Goal: Task Accomplishment & Management: Use online tool/utility

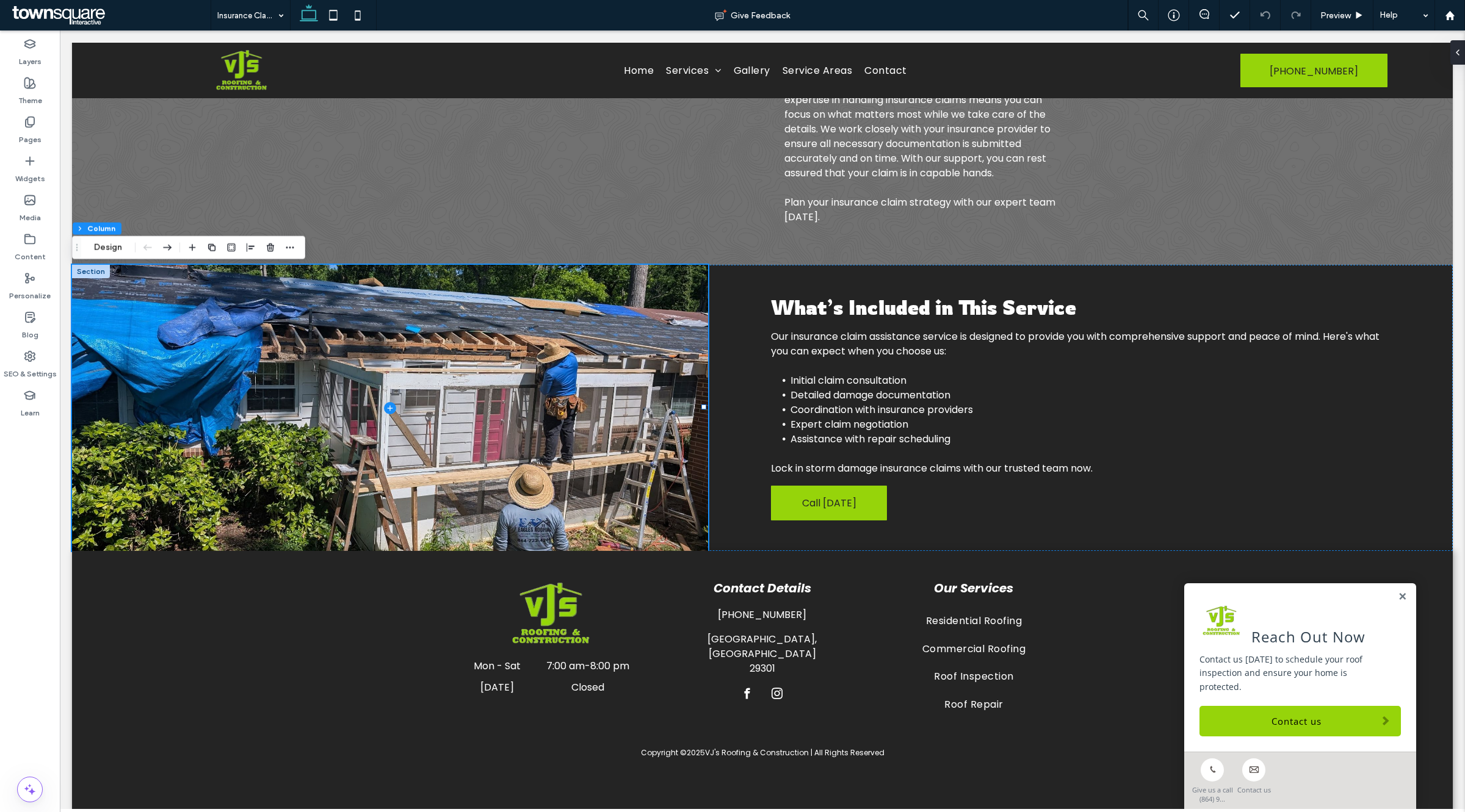
click at [105, 248] on button "Design" at bounding box center [108, 248] width 44 height 15
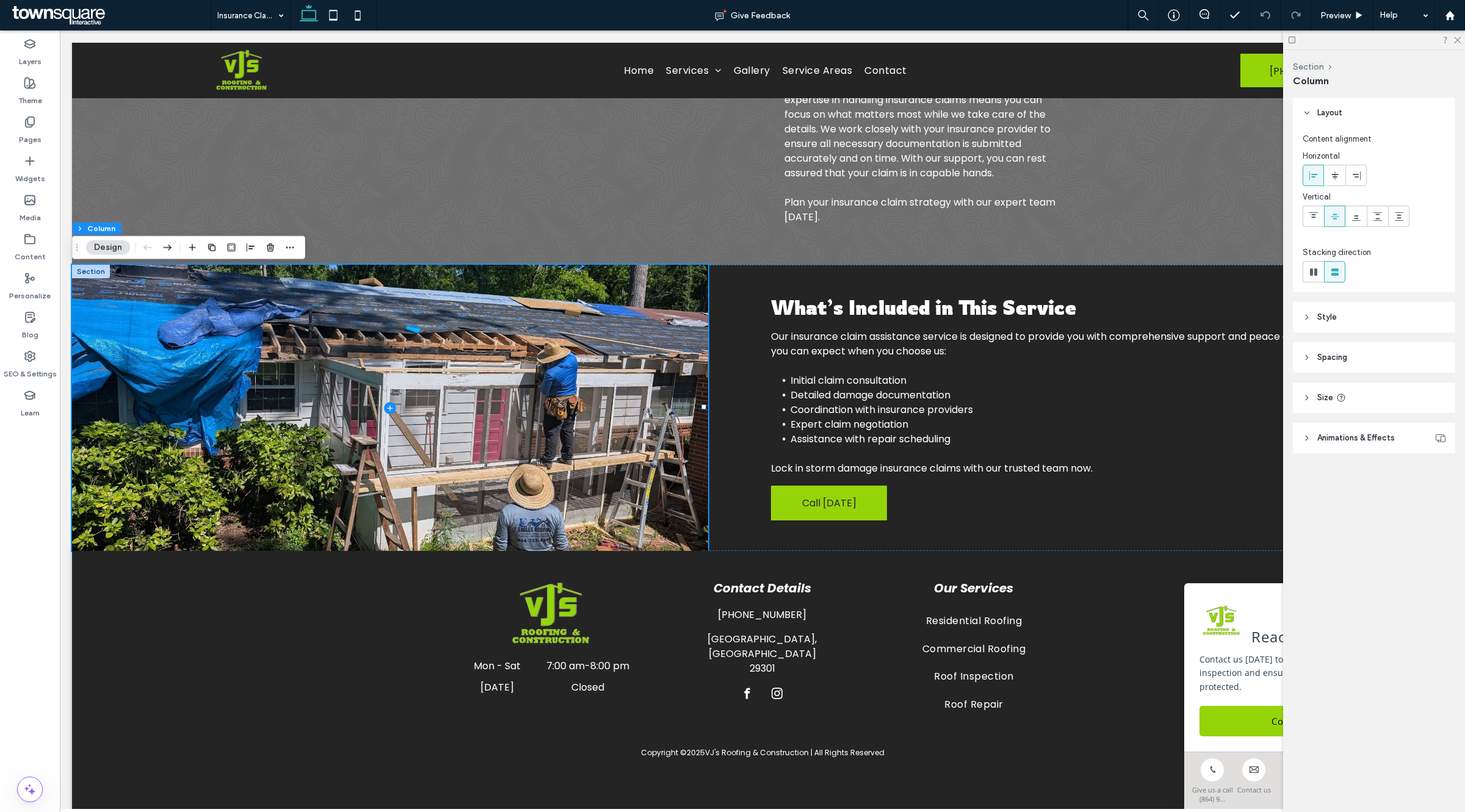
click at [1349, 429] on header "Animations & Effects" at bounding box center [1374, 437] width 163 height 31
click at [1352, 420] on div "Layout Content alignment Horizontal Vertical Stacking direction Style Color Ima…" at bounding box center [1378, 324] width 170 height 455
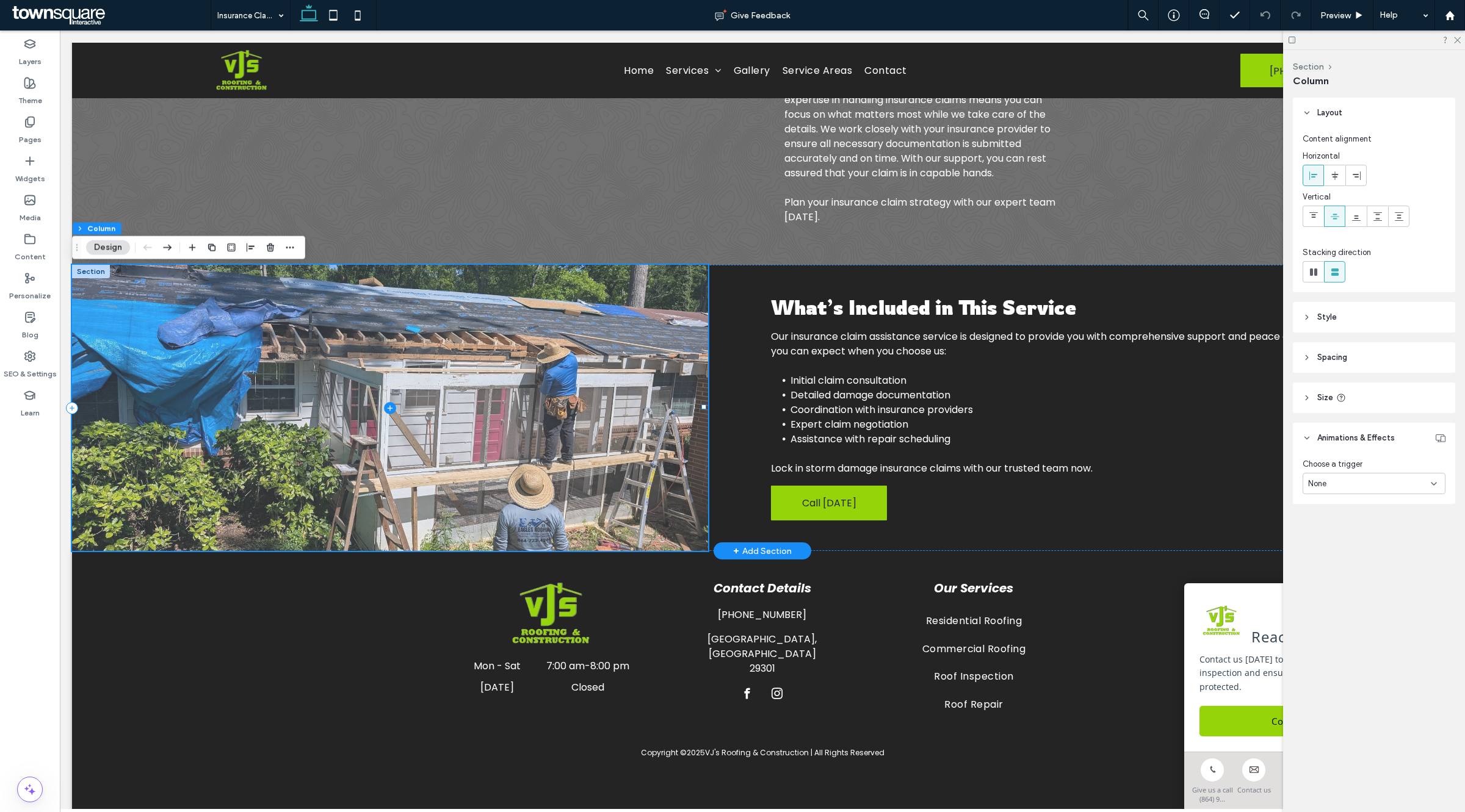
click at [117, 328] on span at bounding box center [390, 407] width 636 height 286
click at [104, 298] on span at bounding box center [390, 407] width 636 height 286
click at [493, 376] on span at bounding box center [390, 407] width 636 height 286
click at [670, 420] on span at bounding box center [390, 407] width 636 height 286
click at [691, 512] on span at bounding box center [390, 407] width 636 height 286
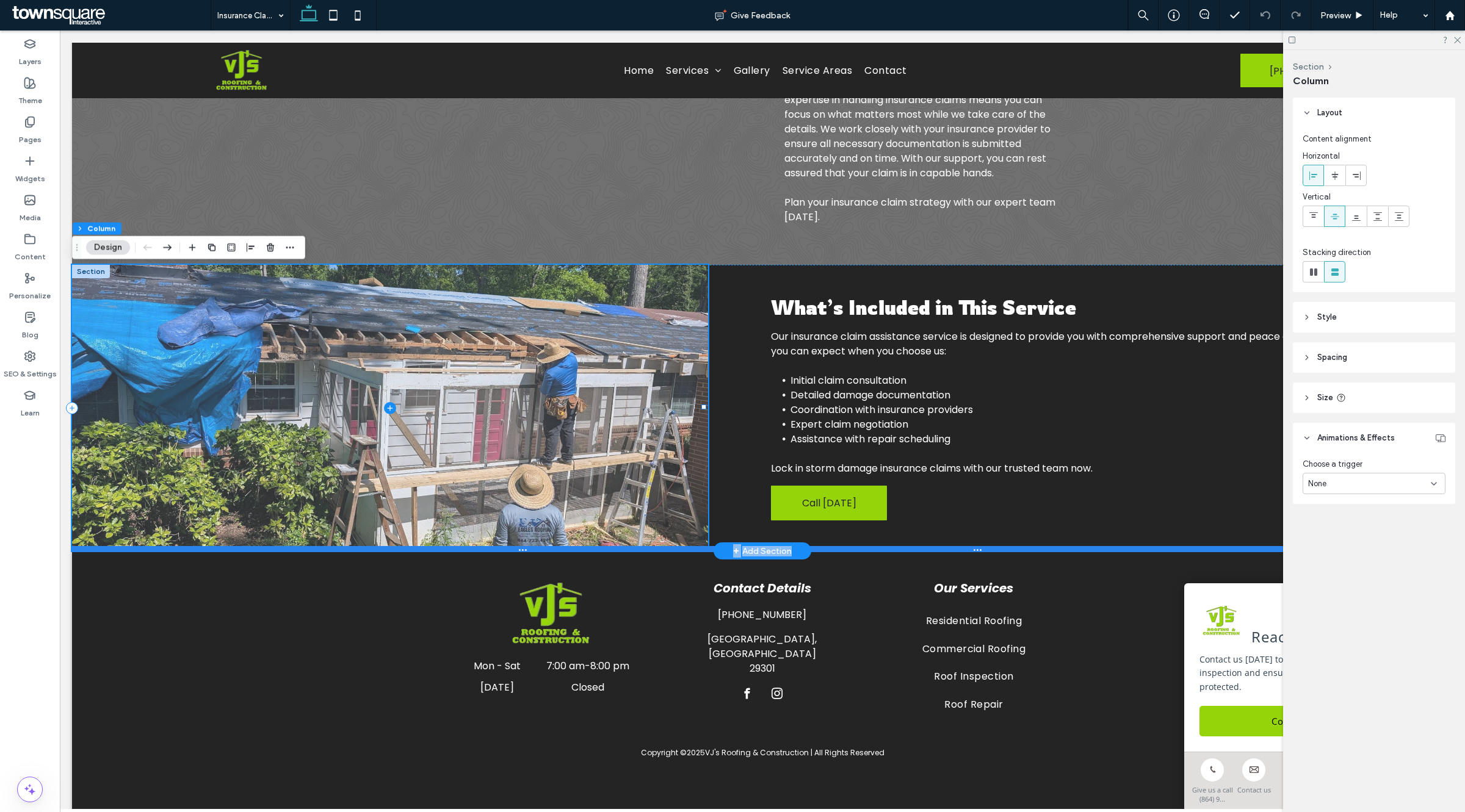
click at [671, 551] on div "What’s Included in This Service Our insurance claim assistance service is desig…" at bounding box center [762, 407] width 1381 height 286
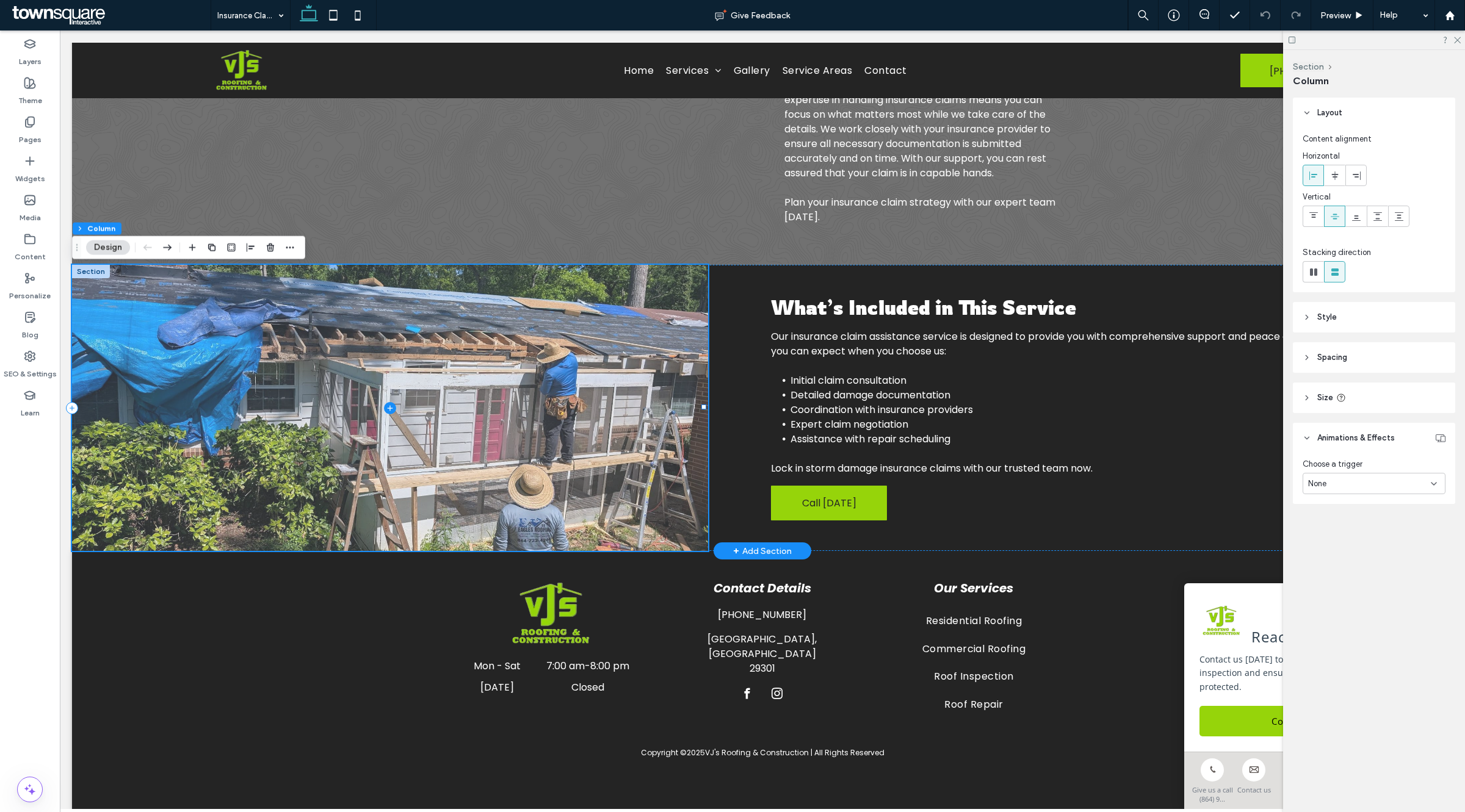
click at [384, 406] on icon at bounding box center [390, 407] width 12 height 12
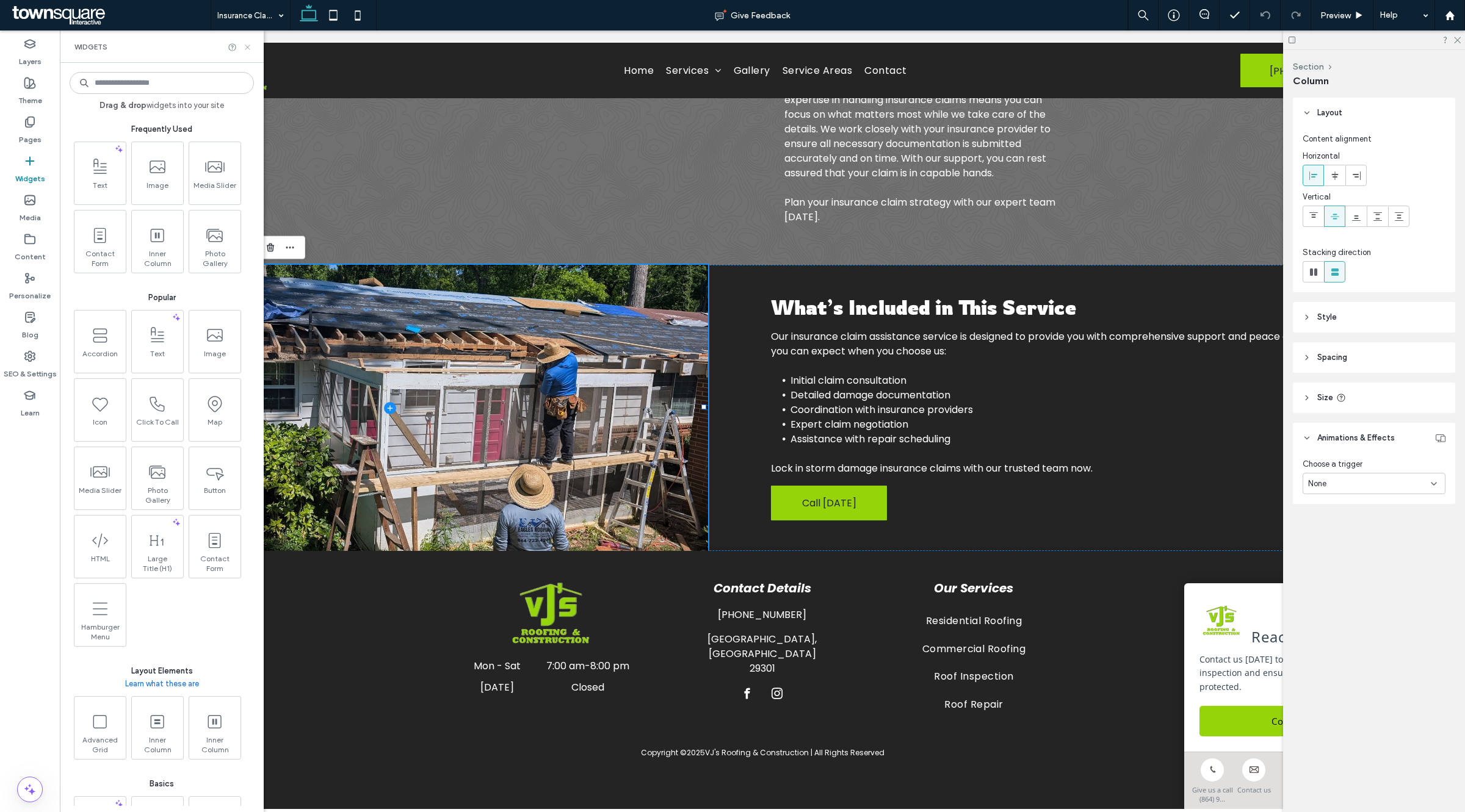
click at [248, 43] on icon at bounding box center [248, 48] width 9 height 9
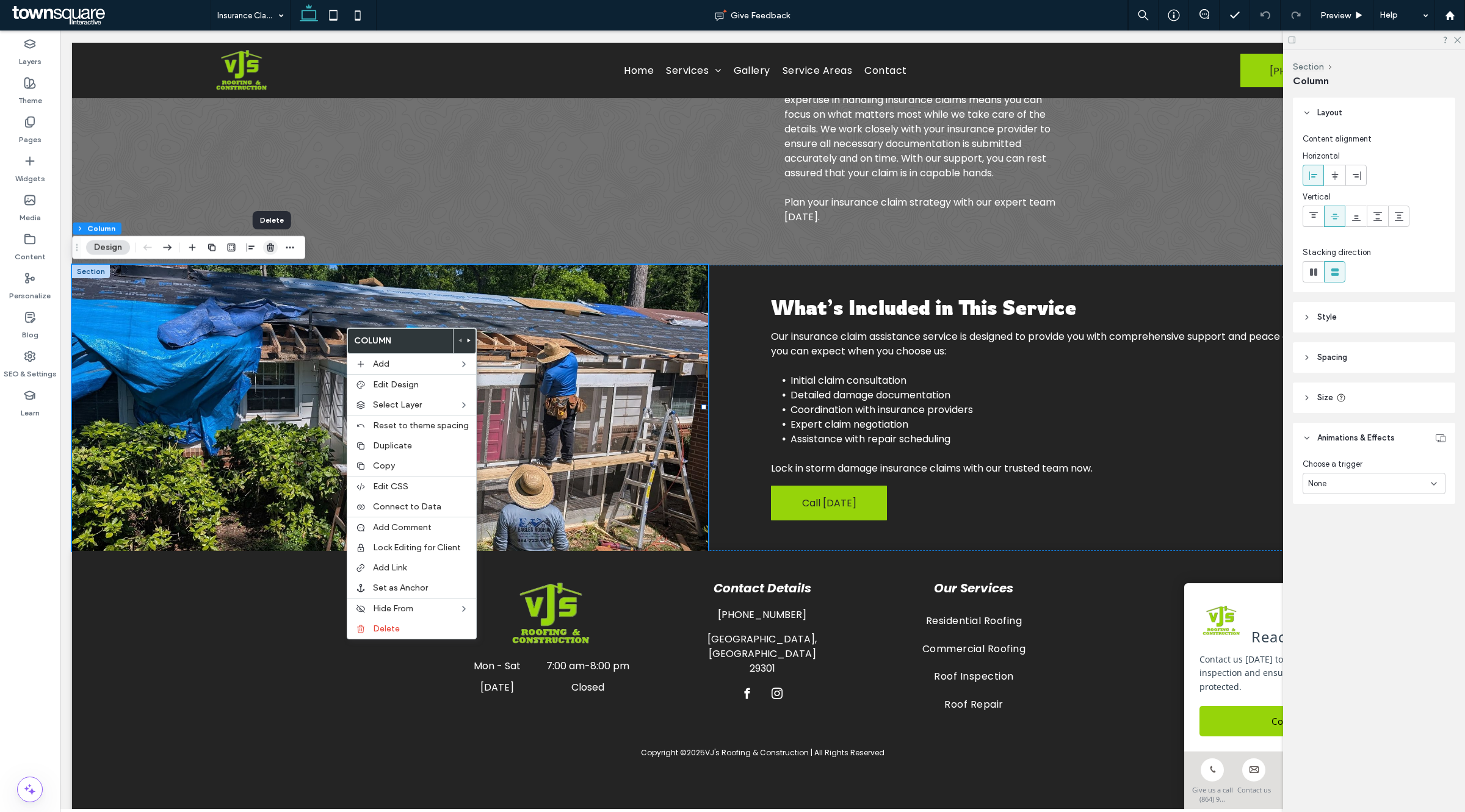
click at [272, 251] on icon "button" at bounding box center [270, 248] width 9 height 9
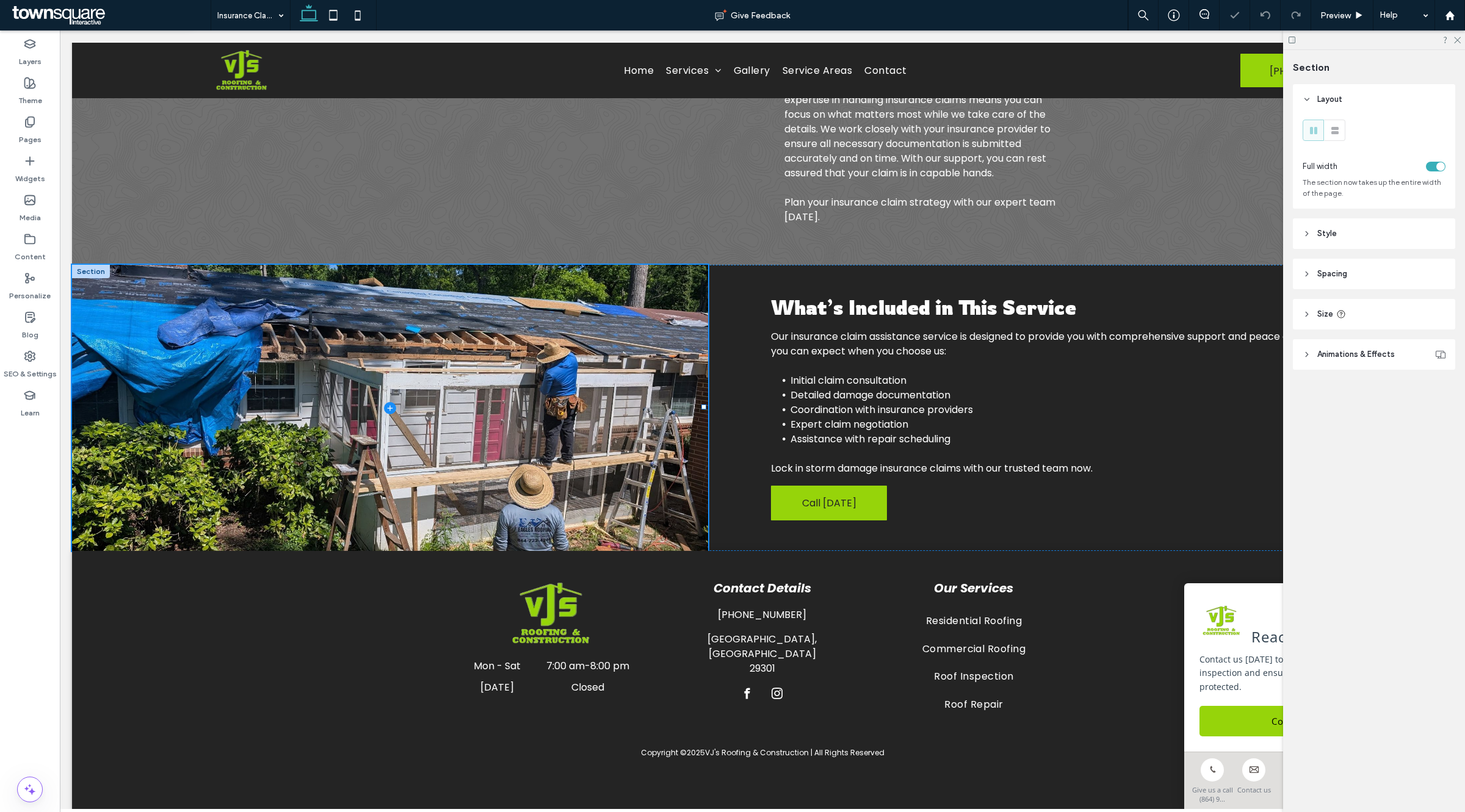
type input "***"
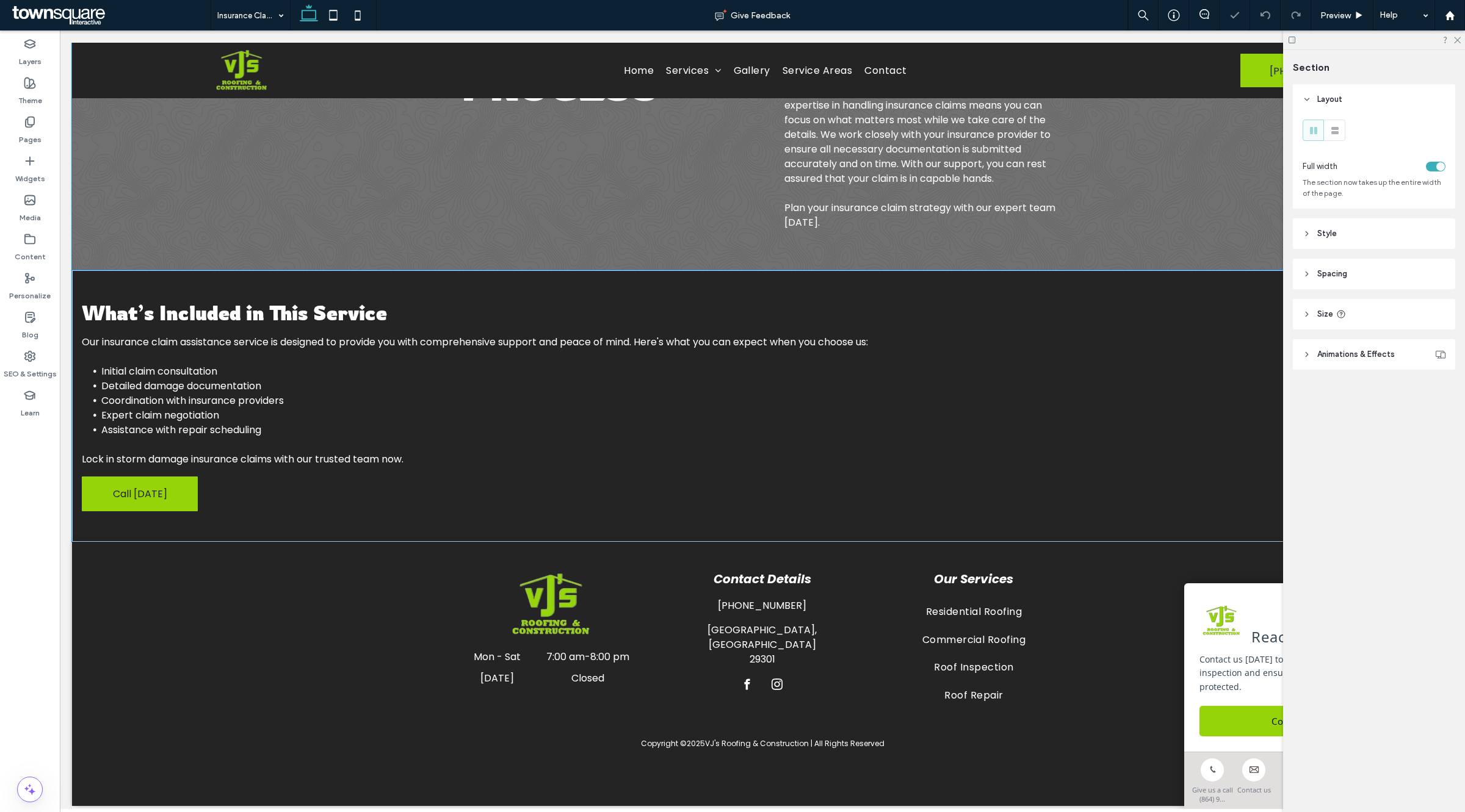
scroll to position [278, 0]
click at [249, 253] on icon "button" at bounding box center [251, 250] width 9 height 9
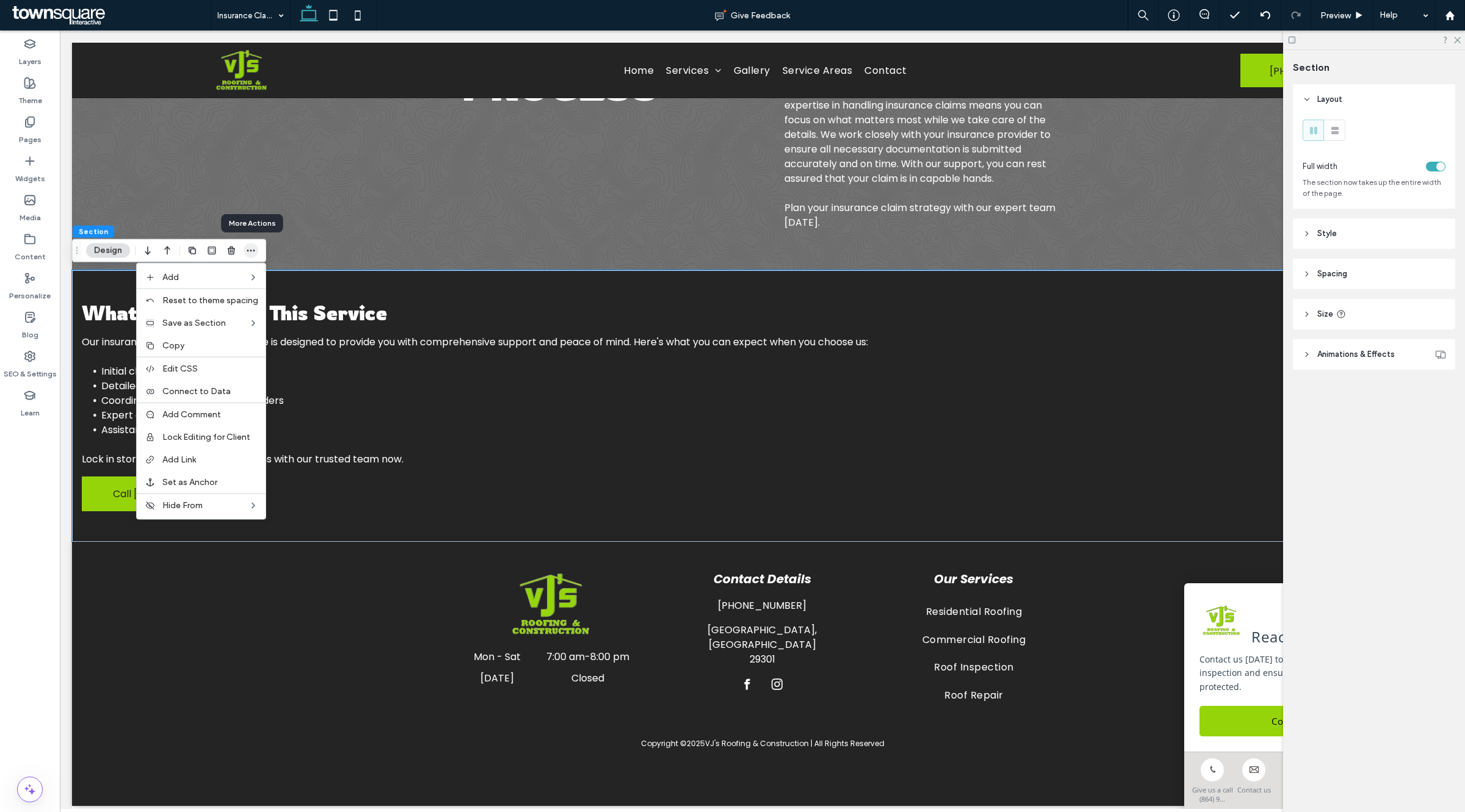
click at [249, 253] on icon "button" at bounding box center [251, 250] width 9 height 9
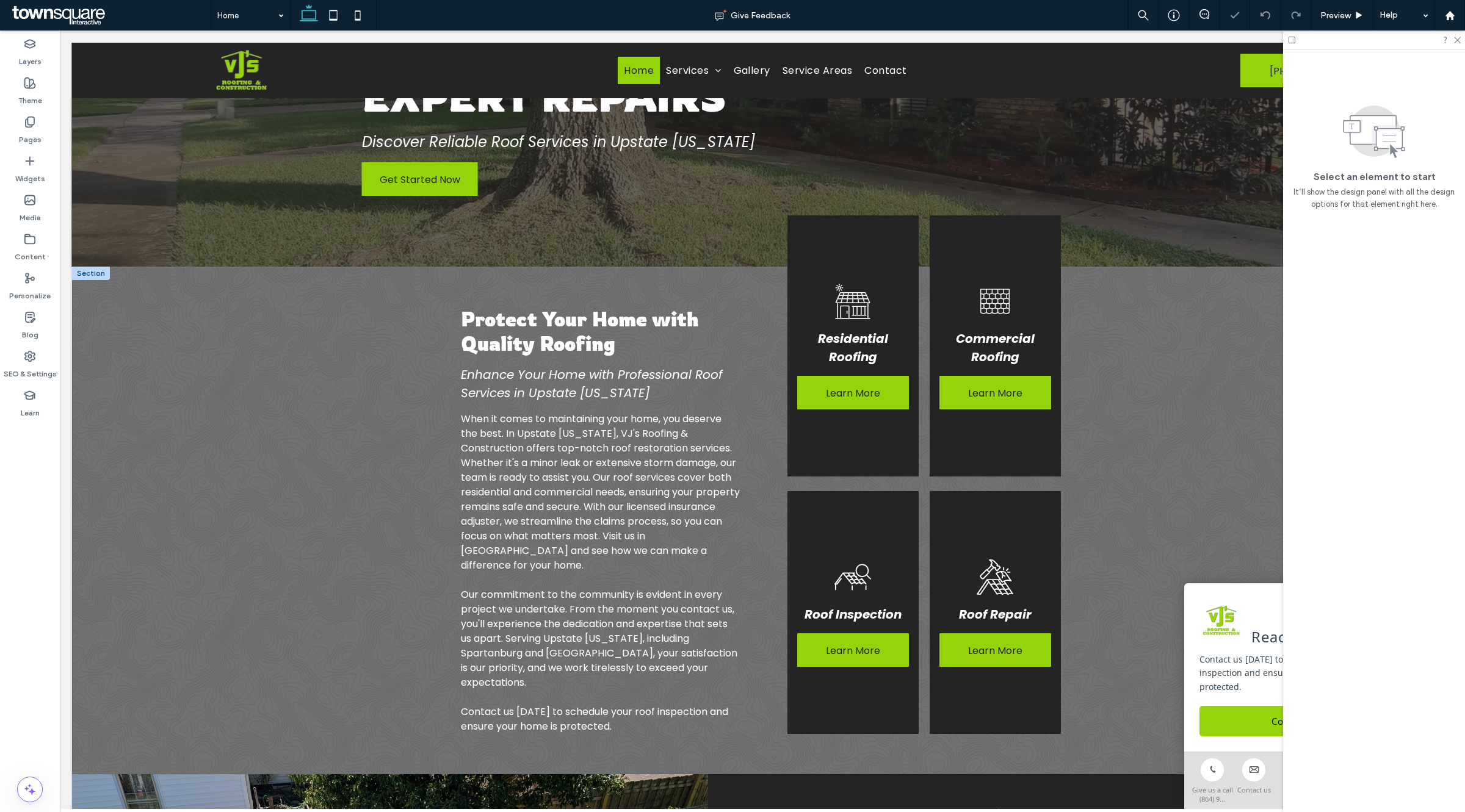
scroll to position [294, 0]
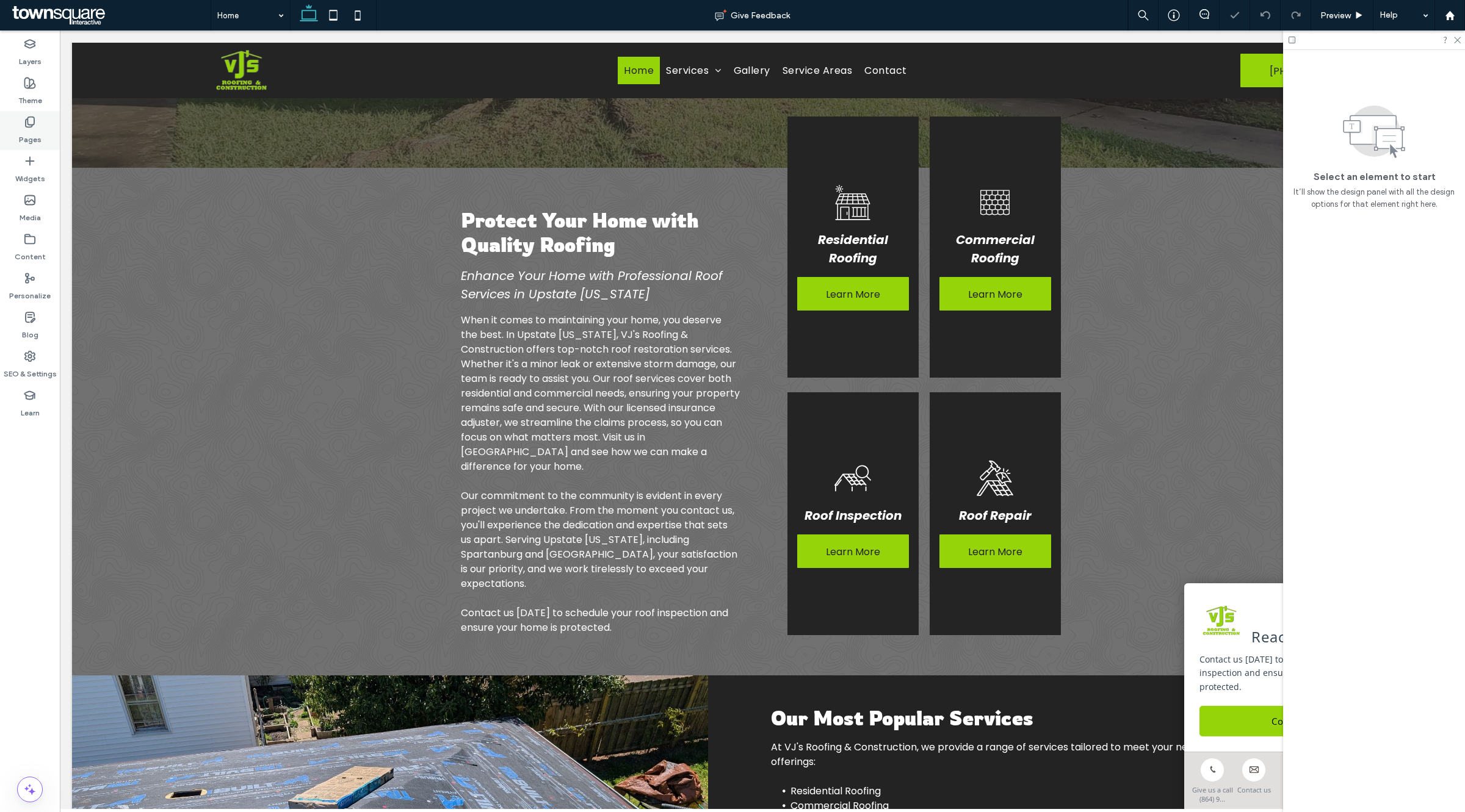
click at [20, 129] on label "Pages" at bounding box center [30, 136] width 22 height 17
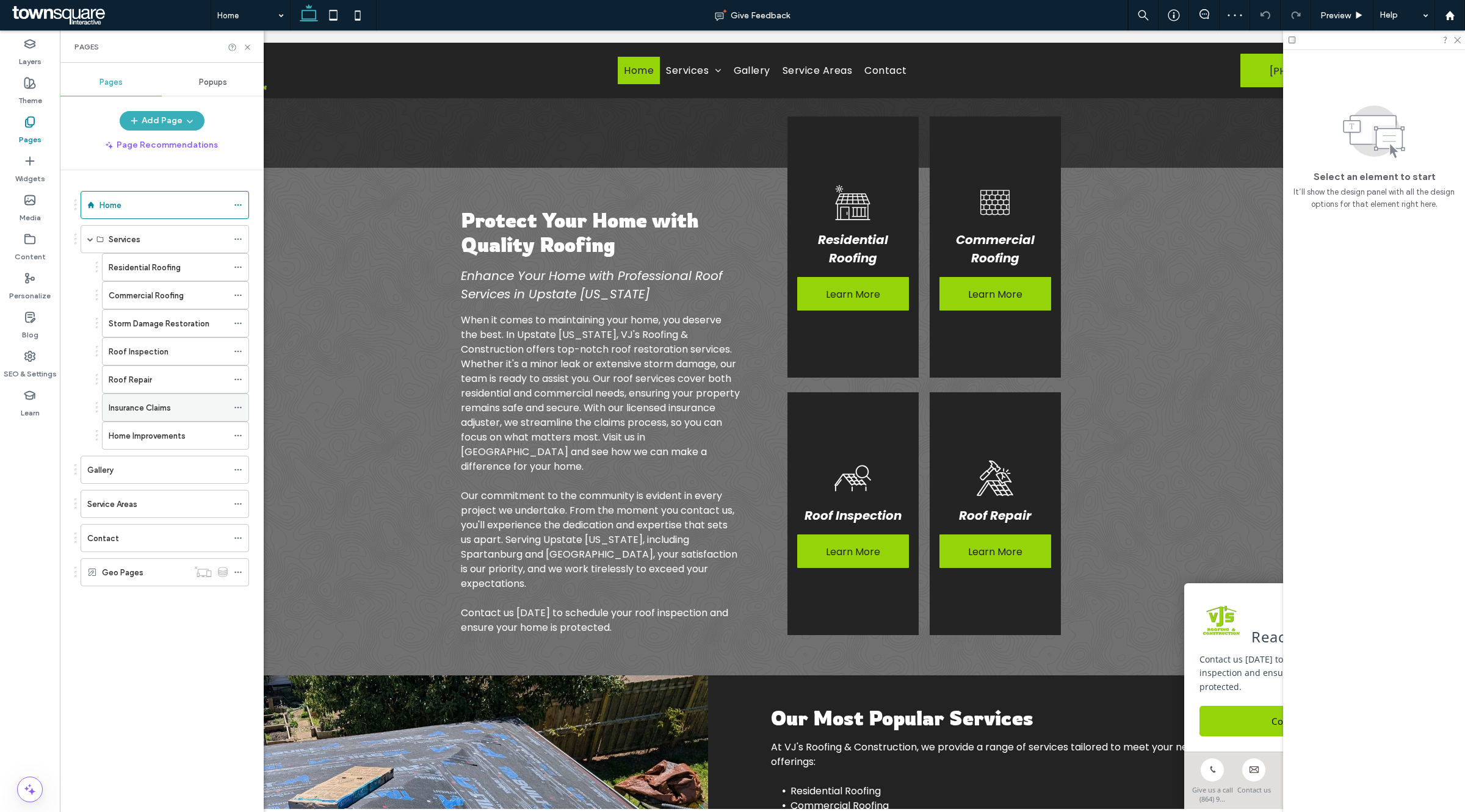
click at [127, 416] on label "Insurance Claims" at bounding box center [139, 407] width 63 height 21
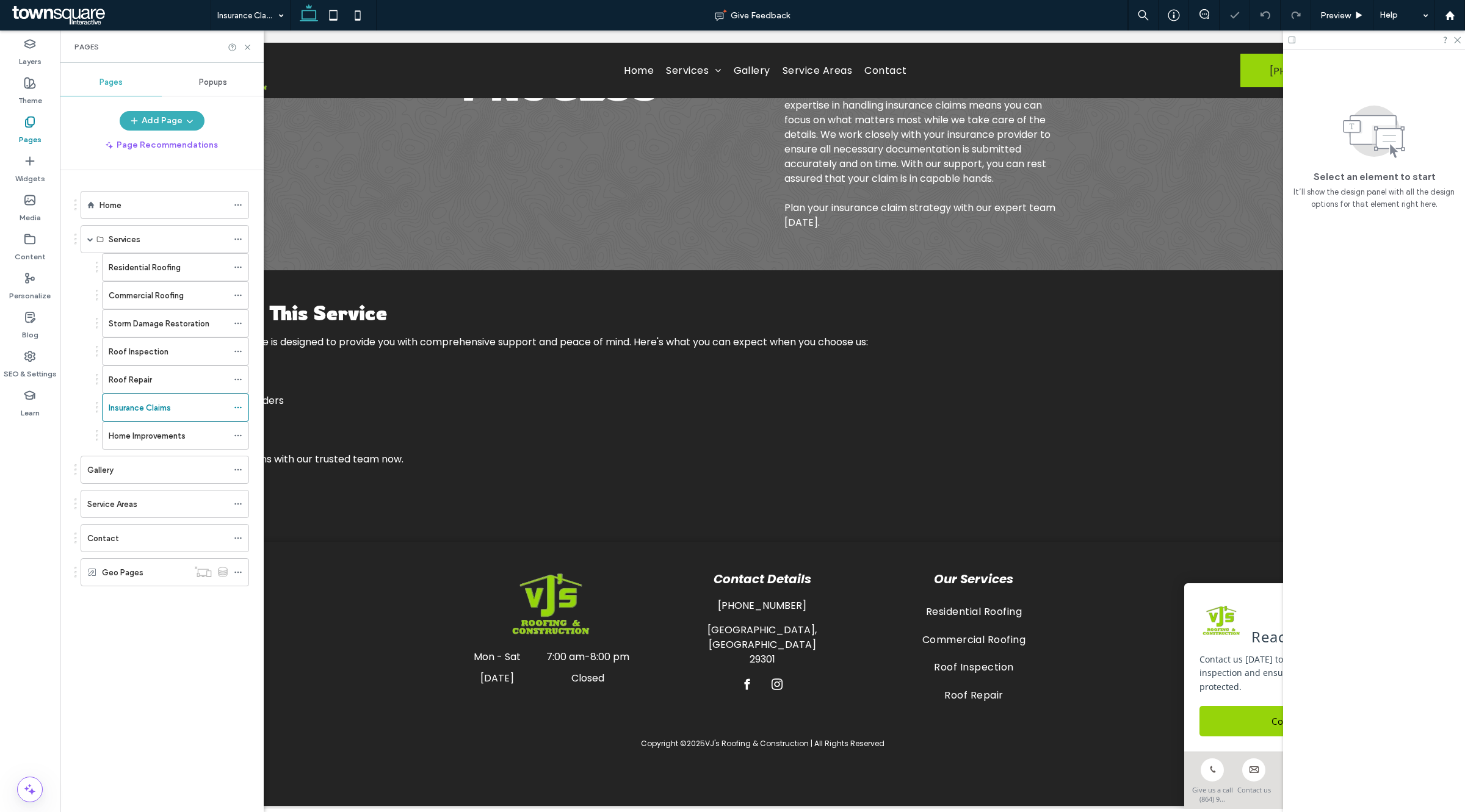
scroll to position [278, 0]
drag, startPoint x: 251, startPoint y: 48, endPoint x: 37, endPoint y: 72, distance: 215.3
click at [251, 48] on icon at bounding box center [248, 48] width 9 height 9
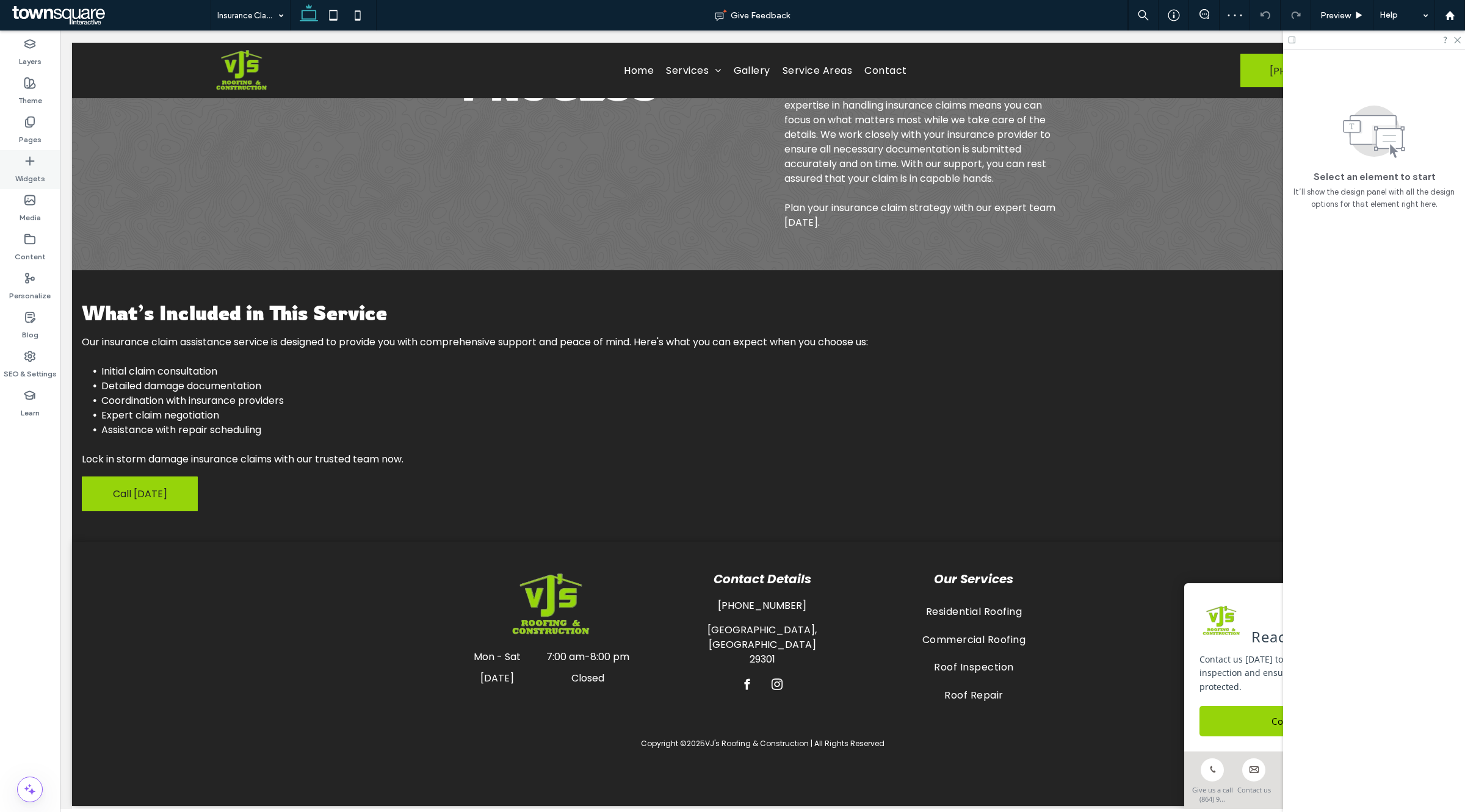
click at [25, 173] on label "Widgets" at bounding box center [30, 176] width 30 height 17
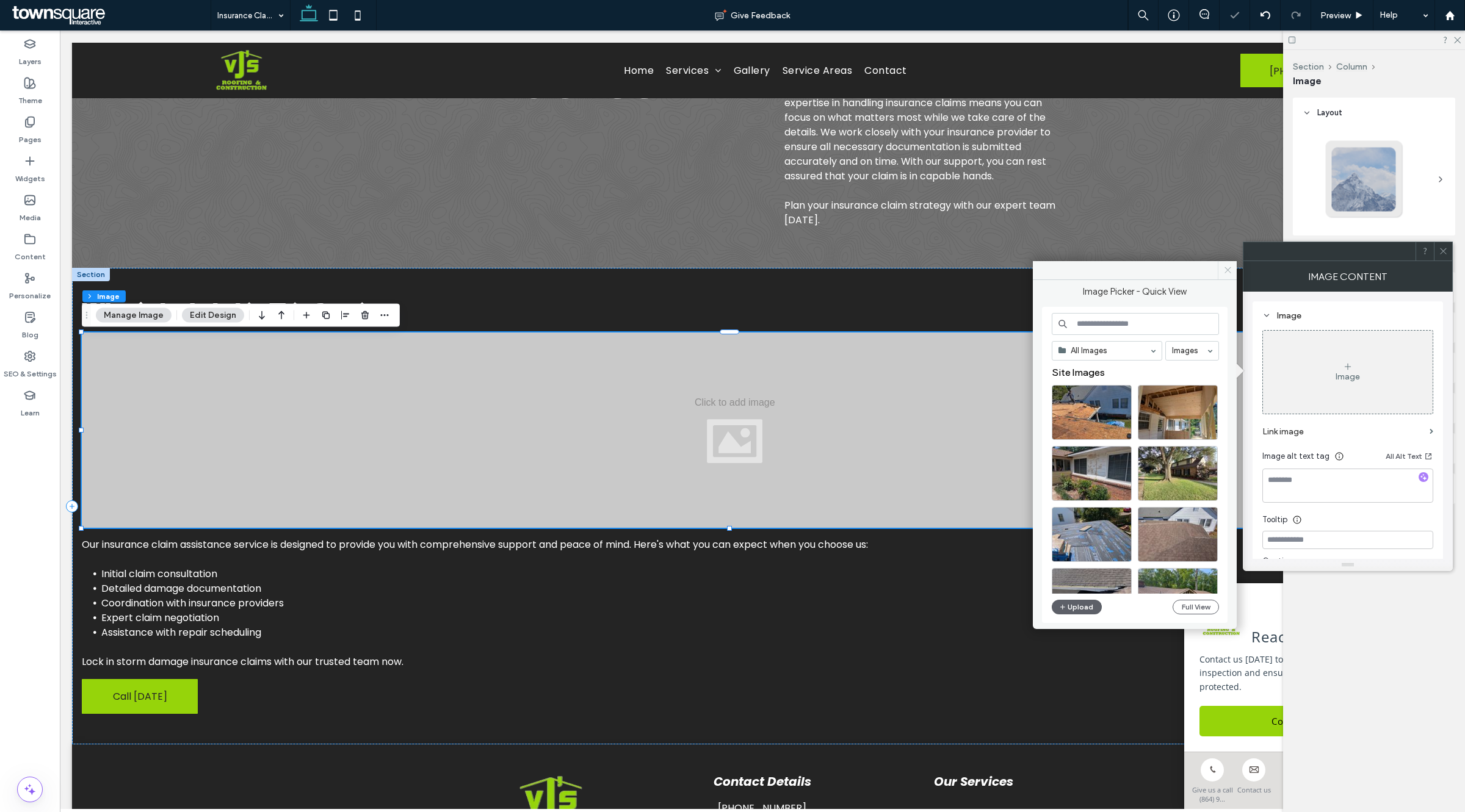
click at [1228, 270] on icon at bounding box center [1228, 270] width 9 height 9
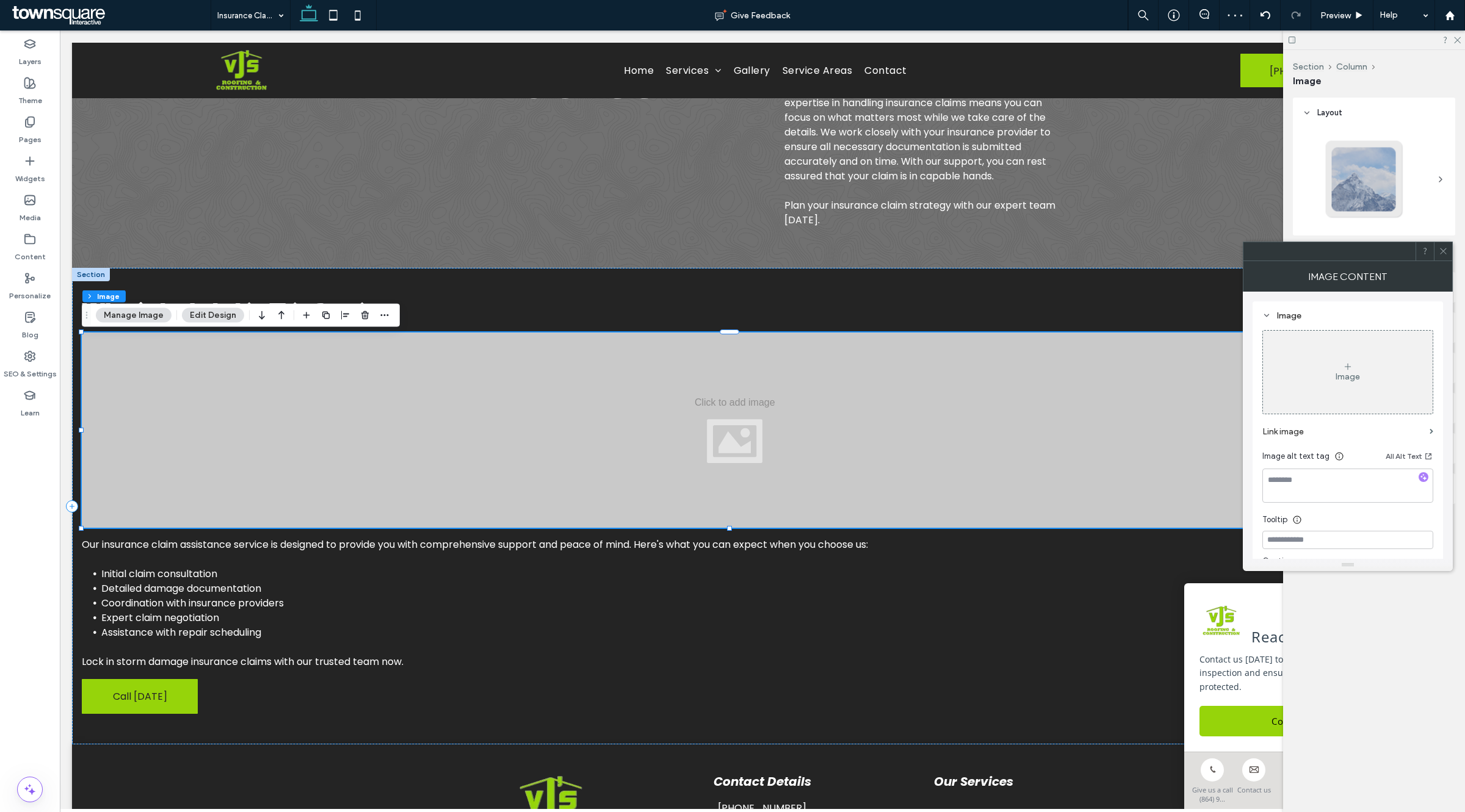
click at [1444, 263] on div "Image Content" at bounding box center [1347, 276] width 210 height 31
click at [1257, 17] on div at bounding box center [1265, 15] width 30 height 9
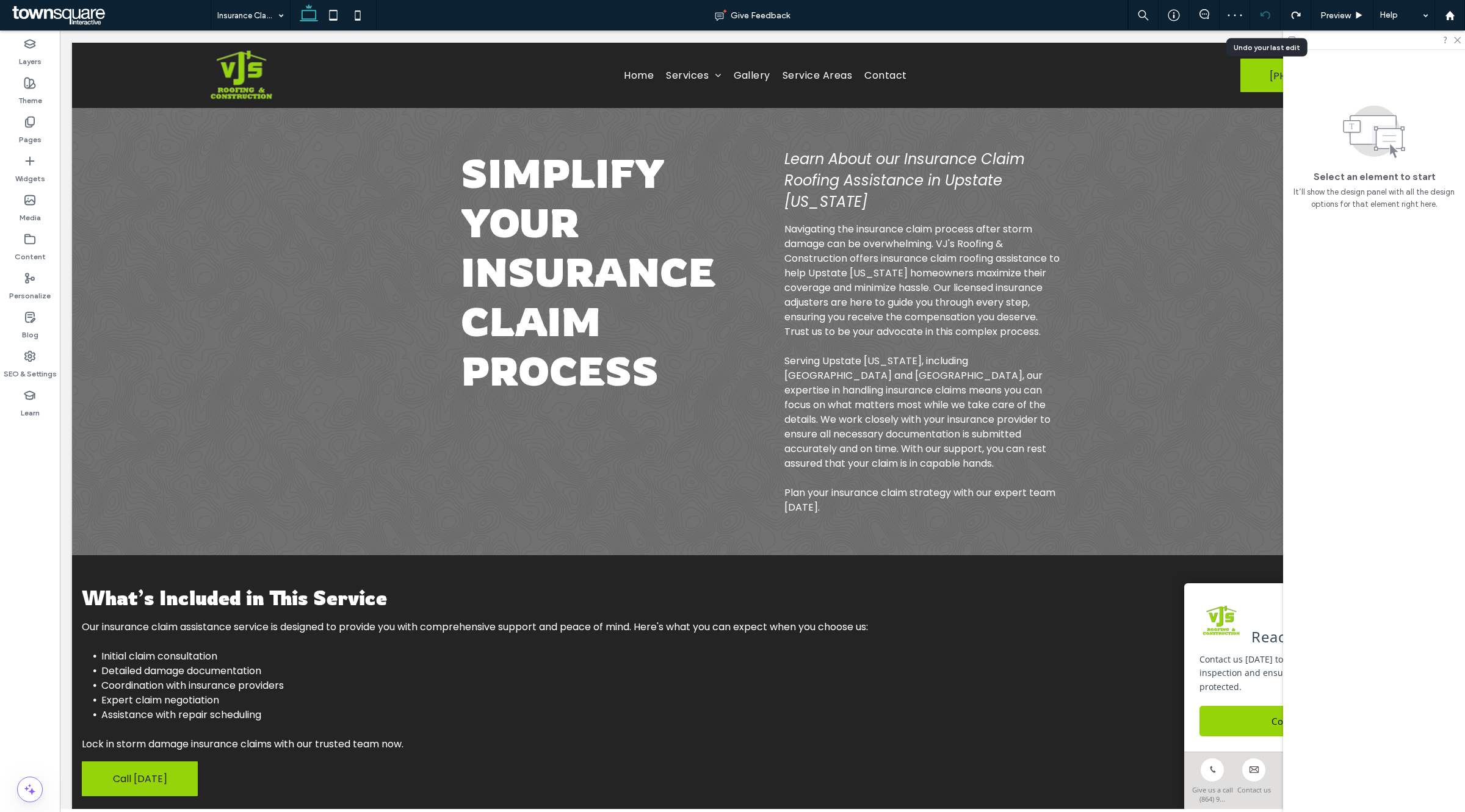
scroll to position [0, 0]
click at [1261, 17] on icon at bounding box center [1265, 15] width 9 height 9
click at [1460, 41] on icon at bounding box center [1457, 39] width 7 height 7
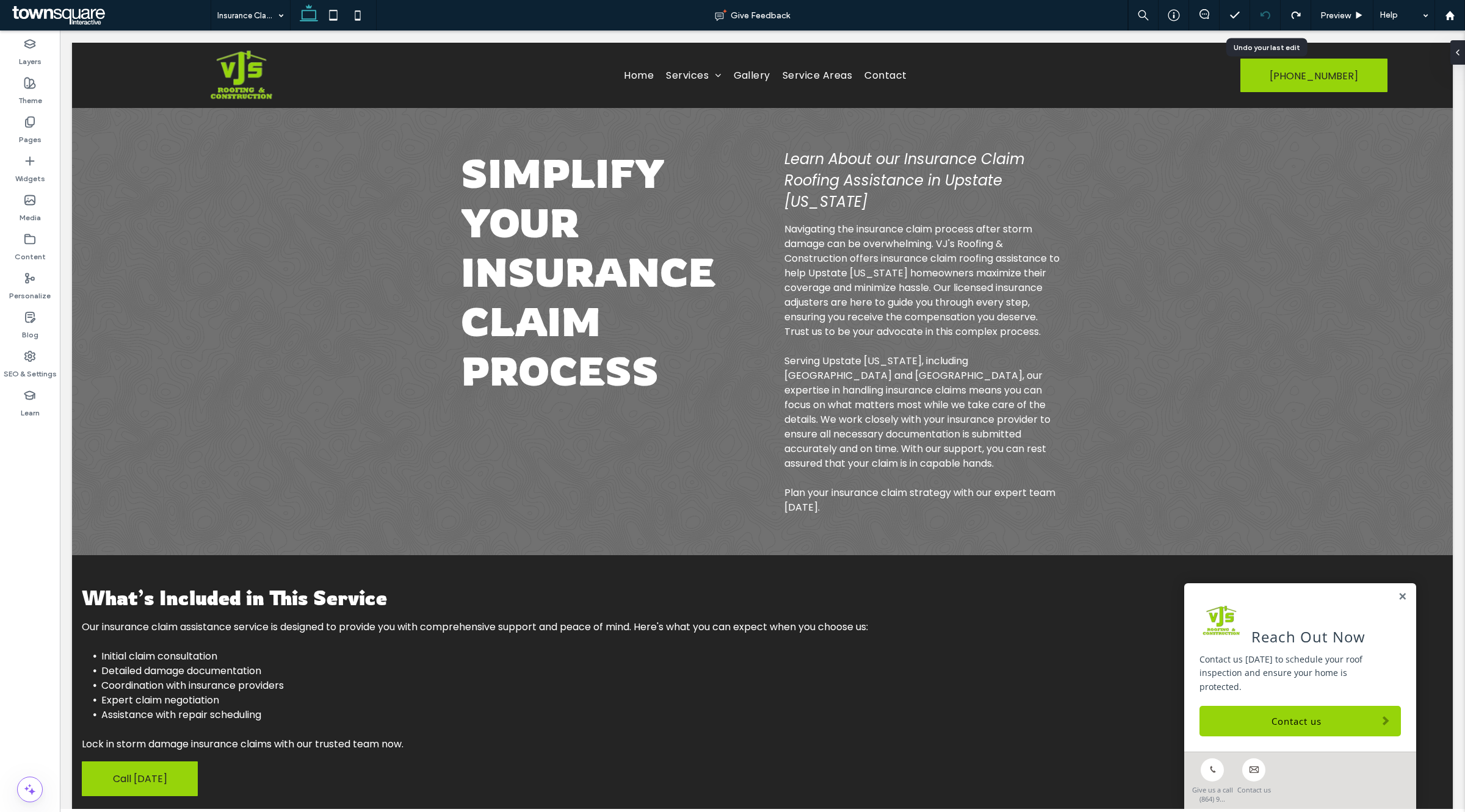
click at [1260, 15] on icon at bounding box center [1265, 15] width 9 height 9
click at [1262, 20] on icon at bounding box center [1265, 15] width 9 height 9
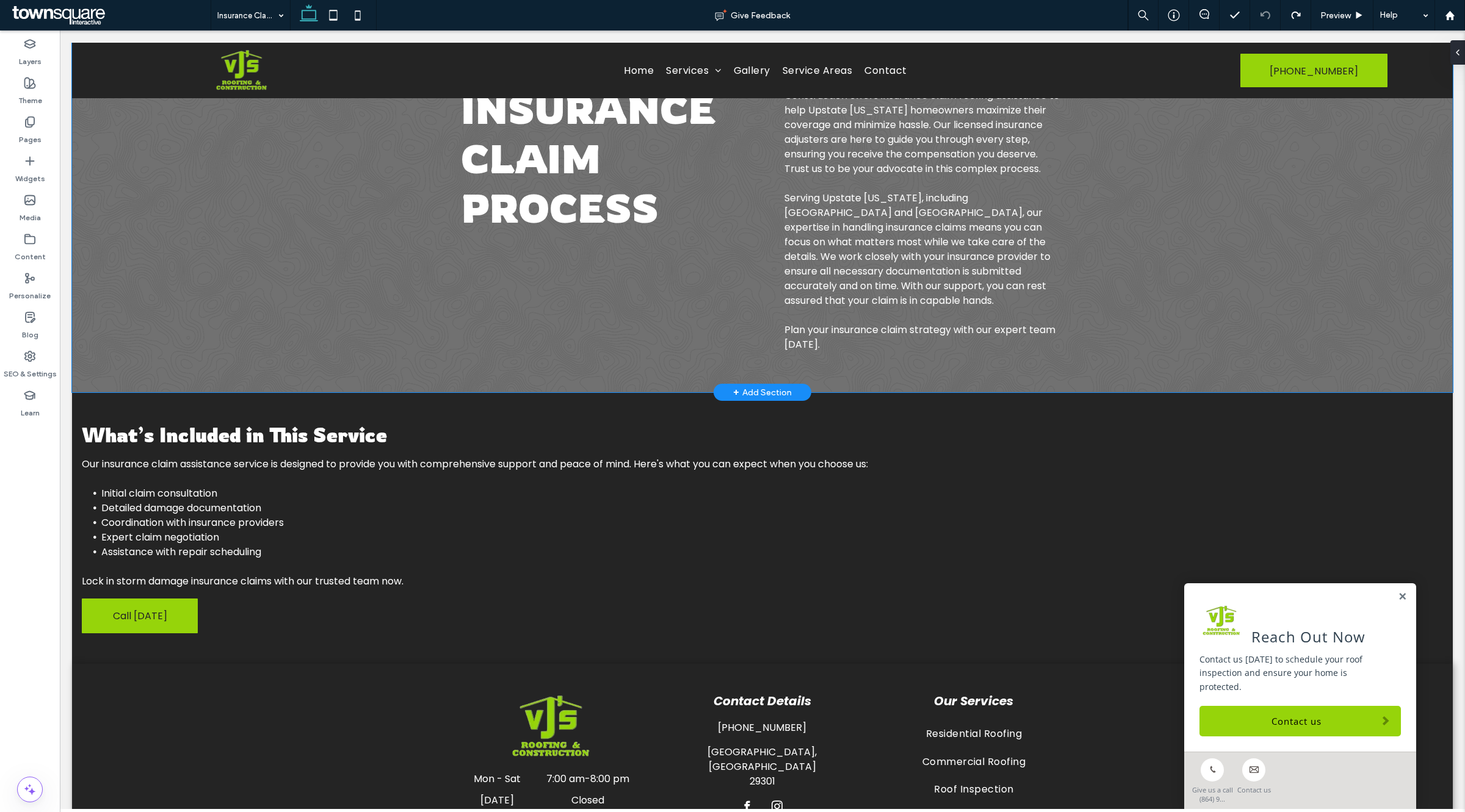
scroll to position [113, 0]
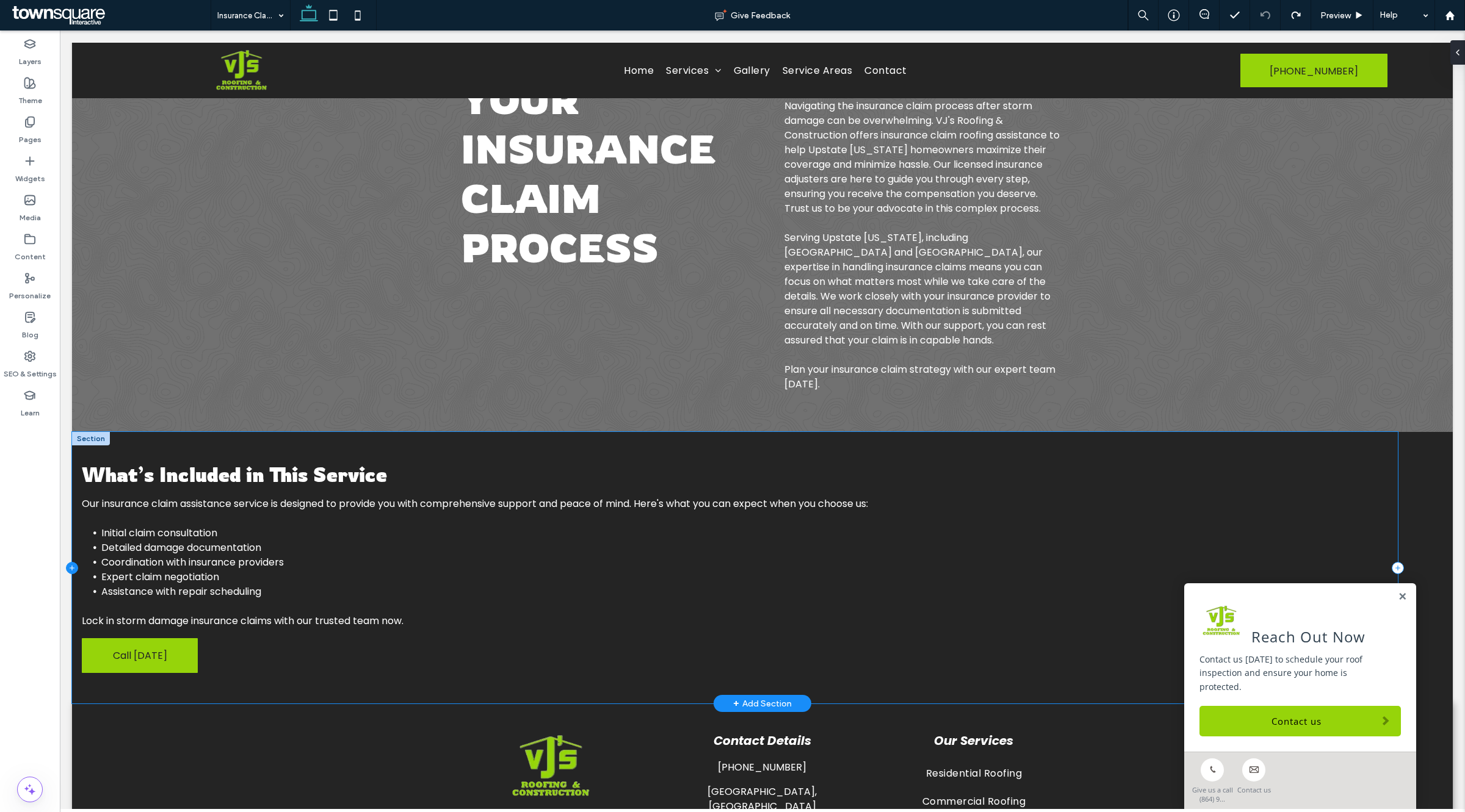
click at [72, 571] on icon at bounding box center [72, 567] width 12 height 12
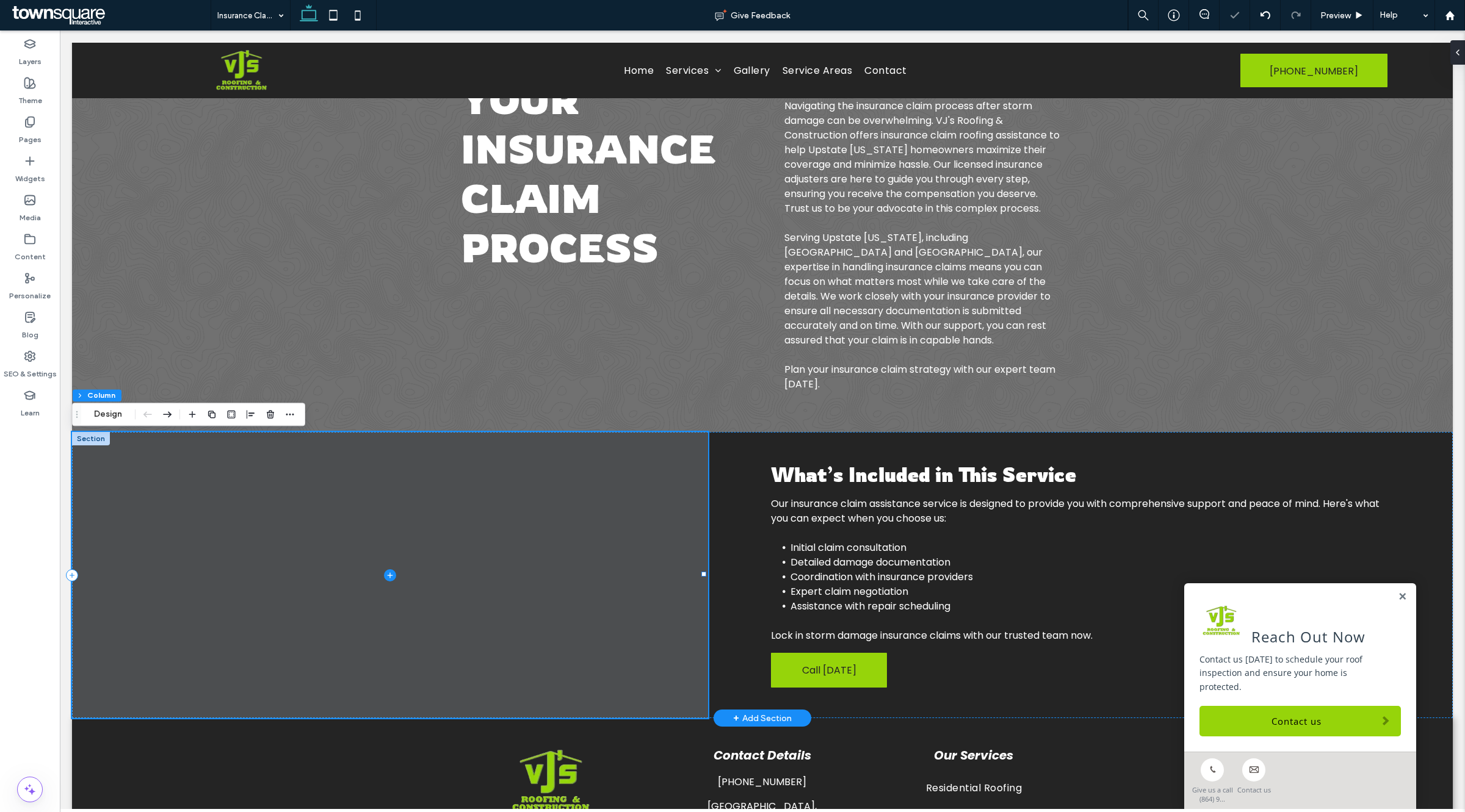
click at [374, 563] on span at bounding box center [390, 575] width 636 height 286
click at [386, 575] on icon at bounding box center [390, 575] width 12 height 12
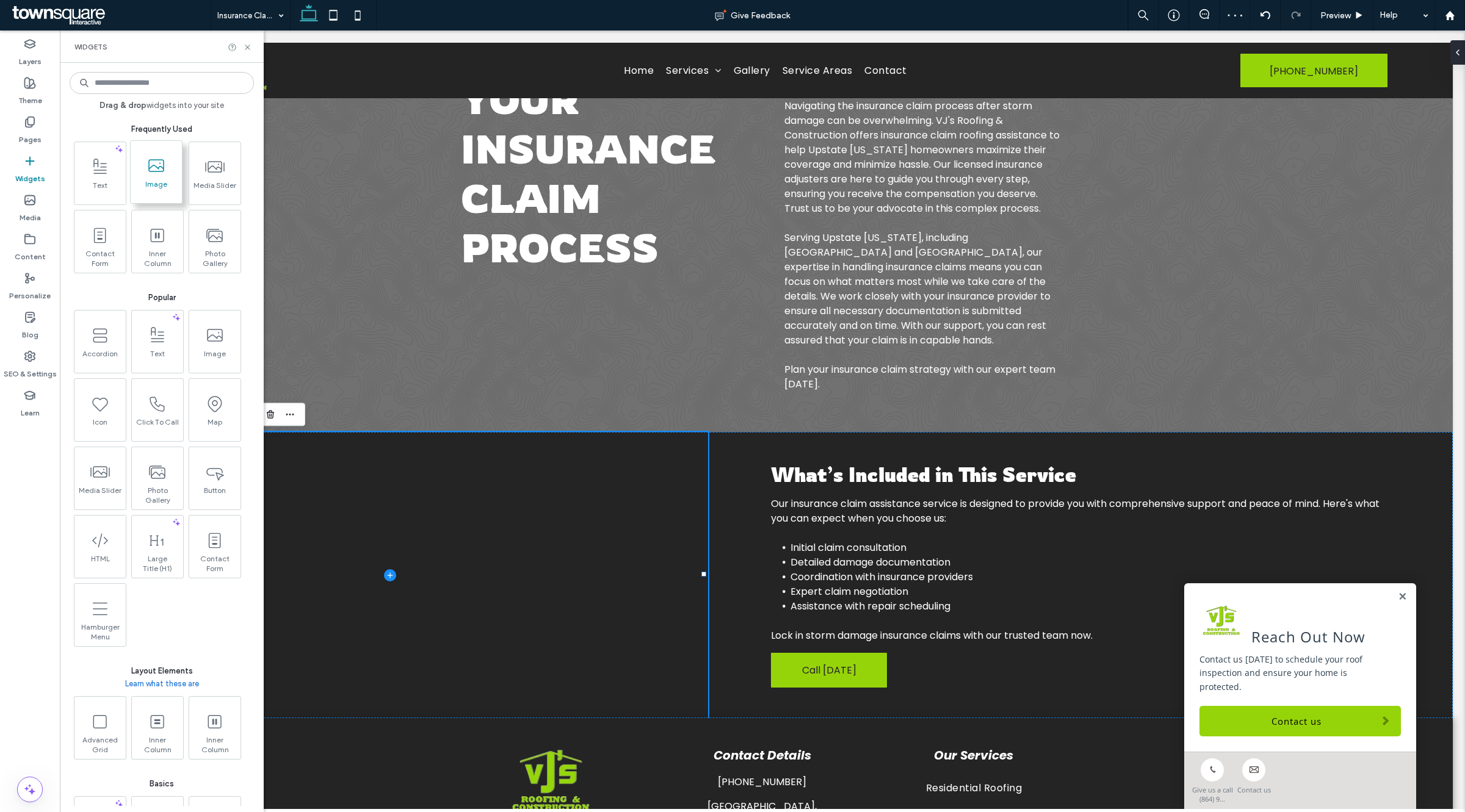
click at [149, 174] on icon at bounding box center [156, 165] width 20 height 20
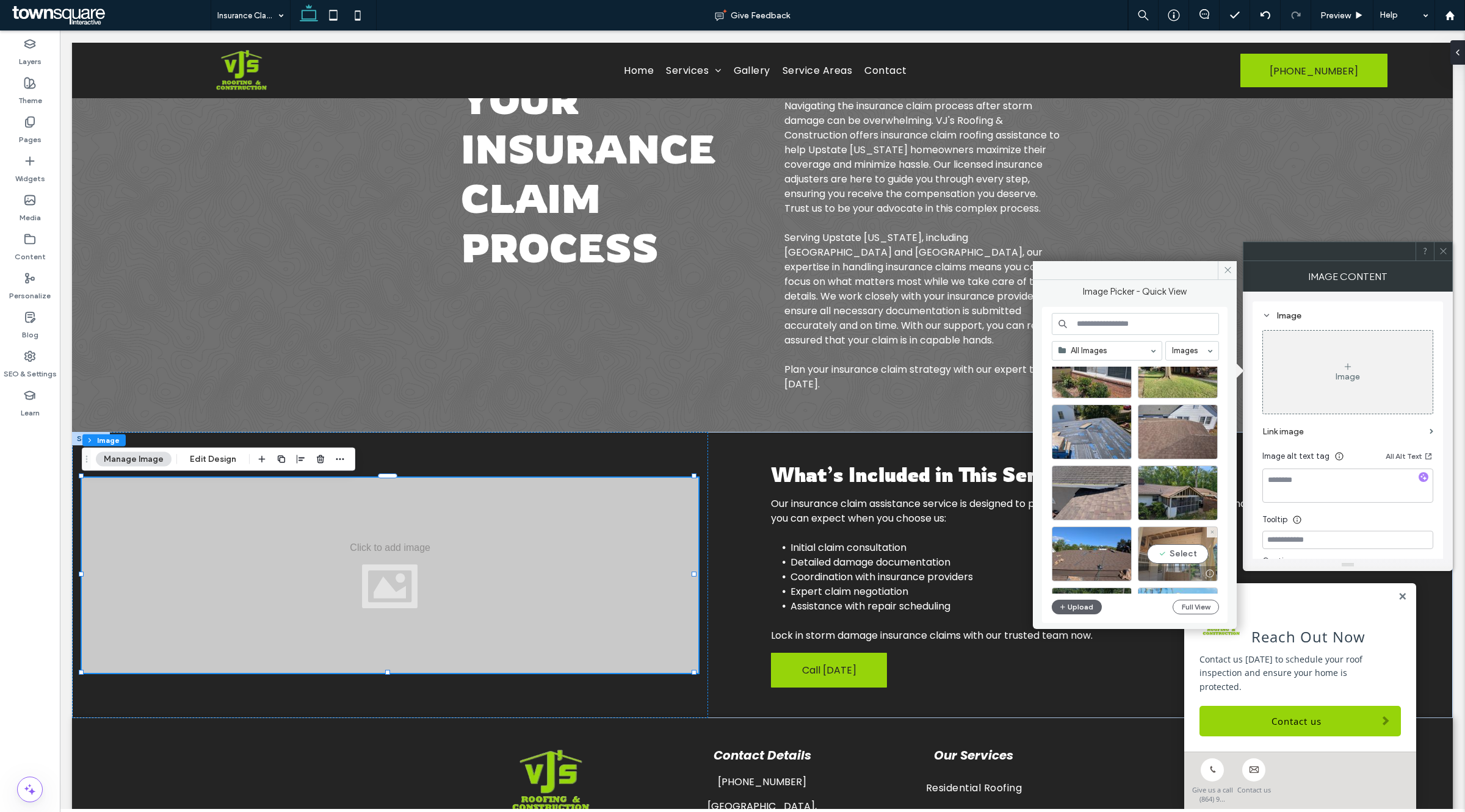
scroll to position [77, 0]
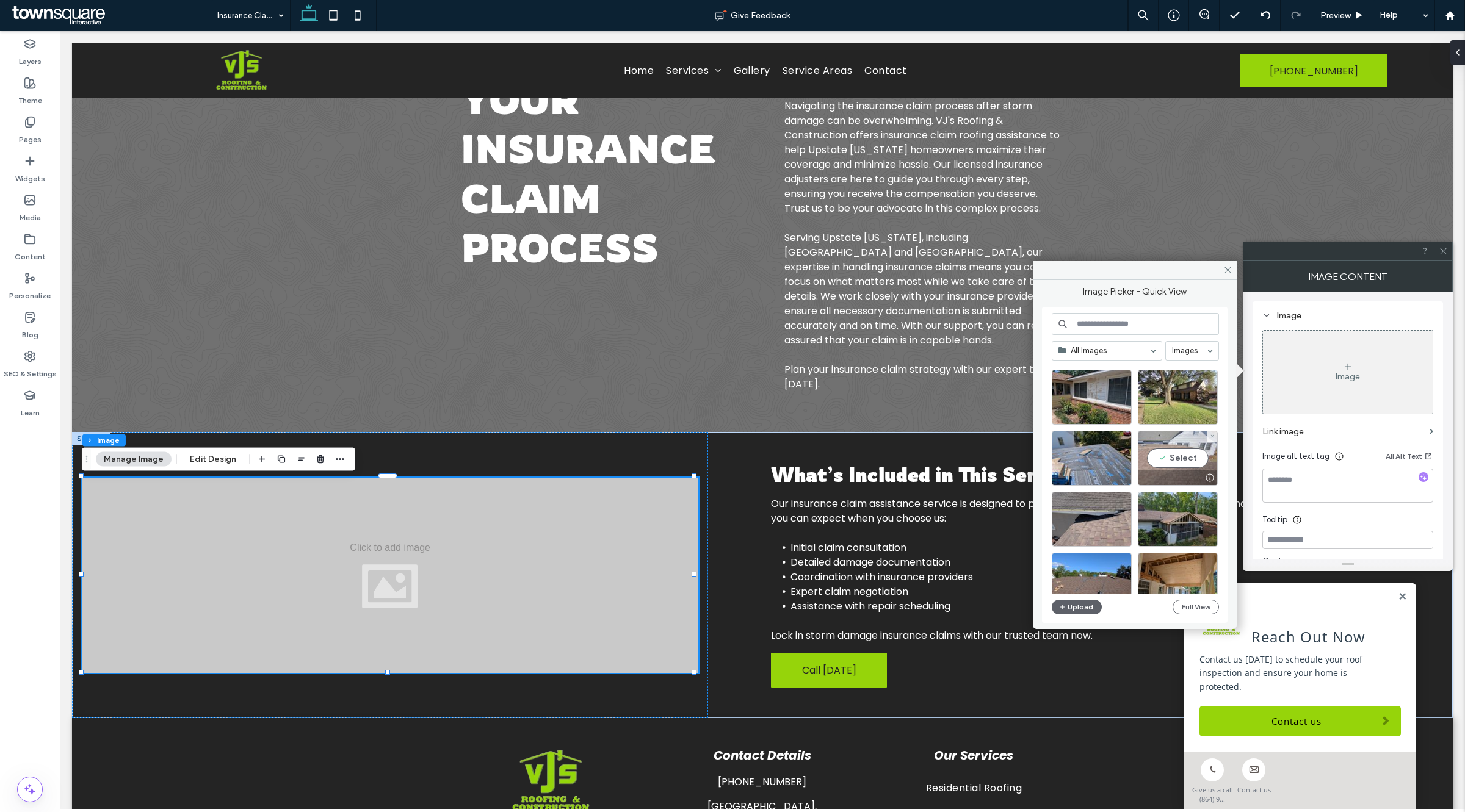
click at [1166, 459] on div "Select" at bounding box center [1178, 458] width 80 height 55
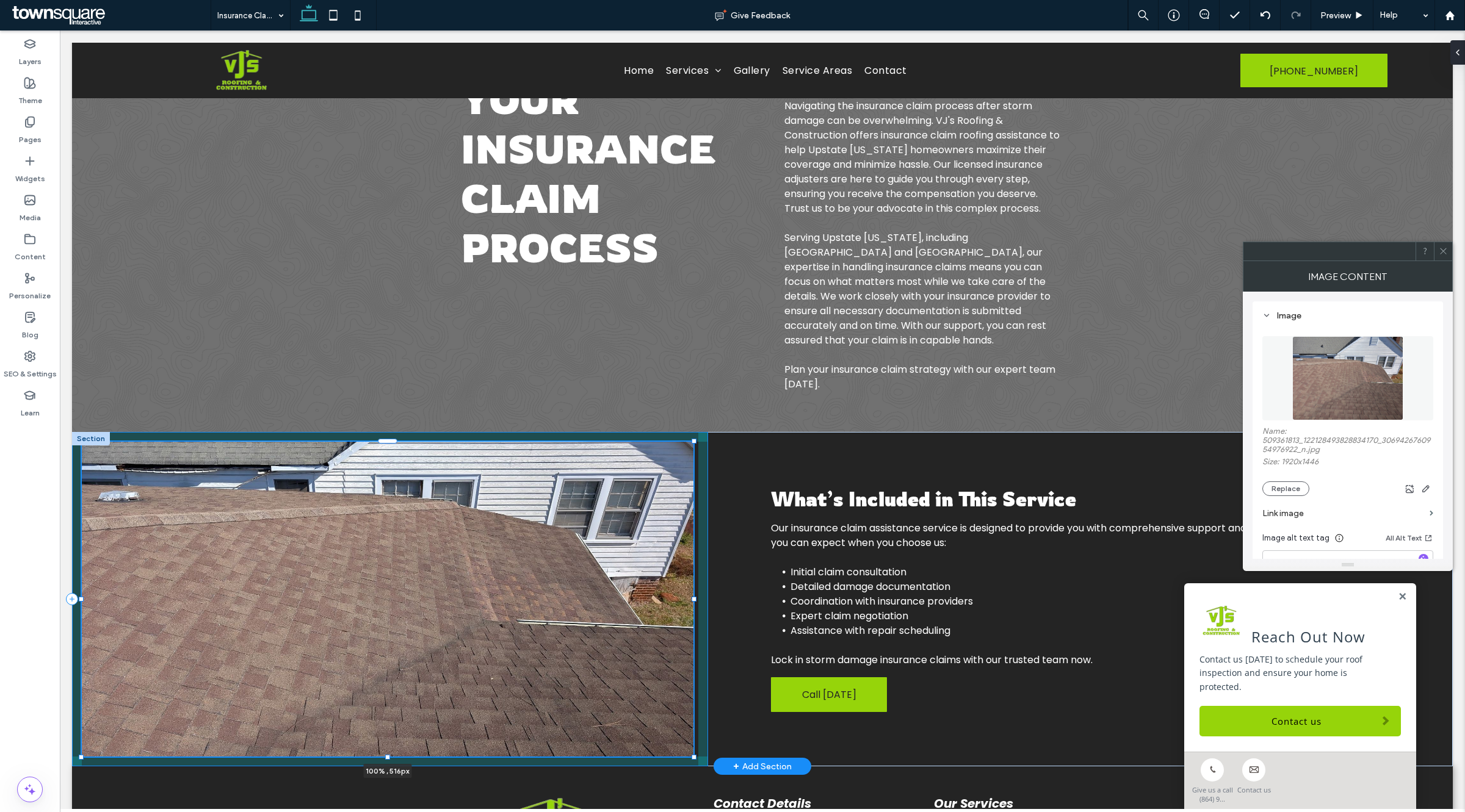
drag, startPoint x: 385, startPoint y: 676, endPoint x: 372, endPoint y: 735, distance: 60.4
click at [372, 736] on div "100% , 516px What’s Included in This Service Our insurance claim assistance ser…" at bounding box center [762, 599] width 1381 height 335
type input "***"
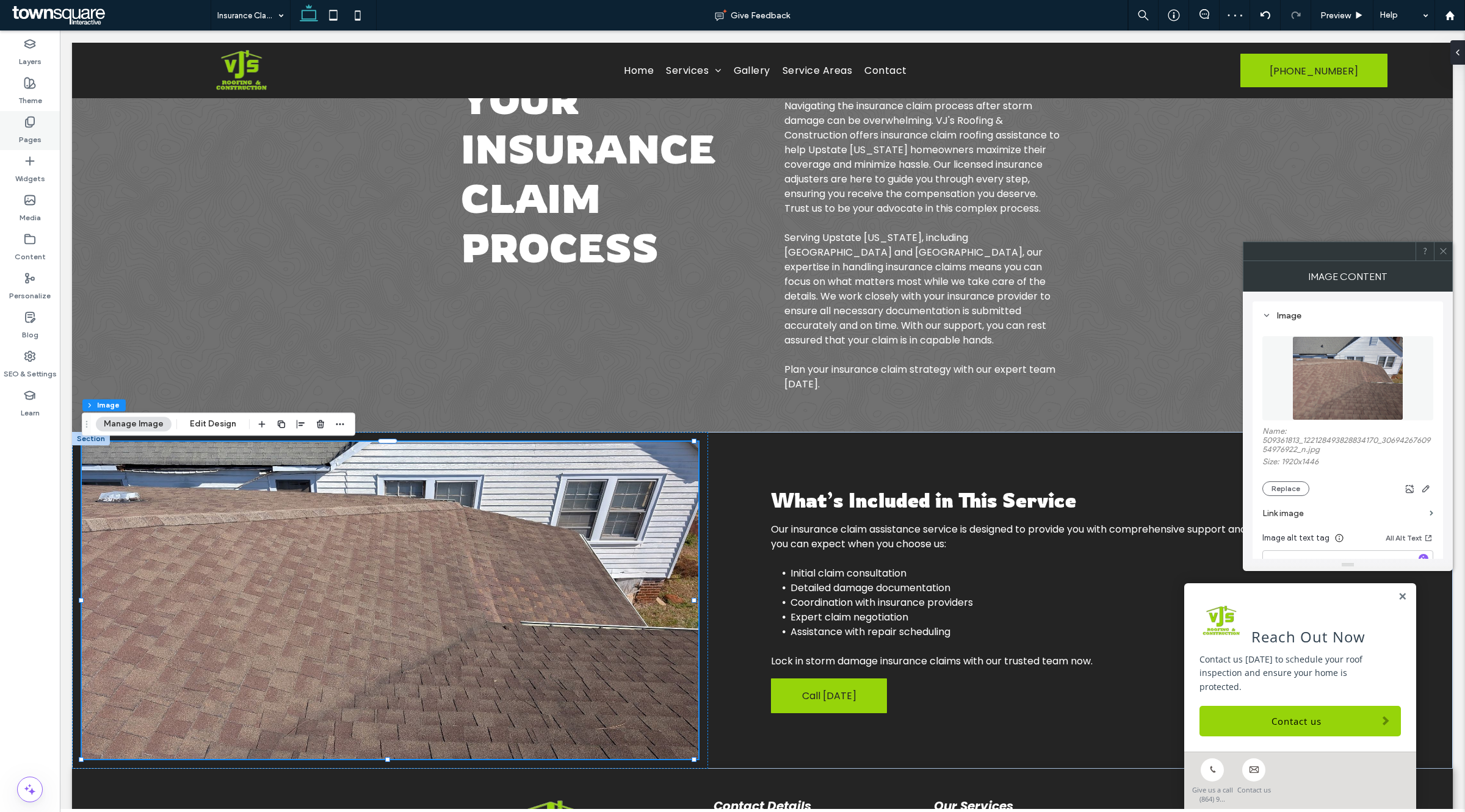
click at [32, 144] on label "Pages" at bounding box center [30, 136] width 22 height 17
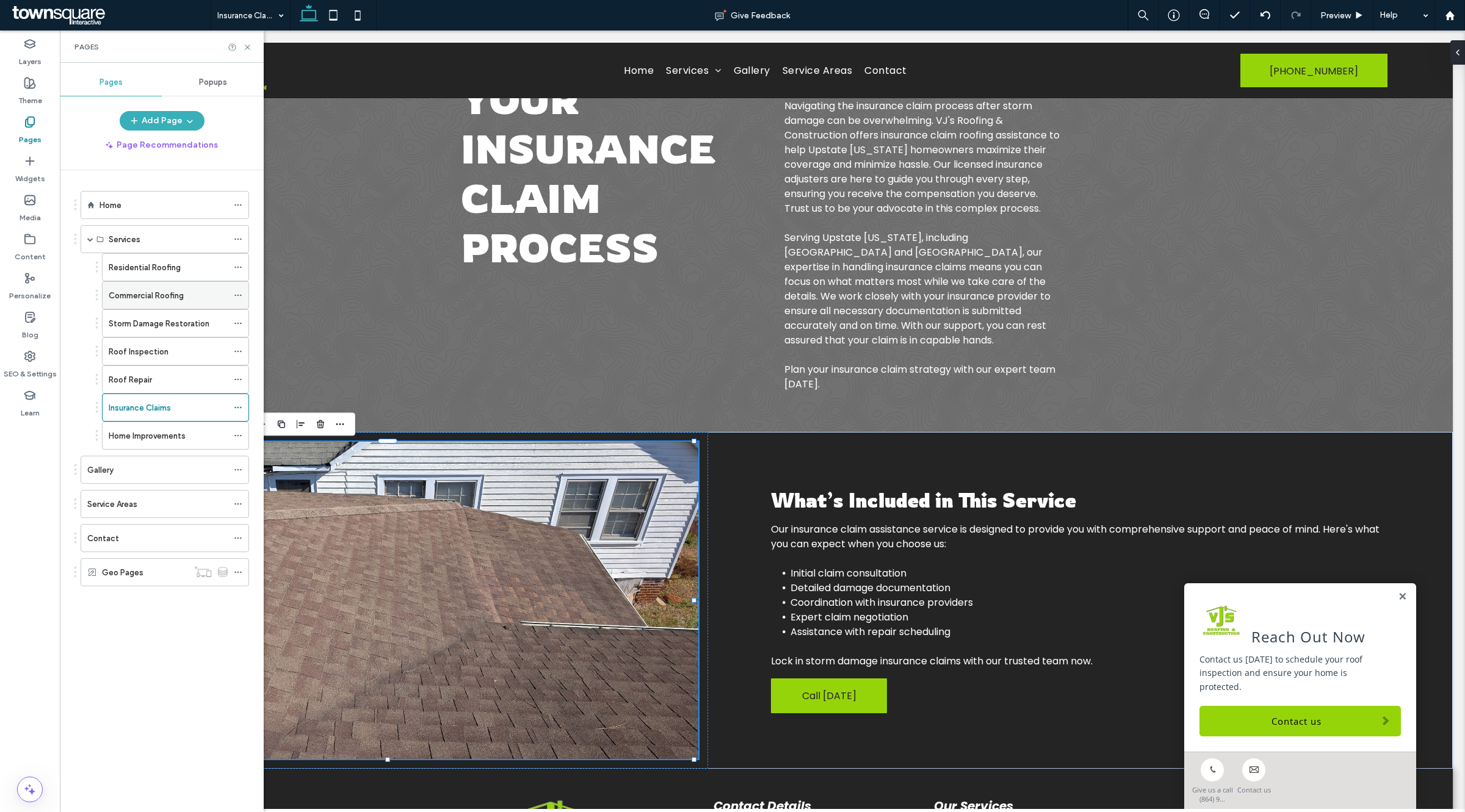
click at [138, 294] on label "Commercial Roofing" at bounding box center [146, 295] width 75 height 21
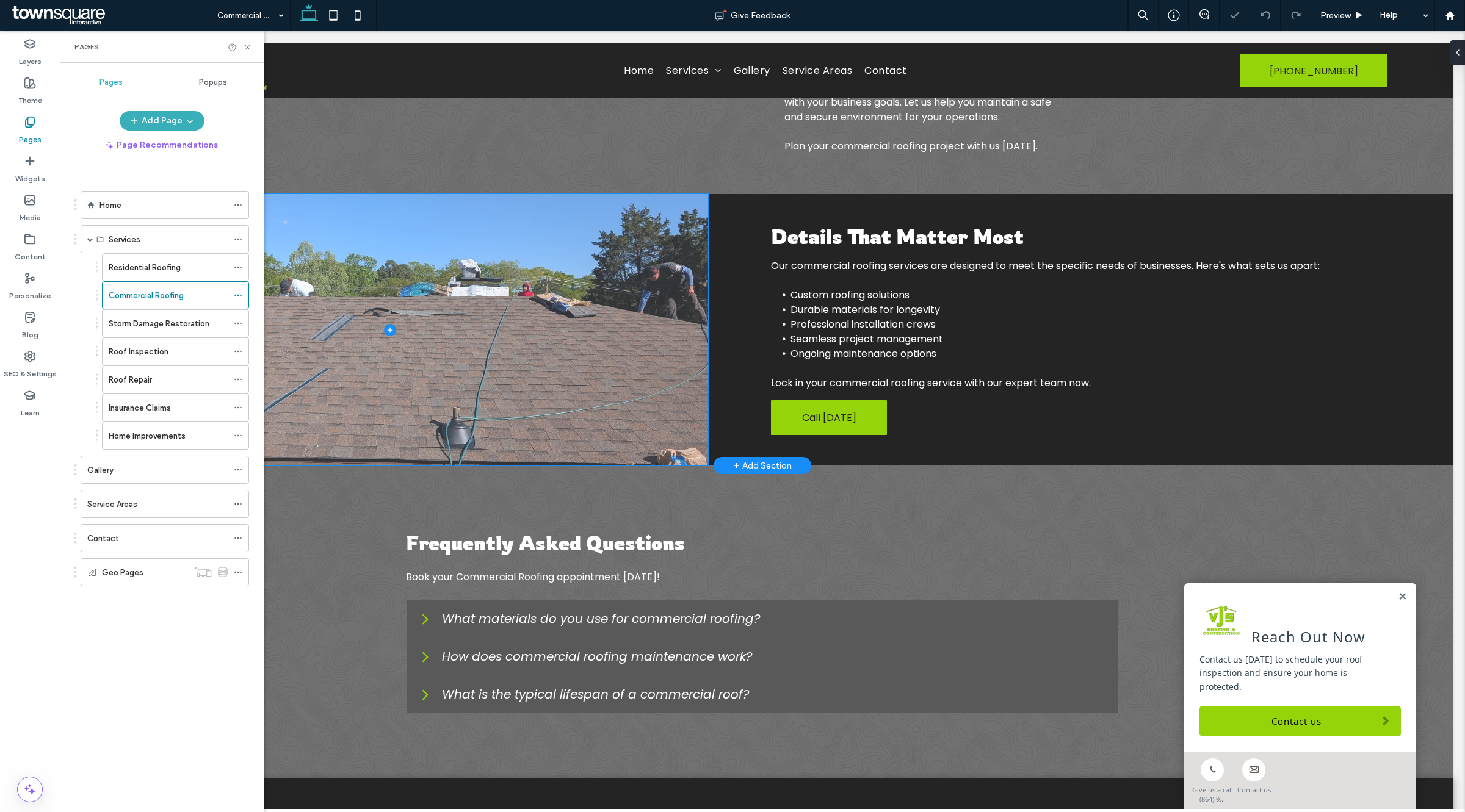
scroll to position [294, 0]
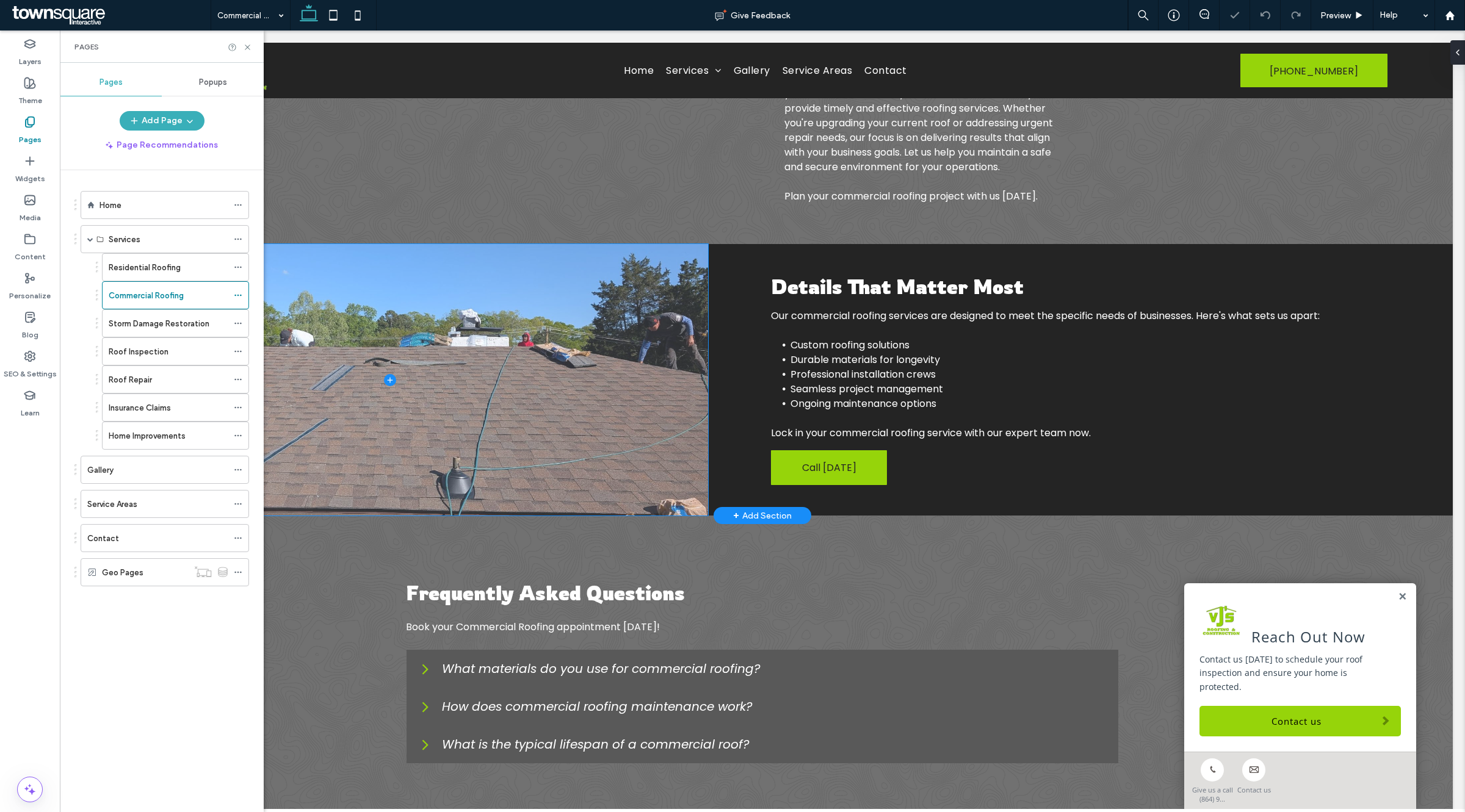
click at [548, 348] on span at bounding box center [390, 379] width 636 height 272
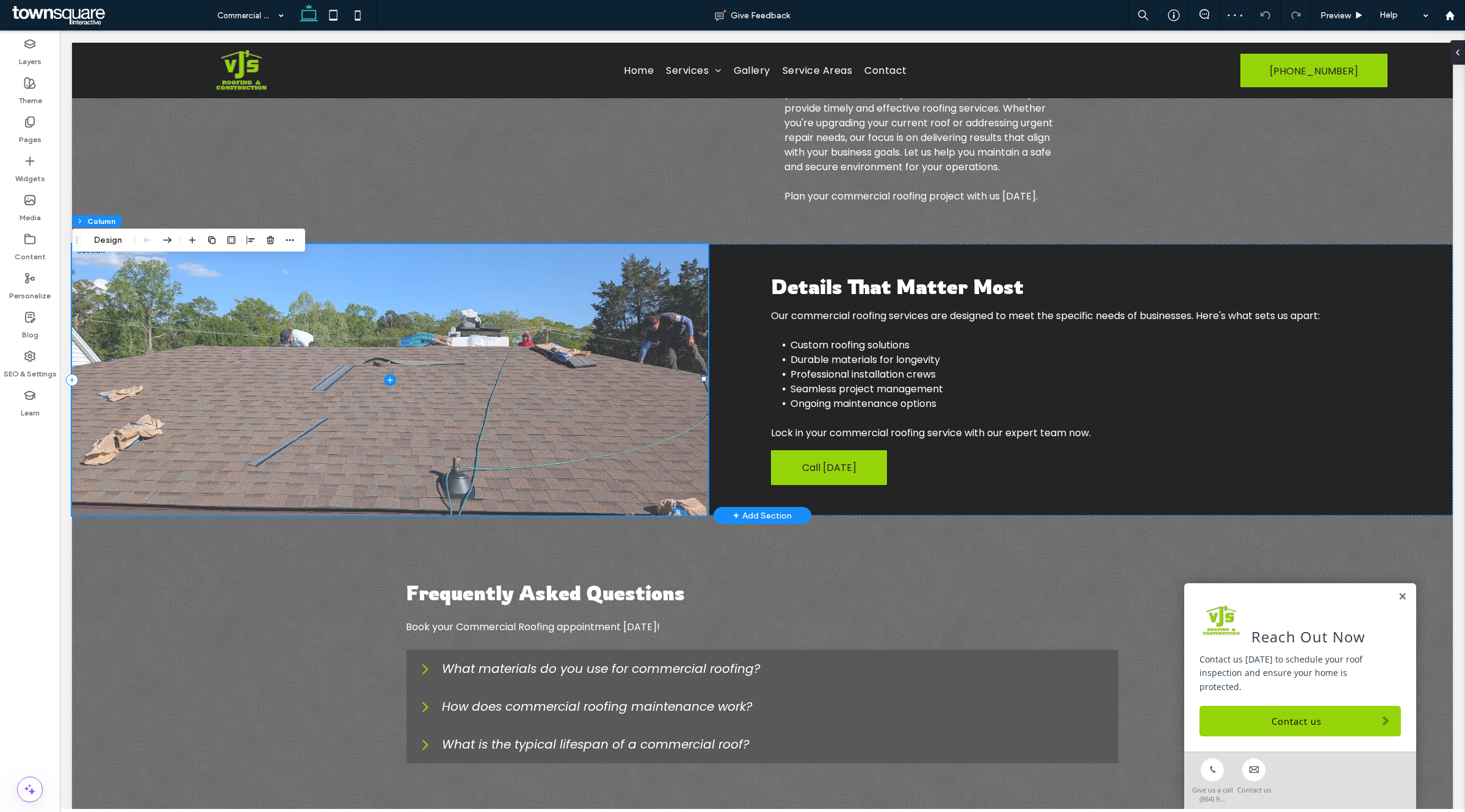
click at [282, 305] on span at bounding box center [390, 379] width 636 height 272
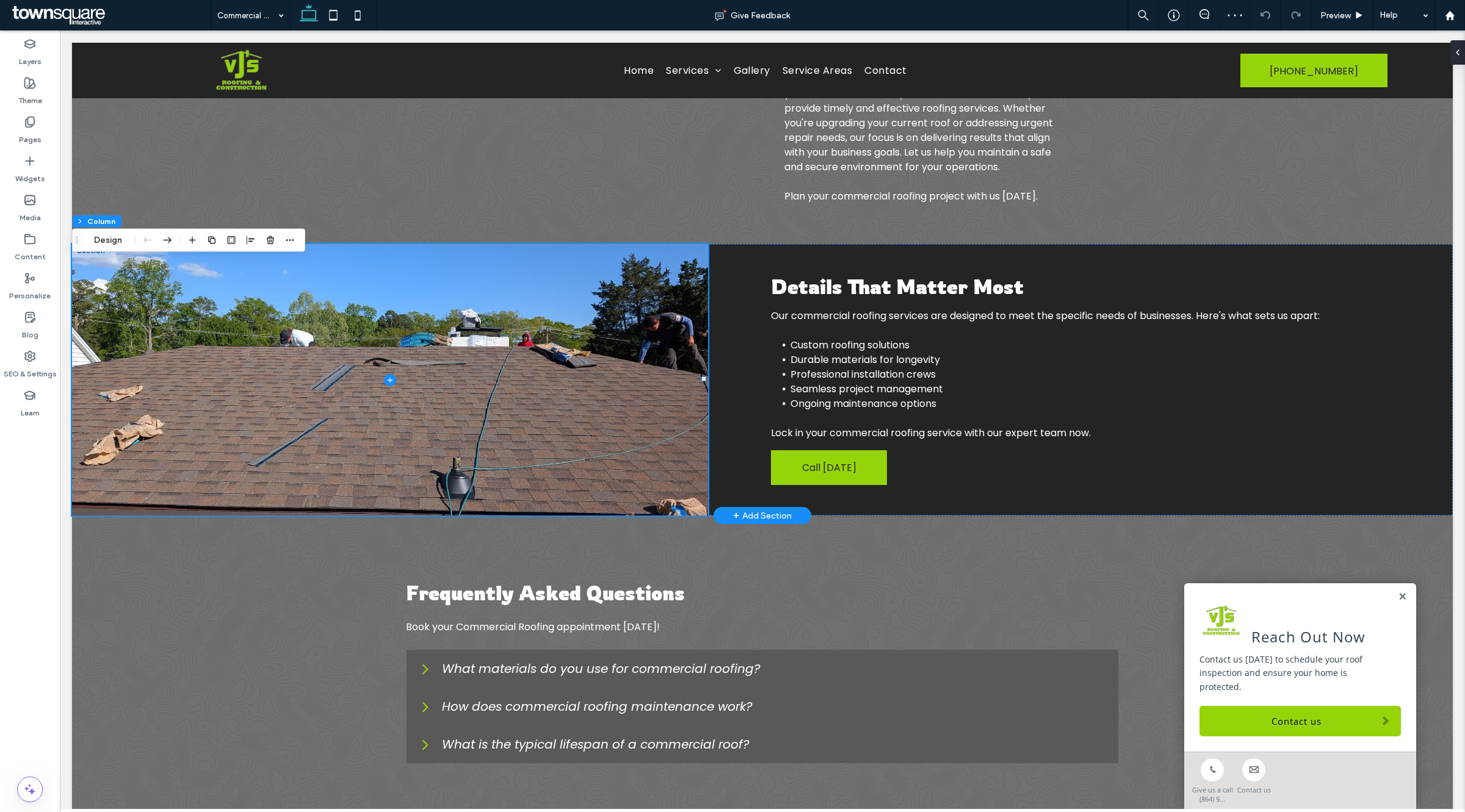
click at [95, 278] on span at bounding box center [390, 379] width 636 height 272
click at [101, 238] on button "Design" at bounding box center [108, 240] width 44 height 15
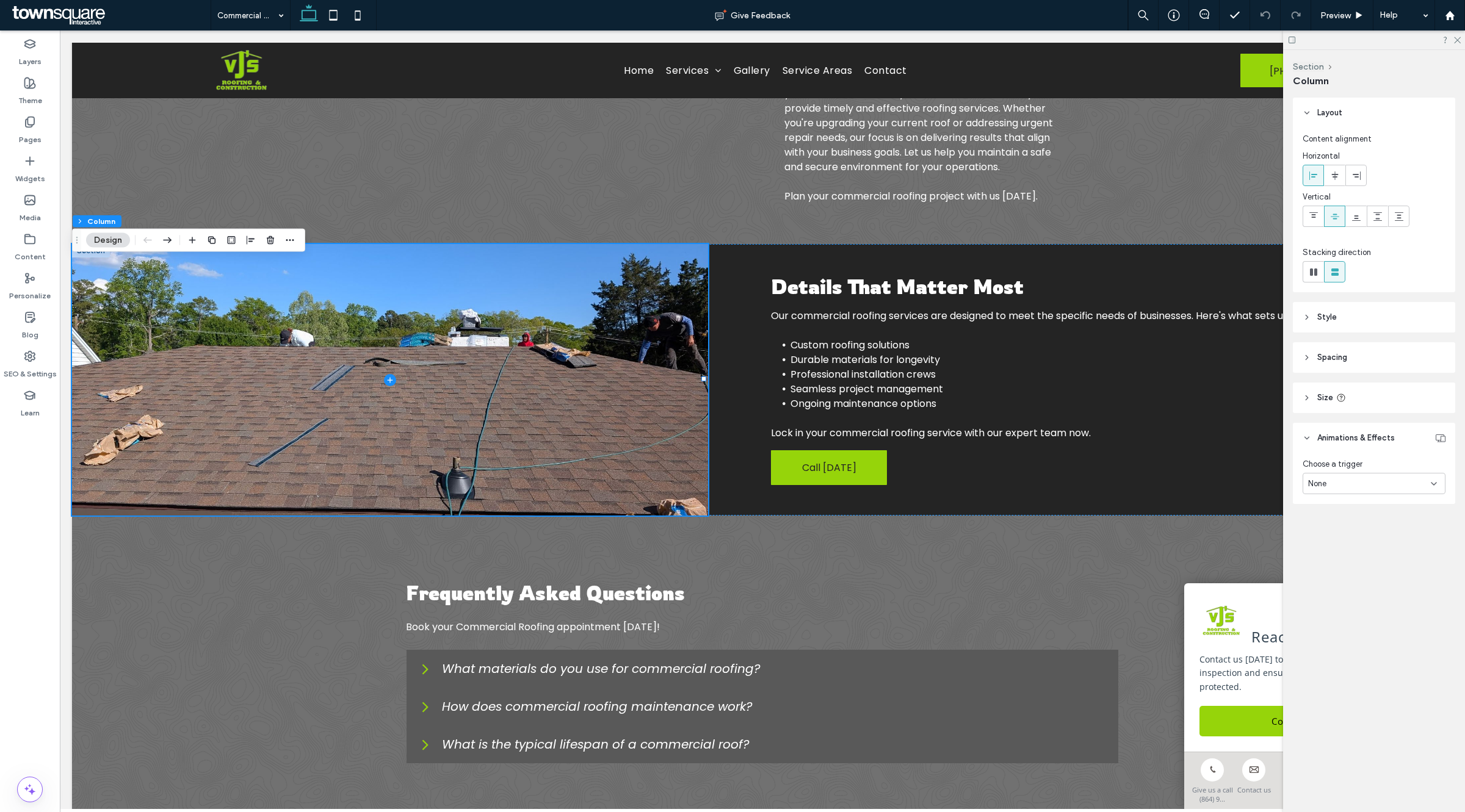
click at [1325, 416] on div "Layout Content alignment Horizontal Vertical Stacking direction Style Color Ima…" at bounding box center [1378, 324] width 170 height 455
click at [1325, 403] on span "Size" at bounding box center [1325, 397] width 16 height 12
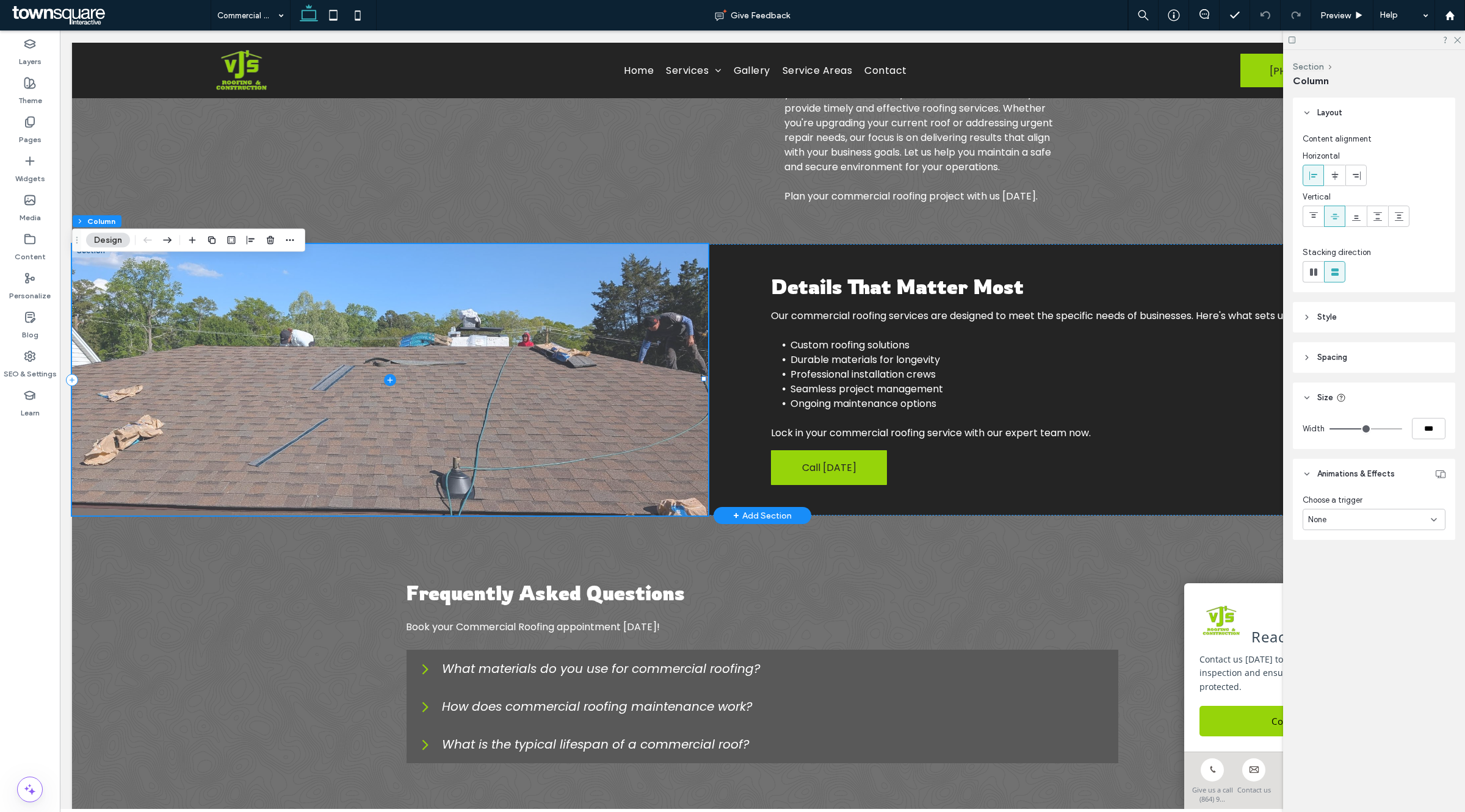
click at [376, 449] on span at bounding box center [390, 379] width 636 height 272
click at [394, 391] on span at bounding box center [390, 379] width 636 height 272
click at [380, 386] on span at bounding box center [390, 379] width 636 height 272
click at [388, 386] on icon at bounding box center [390, 379] width 12 height 12
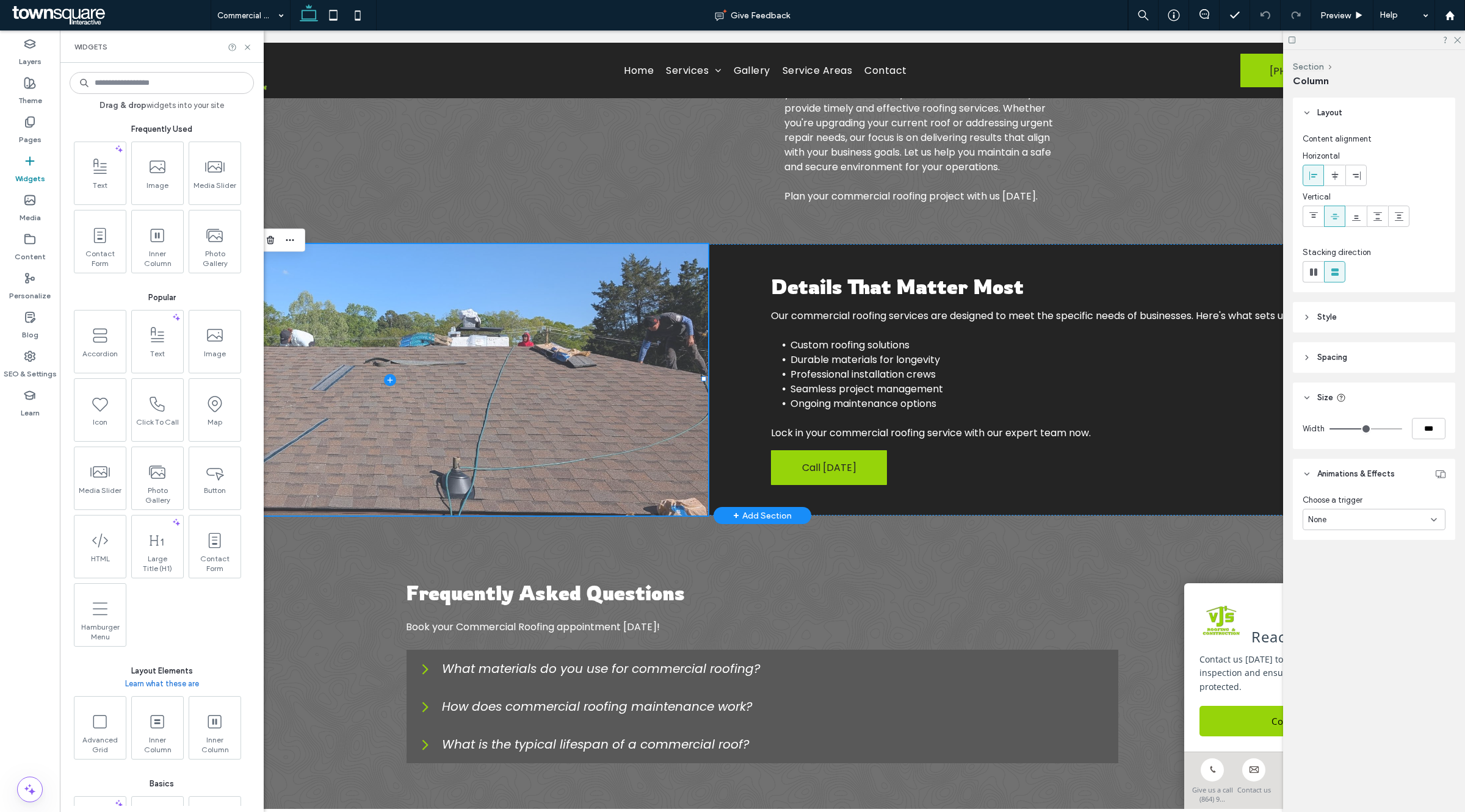
click at [391, 386] on icon at bounding box center [390, 379] width 12 height 12
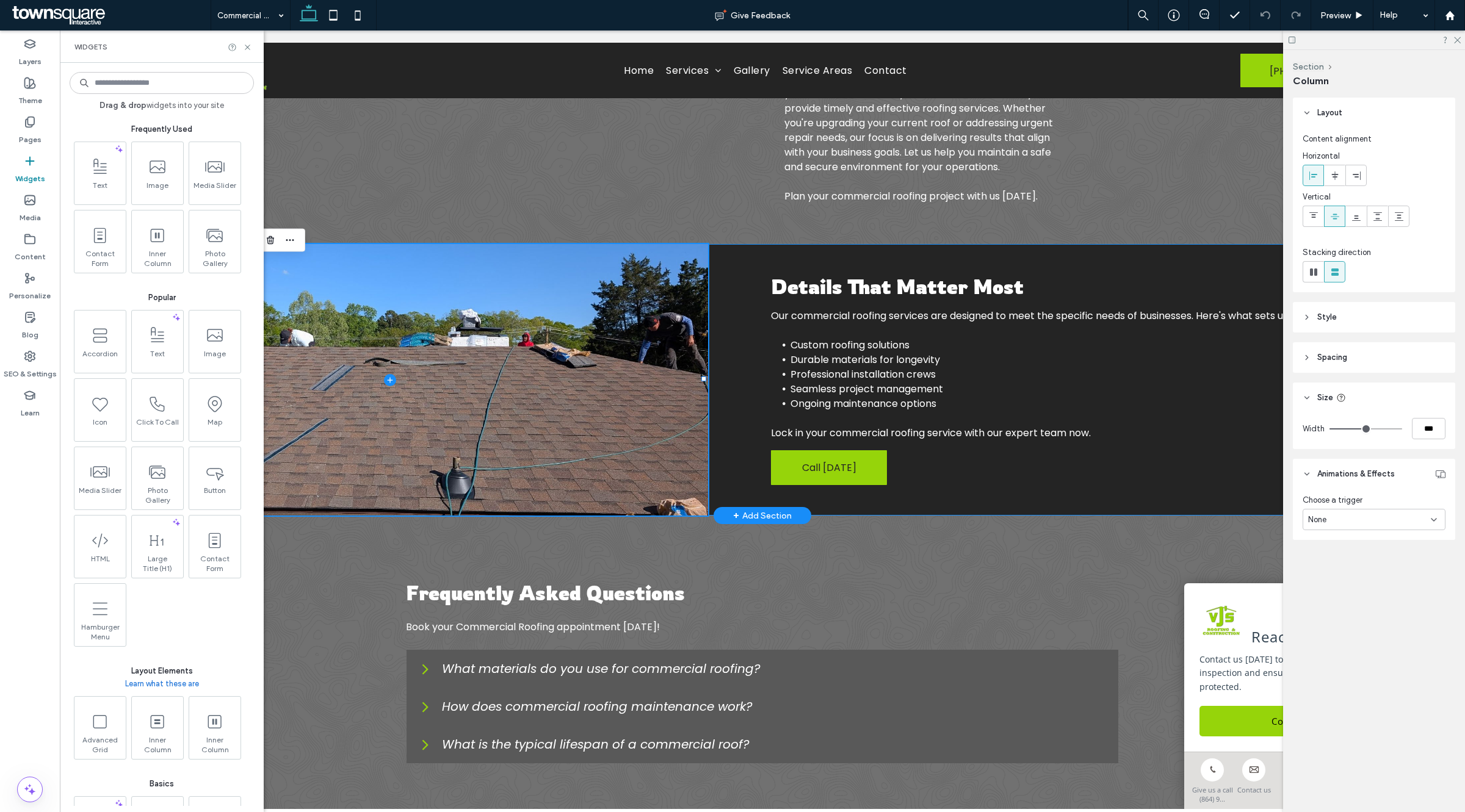
click at [719, 357] on div "Details That Matter Most Our commercial roofing services are designed to meet t…" at bounding box center [762, 379] width 1381 height 272
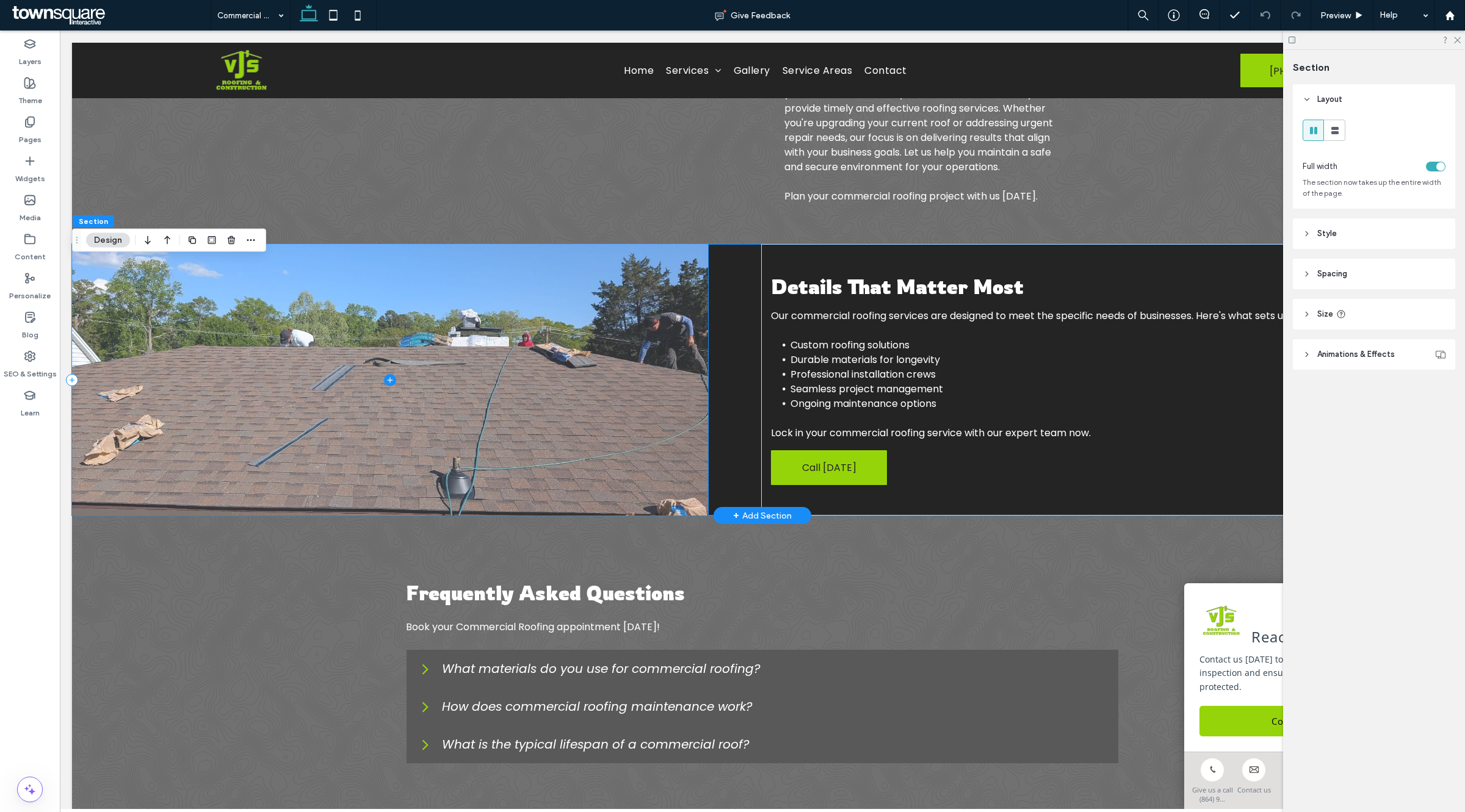
click at [634, 331] on span at bounding box center [390, 379] width 636 height 272
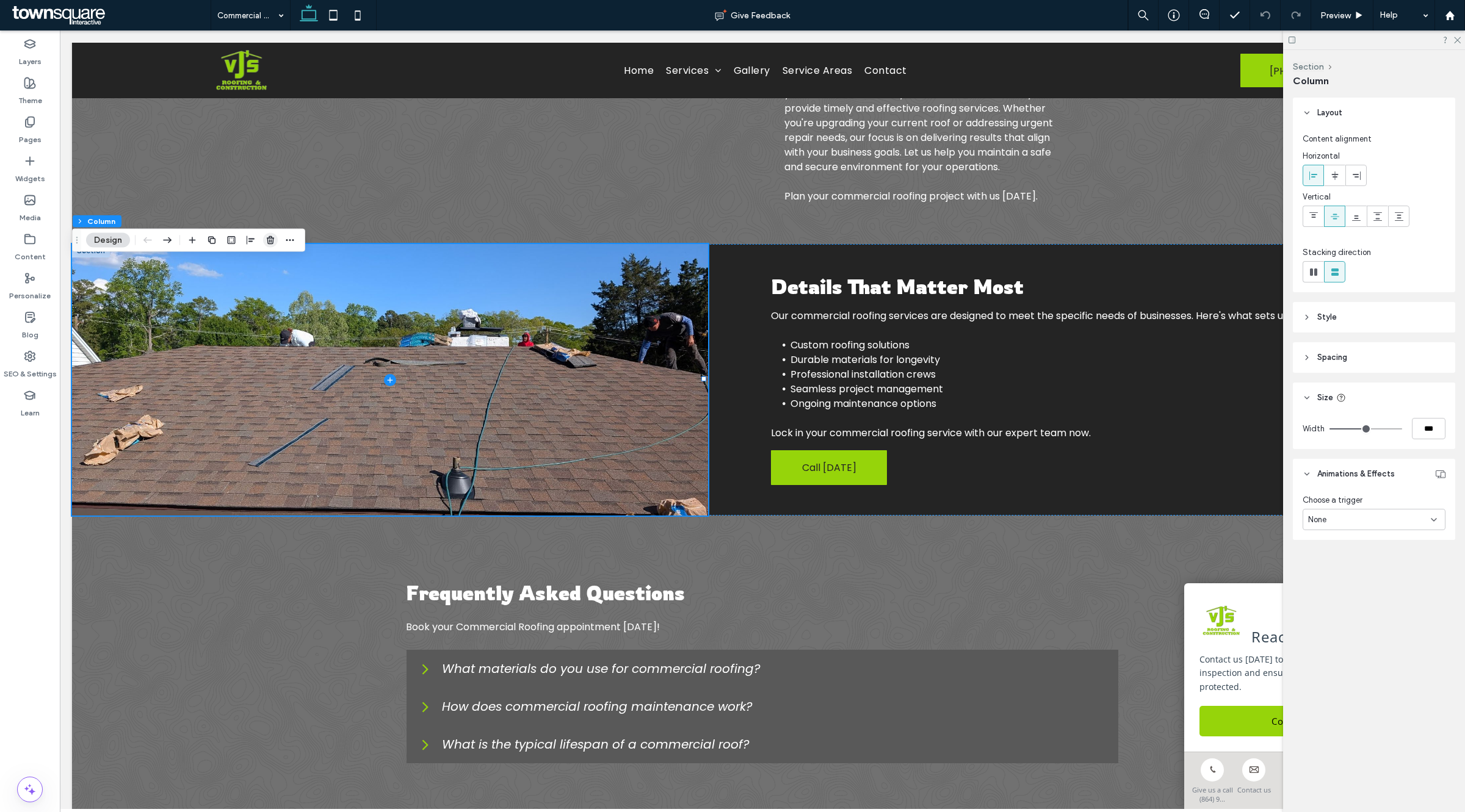
click at [266, 243] on icon "button" at bounding box center [270, 240] width 9 height 9
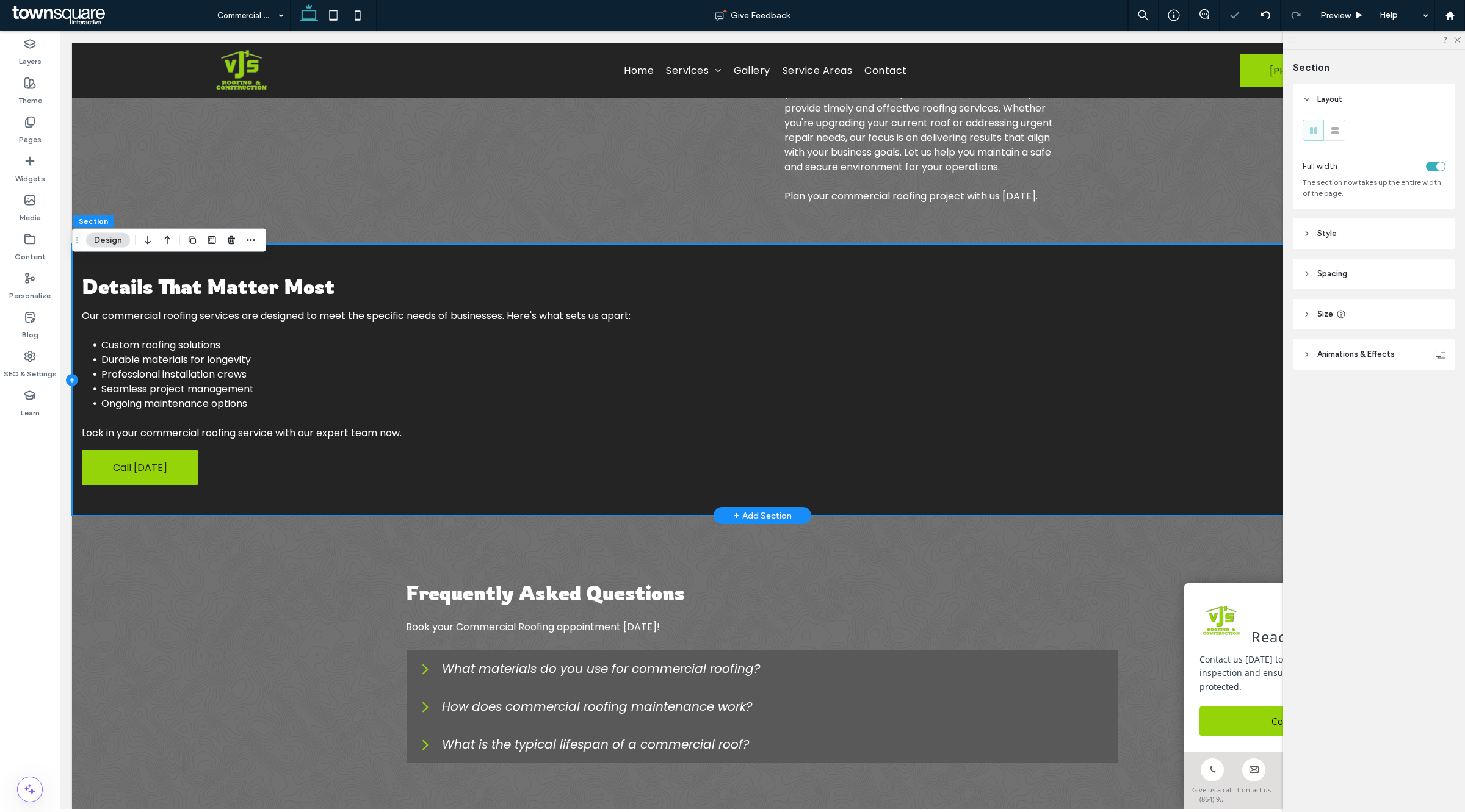
click at [77, 386] on icon at bounding box center [72, 379] width 12 height 12
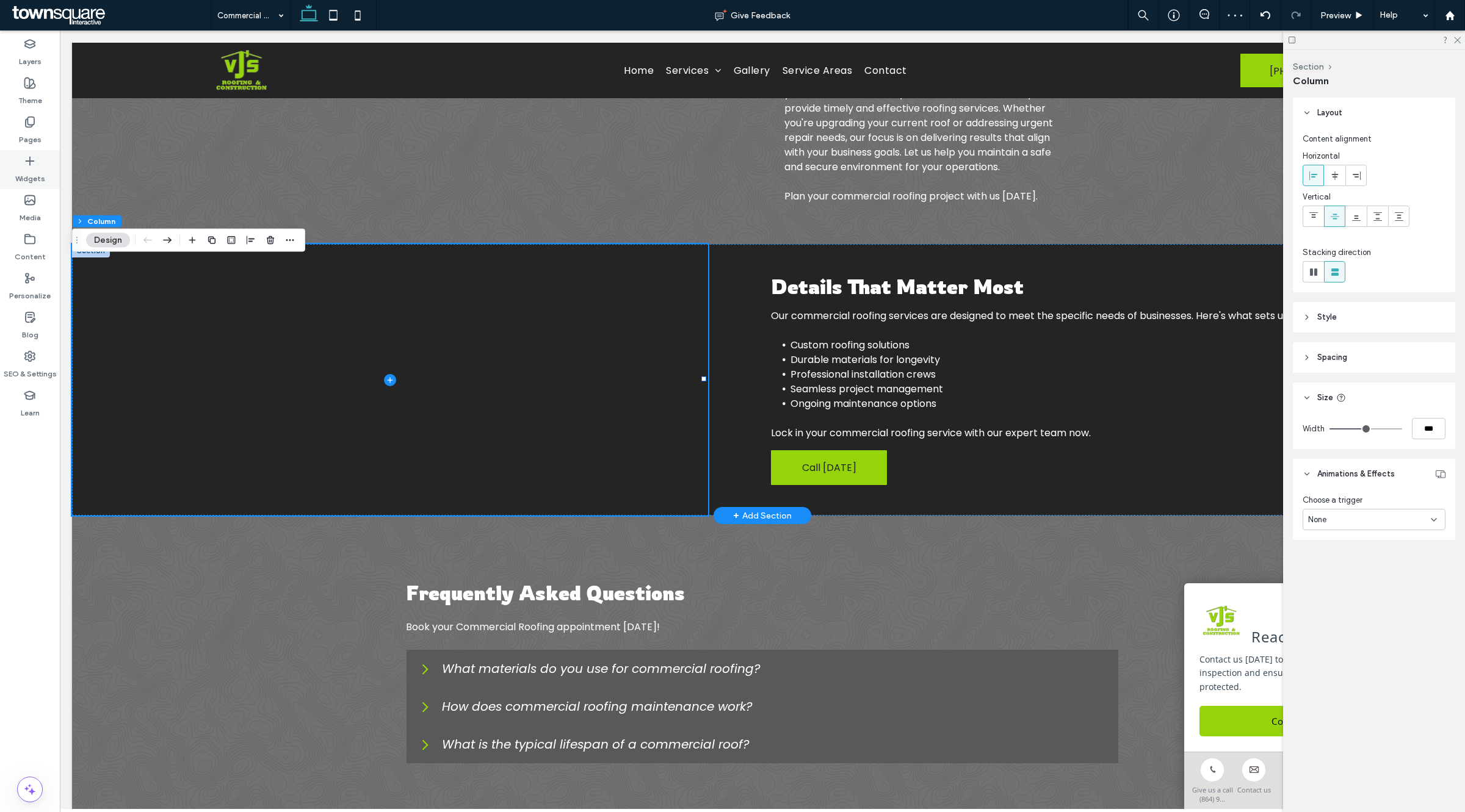
click at [25, 175] on label "Widgets" at bounding box center [30, 176] width 30 height 17
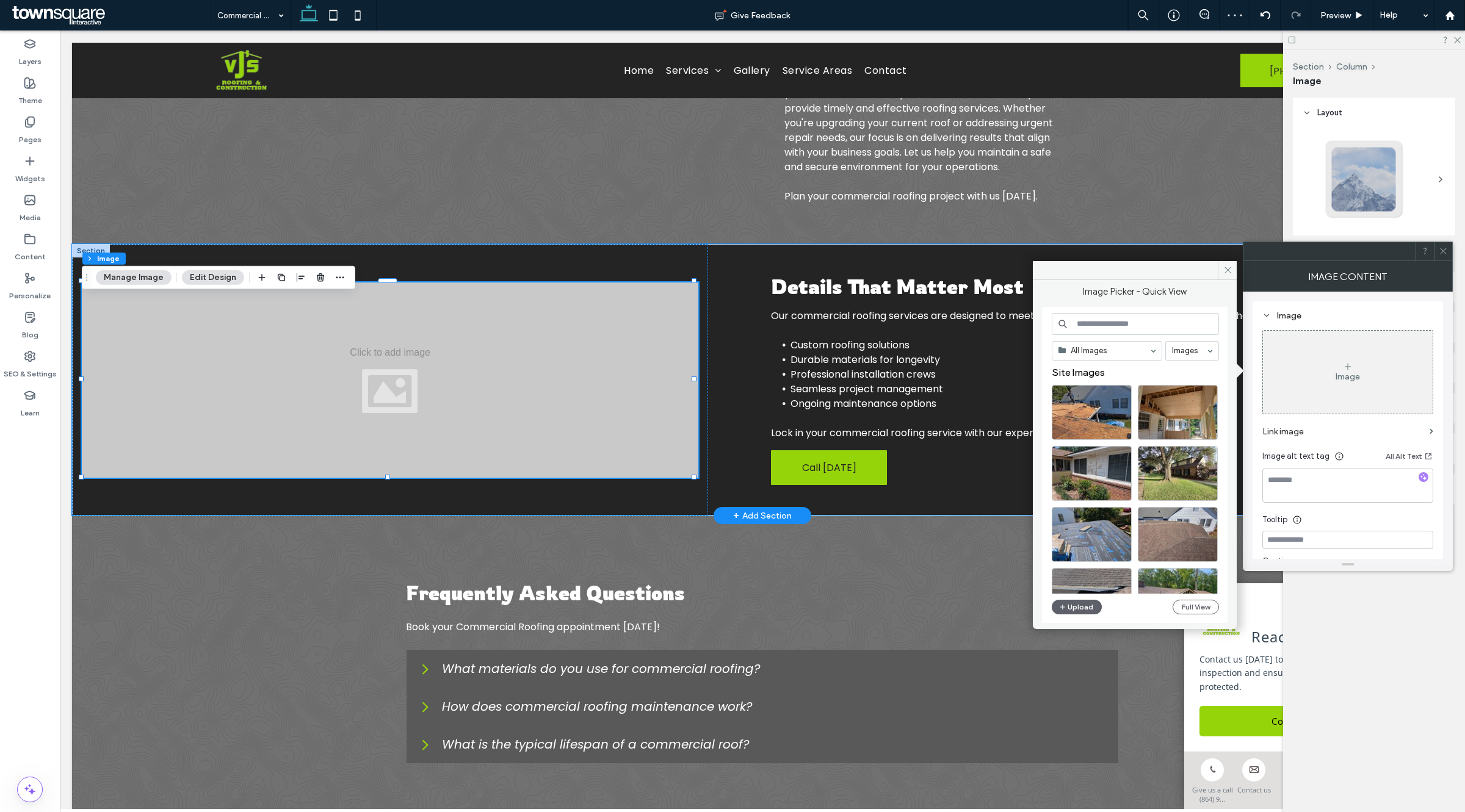
click at [1127, 323] on input at bounding box center [1135, 324] width 167 height 22
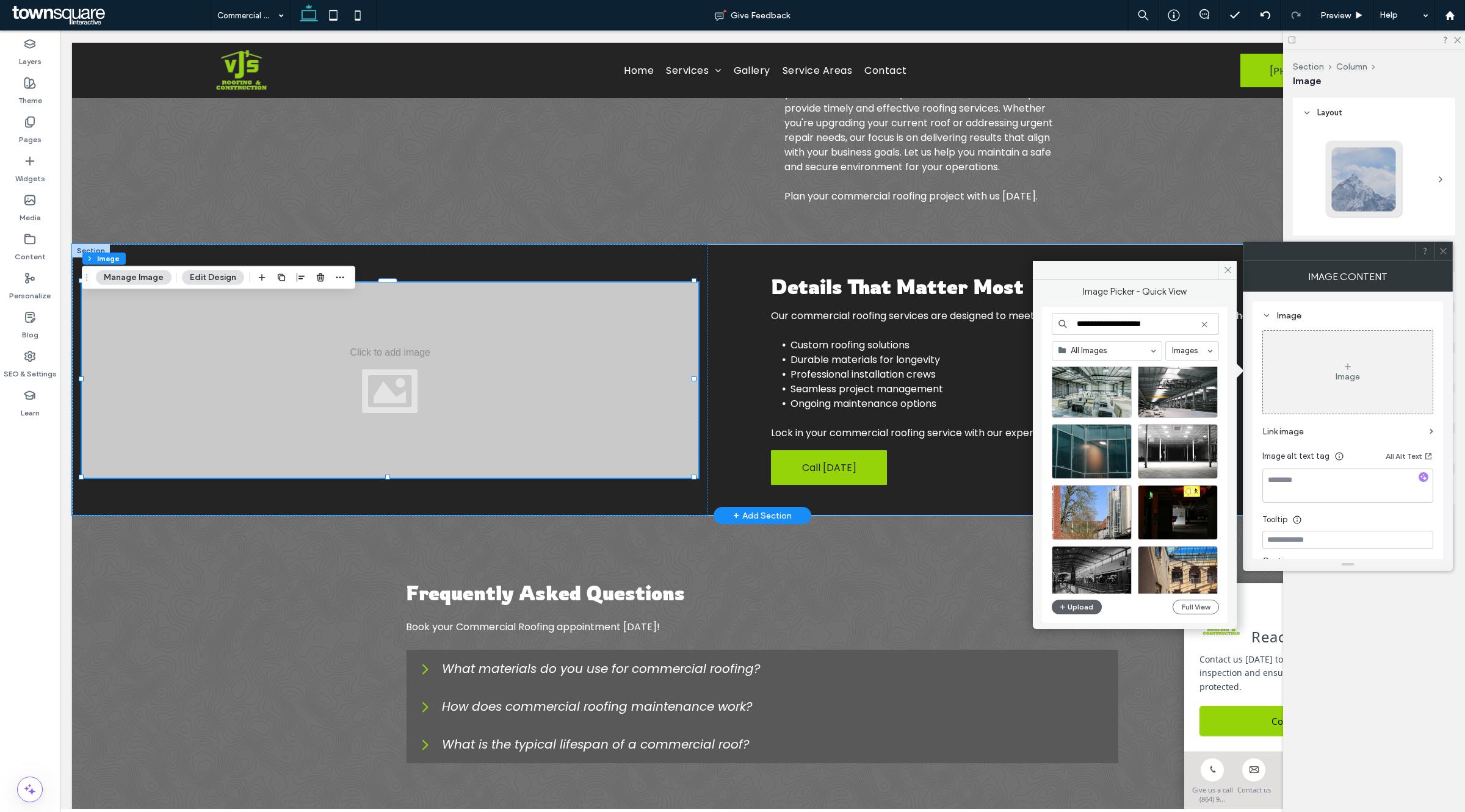
scroll to position [305, 0]
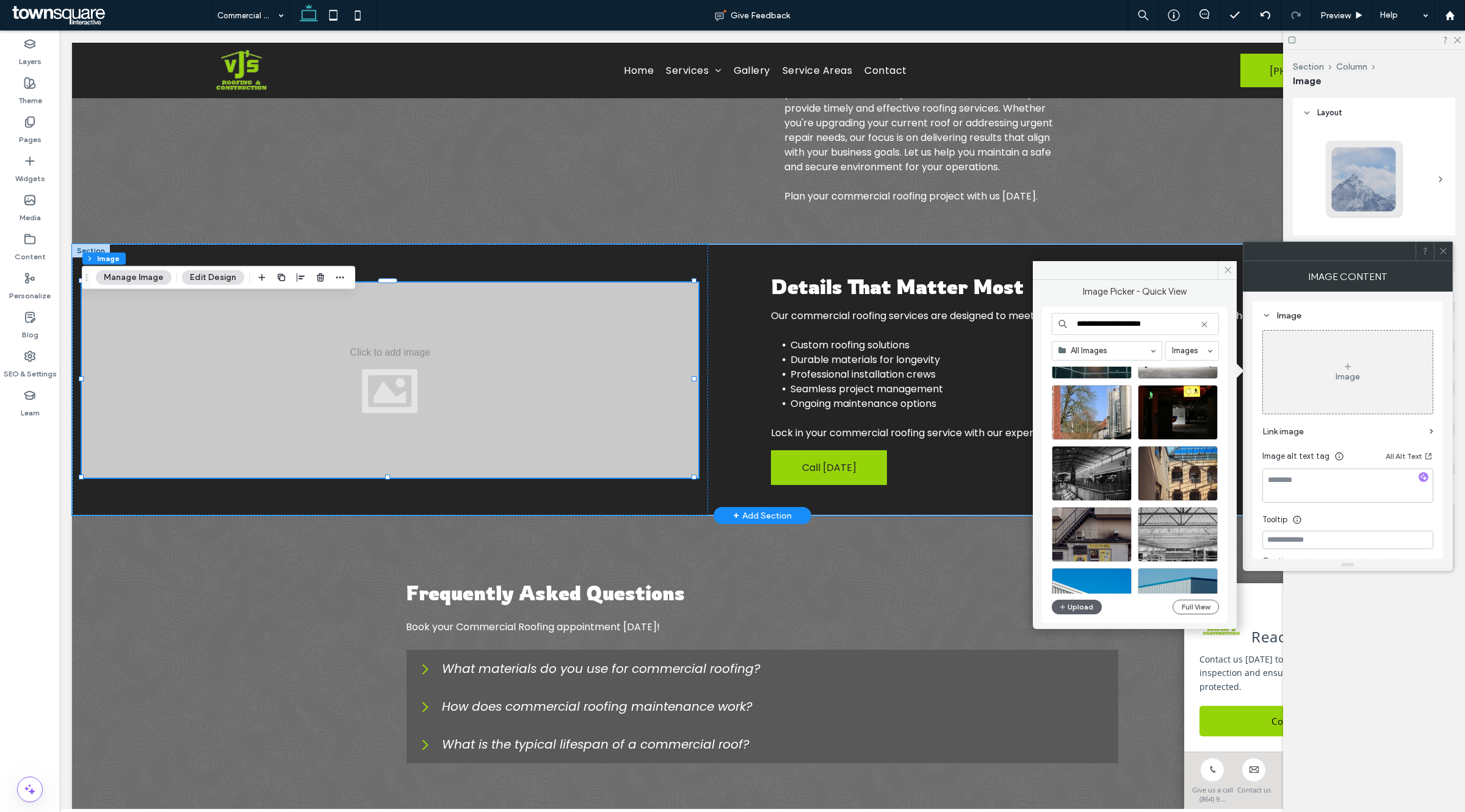
drag, startPoint x: 1121, startPoint y: 321, endPoint x: 1142, endPoint y: 318, distance: 21.2
click at [1142, 318] on input "**********" at bounding box center [1135, 324] width 167 height 22
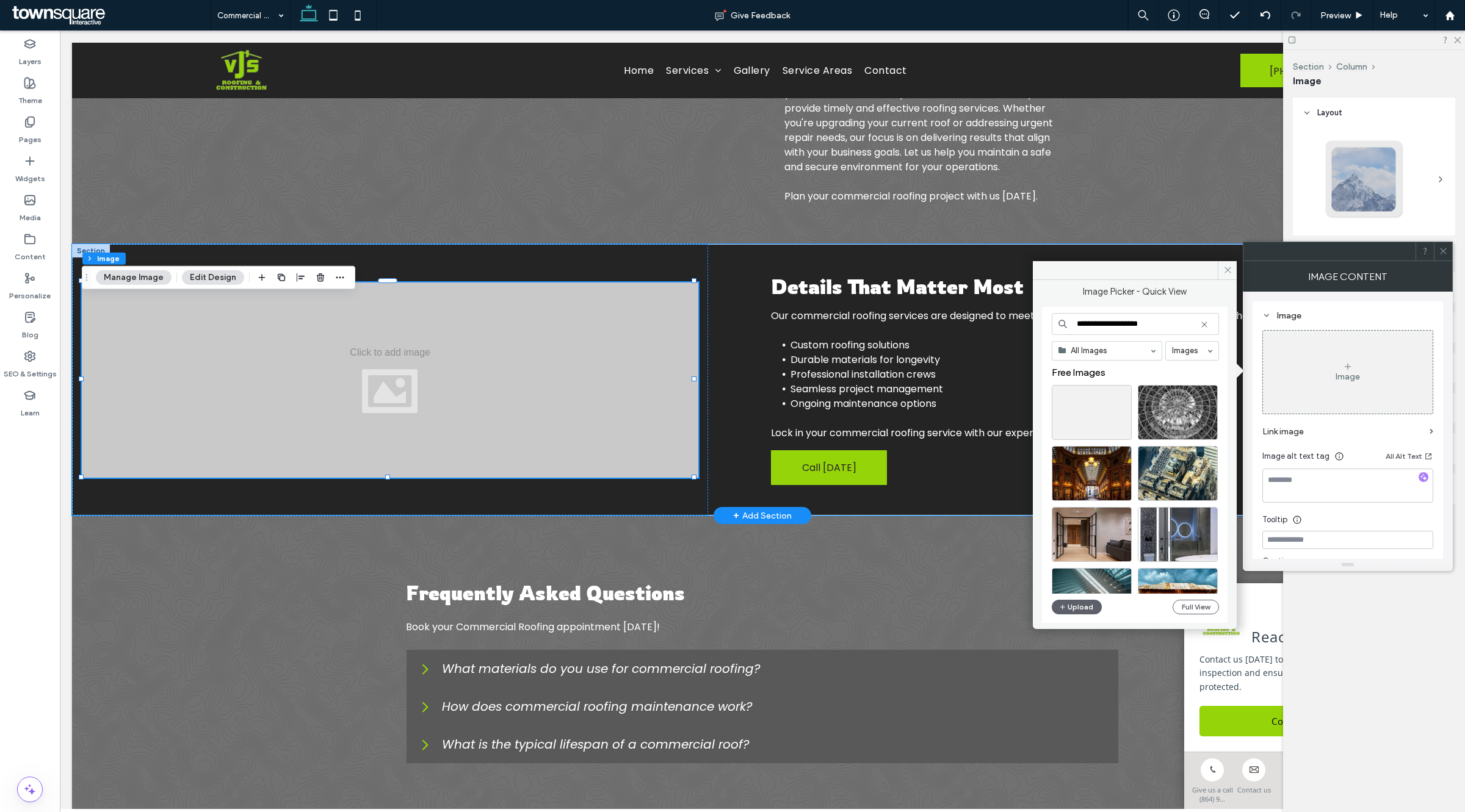
type input "**********"
click at [1204, 325] on use at bounding box center [1204, 324] width 6 height 6
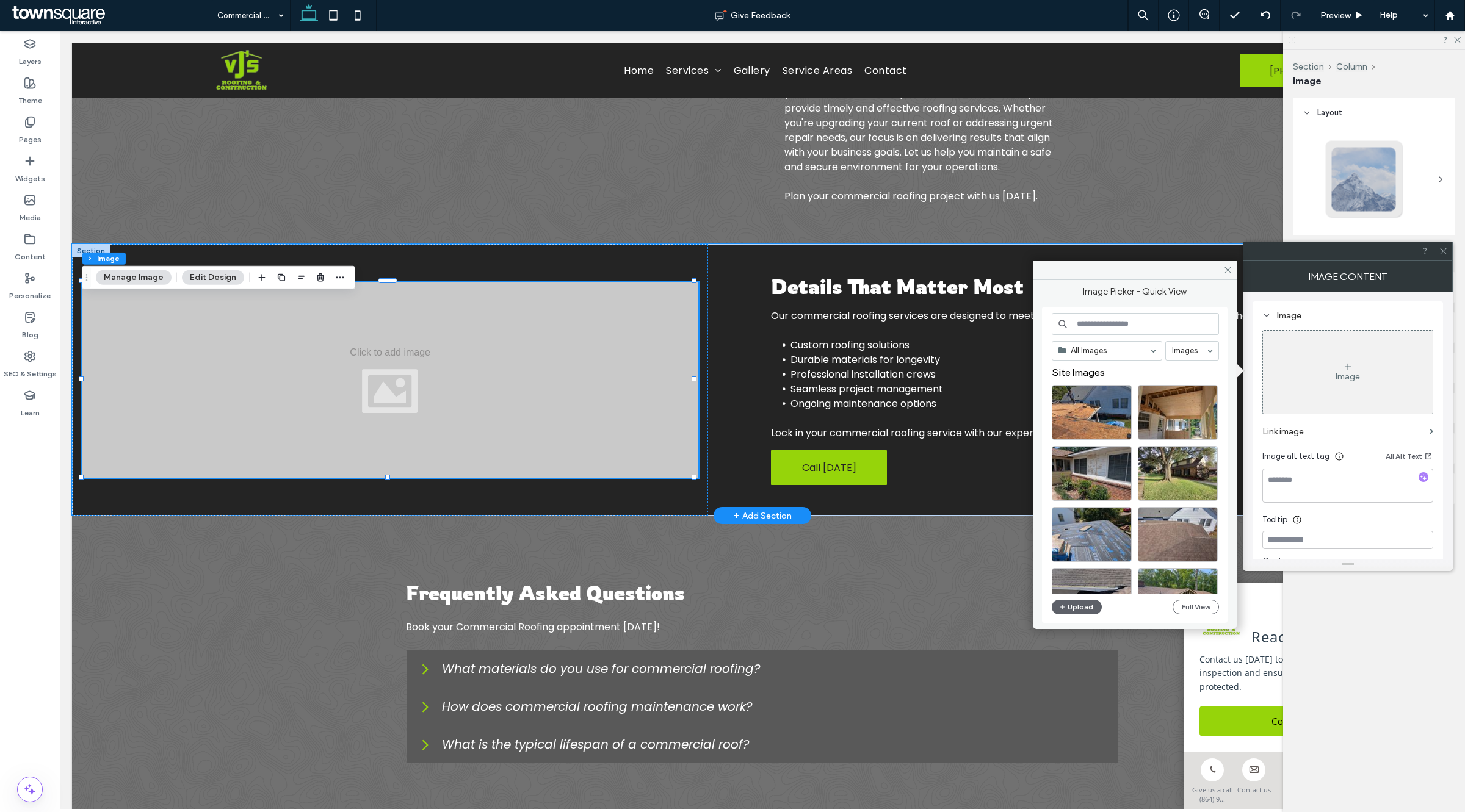
click at [1134, 325] on input at bounding box center [1135, 324] width 167 height 22
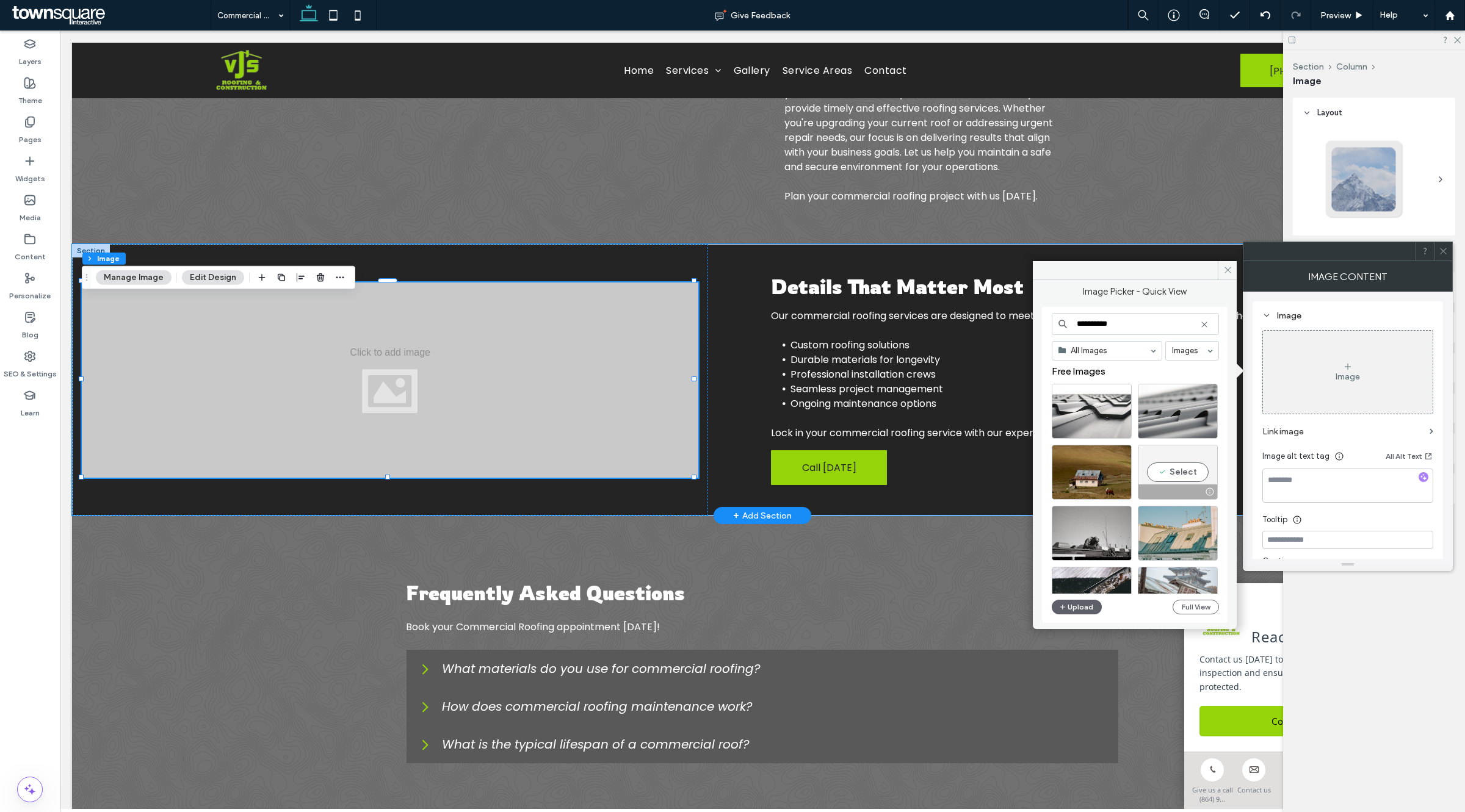
scroll to position [0, 0]
type input "**********"
click at [1205, 321] on icon at bounding box center [1204, 324] width 9 height 9
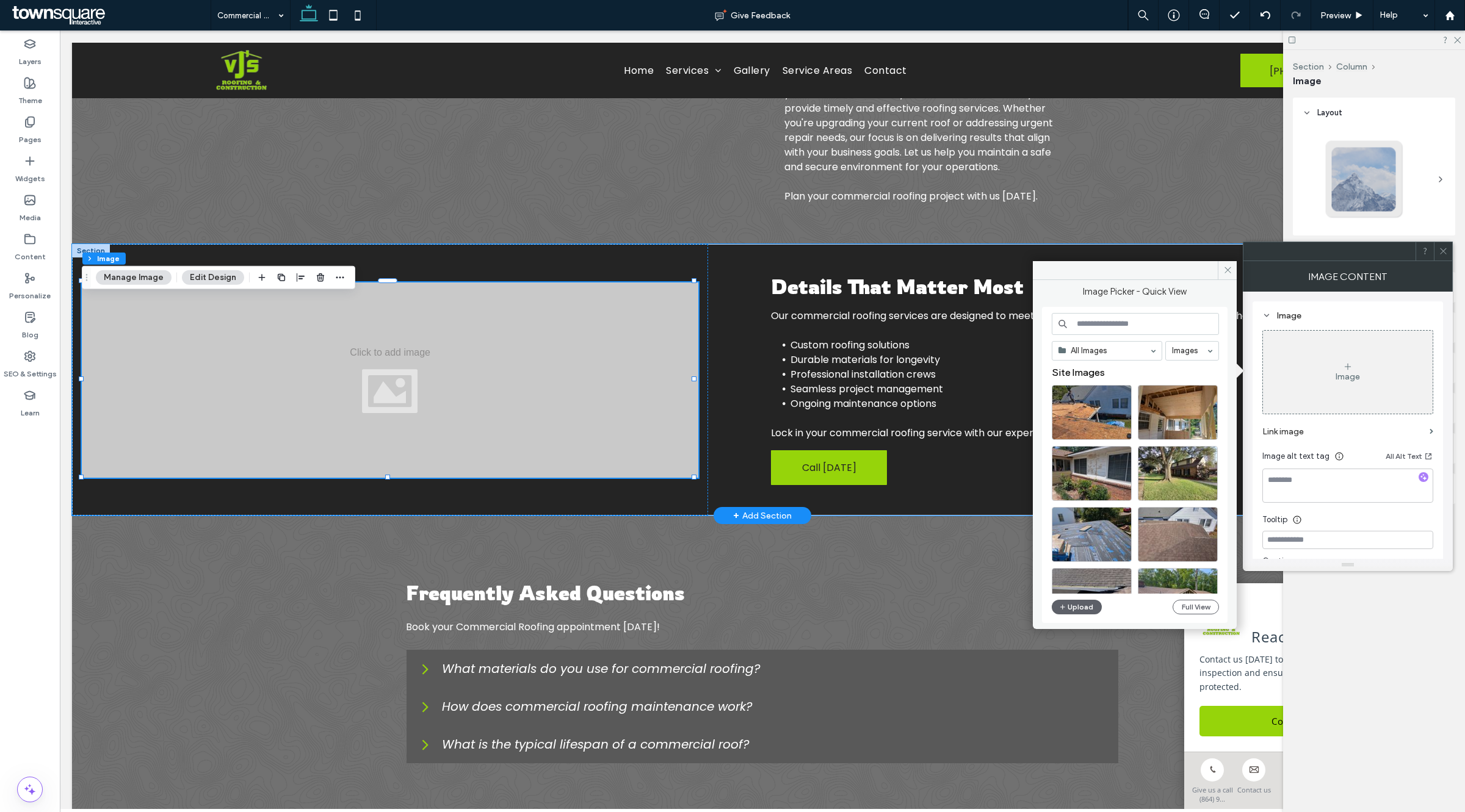
click at [1189, 324] on input at bounding box center [1135, 324] width 167 height 22
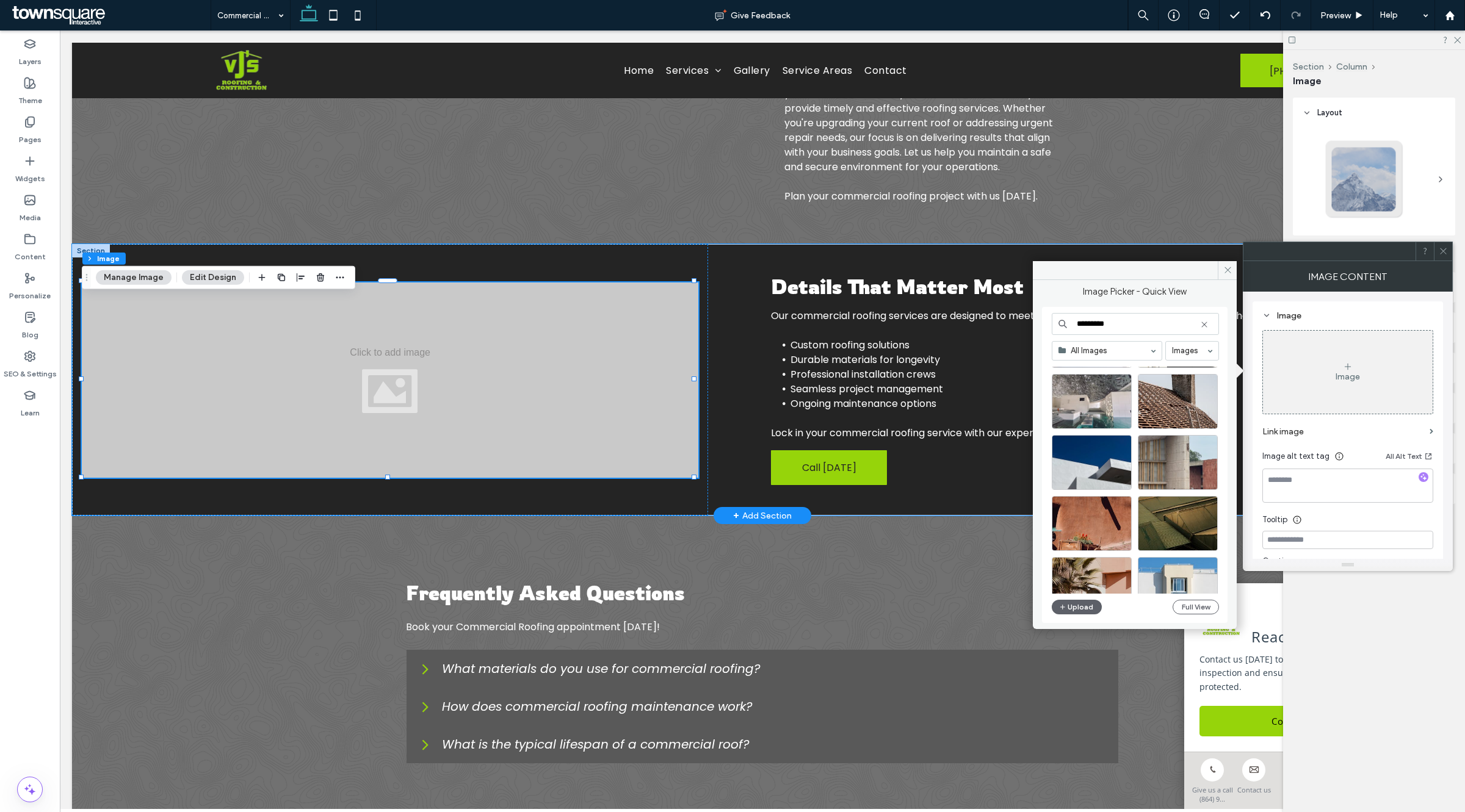
scroll to position [229, 0]
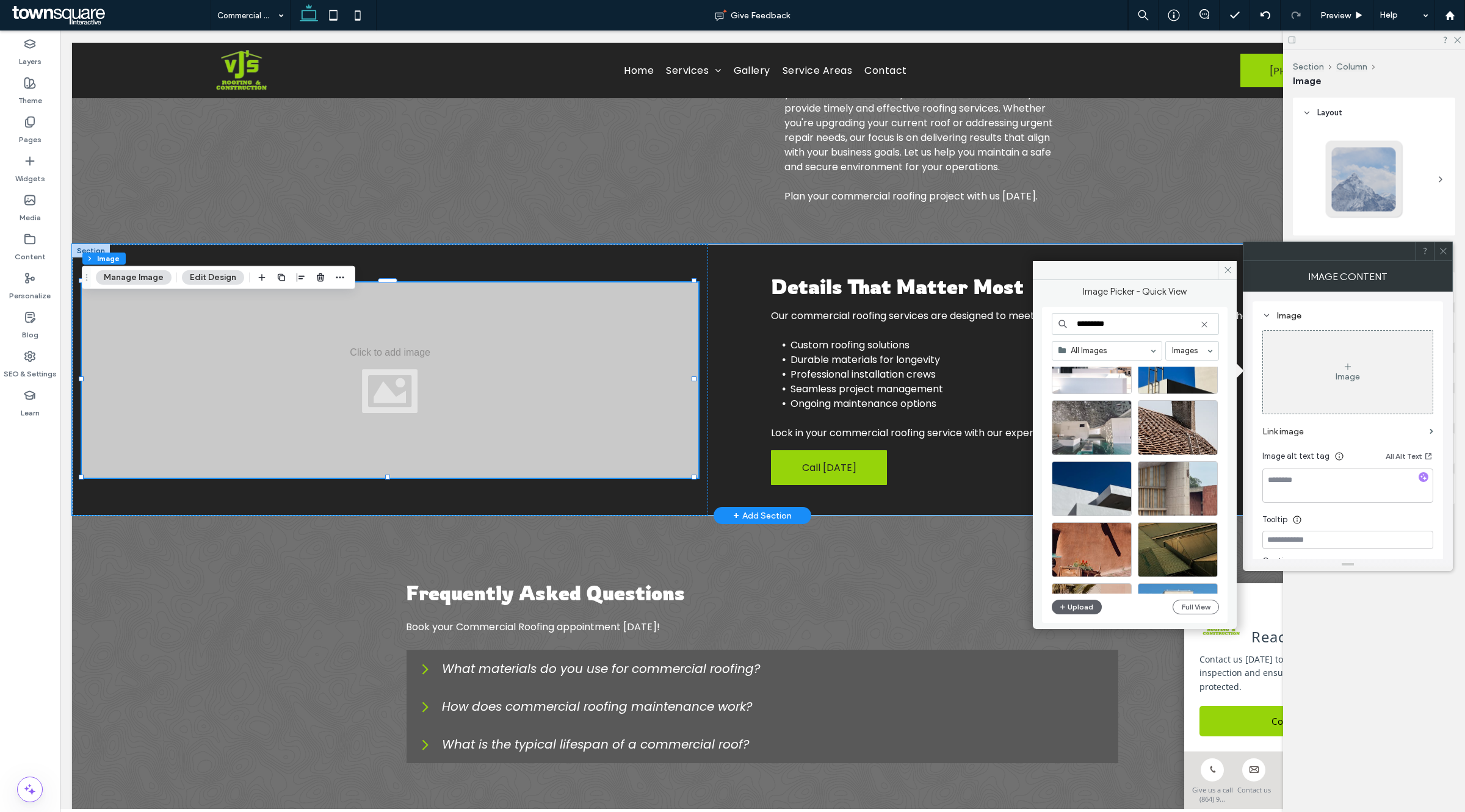
click at [1212, 326] on input "*********" at bounding box center [1135, 324] width 167 height 22
click at [1207, 325] on div "*********" at bounding box center [1135, 324] width 167 height 22
type input "*********"
click at [1206, 326] on icon at bounding box center [1204, 324] width 9 height 9
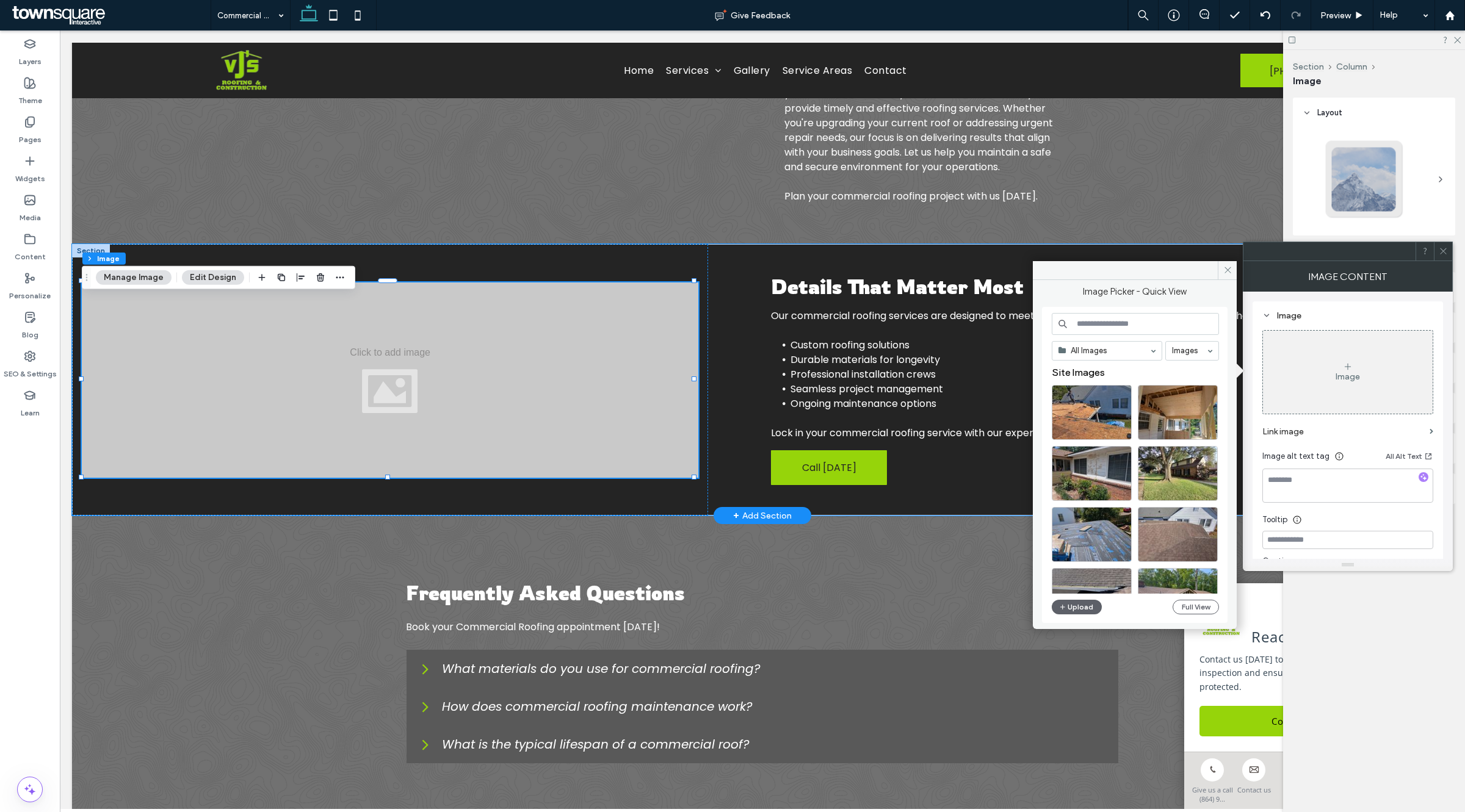
click at [1159, 326] on input at bounding box center [1135, 324] width 167 height 22
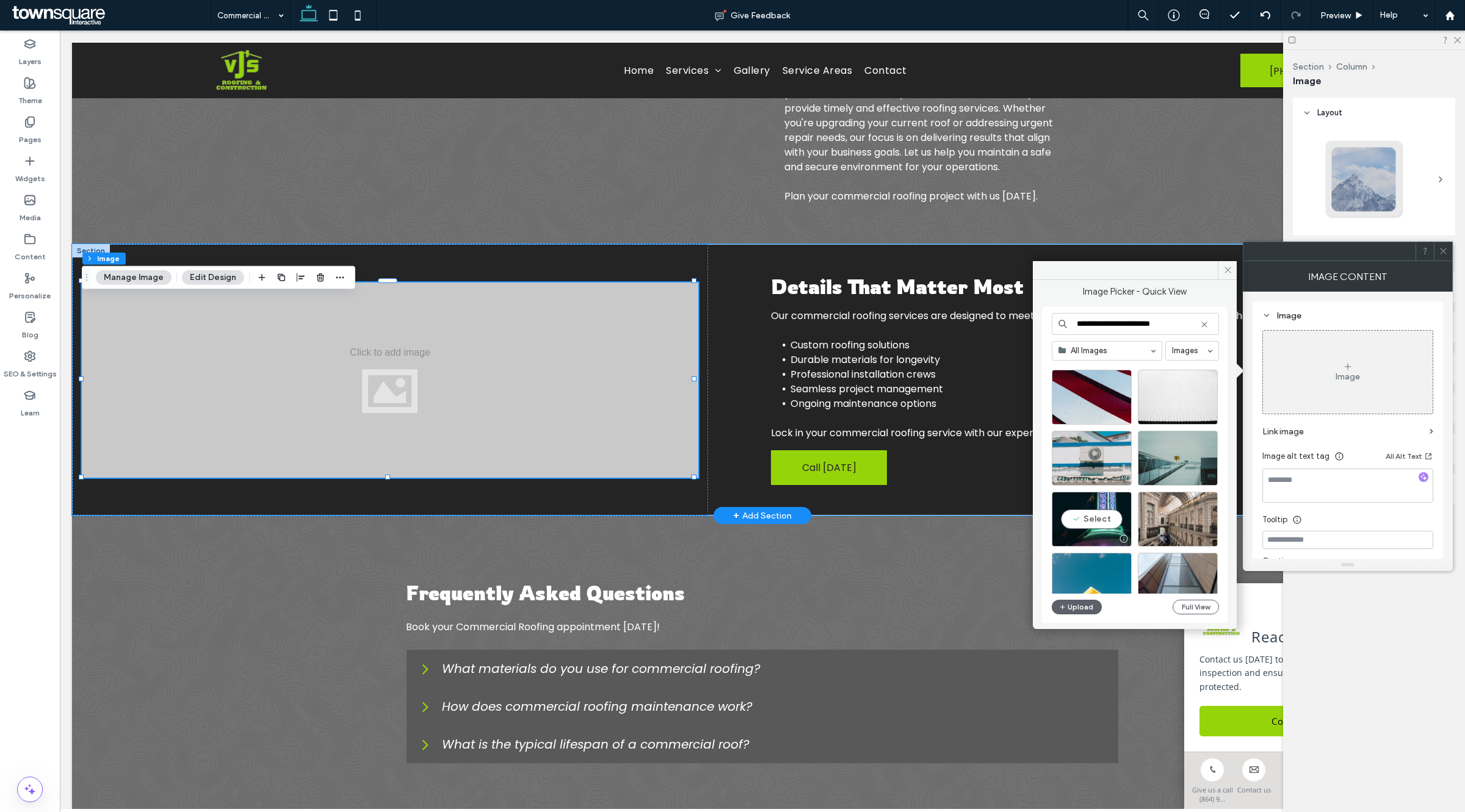
scroll to position [523, 0]
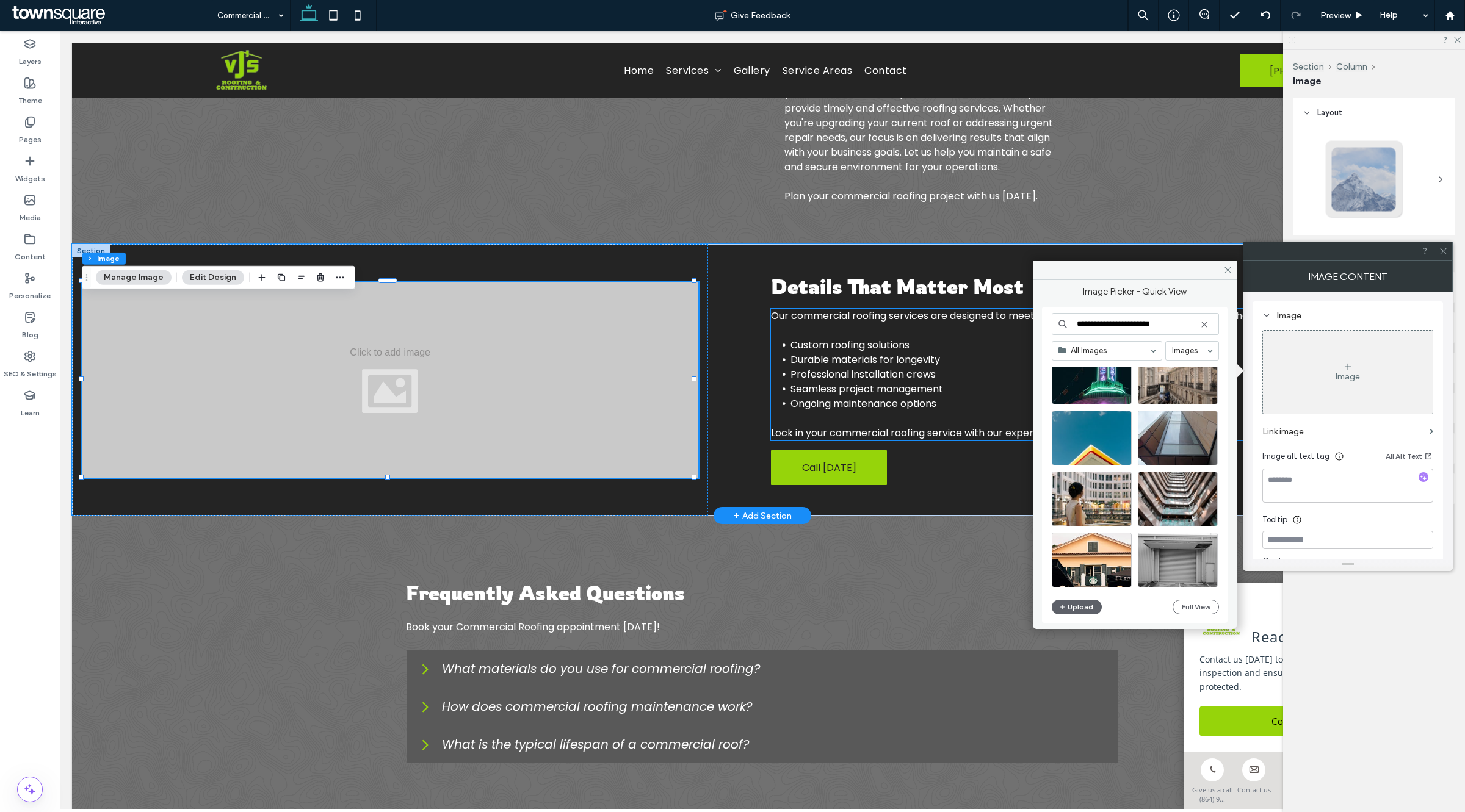
drag, startPoint x: 1141, startPoint y: 354, endPoint x: 1021, endPoint y: 324, distance: 123.7
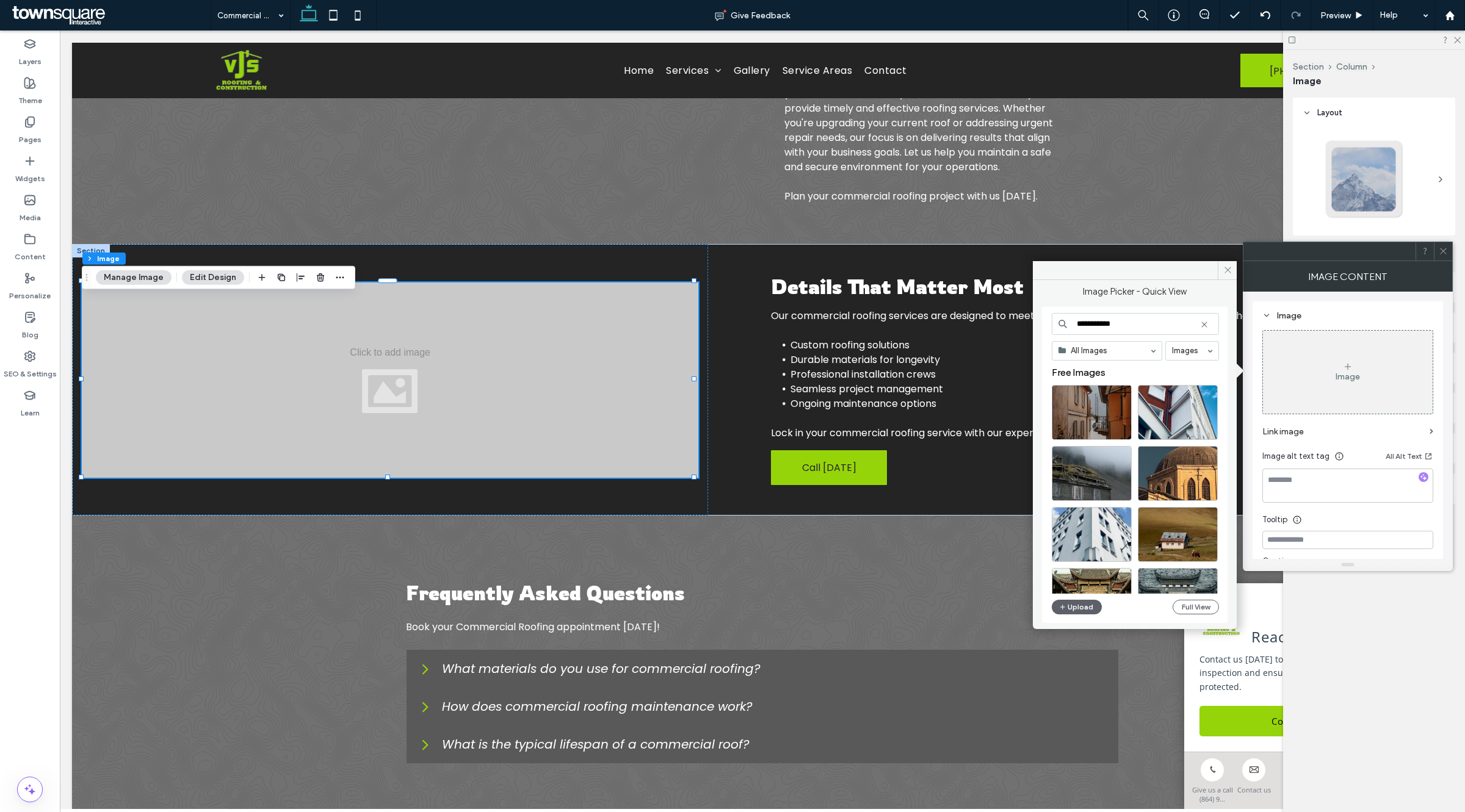
click at [1079, 325] on input "**********" at bounding box center [1135, 324] width 167 height 22
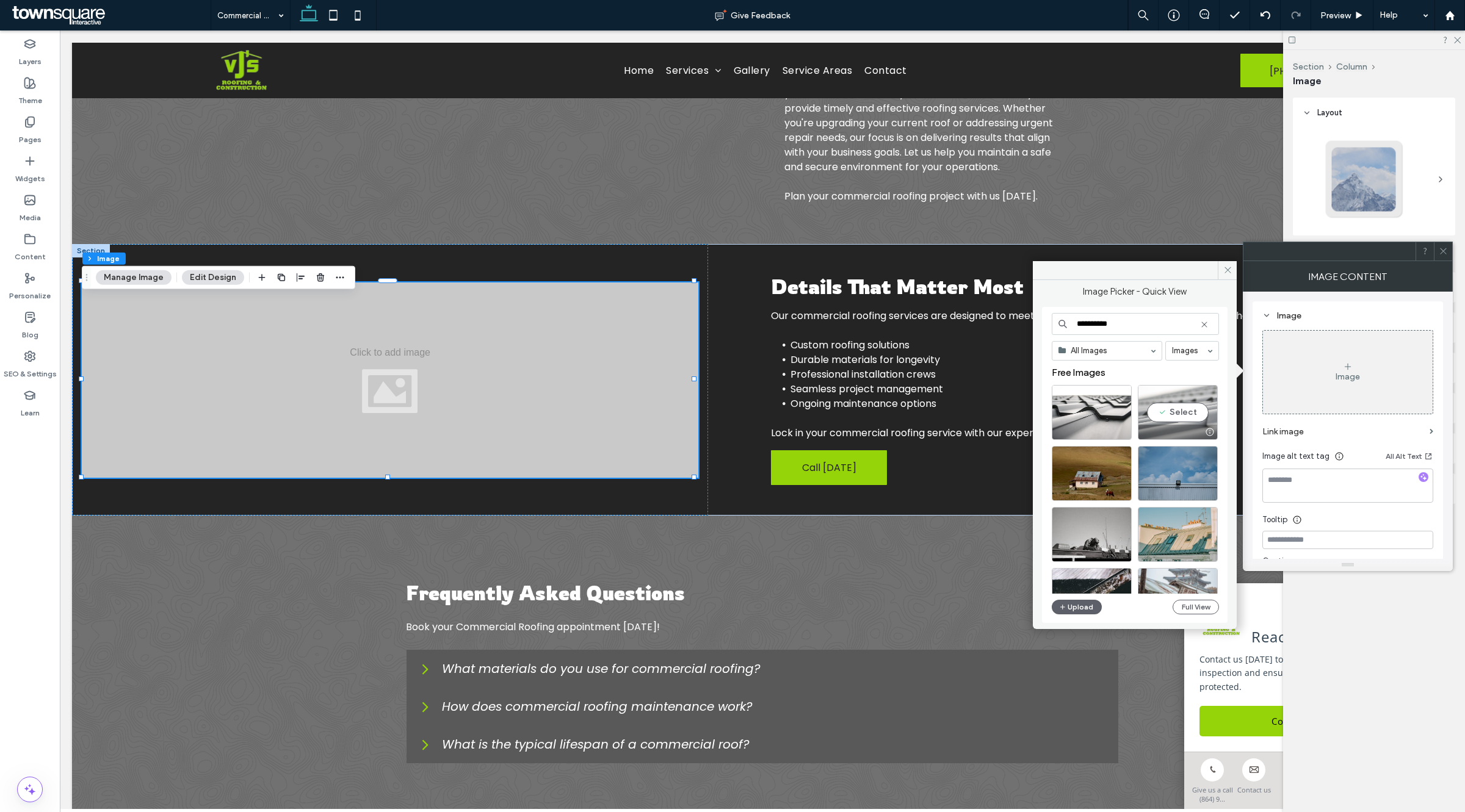
type input "**********"
click at [1171, 413] on div "Select" at bounding box center [1178, 412] width 80 height 55
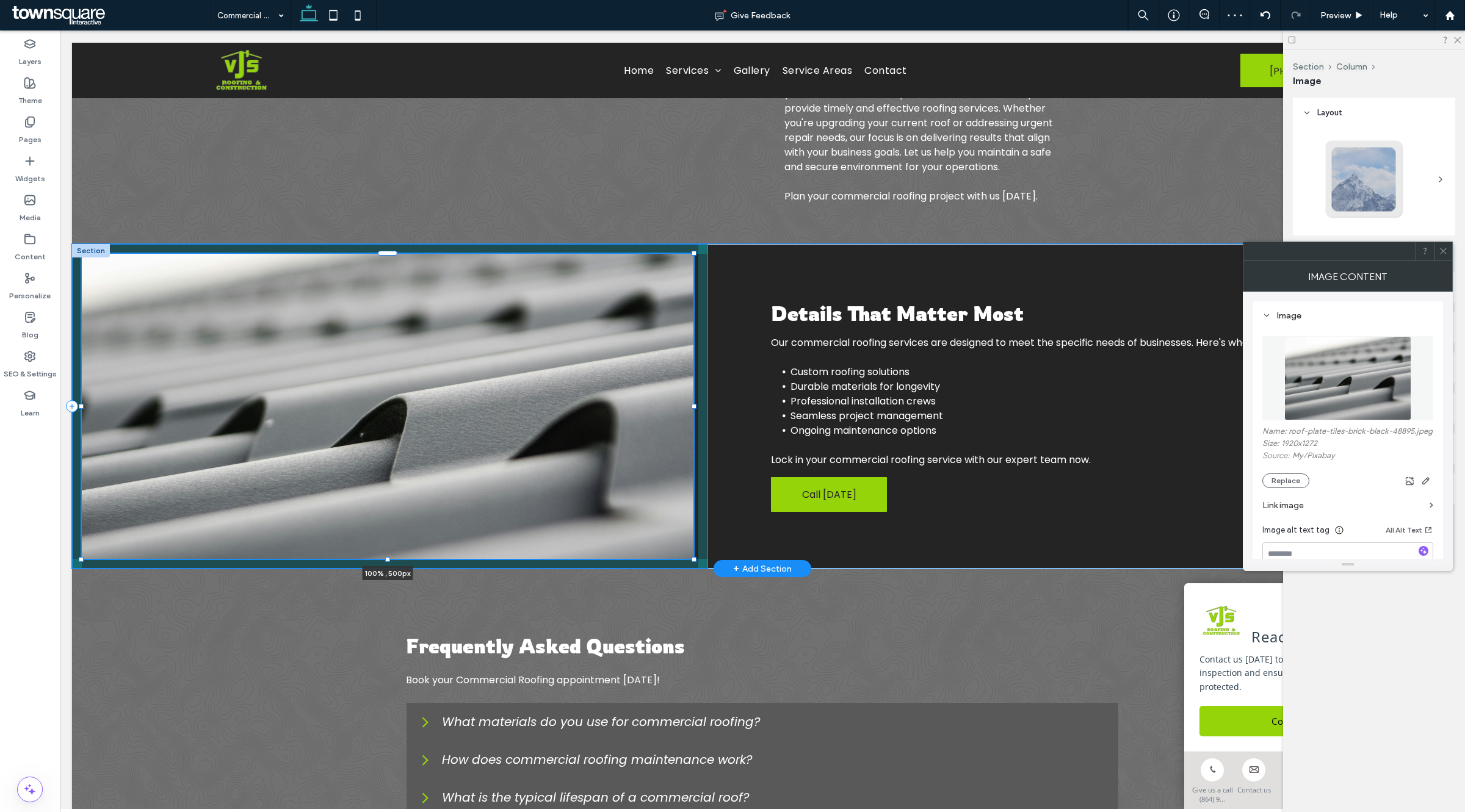
drag, startPoint x: 389, startPoint y: 492, endPoint x: 382, endPoint y: 548, distance: 56.4
click at [382, 548] on div "100% , 500px Details That Matter Most Our commercial roofing services are desig…" at bounding box center [762, 406] width 1381 height 324
type input "***"
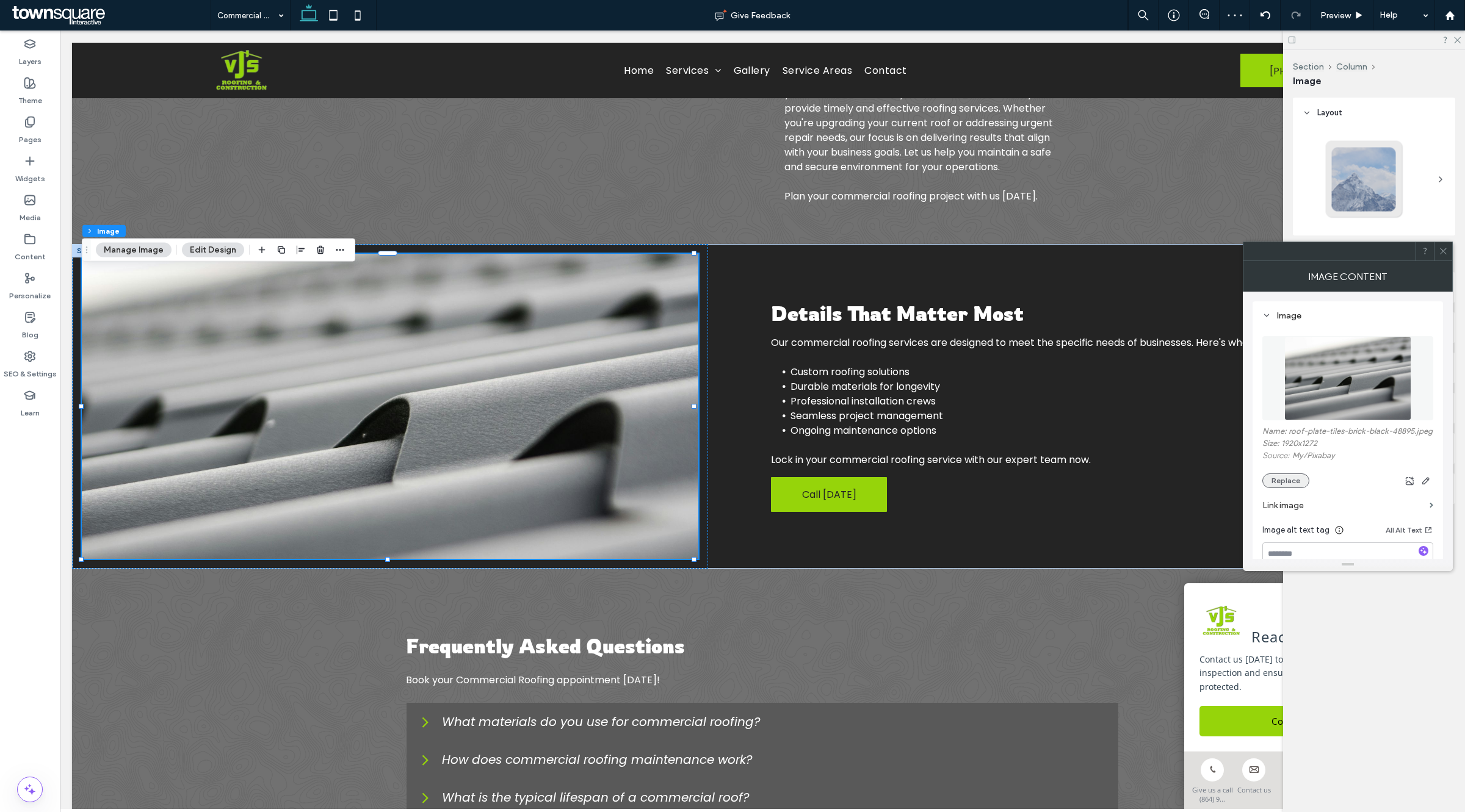
click at [1282, 488] on button "Replace" at bounding box center [1285, 481] width 47 height 15
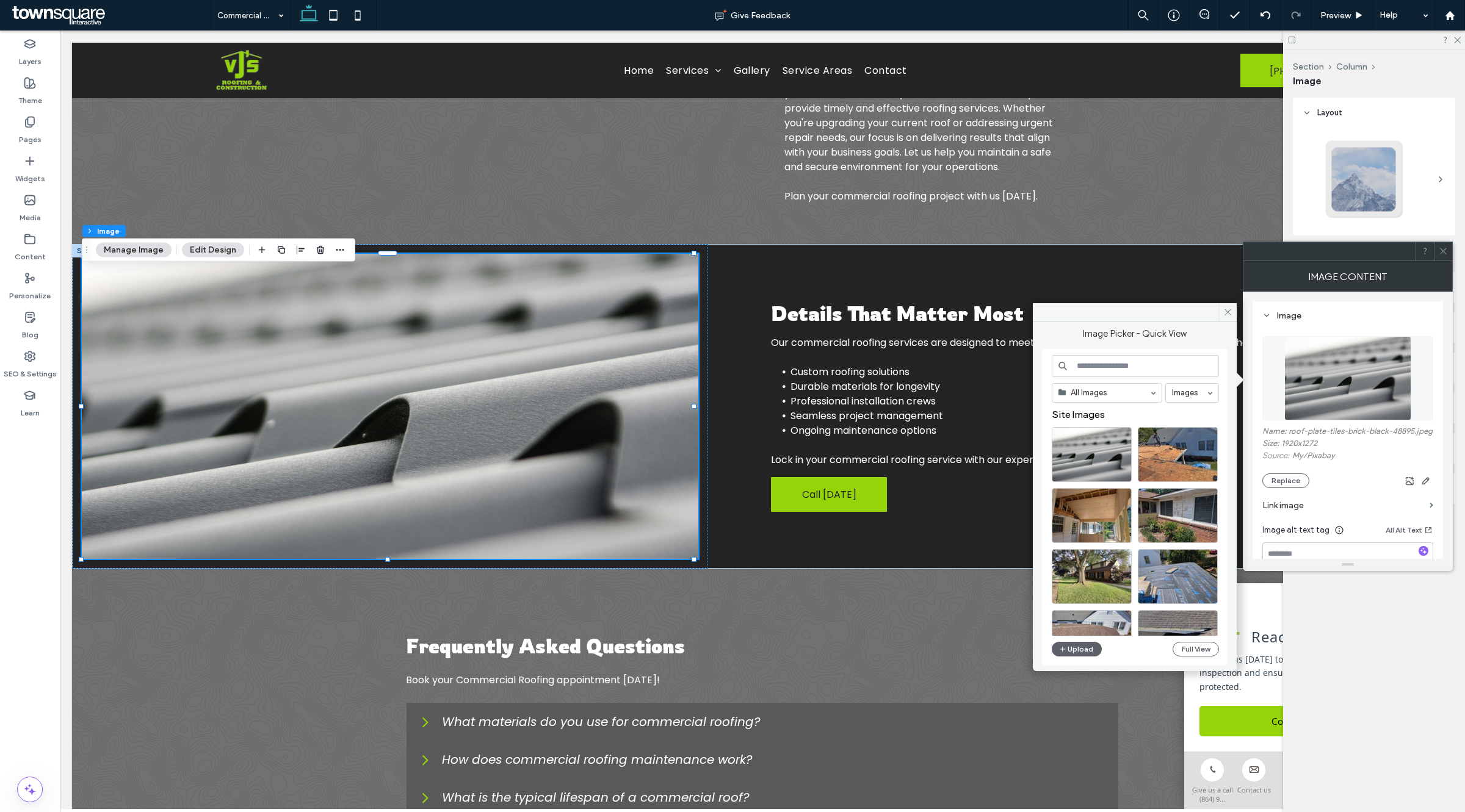
click at [1136, 369] on input at bounding box center [1135, 366] width 167 height 22
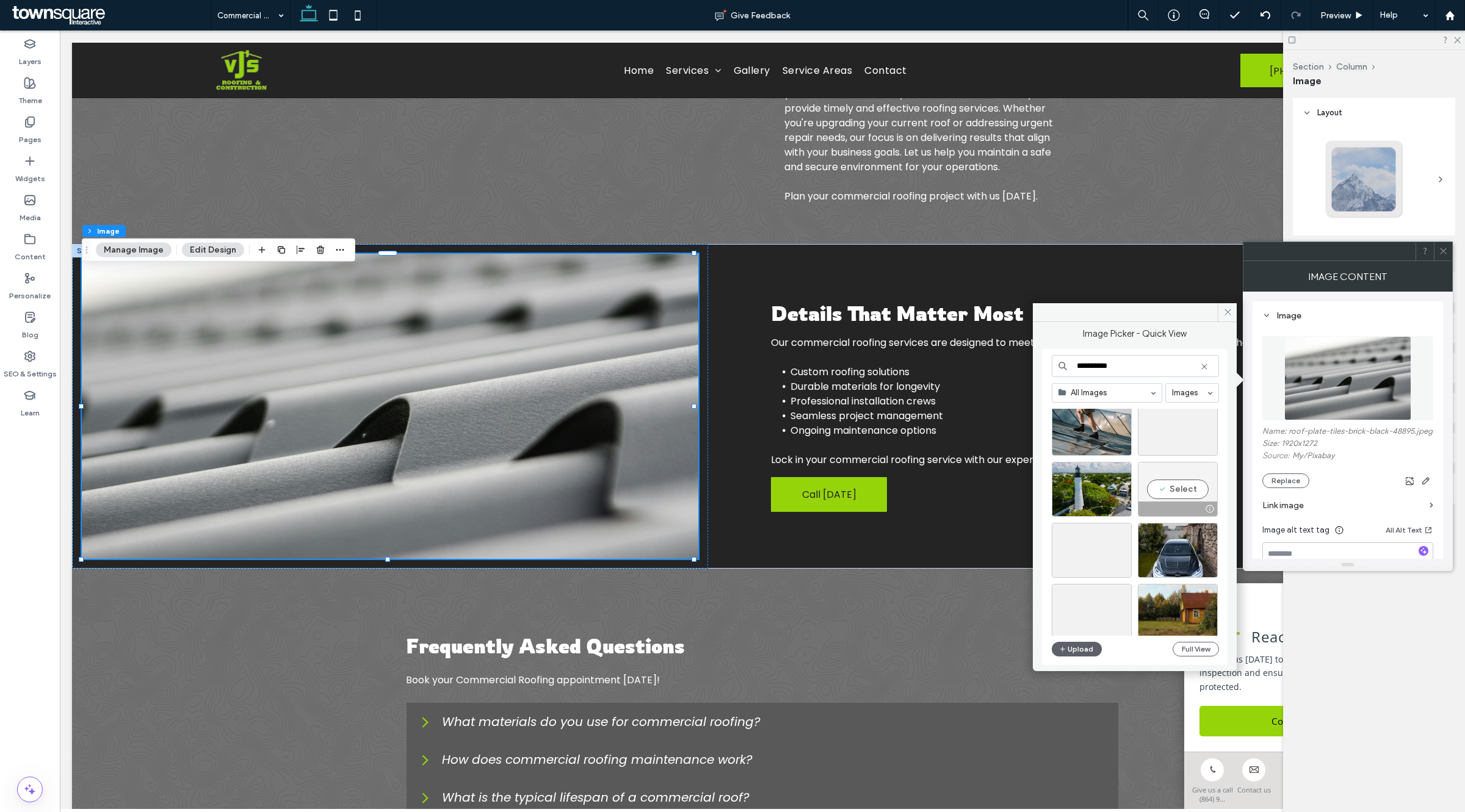
scroll to position [1987, 0]
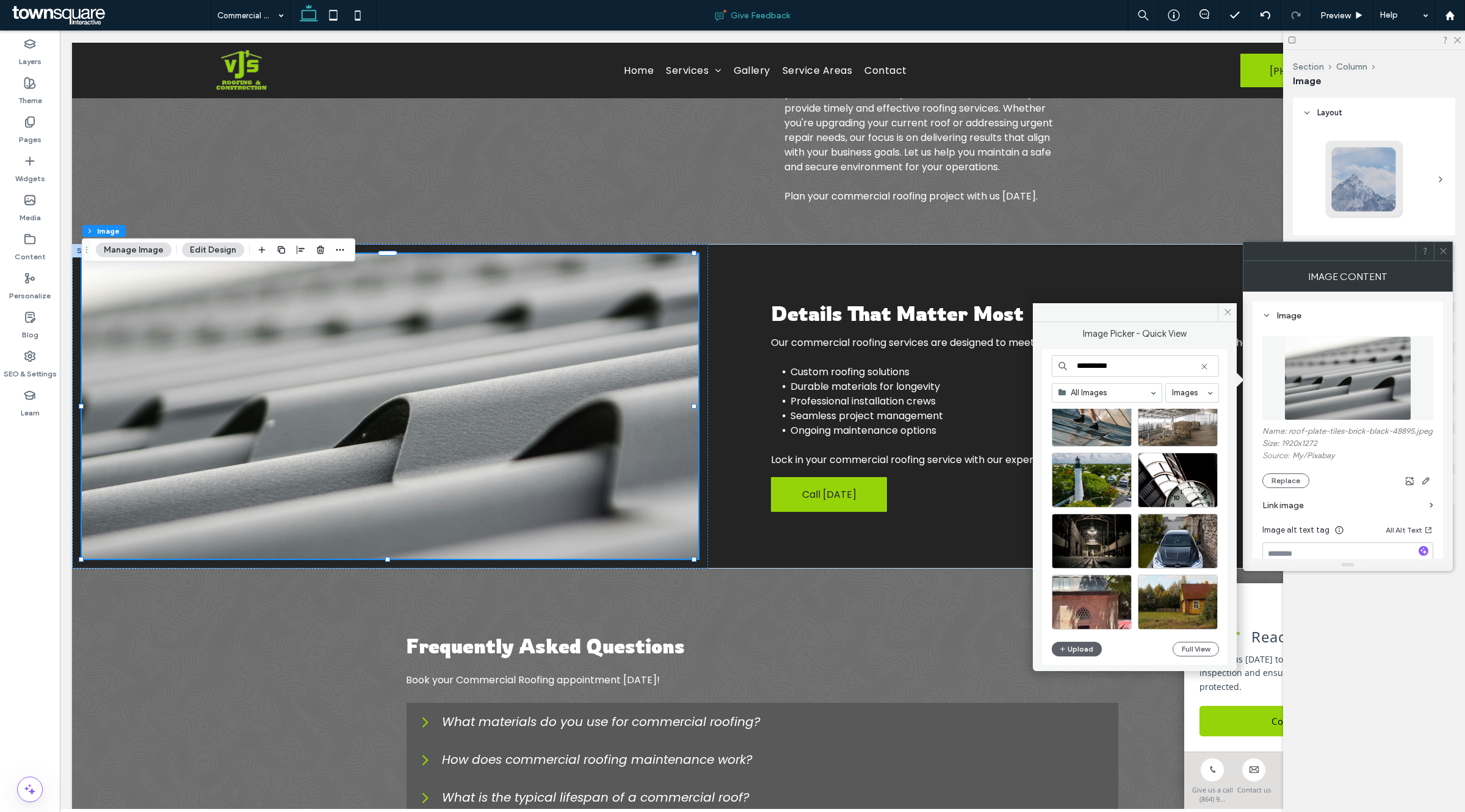
type input "**********"
click at [1075, 644] on button "Upload" at bounding box center [1077, 649] width 50 height 15
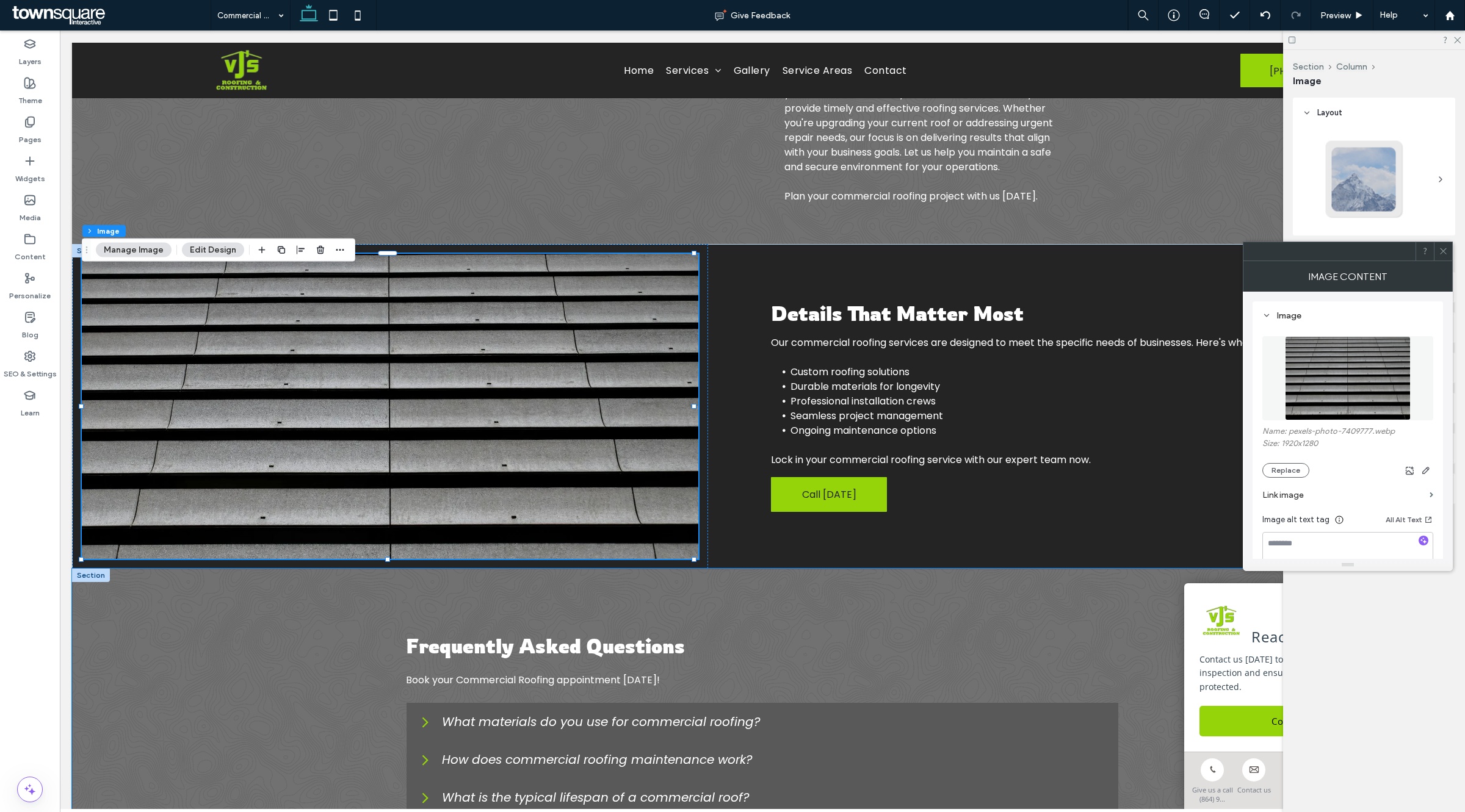
click at [676, 625] on div "Frequently Asked Questions Book your Commercial Roofing appointment today! What…" at bounding box center [762, 724] width 732 height 313
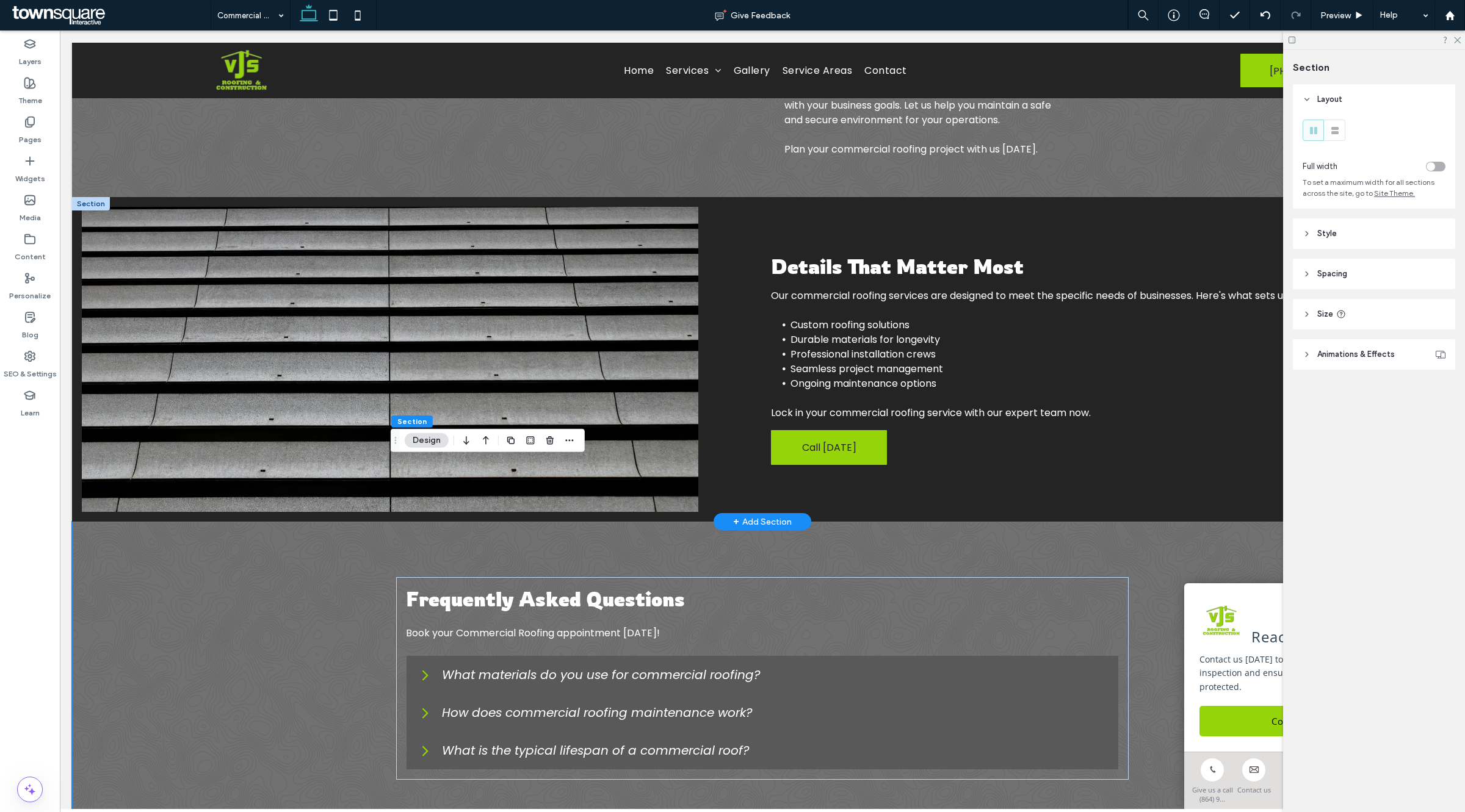
scroll to position [294, 0]
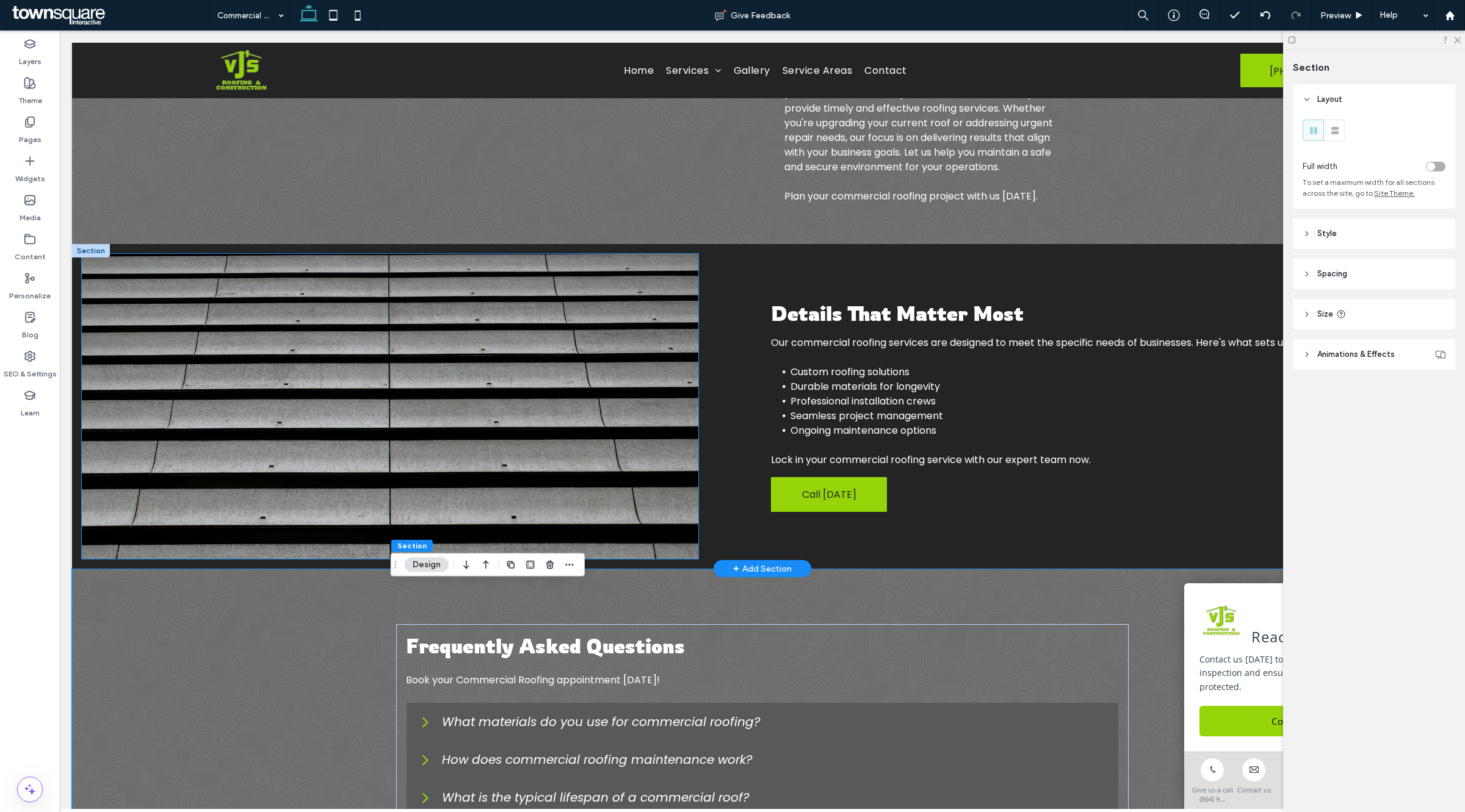
click at [543, 442] on img at bounding box center [389, 406] width 616 height 305
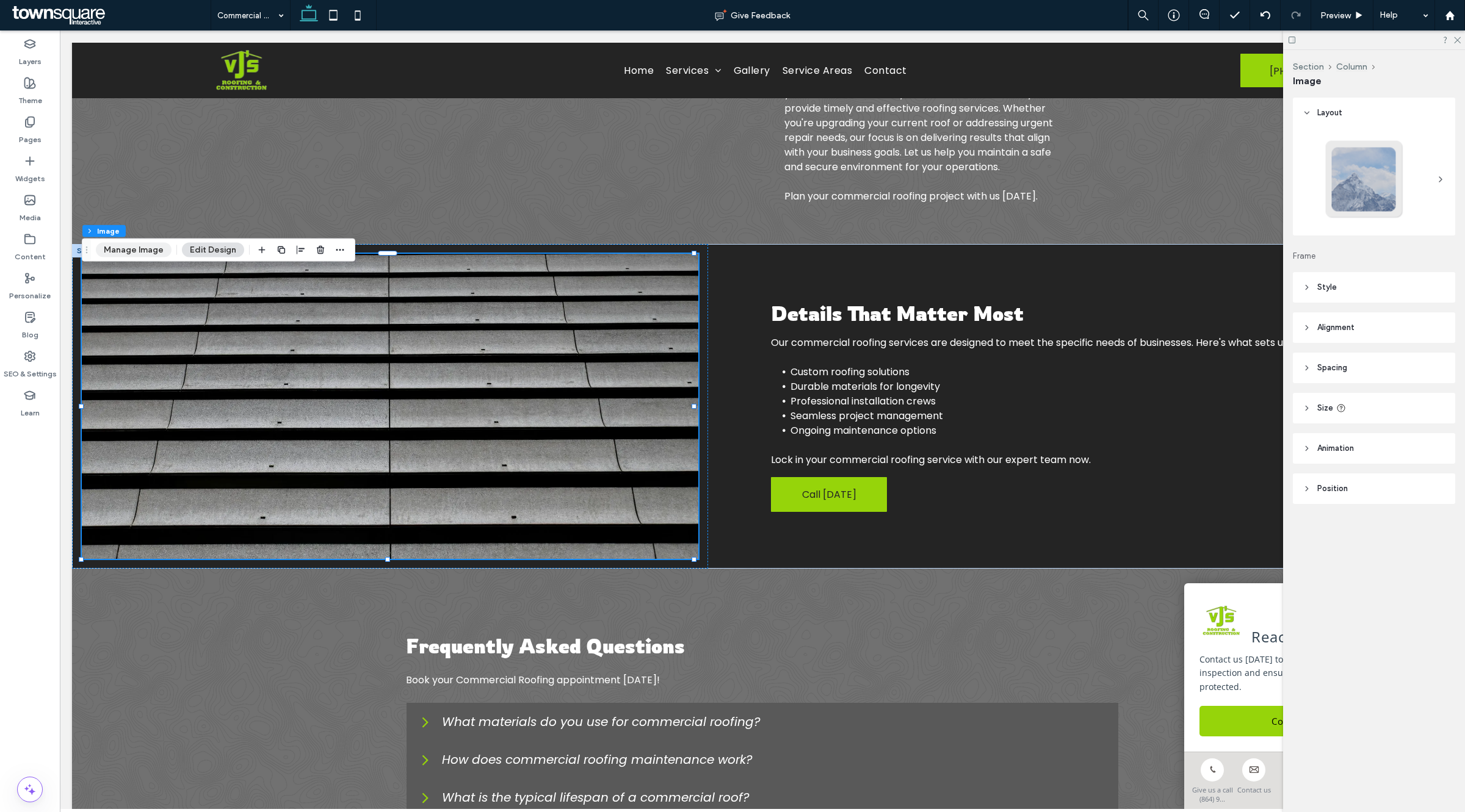
click at [122, 251] on button "Manage Image" at bounding box center [133, 250] width 76 height 15
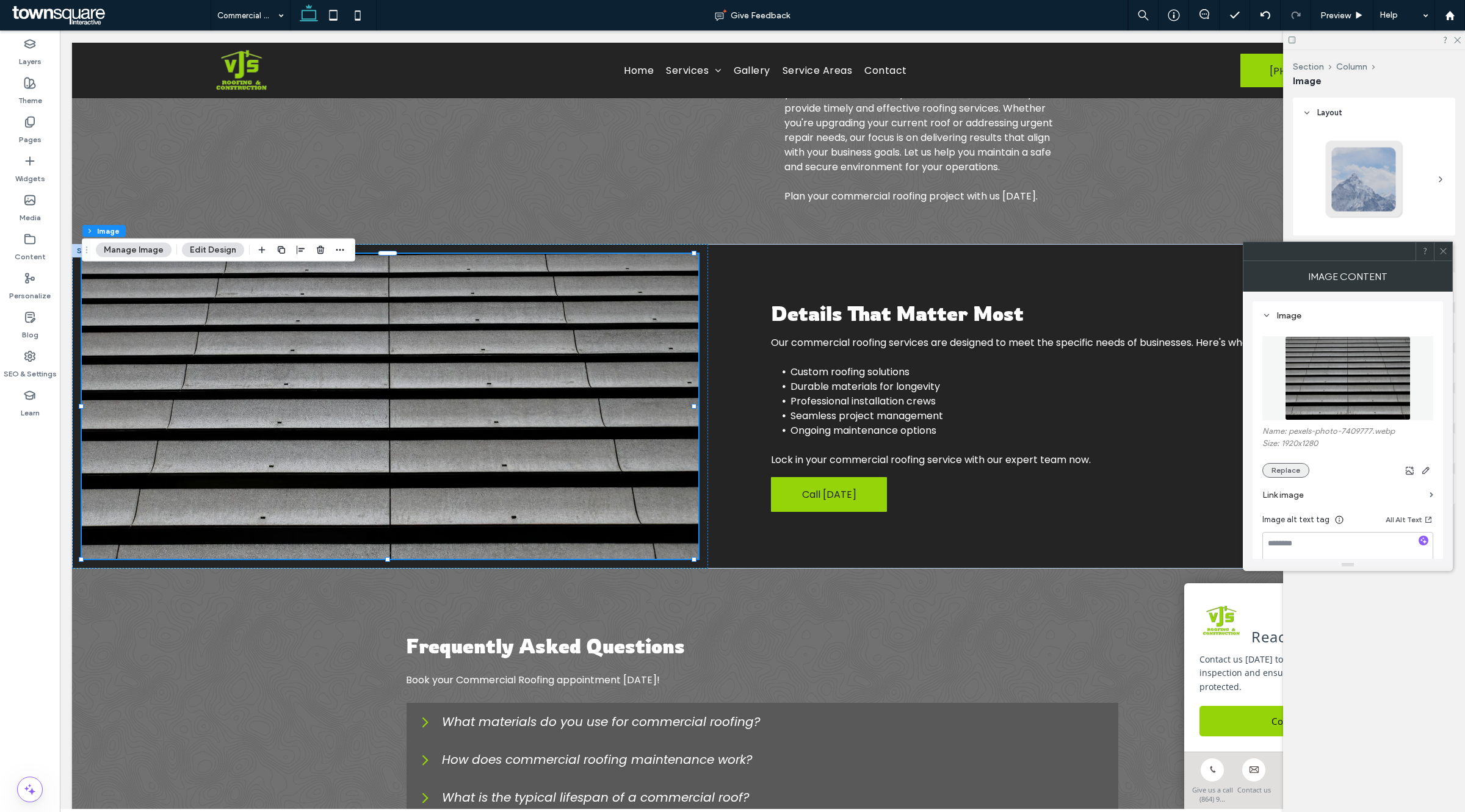
click at [1277, 477] on button "Replace" at bounding box center [1285, 471] width 47 height 15
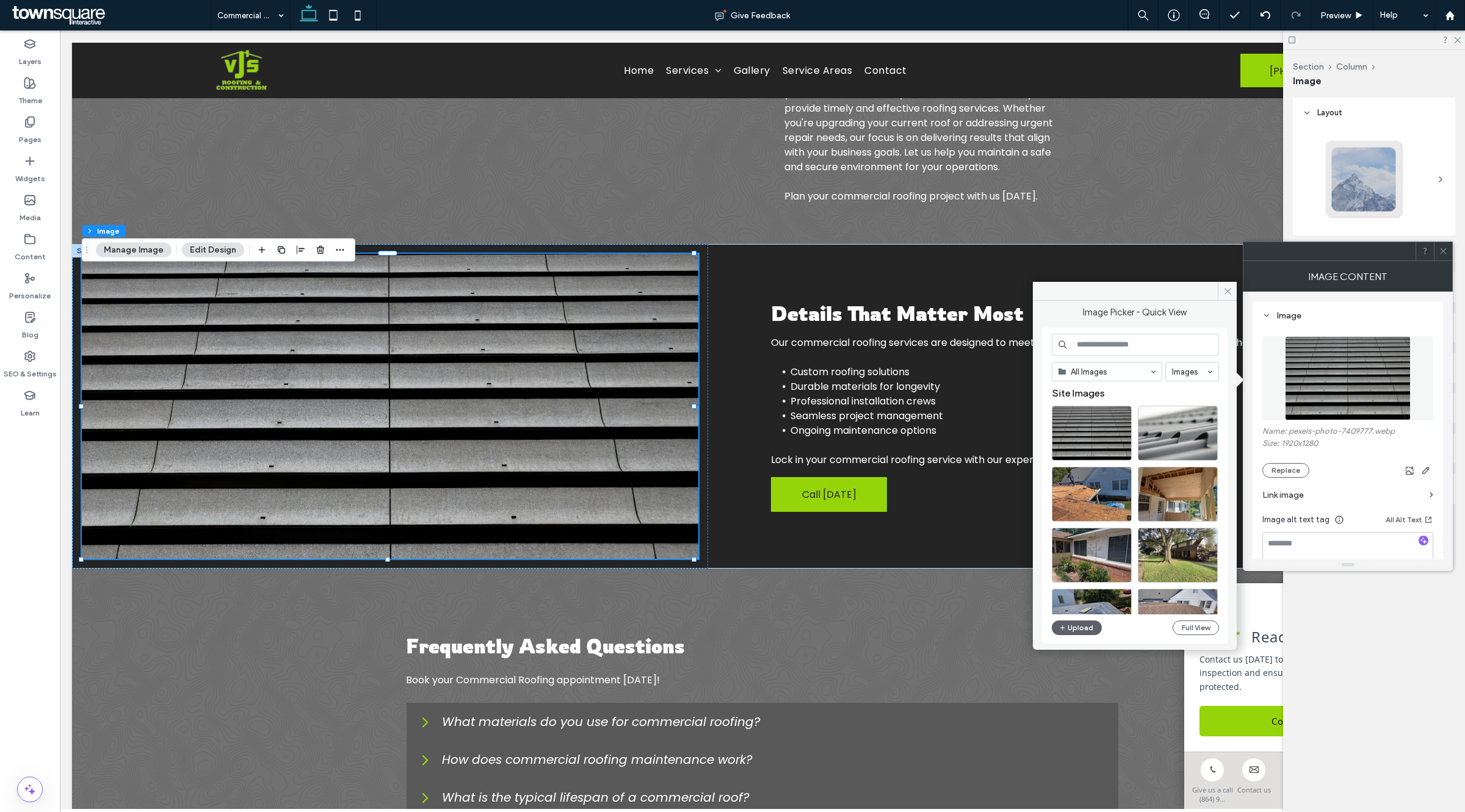
click at [1139, 348] on input at bounding box center [1135, 345] width 167 height 22
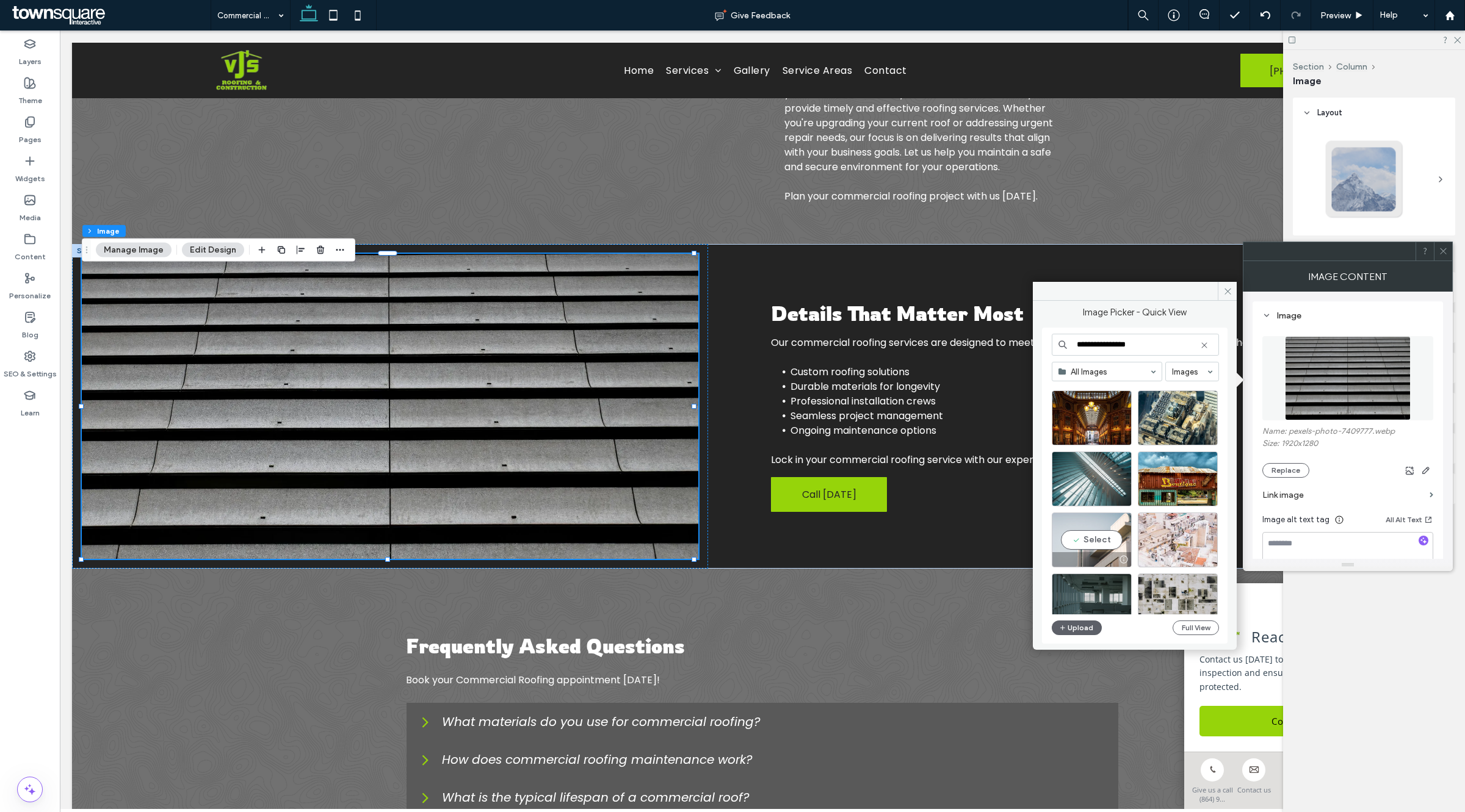
scroll to position [152, 0]
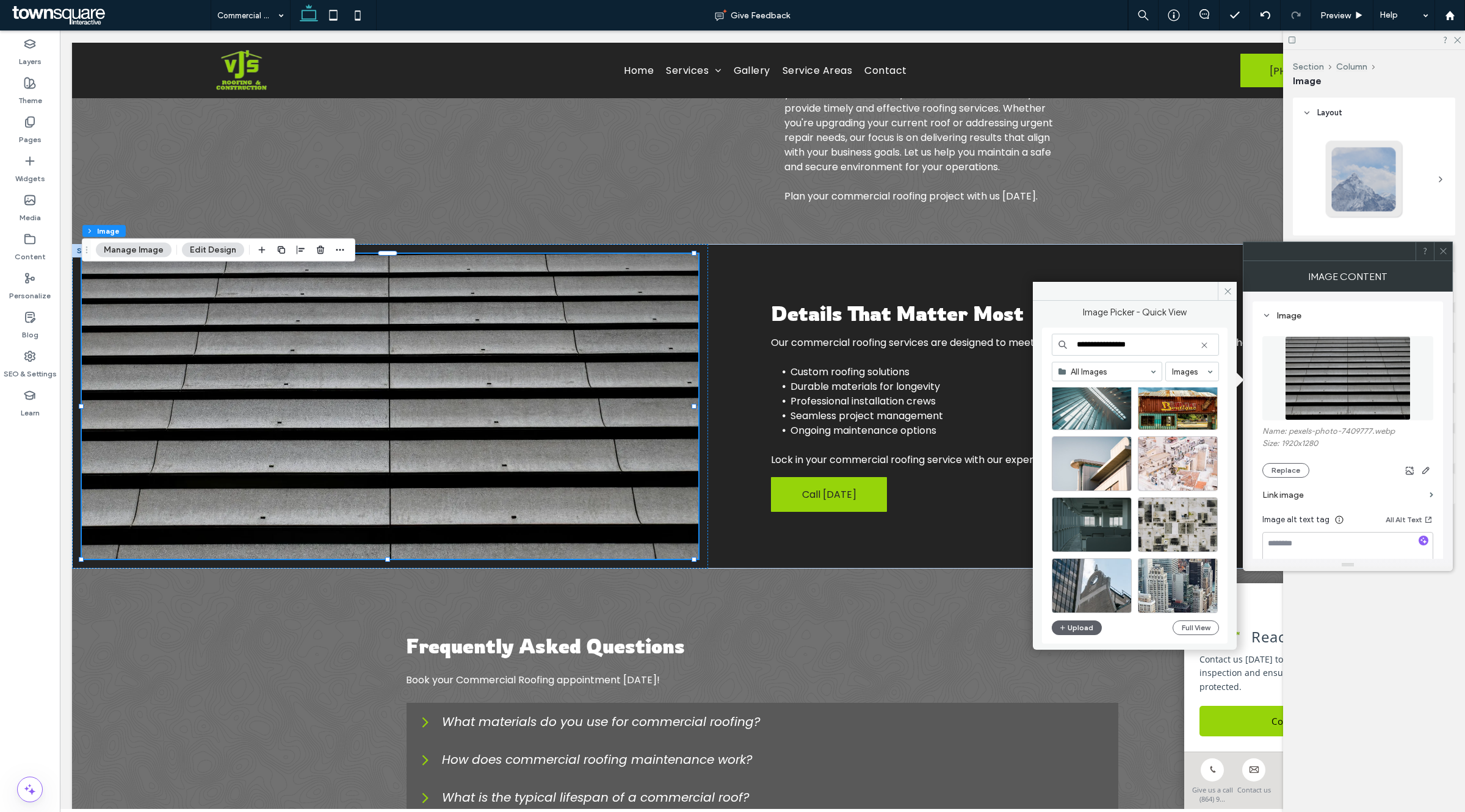
click at [1121, 348] on input "**********" at bounding box center [1135, 345] width 167 height 22
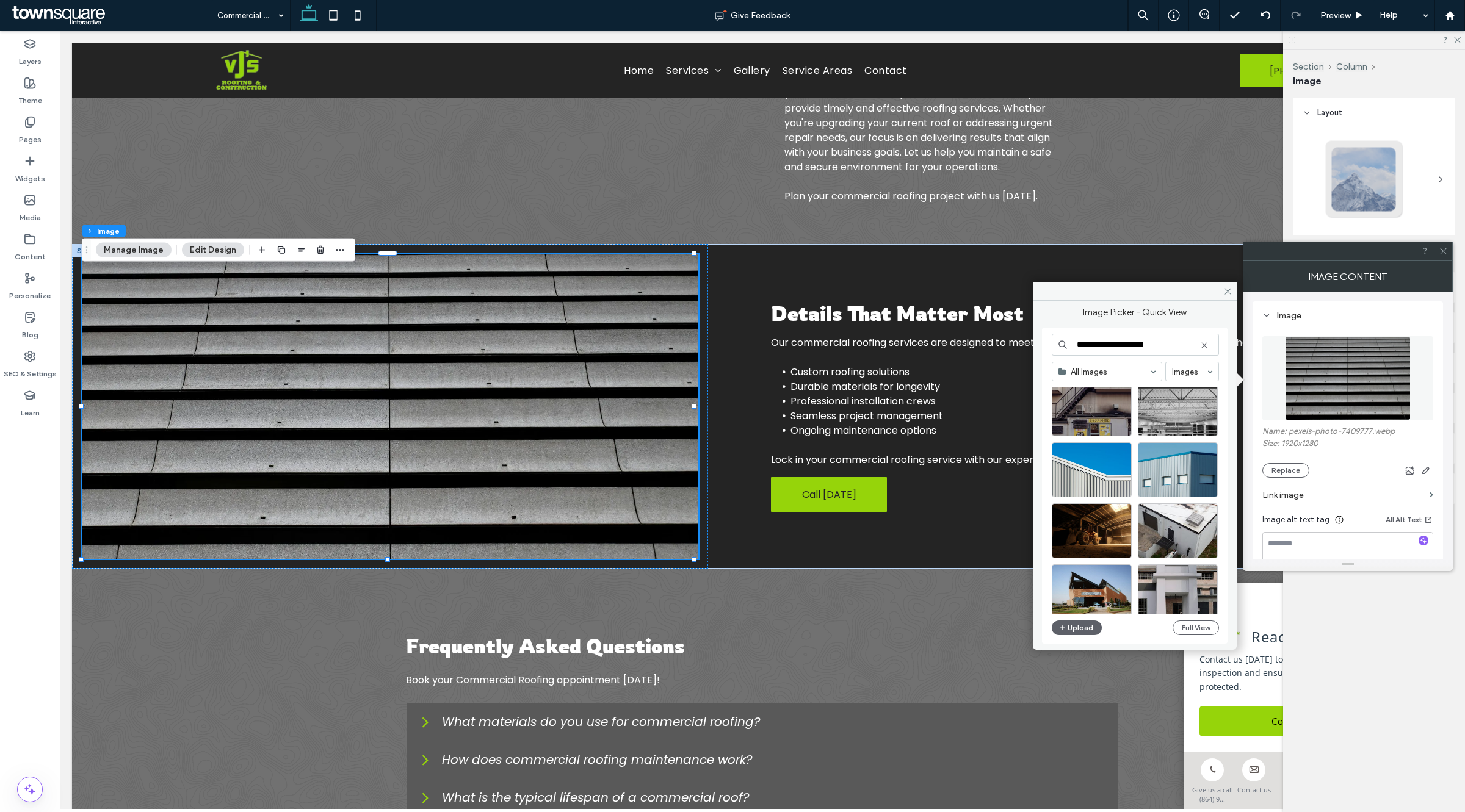
scroll to position [458, 0]
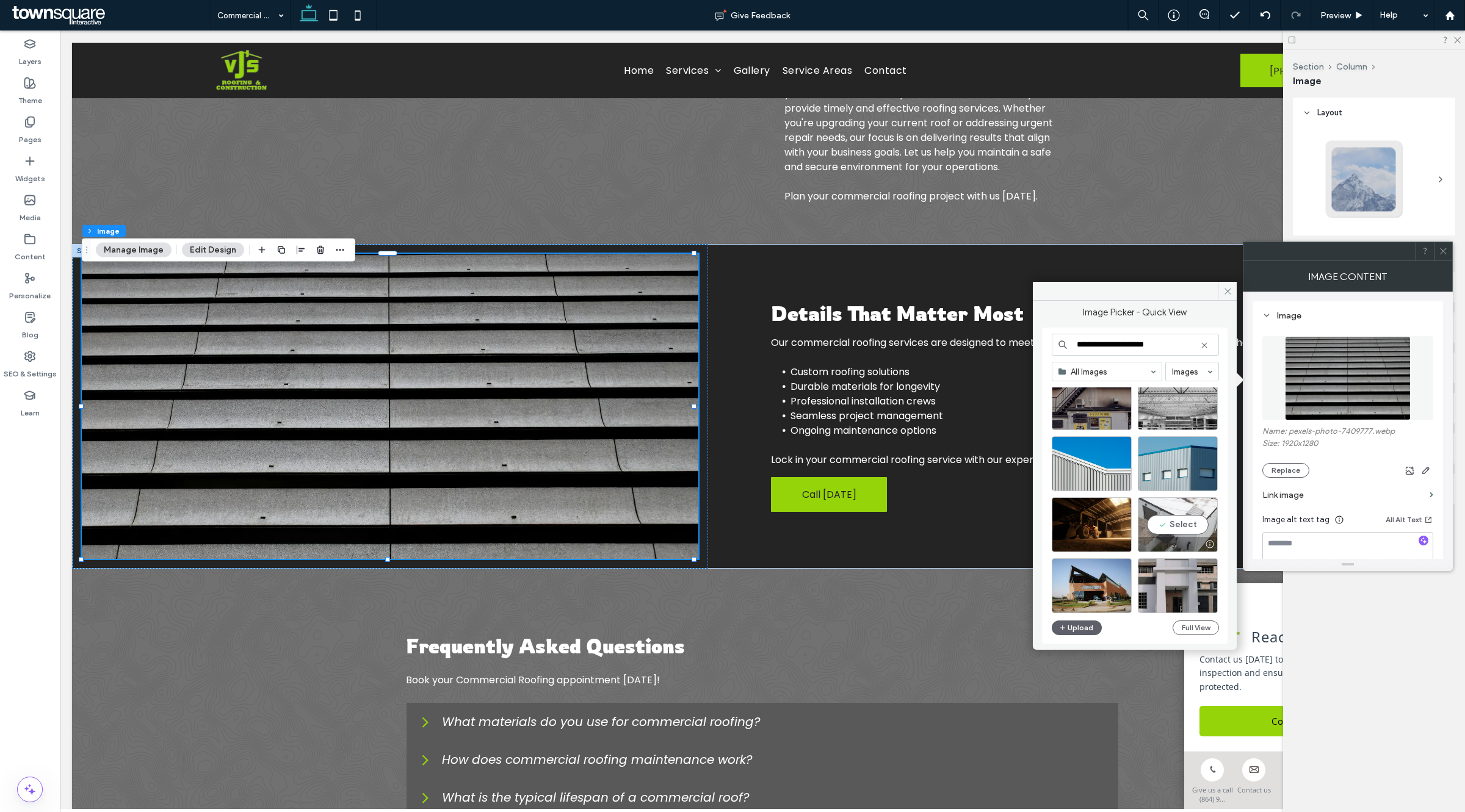
type input "**********"
click at [1171, 526] on div "Select" at bounding box center [1178, 524] width 80 height 55
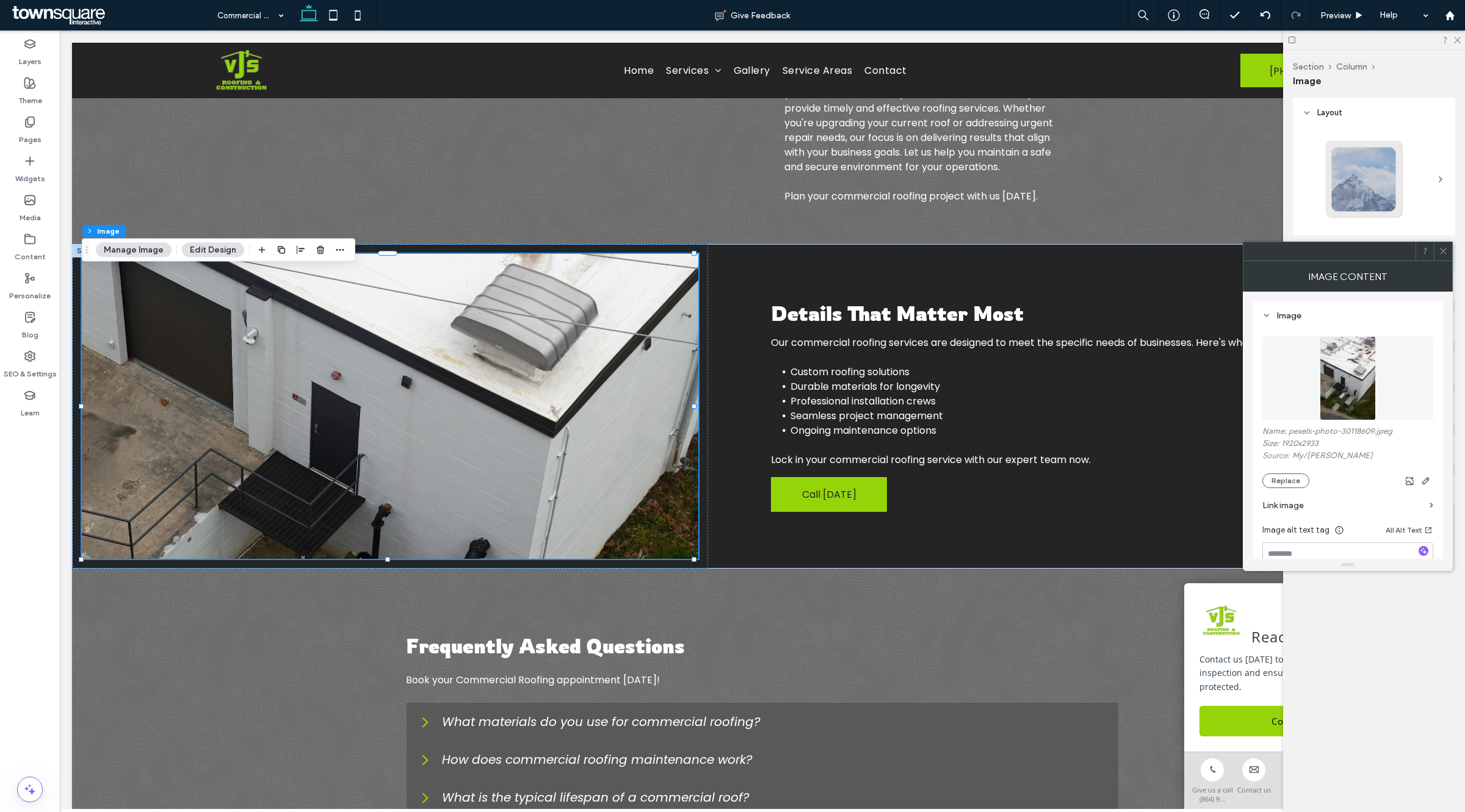
click at [1443, 261] on div "Image Content" at bounding box center [1347, 276] width 210 height 31
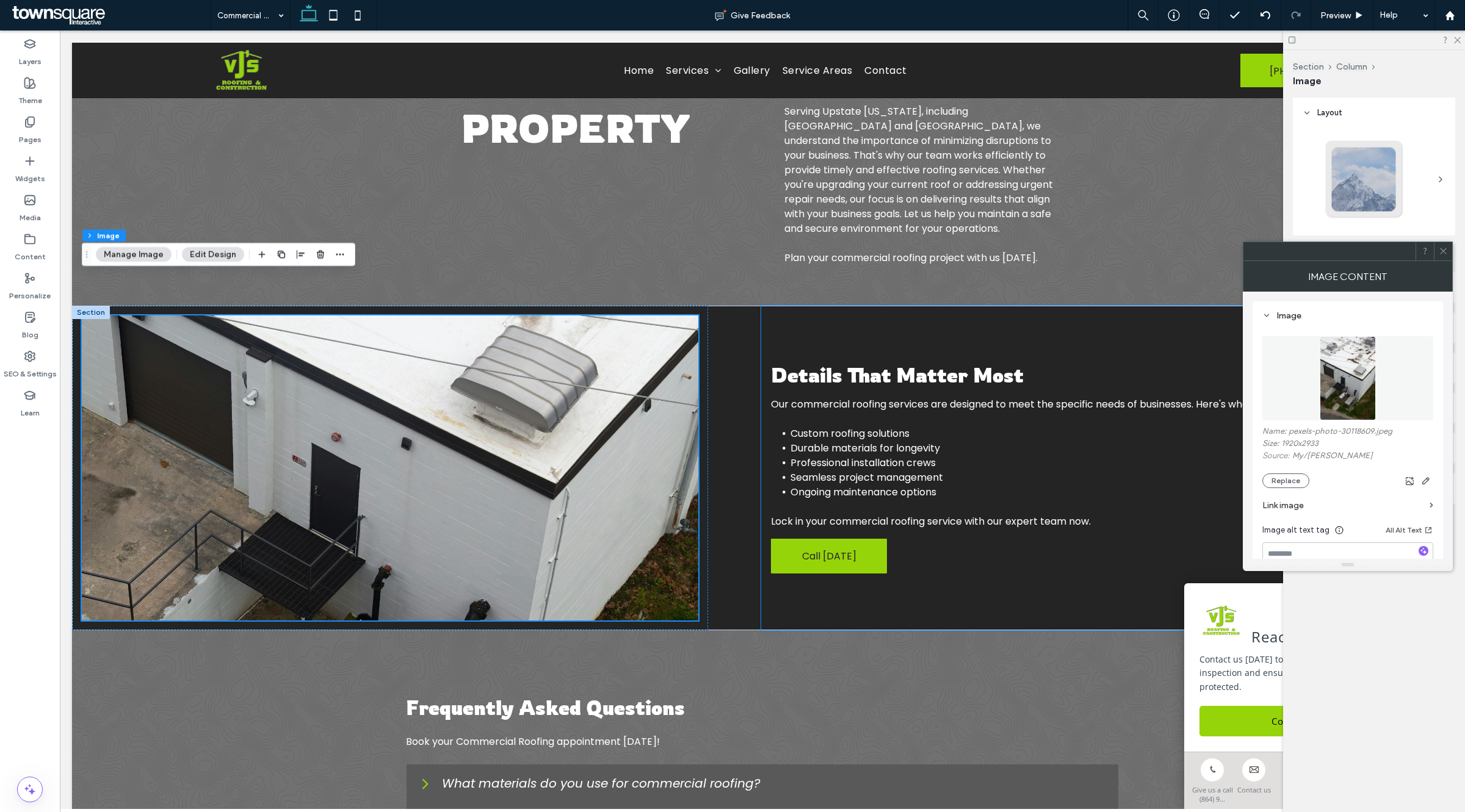
scroll to position [66, 0]
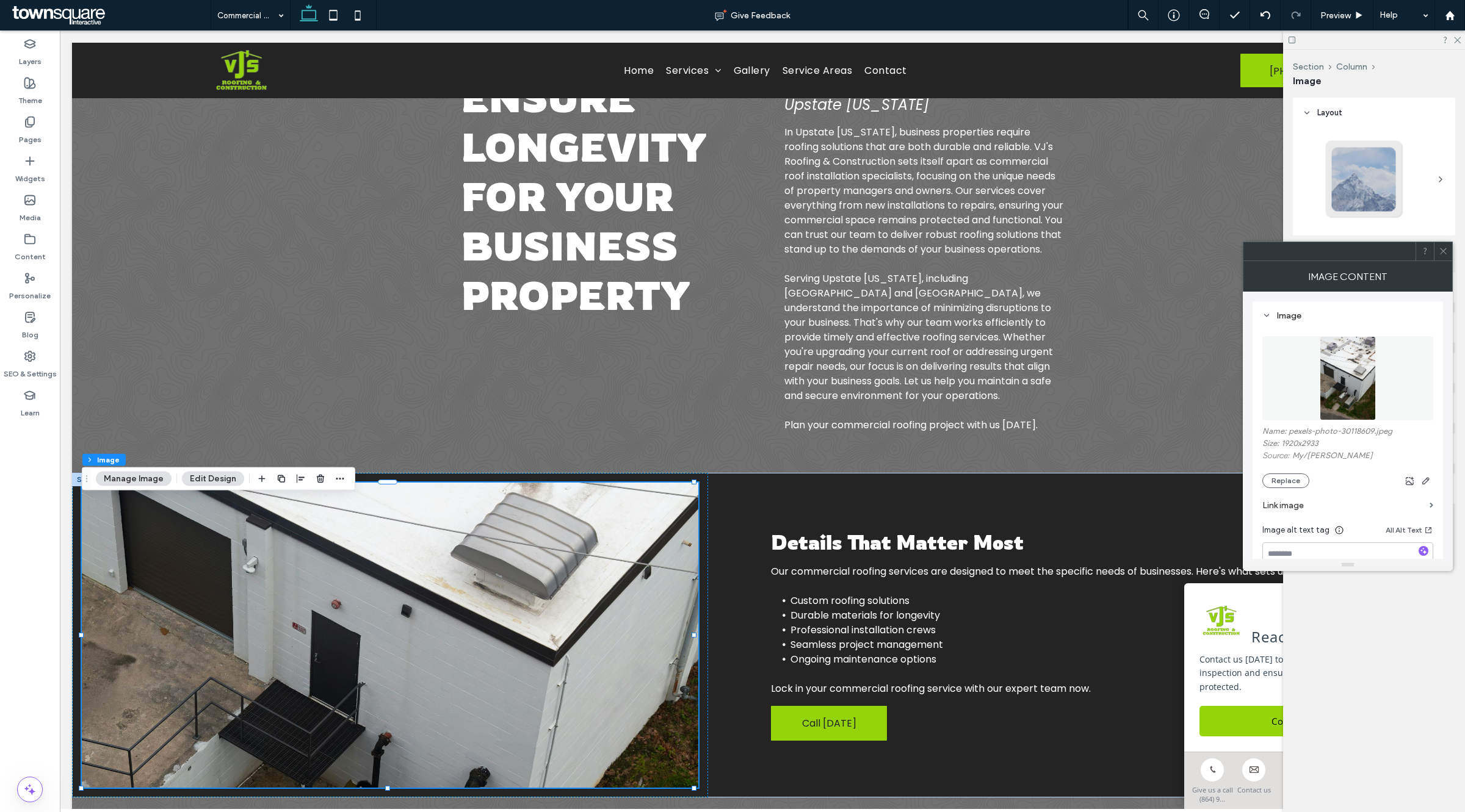
click at [1441, 250] on icon at bounding box center [1443, 251] width 9 height 9
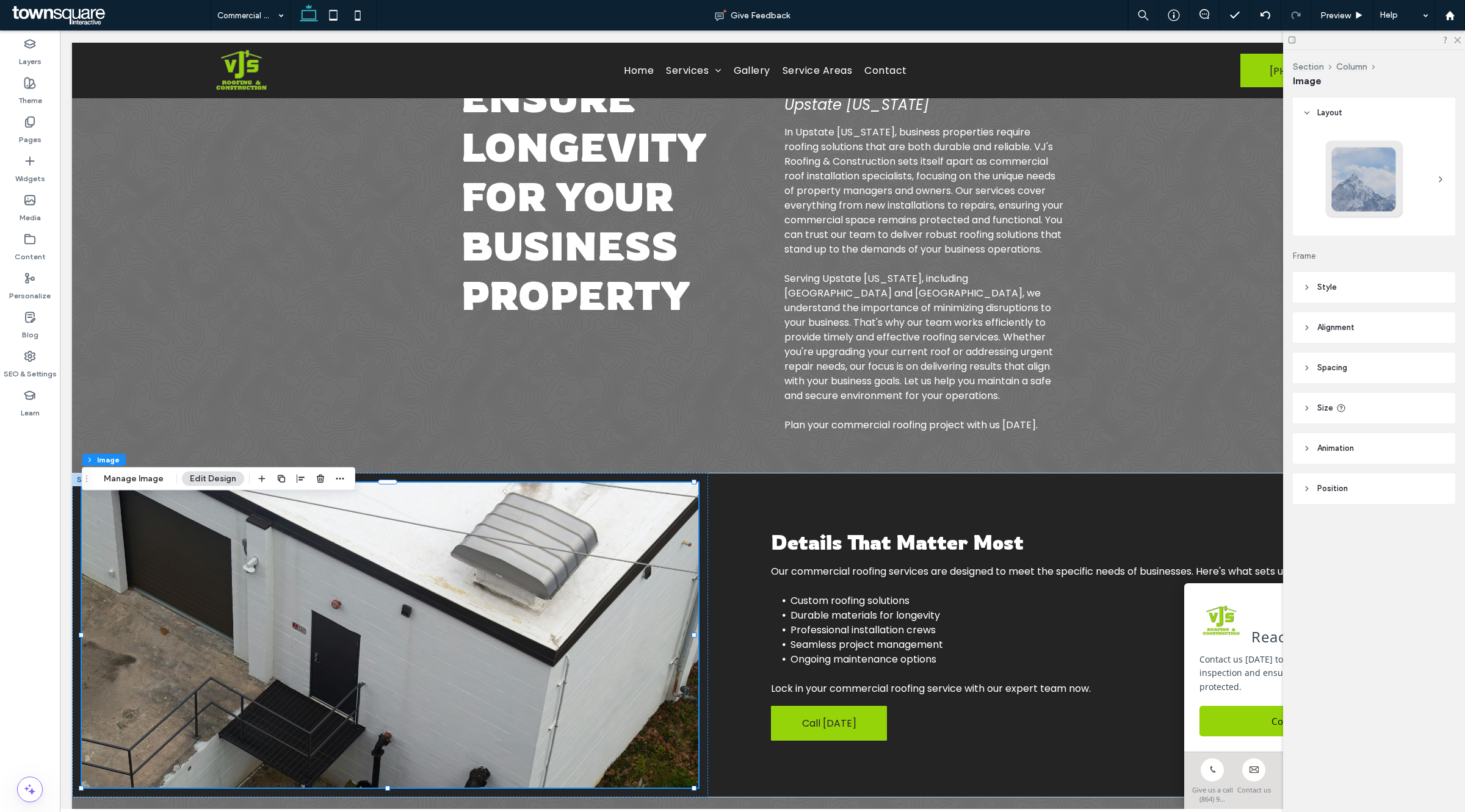
click at [1451, 40] on div at bounding box center [1373, 40] width 182 height 19
click at [1456, 37] on use at bounding box center [1457, 40] width 7 height 7
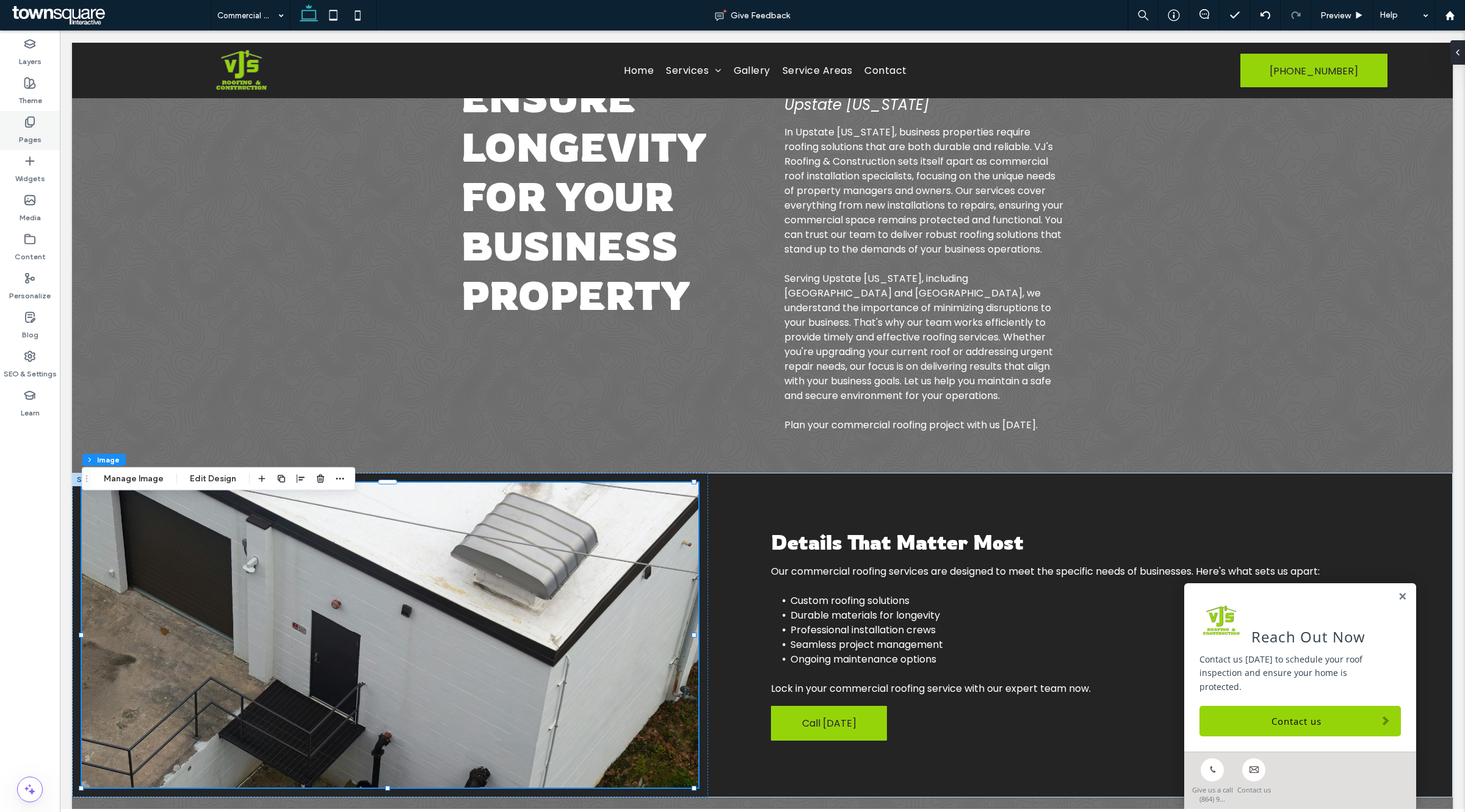
click at [32, 121] on icon at bounding box center [29, 121] width 12 height 12
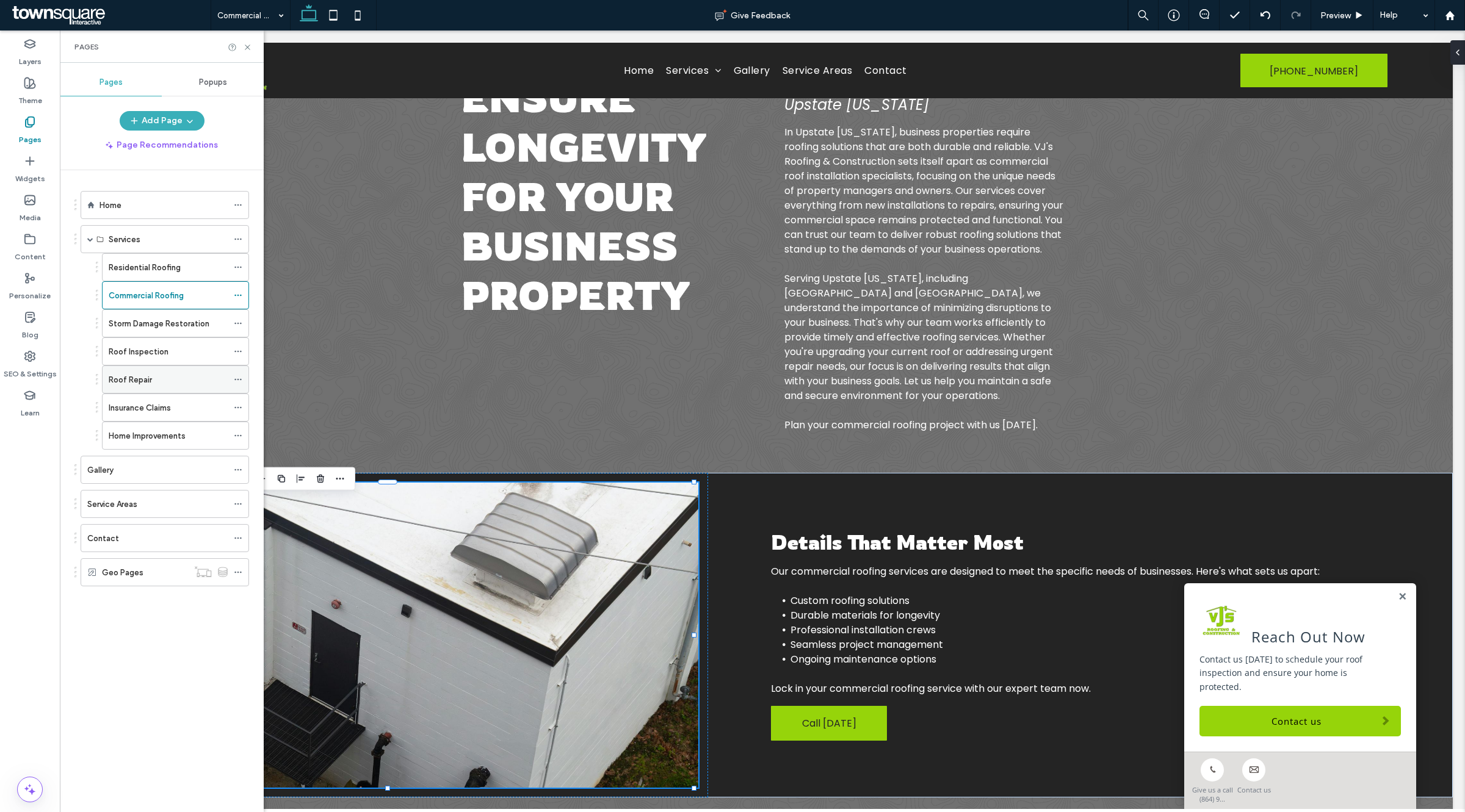
click at [132, 376] on label "Roof Repair" at bounding box center [130, 379] width 43 height 21
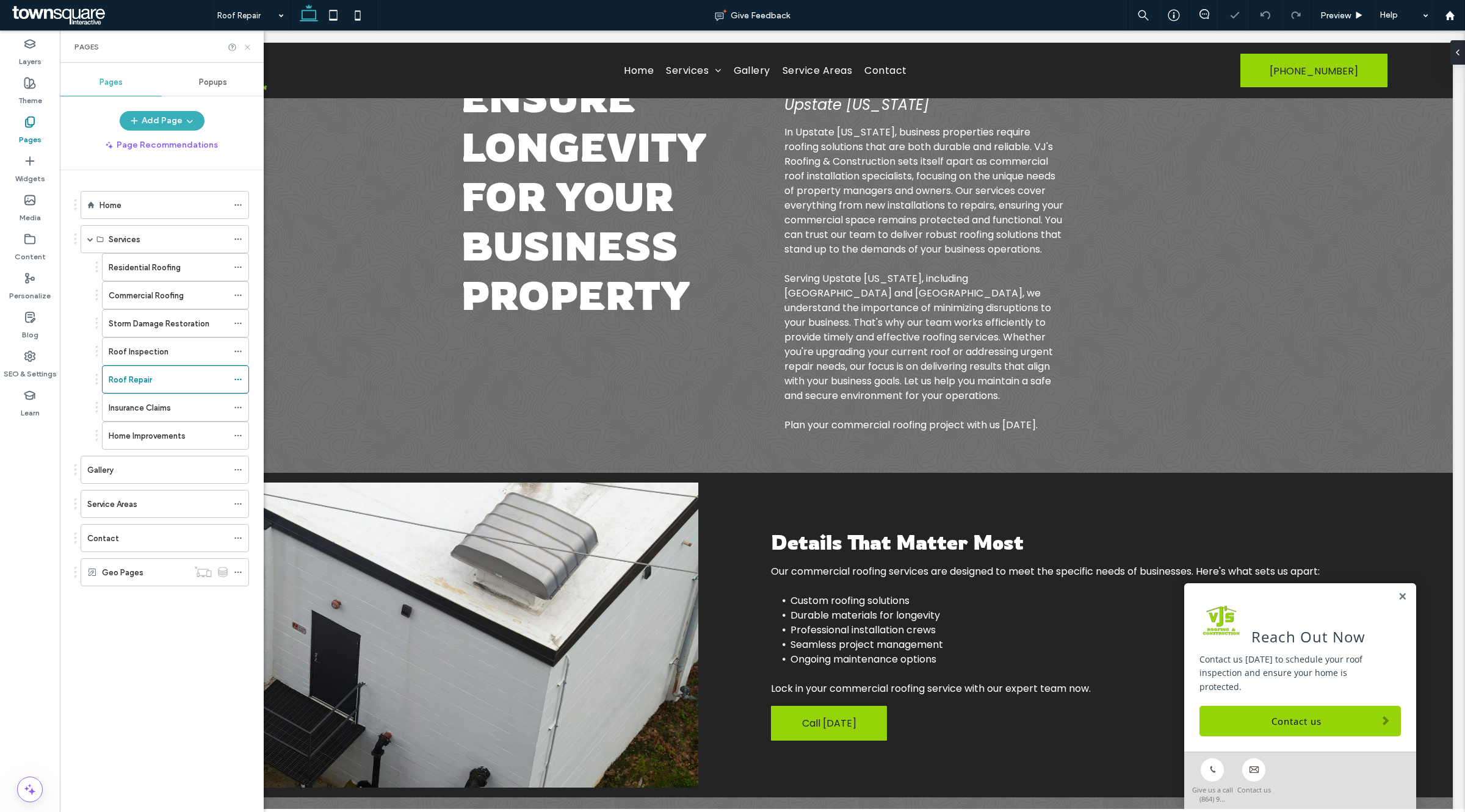
click at [249, 47] on icon at bounding box center [248, 48] width 9 height 9
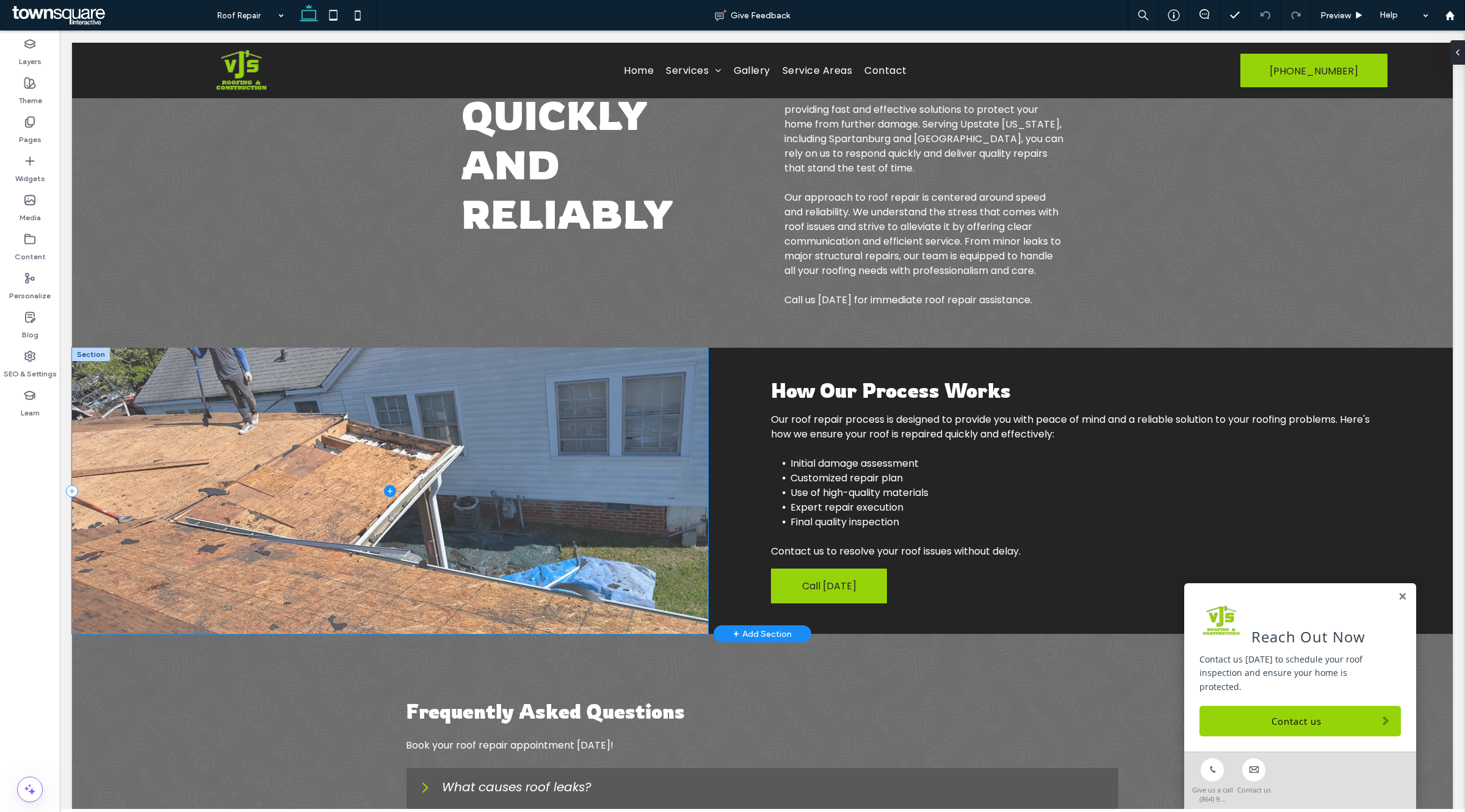
scroll to position [219, 0]
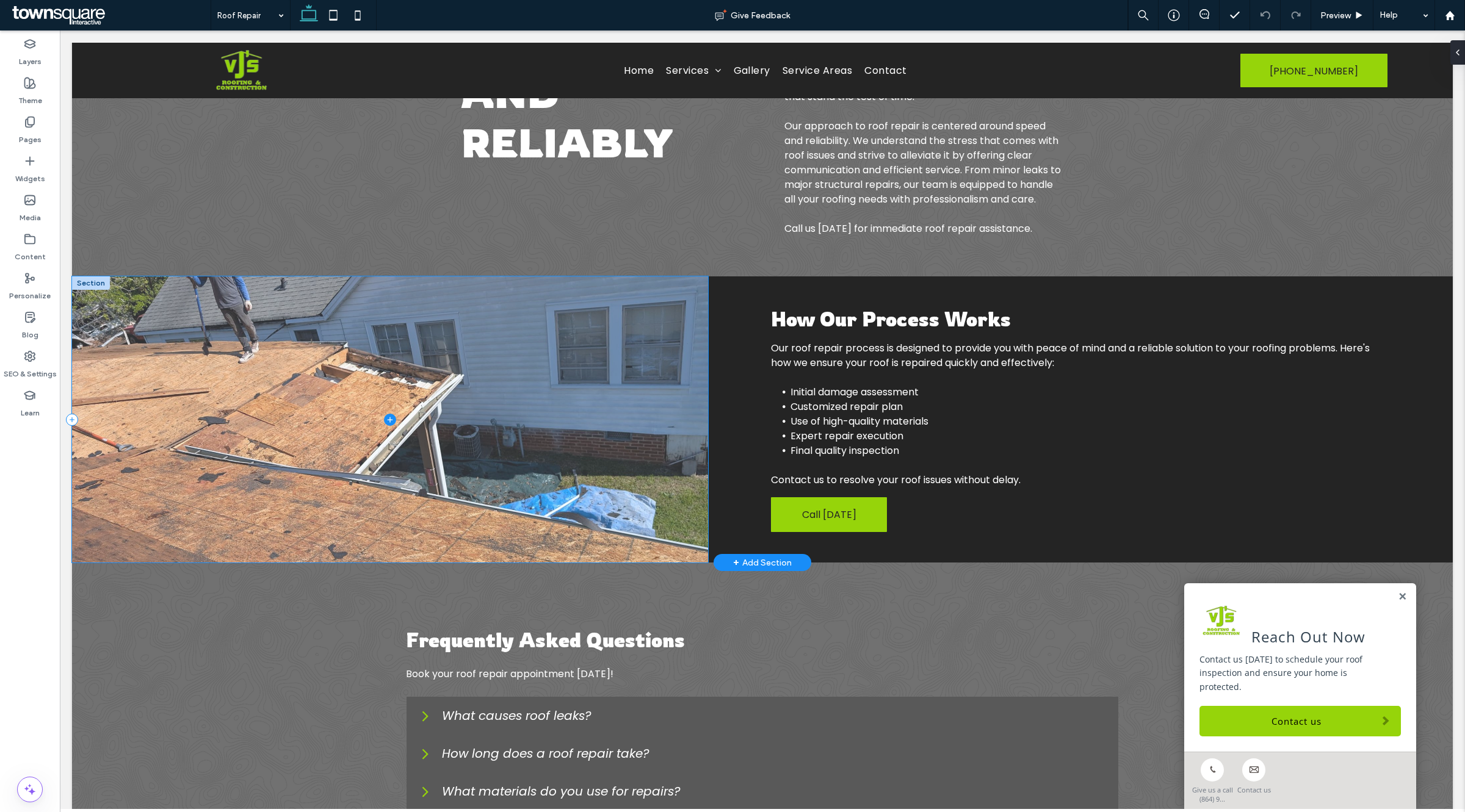
click at [312, 393] on span at bounding box center [390, 420] width 636 height 286
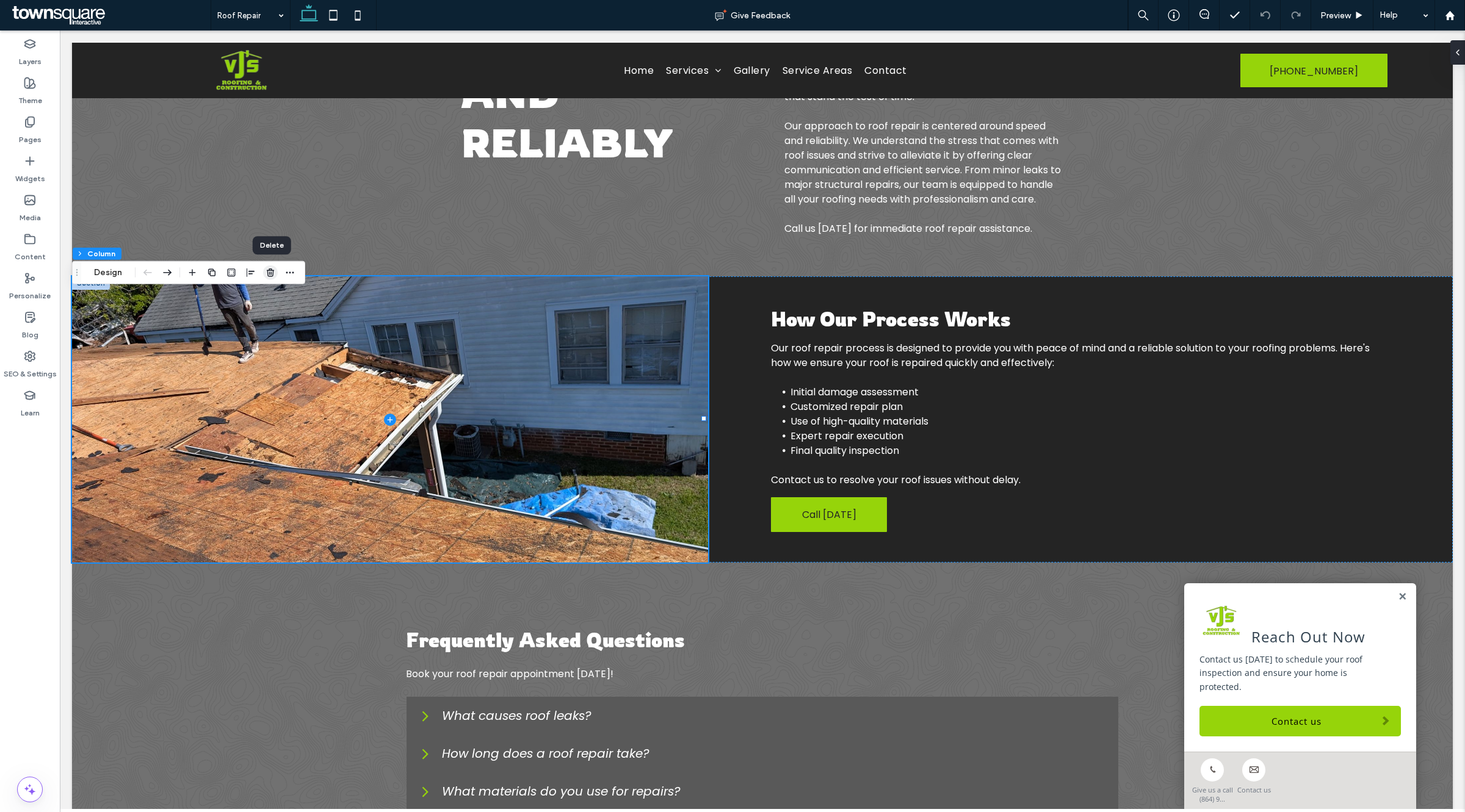
click at [267, 277] on icon "button" at bounding box center [270, 273] width 9 height 9
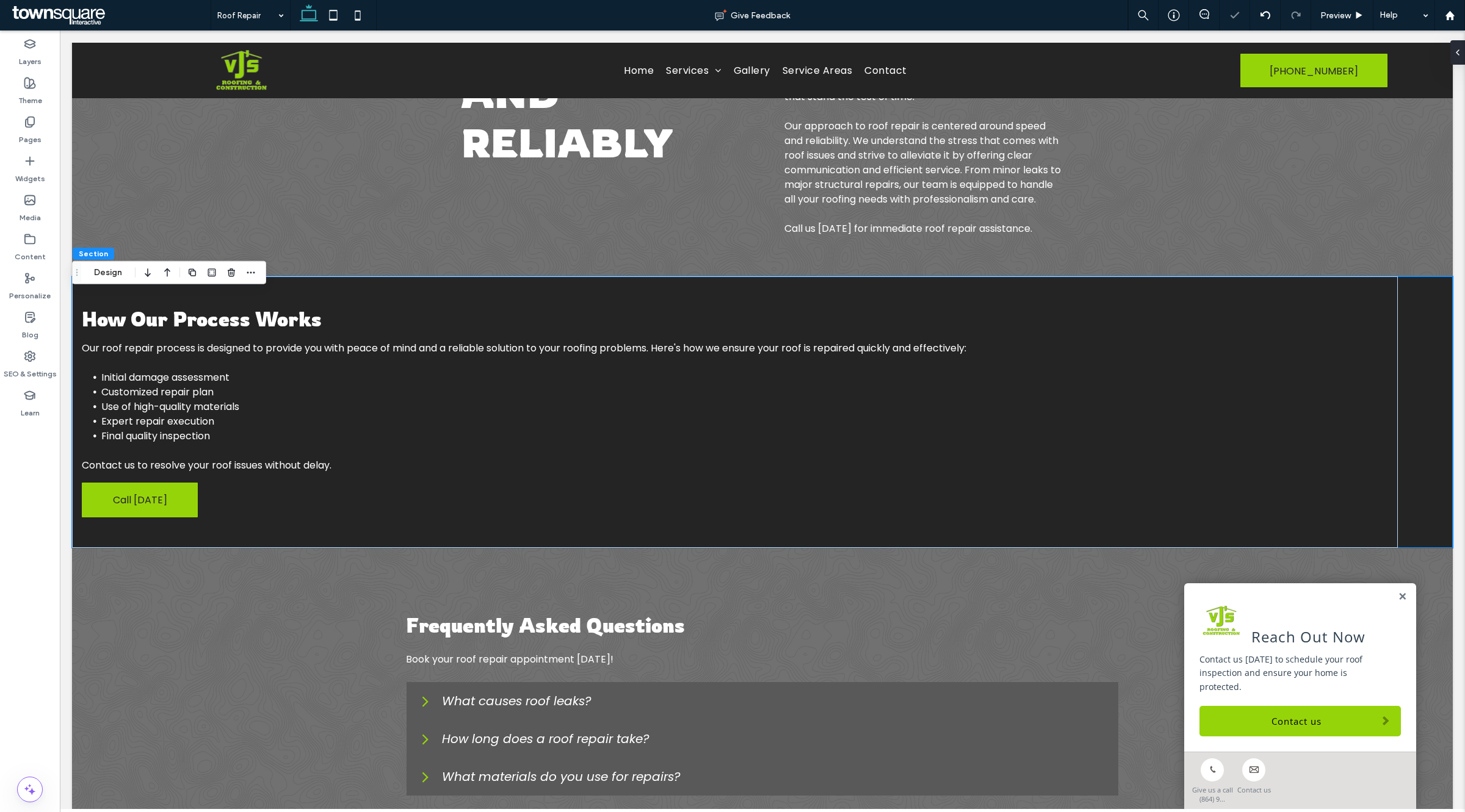
click at [70, 425] on body "Home Services Residential Roofing Commercial Roofing Storm Damage Restoration R…" at bounding box center [762, 470] width 1405 height 1316
click at [73, 419] on icon at bounding box center [72, 412] width 12 height 12
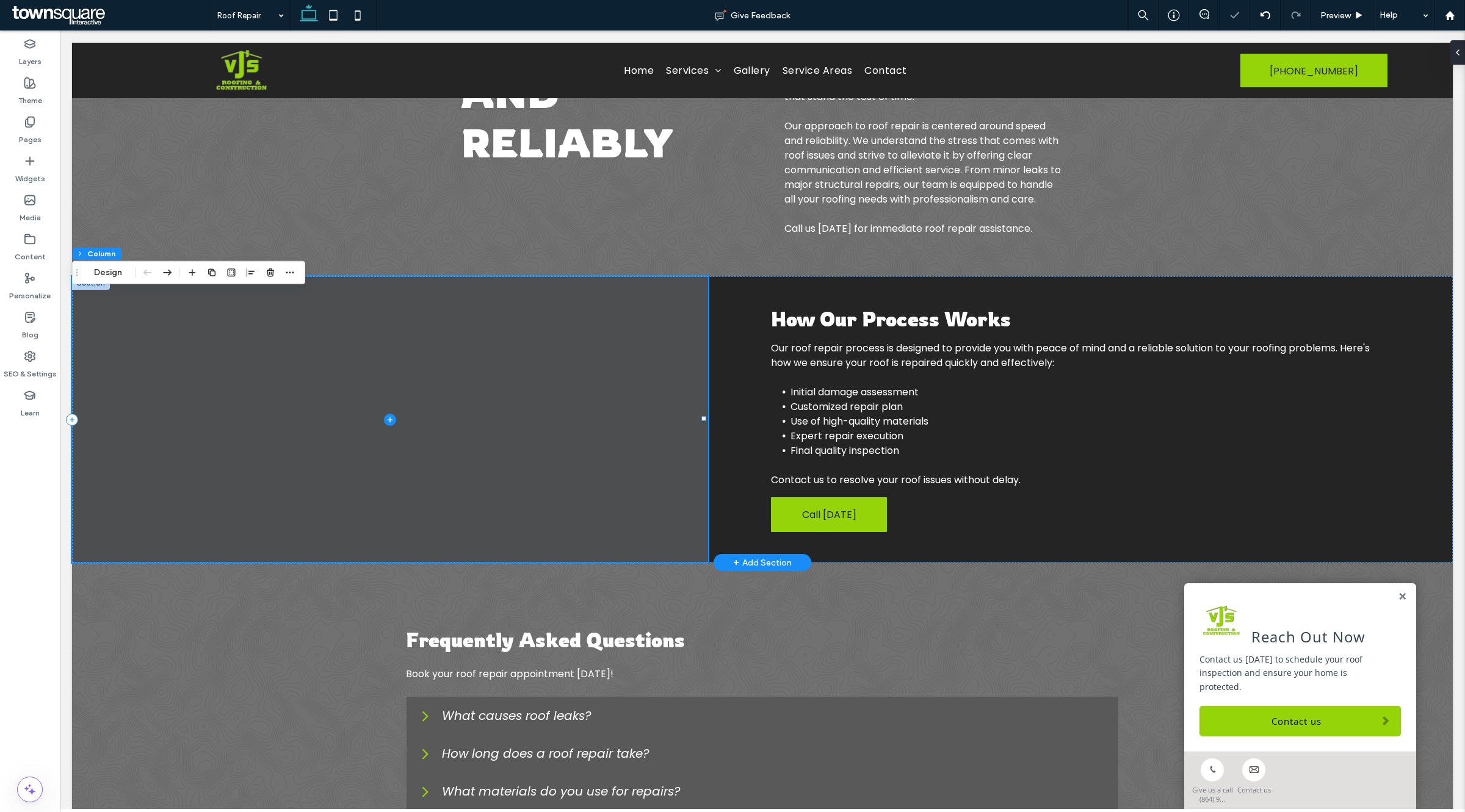
click at [390, 426] on icon at bounding box center [390, 420] width 12 height 12
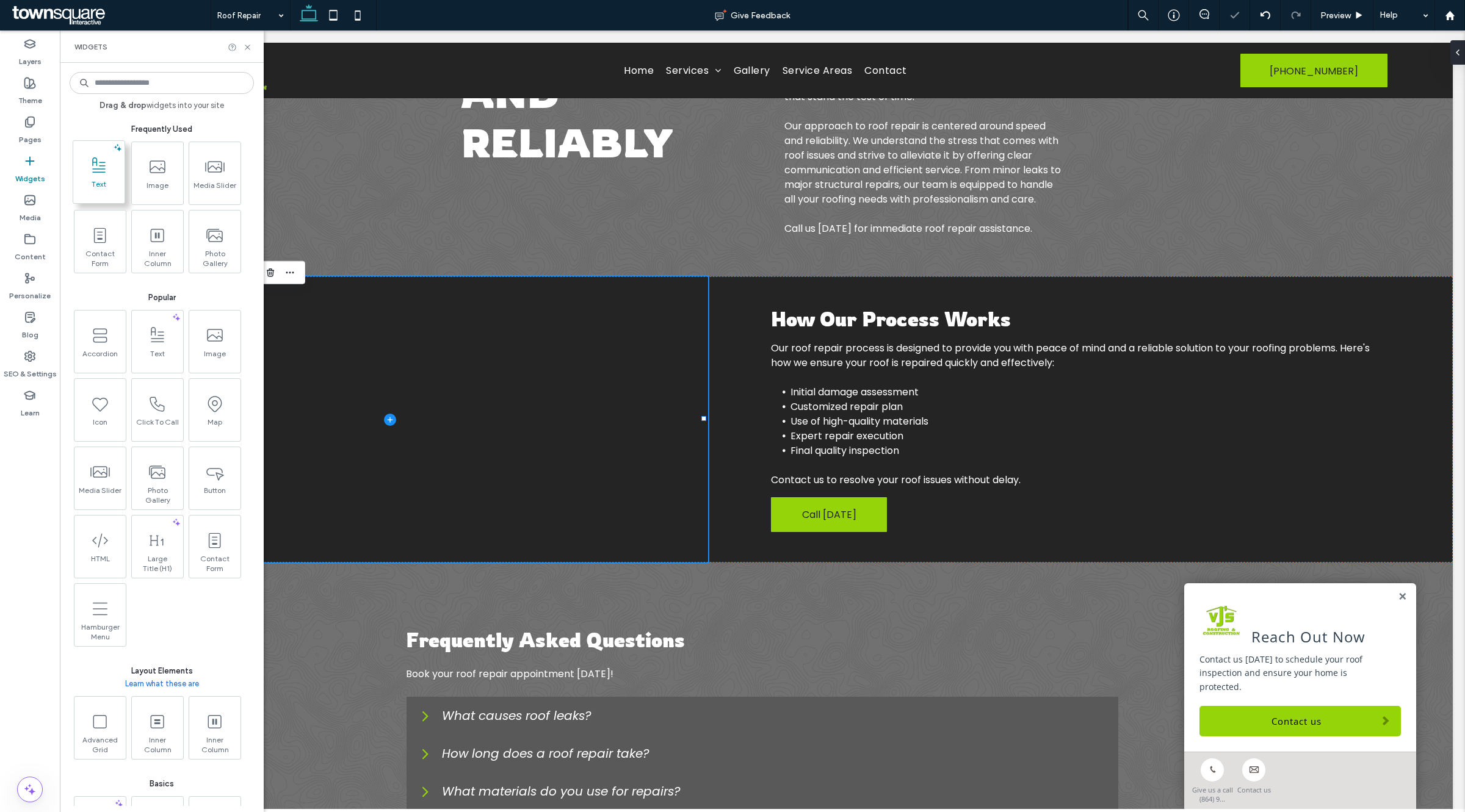
click at [105, 181] on span "Text" at bounding box center [98, 188] width 51 height 17
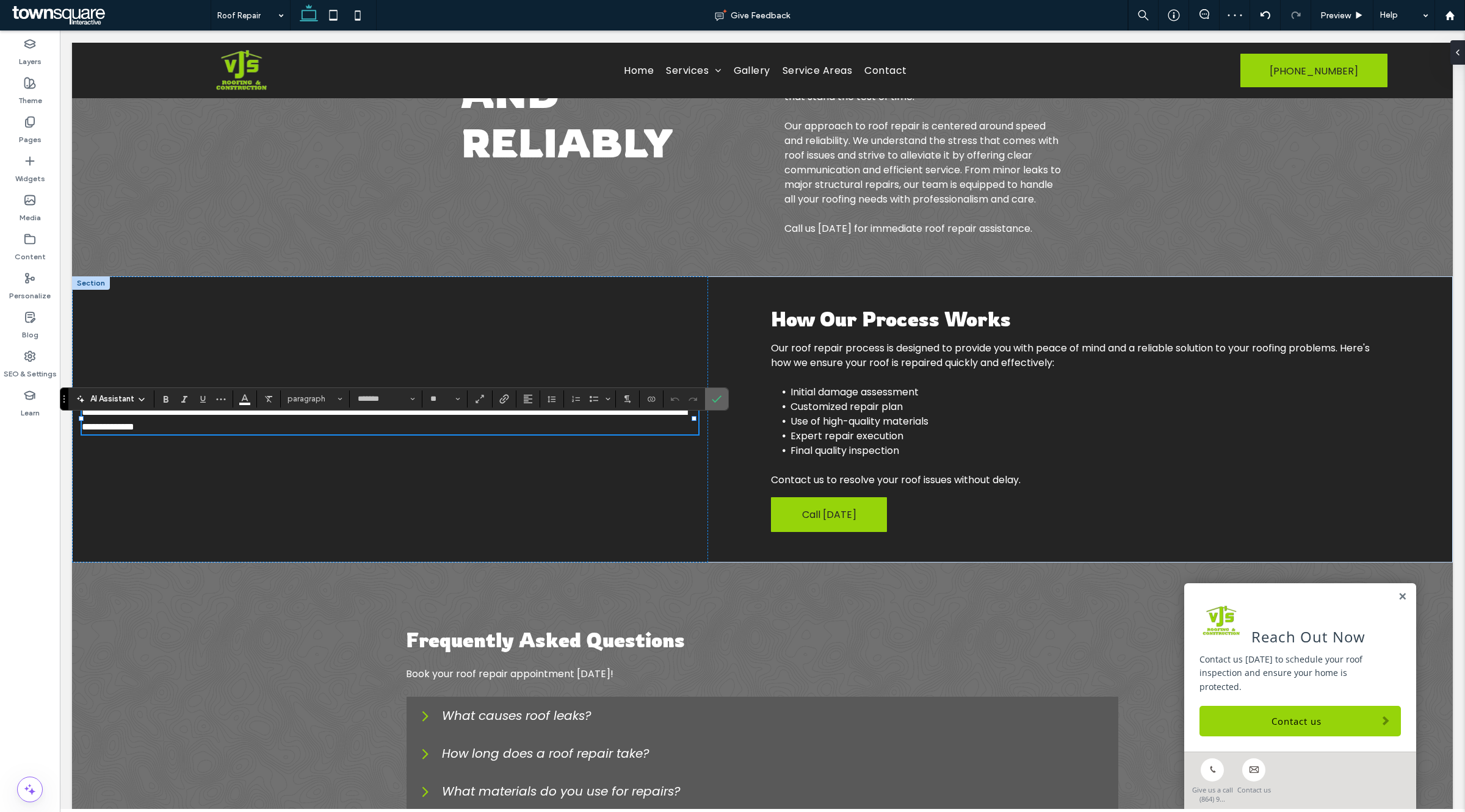
click at [714, 400] on icon "Confirm" at bounding box center [716, 399] width 9 height 9
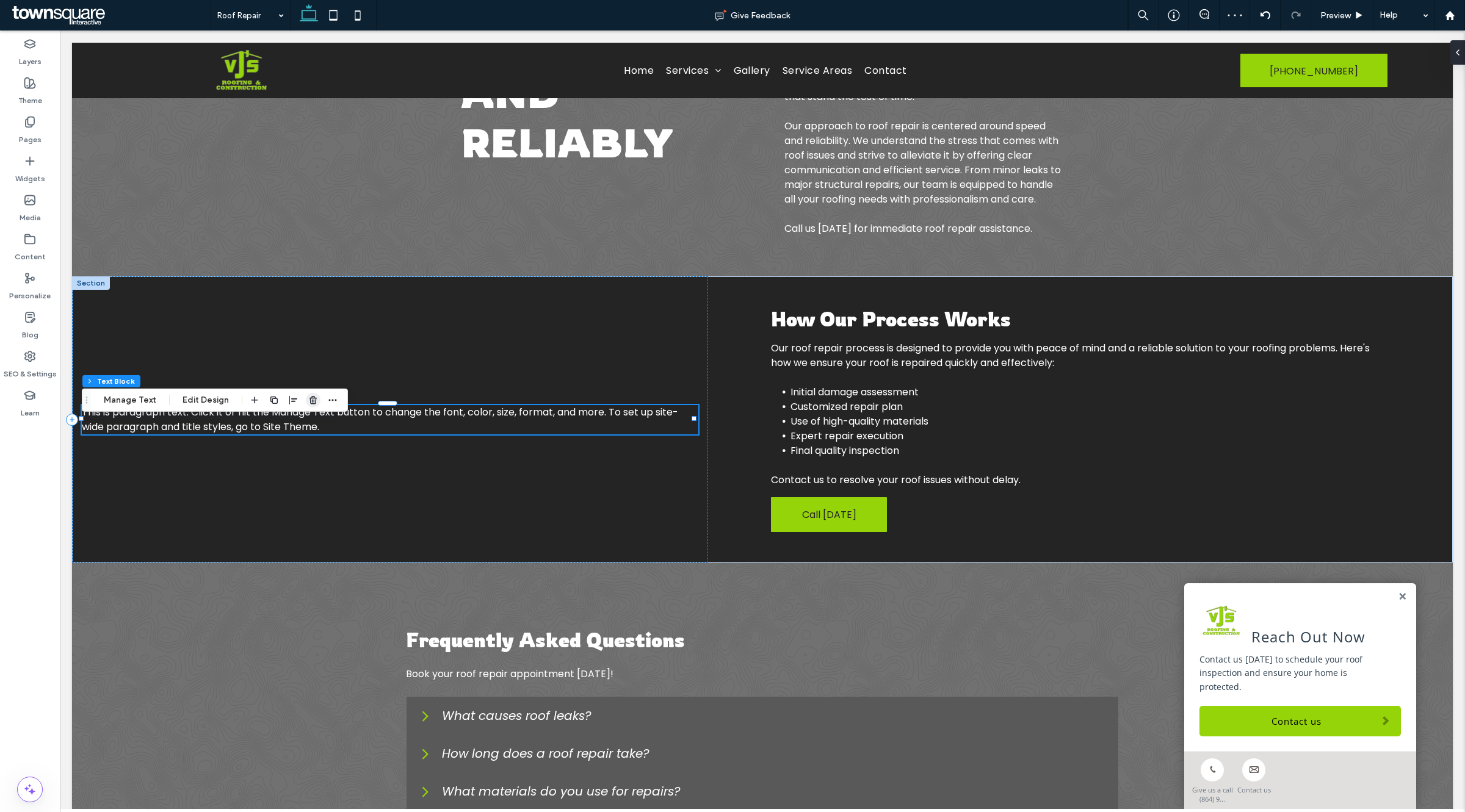
click at [310, 397] on icon "button" at bounding box center [313, 400] width 9 height 9
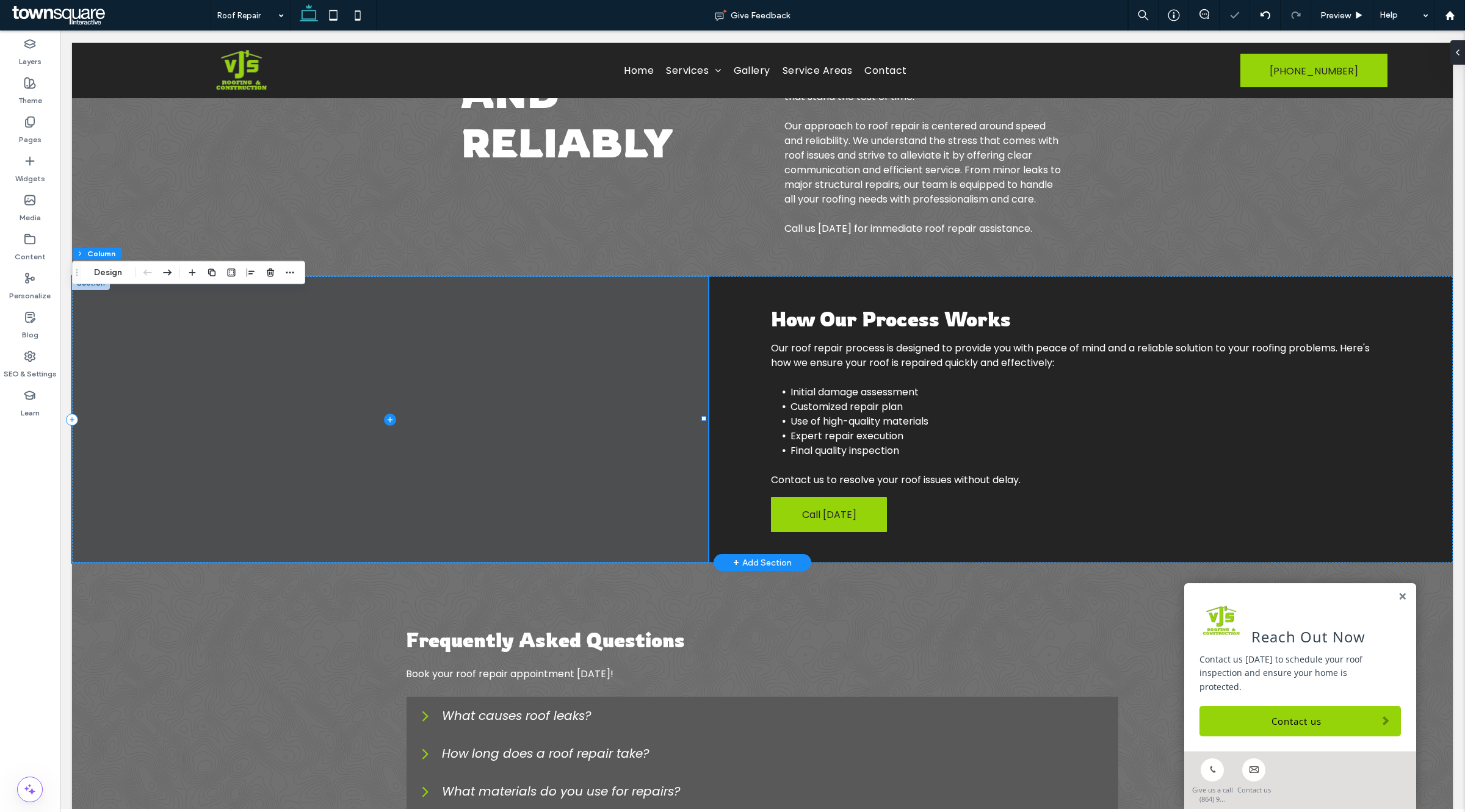
click at [393, 426] on icon at bounding box center [390, 420] width 12 height 12
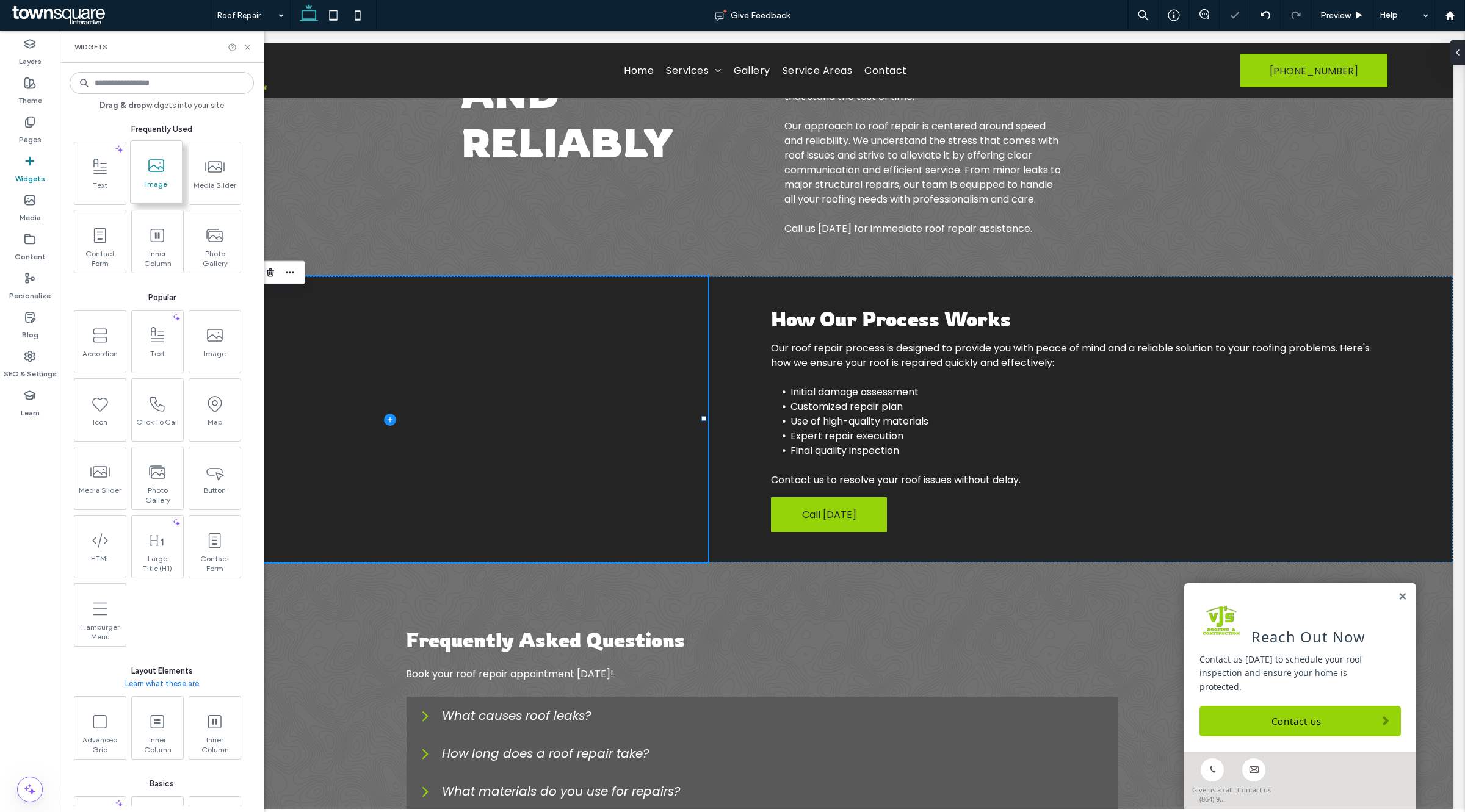
click at [171, 188] on span "Image" at bounding box center [156, 188] width 51 height 17
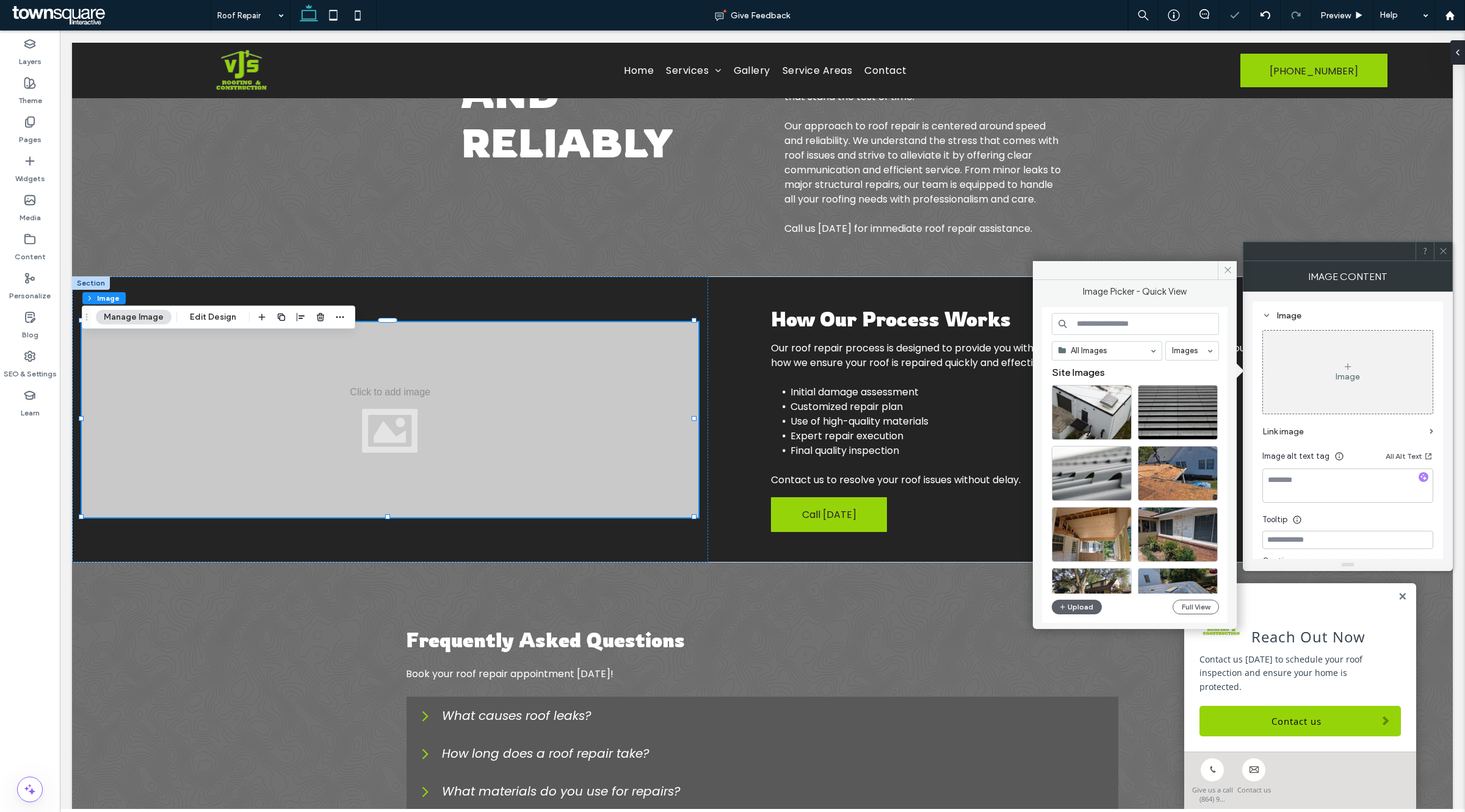
click at [1078, 322] on input at bounding box center [1135, 324] width 167 height 22
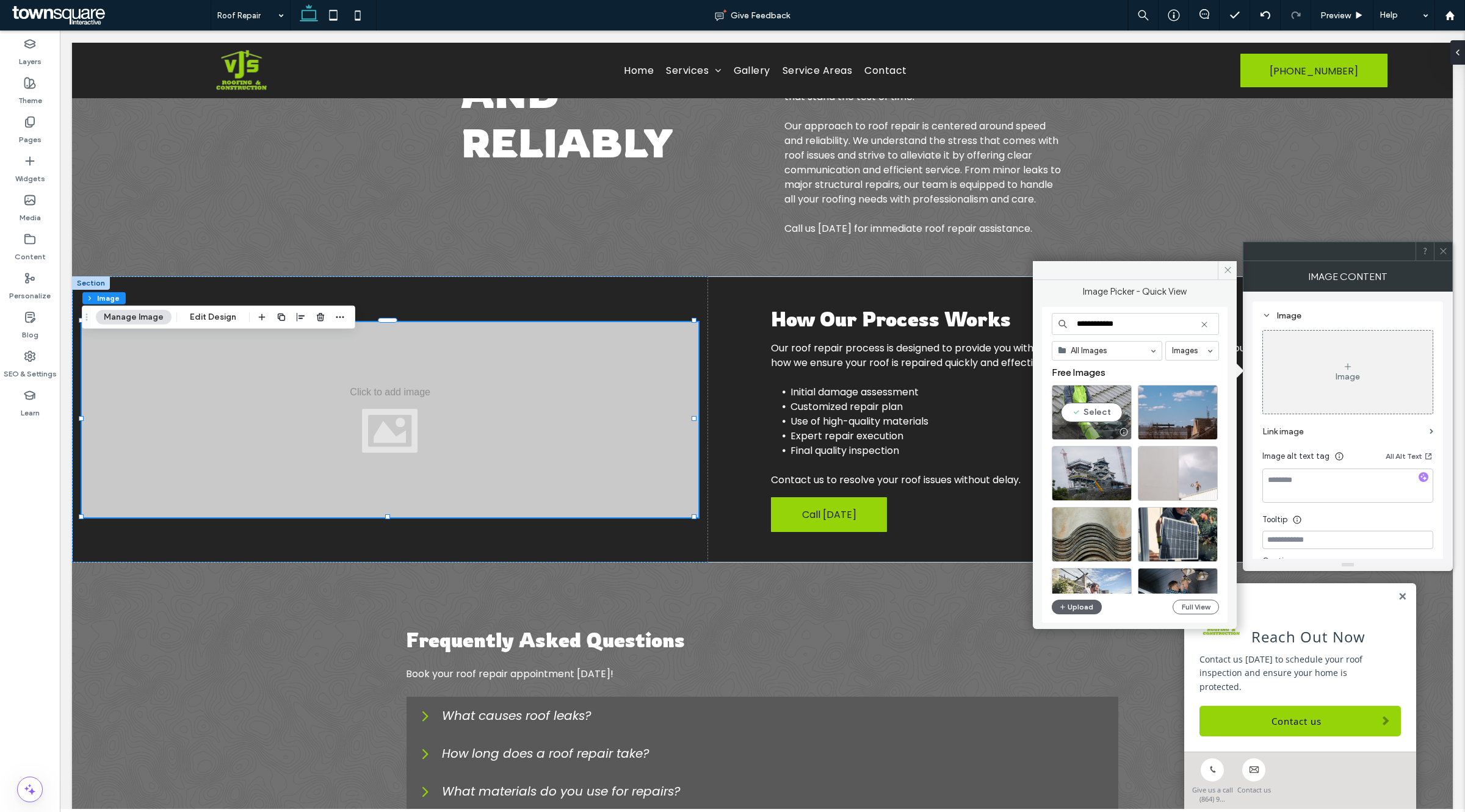
type input "**********"
click at [1097, 406] on div "Select" at bounding box center [1092, 412] width 80 height 55
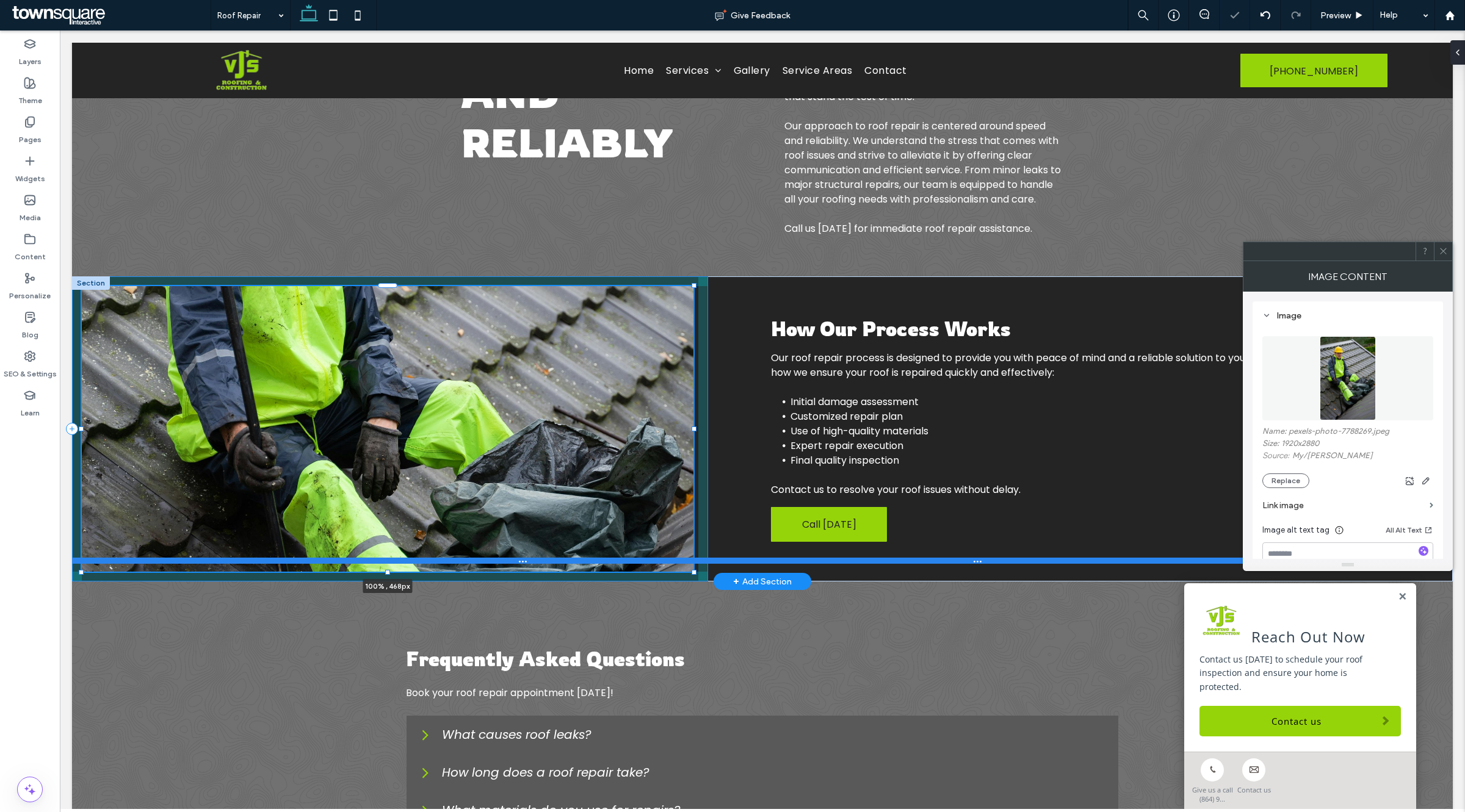
drag, startPoint x: 386, startPoint y: 532, endPoint x: 386, endPoint y: 577, distance: 45.0
click at [386, 577] on div "100% , 468px How Our Process Works Our roof repair process is designed to provi…" at bounding box center [762, 429] width 1381 height 305
type input "***"
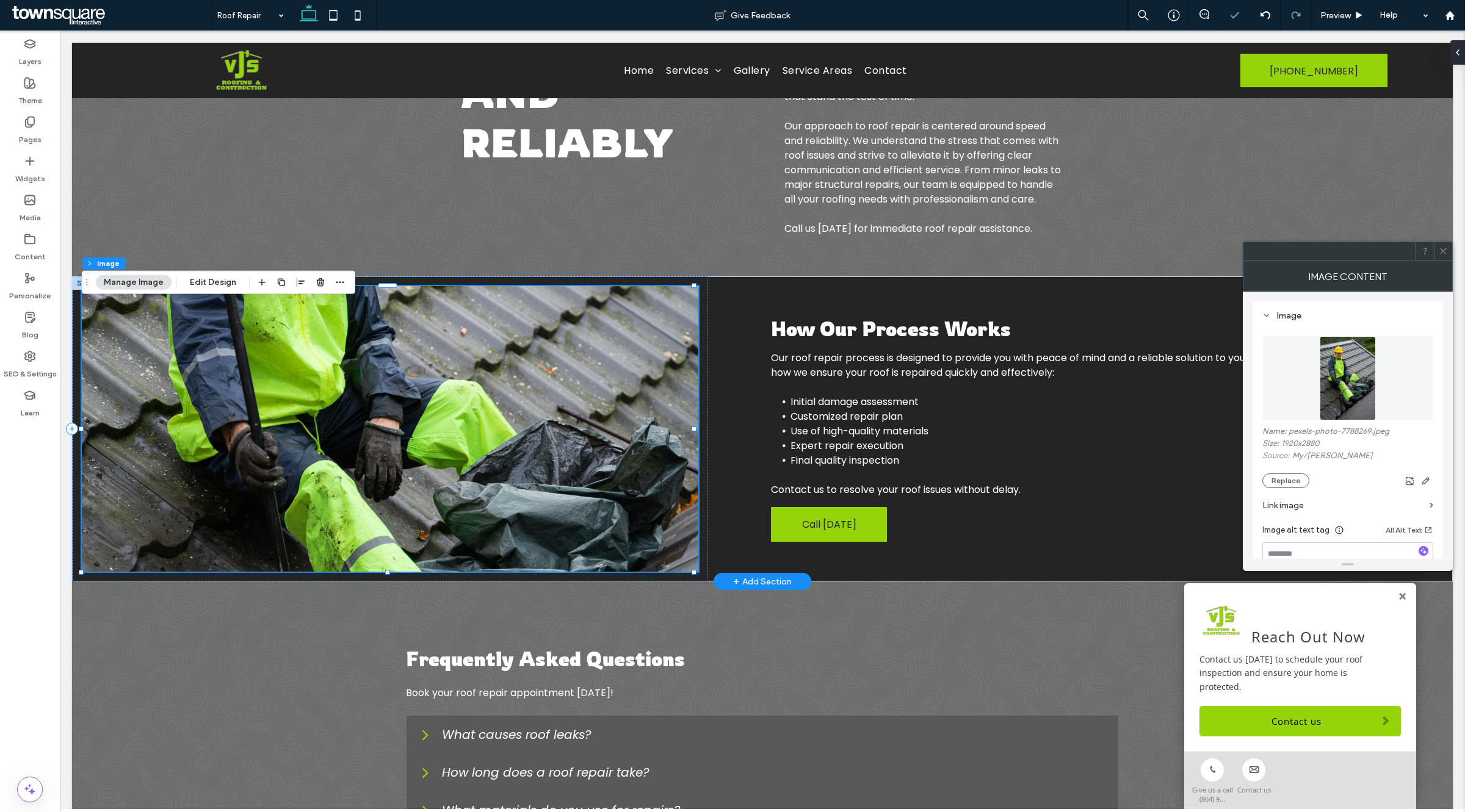
click at [455, 459] on img at bounding box center [389, 429] width 616 height 286
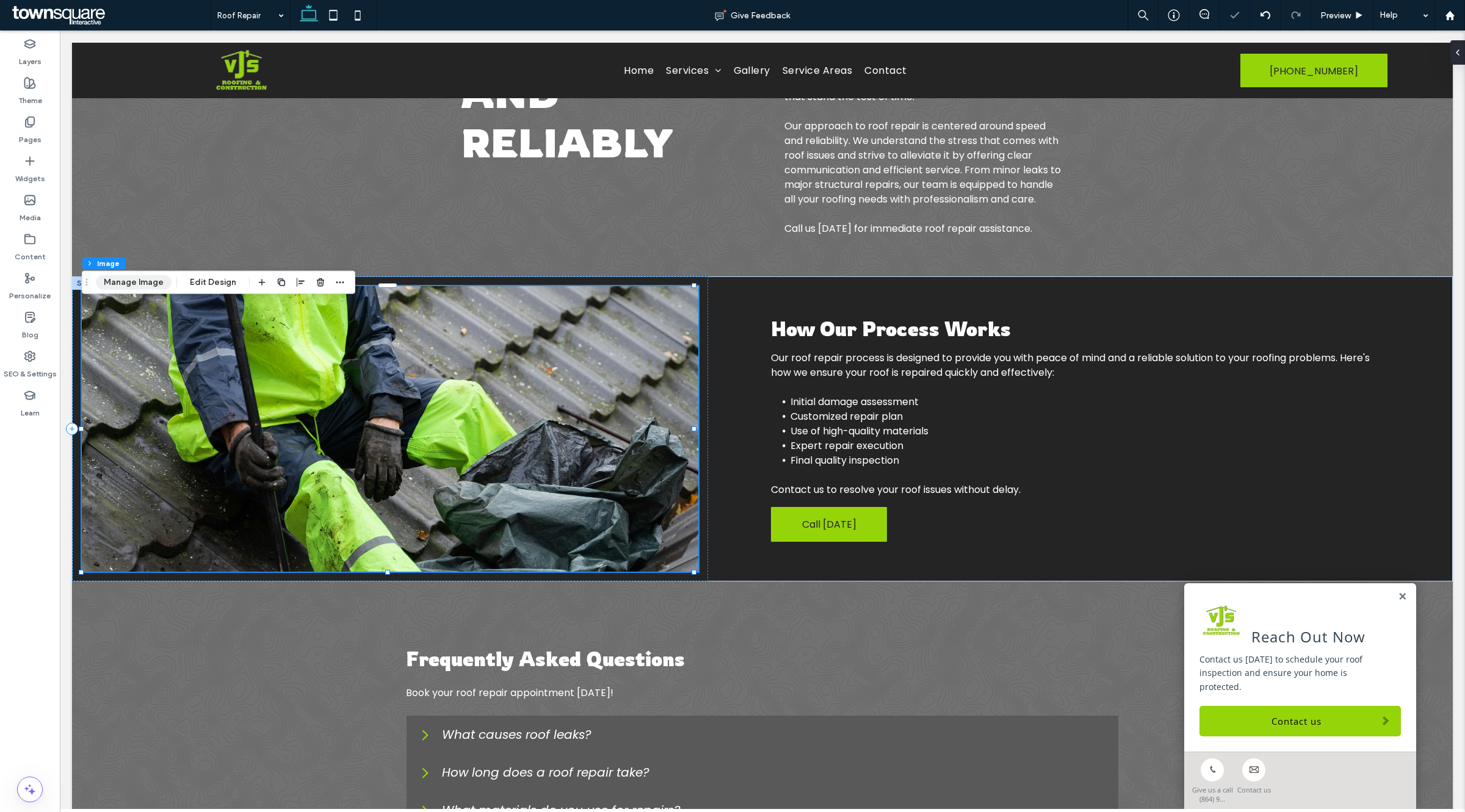
click at [141, 289] on button "Manage Image" at bounding box center [133, 282] width 76 height 15
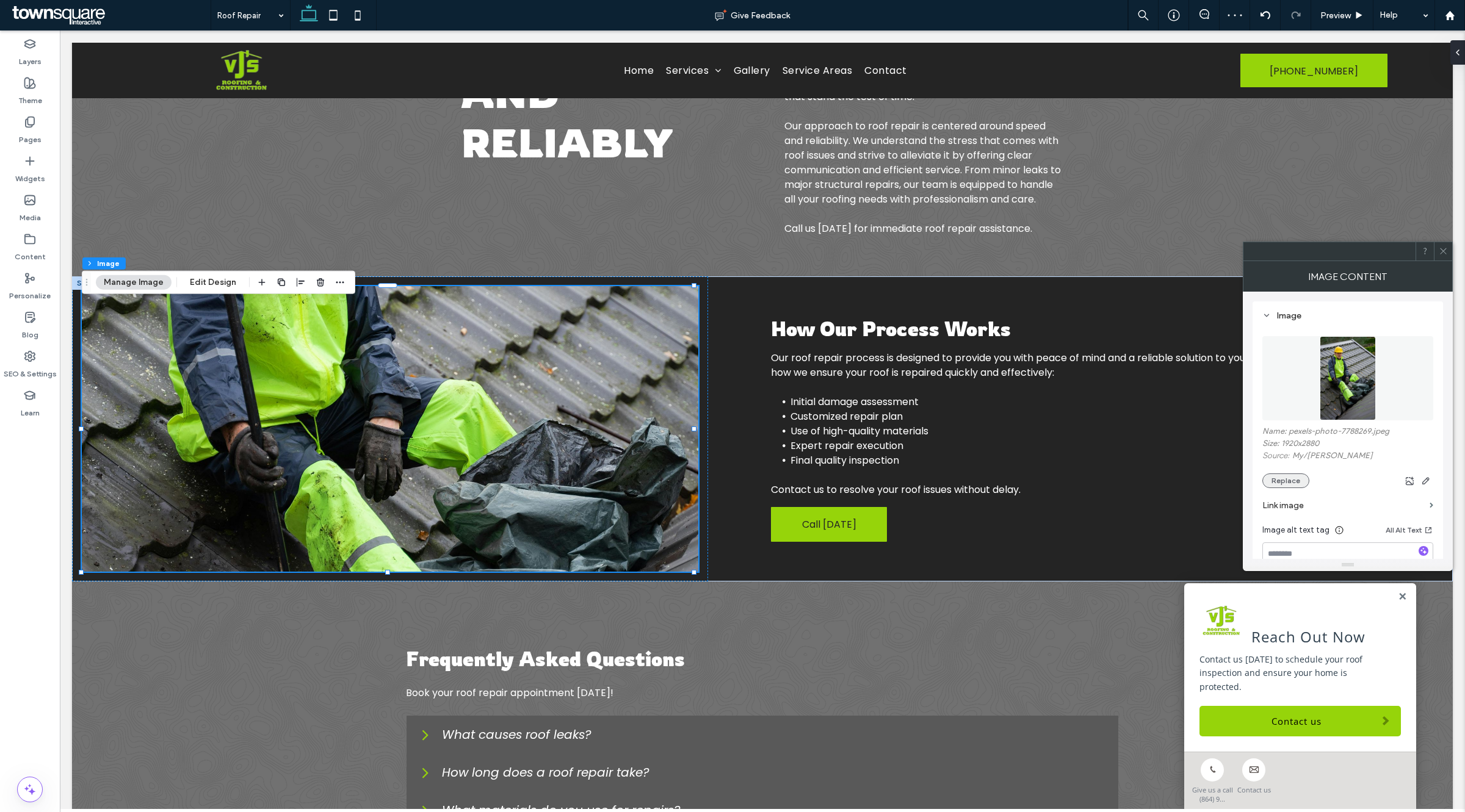
click at [1288, 484] on button "Replace" at bounding box center [1285, 481] width 47 height 15
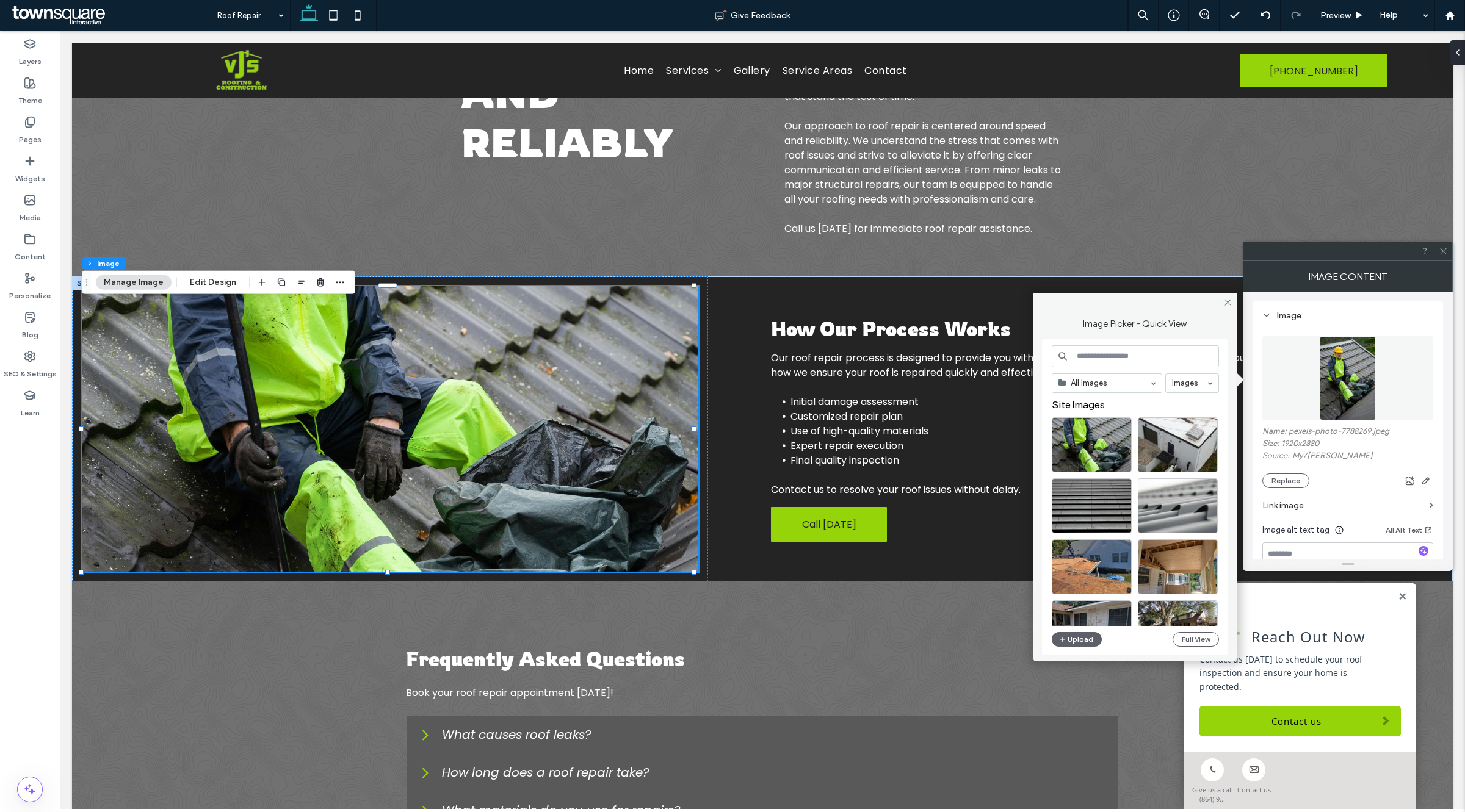
click at [1130, 361] on input at bounding box center [1135, 357] width 167 height 22
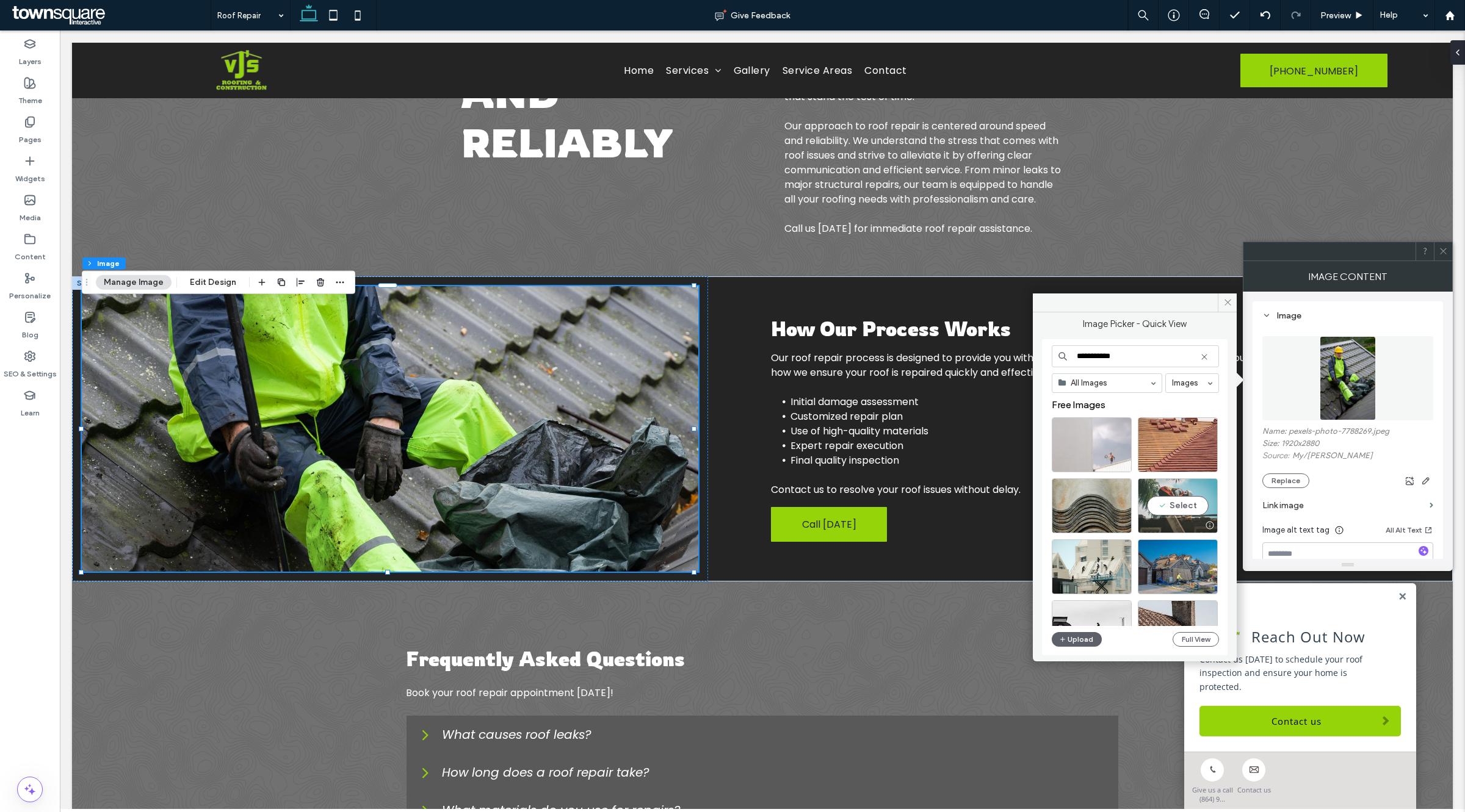
type input "**********"
click at [1163, 489] on div "Select" at bounding box center [1178, 506] width 80 height 55
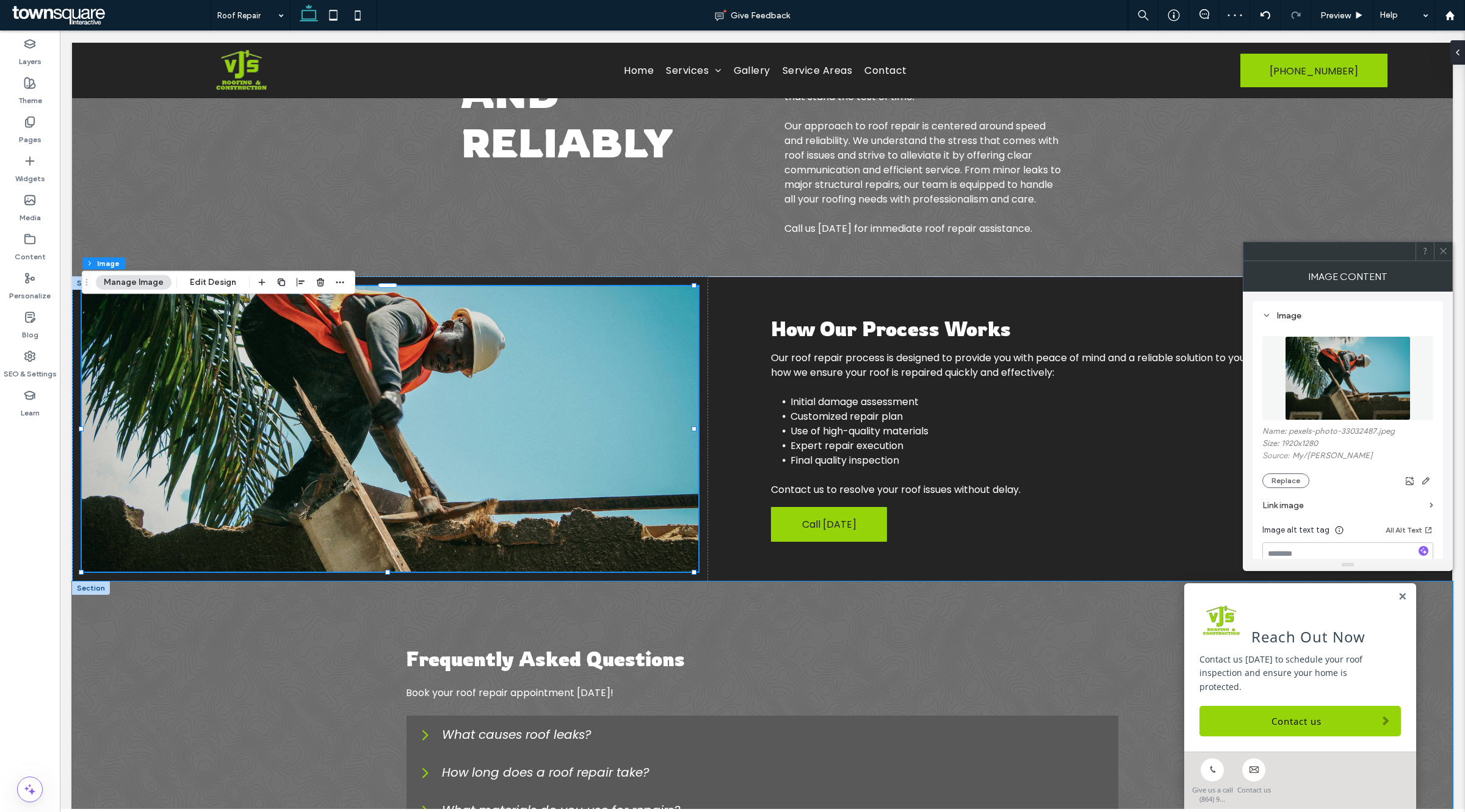
click at [694, 634] on div "Frequently Asked Questions Book your roof repair appointment today! What causes…" at bounding box center [762, 737] width 732 height 313
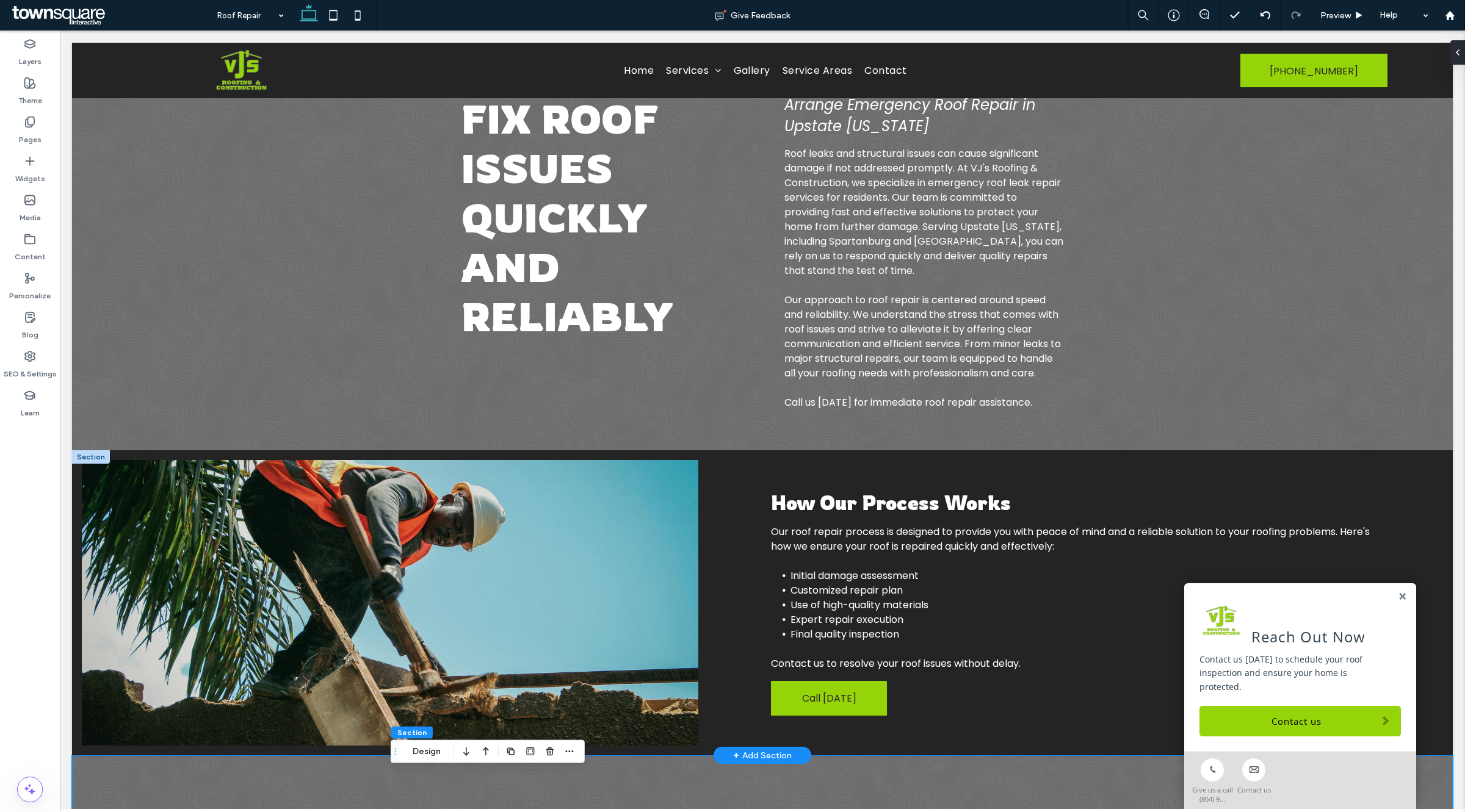
scroll to position [0, 0]
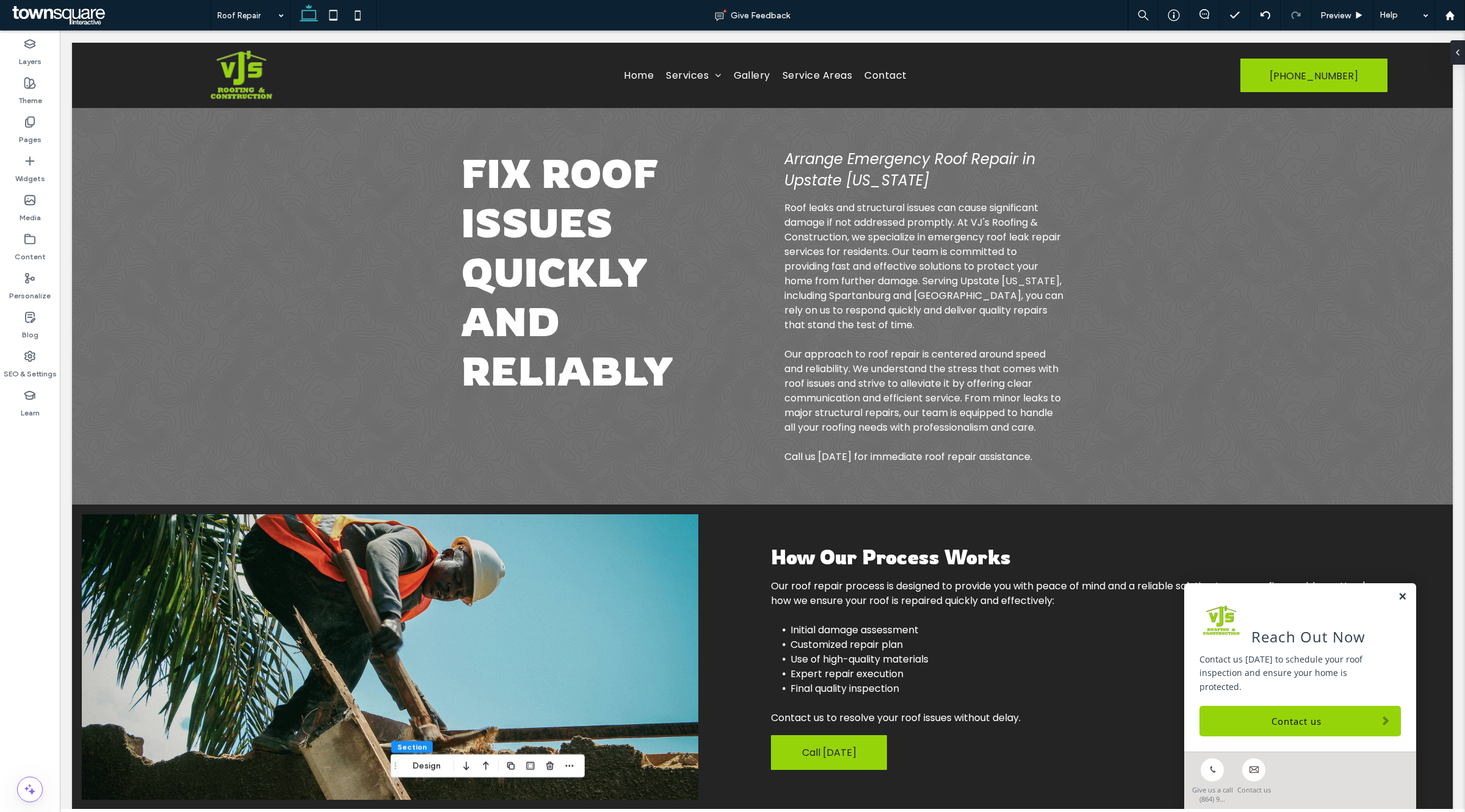
click at [1398, 602] on link at bounding box center [1402, 596] width 9 height 10
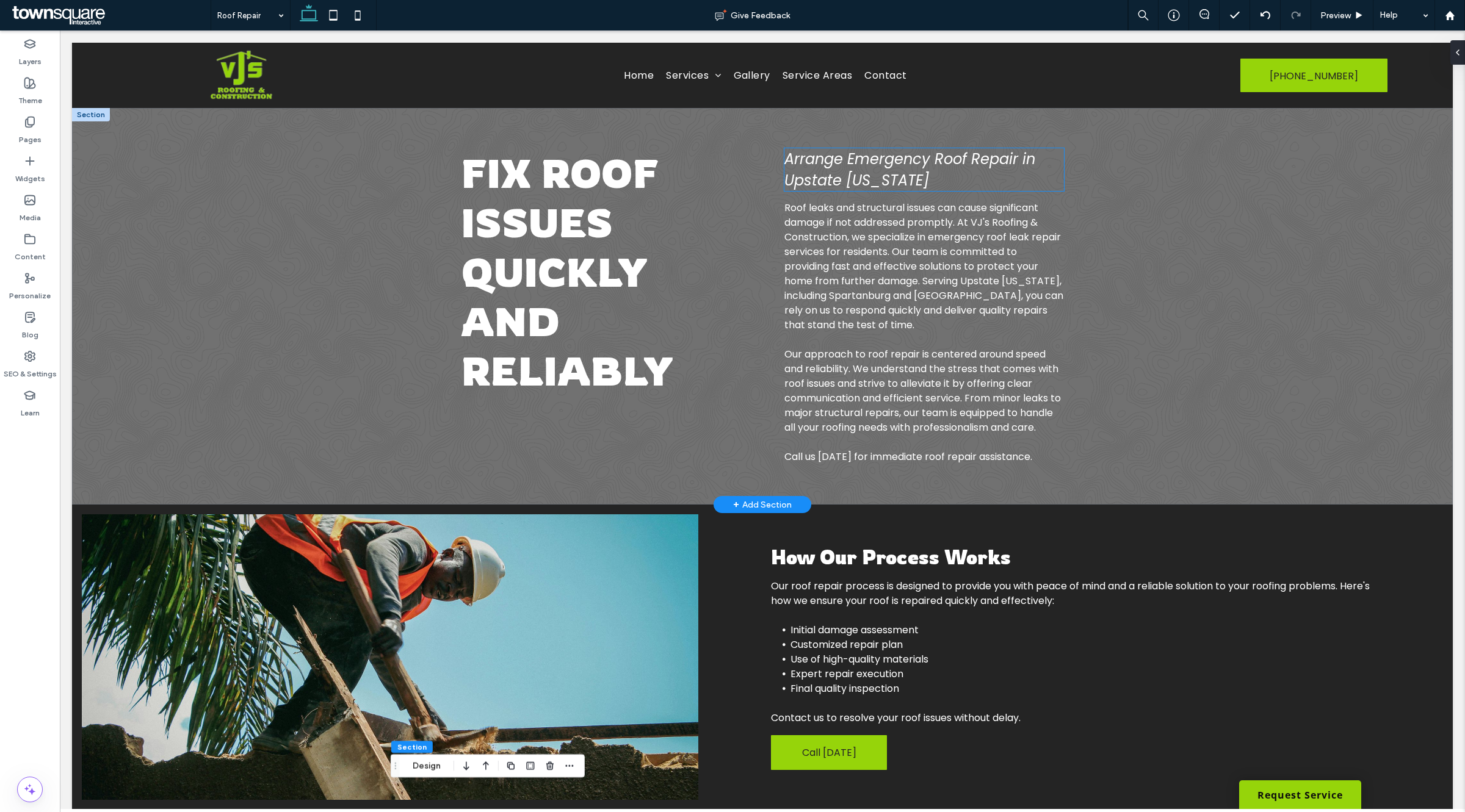
click at [873, 175] on span "Arrange Emergency Roof Repair in Upstate South Carolina" at bounding box center [910, 169] width 251 height 41
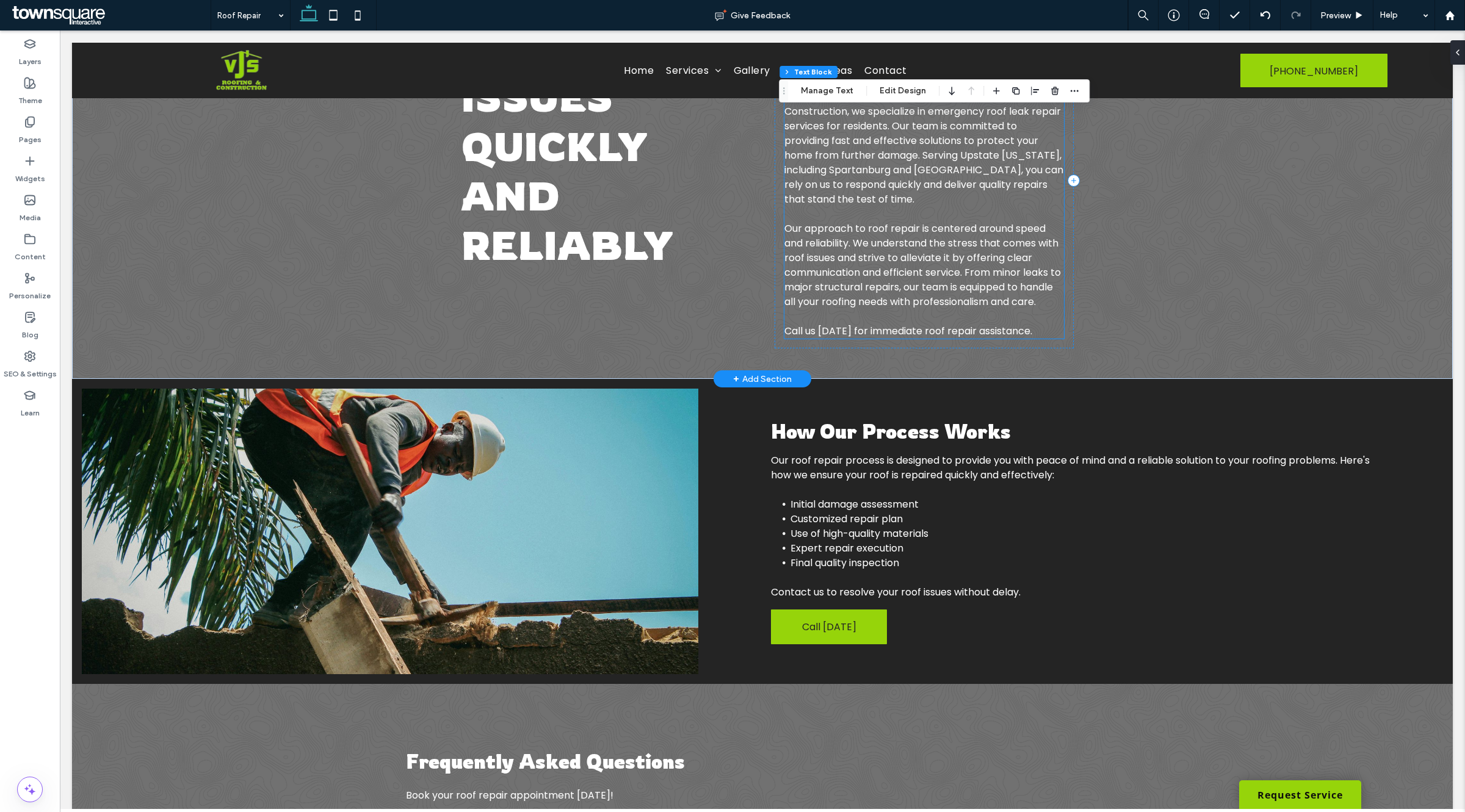
scroll to position [142, 0]
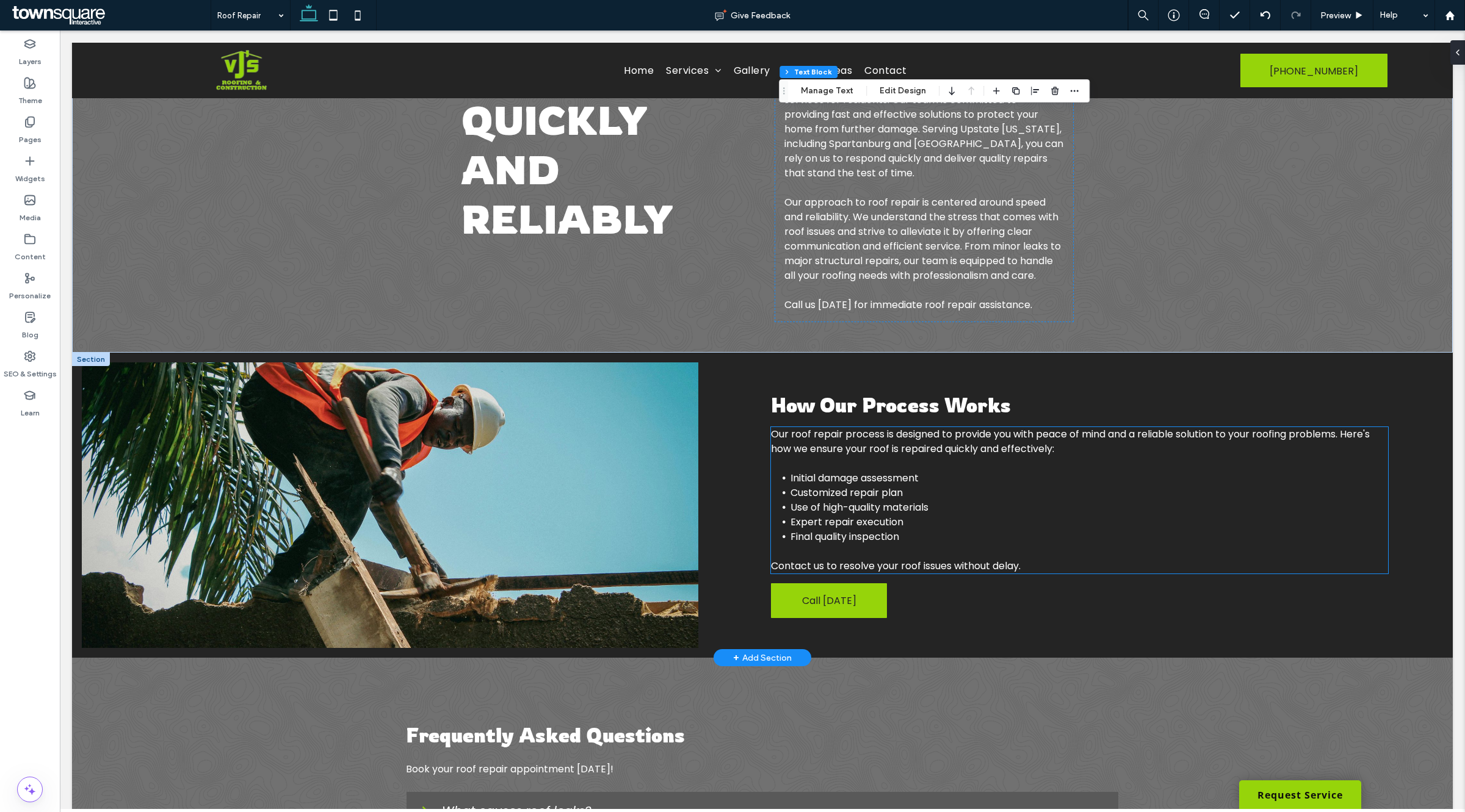
click at [912, 544] on li "Final quality inspection" at bounding box center [1088, 537] width 596 height 15
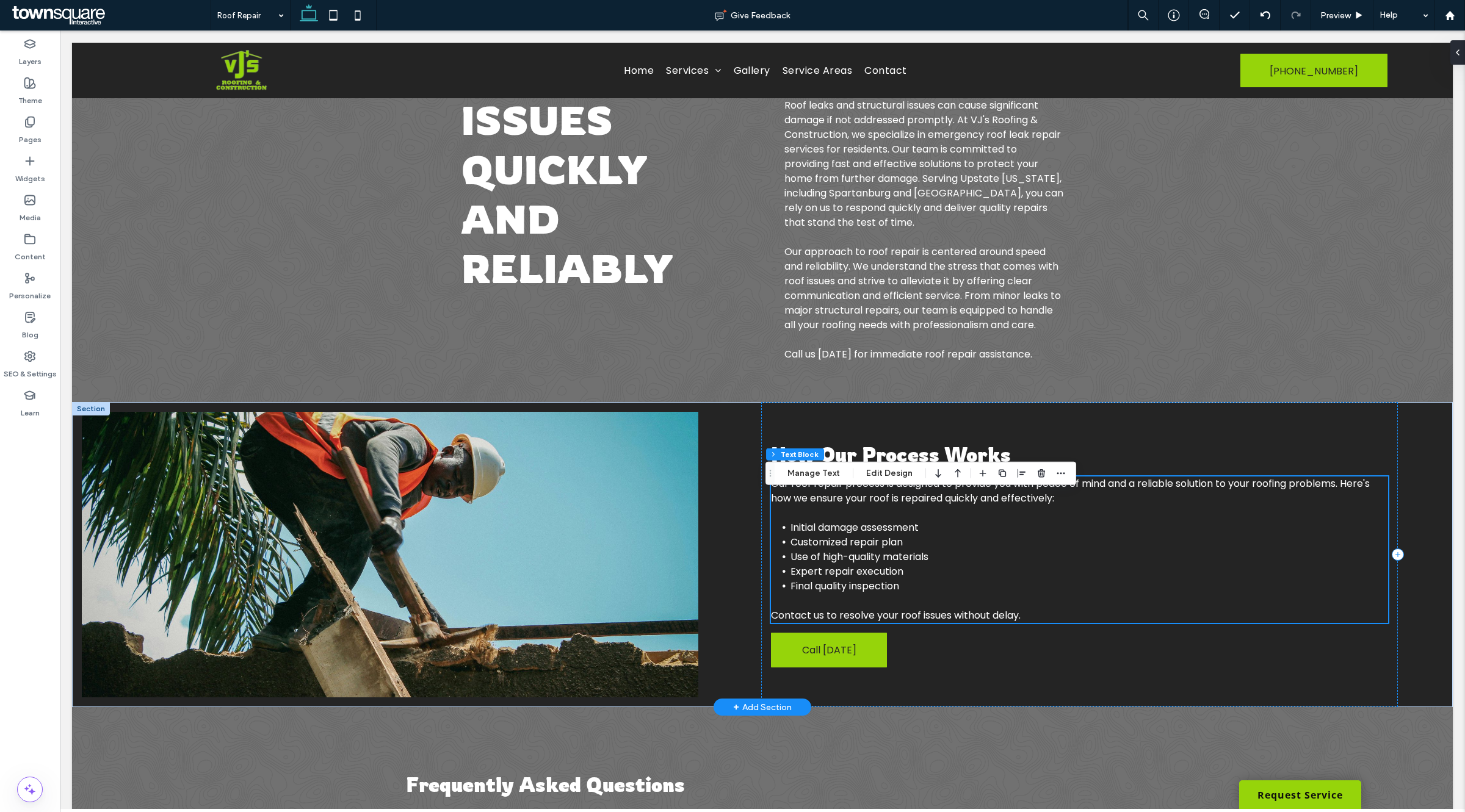
scroll to position [66, 0]
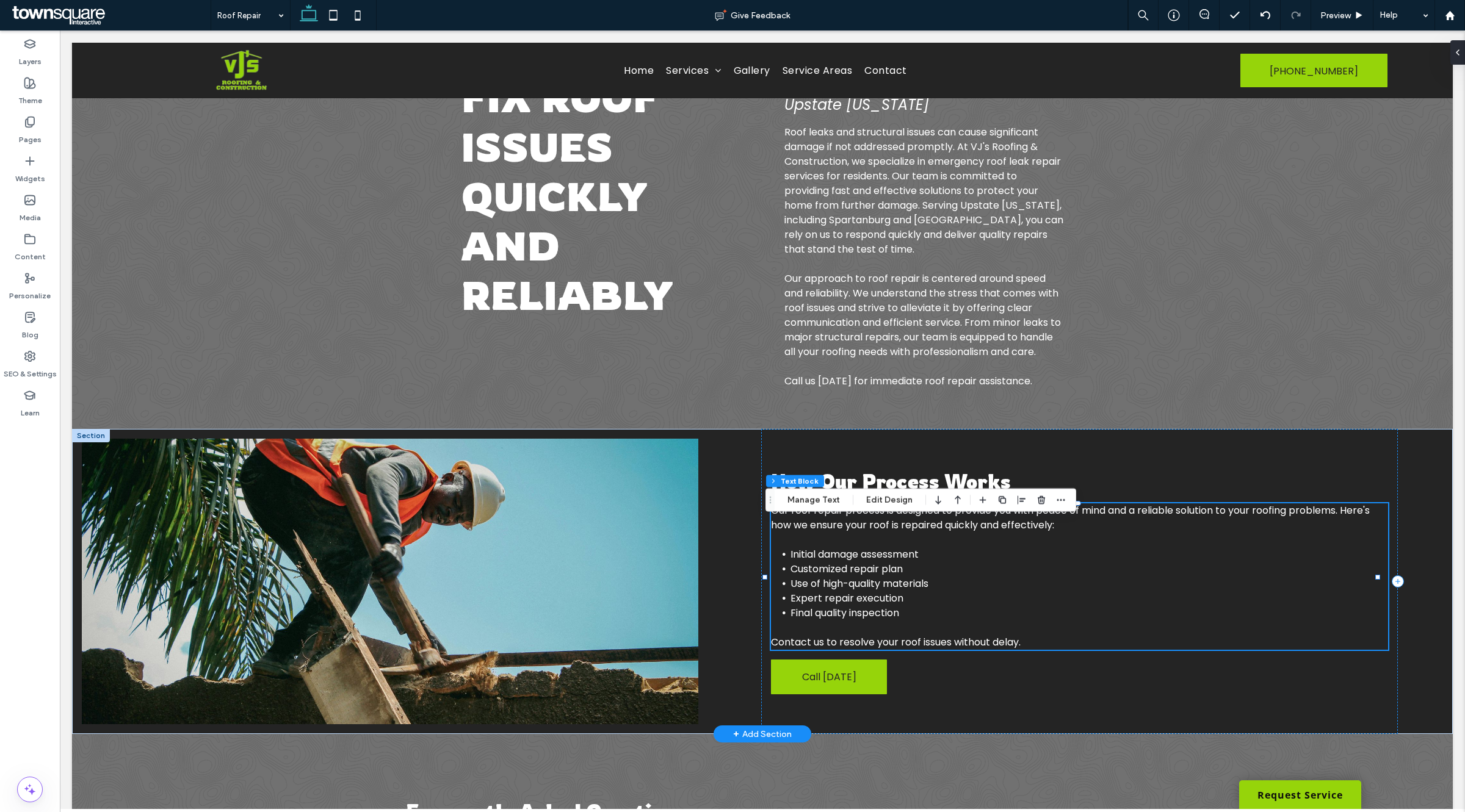
click at [1026, 577] on li "Customized repair plan" at bounding box center [1088, 569] width 596 height 15
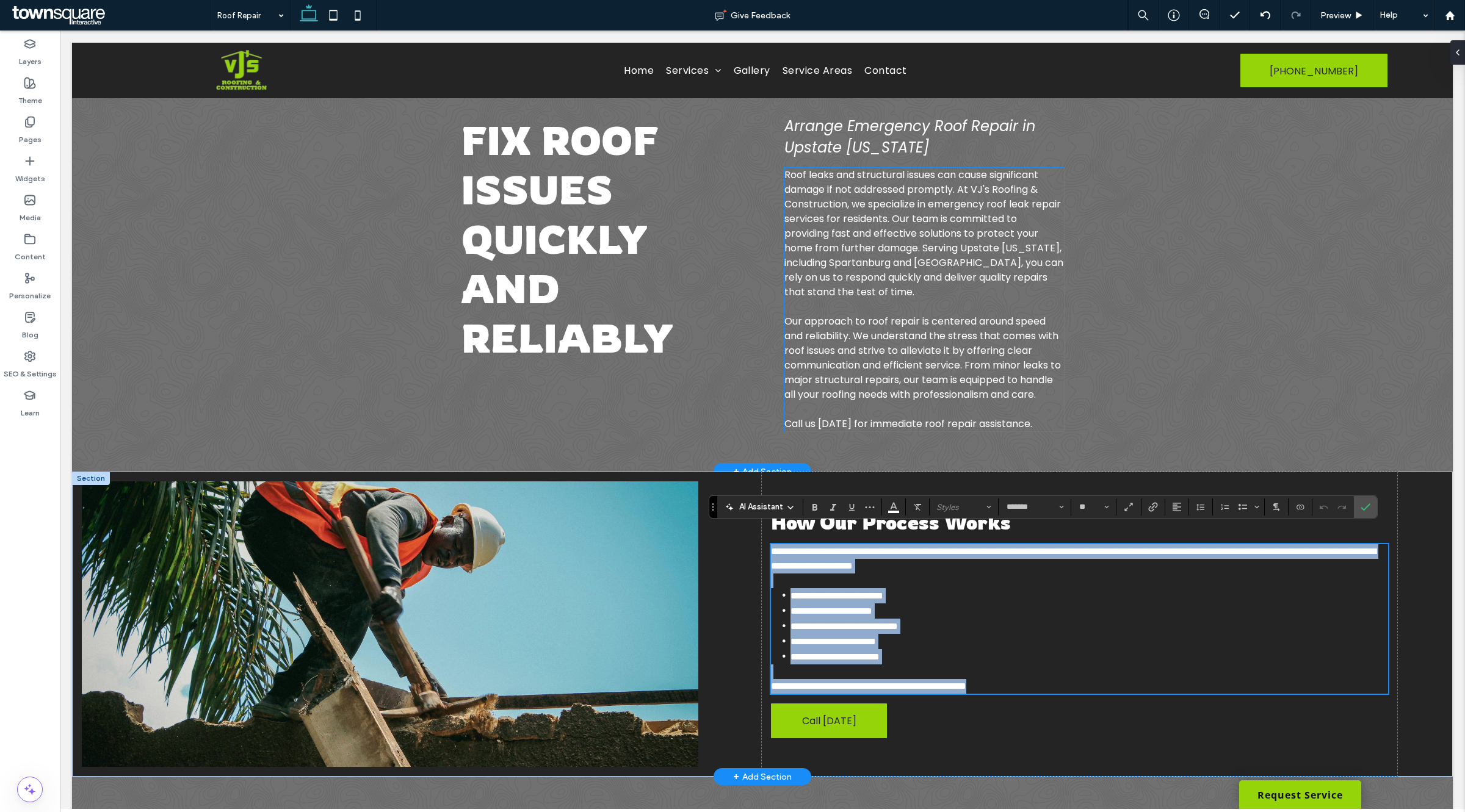
scroll to position [0, 0]
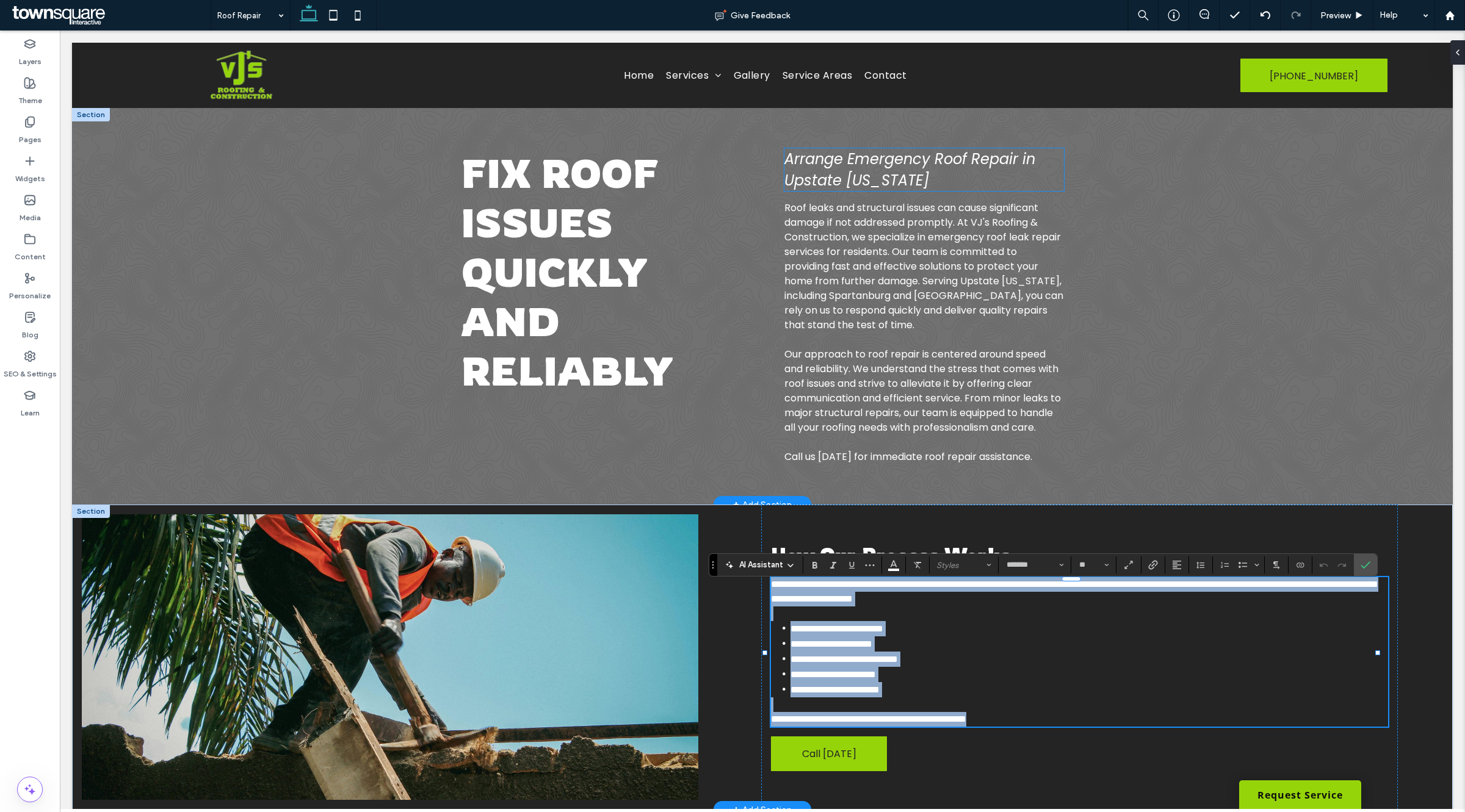
click at [855, 163] on span "Arrange Emergency Roof Repair in Upstate South Carolina" at bounding box center [910, 169] width 251 height 41
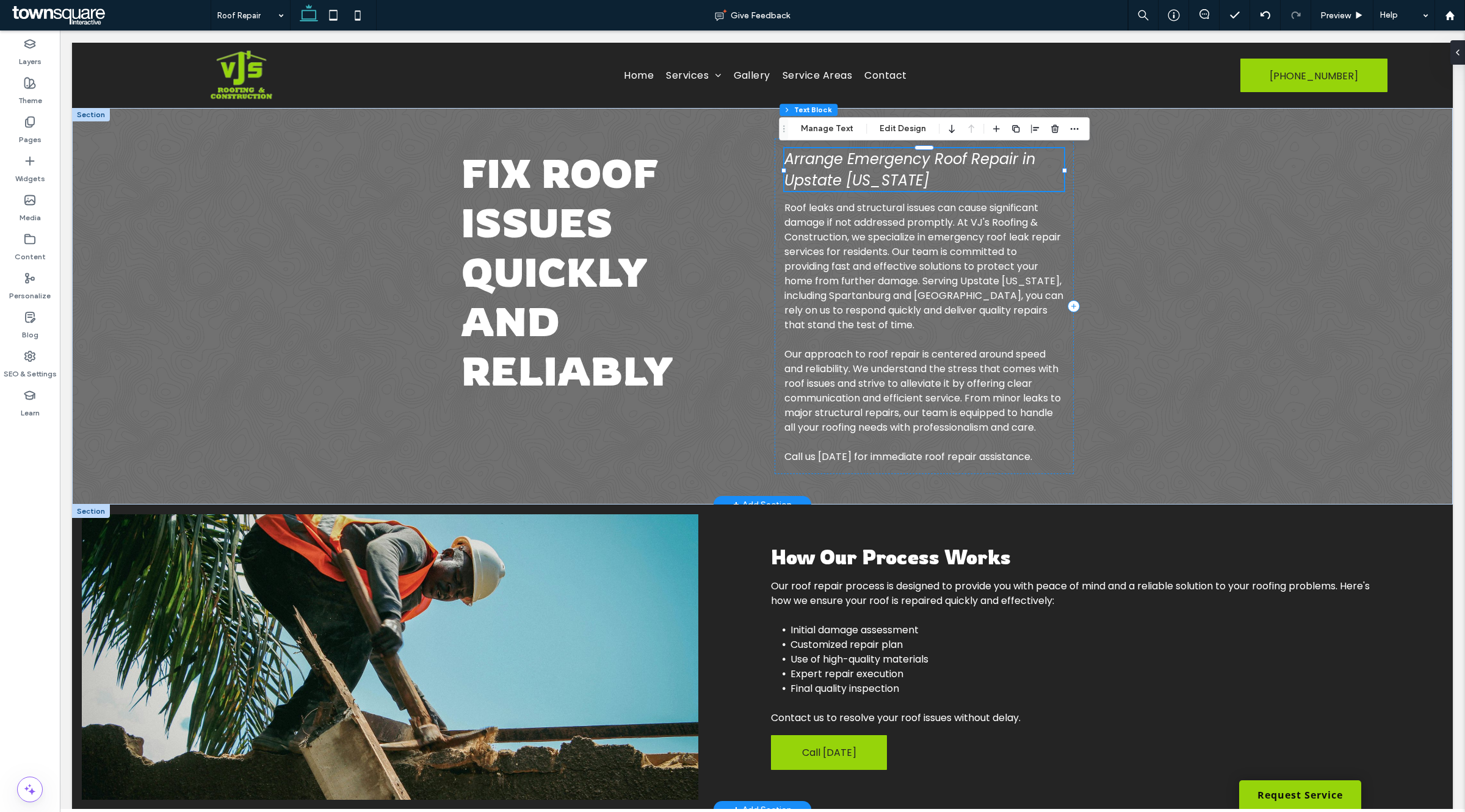
click at [910, 168] on span "Arrange Emergency Roof Repair in Upstate South Carolina" at bounding box center [910, 169] width 251 height 41
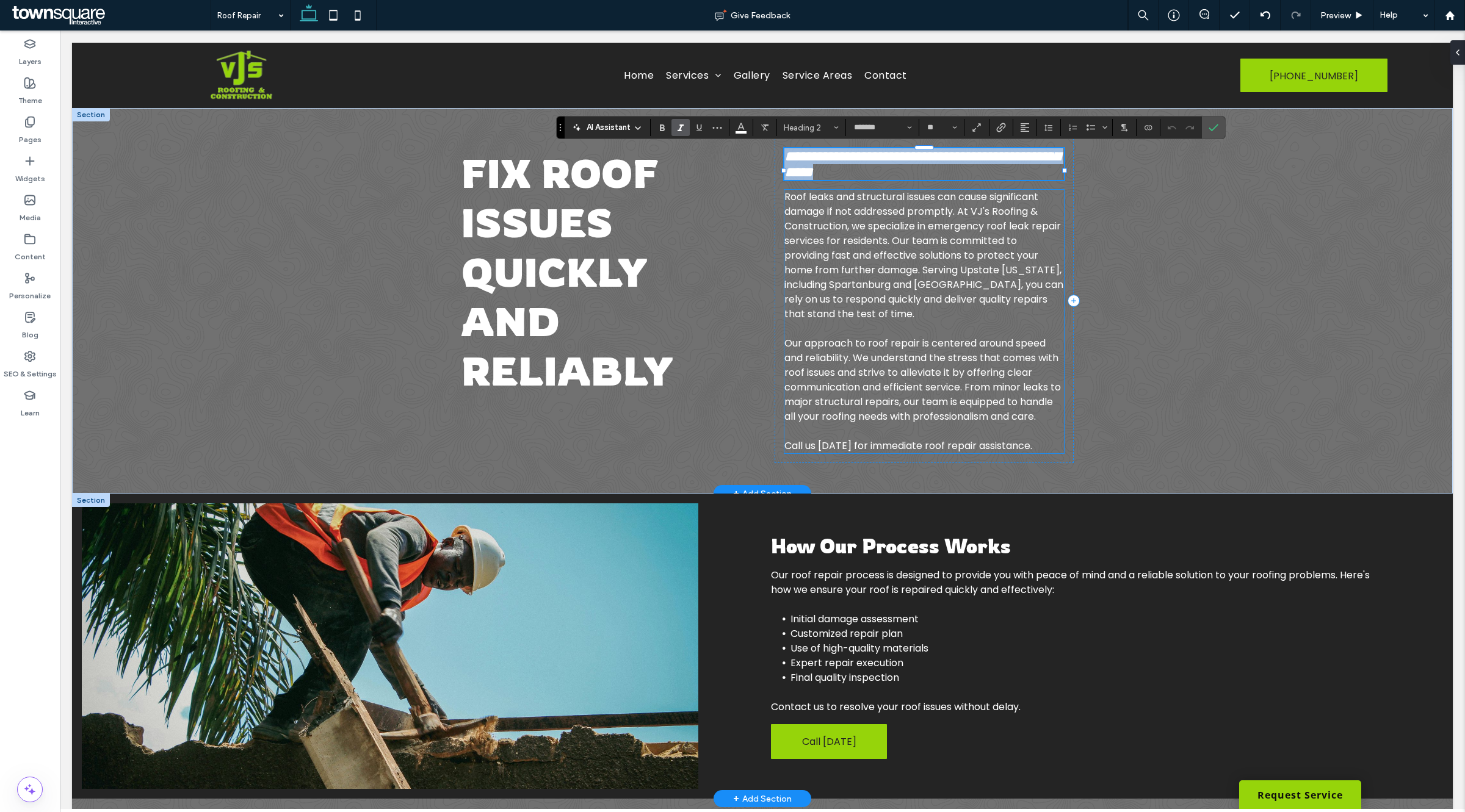
click at [949, 272] on span "Roof leaks and structural issues can cause significant damage if not addressed …" at bounding box center [924, 255] width 279 height 131
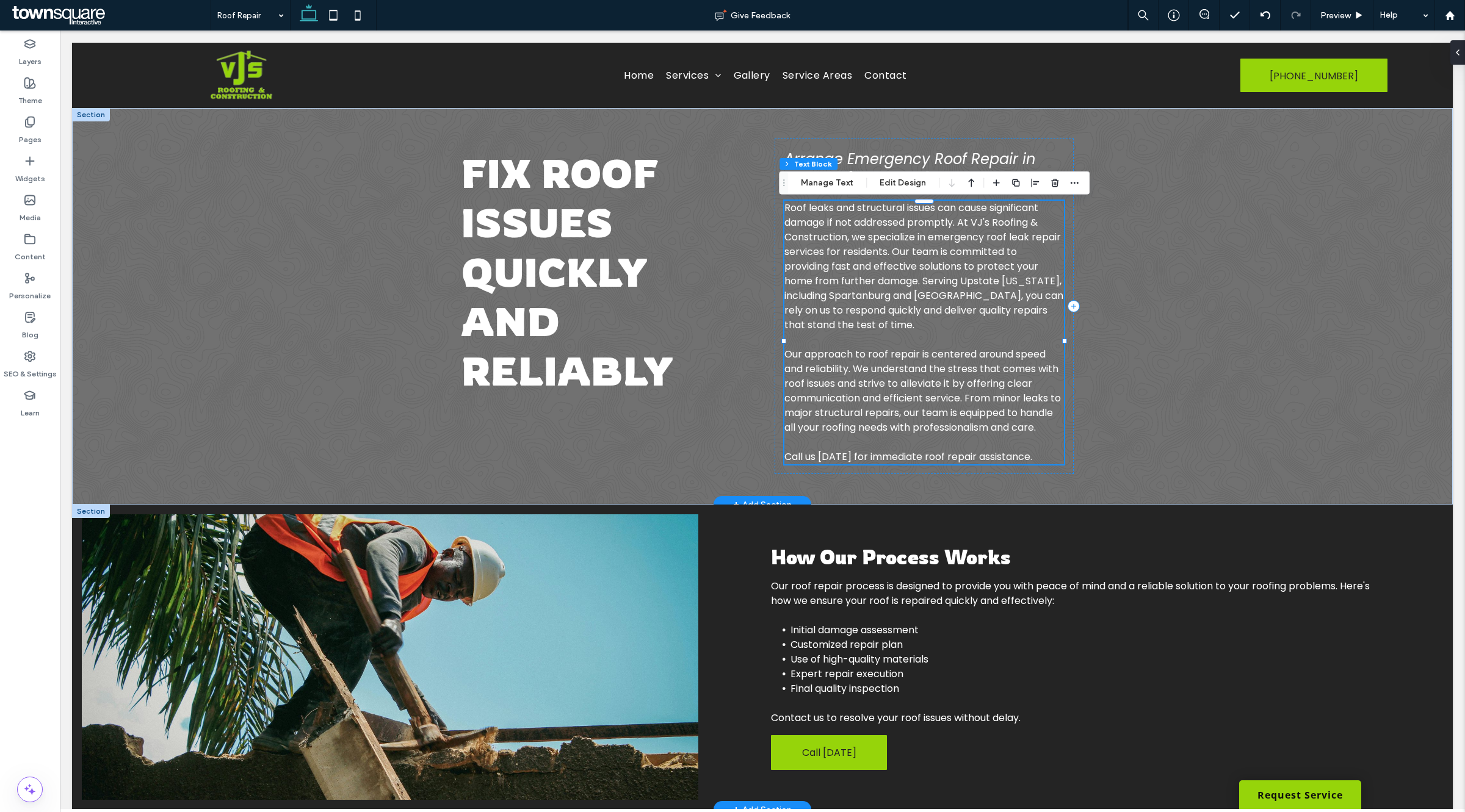
click at [950, 247] on span "Roof leaks and structural issues can cause significant damage if not addressed …" at bounding box center [924, 266] width 279 height 131
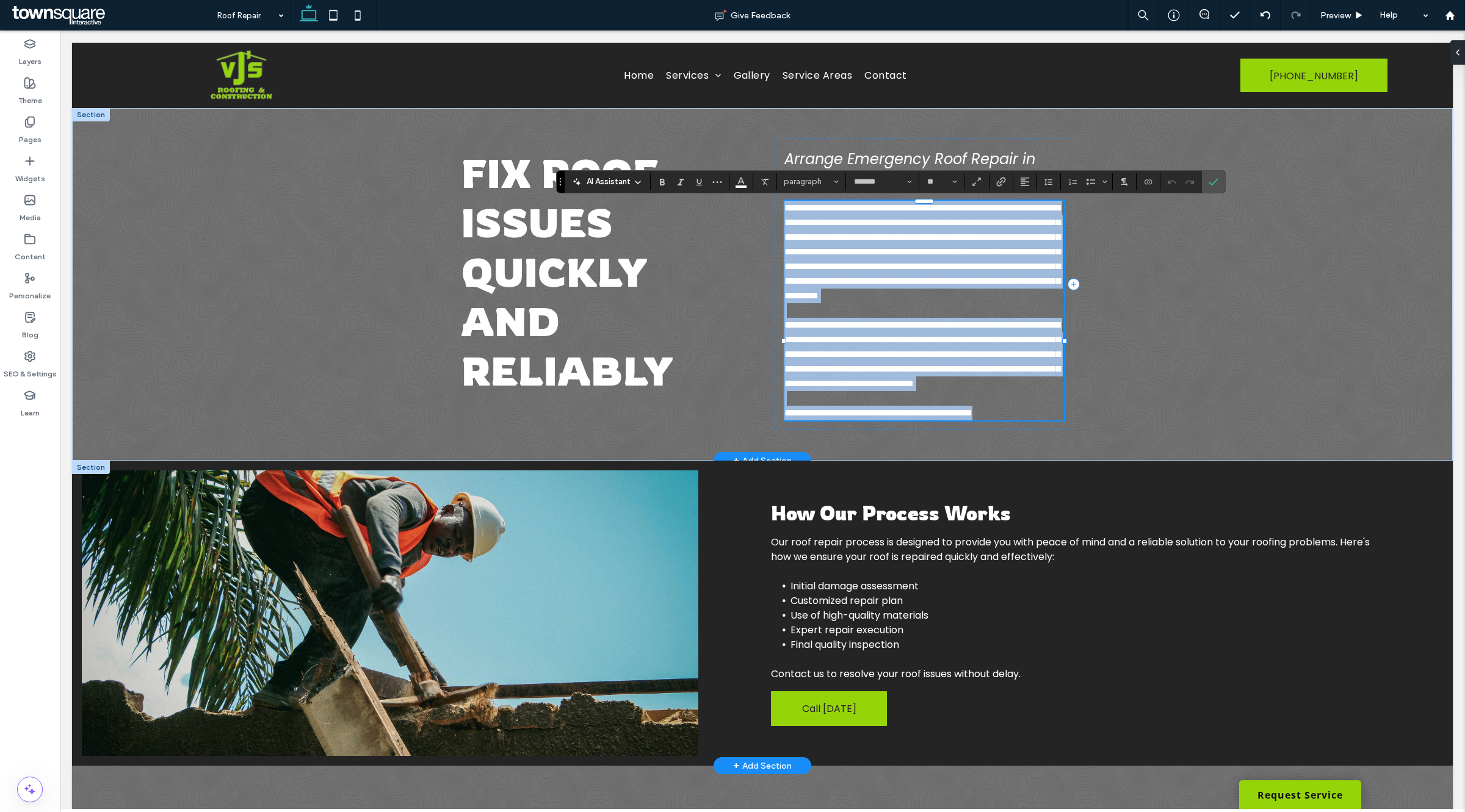
click at [924, 249] on span "**********" at bounding box center [922, 251] width 276 height 97
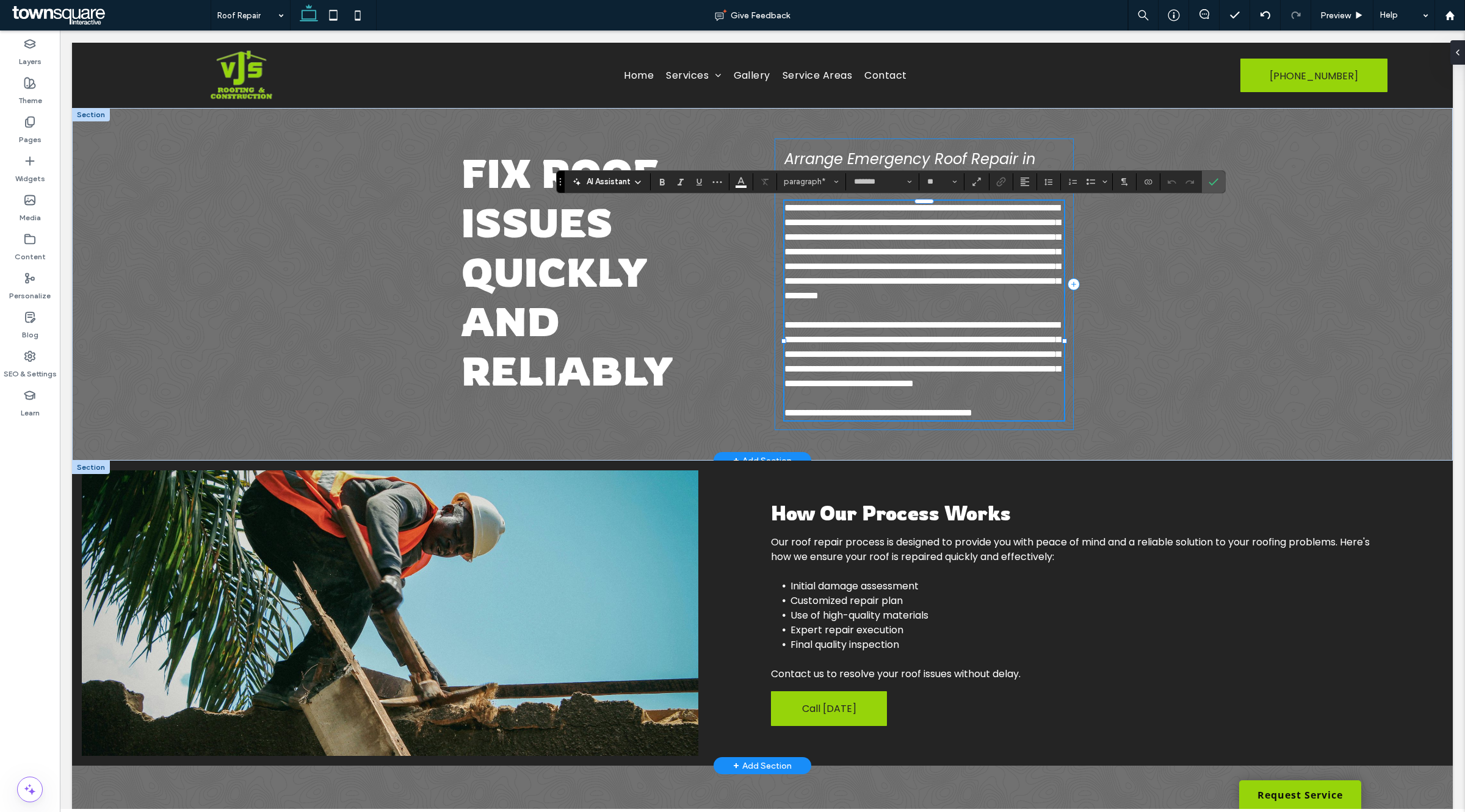
click at [905, 147] on div "**********" at bounding box center [923, 284] width 298 height 292
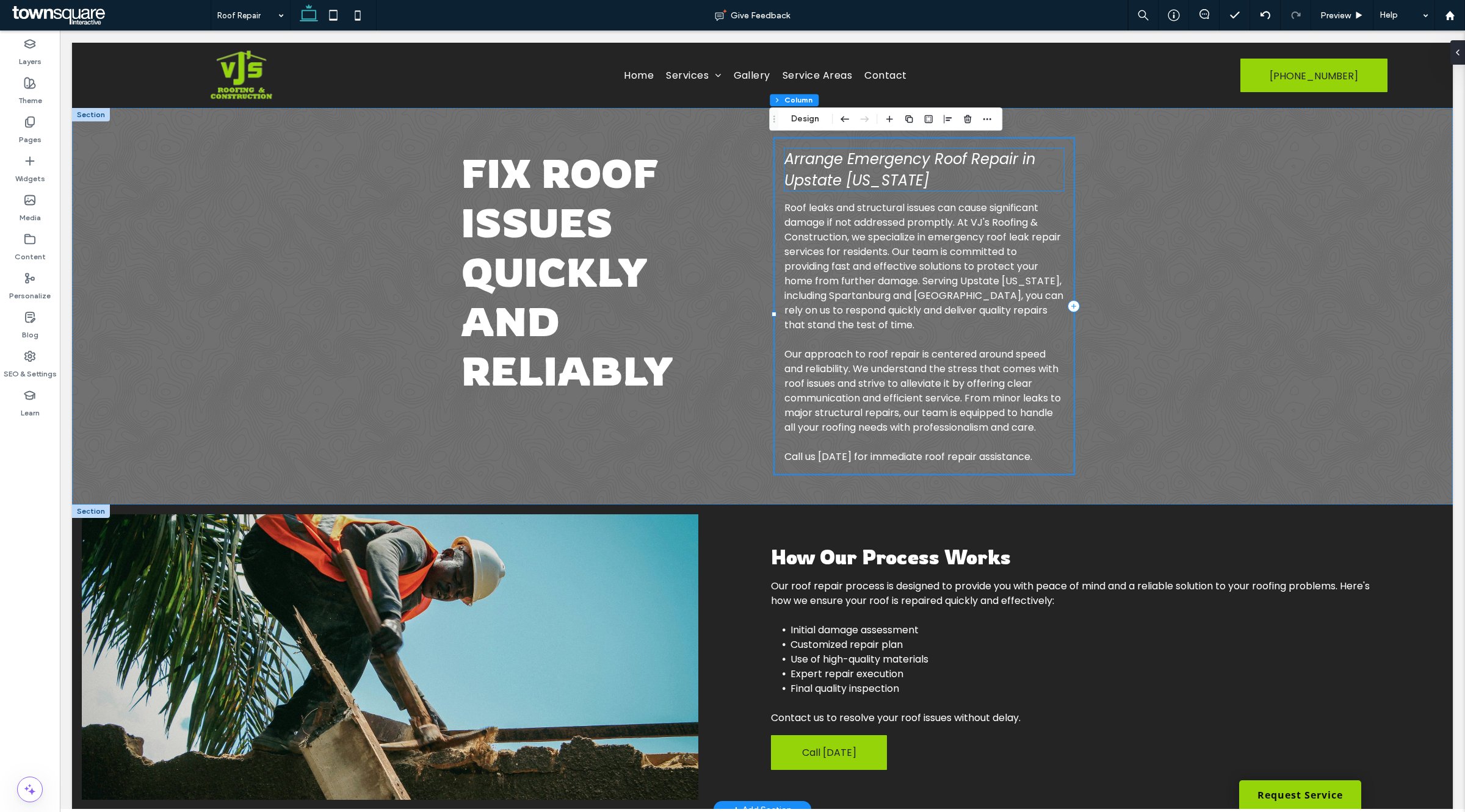
click at [923, 163] on span "Arrange Emergency Roof Repair in Upstate South Carolina" at bounding box center [910, 169] width 251 height 41
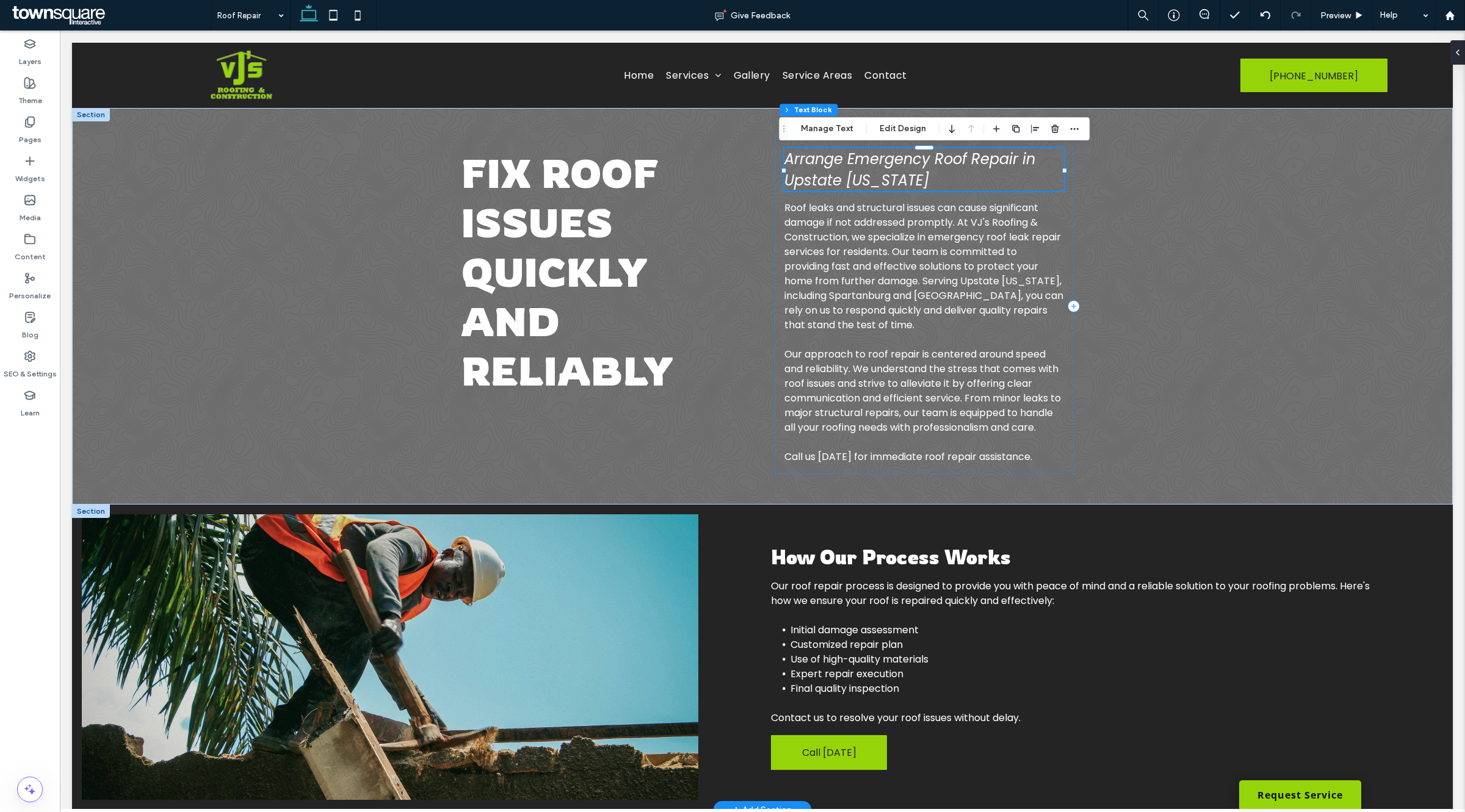
click at [919, 165] on span "Arrange Emergency Roof Repair in Upstate South Carolina" at bounding box center [910, 169] width 251 height 41
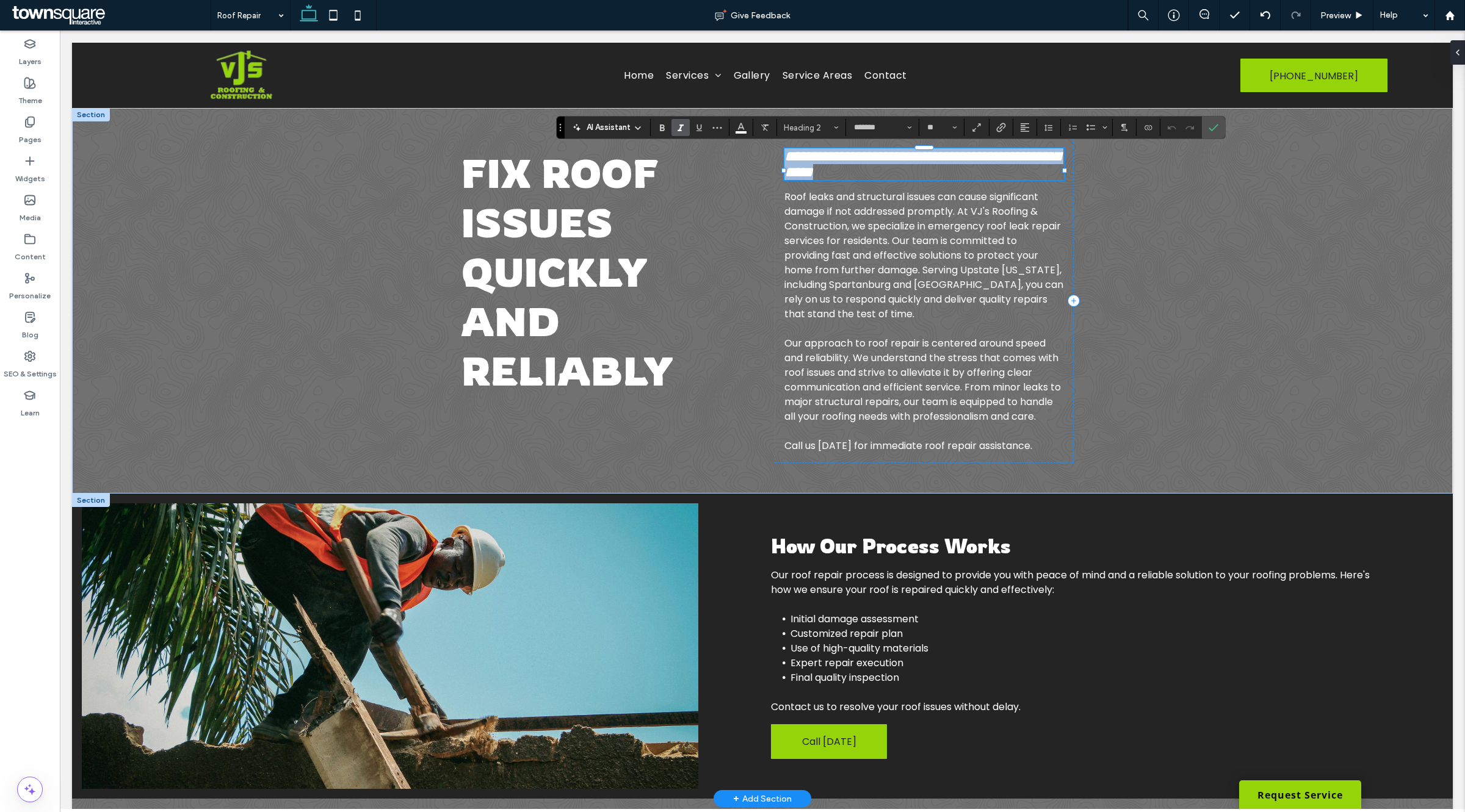
click at [926, 166] on span "**********" at bounding box center [922, 164] width 275 height 31
drag, startPoint x: 926, startPoint y: 166, endPoint x: 861, endPoint y: 166, distance: 65.0
click at [861, 166] on span "**********" at bounding box center [922, 164] width 275 height 31
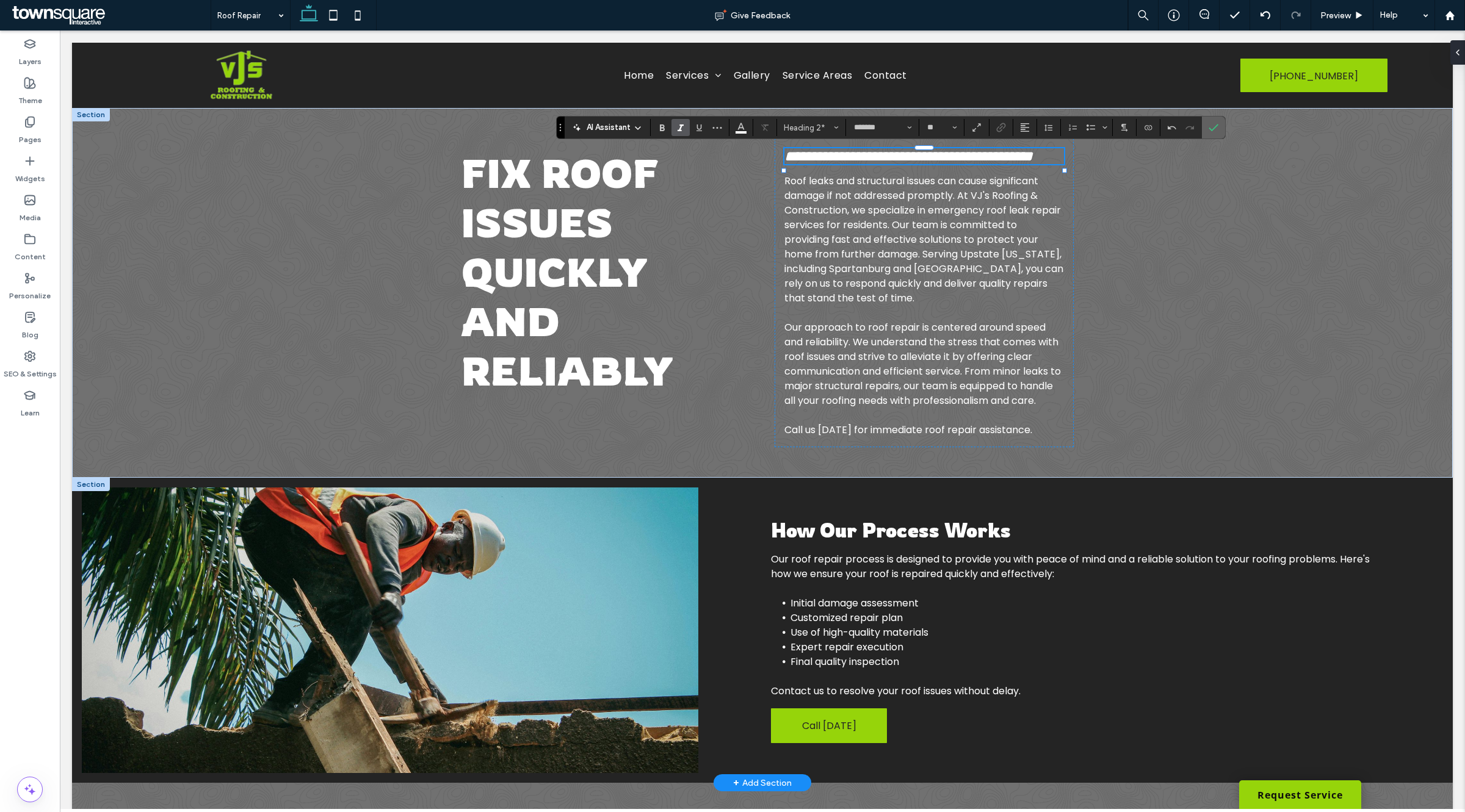
click at [1215, 128] on use "Confirm" at bounding box center [1214, 128] width 9 height 7
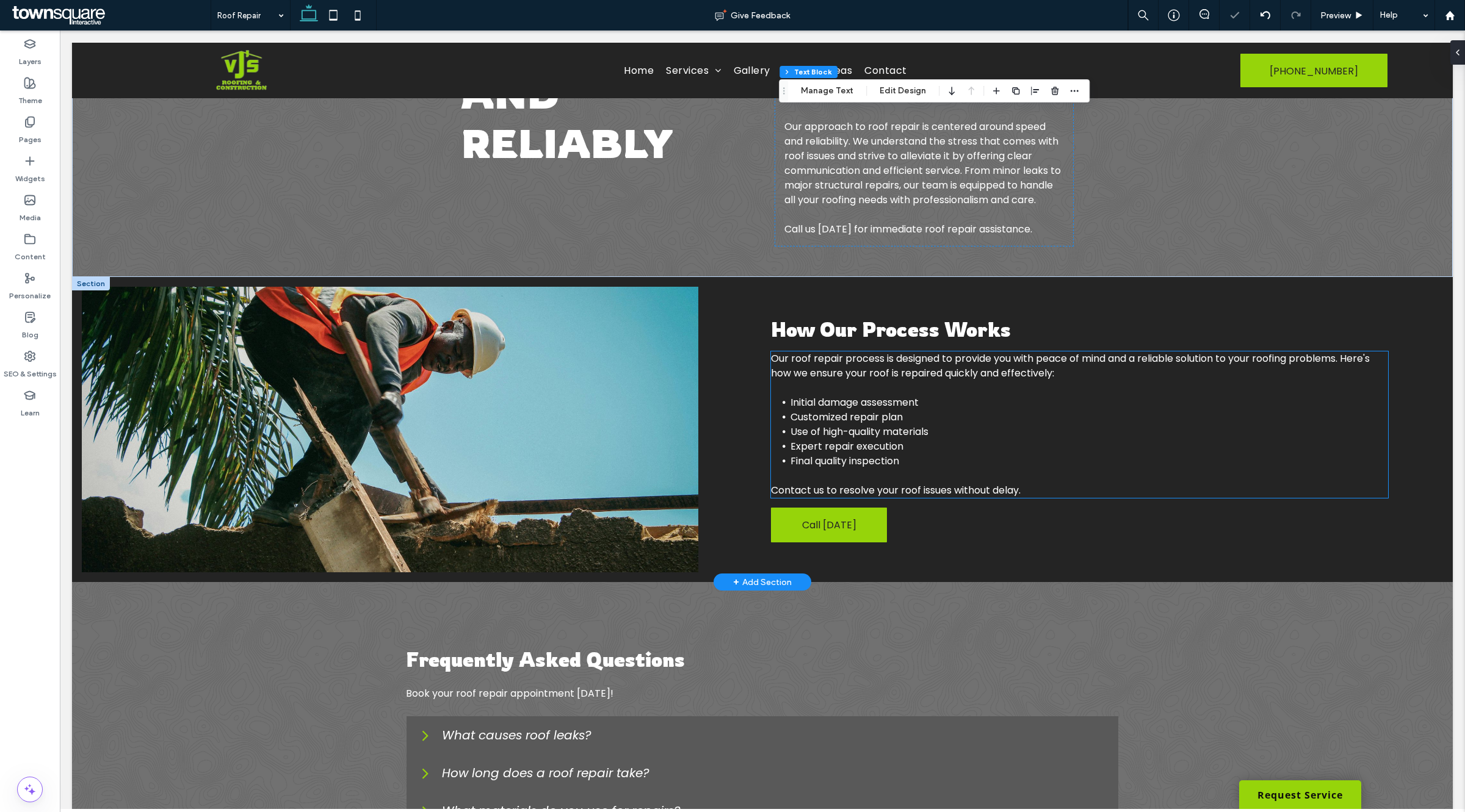
scroll to position [220, 0]
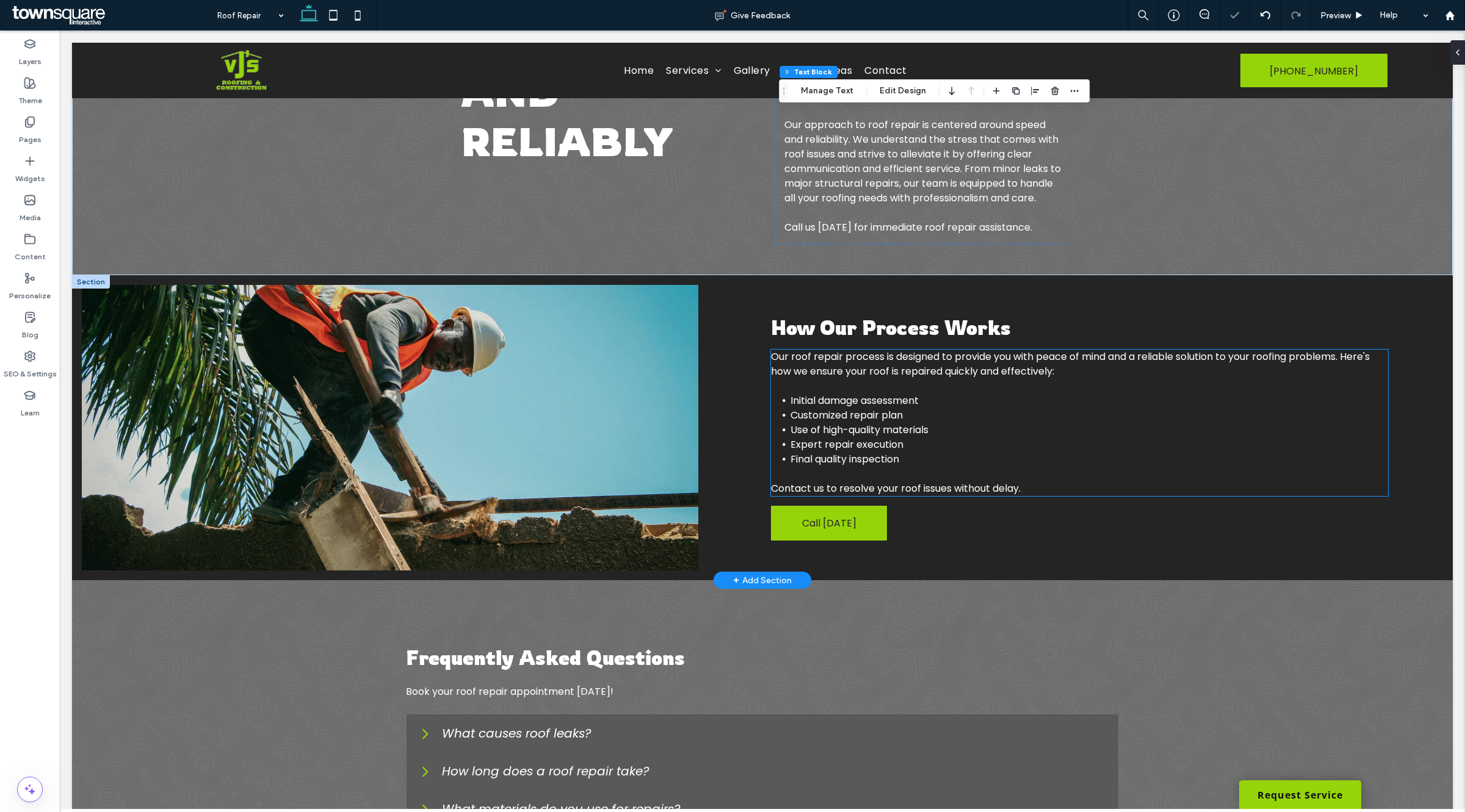
click at [913, 466] on li "Final quality inspection" at bounding box center [1088, 460] width 596 height 15
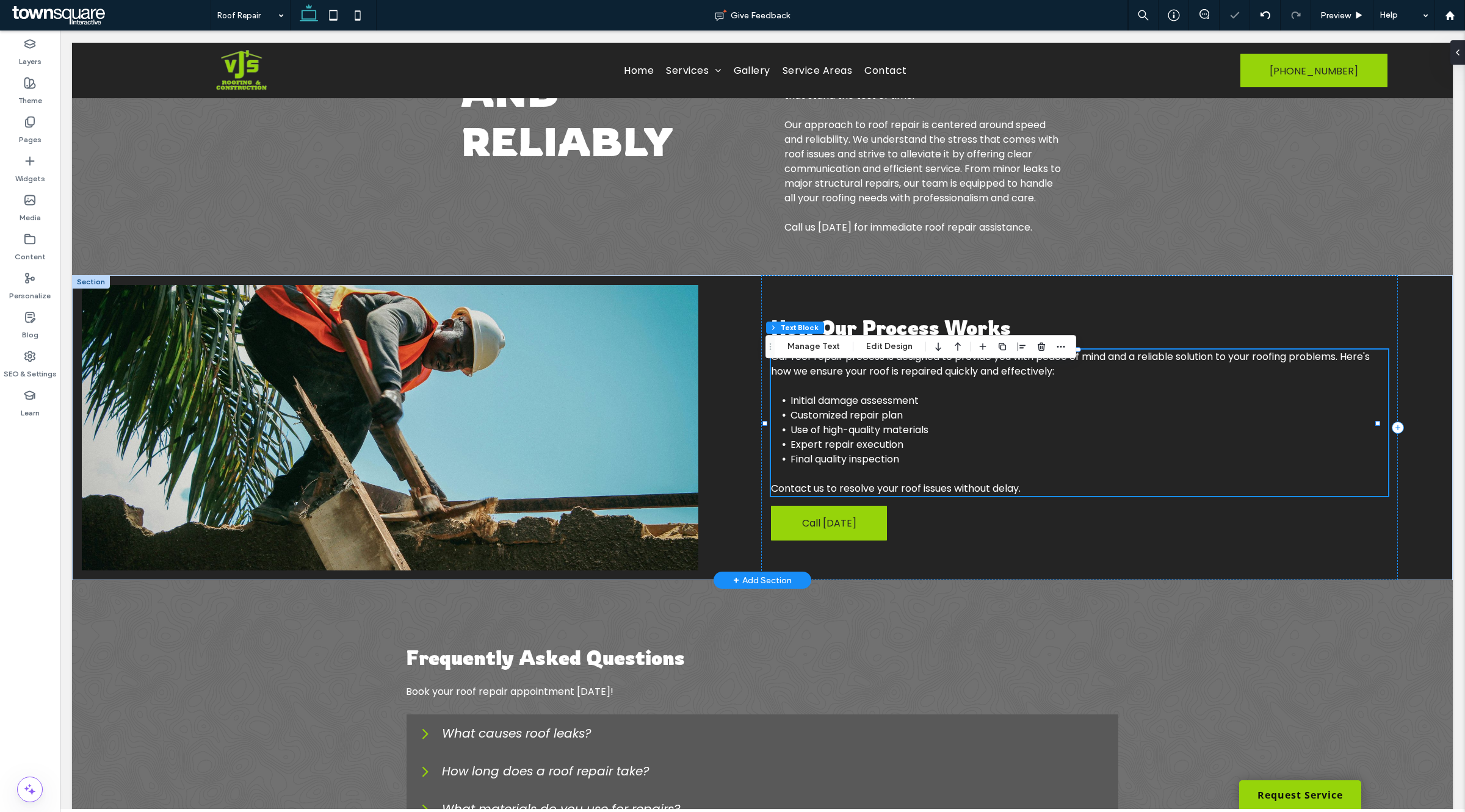
click at [905, 452] on li "Expert repair execution" at bounding box center [1088, 445] width 596 height 15
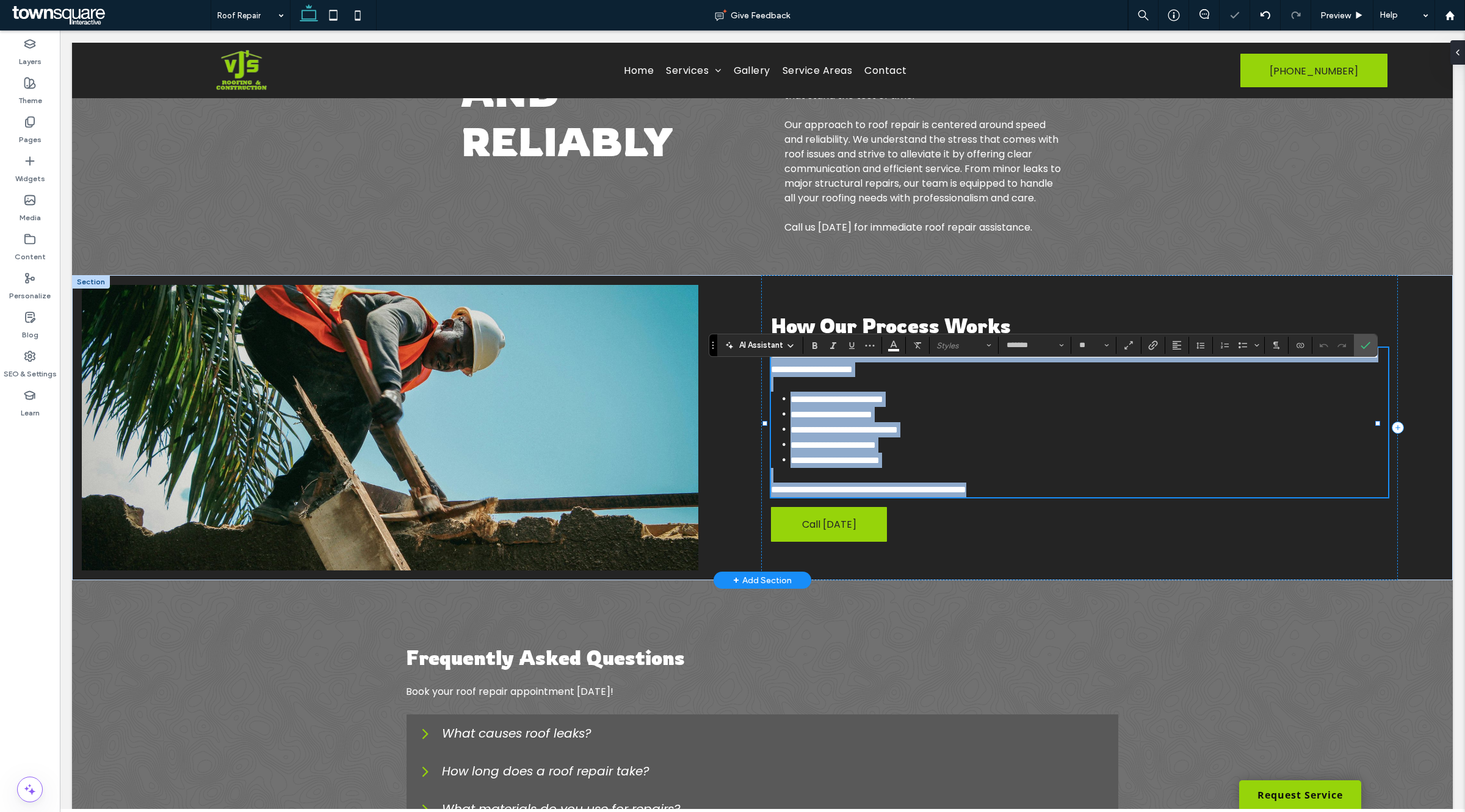
click at [898, 434] on span "**********" at bounding box center [843, 430] width 108 height 9
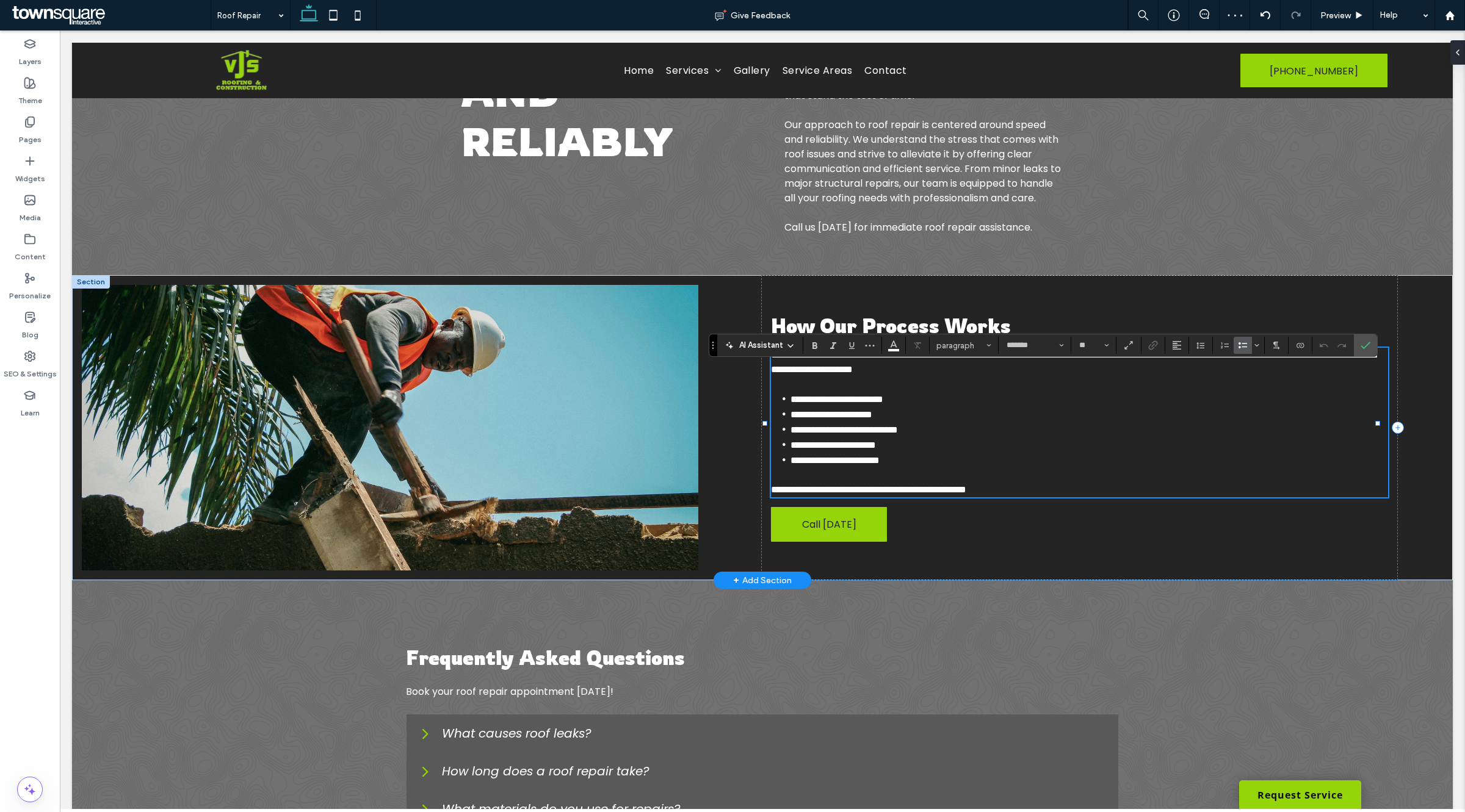
click at [941, 452] on li "**********" at bounding box center [1088, 445] width 596 height 15
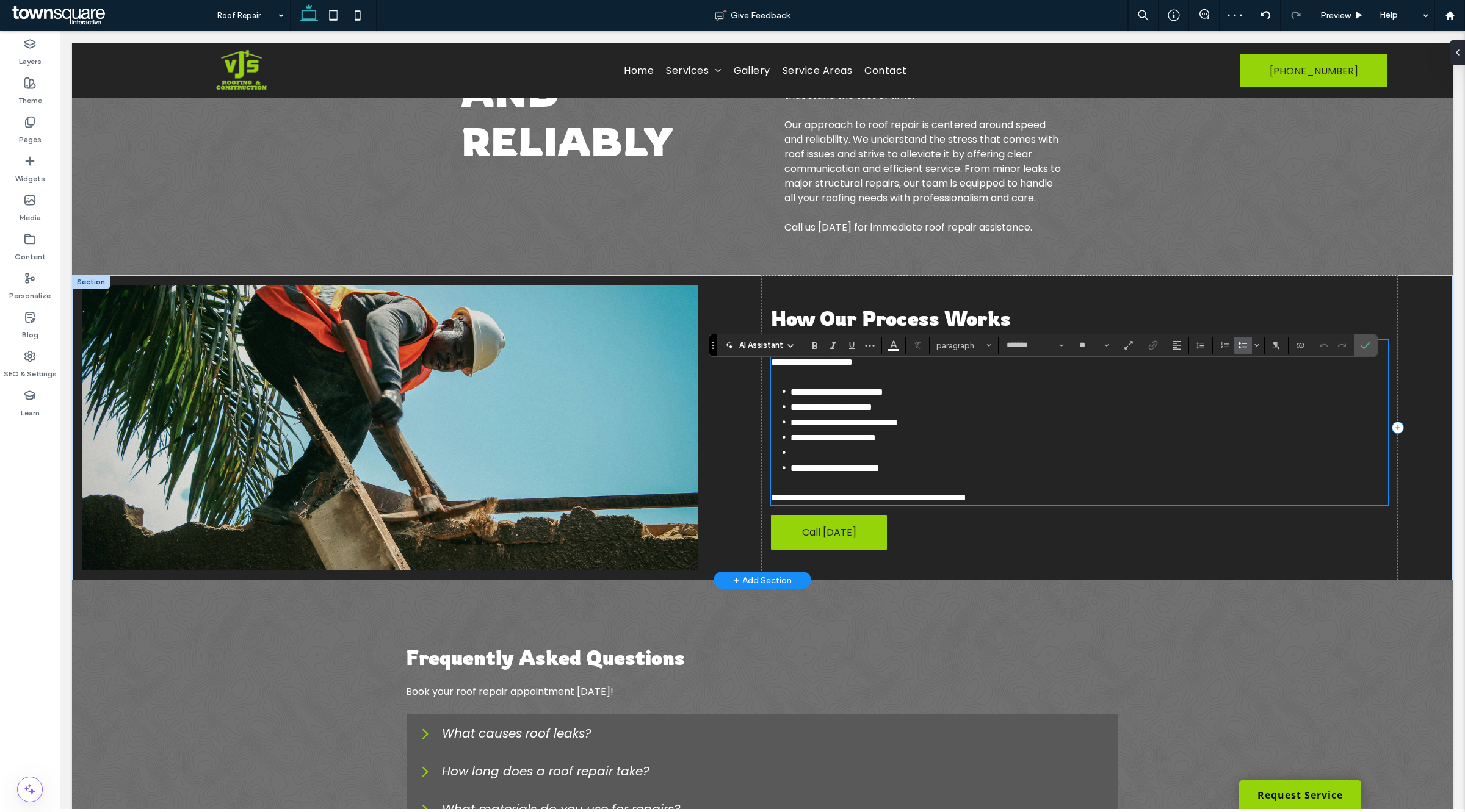
scroll to position [212, 0]
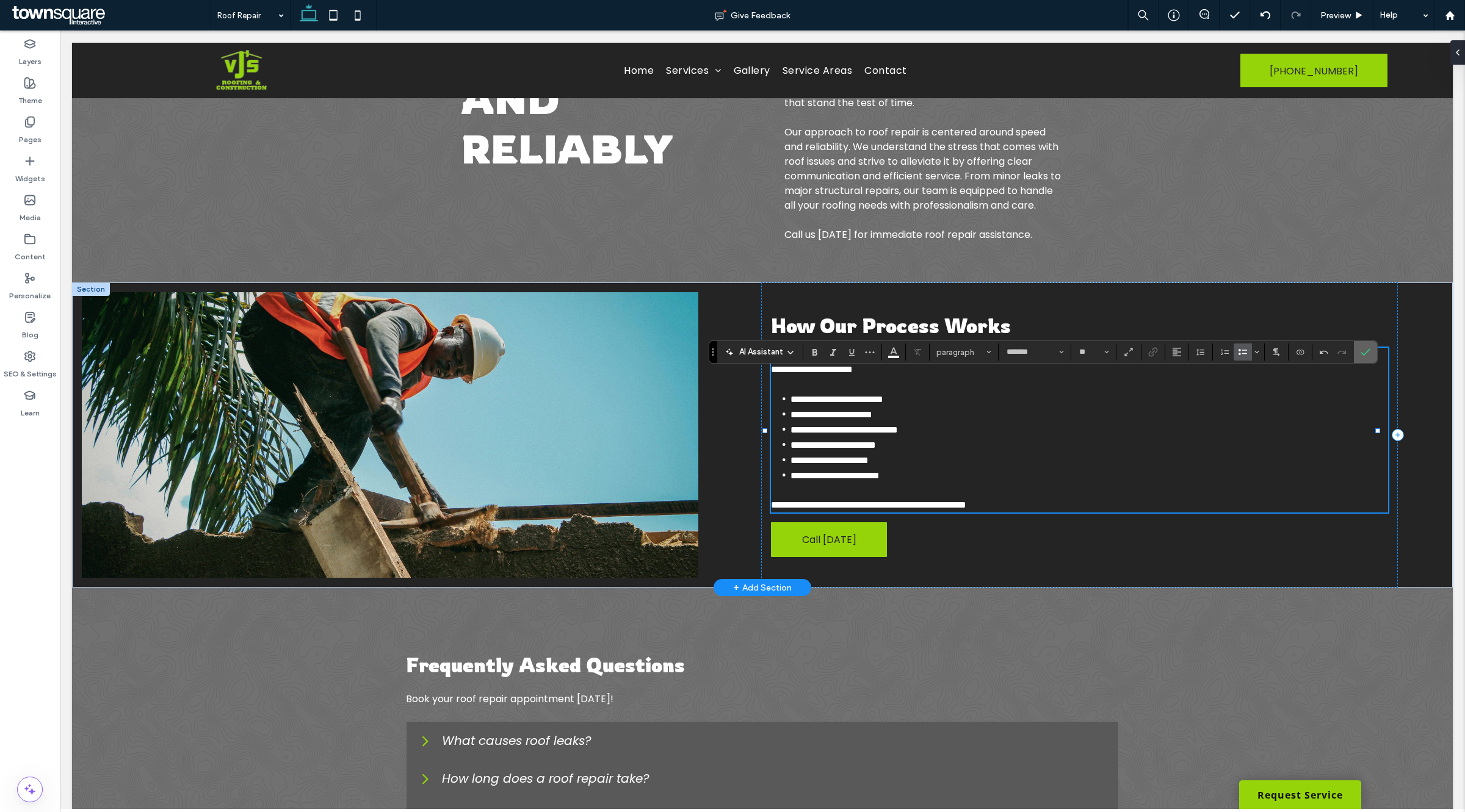
click at [1373, 349] on label "Confirm" at bounding box center [1366, 352] width 19 height 22
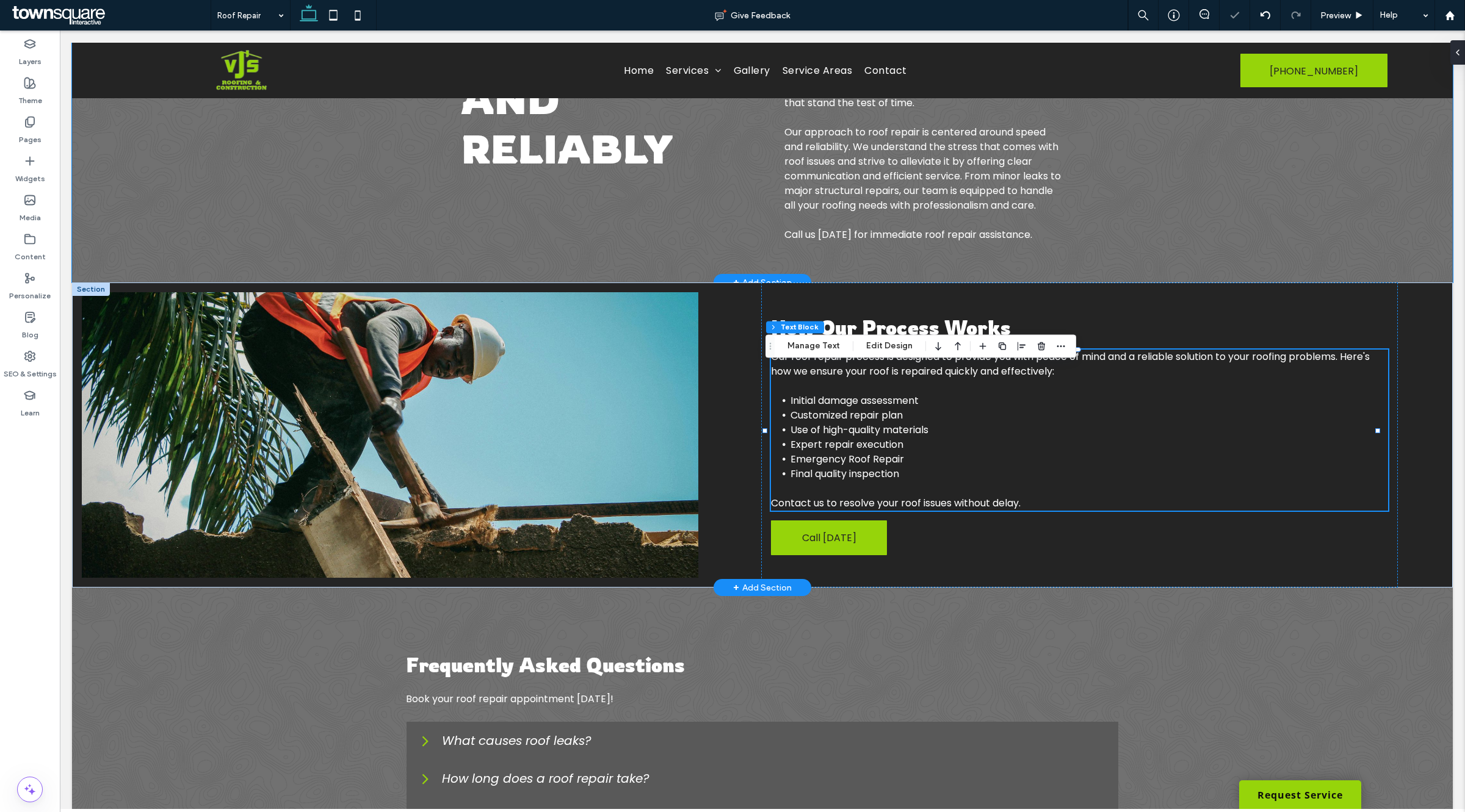
click at [1257, 256] on div "Fix Roof Issues Quickly and Reliably Arrange Roof Repair in Upstate South Carol…" at bounding box center [762, 84] width 1381 height 396
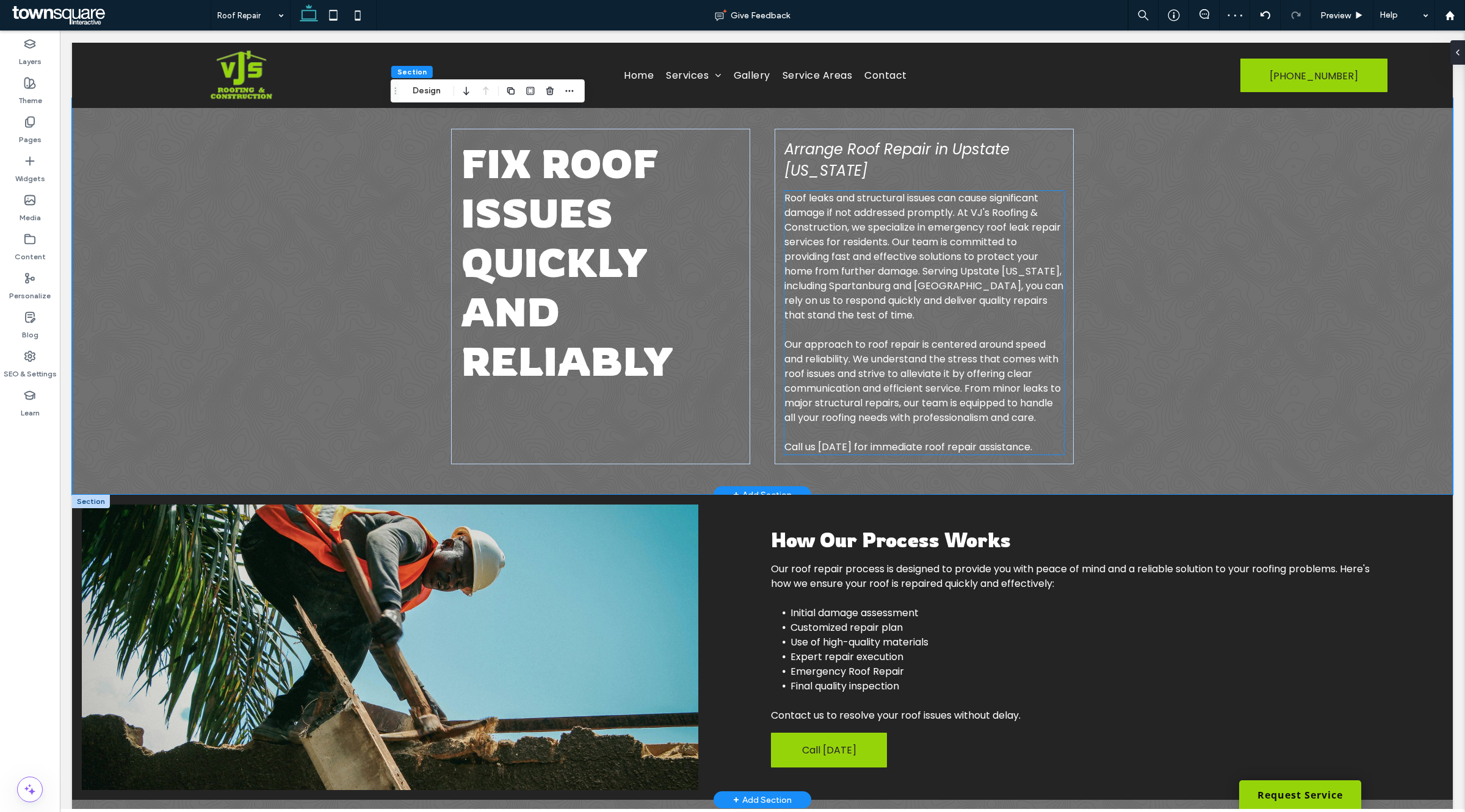
scroll to position [0, 0]
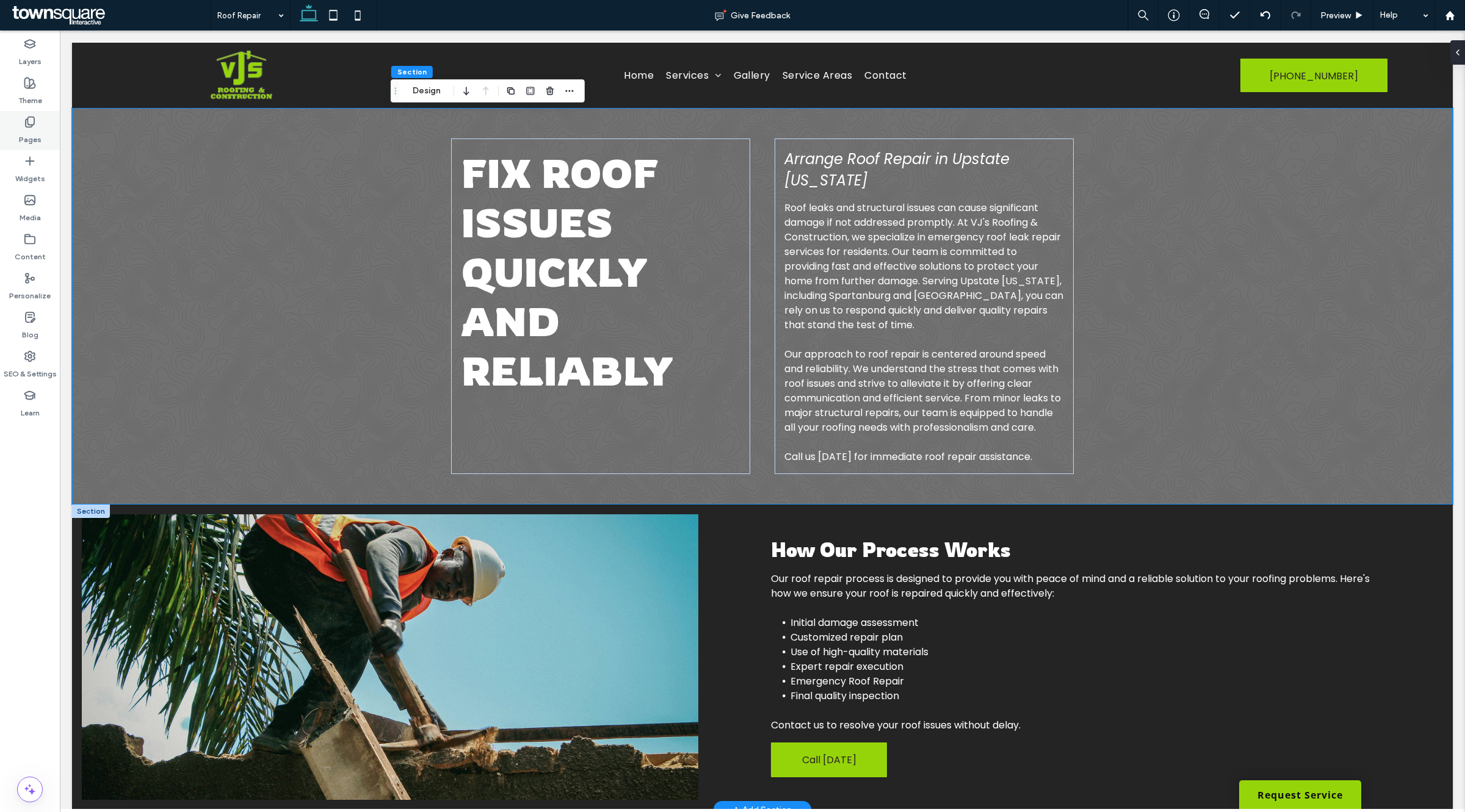
click at [31, 133] on label "Pages" at bounding box center [30, 136] width 22 height 17
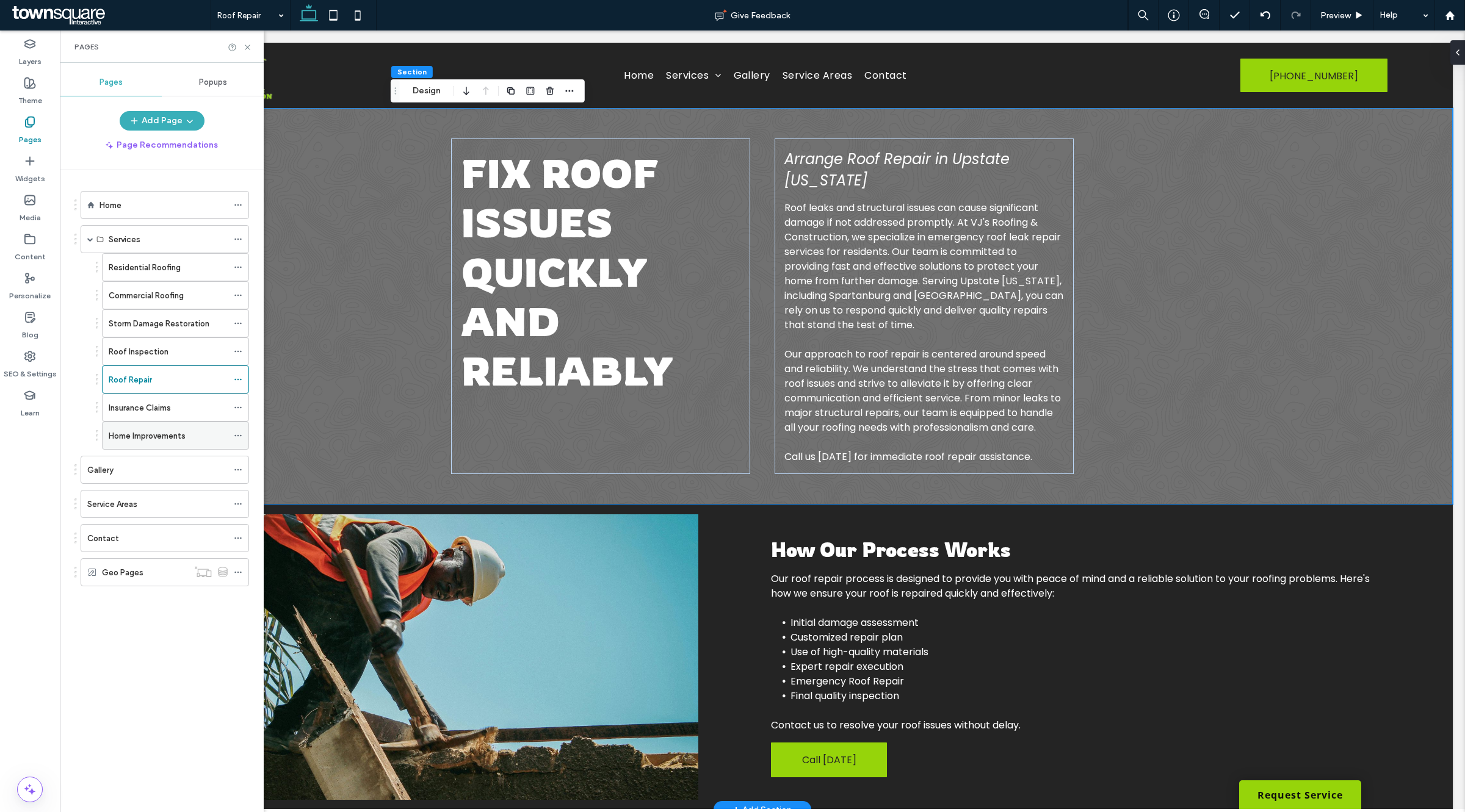
click at [151, 434] on label "Home Improvements" at bounding box center [147, 435] width 77 height 21
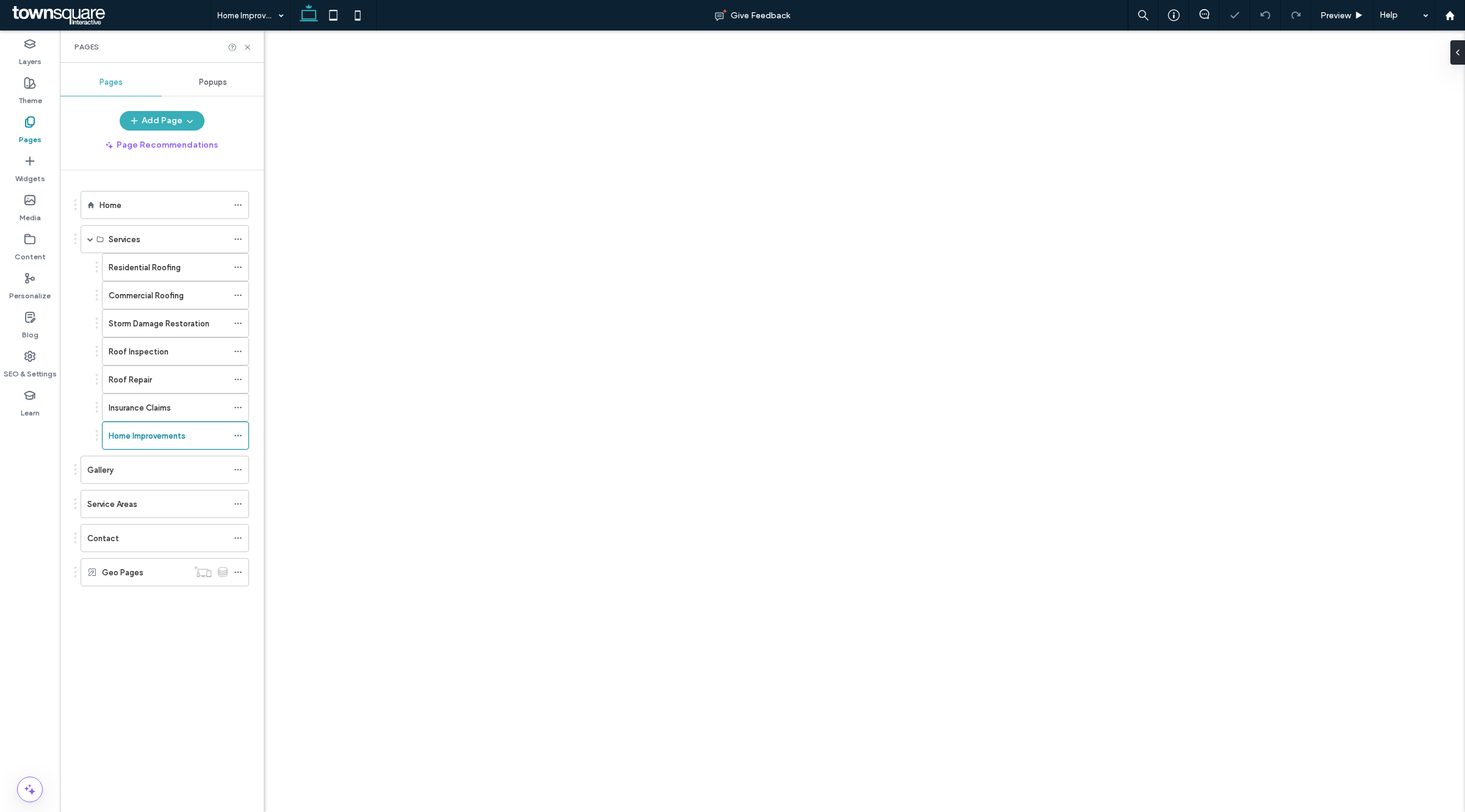
click at [249, 52] on div "Pages" at bounding box center [162, 47] width 204 height 33
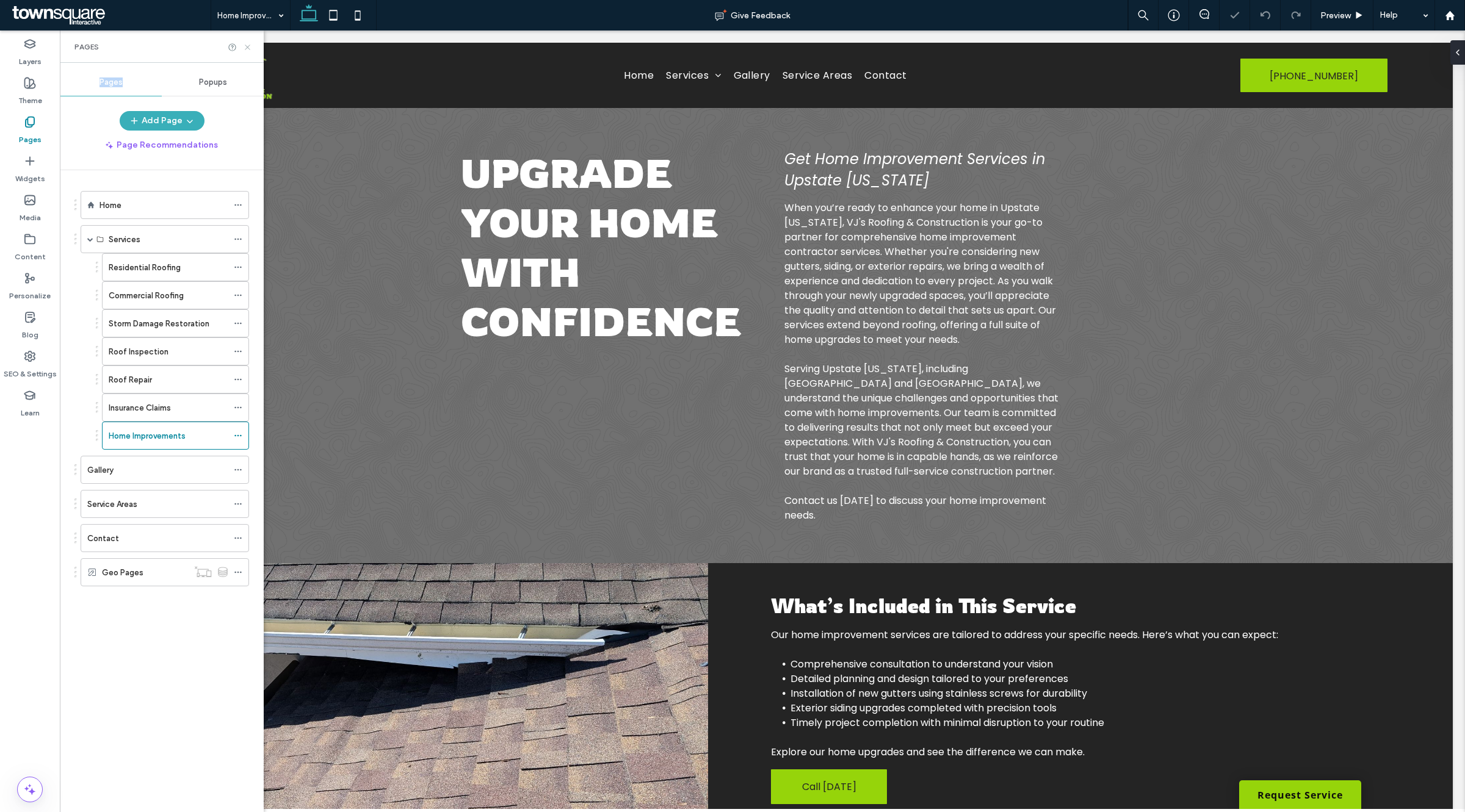
click at [248, 50] on icon at bounding box center [248, 48] width 9 height 9
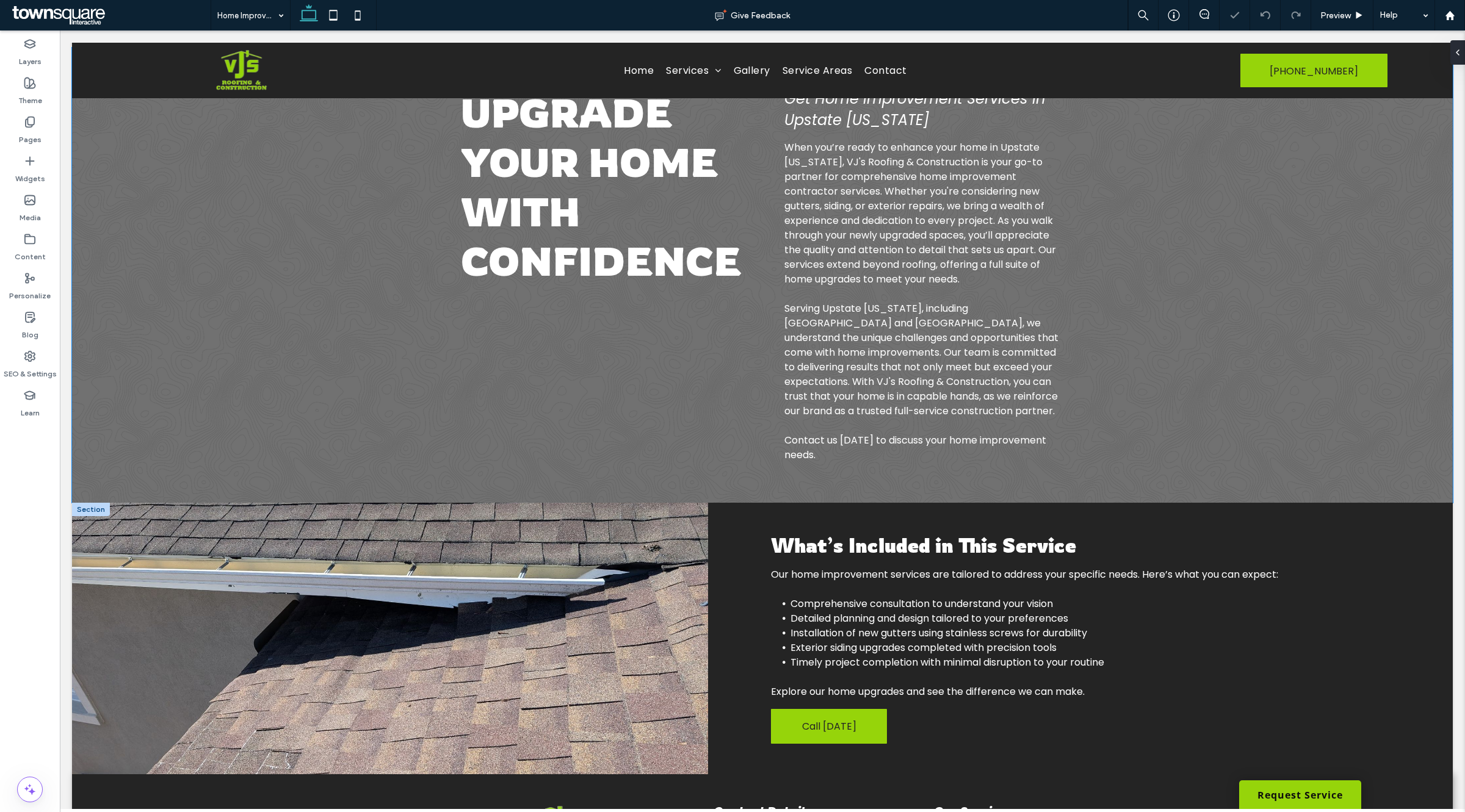
scroll to position [273, 0]
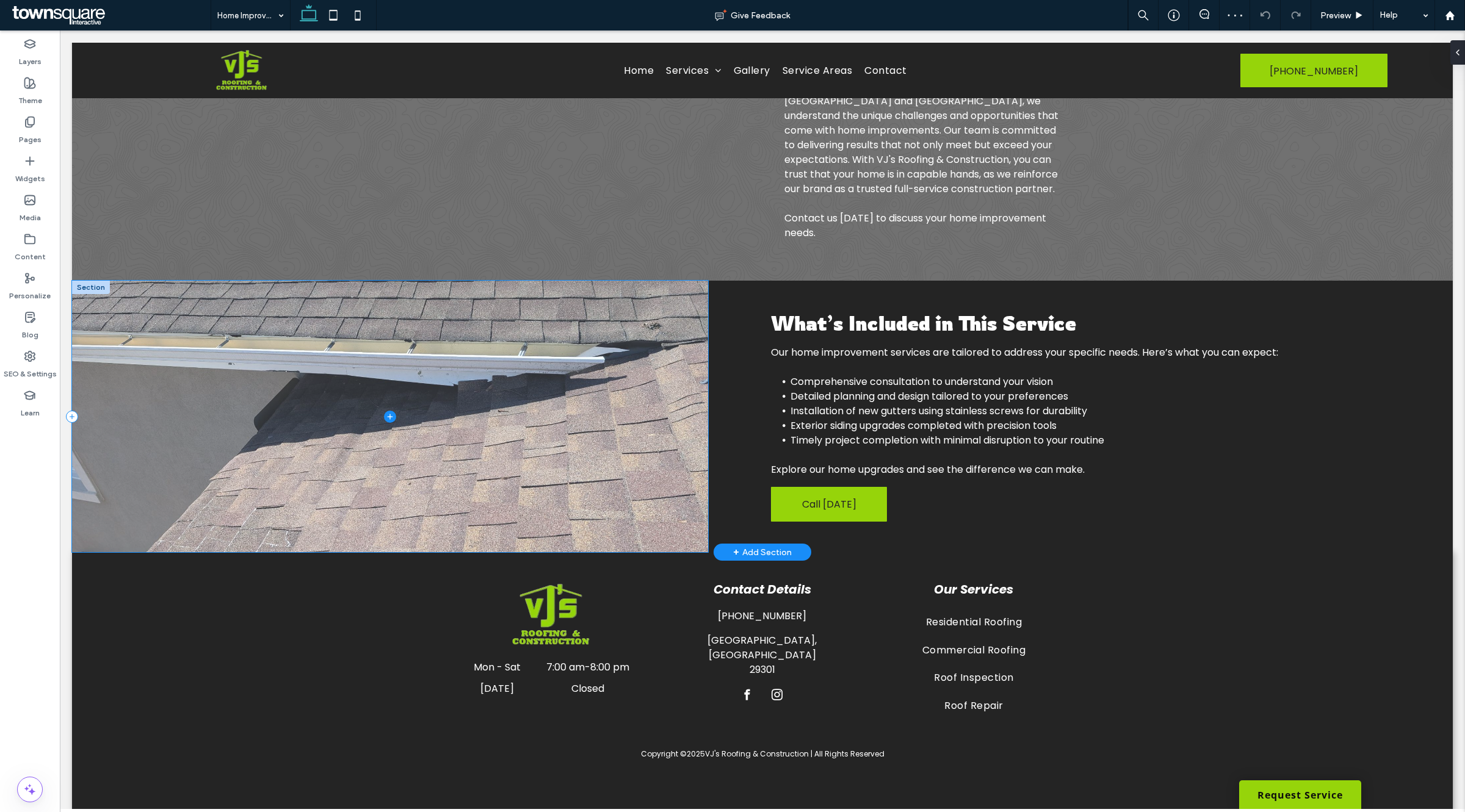
click at [313, 403] on span at bounding box center [390, 416] width 636 height 272
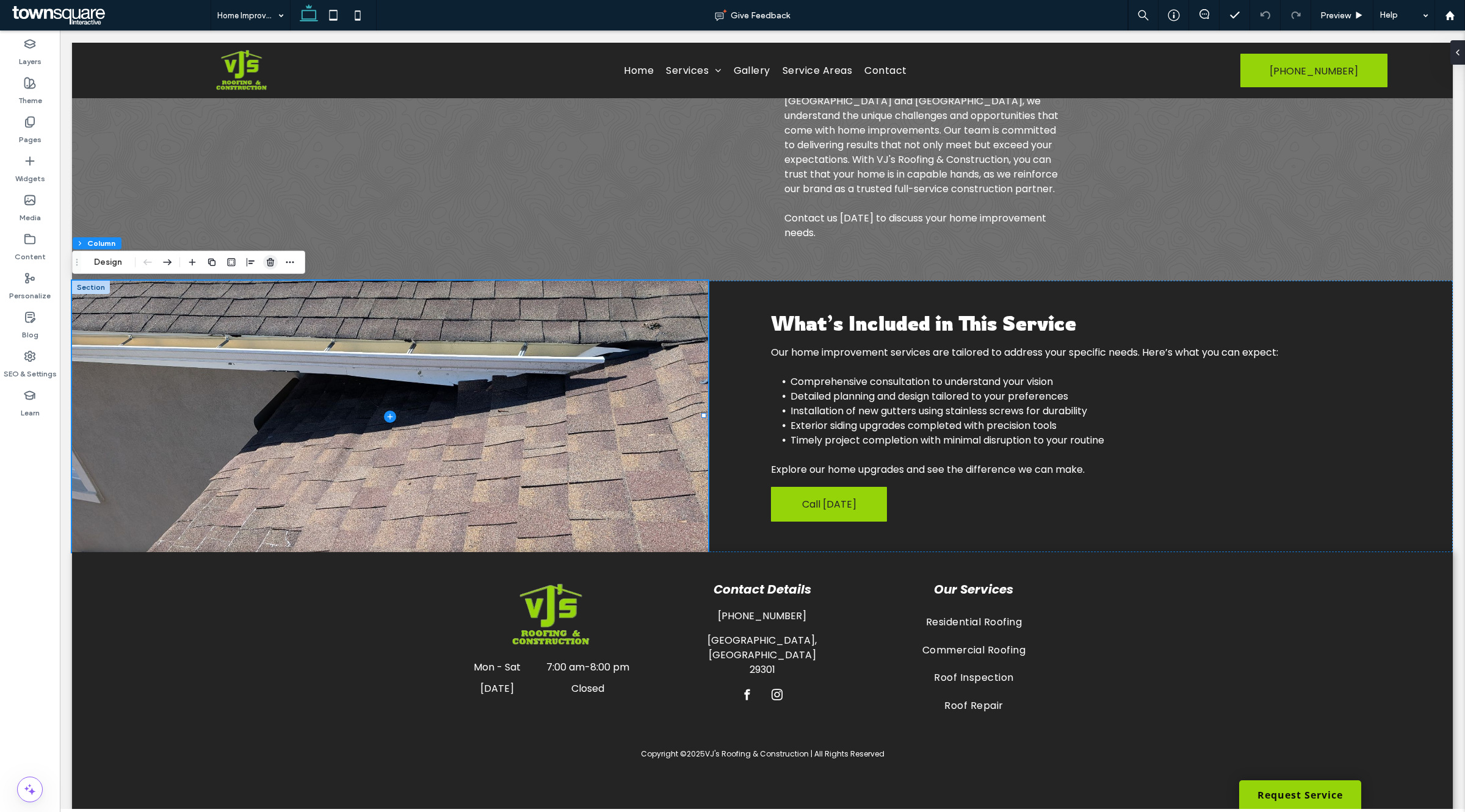
click at [269, 264] on icon "button" at bounding box center [270, 263] width 9 height 9
type input "***"
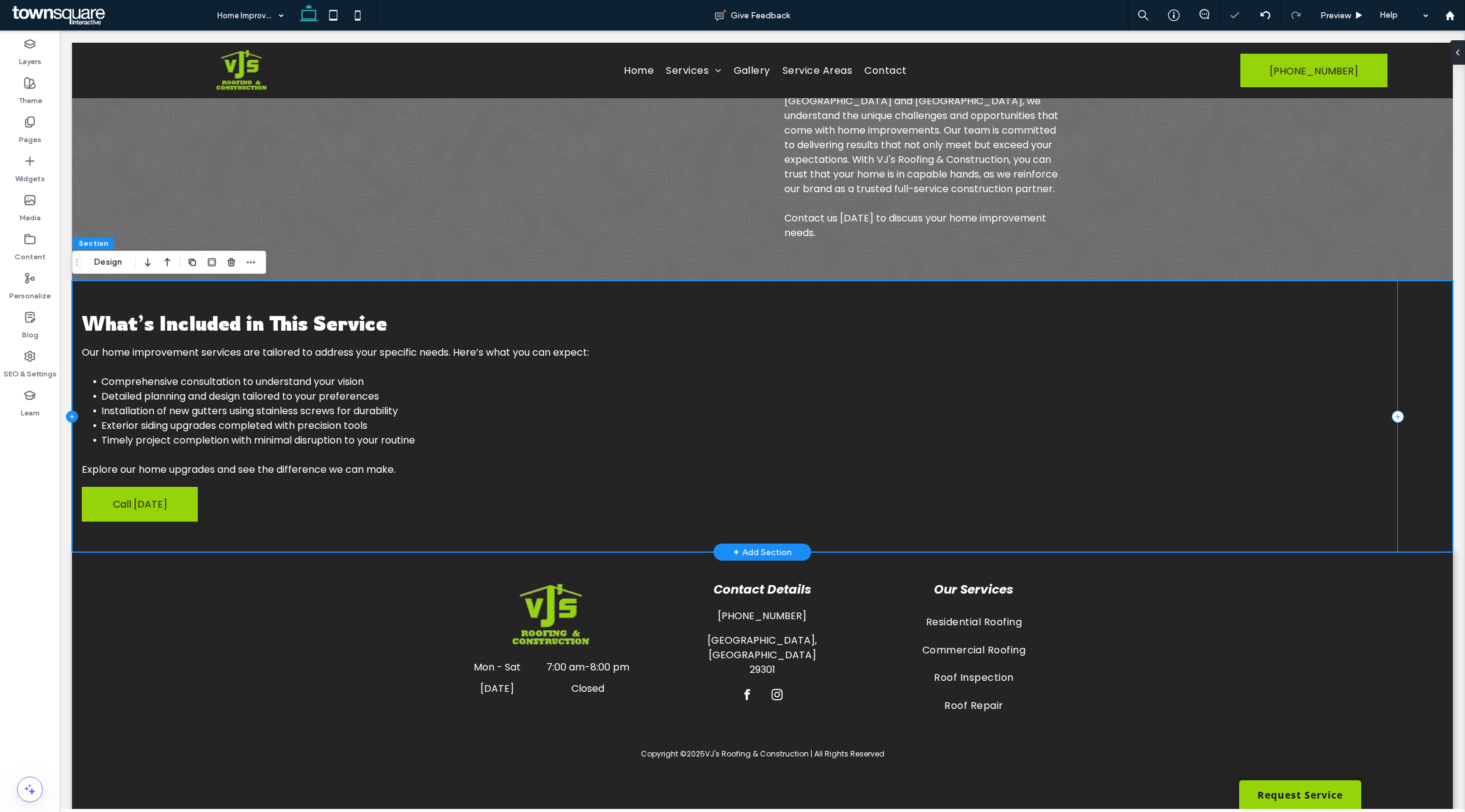
click at [73, 418] on icon at bounding box center [72, 416] width 12 height 12
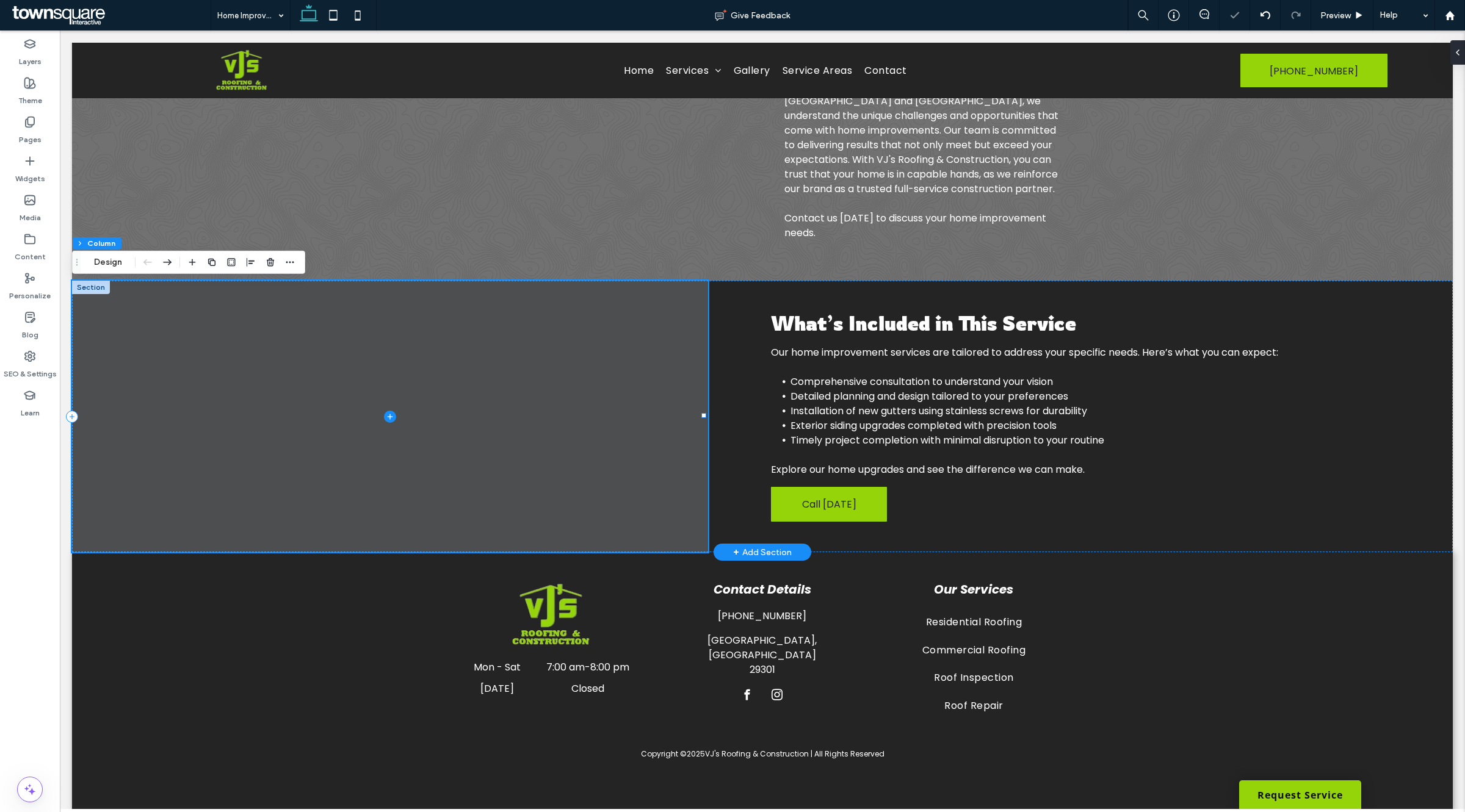
click at [386, 416] on icon at bounding box center [390, 416] width 12 height 12
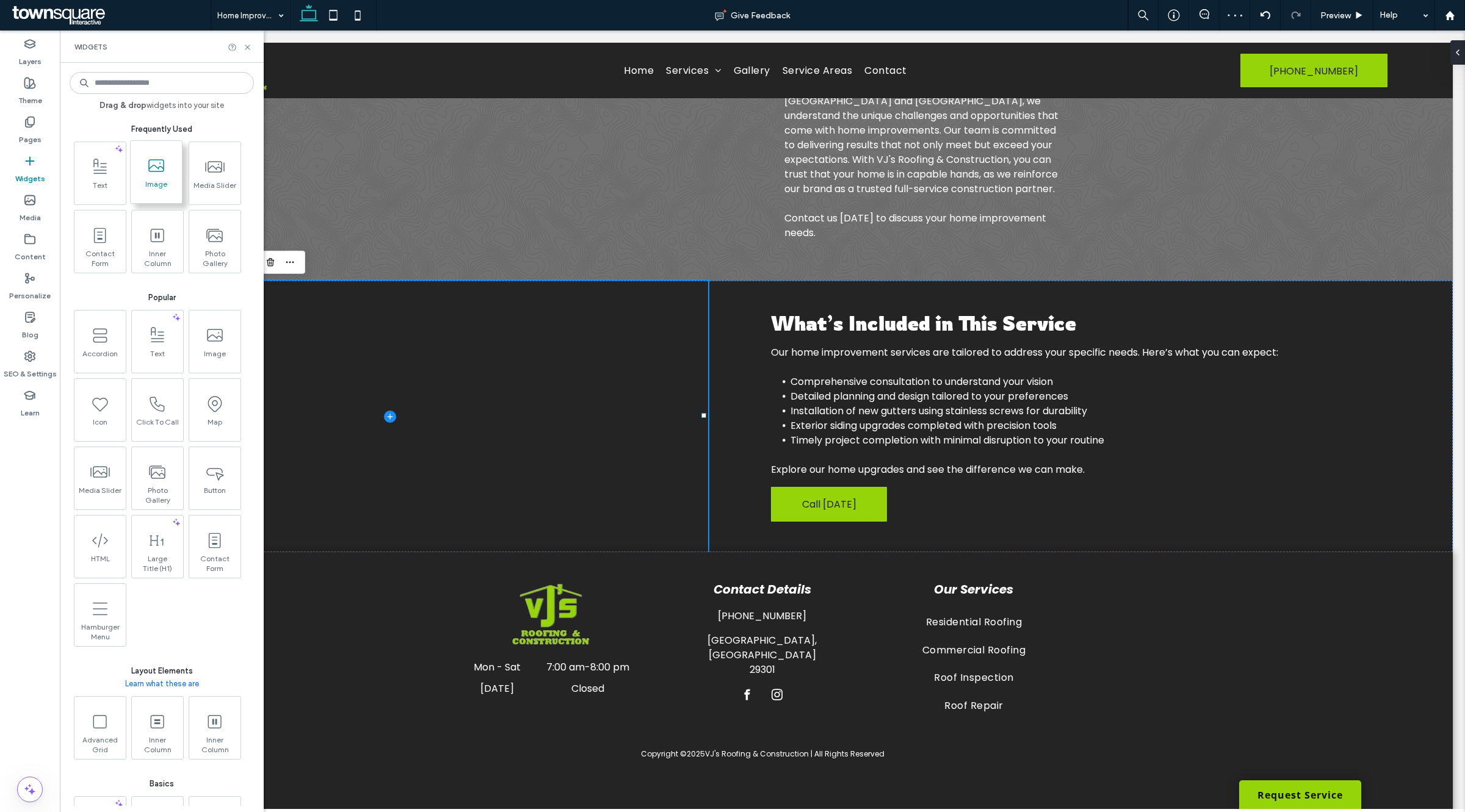
click at [135, 160] on span at bounding box center [156, 165] width 51 height 27
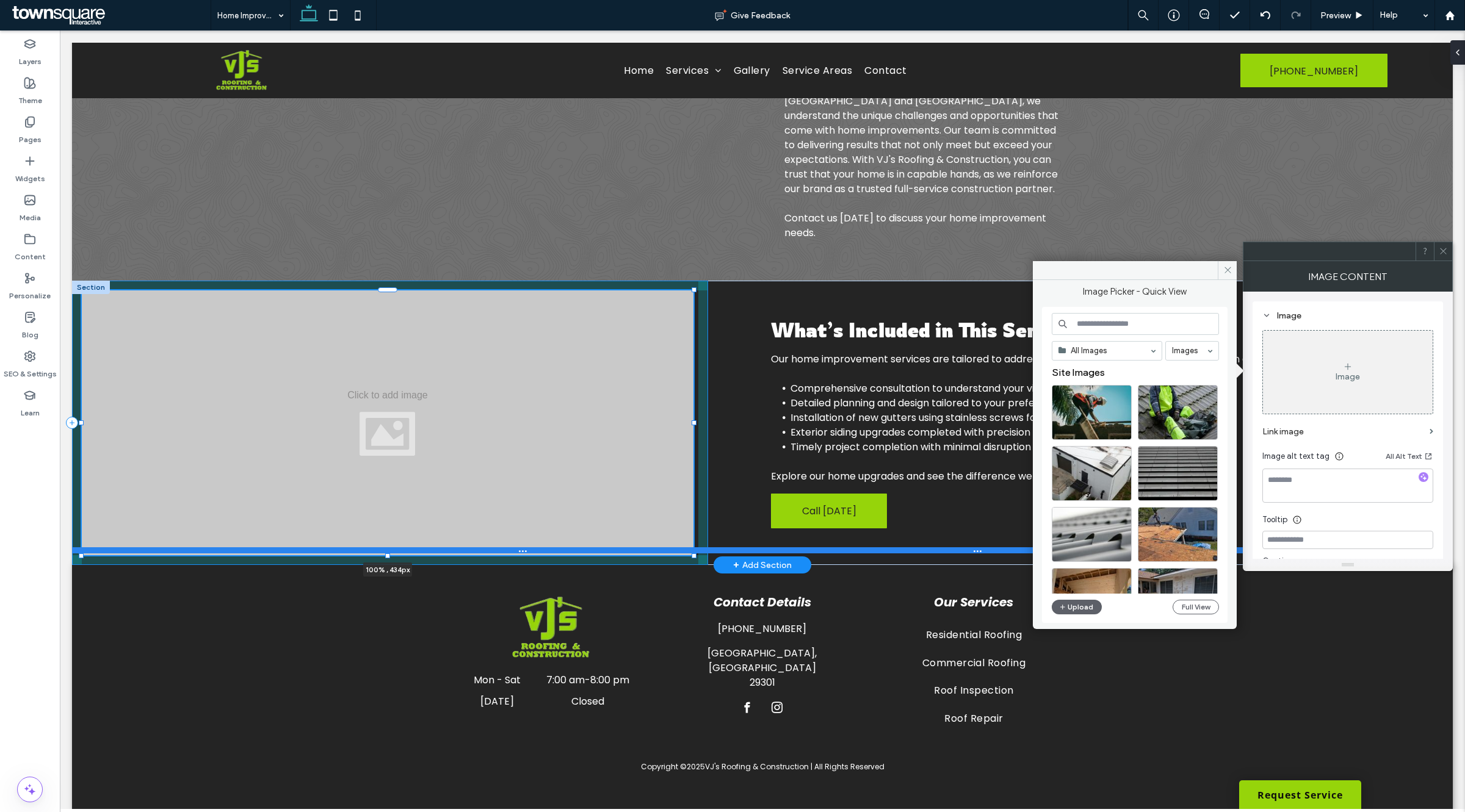
drag, startPoint x: 386, startPoint y: 512, endPoint x: 391, endPoint y: 548, distance: 36.3
click at [391, 548] on div "100% , 434px What’s Included in This Service Our home improvement services are …" at bounding box center [762, 422] width 1381 height 284
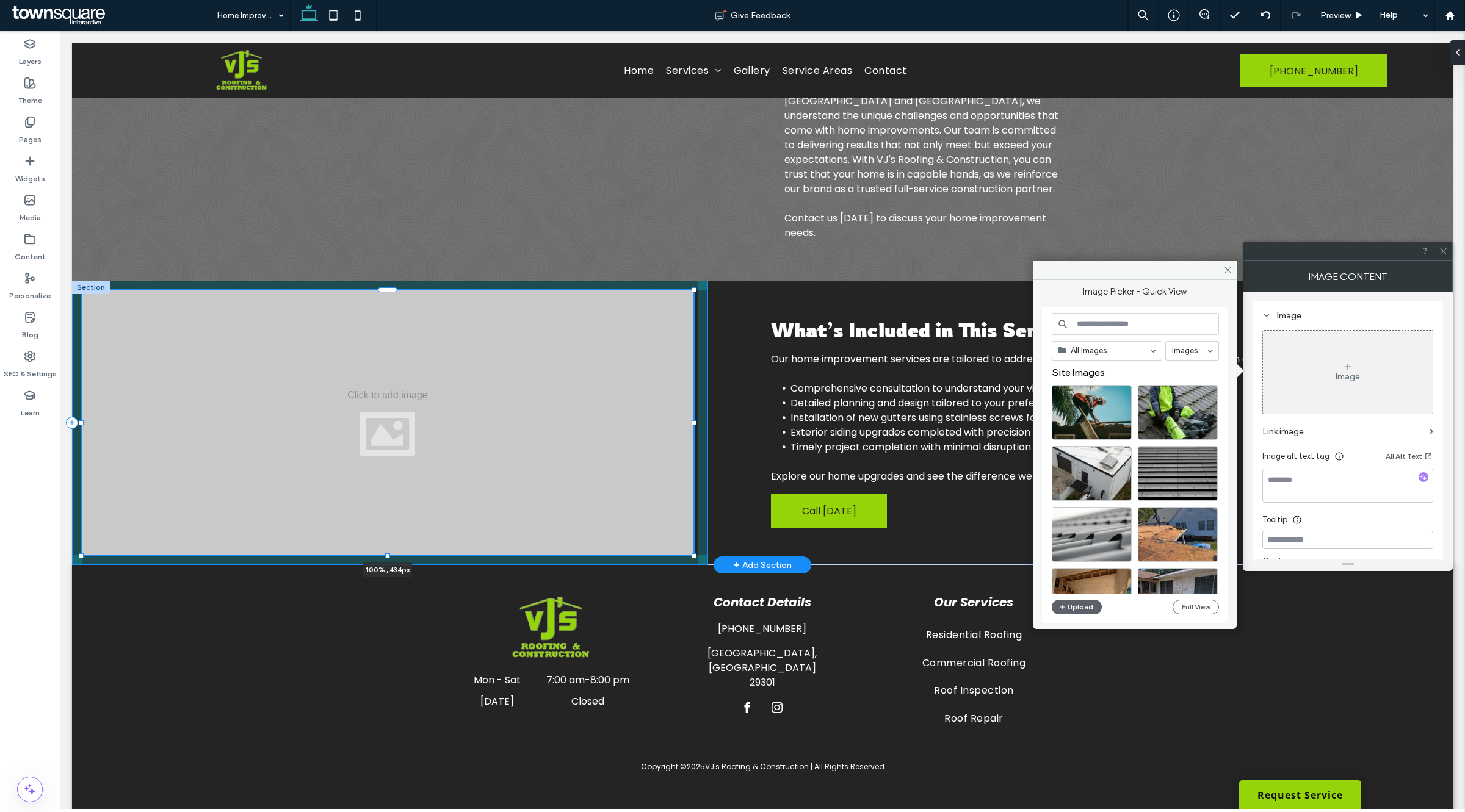
type input "***"
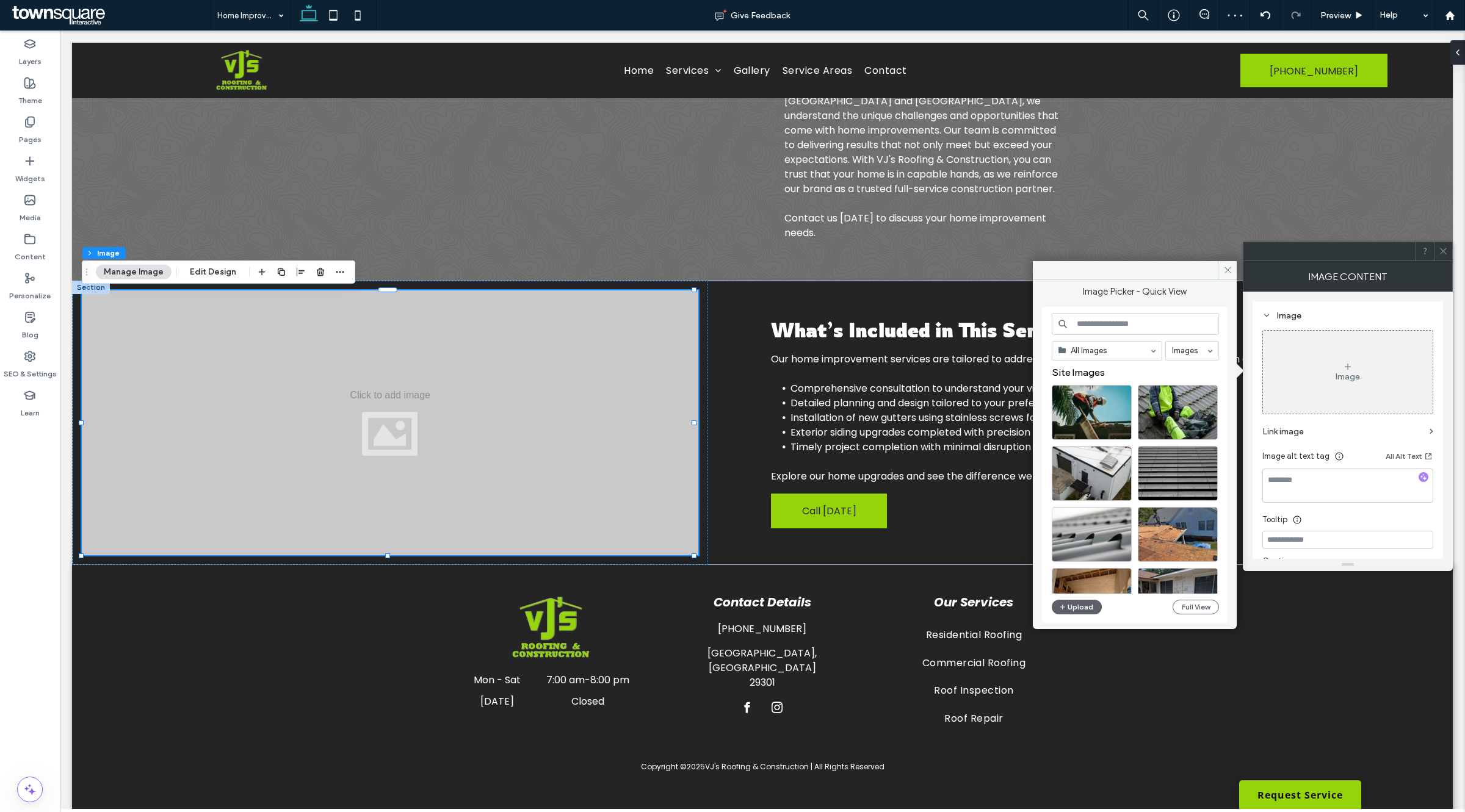
click at [1188, 617] on div "All Images Images Site Images Upload Full View" at bounding box center [1135, 465] width 167 height 305
click at [1188, 607] on button "Full View" at bounding box center [1196, 607] width 47 height 15
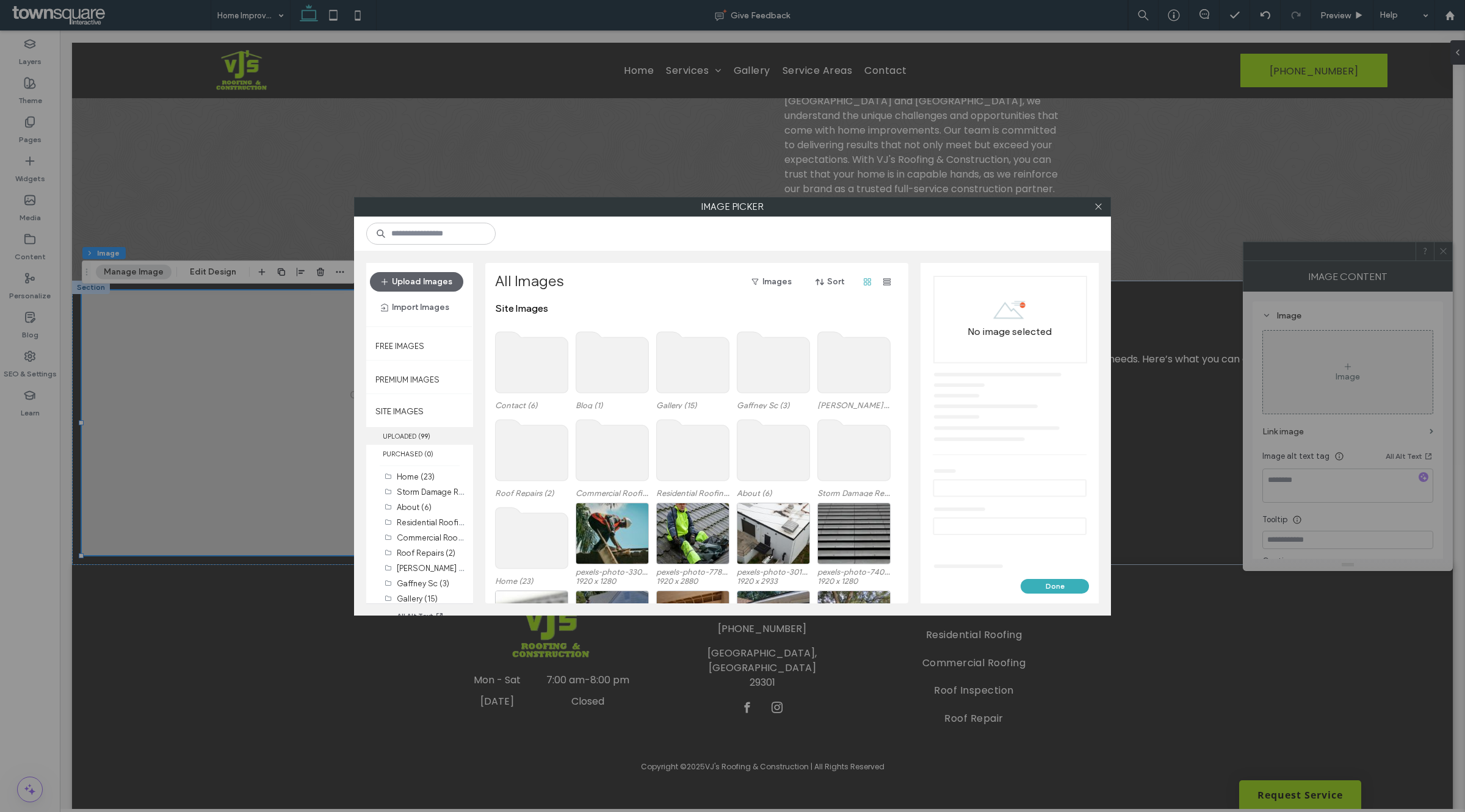
click at [420, 434] on span "( 99 )" at bounding box center [424, 435] width 12 height 8
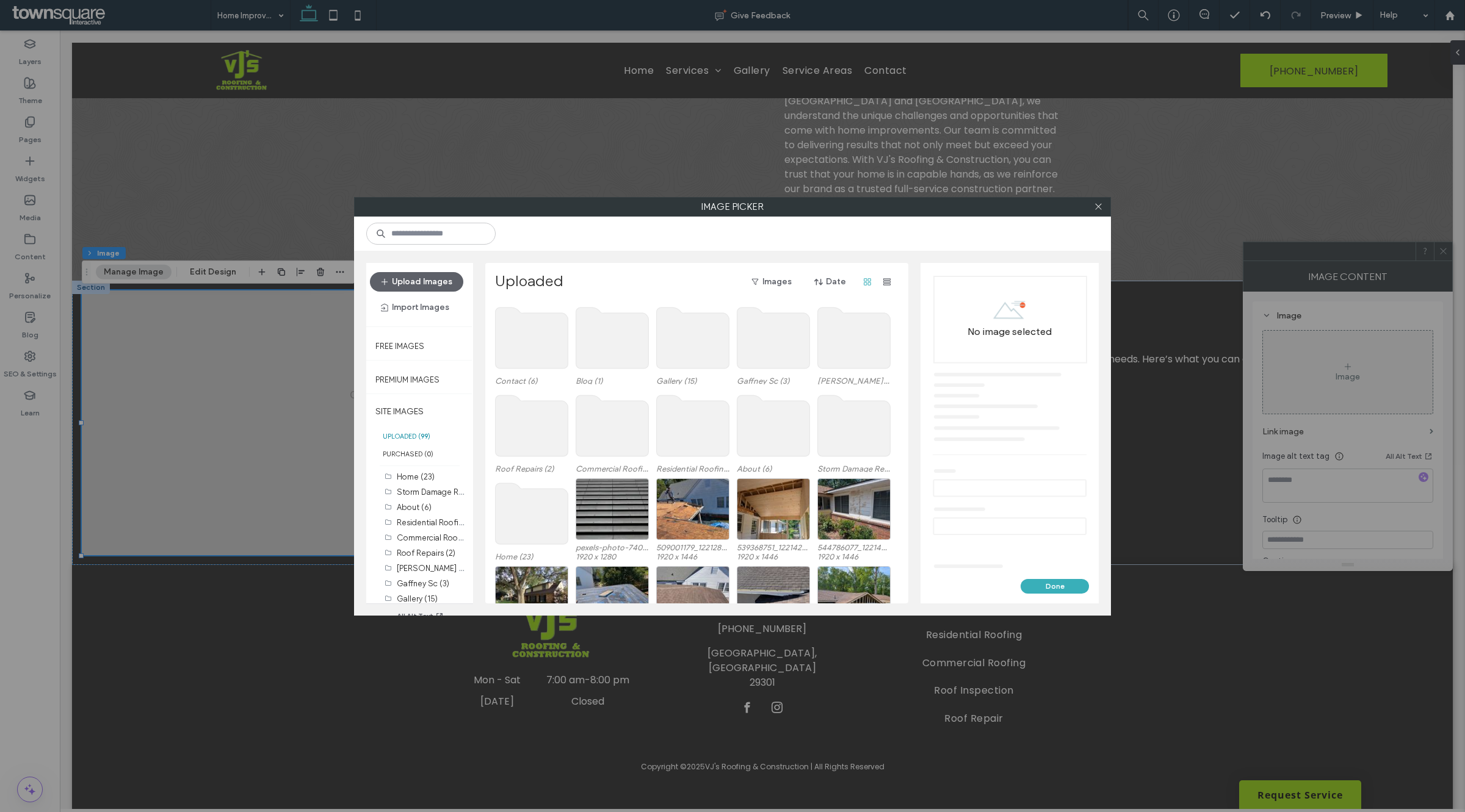
scroll to position [50, 0]
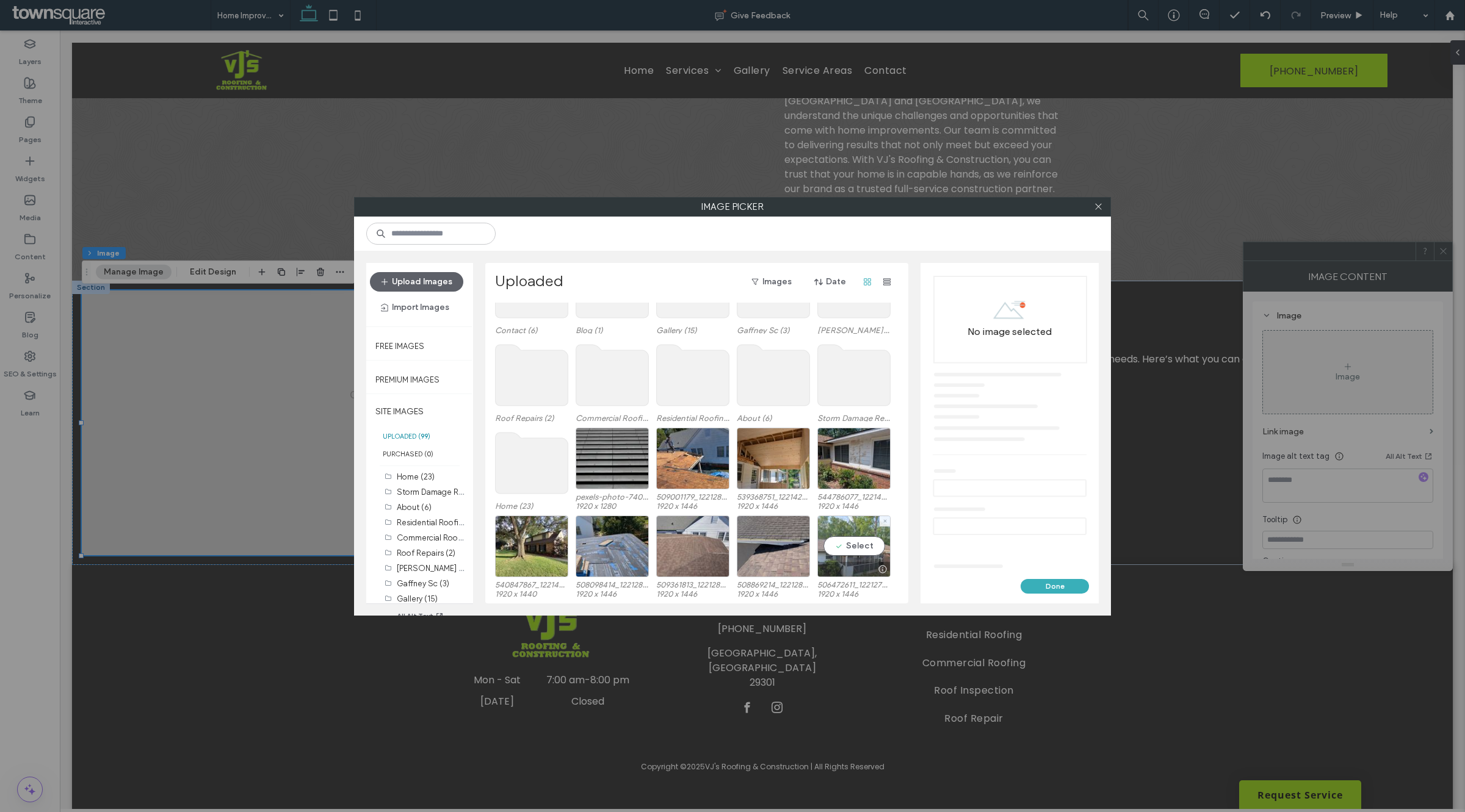
click at [847, 544] on div "Select" at bounding box center [854, 547] width 73 height 62
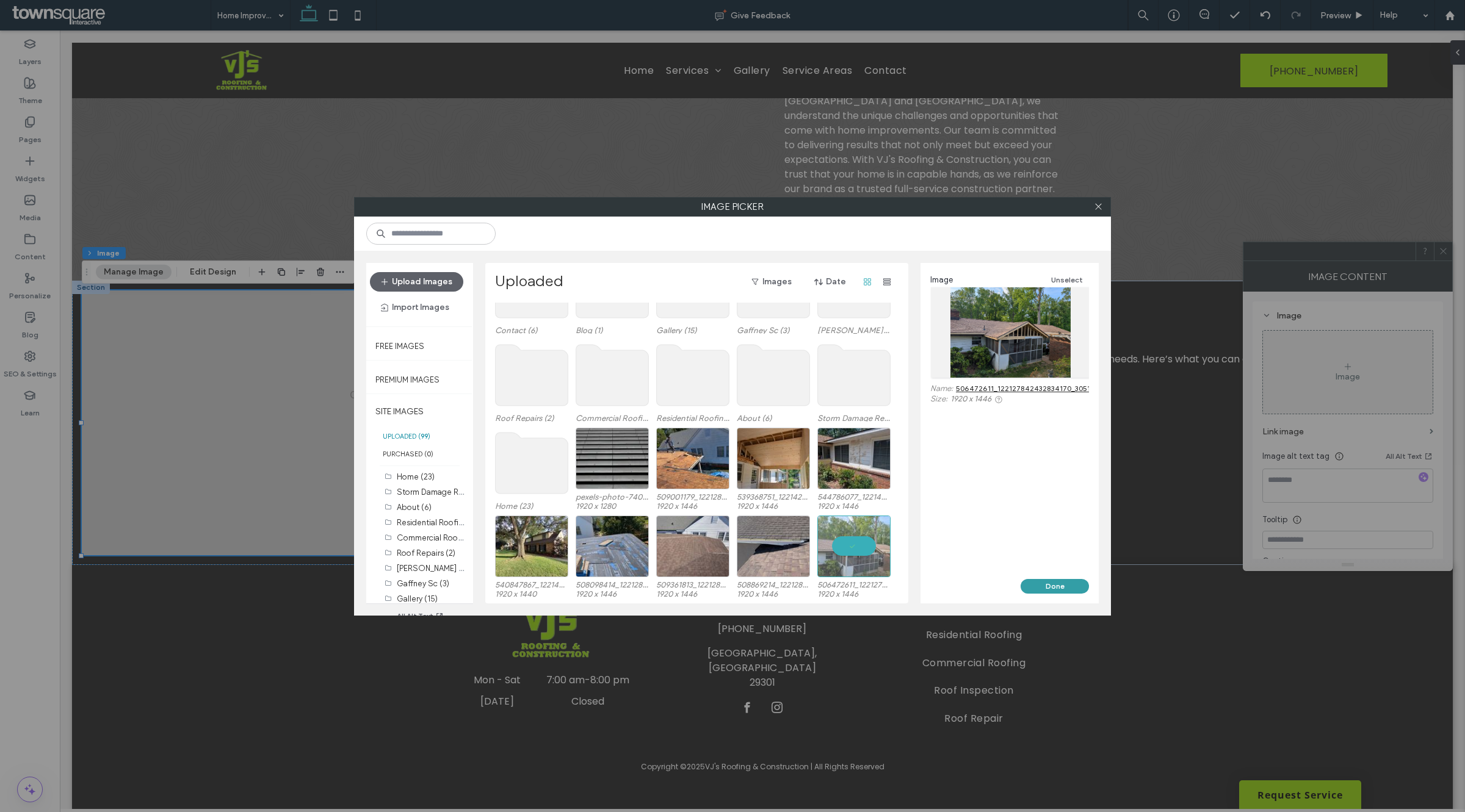
click at [1063, 584] on button "Done" at bounding box center [1055, 587] width 68 height 15
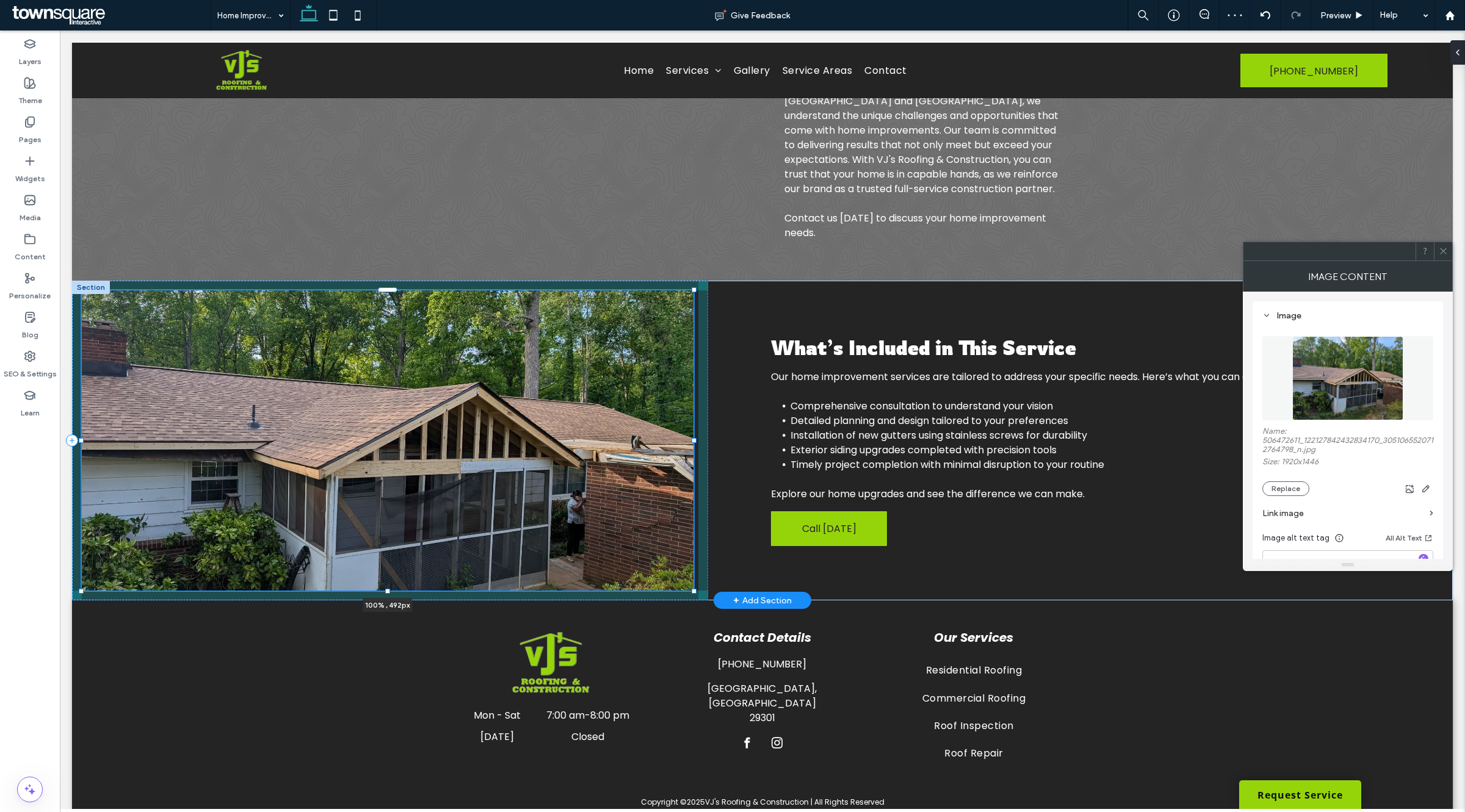
drag, startPoint x: 386, startPoint y: 557, endPoint x: 386, endPoint y: 575, distance: 18.0
click at [386, 575] on div "100% , 492px What’s Included in This Service Our home improvement services are …" at bounding box center [762, 440] width 1381 height 320
type input "***"
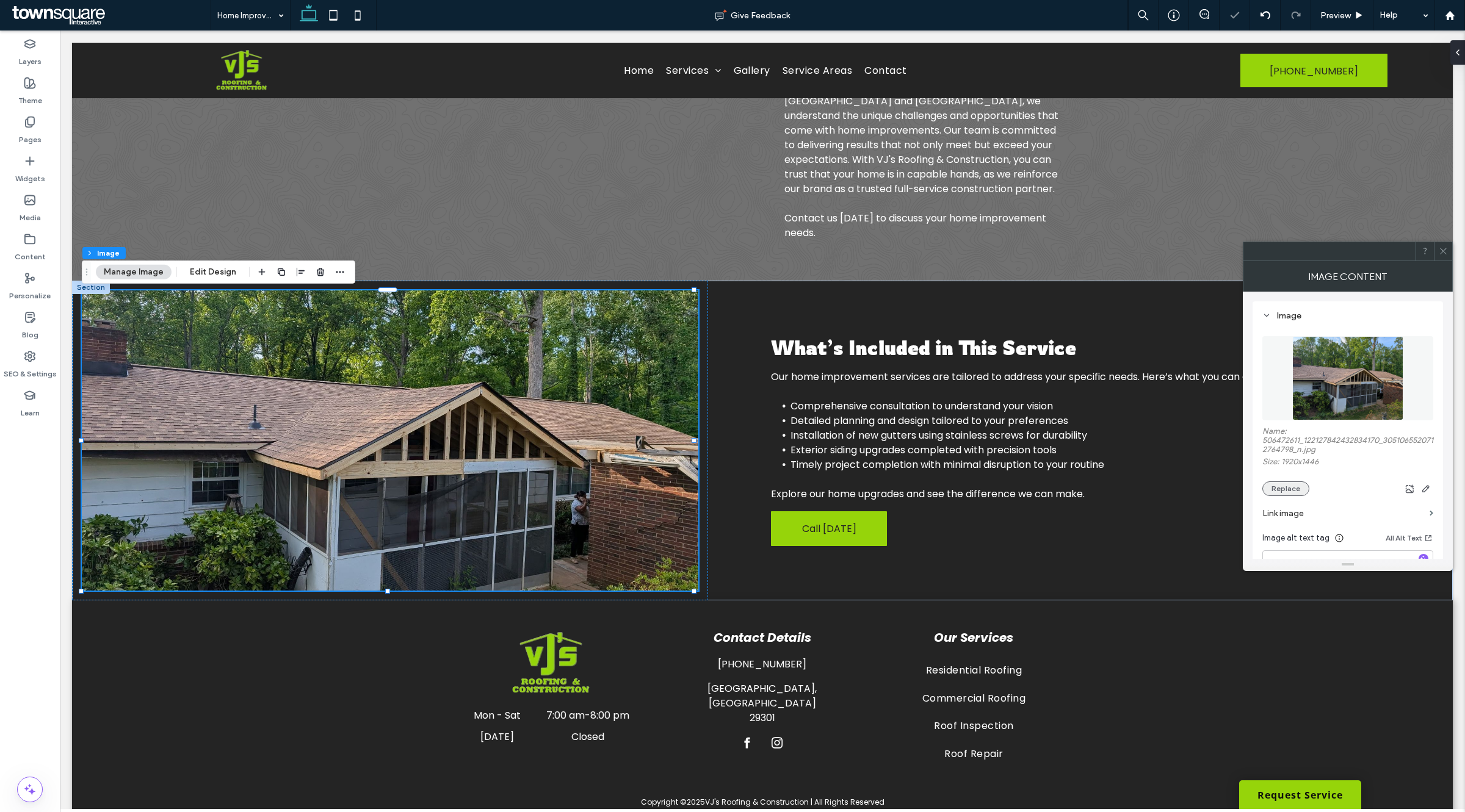
click at [1273, 490] on button "Replace" at bounding box center [1285, 489] width 47 height 15
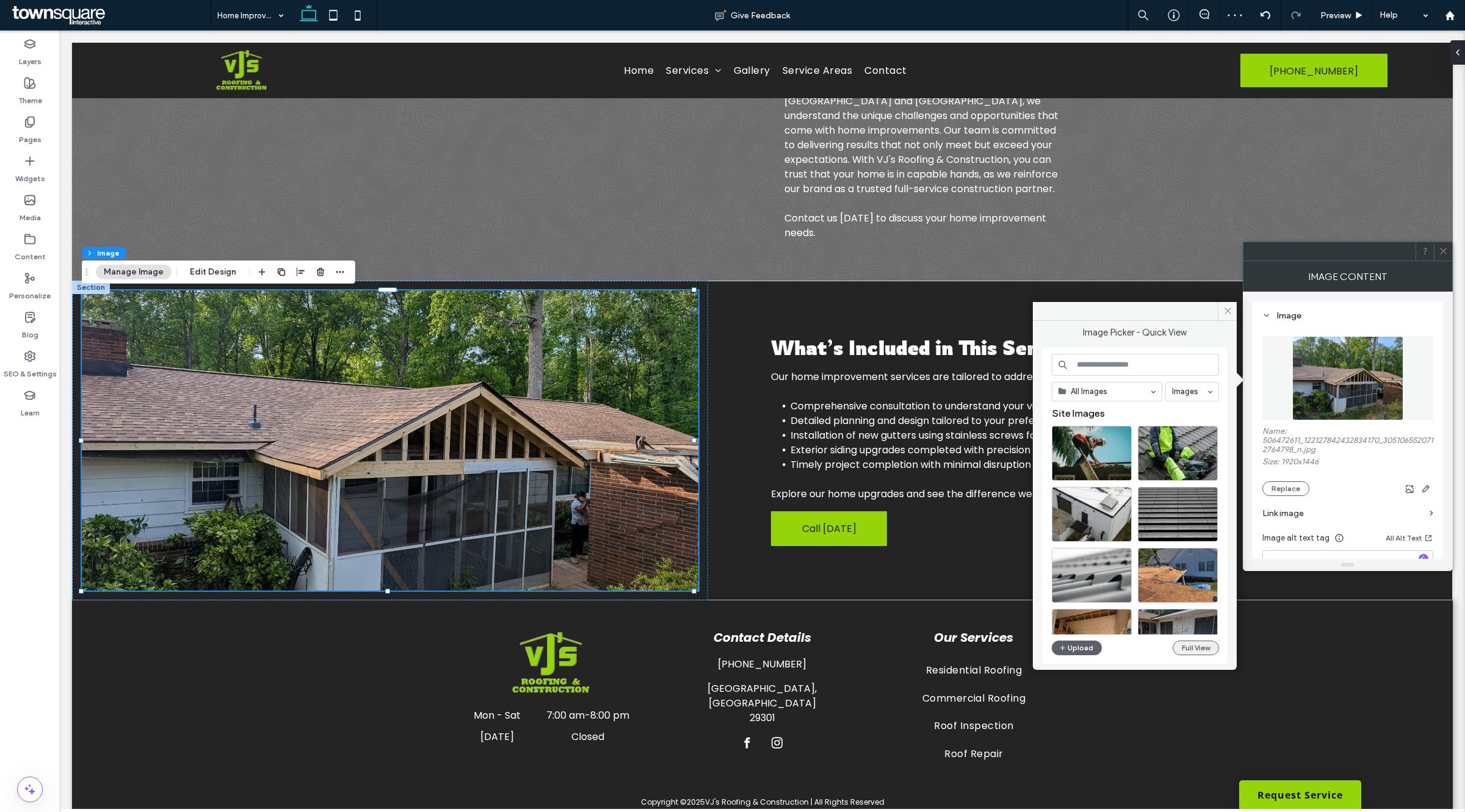
click at [1200, 648] on button "Full View" at bounding box center [1196, 648] width 47 height 15
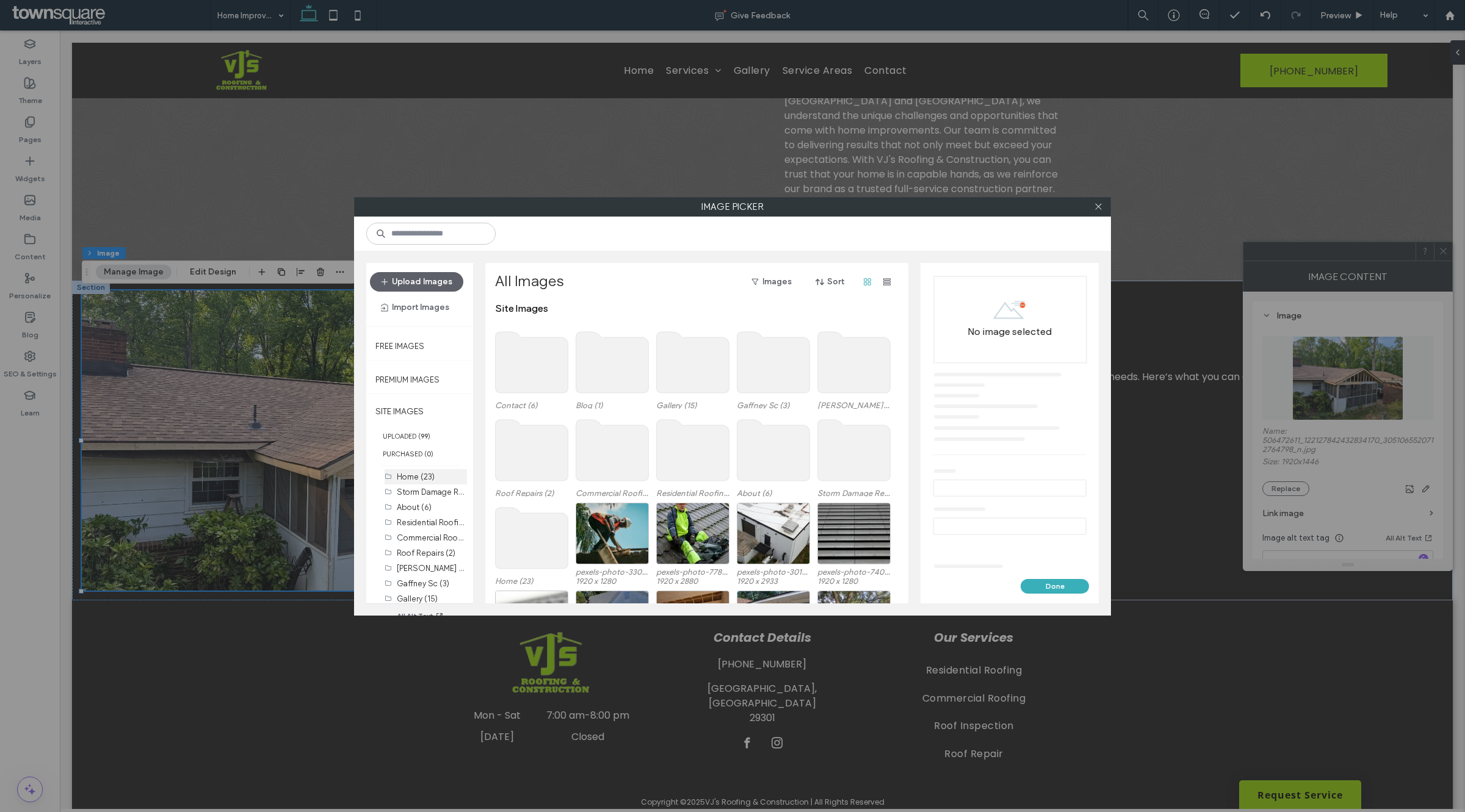
click at [418, 480] on div "Home (23)" at bounding box center [431, 477] width 70 height 13
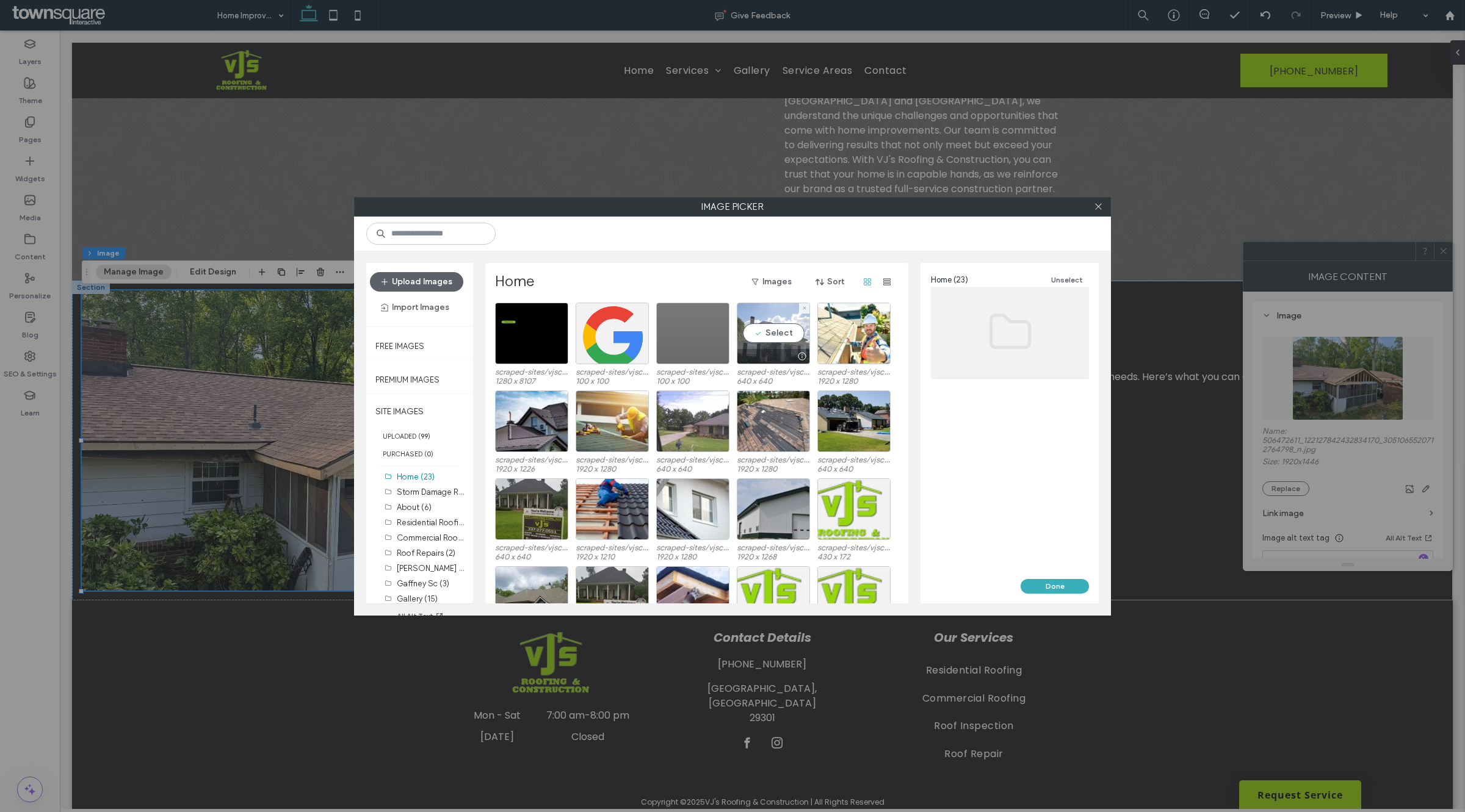
click at [773, 338] on div "Select" at bounding box center [773, 334] width 73 height 62
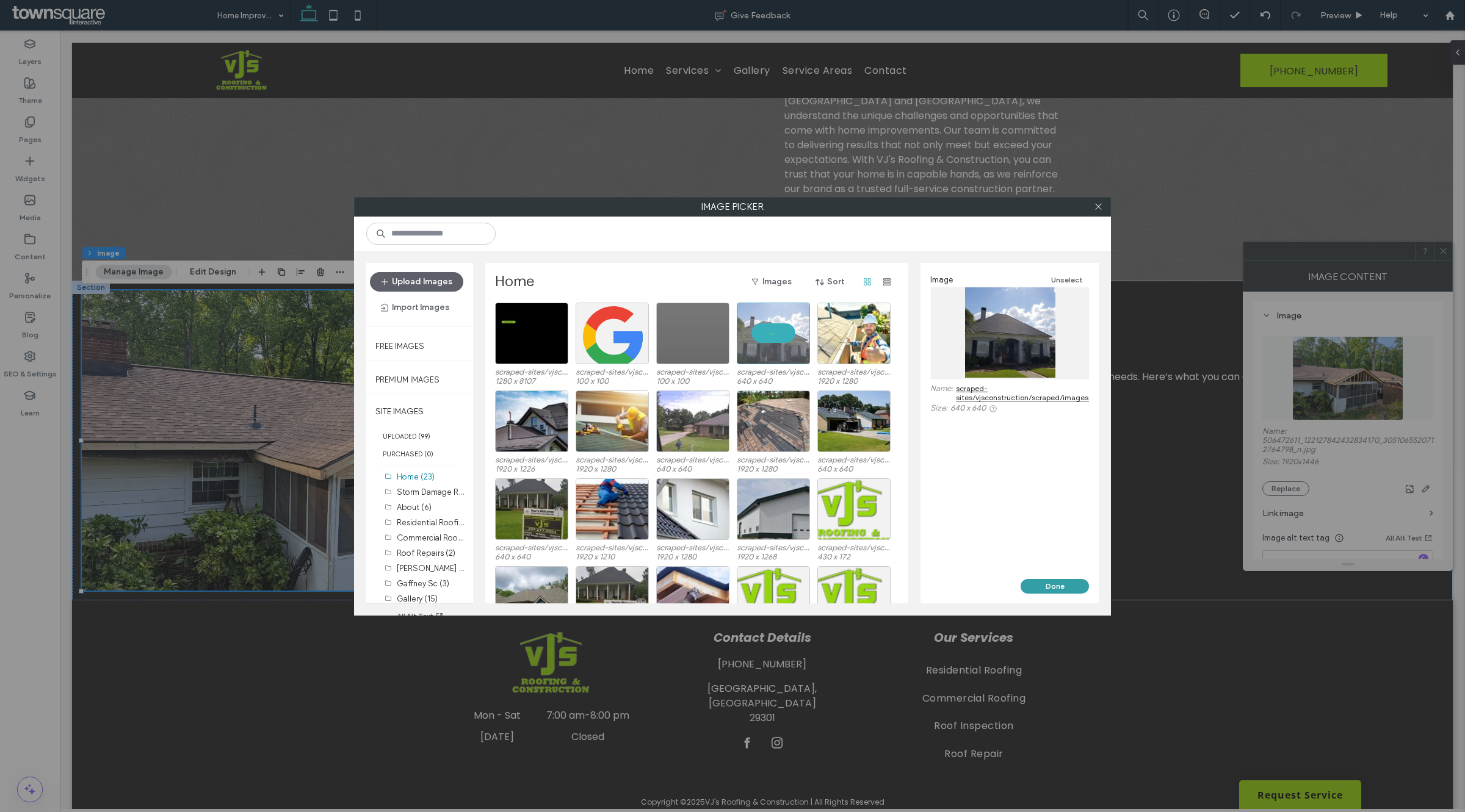
click at [1051, 591] on button "Done" at bounding box center [1055, 587] width 68 height 15
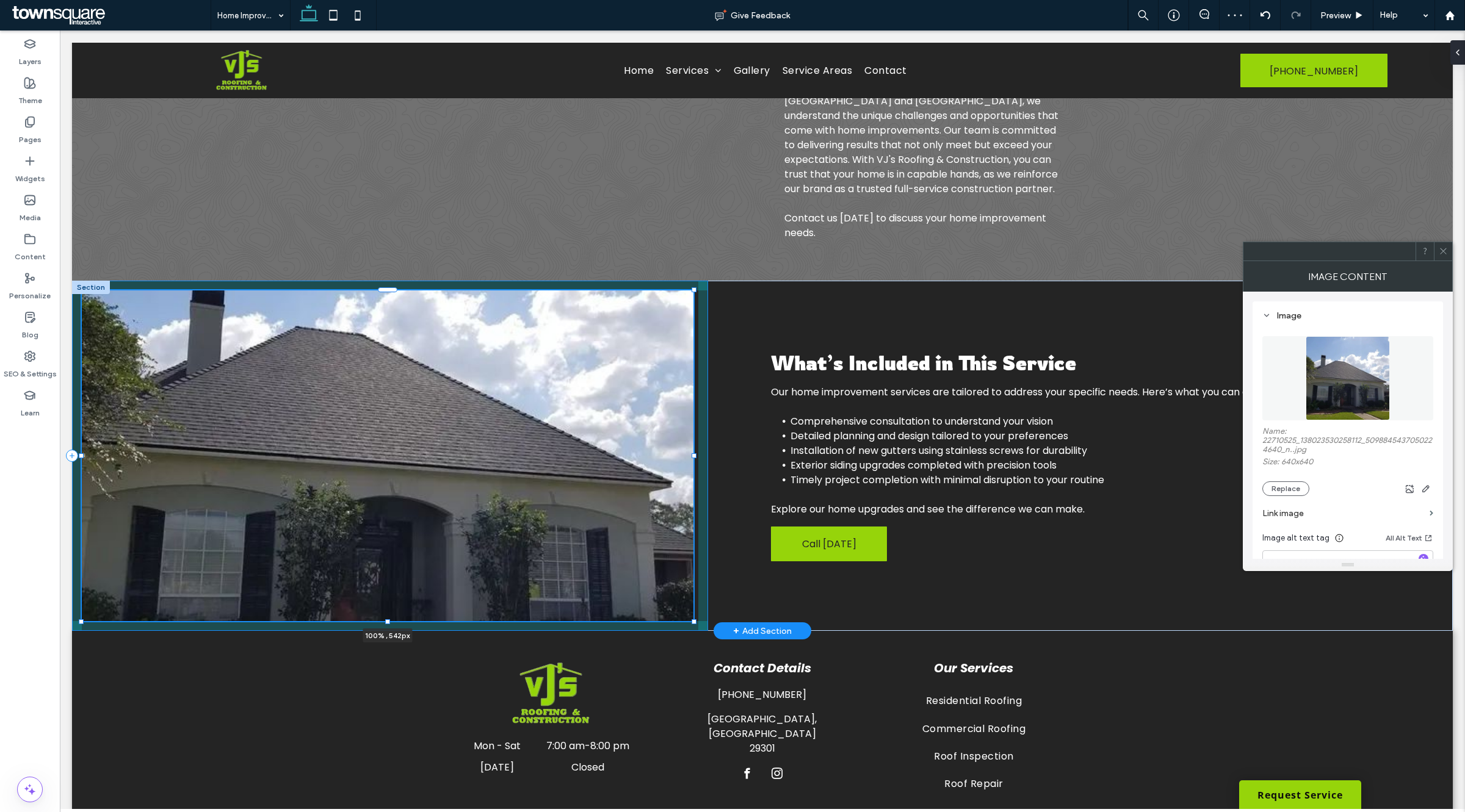
drag, startPoint x: 386, startPoint y: 590, endPoint x: 388, endPoint y: 605, distance: 15.1
click at [388, 605] on div "100% , 542px What’s Included in This Service Our home improvement services are …" at bounding box center [762, 455] width 1381 height 350
type input "***"
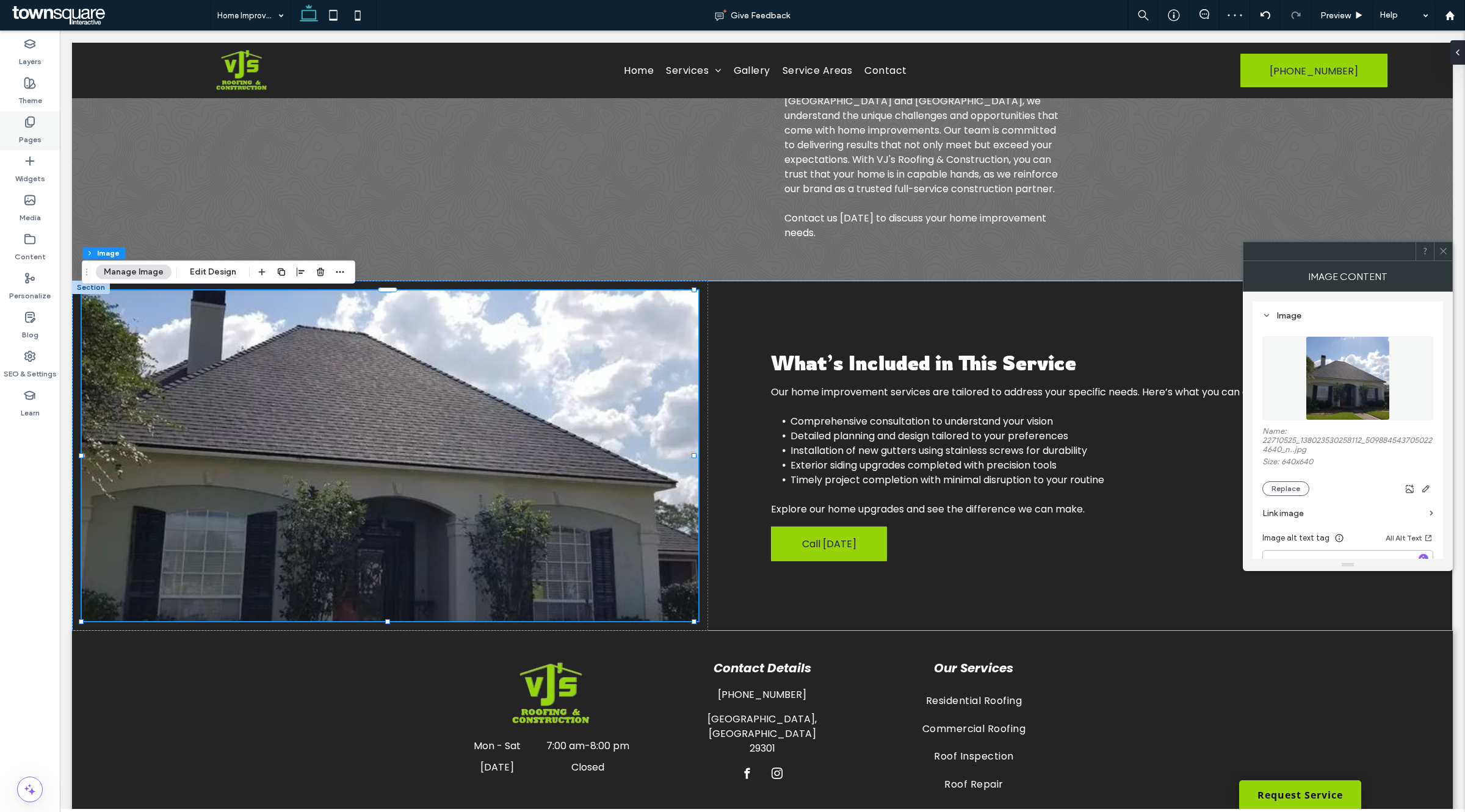
click at [19, 114] on div "Pages" at bounding box center [30, 131] width 60 height 39
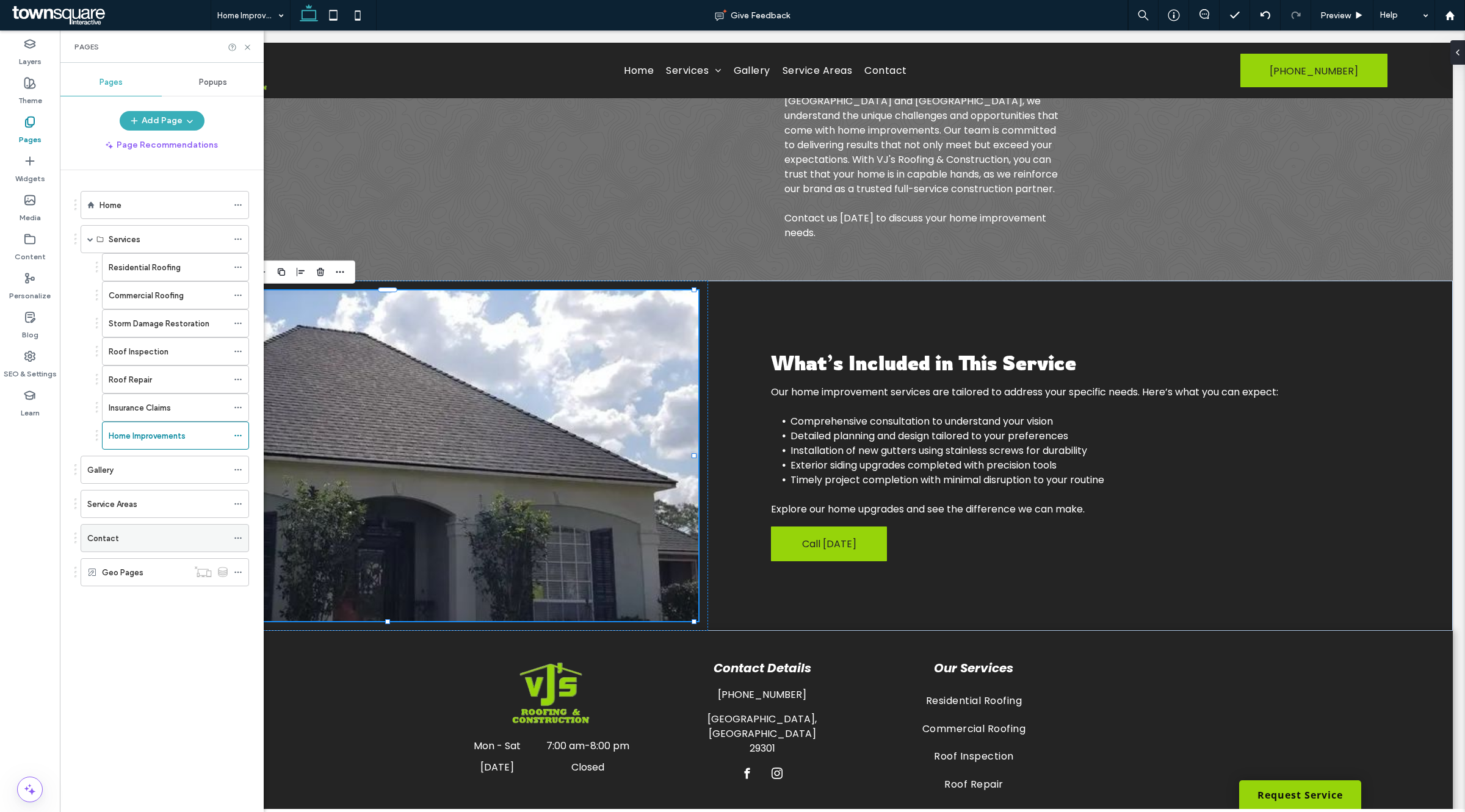
click at [161, 544] on div "Contact" at bounding box center [157, 538] width 140 height 13
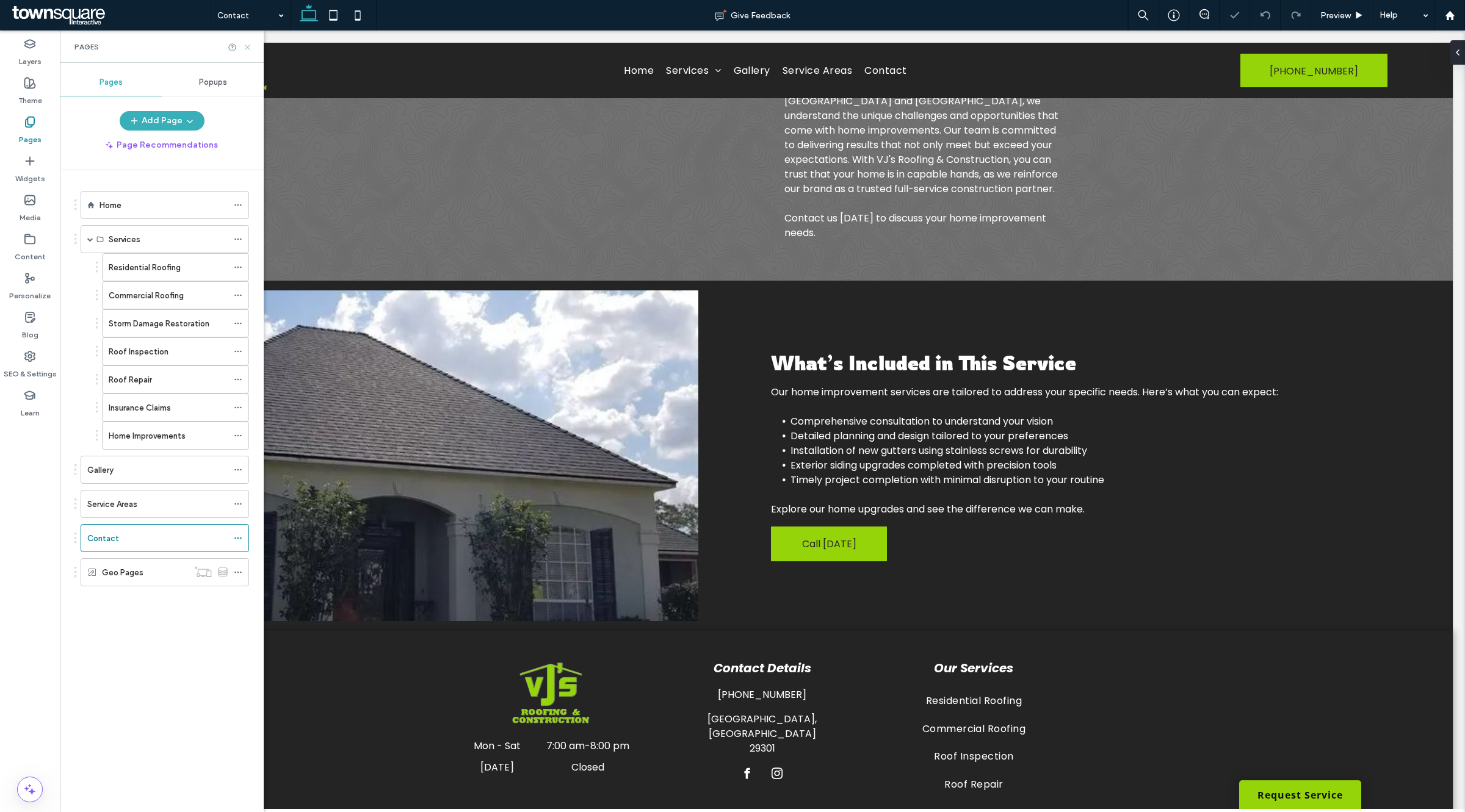
click at [245, 43] on icon at bounding box center [248, 48] width 9 height 9
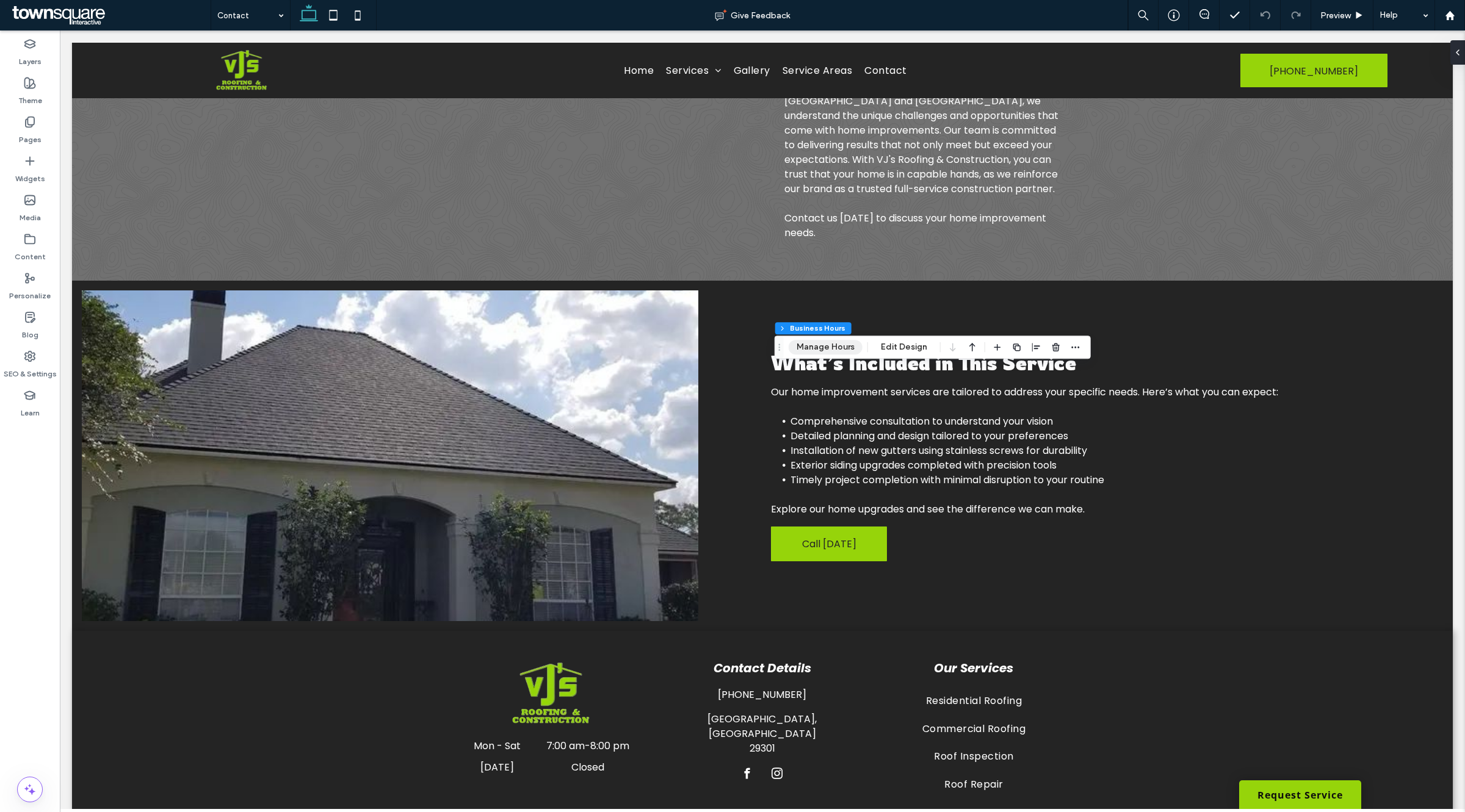
click at [824, 349] on button "Manage Hours" at bounding box center [825, 348] width 74 height 15
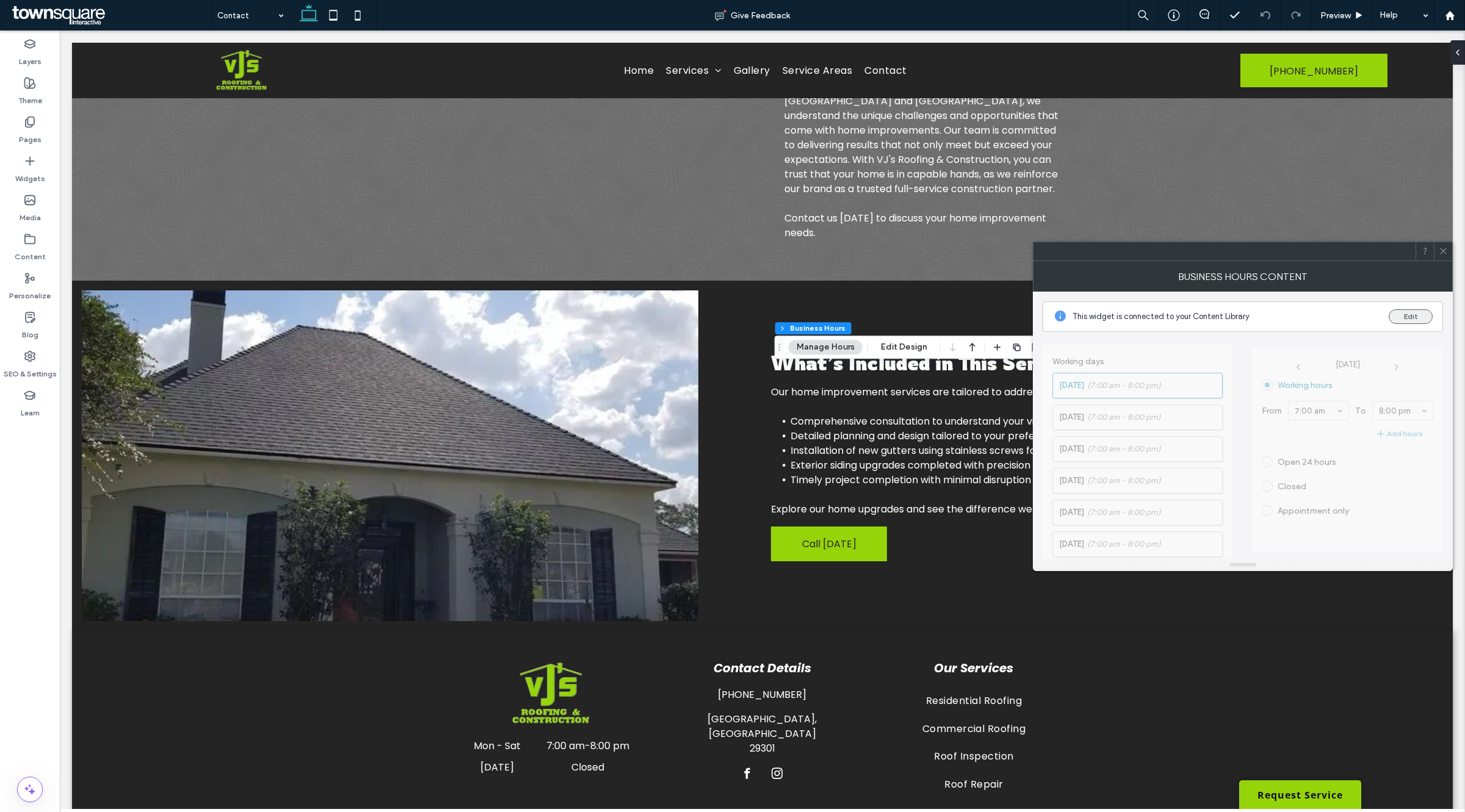
click at [1402, 311] on button "Edit" at bounding box center [1410, 317] width 44 height 15
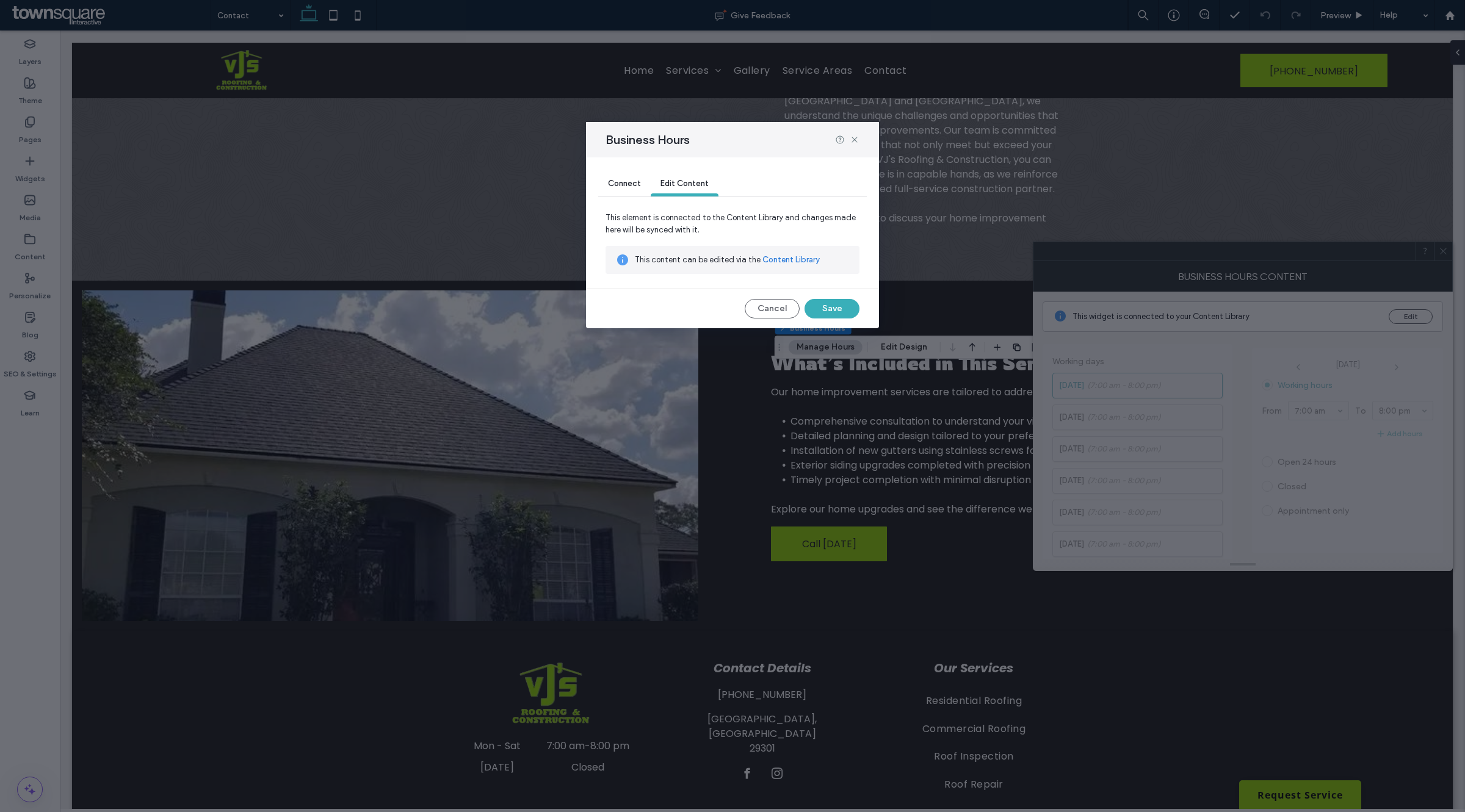
click at [795, 261] on link "Content Library" at bounding box center [790, 260] width 57 height 12
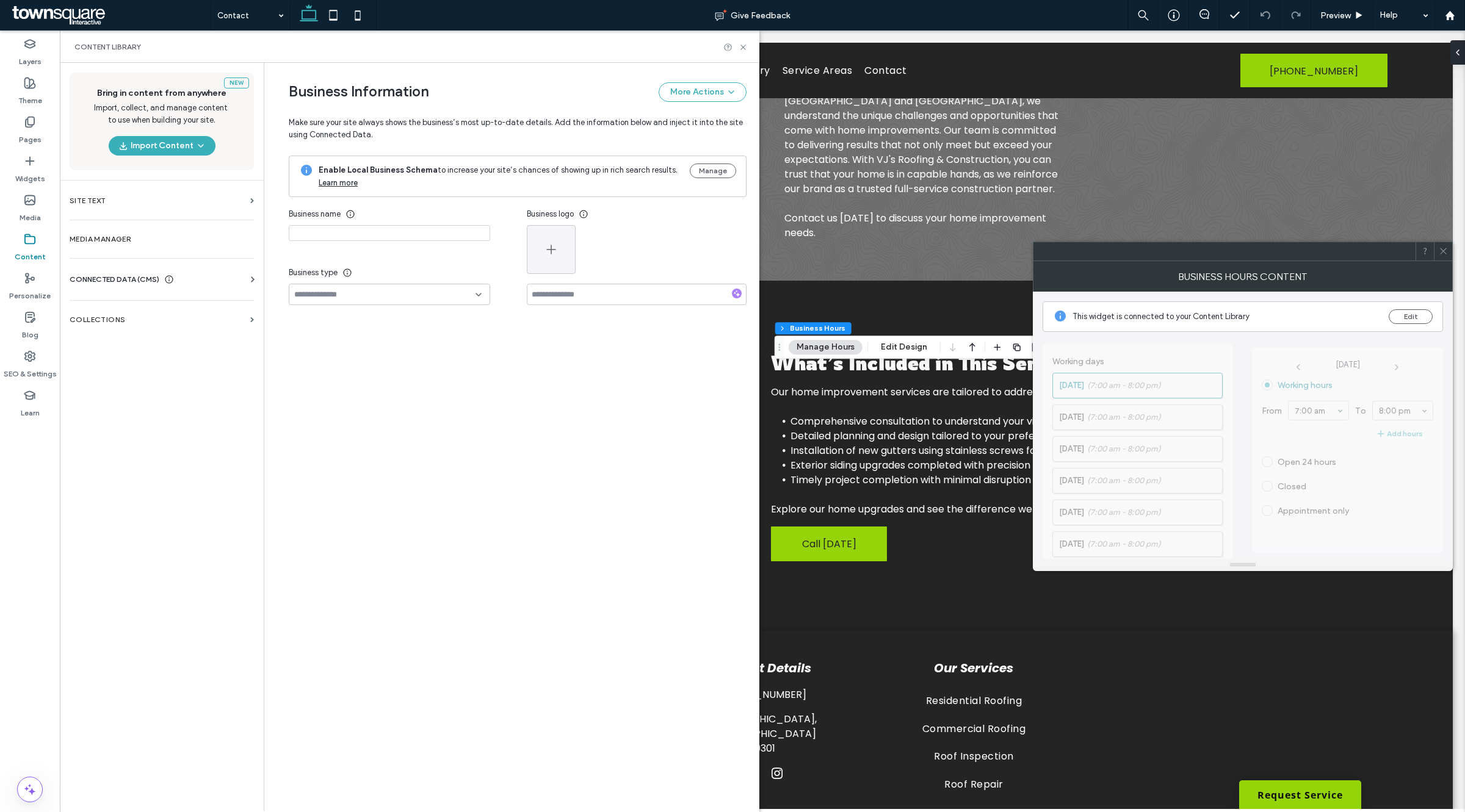
type input "**********"
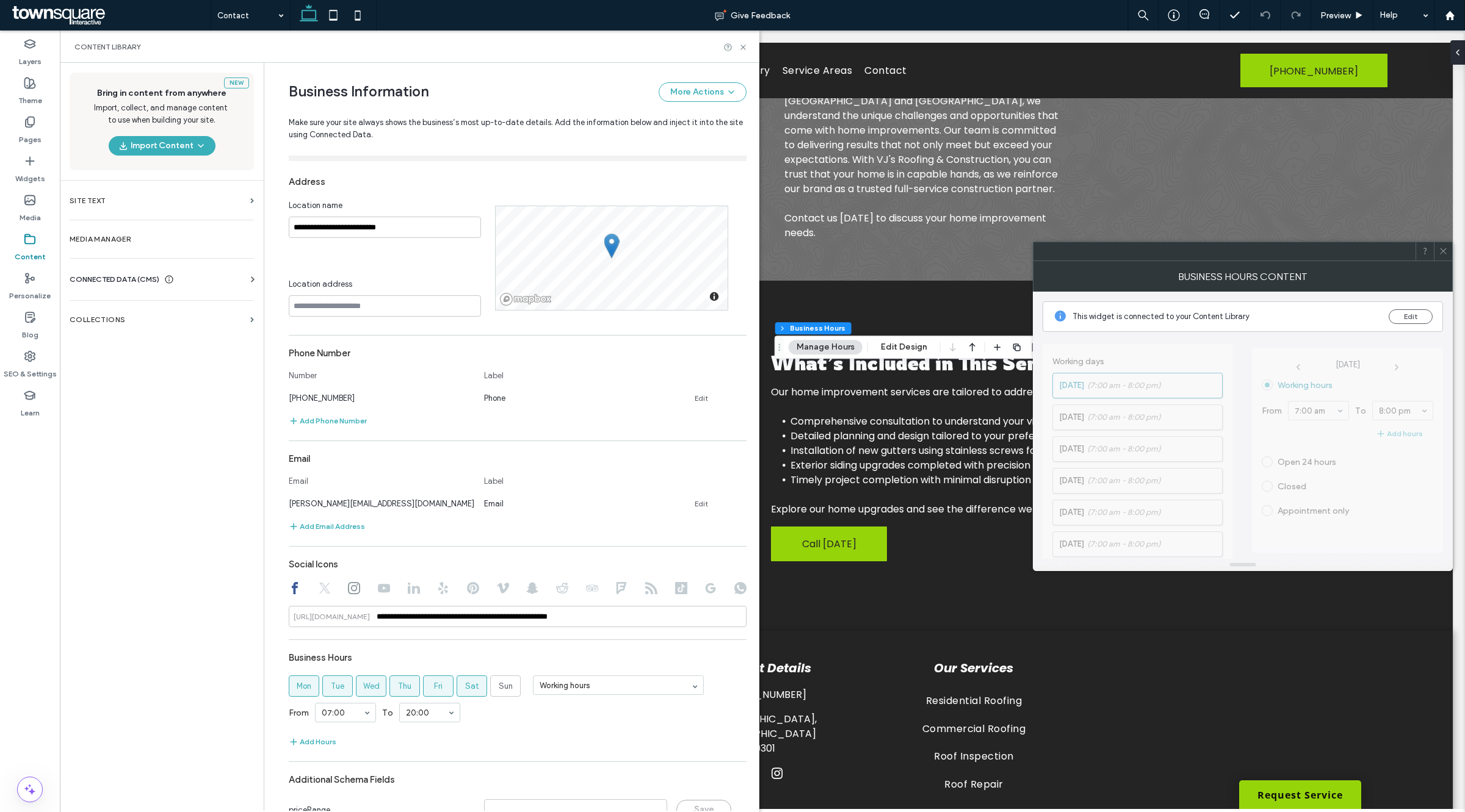
scroll to position [253, 0]
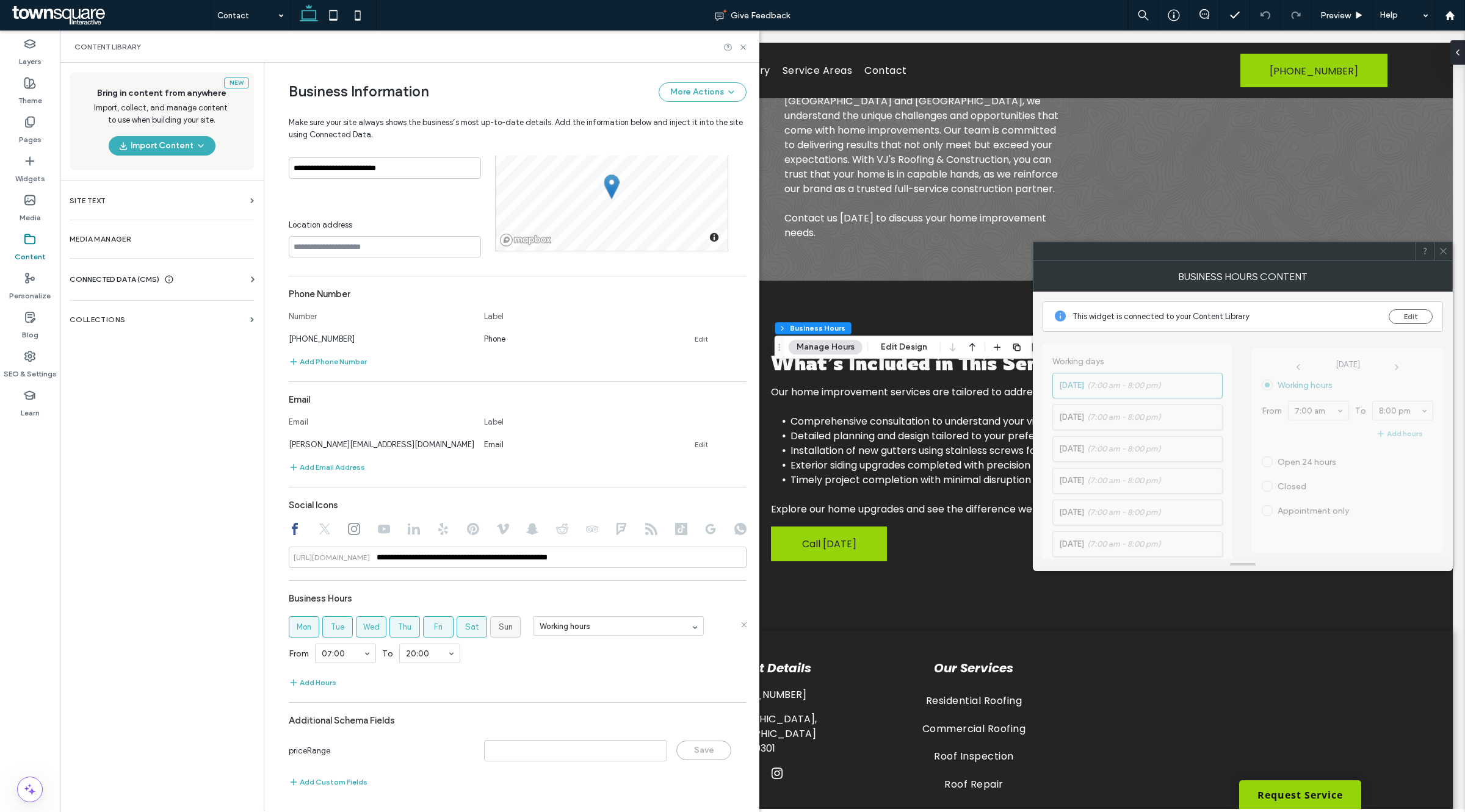
click at [501, 623] on span "Sun" at bounding box center [505, 627] width 14 height 12
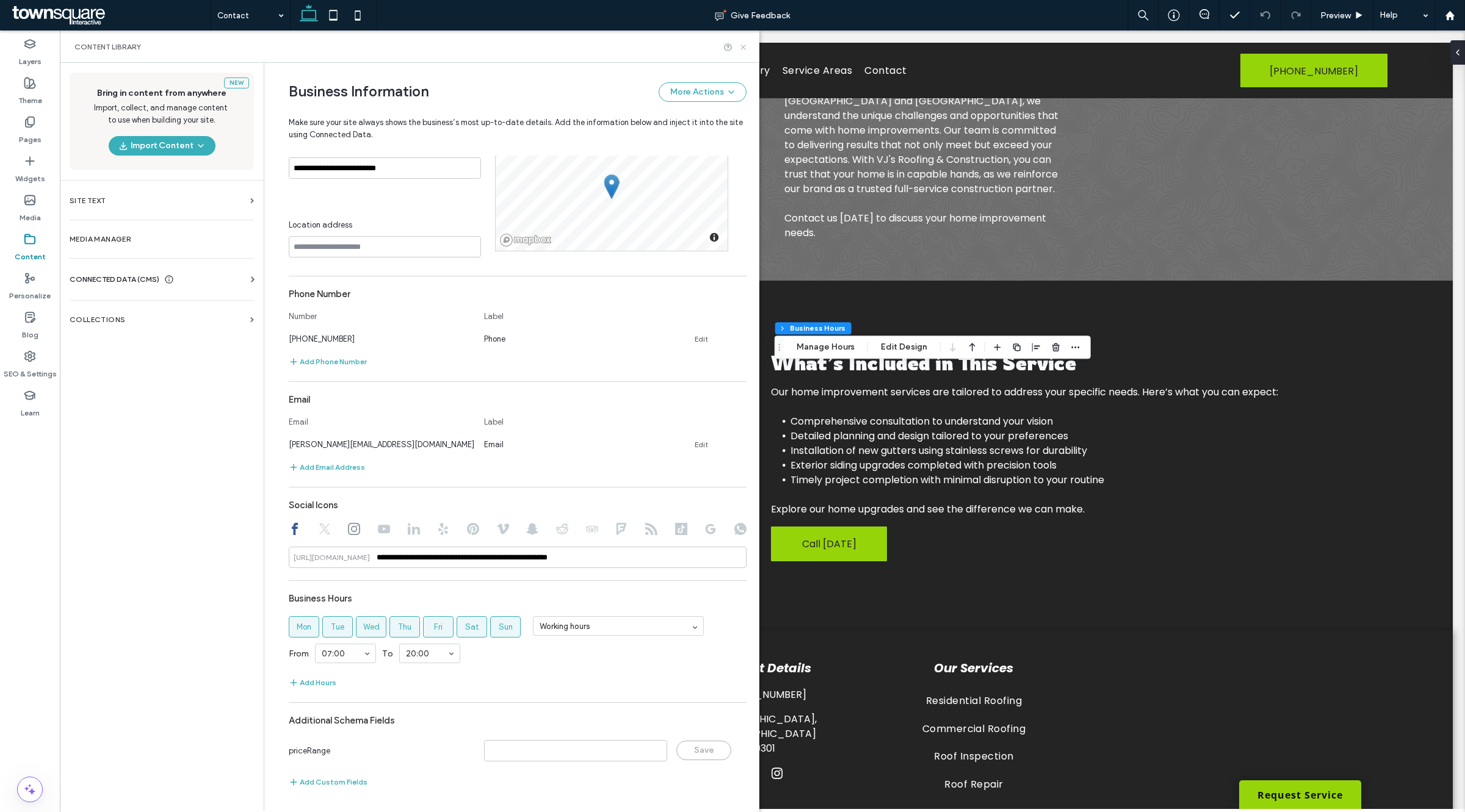
click at [746, 48] on icon at bounding box center [743, 48] width 9 height 9
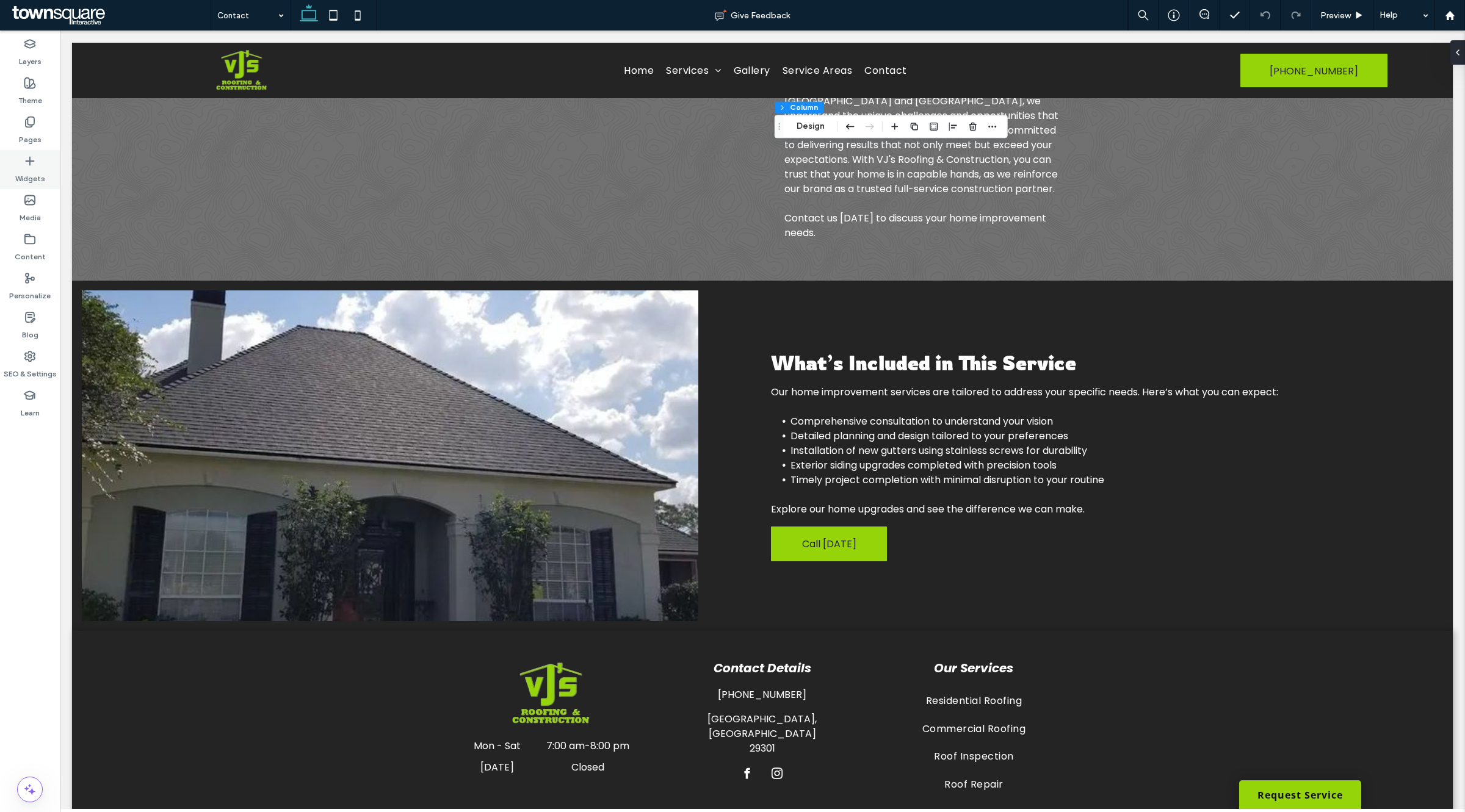
click at [19, 151] on div "Widgets" at bounding box center [30, 170] width 60 height 39
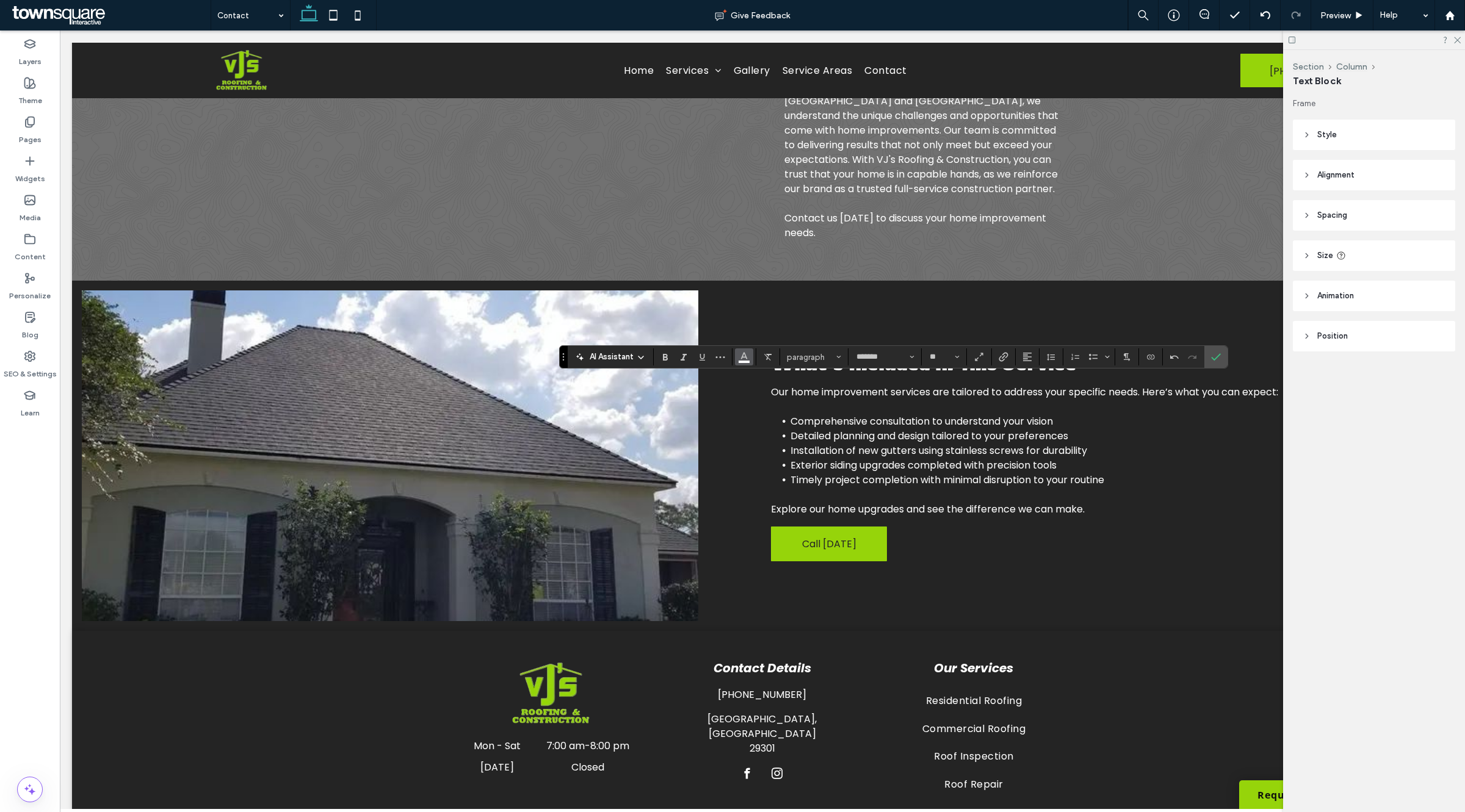
click at [740, 358] on icon "Color" at bounding box center [744, 355] width 9 height 9
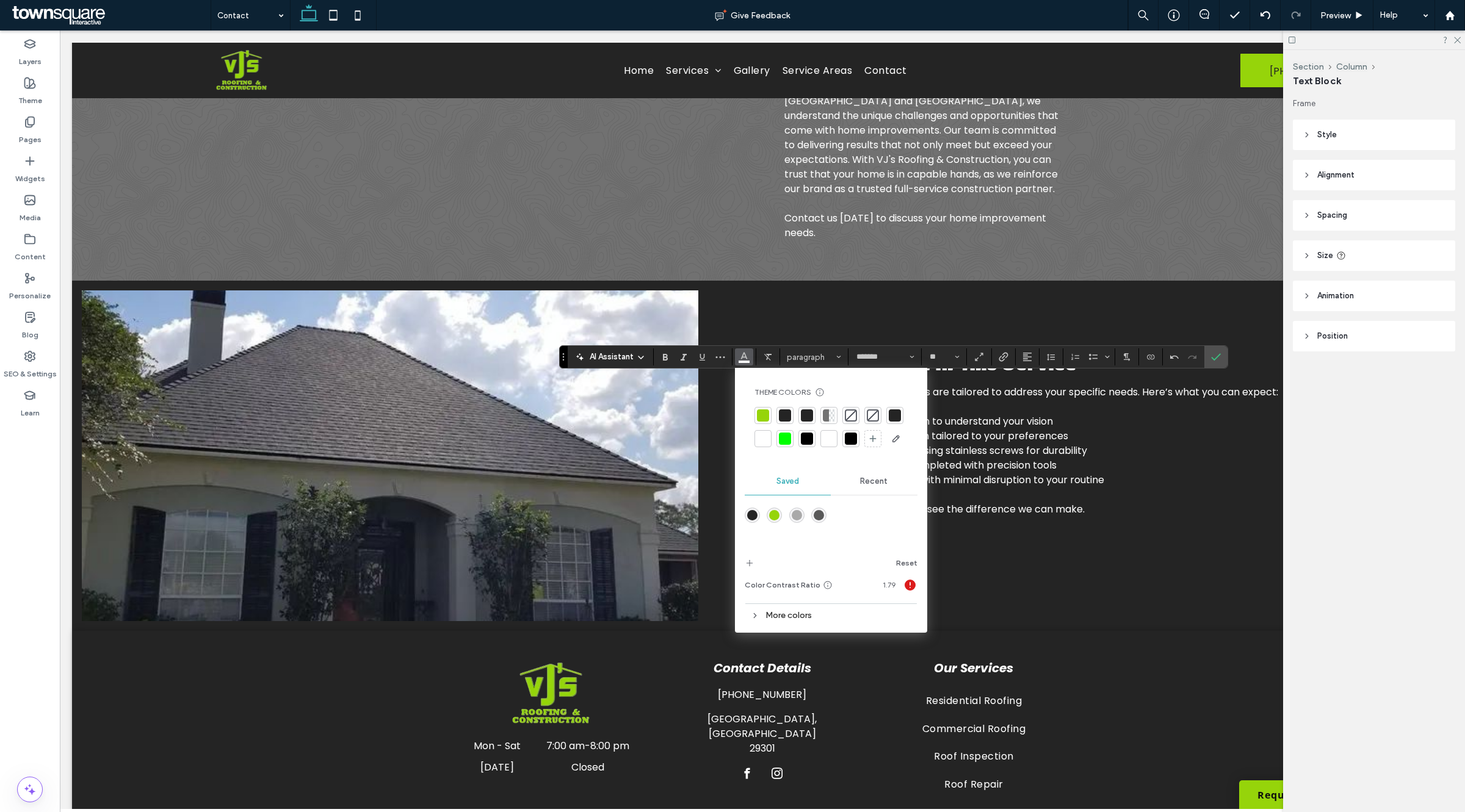
click at [788, 416] on div at bounding box center [784, 415] width 12 height 12
click at [1225, 362] on label "Confirm" at bounding box center [1216, 357] width 19 height 22
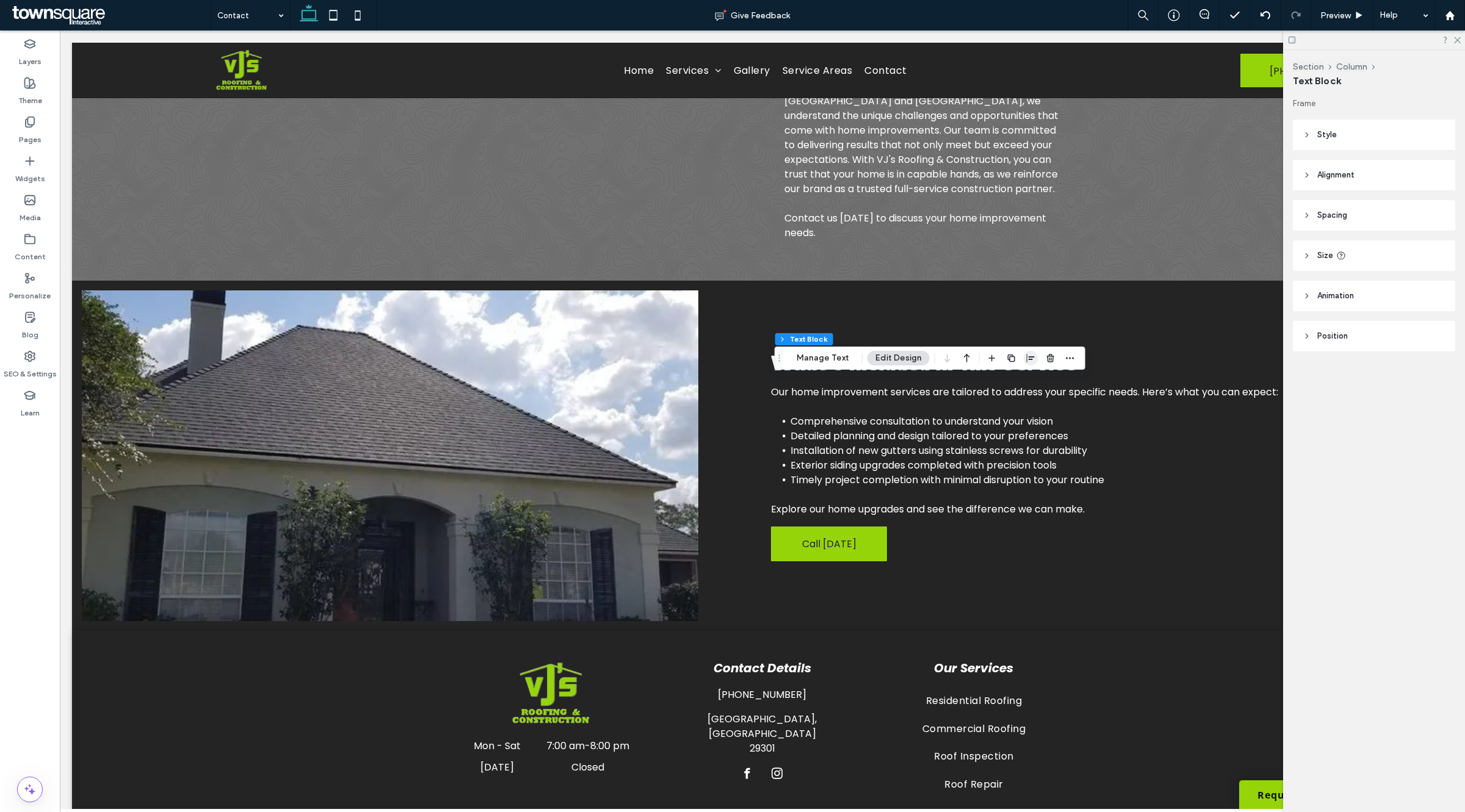
click at [1033, 352] on span "button" at bounding box center [1031, 358] width 15 height 15
click at [1017, 380] on use "center" at bounding box center [1018, 381] width 7 height 8
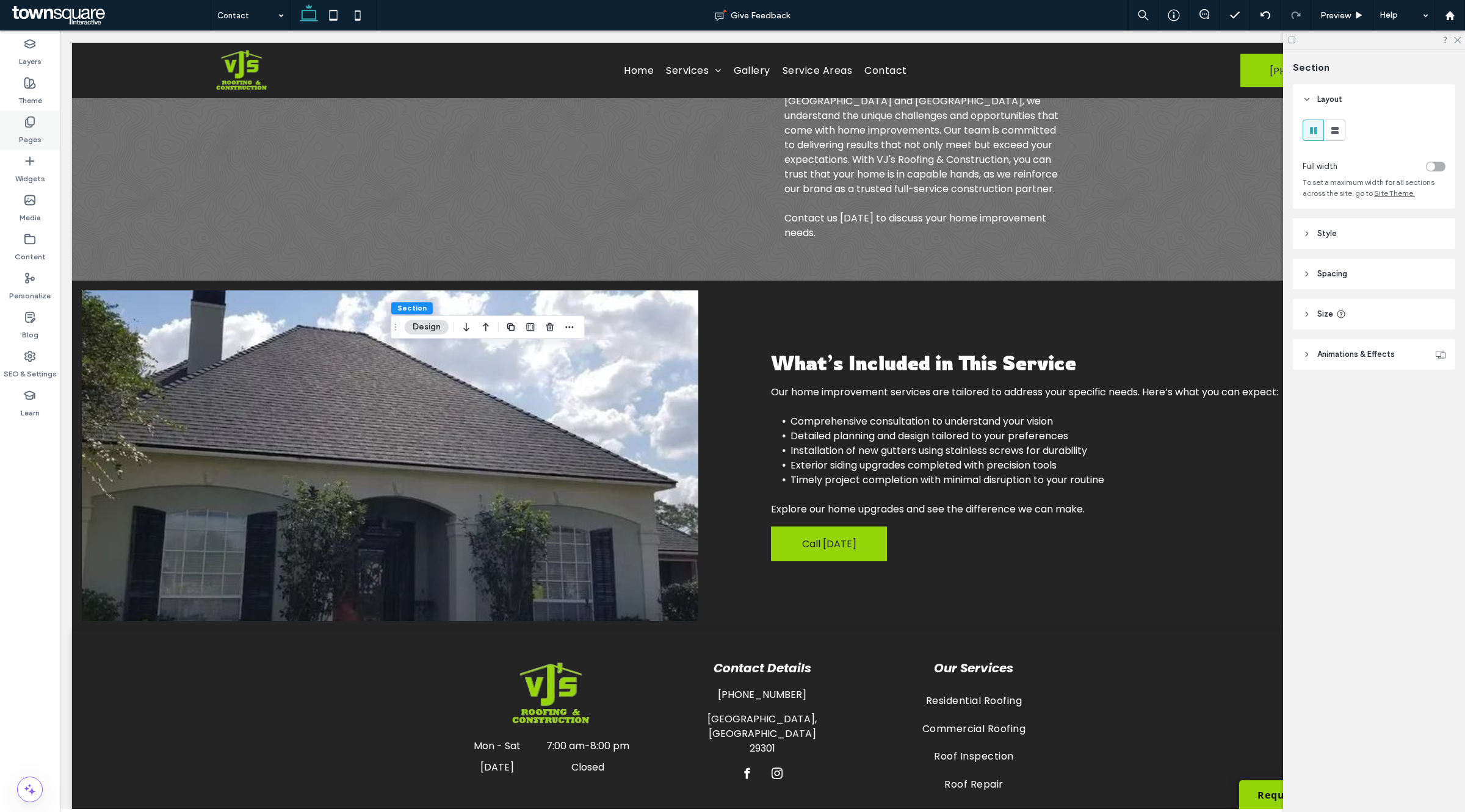
click at [28, 125] on icon at bounding box center [29, 121] width 12 height 12
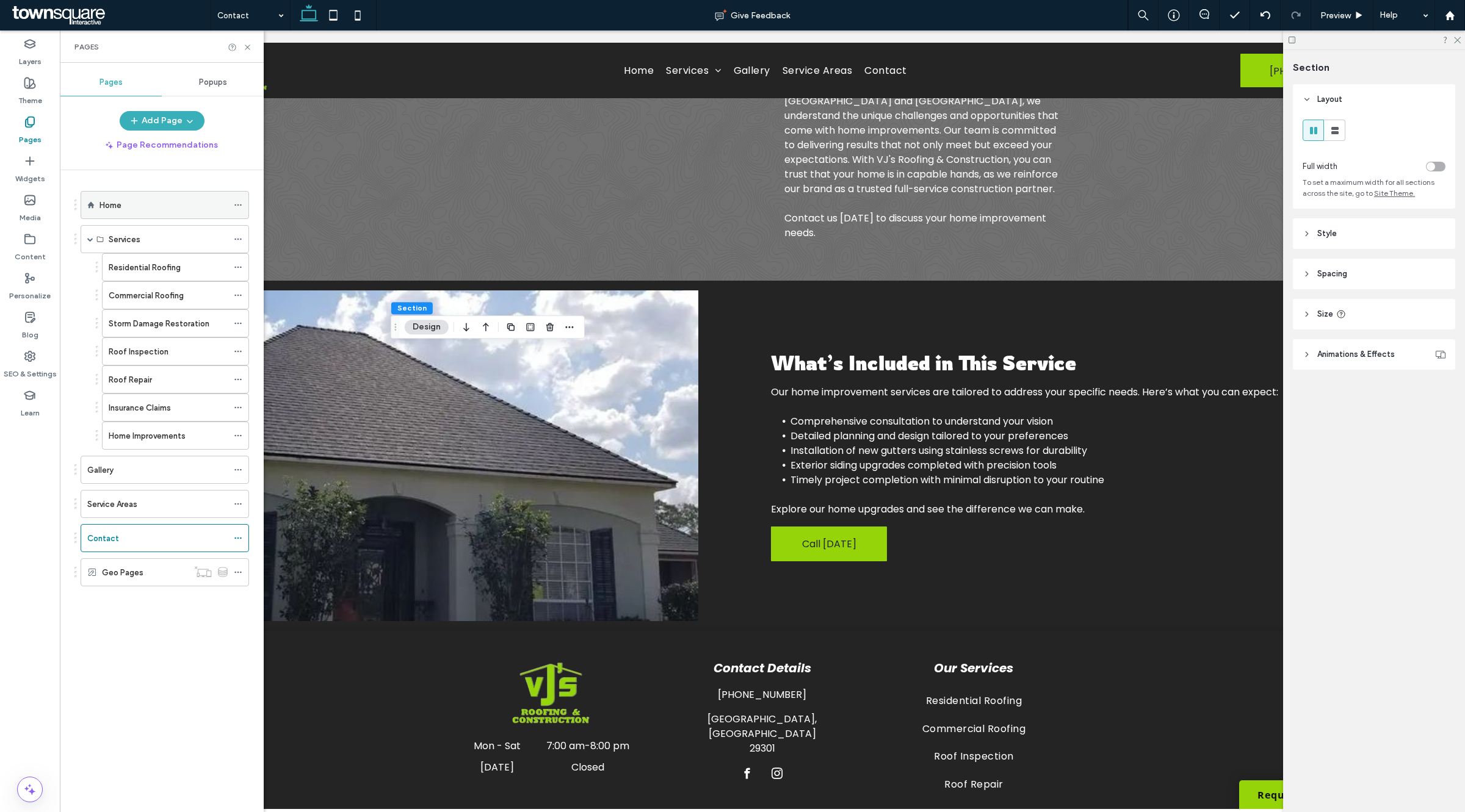
click at [145, 212] on div "Home" at bounding box center [163, 205] width 128 height 27
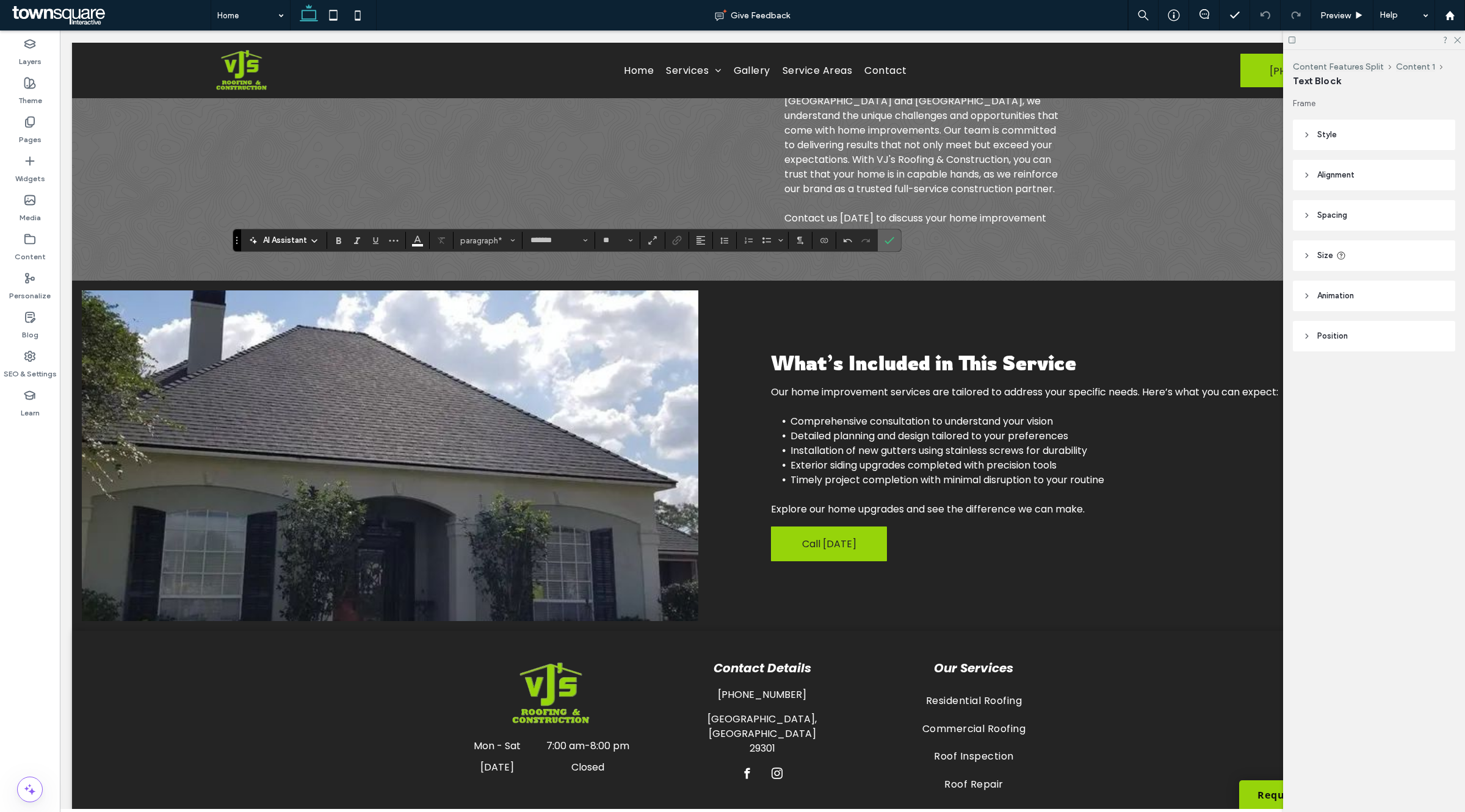
click at [888, 240] on icon "Confirm" at bounding box center [889, 240] width 9 height 9
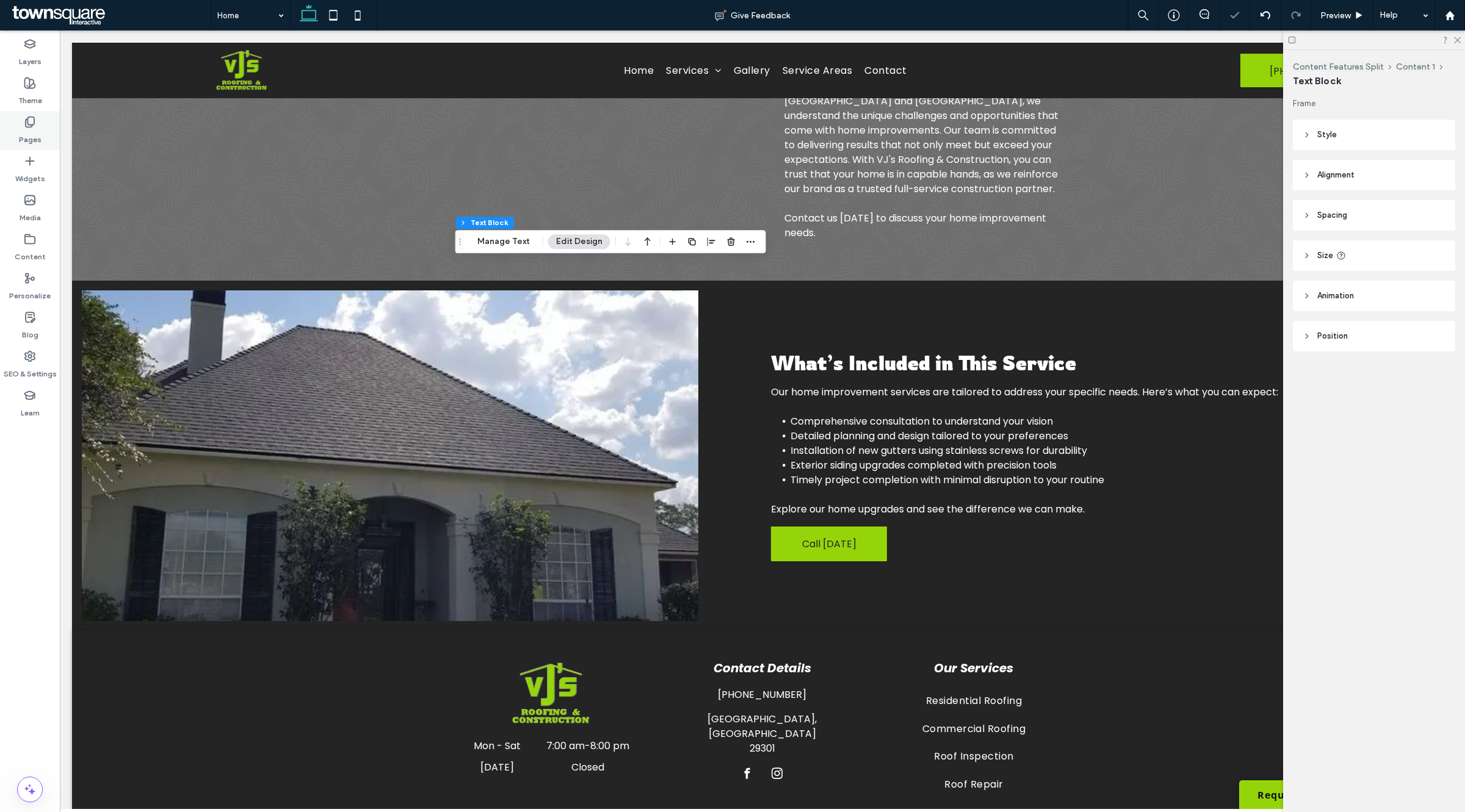
click at [25, 124] on use at bounding box center [29, 121] width 8 height 10
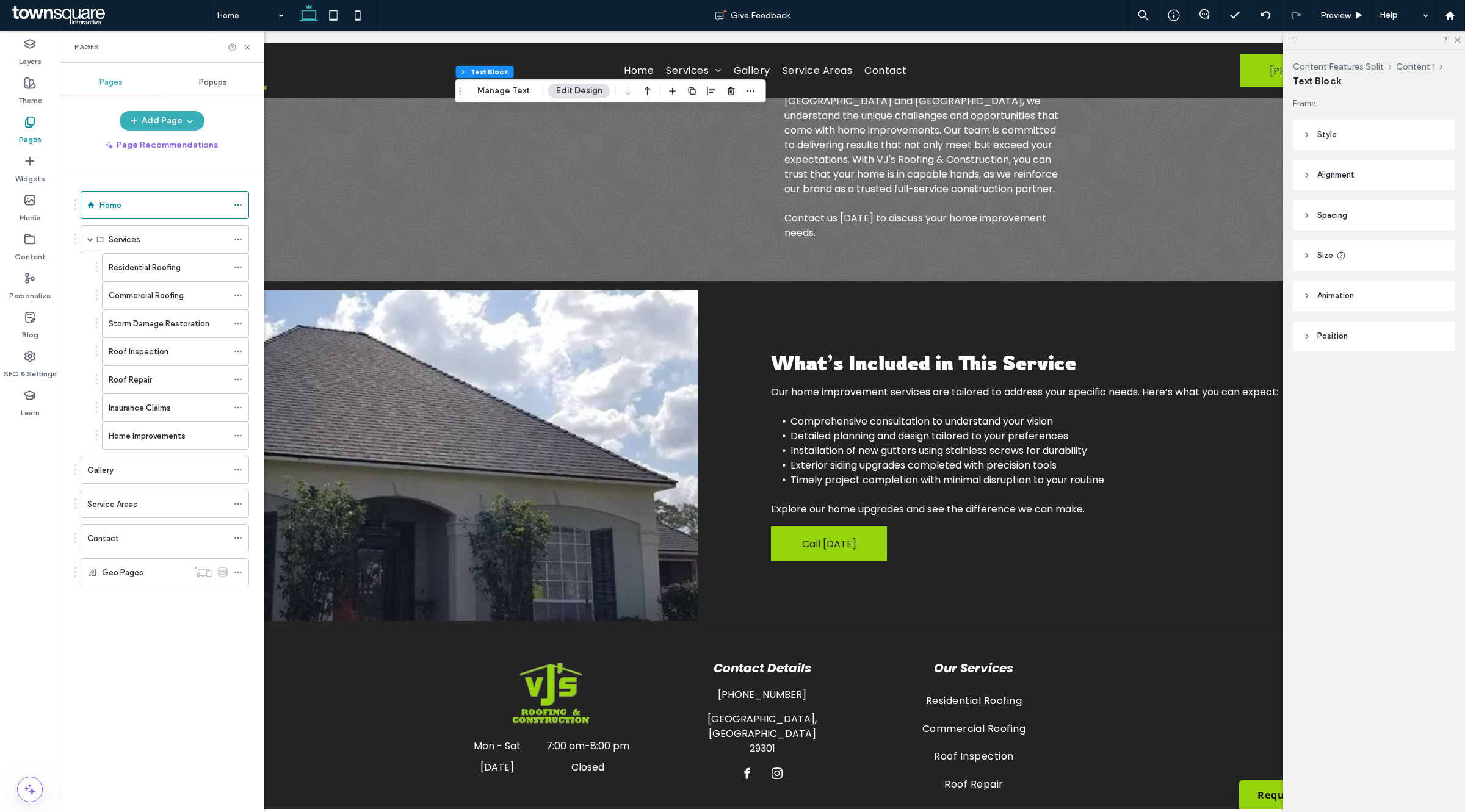
click at [114, 548] on label "Contact" at bounding box center [103, 538] width 32 height 21
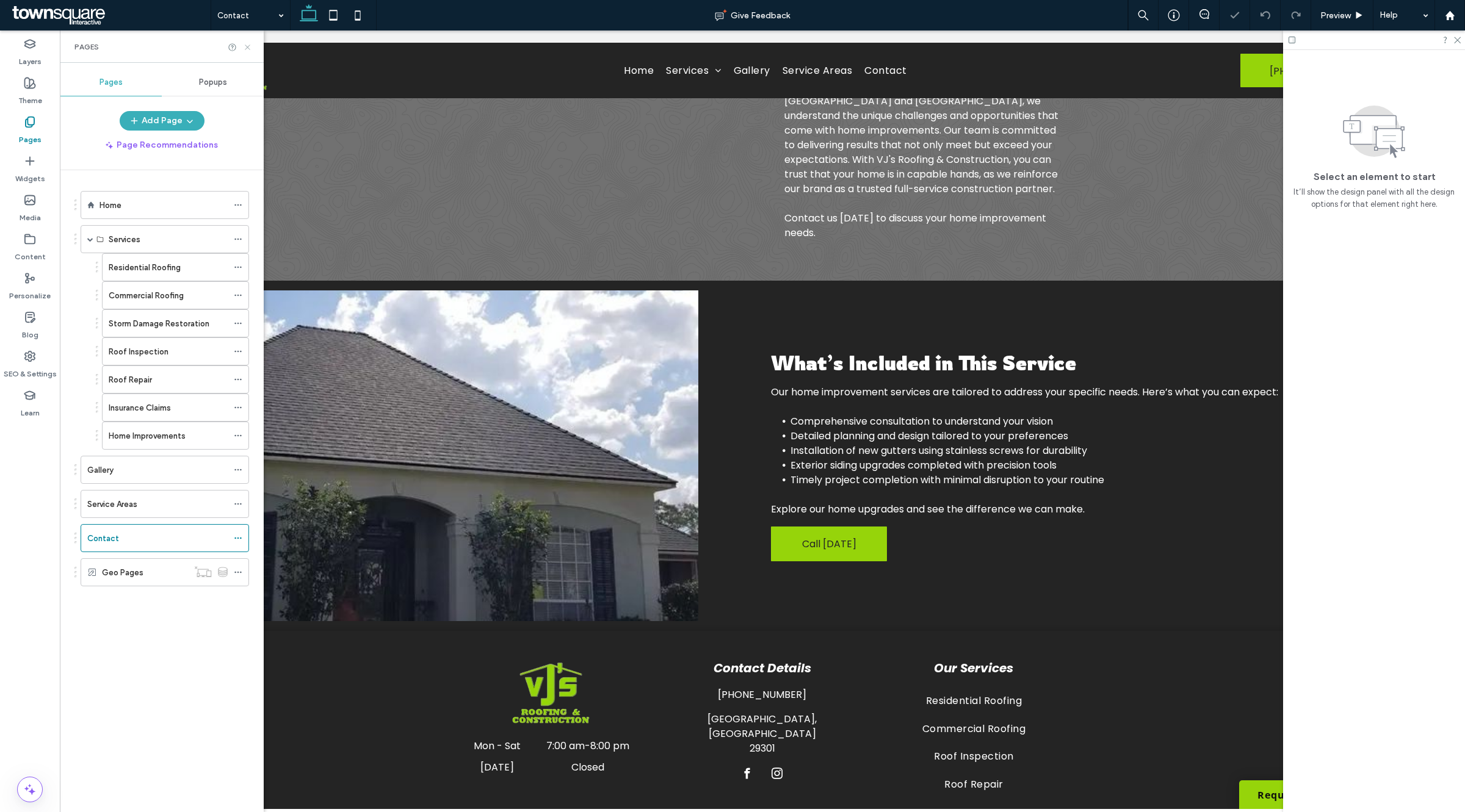
click at [247, 50] on icon at bounding box center [248, 48] width 9 height 9
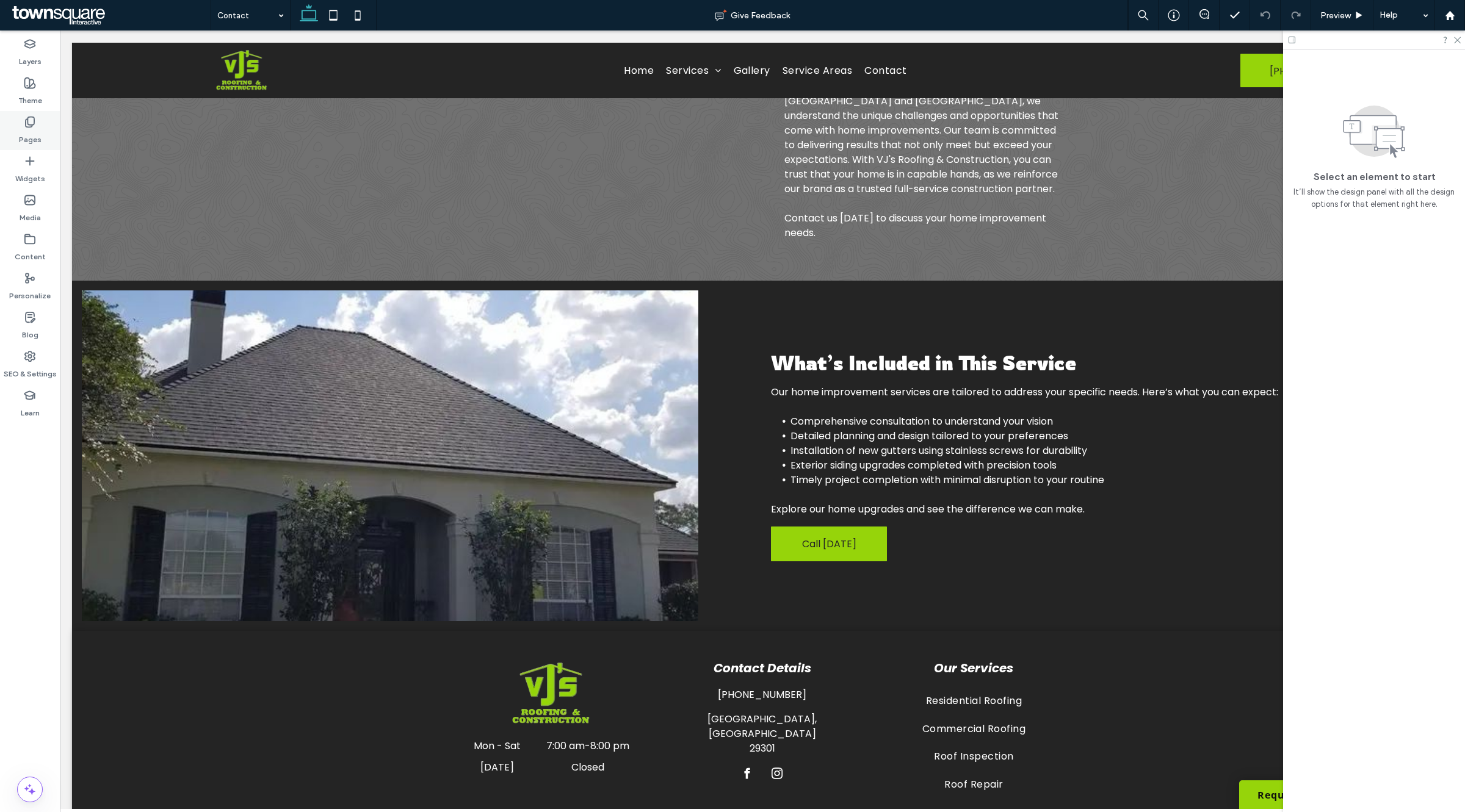
click at [34, 118] on use at bounding box center [29, 121] width 8 height 10
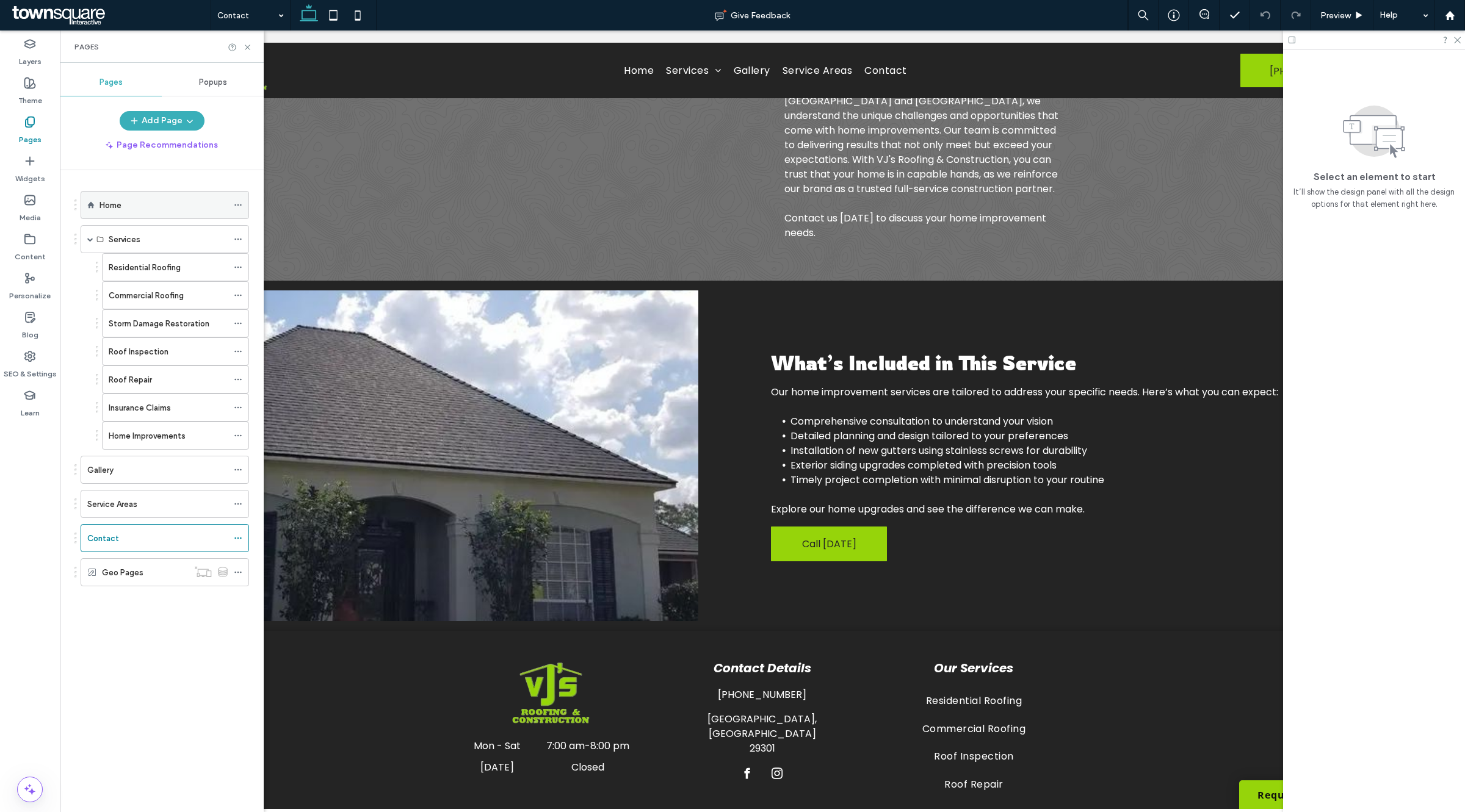
click at [131, 211] on div "Home" at bounding box center [163, 206] width 128 height 13
click at [1455, 40] on icon at bounding box center [1457, 39] width 7 height 7
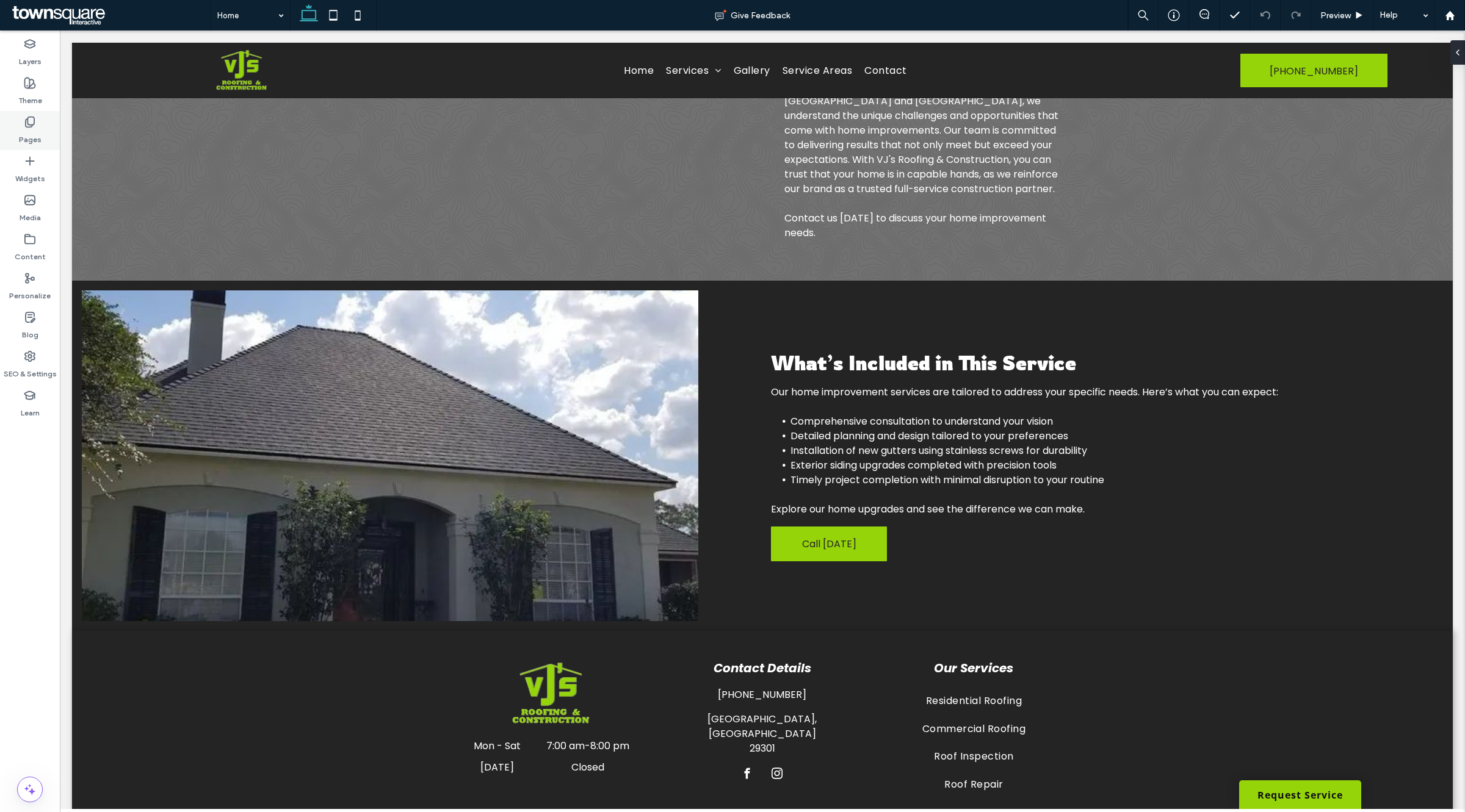
click at [15, 133] on div "Pages" at bounding box center [30, 131] width 60 height 39
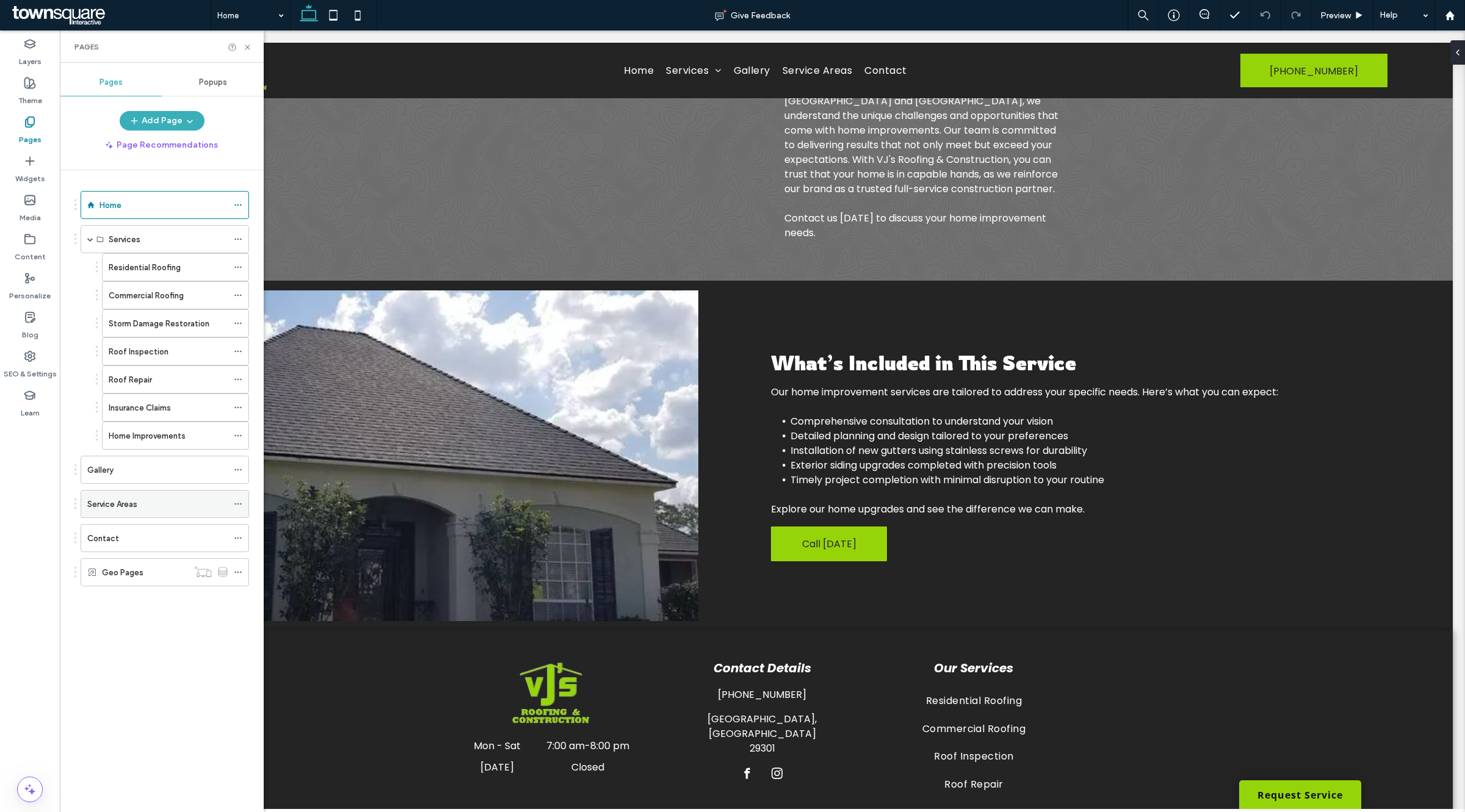
click at [140, 504] on div "Service Areas" at bounding box center [157, 505] width 140 height 13
click at [245, 49] on use at bounding box center [247, 47] width 5 height 5
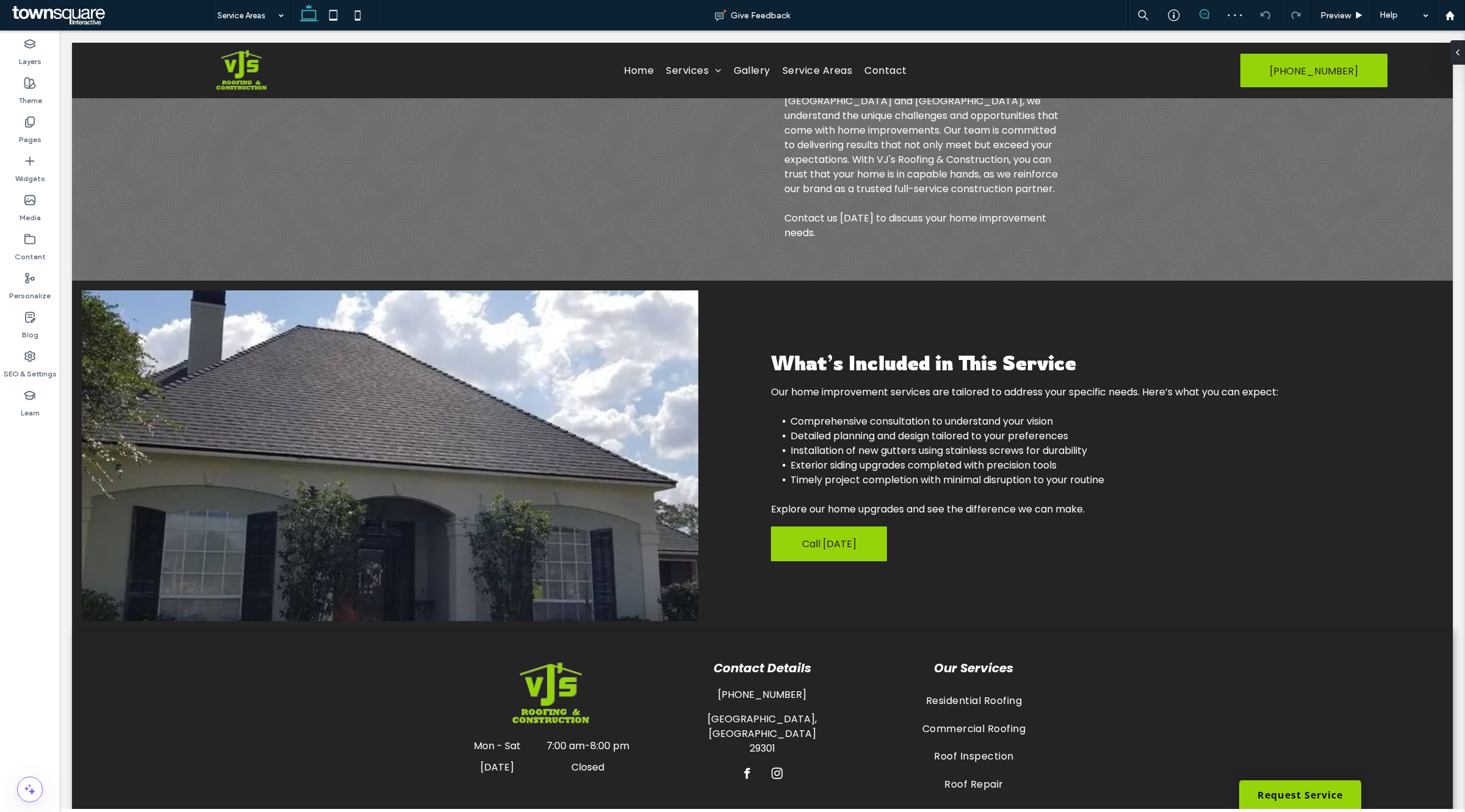
click at [1210, 15] on span at bounding box center [1204, 14] width 30 height 9
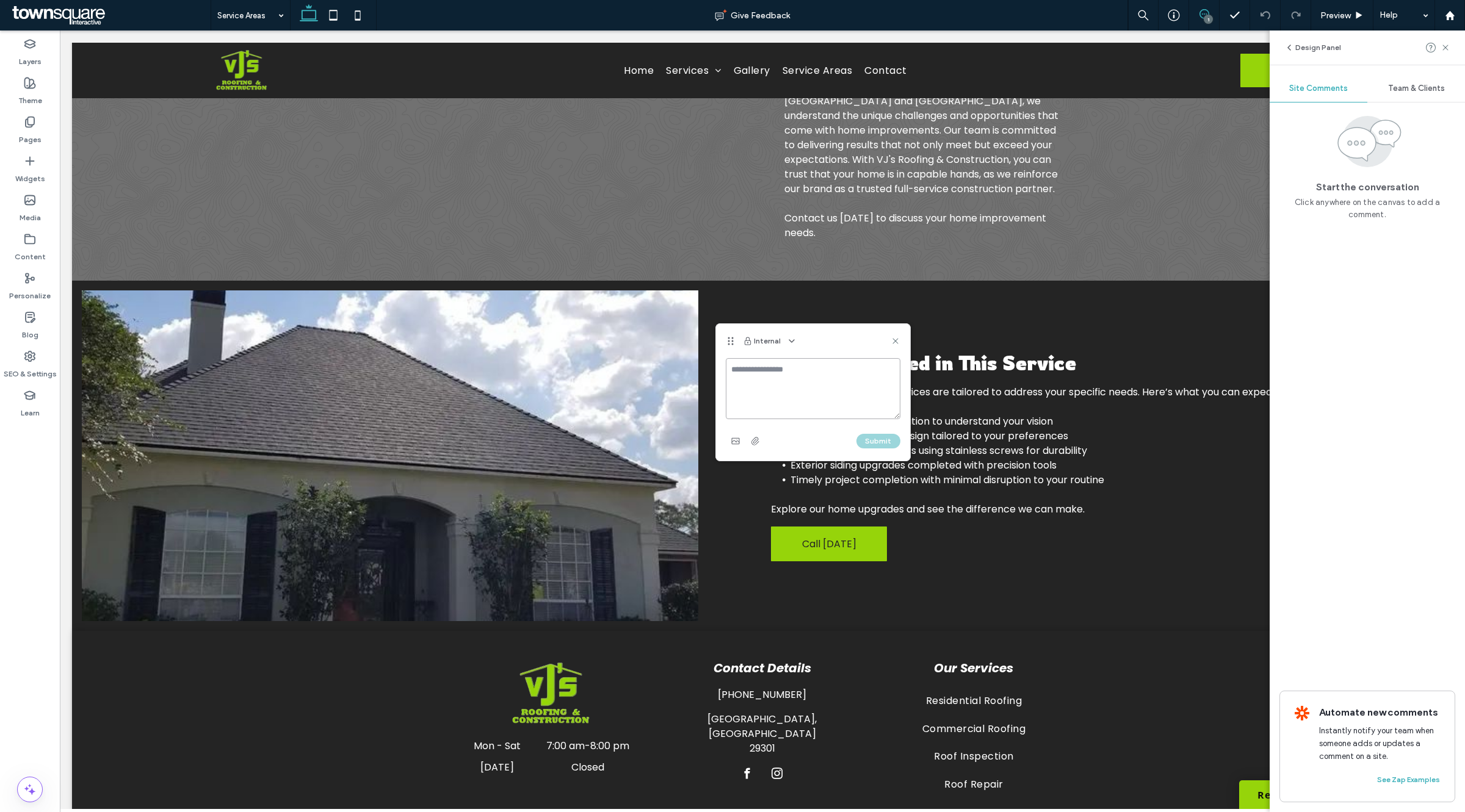
click at [773, 388] on textarea at bounding box center [812, 388] width 175 height 61
paste textarea "**********"
type textarea "**********"
click at [875, 446] on button "Submit" at bounding box center [878, 441] width 44 height 15
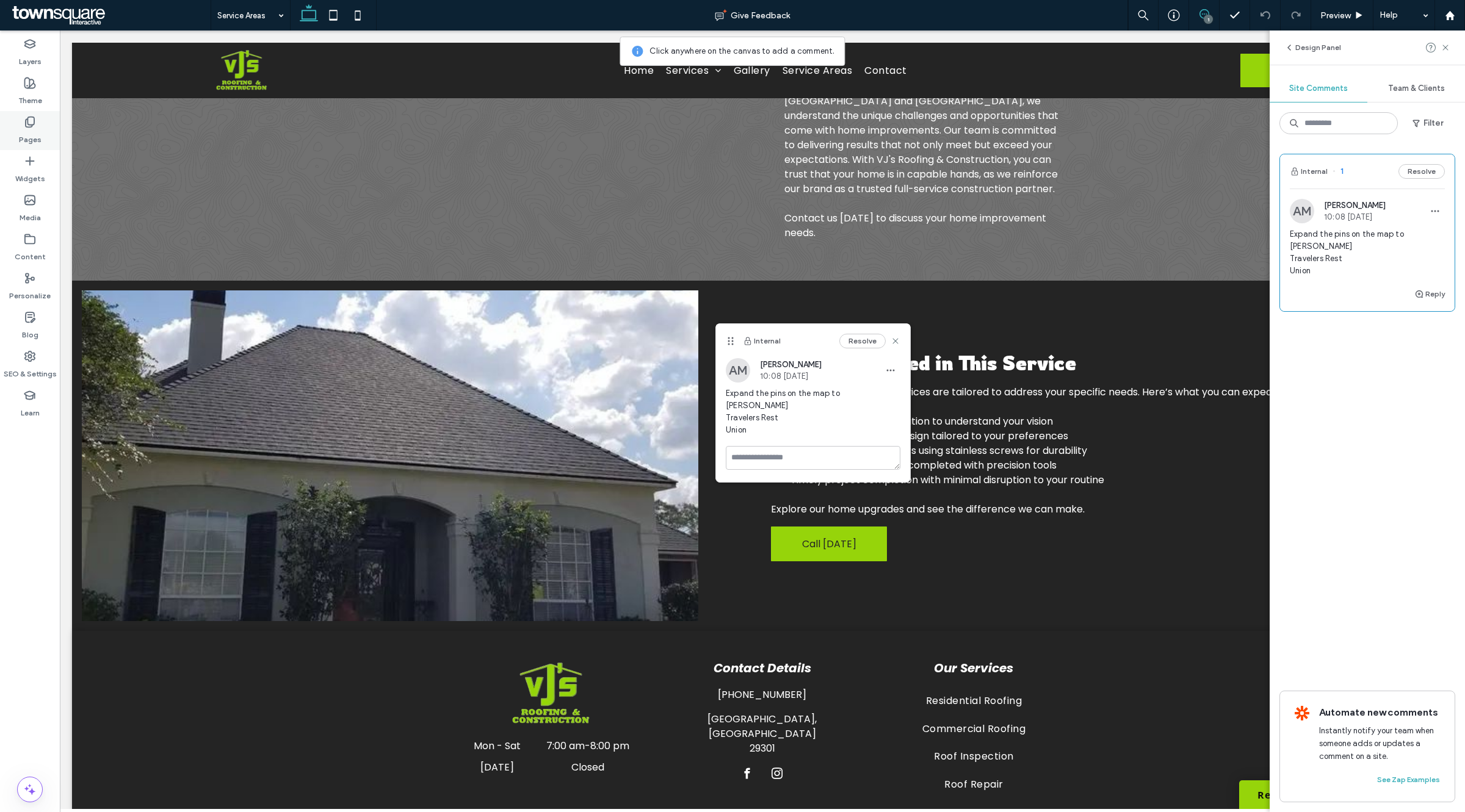
click at [17, 133] on div "Pages" at bounding box center [30, 131] width 60 height 39
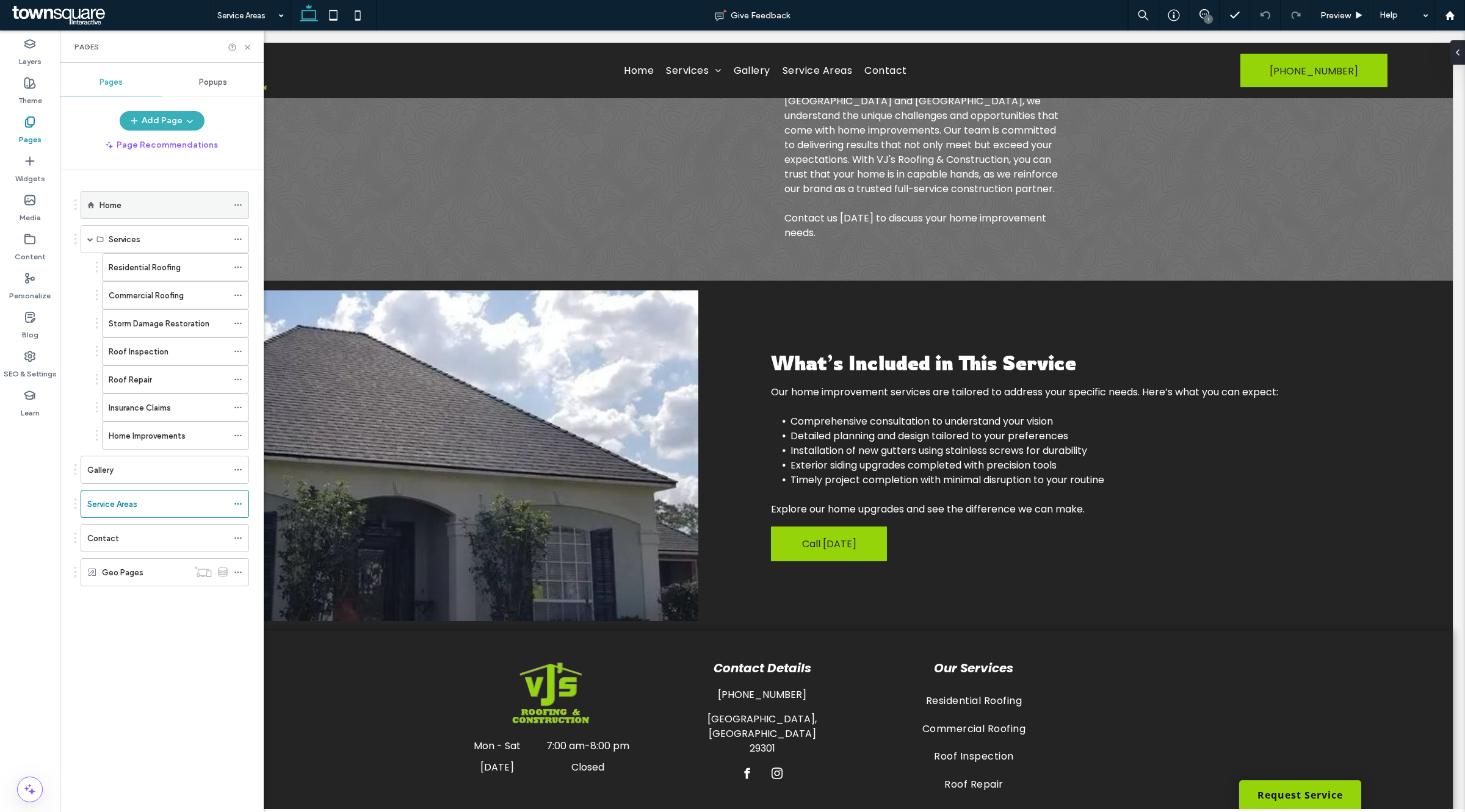
click at [147, 205] on div "Home" at bounding box center [163, 206] width 128 height 13
click at [1203, 17] on div "1" at bounding box center [1208, 20] width 9 height 9
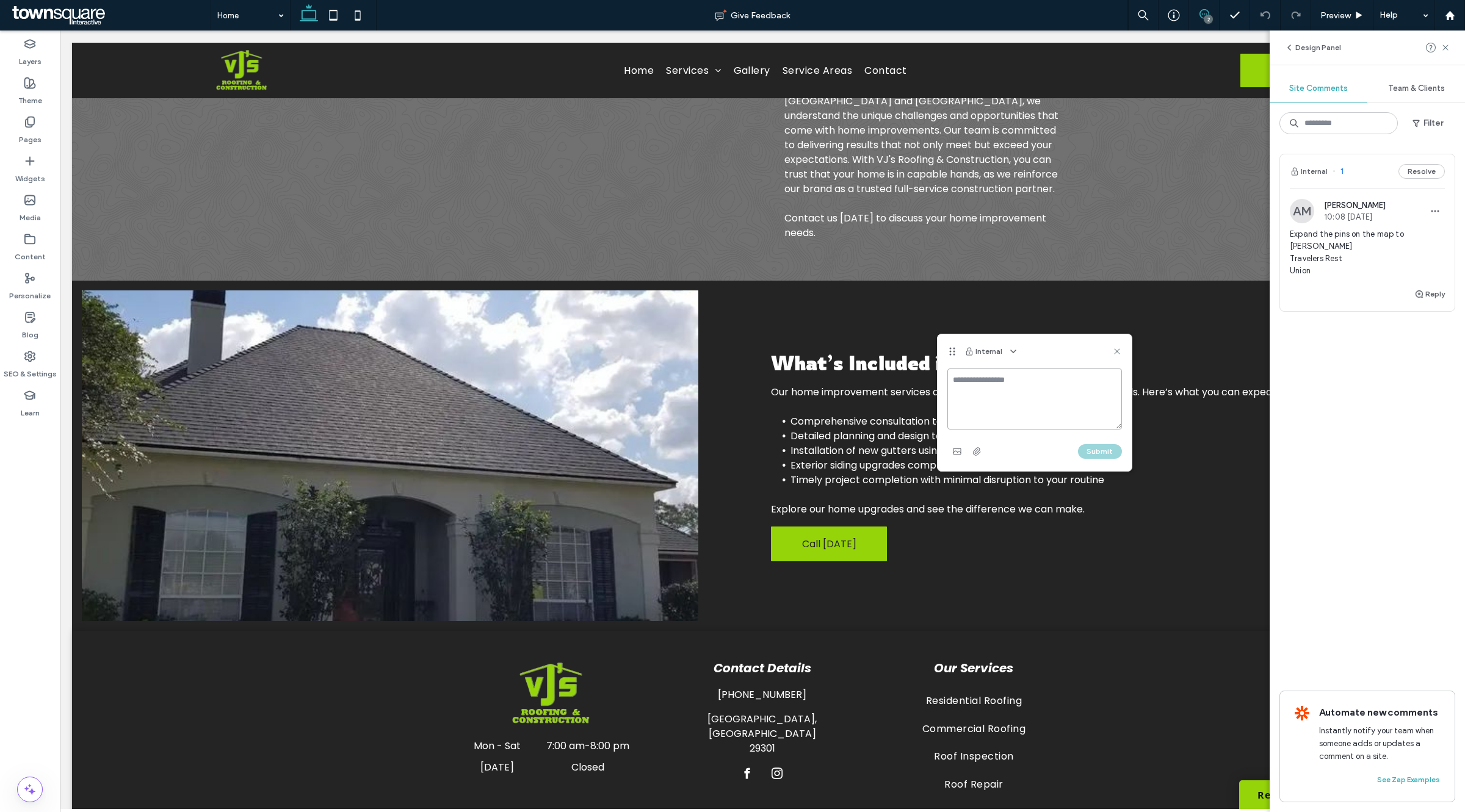
click at [999, 388] on textarea at bounding box center [1034, 398] width 175 height 61
paste textarea "**********"
type textarea "**********"
click at [1091, 455] on button "Submit" at bounding box center [1099, 451] width 44 height 15
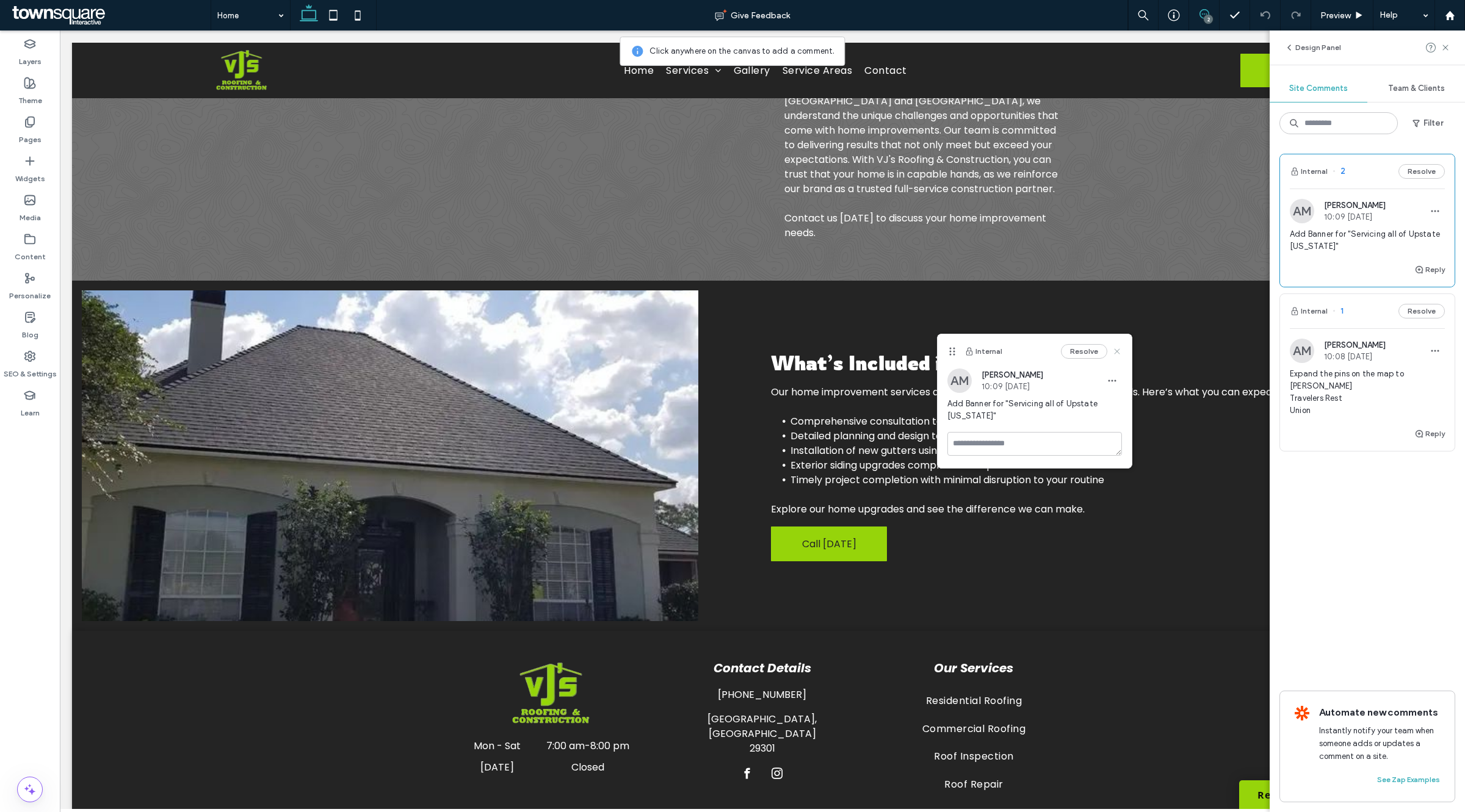
click at [1121, 347] on icon at bounding box center [1116, 351] width 9 height 9
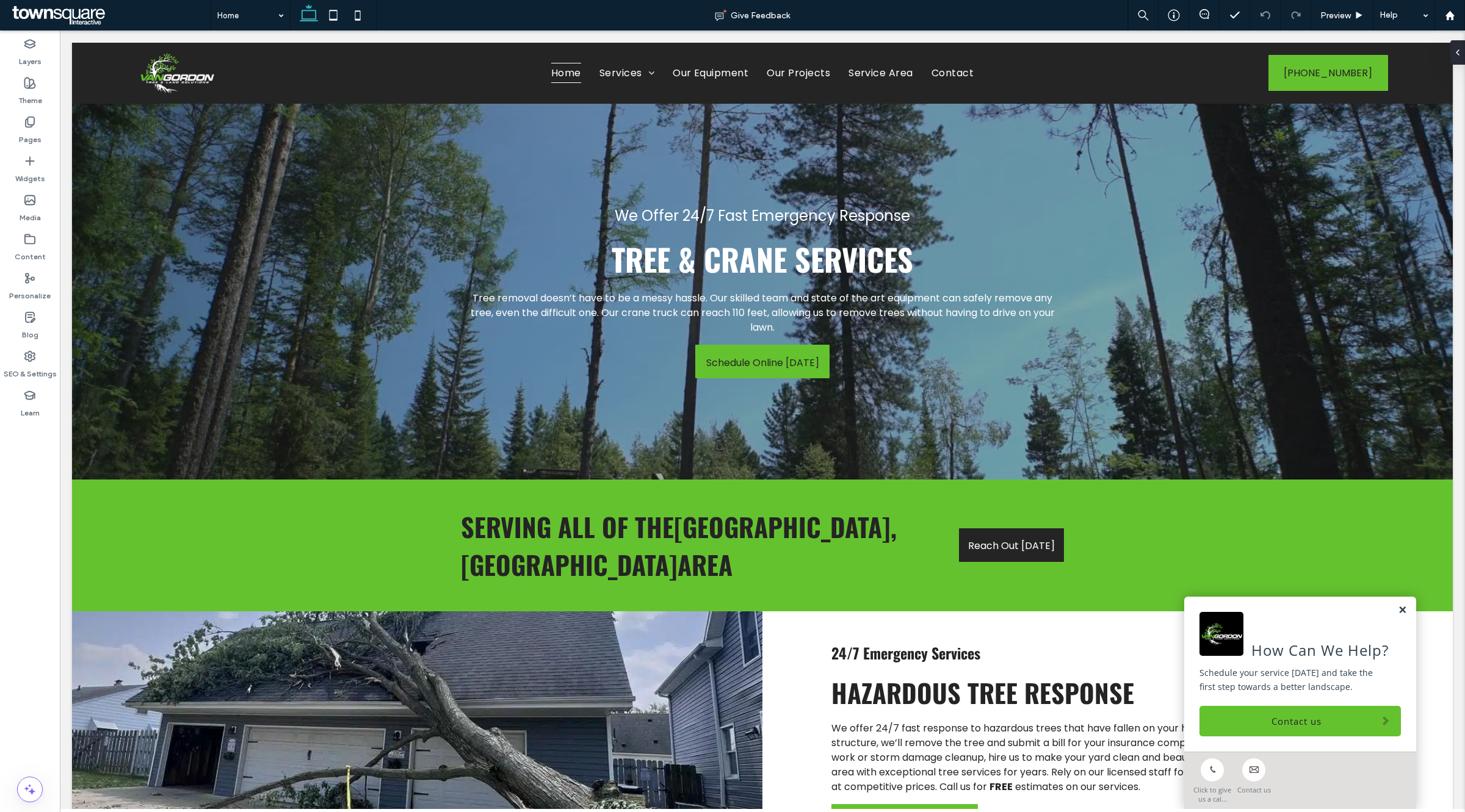
click at [1398, 608] on link at bounding box center [1402, 610] width 9 height 10
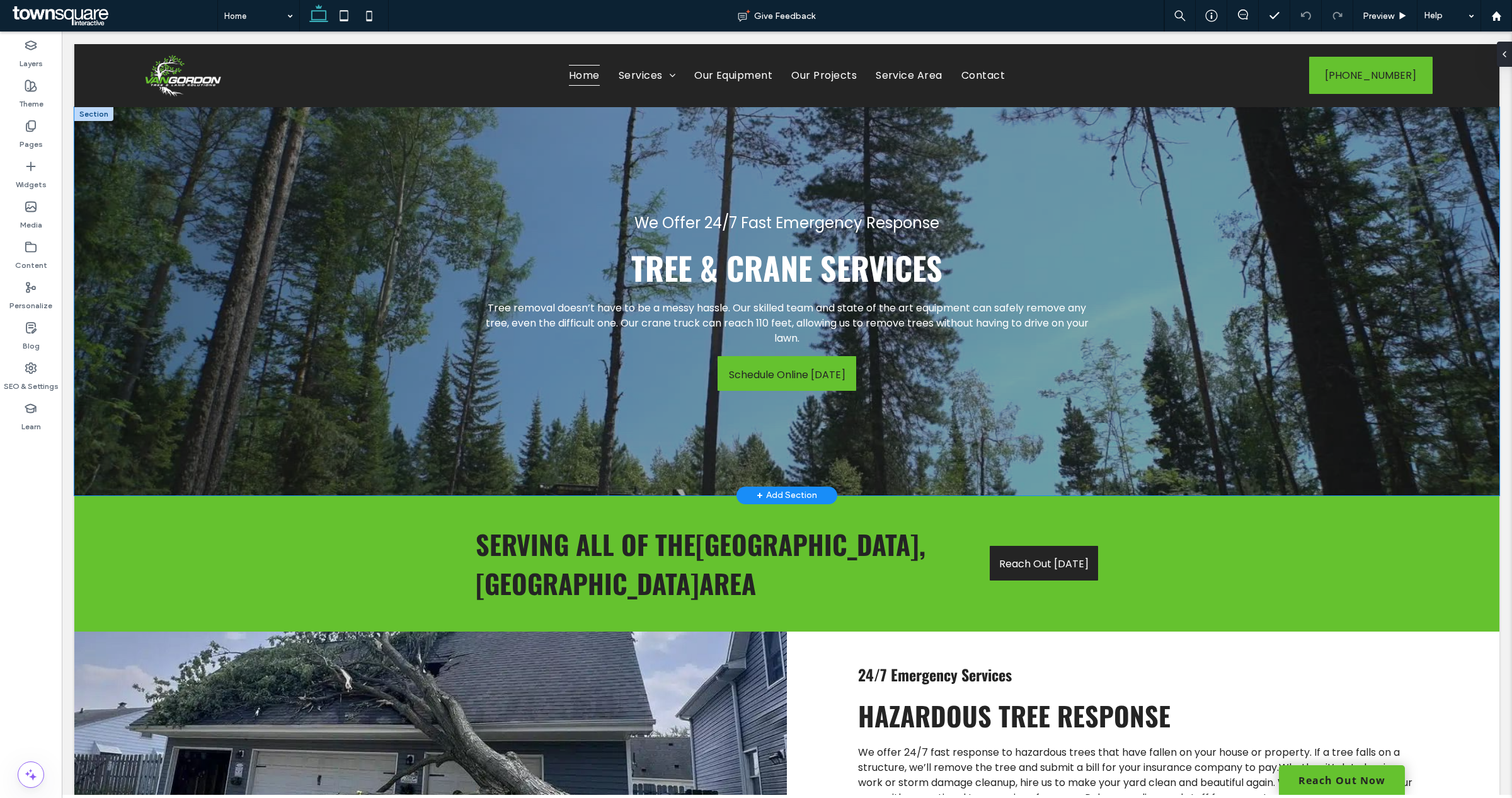
click at [1213, 205] on div at bounding box center [786, 301] width 1425 height 388
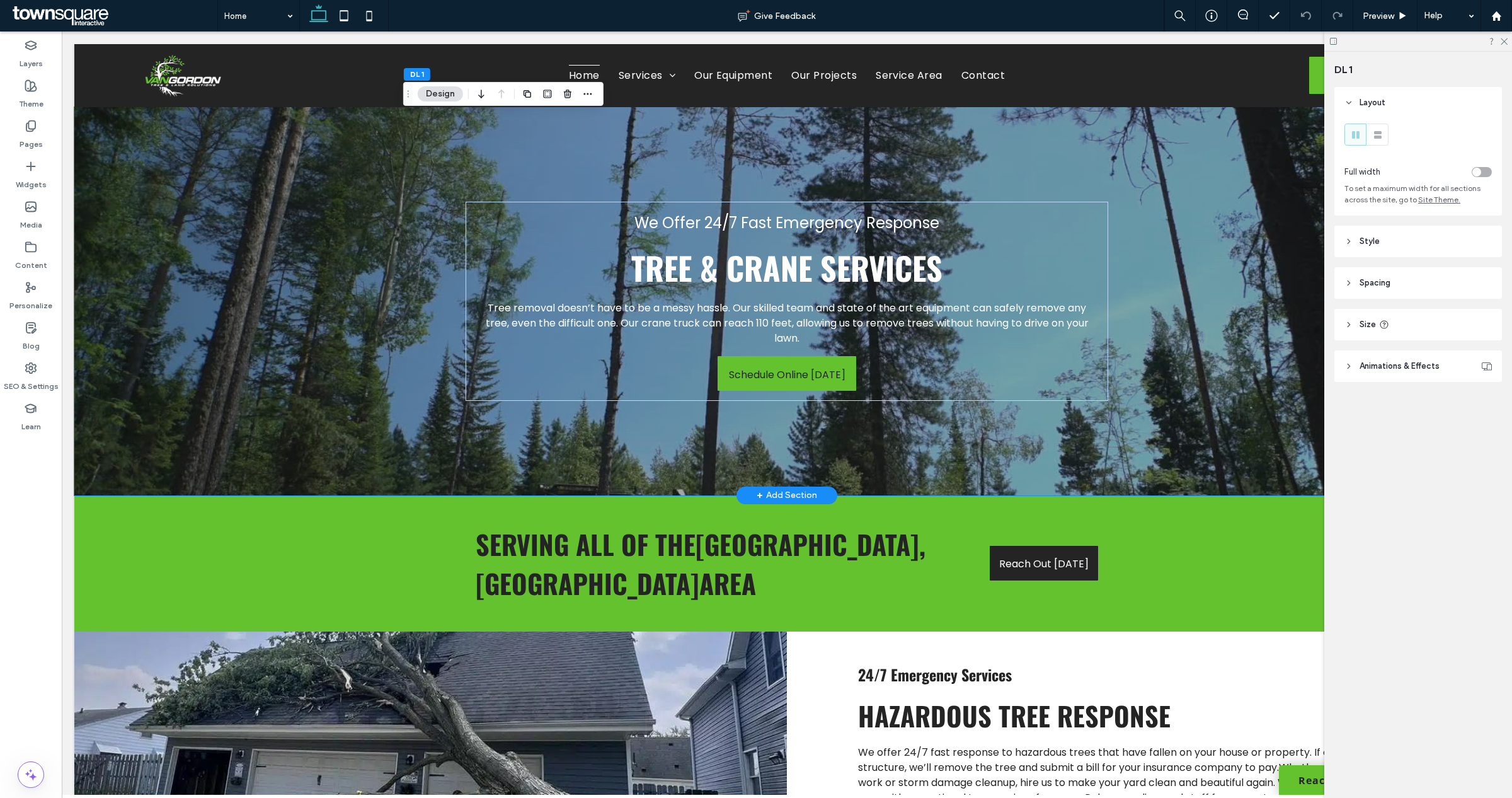
click at [1223, 409] on div at bounding box center [786, 301] width 1425 height 388
click at [436, 121] on div "We Offer 24/7 Fast Emergency Response TREE & CRANE Services Tree removal doesn’…" at bounding box center [786, 301] width 756 height 388
drag, startPoint x: 607, startPoint y: 494, endPoint x: 606, endPoint y: 481, distance: 13.0
click at [606, 481] on div "We Offer 24/7 Fast Emergency Response TREE & CRANE Services Tree removal doesn’…" at bounding box center [786, 301] width 1425 height 388
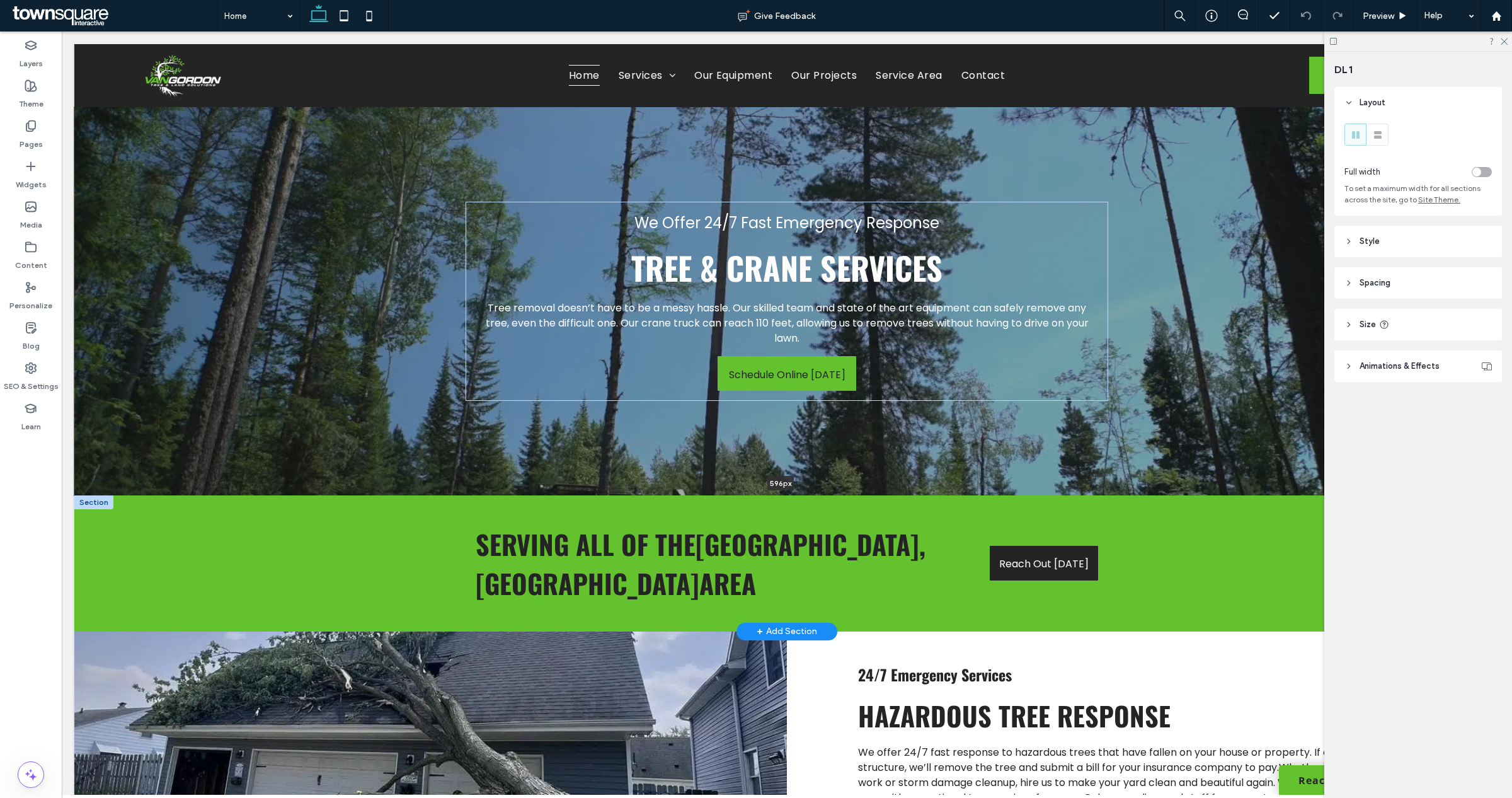
type input "***"
drag, startPoint x: 536, startPoint y: 493, endPoint x: 539, endPoint y: 482, distance: 11.4
click at [539, 482] on div "We Offer 24/7 Fast Emergency Response TREE & CRANE Services Tree removal doesn’…" at bounding box center [786, 301] width 1425 height 388
type input "***"
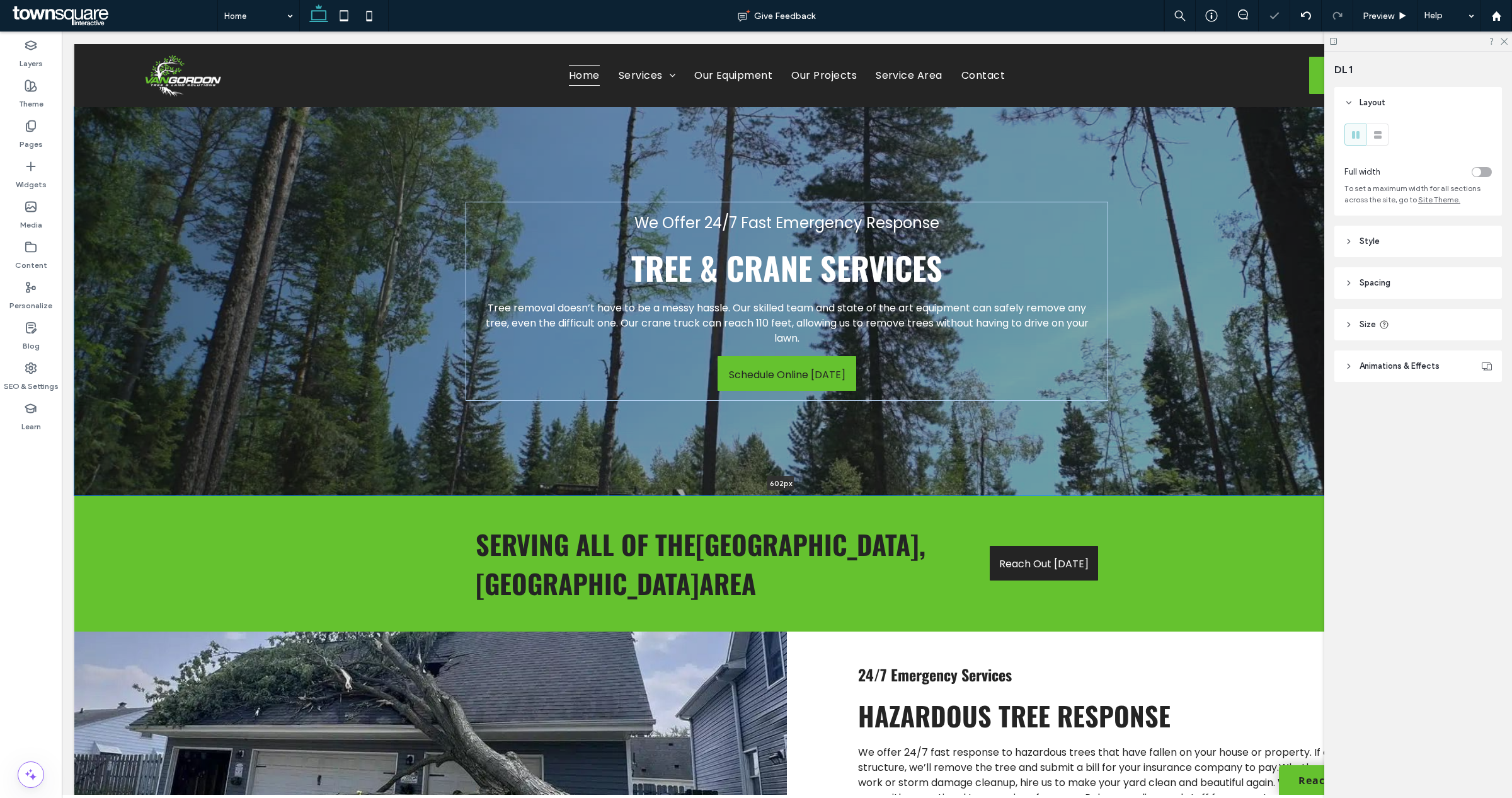
type input "***"
click at [539, 489] on div "We Offer 24/7 Fast Emergency Response TREE & CRANE Services Tree removal doesn’…" at bounding box center [786, 301] width 1425 height 388
type input "***"
click at [883, 152] on div "We Offer 24/7 Fast Emergency Response TREE & CRANE Services Tree removal doesn’…" at bounding box center [786, 301] width 756 height 388
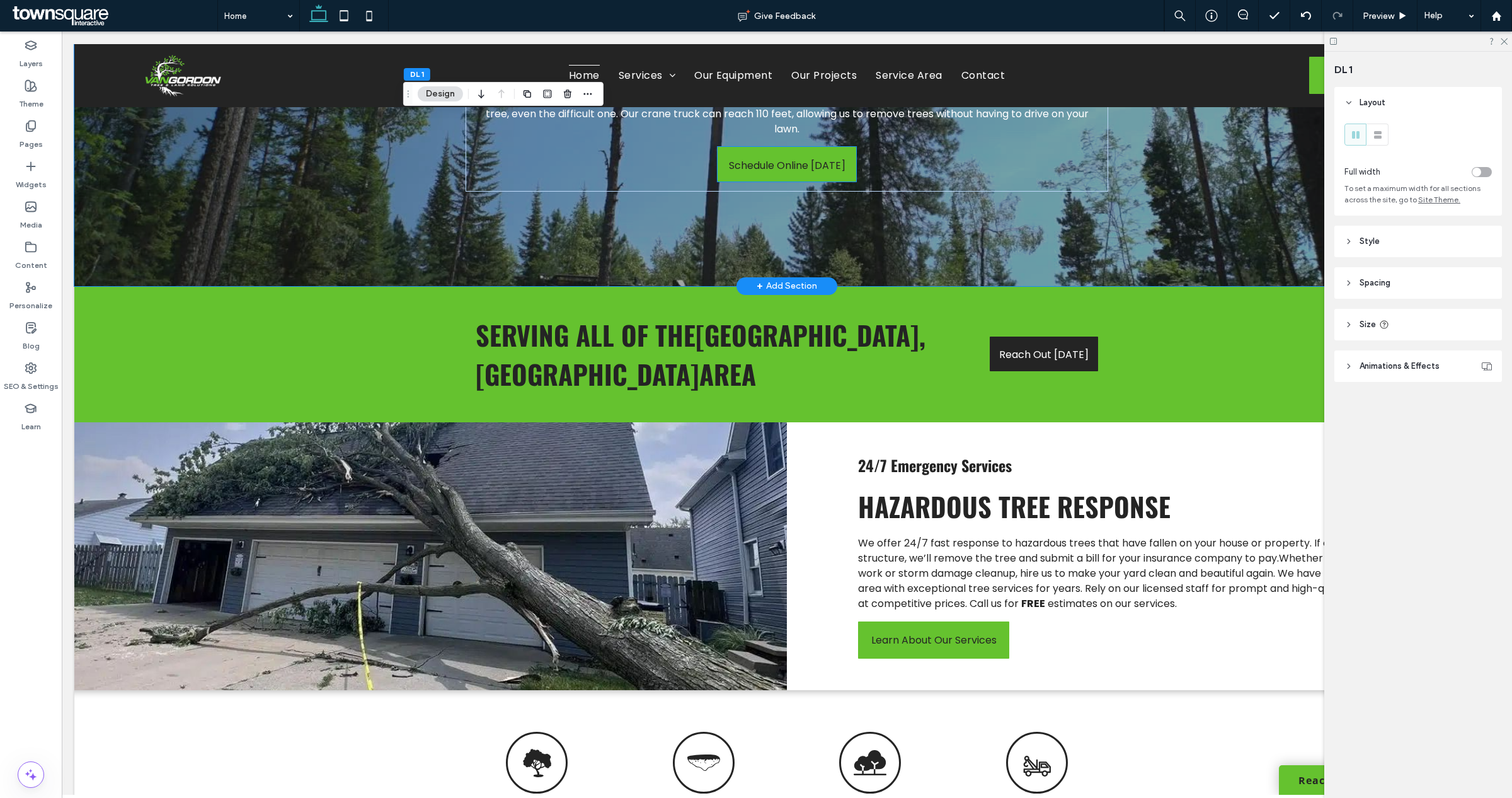
scroll to position [236, 0]
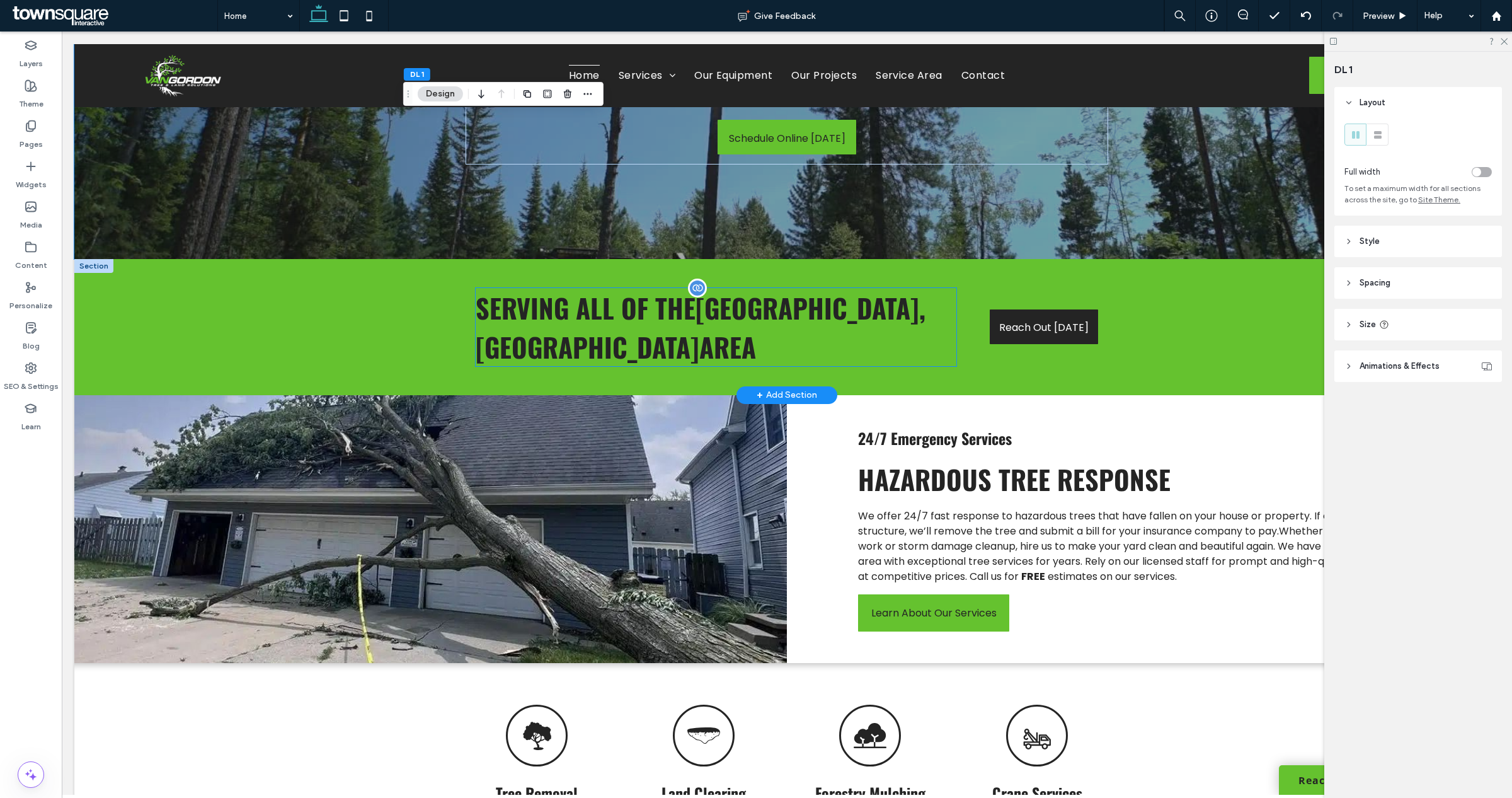
click at [753, 320] on span "Highland, MI" at bounding box center [701, 326] width 450 height 78
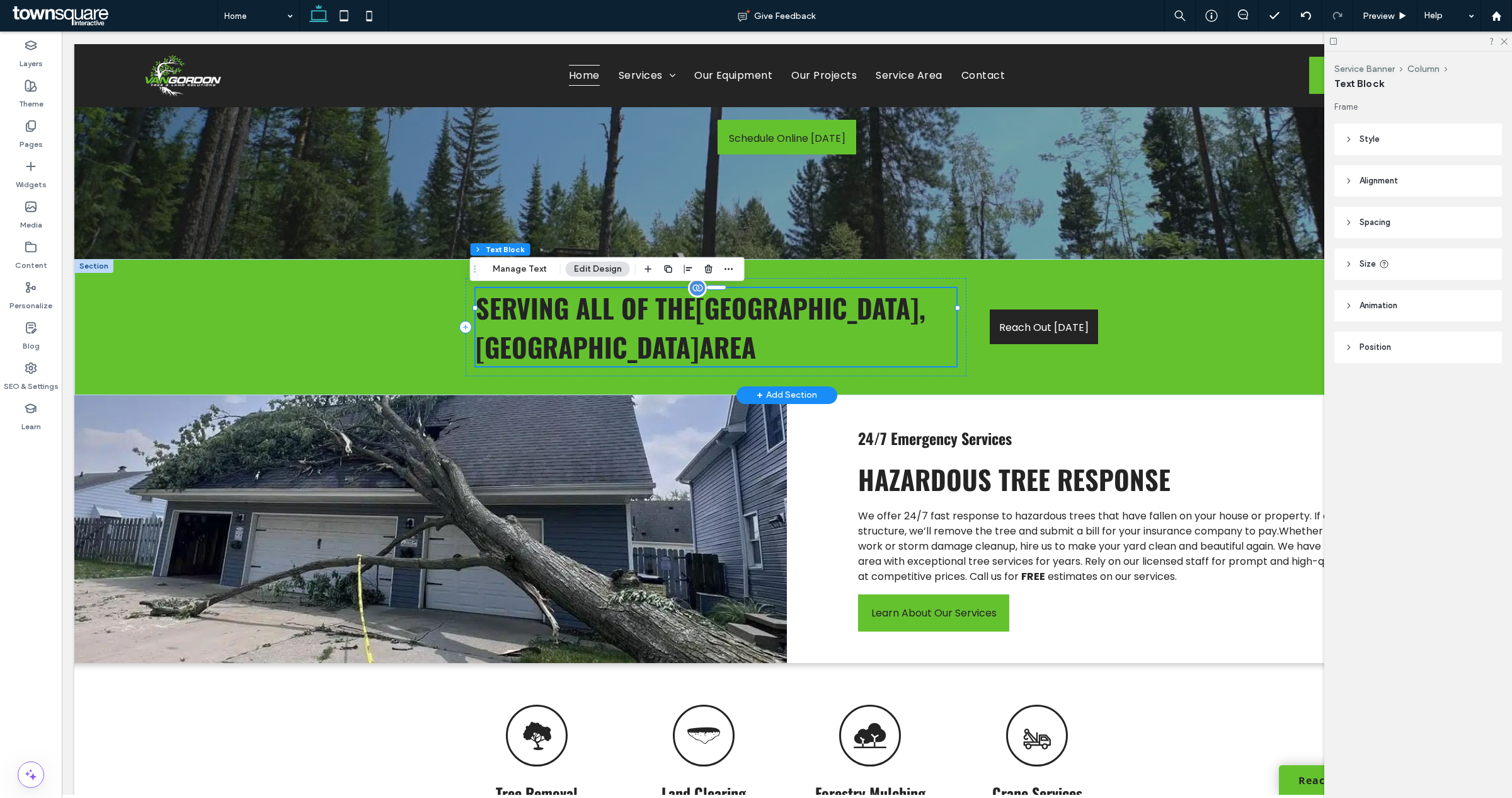
click at [753, 320] on span "Highland, MI" at bounding box center [701, 326] width 450 height 78
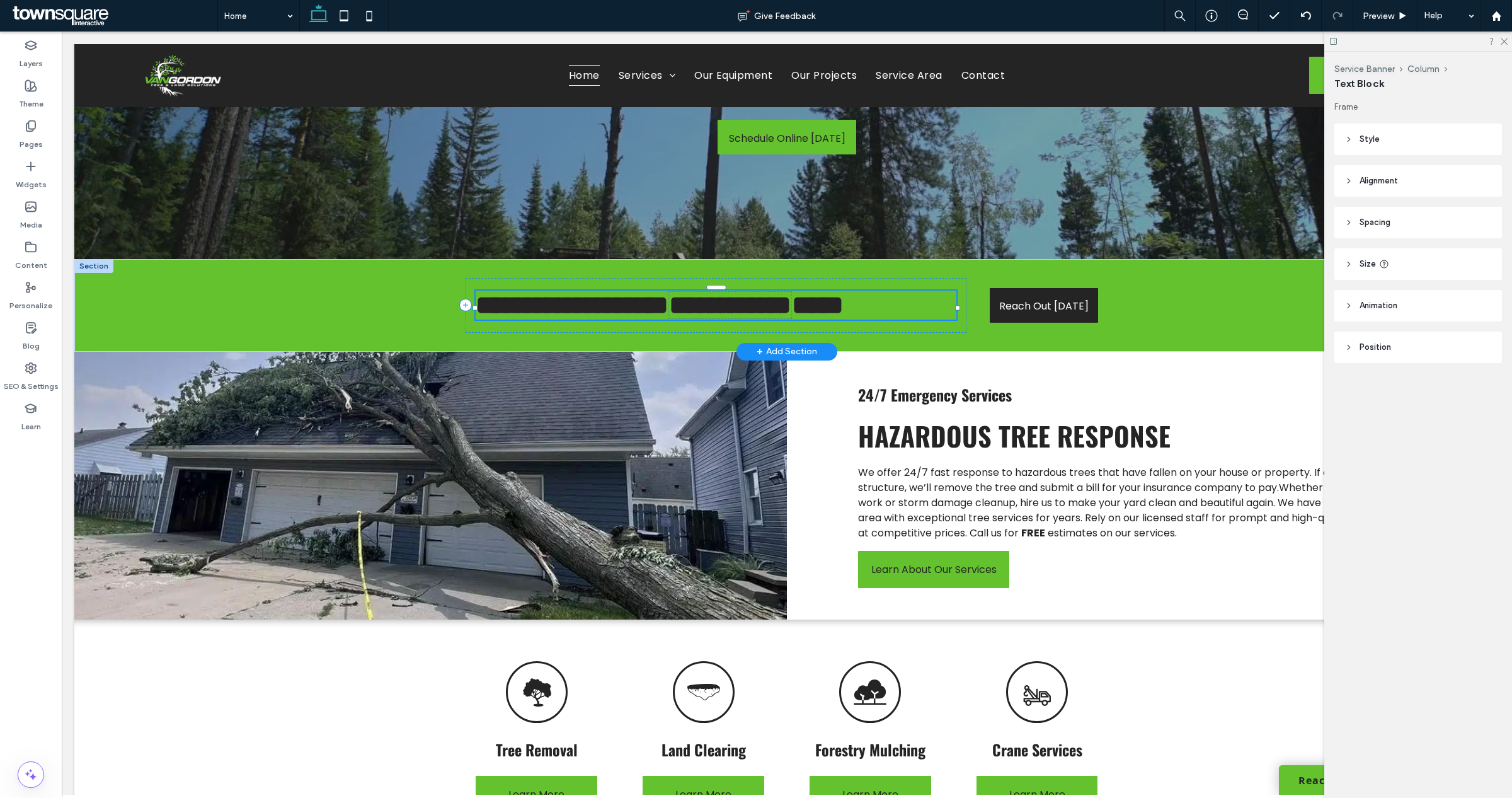
type input "******"
type input "**"
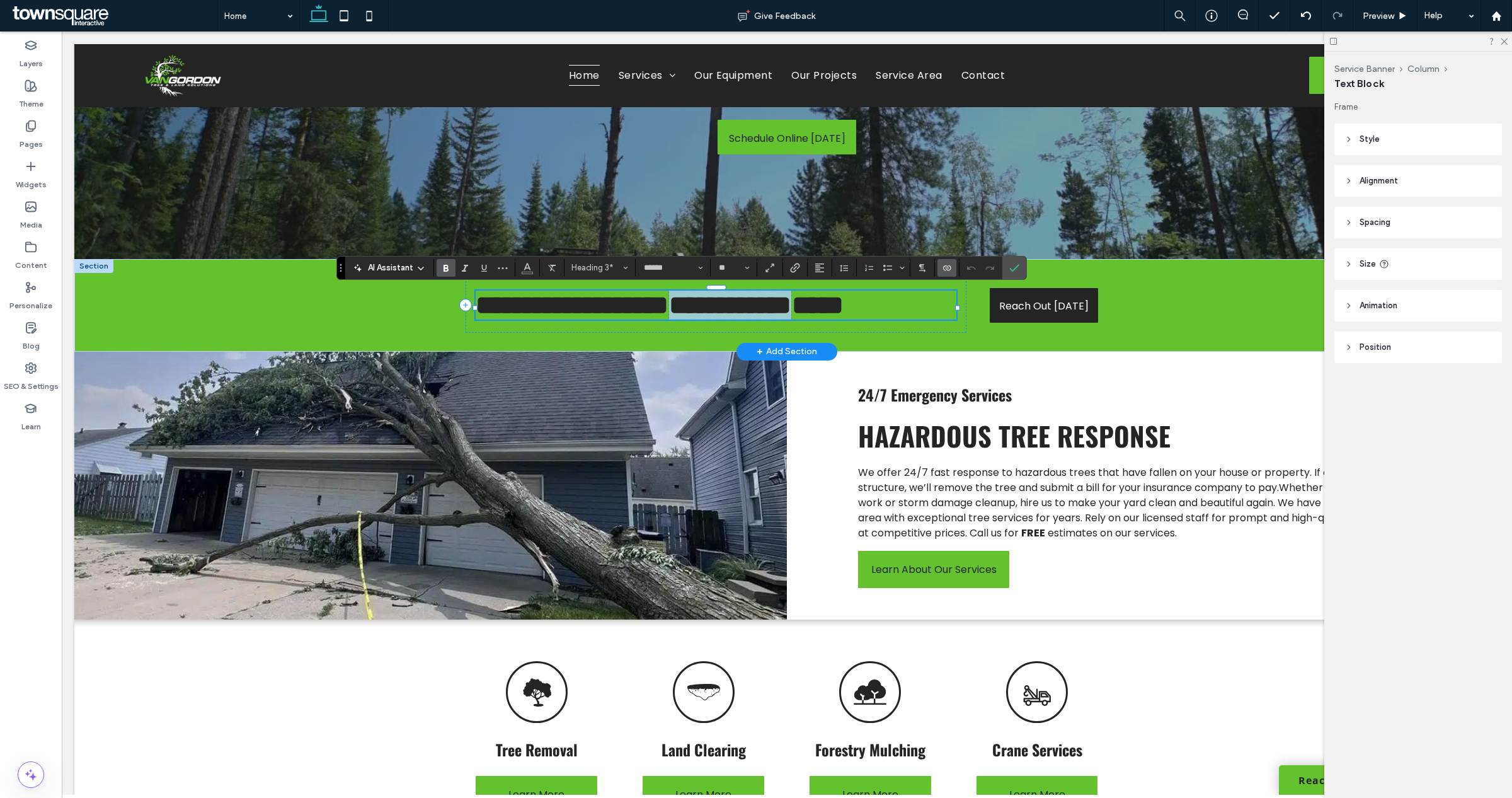
click at [753, 318] on span "**********" at bounding box center [729, 304] width 123 height 26
click at [791, 316] on span "**********" at bounding box center [729, 304] width 123 height 26
click at [918, 310] on h3 "**********" at bounding box center [716, 305] width 481 height 29
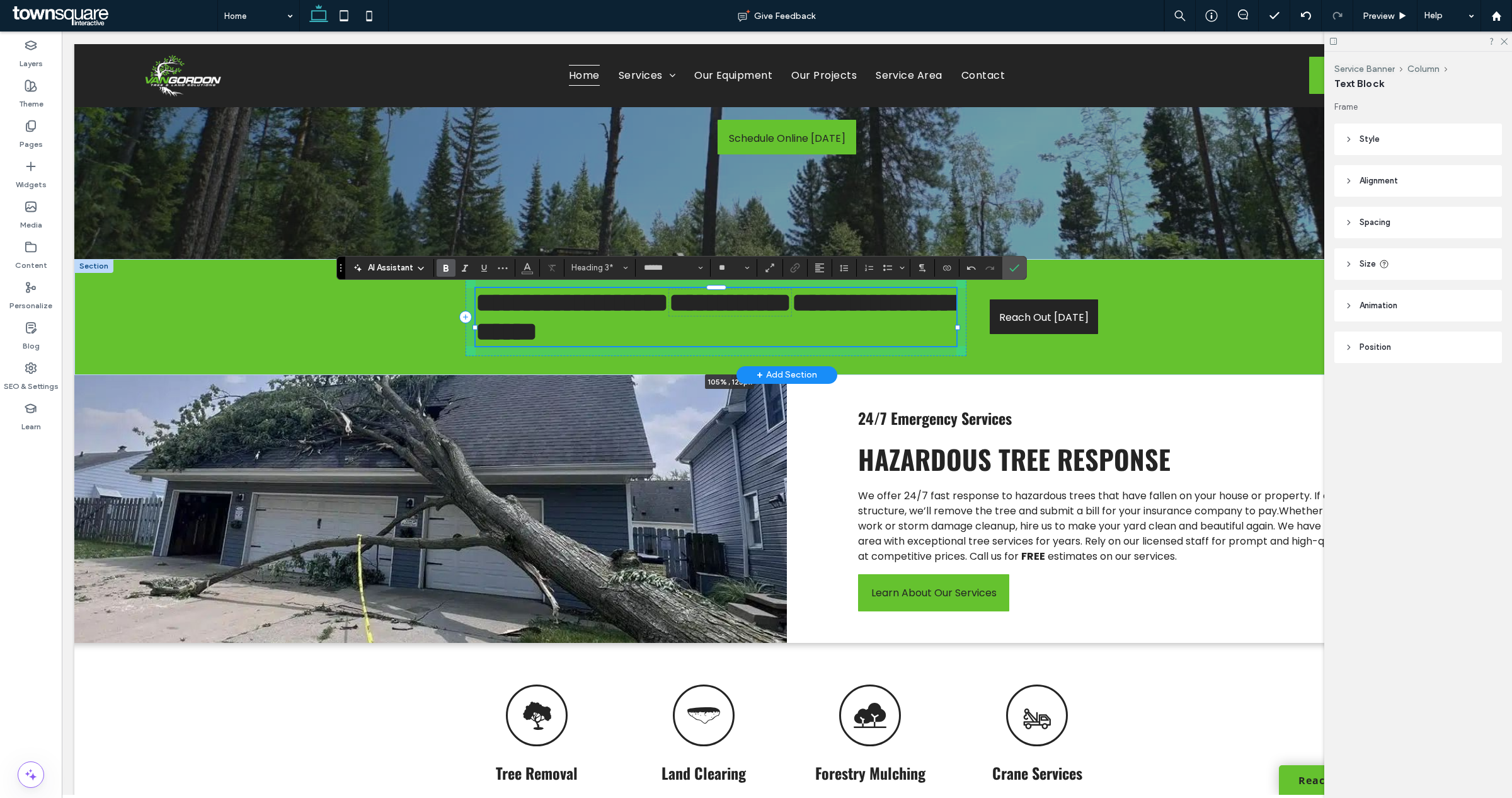
drag, startPoint x: 469, startPoint y: 329, endPoint x: 443, endPoint y: 329, distance: 26.0
click at [443, 329] on div "**********" at bounding box center [786, 316] width 756 height 116
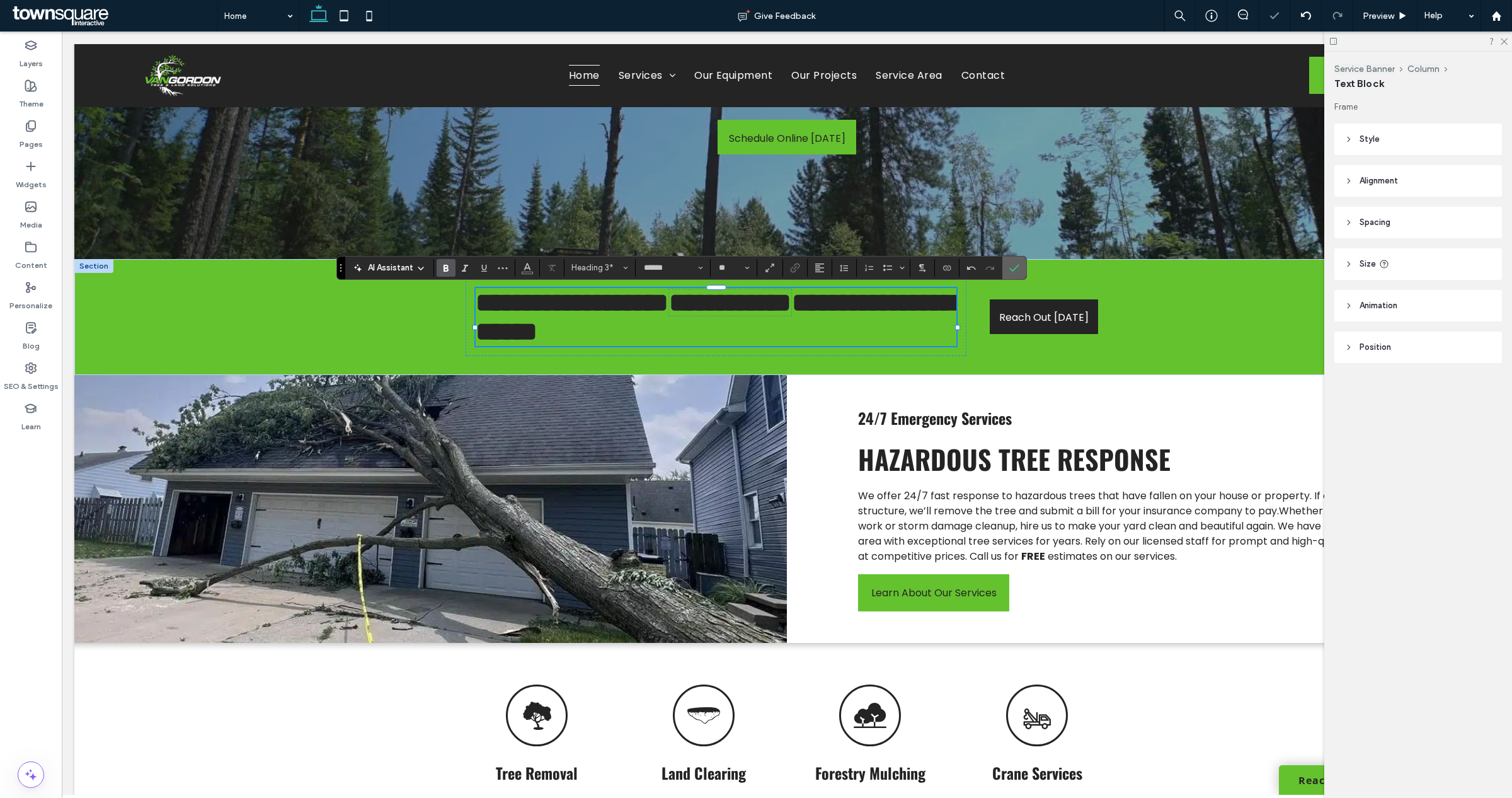
click at [1011, 265] on icon "Confirm" at bounding box center [1014, 267] width 10 height 10
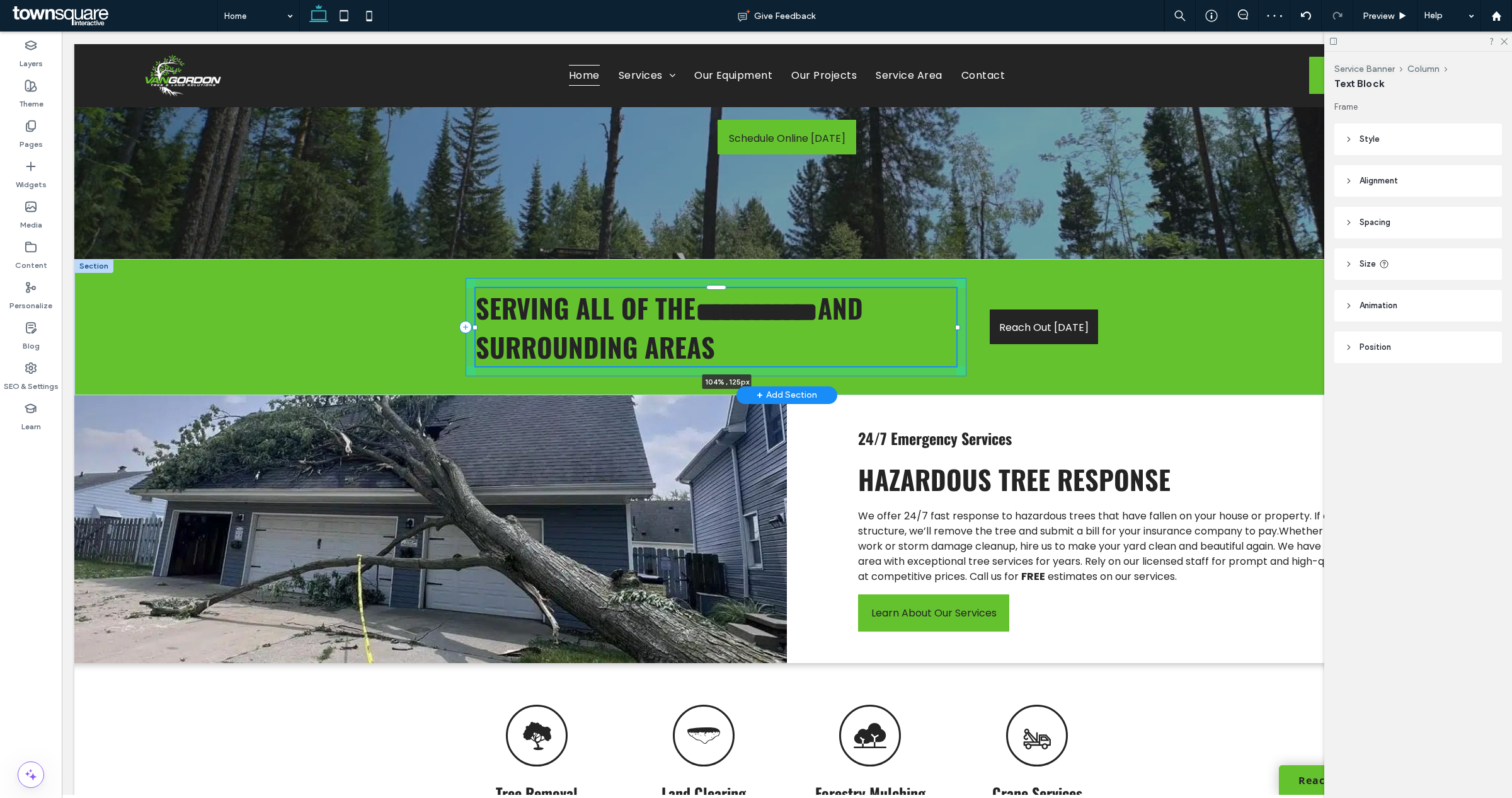
drag, startPoint x: 951, startPoint y: 329, endPoint x: 978, endPoint y: 326, distance: 27.2
click at [978, 326] on div "**********" at bounding box center [786, 326] width 756 height 136
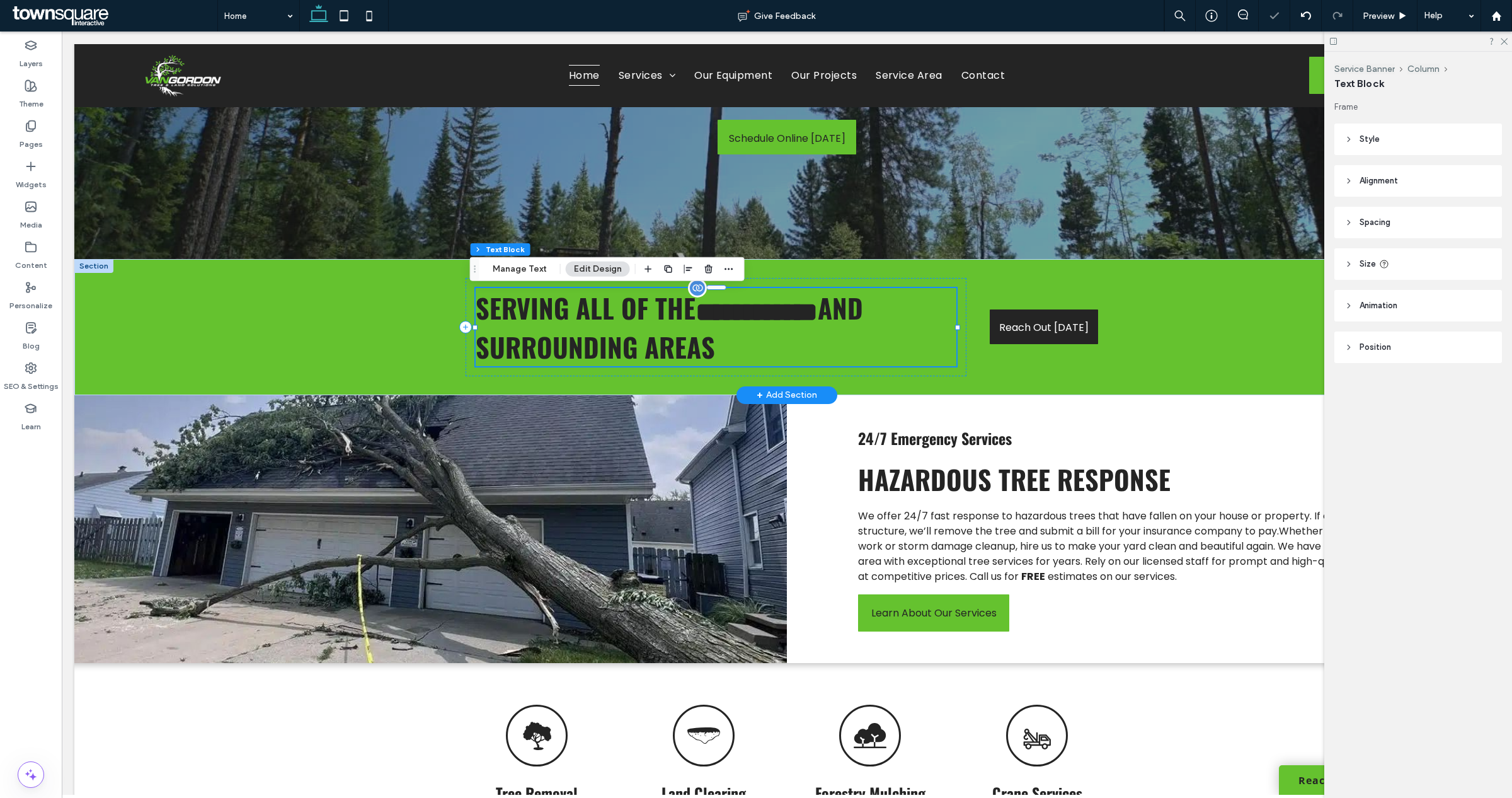
click at [838, 344] on h3 "**********" at bounding box center [716, 326] width 481 height 78
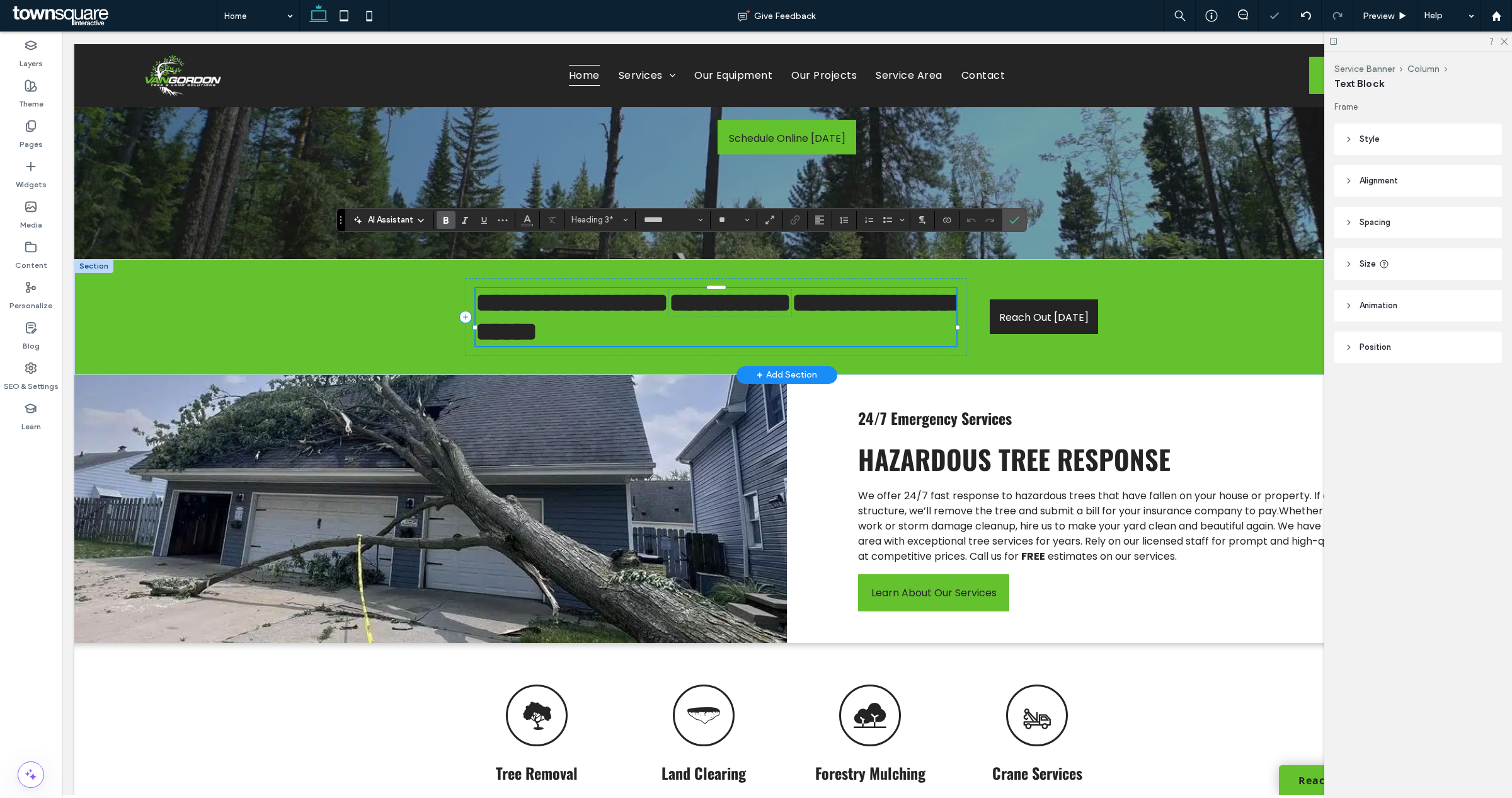
scroll to position [315, 0]
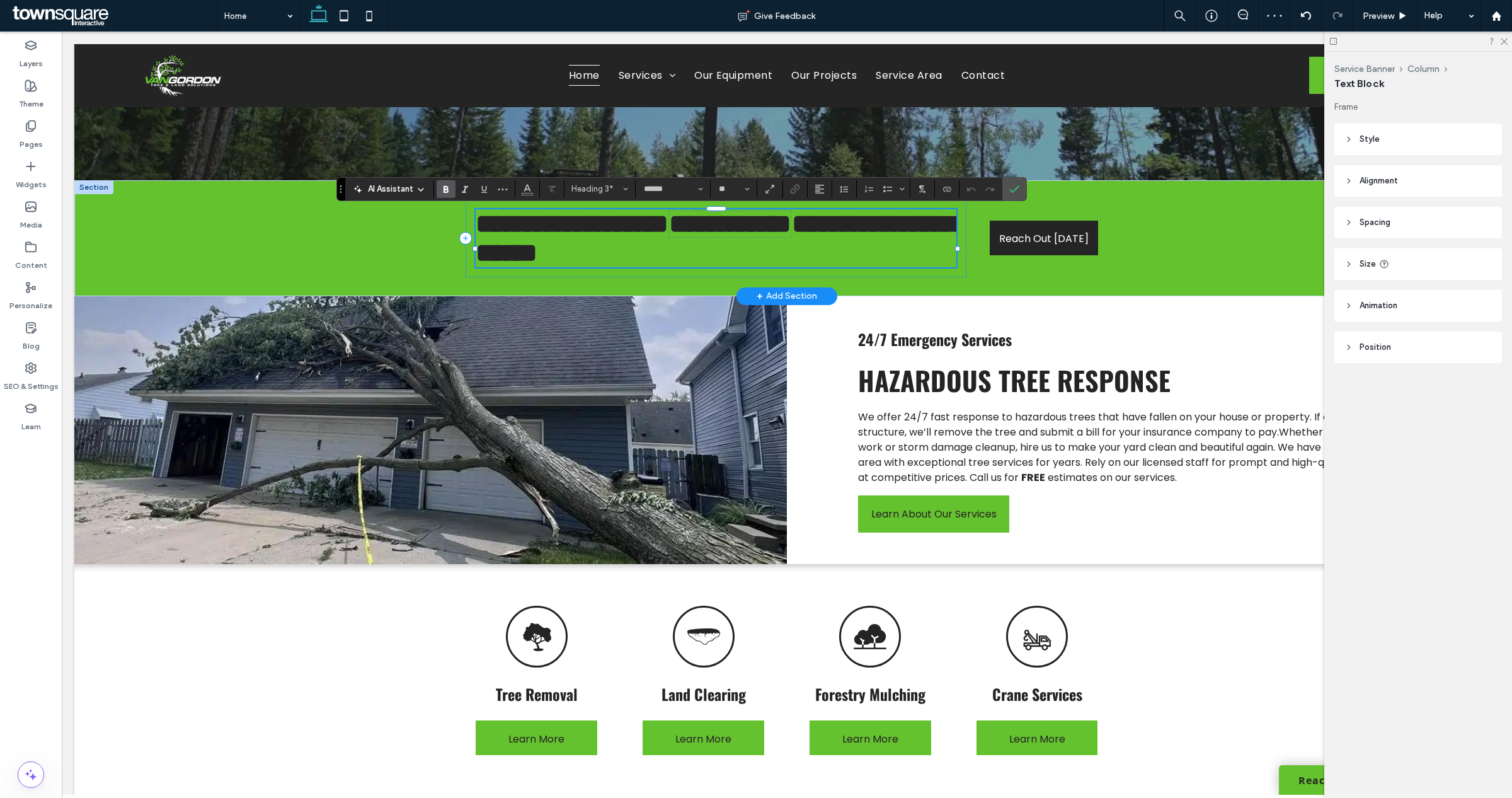
click at [726, 259] on h3 "**********" at bounding box center [716, 238] width 481 height 58
drag, startPoint x: 694, startPoint y: 219, endPoint x: 705, endPoint y: 221, distance: 11.2
click at [705, 221] on span "**********" at bounding box center [715, 237] width 479 height 56
click at [606, 231] on span "**********" at bounding box center [715, 237] width 479 height 56
drag, startPoint x: 613, startPoint y: 230, endPoint x: 620, endPoint y: 228, distance: 7.3
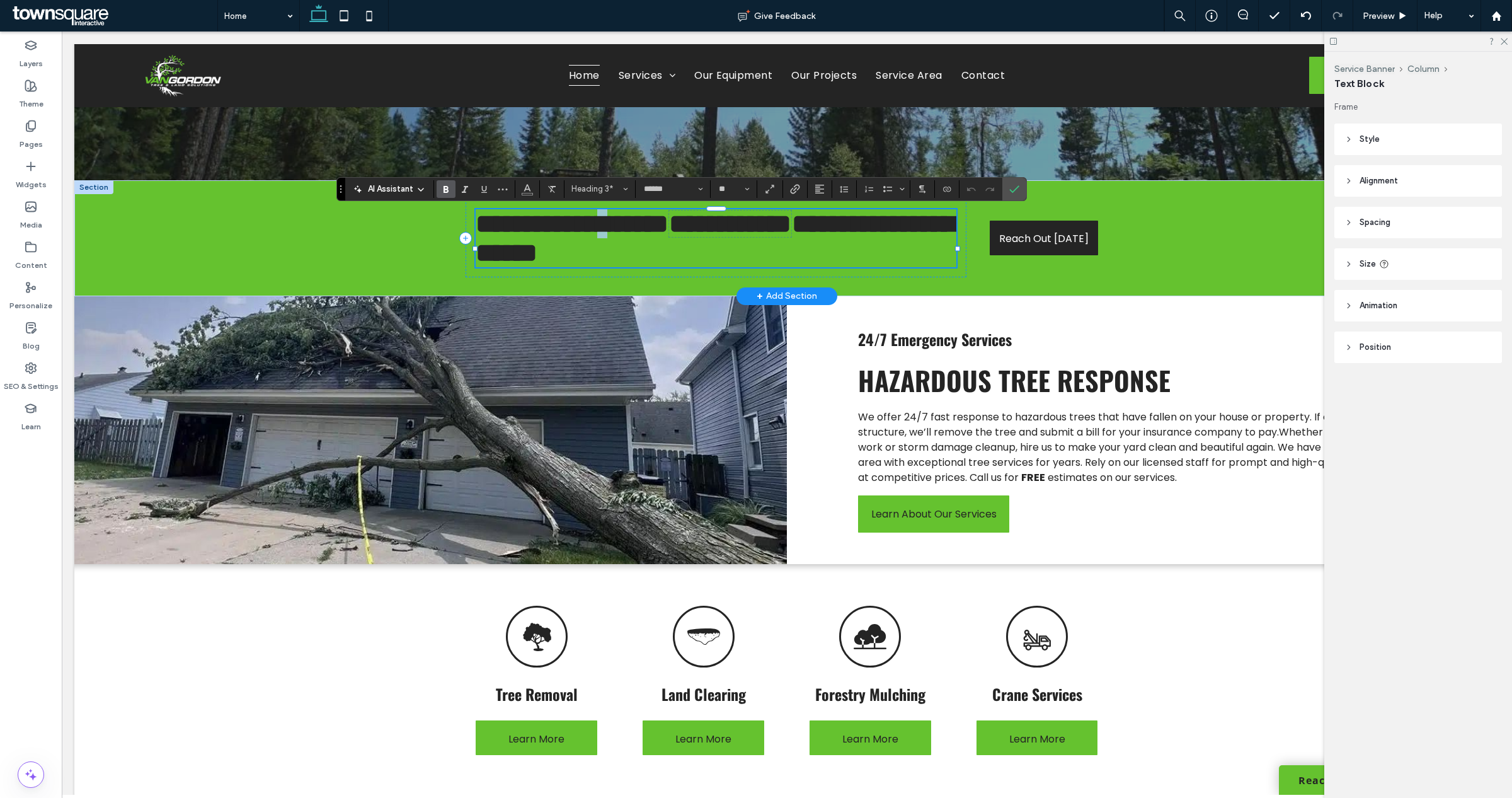
click at [627, 228] on span "**********" at bounding box center [715, 237] width 479 height 56
click at [565, 228] on span "**********" at bounding box center [715, 237] width 479 height 56
drag, startPoint x: 565, startPoint y: 228, endPoint x: 669, endPoint y: 230, distance: 104.0
click at [669, 230] on span "**********" at bounding box center [715, 237] width 479 height 56
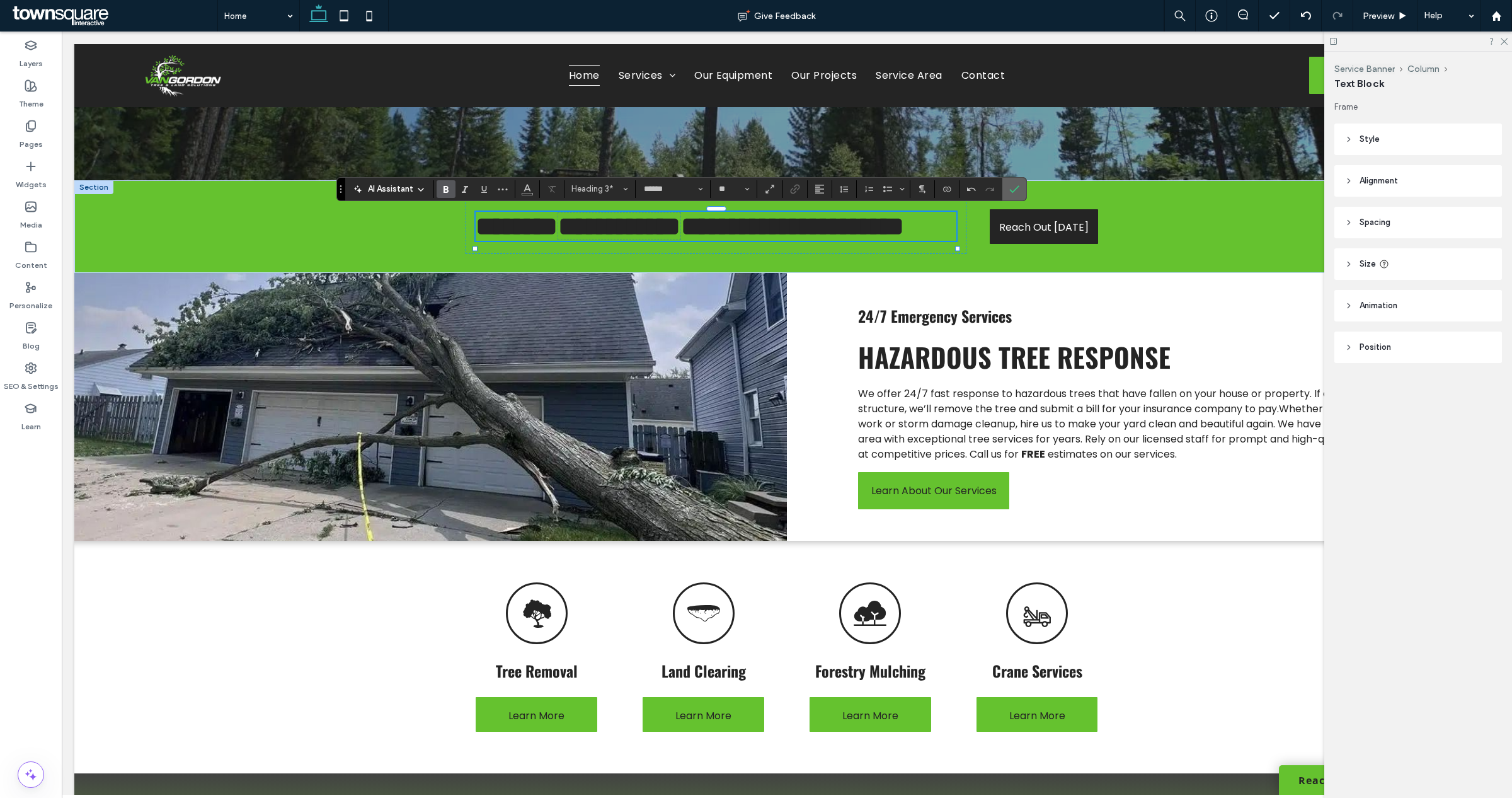
click at [1010, 180] on span "Confirm" at bounding box center [1012, 189] width 6 height 23
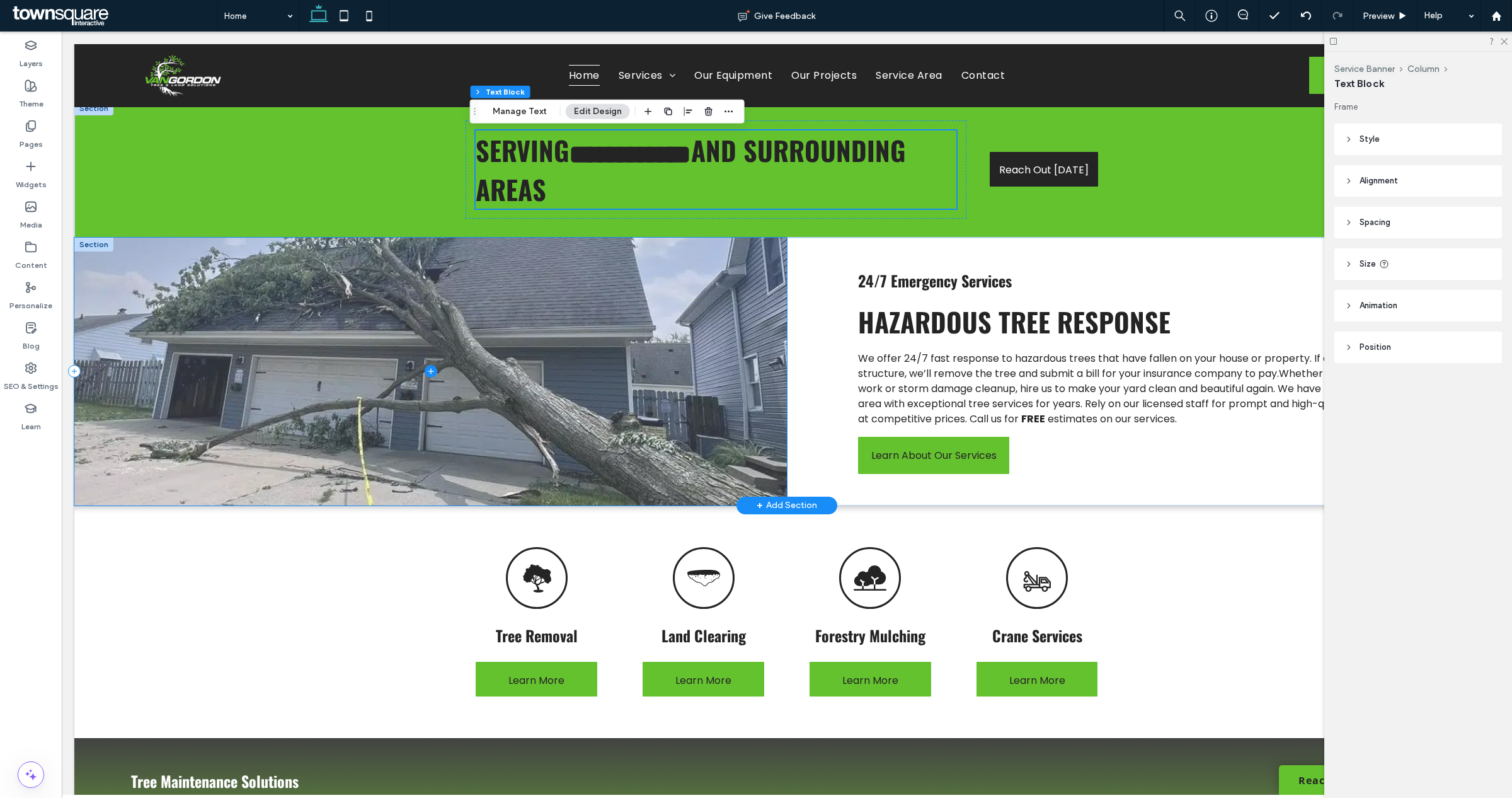
scroll to position [473, 0]
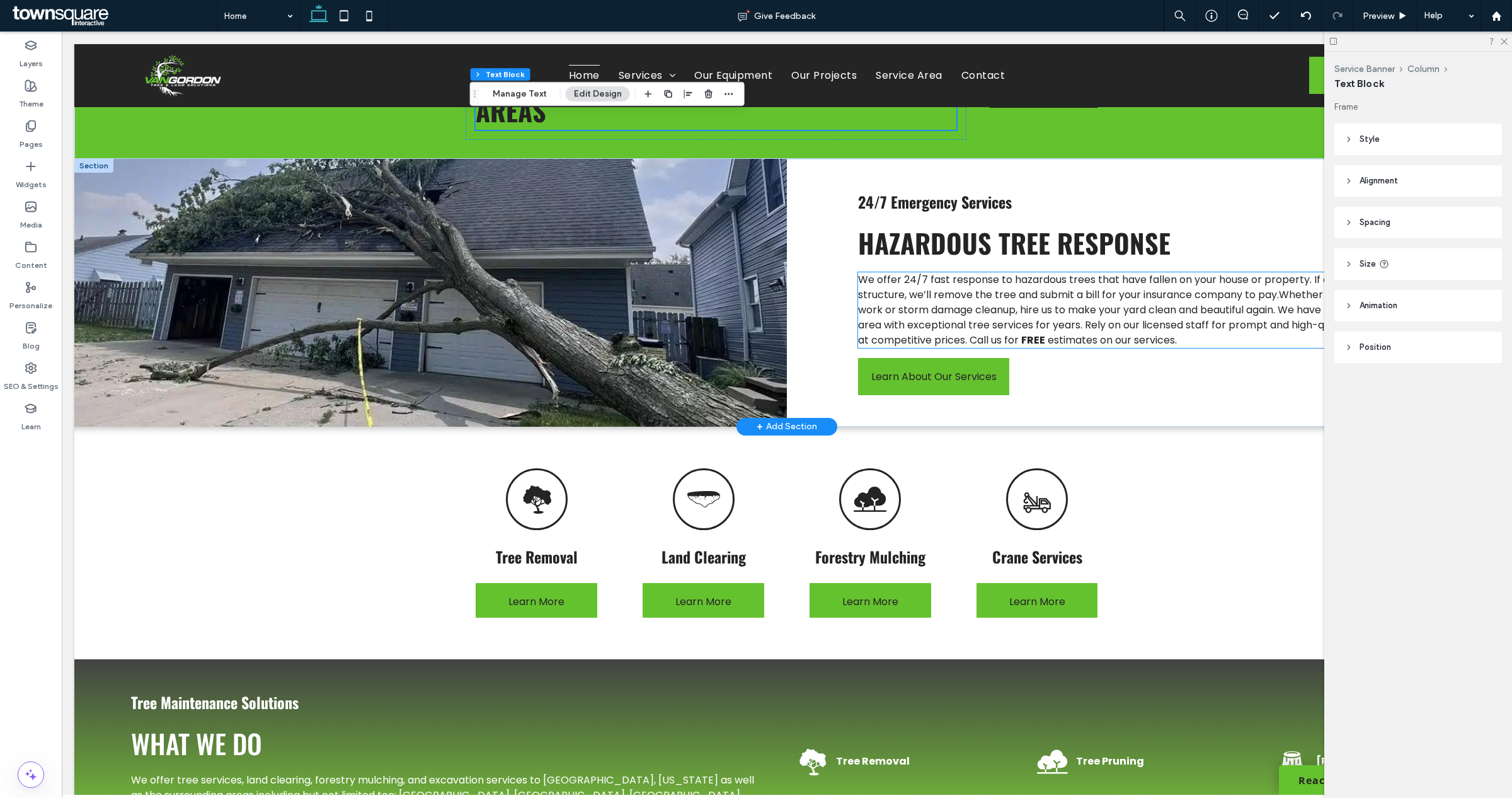
click at [954, 303] on span "We offer 24/7 fast response to hazardous trees that have fallen on your house o…" at bounding box center [1138, 310] width 560 height 75
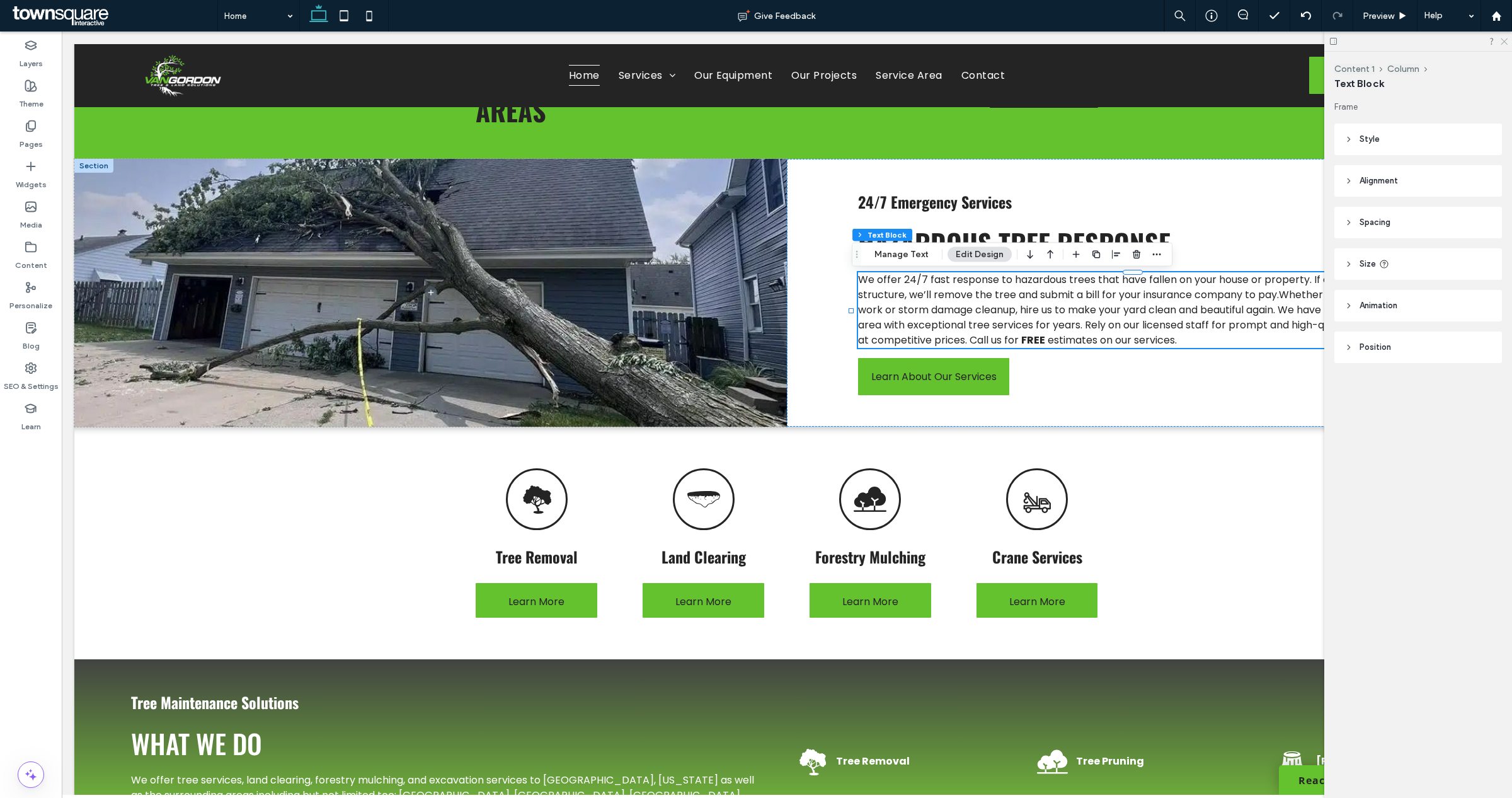
click at [1502, 39] on use at bounding box center [1503, 41] width 7 height 7
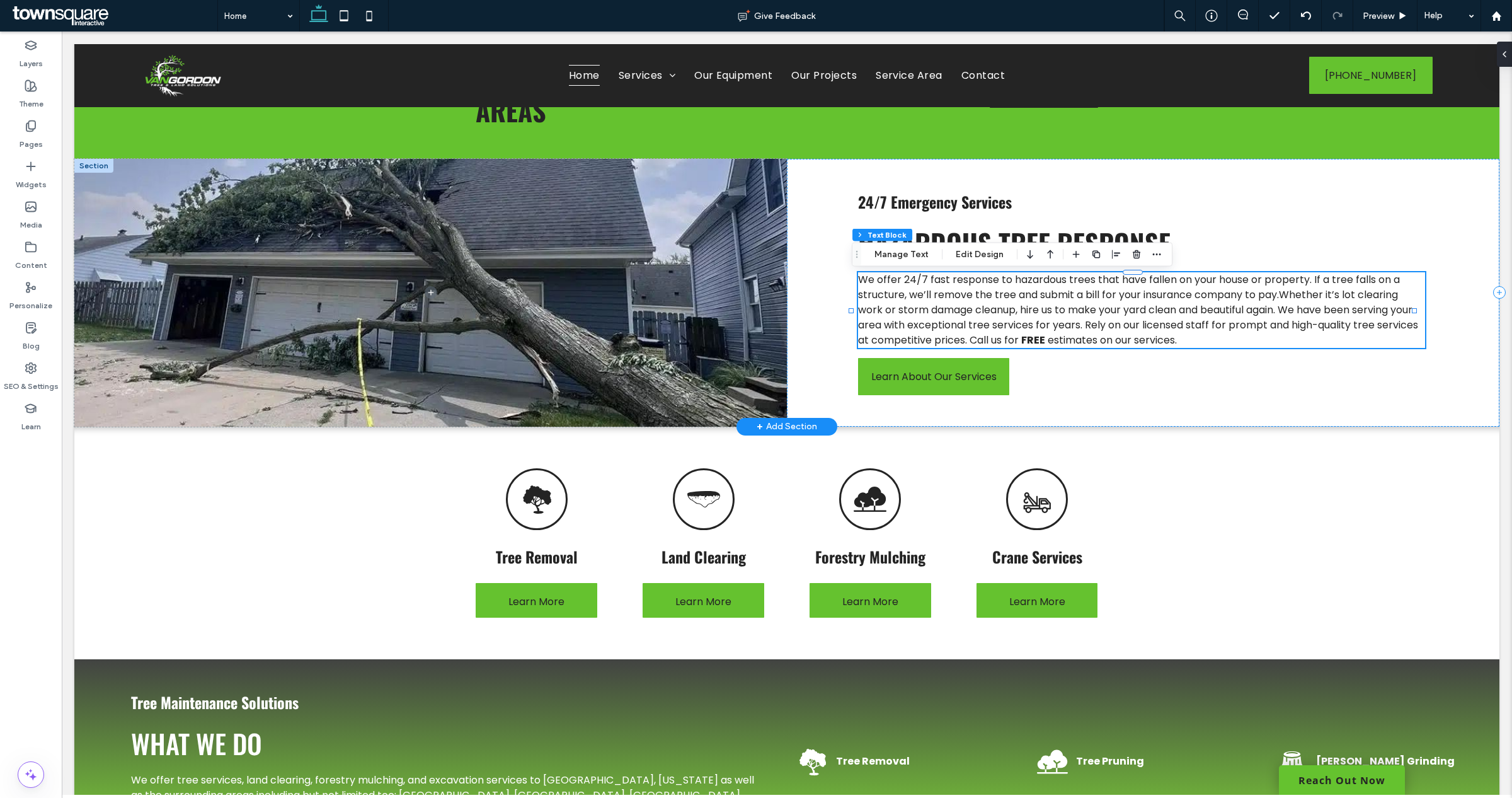
click at [1192, 318] on span "We offer 24/7 fast response to hazardous trees that have fallen on your house o…" at bounding box center [1138, 310] width 560 height 75
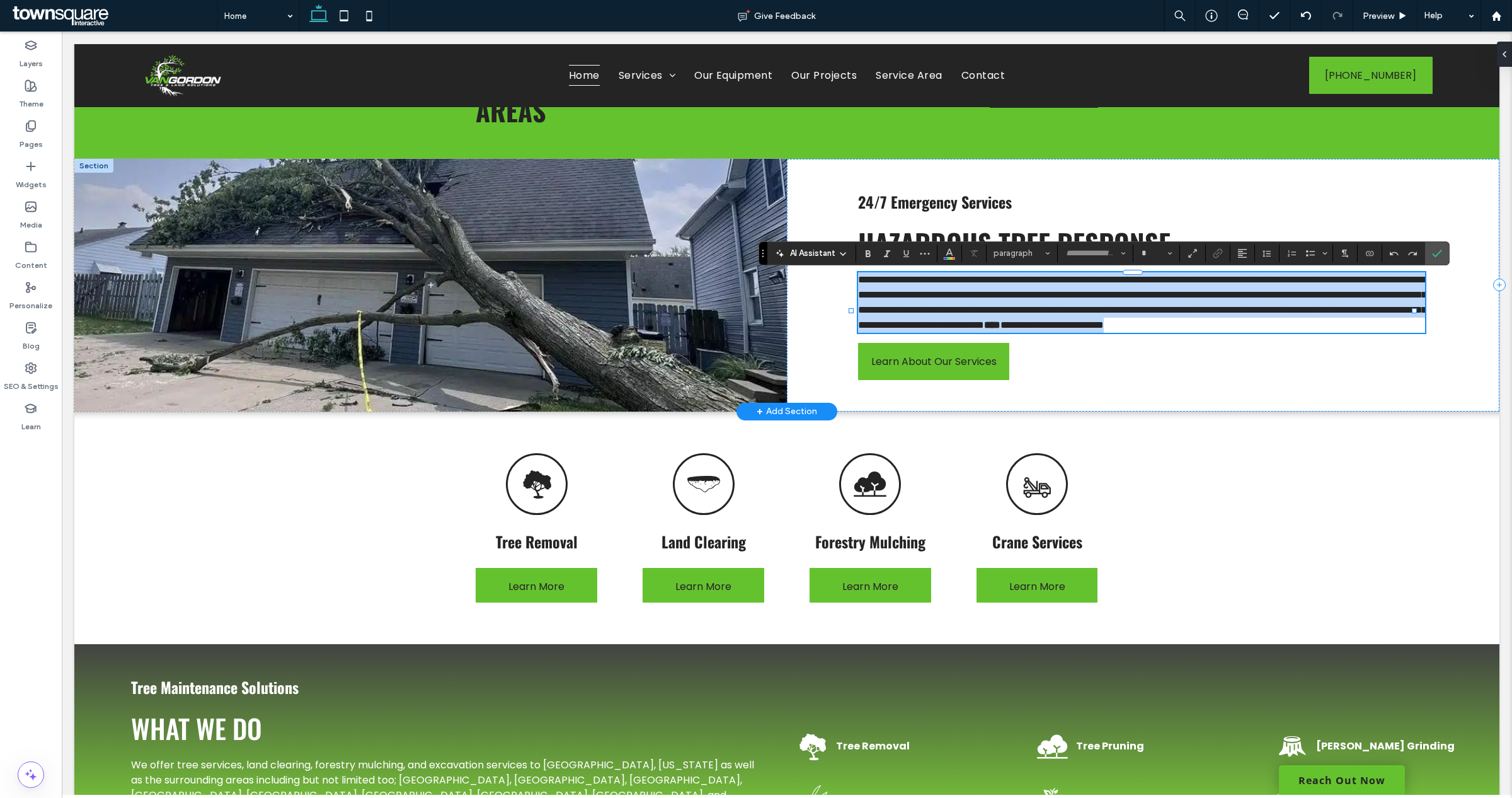
type input "*******"
type input "**"
click at [1192, 318] on span "**********" at bounding box center [1141, 302] width 568 height 55
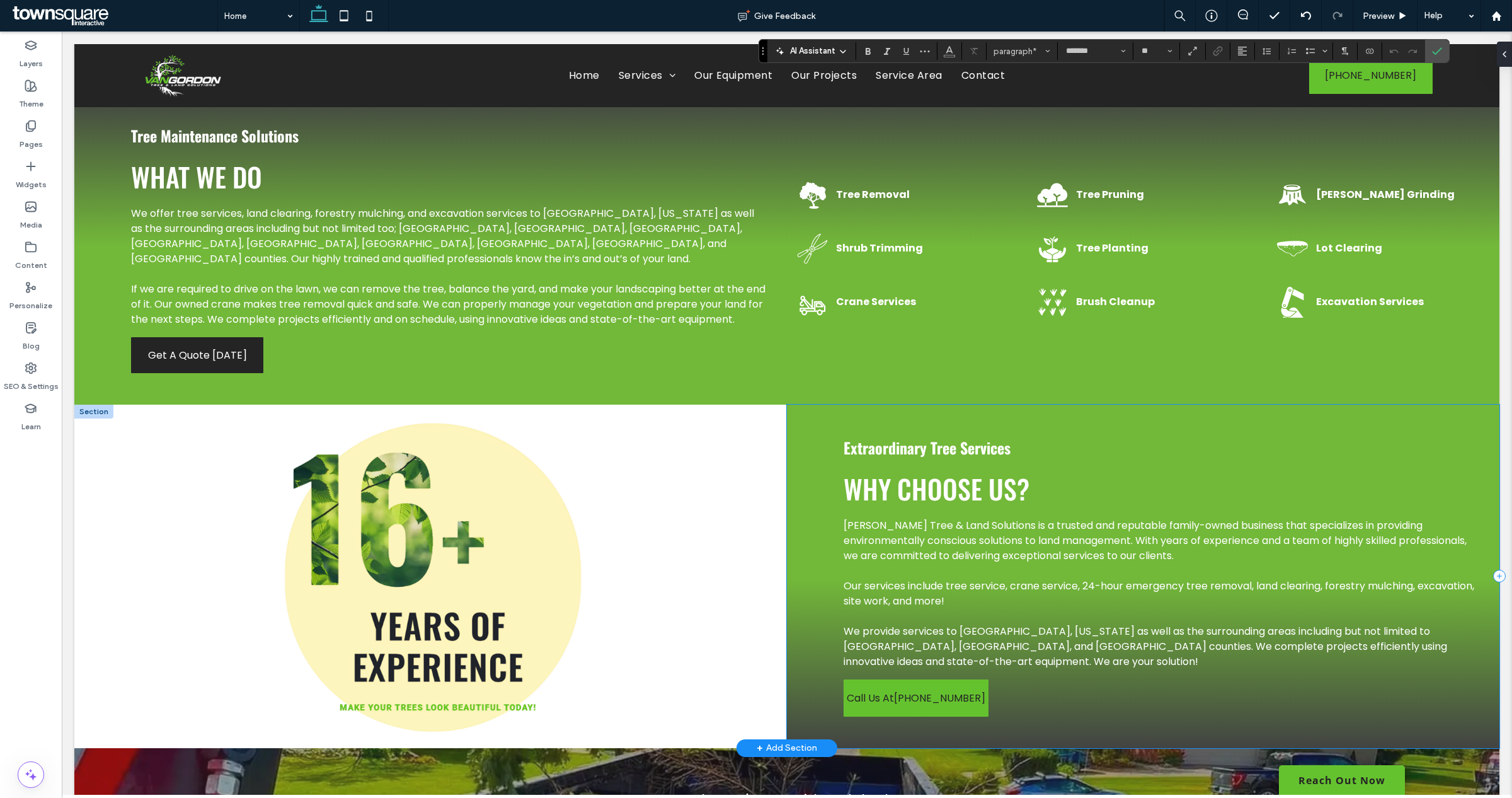
scroll to position [945, 0]
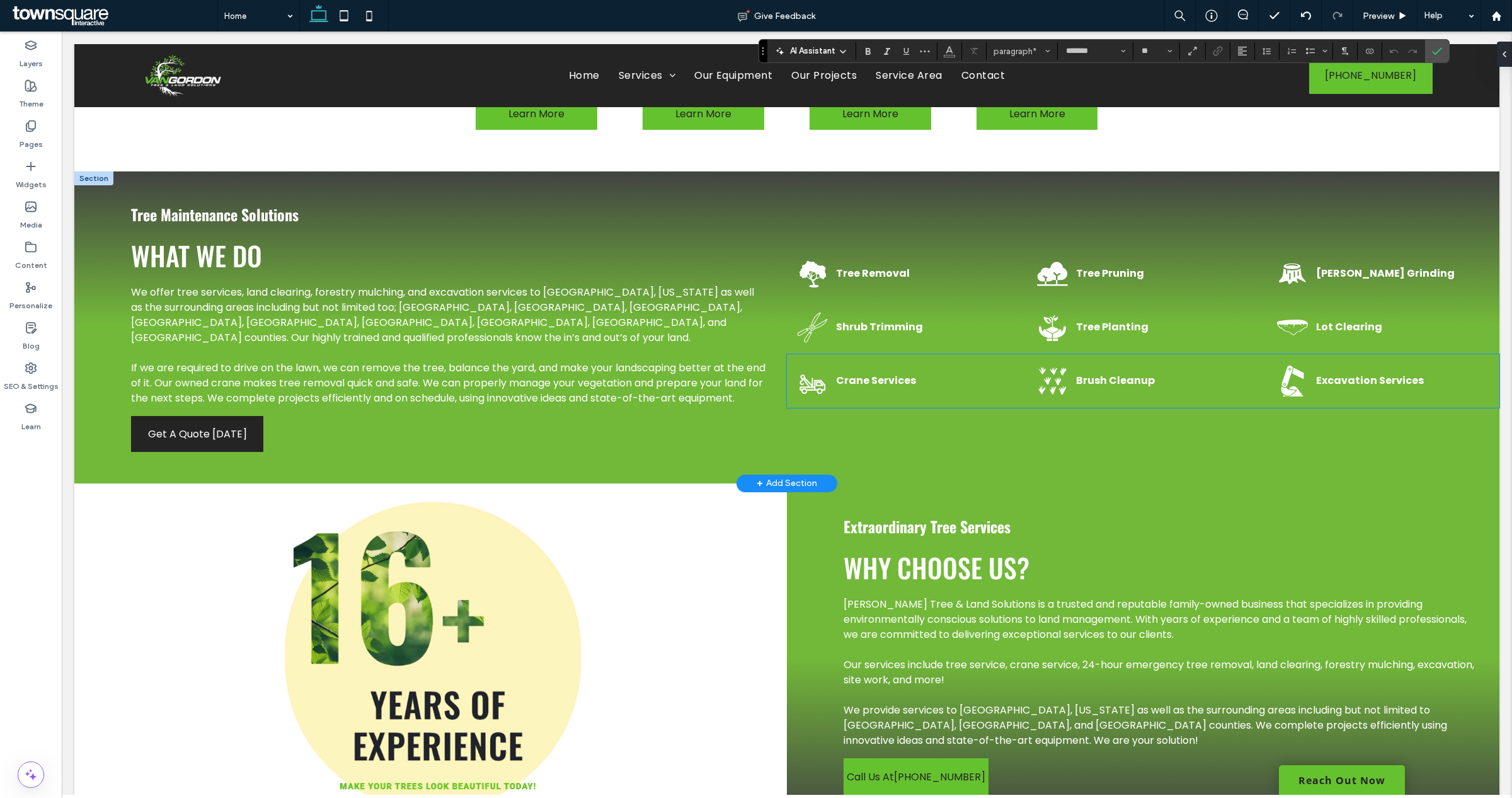
click at [1371, 398] on div "Excavation Services" at bounding box center [1383, 380] width 212 height 34
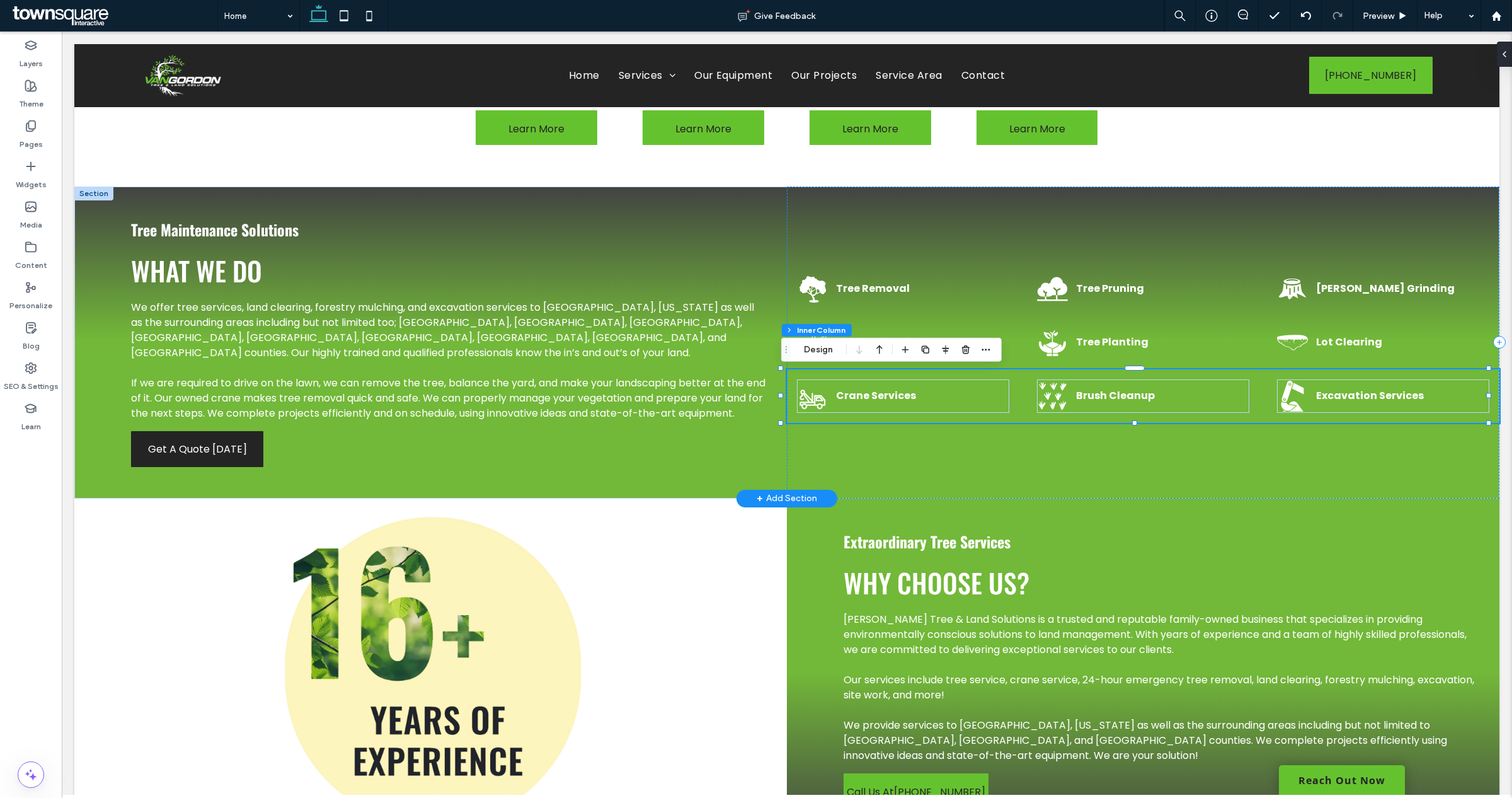
click at [1006, 397] on div "Crane Services Brush Cleanup Excavation Services" at bounding box center [1142, 396] width 712 height 53
click at [923, 351] on use "button" at bounding box center [925, 349] width 8 height 8
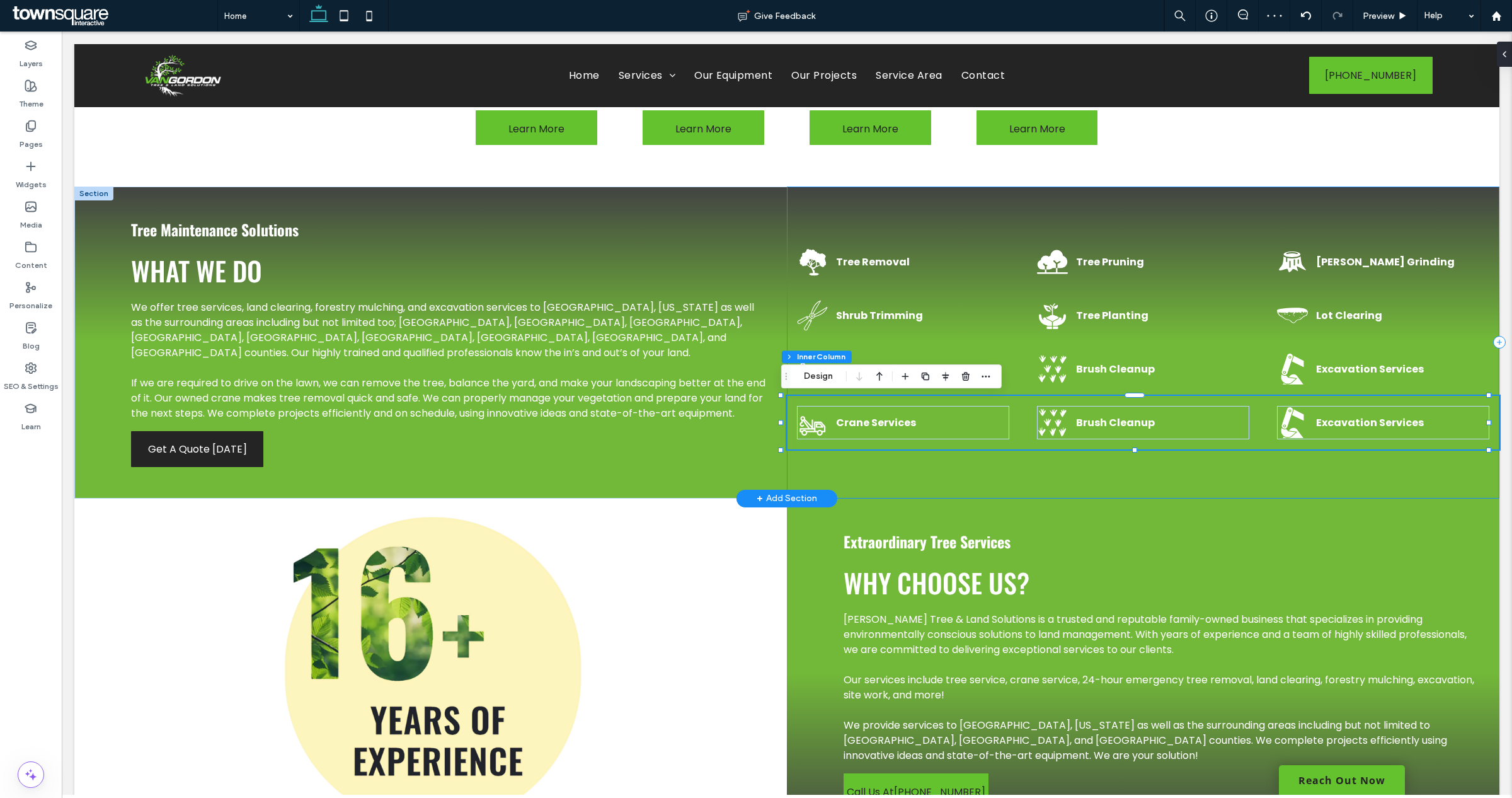
click at [1041, 471] on div "Tree Removal Tree Pruning Stump Grinding Shrub Trimming Tree Planting Lot Clear…" at bounding box center [1142, 342] width 712 height 312
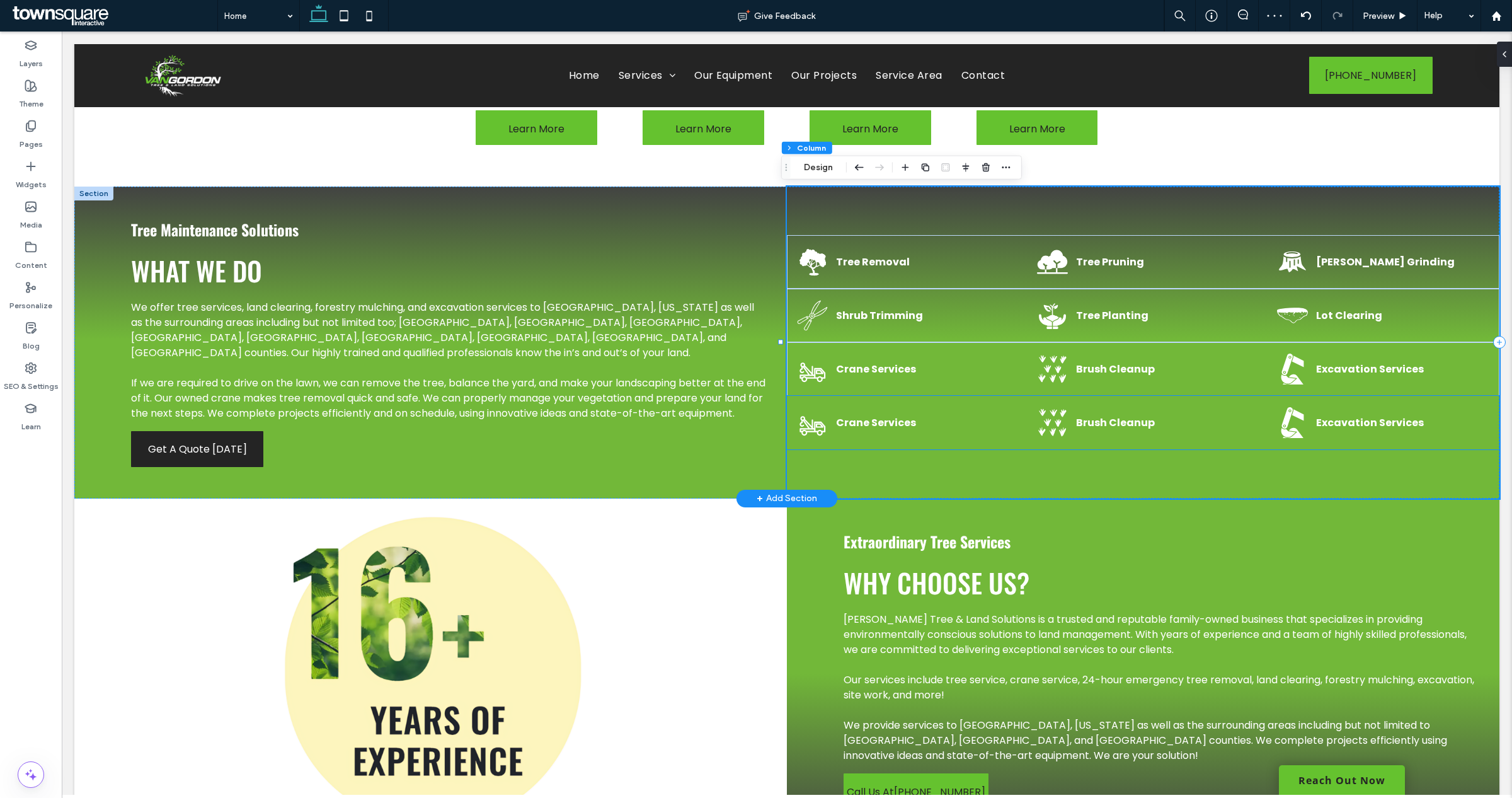
click at [1128, 426] on strong "Brush Cleanup" at bounding box center [1115, 422] width 79 height 14
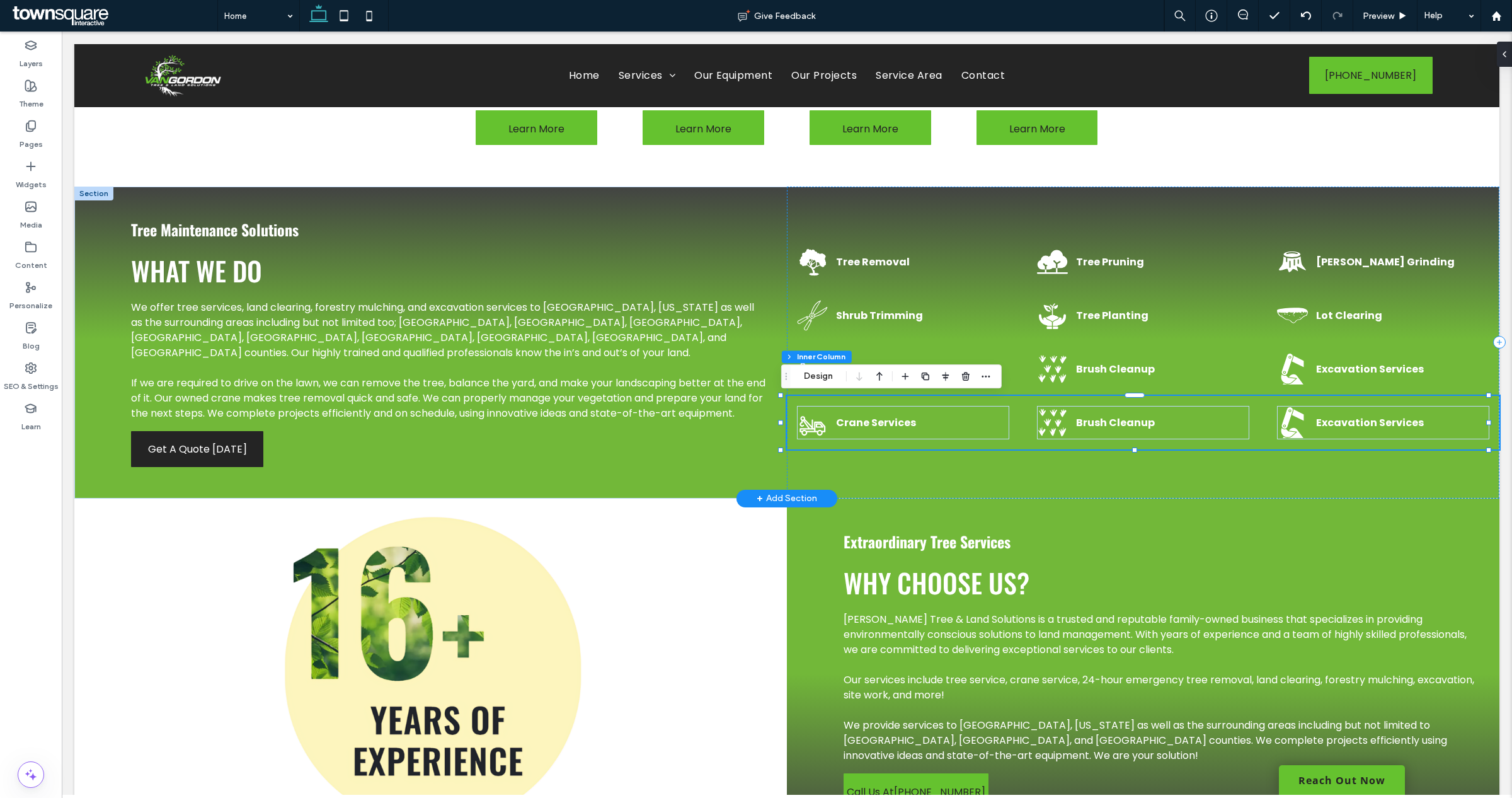
click at [1107, 415] on p "Brush Cleanup" at bounding box center [1163, 423] width 174 height 15
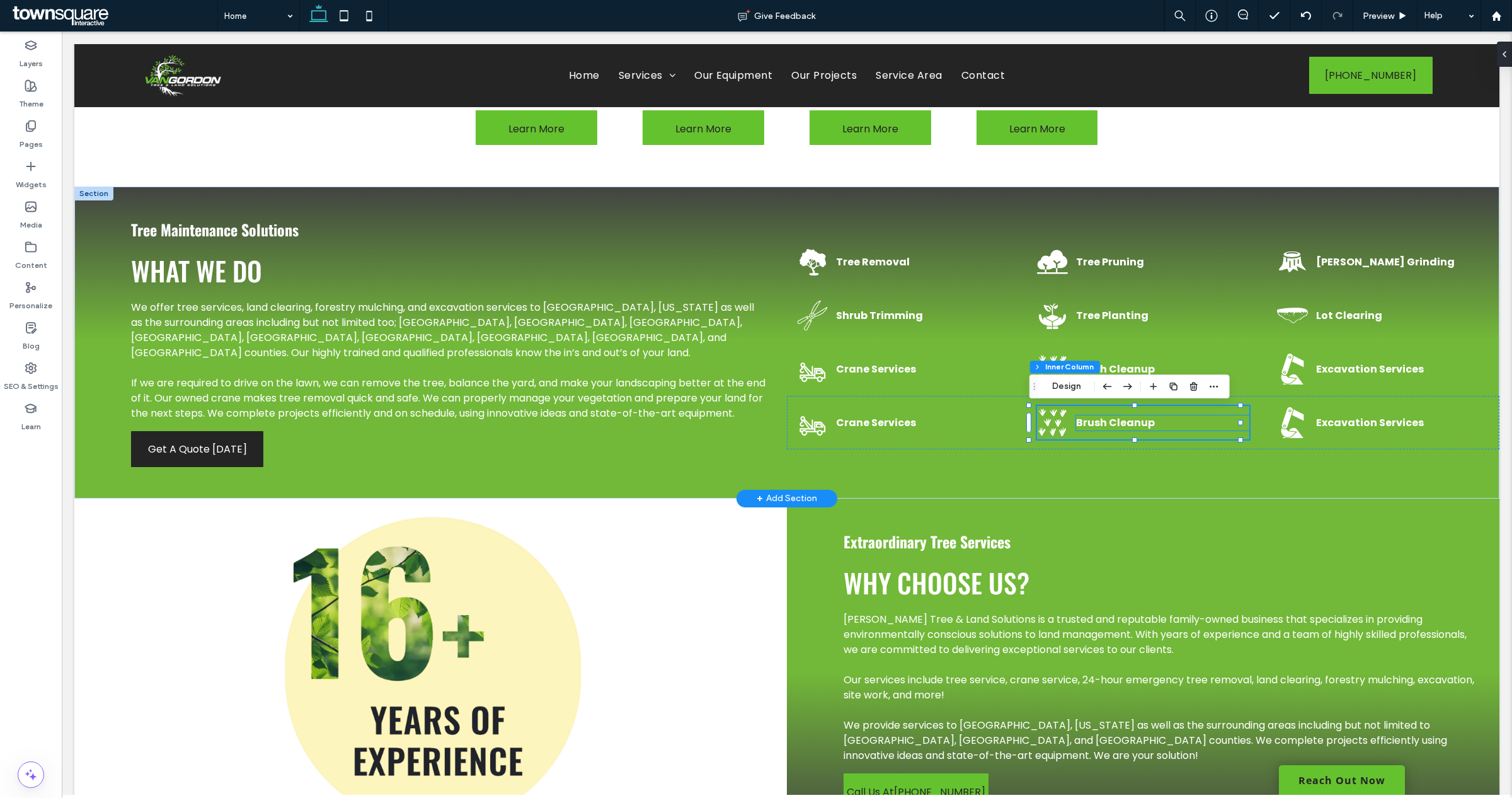
click at [1110, 419] on strong "Brush Cleanup" at bounding box center [1115, 422] width 79 height 14
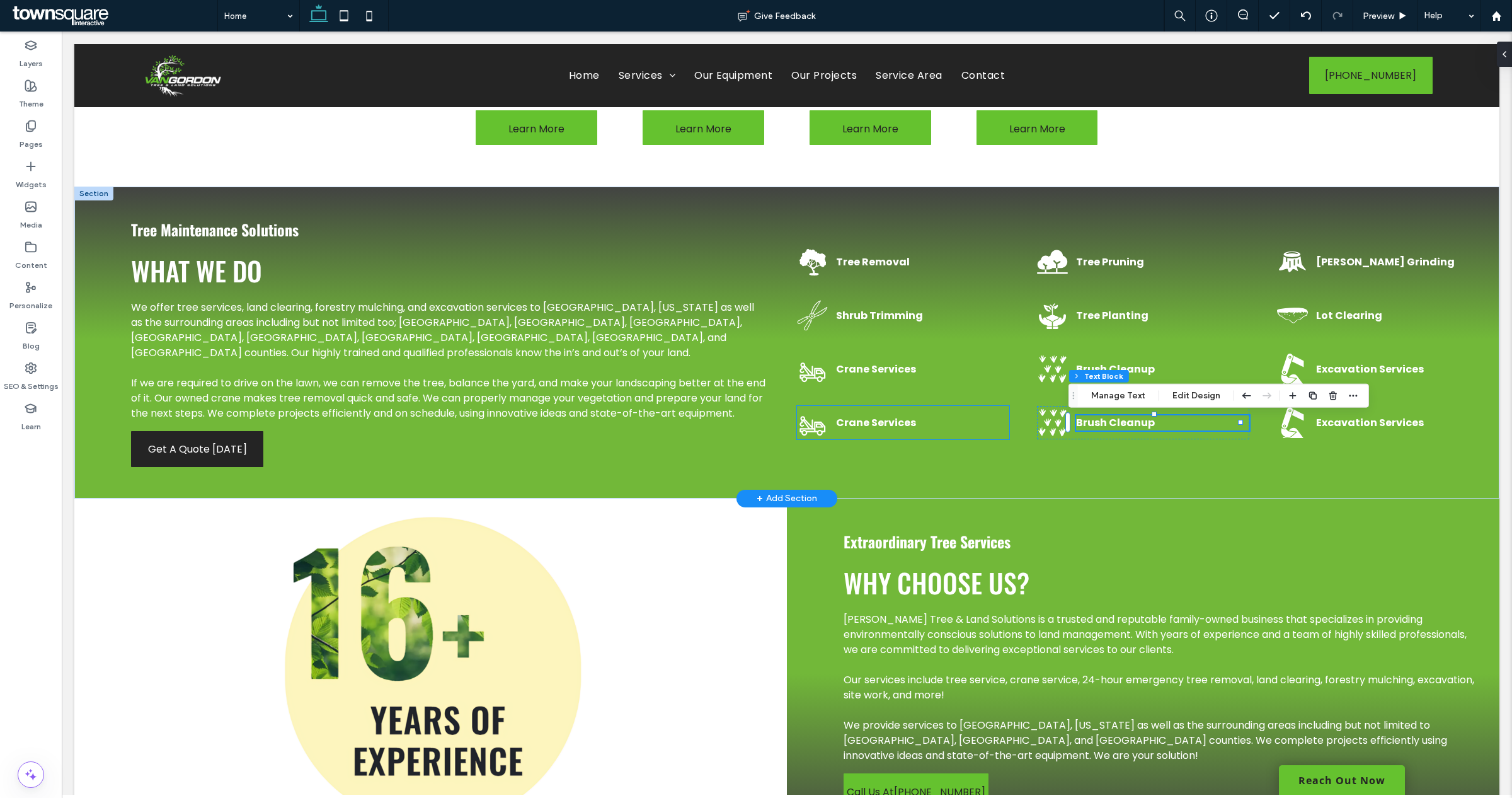
click at [972, 436] on div "Crane Services" at bounding box center [903, 422] width 212 height 34
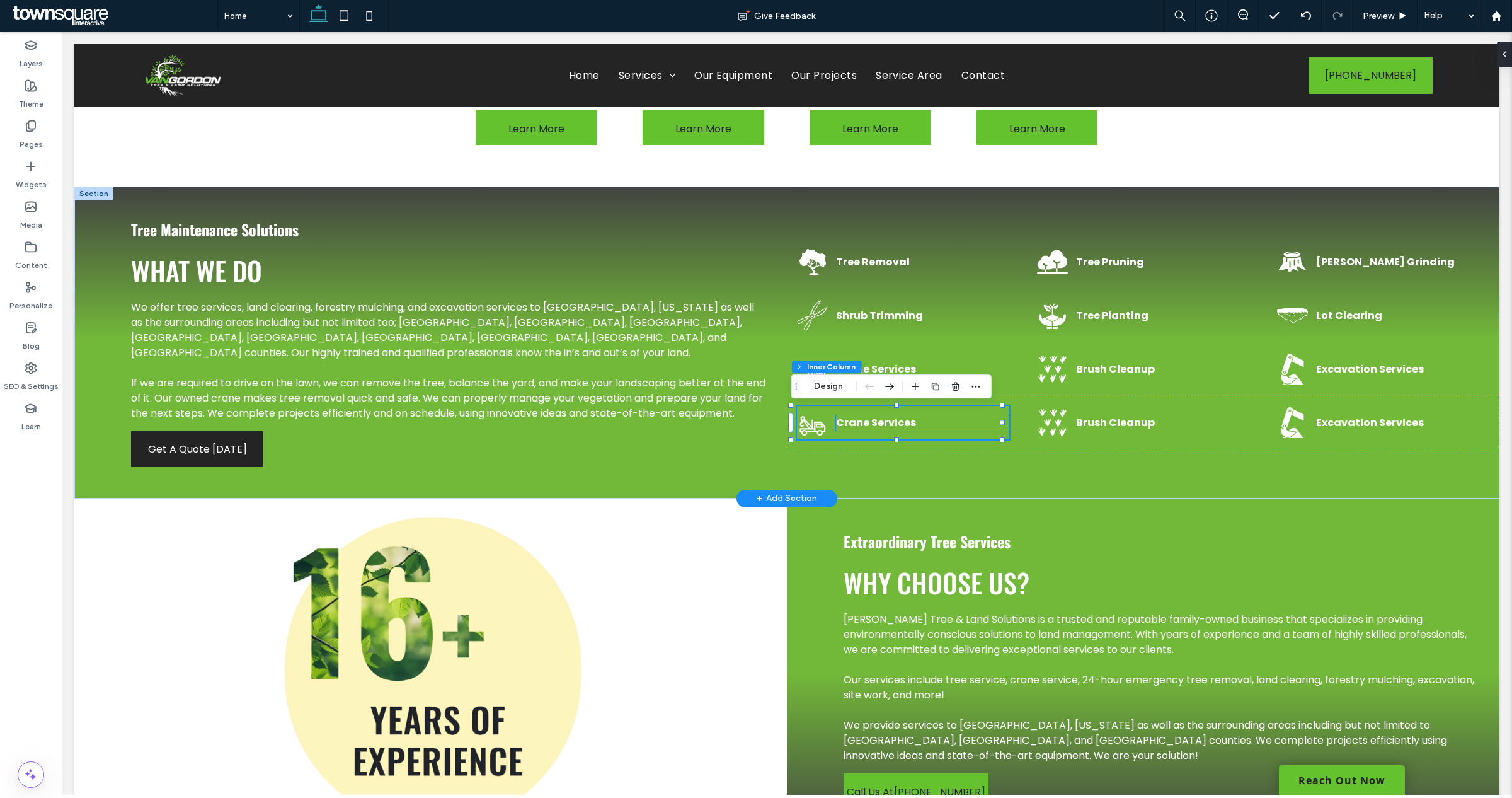
click at [958, 427] on p "Crane Services" at bounding box center [922, 423] width 174 height 15
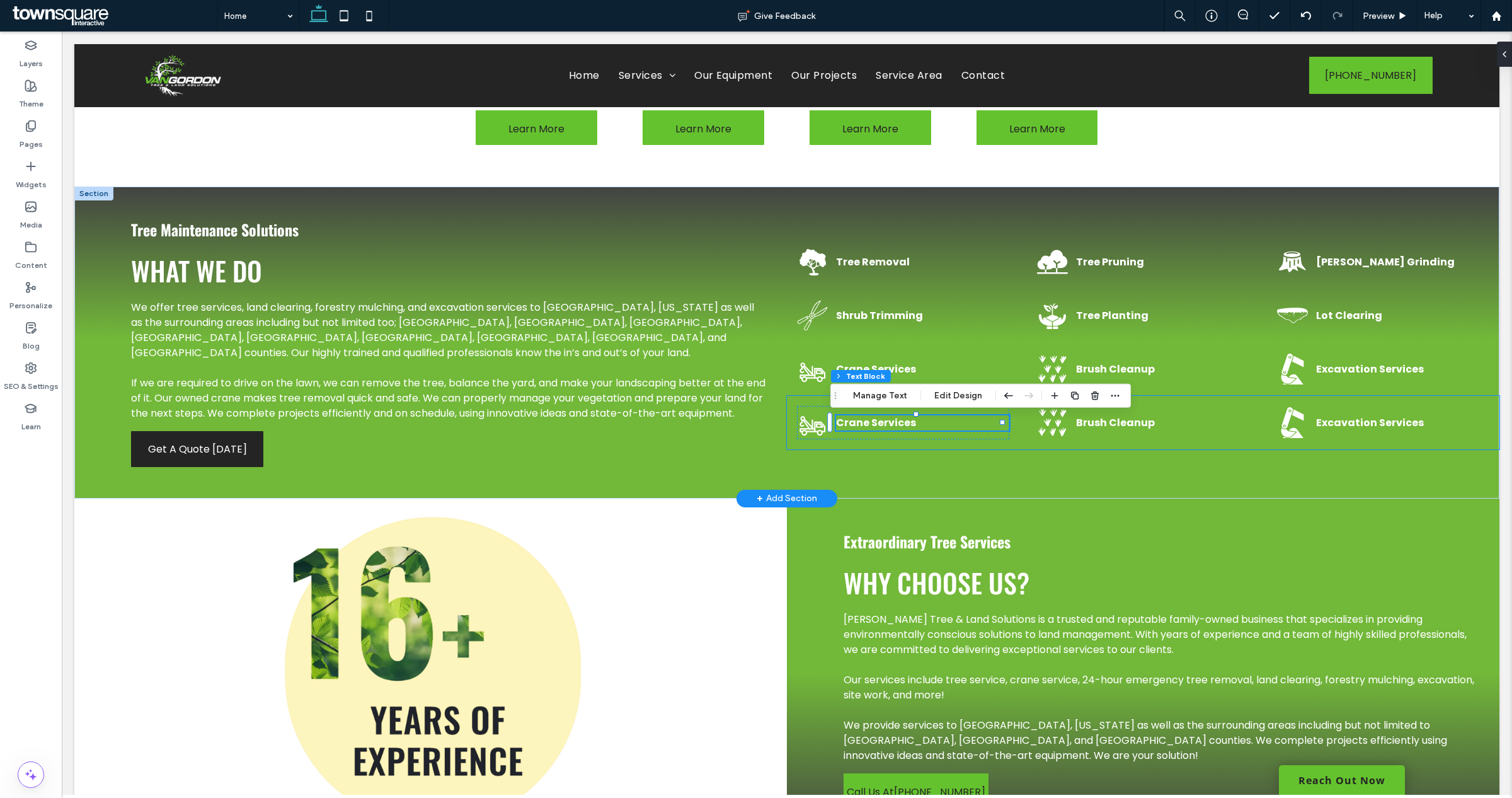
click at [937, 436] on div "Crane Services" at bounding box center [903, 422] width 212 height 34
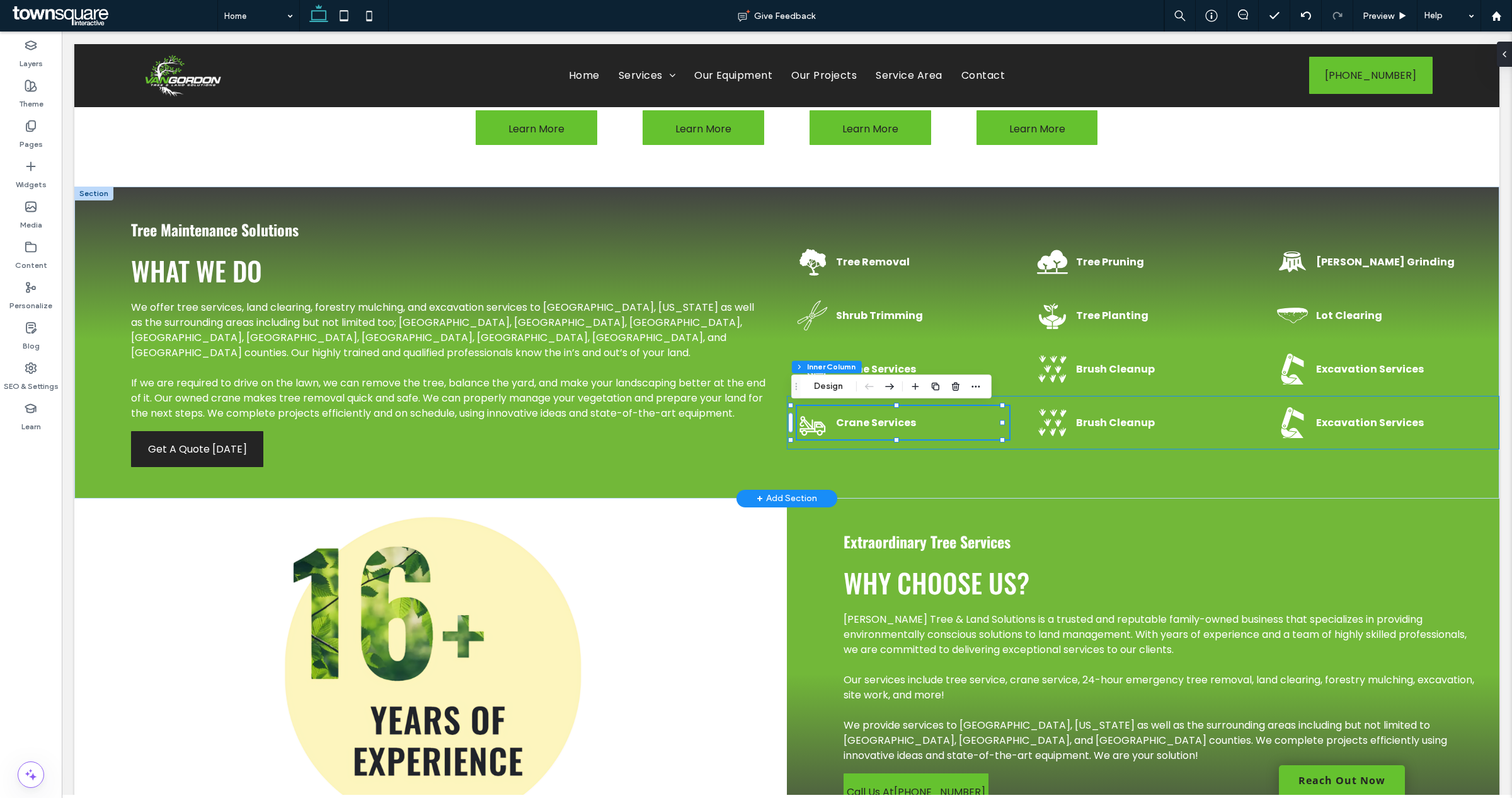
click at [1028, 451] on div "Tree Removal Tree Pruning Stump Grinding Shrub Trimming Tree Planting Lot Clear…" at bounding box center [1142, 342] width 712 height 312
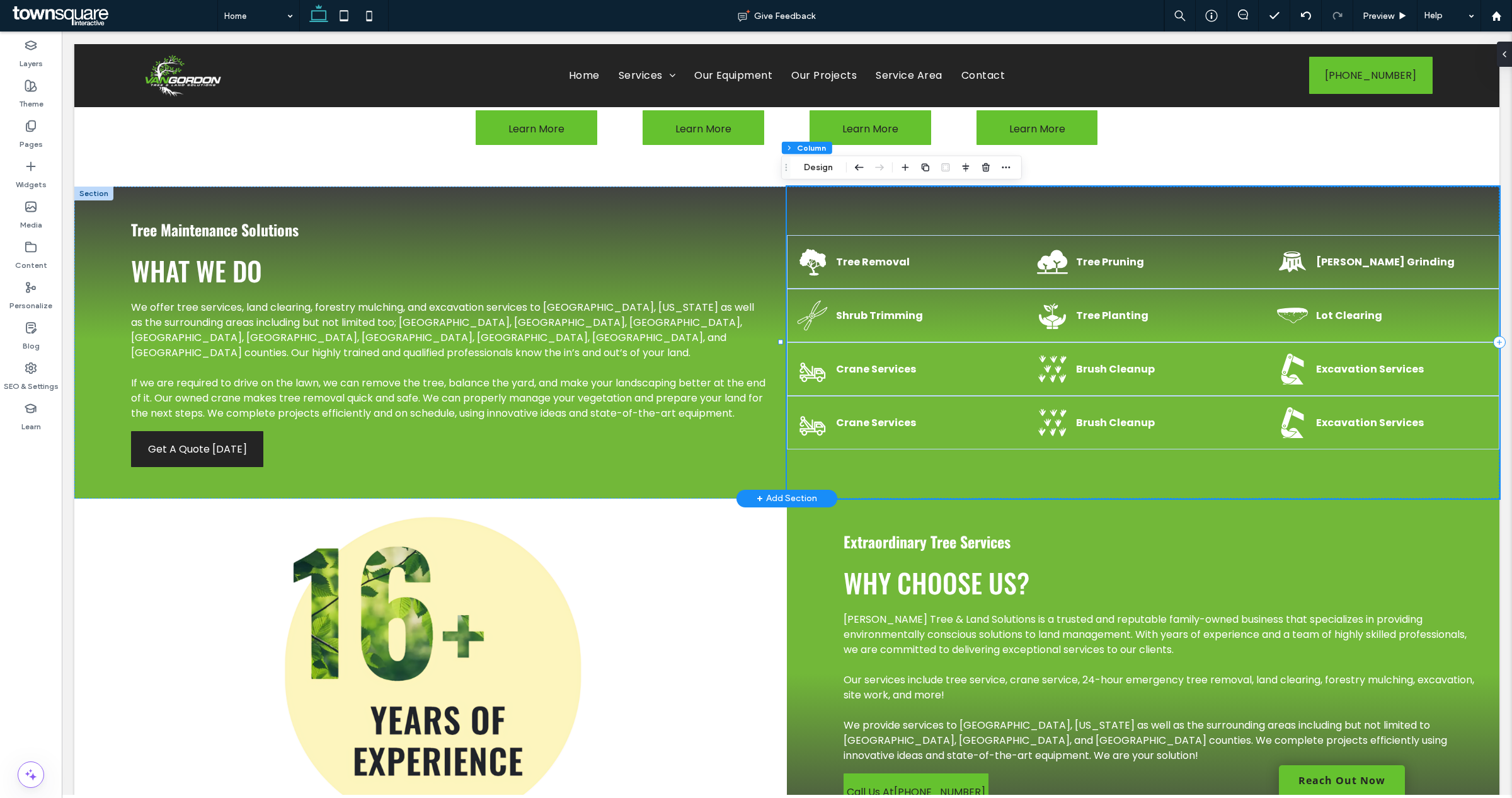
click at [992, 468] on div "Tree Removal Tree Pruning Stump Grinding Shrub Trimming Tree Planting Lot Clear…" at bounding box center [1142, 342] width 712 height 312
click at [1003, 384] on div "Crane Services Brush Cleanup Excavation Services" at bounding box center [1142, 368] width 712 height 53
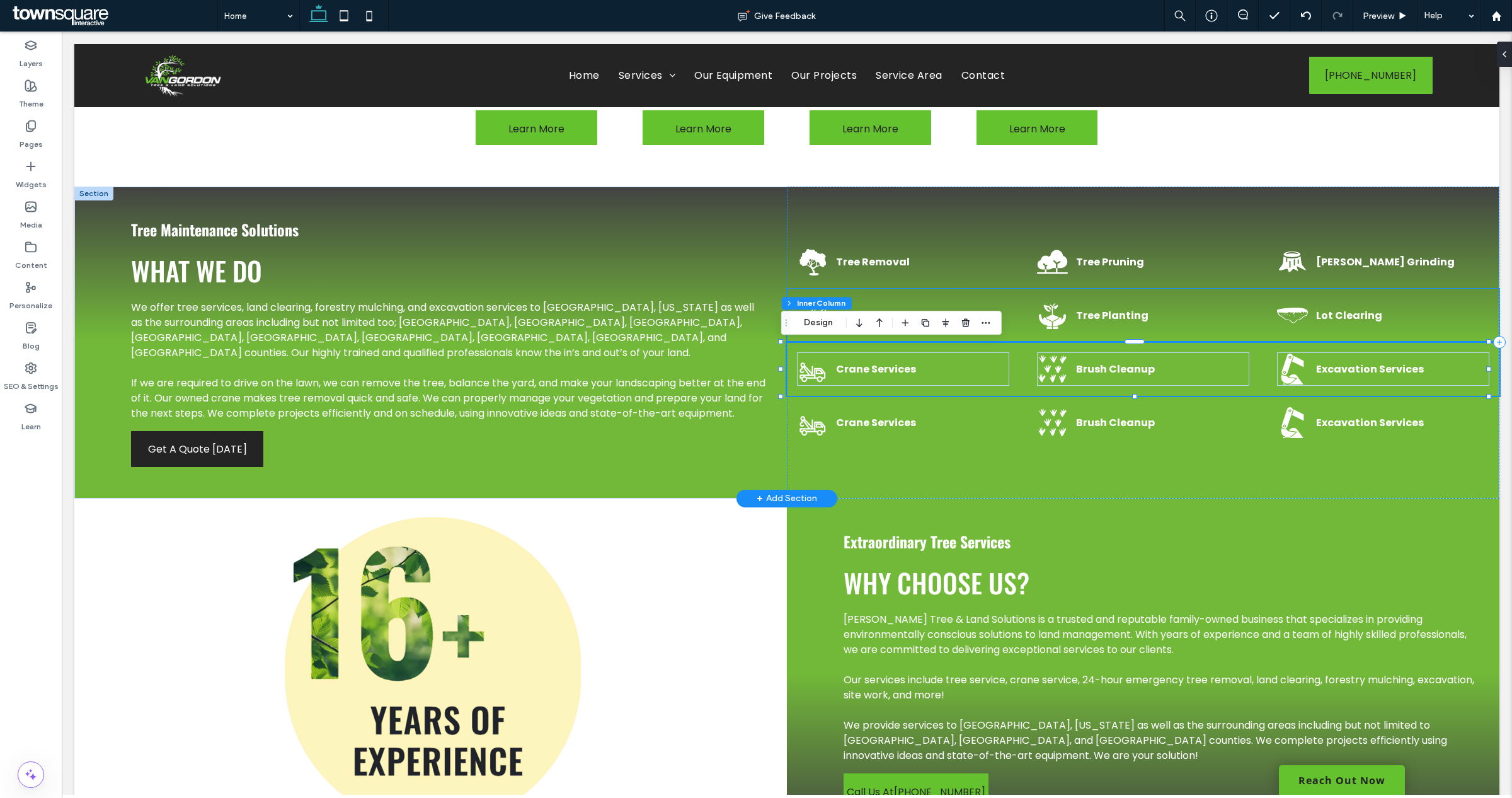
click at [1129, 304] on div "Tree Planting" at bounding box center [1143, 315] width 212 height 34
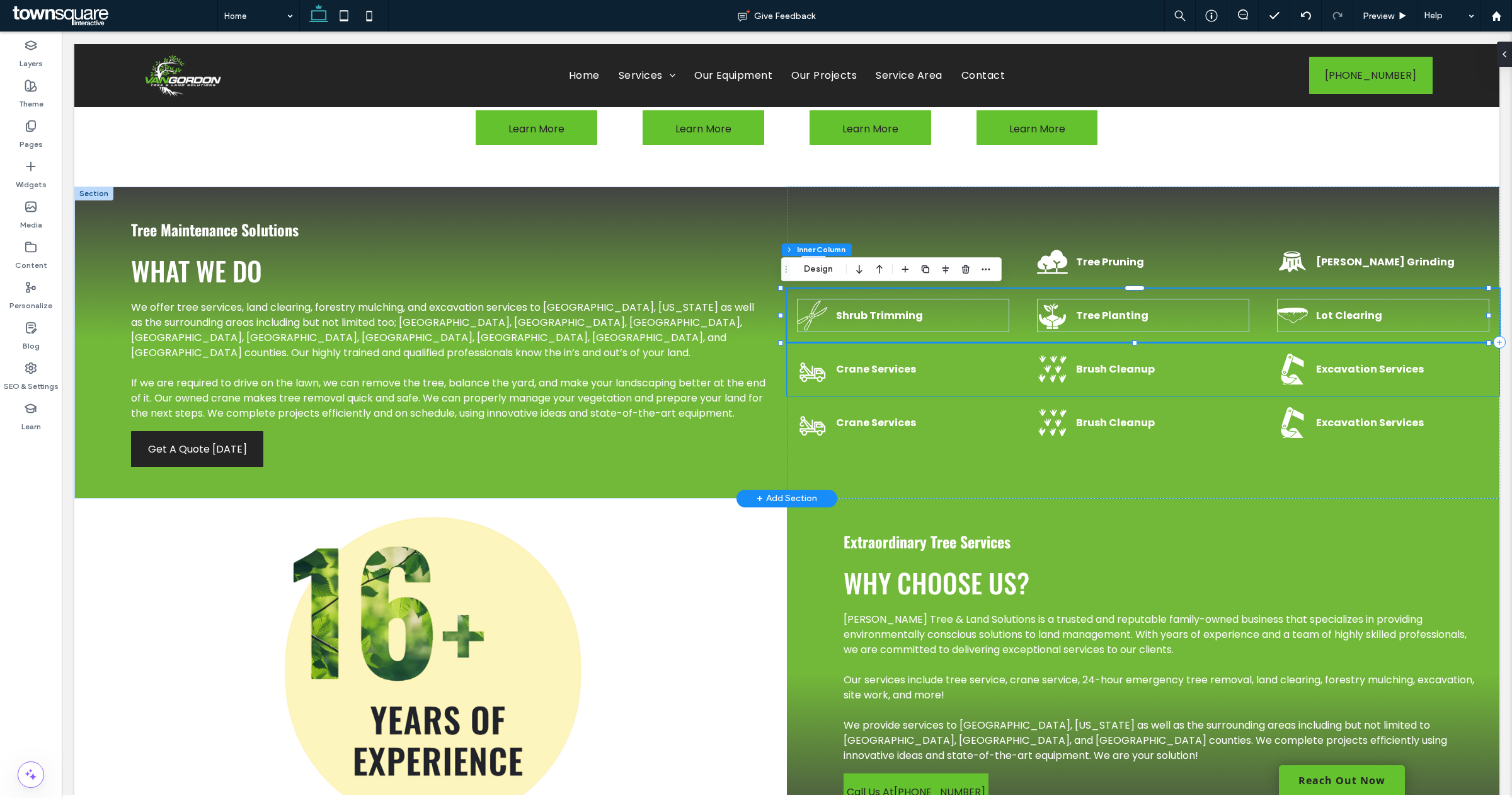
click at [953, 378] on div "Crane Services" at bounding box center [903, 369] width 212 height 34
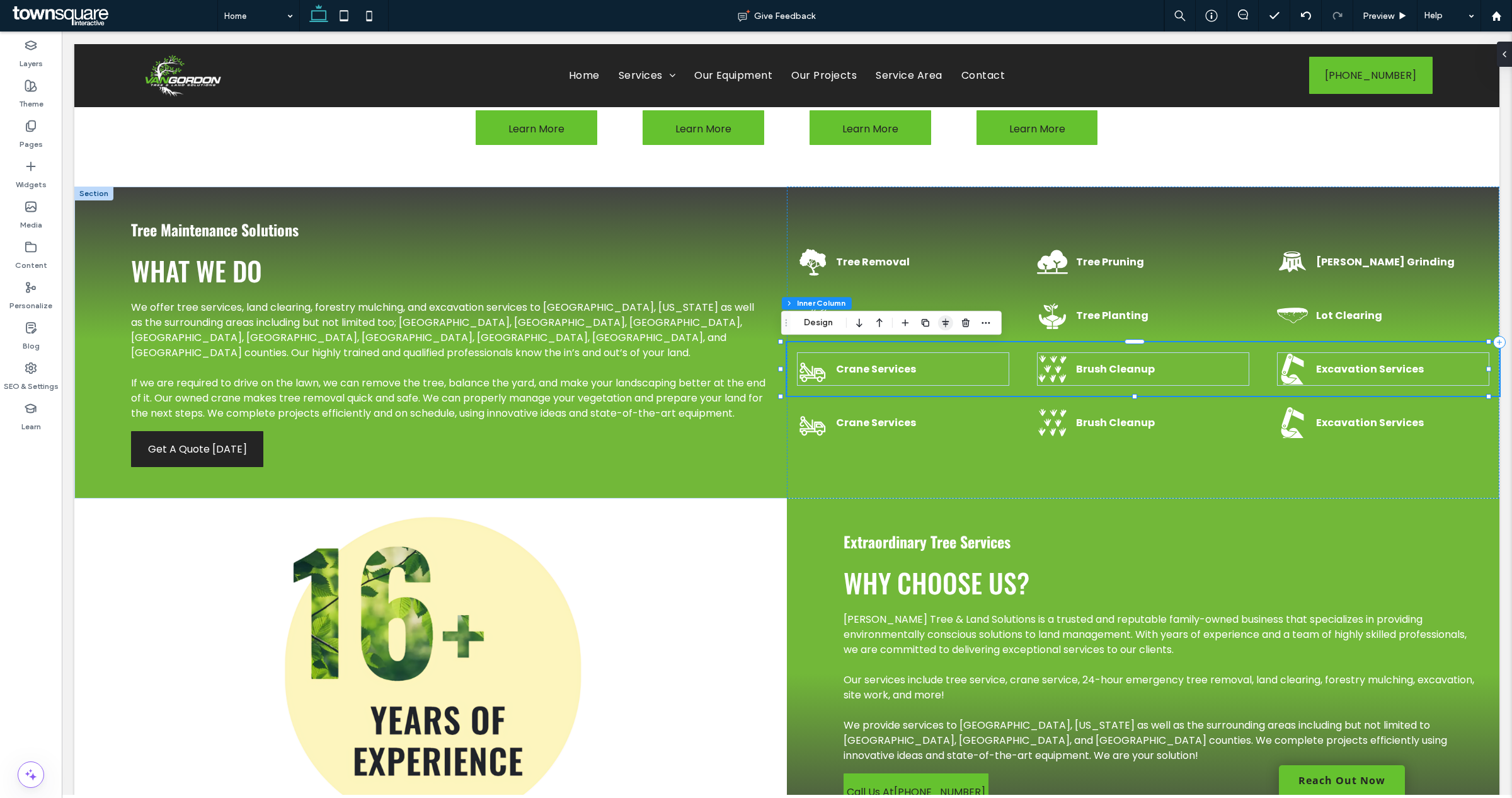
click at [945, 325] on icon "button" at bounding box center [946, 322] width 10 height 10
click at [957, 273] on div "Tree Removal" at bounding box center [903, 261] width 212 height 34
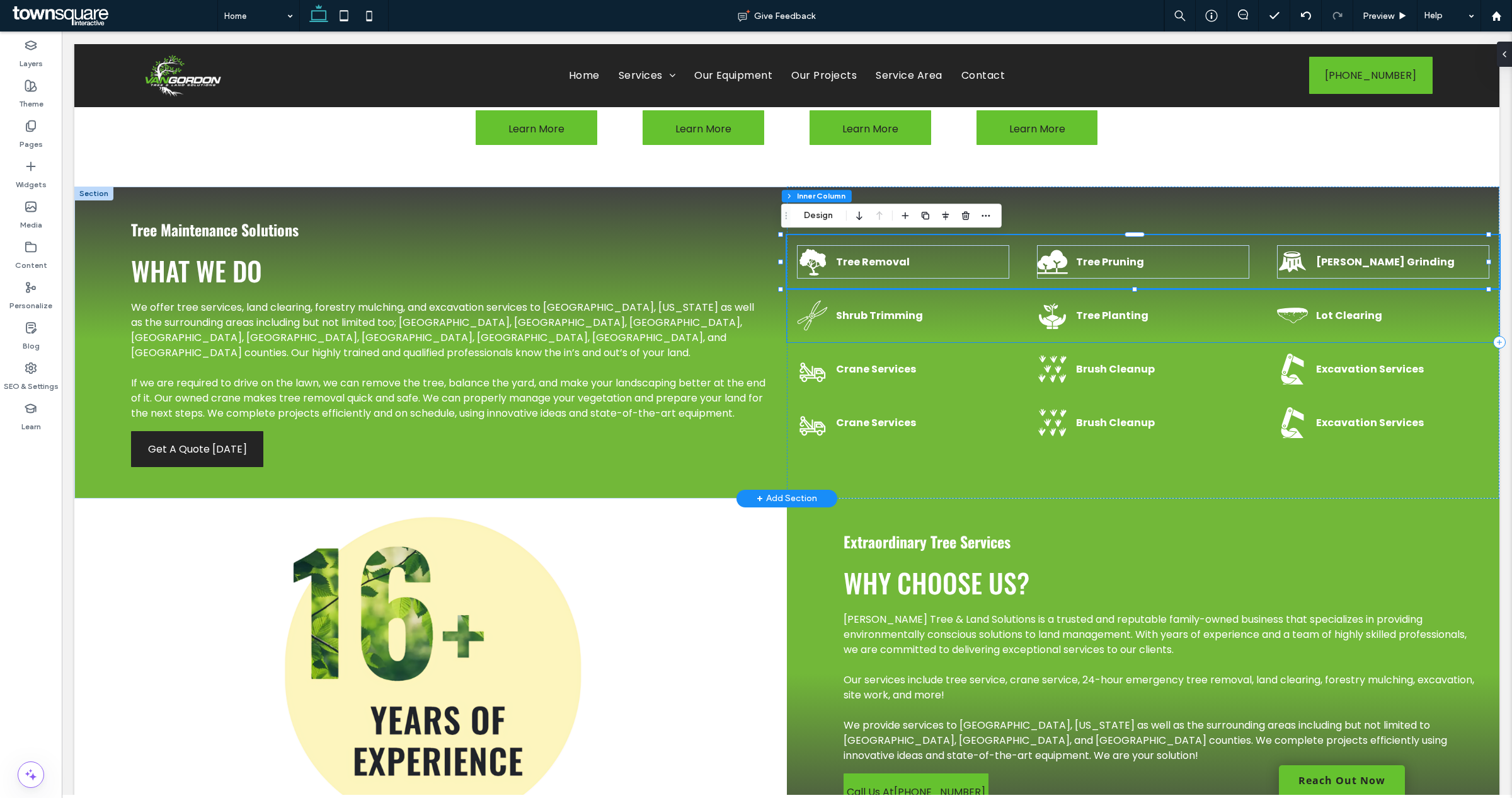
click at [951, 313] on p "Shrub Trimming" at bounding box center [922, 316] width 174 height 15
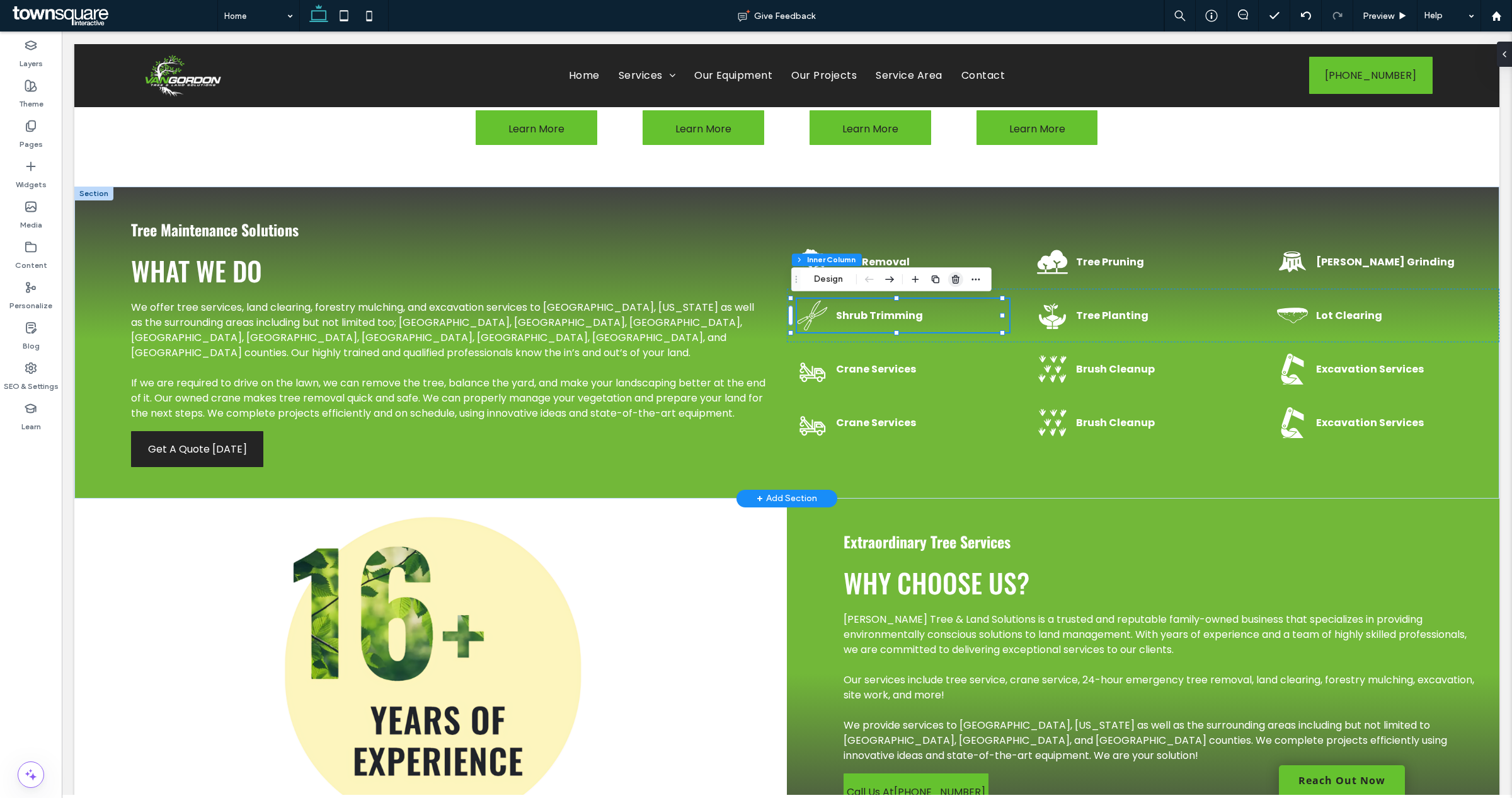
click at [956, 281] on use "button" at bounding box center [955, 279] width 8 height 8
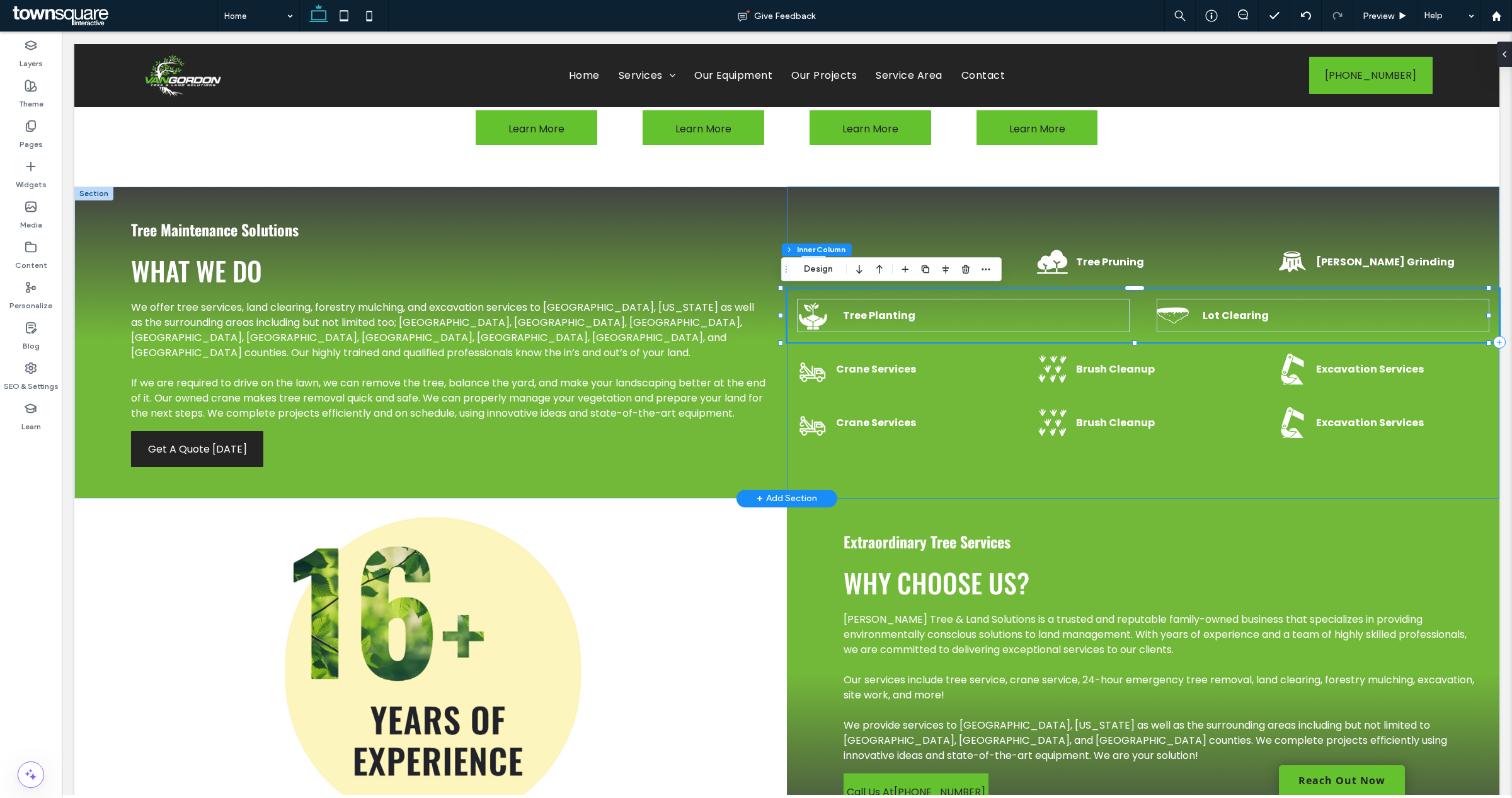
click at [975, 470] on div "Tree Removal Tree Pruning Stump Grinding Tree Planting Lot Clearing Crane Servi…" at bounding box center [1142, 342] width 712 height 312
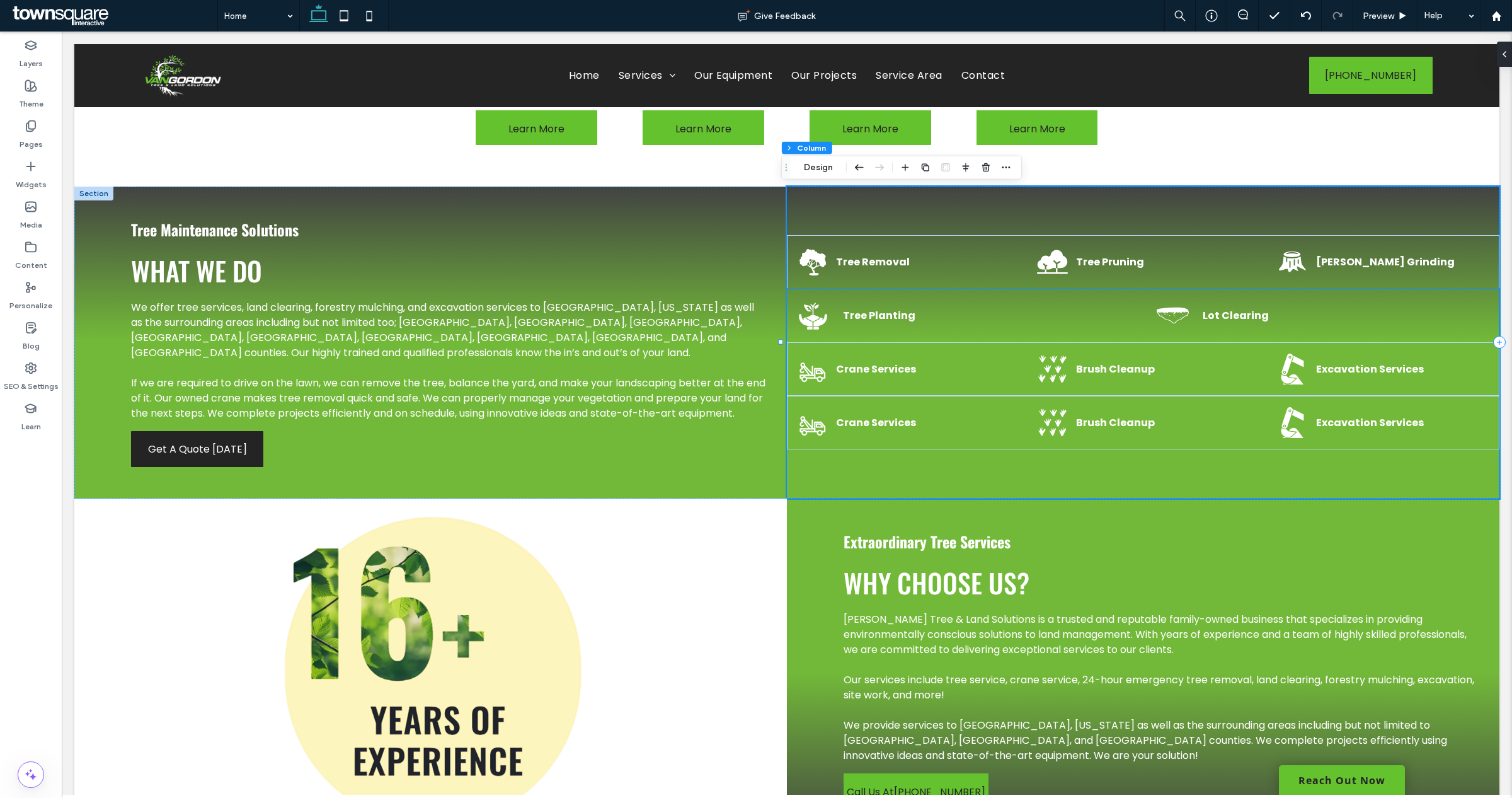
click at [949, 306] on div "Tree Planting" at bounding box center [963, 315] width 333 height 34
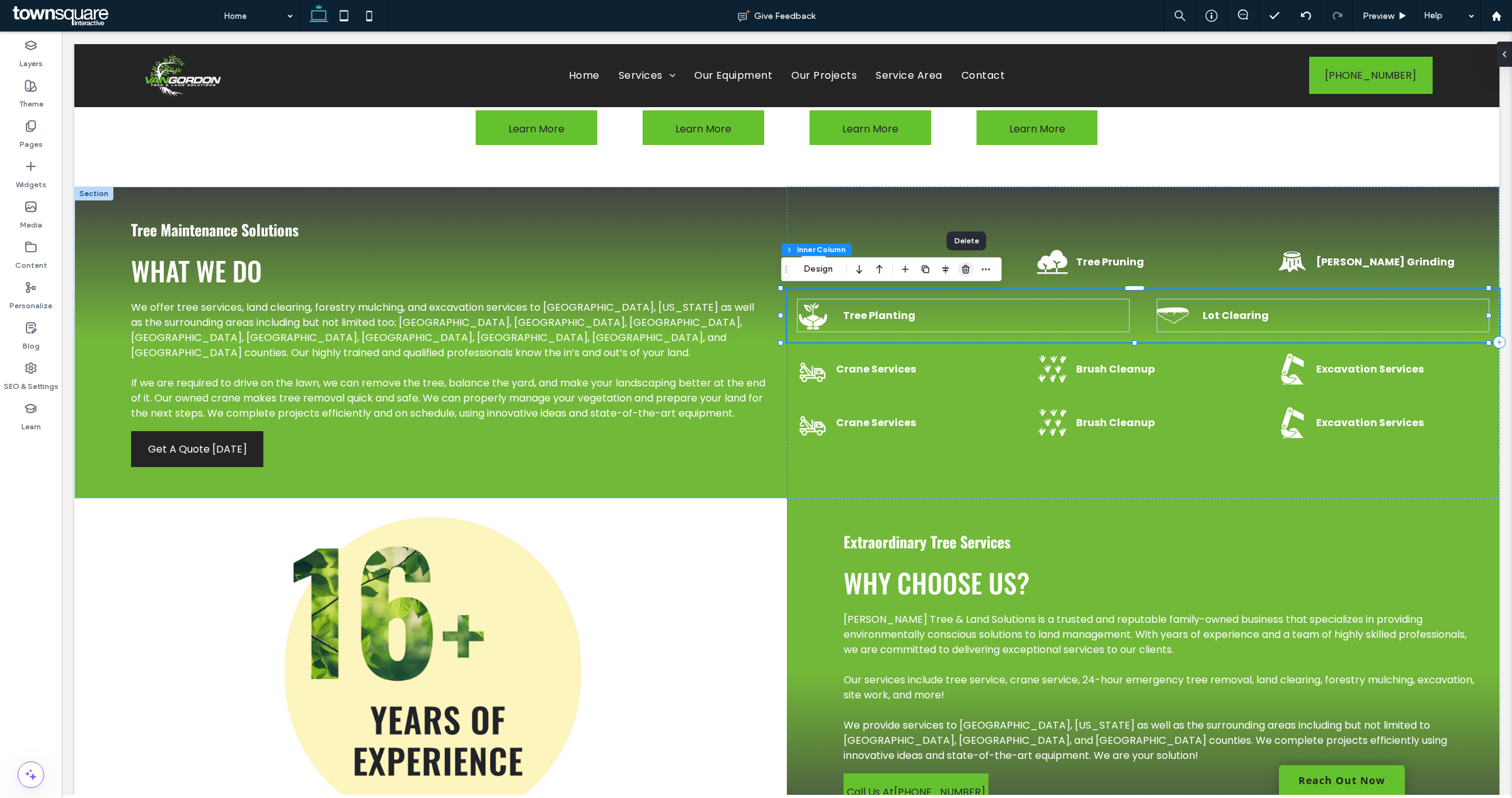
click at [959, 266] on span "button" at bounding box center [966, 269] width 15 height 15
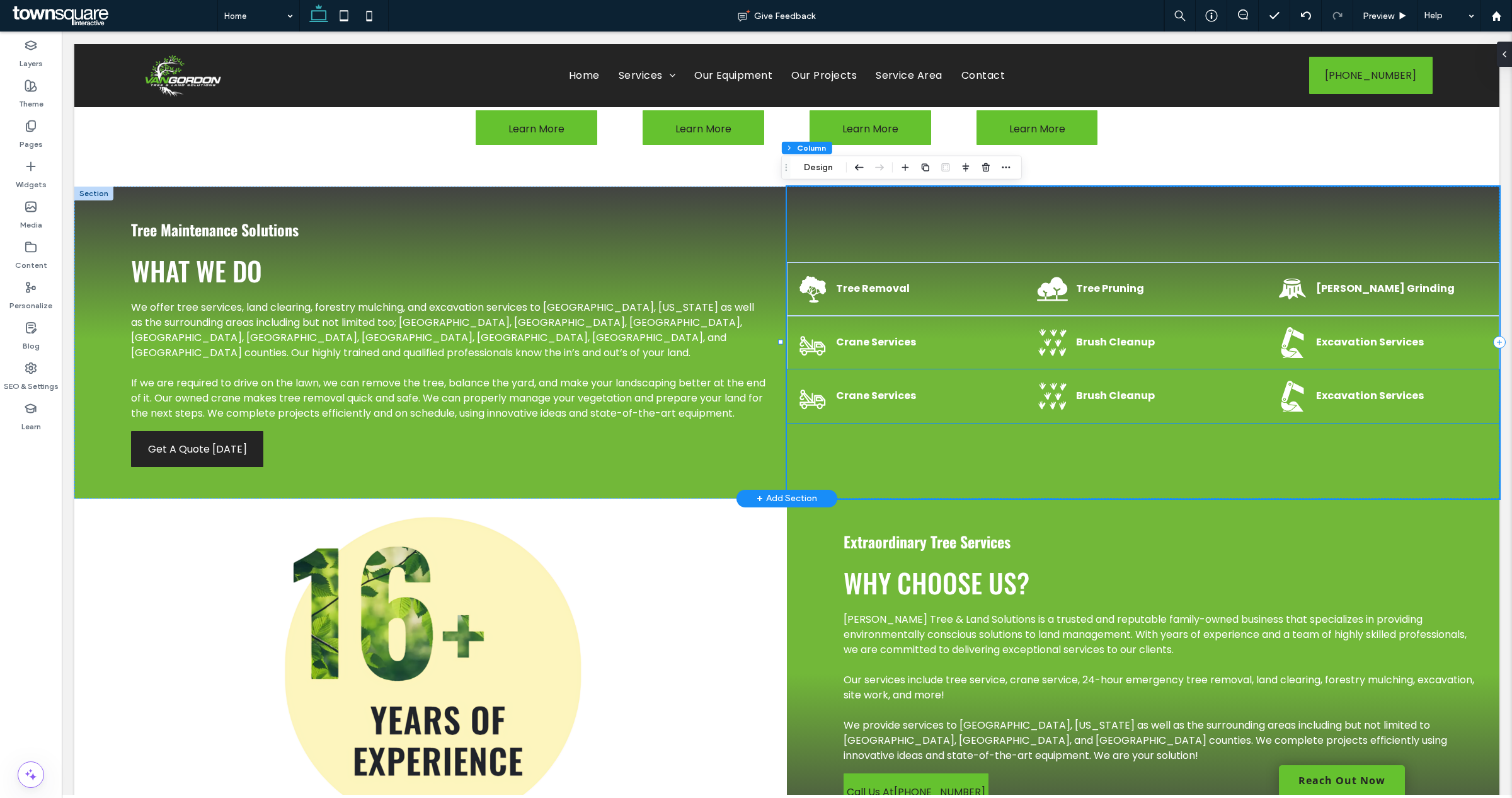
click at [1128, 395] on strong "Brush Cleanup" at bounding box center [1115, 395] width 79 height 14
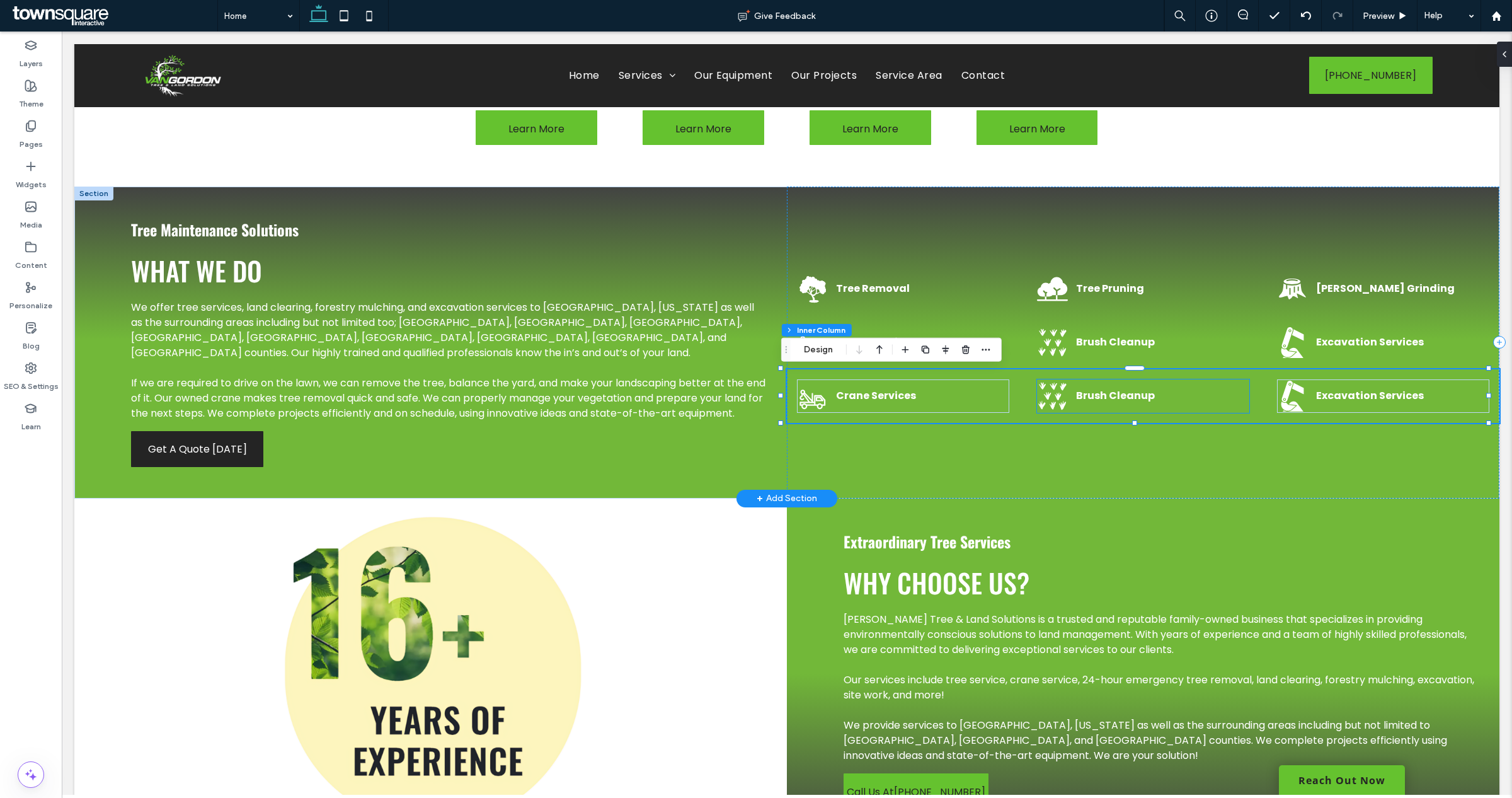
click at [1170, 392] on p "Brush Cleanup" at bounding box center [1163, 396] width 174 height 15
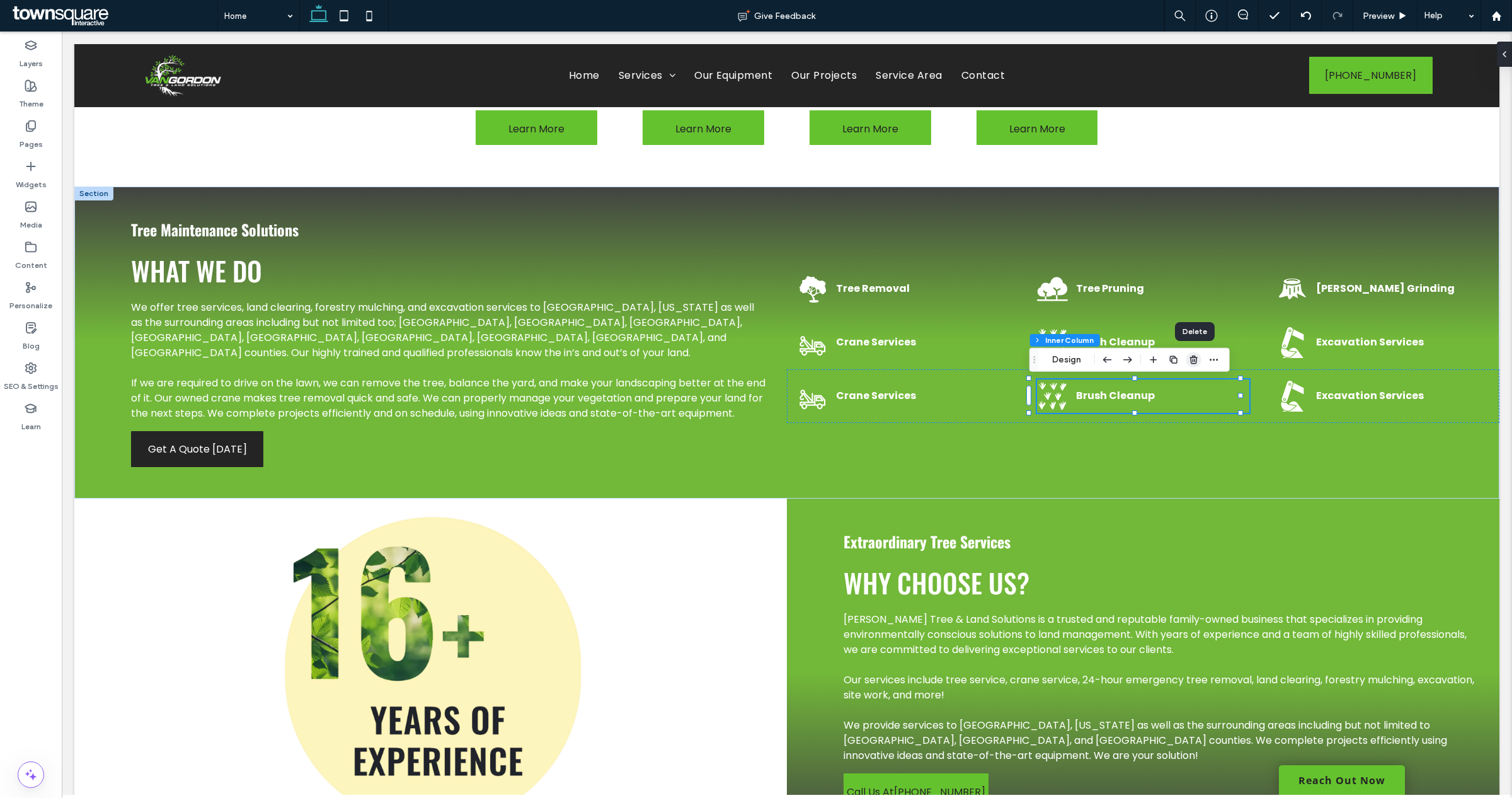
click at [1194, 361] on icon "button" at bounding box center [1194, 360] width 10 height 10
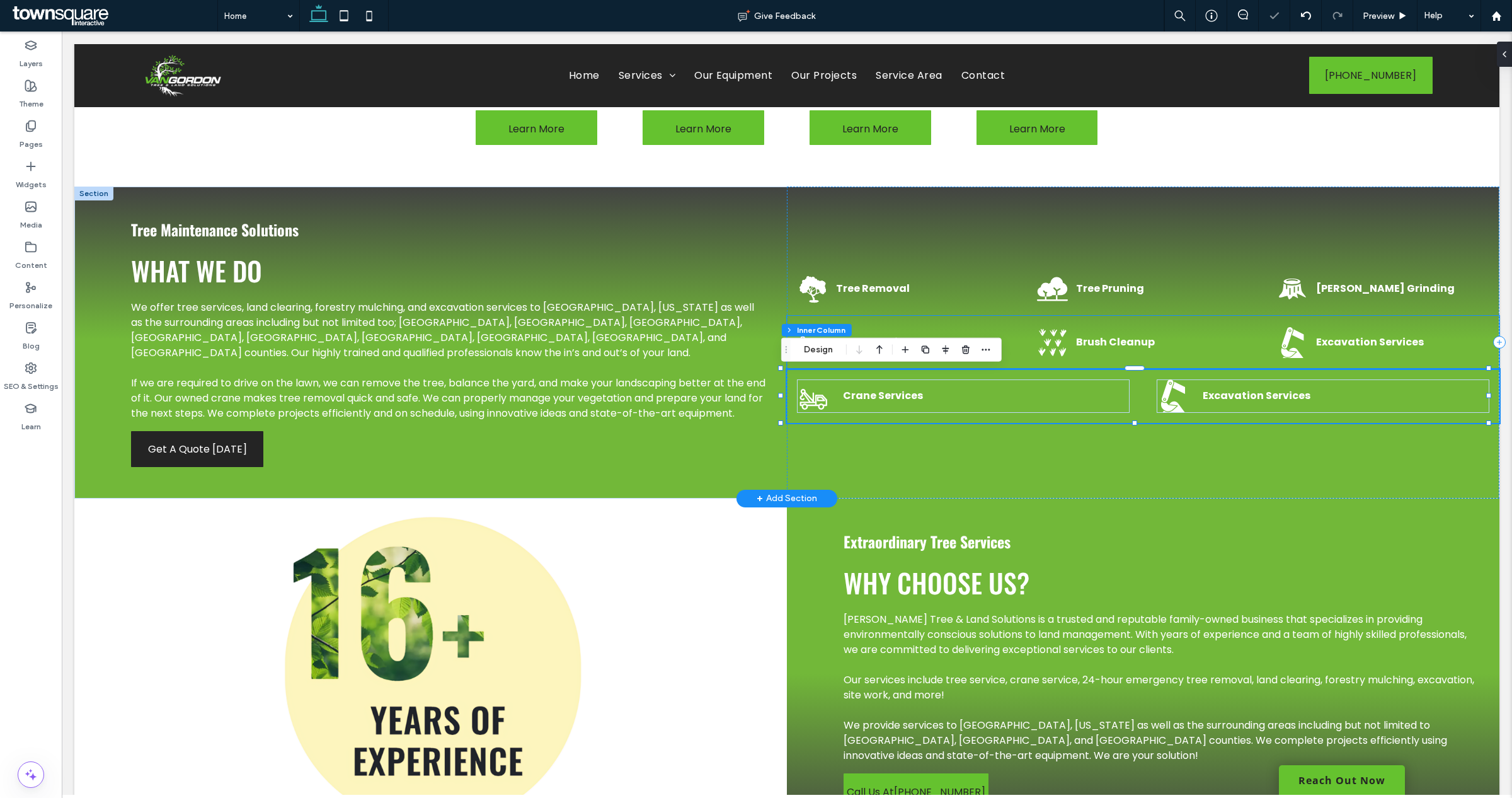
click at [1149, 342] on p "Brush Cleanup" at bounding box center [1163, 343] width 174 height 15
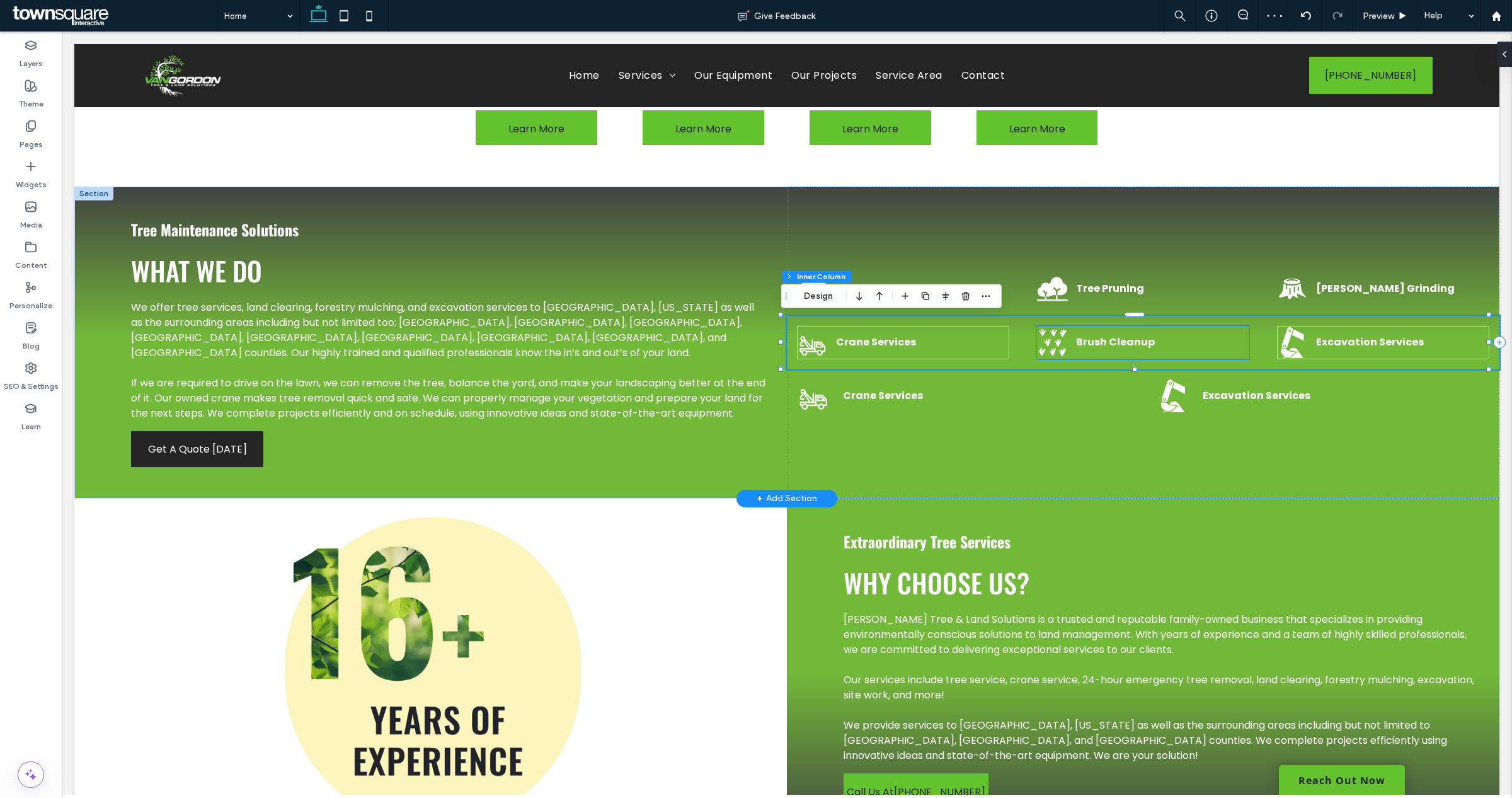
click at [1157, 342] on p "Brush Cleanup" at bounding box center [1163, 343] width 174 height 15
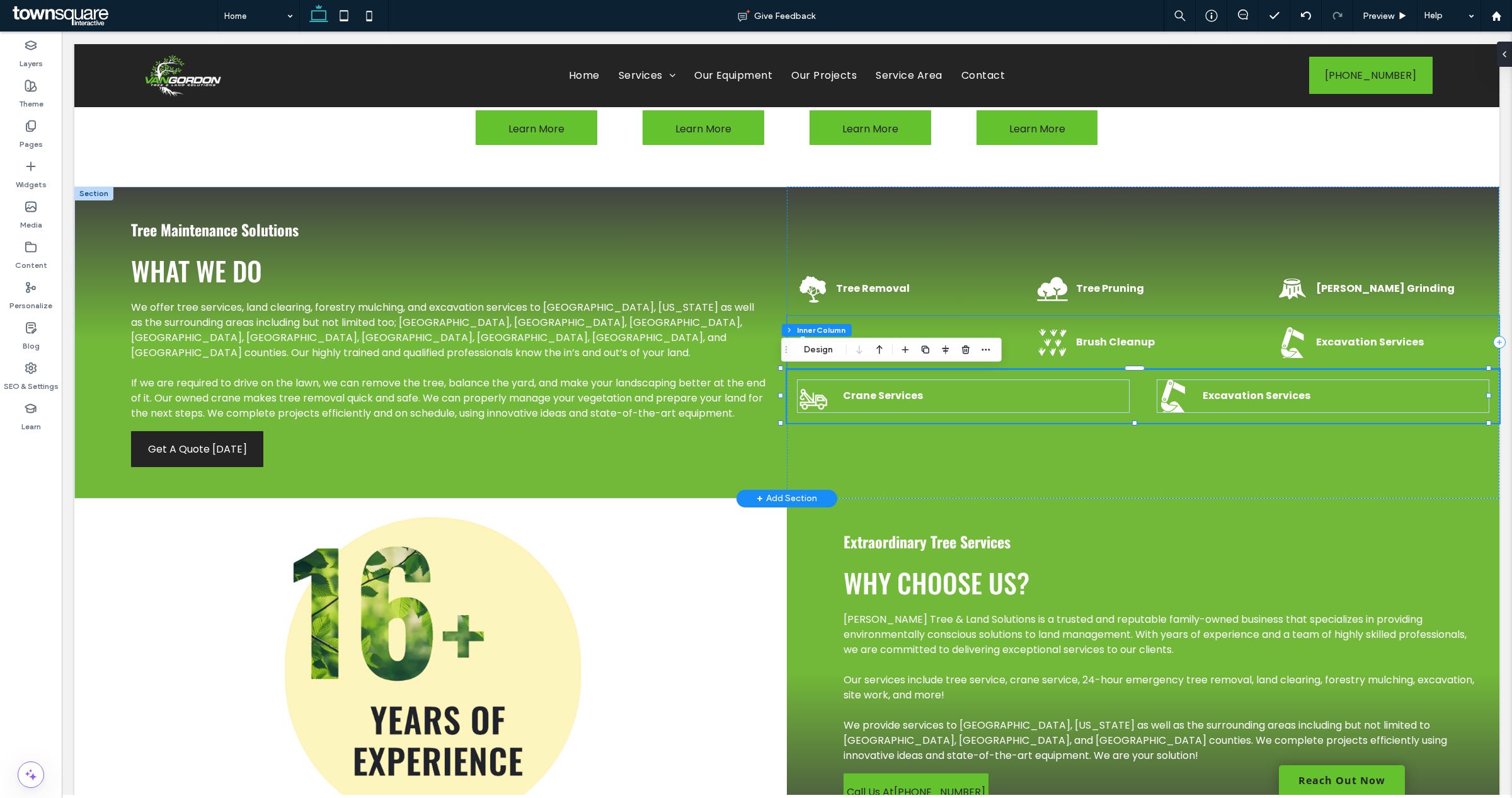
click at [1370, 351] on div "Excavation Services" at bounding box center [1383, 343] width 212 height 34
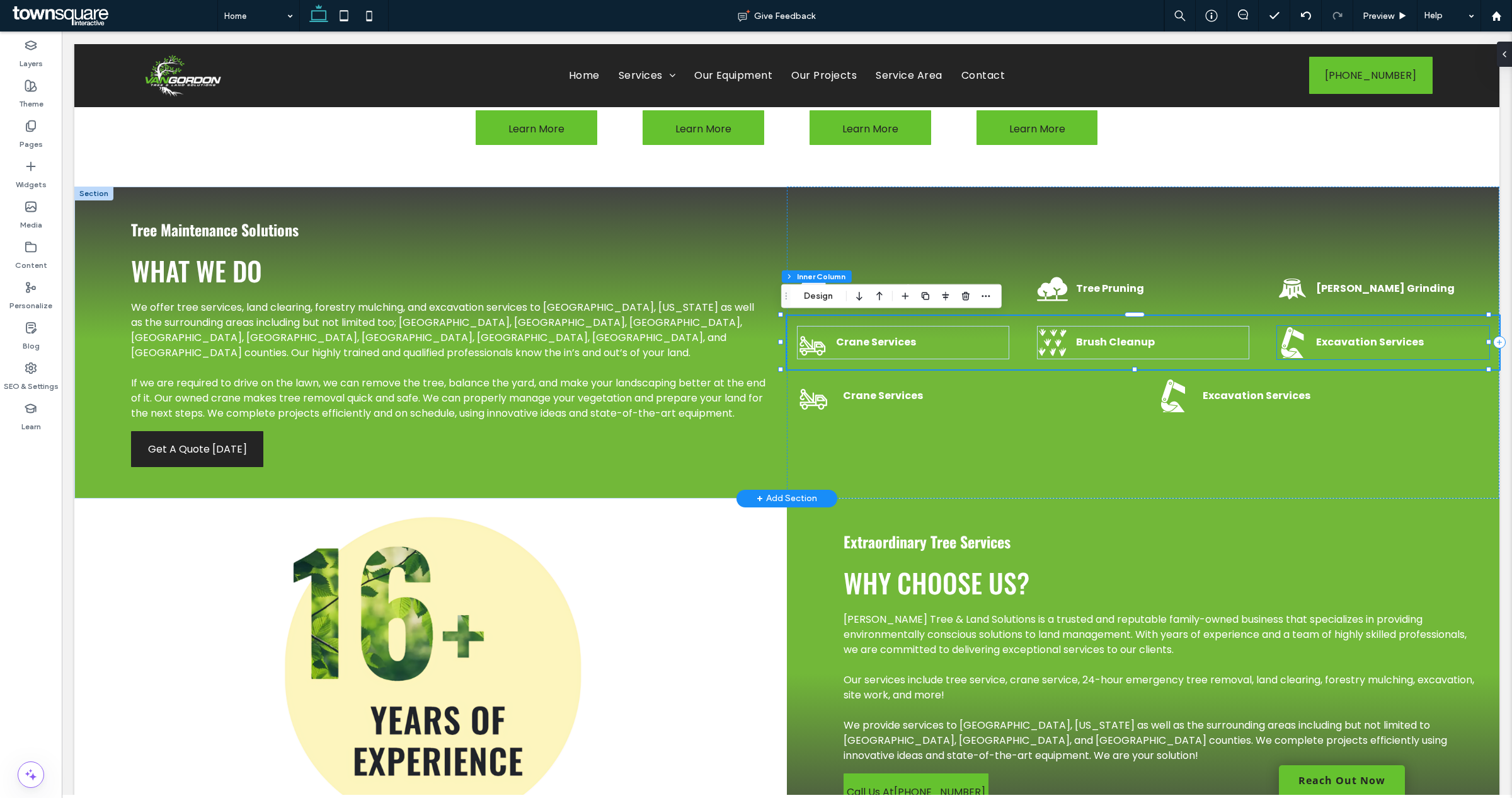
click at [1356, 344] on strong "Excavation Services" at bounding box center [1370, 342] width 108 height 14
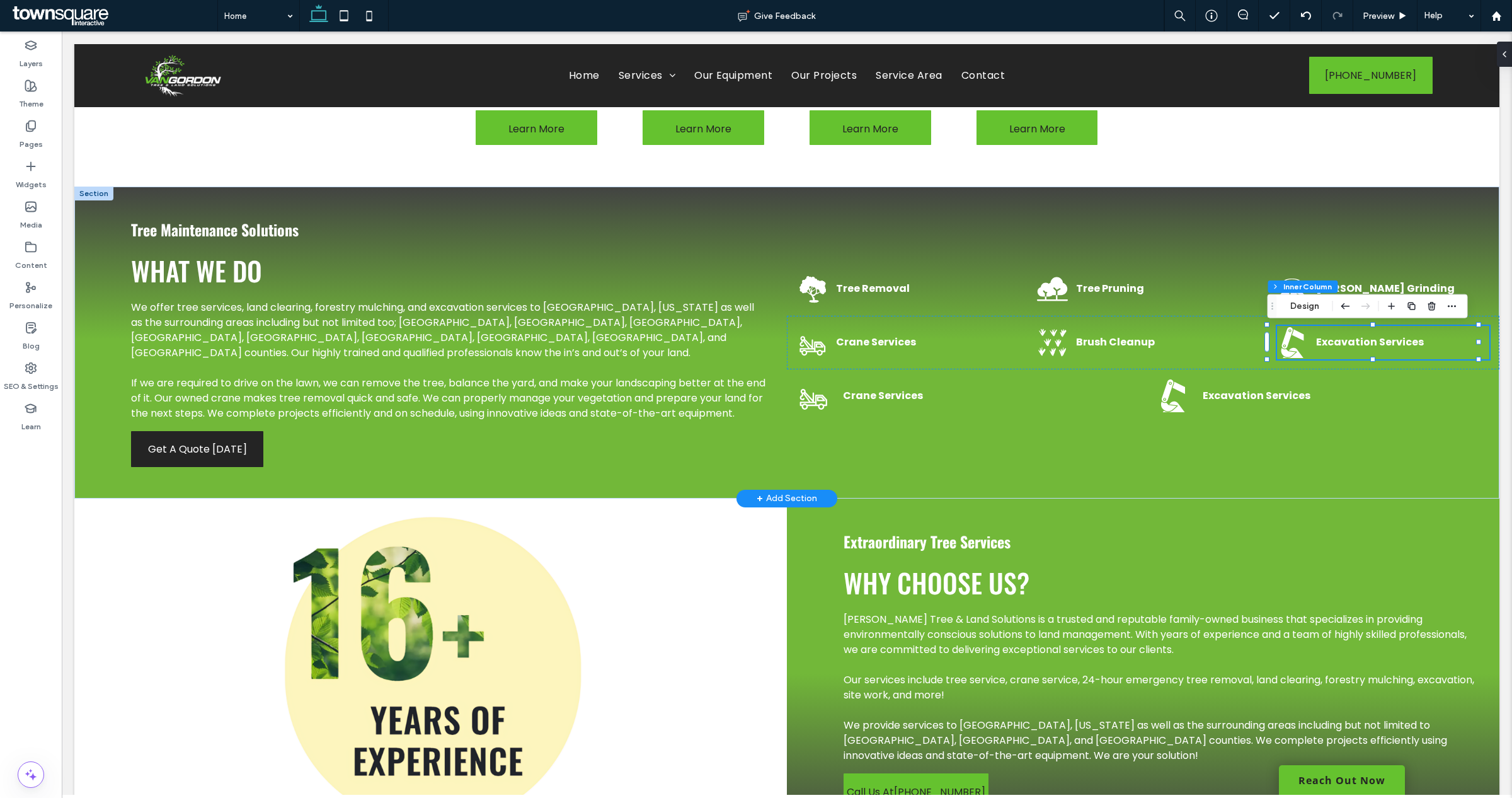
click at [1369, 335] on strong "Excavation Services" at bounding box center [1370, 342] width 108 height 14
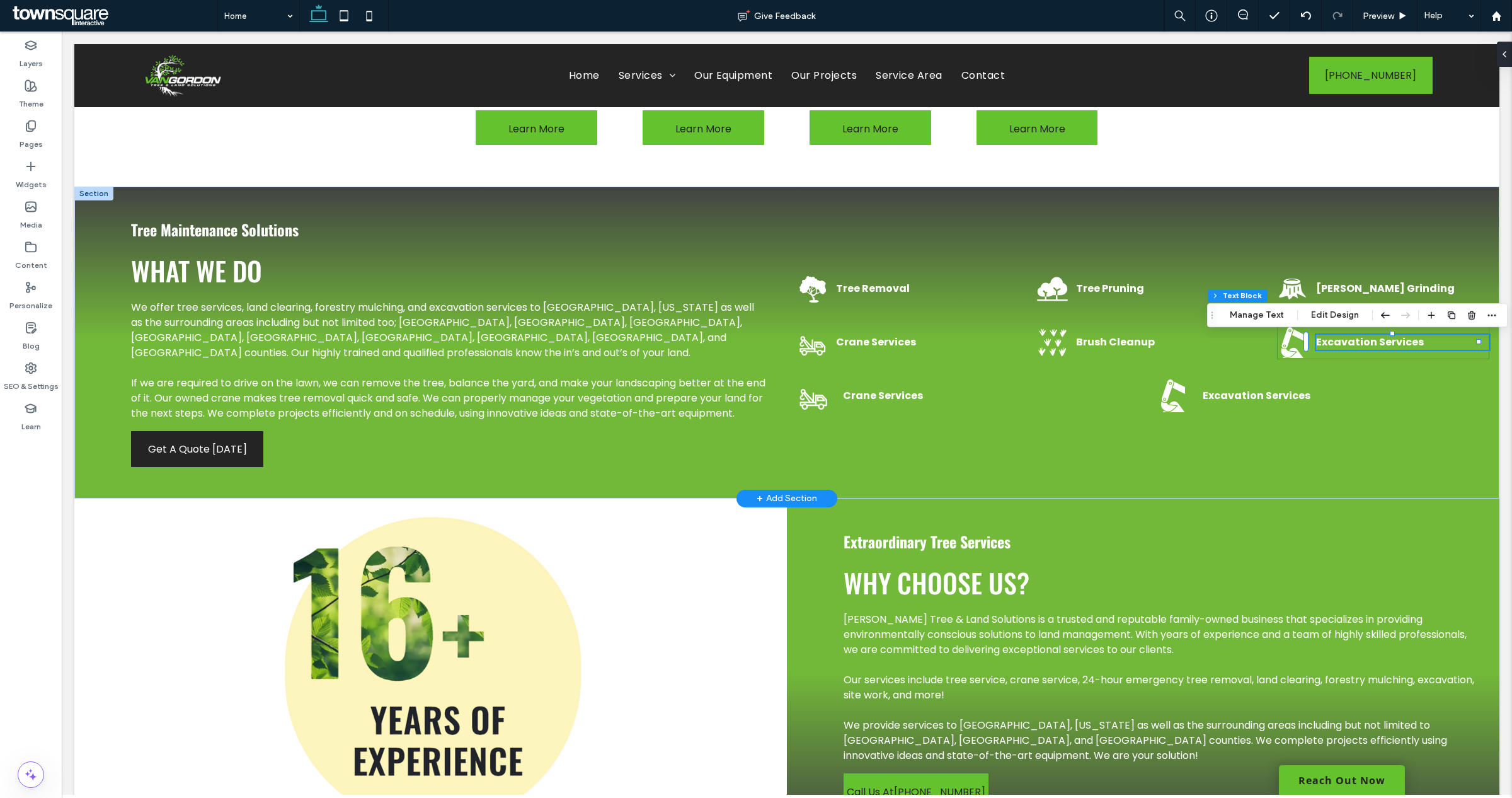
click at [1369, 335] on strong "Excavation Services" at bounding box center [1370, 342] width 108 height 14
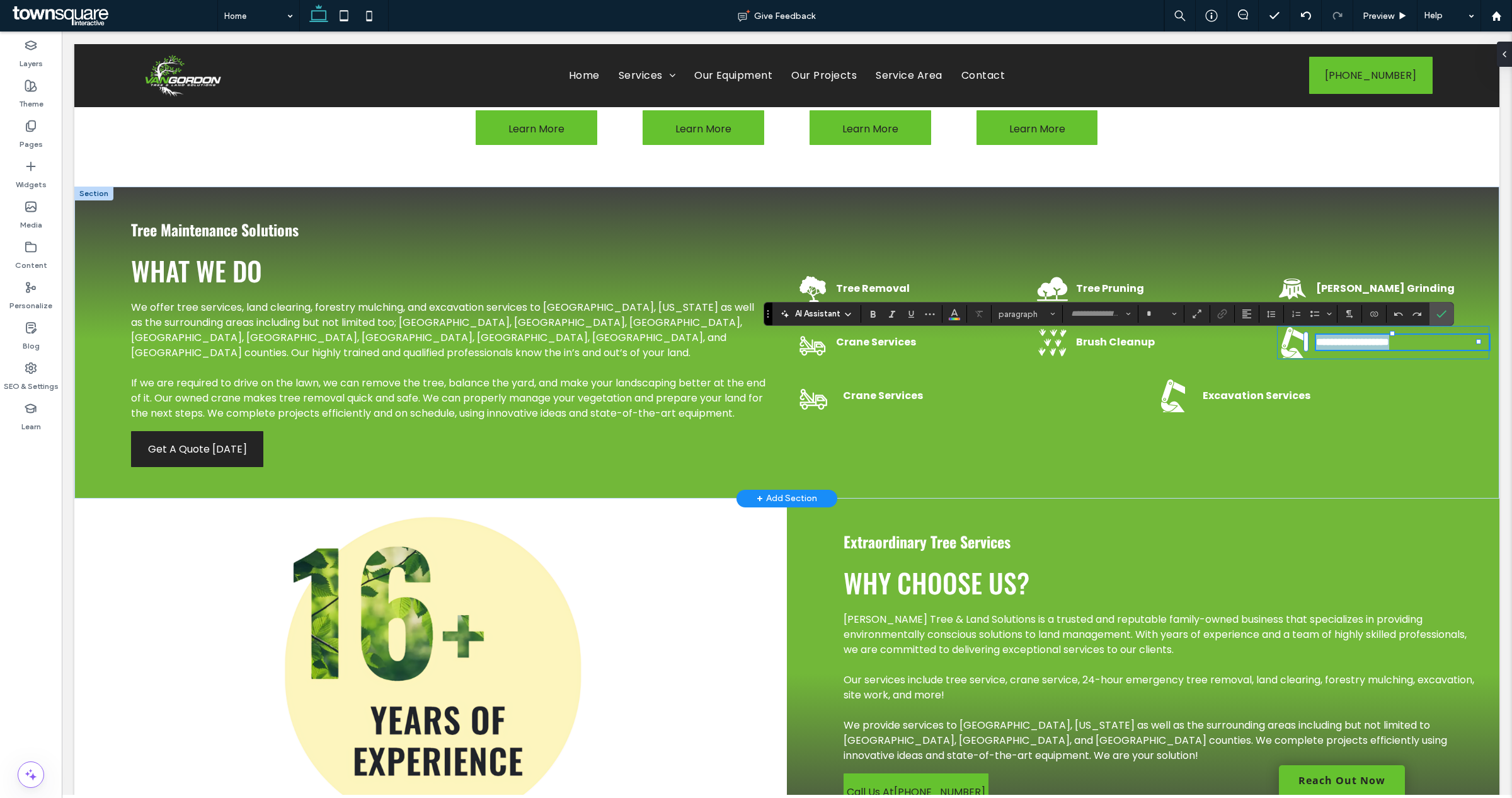
type input "*******"
type input "**"
click at [1336, 349] on div at bounding box center [1392, 348] width 172 height 1
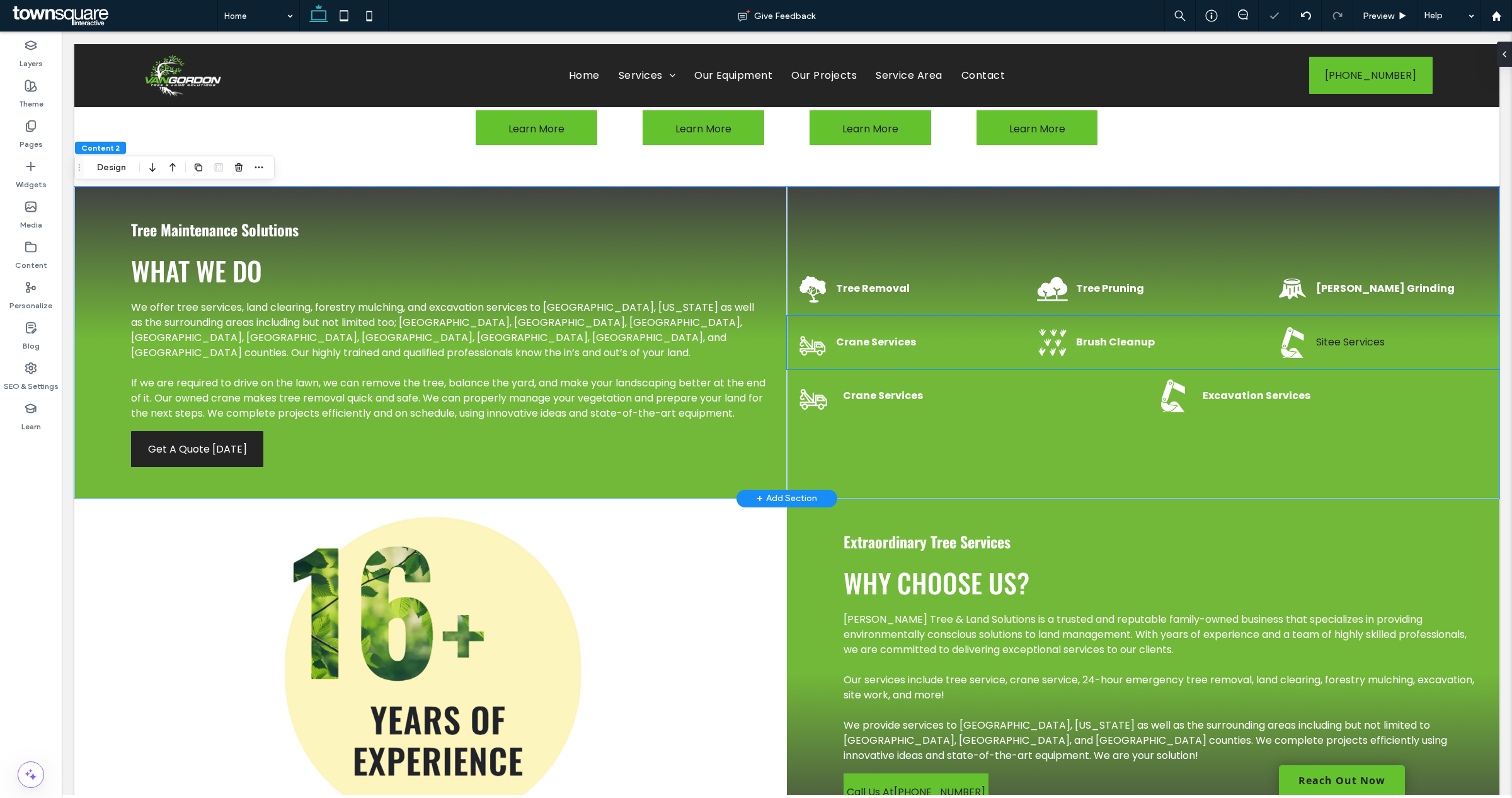
click at [1328, 338] on span "Sitee Services" at bounding box center [1350, 342] width 69 height 14
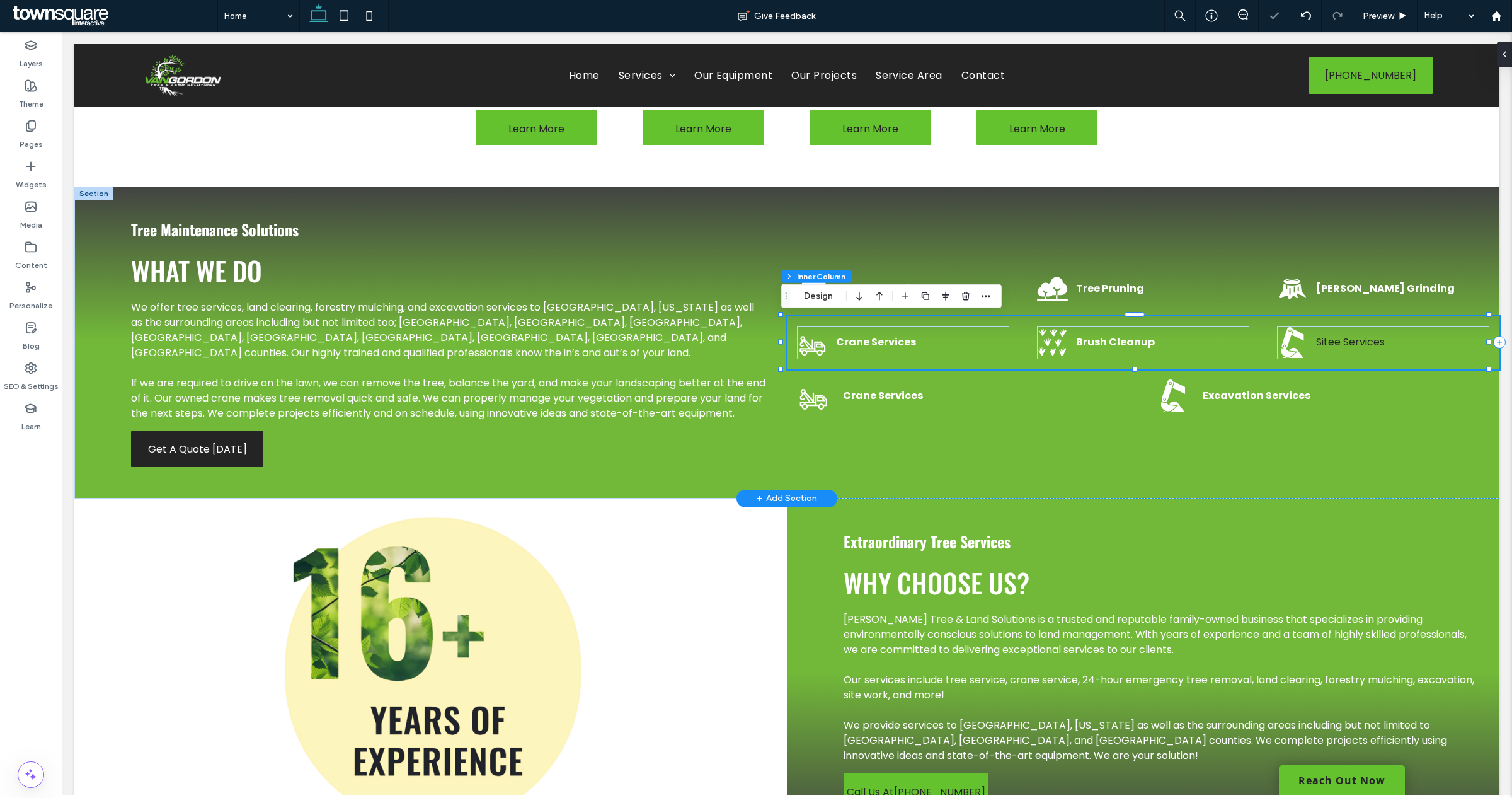
click at [1328, 338] on span "Sitee Services" at bounding box center [1350, 342] width 69 height 14
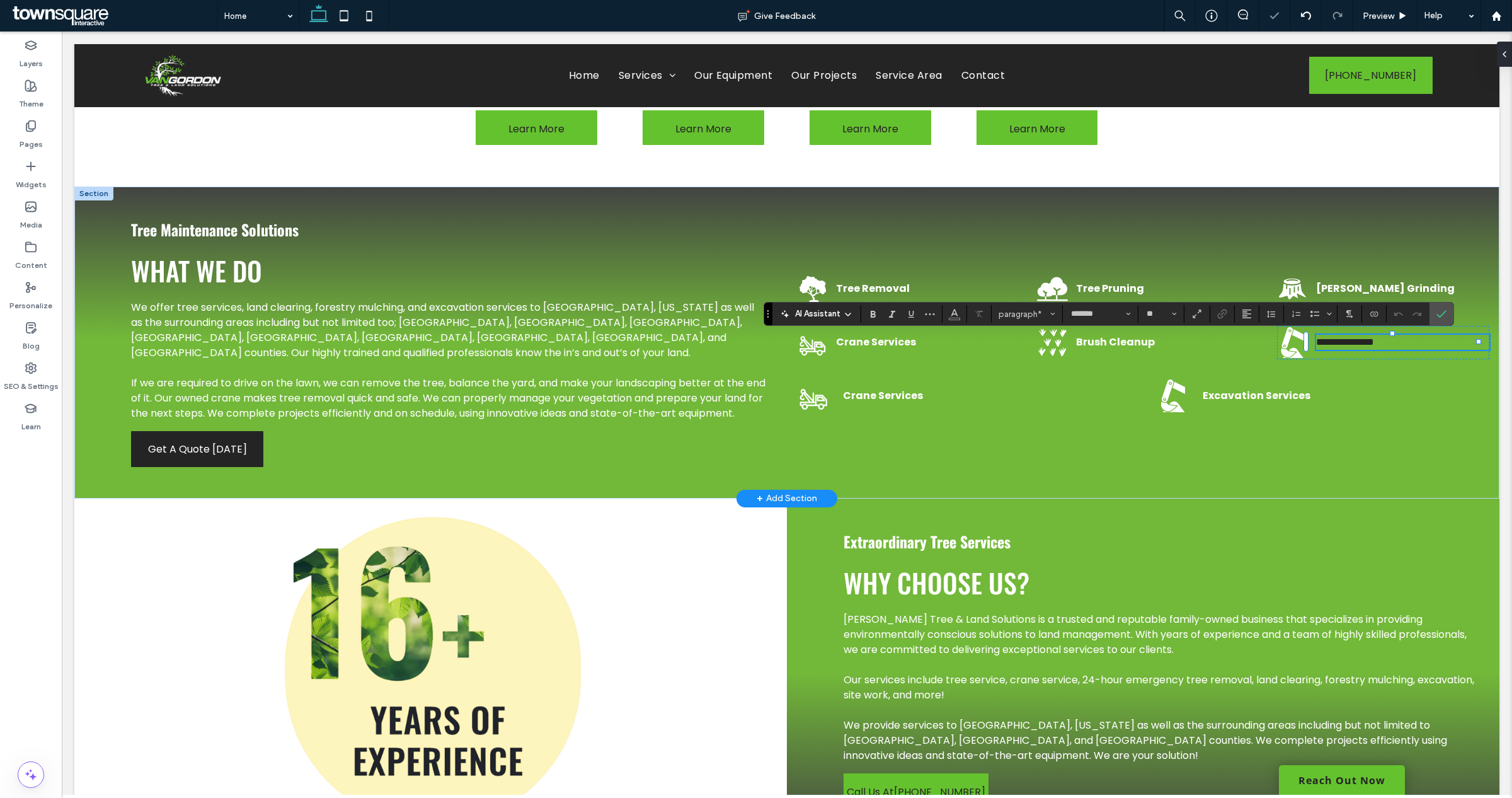
click at [1328, 339] on span "**********" at bounding box center [1345, 342] width 58 height 10
click at [951, 318] on span "Color" at bounding box center [954, 312] width 10 height 16
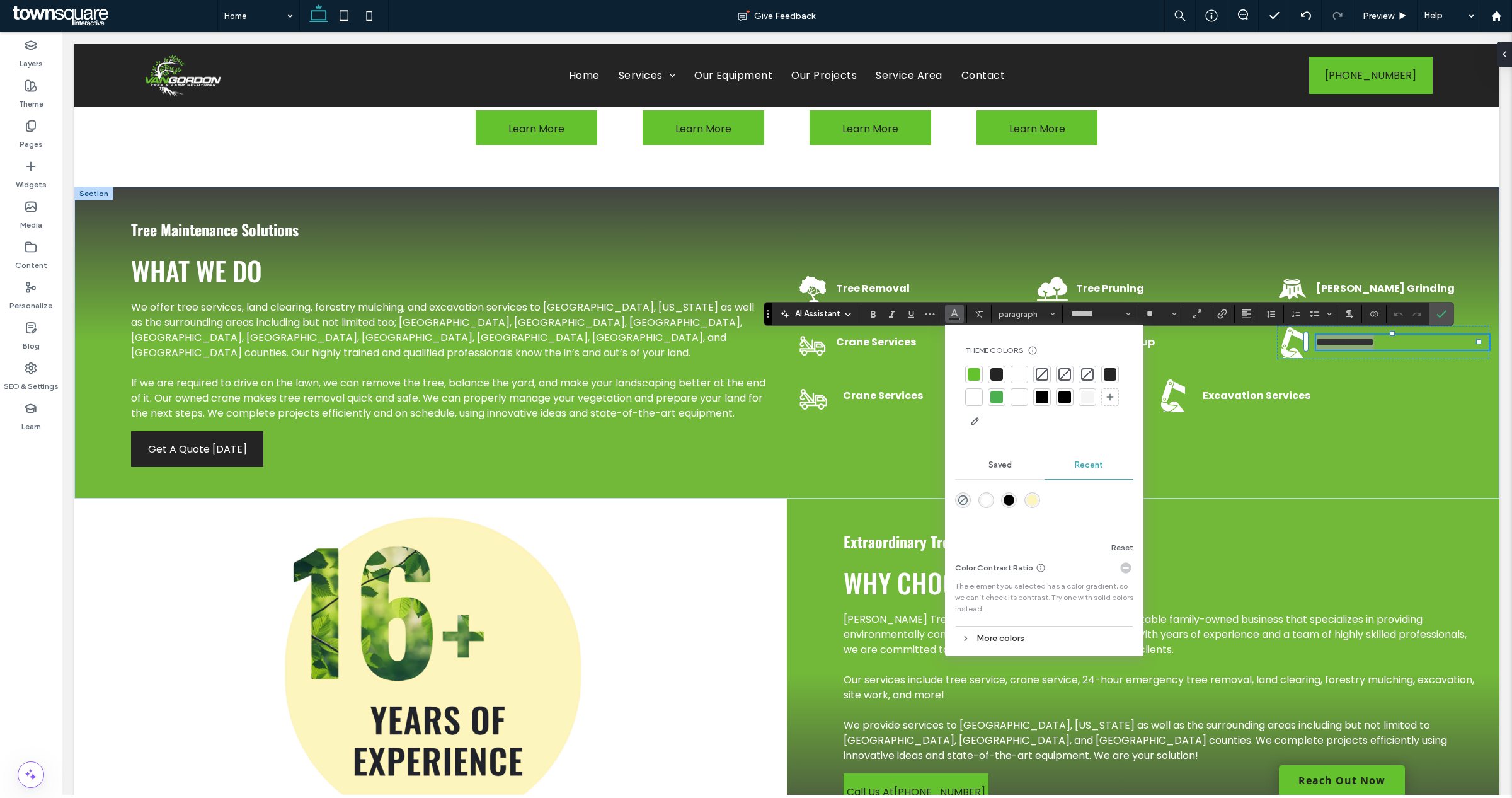
click at [1014, 372] on div at bounding box center [1019, 373] width 13 height 13
click at [870, 316] on icon "Bold" at bounding box center [873, 314] width 10 height 10
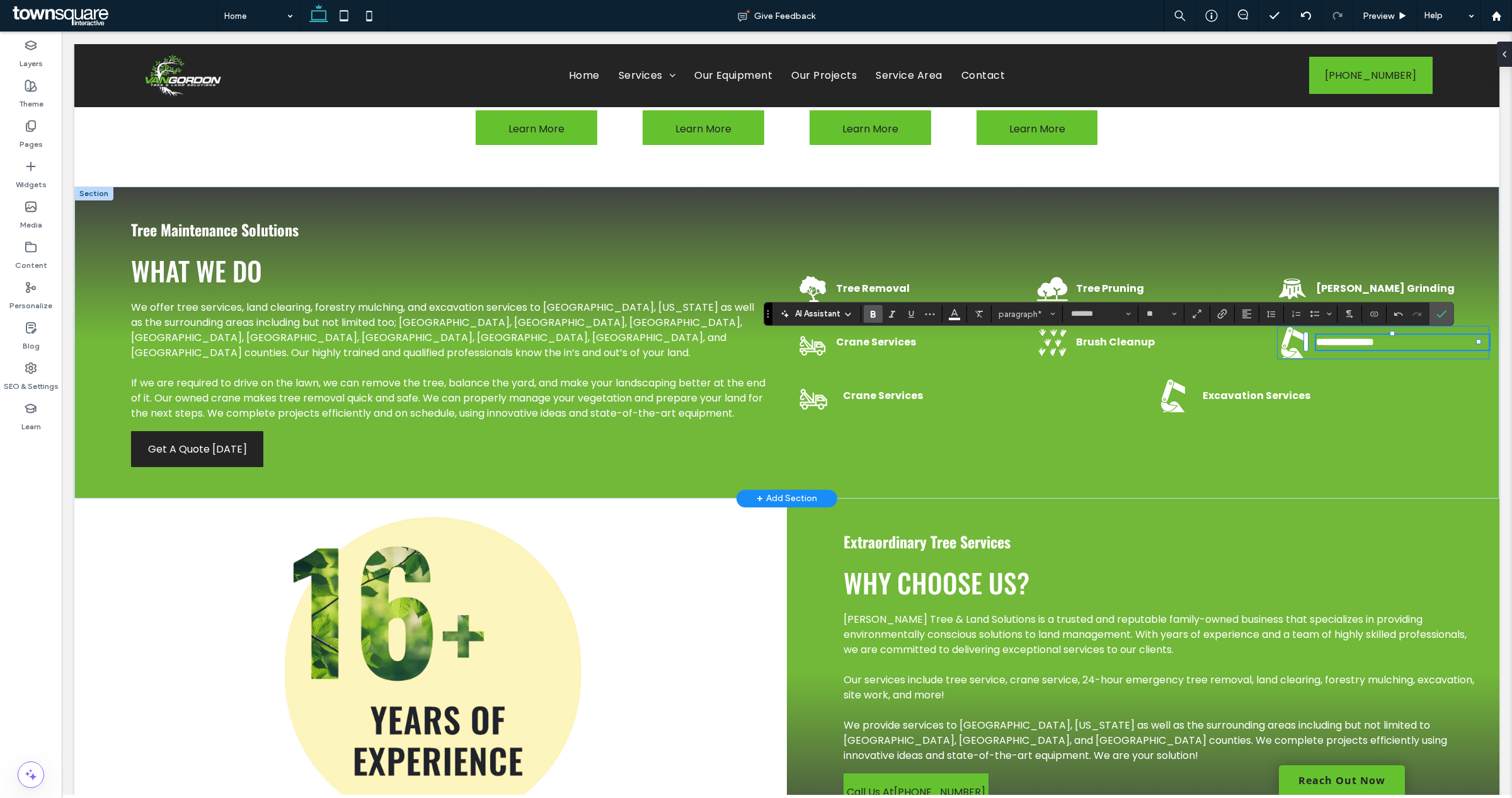
click at [1402, 332] on div "**********" at bounding box center [1383, 343] width 212 height 34
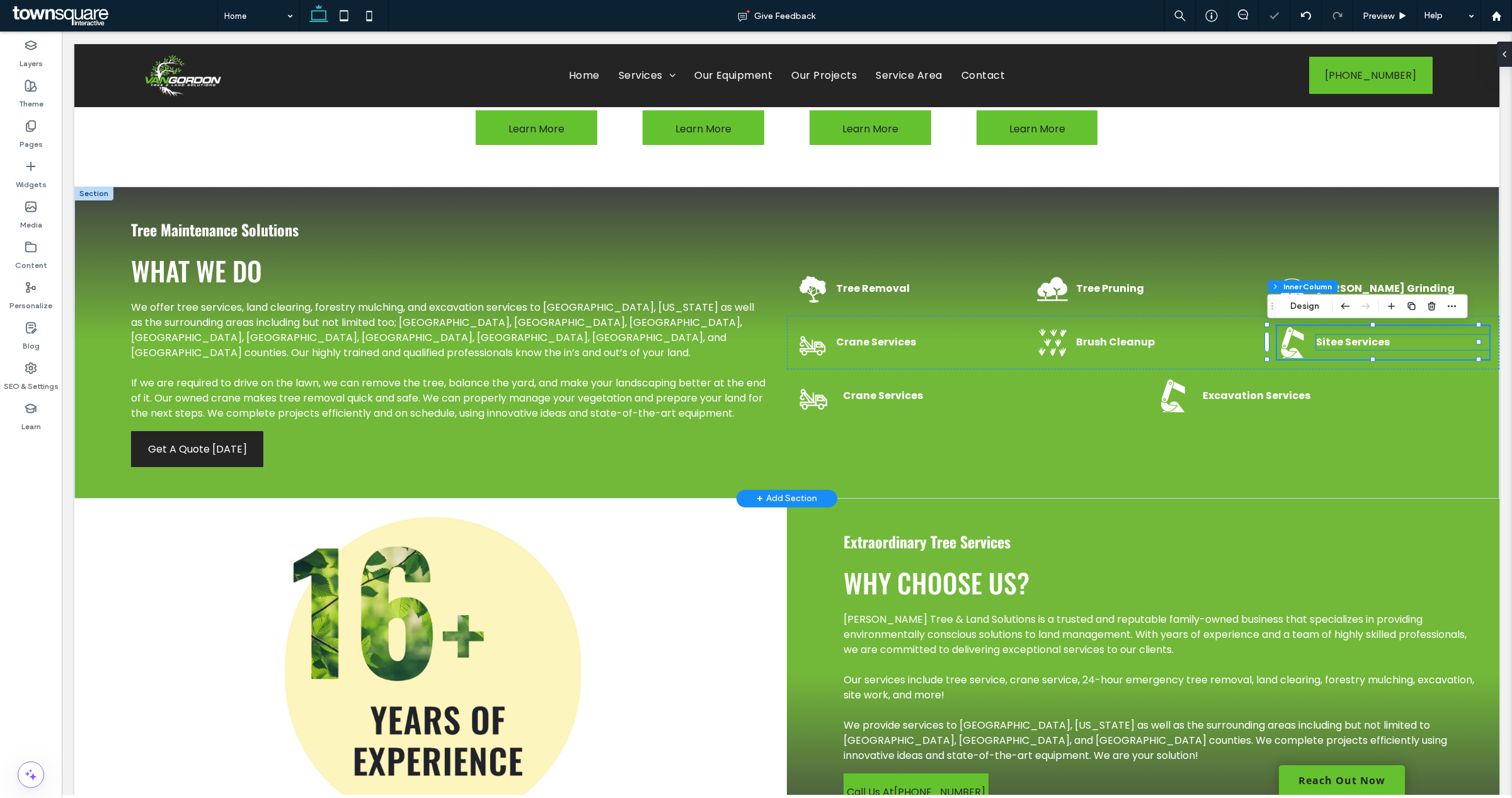
click at [1330, 344] on strong "Sitee Services" at bounding box center [1353, 342] width 73 height 14
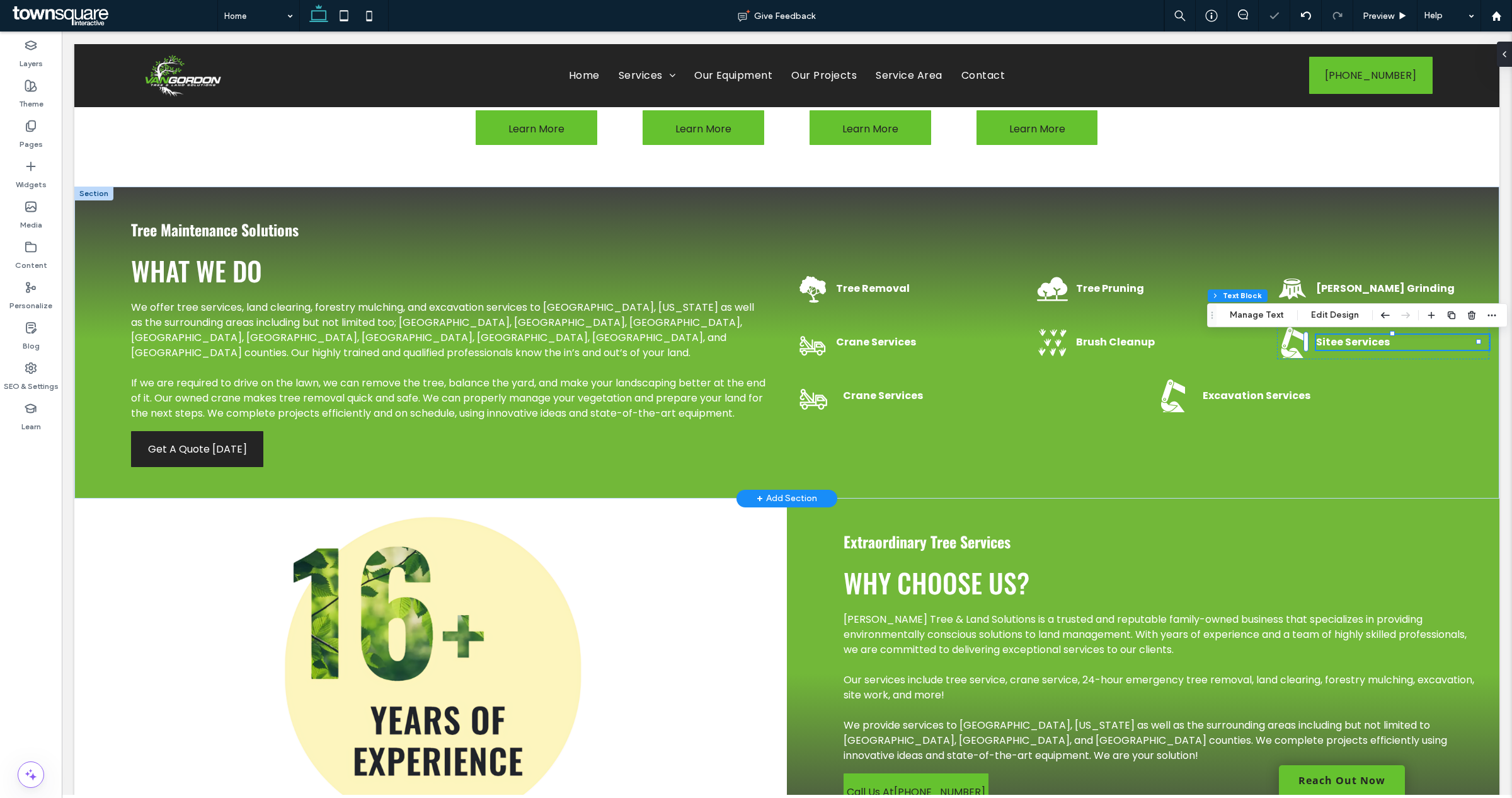
click at [1330, 347] on strong "Sitee Services" at bounding box center [1353, 342] width 73 height 14
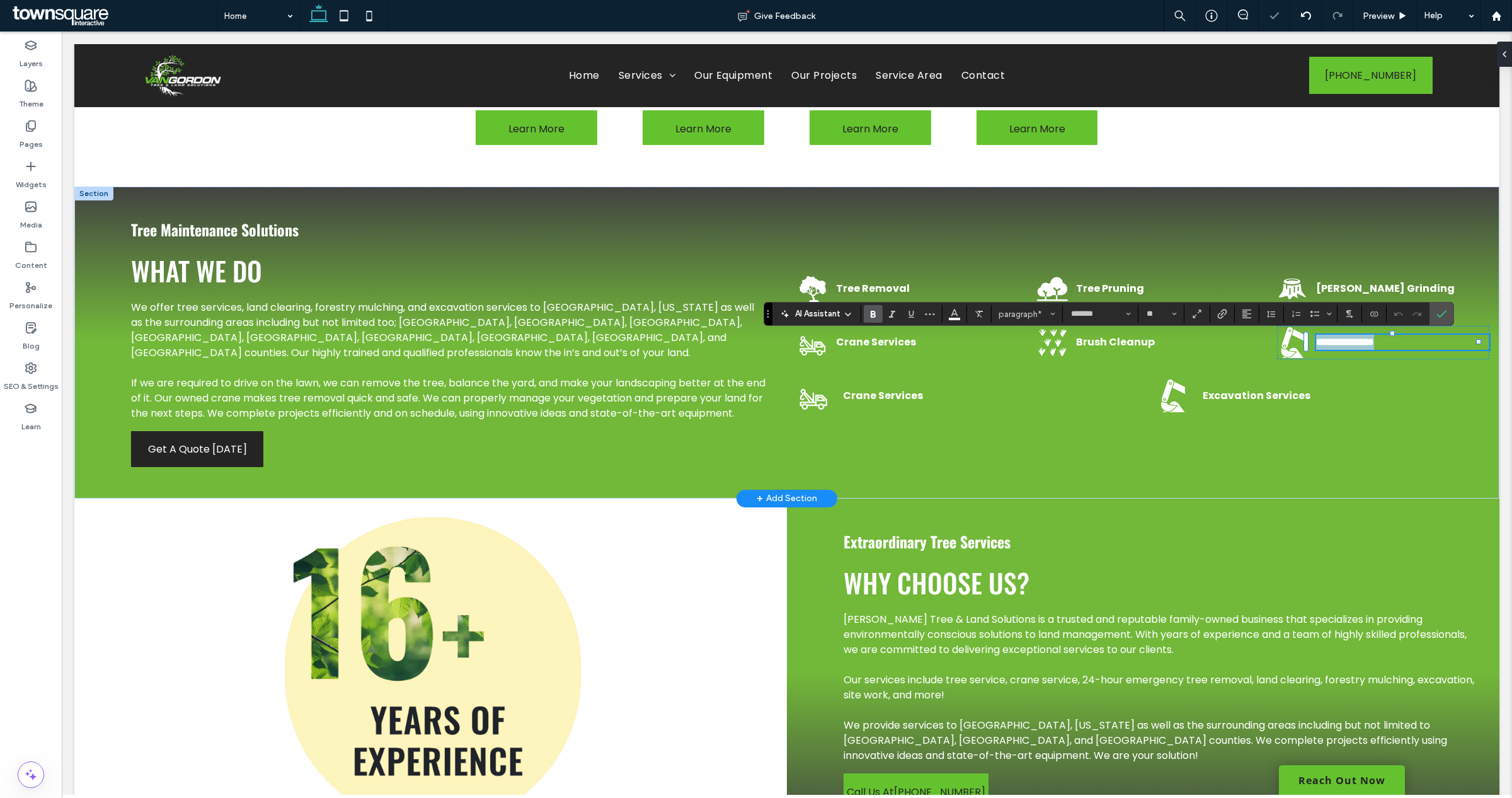
click at [1328, 346] on strong "**********" at bounding box center [1345, 342] width 58 height 10
click at [1402, 406] on div "Excavation Services" at bounding box center [1323, 396] width 333 height 34
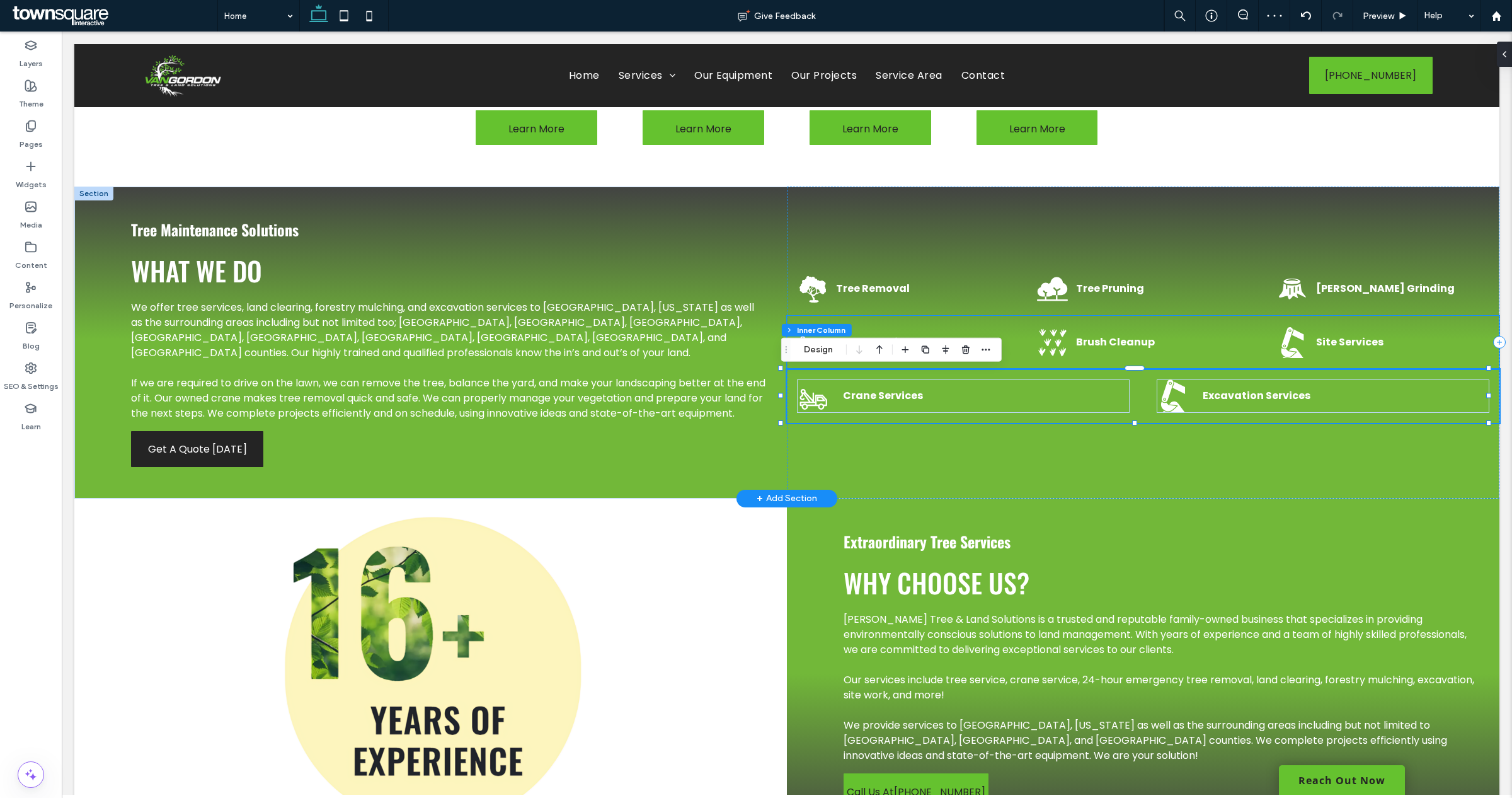
click at [1320, 349] on p "Site Services" at bounding box center [1403, 343] width 174 height 15
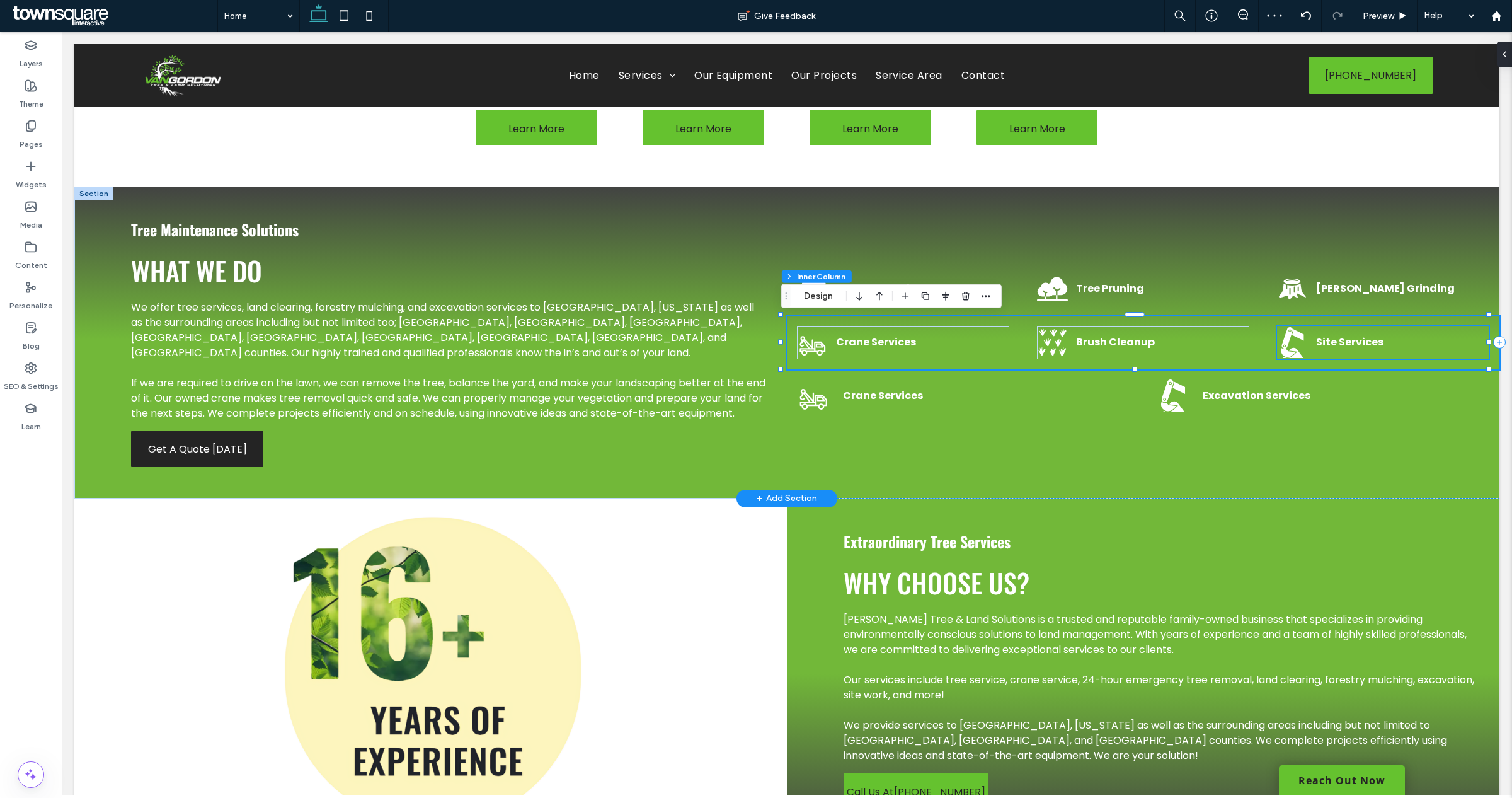
click at [1315, 334] on div "Site Services" at bounding box center [1383, 343] width 212 height 34
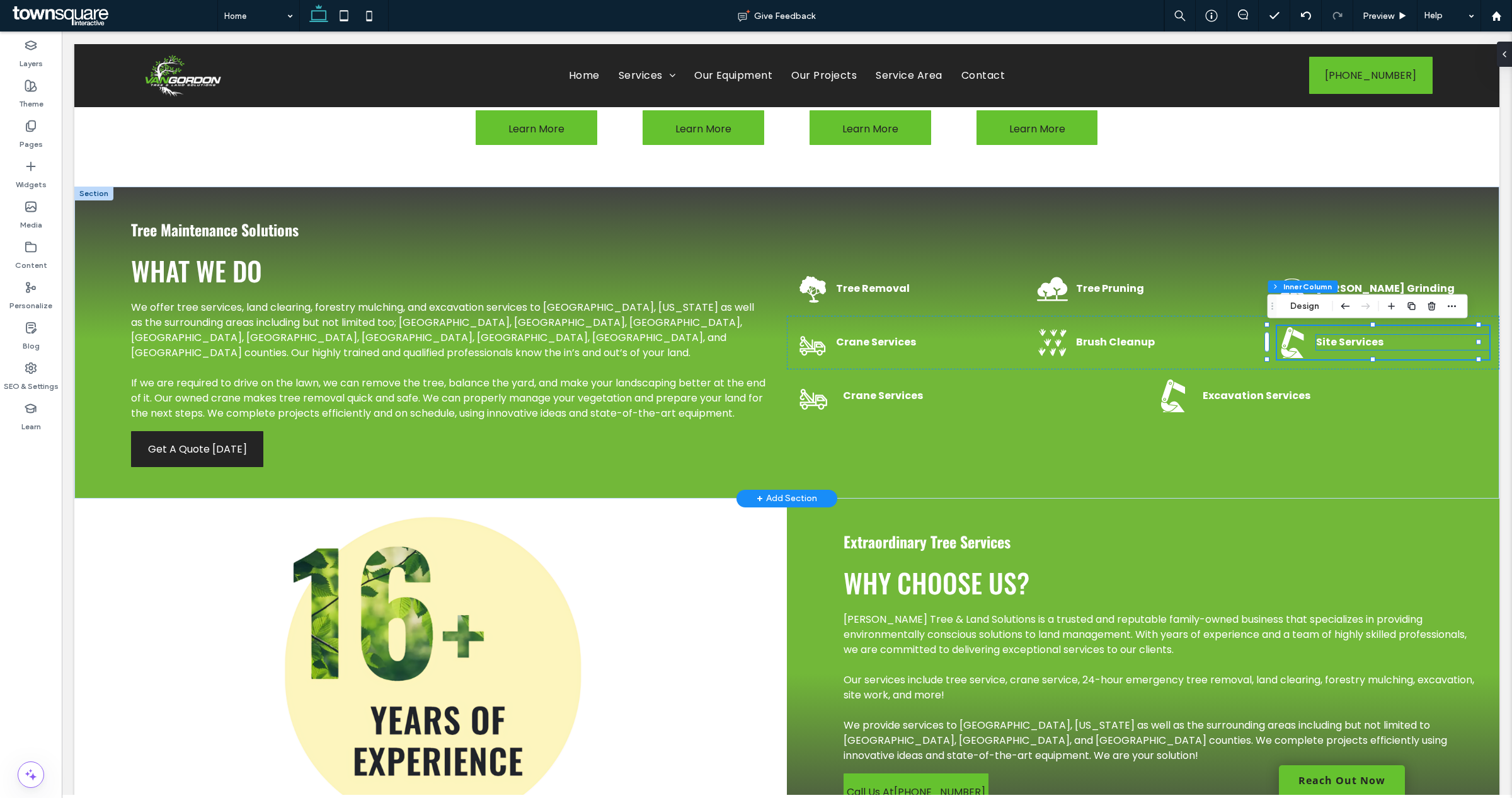
click at [1316, 342] on strong "Site Services" at bounding box center [1350, 342] width 68 height 14
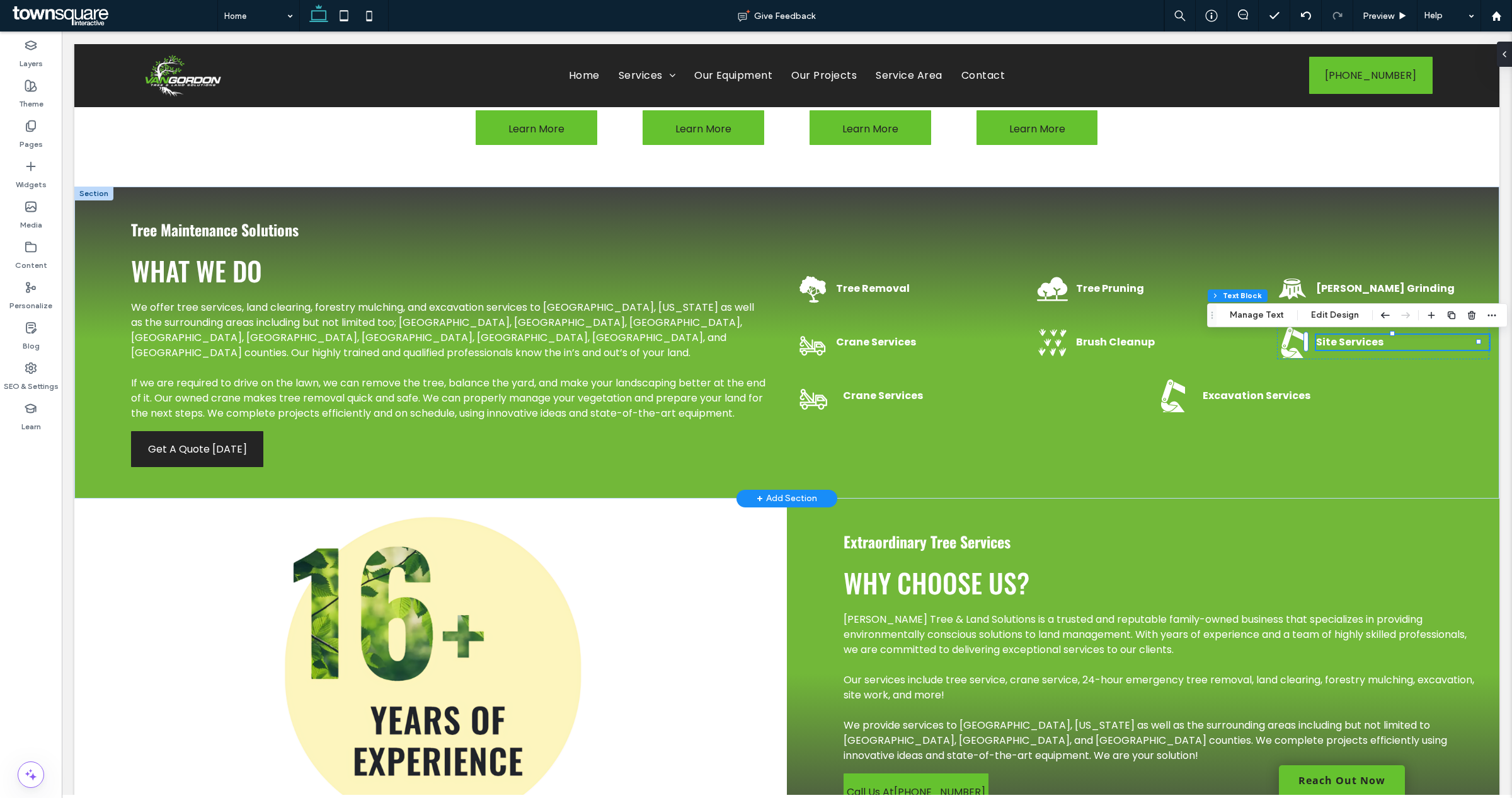
click at [1316, 344] on strong "Site Services" at bounding box center [1350, 342] width 68 height 14
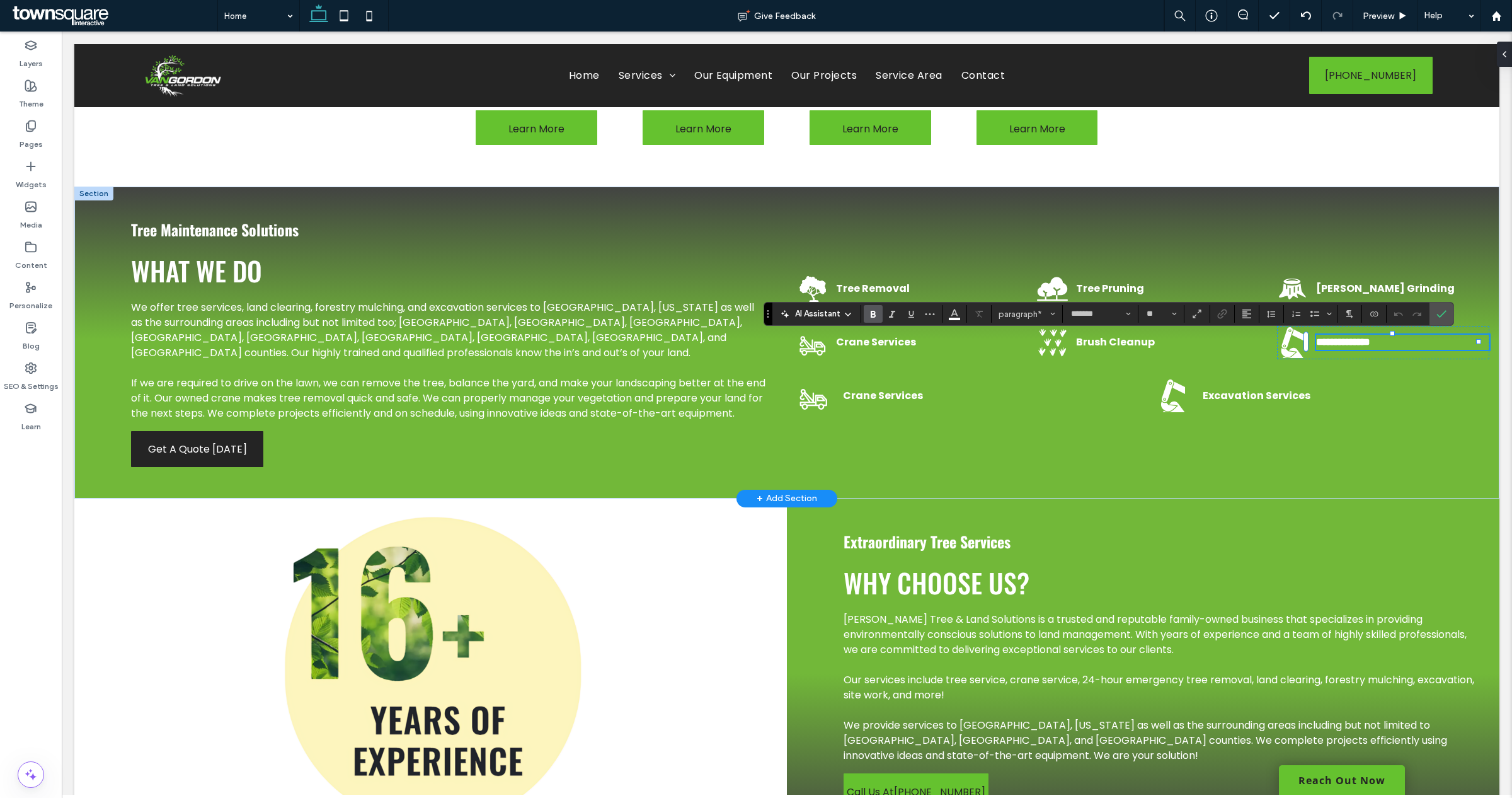
click at [1323, 346] on strong "**********" at bounding box center [1343, 342] width 54 height 10
click at [1316, 344] on strong "**********" at bounding box center [1343, 342] width 54 height 10
click at [1440, 315] on use "Confirm" at bounding box center [1442, 314] width 10 height 8
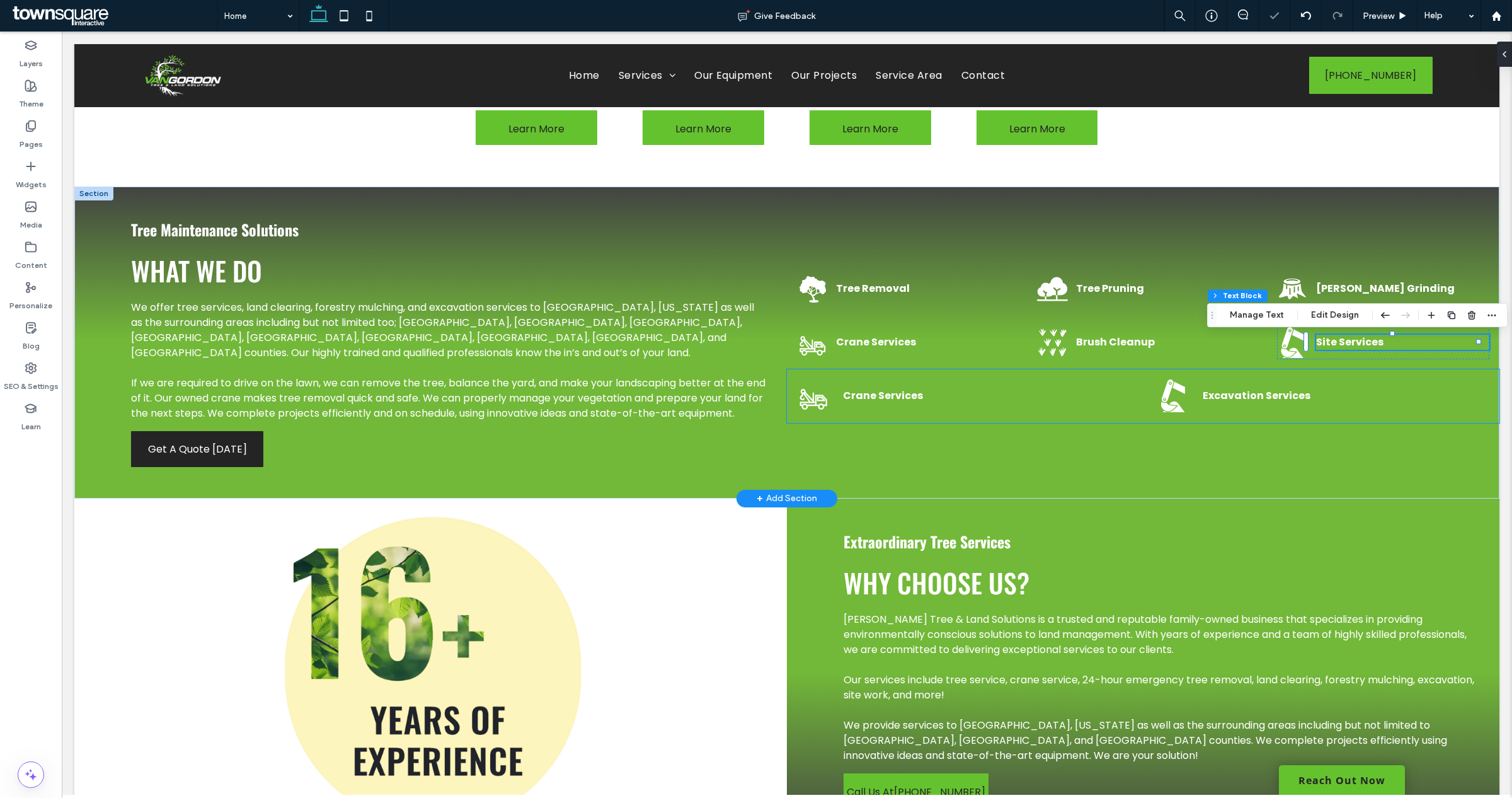
click at [1410, 399] on p "Excavation Services" at bounding box center [1345, 396] width 287 height 15
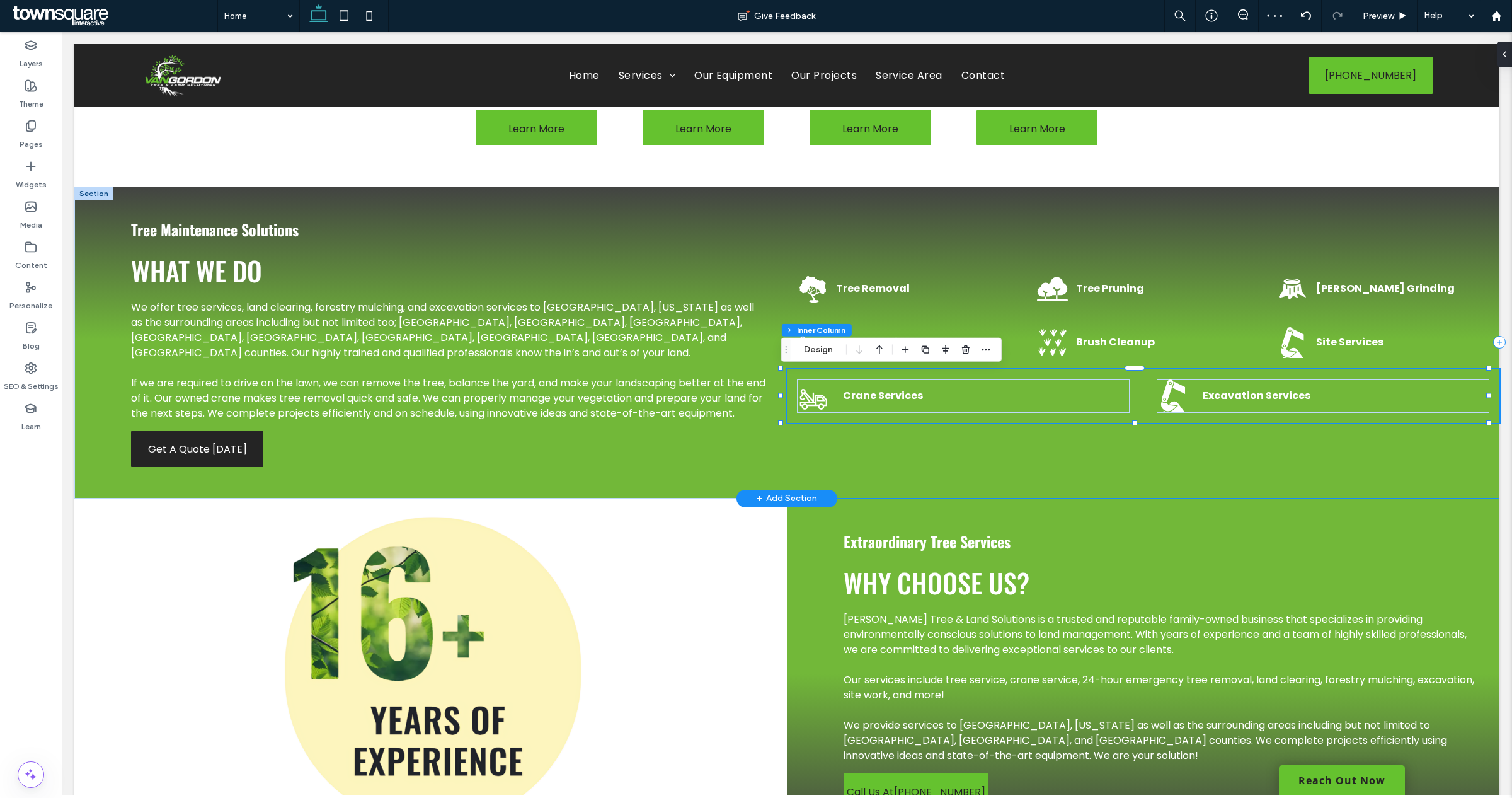
click at [1019, 466] on div "Tree Removal Tree Pruning Stump Grinding Crane Services Brush Cleanup Site Serv…" at bounding box center [1142, 342] width 712 height 312
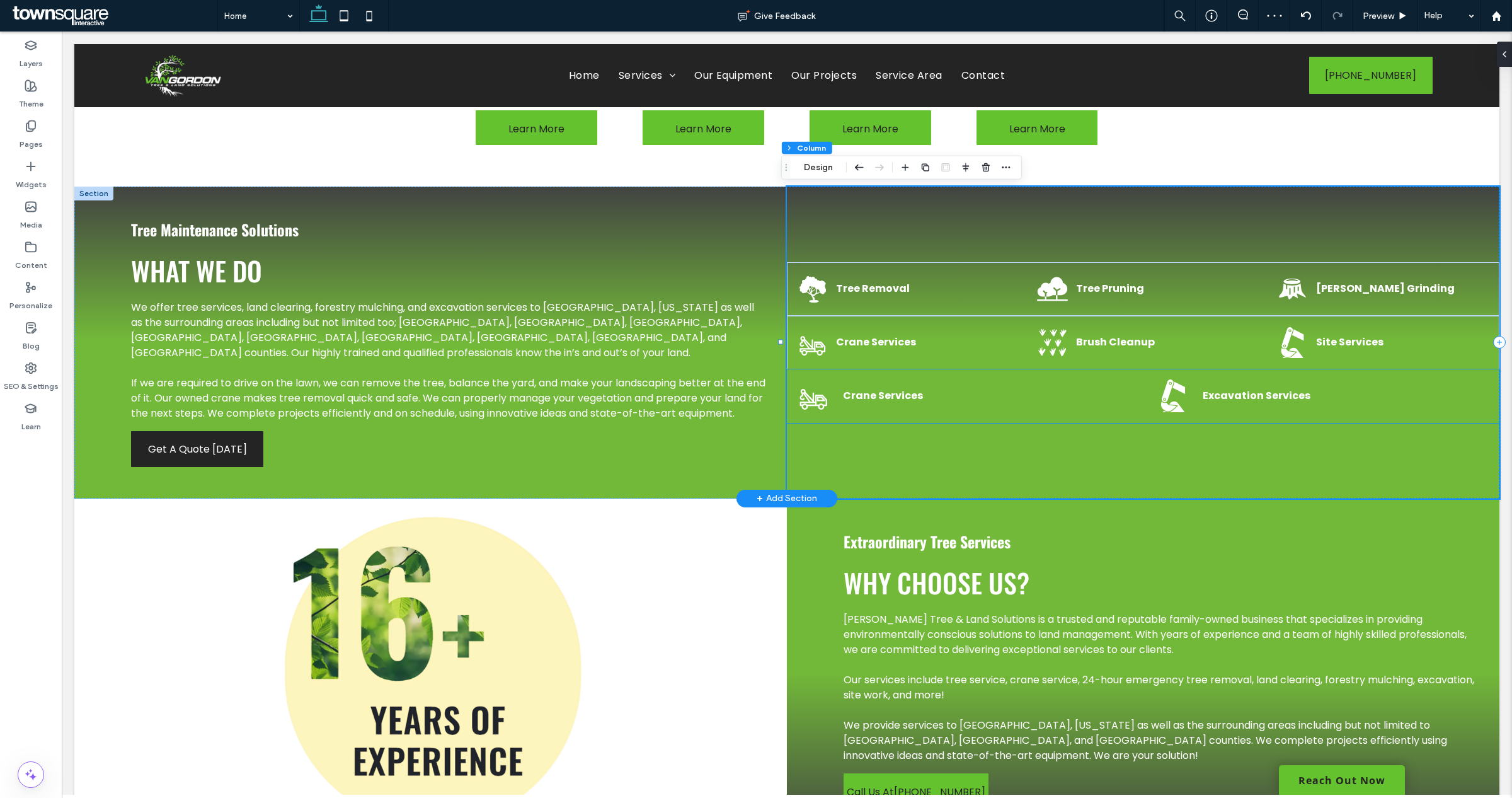
click at [1229, 399] on strong "Excavation Services" at bounding box center [1256, 395] width 108 height 14
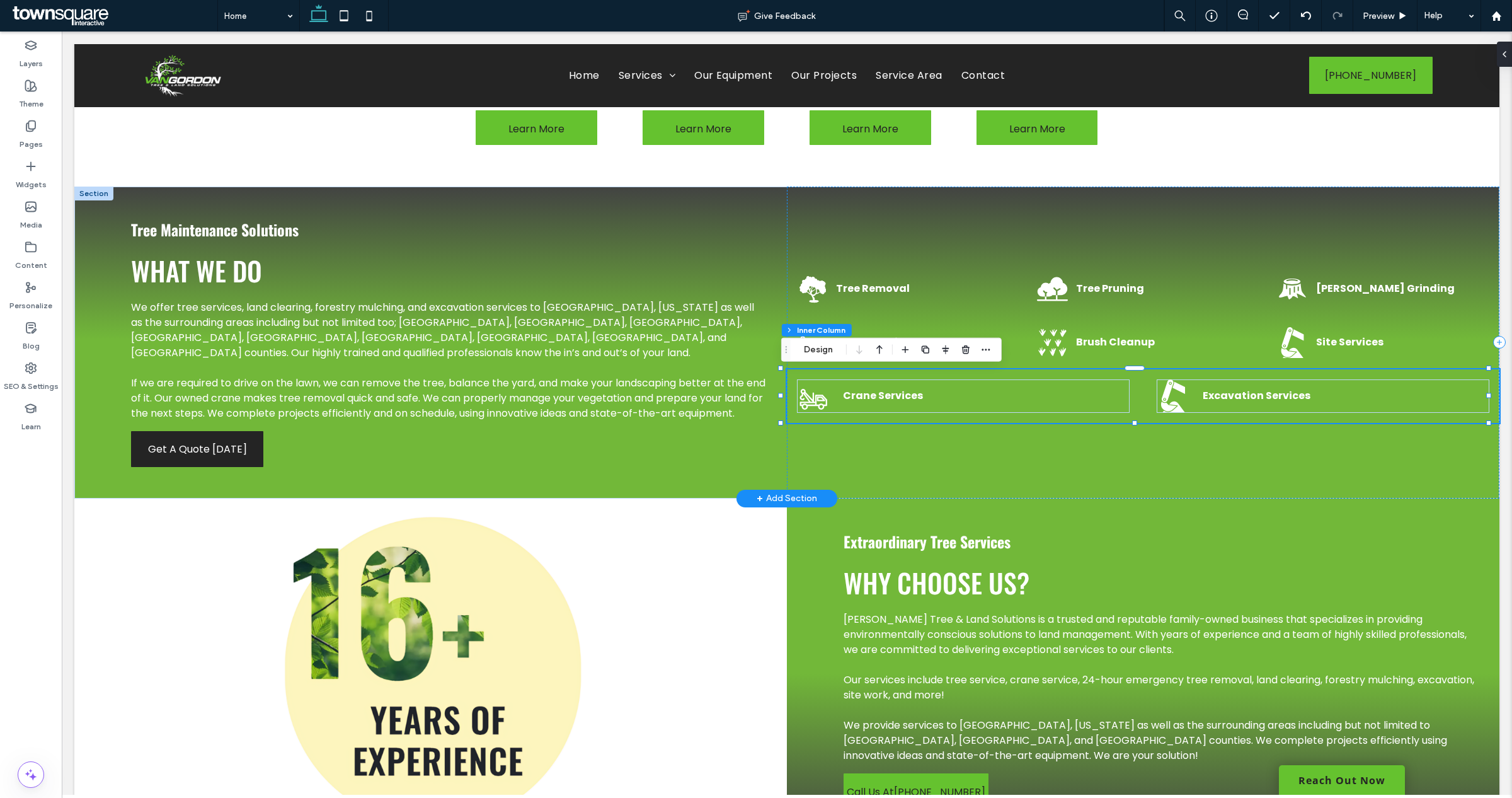
click at [1232, 389] on strong "Excavation Services" at bounding box center [1256, 395] width 108 height 14
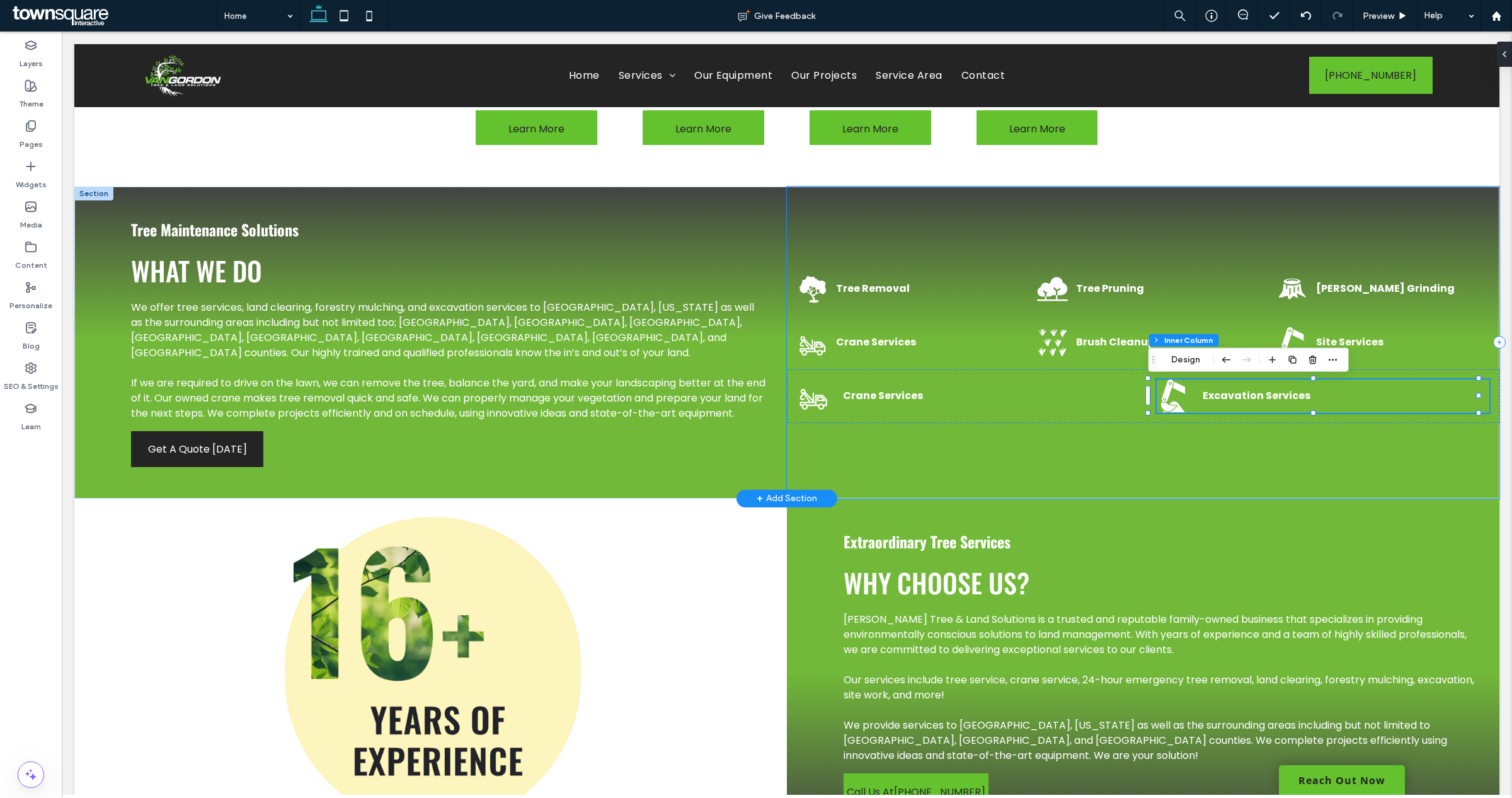
click at [1167, 435] on div "Tree Removal Tree Pruning Stump Grinding Crane Services Brush Cleanup Site Serv…" at bounding box center [1142, 342] width 712 height 312
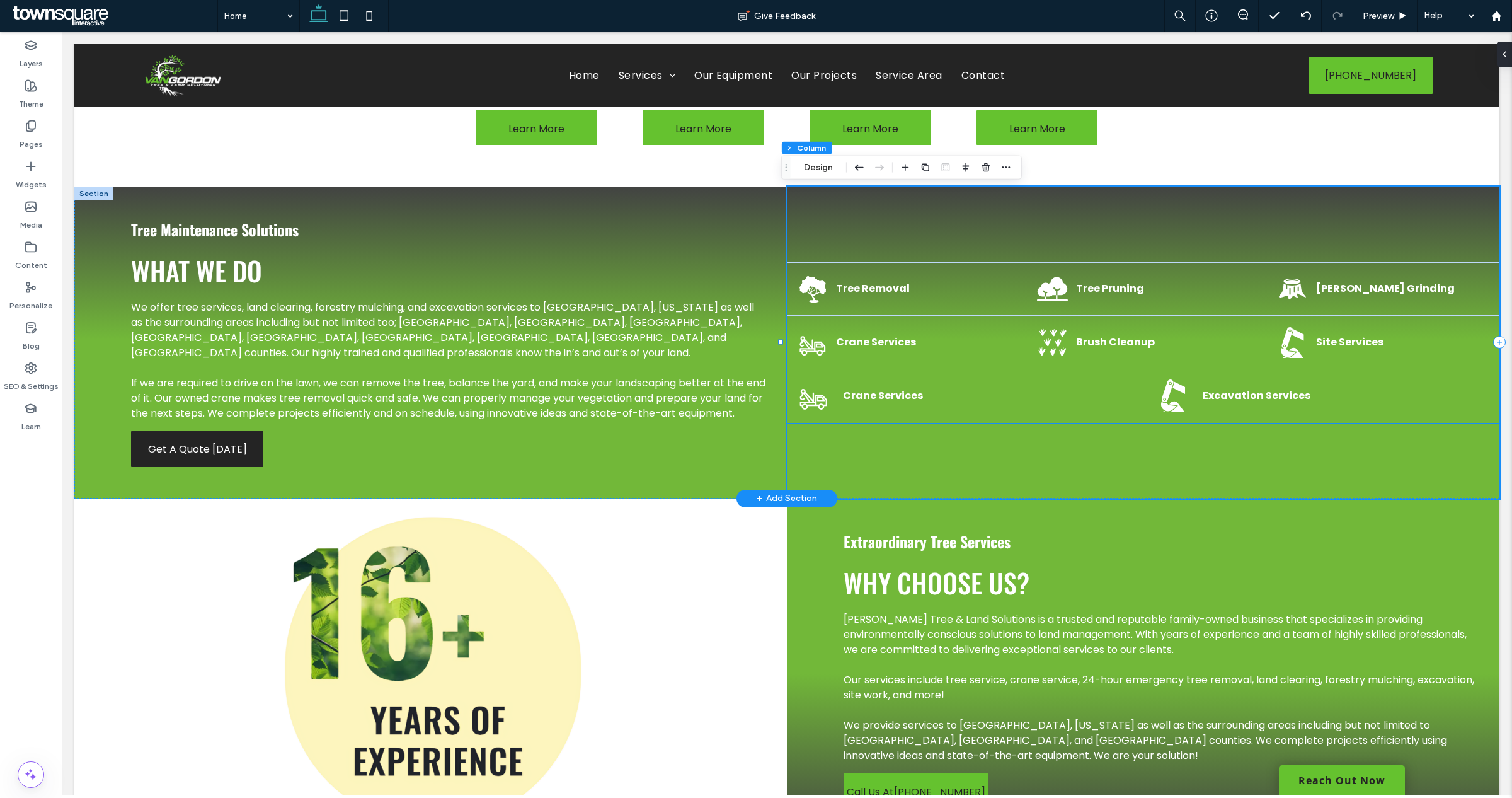
click at [1223, 384] on div "Excavation Services" at bounding box center [1323, 396] width 333 height 34
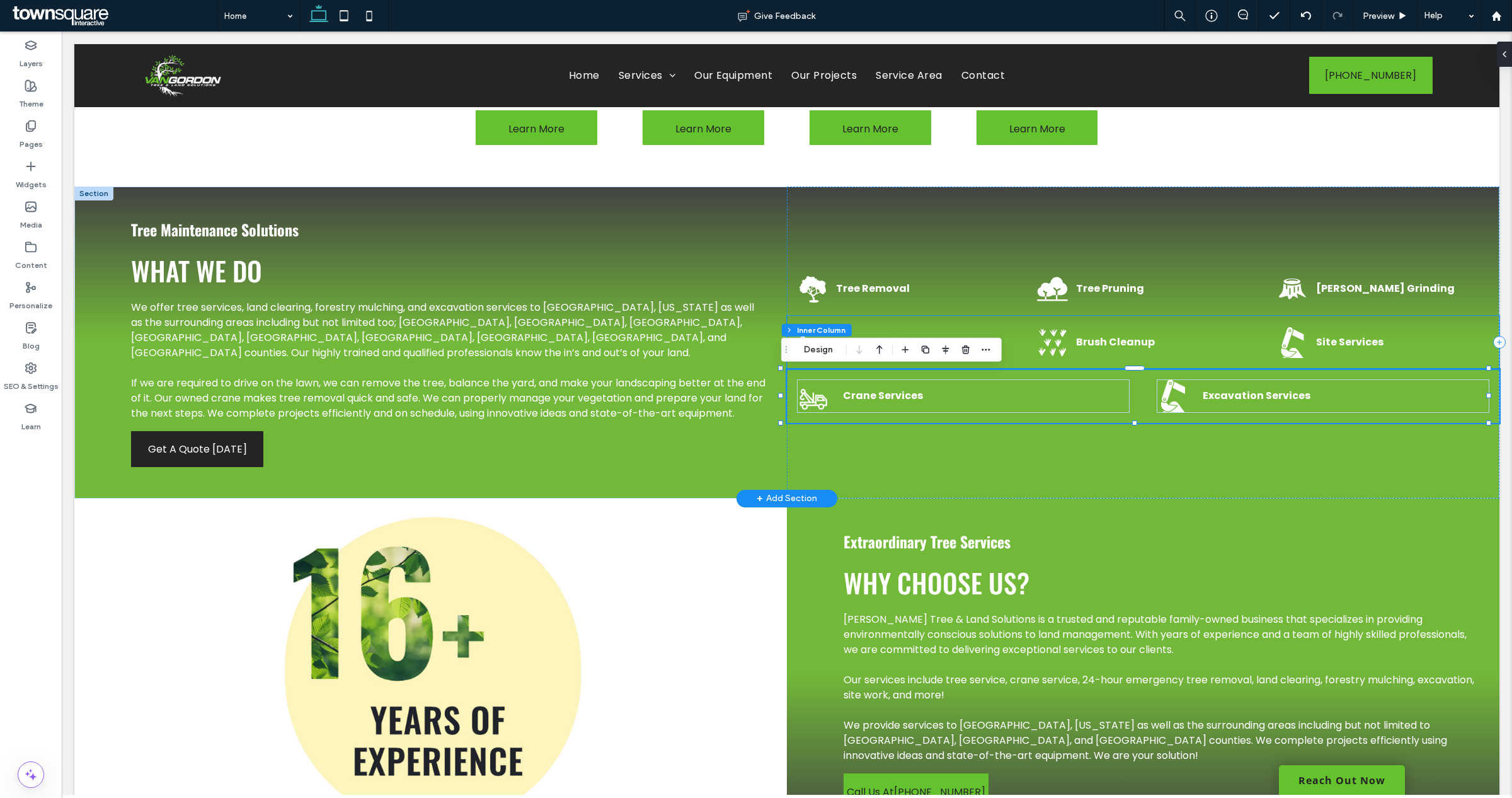
click at [1122, 348] on strong "Brush Cleanup" at bounding box center [1115, 342] width 79 height 14
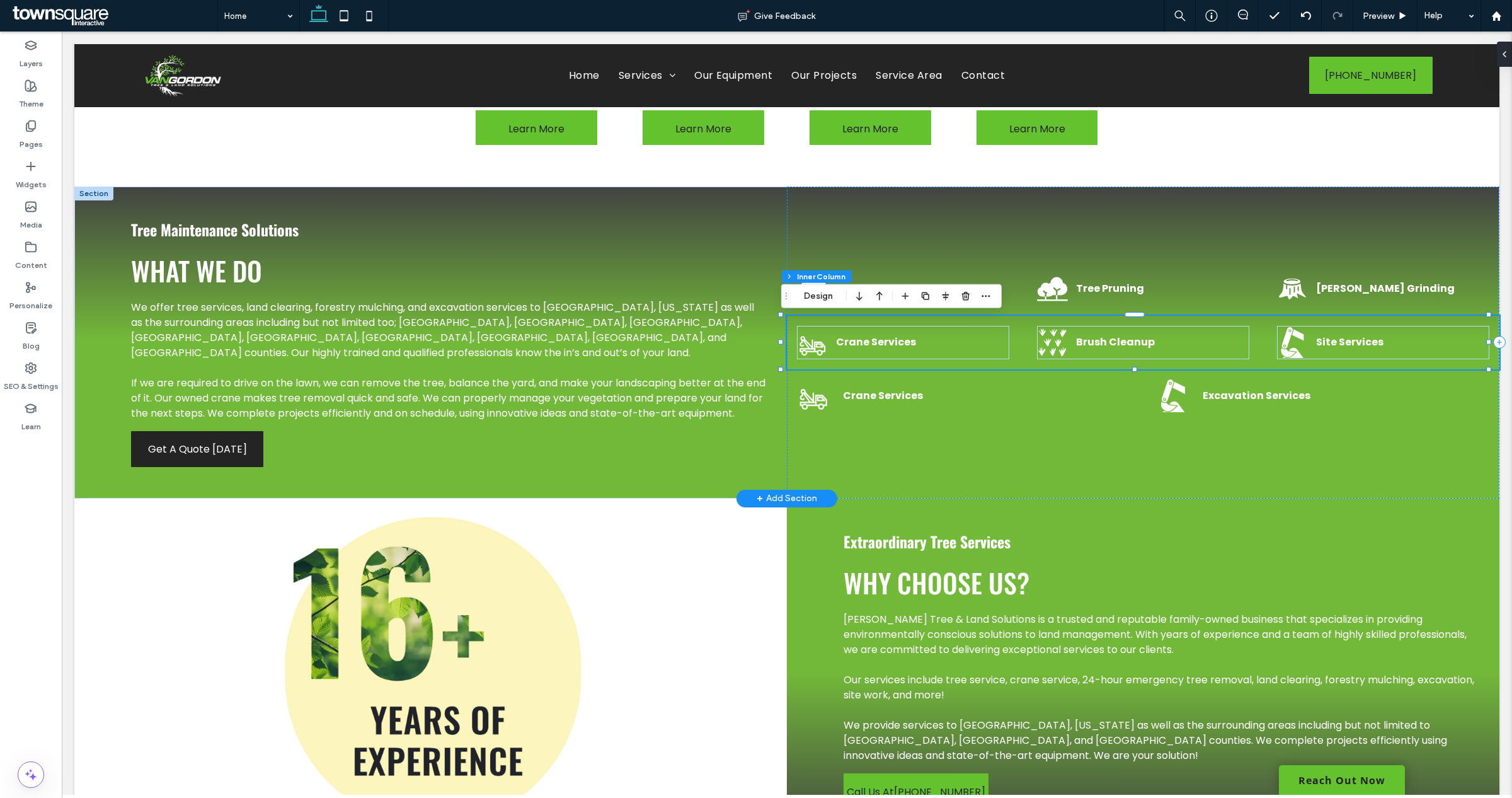
click at [1120, 339] on strong "Brush Cleanup" at bounding box center [1115, 342] width 79 height 14
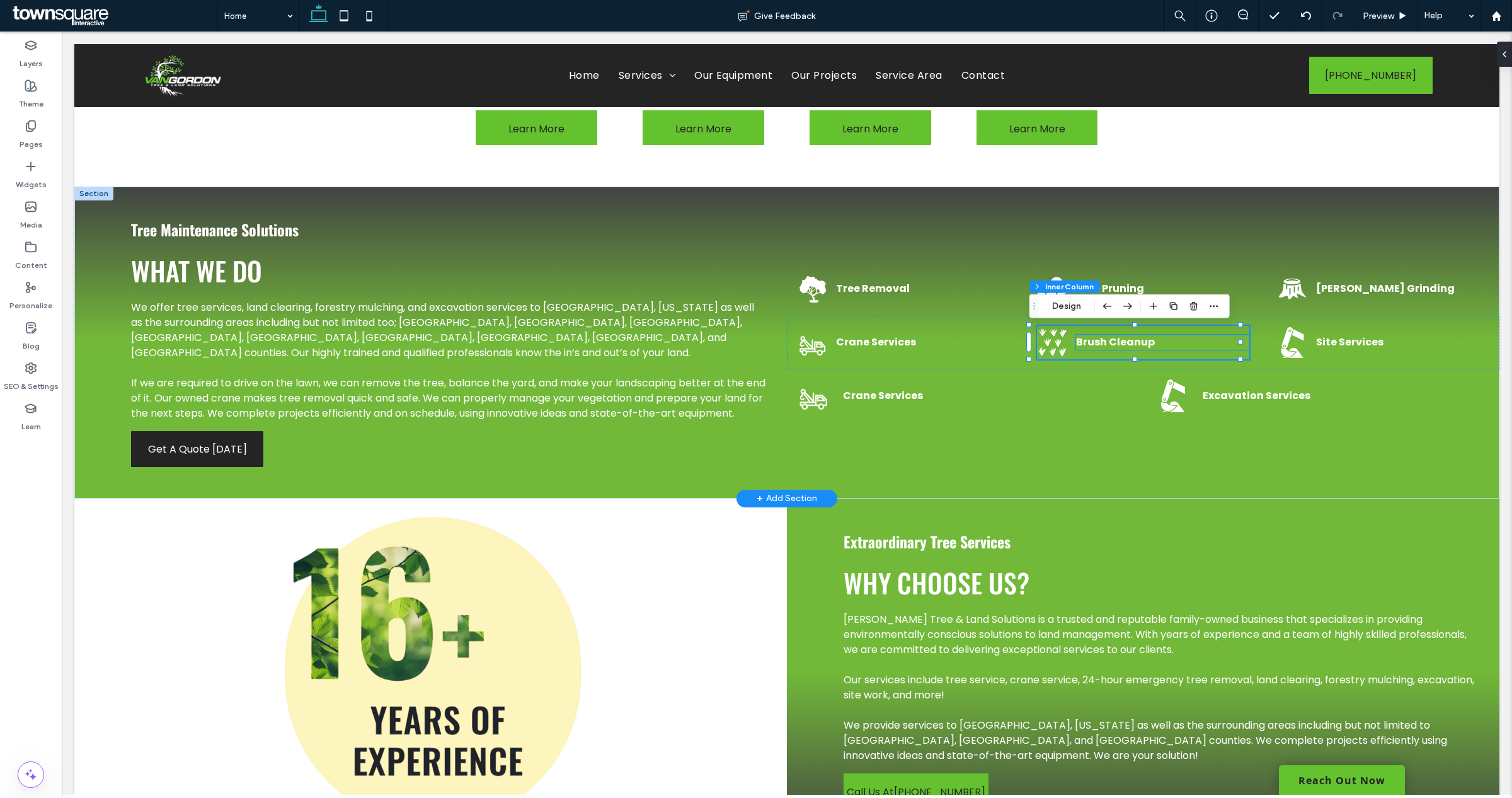
click at [1159, 344] on p "Brush Cleanup" at bounding box center [1163, 343] width 174 height 15
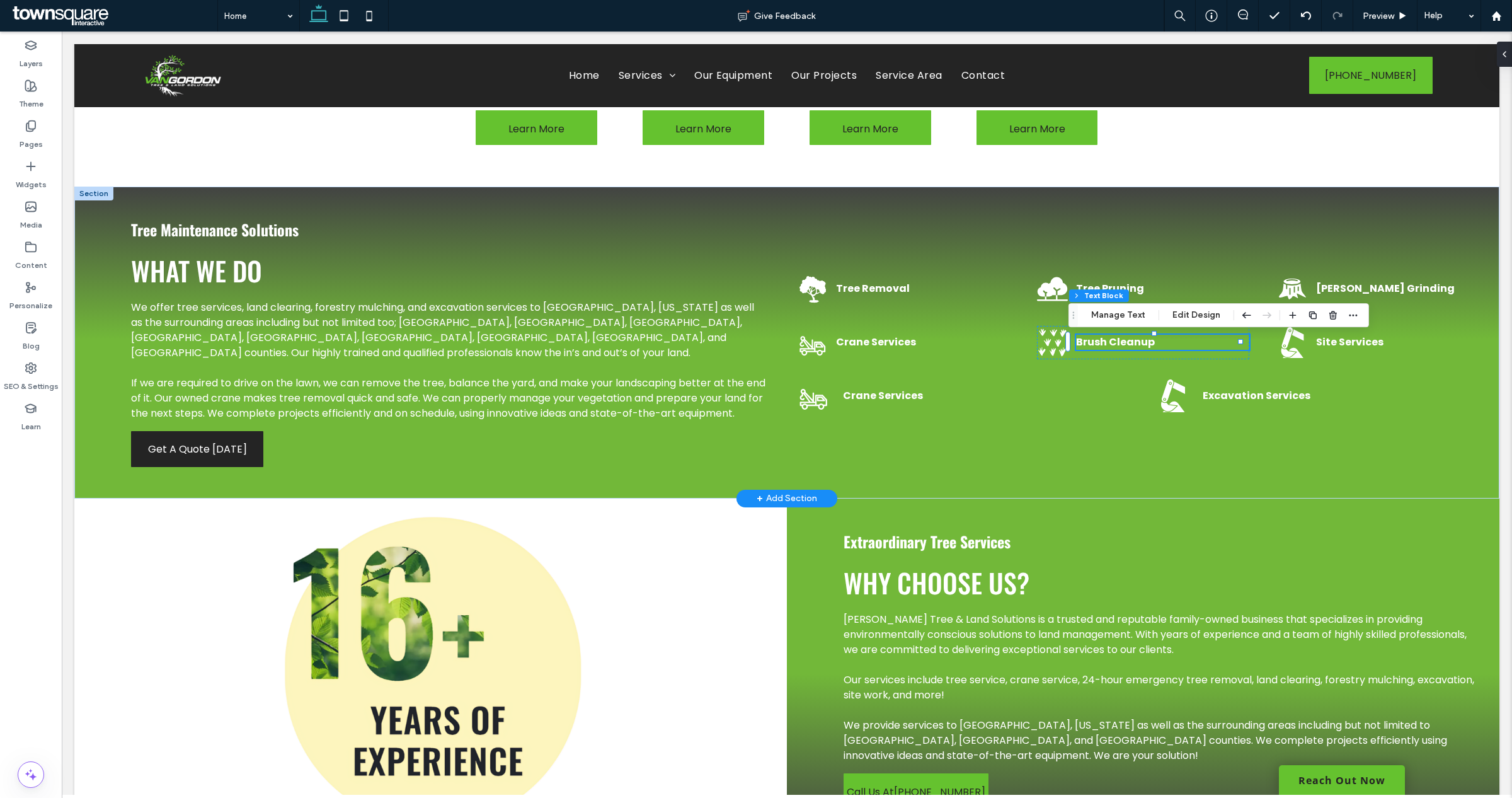
click at [1145, 347] on p "Brush Cleanup" at bounding box center [1163, 343] width 174 height 15
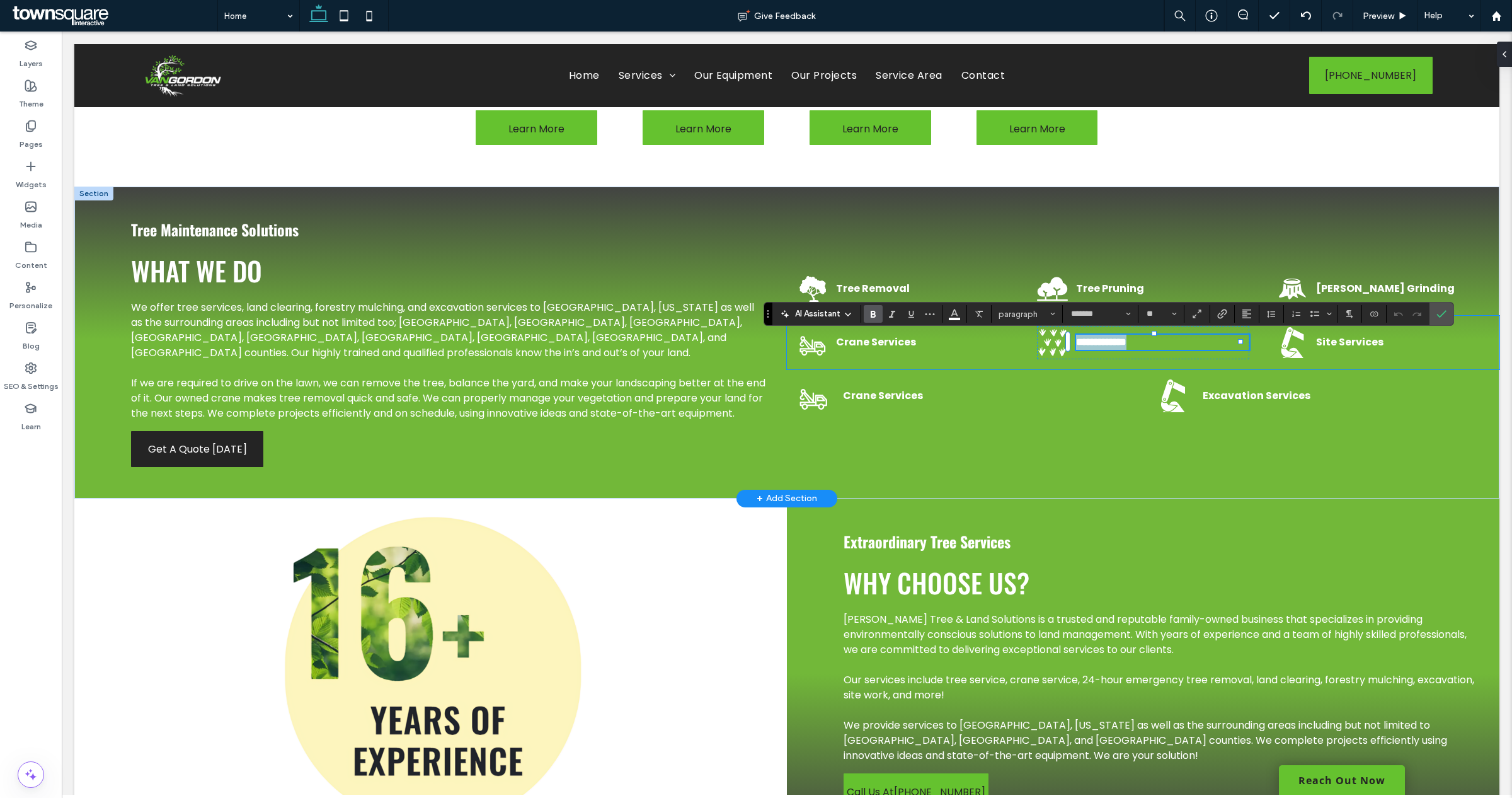
click at [1113, 321] on button "*******" at bounding box center [1100, 314] width 69 height 17
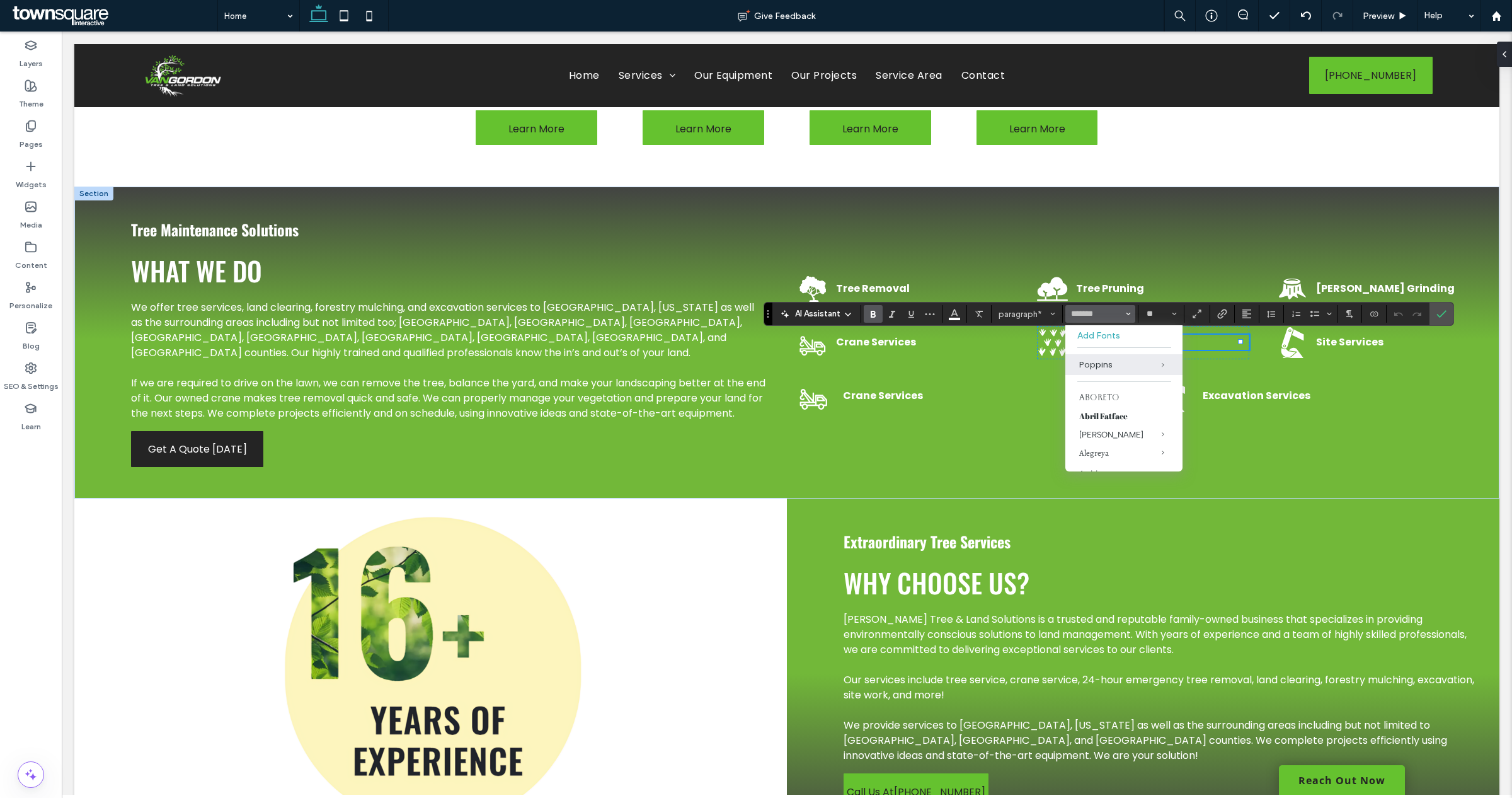
click at [1196, 347] on p "**********" at bounding box center [1163, 343] width 174 height 15
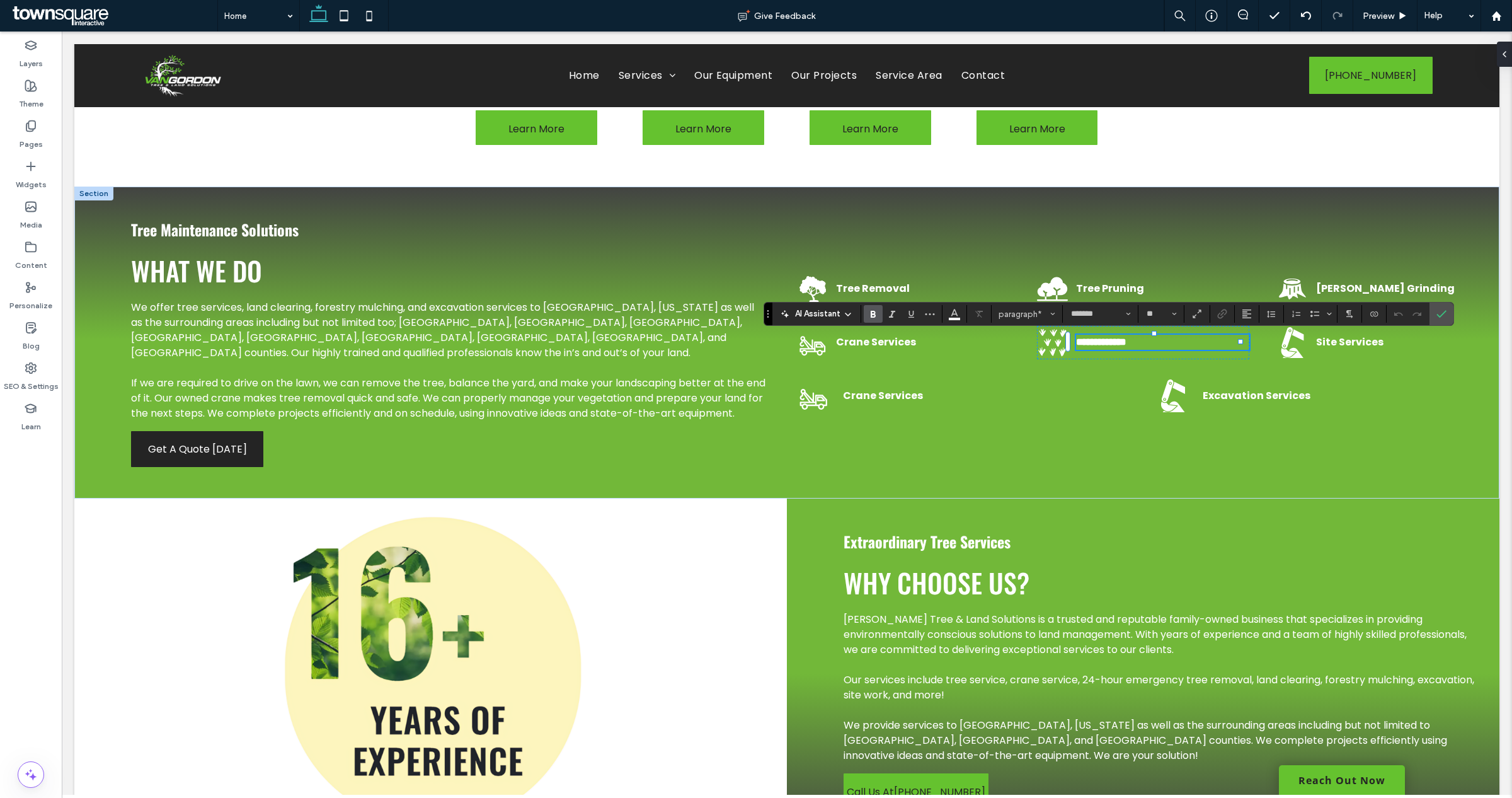
click at [1169, 346] on p "**********" at bounding box center [1163, 343] width 174 height 15
click at [1084, 407] on div "Crane Services" at bounding box center [963, 396] width 333 height 34
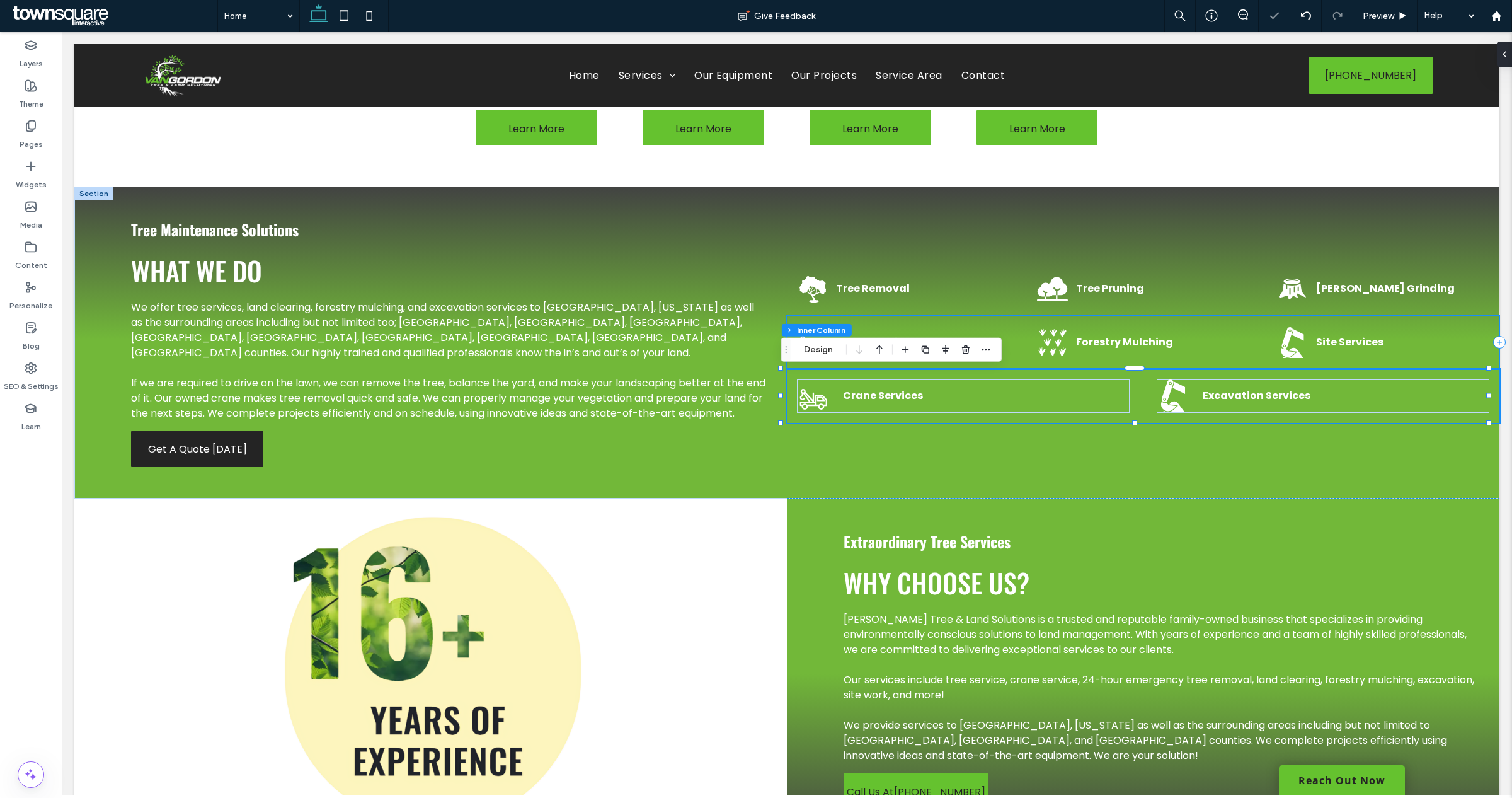
click at [1137, 344] on strong "Forestry Mulching" at bounding box center [1124, 342] width 97 height 14
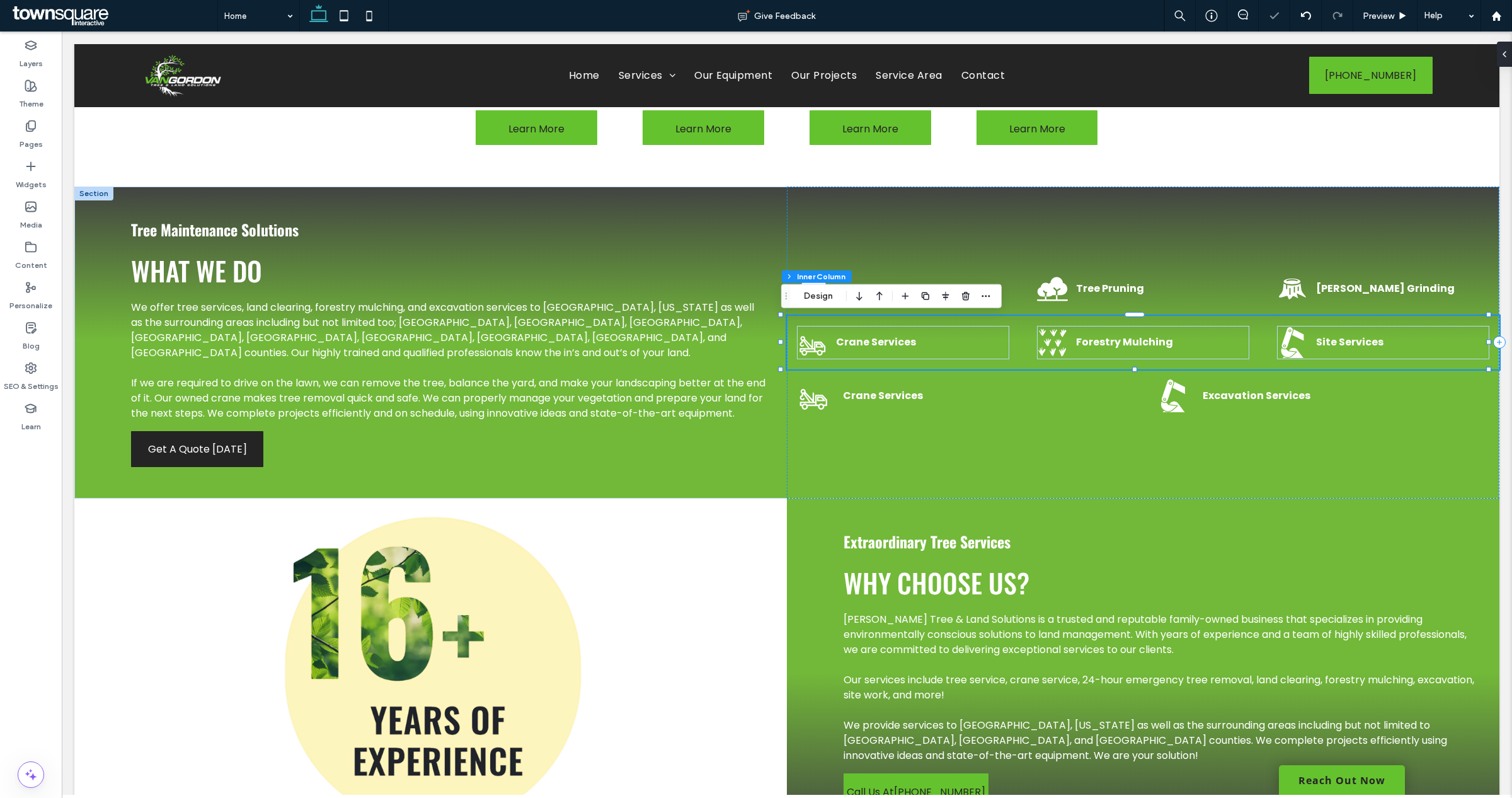
click at [1076, 344] on strong "Forestry Mulching" at bounding box center [1124, 342] width 97 height 14
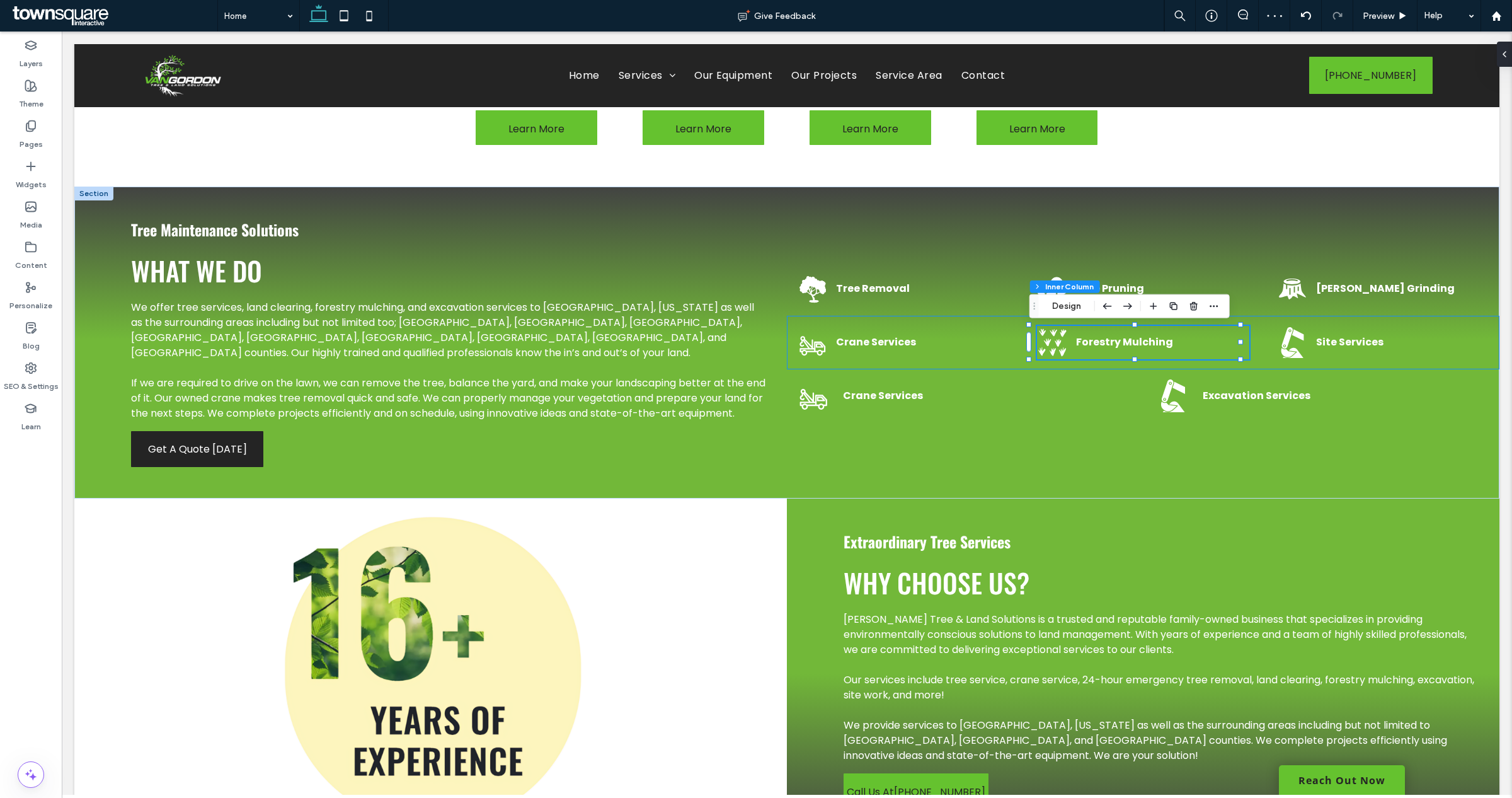
click at [1096, 339] on strong "Forestry Mulching" at bounding box center [1124, 342] width 97 height 14
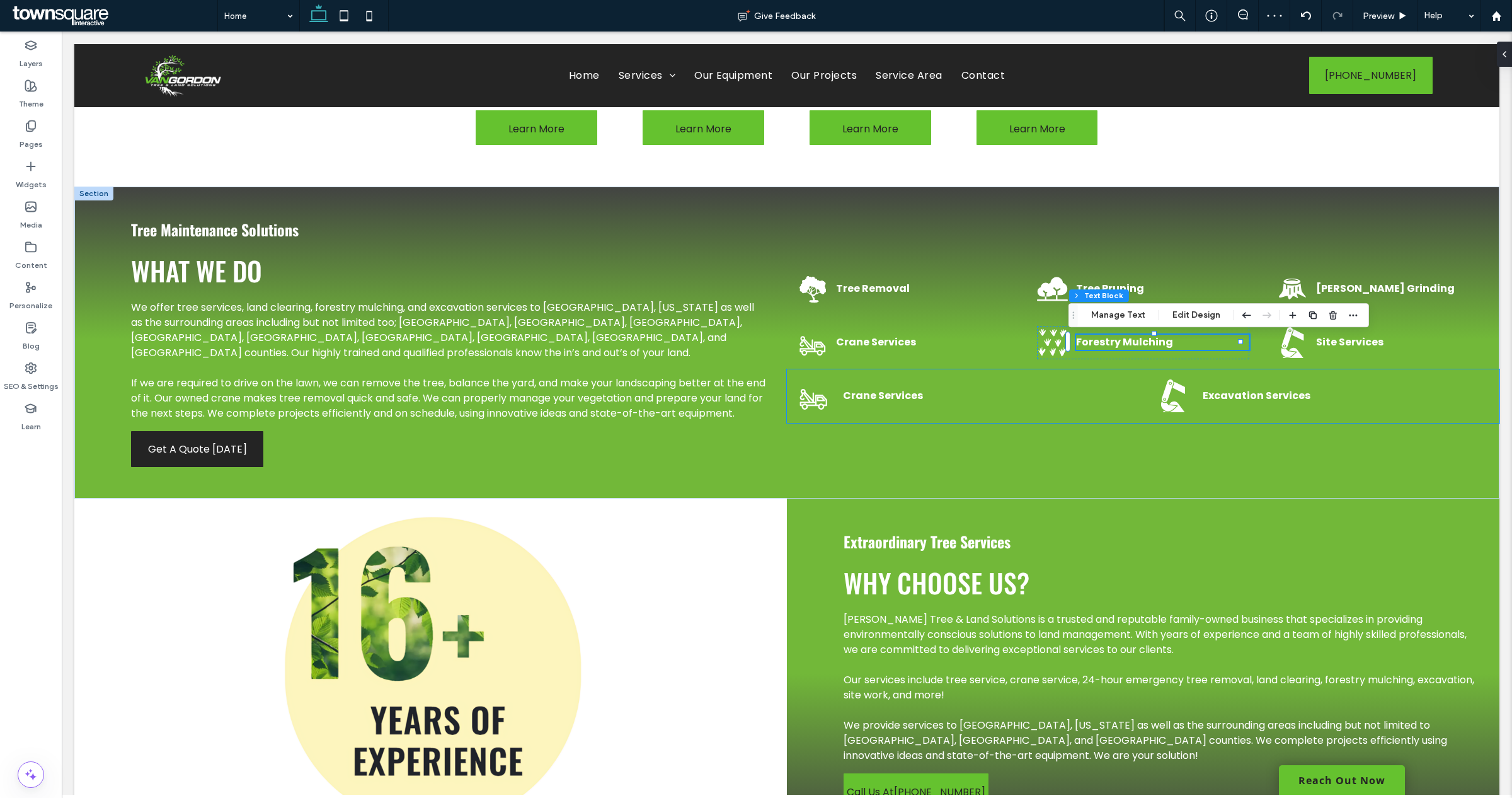
click at [1088, 381] on div "Crane Services" at bounding box center [963, 396] width 333 height 34
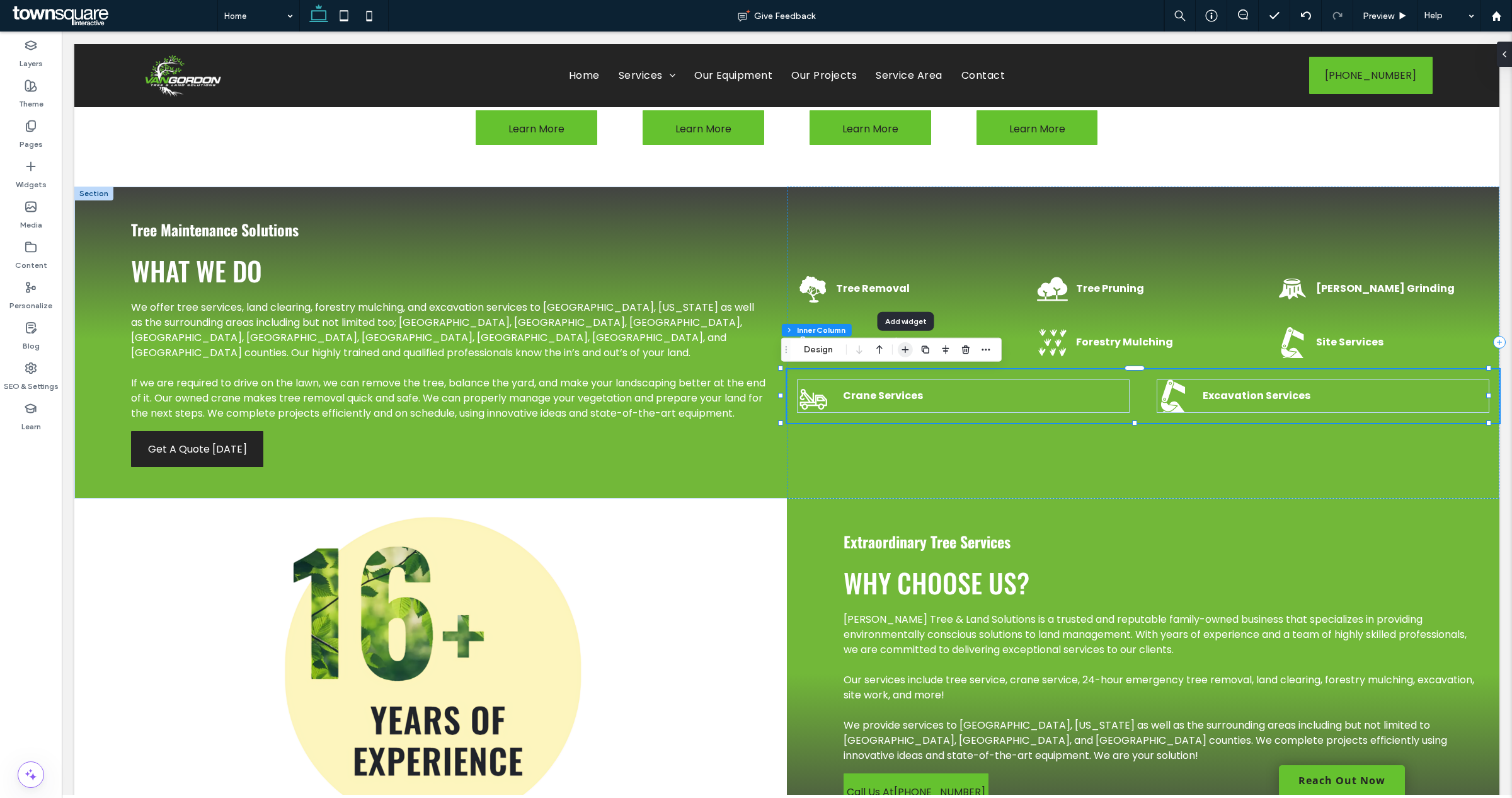
click at [901, 356] on span "button" at bounding box center [905, 349] width 15 height 15
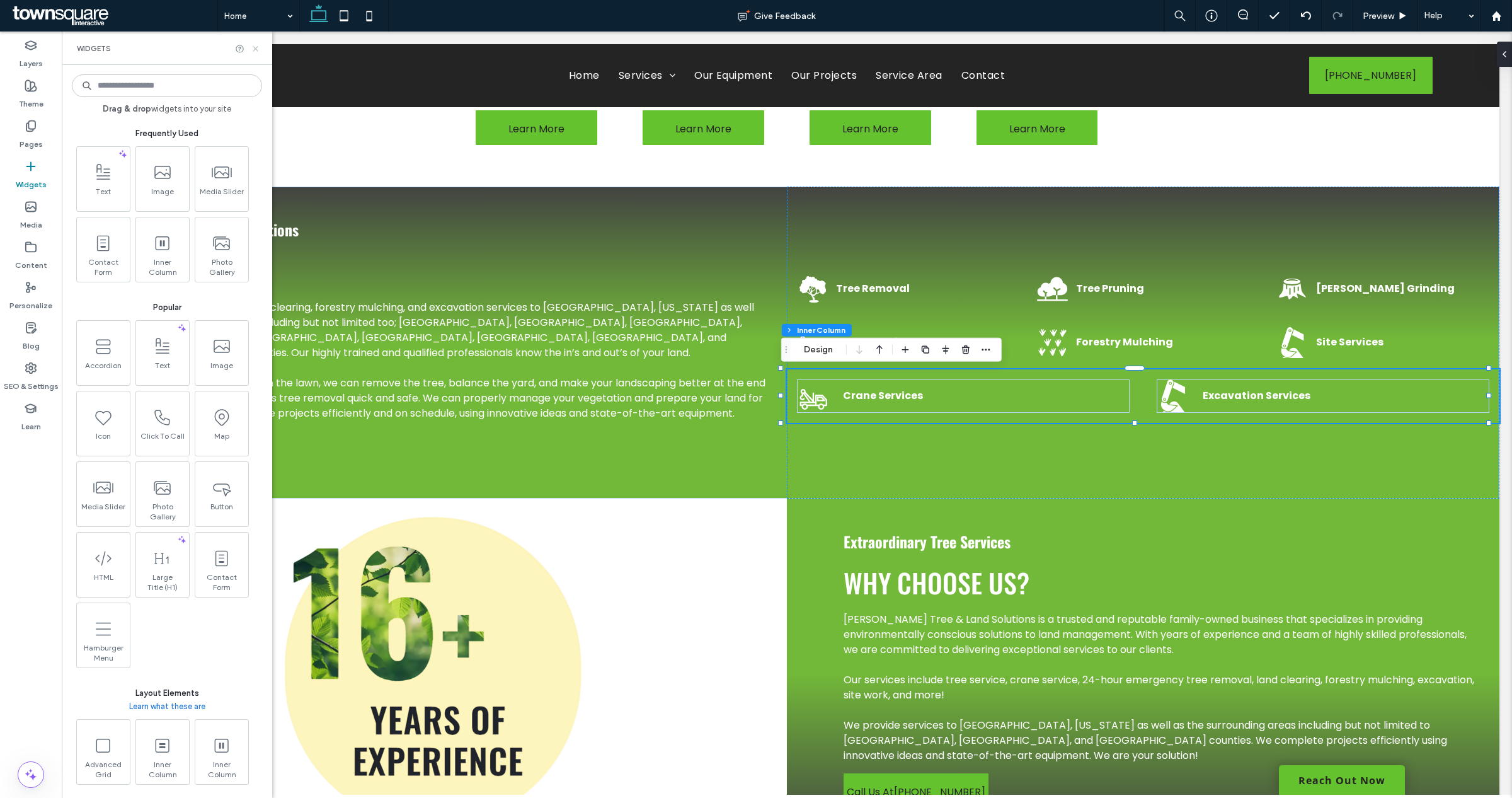
drag, startPoint x: 254, startPoint y: 47, endPoint x: 326, endPoint y: 102, distance: 90.6
click at [254, 47] on icon at bounding box center [256, 49] width 10 height 10
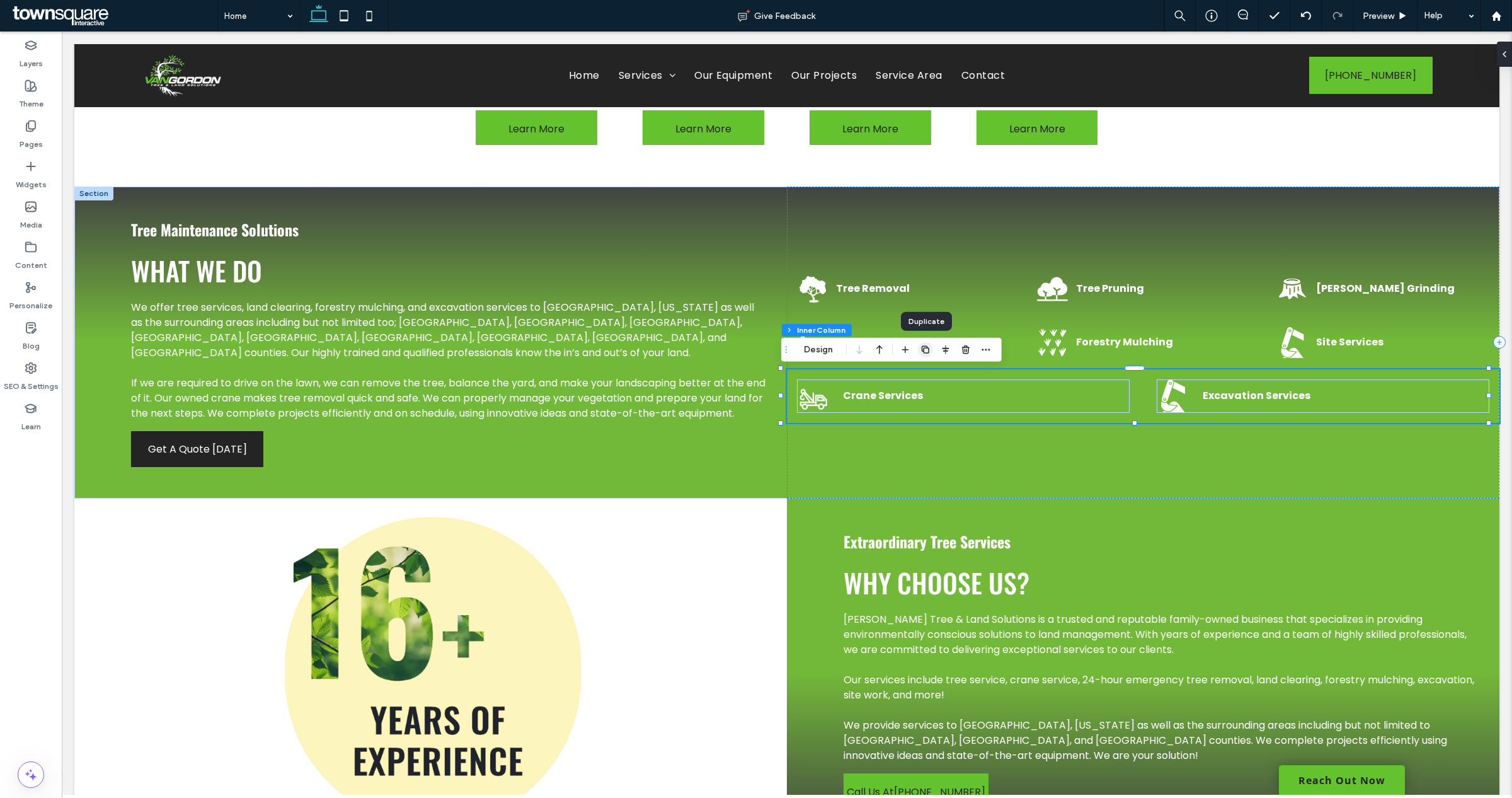
click at [922, 345] on use "button" at bounding box center [925, 349] width 8 height 8
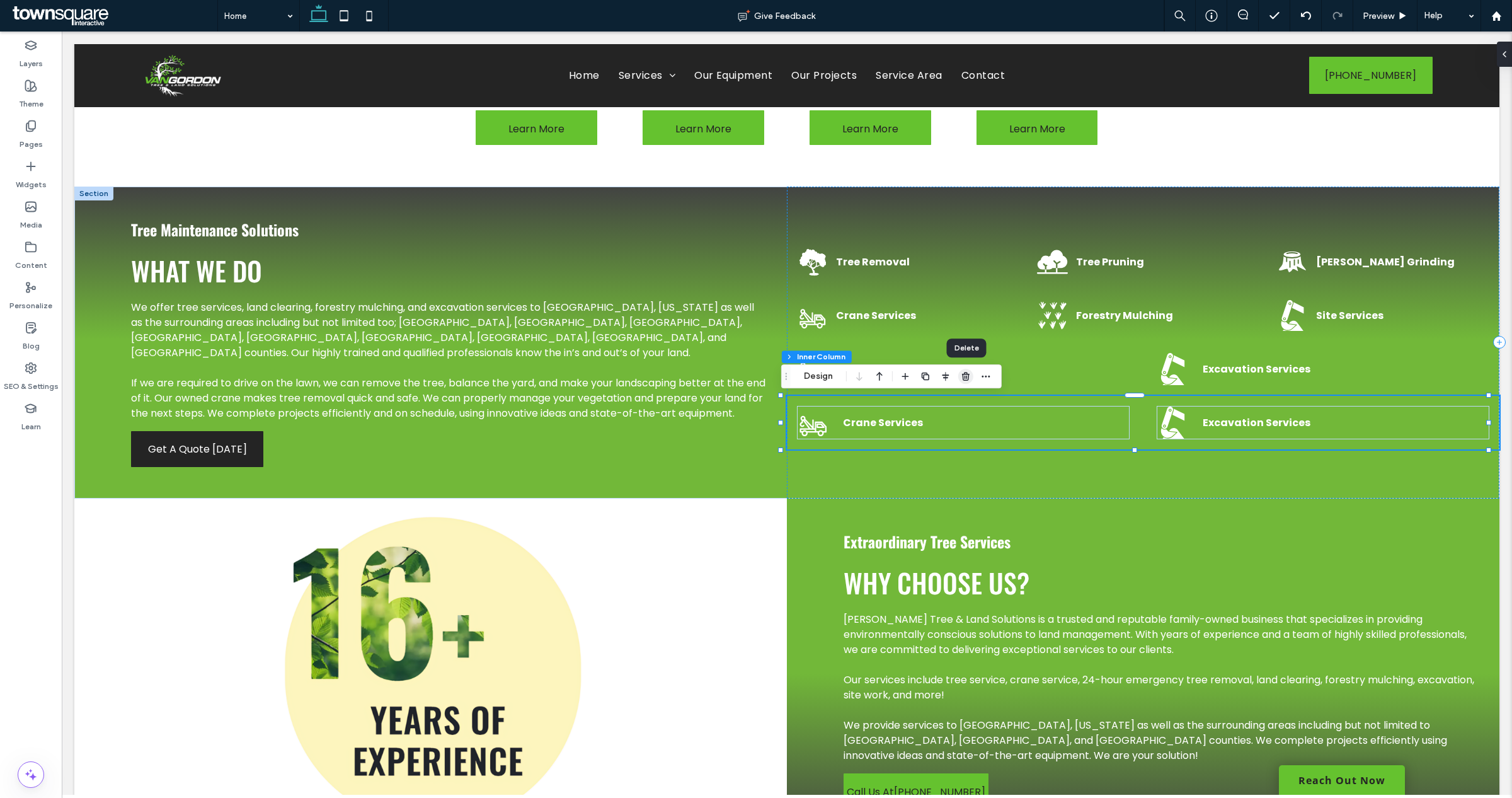
click at [969, 378] on icon "button" at bounding box center [966, 376] width 10 height 10
drag, startPoint x: 1031, startPoint y: 409, endPoint x: 969, endPoint y: 378, distance: 69.3
click at [969, 378] on div "Crane Services" at bounding box center [963, 369] width 333 height 34
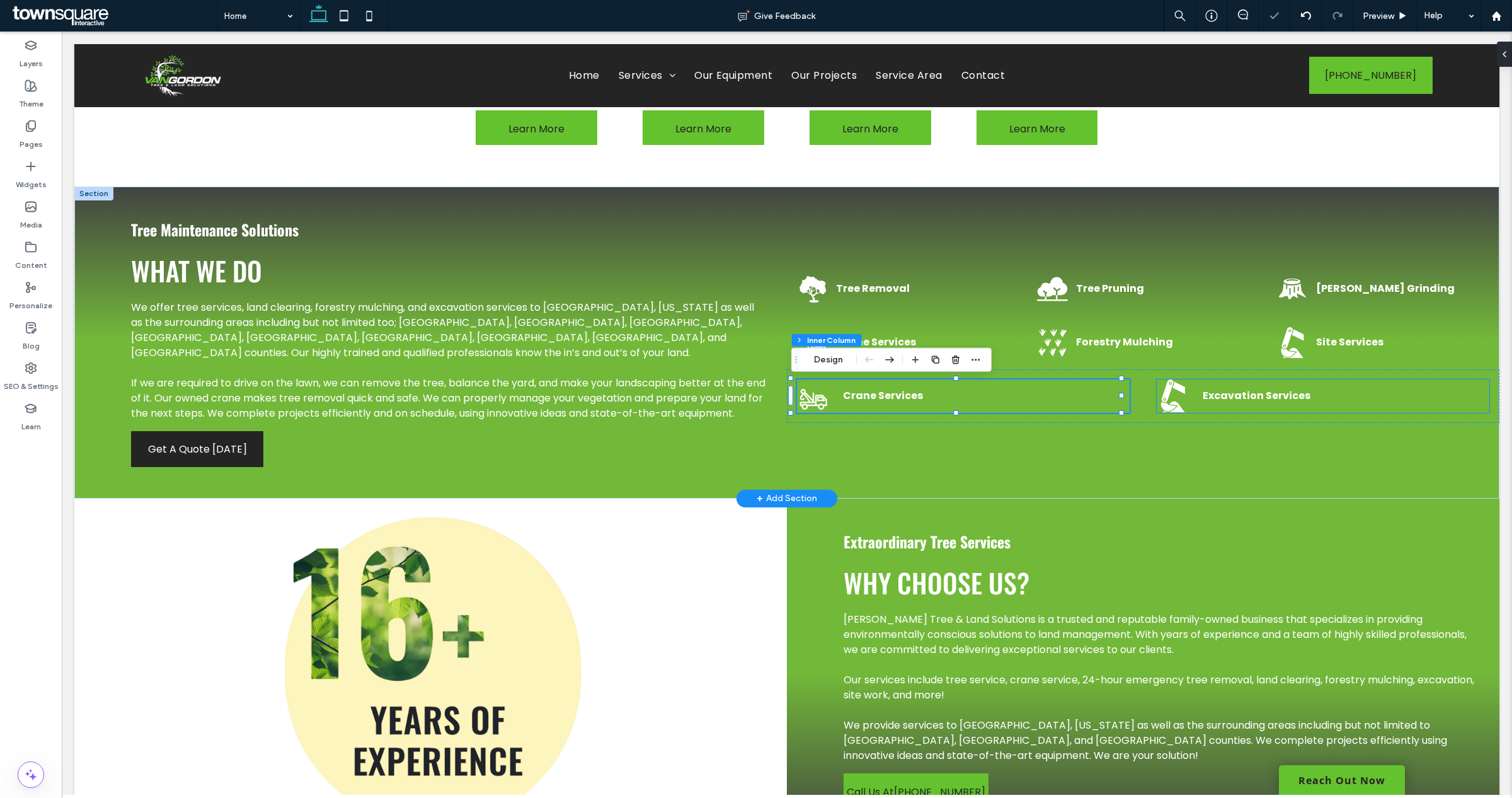
click at [1233, 401] on strong "Excavation Services" at bounding box center [1256, 395] width 108 height 14
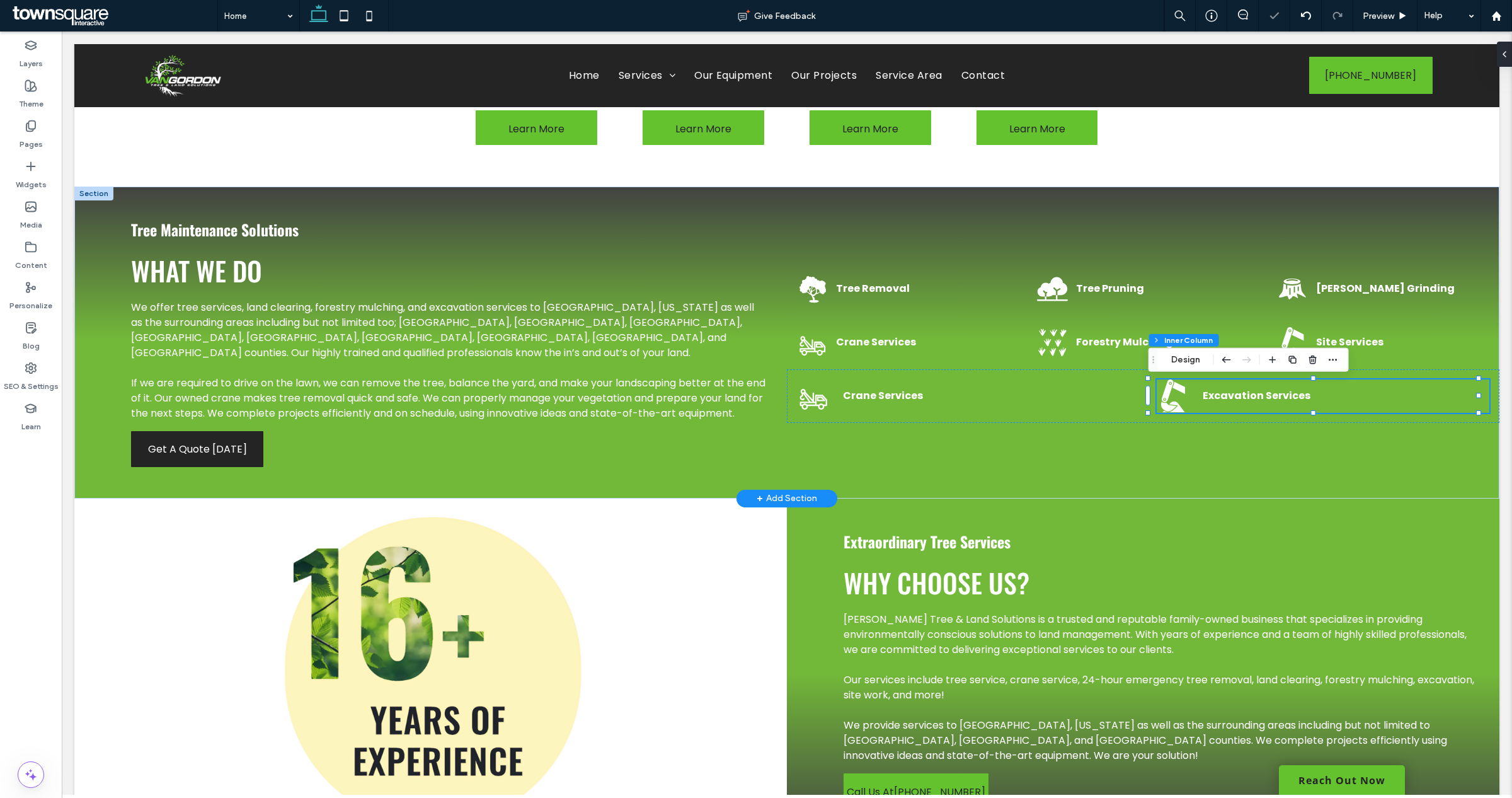
click at [1233, 401] on strong "Excavation Services" at bounding box center [1256, 395] width 108 height 14
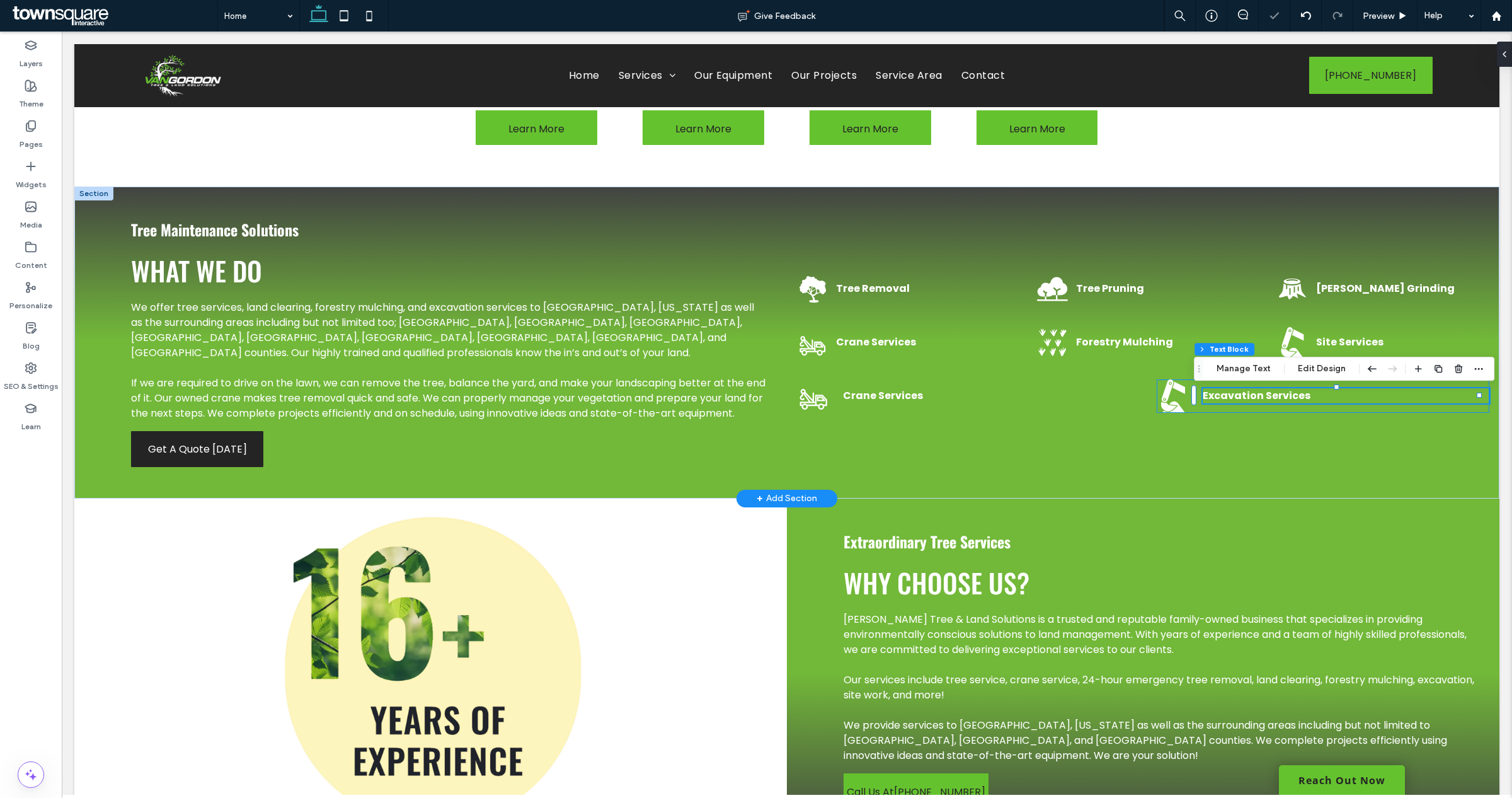
click at [1233, 401] on strong "Excavation Services" at bounding box center [1256, 395] width 108 height 14
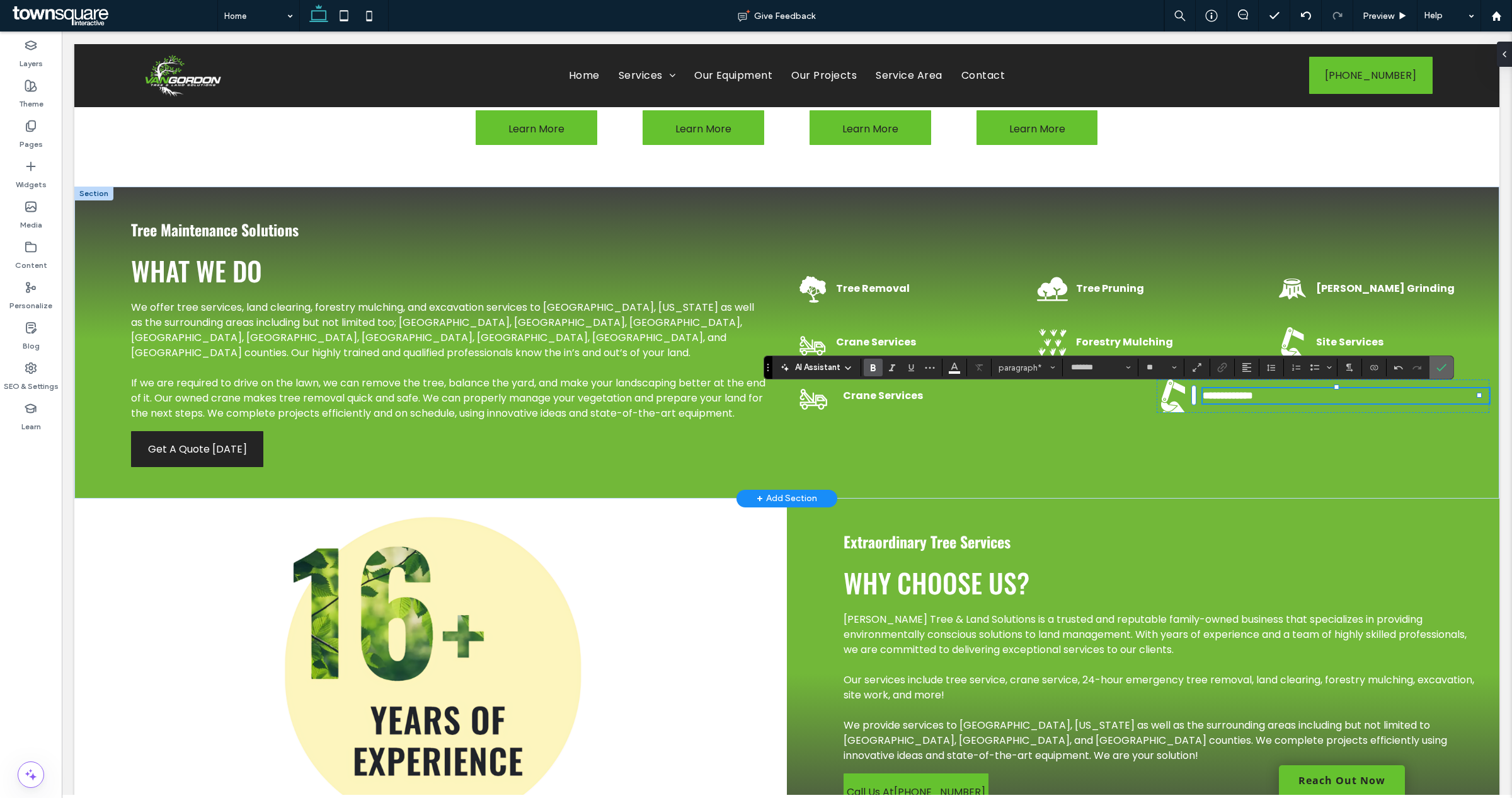
click at [1438, 372] on span "Confirm" at bounding box center [1439, 368] width 6 height 23
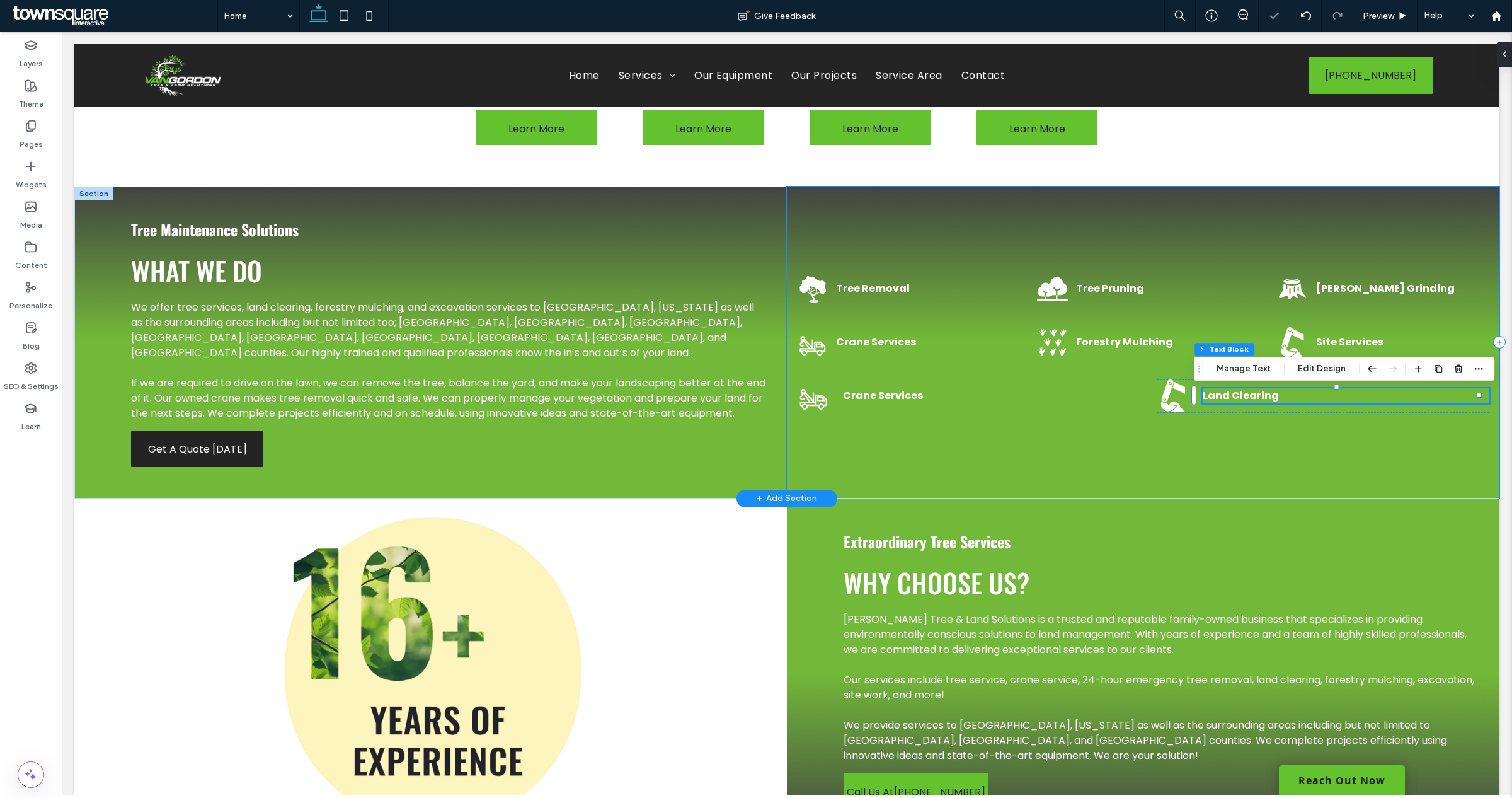
click at [1169, 462] on div "Tree Removal Tree Pruning Stump Grinding Crane Services Forestry Mulching Site …" at bounding box center [1142, 342] width 712 height 312
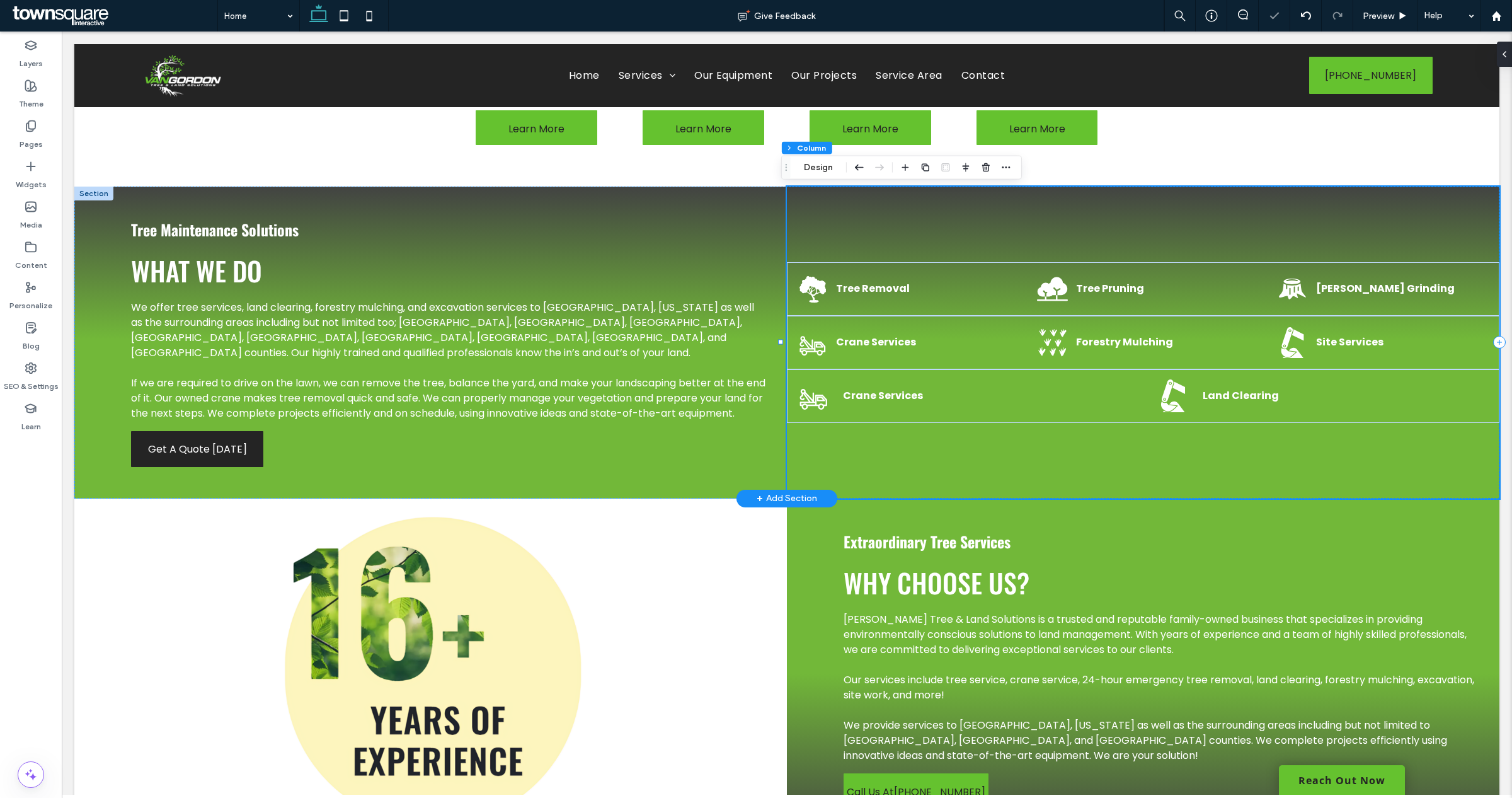
click at [1050, 485] on div "Tree Removal Tree Pruning Stump Grinding Crane Services Forestry Mulching Site …" at bounding box center [1142, 342] width 712 height 312
click at [1058, 458] on div "Tree Removal Tree Pruning Stump Grinding Crane Services Forestry Mulching Site …" at bounding box center [1142, 342] width 712 height 312
click at [879, 391] on strong "Crane Services" at bounding box center [883, 395] width 80 height 14
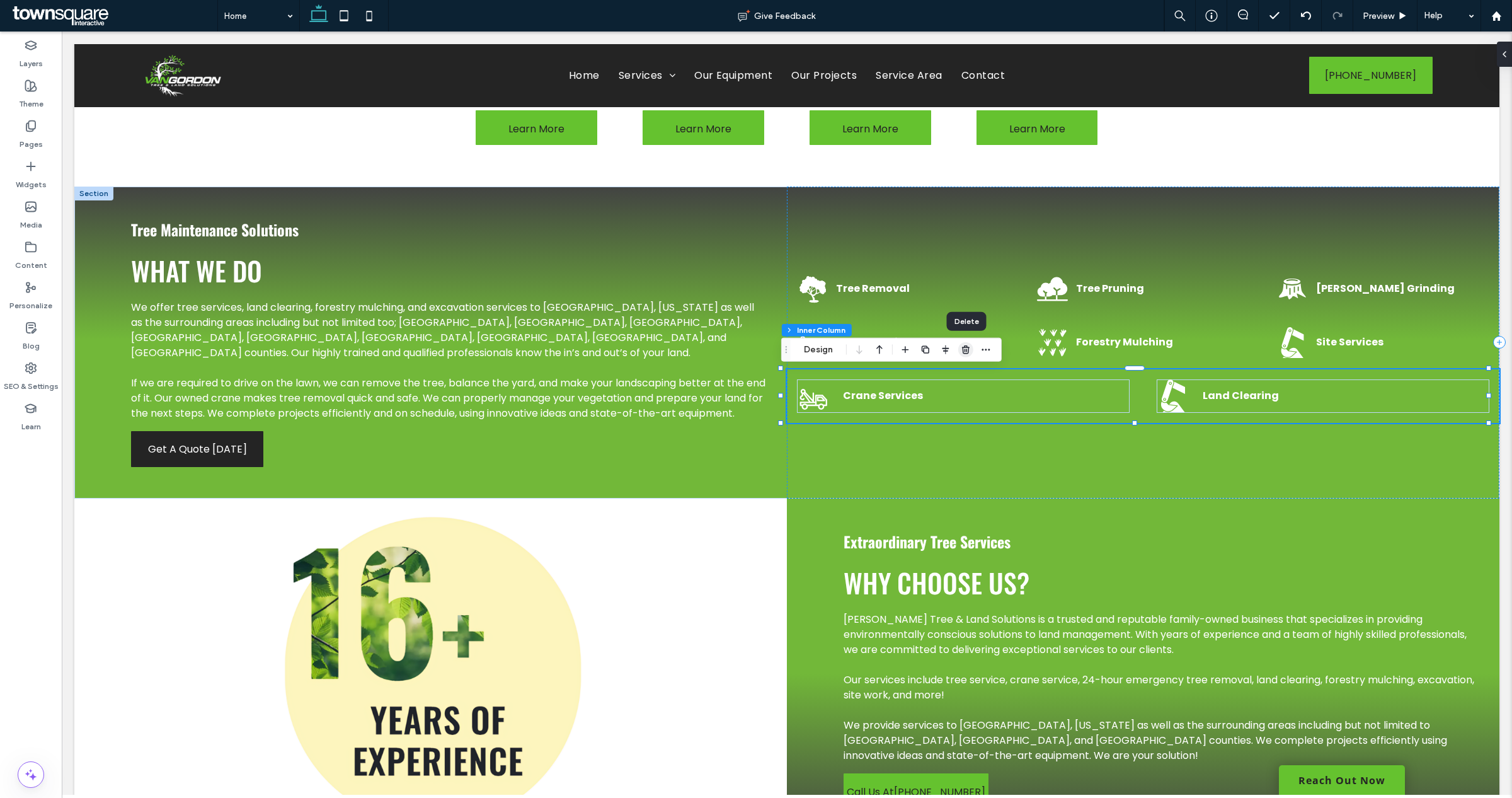
click at [969, 350] on icon "button" at bounding box center [966, 349] width 10 height 10
click at [969, 350] on div "Crane Services" at bounding box center [903, 343] width 212 height 34
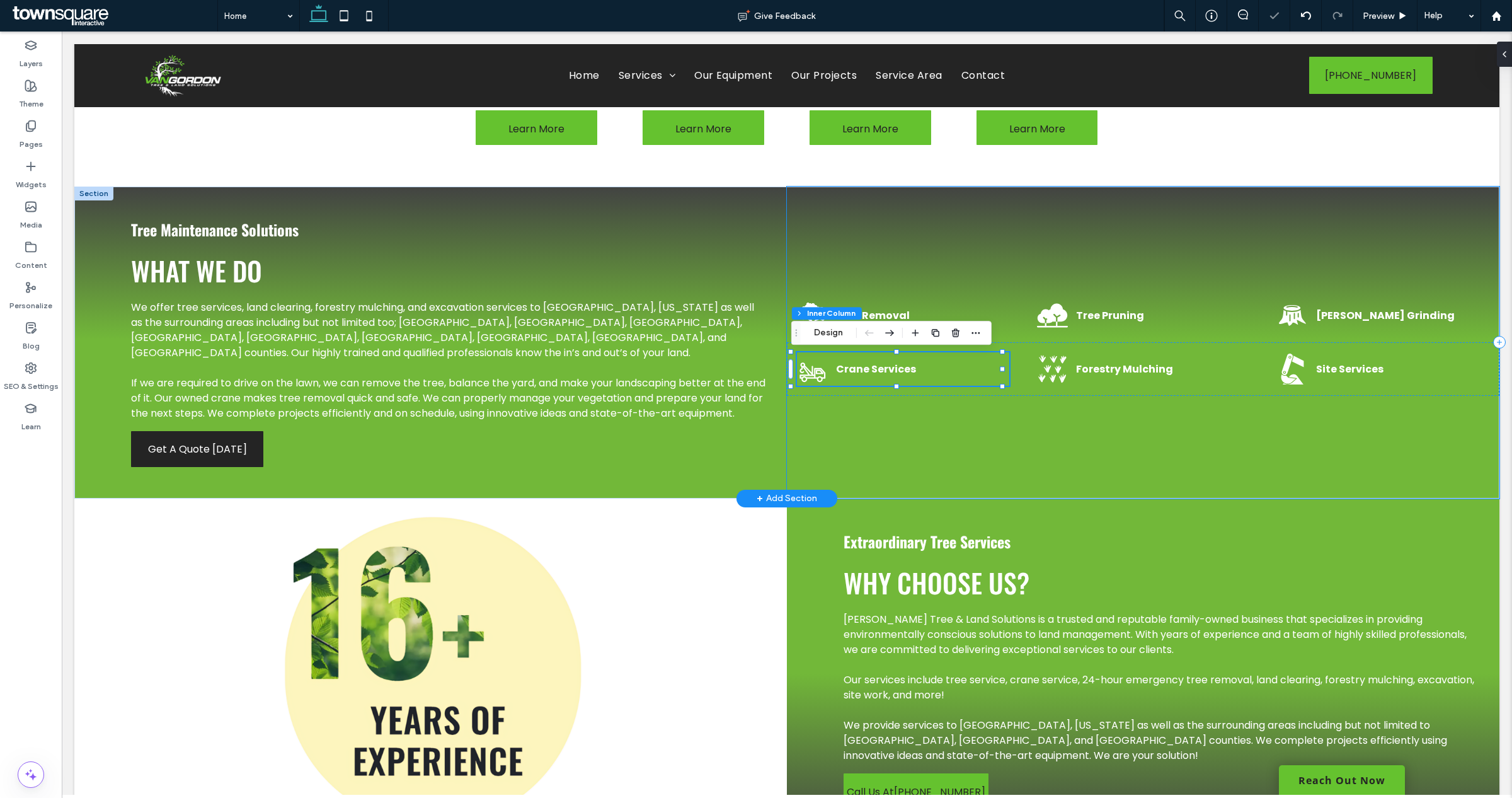
click at [1010, 432] on div "Tree Removal Tree Pruning Stump Grinding Crane Services Forestry Mulching Site …" at bounding box center [1142, 342] width 712 height 312
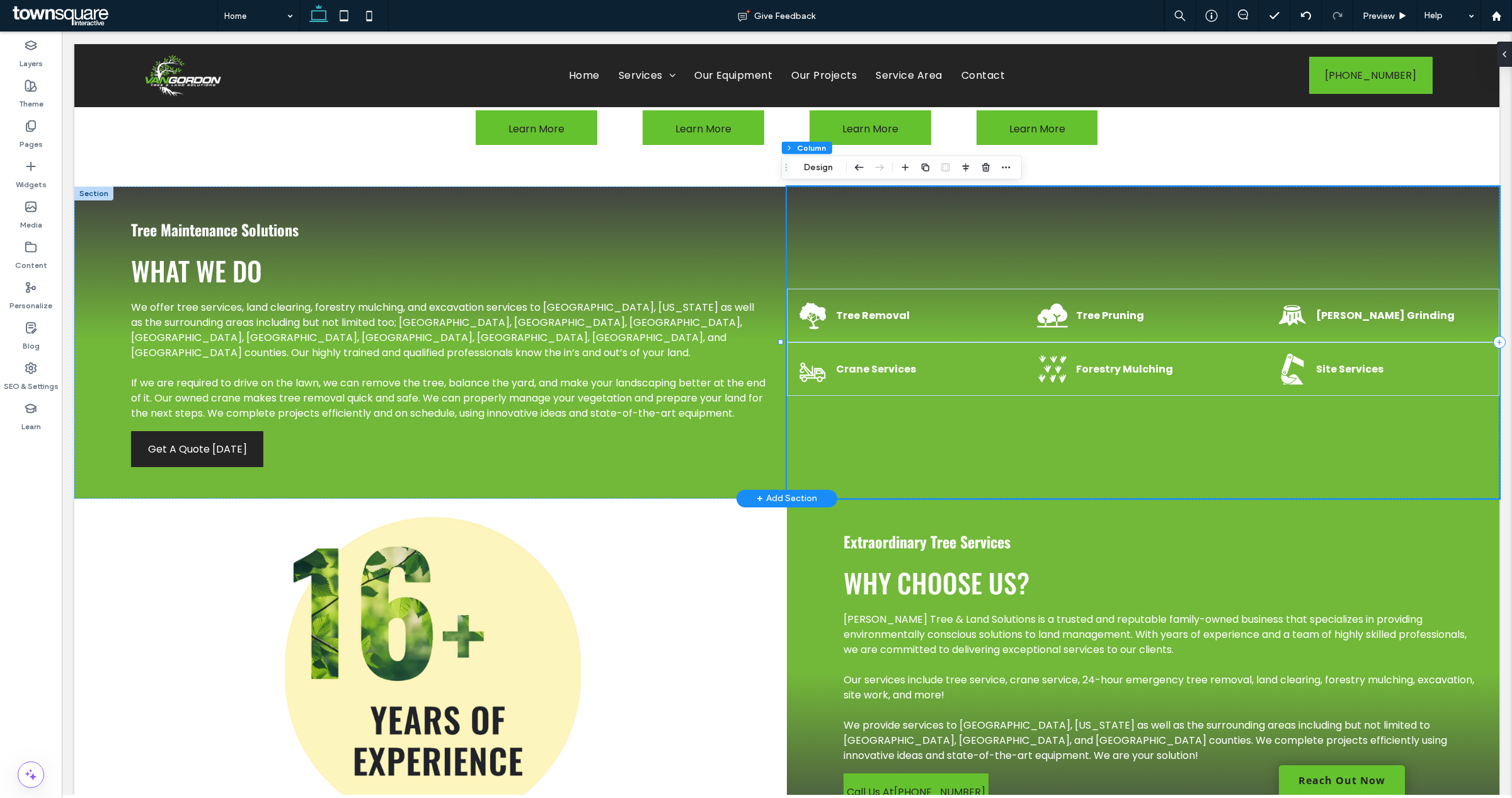
click at [996, 487] on div "Tree Removal Tree Pruning Stump Grinding Crane Services Forestry Mulching Site …" at bounding box center [1142, 342] width 712 height 312
click at [1205, 382] on div "Forestry Mulching" at bounding box center [1143, 369] width 212 height 34
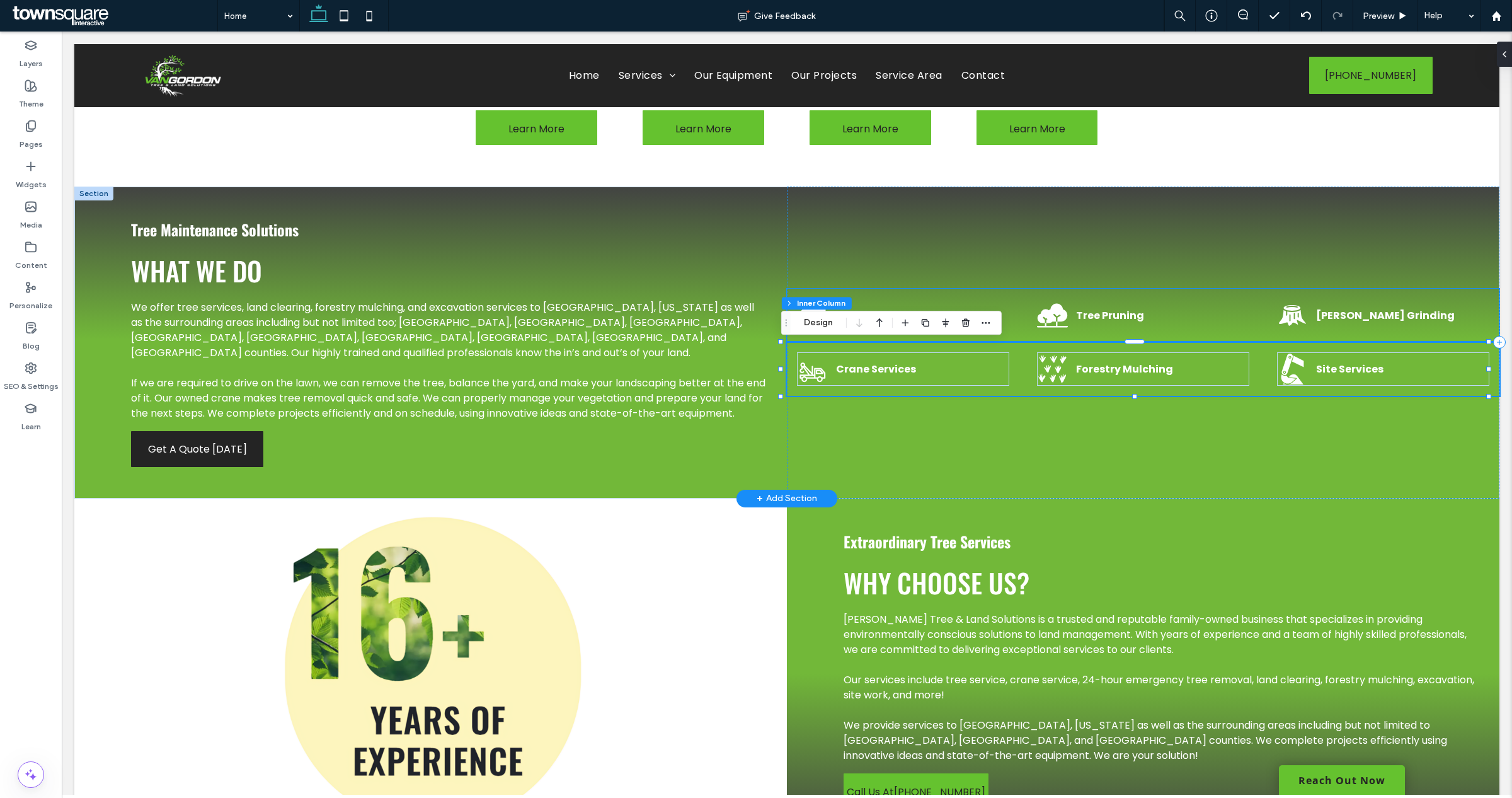
click at [1353, 332] on div "[PERSON_NAME] Grinding" at bounding box center [1383, 315] width 212 height 34
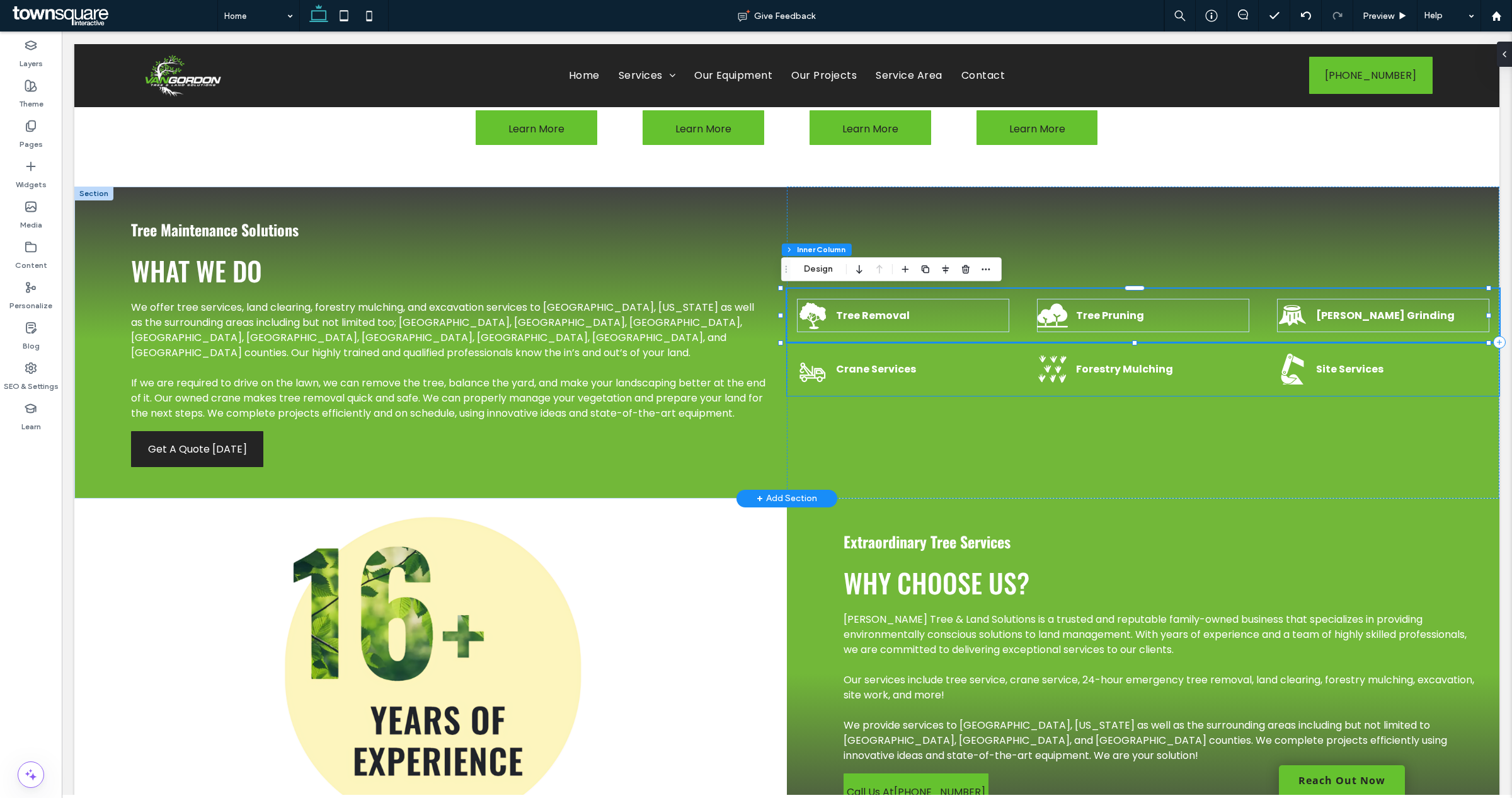
click at [1295, 364] on icon at bounding box center [1292, 369] width 31 height 31
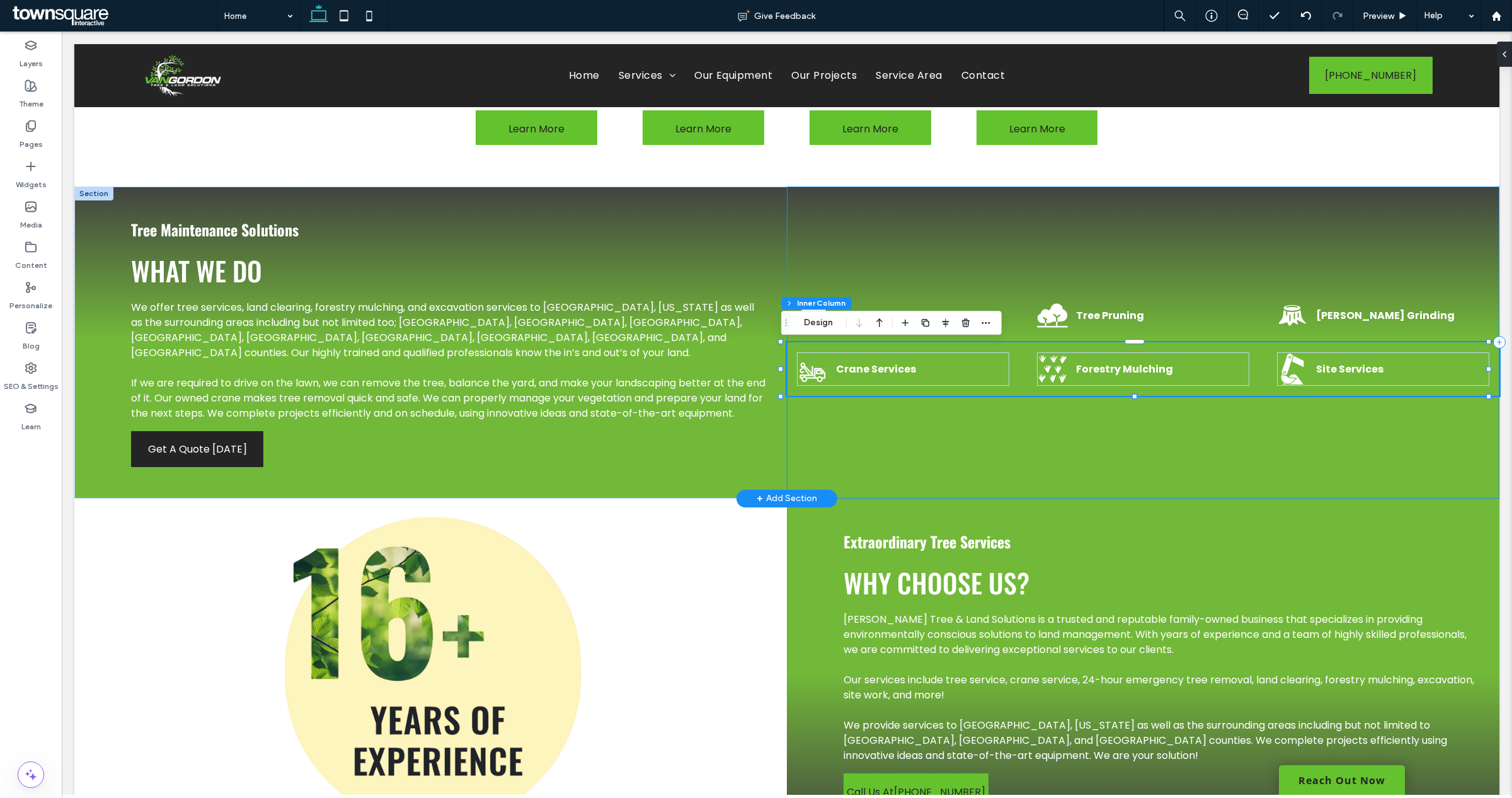
click at [1025, 431] on div "Tree Removal Tree Pruning Stump Grinding Crane Services Forestry Mulching Site …" at bounding box center [1142, 342] width 712 height 312
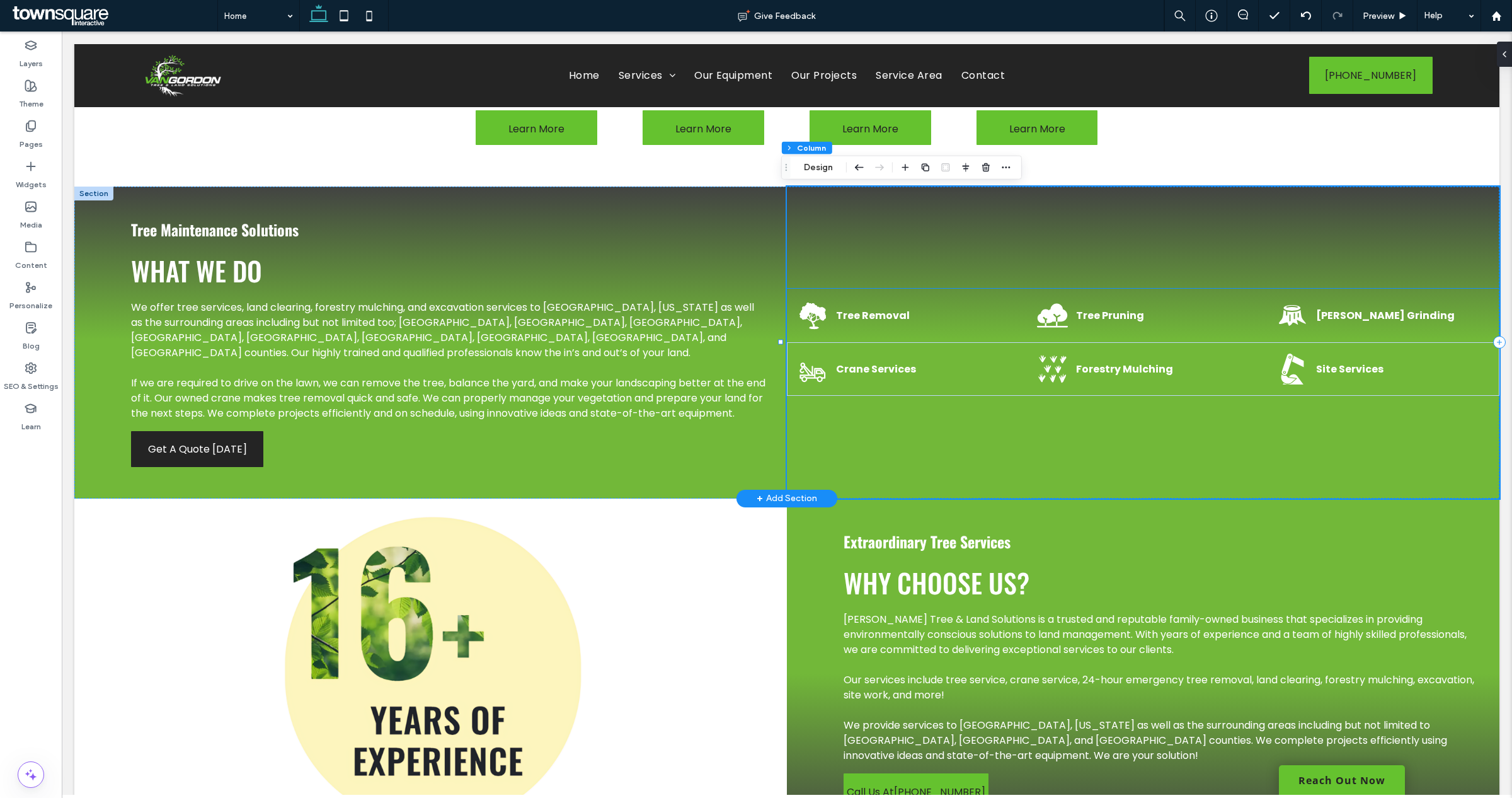
click at [1085, 337] on div "Tree Removal Tree Pruning Stump Grinding" at bounding box center [1142, 315] width 712 height 53
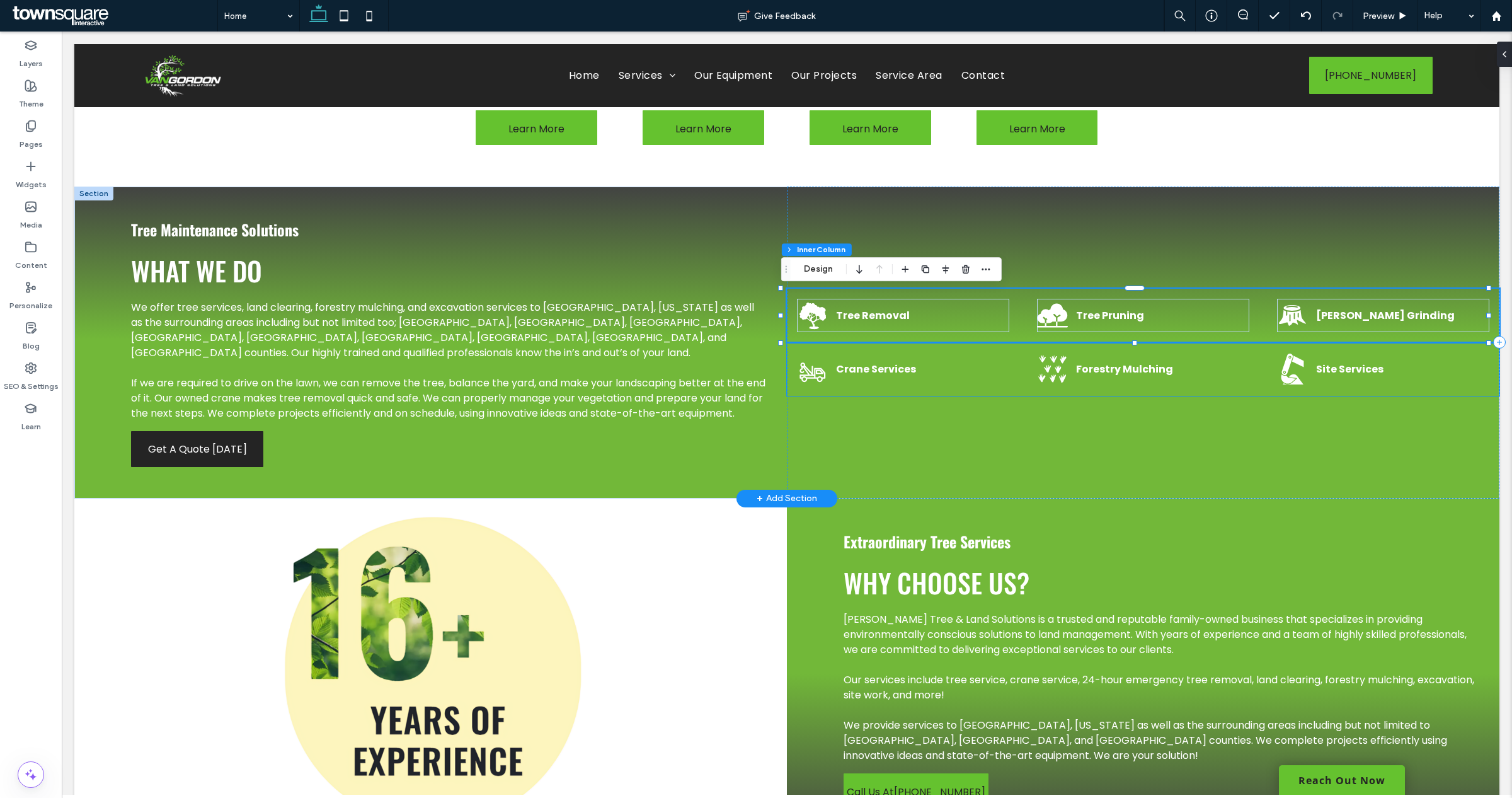
click at [1113, 375] on strong "Forestry Mulching" at bounding box center [1124, 369] width 97 height 14
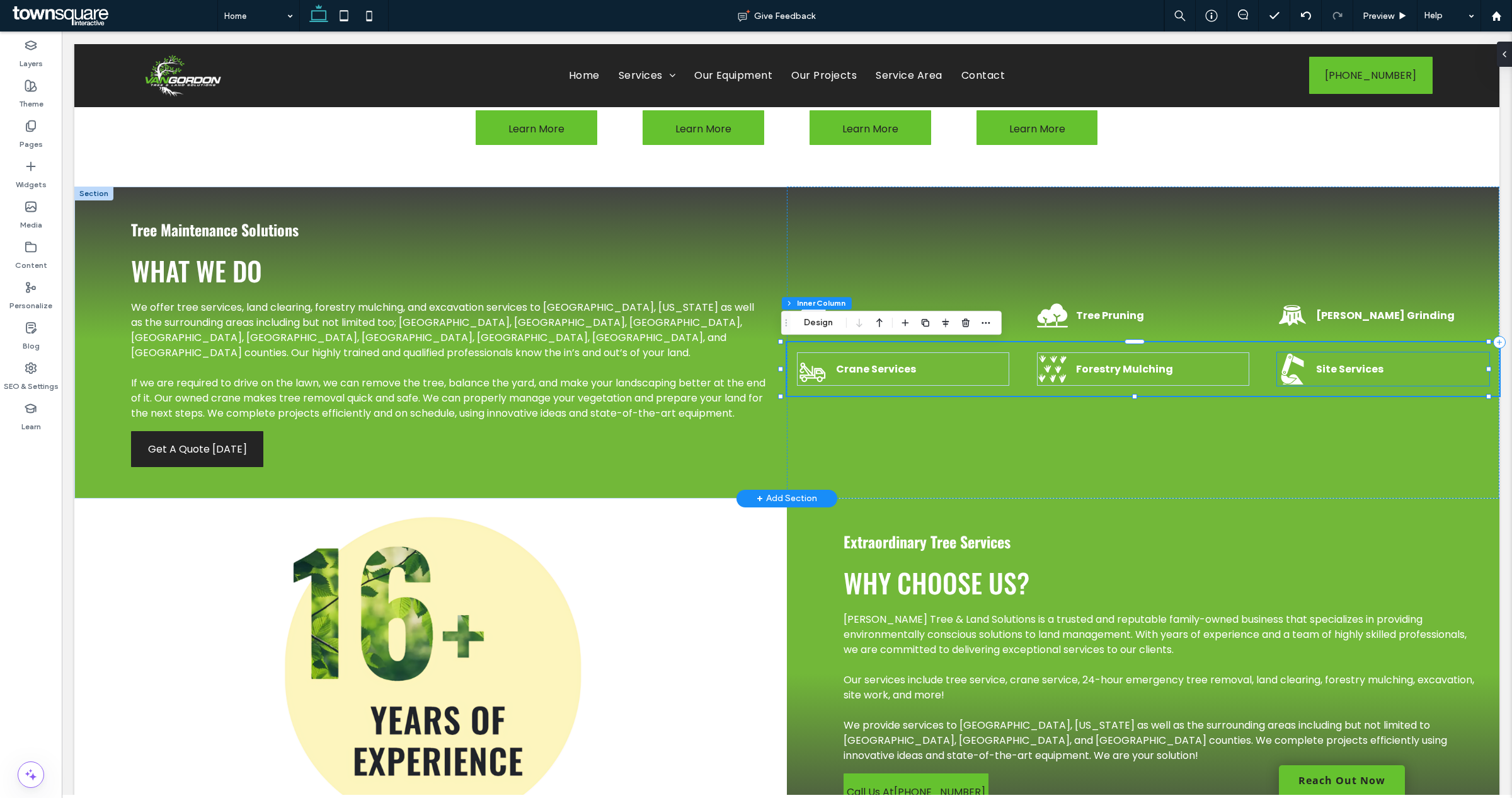
click at [1339, 373] on strong "Site Services" at bounding box center [1350, 369] width 68 height 14
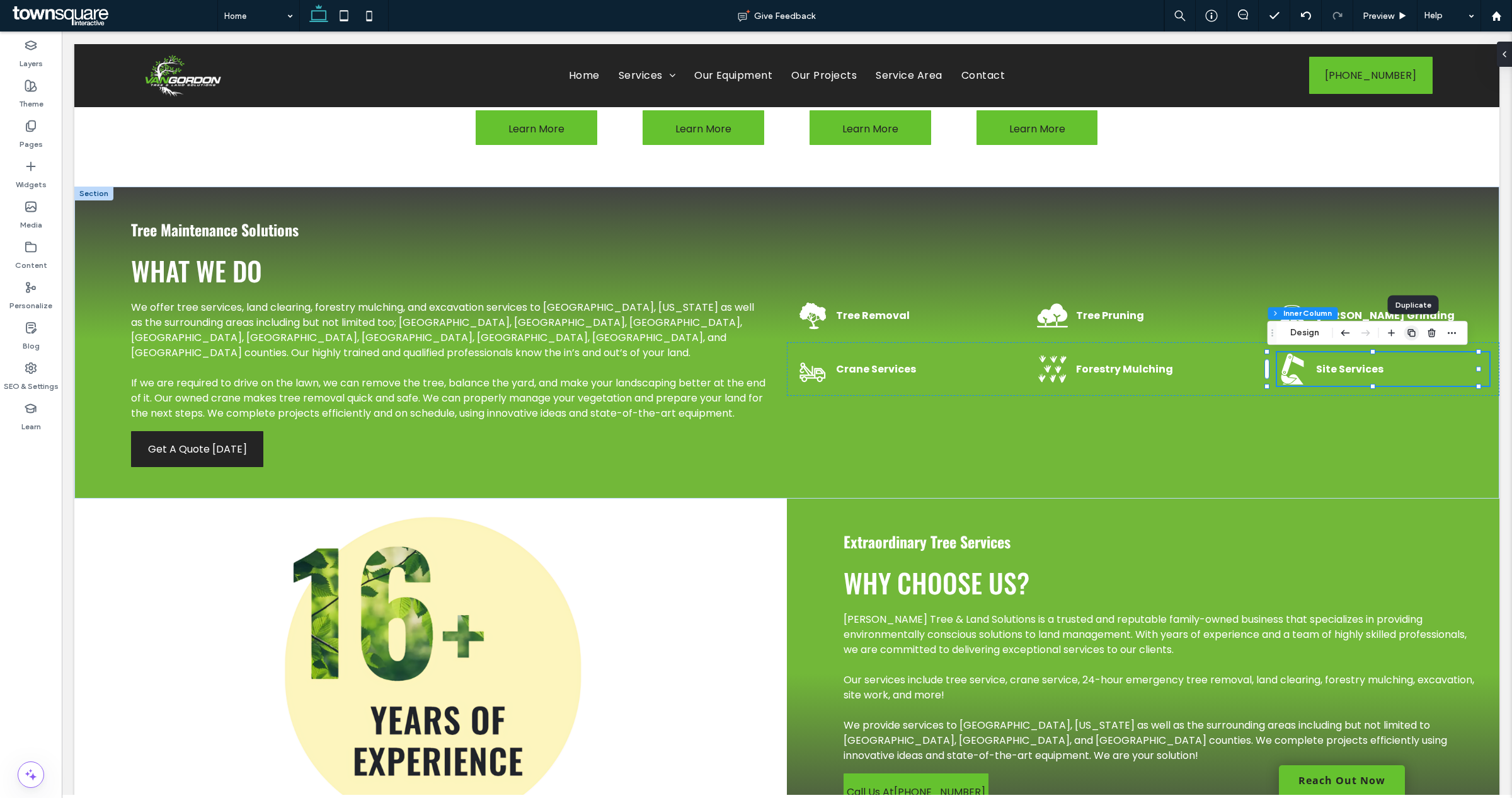
click at [1415, 335] on use "button" at bounding box center [1411, 333] width 8 height 8
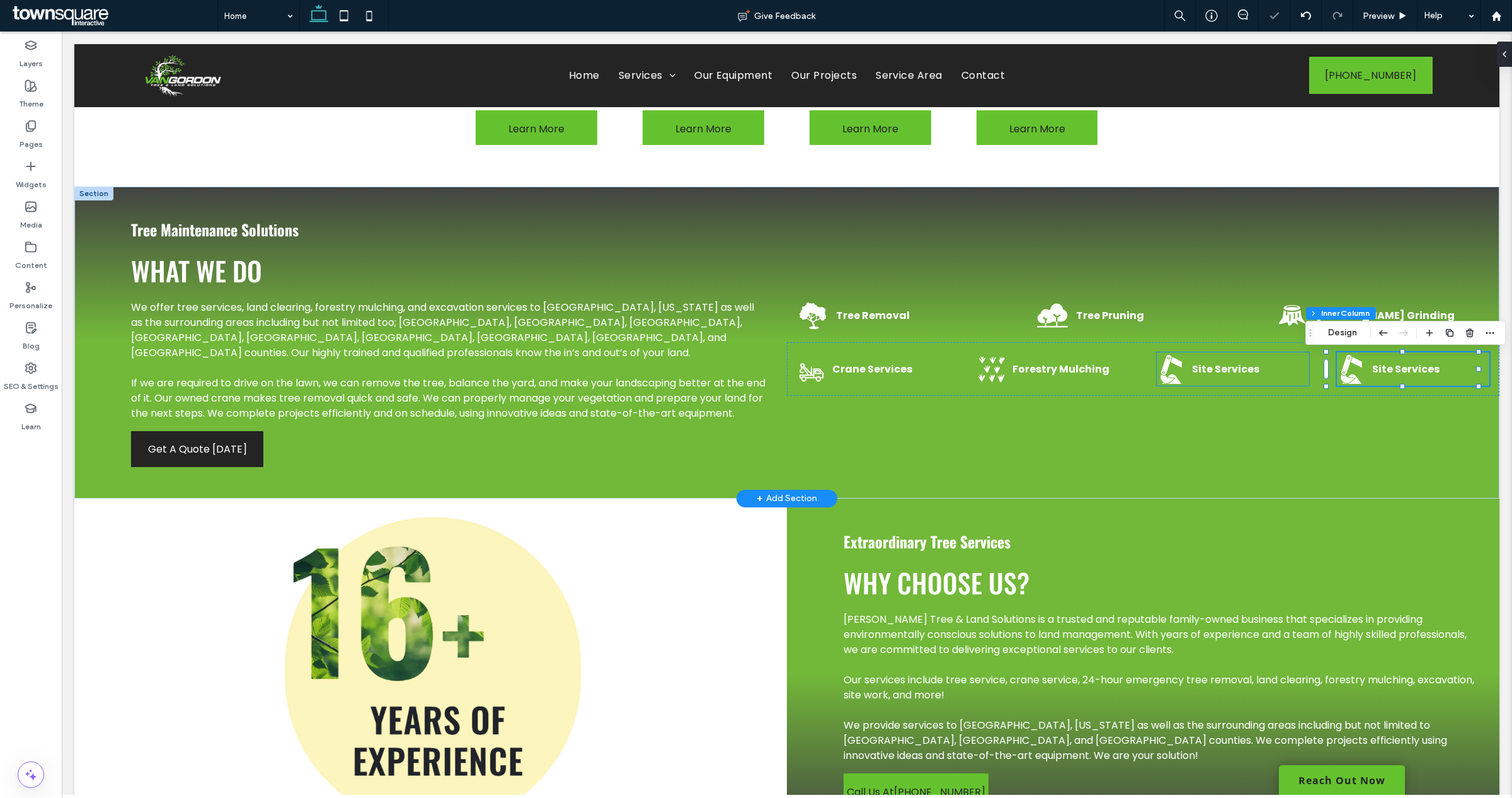
click at [1226, 371] on strong "Site Services" at bounding box center [1225, 369] width 68 height 14
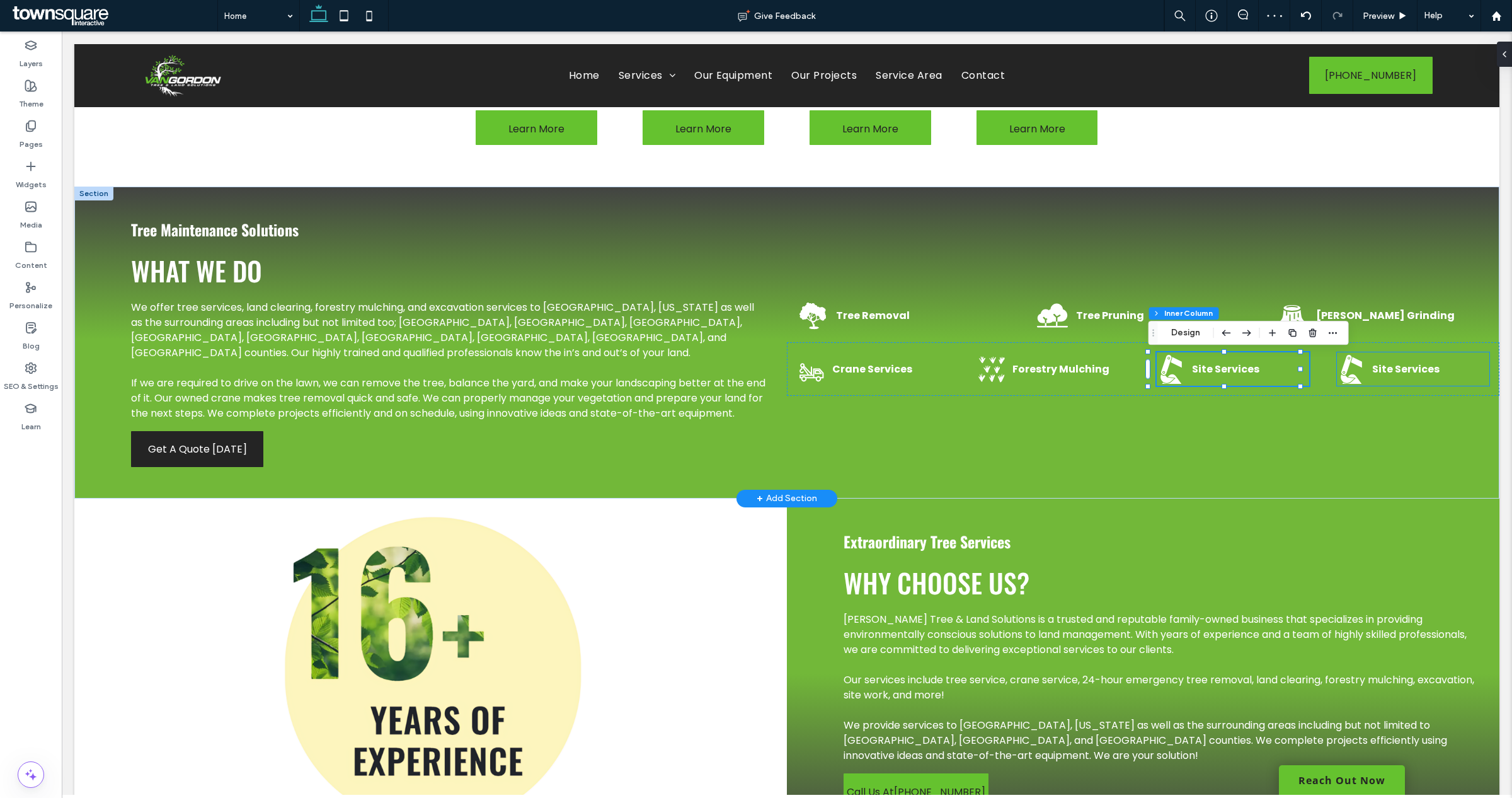
click at [1372, 366] on strong "Site Services" at bounding box center [1406, 369] width 68 height 14
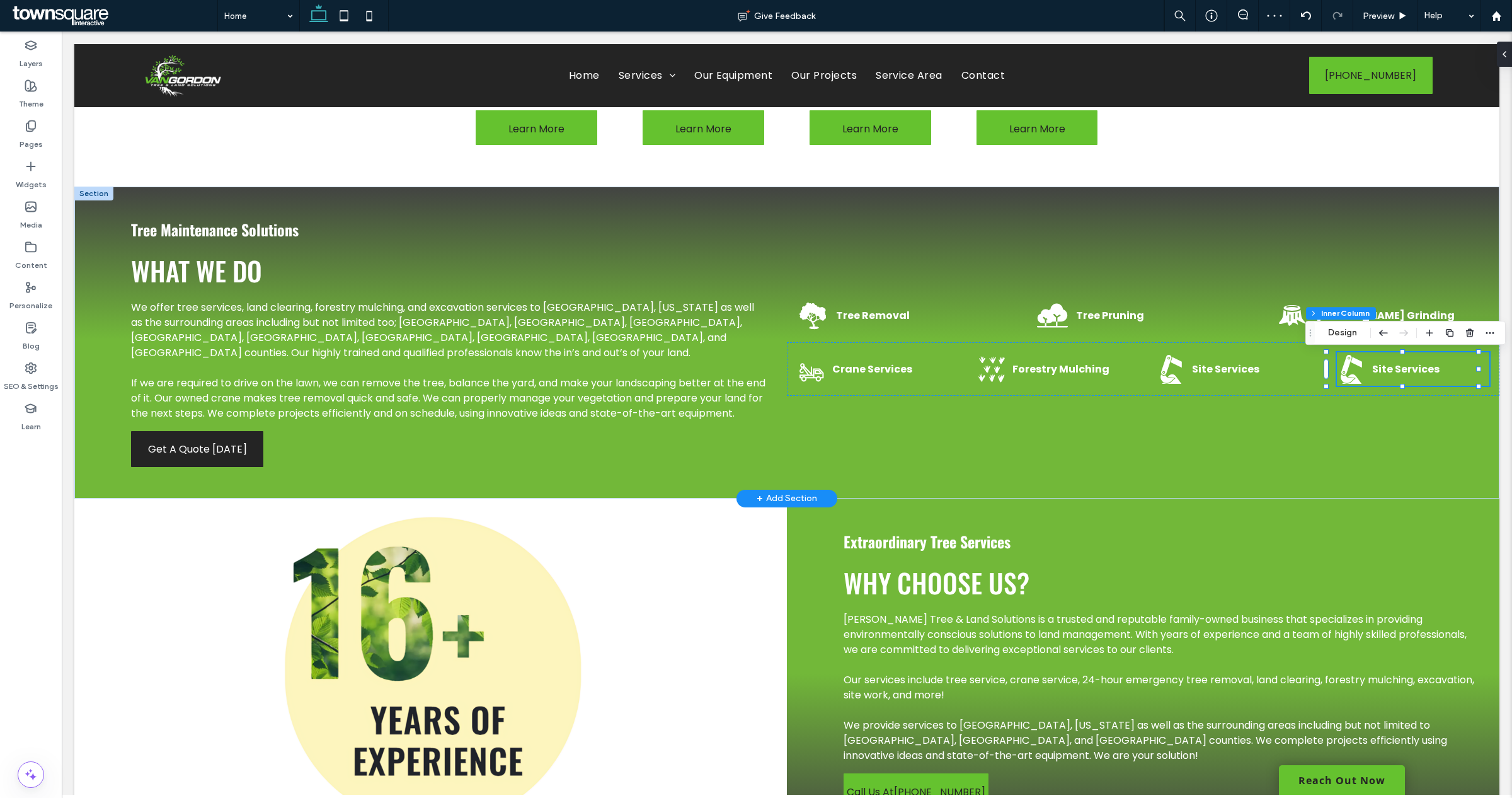
click at [1389, 374] on strong "Site Services" at bounding box center [1406, 369] width 68 height 14
click at [1389, 374] on div "Site Services" at bounding box center [1430, 370] width 117 height 15
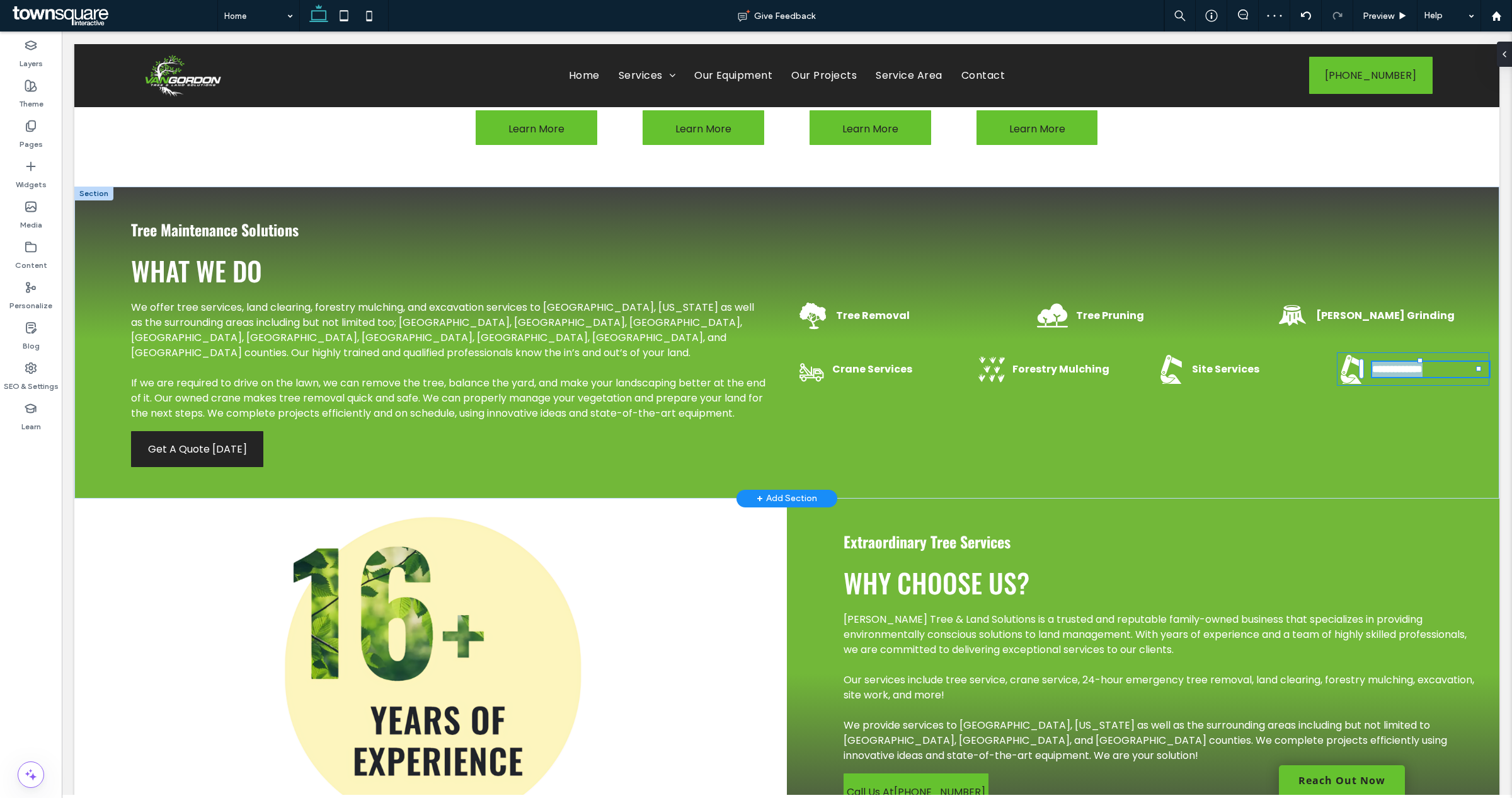
click at [1389, 373] on strong "**********" at bounding box center [1397, 369] width 50 height 10
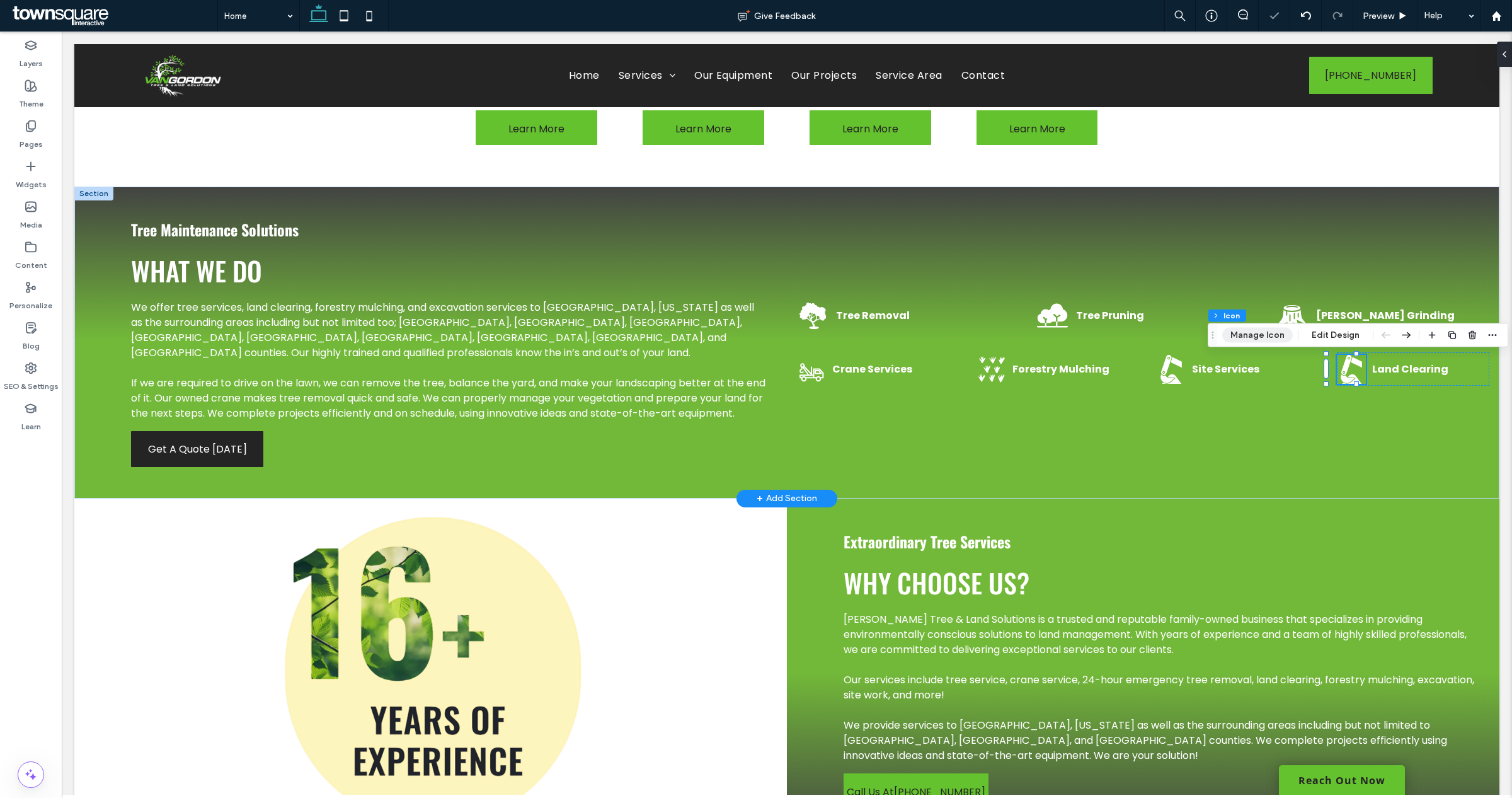
click at [1266, 341] on button "Manage Icon" at bounding box center [1257, 335] width 70 height 15
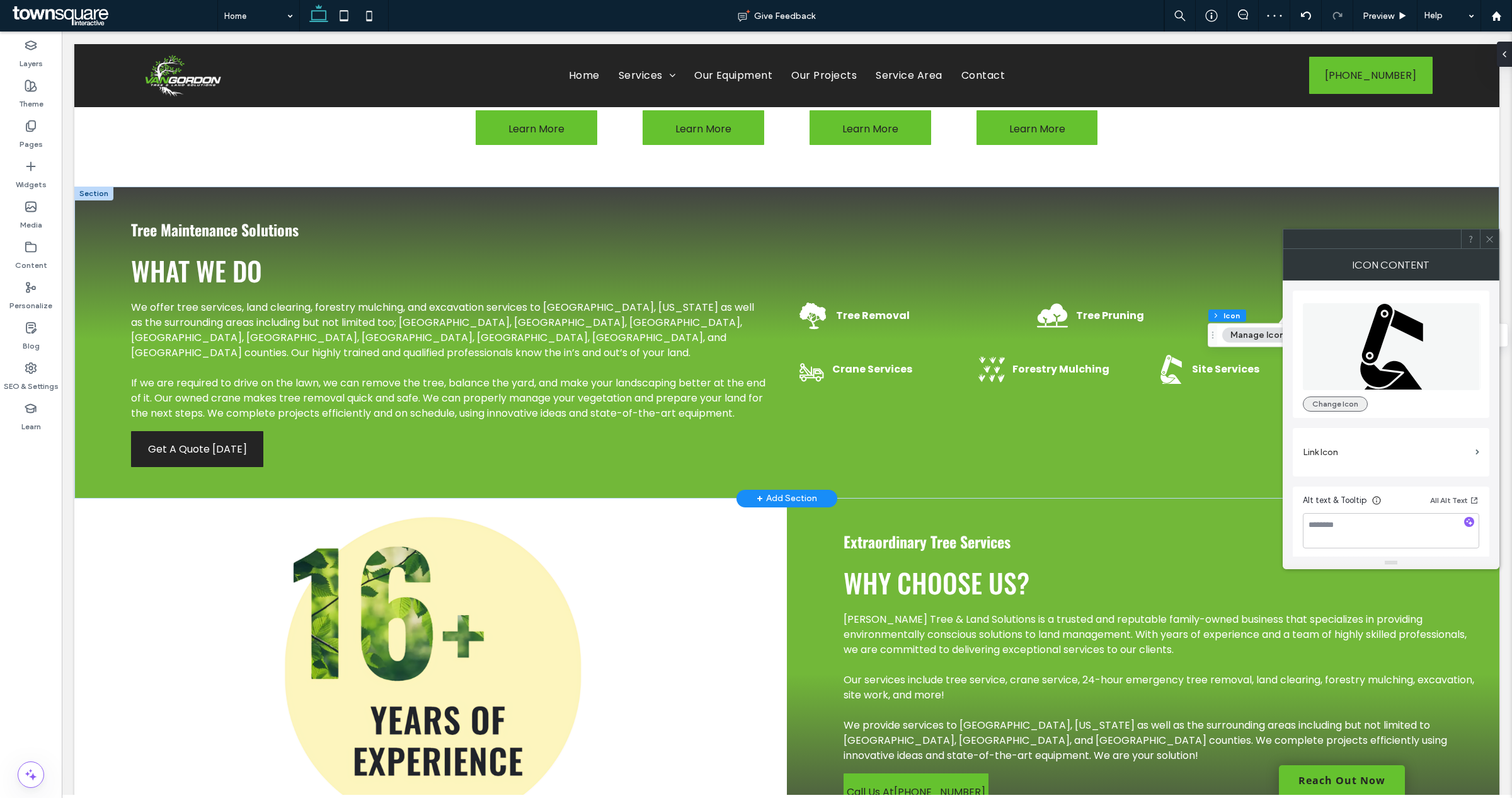
click at [1338, 397] on button "Change Icon" at bounding box center [1334, 404] width 65 height 15
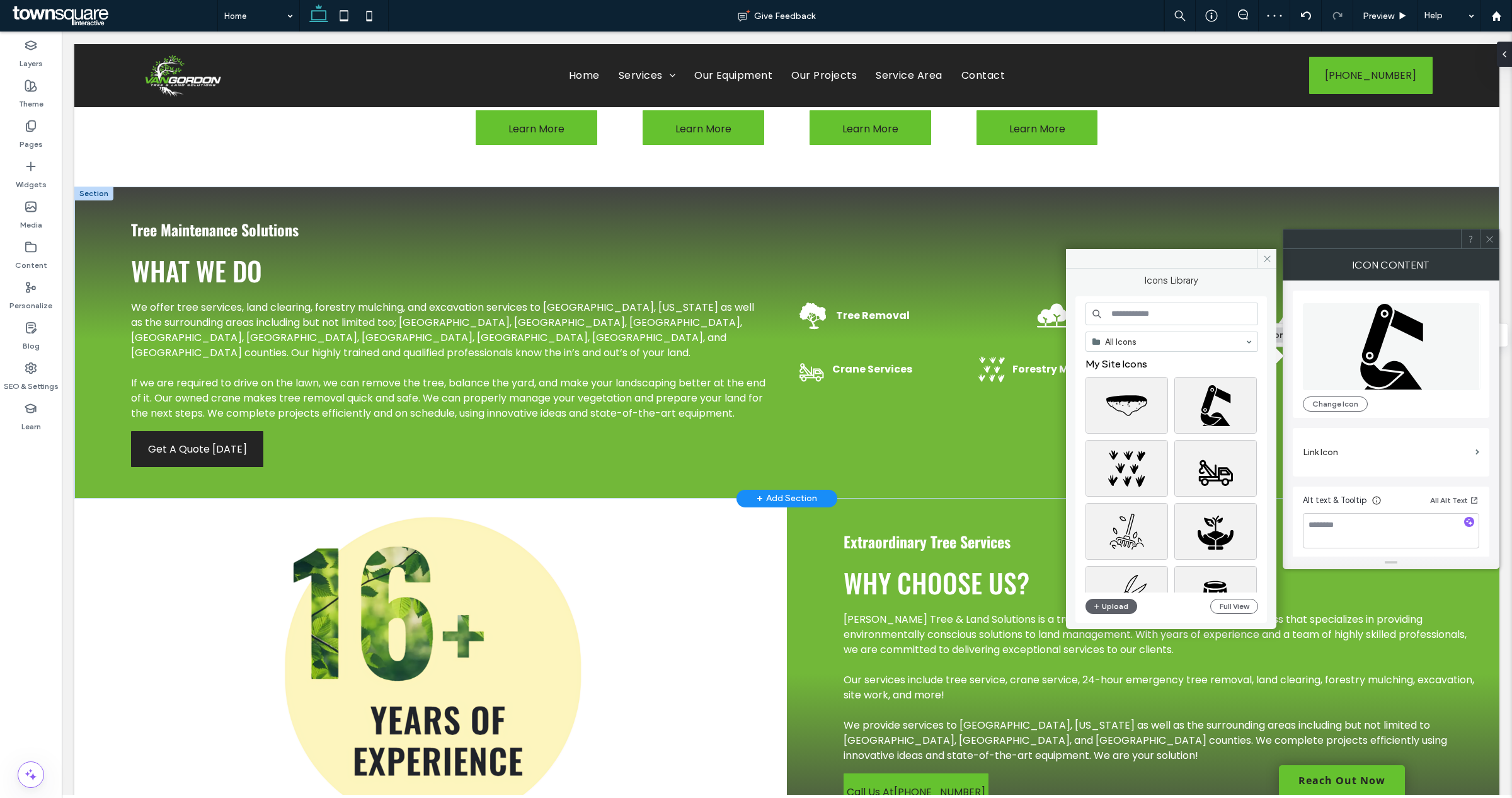
click at [1189, 314] on input at bounding box center [1171, 314] width 173 height 23
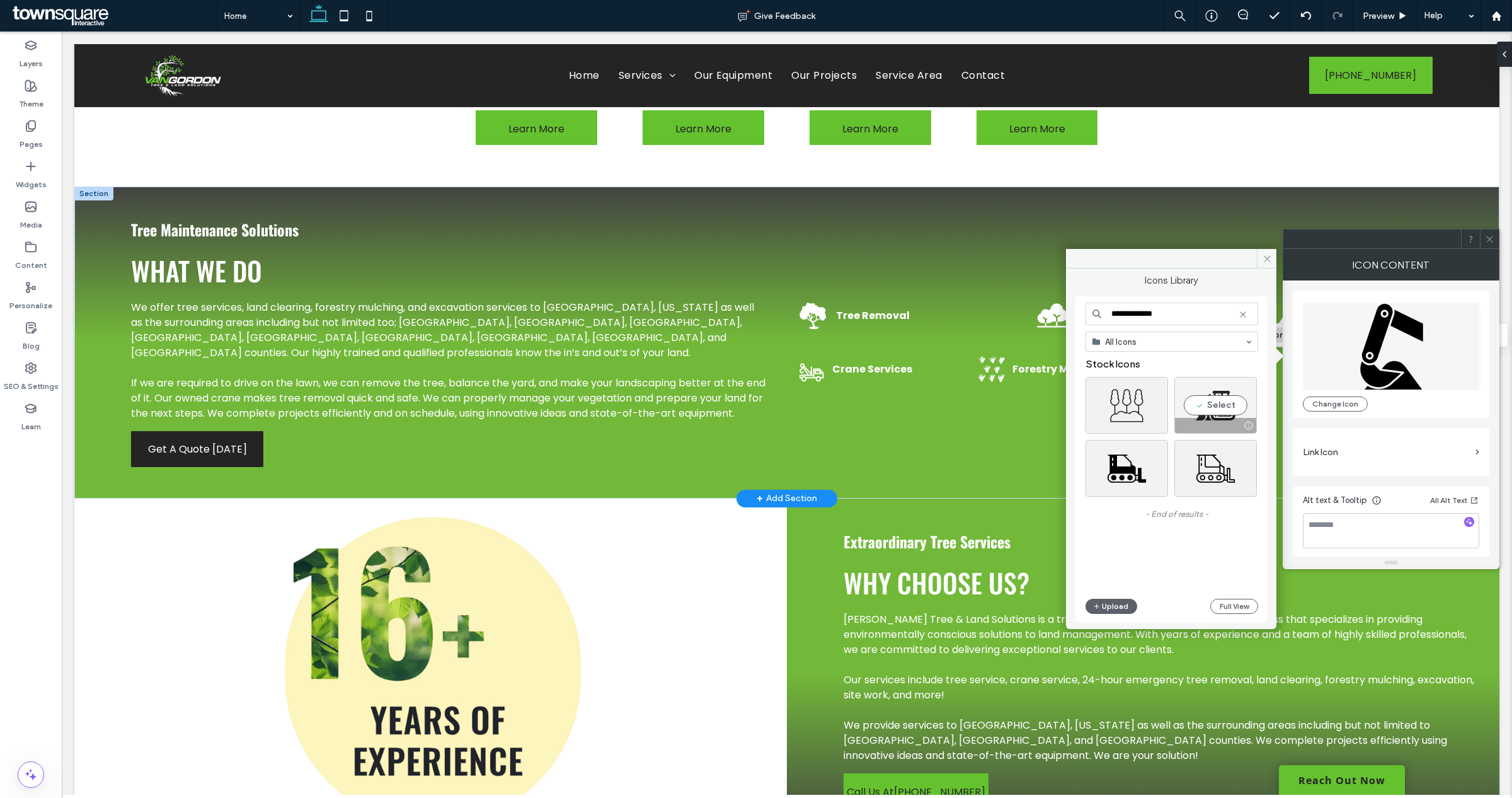
type input "**********"
click at [1208, 401] on div "Select" at bounding box center [1216, 404] width 83 height 57
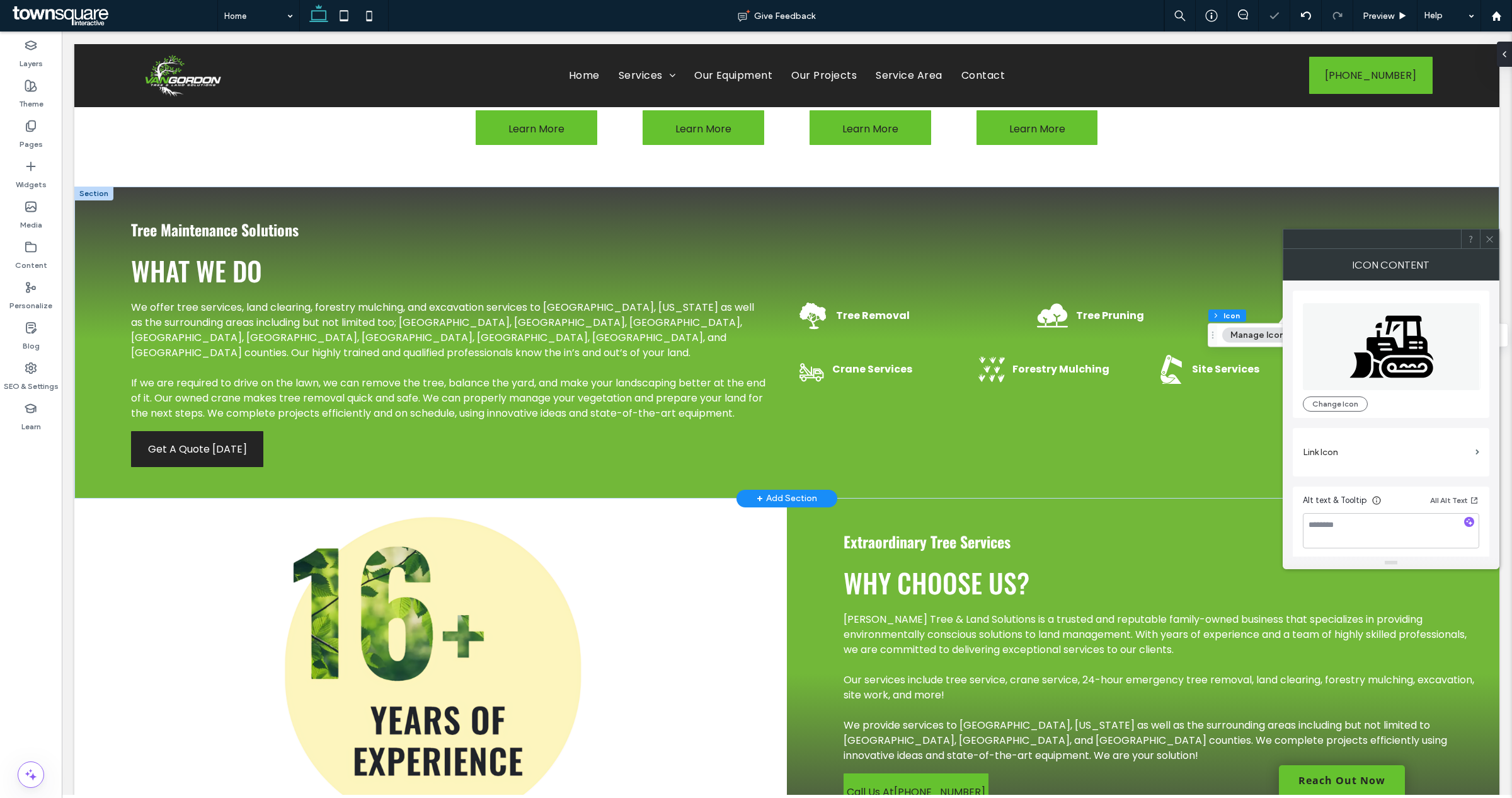
click at [1493, 249] on div "Icon Content" at bounding box center [1390, 264] width 217 height 32
click at [1487, 238] on icon at bounding box center [1490, 239] width 10 height 10
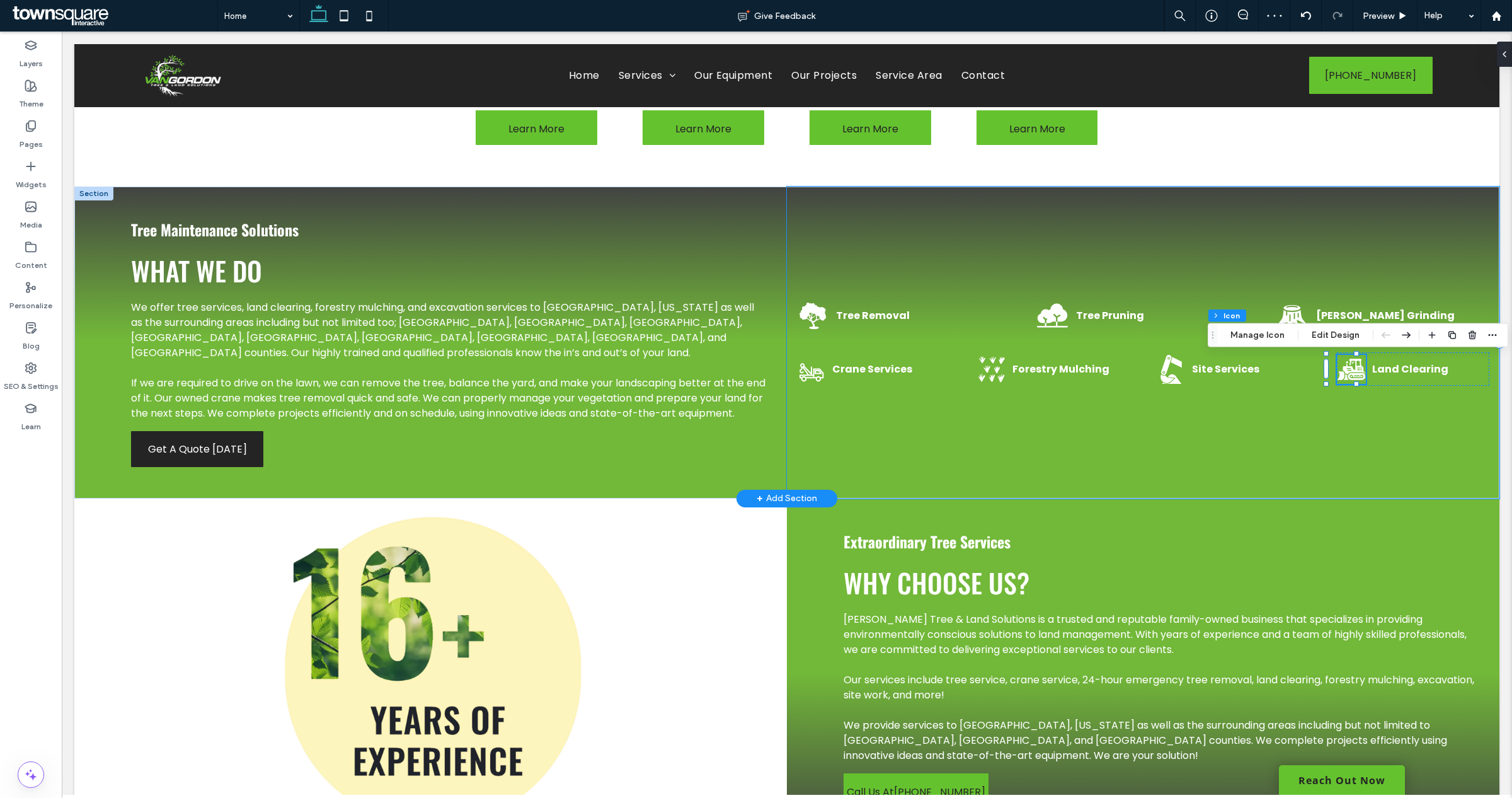
click at [1333, 475] on div "Tree Removal Tree Pruning Stump Grinding Crane Services Forestry Mulching Site …" at bounding box center [1142, 342] width 712 height 312
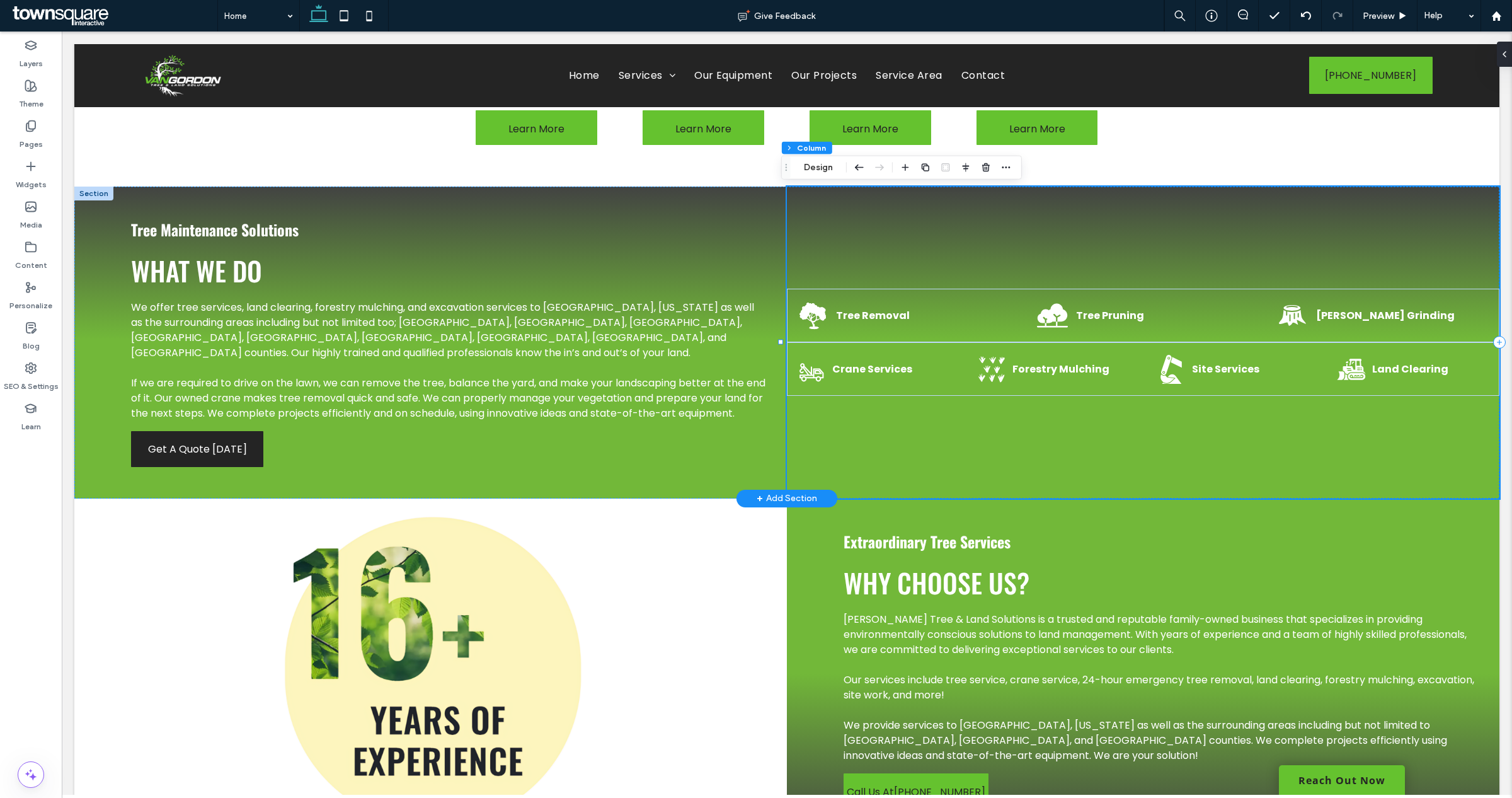
click at [1157, 451] on div "Tree Removal Tree Pruning Stump Grinding Crane Services Forestry Mulching Site …" at bounding box center [1142, 342] width 712 height 312
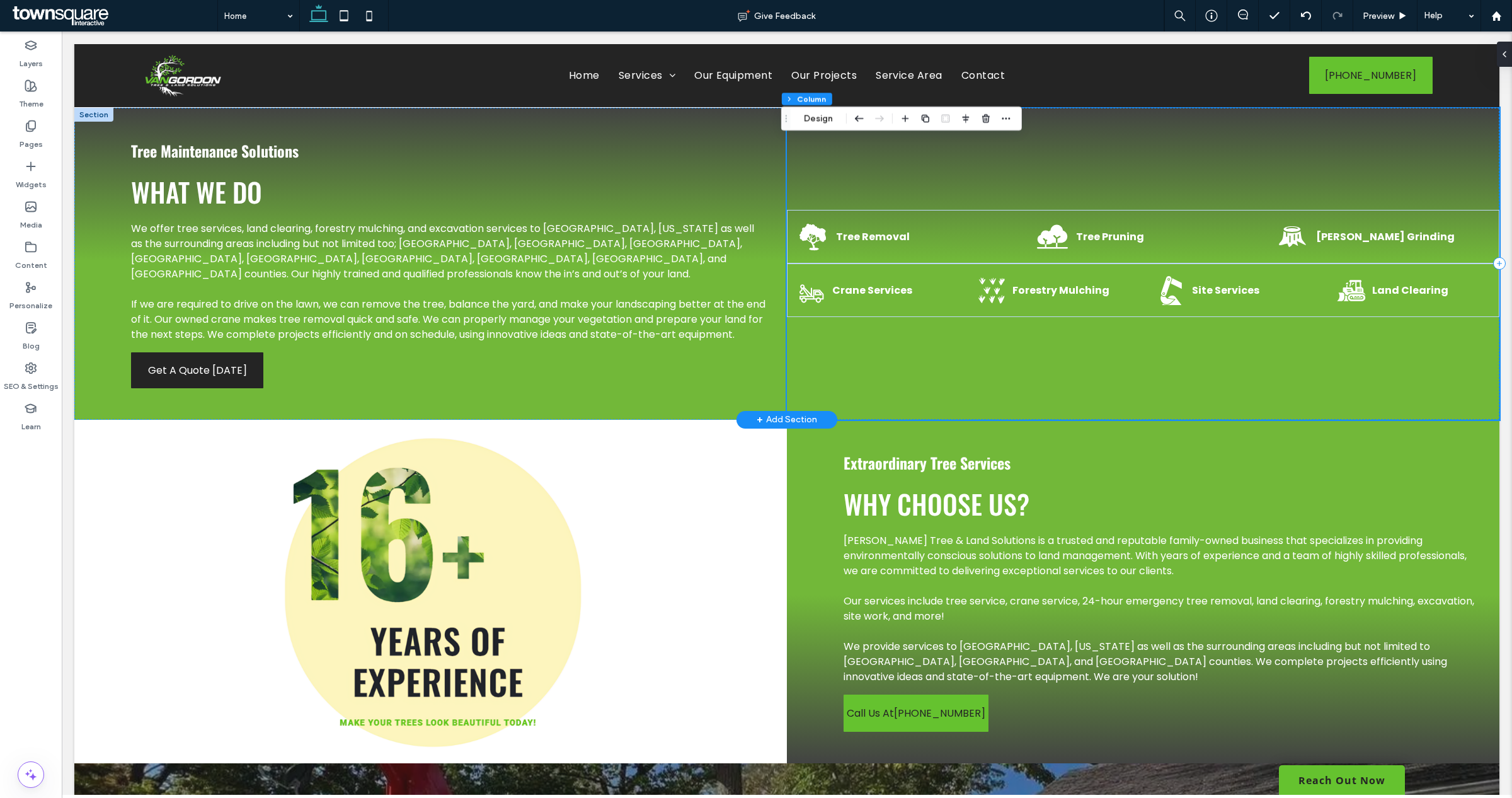
scroll to position [867, 0]
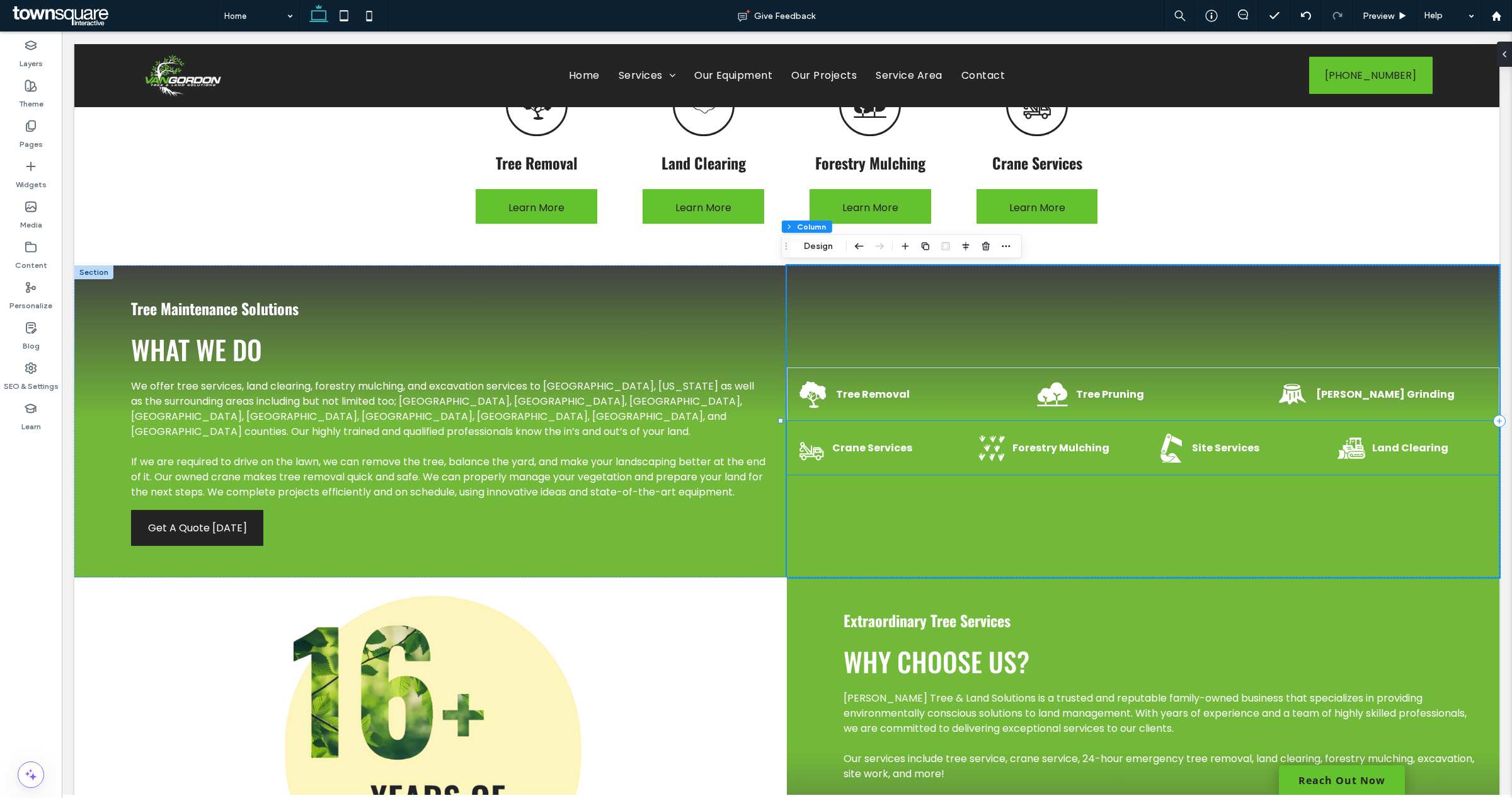
click at [994, 449] on icon at bounding box center [997, 447] width 6 height 7
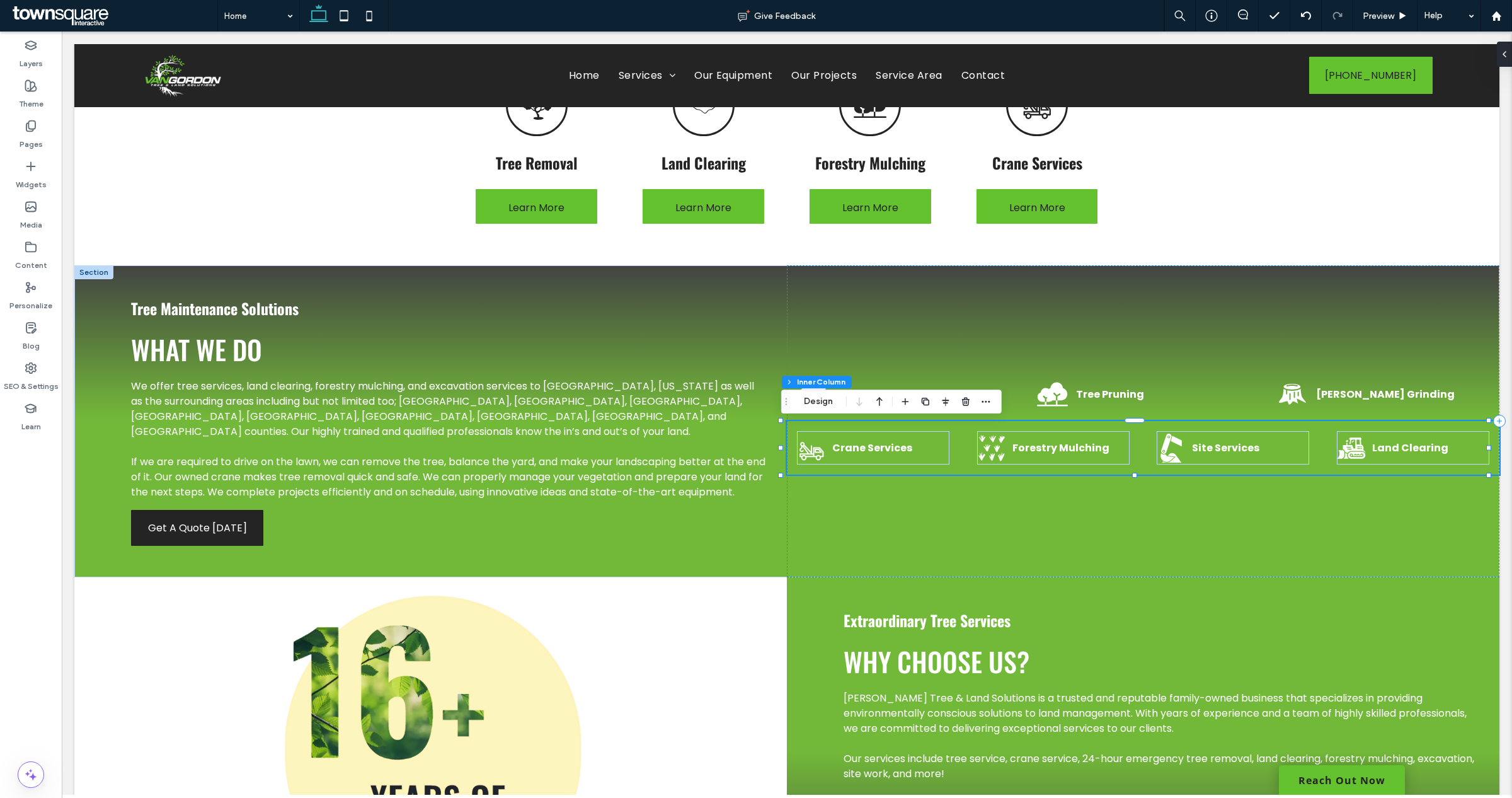
click at [984, 445] on icon at bounding box center [992, 448] width 29 height 29
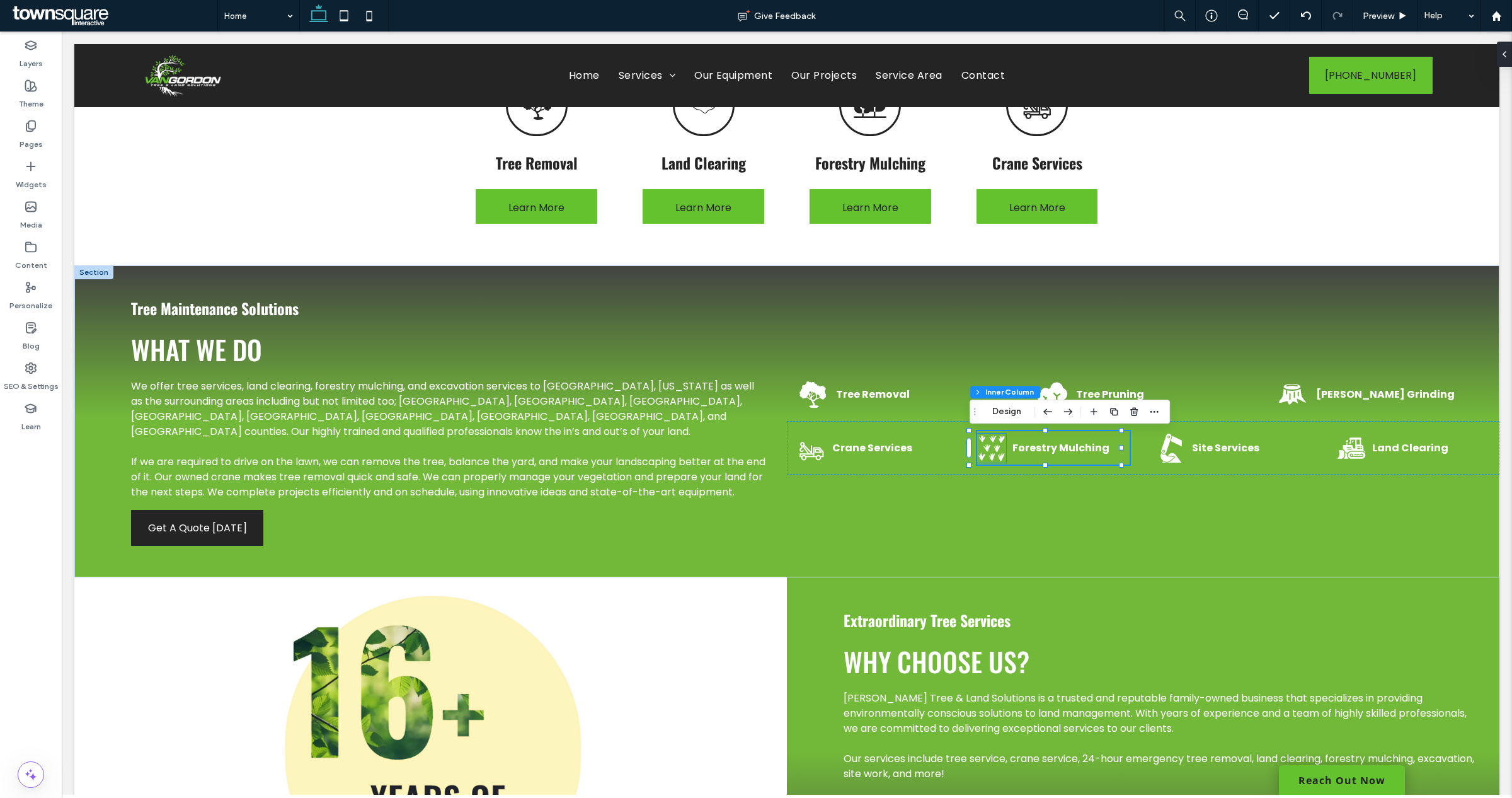
click at [988, 441] on icon at bounding box center [992, 448] width 29 height 29
click at [1015, 415] on button "Manage Icon" at bounding box center [1019, 414] width 70 height 15
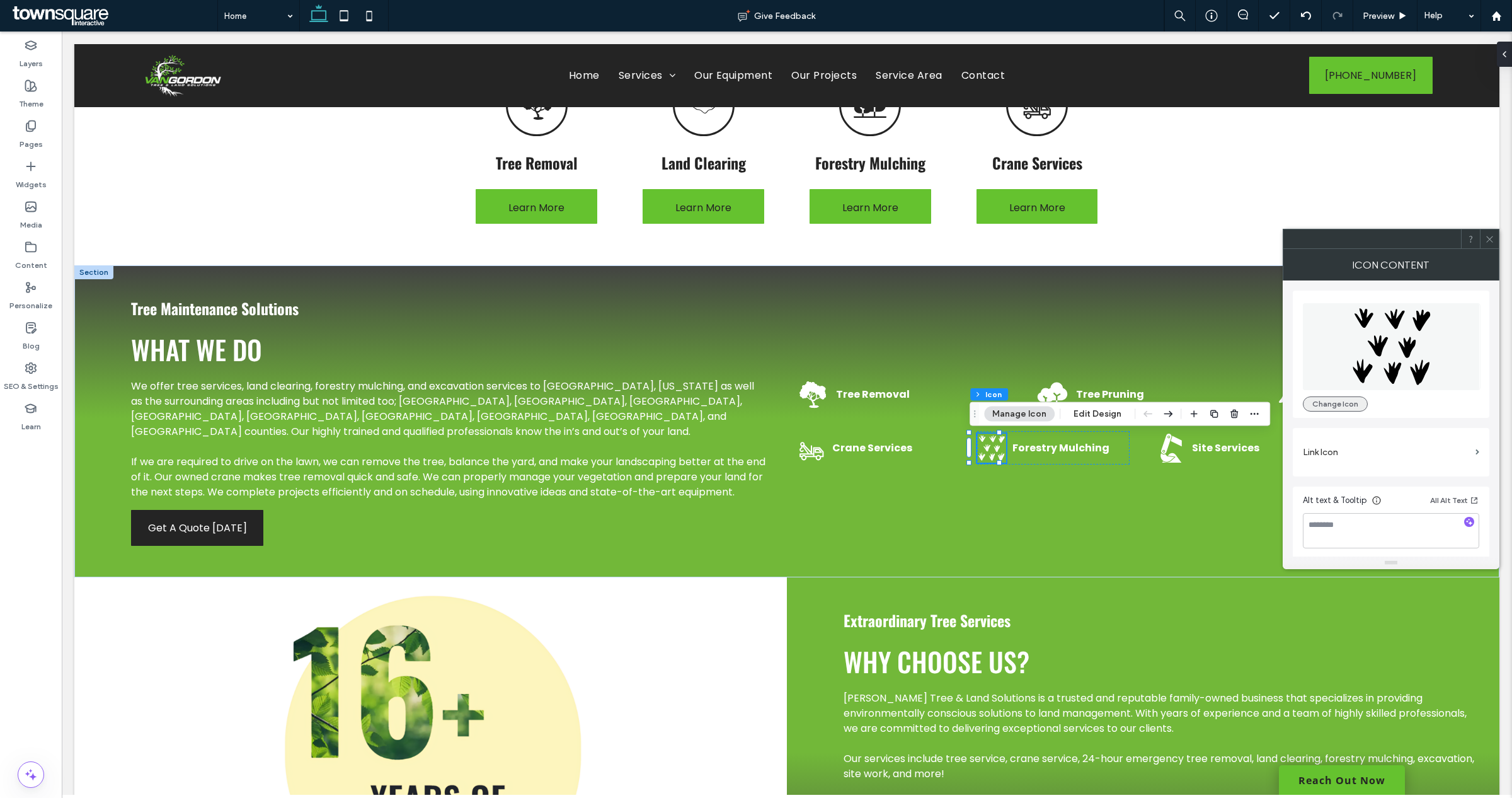
click at [1338, 403] on button "Change Icon" at bounding box center [1334, 404] width 65 height 15
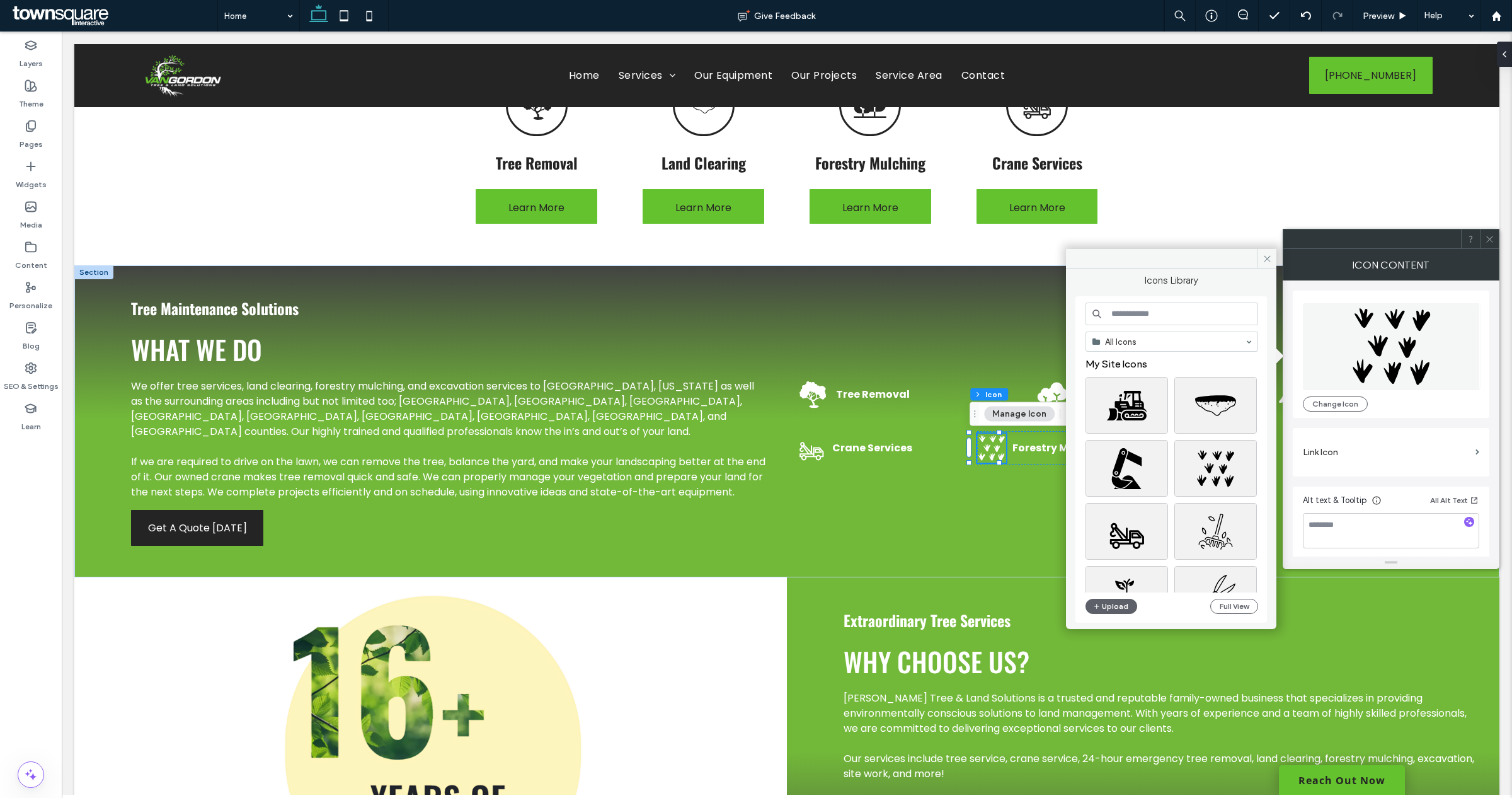
click at [1180, 304] on input at bounding box center [1171, 314] width 173 height 23
click at [1172, 316] on input at bounding box center [1171, 314] width 173 height 23
click at [1186, 310] on input at bounding box center [1171, 314] width 173 height 23
type input "*"
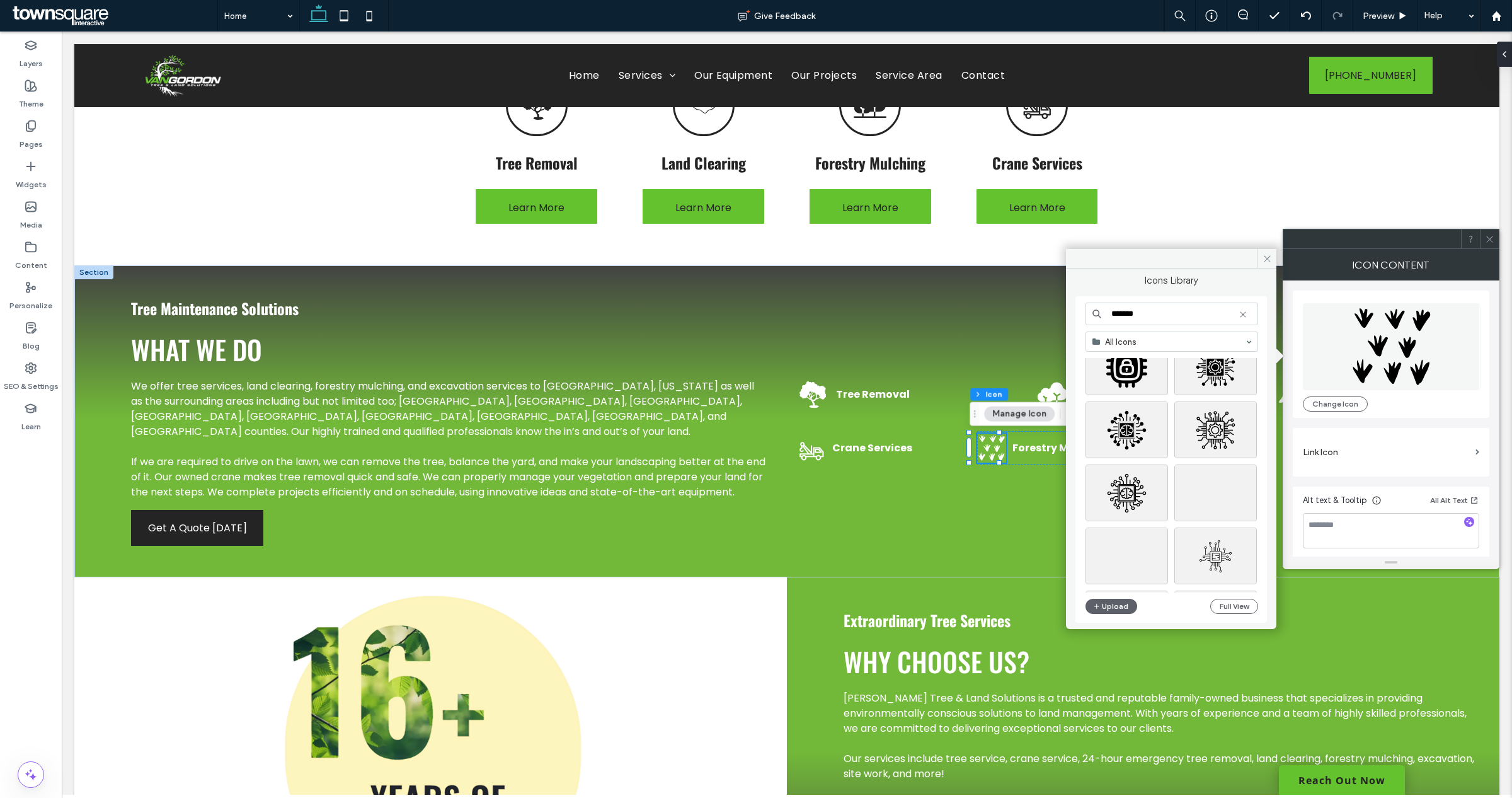
scroll to position [394, 0]
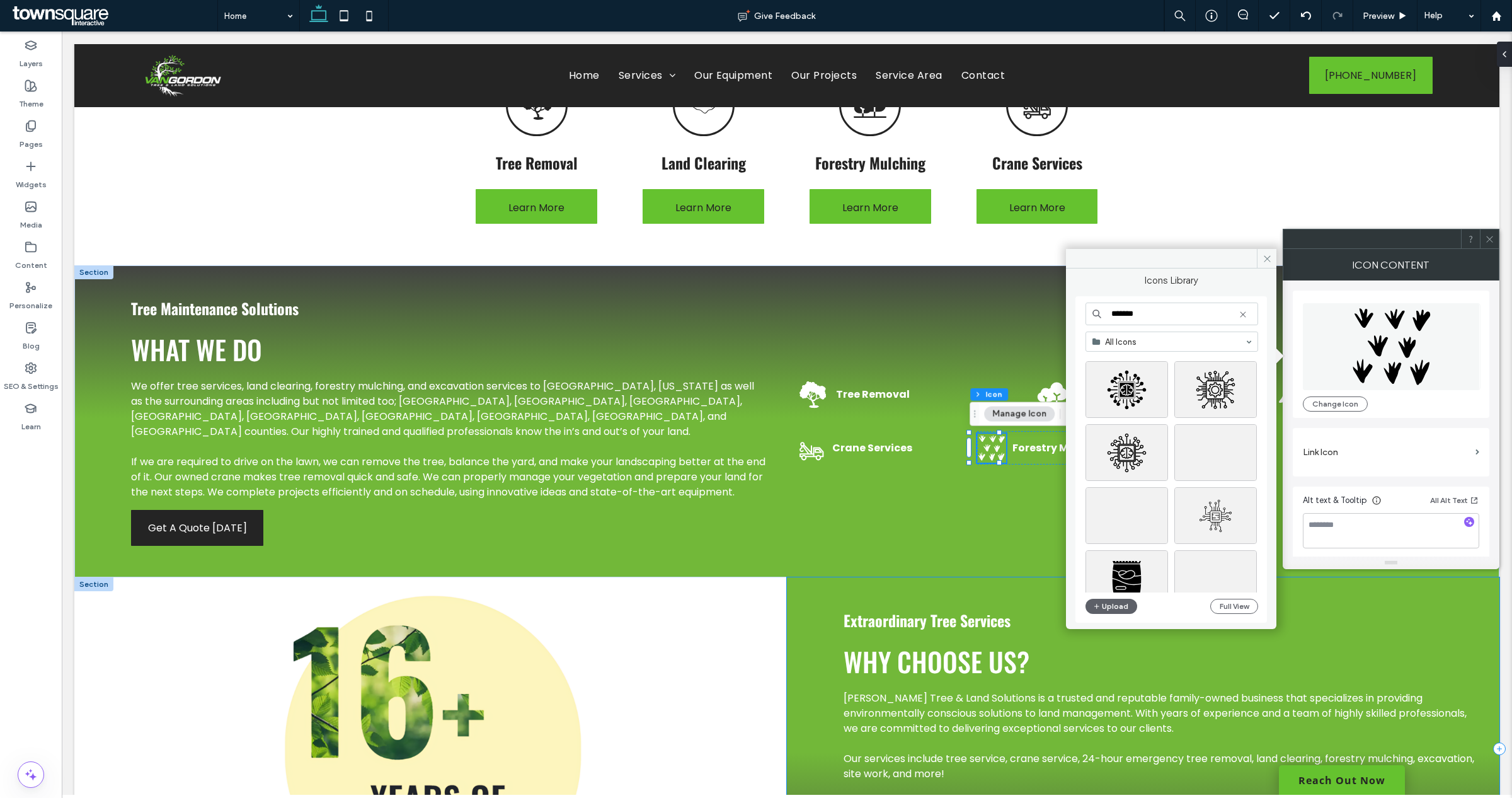
type input "*******"
click at [1350, 598] on div "Extraordinary Tree Services Why Choose us? VanGordon Tree & Land Solutions is a…" at bounding box center [1142, 749] width 712 height 344
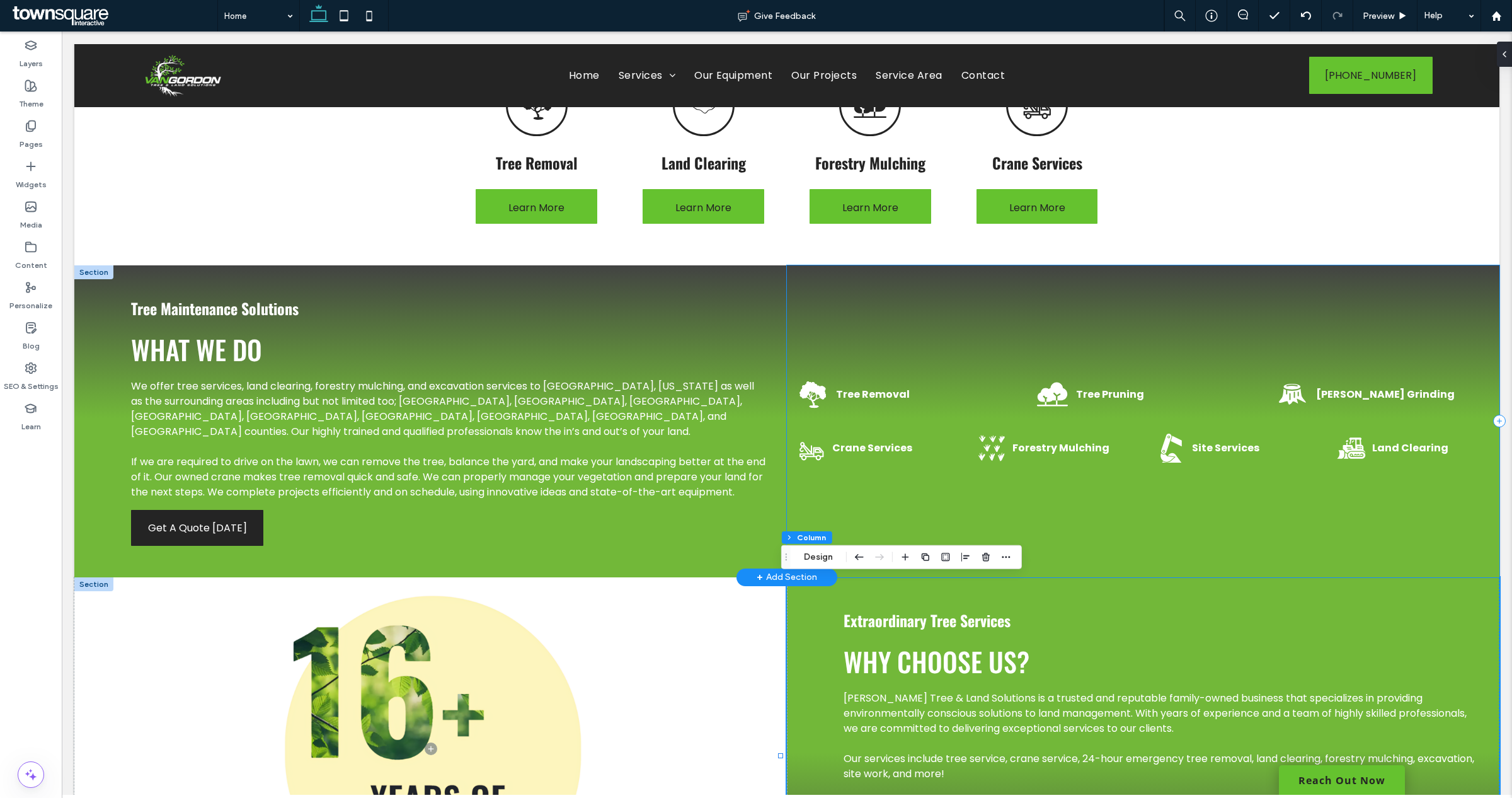
click at [1122, 333] on div "Tree Removal Tree Pruning Stump Grinding Crane Services Forestry Mulching Site …" at bounding box center [1142, 421] width 712 height 312
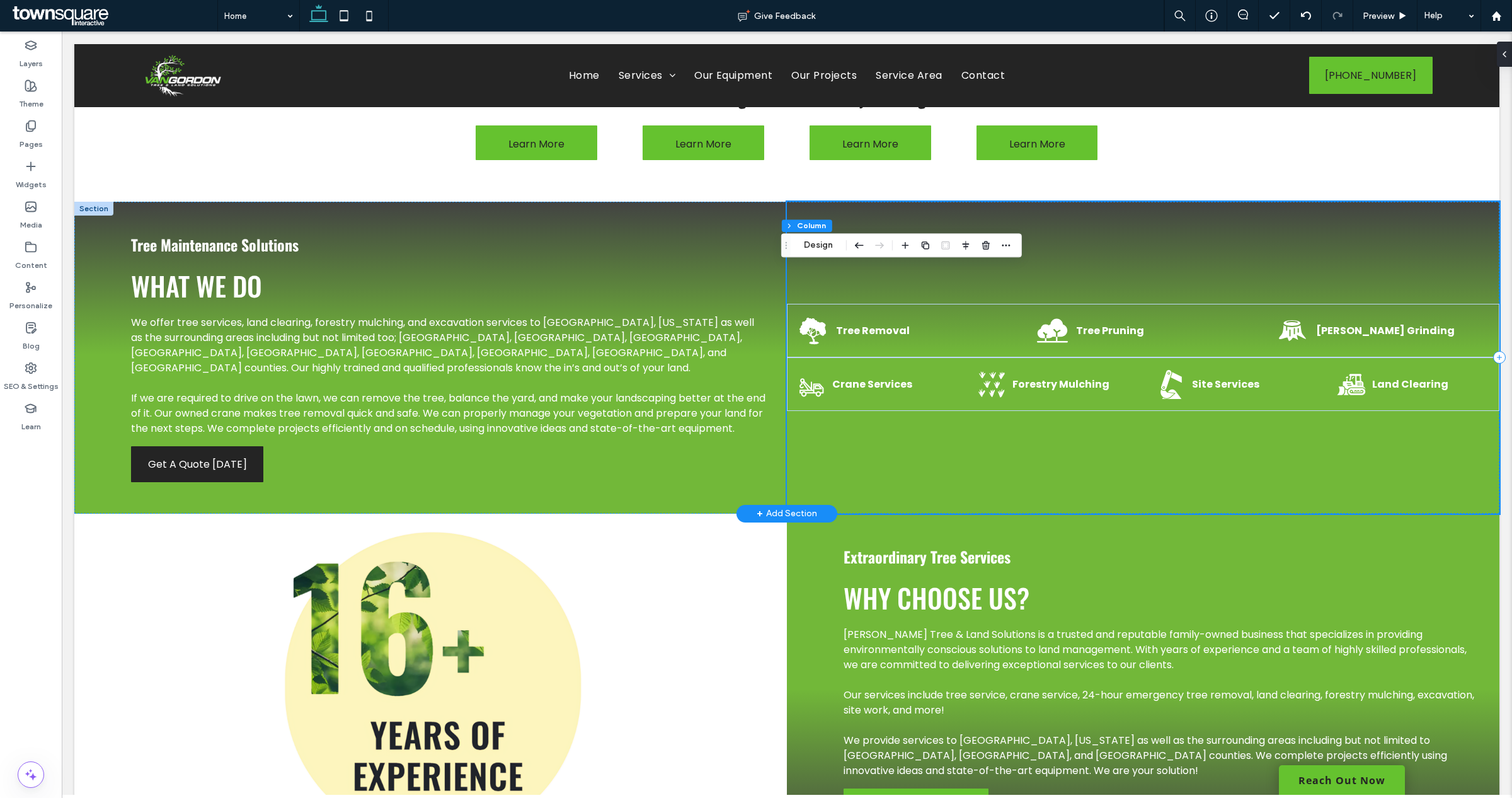
scroll to position [945, 0]
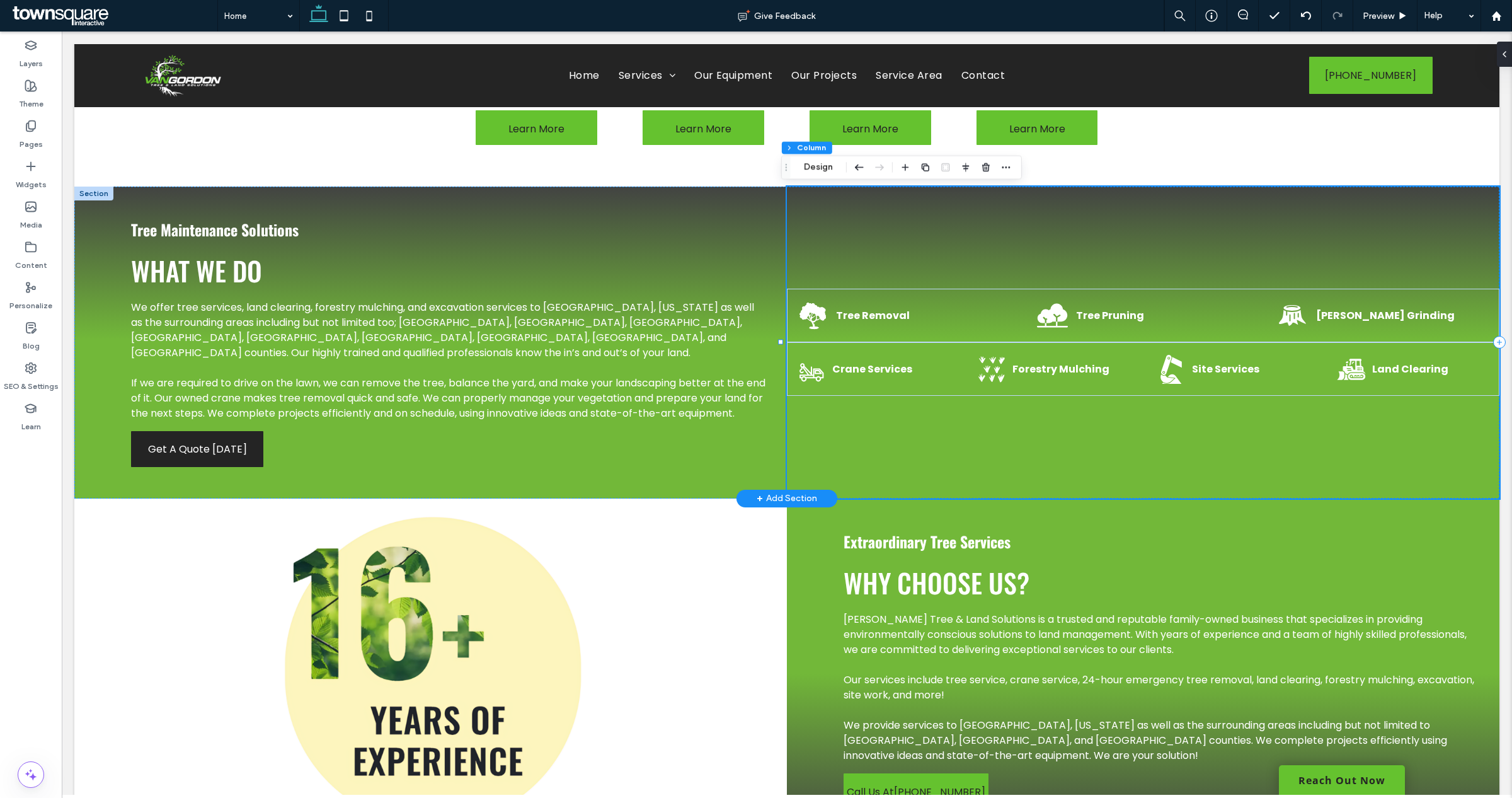
click at [1025, 426] on div "Tree Removal Tree Pruning Stump Grinding Crane Services Forestry Mulching Site …" at bounding box center [1142, 342] width 712 height 312
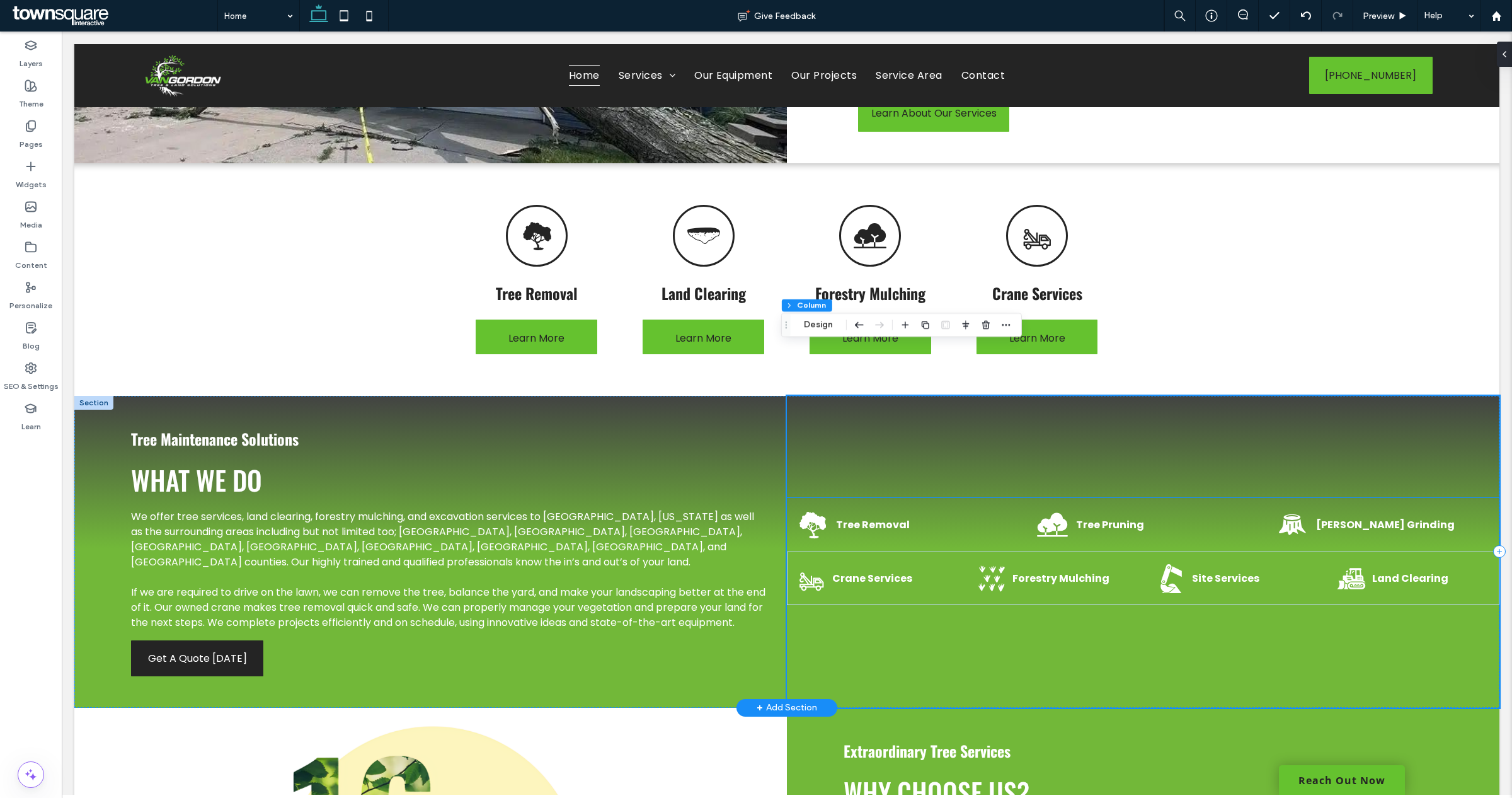
scroll to position [708, 0]
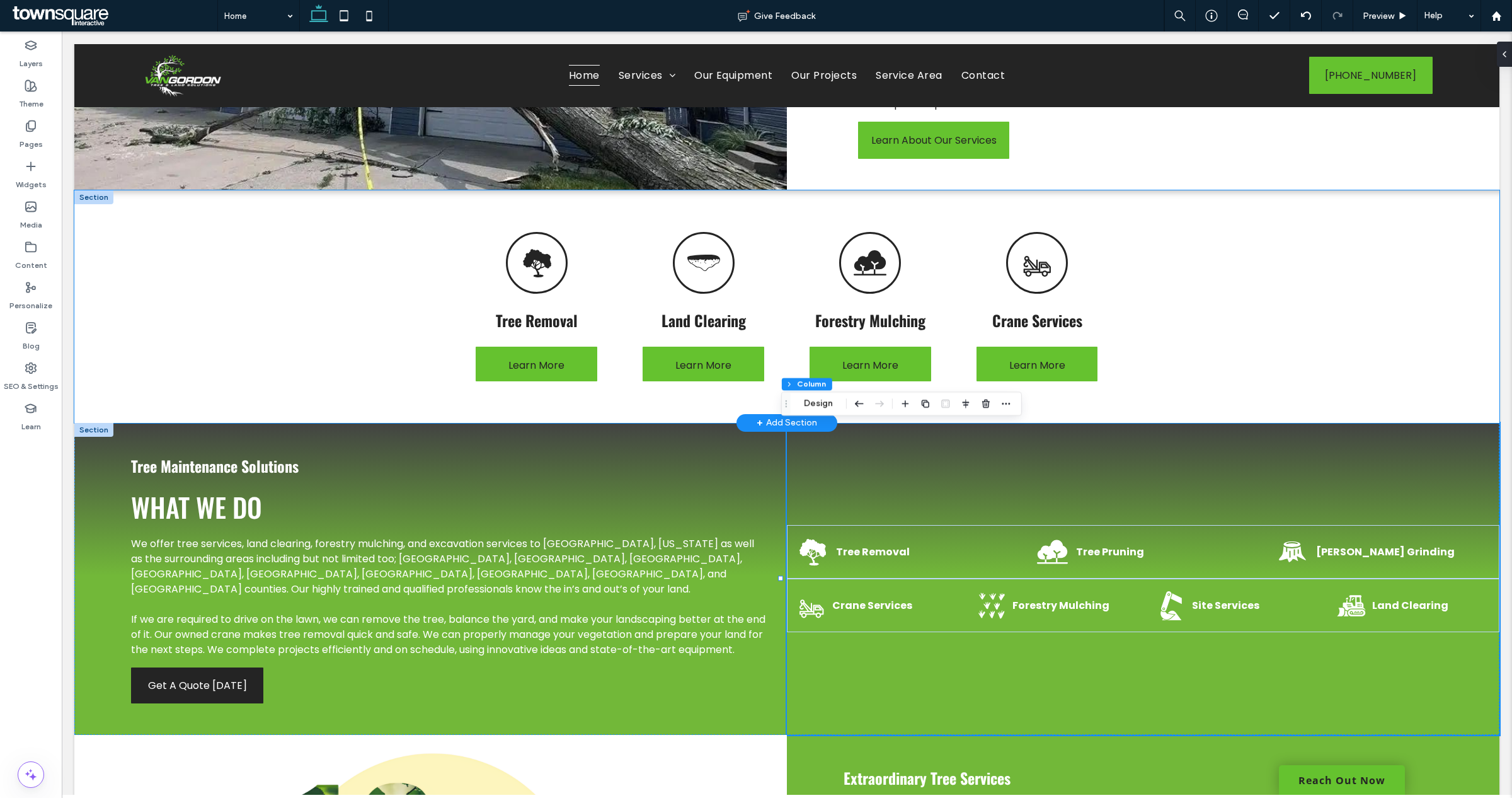
click at [1223, 379] on div "Tree Removal Learn More Land Clearing Learn More Forestry Mulching Learn More C…" at bounding box center [786, 306] width 1425 height 233
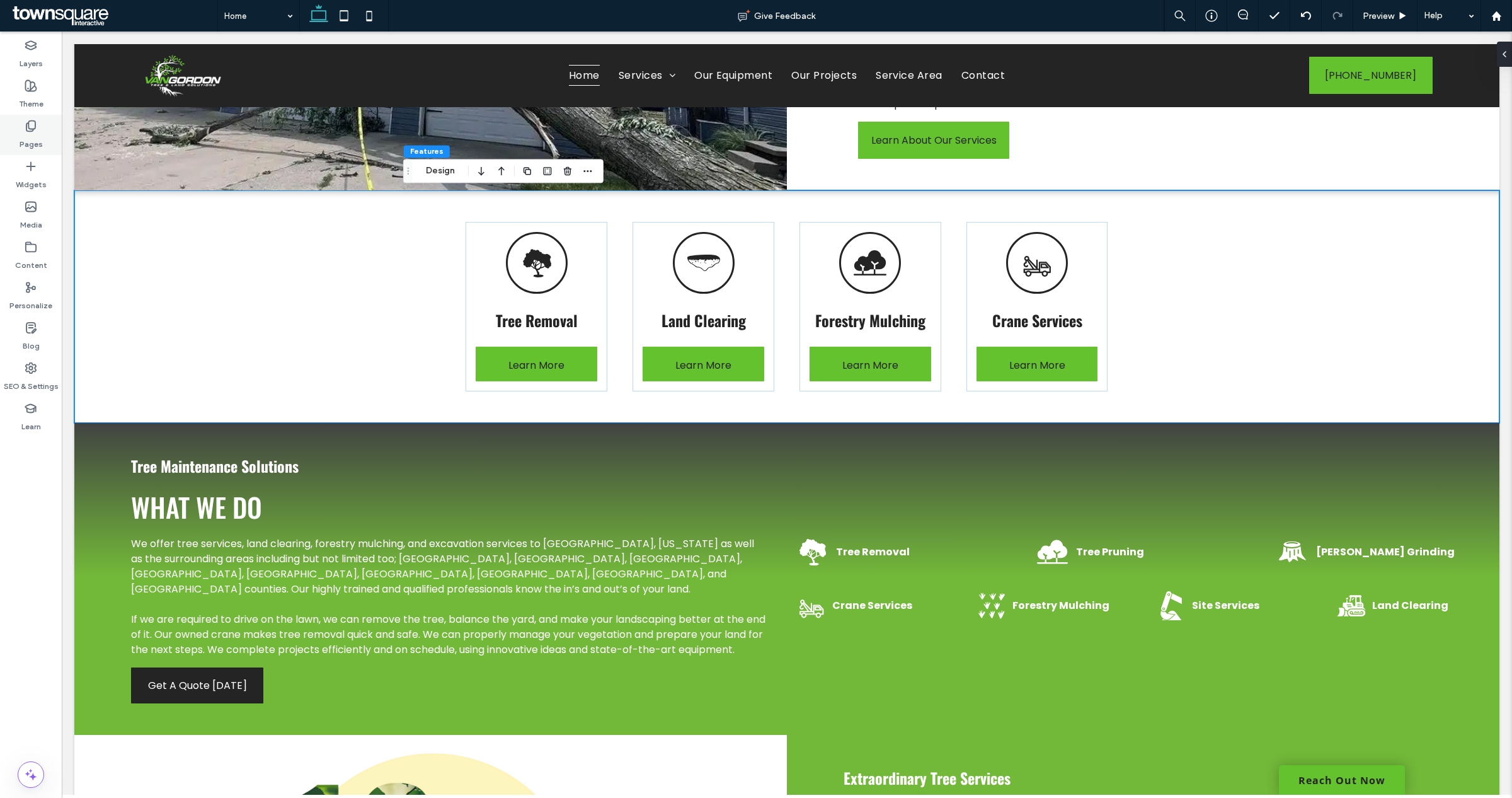
click at [20, 120] on div "Pages" at bounding box center [31, 135] width 62 height 41
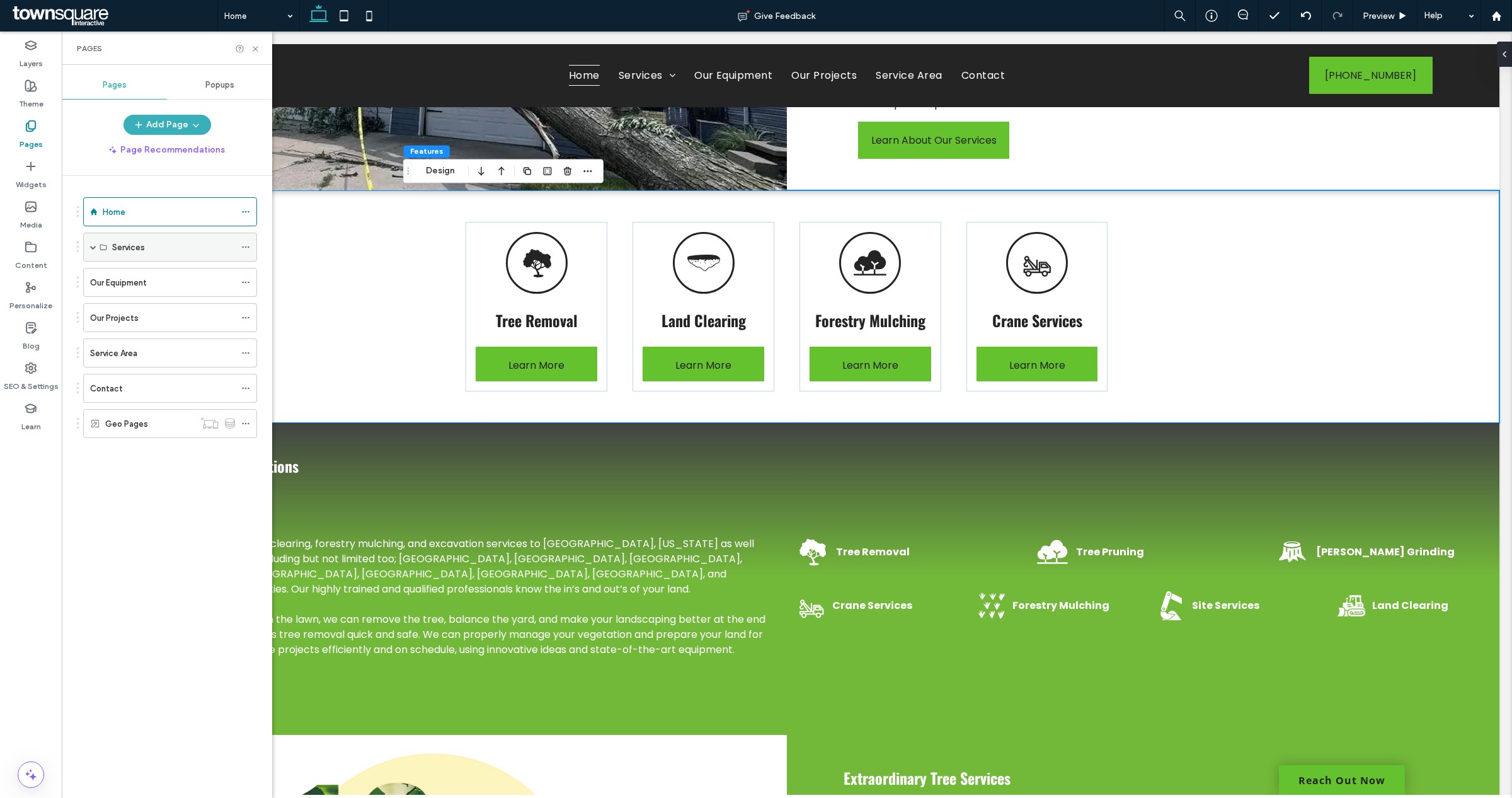
click at [93, 246] on span at bounding box center [93, 247] width 7 height 7
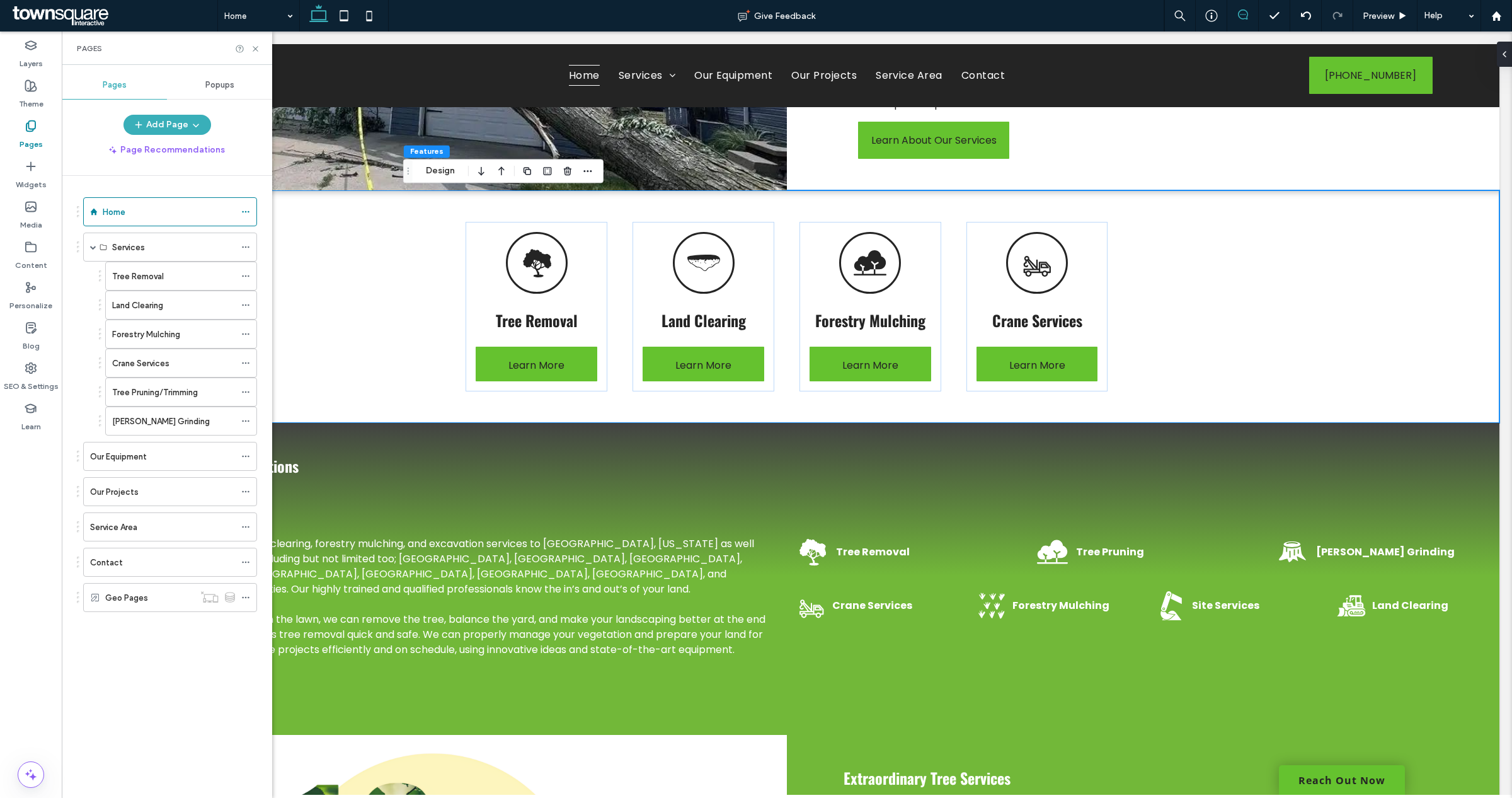
click at [1248, 14] on span at bounding box center [1243, 14] width 31 height 10
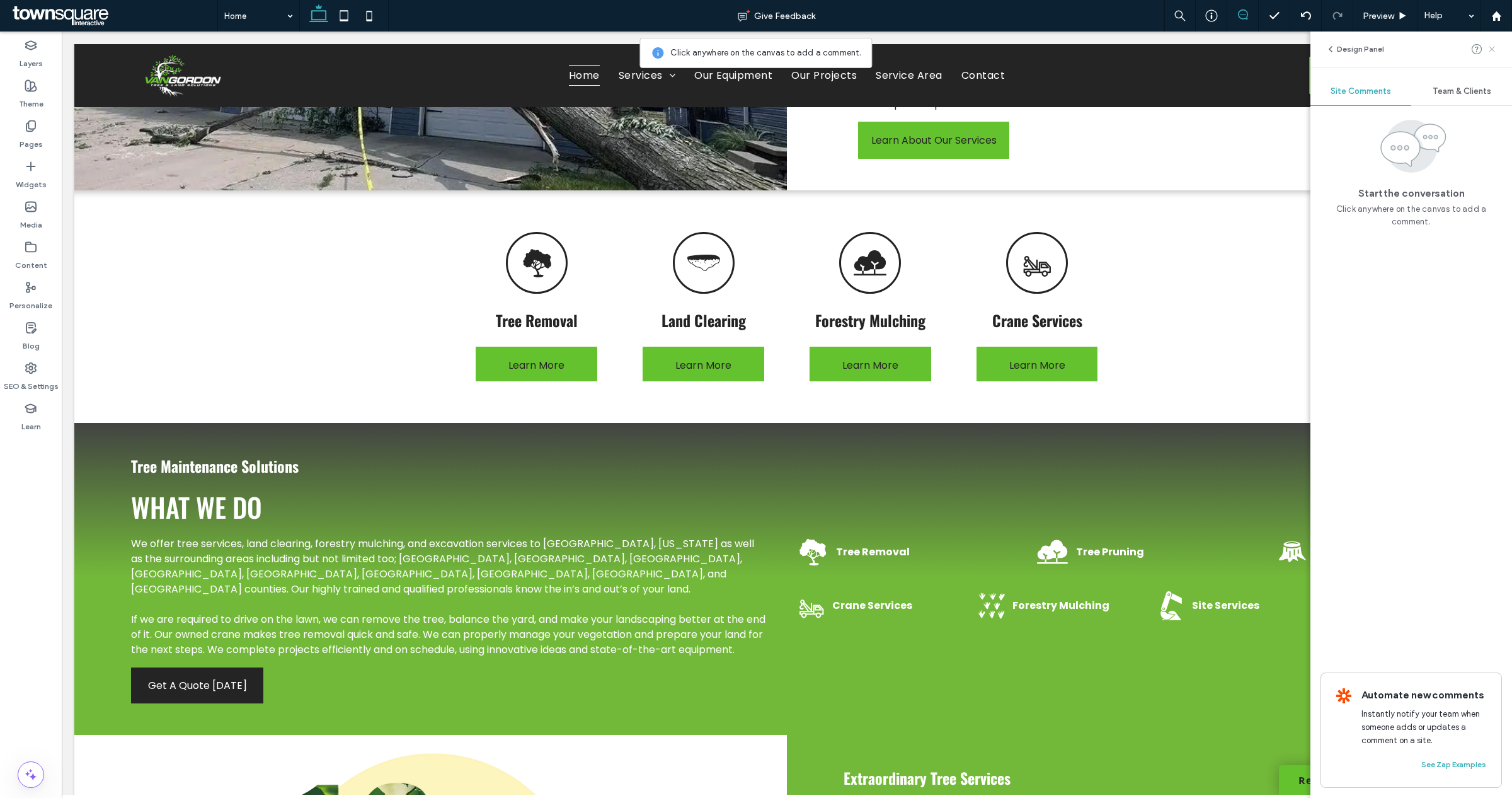
click at [1492, 51] on icon at bounding box center [1492, 49] width 10 height 10
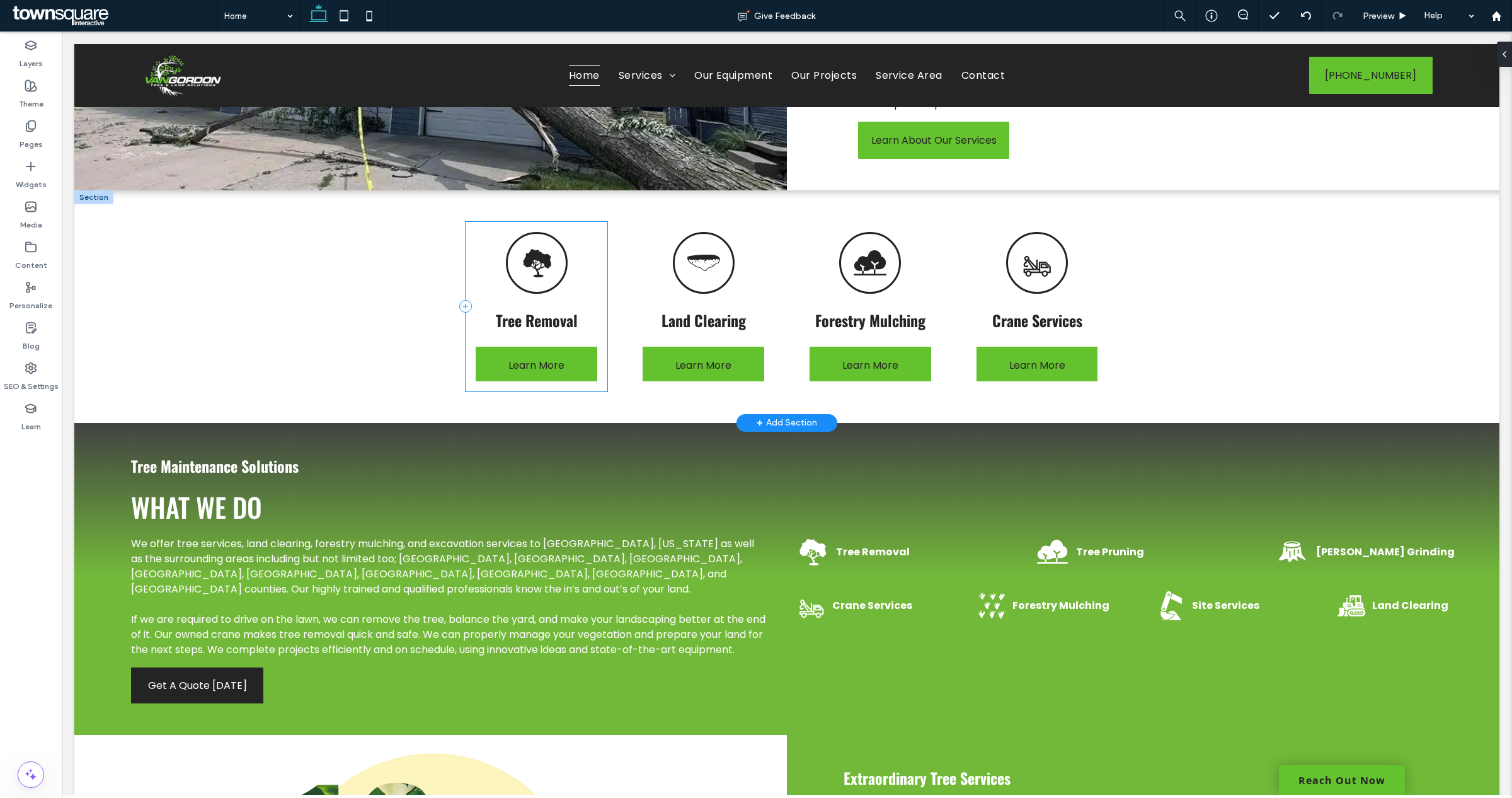
click at [591, 300] on div "Tree Removal Learn More" at bounding box center [536, 307] width 141 height 170
click at [606, 201] on use "button" at bounding box center [604, 203] width 8 height 8
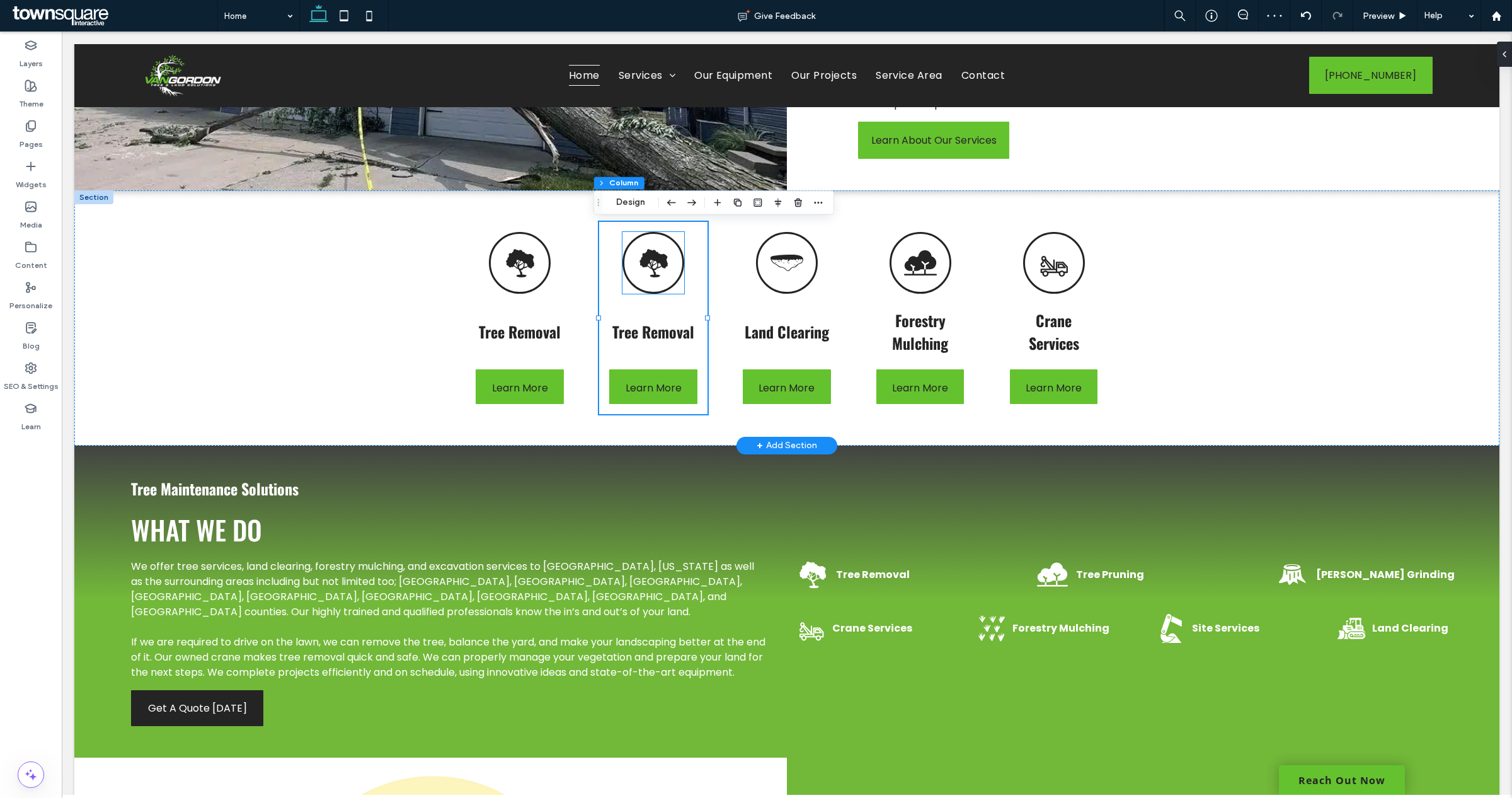
click at [631, 284] on div at bounding box center [653, 262] width 62 height 62
click at [634, 321] on span "Tree Removal" at bounding box center [653, 332] width 82 height 23
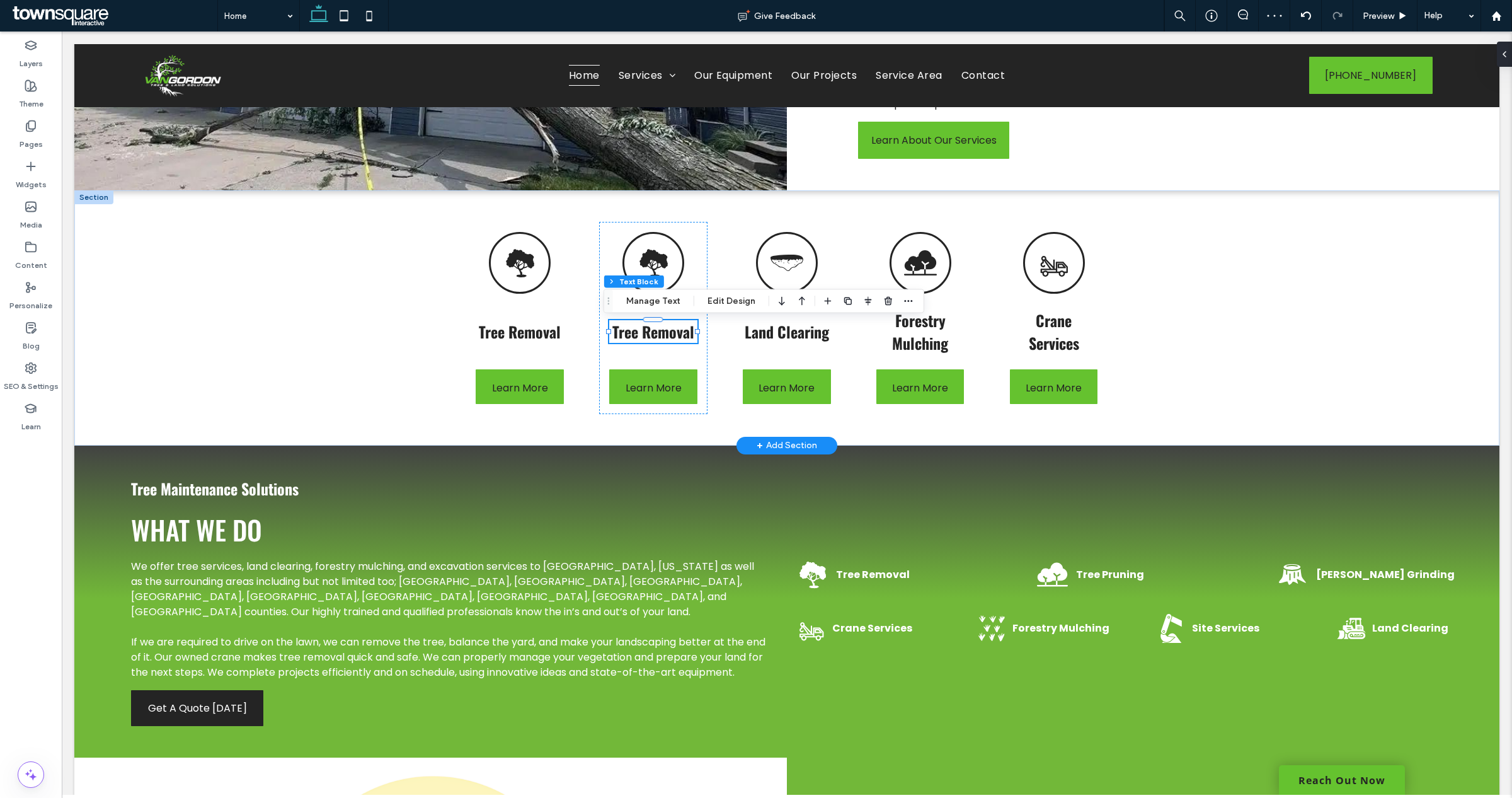
click at [645, 327] on span "Tree Removal" at bounding box center [653, 332] width 82 height 23
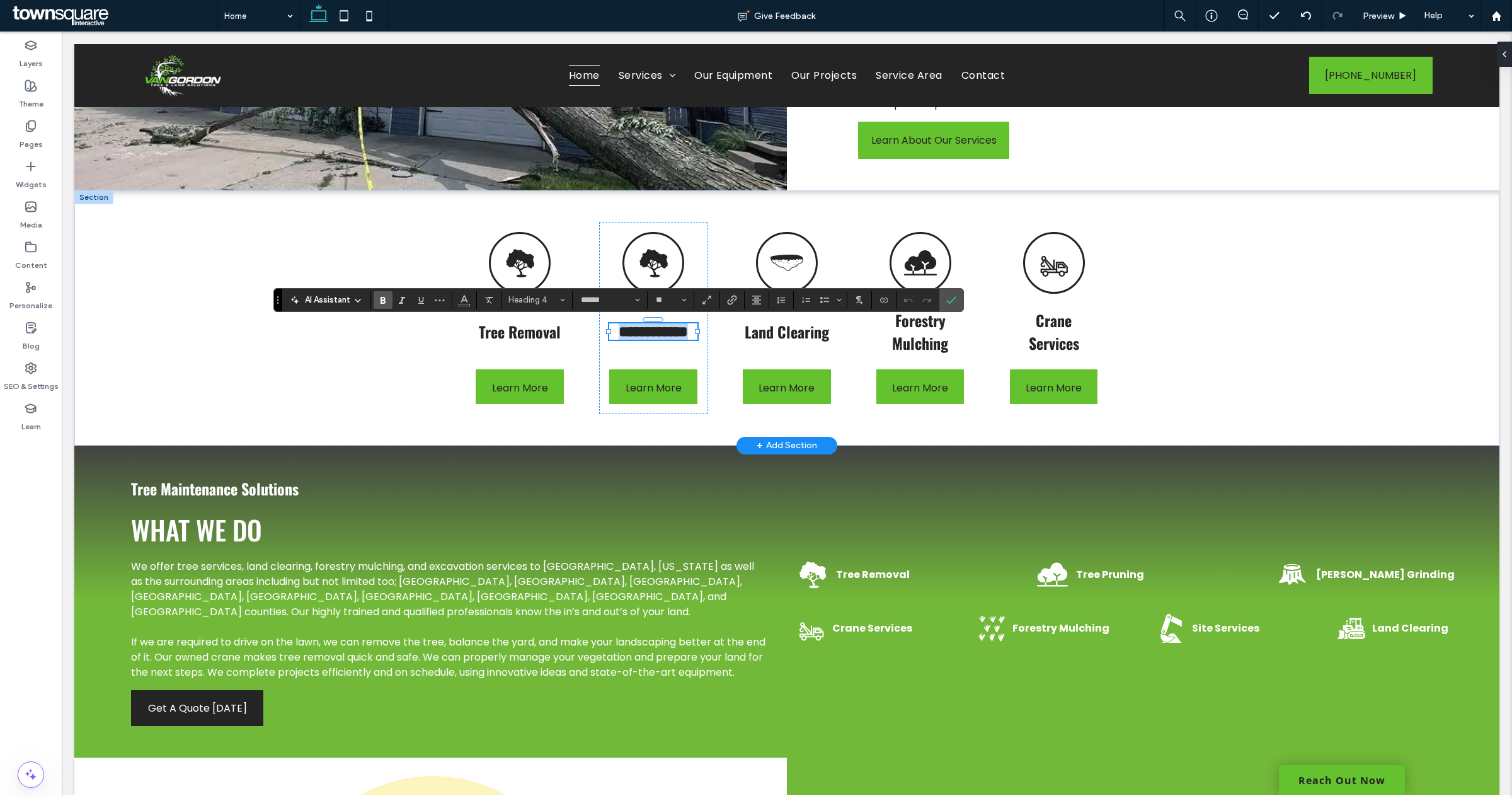
click at [676, 331] on span "**********" at bounding box center [653, 332] width 69 height 15
drag, startPoint x: 640, startPoint y: 336, endPoint x: 689, endPoint y: 336, distance: 49.0
click at [689, 336] on h4 "**********" at bounding box center [652, 331] width 88 height 16
click at [955, 300] on icon "Confirm" at bounding box center [951, 300] width 10 height 10
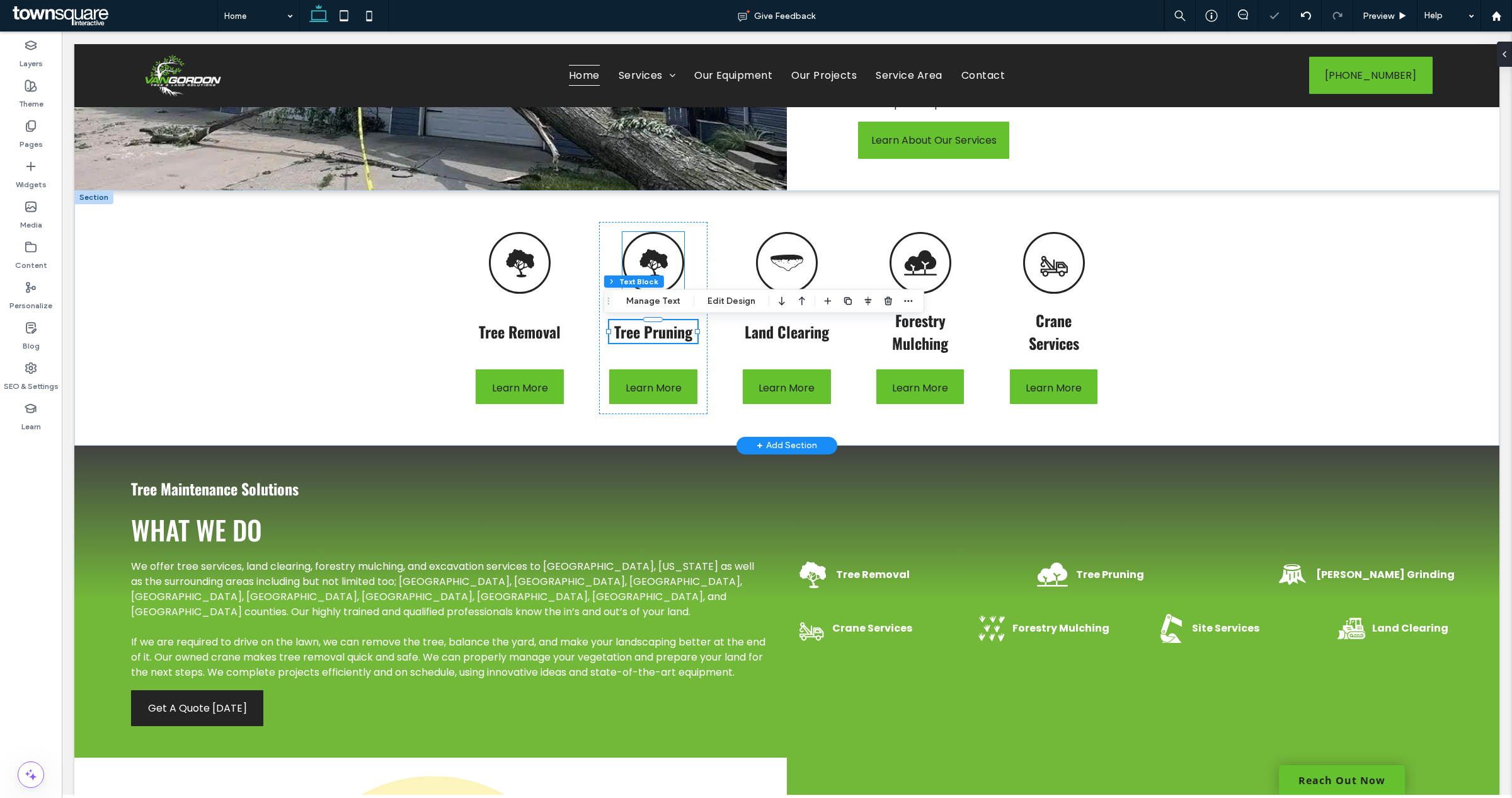
click at [669, 271] on div at bounding box center [653, 262] width 62 height 62
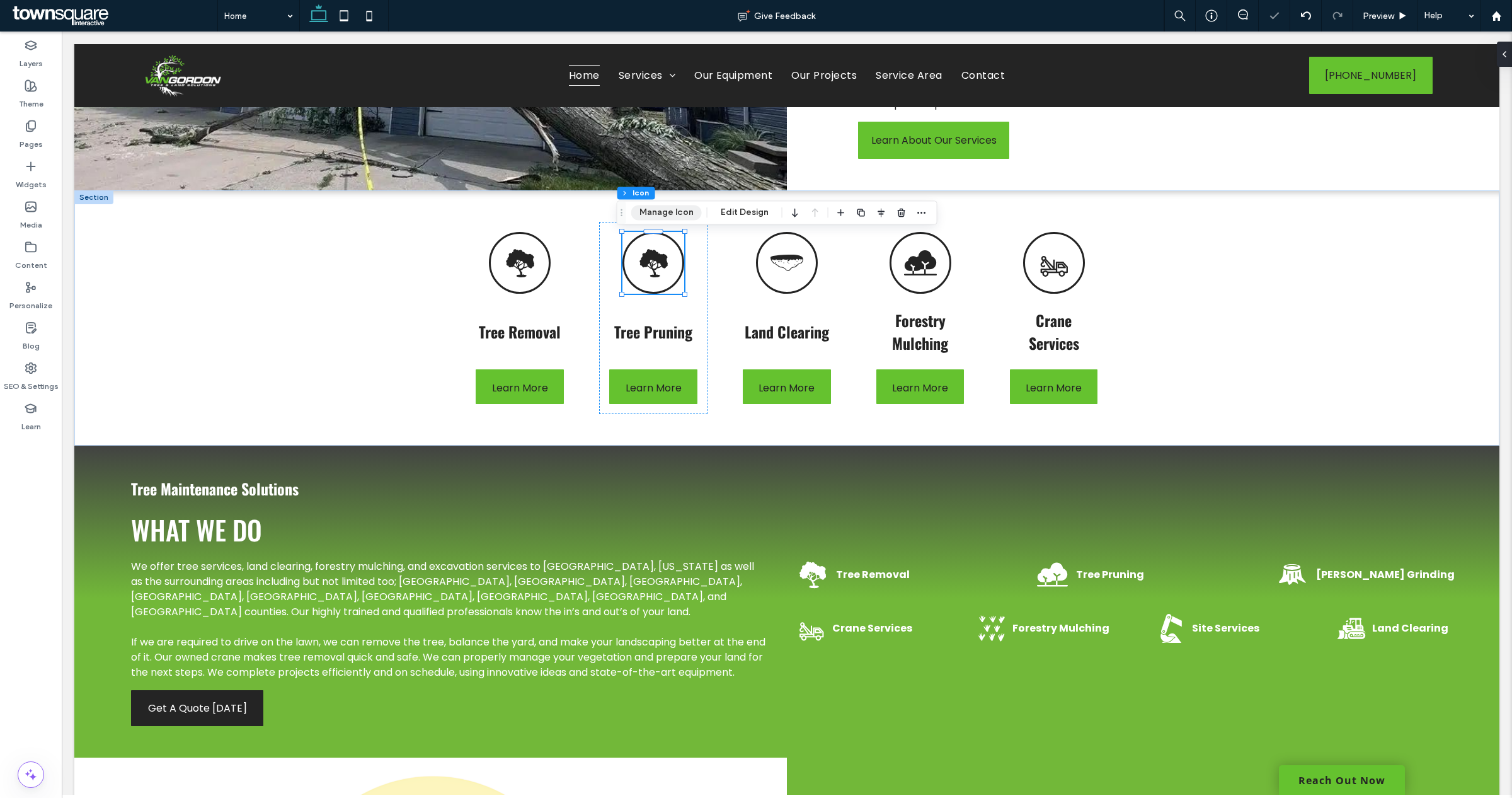
click at [647, 216] on button "Manage Icon" at bounding box center [666, 212] width 70 height 15
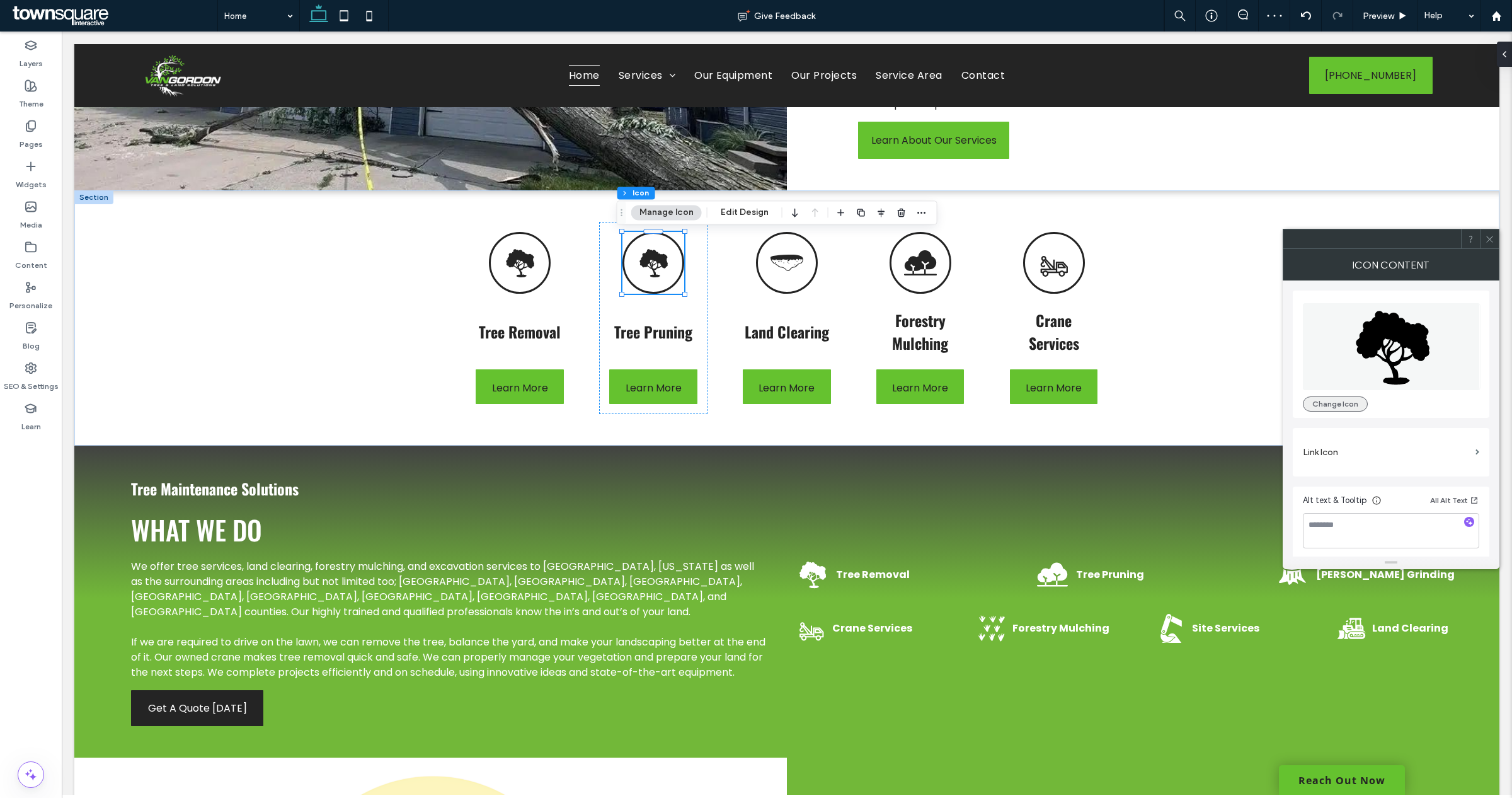
click at [1317, 400] on button "Change Icon" at bounding box center [1334, 404] width 65 height 15
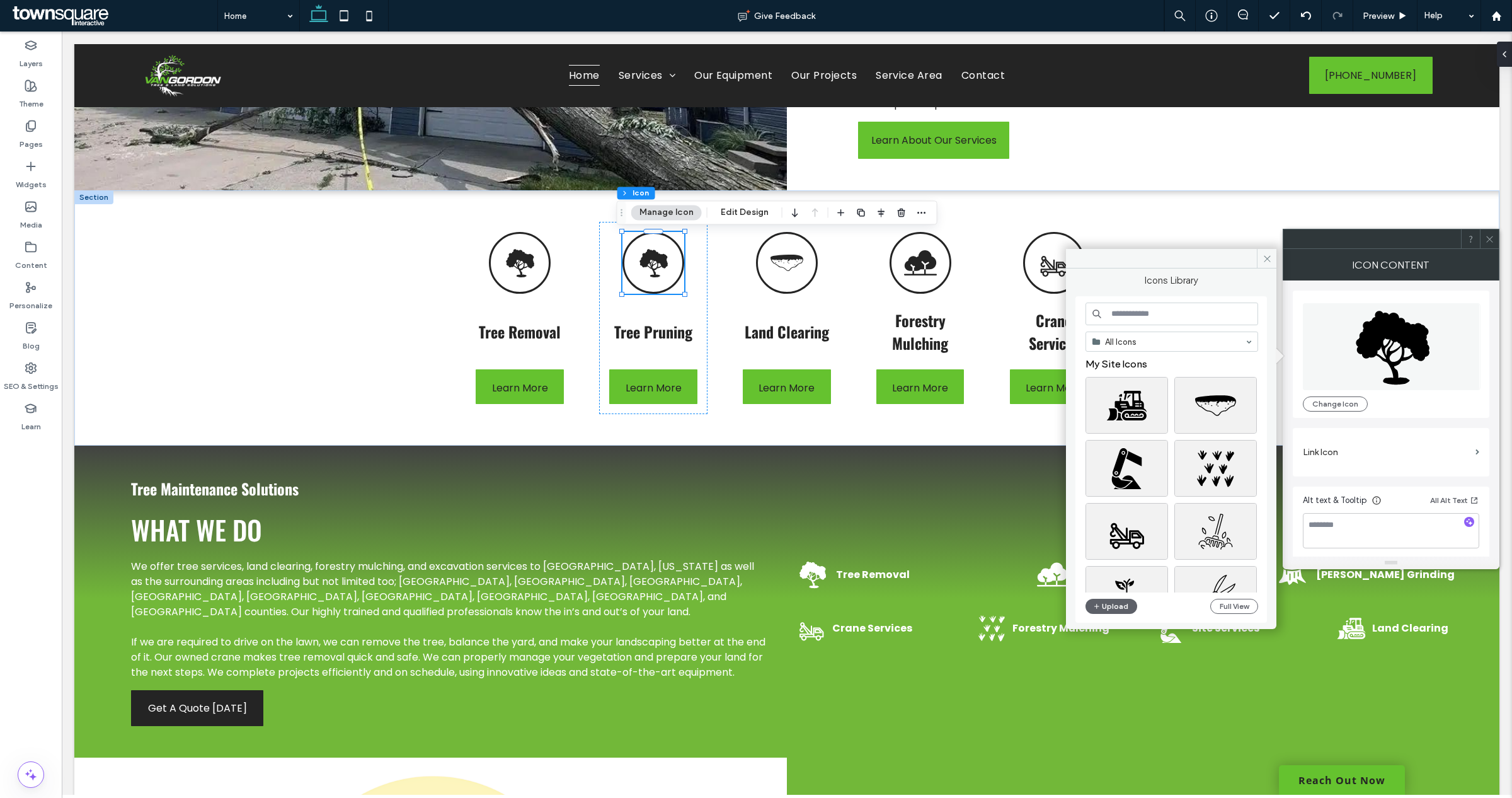
click at [1175, 320] on input at bounding box center [1171, 314] width 173 height 23
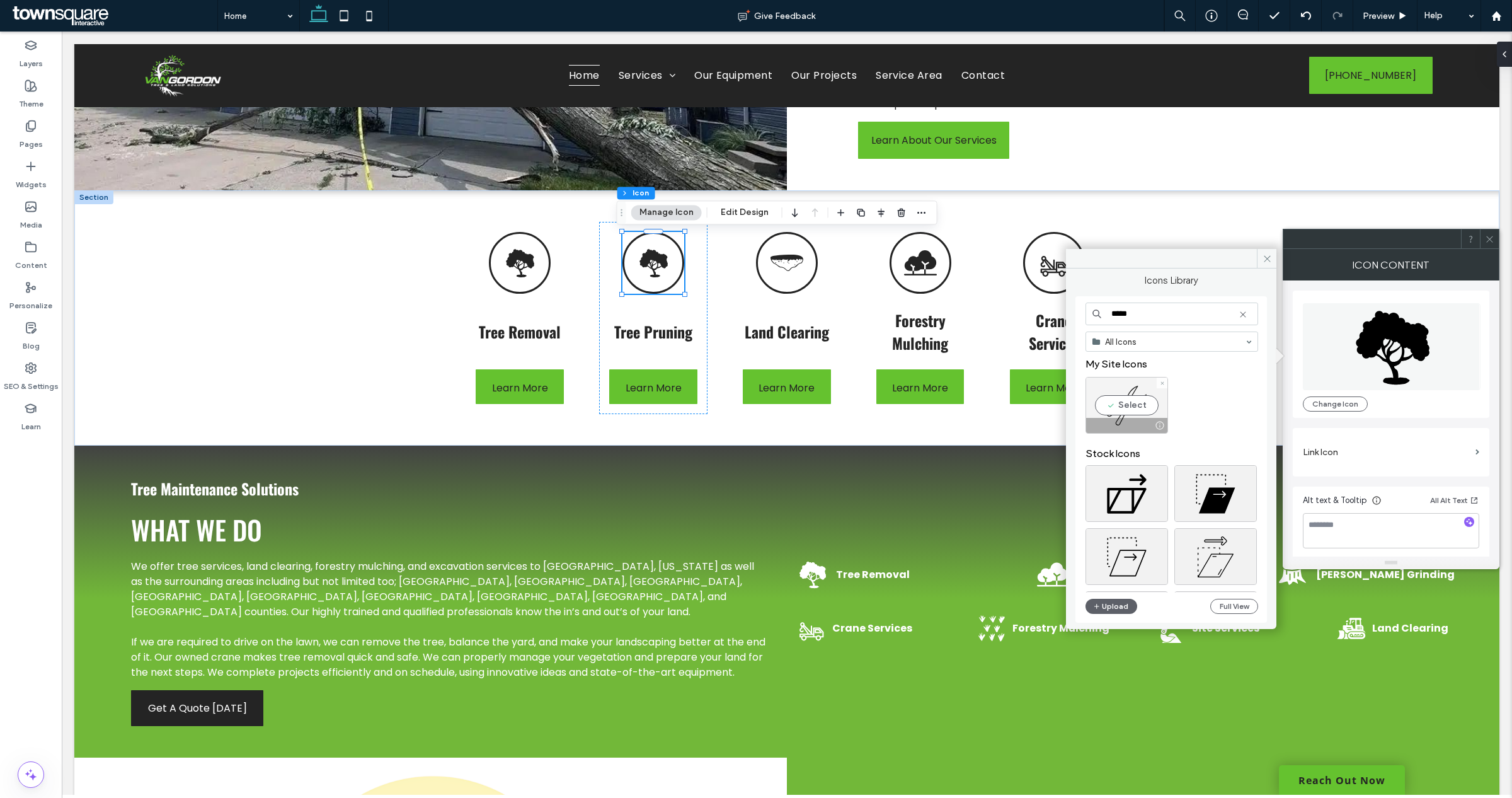
type input "*****"
click at [1124, 410] on div "Select" at bounding box center [1127, 404] width 83 height 57
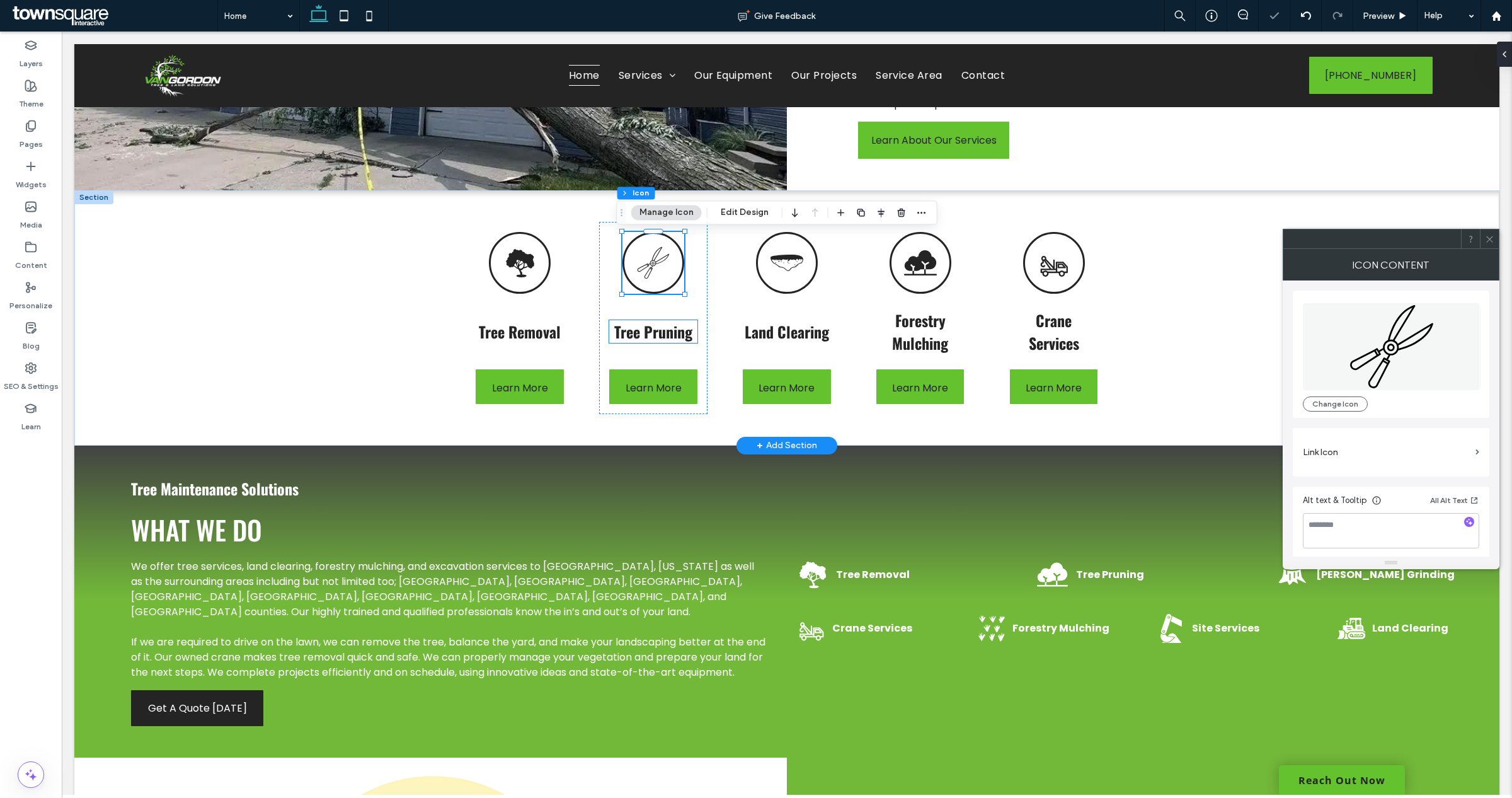
click at [647, 328] on span "Tree Pruning" at bounding box center [653, 332] width 78 height 23
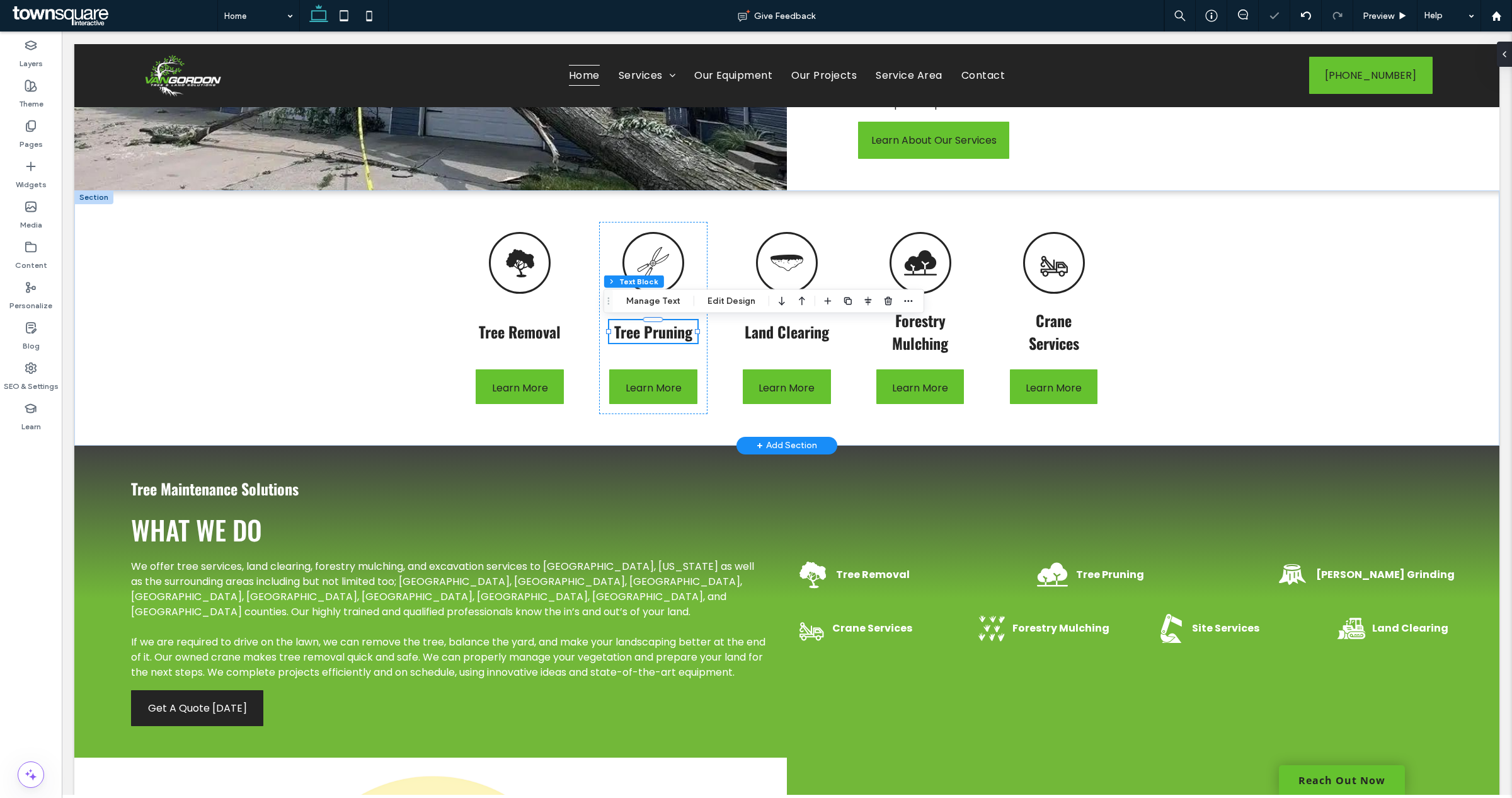
click at [655, 341] on span "Tree Pruning" at bounding box center [653, 332] width 78 height 23
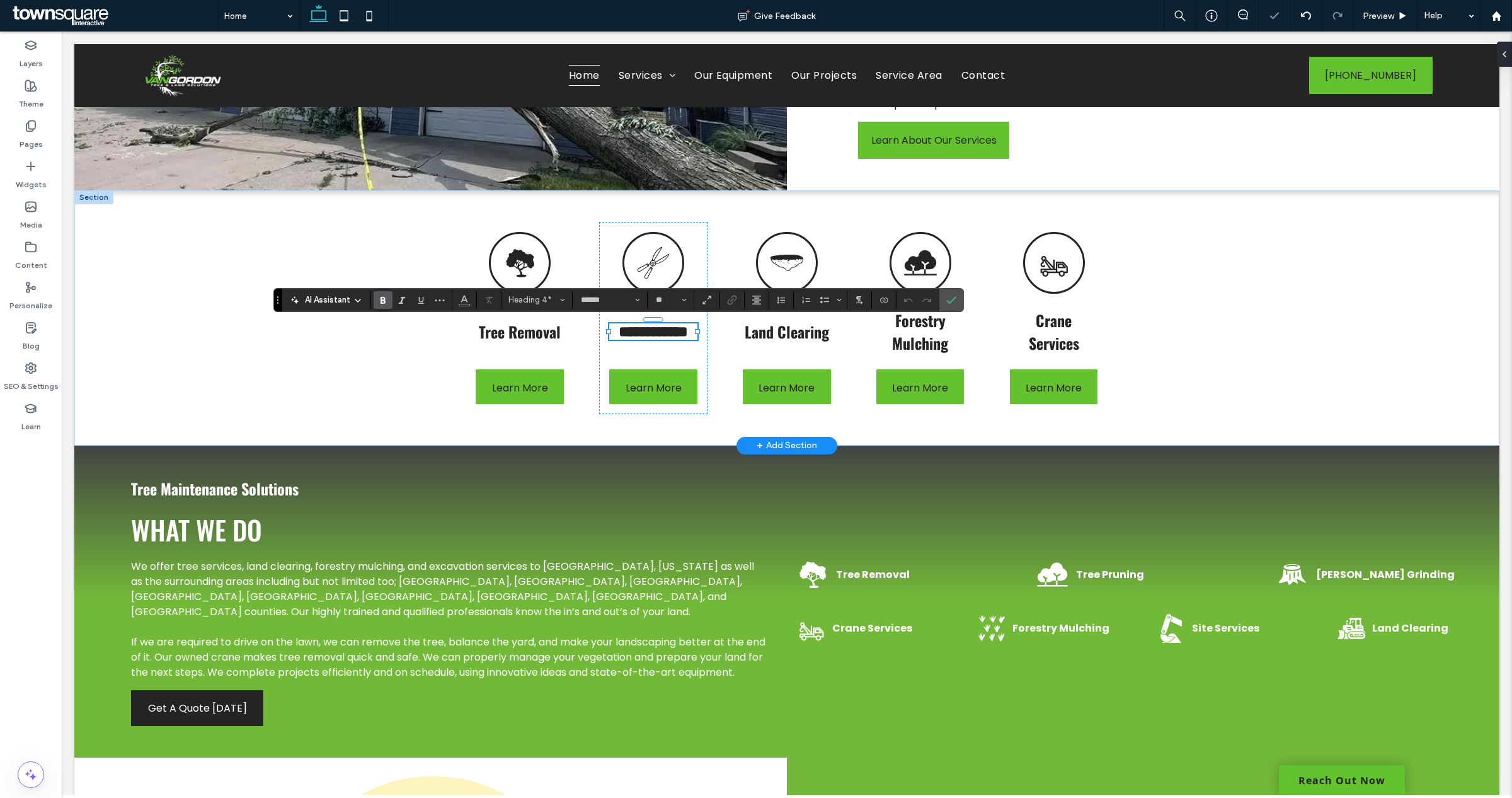
click at [666, 338] on span "**********" at bounding box center [653, 332] width 69 height 15
click at [1192, 311] on div "**********" at bounding box center [786, 317] width 1425 height 255
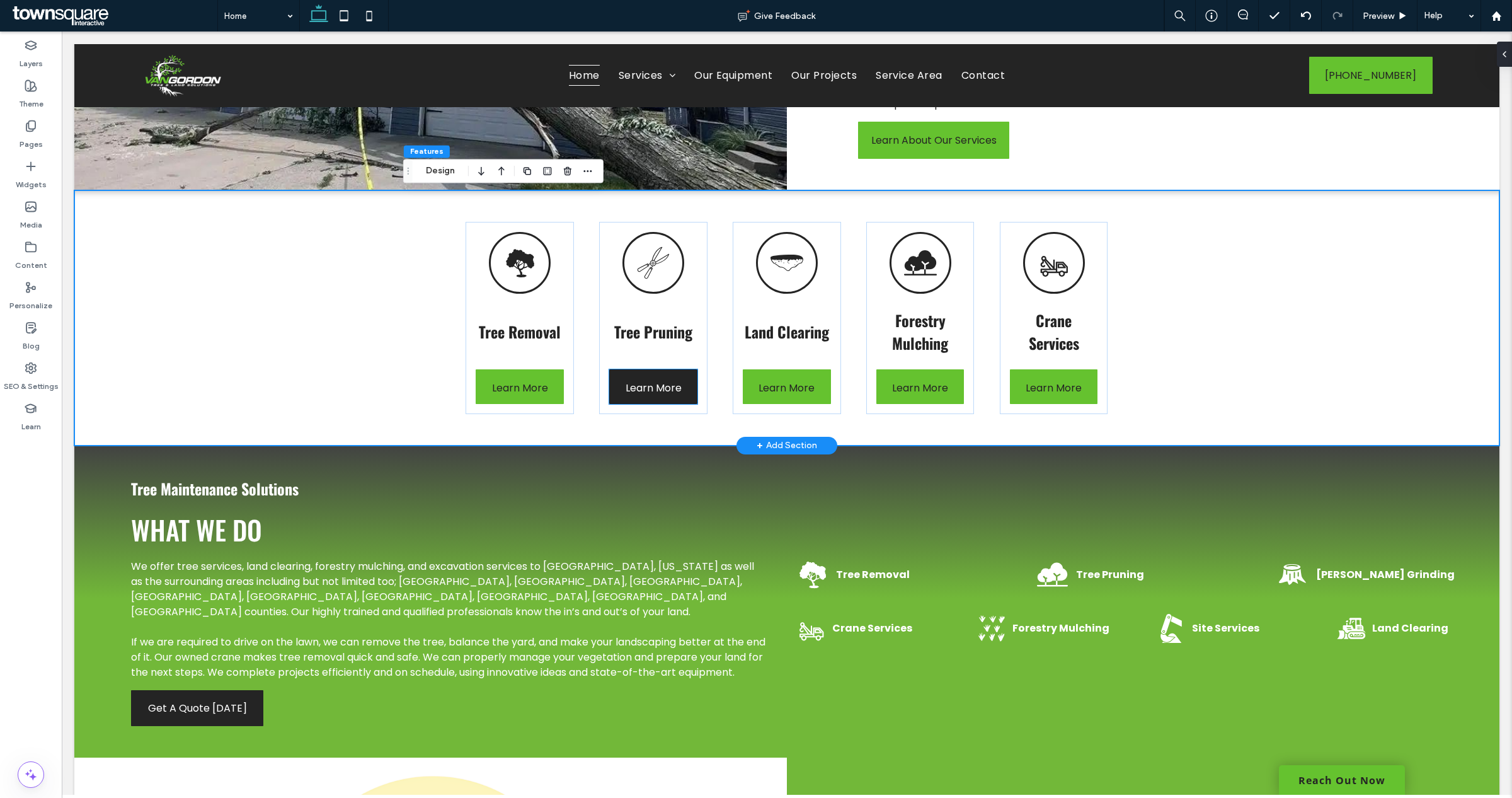
click at [669, 386] on span "Learn More" at bounding box center [653, 387] width 56 height 36
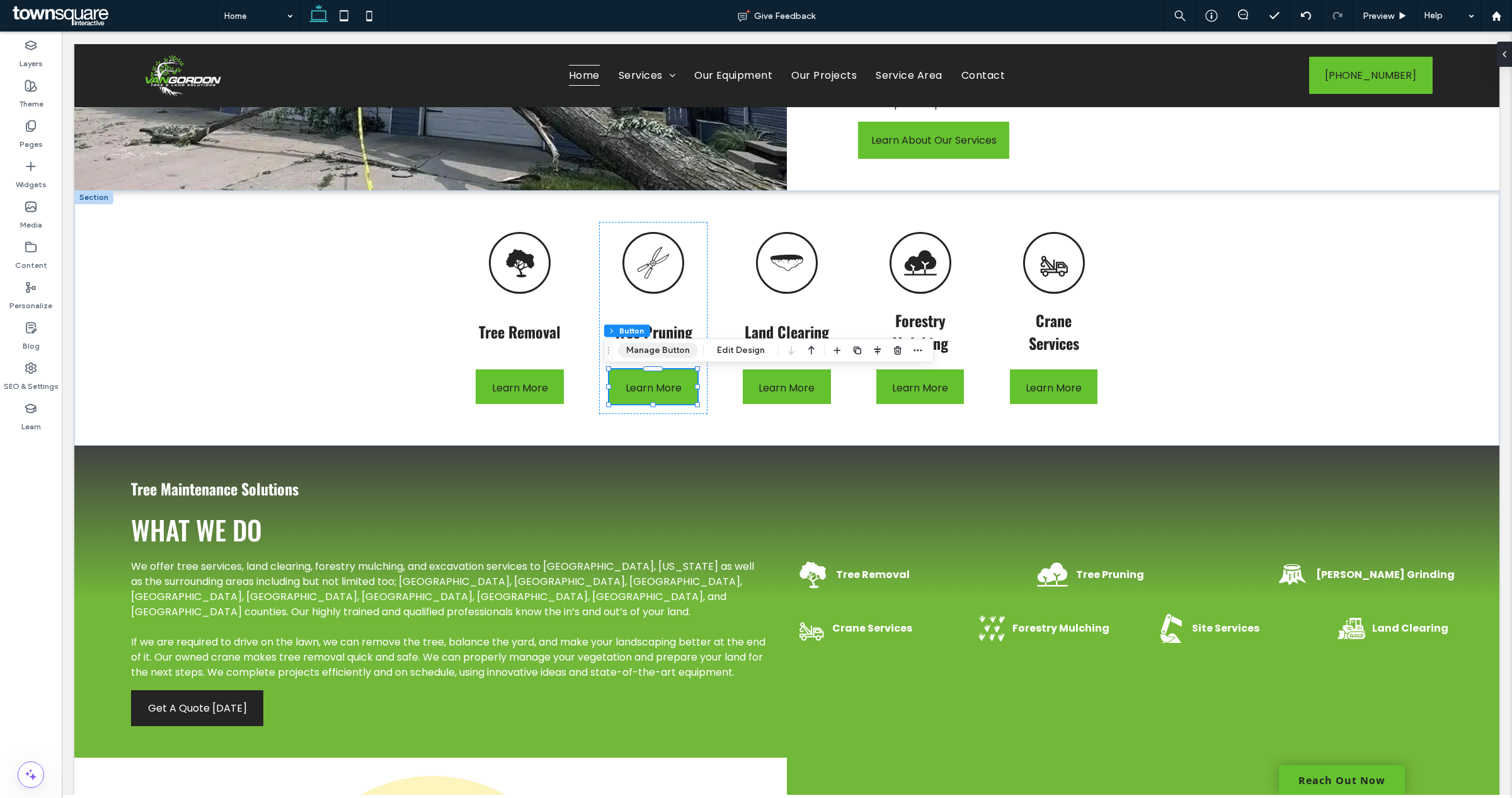
click at [667, 354] on button "Manage Button" at bounding box center [657, 350] width 80 height 15
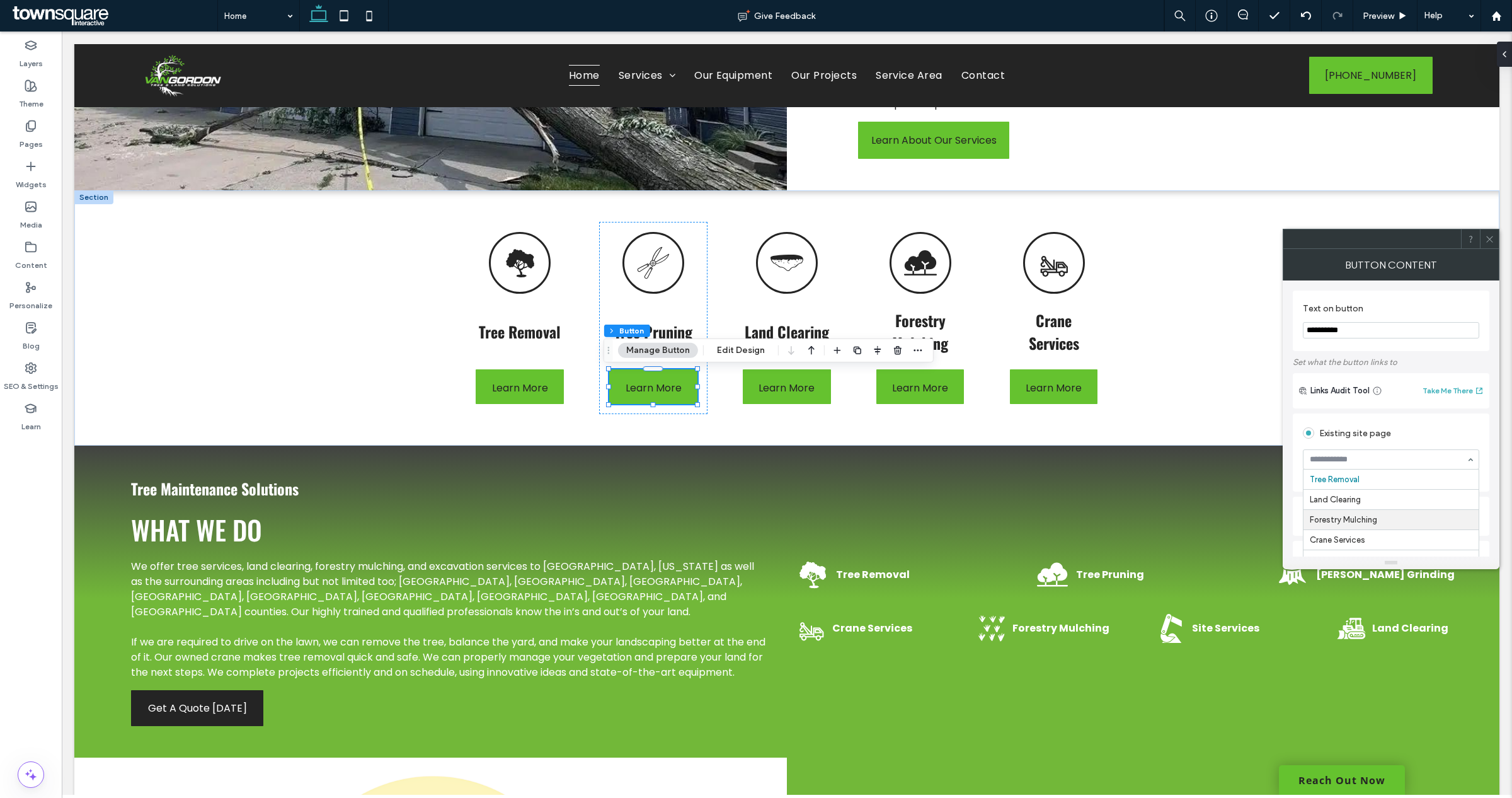
scroll to position [98, 0]
click at [1494, 249] on div "Button Content" at bounding box center [1390, 264] width 217 height 32
click at [1489, 237] on icon at bounding box center [1490, 239] width 10 height 10
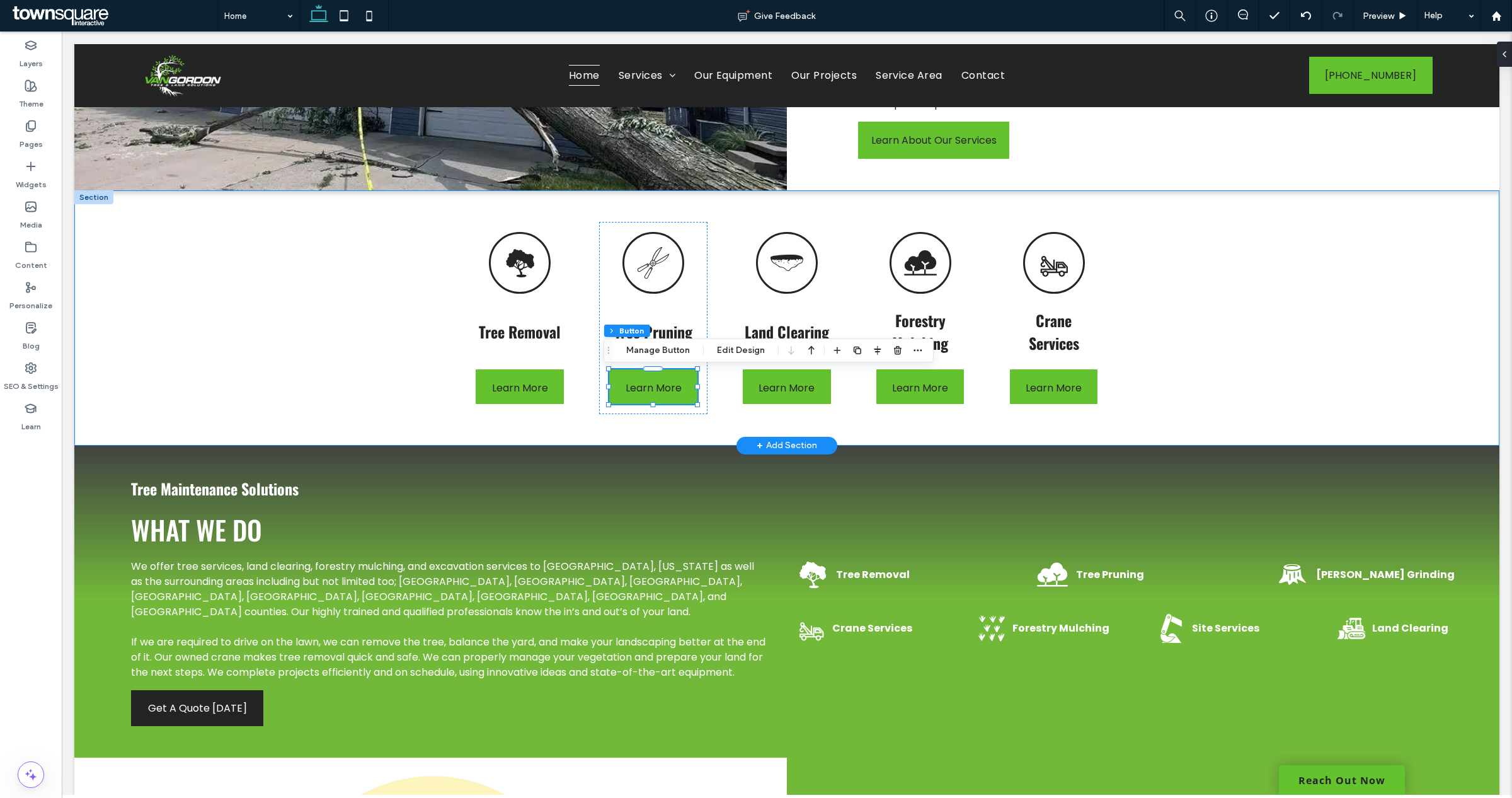
click at [1296, 246] on div "Tree Removal Learn More Tree Pruning Learn More Land Clearing Learn More Forest…" at bounding box center [786, 317] width 1425 height 255
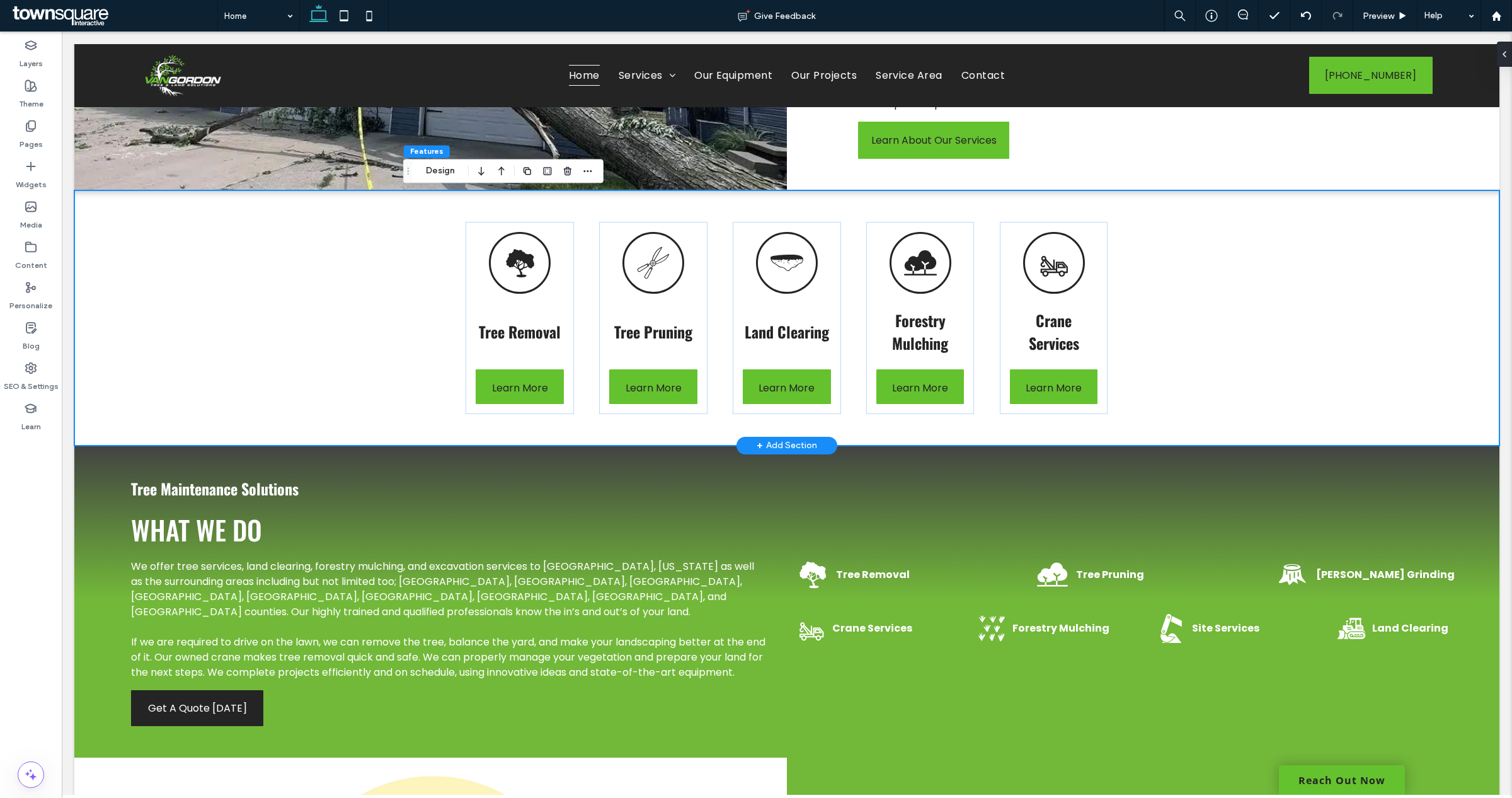
click at [1205, 331] on div "Tree Removal Learn More Tree Pruning Learn More Land Clearing Learn More Forest…" at bounding box center [786, 317] width 1425 height 255
click at [675, 385] on link "Learn More" at bounding box center [652, 387] width 88 height 35
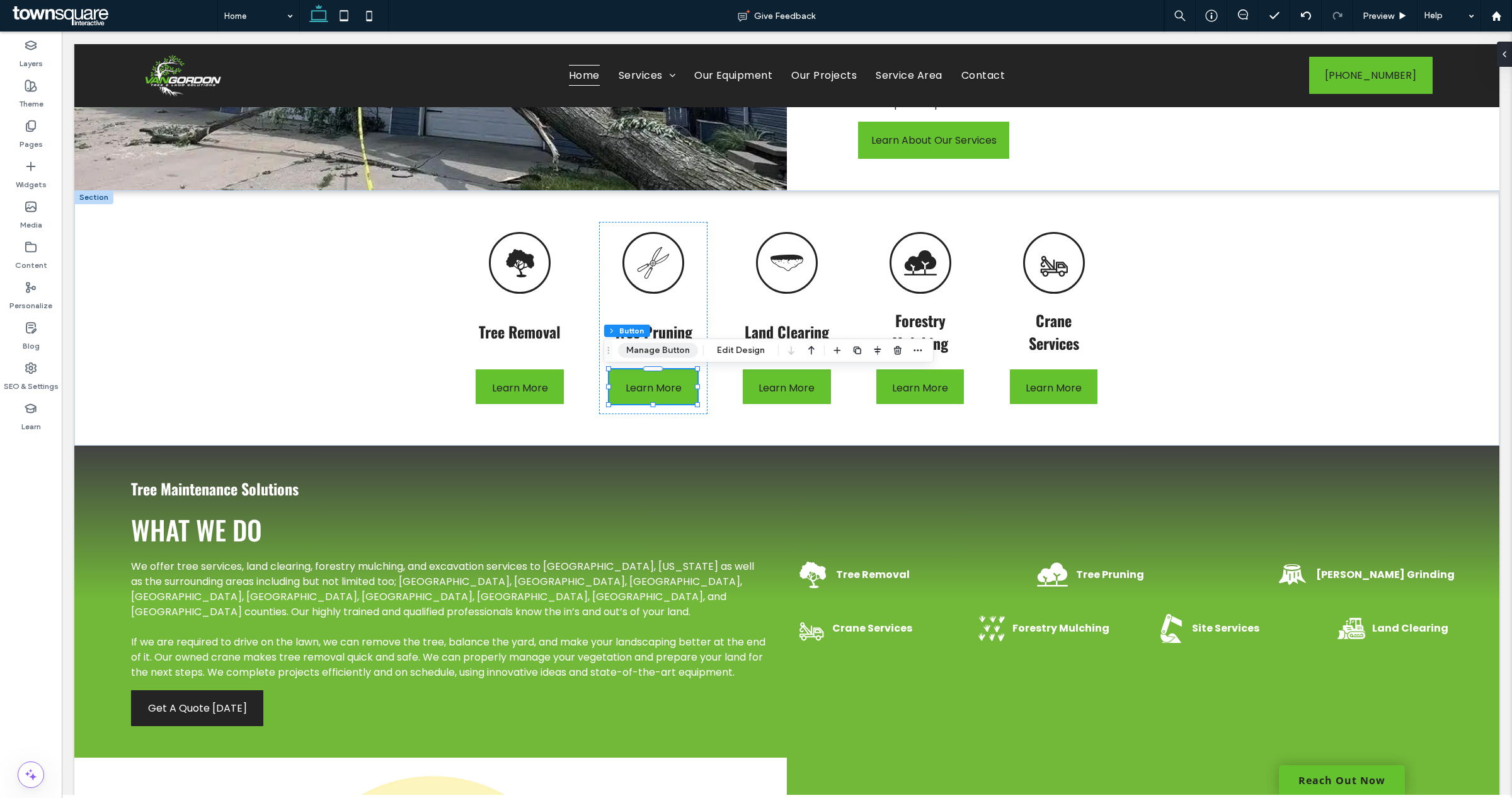
click at [663, 348] on button "Manage Button" at bounding box center [657, 350] width 80 height 15
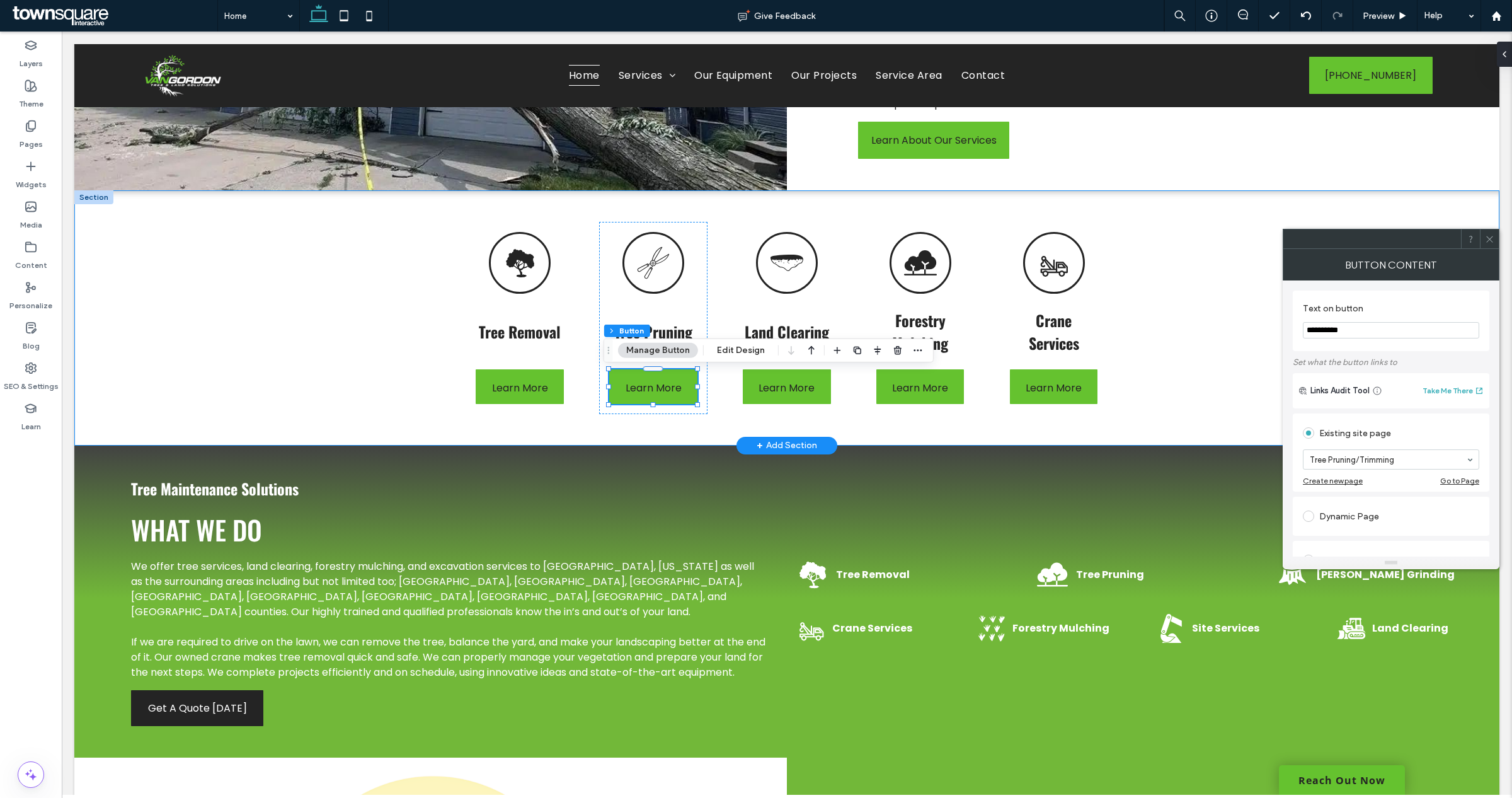
click at [1206, 310] on div "Tree Removal Learn More Tree Pruning Learn More Land Clearing Learn More Forest…" at bounding box center [786, 317] width 1425 height 255
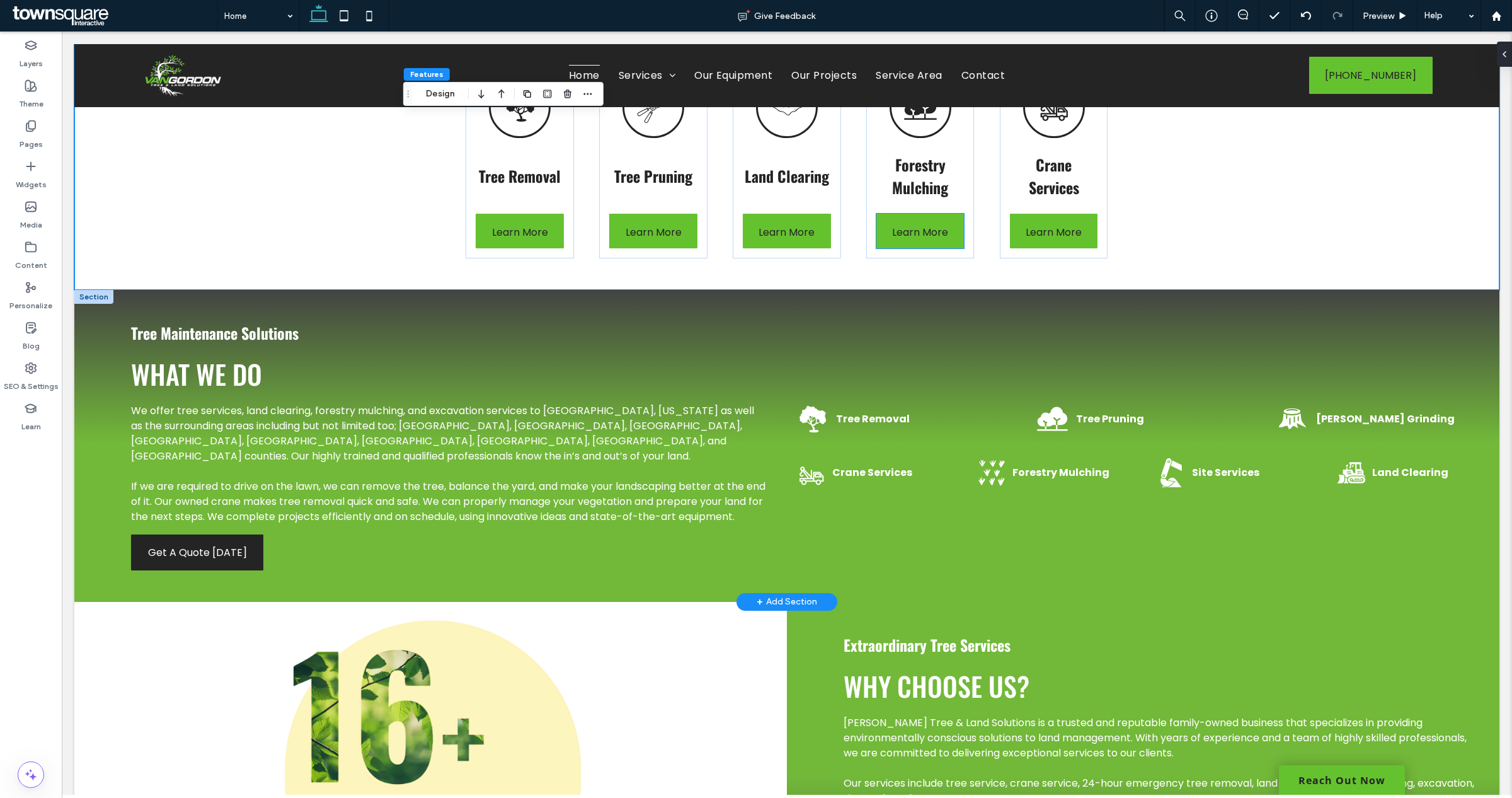
scroll to position [867, 0]
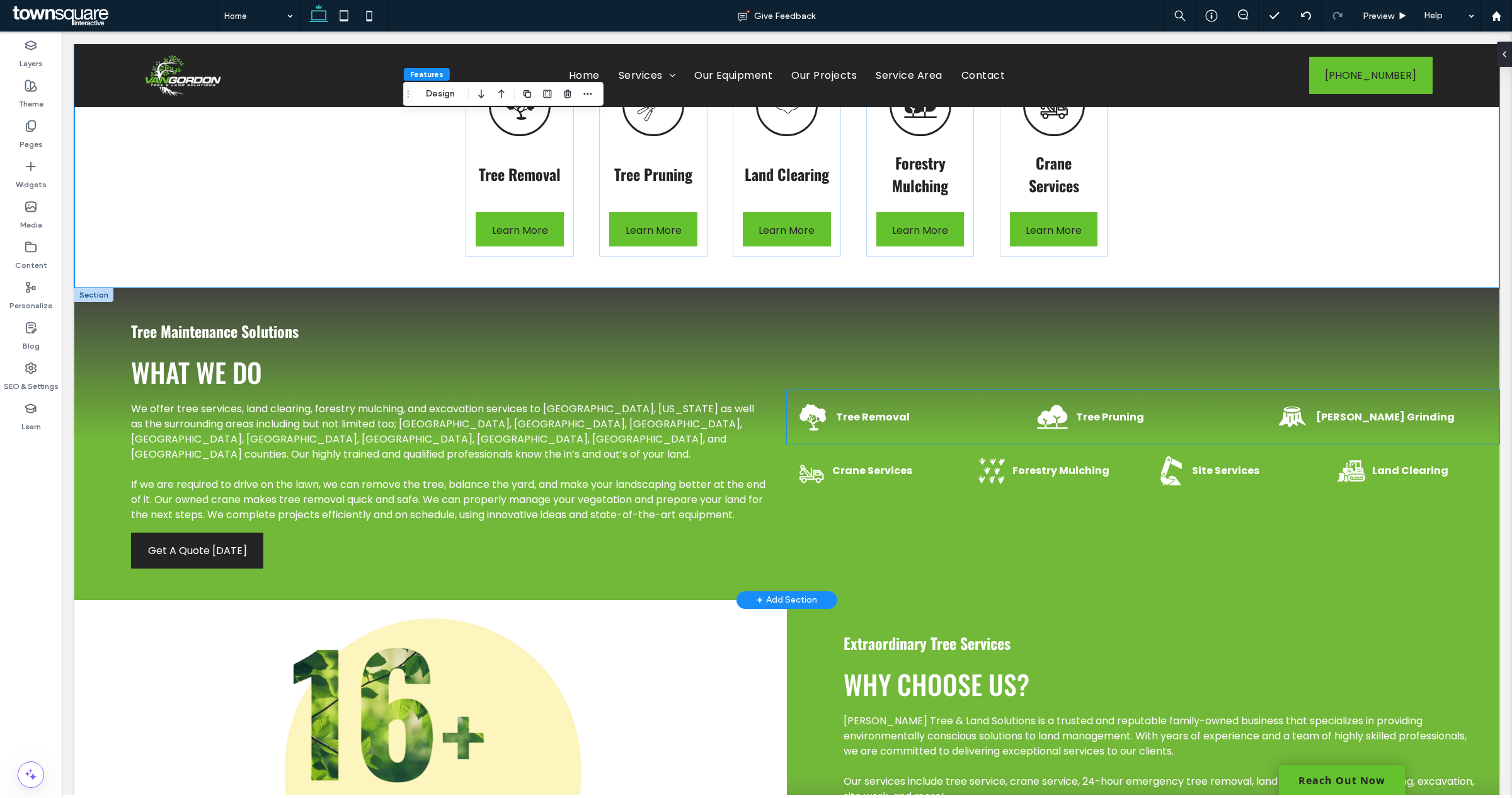
click at [1056, 419] on icon at bounding box center [1053, 417] width 31 height 24
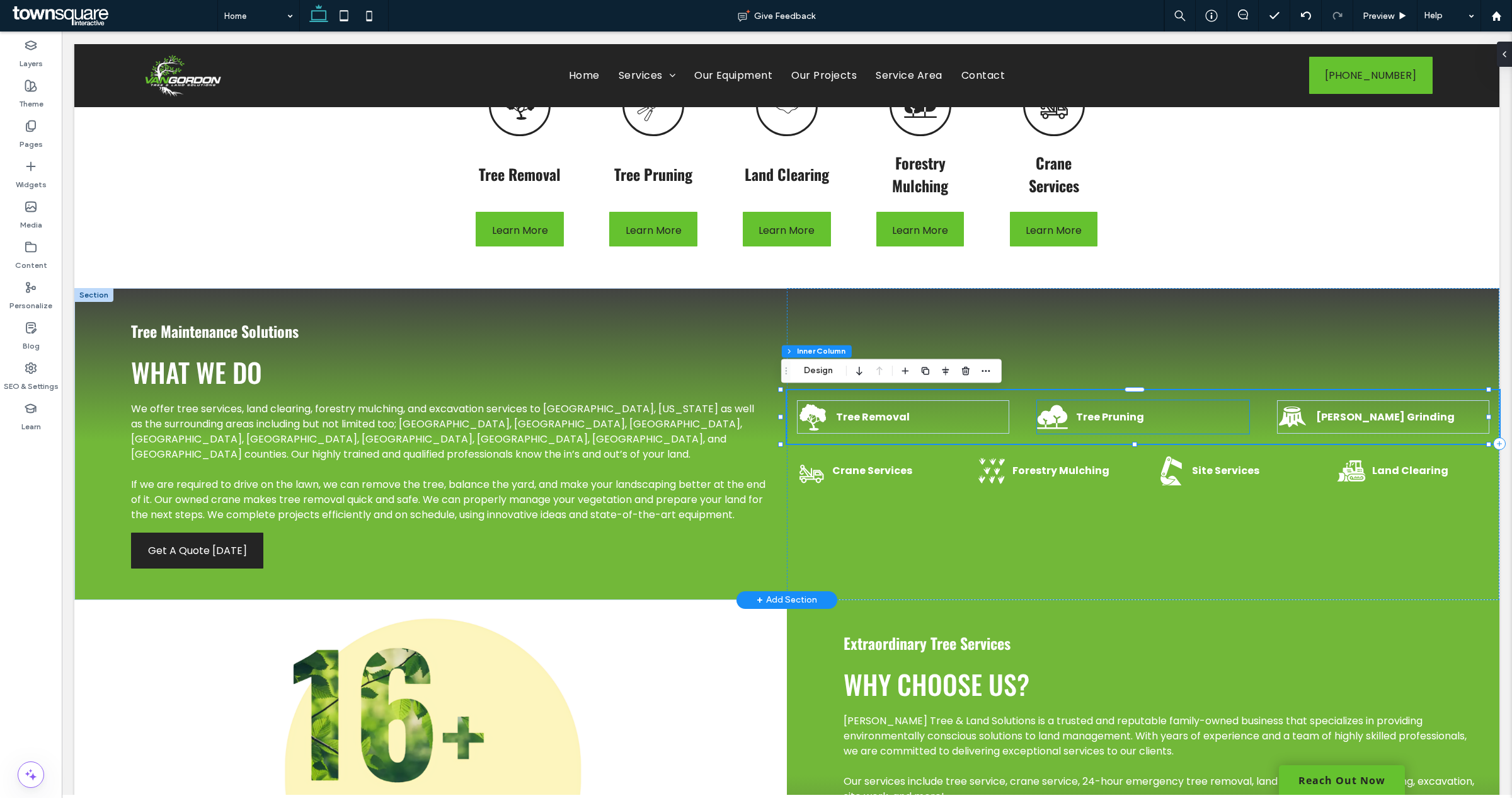
click at [1046, 416] on icon at bounding box center [1053, 417] width 31 height 24
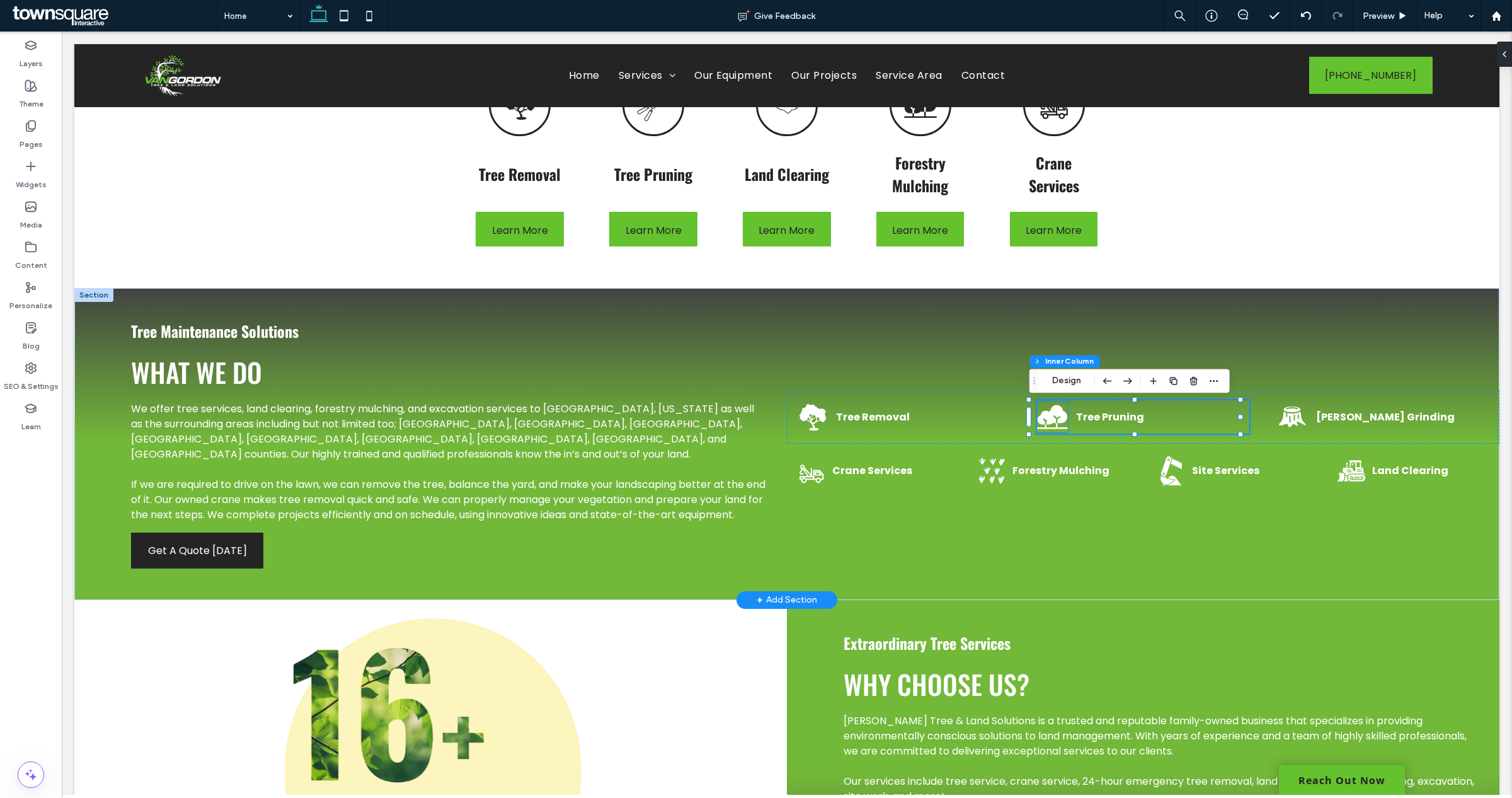
click at [1048, 414] on icon at bounding box center [1053, 417] width 31 height 24
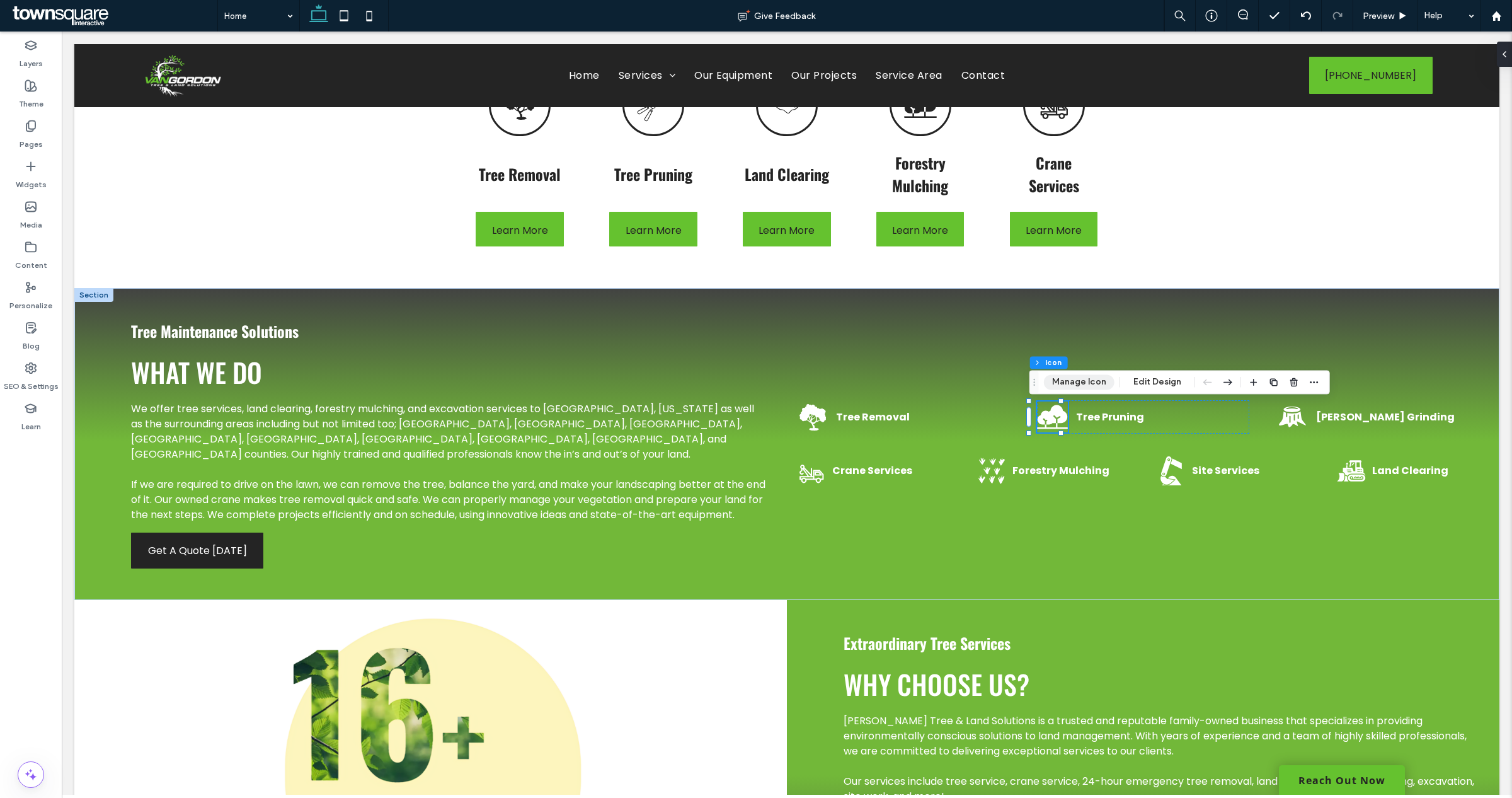
click at [1073, 388] on button "Manage Icon" at bounding box center [1079, 382] width 70 height 15
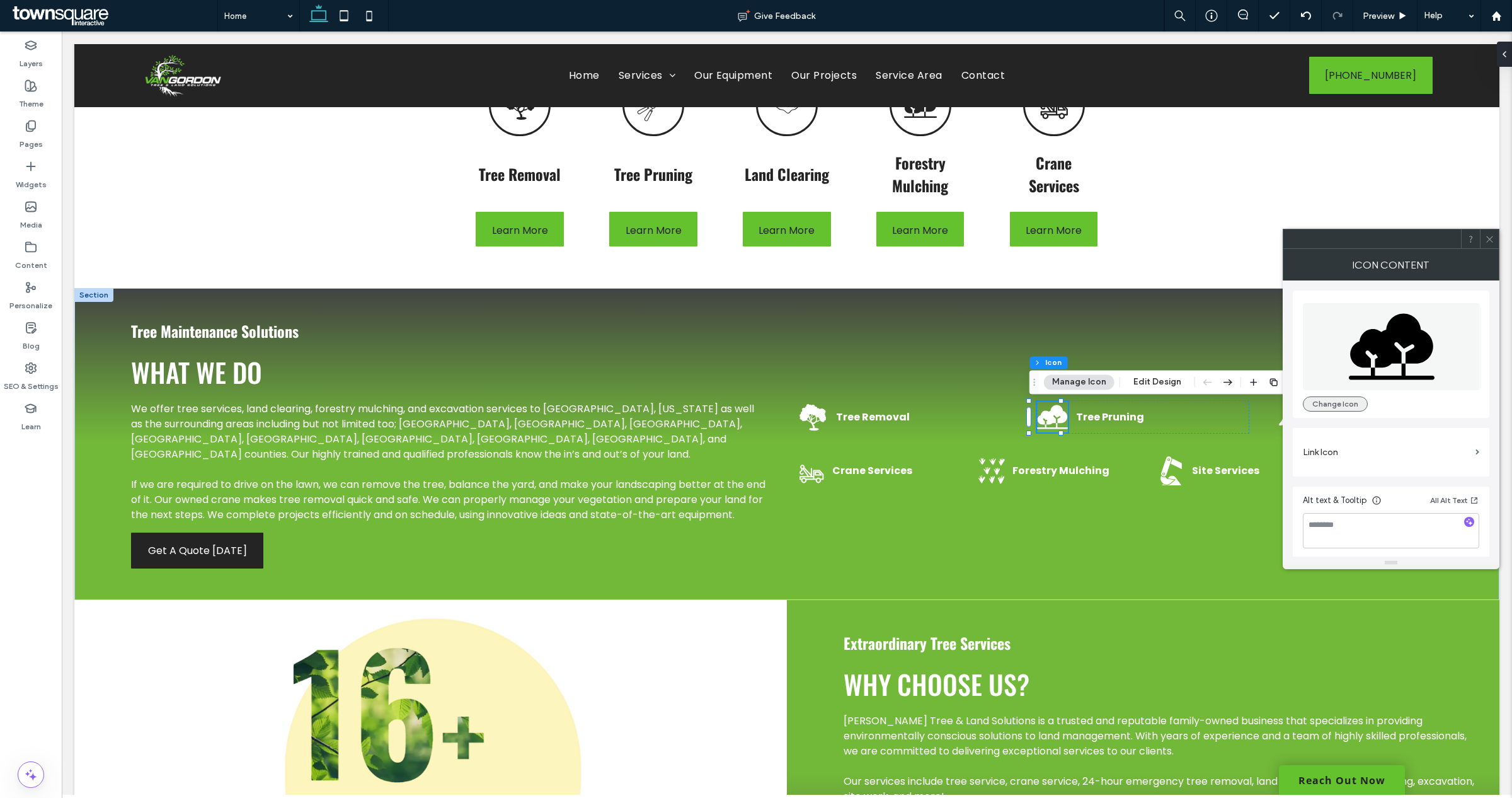
click at [1338, 400] on button "Change Icon" at bounding box center [1334, 404] width 65 height 15
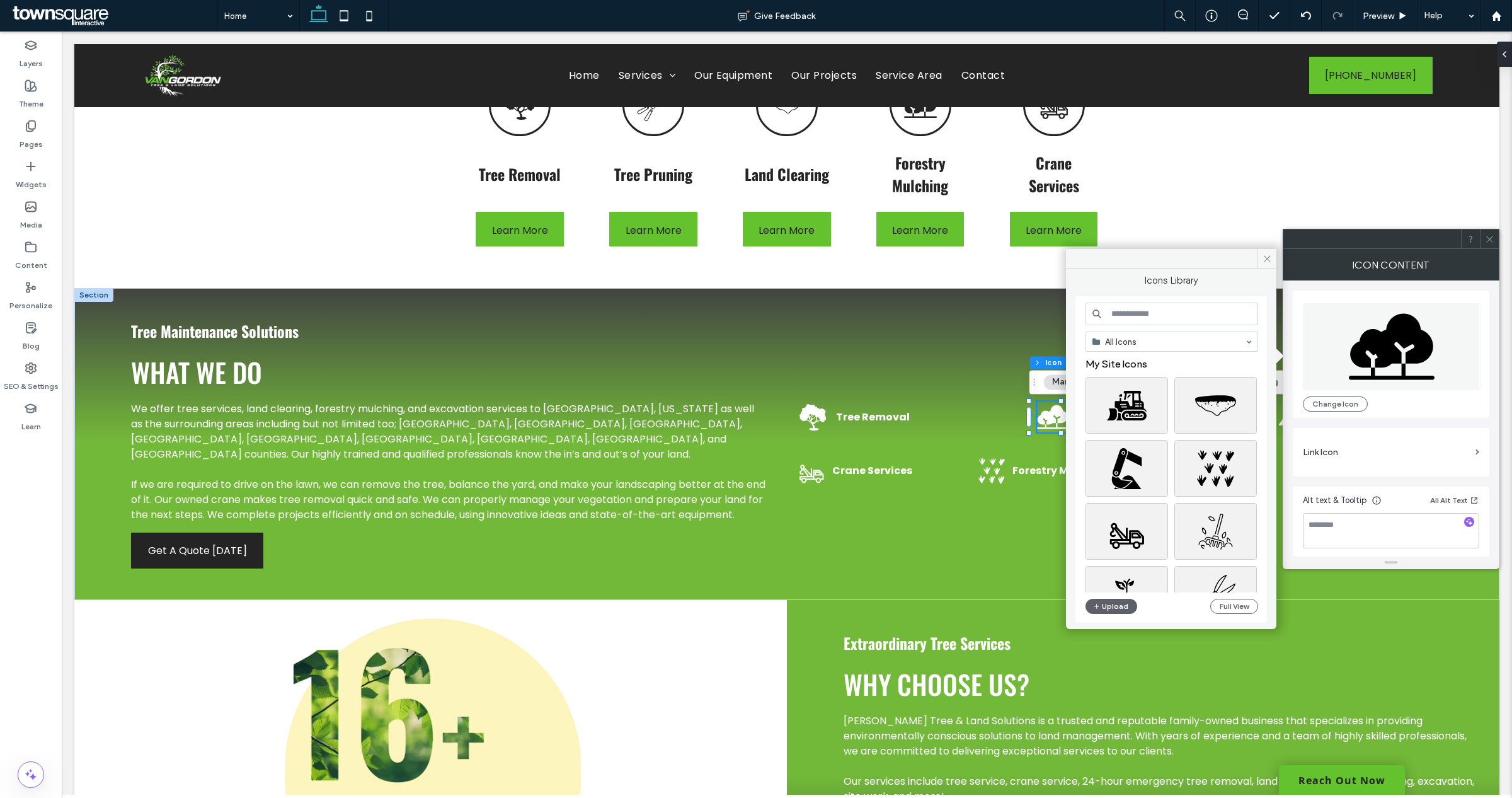
click at [1166, 314] on input at bounding box center [1171, 314] width 173 height 23
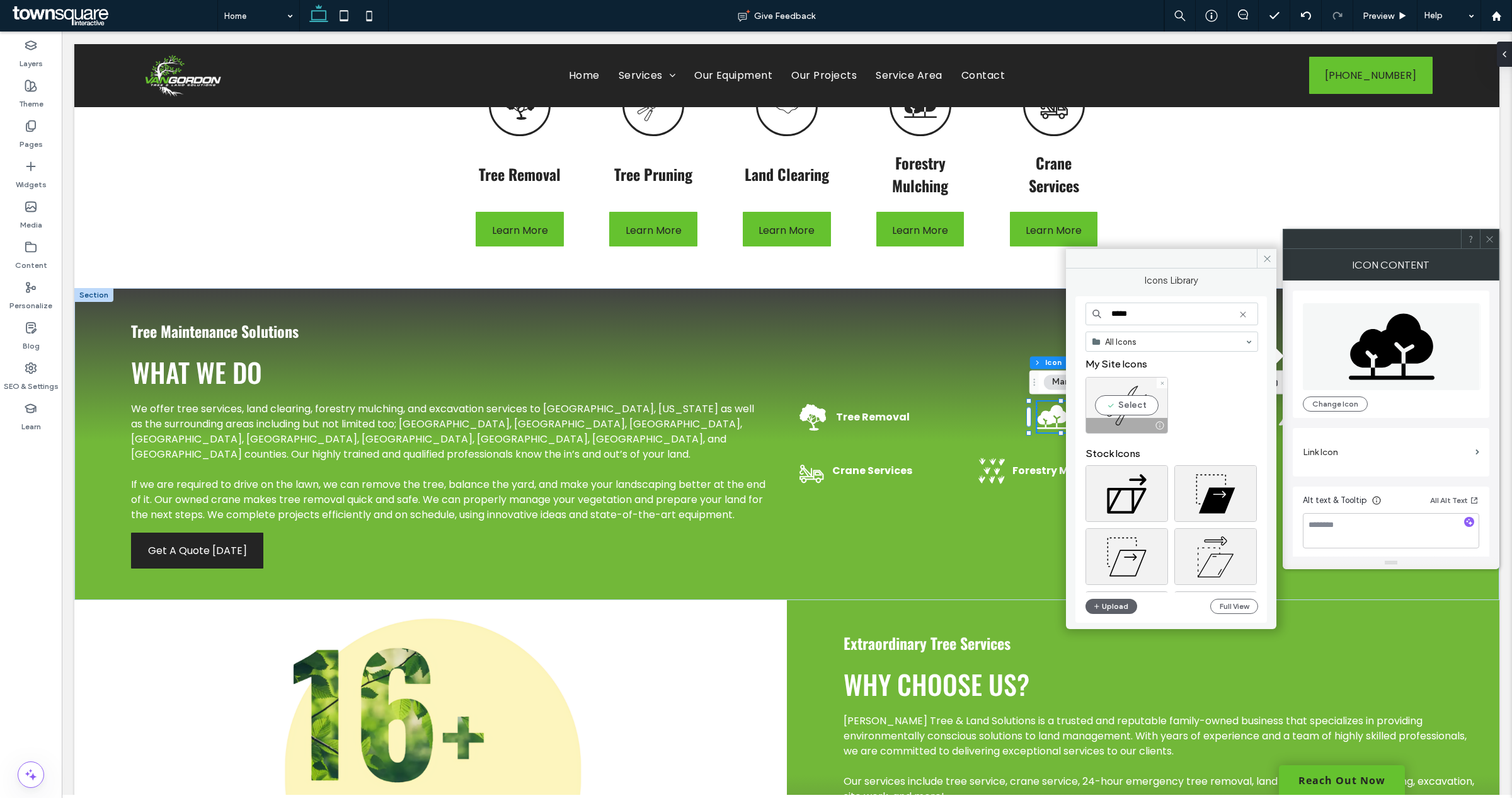
type input "*****"
click at [1142, 389] on div "Select" at bounding box center [1127, 404] width 83 height 57
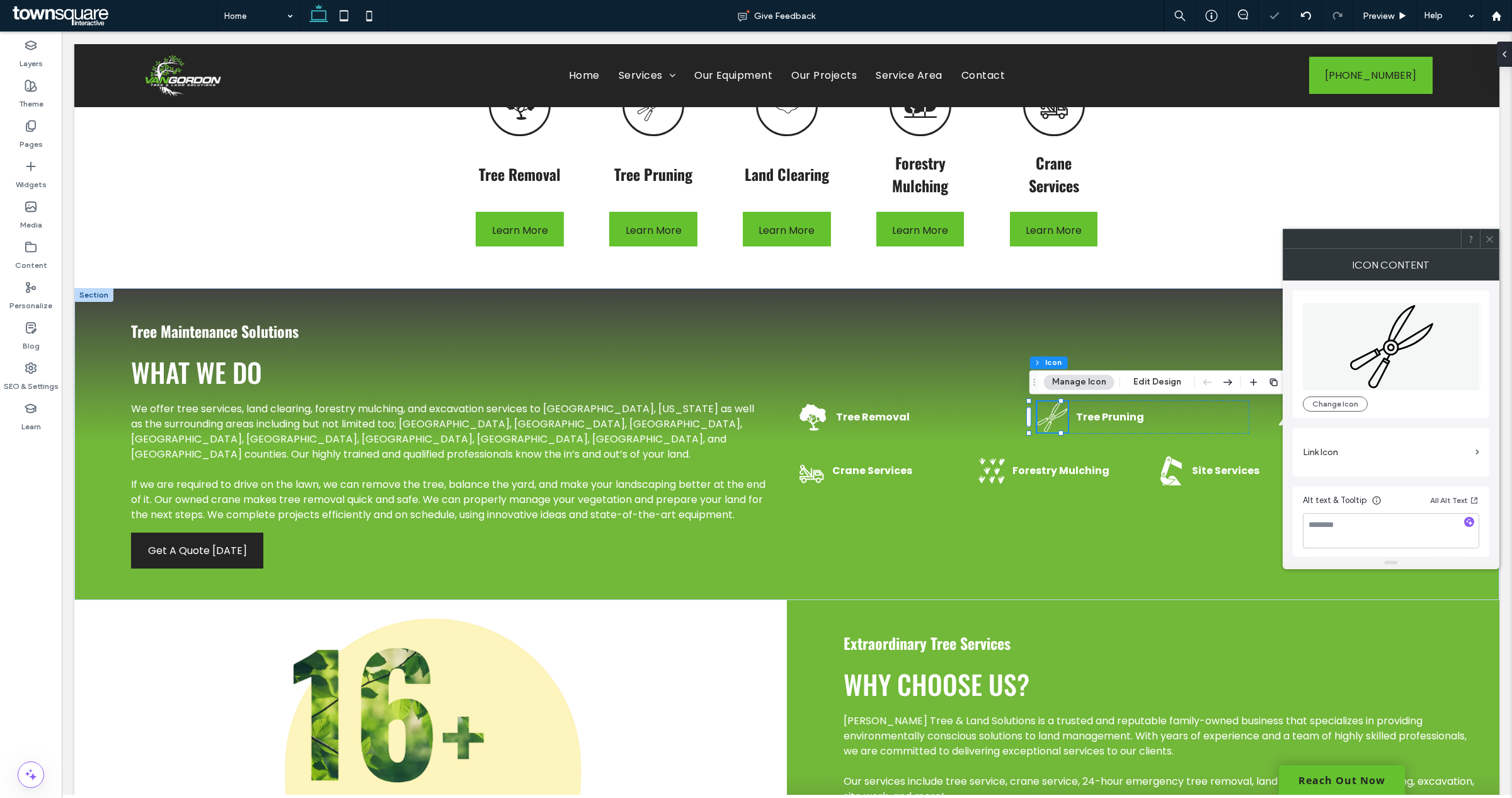
click at [1488, 243] on icon at bounding box center [1490, 239] width 10 height 10
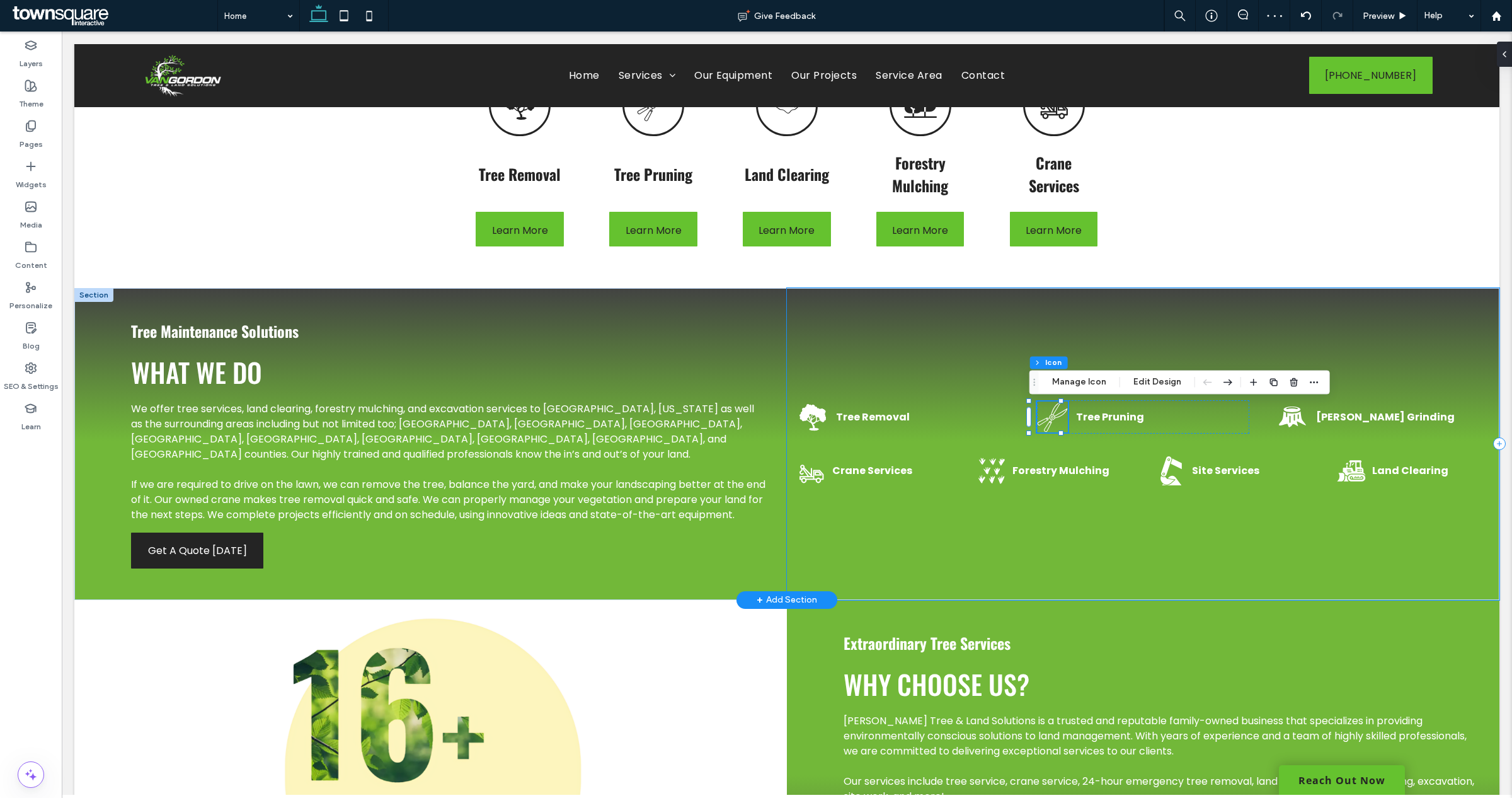
click at [1144, 323] on div "Tree Removal Tree Pruning Stump Grinding Crane Services Forestry Mulching Site …" at bounding box center [1142, 443] width 712 height 312
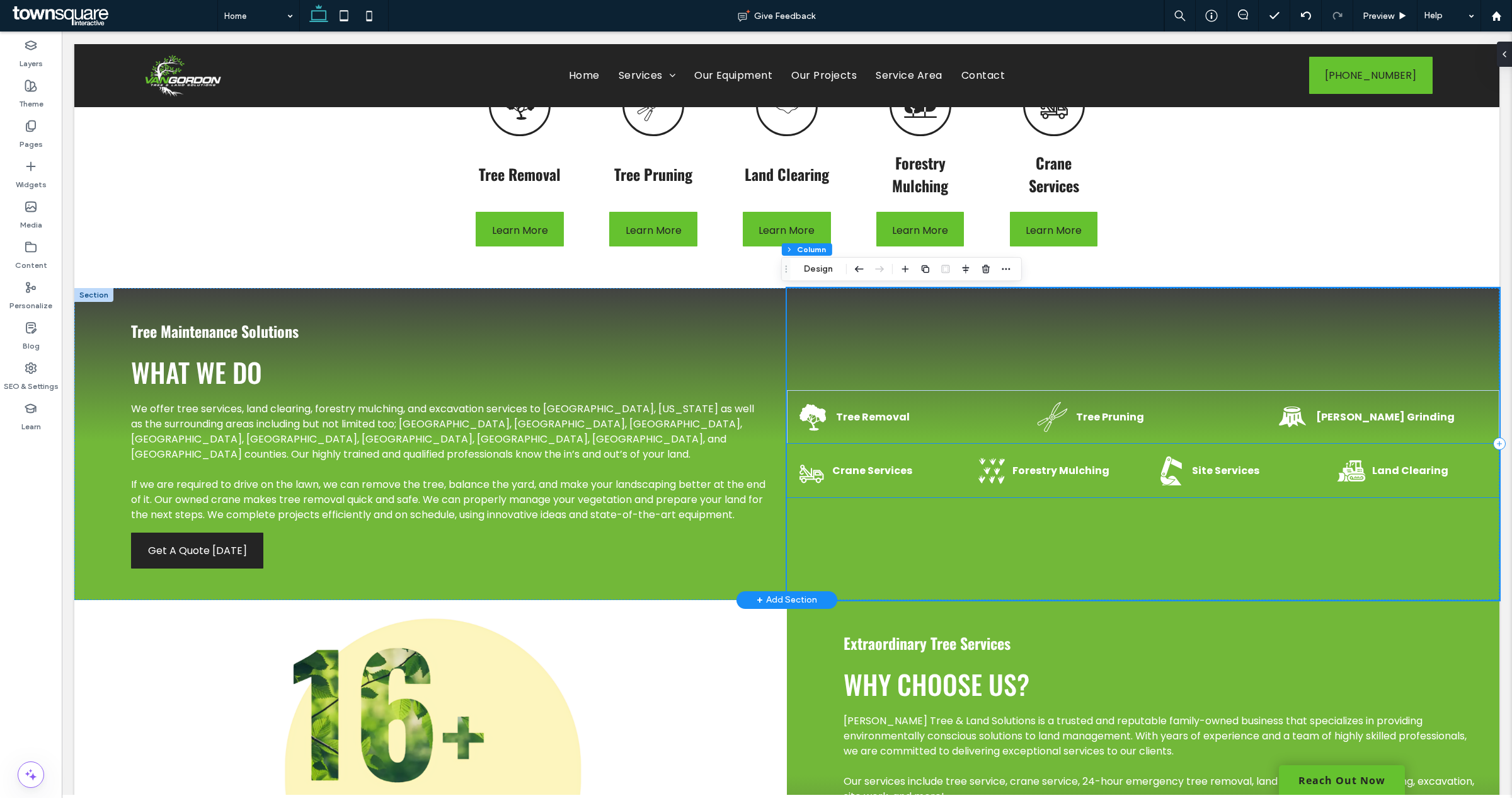
scroll to position [787, 0]
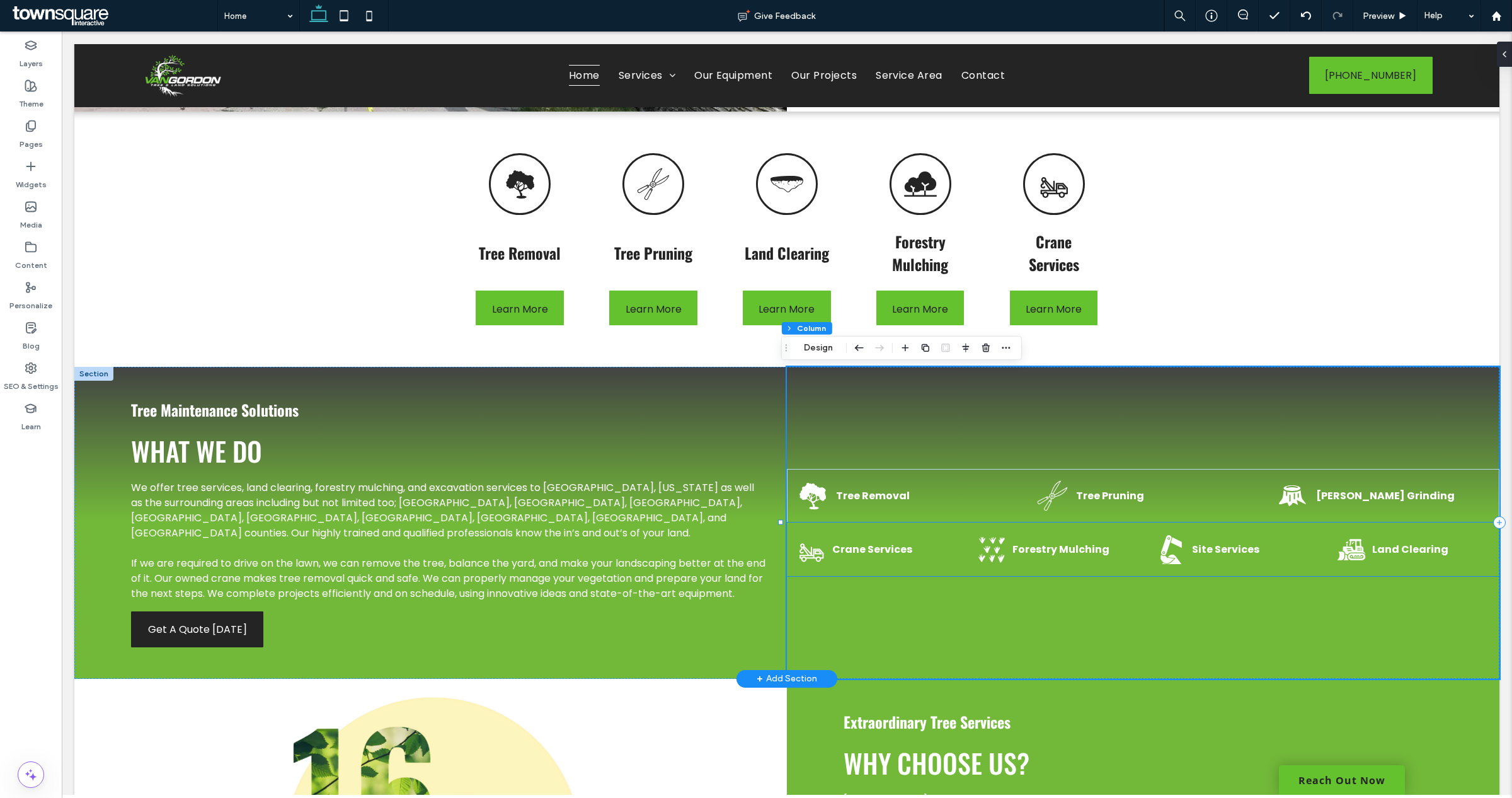
click at [982, 563] on icon at bounding box center [992, 549] width 29 height 29
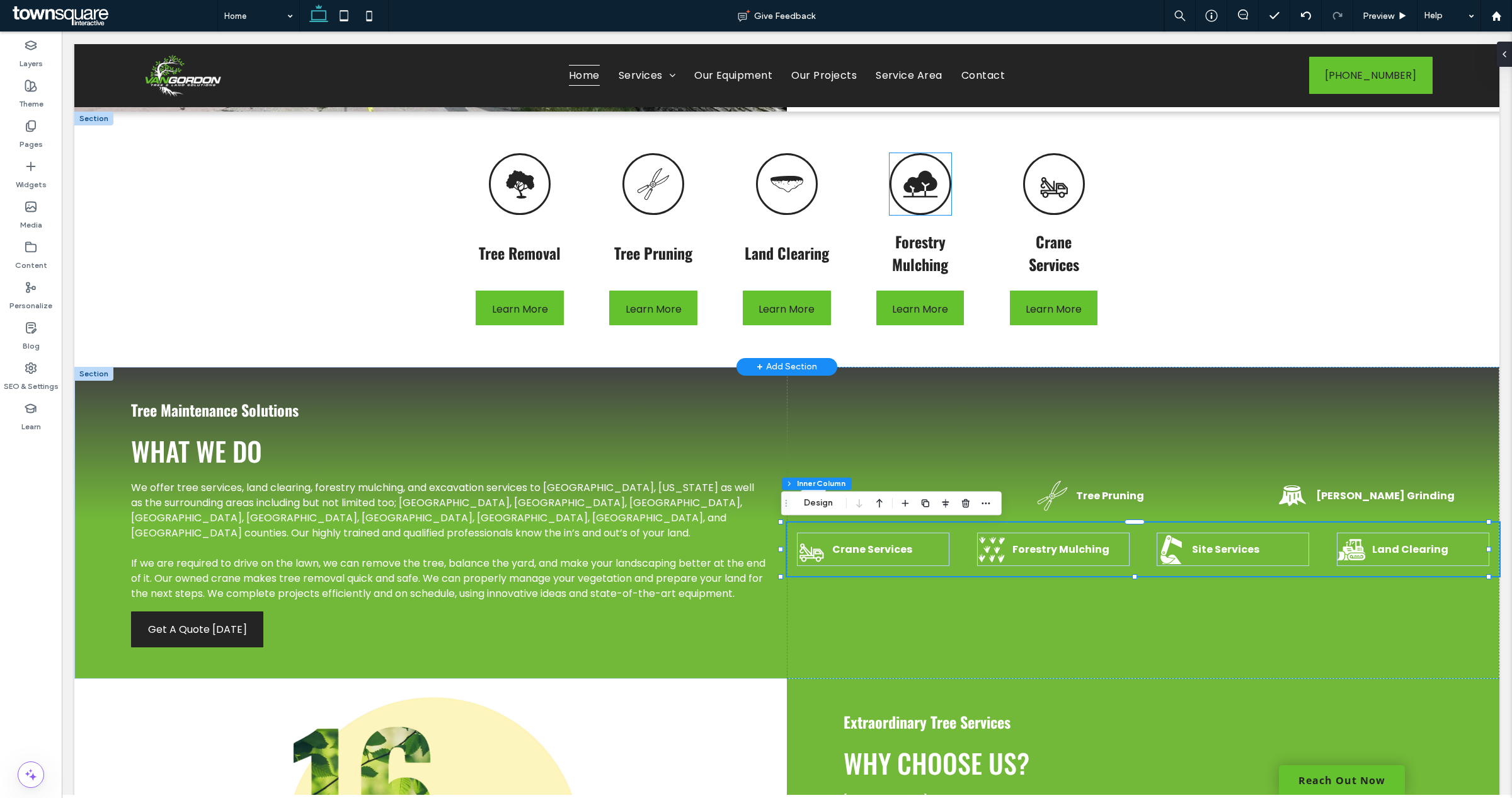
click at [904, 180] on icon at bounding box center [921, 183] width 35 height 27
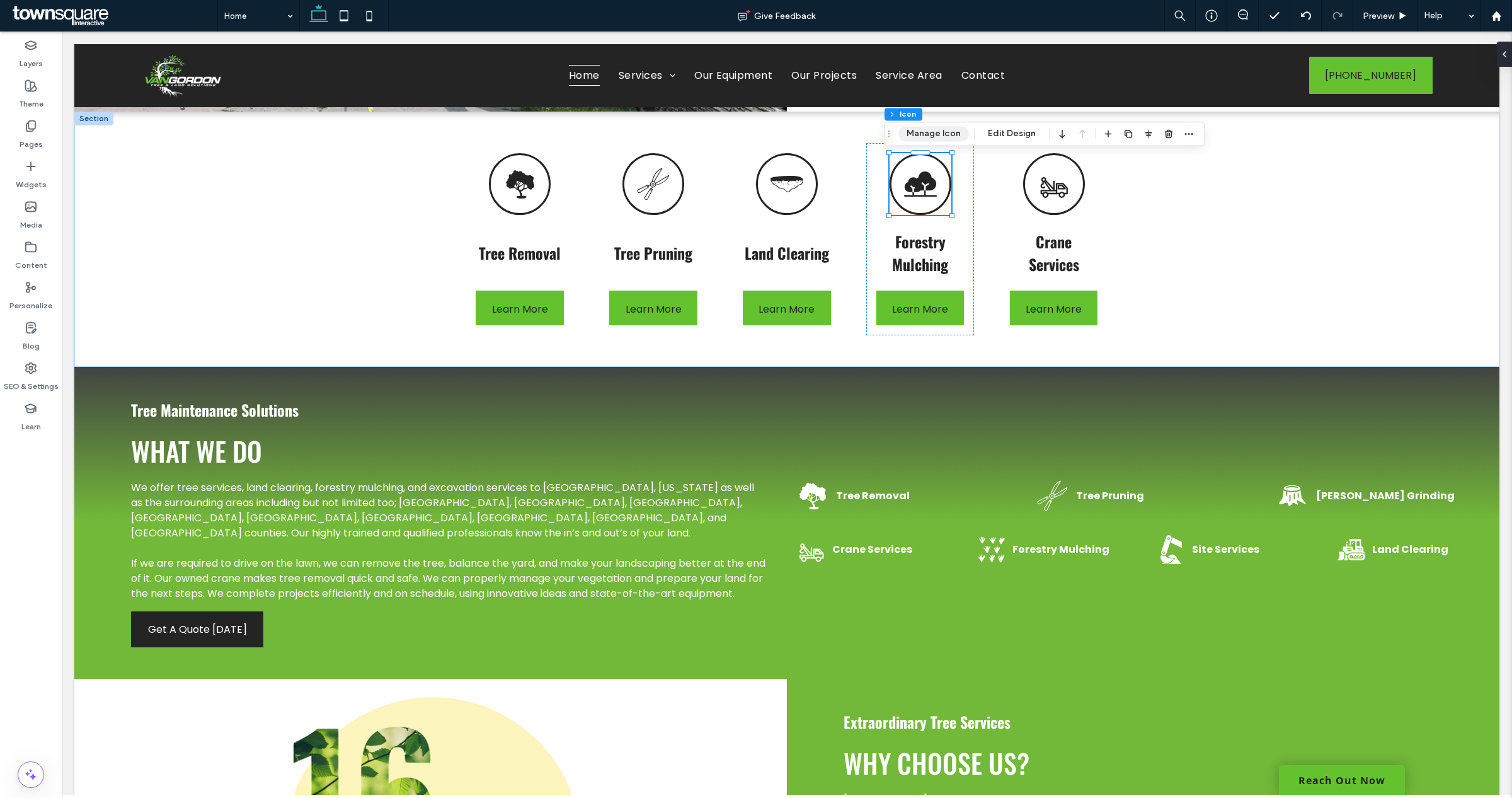
click at [917, 139] on button "Manage Icon" at bounding box center [933, 134] width 70 height 15
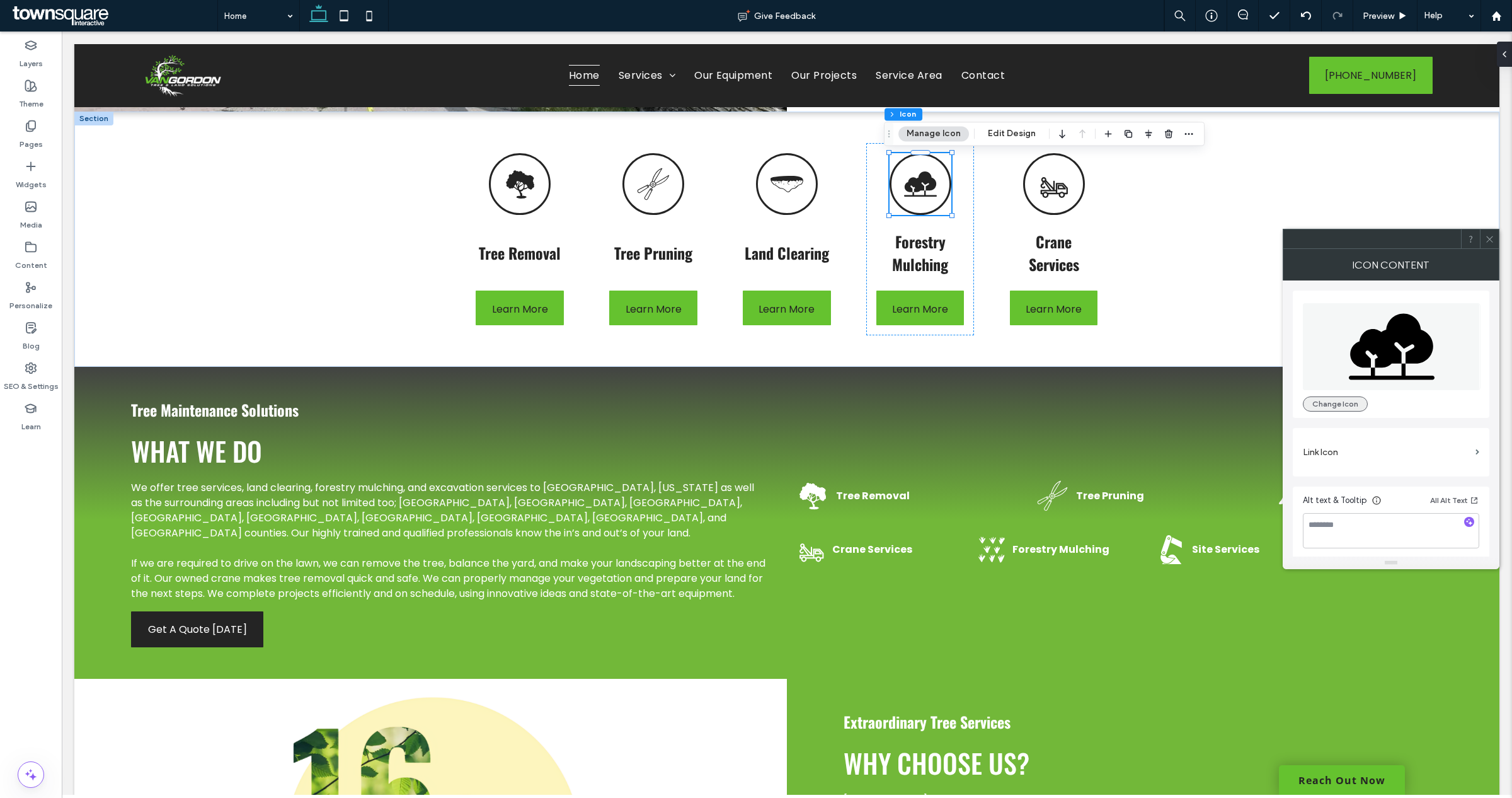
click at [1316, 403] on button "Change Icon" at bounding box center [1334, 404] width 65 height 15
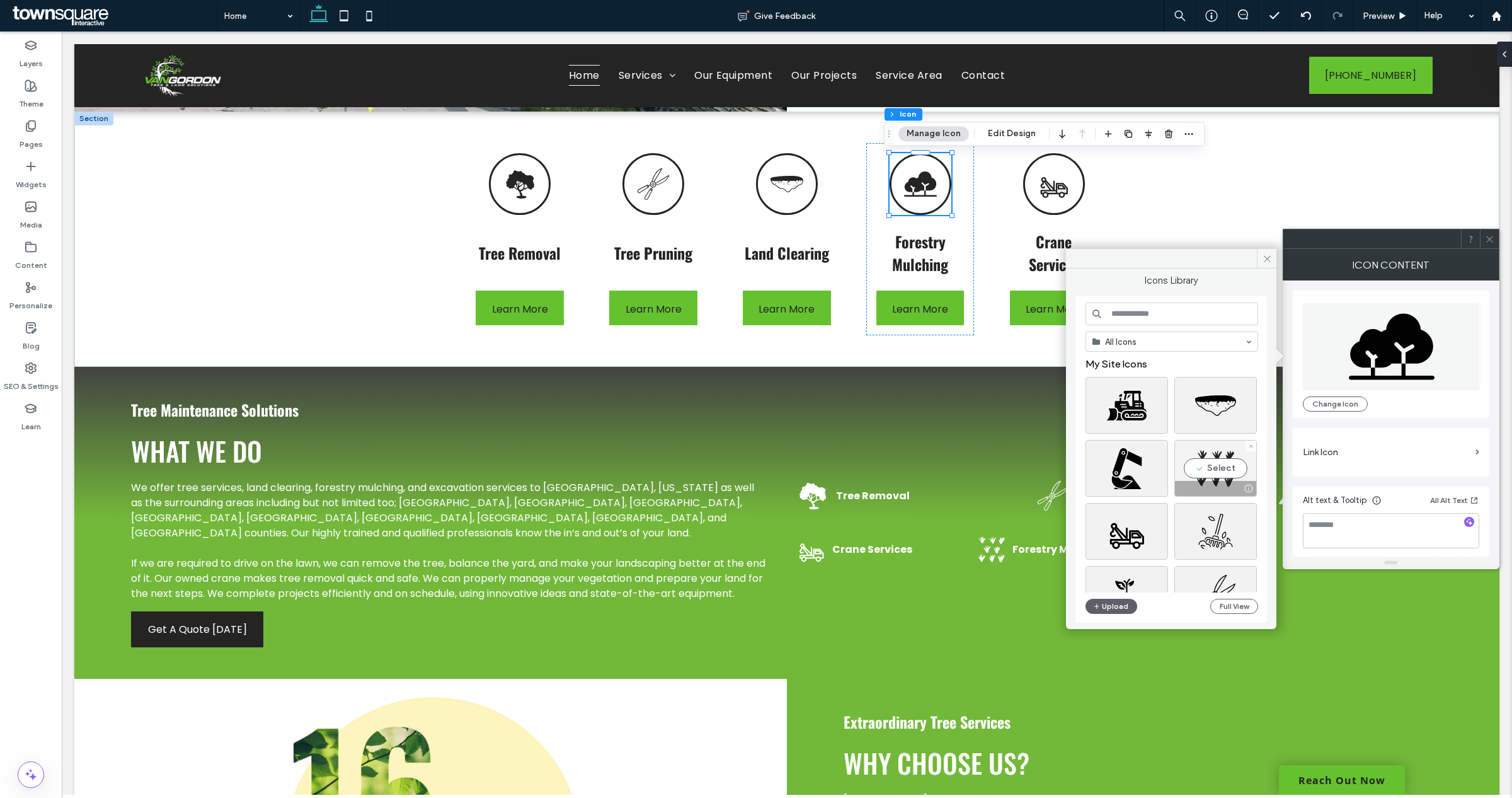
click at [1208, 467] on div "Select" at bounding box center [1216, 468] width 83 height 57
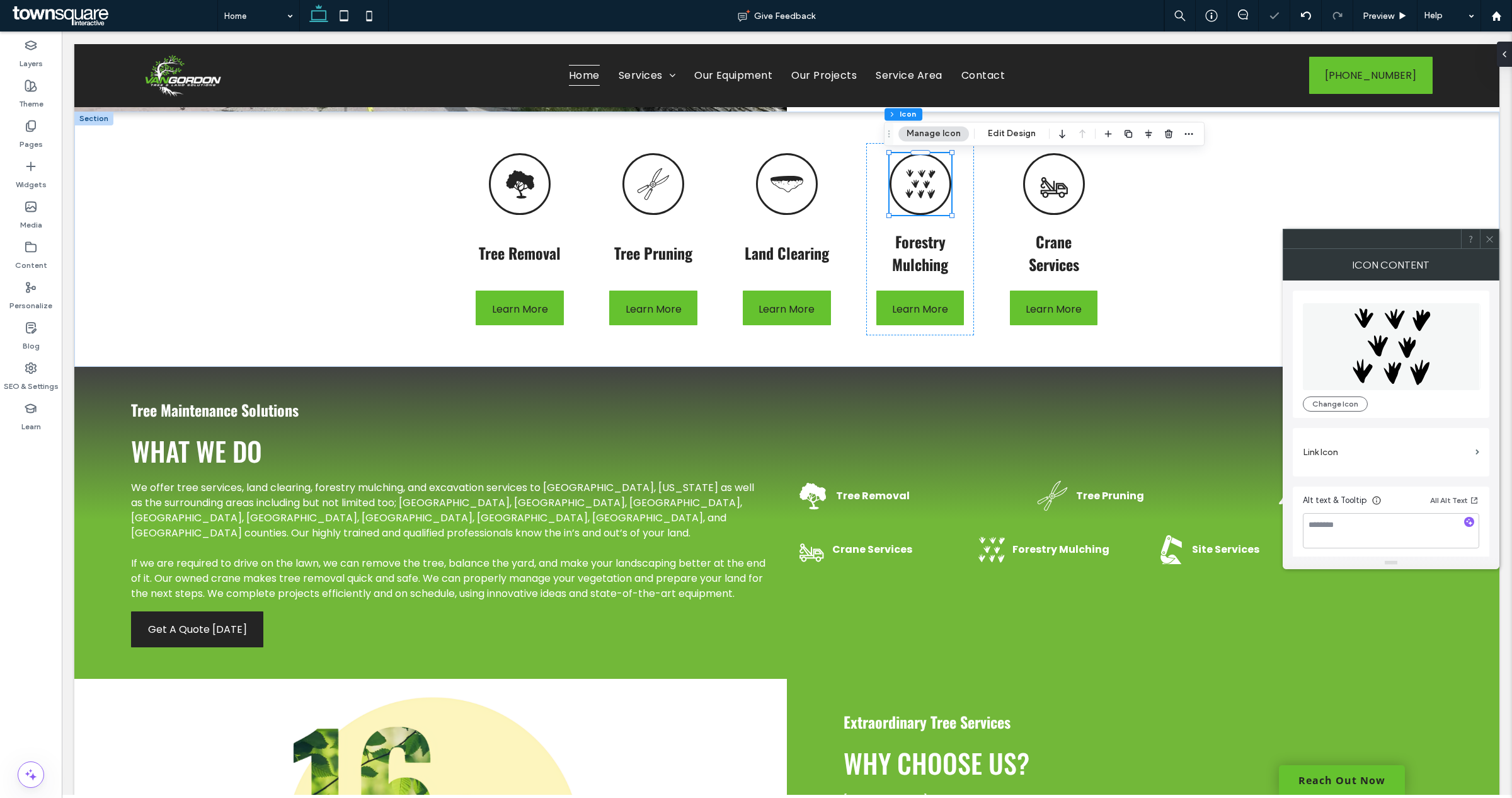
click at [1485, 237] on icon at bounding box center [1490, 239] width 10 height 10
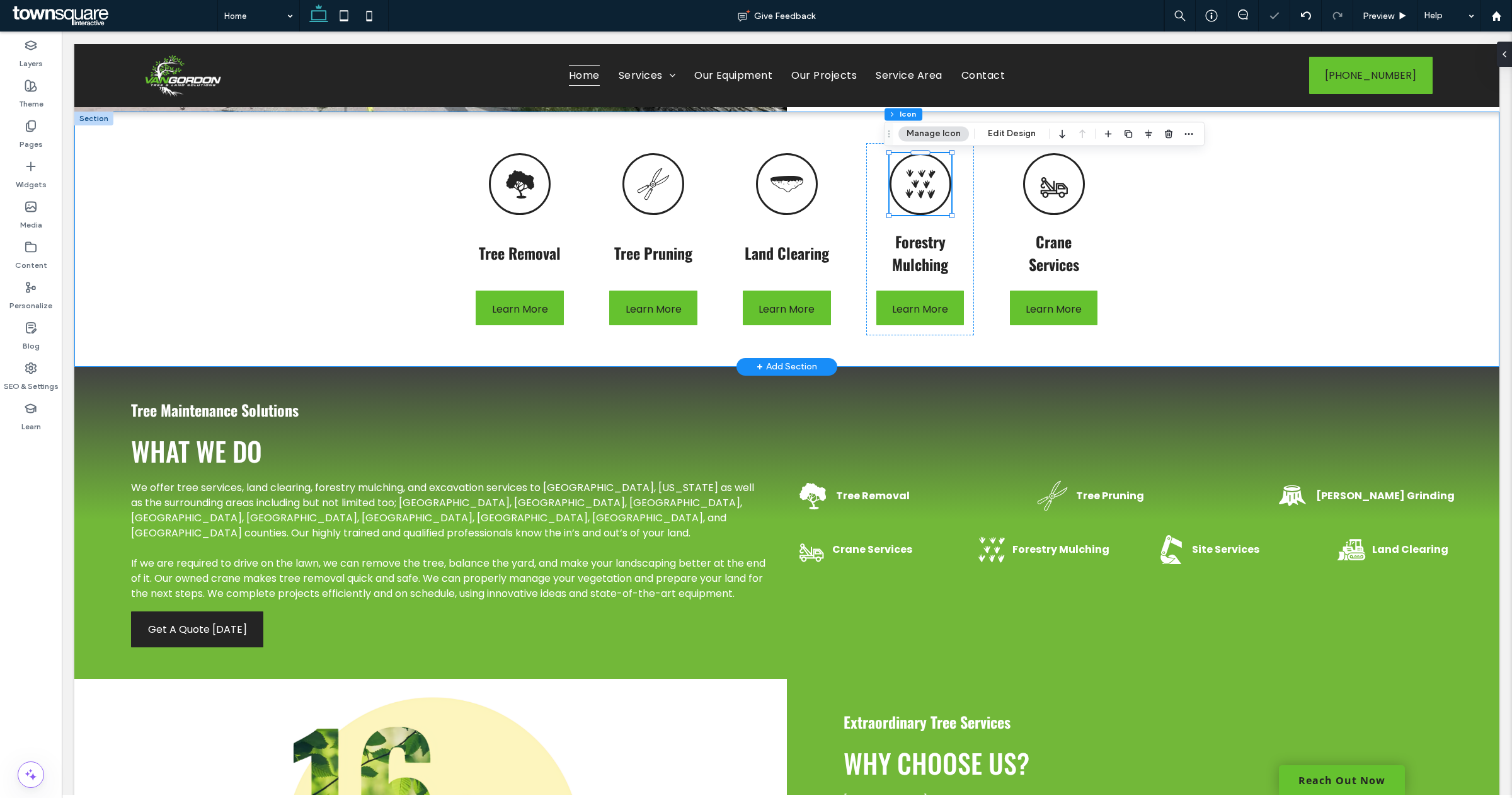
click at [1324, 236] on div "Tree Removal Learn More Tree Pruning Learn More Land Clearing Learn More Forest…" at bounding box center [786, 239] width 1425 height 255
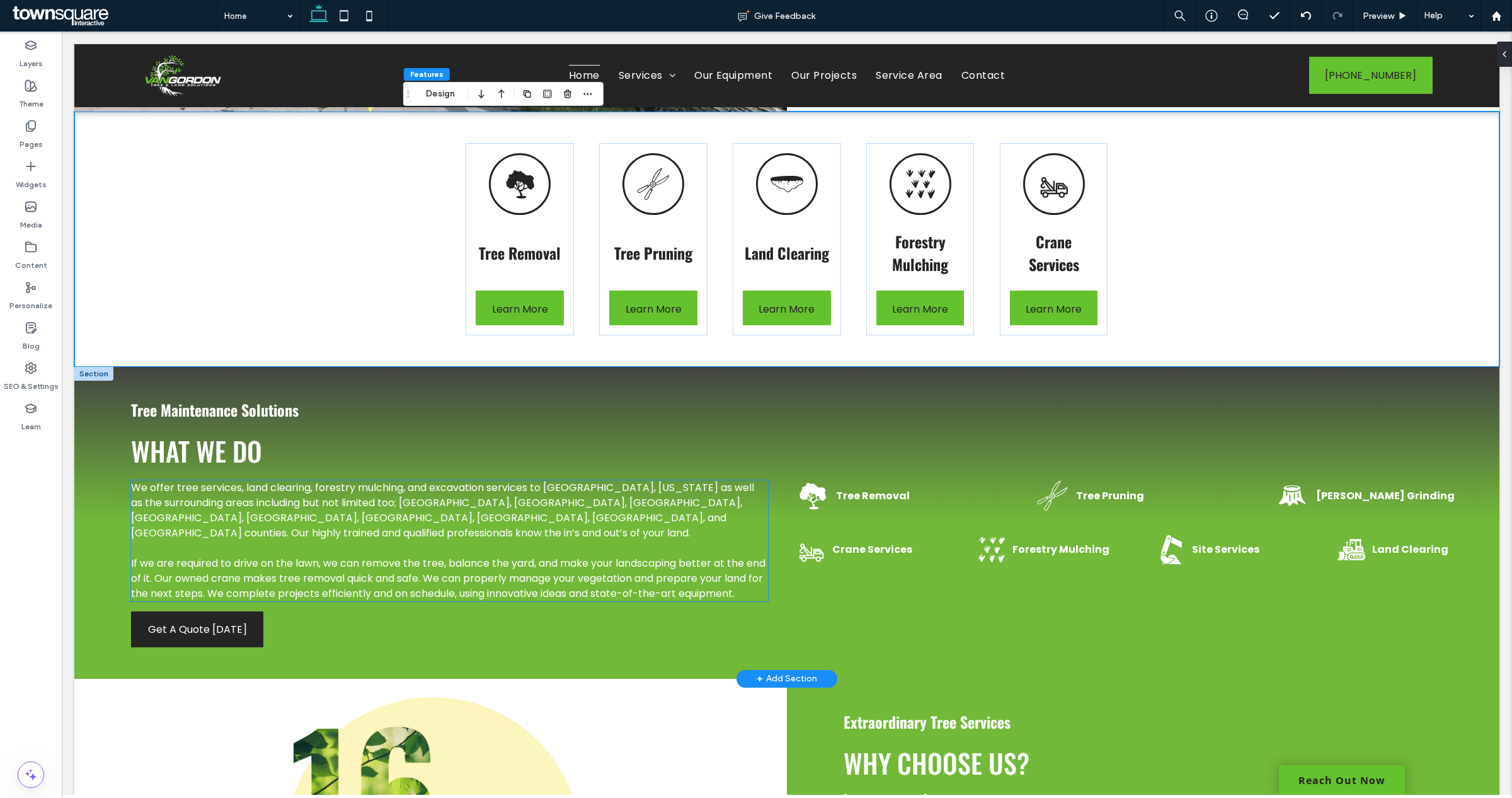
click at [376, 511] on p "We offer tree services, land clearing, forestry mulching, and excavation servic…" at bounding box center [449, 509] width 636 height 61
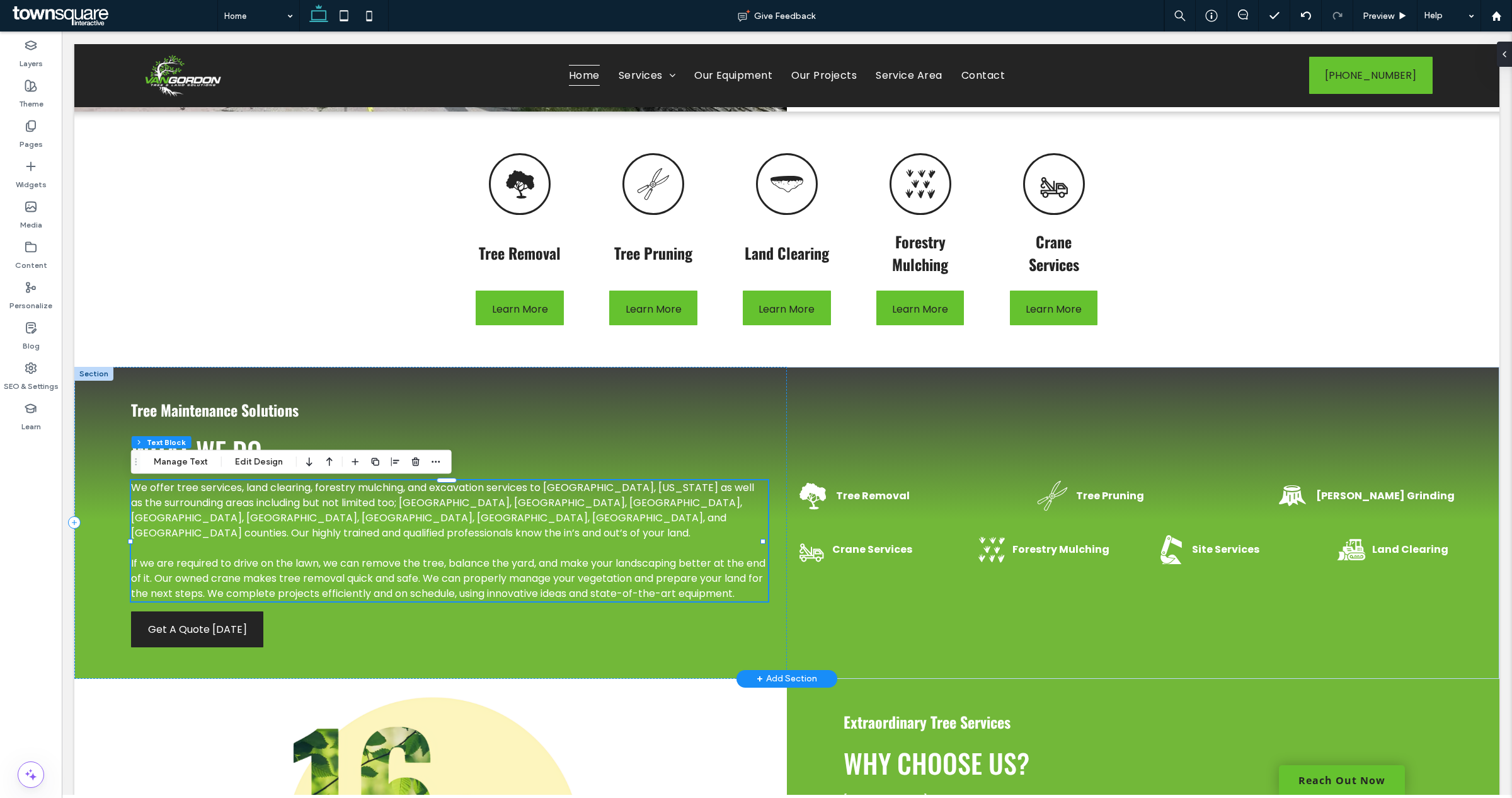
click at [362, 510] on p "We offer tree services, land clearing, forestry mulching, and excavation servic…" at bounding box center [449, 509] width 636 height 61
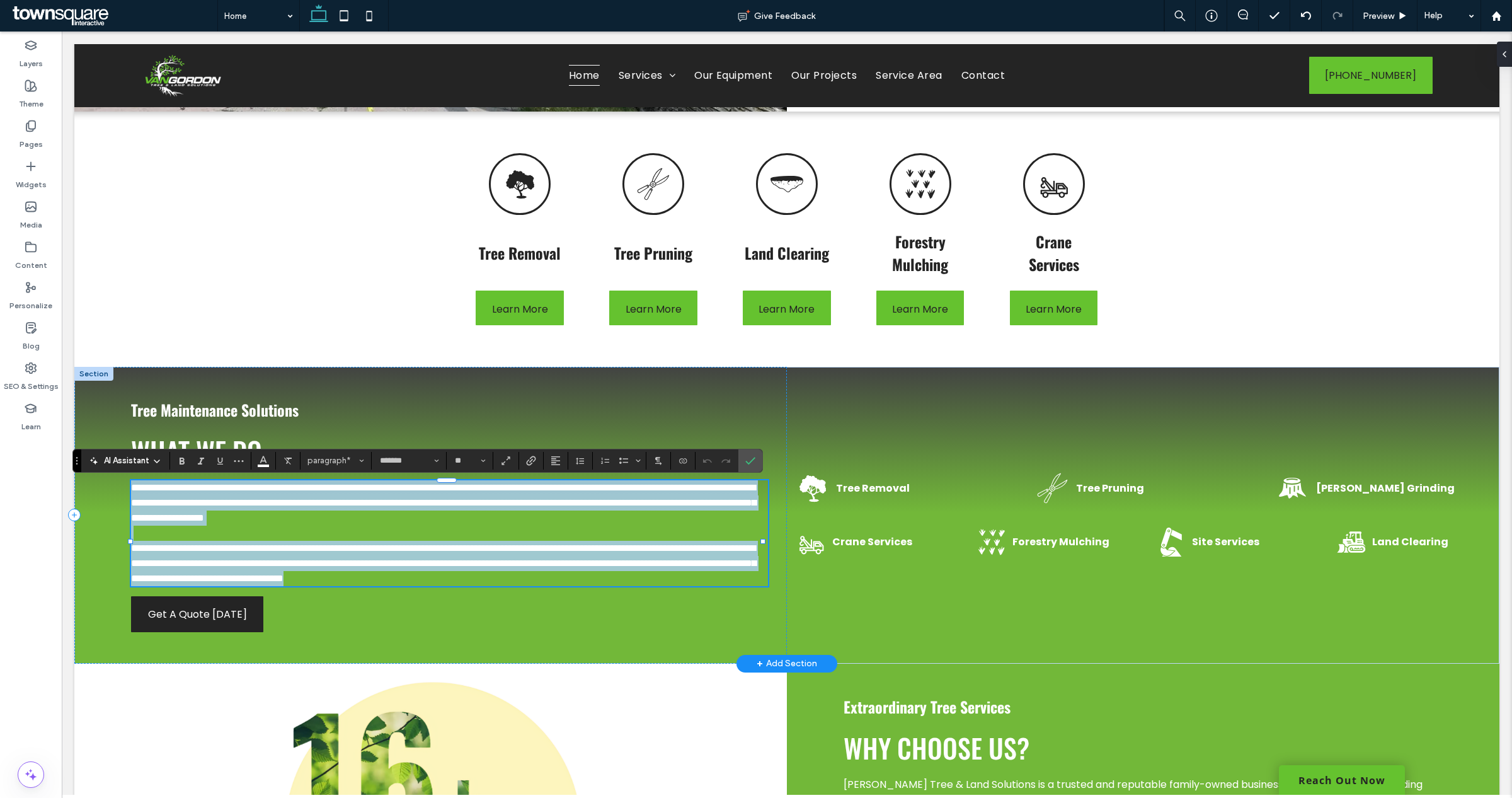
click at [369, 510] on p "**********" at bounding box center [449, 502] width 636 height 45
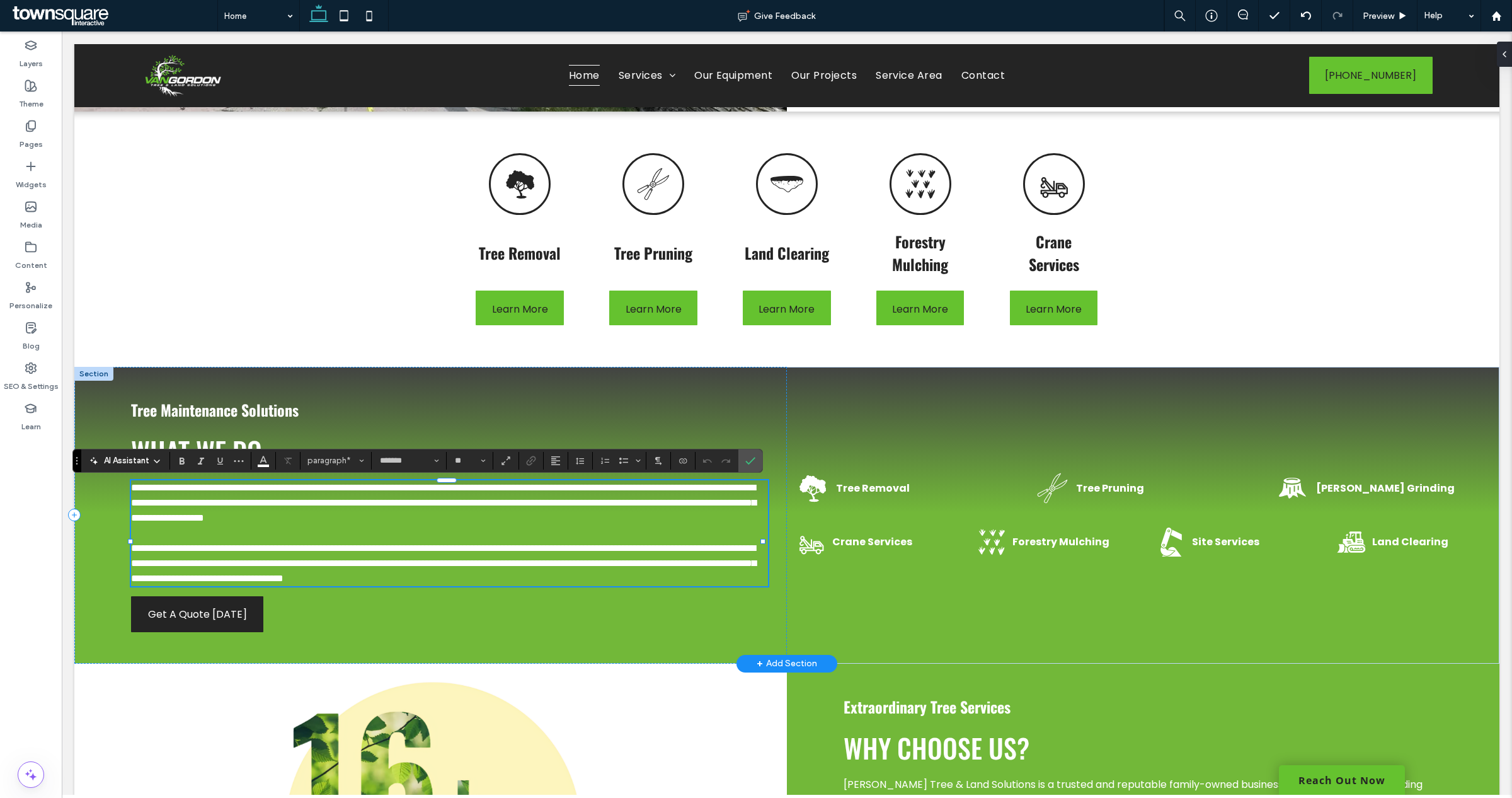
click at [366, 510] on span "**********" at bounding box center [444, 502] width 625 height 40
click at [753, 463] on icon "Confirm" at bounding box center [750, 460] width 10 height 10
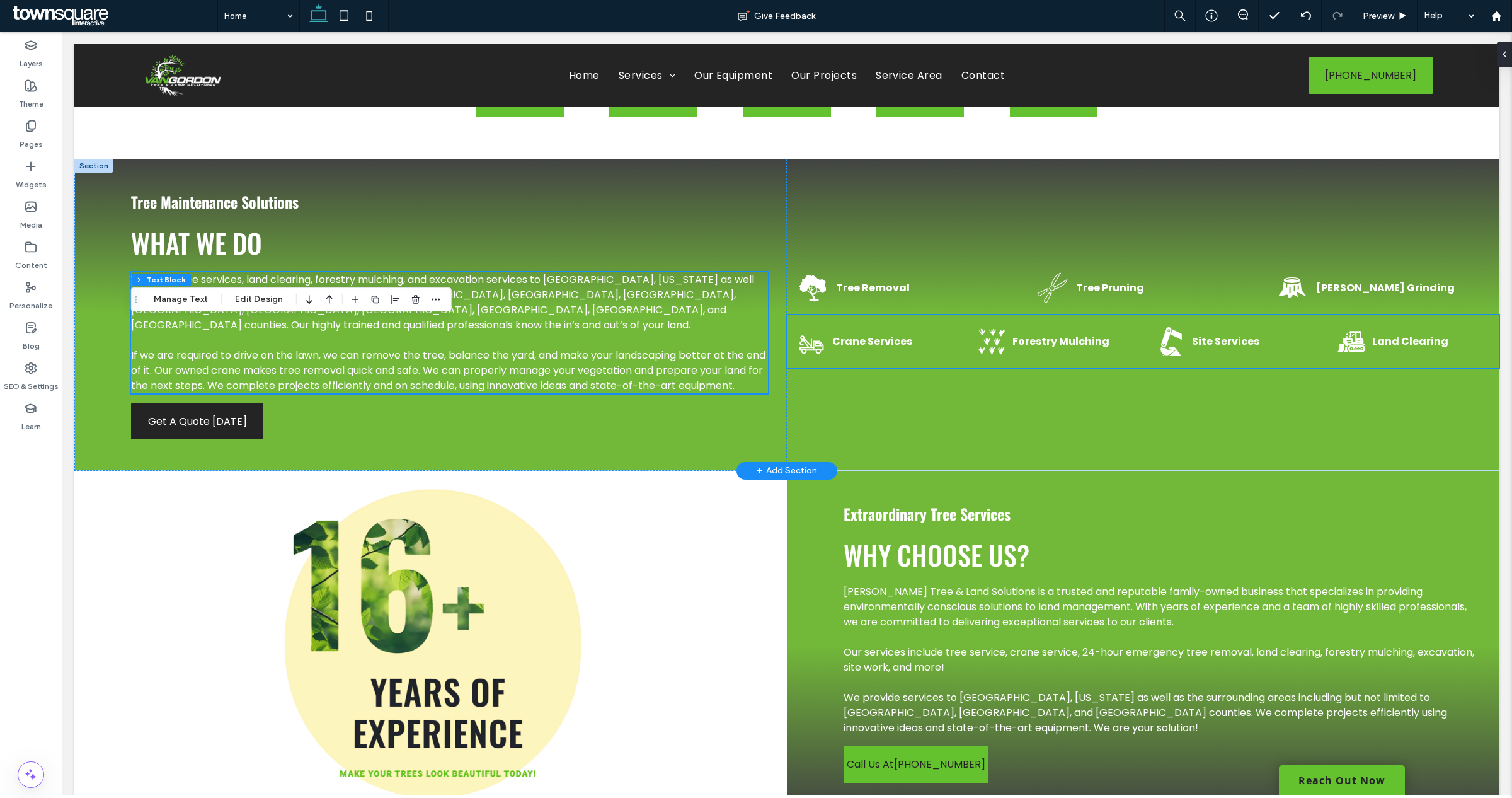
scroll to position [1181, 0]
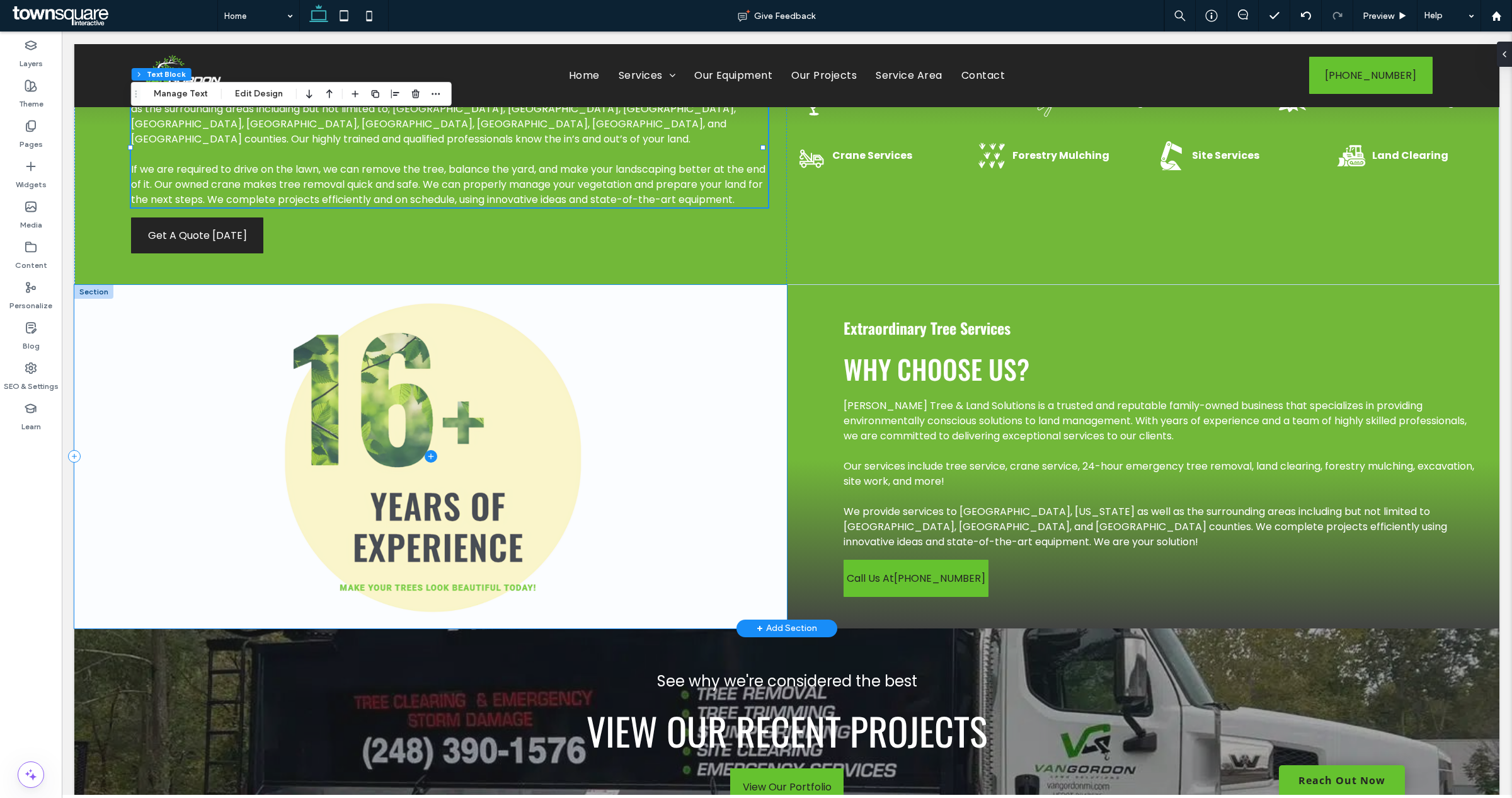
click at [348, 385] on span at bounding box center [430, 456] width 712 height 344
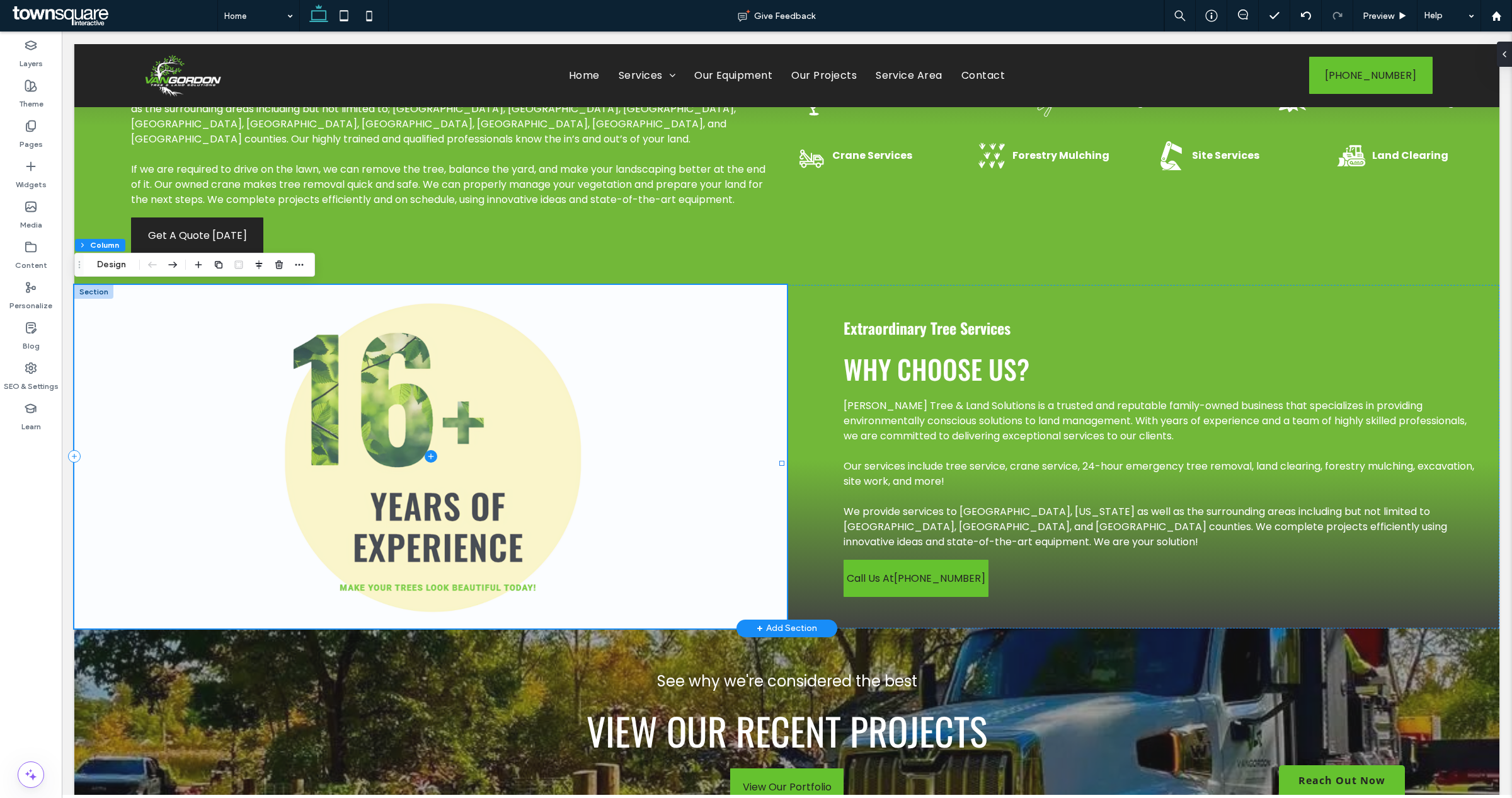
click at [370, 353] on span at bounding box center [430, 456] width 712 height 344
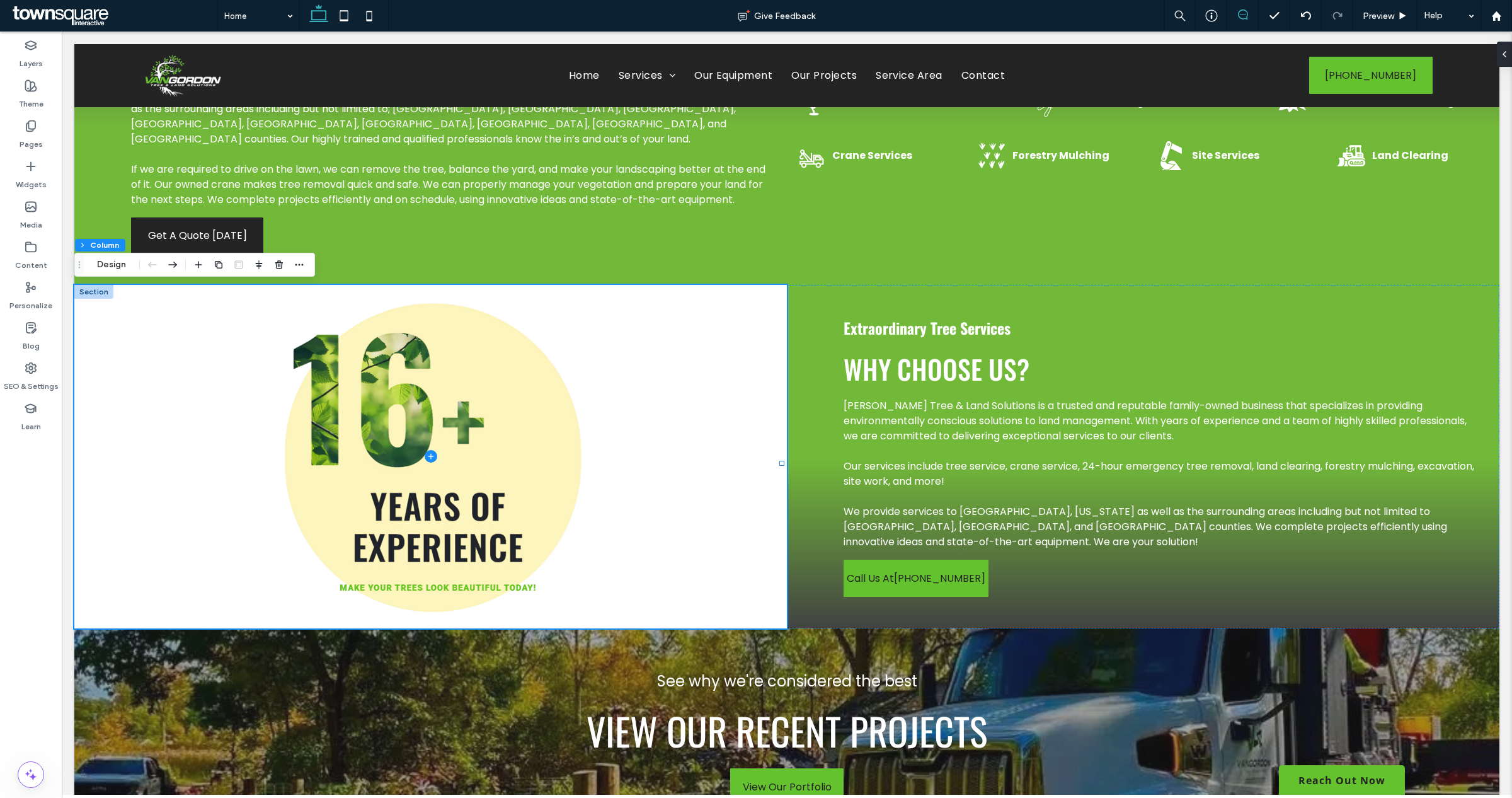
click at [1243, 15] on icon at bounding box center [1243, 14] width 10 height 10
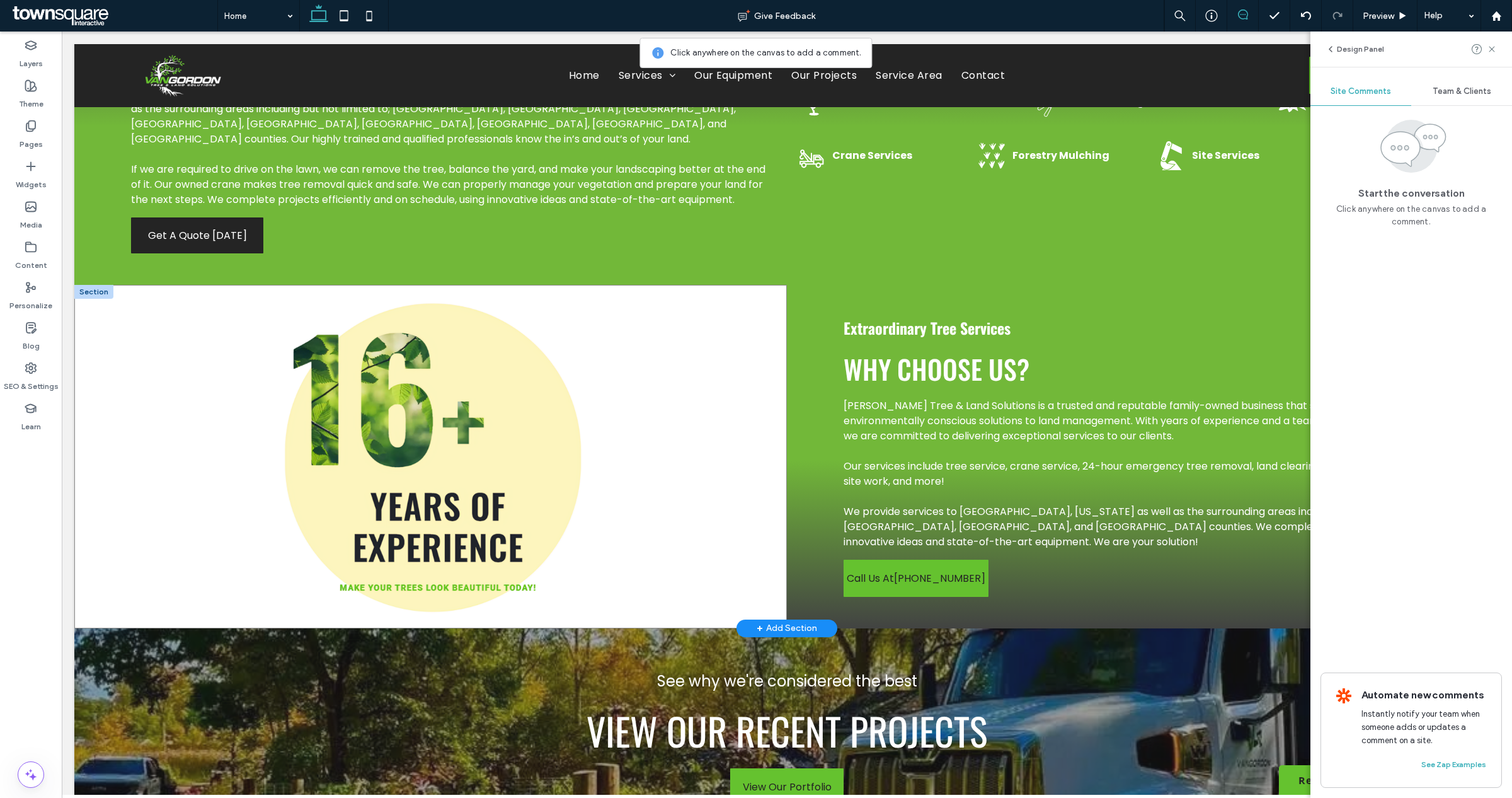
click at [370, 389] on span at bounding box center [430, 456] width 712 height 344
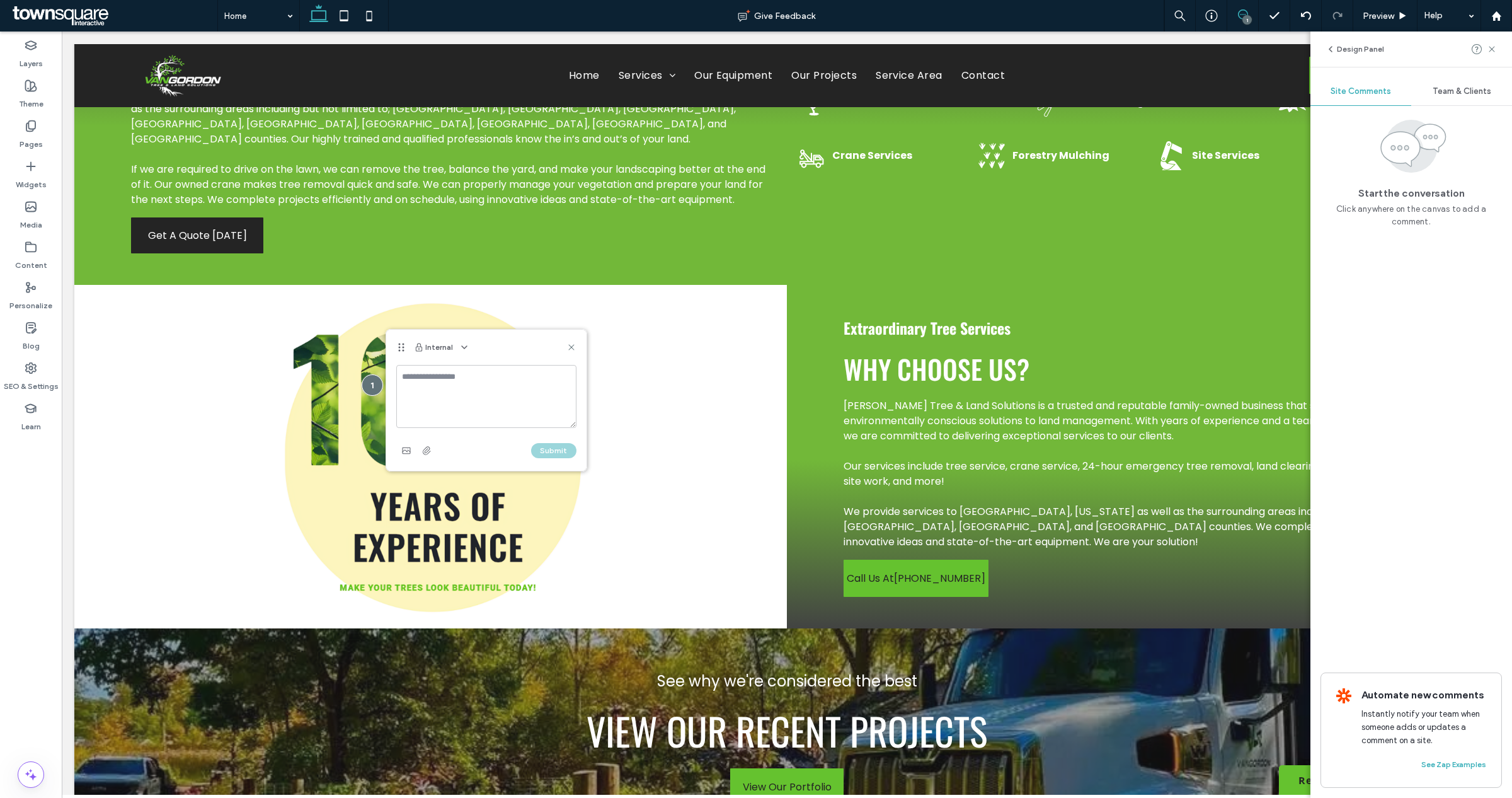
click at [489, 378] on textarea at bounding box center [486, 396] width 180 height 63
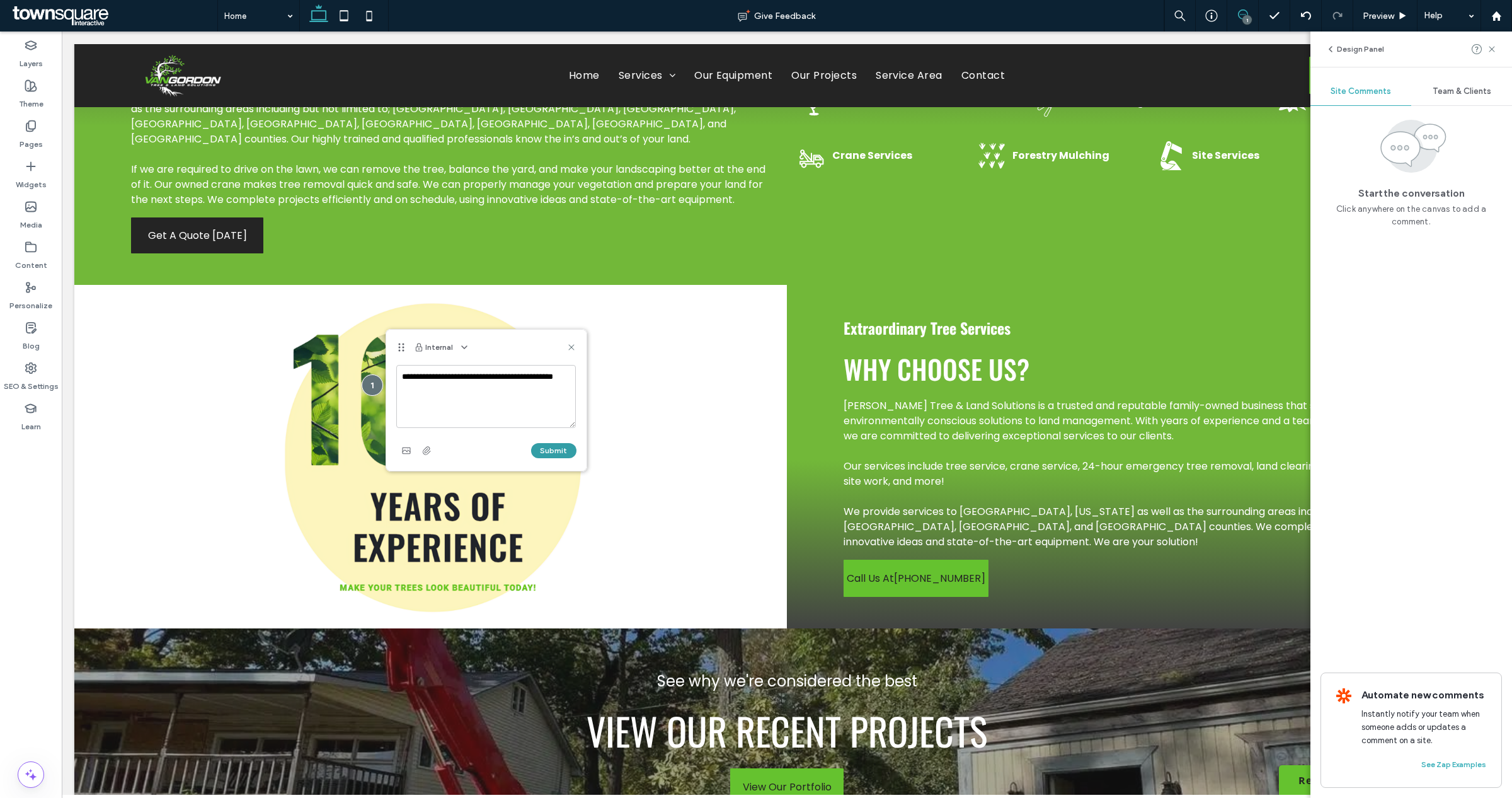
type textarea "**********"
click at [565, 449] on button "Submit" at bounding box center [553, 451] width 45 height 15
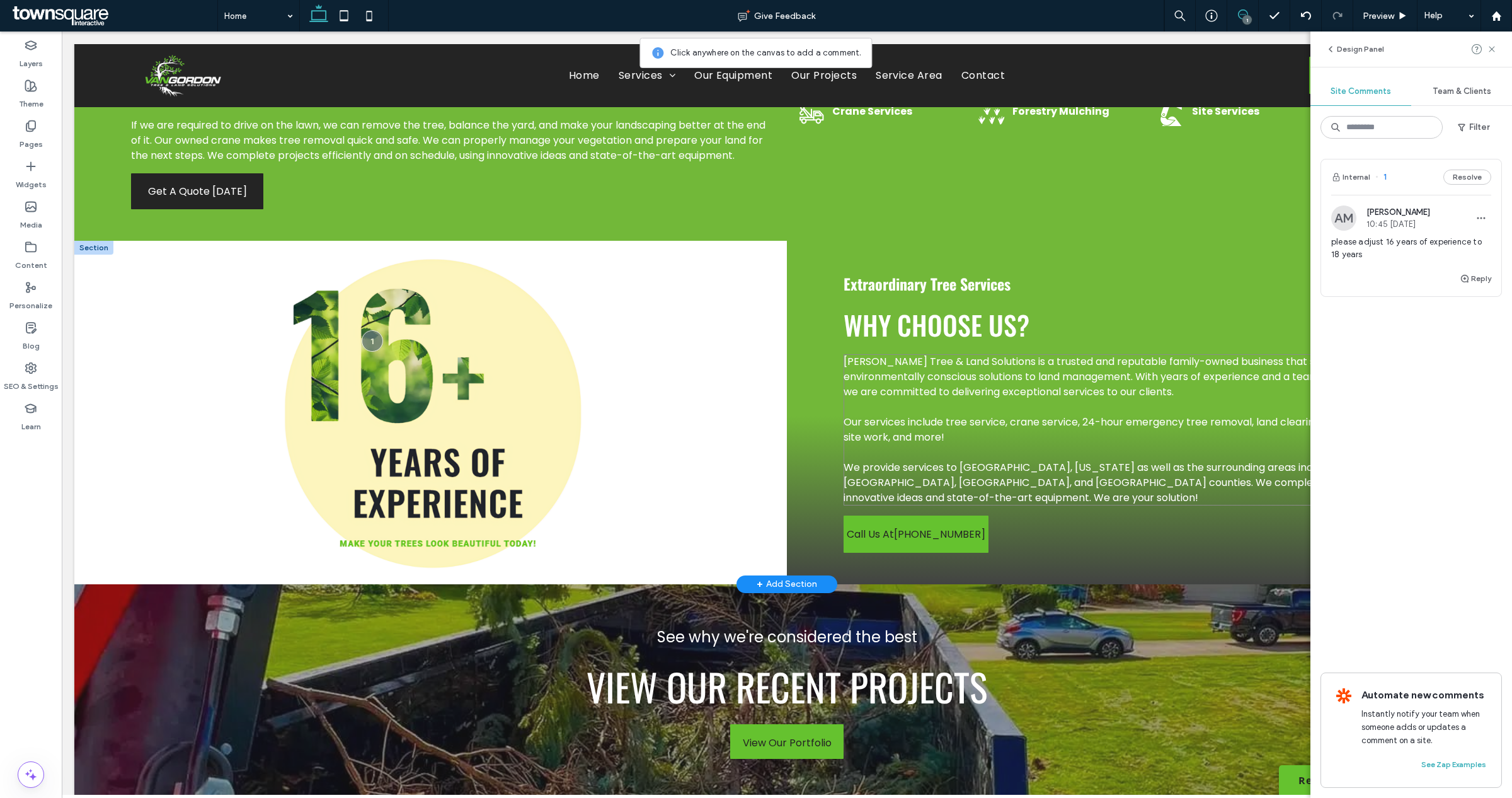
scroll to position [1260, 0]
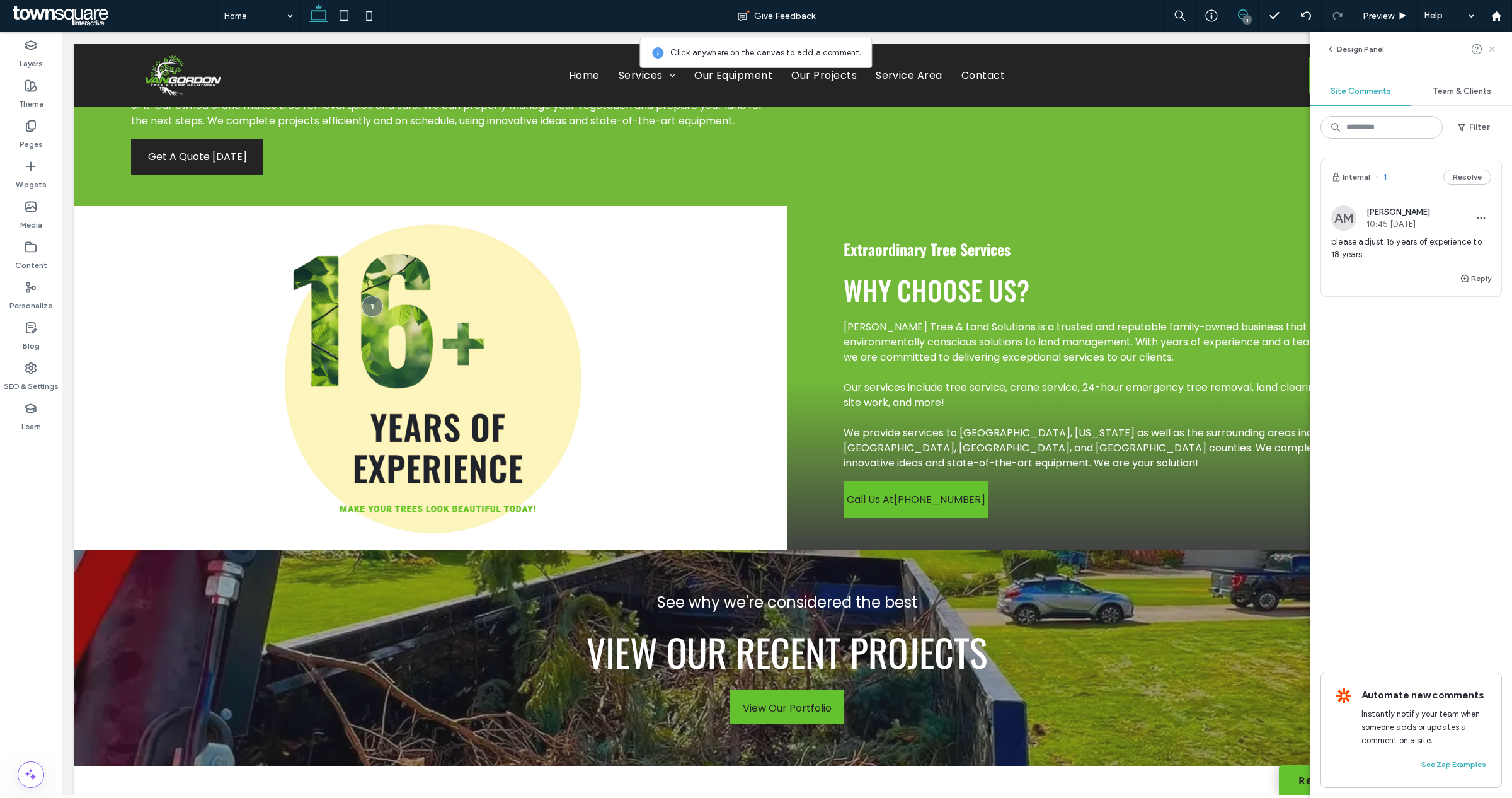
click at [1492, 49] on use at bounding box center [1492, 49] width 6 height 6
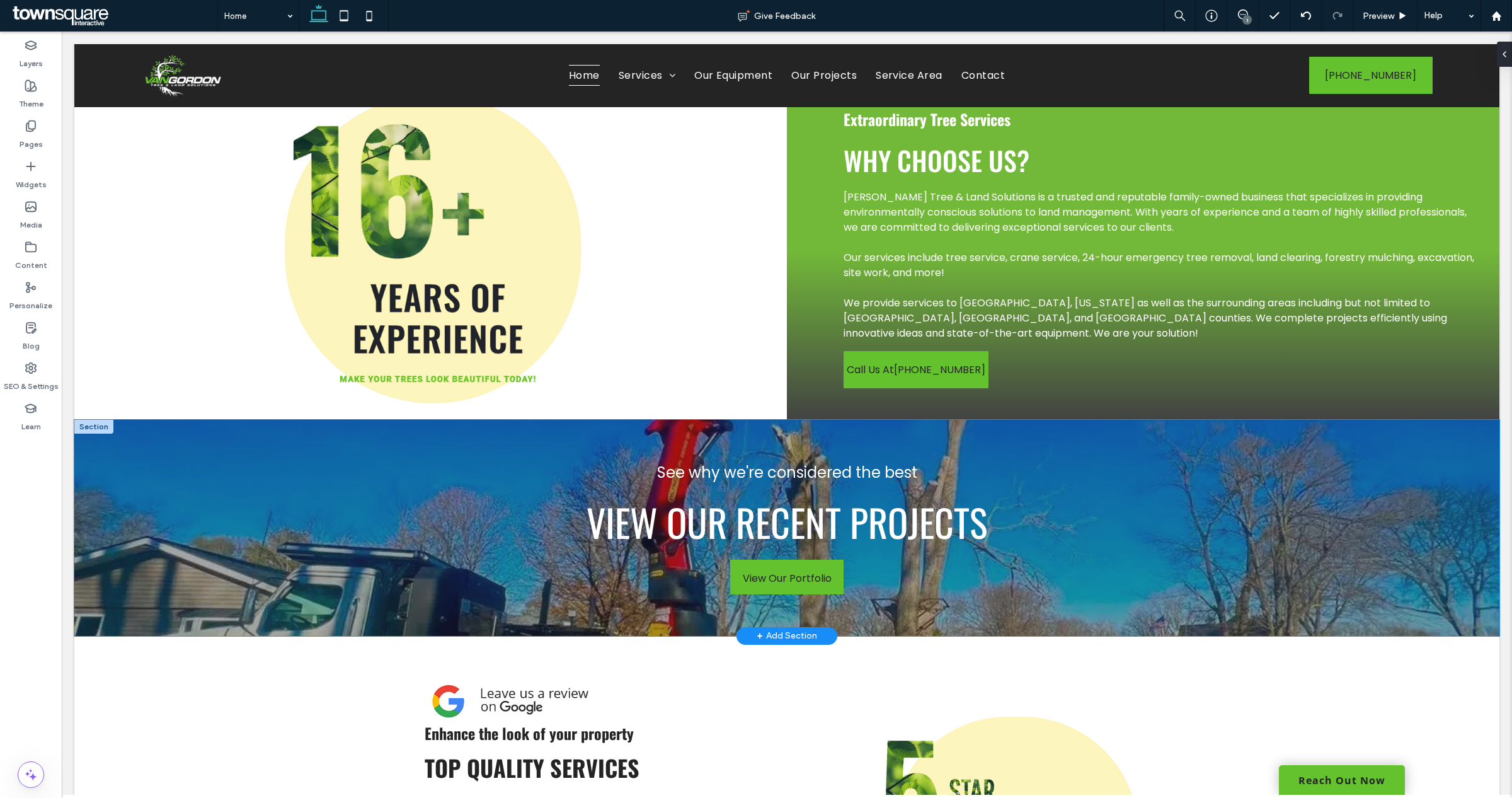
scroll to position [1417, 0]
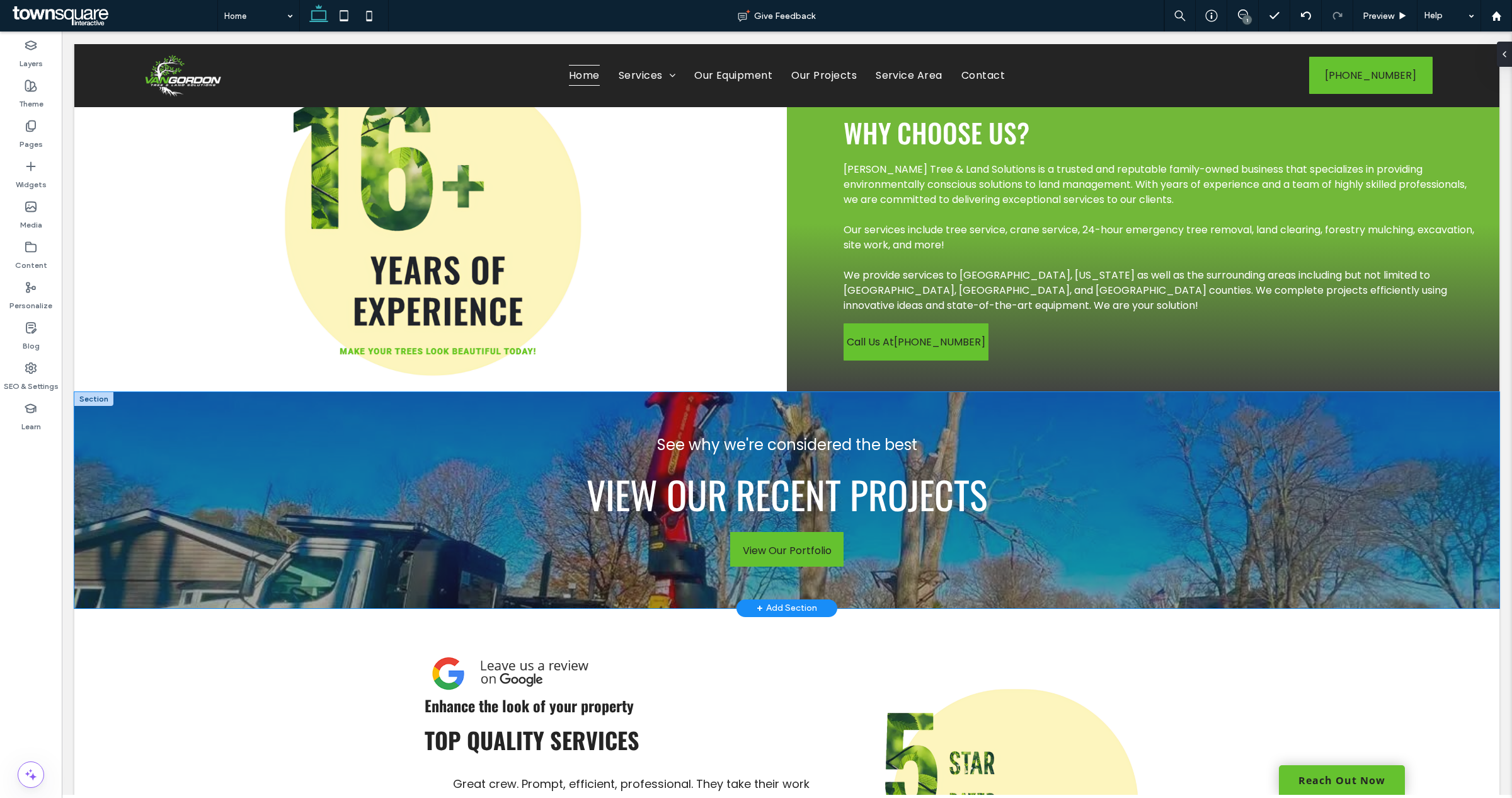
click at [1136, 473] on div "See why we're considered the best View our Recent Projects View Our Portfolio" at bounding box center [786, 500] width 756 height 216
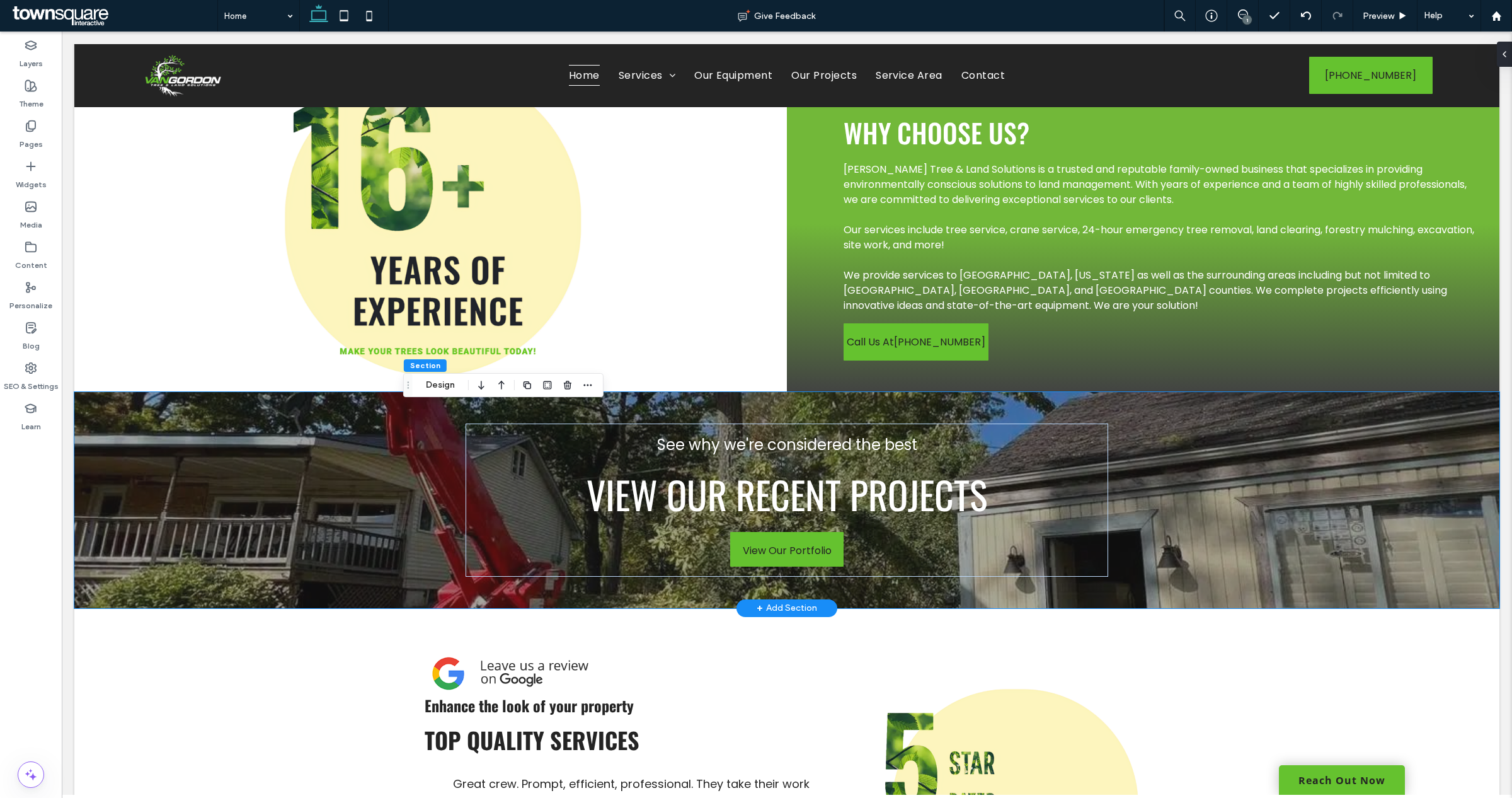
click at [379, 473] on div at bounding box center [786, 500] width 1425 height 216
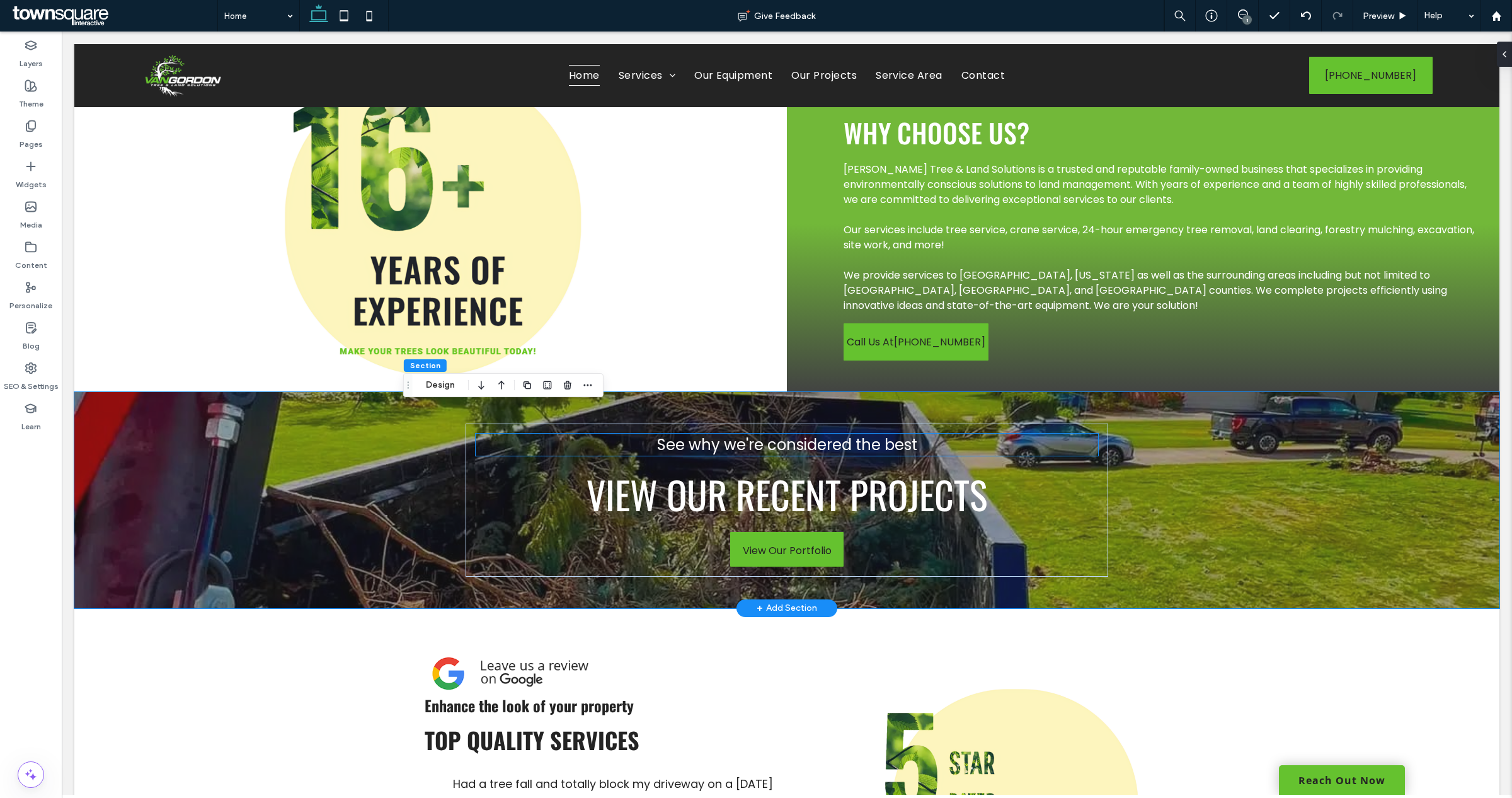
click at [782, 454] on span "See why we're considered the best" at bounding box center [787, 445] width 261 height 21
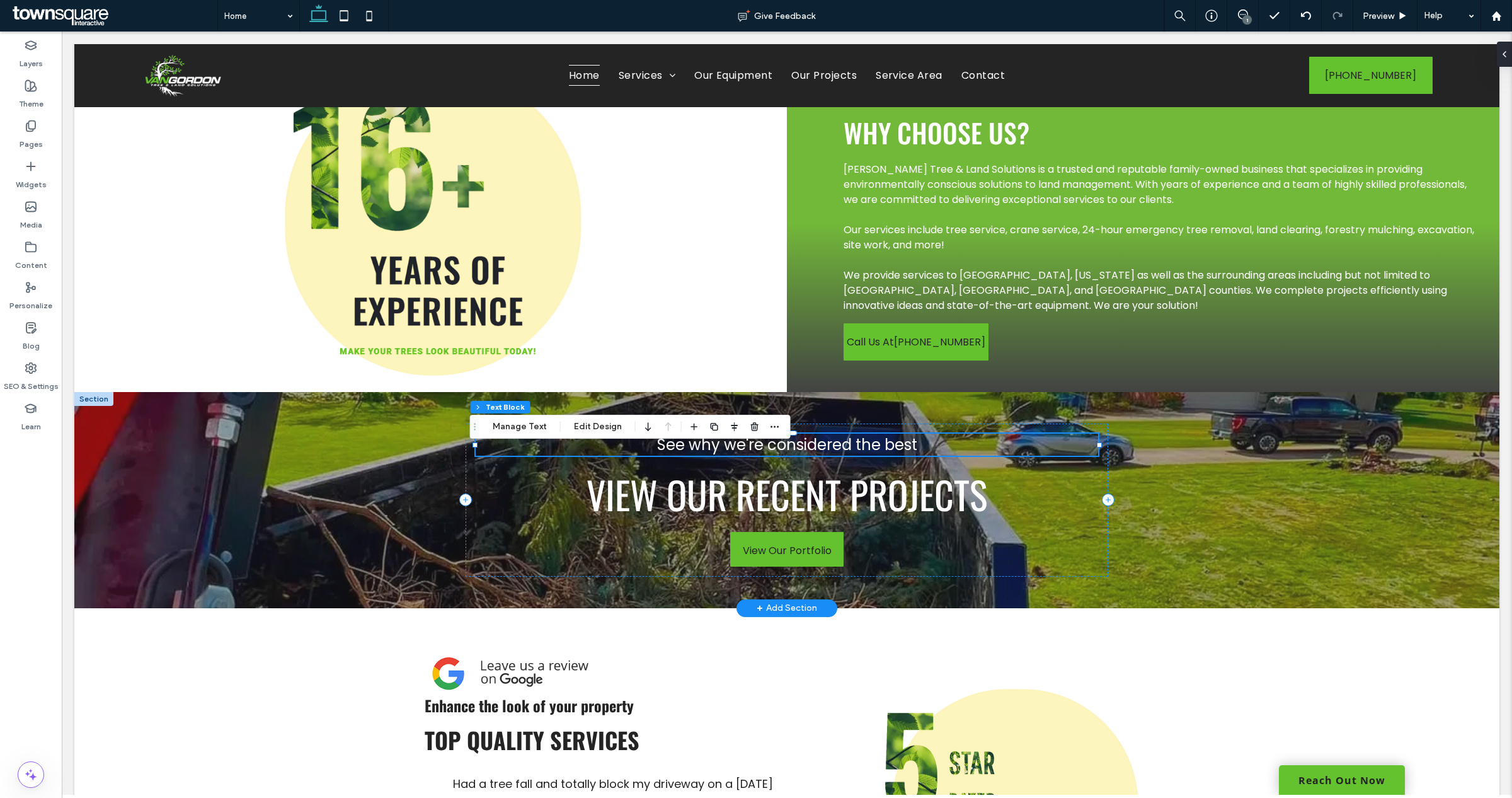
click at [774, 454] on span "See why we're considered the best" at bounding box center [787, 445] width 261 height 21
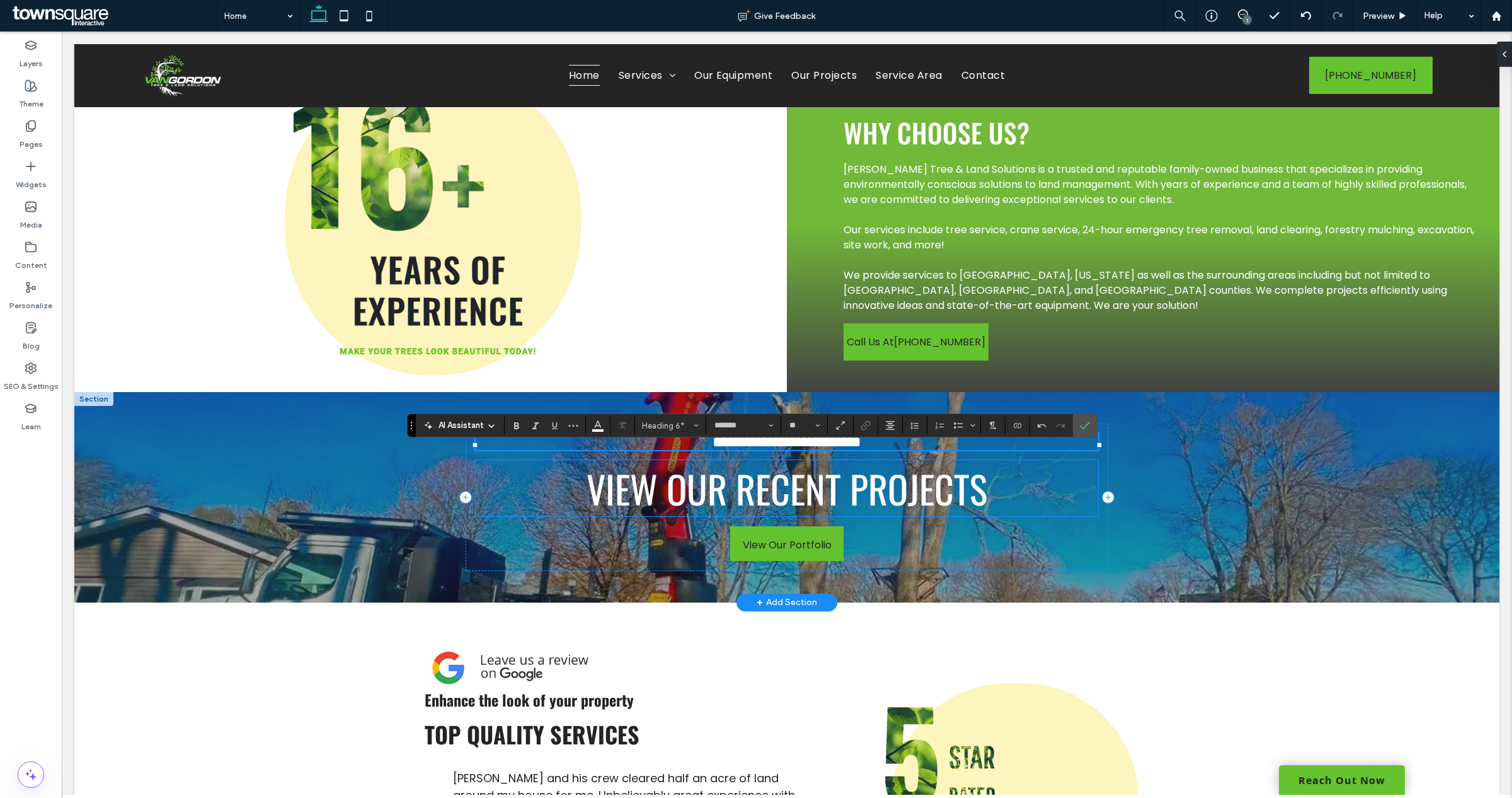
click at [792, 512] on span "View our Recent Projects" at bounding box center [786, 488] width 400 height 56
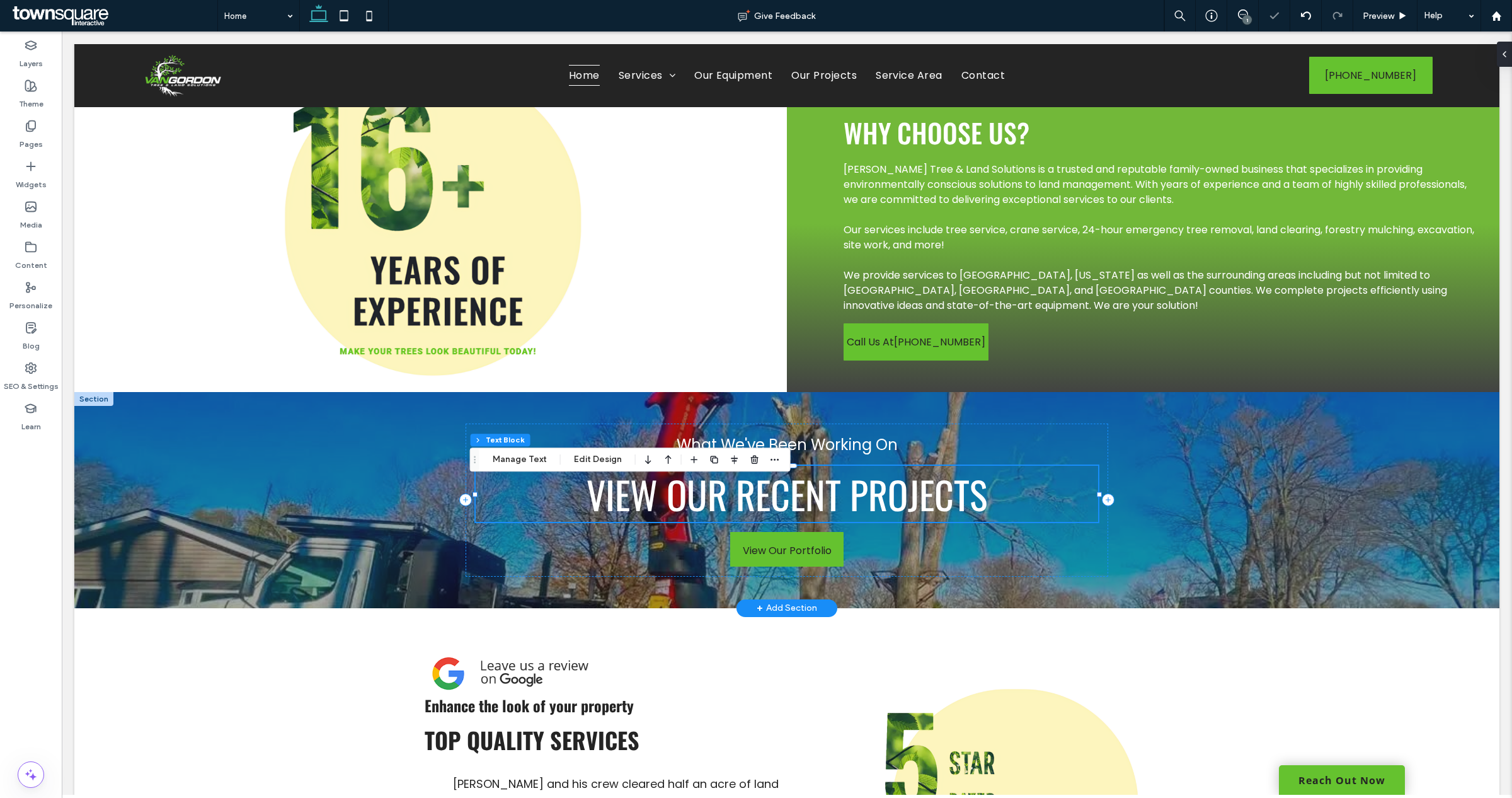
click at [792, 512] on span "View our Recent Projects" at bounding box center [786, 493] width 400 height 56
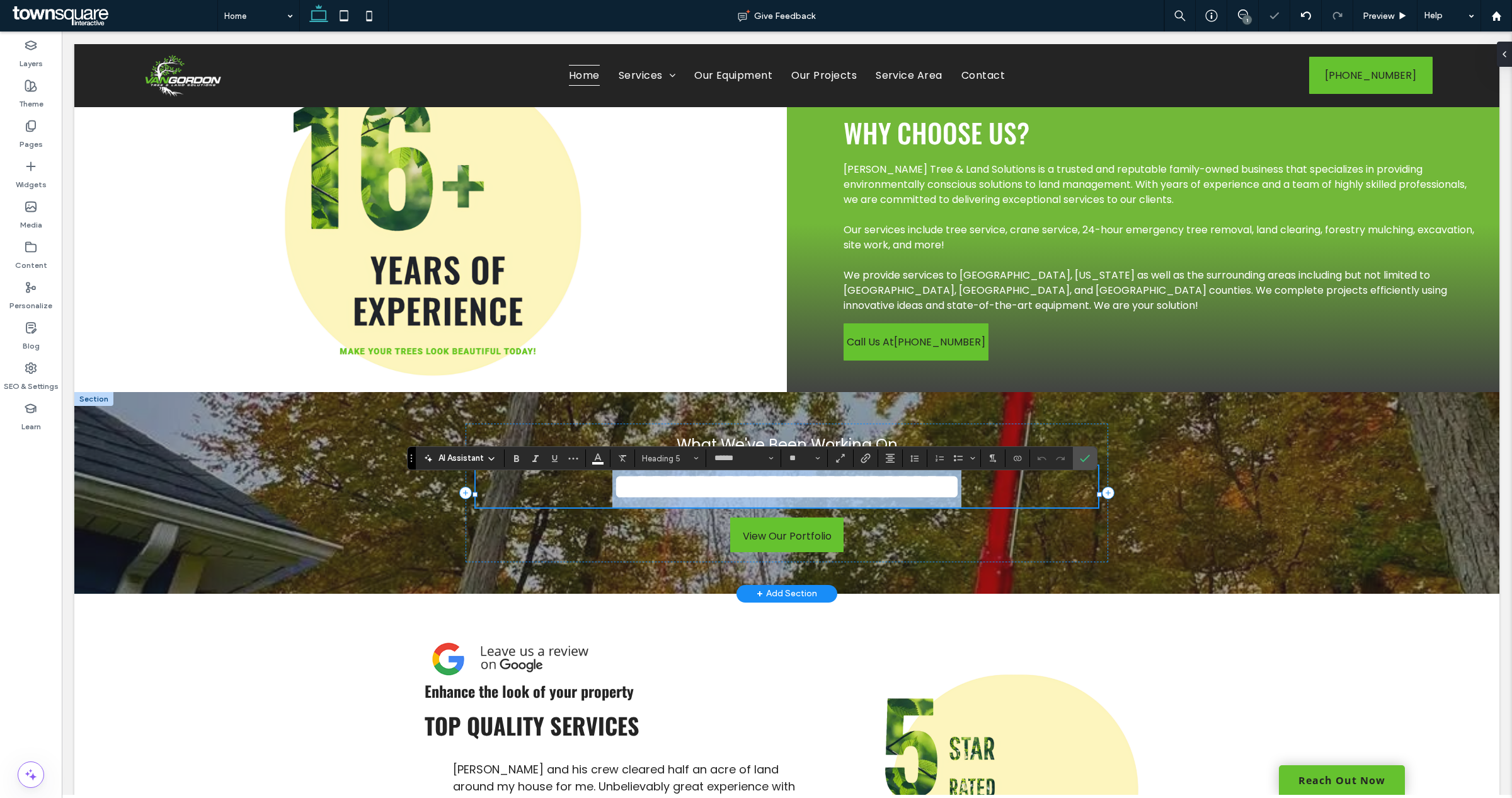
click at [683, 506] on span "**********" at bounding box center [787, 485] width 349 height 38
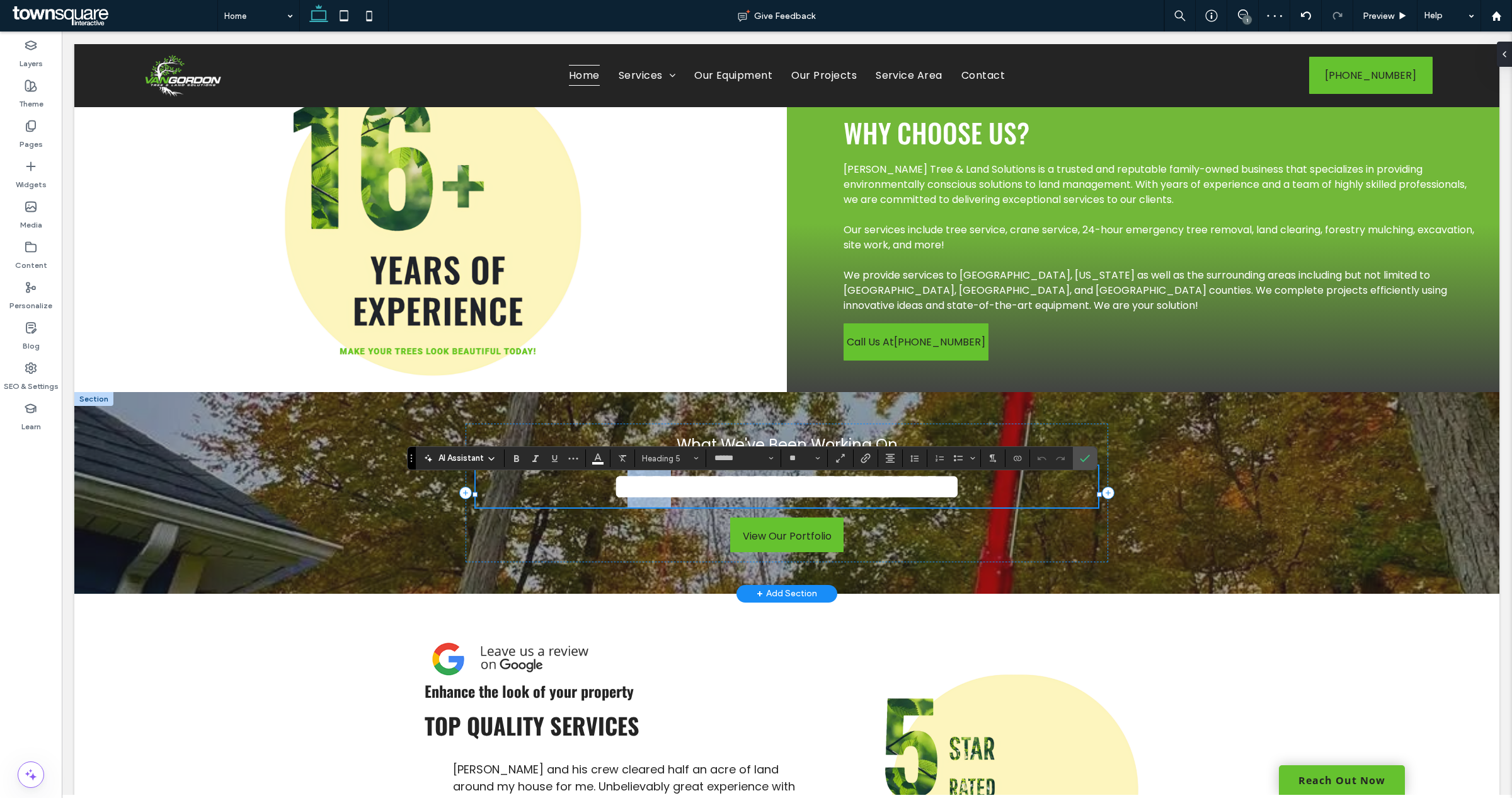
drag, startPoint x: 649, startPoint y: 508, endPoint x: 591, endPoint y: 505, distance: 58.1
click at [613, 505] on span "**********" at bounding box center [787, 485] width 349 height 38
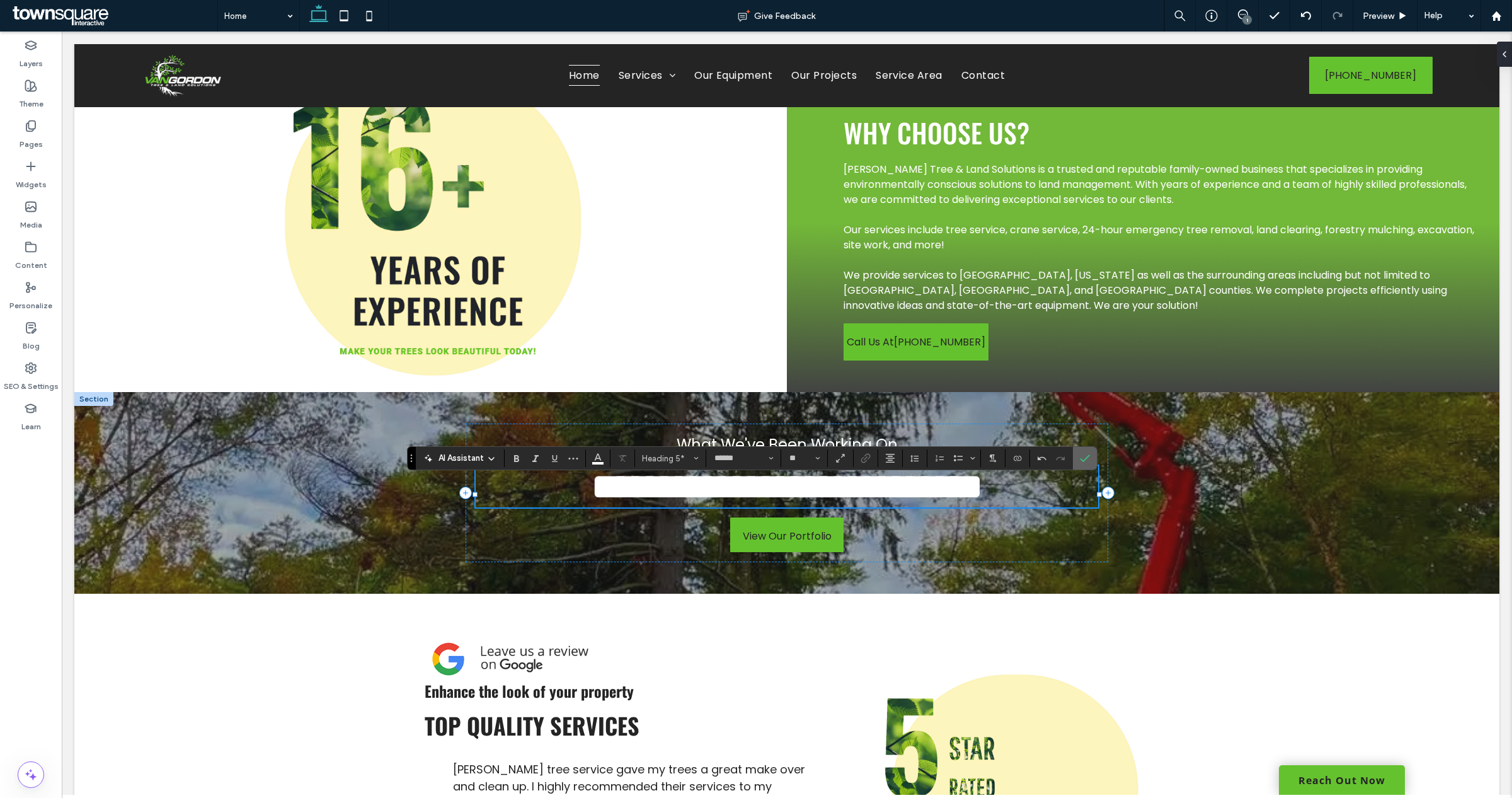
click at [1094, 456] on label "Confirm" at bounding box center [1085, 458] width 19 height 23
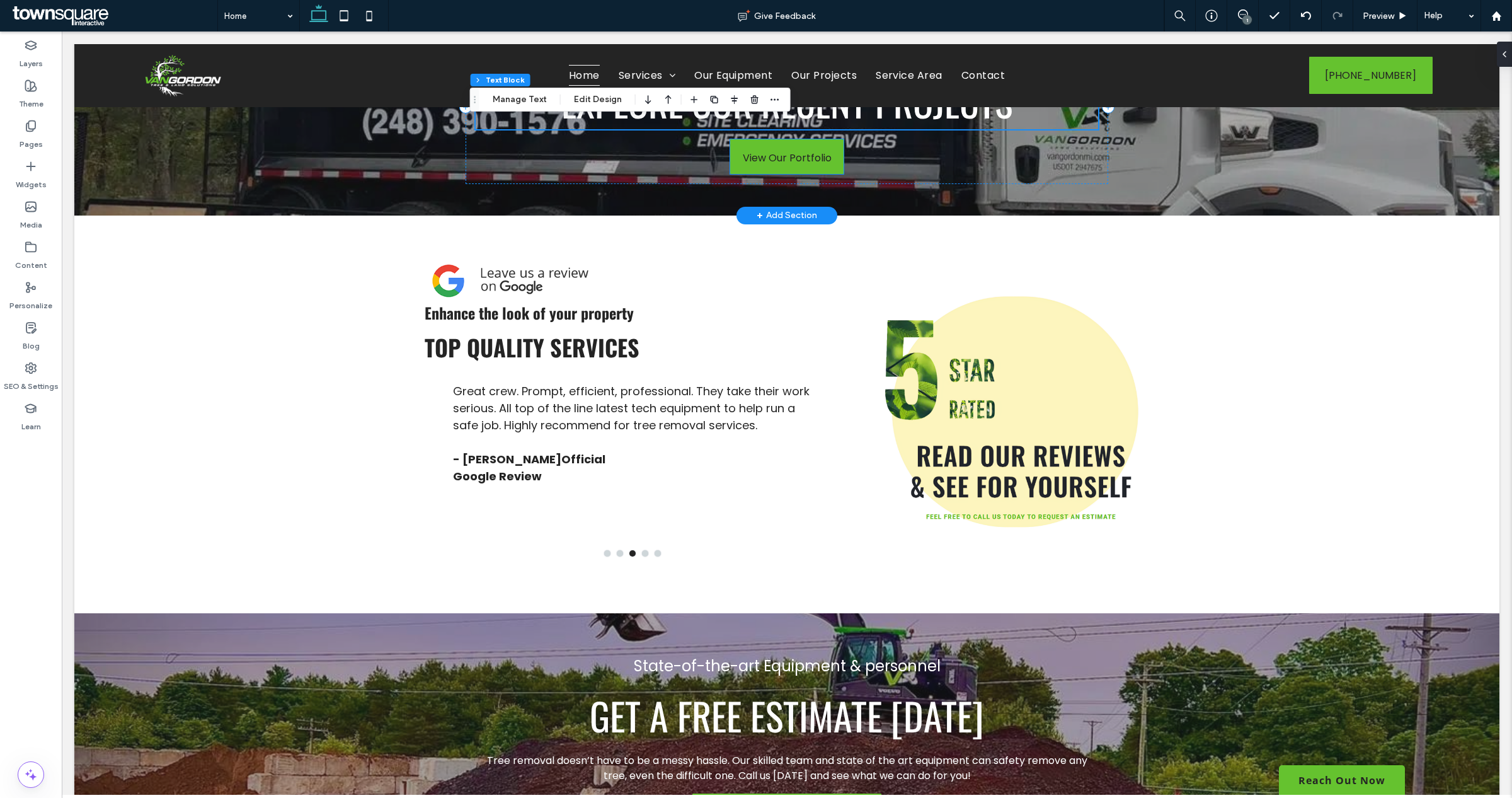
scroll to position [1811, 0]
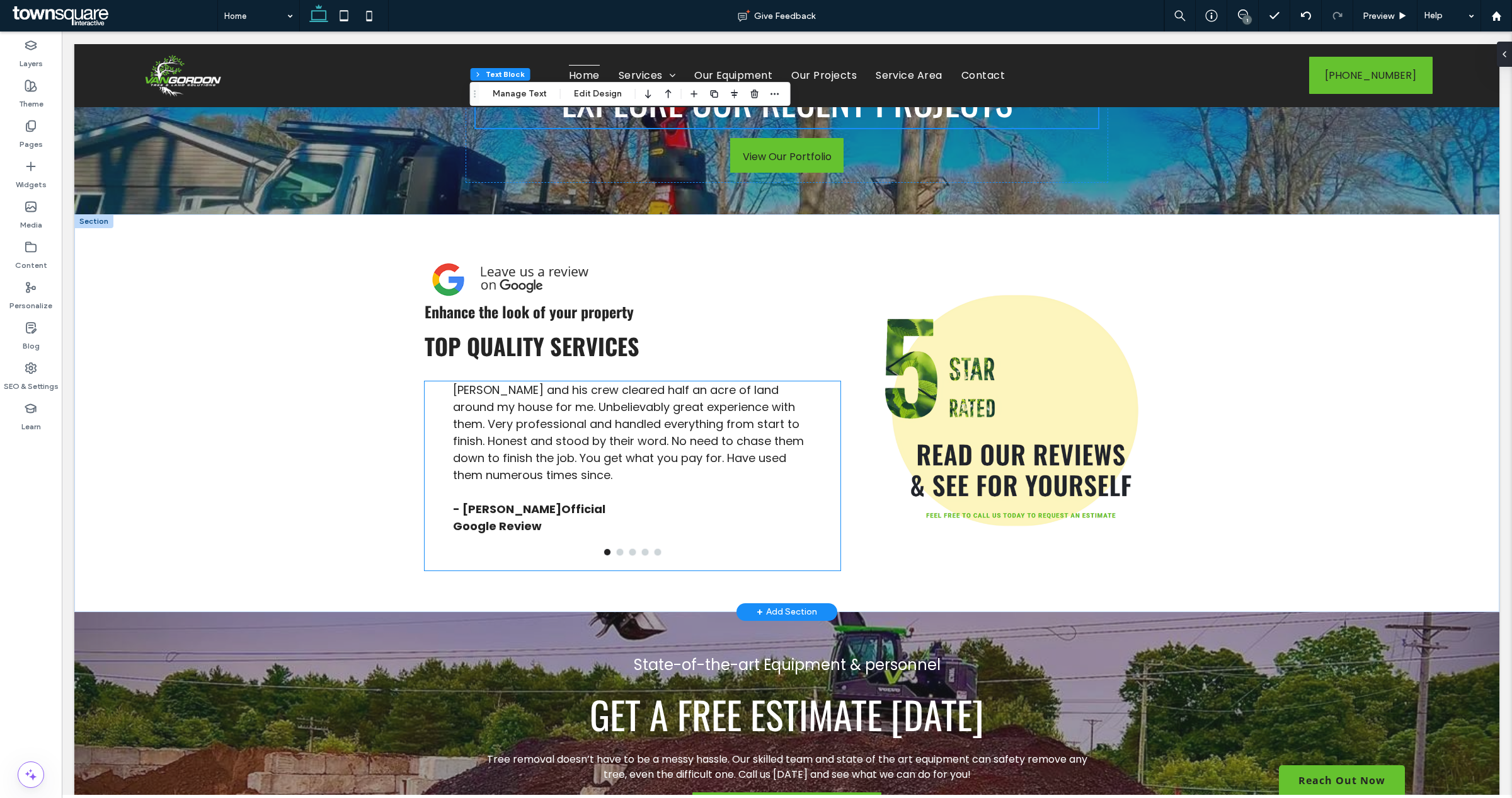
click at [656, 570] on div "Justin and his crew cleared half an acre of land around my house for me. Unbeli…" at bounding box center [632, 476] width 359 height 189
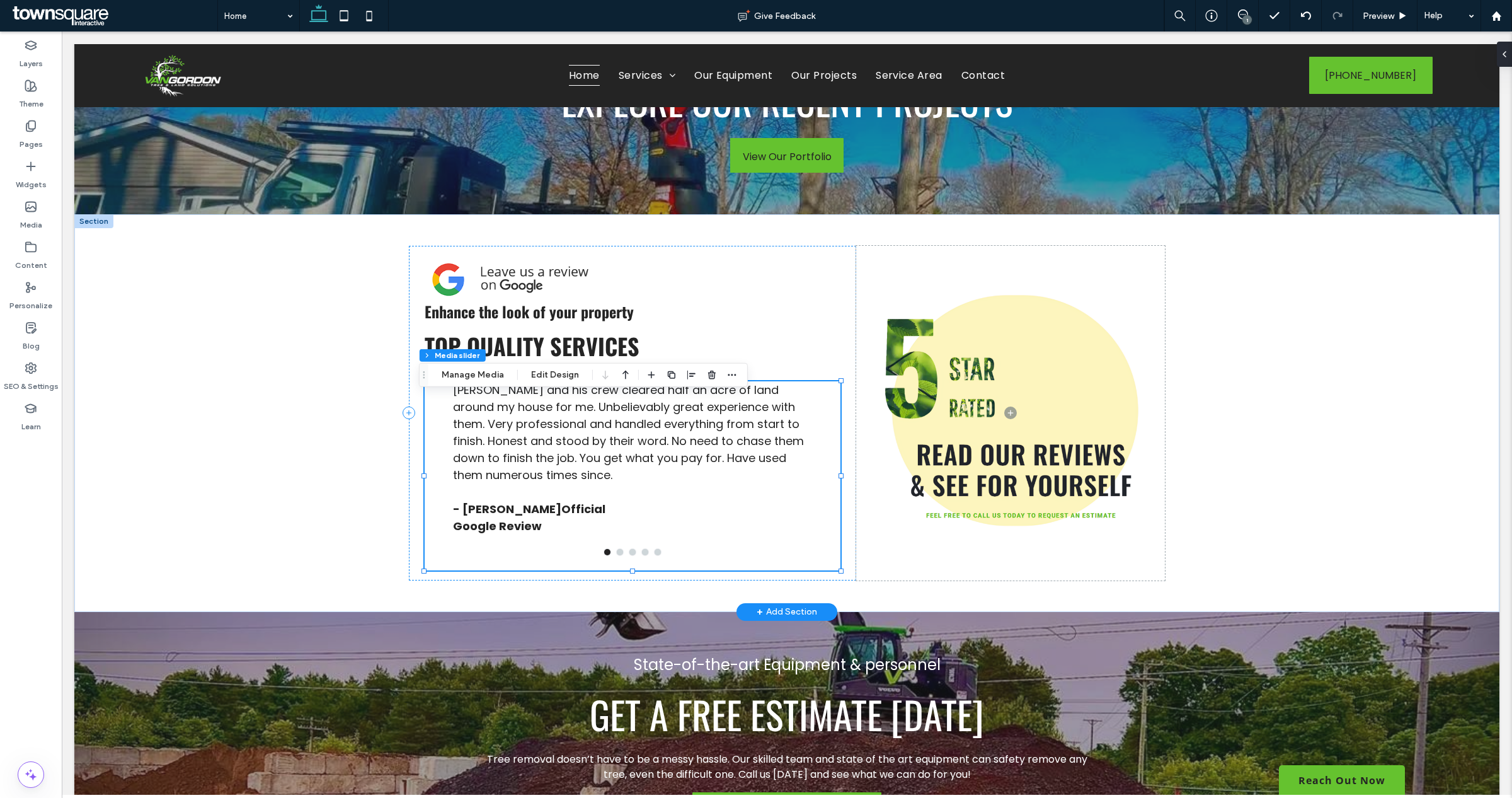
click at [652, 570] on div "Justin and his crew cleared half an acre of land around my house for me. Unbeli…" at bounding box center [632, 476] width 359 height 189
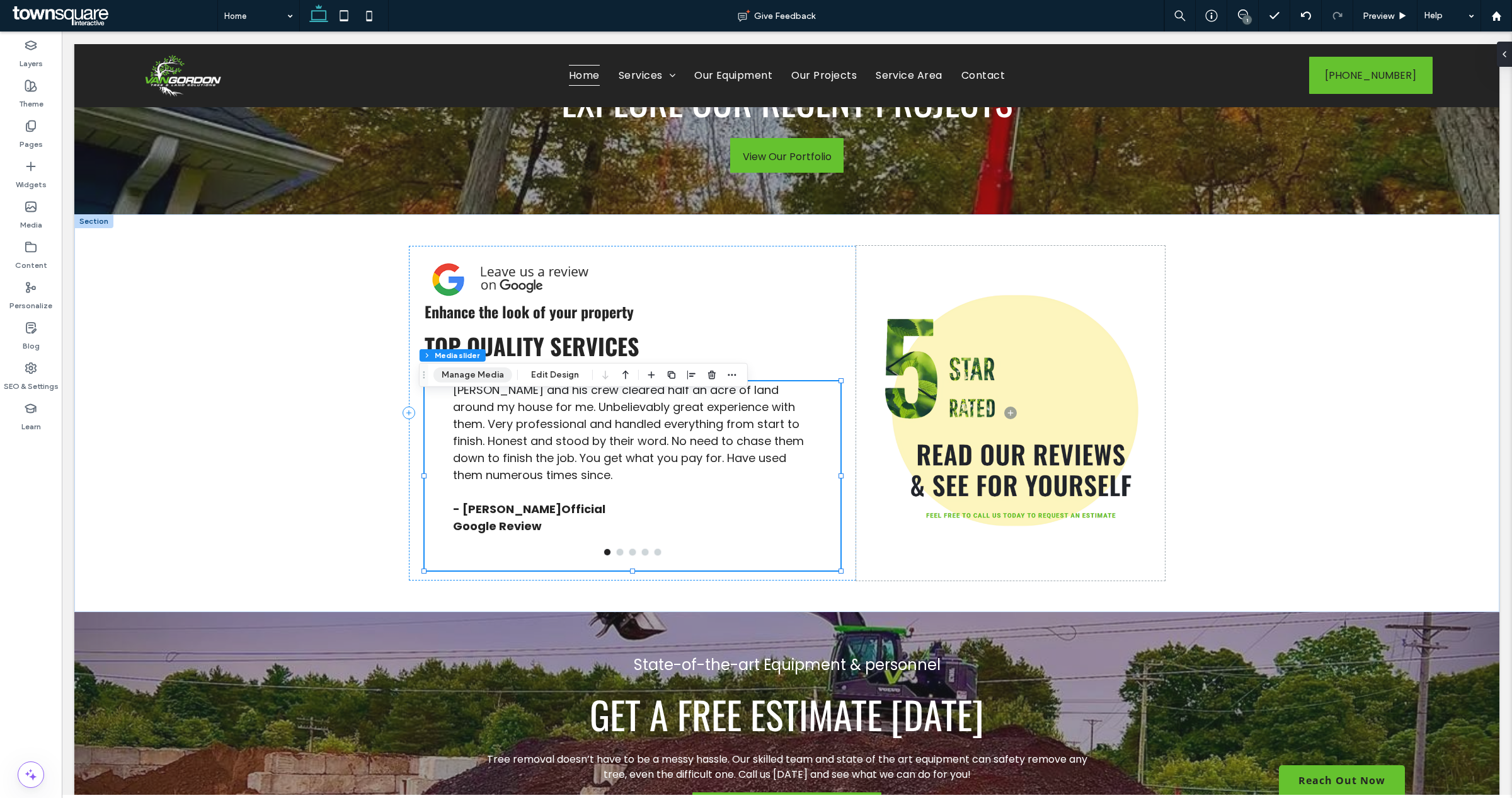
click at [494, 371] on button "Manage Media" at bounding box center [473, 375] width 79 height 15
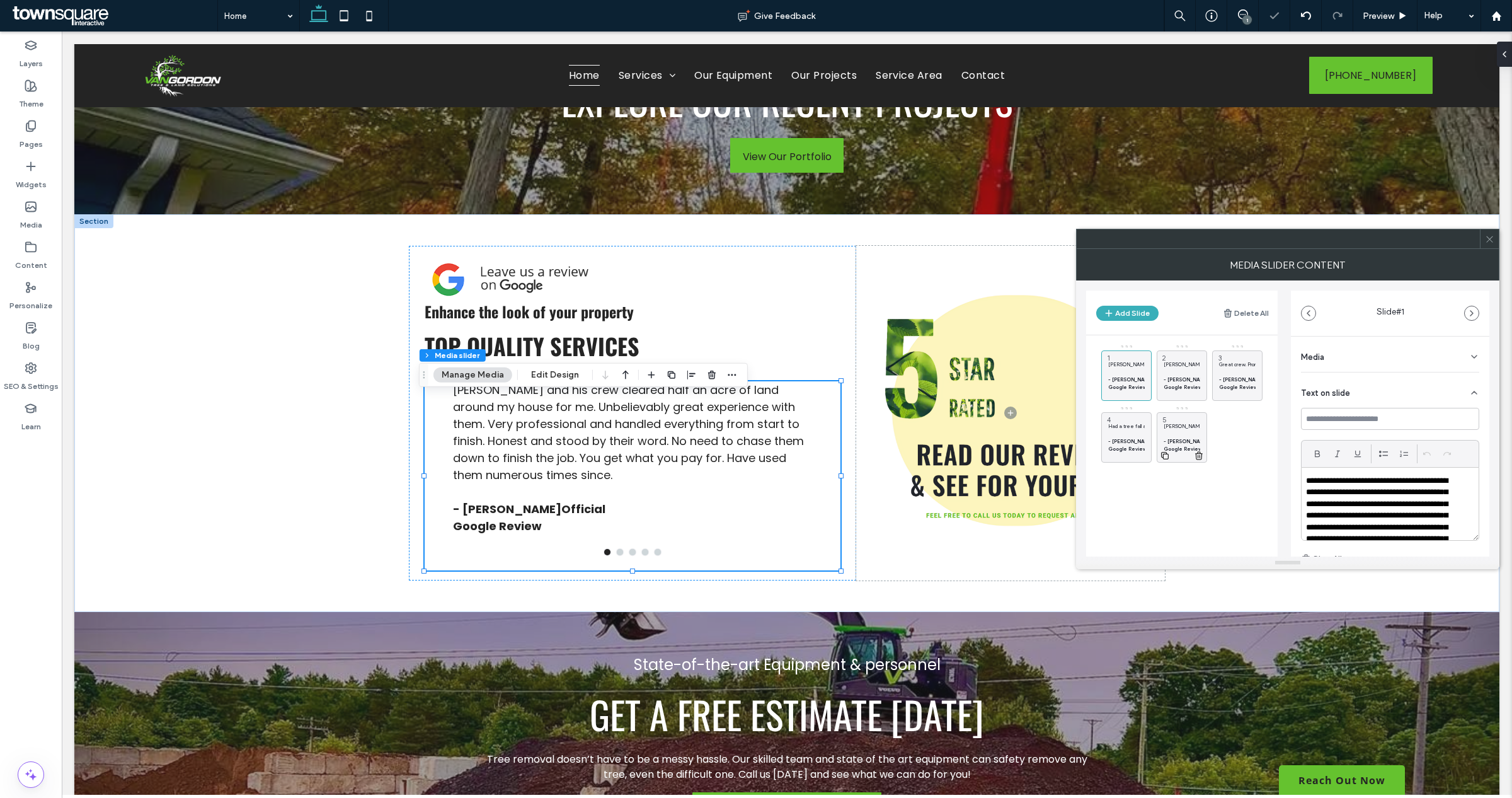
click at [1175, 430] on p at bounding box center [1182, 433] width 37 height 8
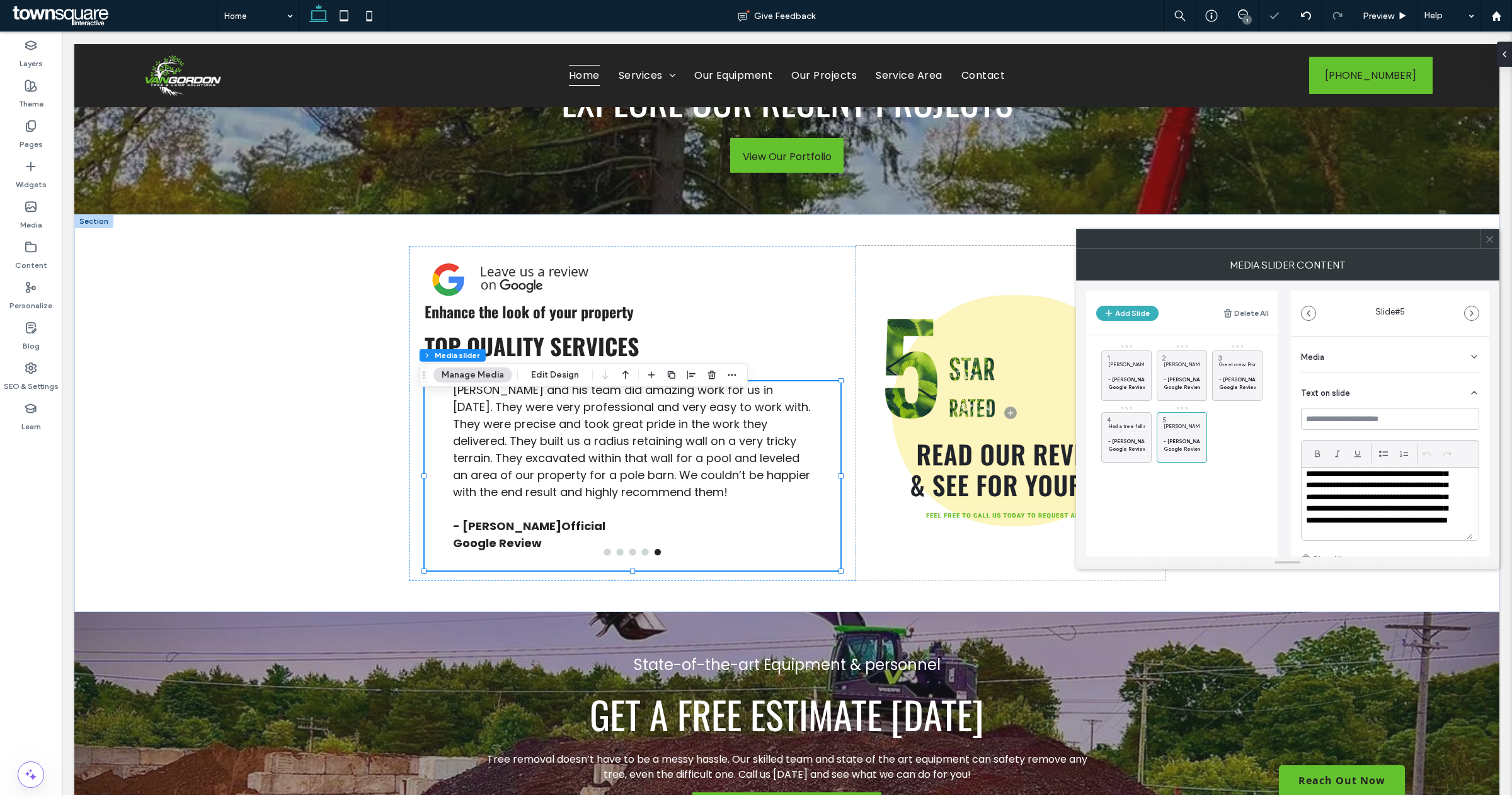
scroll to position [79, 0]
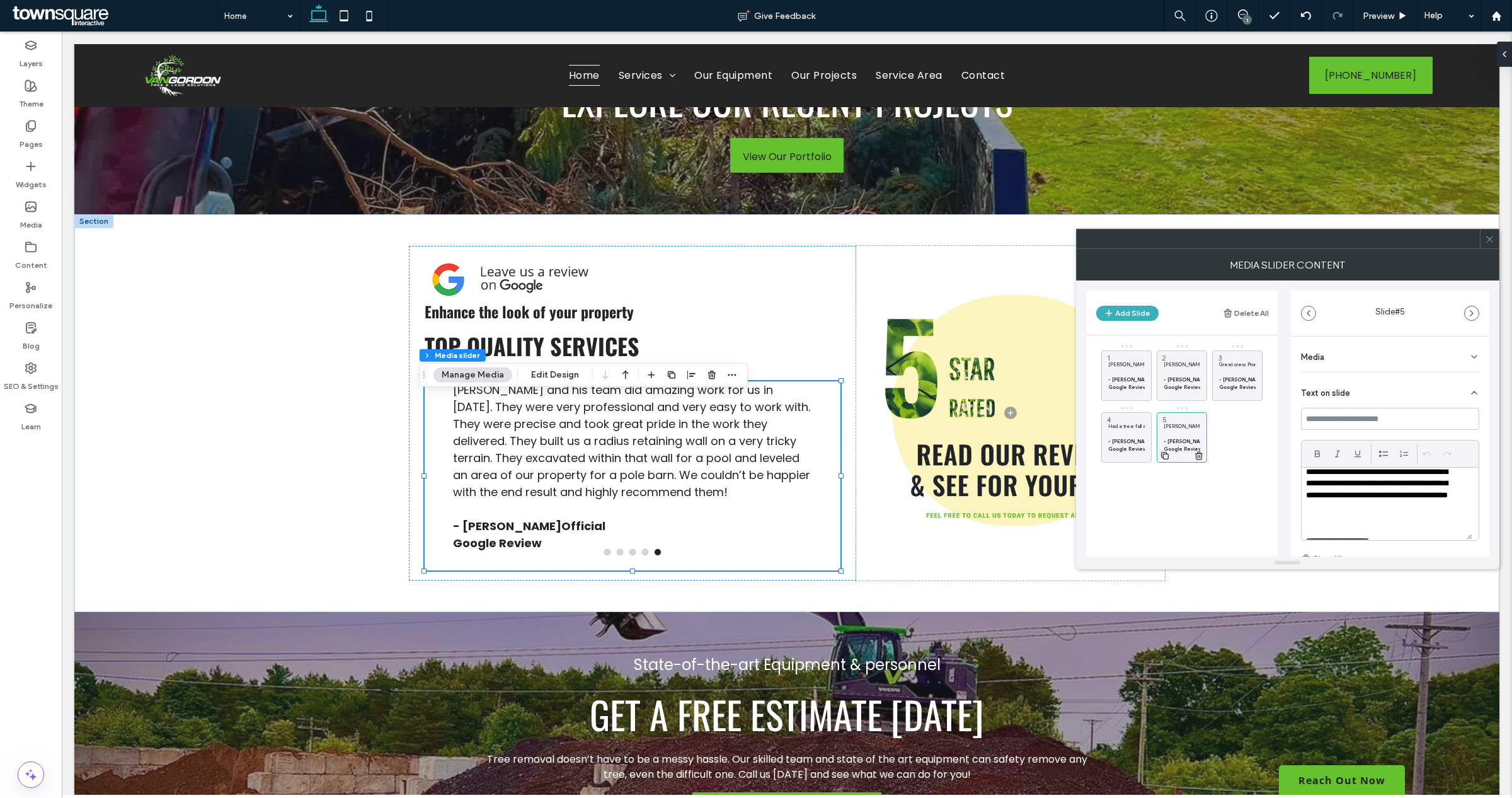
click at [1198, 457] on icon at bounding box center [1198, 455] width 10 height 12
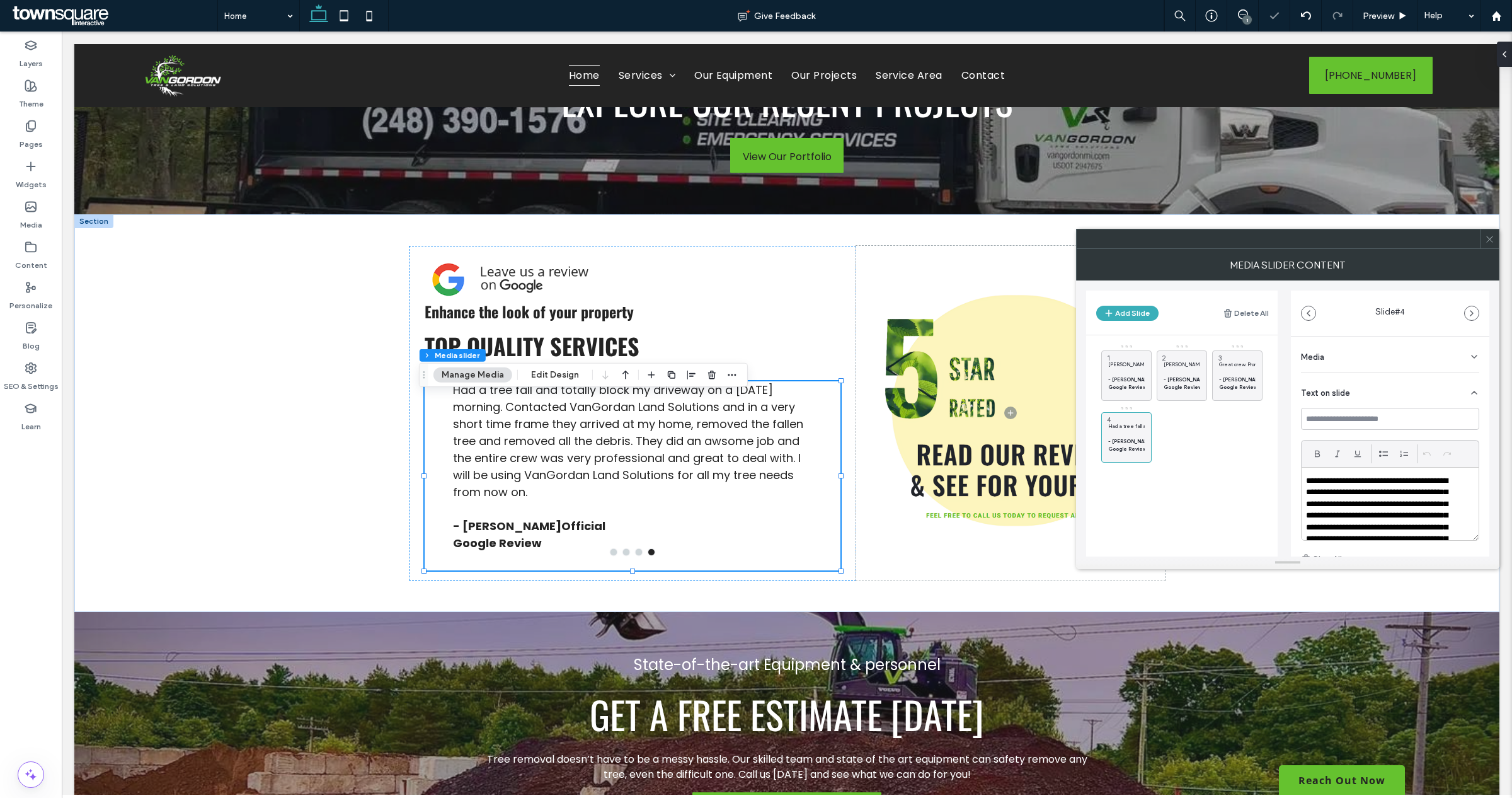
click at [1487, 248] on span at bounding box center [1490, 239] width 10 height 19
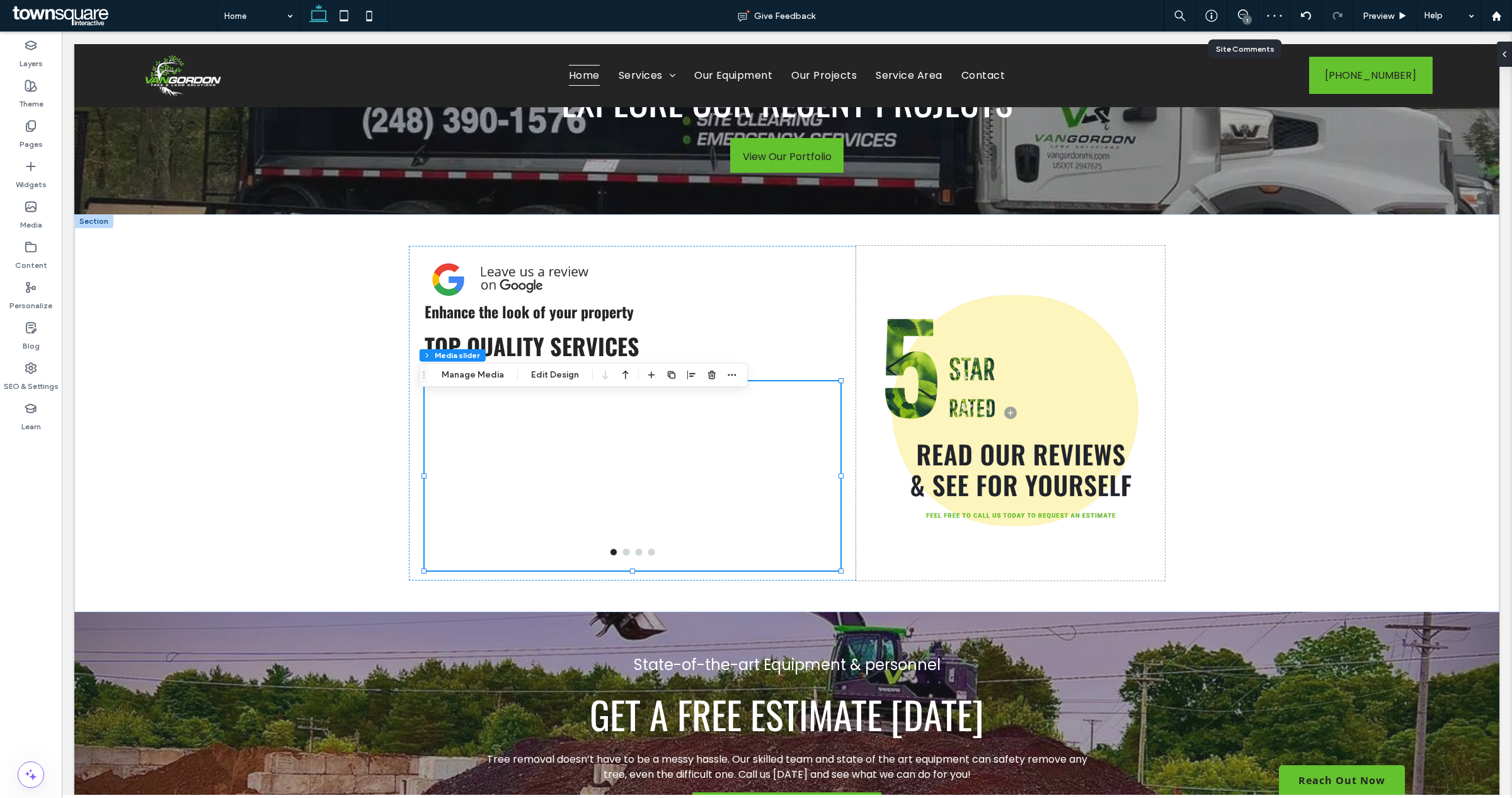
click at [1239, 23] on div "1" at bounding box center [1243, 15] width 32 height 32
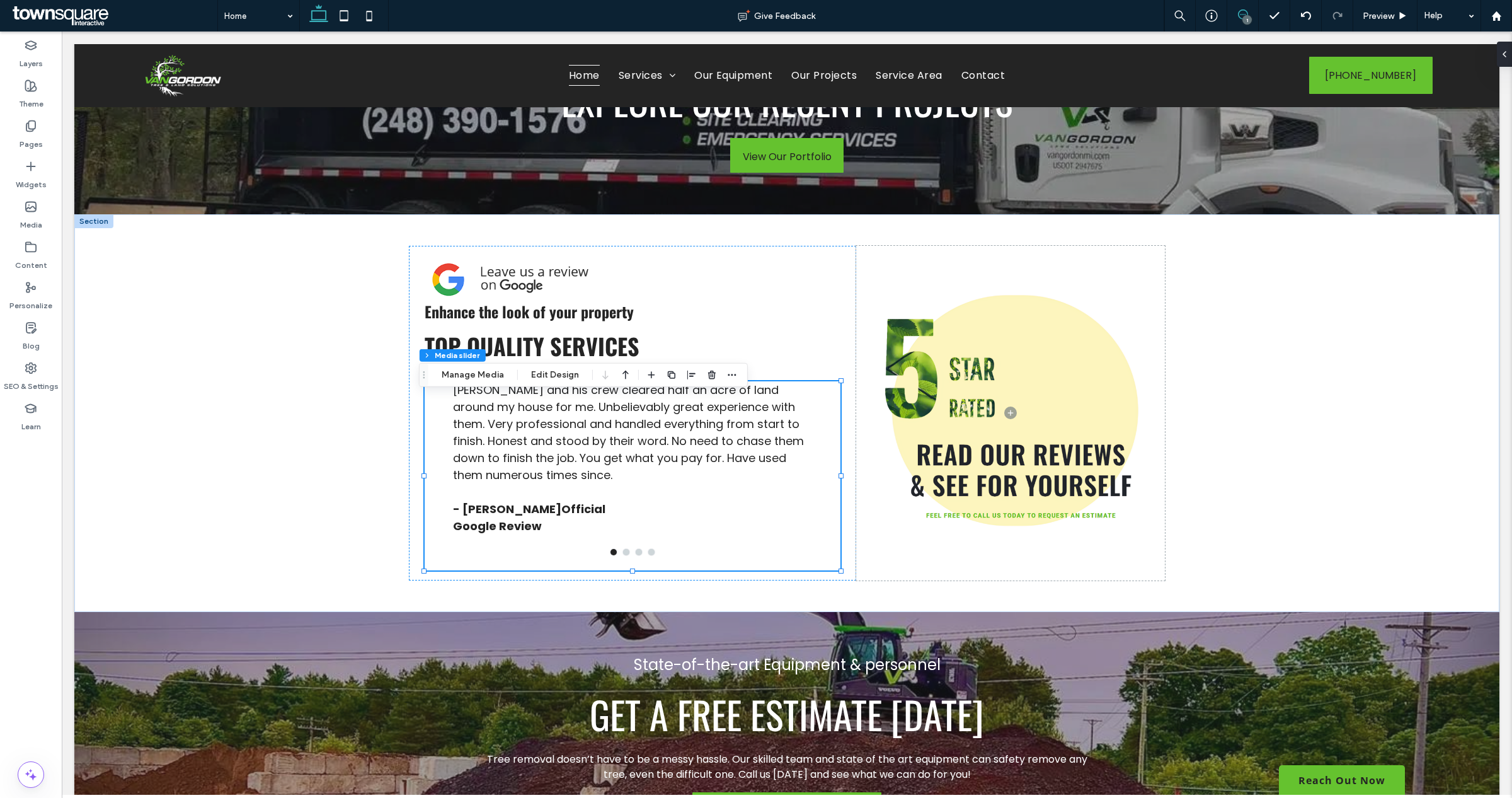
click at [1246, 13] on icon at bounding box center [1243, 14] width 10 height 10
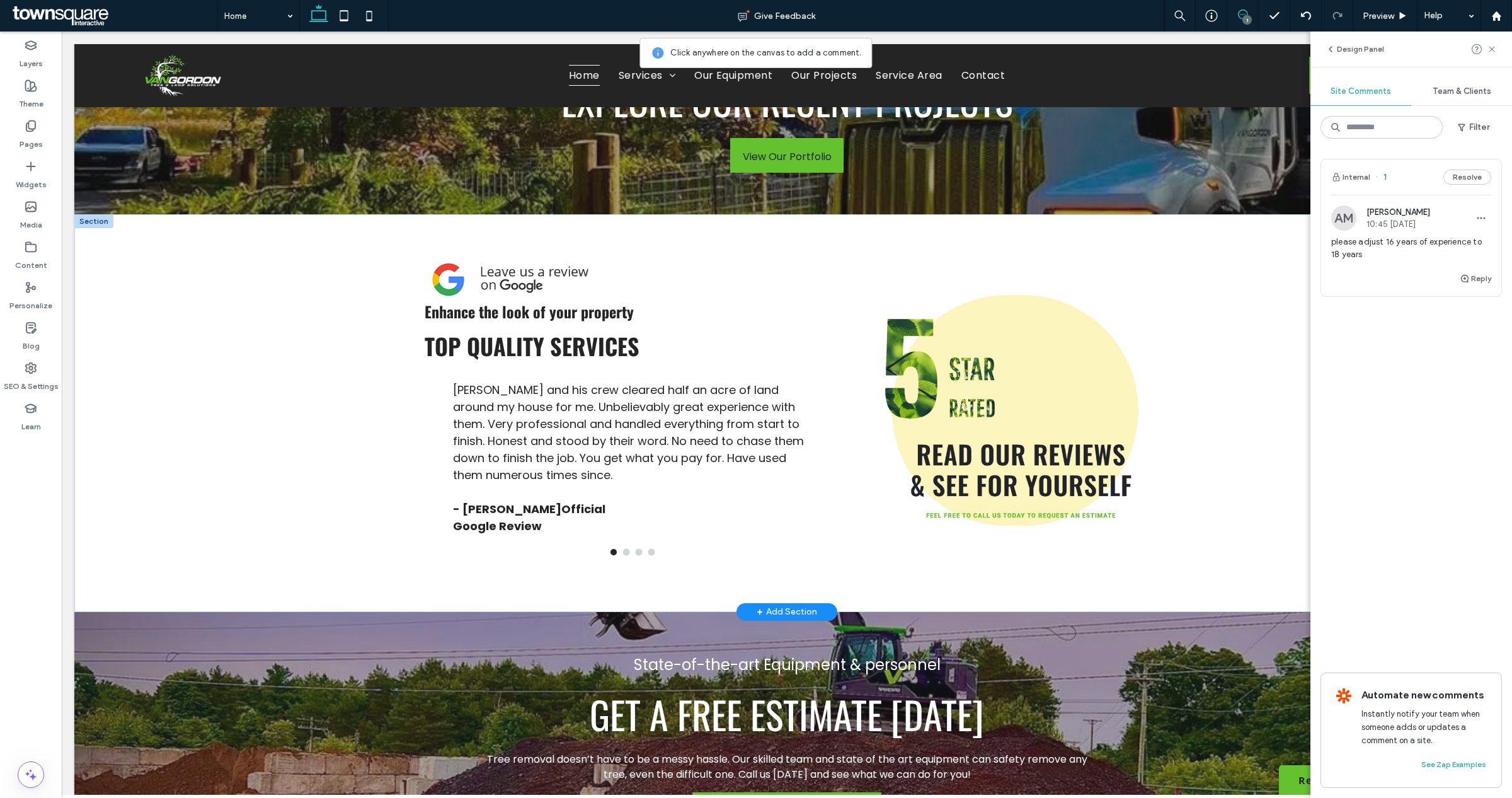
click at [683, 420] on p "Justin and his crew cleared half an acre of land around my house for me. Unbeli…" at bounding box center [632, 432] width 359 height 102
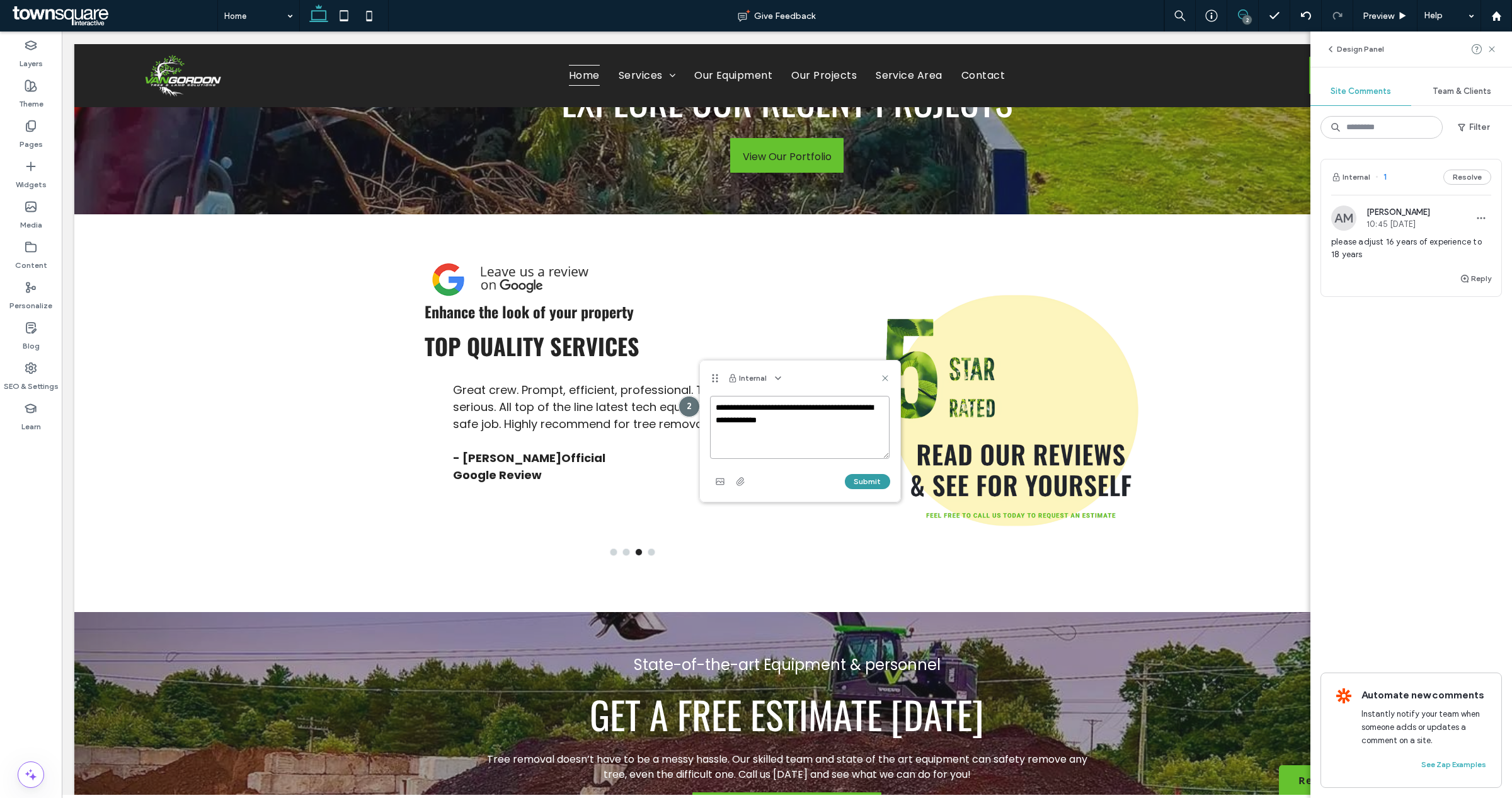
type textarea "**********"
click at [881, 474] on button "Submit" at bounding box center [866, 482] width 45 height 15
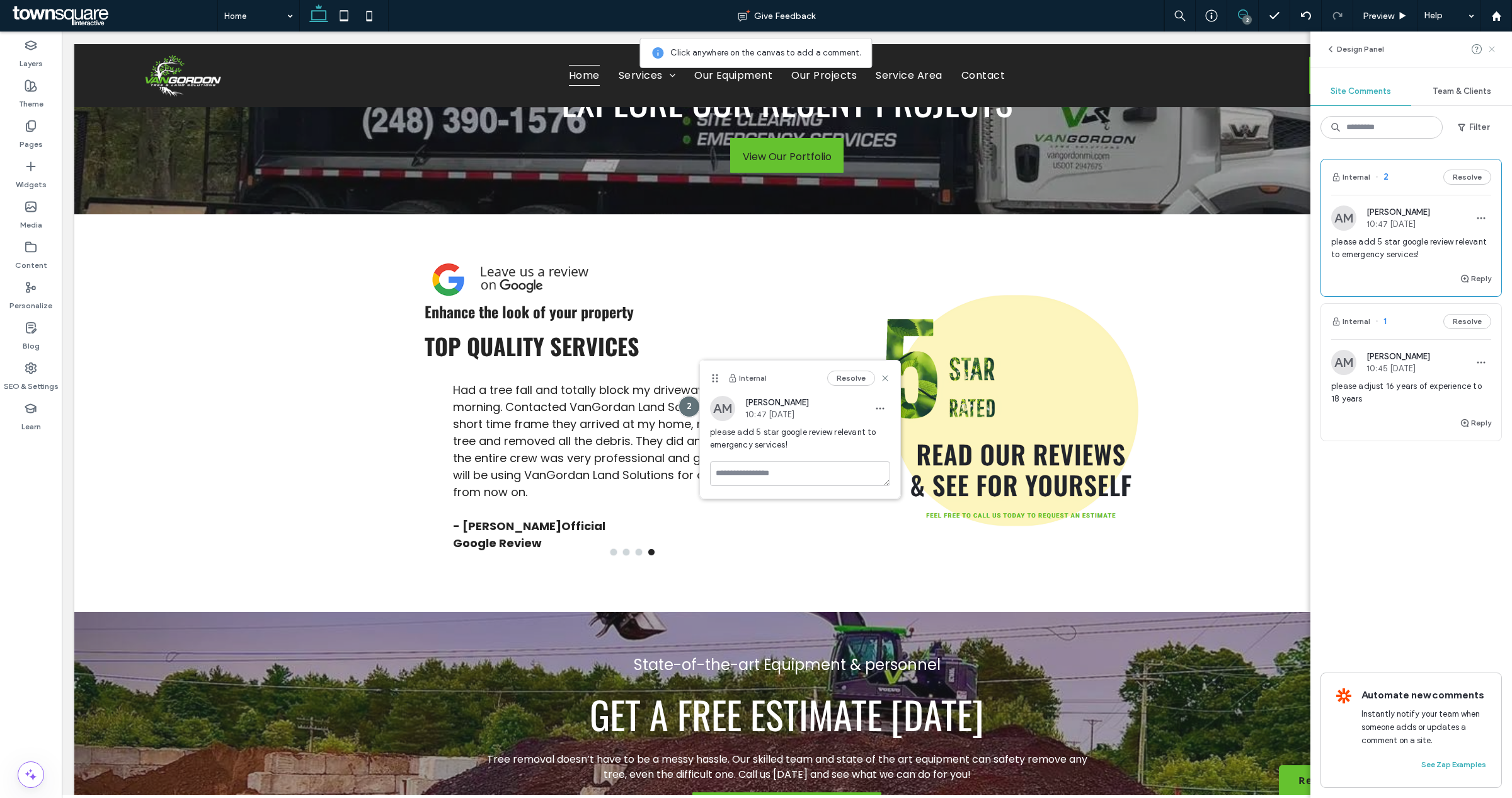
click at [1494, 50] on use at bounding box center [1492, 49] width 6 height 6
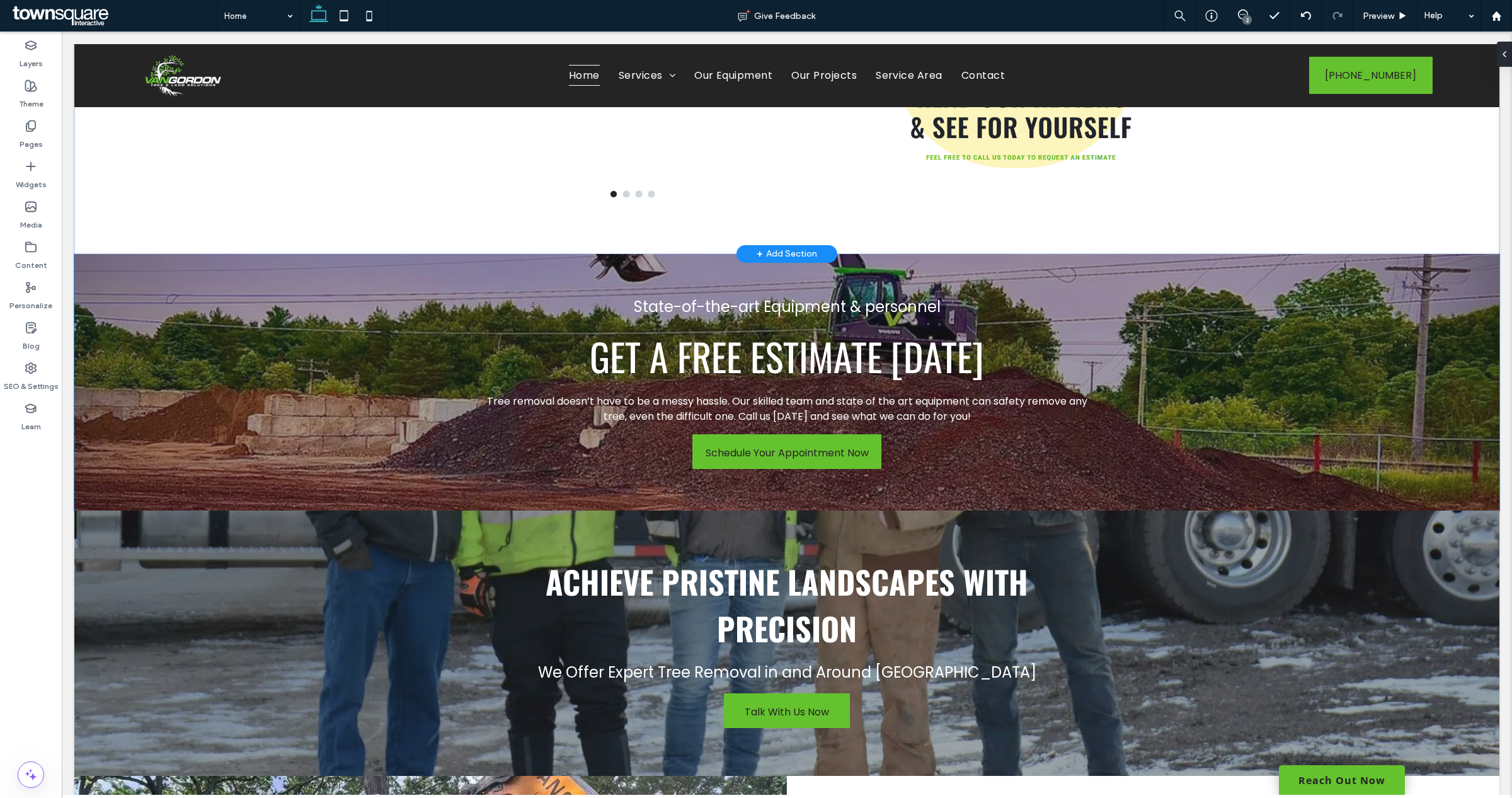
scroll to position [2205, 0]
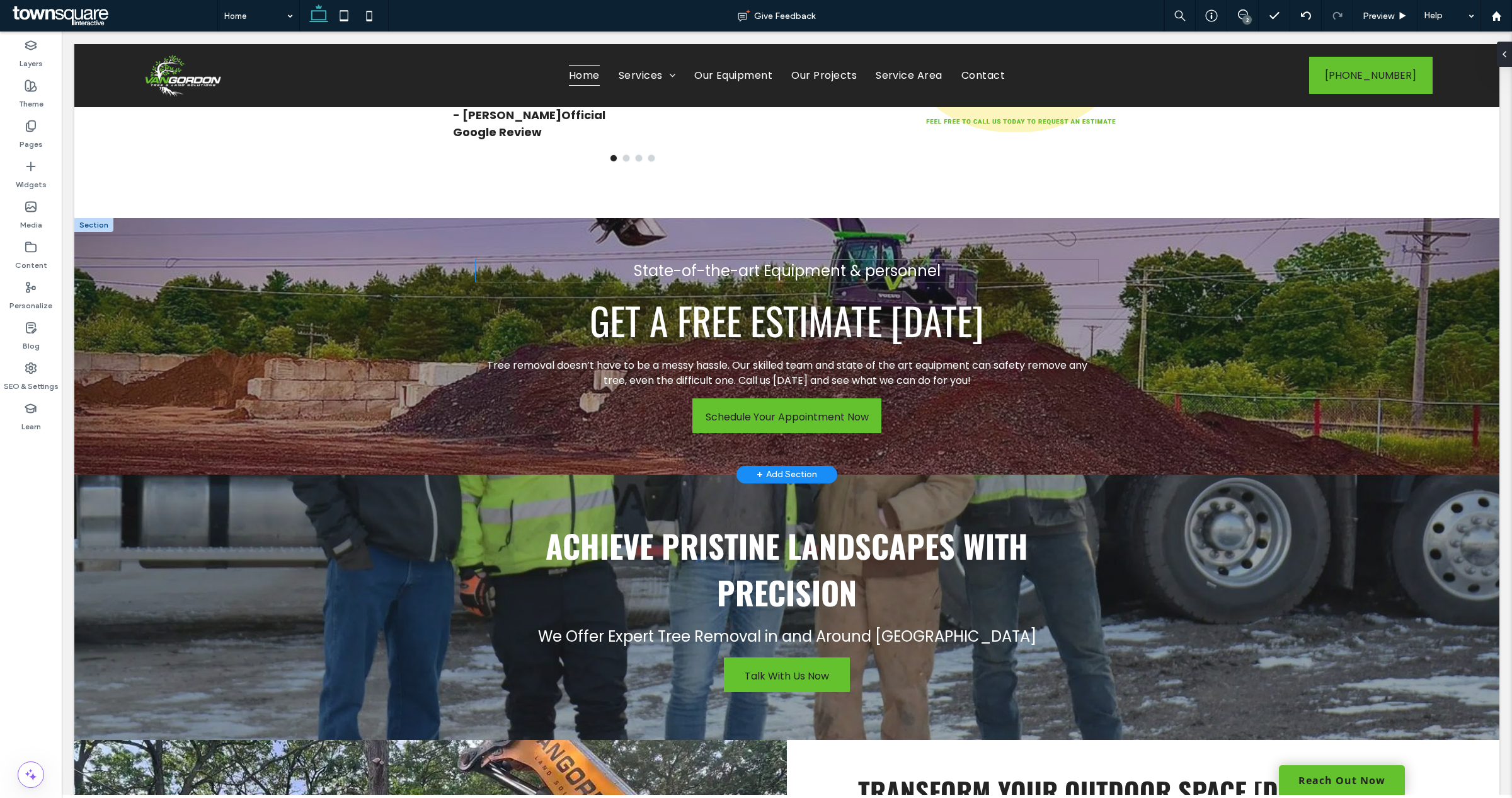
click at [821, 281] on span "State-of-the-art Equipment & personnel" at bounding box center [787, 271] width 307 height 21
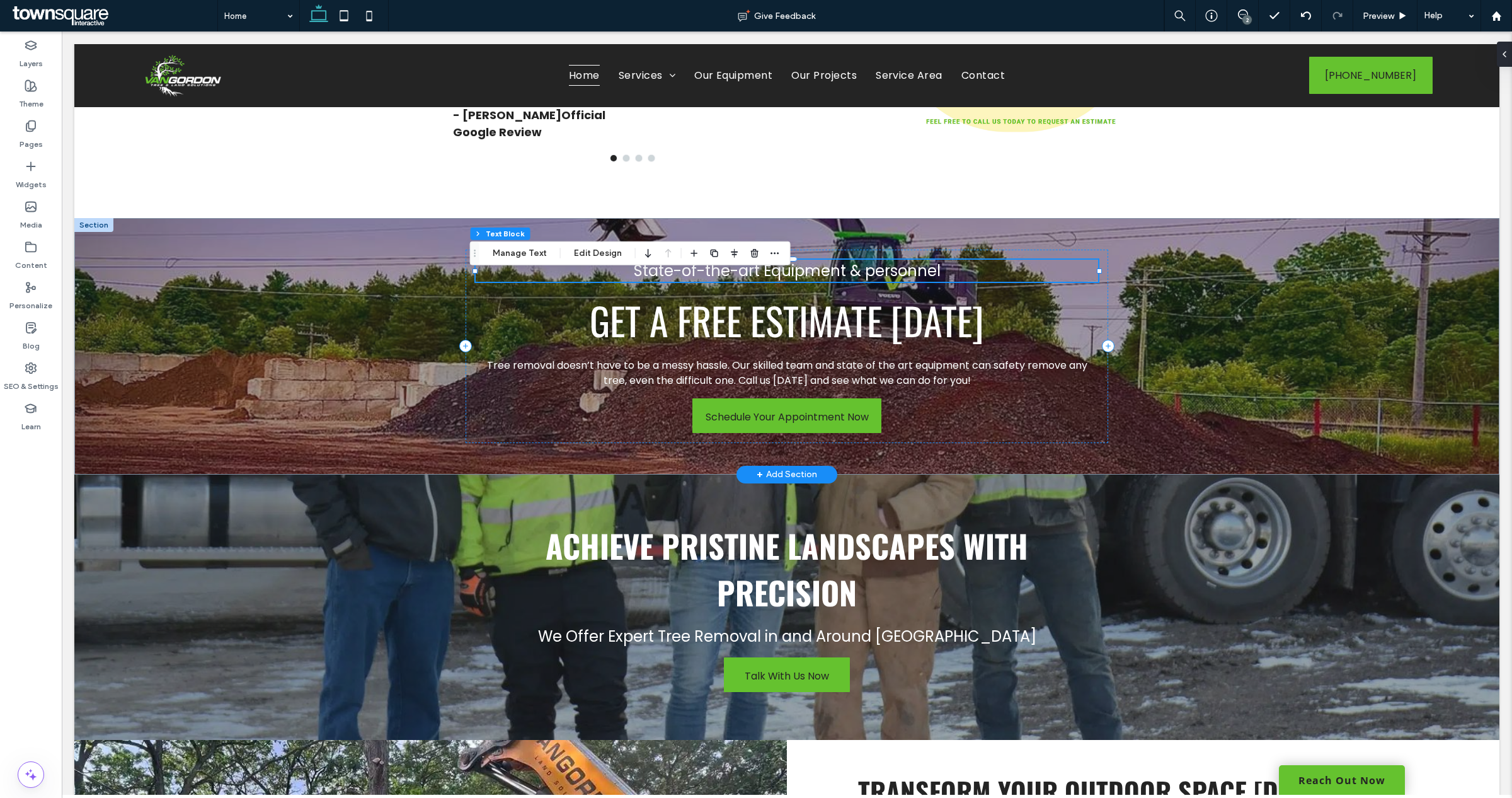
click at [824, 281] on span "State-of-the-art Equipment & personnel" at bounding box center [787, 271] width 307 height 21
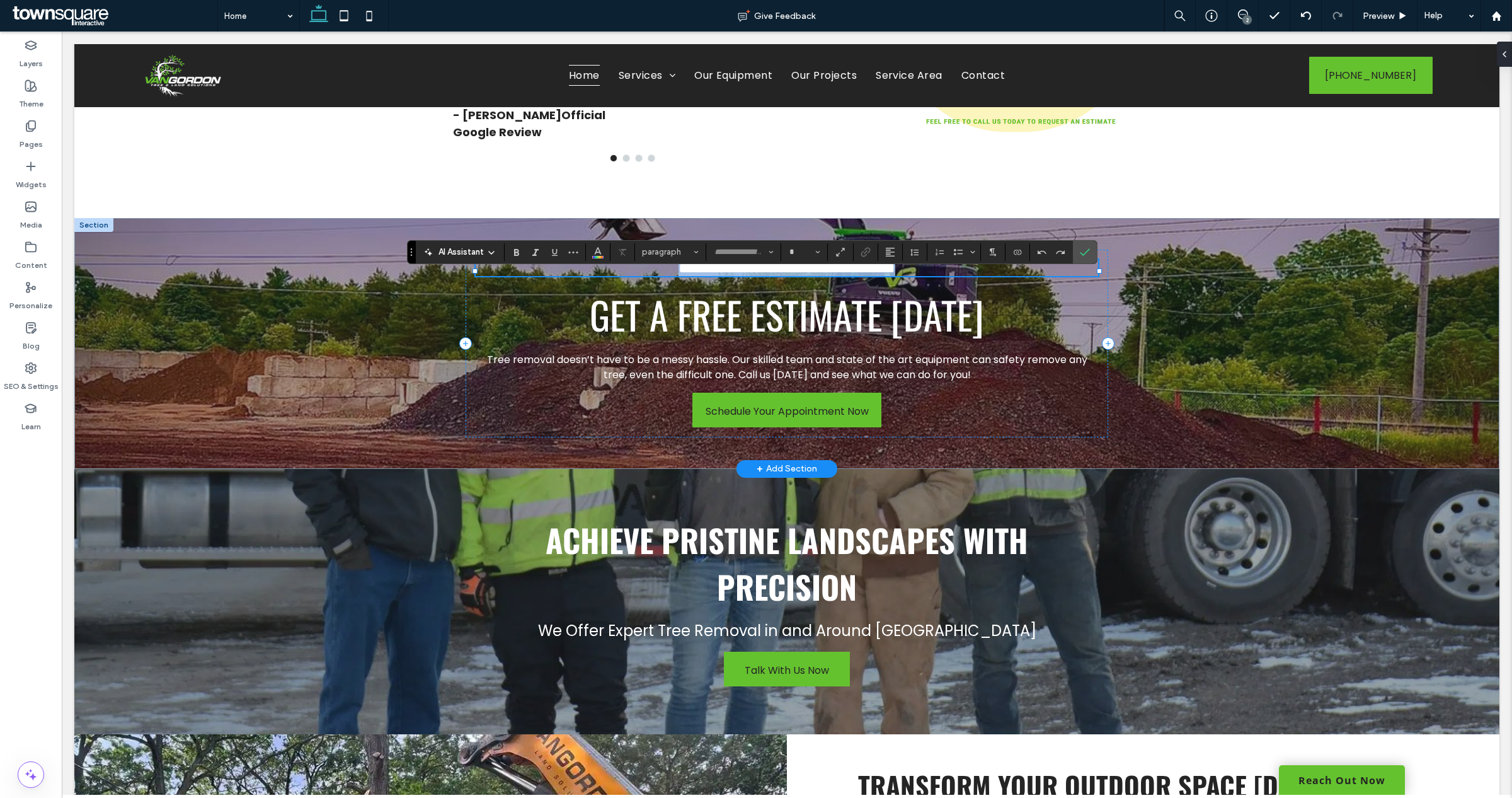
type input "*******"
type input "**"
drag, startPoint x: 728, startPoint y: 272, endPoint x: 717, endPoint y: 296, distance: 26.4
click at [717, 296] on div "**********" at bounding box center [785, 344] width 642 height 188
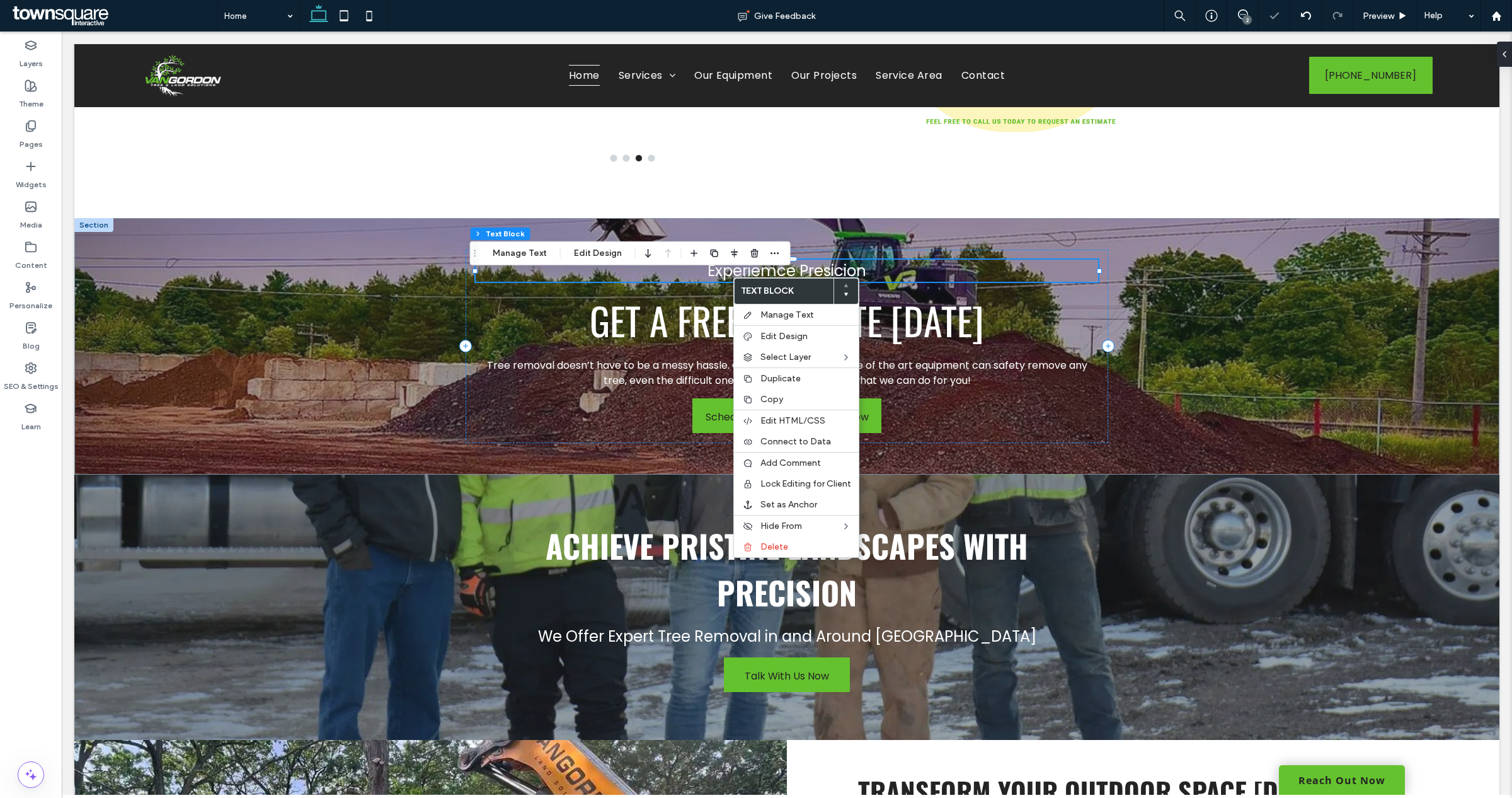
click at [741, 284] on label "Text Block" at bounding box center [783, 291] width 98 height 25
click at [716, 281] on span "Experiemce Presicion" at bounding box center [786, 271] width 159 height 21
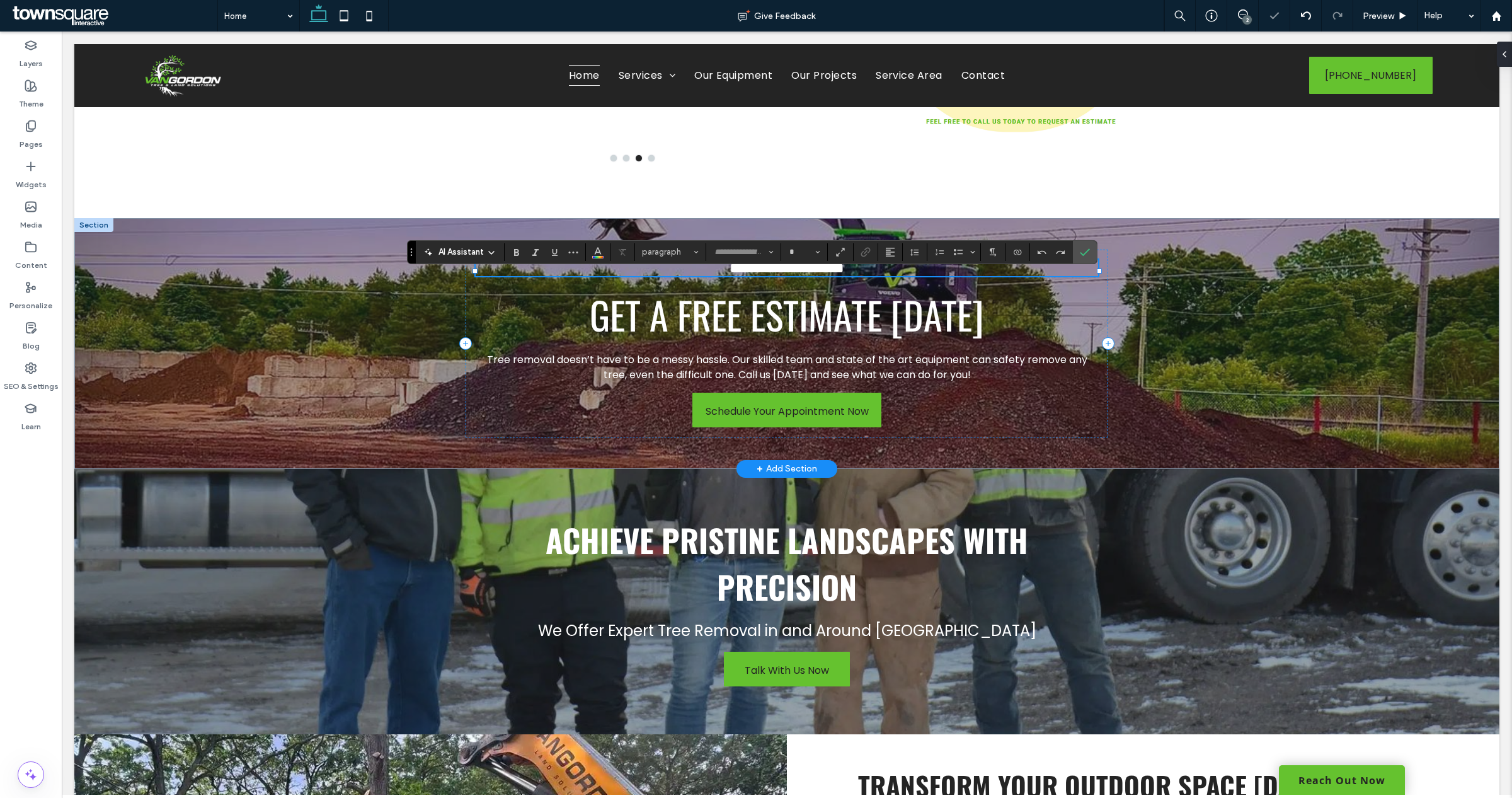
type input "*******"
type input "**"
click at [729, 275] on span "**********" at bounding box center [786, 268] width 115 height 15
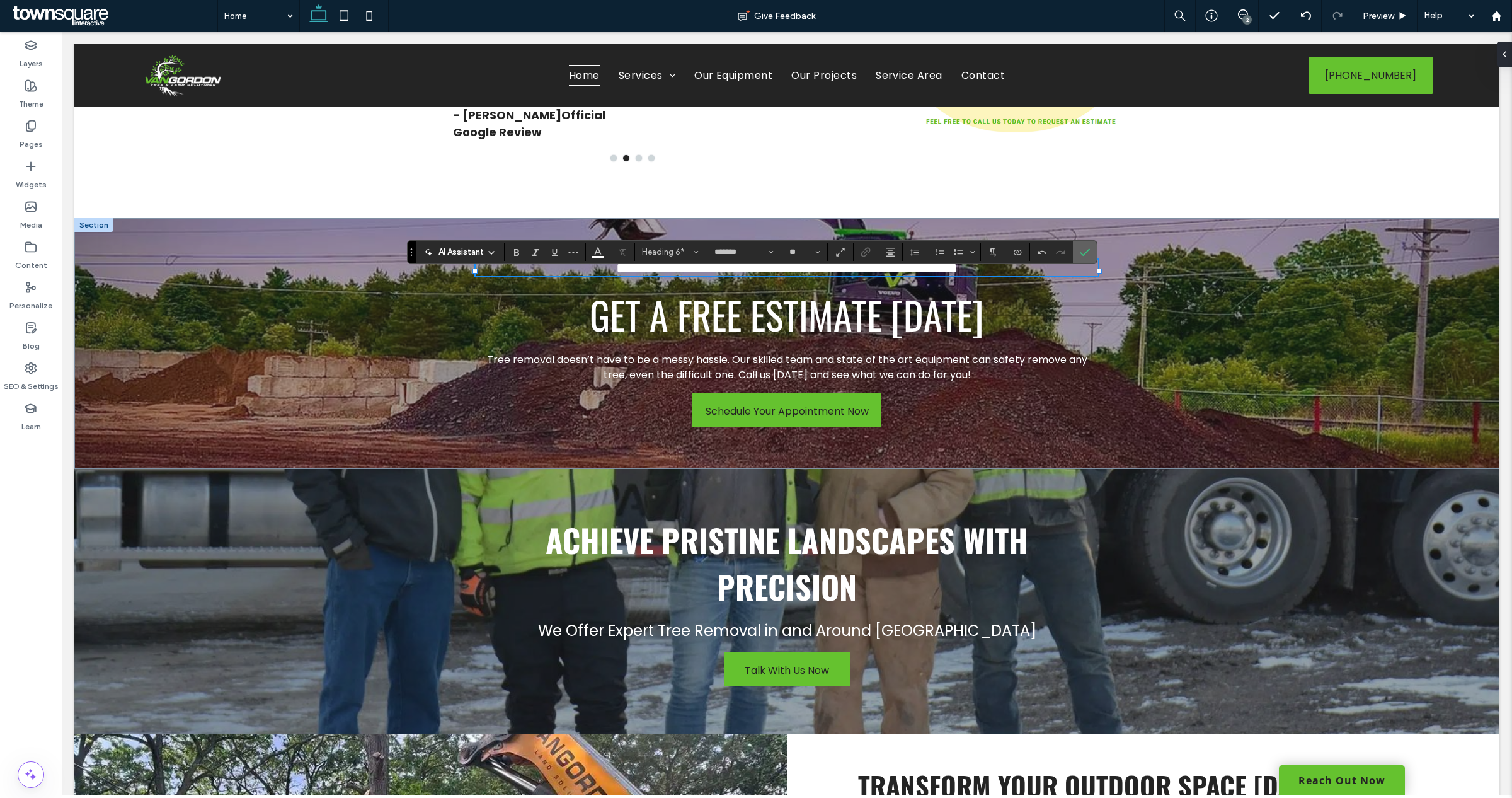
click at [1091, 246] on label "Confirm" at bounding box center [1085, 252] width 19 height 23
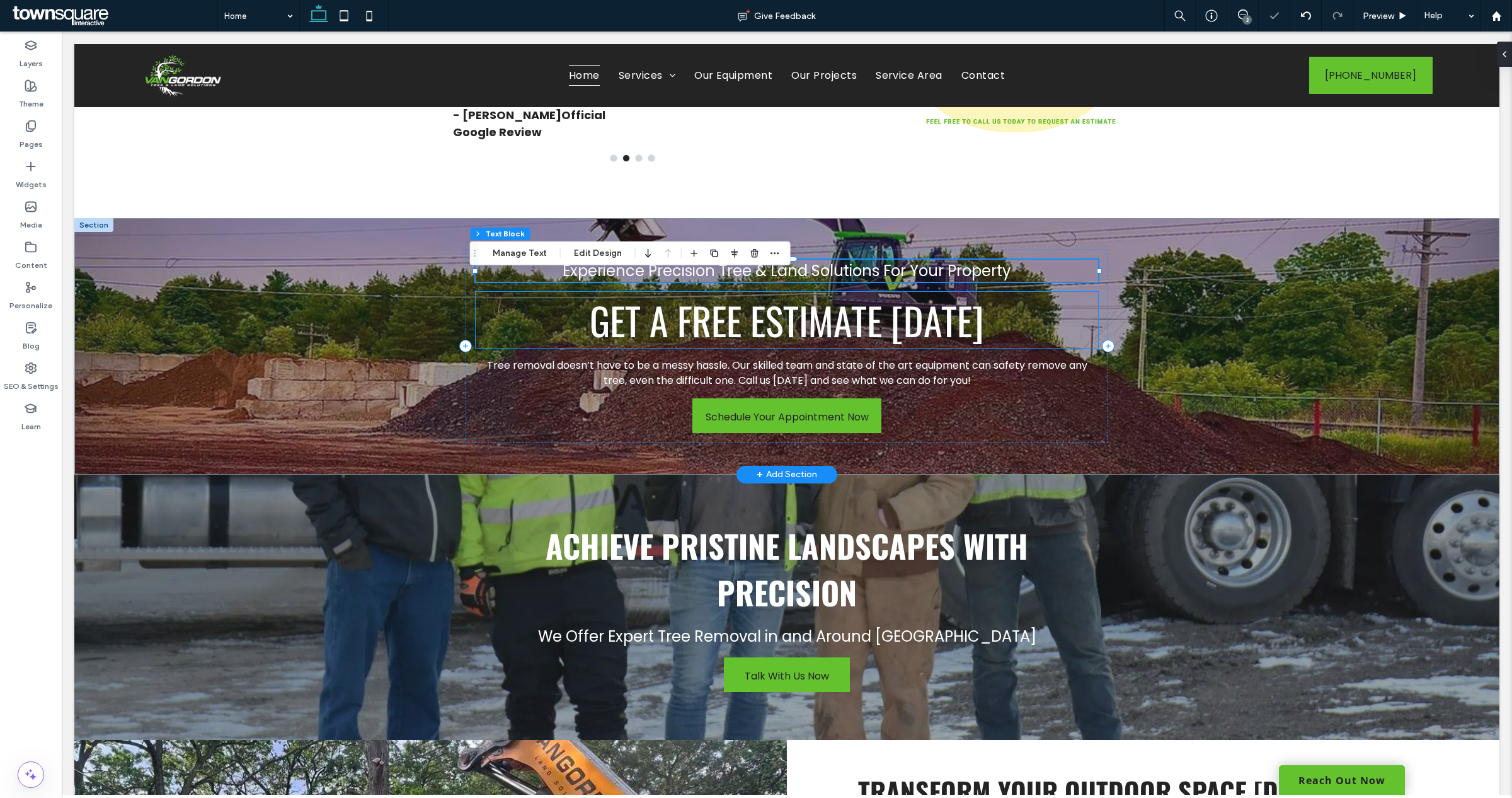
click at [1052, 347] on h5 "Get A Free Estimate Today" at bounding box center [786, 319] width 621 height 56
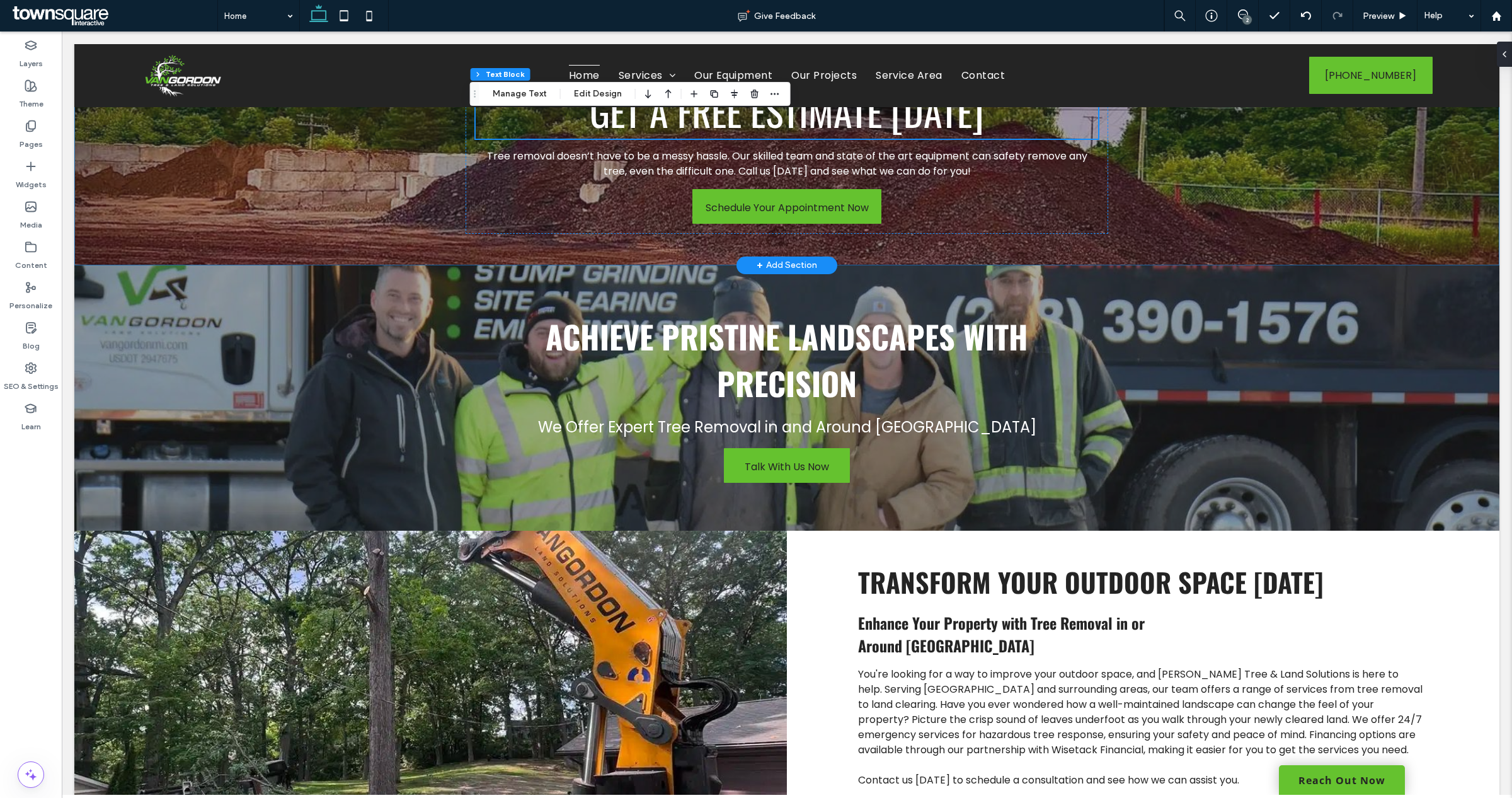
scroll to position [2441, 0]
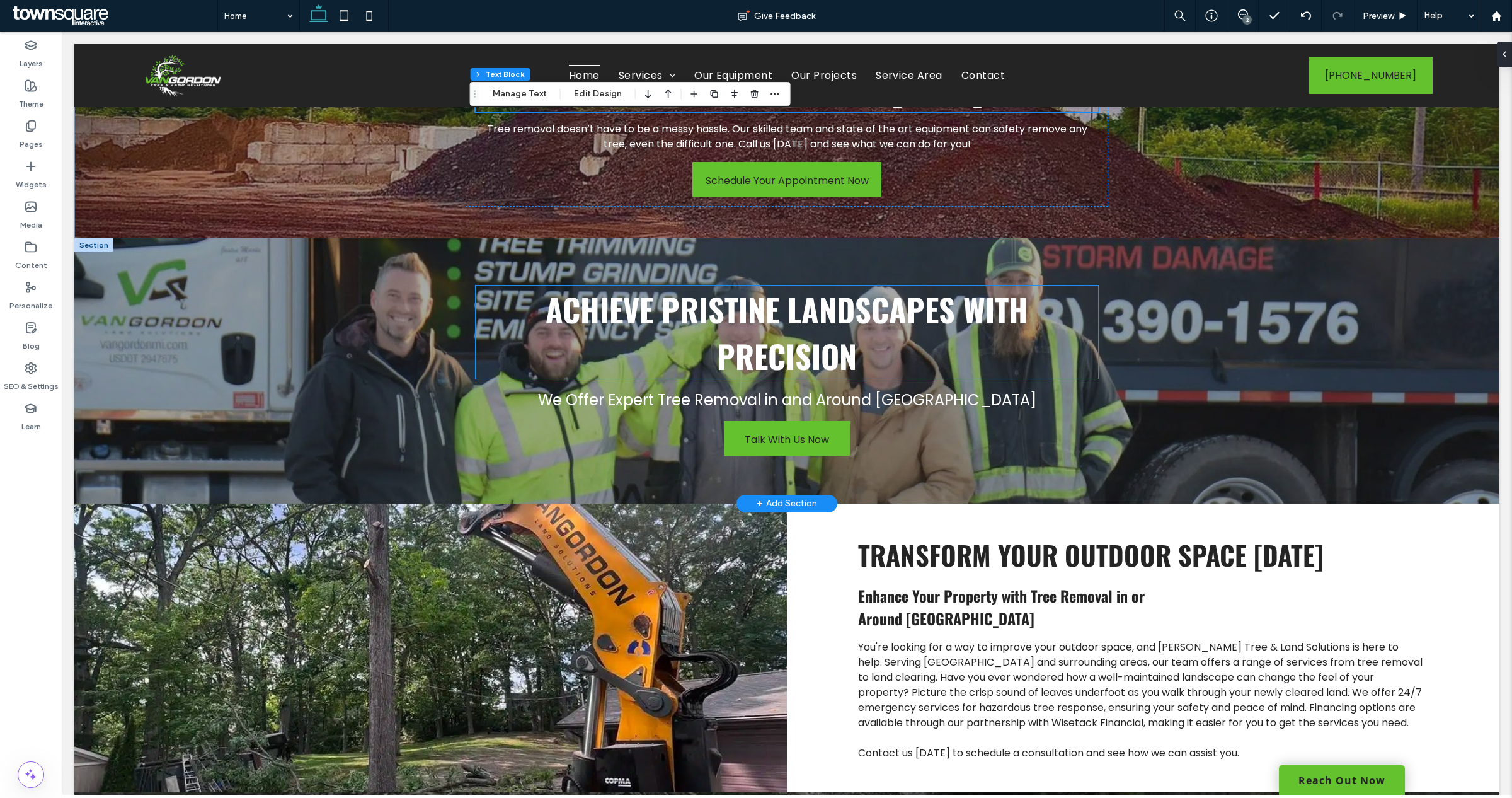
click at [730, 344] on span "Achieve Pristine Landscapes with Precision" at bounding box center [786, 332] width 482 height 94
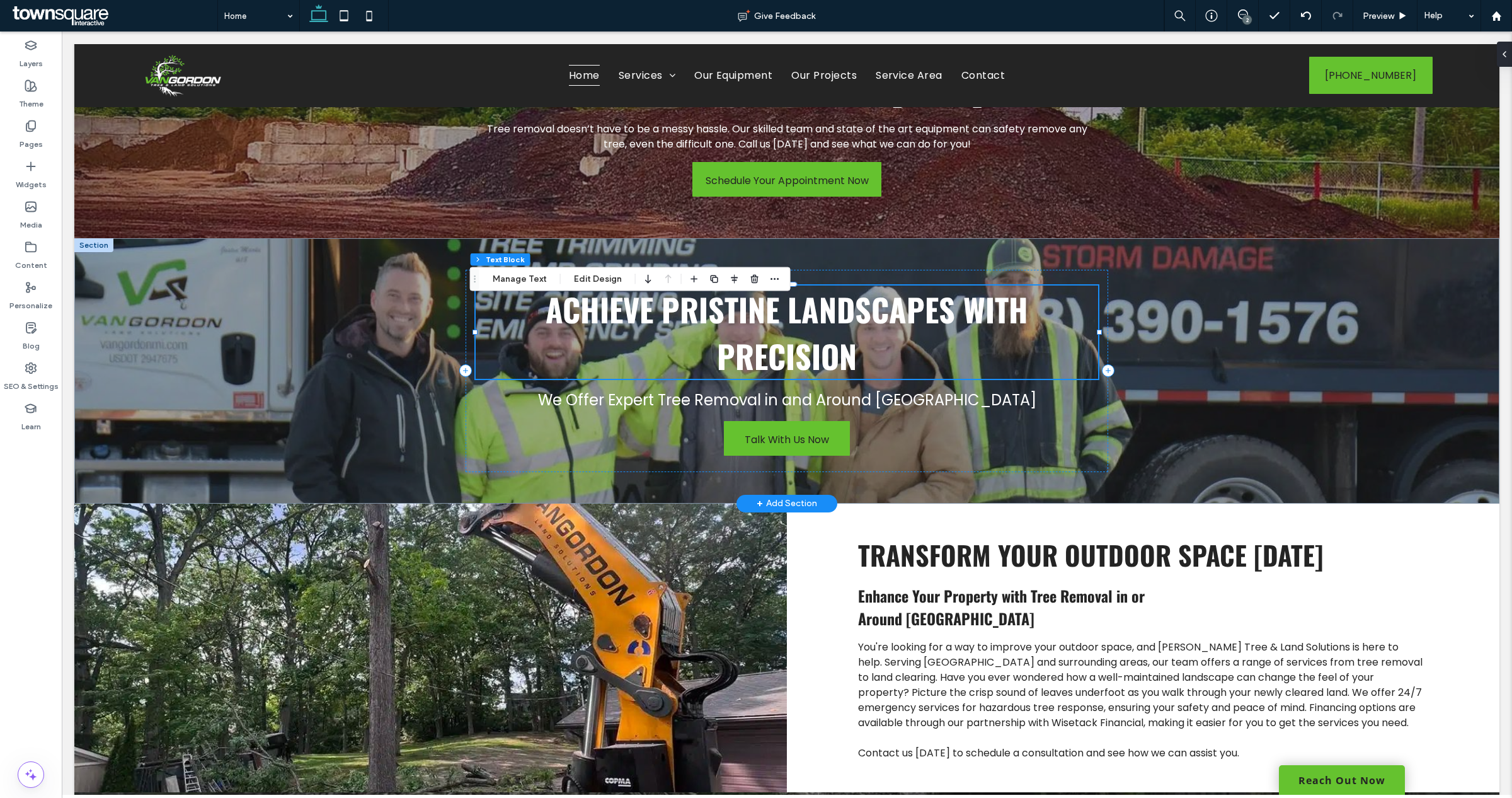
click at [730, 344] on span "Achieve Pristine Landscapes with Precision" at bounding box center [786, 332] width 482 height 94
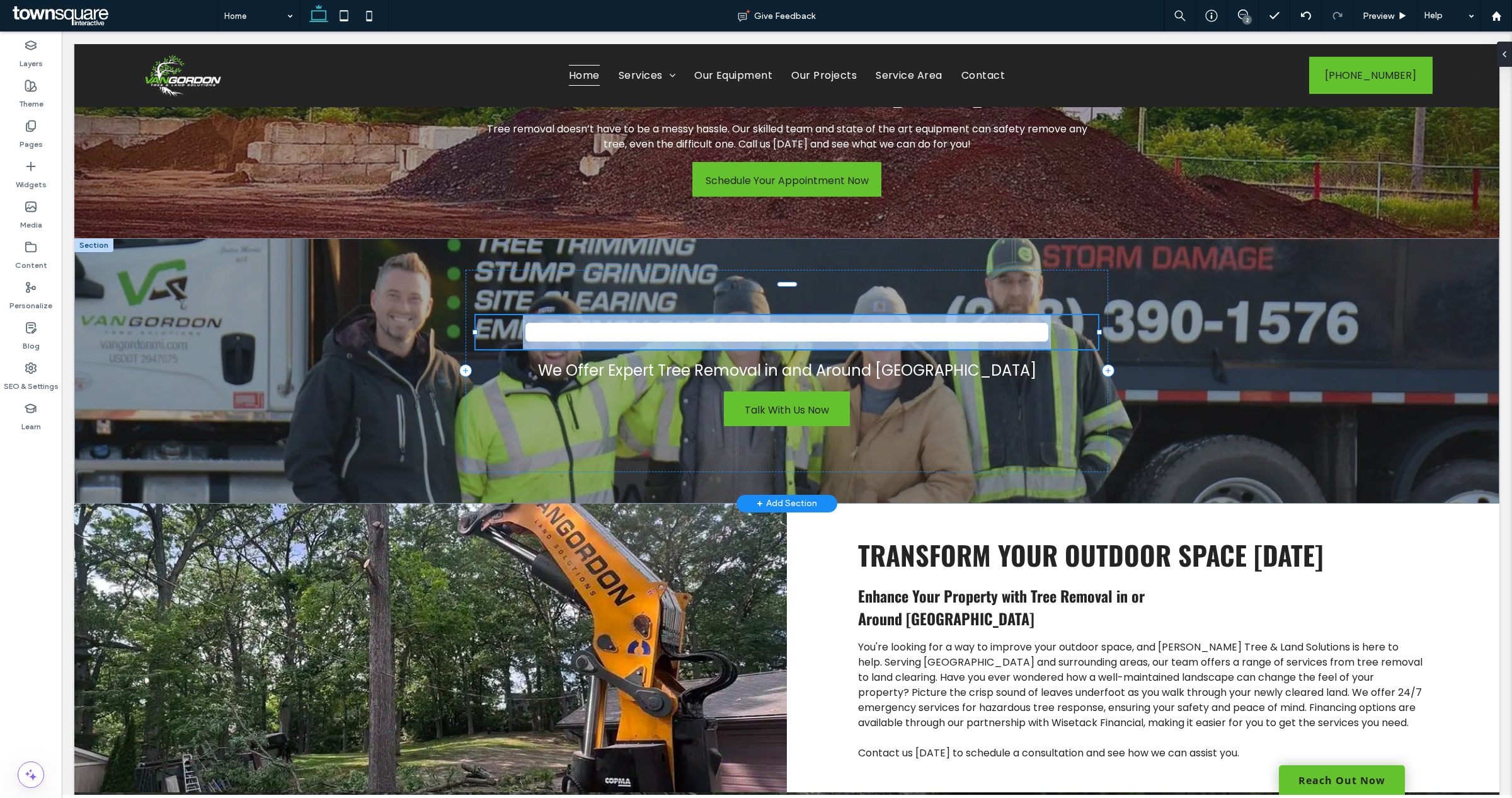
type input "******"
type input "**"
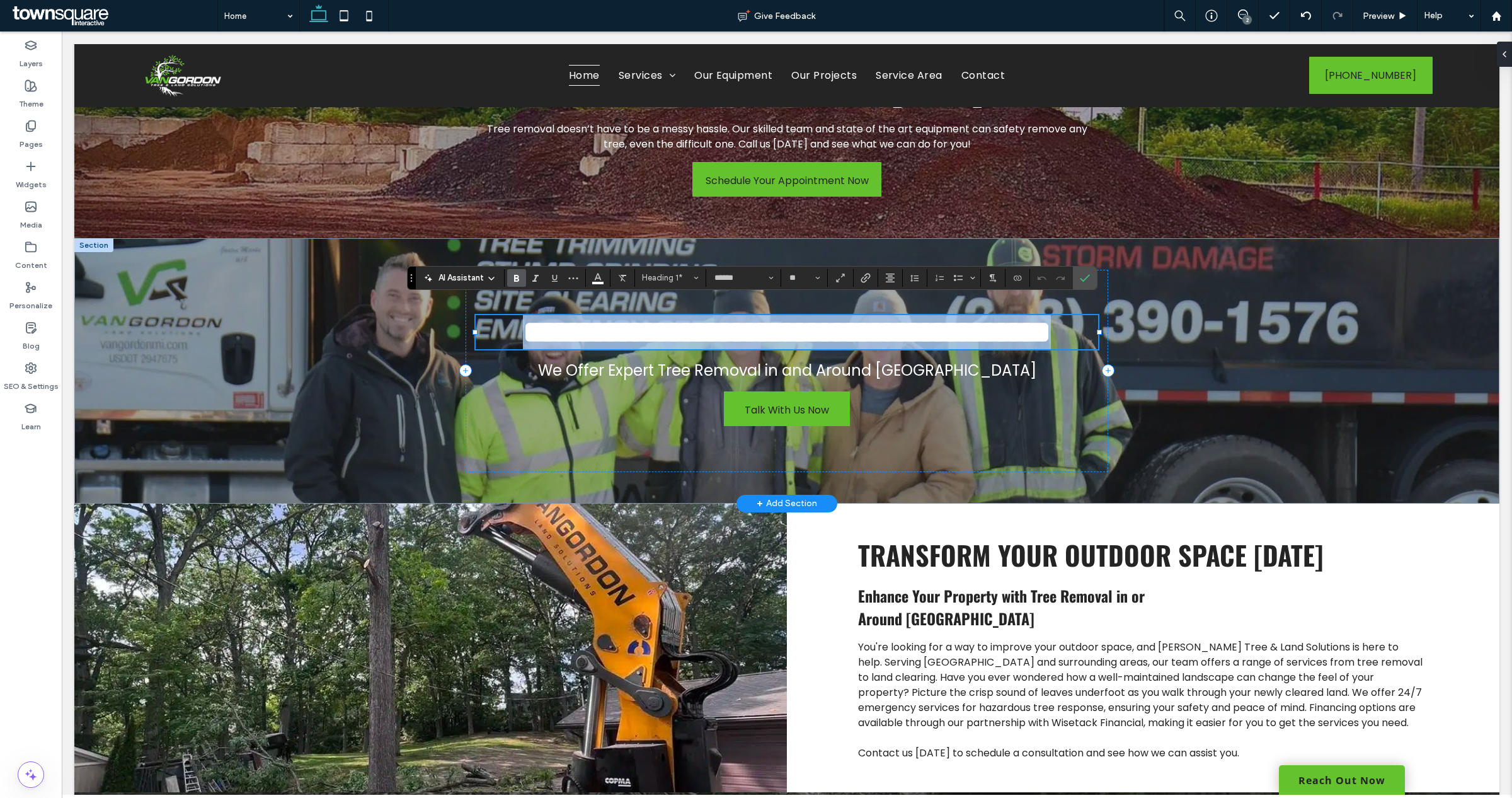
click at [755, 338] on span "**********" at bounding box center [786, 332] width 528 height 31
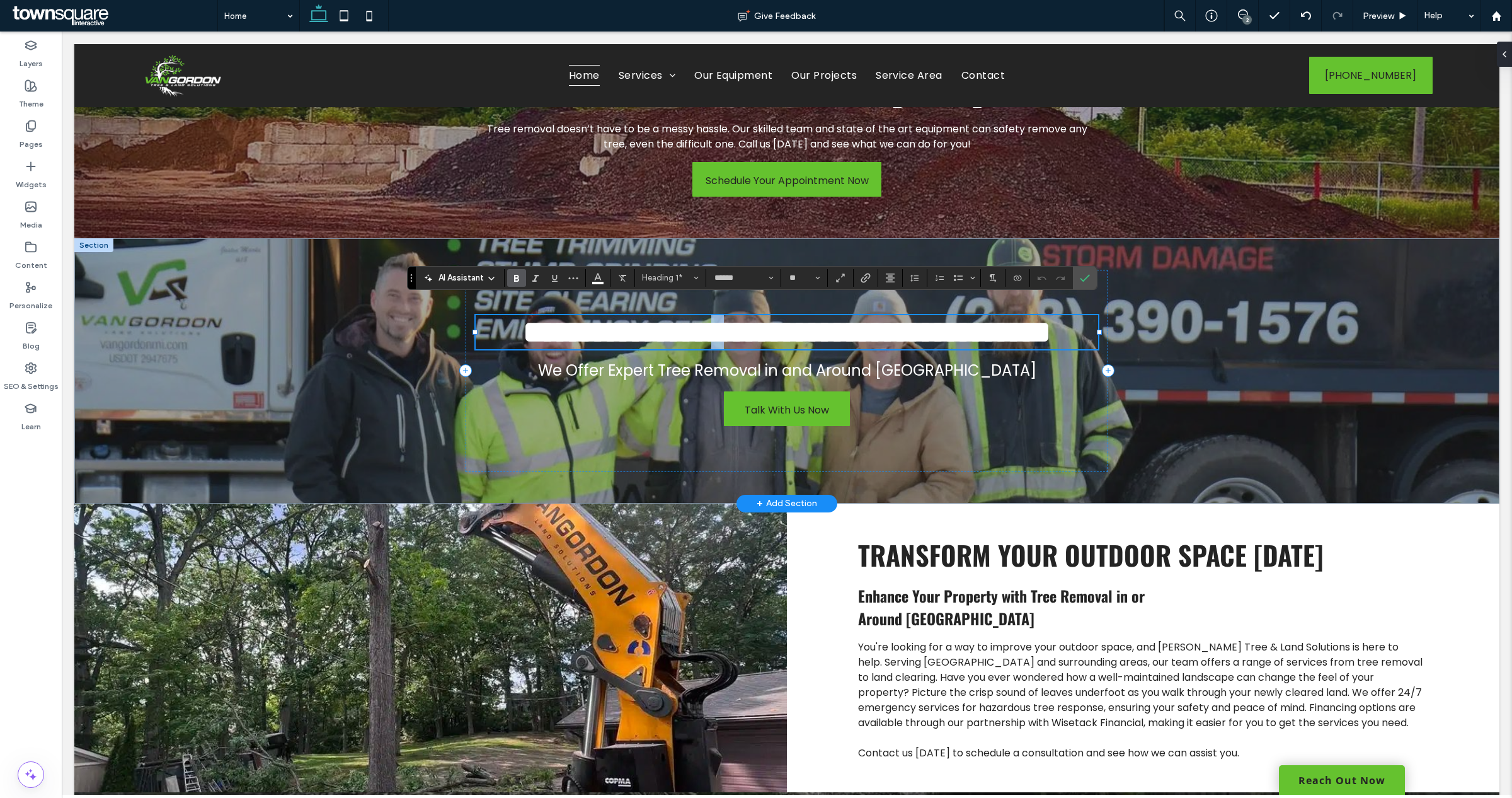
click at [768, 327] on span "**********" at bounding box center [786, 332] width 528 height 31
click at [774, 327] on span "**********" at bounding box center [786, 332] width 528 height 31
drag, startPoint x: 774, startPoint y: 327, endPoint x: 549, endPoint y: 327, distance: 225.0
click at [549, 327] on span "**********" at bounding box center [786, 332] width 528 height 31
click at [908, 349] on h1 "**********" at bounding box center [786, 331] width 621 height 34
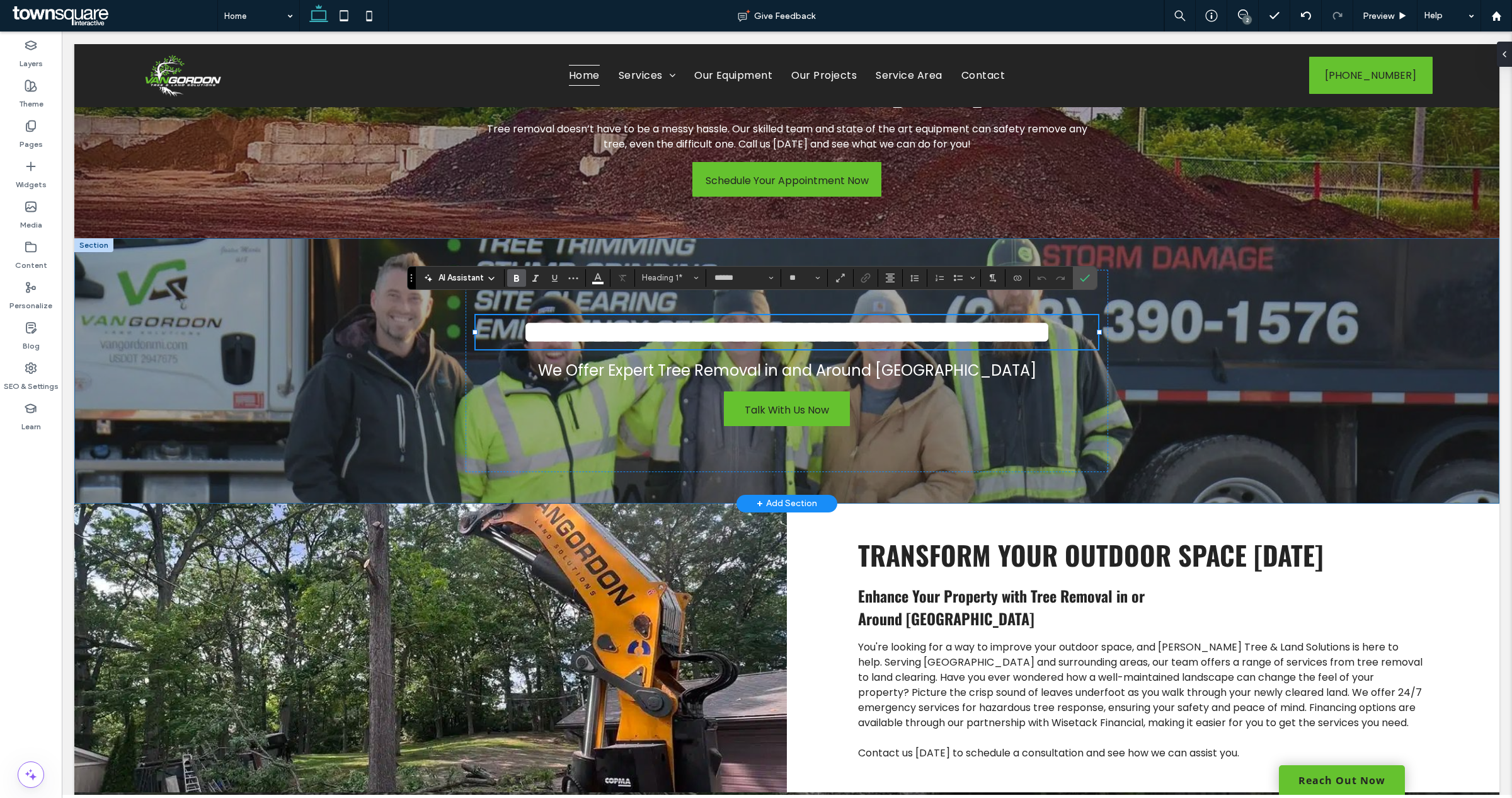
click at [1208, 353] on div "**********" at bounding box center [786, 371] width 1425 height 265
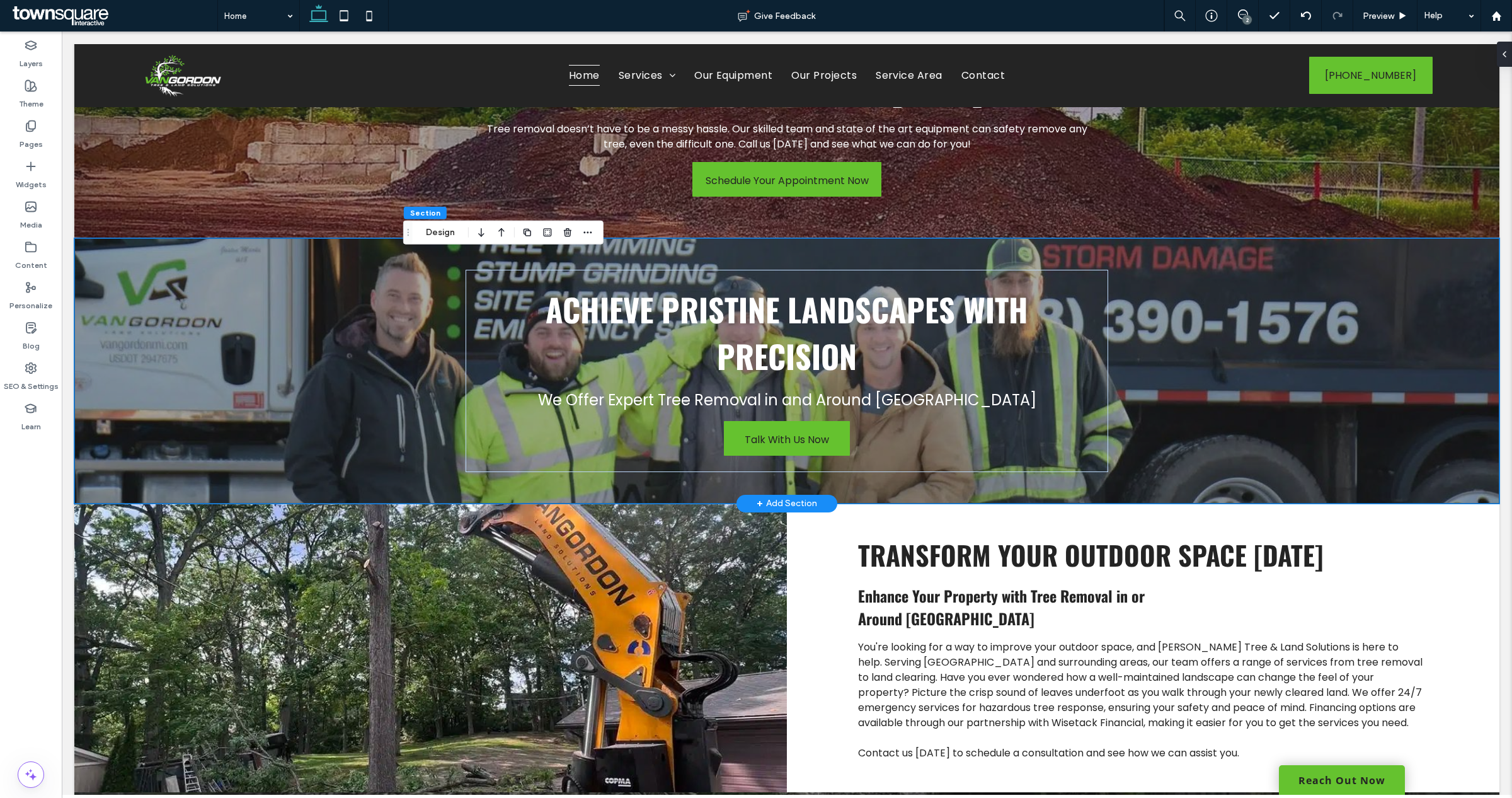
click at [329, 322] on div "Achieve Pristine Landscapes with Precision We Offer Expert Tree Removal in and …" at bounding box center [786, 371] width 1425 height 265
click at [353, 304] on div "Achieve Pristine Landscapes with Precision We Offer Expert Tree Removal in and …" at bounding box center [786, 371] width 1425 height 265
click at [1210, 295] on div "Achieve Pristine Landscapes with Precision We Offer Expert Tree Removal in and …" at bounding box center [786, 371] width 1425 height 265
click at [565, 232] on icon "button" at bounding box center [567, 233] width 10 height 10
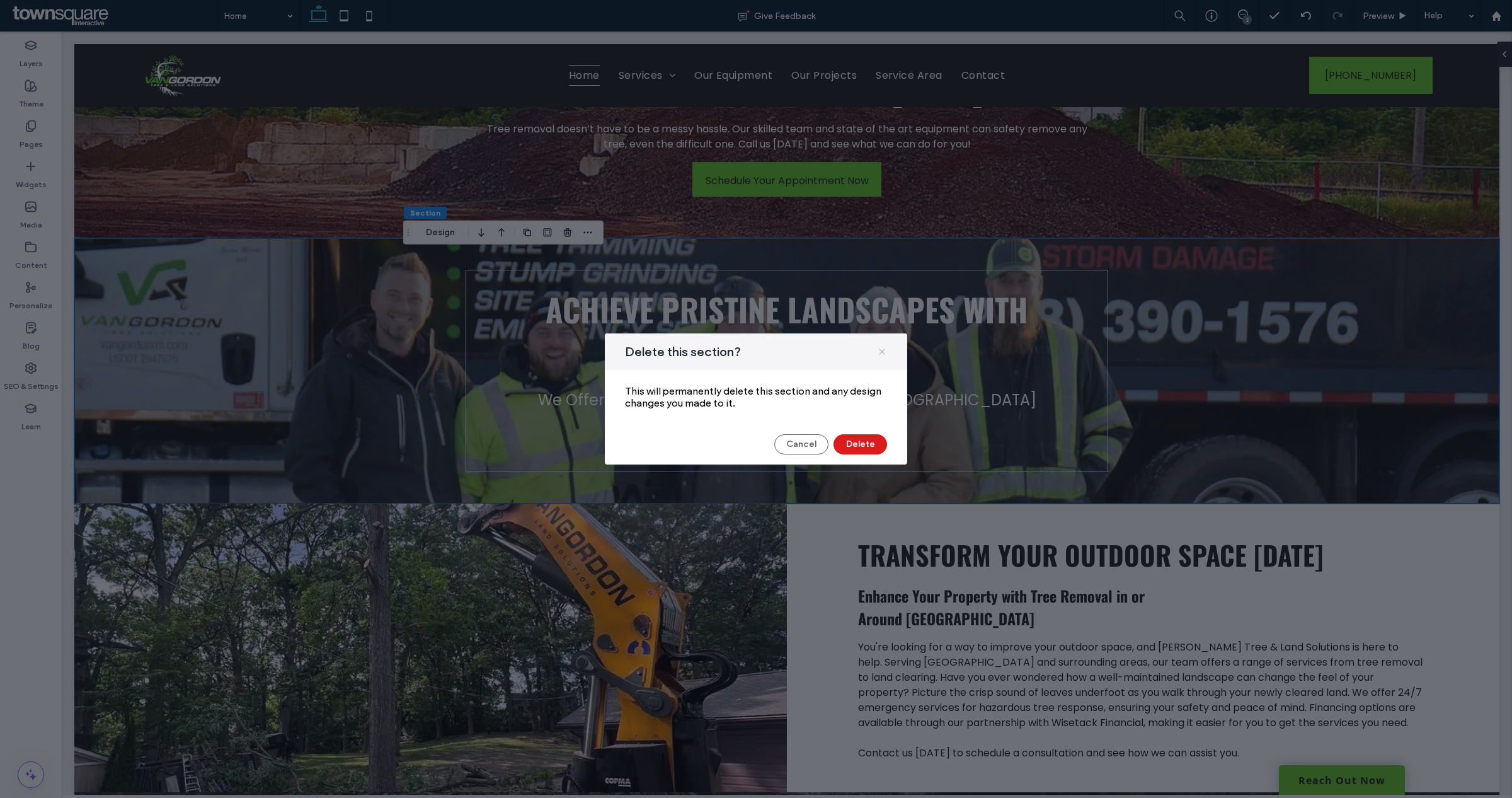
click at [885, 347] on icon at bounding box center [882, 351] width 10 height 10
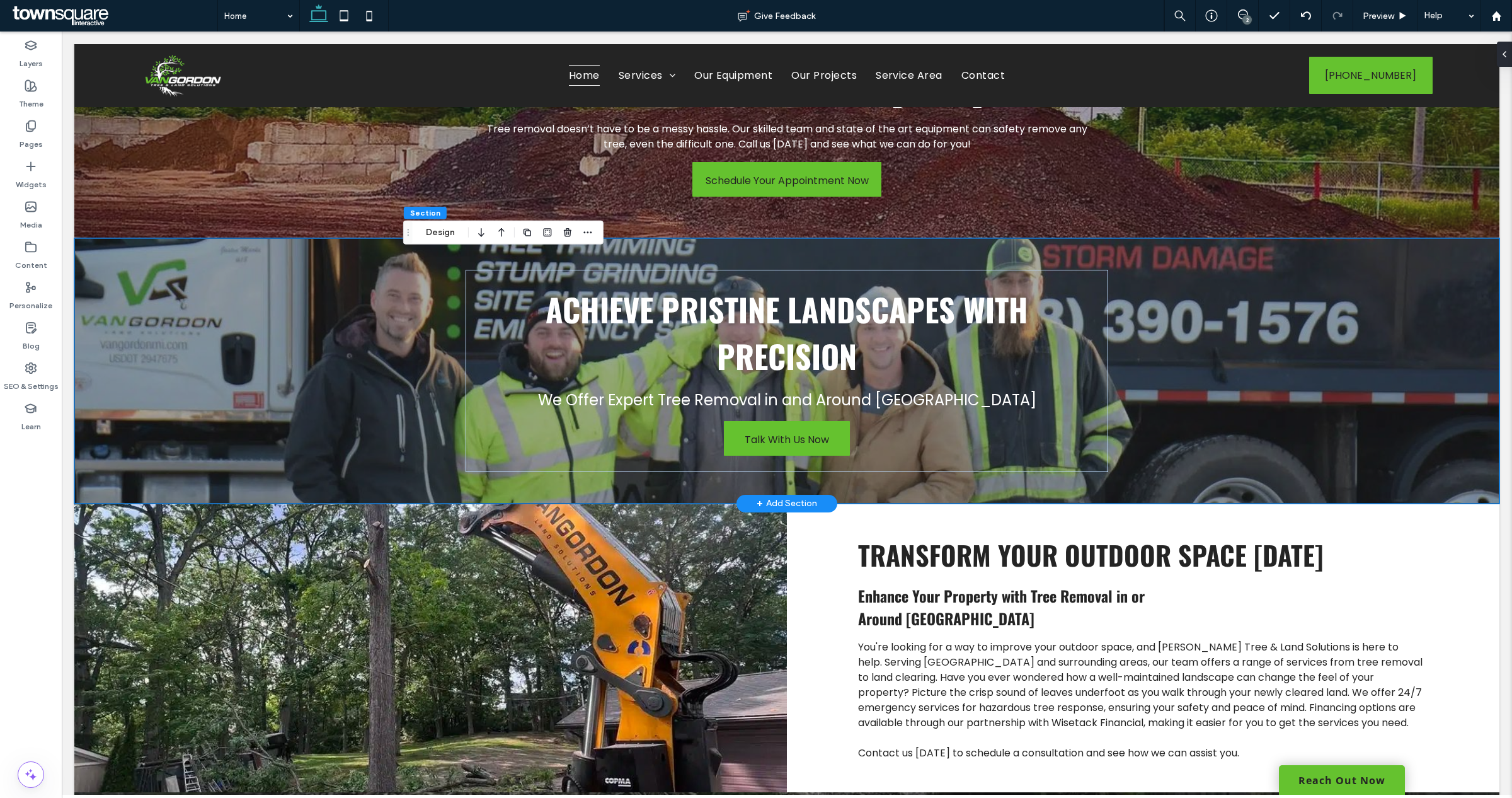
click at [1266, 342] on div "Achieve Pristine Landscapes with Precision We Offer Expert Tree Removal in and …" at bounding box center [786, 371] width 1425 height 265
click at [395, 324] on div "Achieve Pristine Landscapes with Precision We Offer Expert Tree Removal in and …" at bounding box center [786, 371] width 1425 height 265
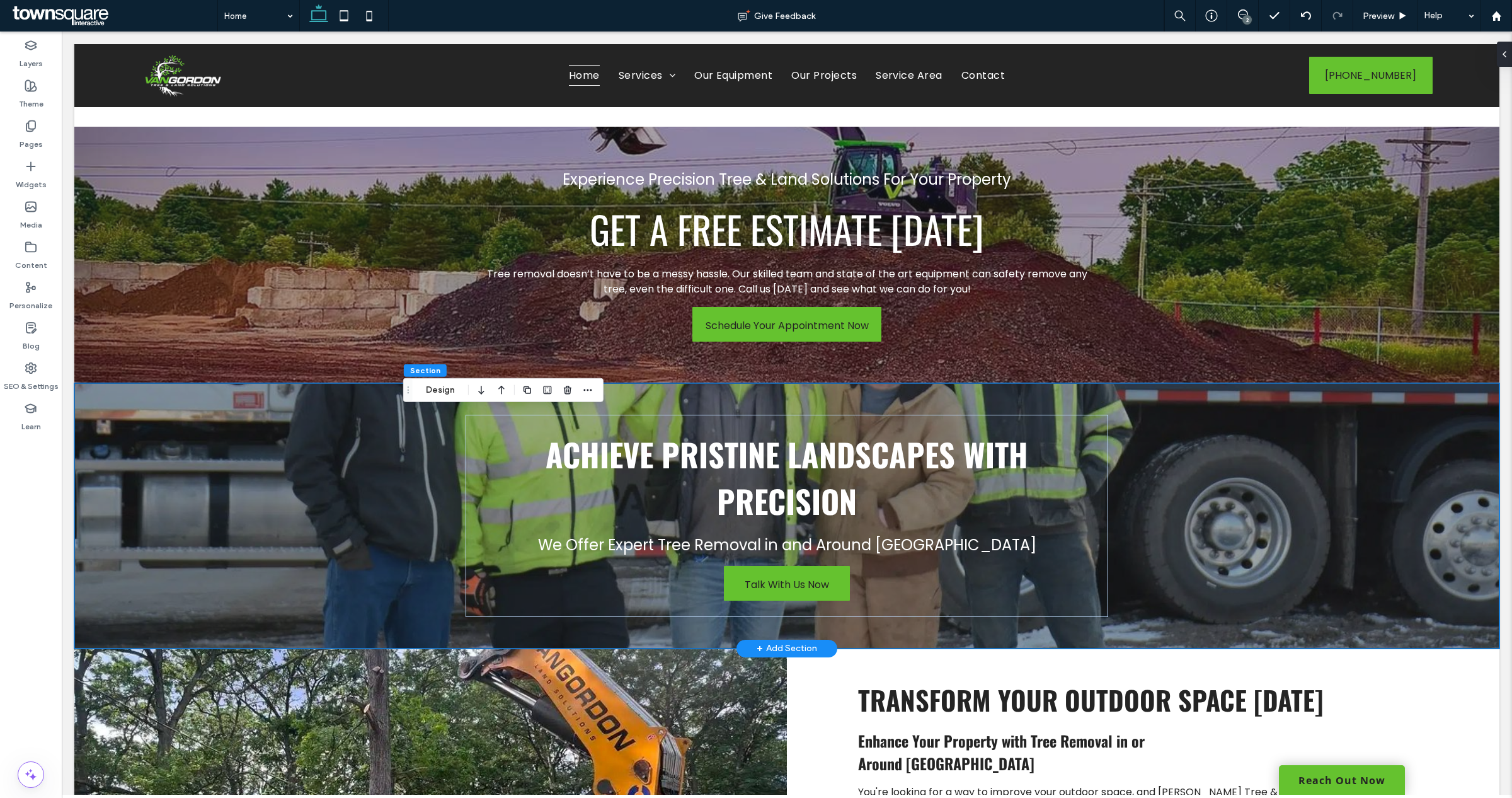
scroll to position [2284, 0]
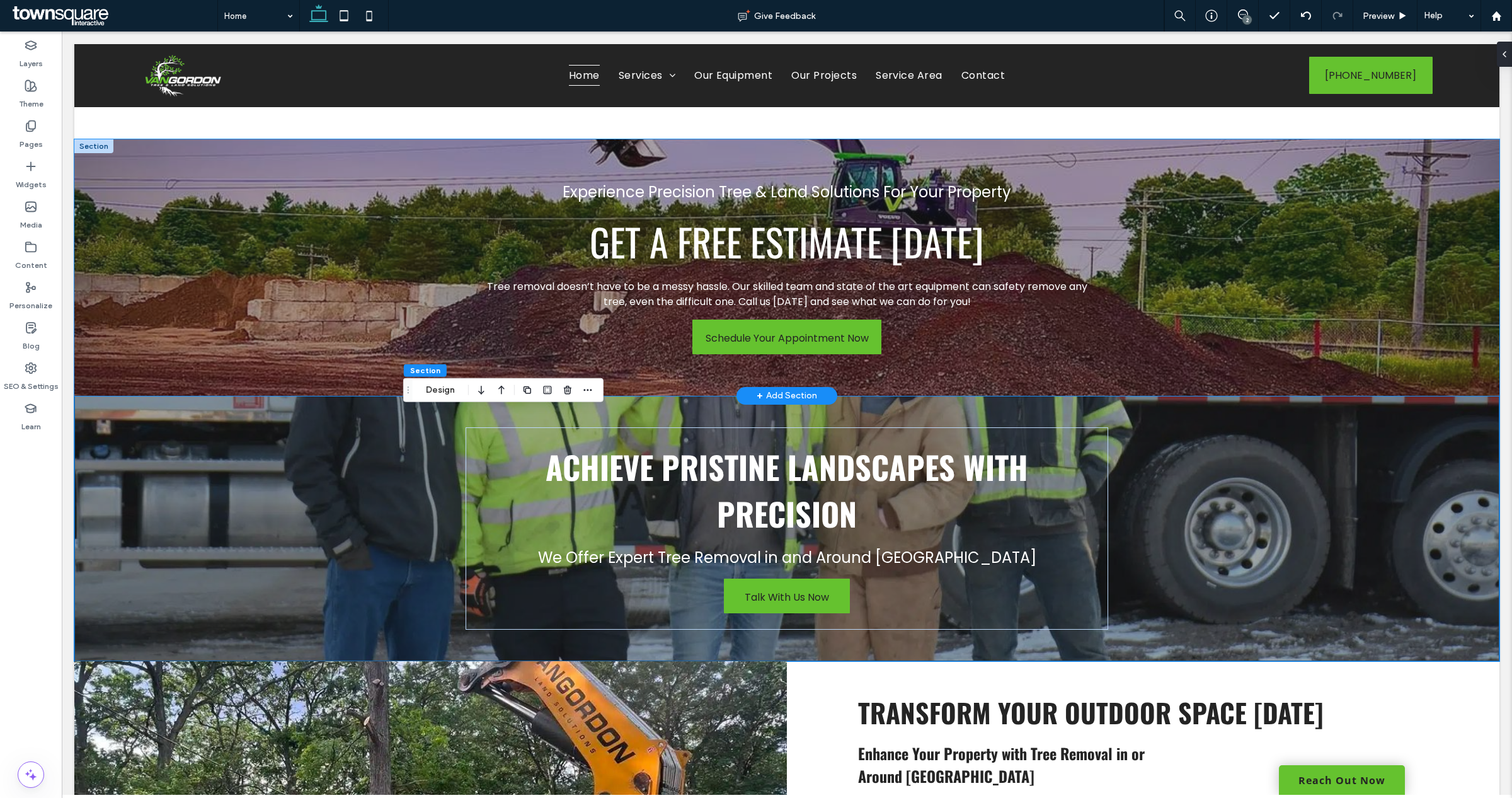
click at [409, 303] on div "Experience Precision Tree & Land Solutions For Your Property Get A Free Estimat…" at bounding box center [786, 267] width 756 height 257
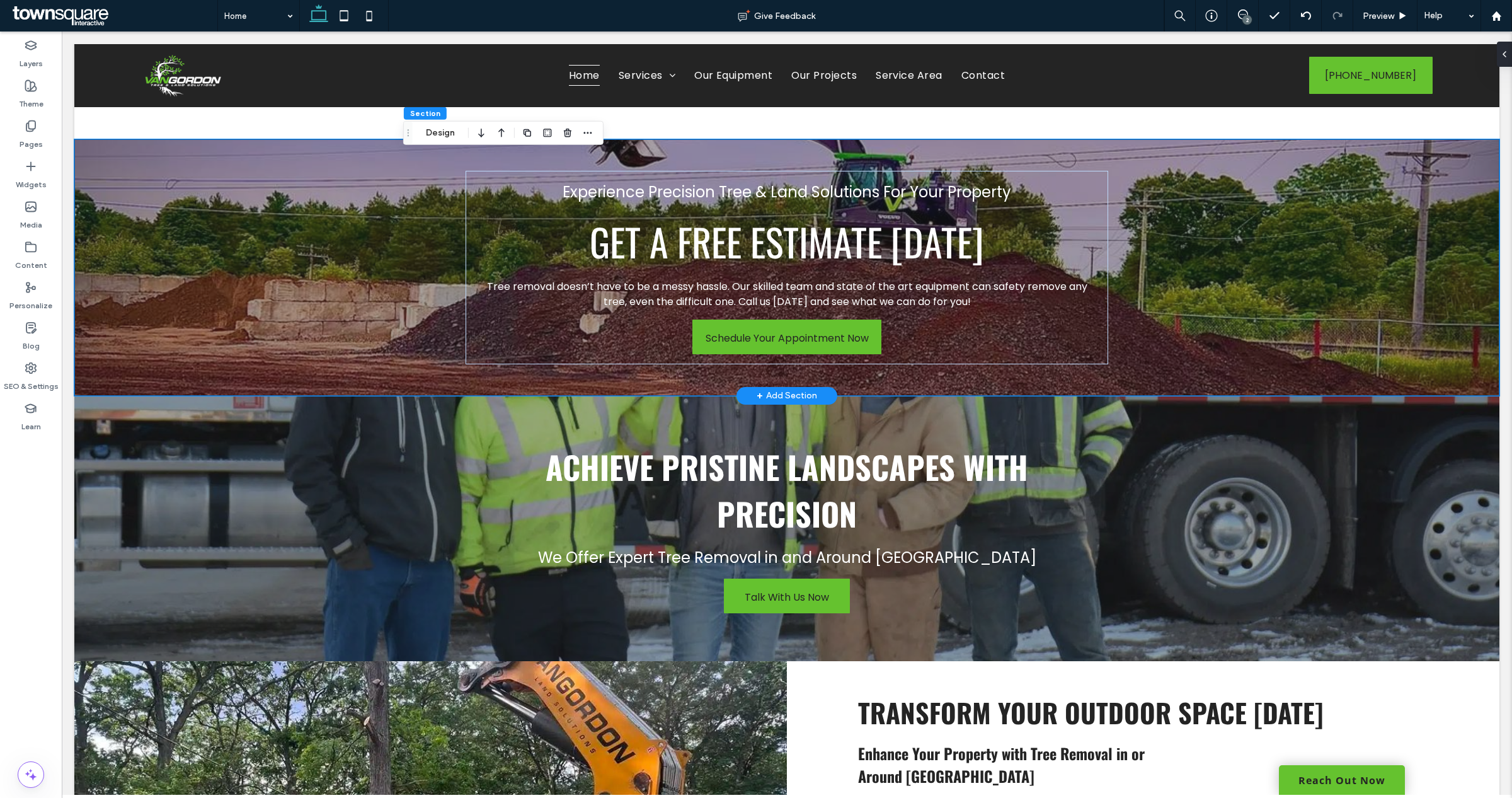
click at [319, 329] on div "Experience Precision Tree & Land Solutions For Your Property Get A Free Estimat…" at bounding box center [786, 267] width 1425 height 257
click at [316, 291] on div "Experience Precision Tree & Land Solutions For Your Property Get A Free Estimat…" at bounding box center [786, 267] width 1425 height 257
click at [392, 235] on div "Experience Precision Tree & Land Solutions For Your Property Get A Free Estimat…" at bounding box center [786, 267] width 1425 height 257
click at [435, 142] on div "Section Design" at bounding box center [504, 132] width 201 height 24
drag, startPoint x: 443, startPoint y: 131, endPoint x: 455, endPoint y: 114, distance: 20.8
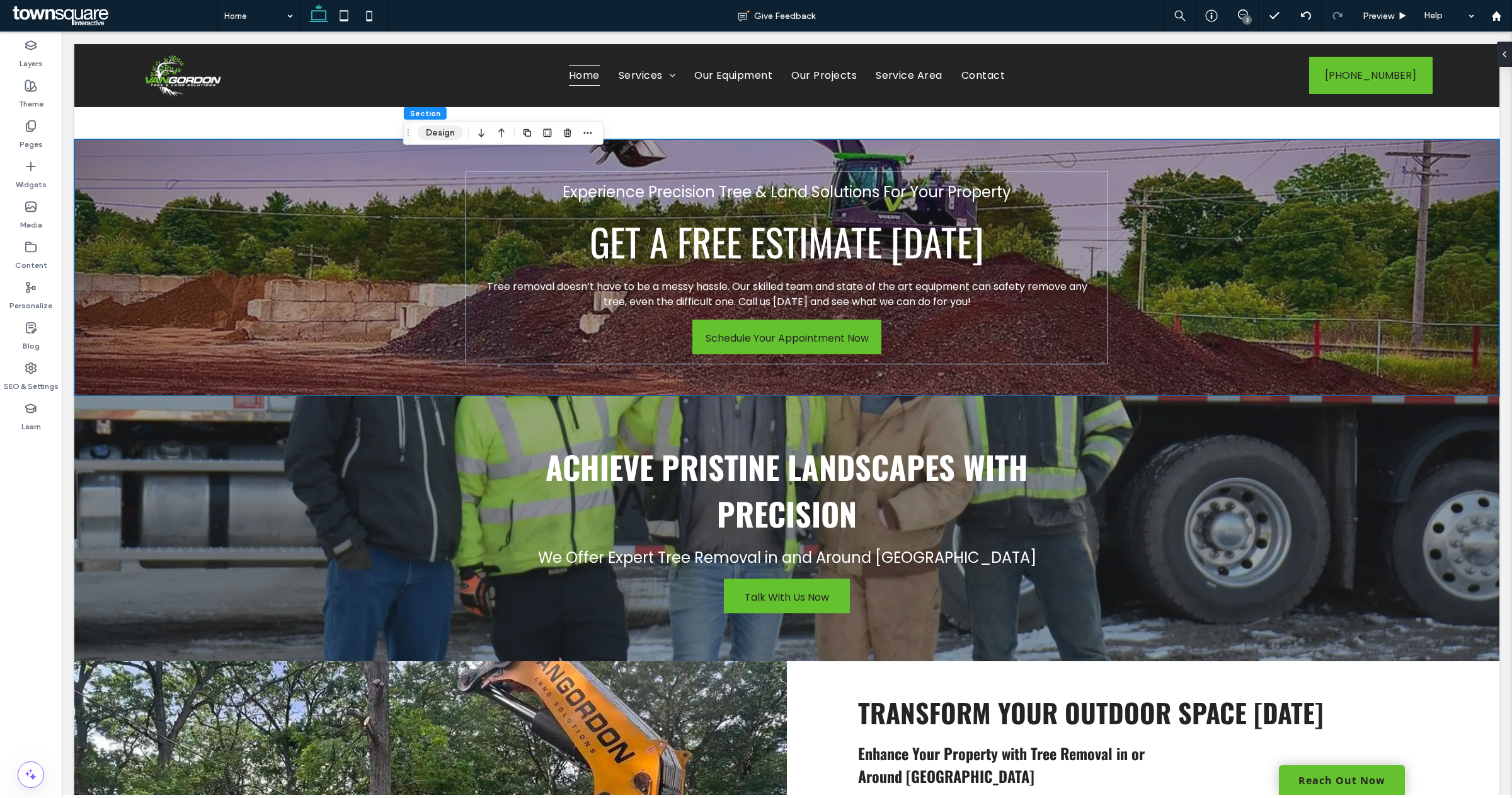
click at [443, 131] on button "Design" at bounding box center [440, 133] width 45 height 15
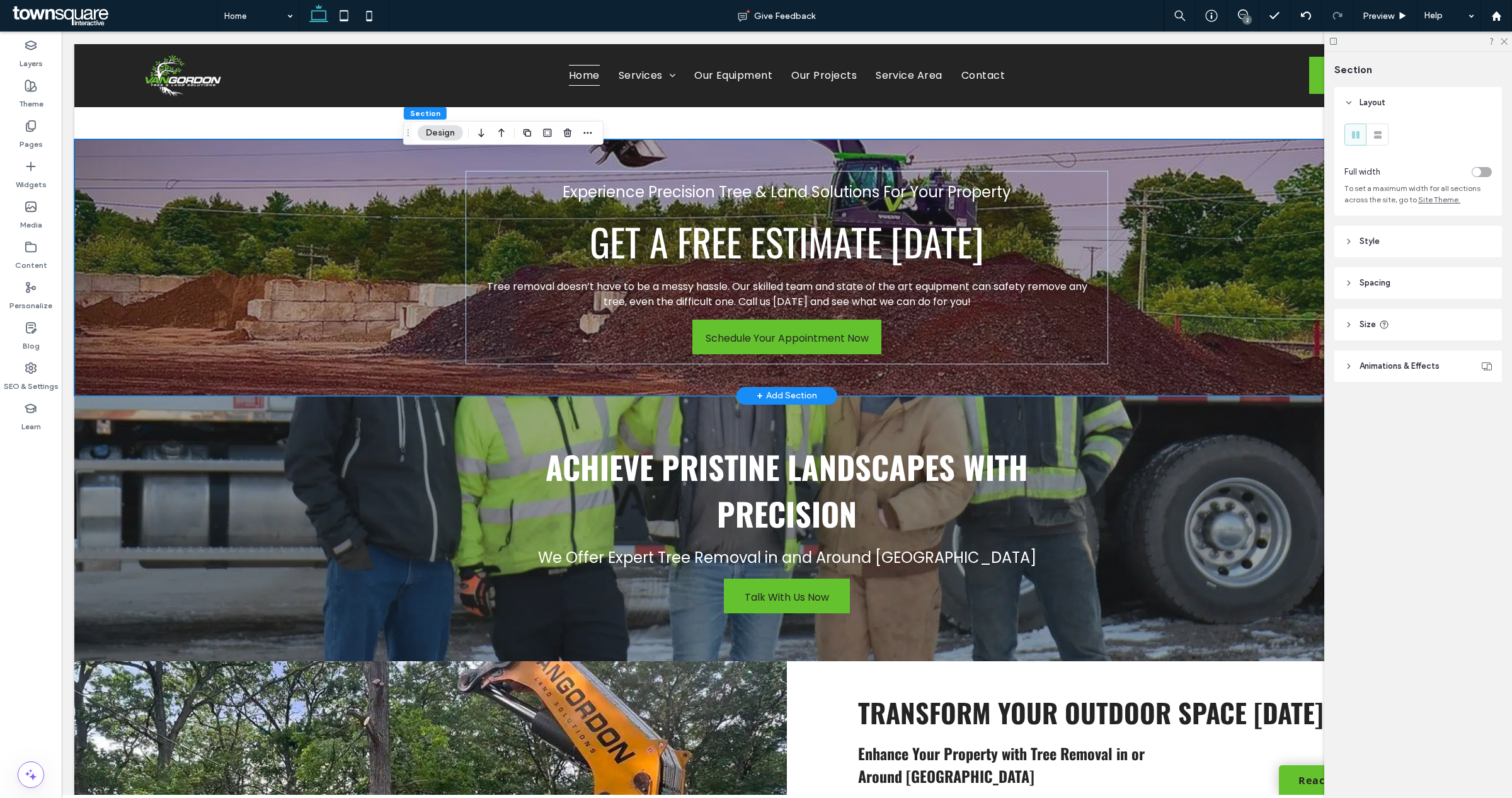
click at [720, 165] on div "Experience Precision Tree & Land Solutions For Your Property Get A Free Estimat…" at bounding box center [786, 267] width 756 height 257
drag, startPoint x: 720, startPoint y: 165, endPoint x: 774, endPoint y: 164, distance: 54.0
click at [723, 165] on div "Experience Precision Tree & Land Solutions For Your Property Get A Free Estimat…" at bounding box center [786, 267] width 756 height 257
click at [775, 164] on div "Experience Precision Tree & Land Solutions For Your Property Get A Free Estimat…" at bounding box center [786, 267] width 756 height 257
click at [456, 237] on div "Experience Precision Tree & Land Solutions For Your Property Get A Free Estimat…" at bounding box center [786, 267] width 756 height 257
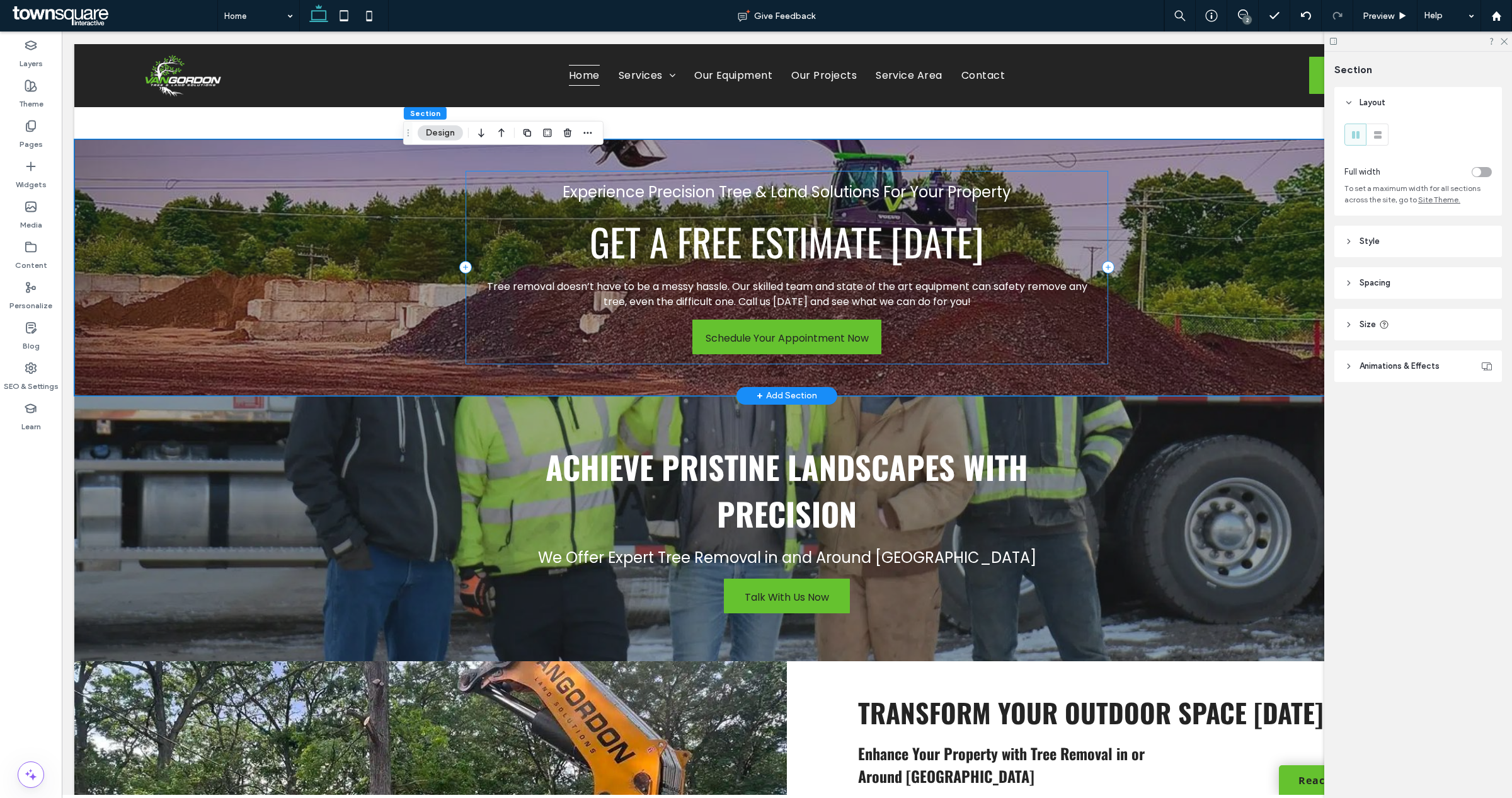
click at [496, 237] on h5 "Get A Free Estimate Today" at bounding box center [786, 241] width 621 height 56
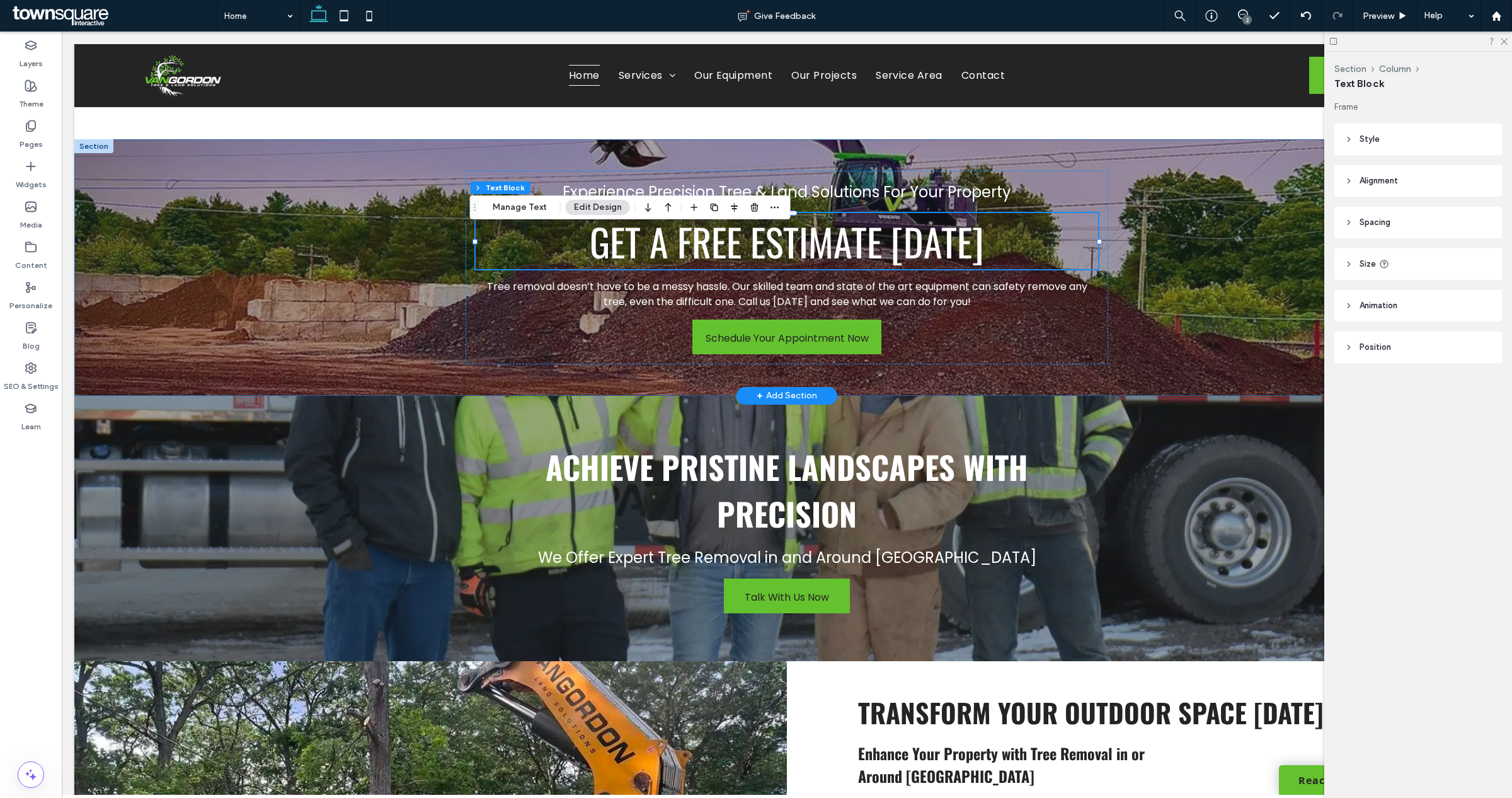
click at [420, 212] on div "Experience Precision Tree & Land Solutions For Your Property Get A Free Estimat…" at bounding box center [786, 267] width 756 height 257
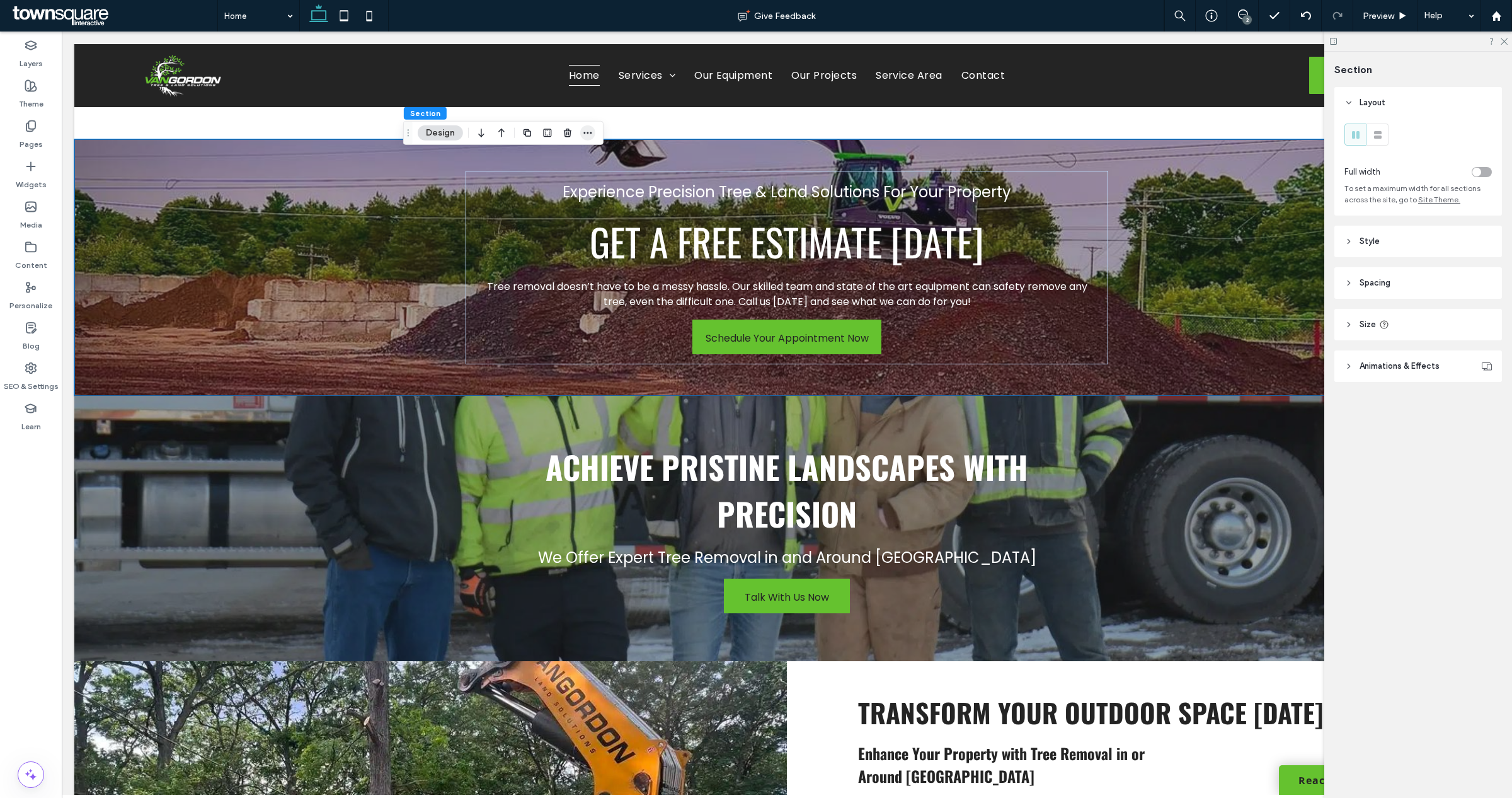
click at [583, 130] on icon "button" at bounding box center [588, 133] width 10 height 10
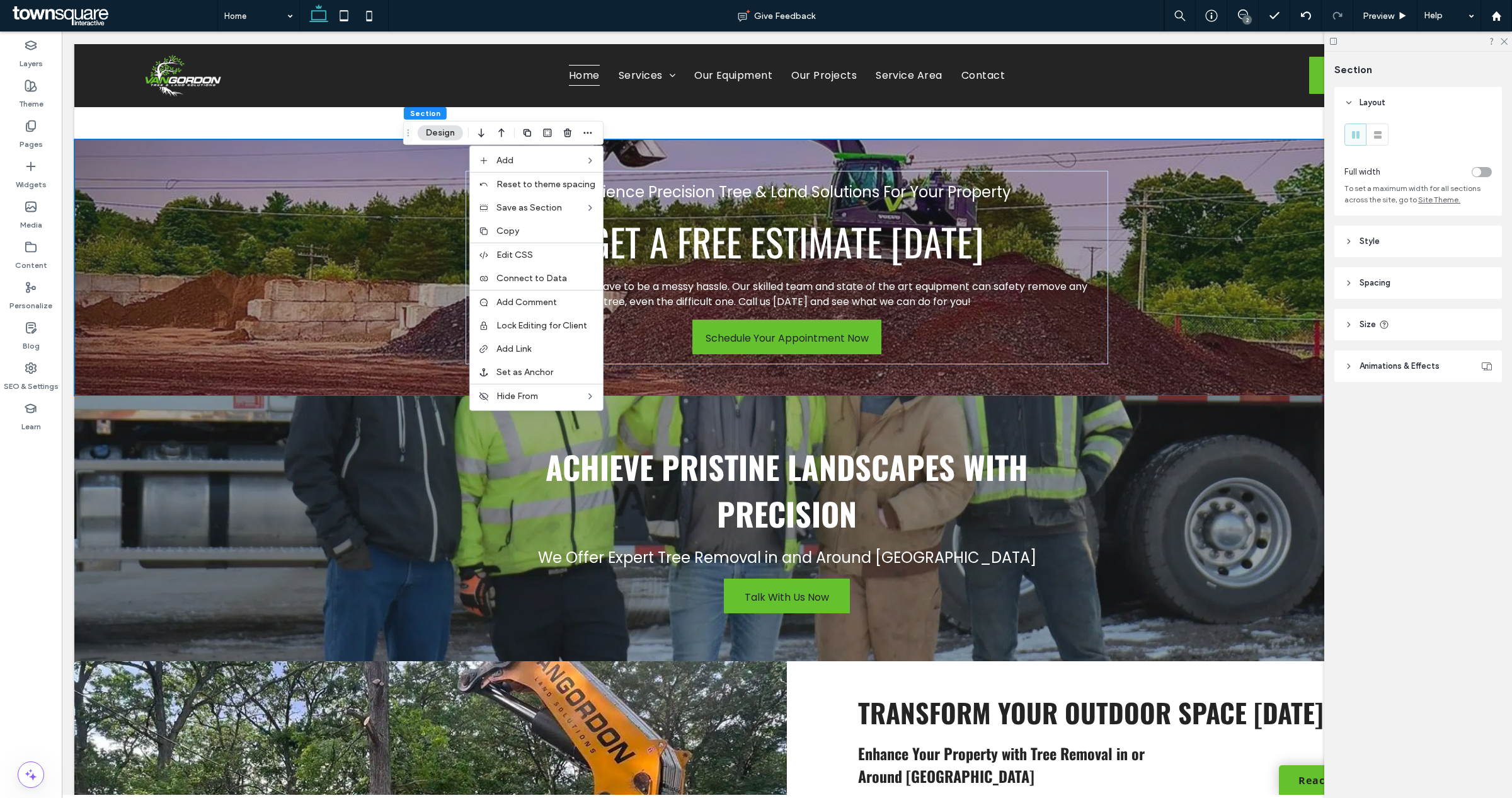
click at [434, 136] on button "Design" at bounding box center [440, 133] width 45 height 15
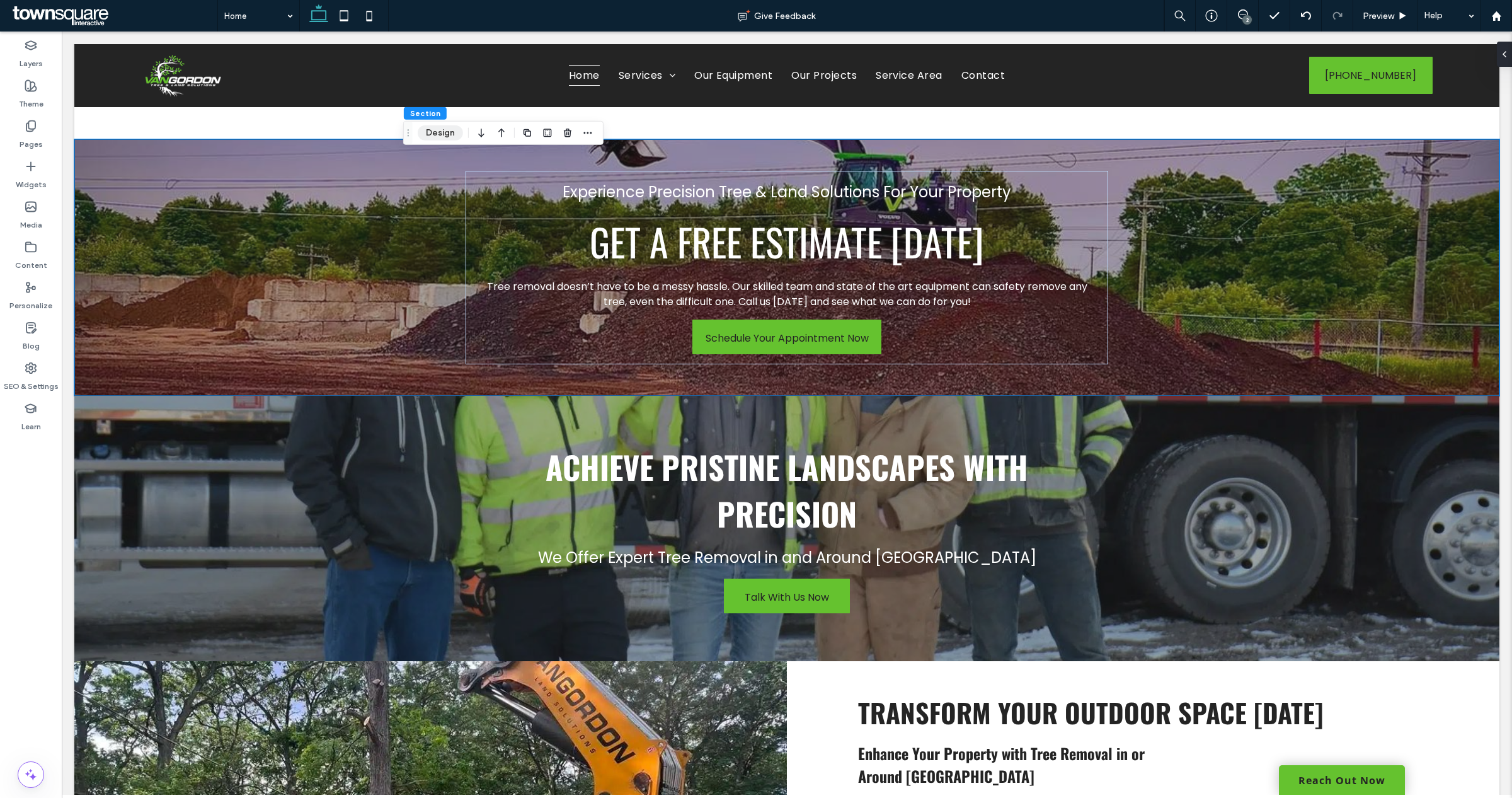
click at [434, 136] on button "Design" at bounding box center [440, 133] width 45 height 15
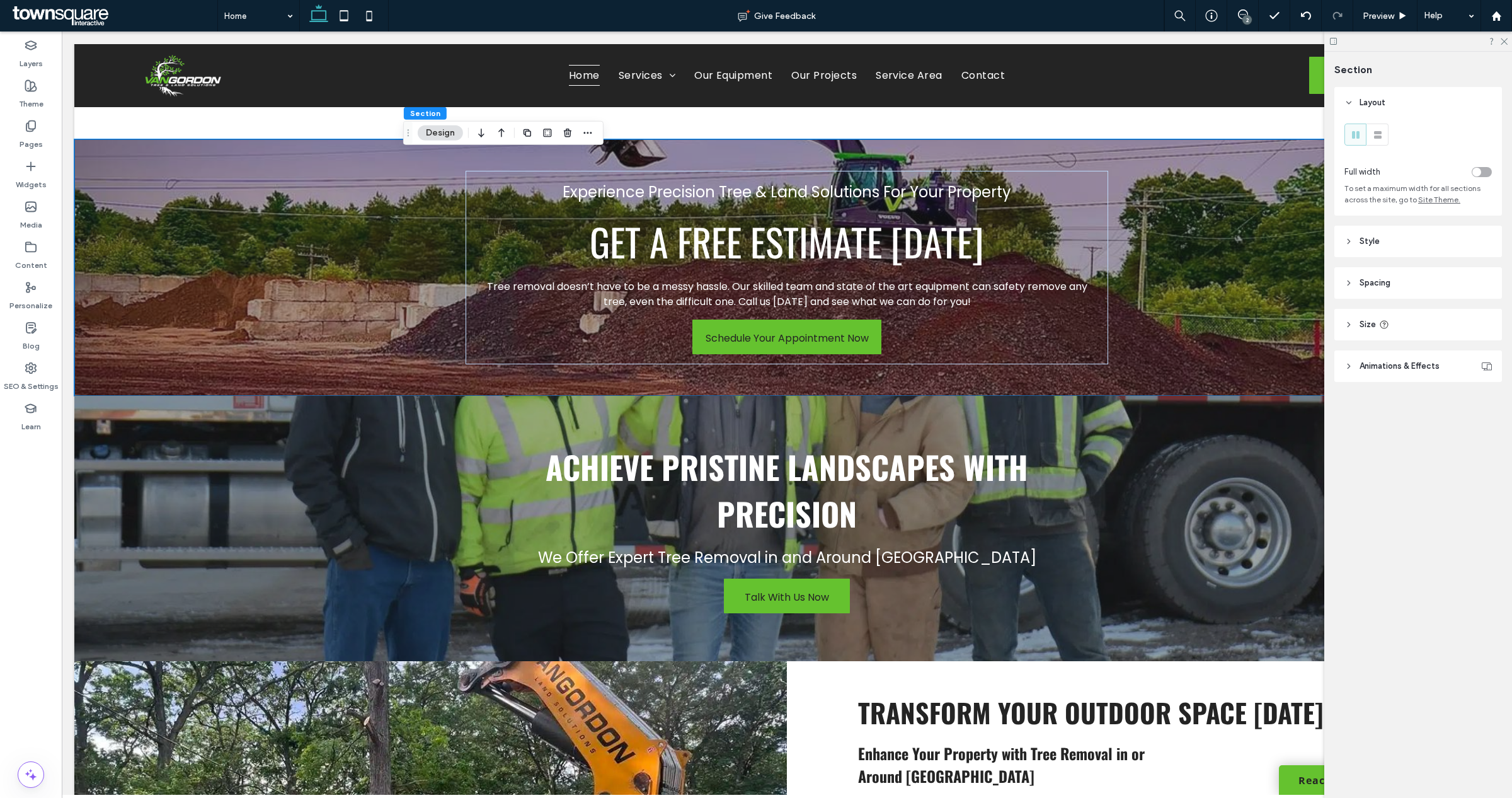
click at [407, 136] on icon "Drag" at bounding box center [408, 132] width 10 height 9
click at [409, 208] on div "Experience Precision Tree & Land Solutions For Your Property Get A Free Estimat…" at bounding box center [786, 267] width 756 height 257
click at [349, 239] on div "Experience Precision Tree & Land Solutions For Your Property Get A Free Estimat…" at bounding box center [786, 267] width 1425 height 257
click at [1186, 267] on div "Experience Precision Tree & Land Solutions For Your Property Get A Free Estimat…" at bounding box center [786, 267] width 1425 height 257
click at [1420, 364] on span "Animations & Effects" at bounding box center [1399, 366] width 80 height 13
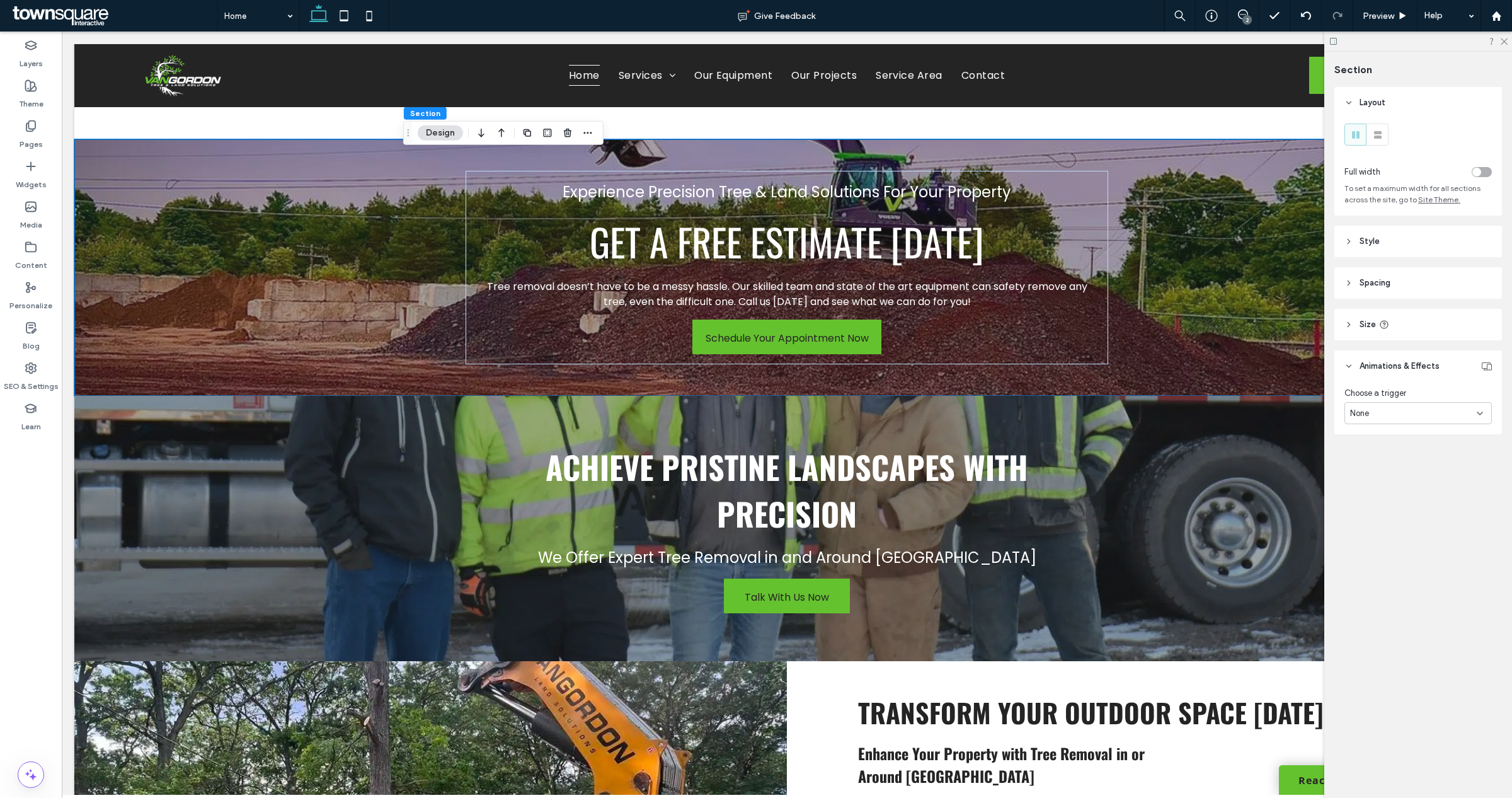
click at [1420, 364] on span "Animations & Effects" at bounding box center [1399, 366] width 80 height 13
click at [1503, 40] on icon at bounding box center [1503, 41] width 8 height 8
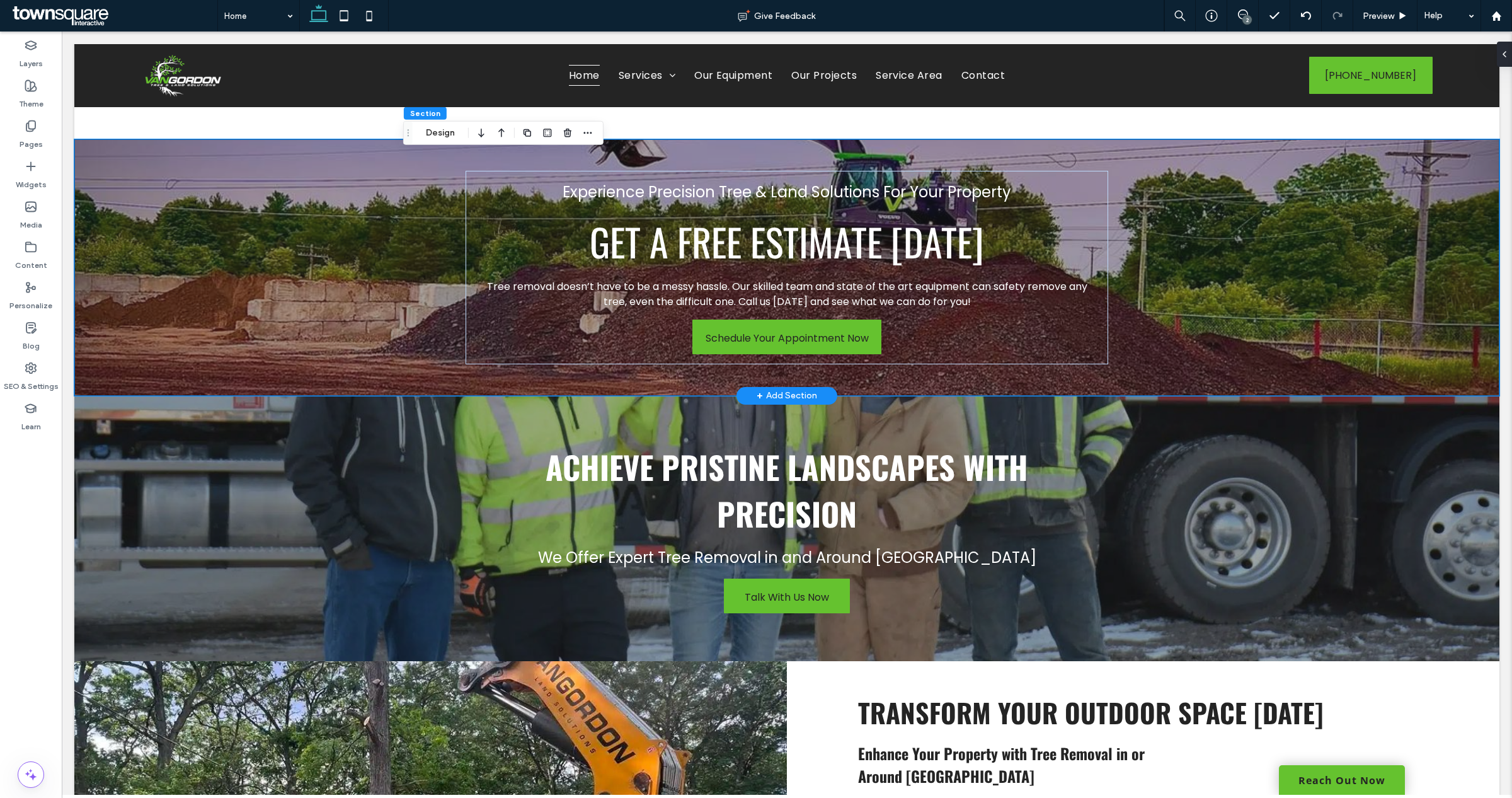
click at [1282, 263] on div "Experience Precision Tree & Land Solutions For Your Property Get A Free Estimat…" at bounding box center [786, 267] width 1425 height 257
click at [409, 467] on div "Achieve Pristine Landscapes with Precision We Offer Expert Tree Removal in and …" at bounding box center [786, 528] width 756 height 265
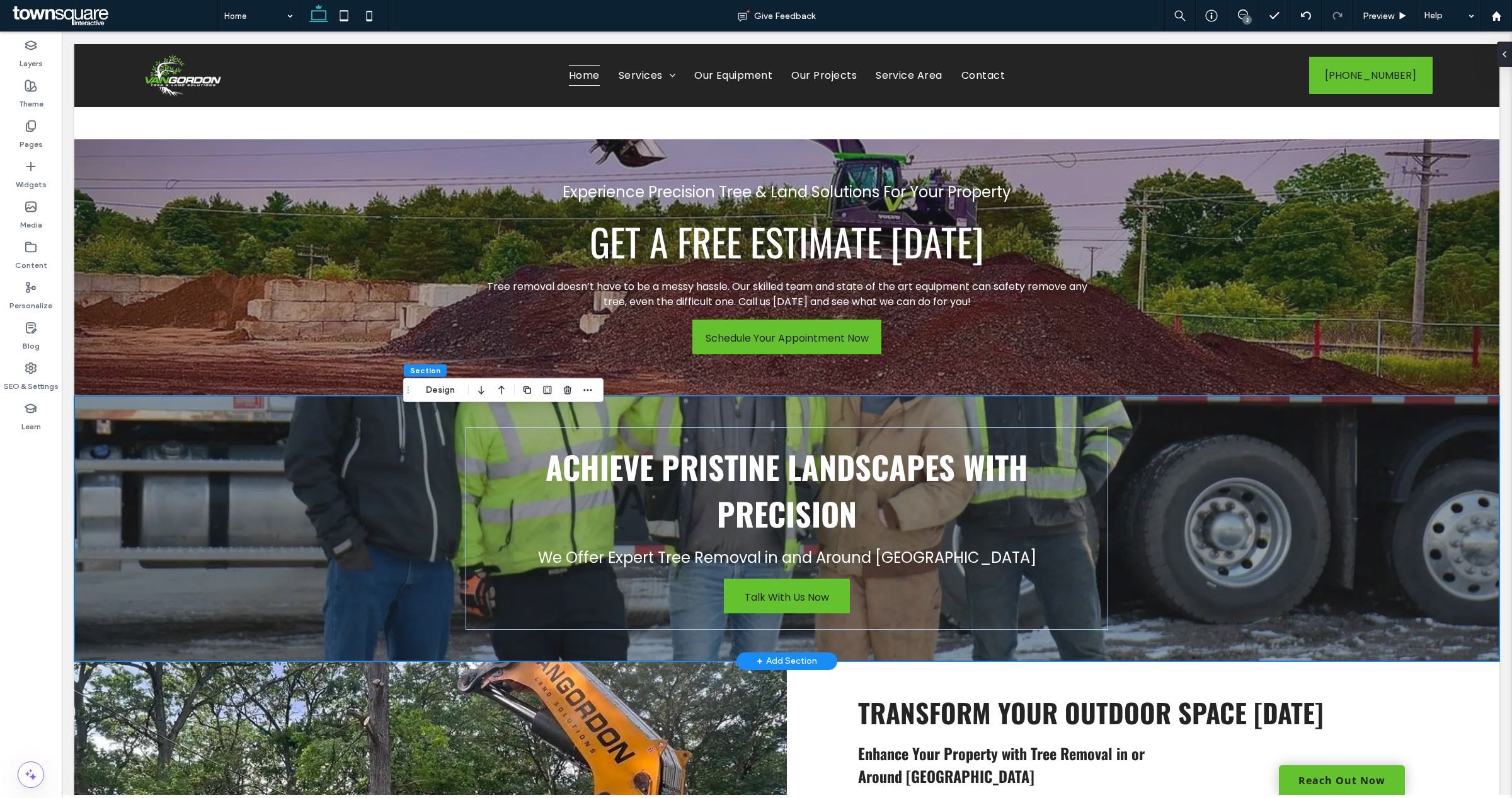
click at [361, 492] on div "Achieve Pristine Landscapes with Precision We Offer Expert Tree Removal in and …" at bounding box center [786, 528] width 1425 height 265
click at [314, 324] on div "Experience Precision Tree & Land Solutions For Your Property Get A Free Estimat…" at bounding box center [786, 267] width 1425 height 257
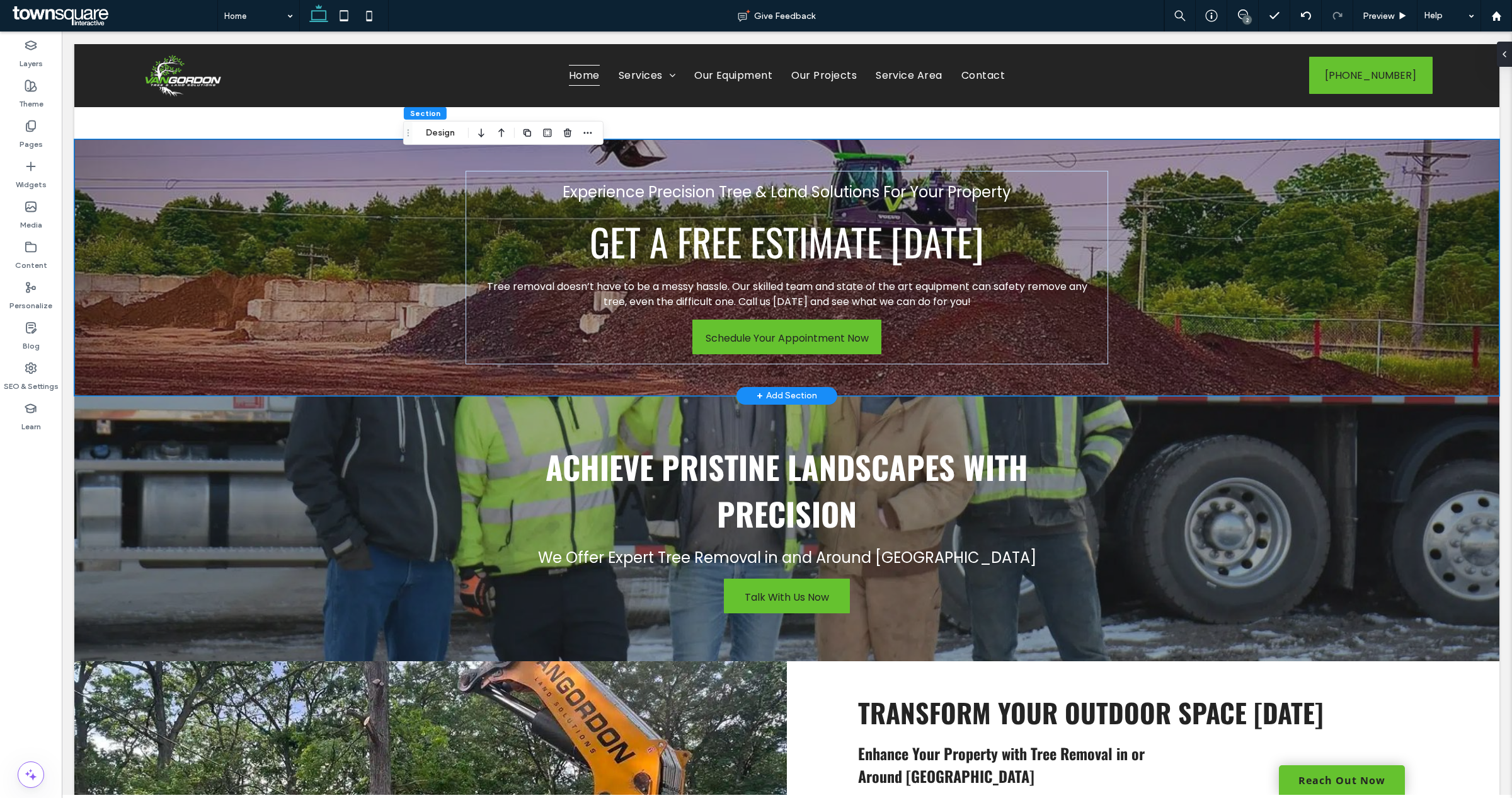
click at [129, 209] on div "Experience Precision Tree & Land Solutions For Your Property Get A Free Estimat…" at bounding box center [786, 267] width 1425 height 257
click at [587, 131] on icon "button" at bounding box center [588, 133] width 10 height 10
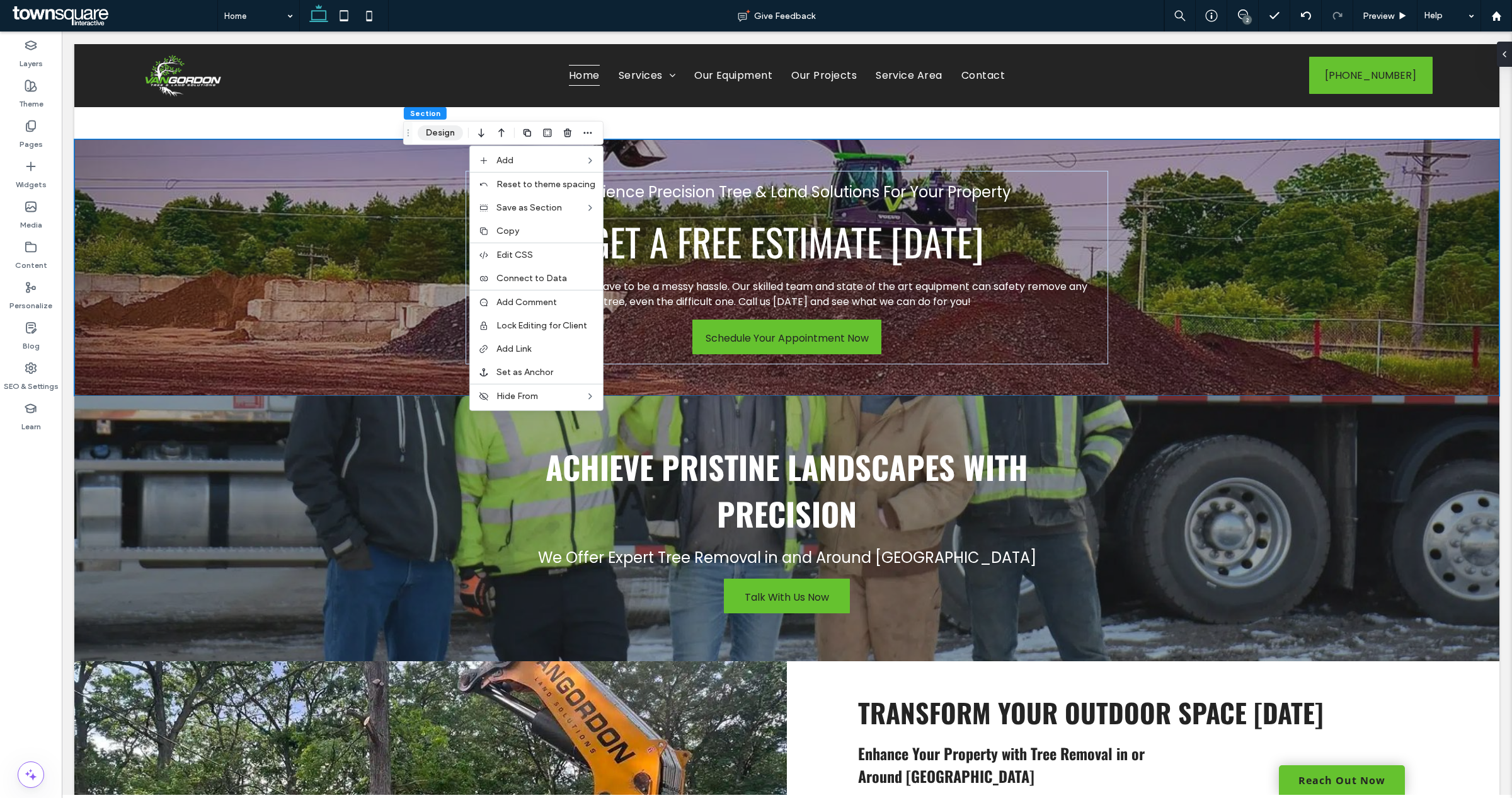
click at [424, 129] on button "Design" at bounding box center [440, 133] width 45 height 15
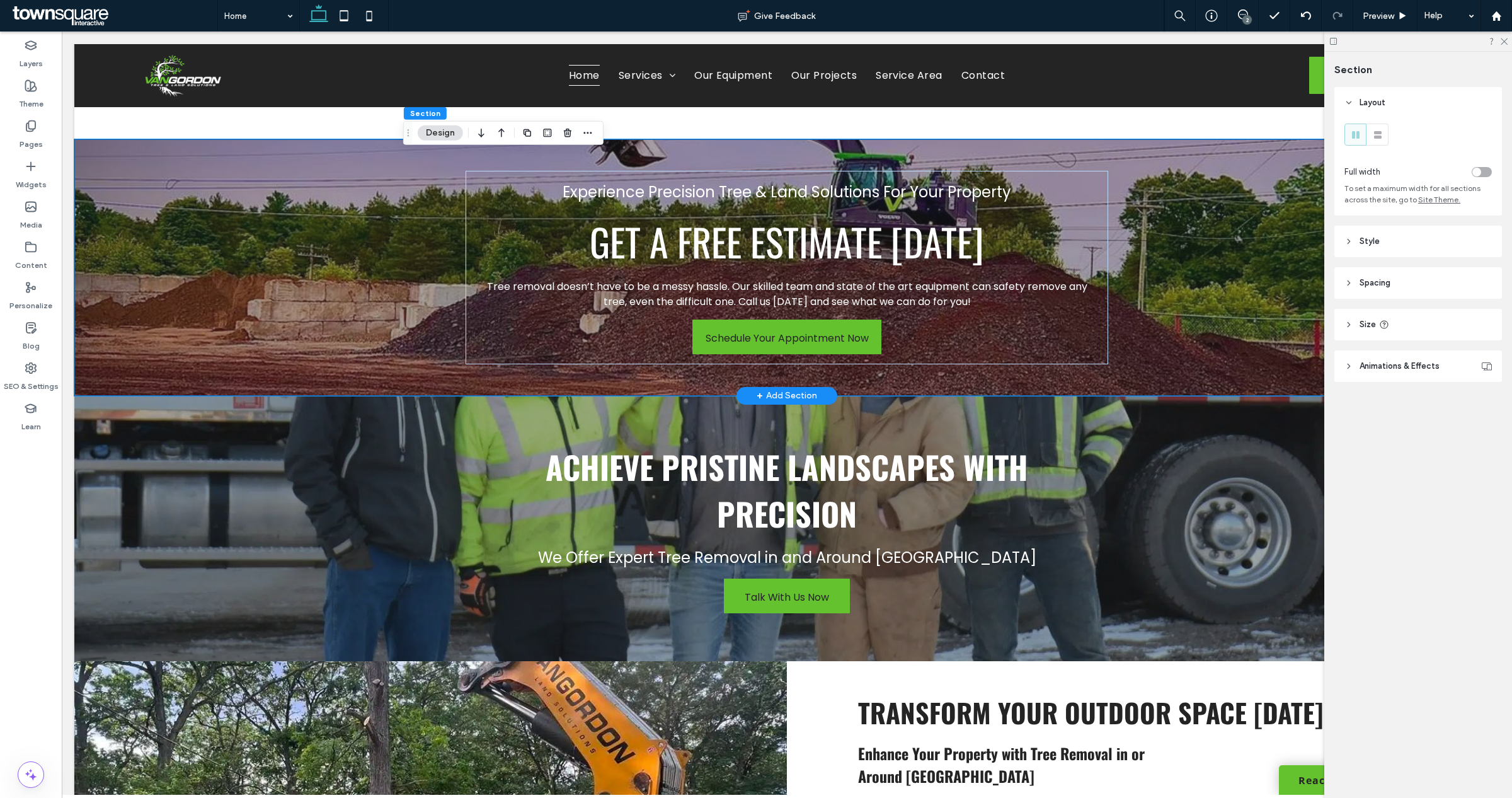
click at [277, 261] on div "Experience Precision Tree & Land Solutions For Your Property Get A Free Estimat…" at bounding box center [786, 267] width 1425 height 257
click at [741, 511] on span "Achieve Pristine Landscapes with Precision" at bounding box center [786, 489] width 482 height 94
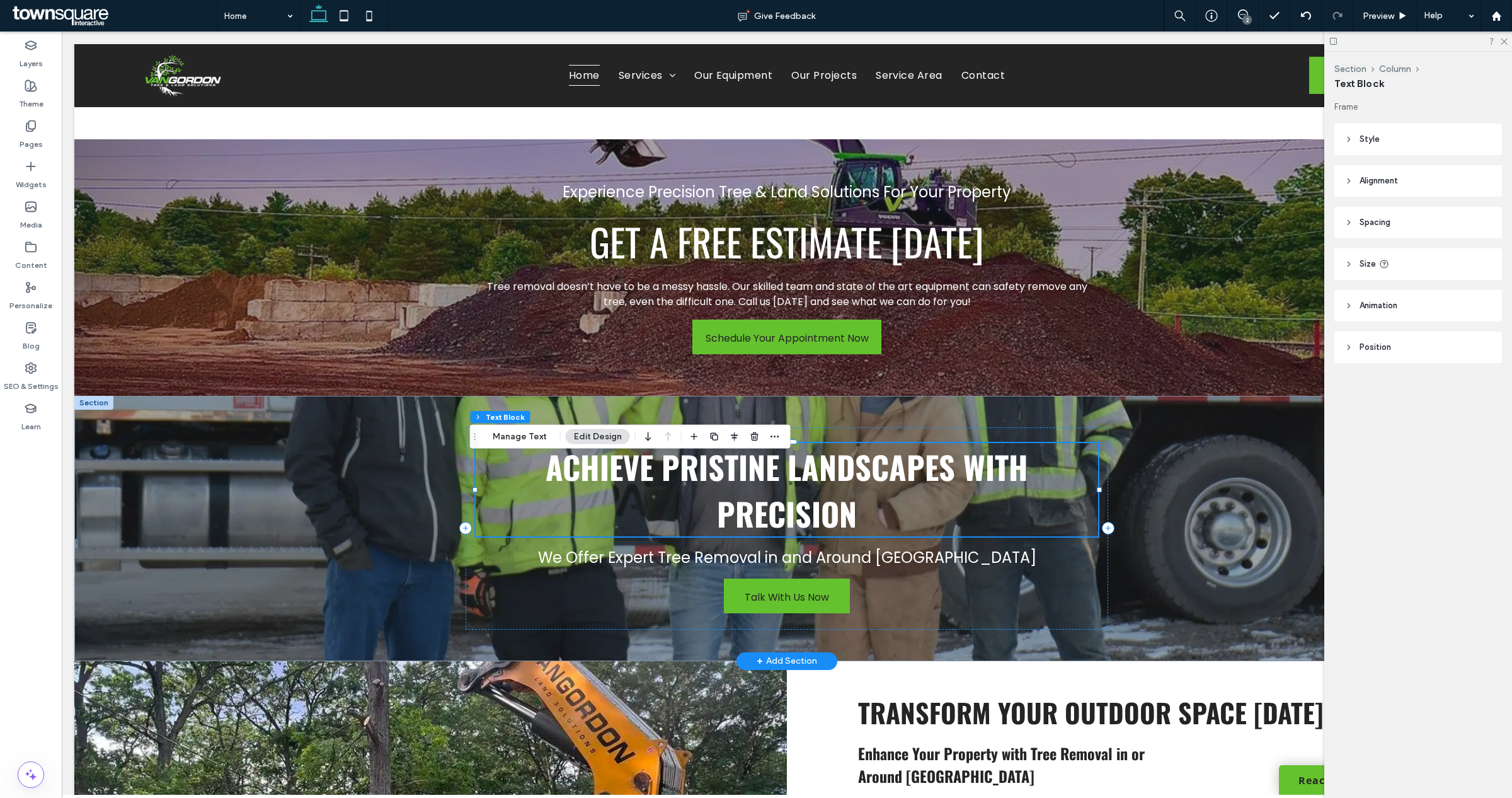
click at [741, 511] on span "Achieve Pristine Landscapes with Precision" at bounding box center [786, 489] width 482 height 94
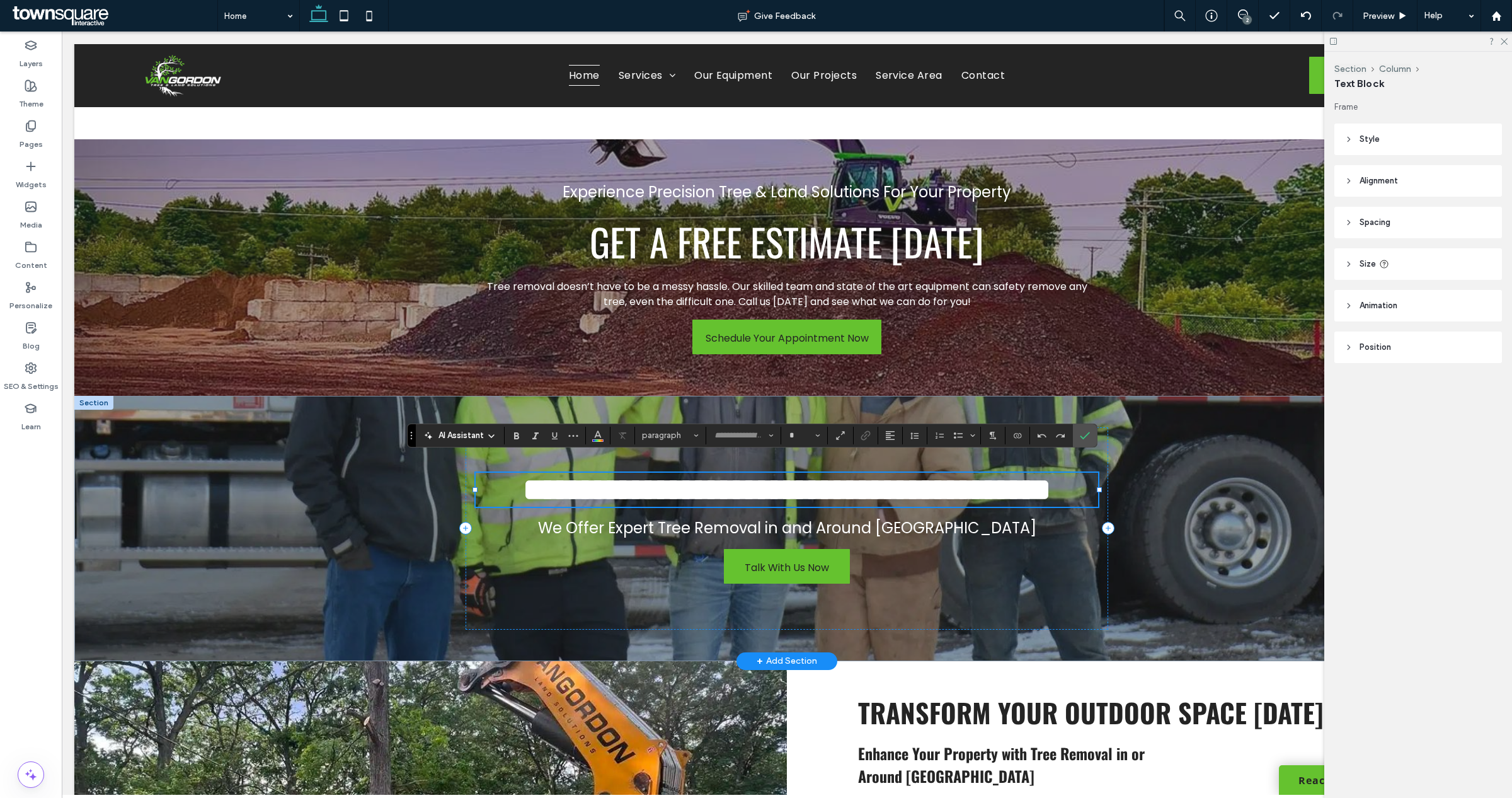
type input "******"
type input "**"
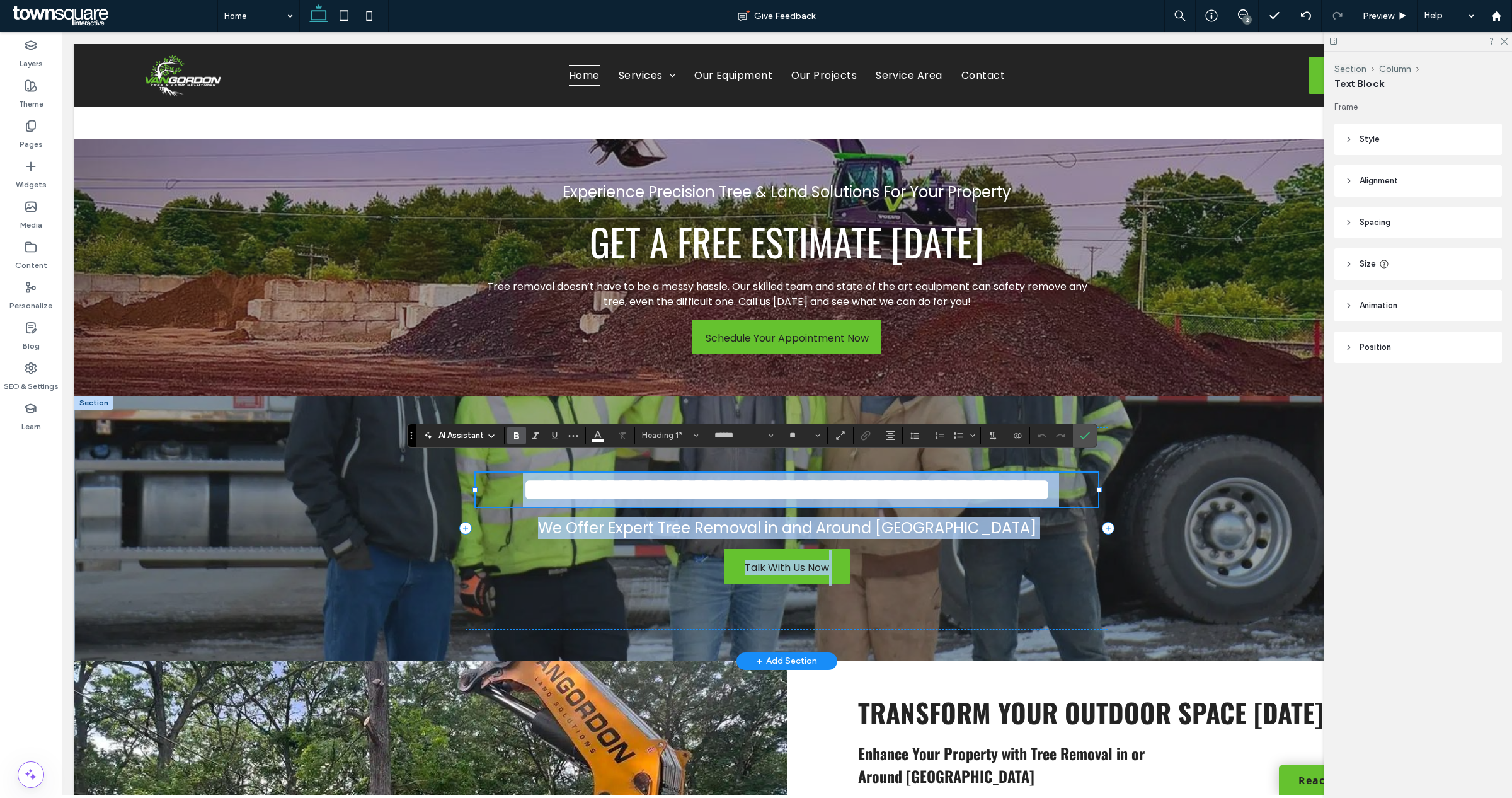
drag, startPoint x: 784, startPoint y: 451, endPoint x: 784, endPoint y: 461, distance: 10.0
click at [784, 461] on div "**********" at bounding box center [785, 529] width 642 height 203
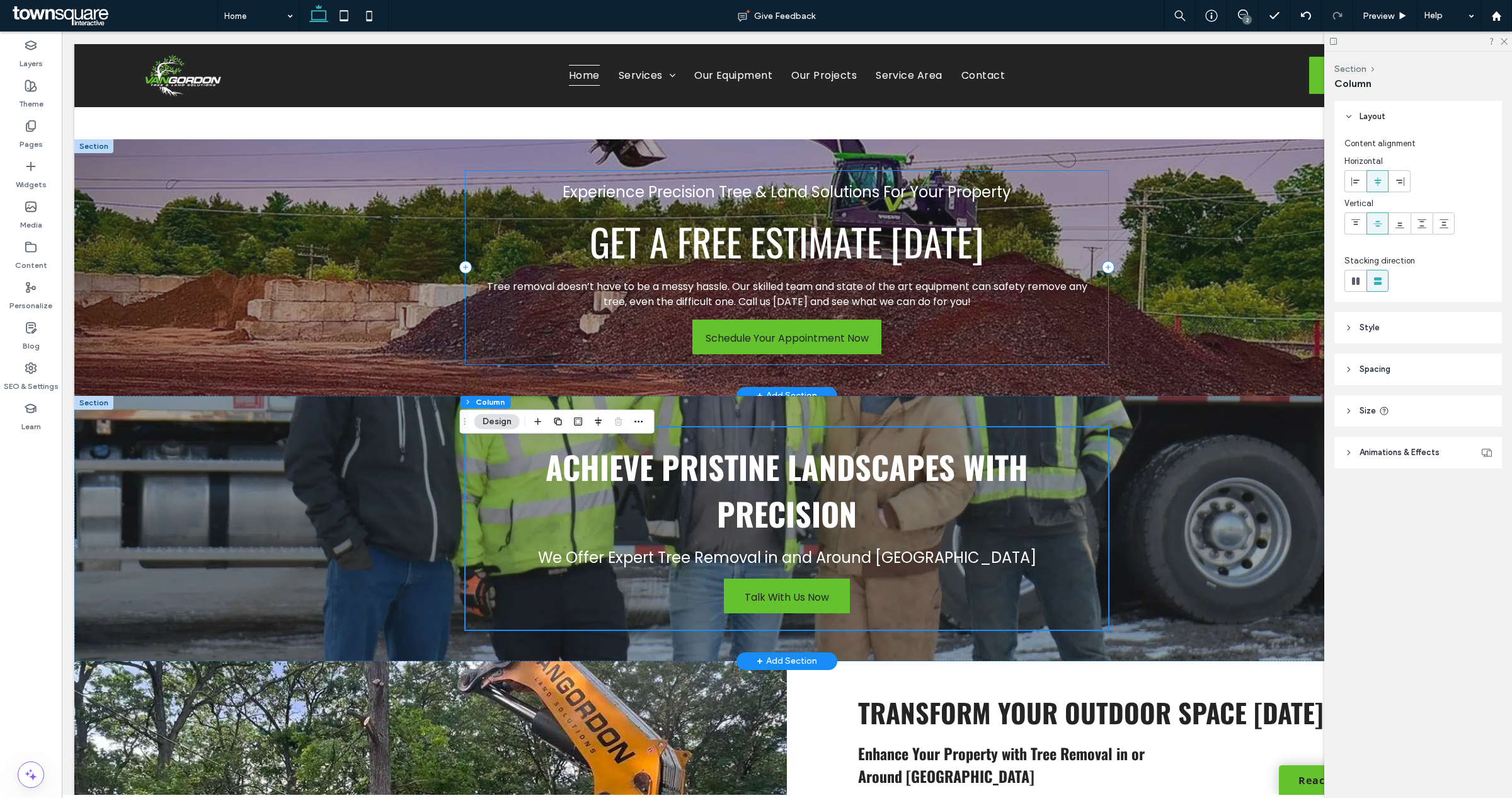
click at [1066, 334] on div "Experience Precision Tree & Land Solutions For Your Property Get A Free Estimat…" at bounding box center [785, 267] width 642 height 193
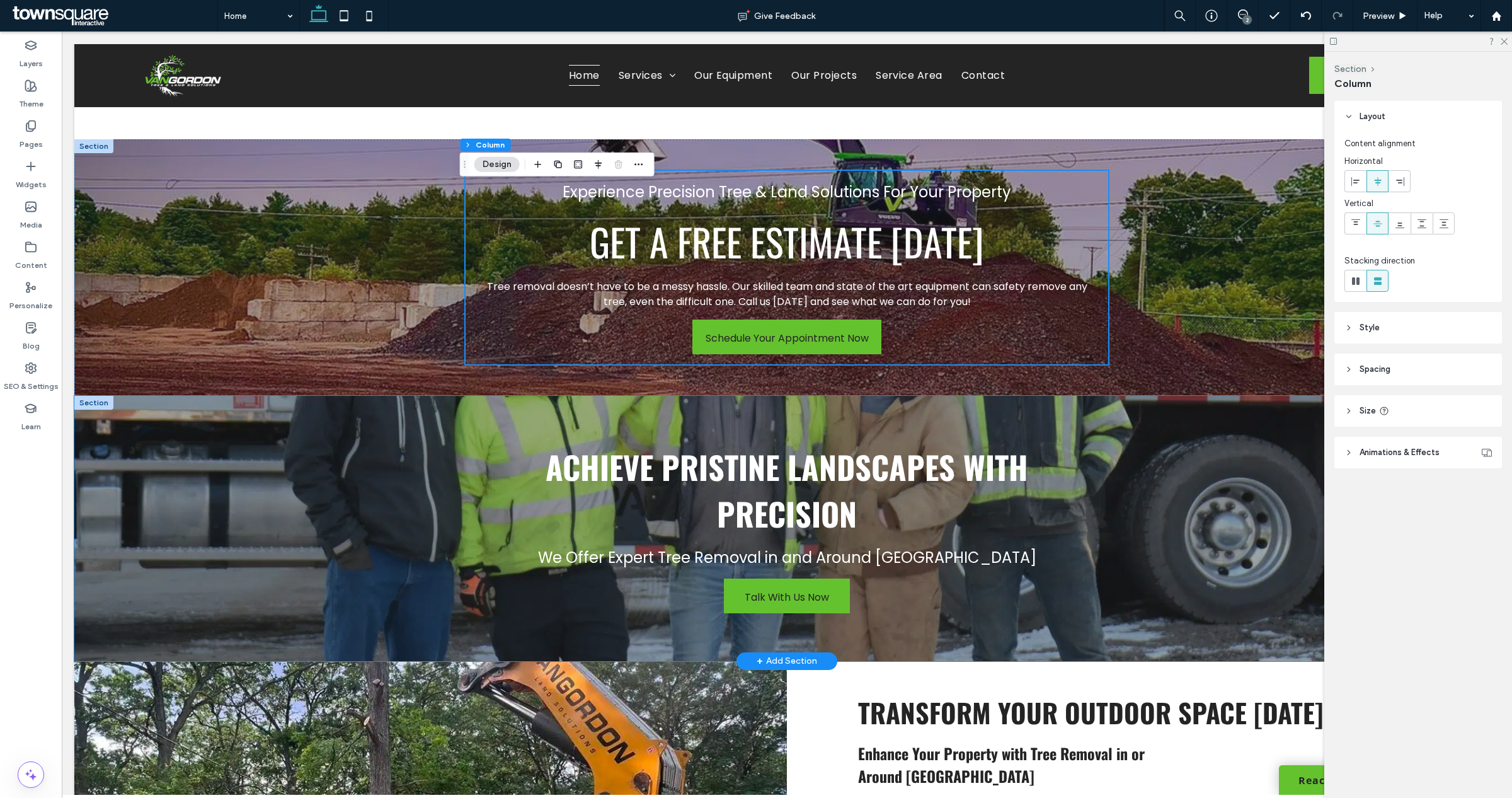
click at [1188, 524] on div "Achieve Pristine Landscapes with Precision We Offer Expert Tree Removal in and …" at bounding box center [786, 528] width 1425 height 265
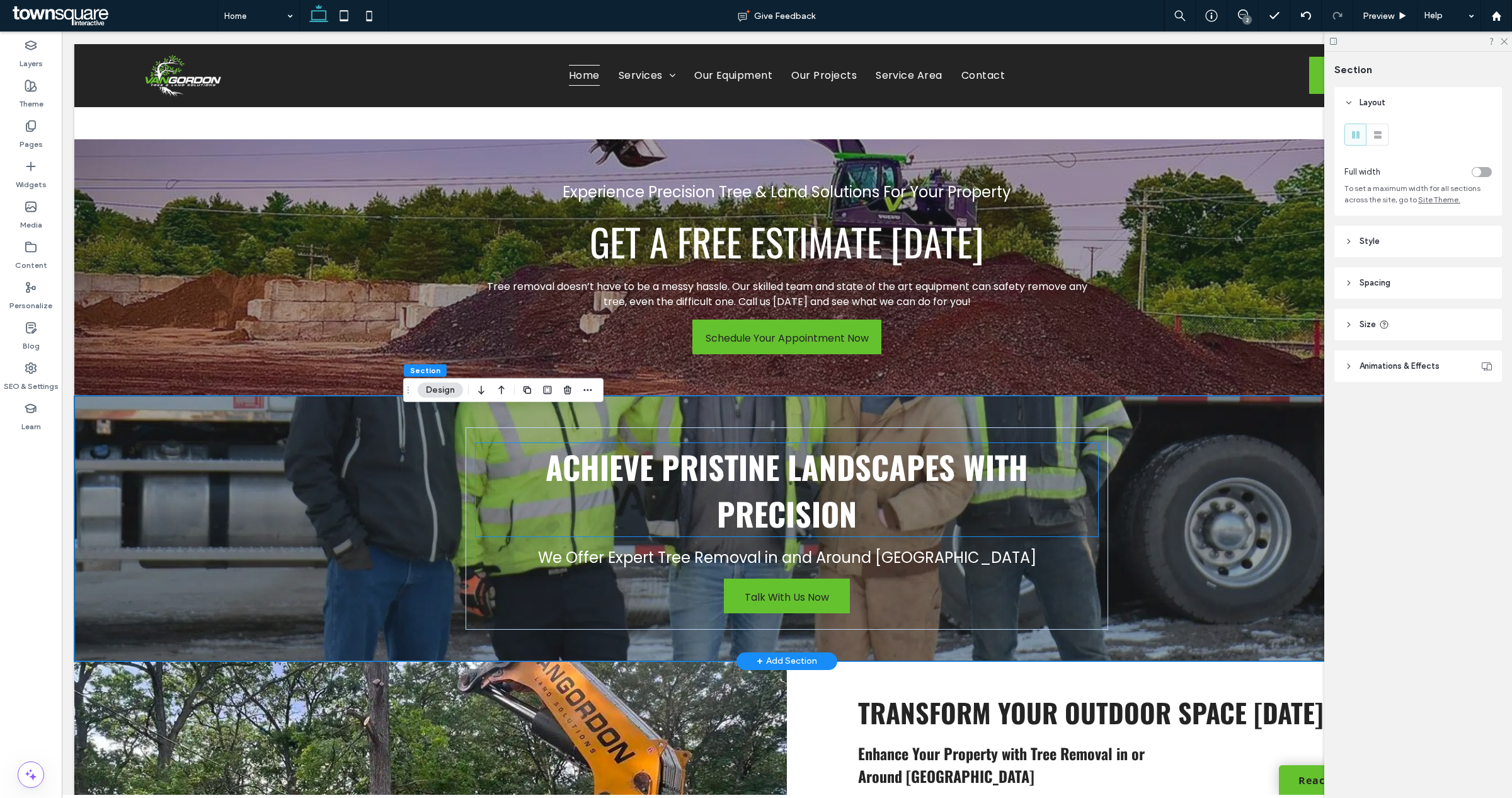
click at [378, 463] on div "Achieve Pristine Landscapes with Precision We Offer Expert Tree Removal in and …" at bounding box center [786, 528] width 1425 height 265
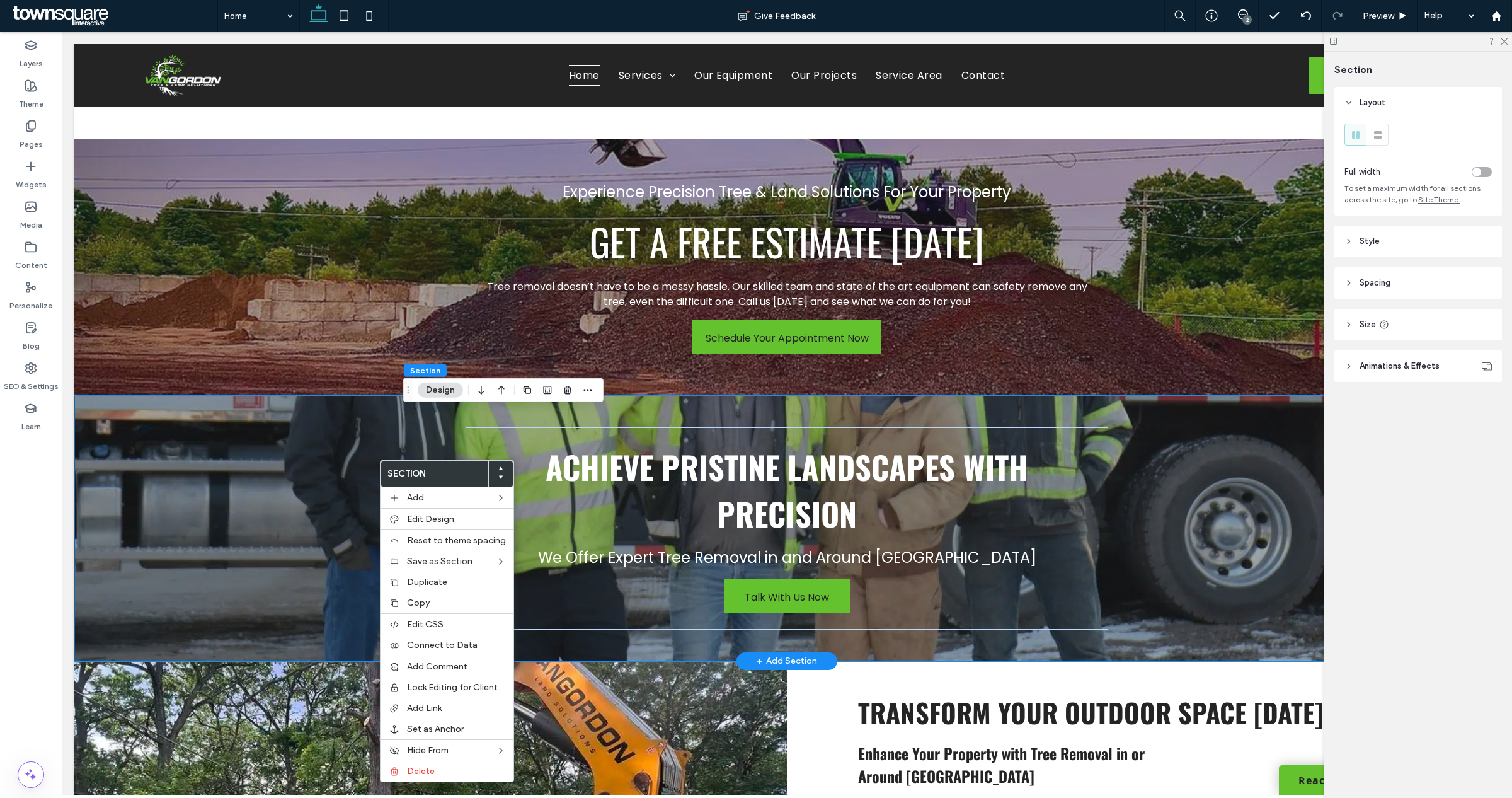
click at [277, 505] on div "Achieve Pristine Landscapes with Precision We Offer Expert Tree Removal in and …" at bounding box center [786, 528] width 1425 height 265
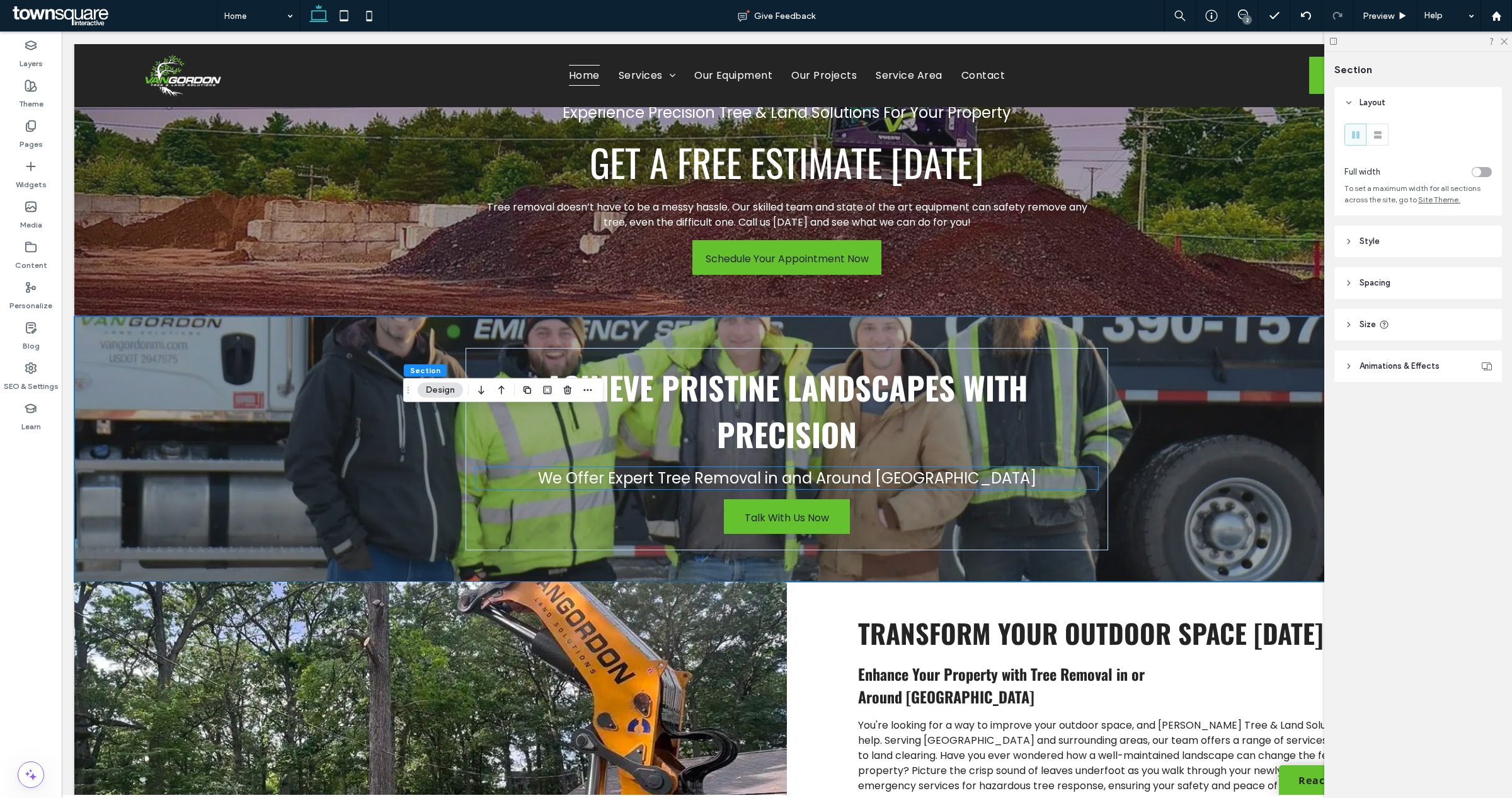
scroll to position [2441, 0]
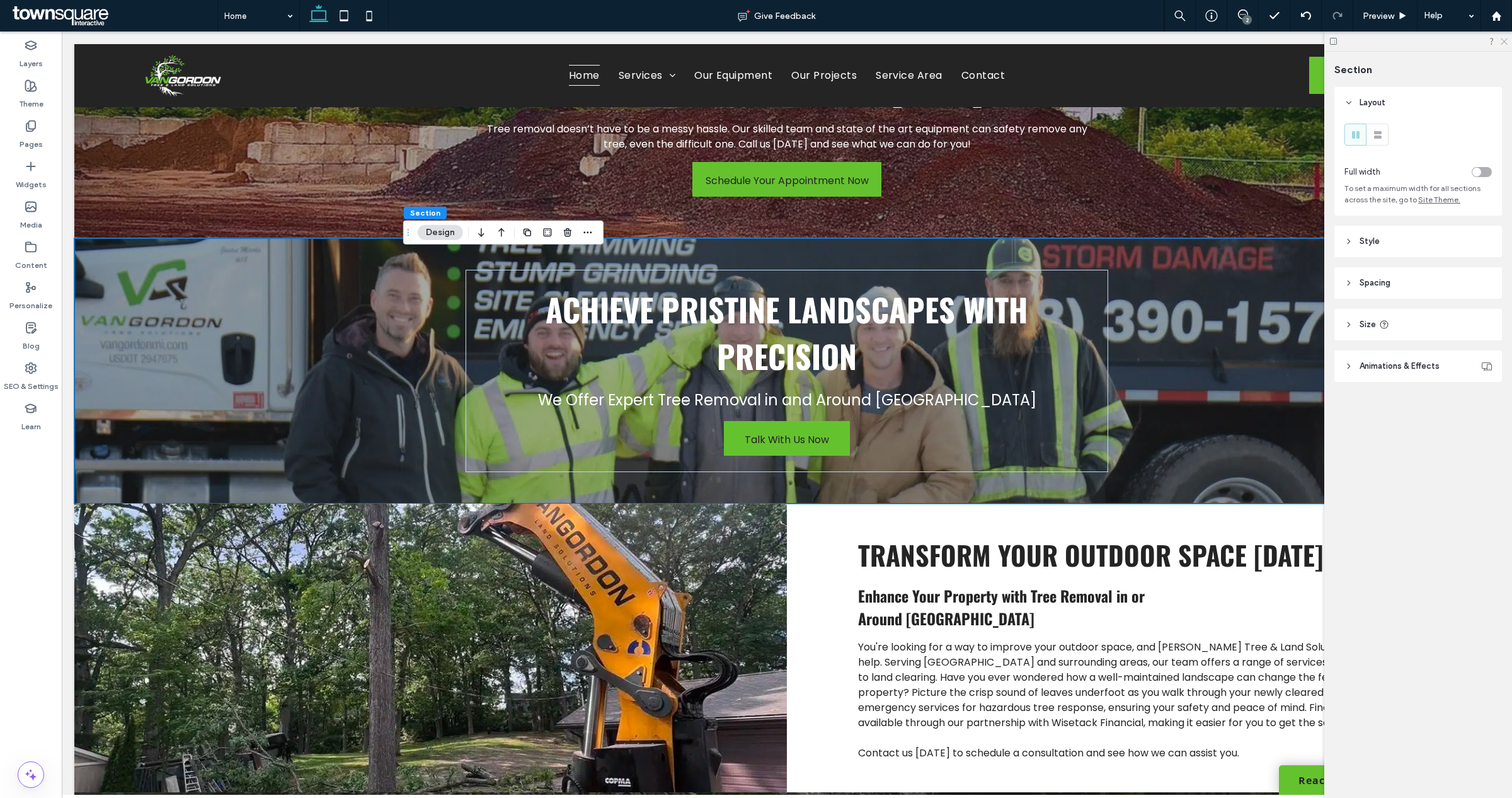
click at [1499, 39] on icon at bounding box center [1503, 41] width 8 height 8
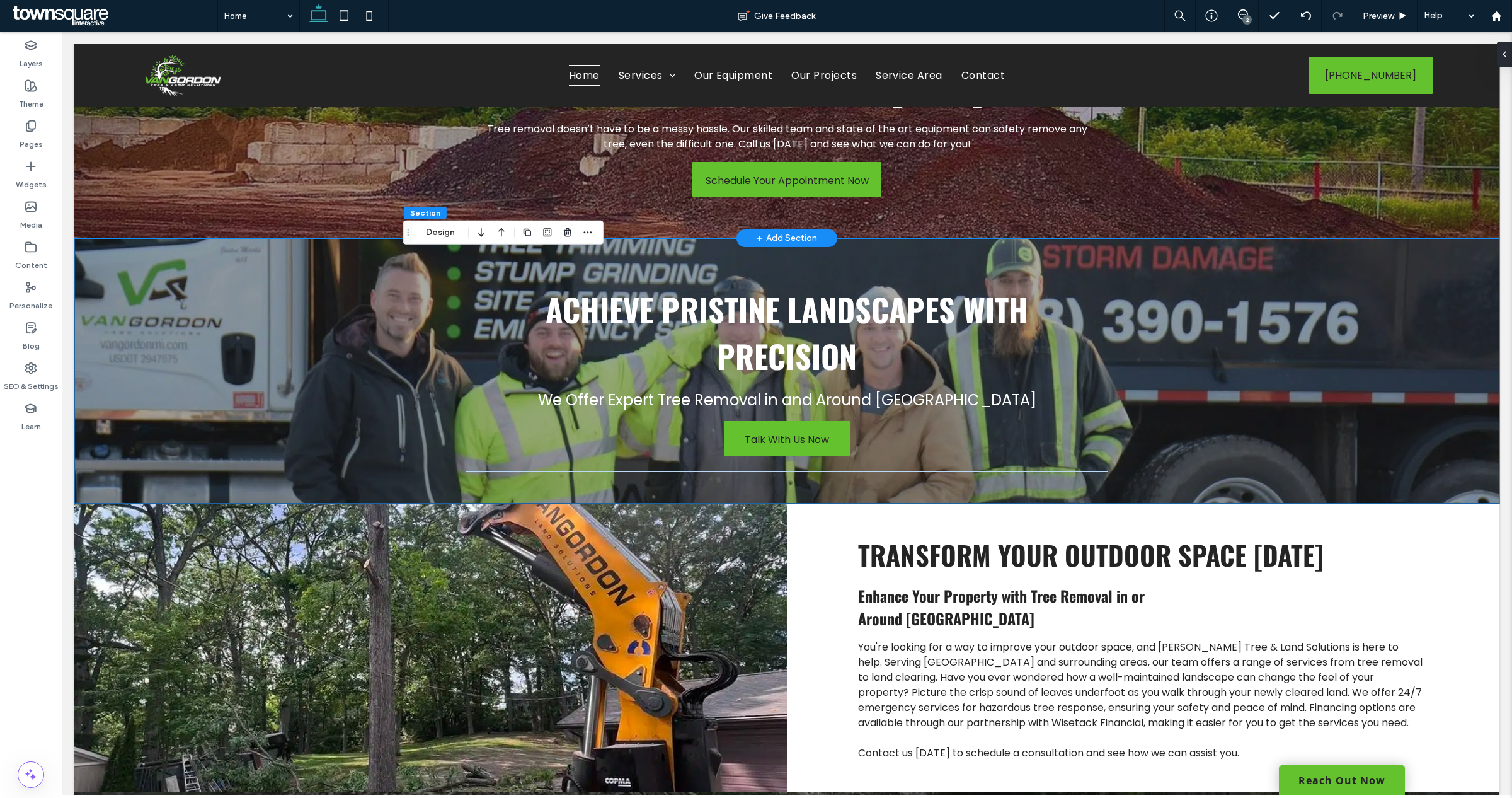
click at [1345, 143] on div "Experience Precision Tree & Land Solutions For Your Property Get A Free Estimat…" at bounding box center [786, 110] width 1425 height 257
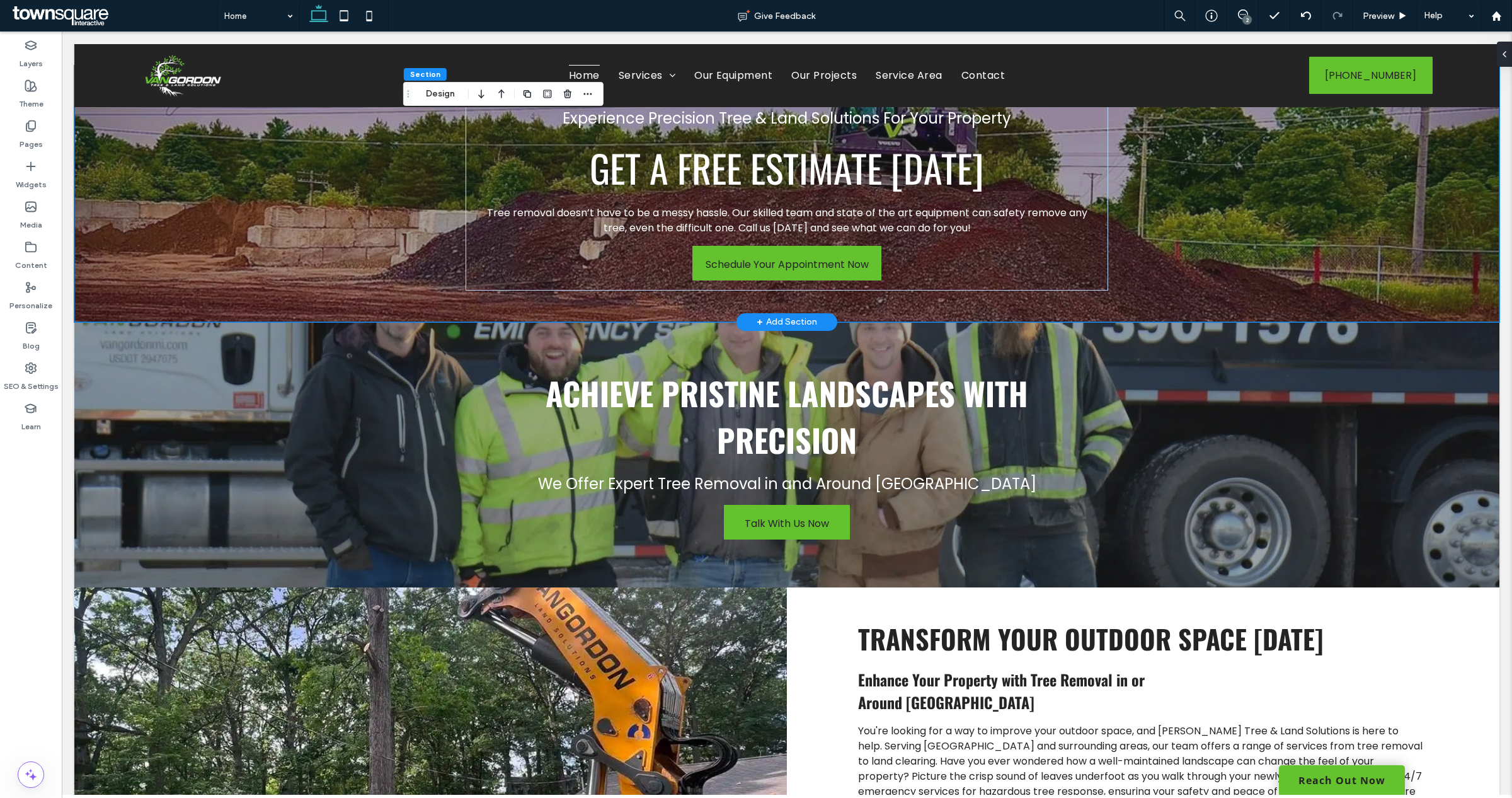
scroll to position [2284, 0]
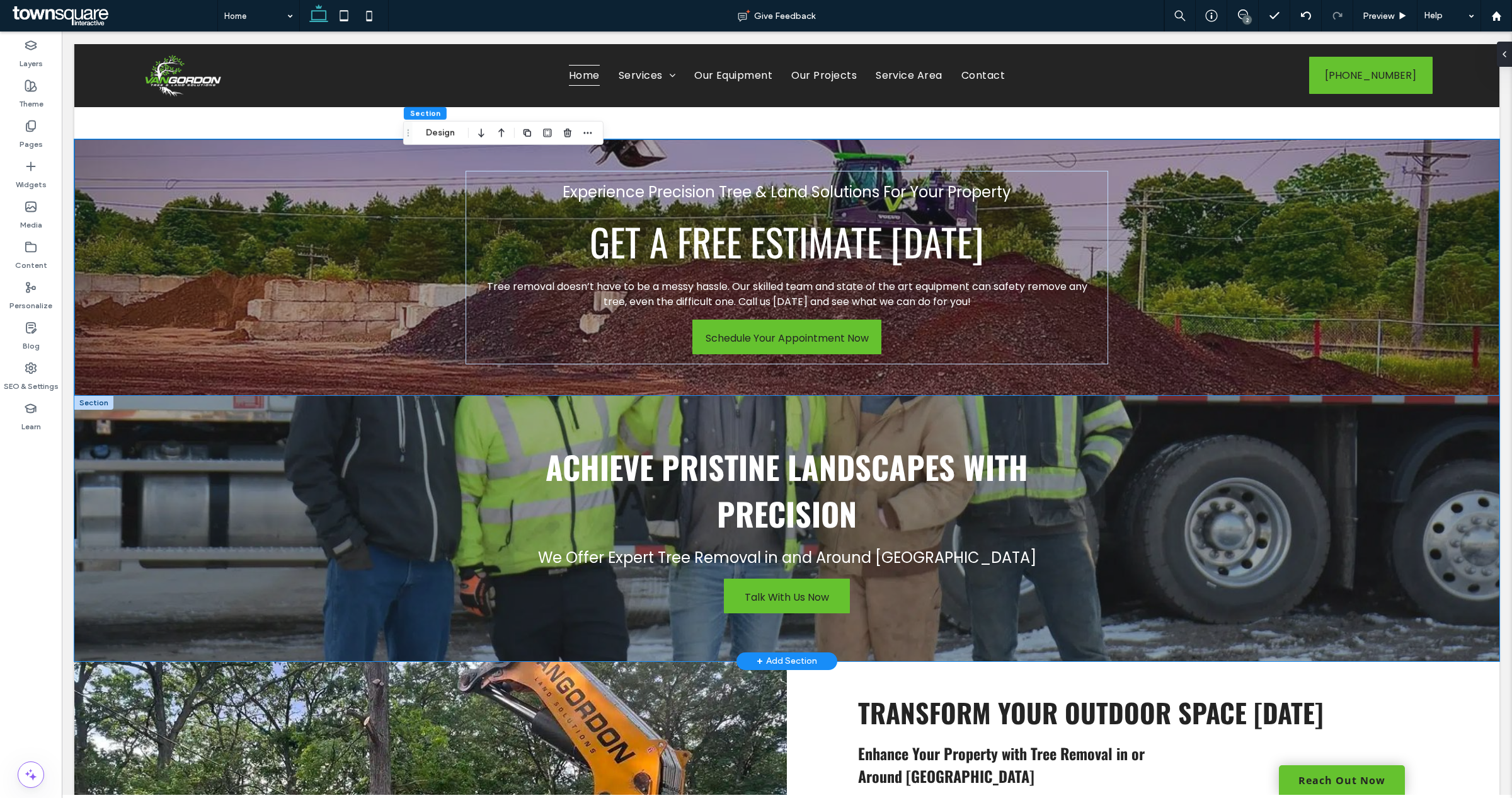
click at [234, 494] on div "Achieve Pristine Landscapes with Precision We Offer Expert Tree Removal in and …" at bounding box center [786, 528] width 1425 height 265
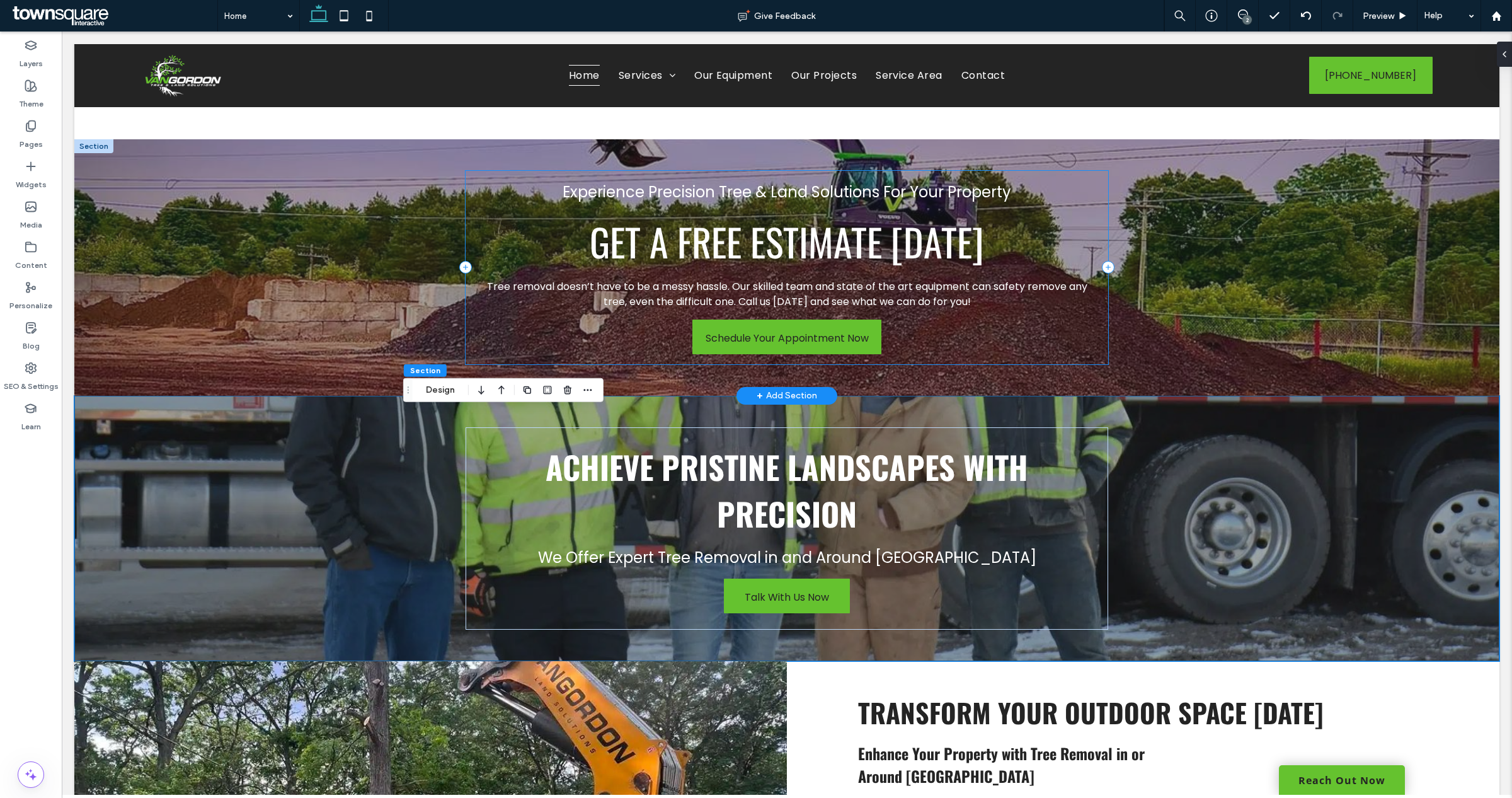
click at [279, 336] on div "Experience Precision Tree & Land Solutions For Your Property Get A Free Estimat…" at bounding box center [786, 267] width 1425 height 257
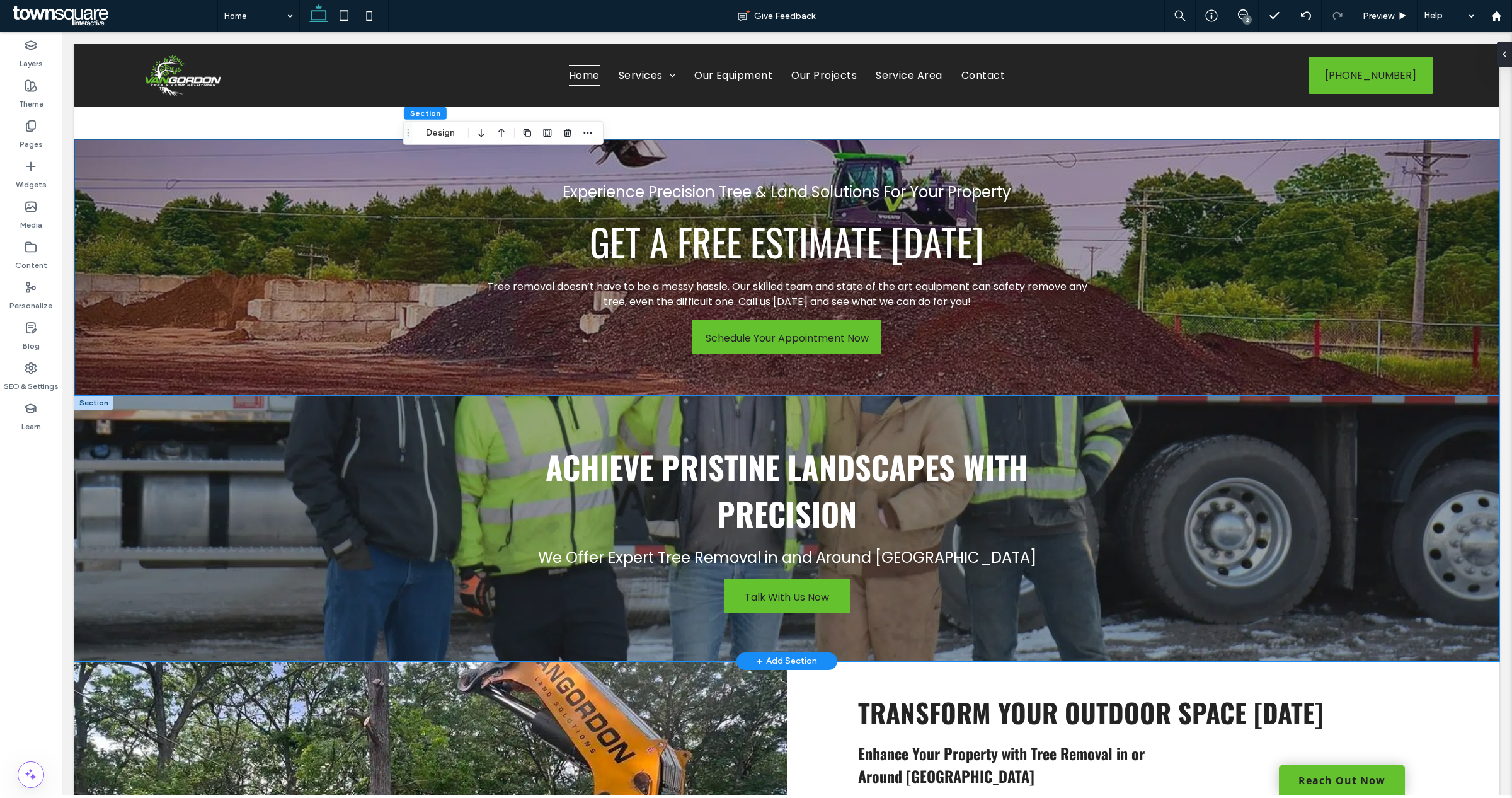
click at [353, 433] on div "Achieve Pristine Landscapes with Precision We Offer Expert Tree Removal in and …" at bounding box center [786, 528] width 1425 height 265
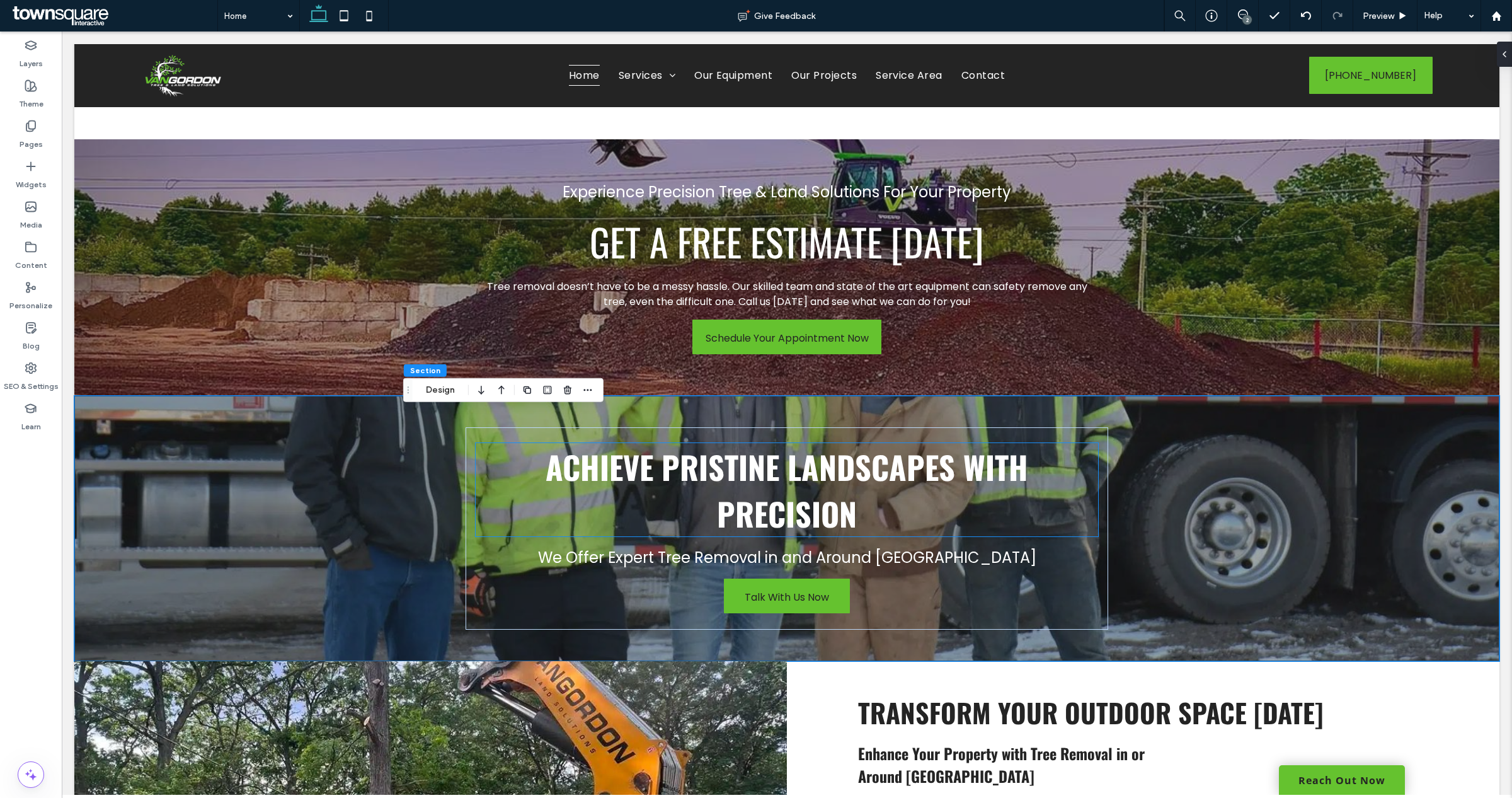
click at [1085, 471] on h1 "Achieve Pristine Landscapes with Precision" at bounding box center [786, 489] width 621 height 94
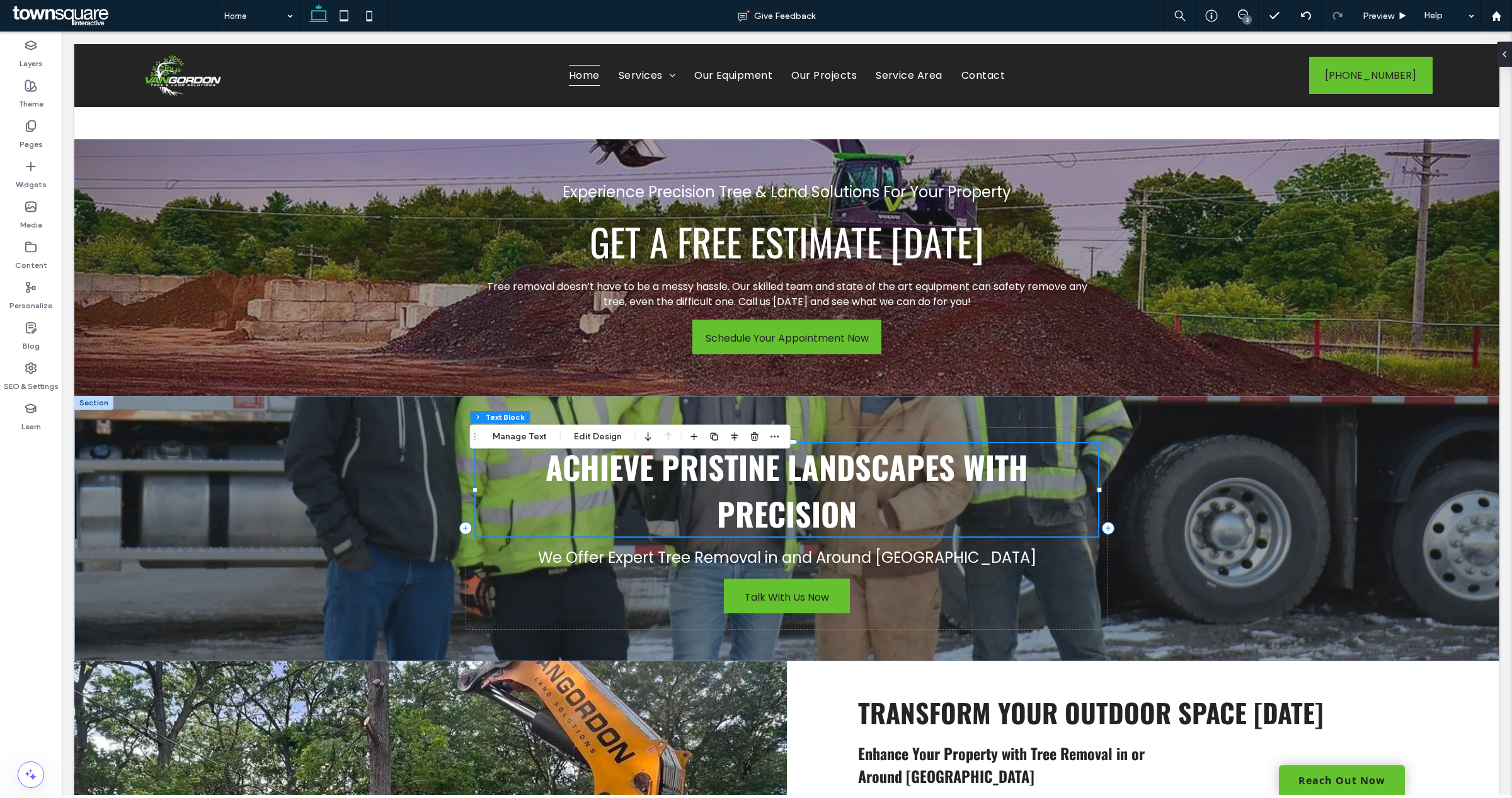
click at [1098, 458] on div at bounding box center [1098, 489] width 1 height 95
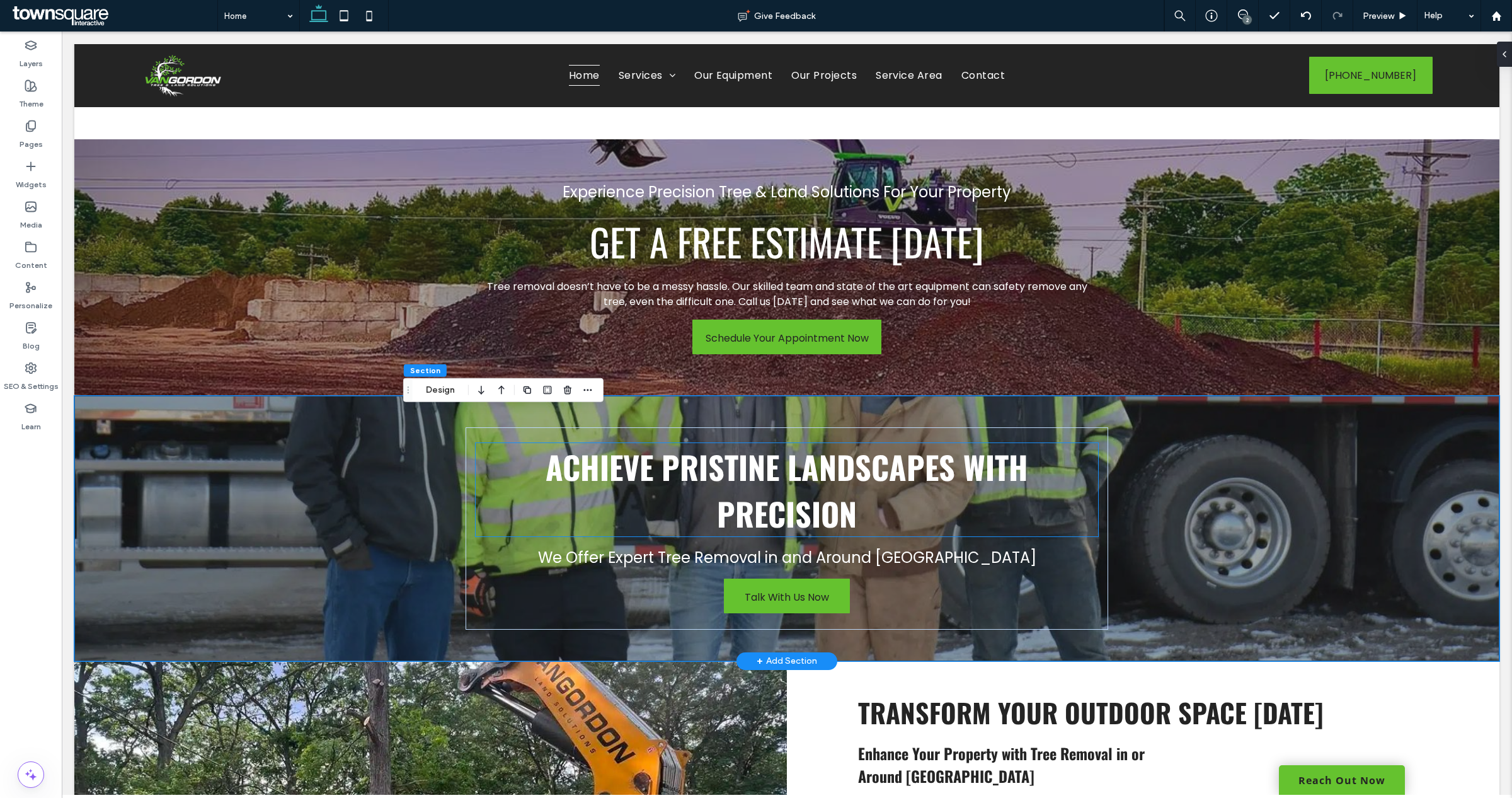
click at [1082, 453] on div "Achieve Pristine Landscapes with Precision We Offer Expert Tree Removal in and …" at bounding box center [785, 529] width 642 height 203
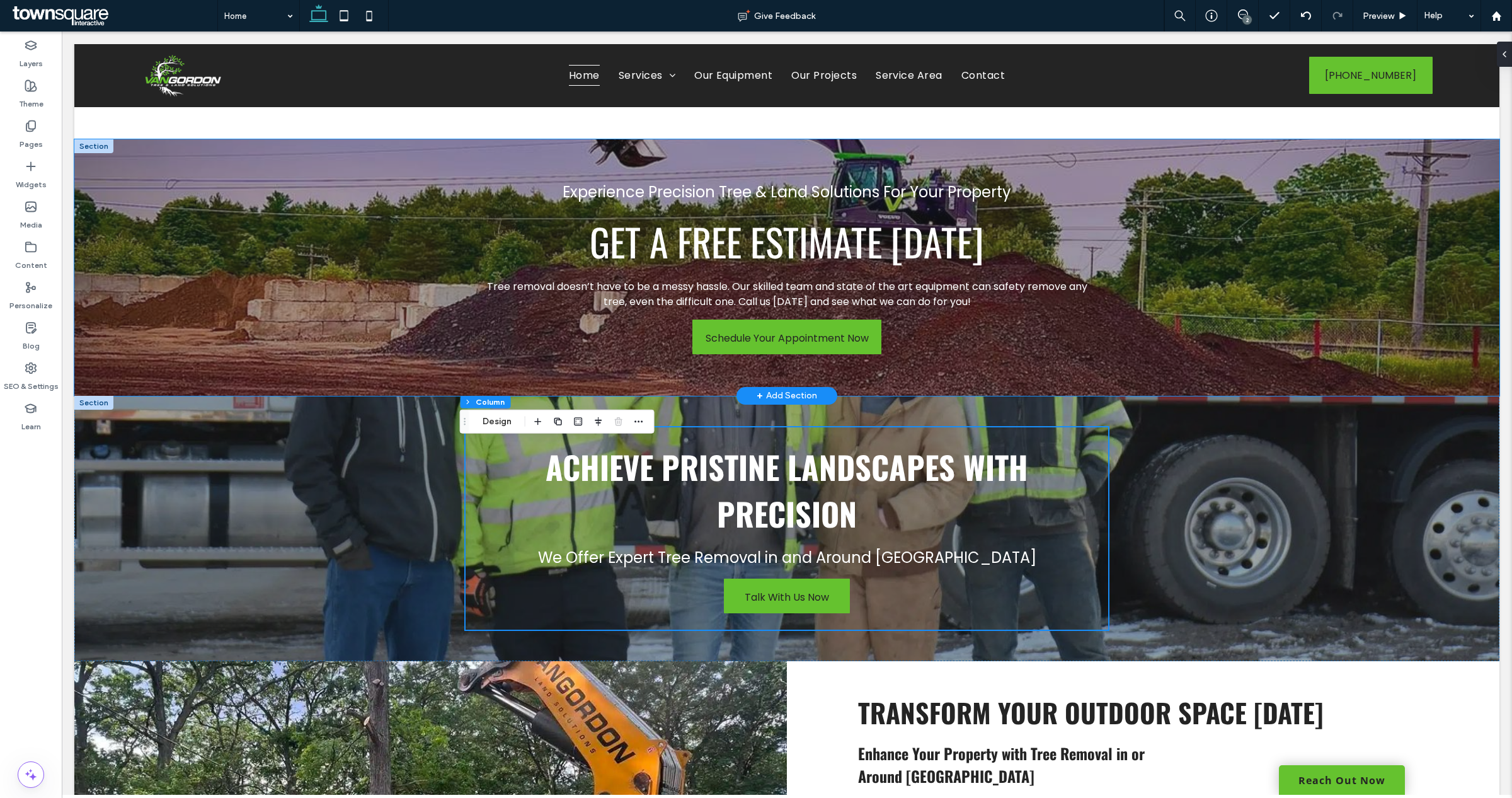
click at [362, 318] on div "Experience Precision Tree & Land Solutions For Your Property Get A Free Estimat…" at bounding box center [786, 267] width 1425 height 257
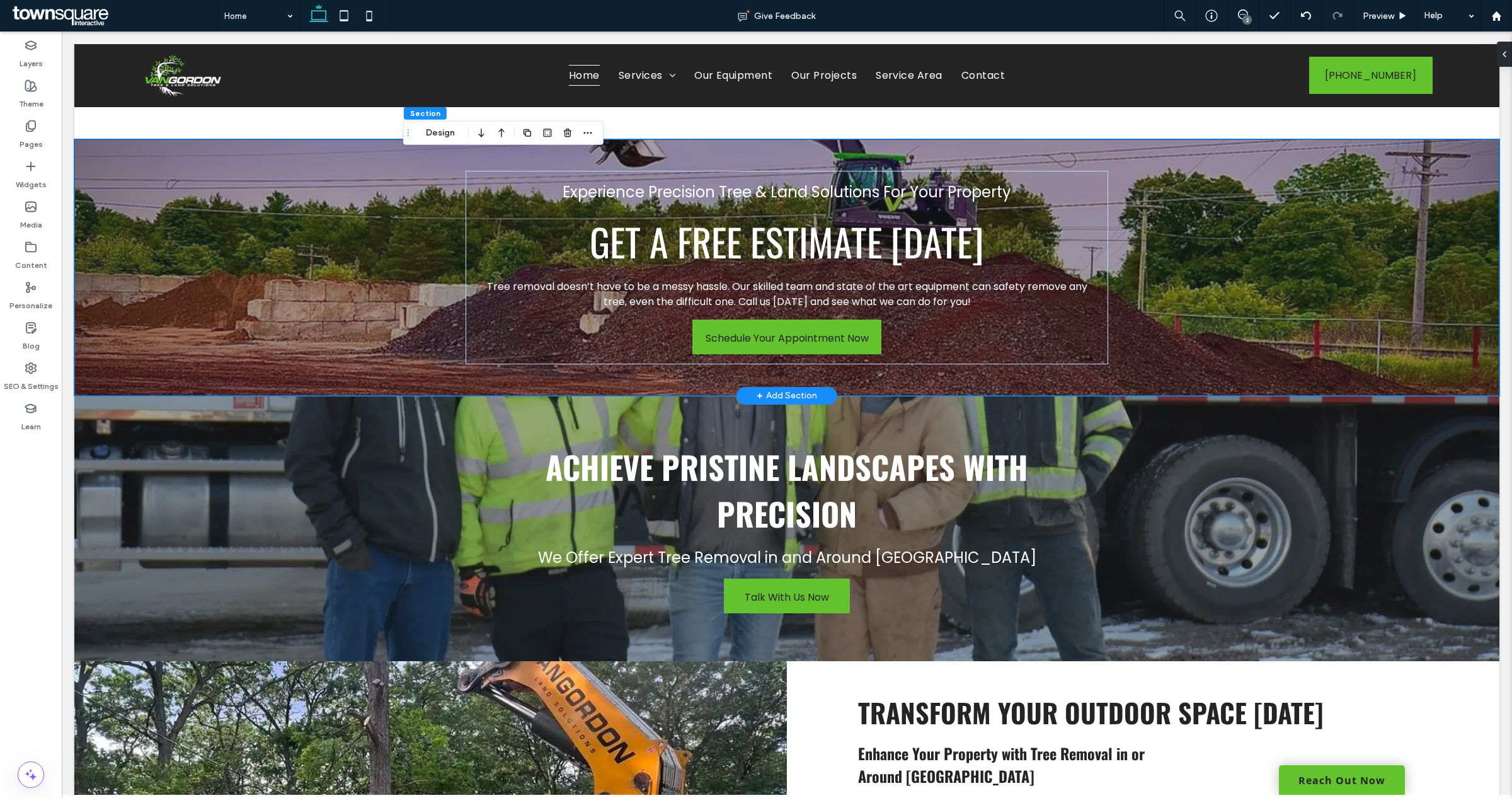
click at [342, 284] on div "Experience Precision Tree & Land Solutions For Your Property Get A Free Estimat…" at bounding box center [786, 267] width 1425 height 257
click at [451, 133] on button "Design" at bounding box center [440, 133] width 45 height 15
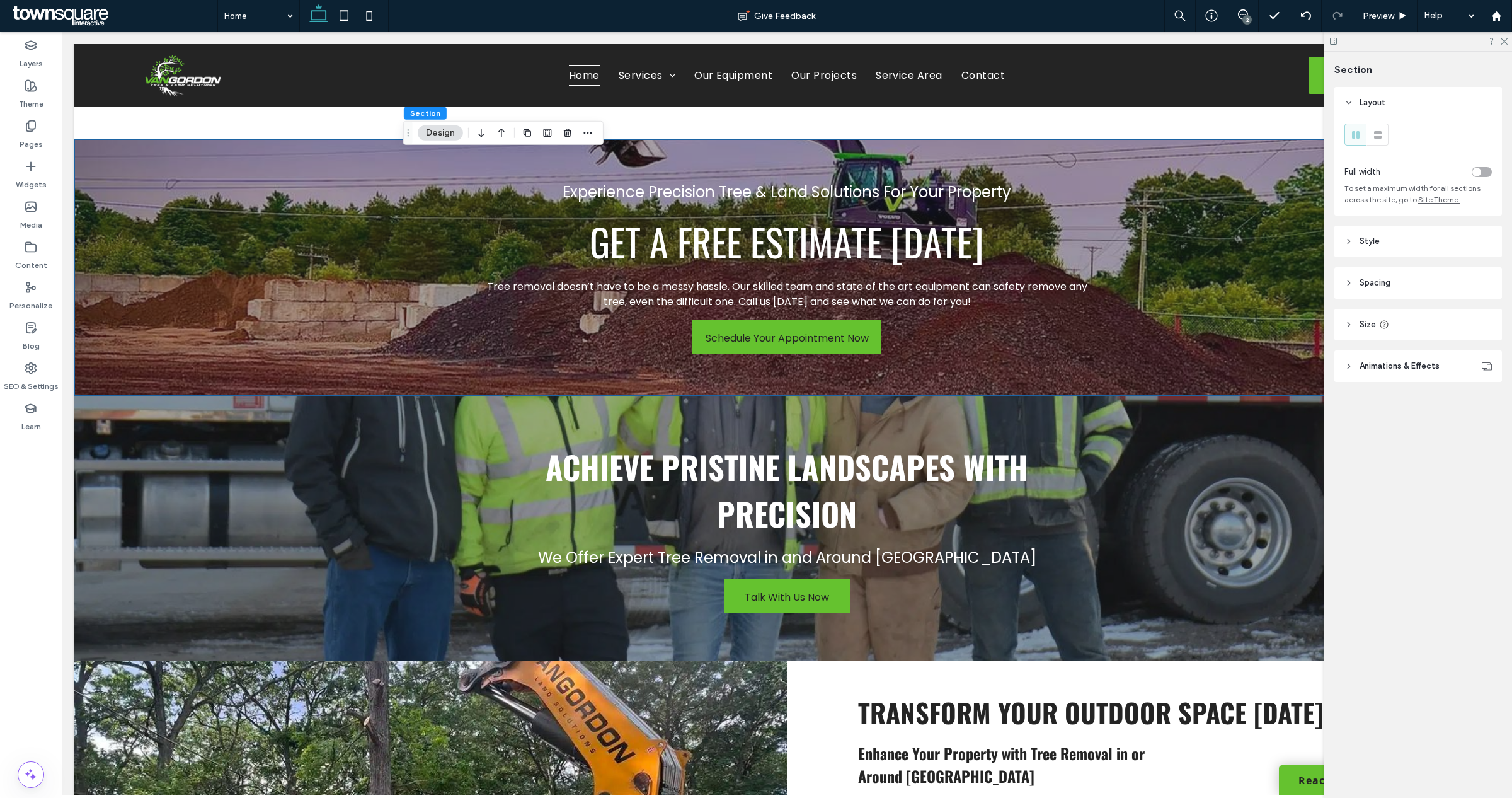
click at [1509, 44] on div at bounding box center [1417, 41] width 188 height 19
click at [1507, 44] on div at bounding box center [1417, 41] width 188 height 19
click at [1038, 239] on h5 "Get A Free Estimate [DATE]" at bounding box center [786, 241] width 621 height 56
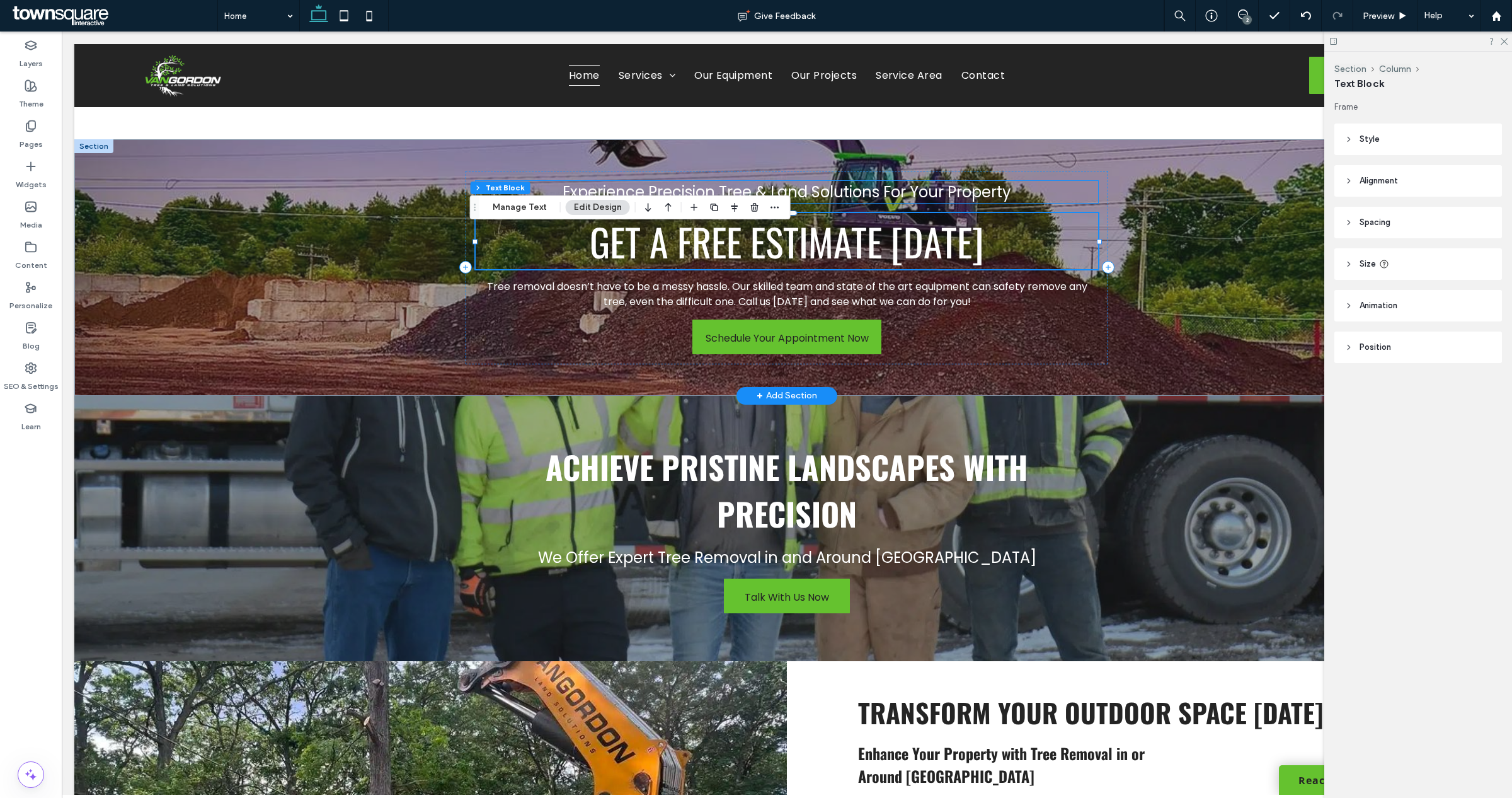
click at [1048, 203] on h6 "Experience Precision Tree & Land Solutions For Your Property" at bounding box center [786, 191] width 621 height 22
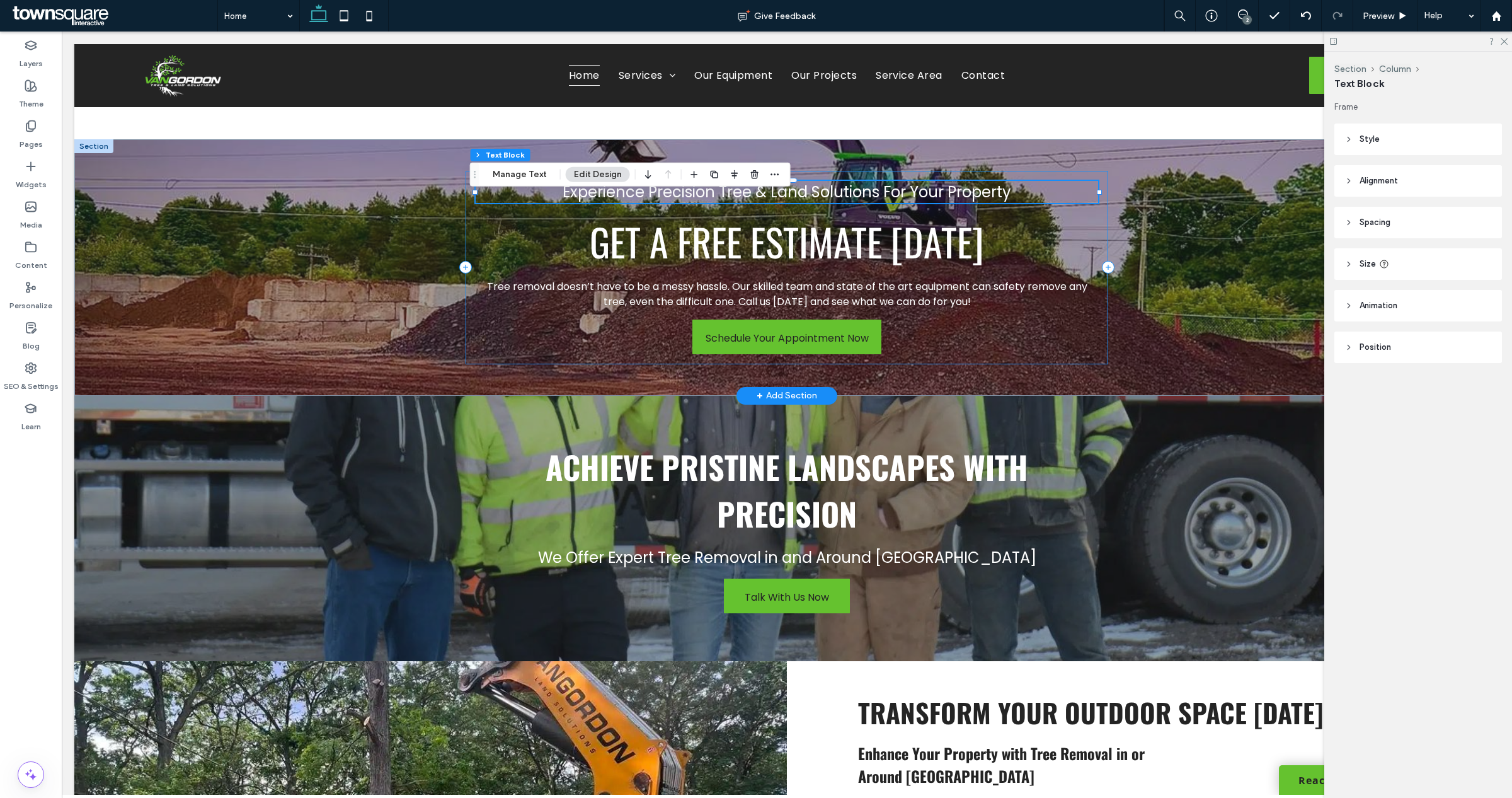
click at [529, 291] on div "Experience Precision Tree & Land Solutions For Your Property Get A Free Estimat…" at bounding box center [785, 267] width 642 height 193
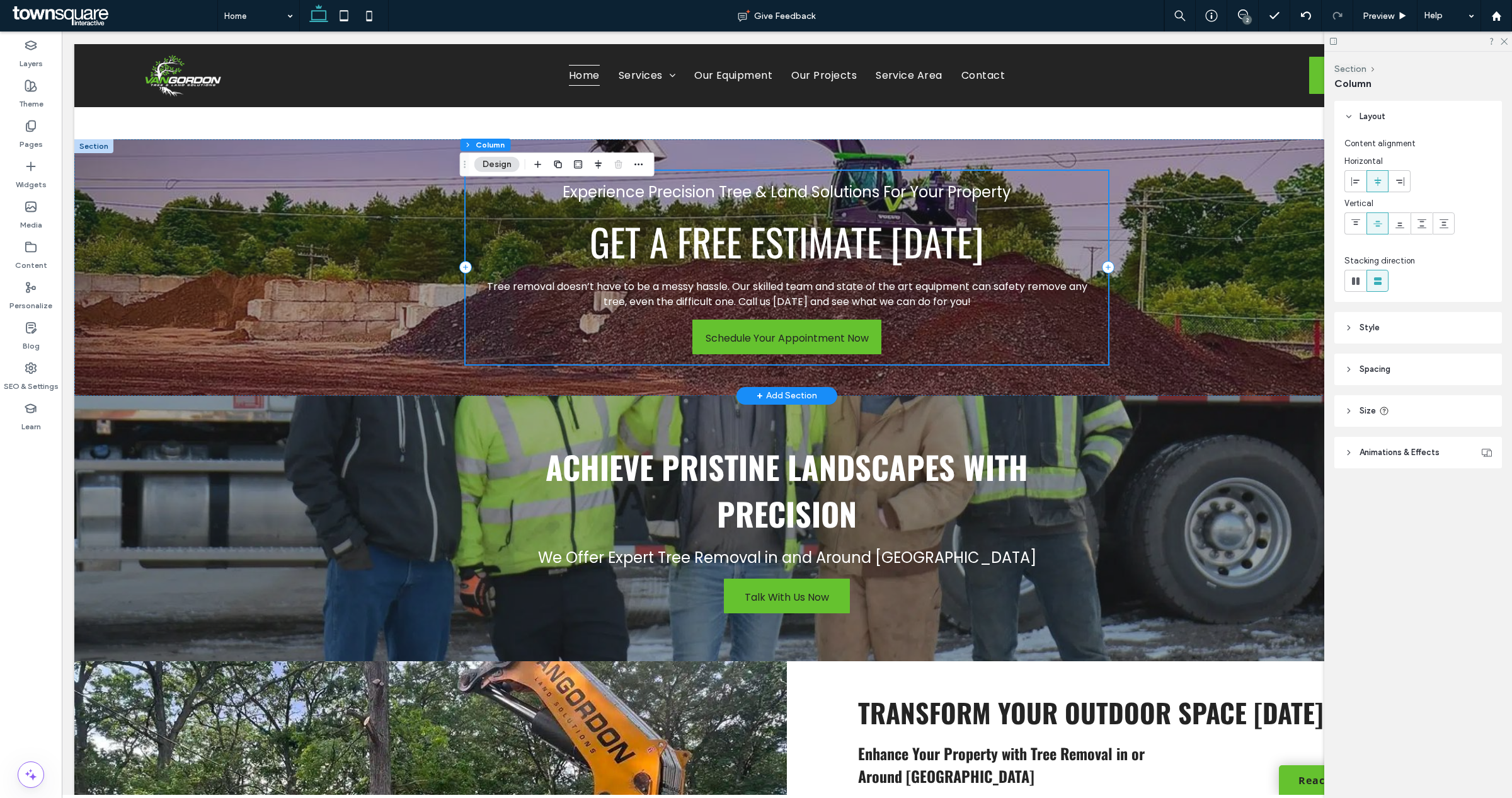
click at [523, 337] on div "Experience Precision Tree & Land Solutions For Your Property Get A Free Estimat…" at bounding box center [785, 267] width 642 height 193
click at [1501, 40] on icon at bounding box center [1503, 41] width 8 height 8
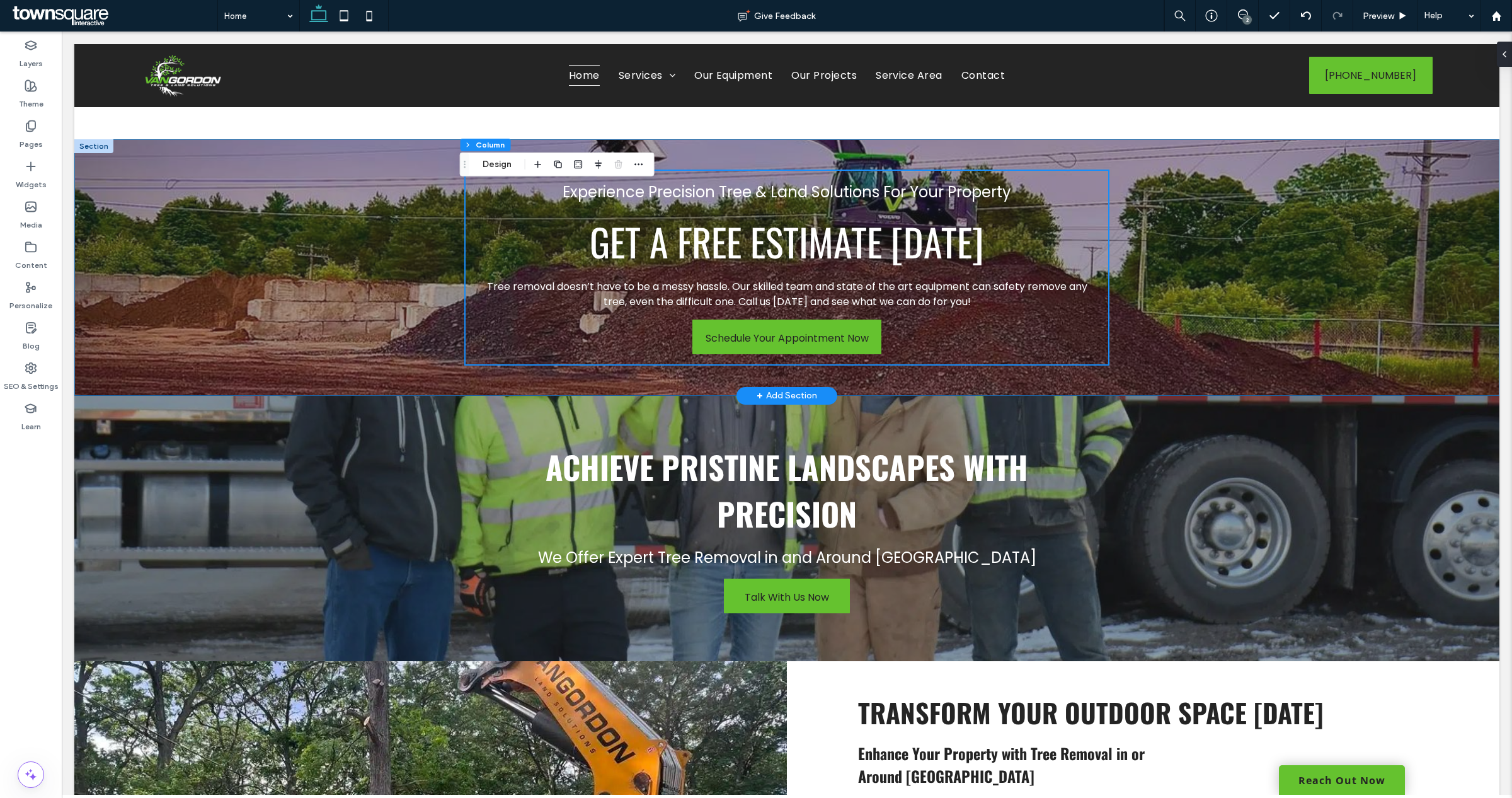
click at [1245, 260] on div "Experience Precision Tree & Land Solutions For Your Property Get A Free Estimat…" at bounding box center [786, 267] width 1425 height 257
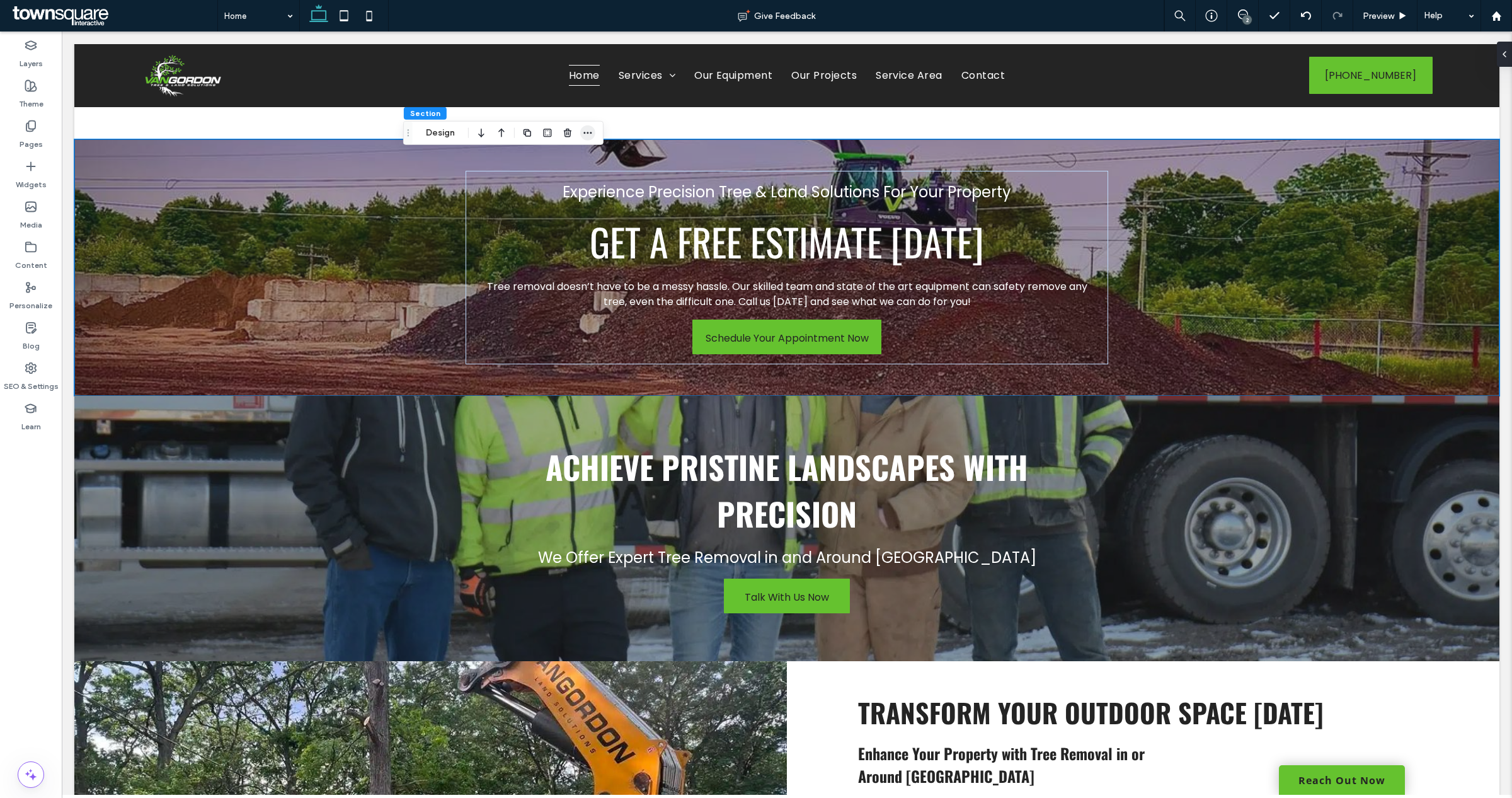
click at [582, 139] on span "button" at bounding box center [588, 133] width 15 height 15
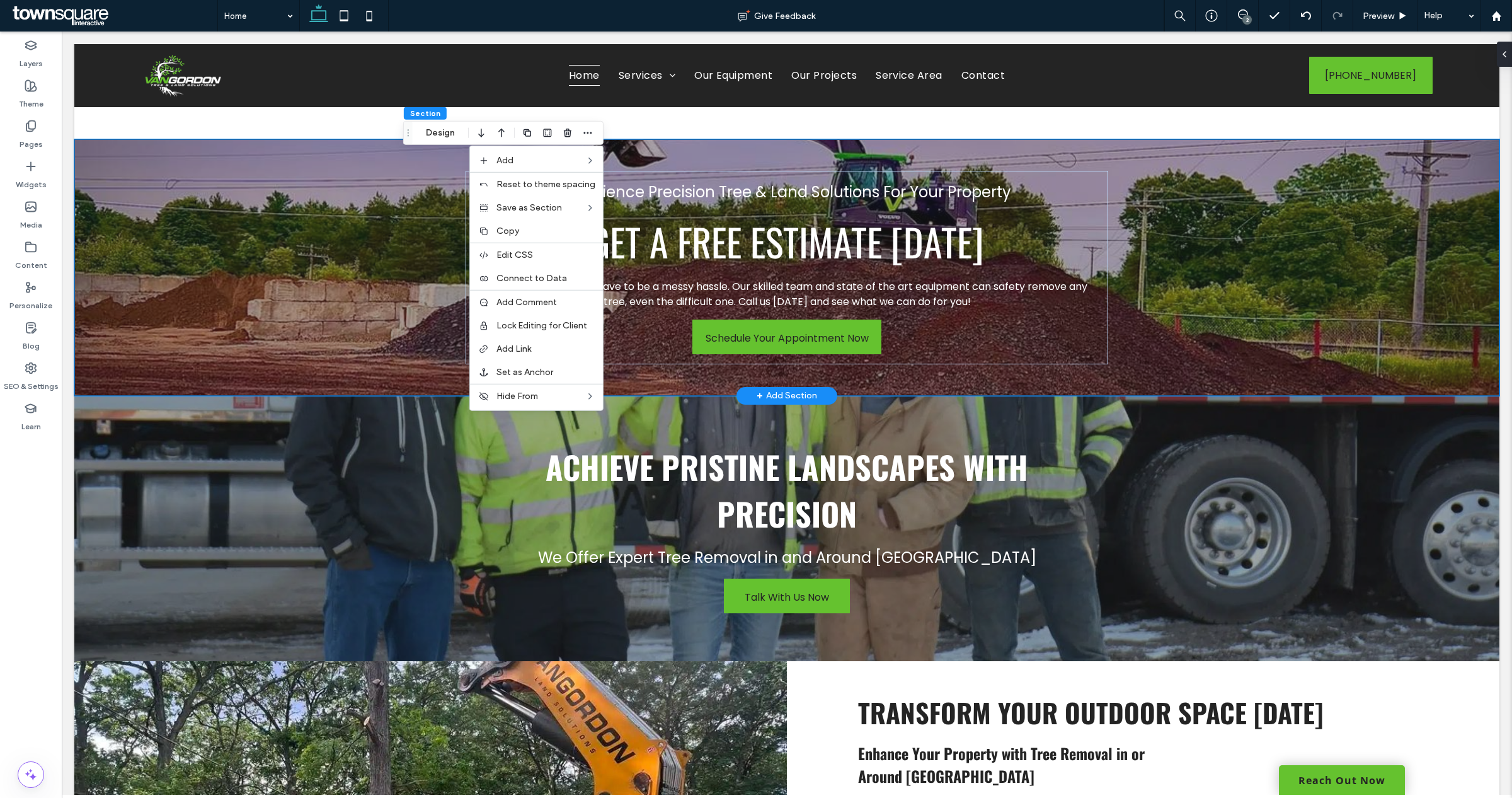
click at [409, 335] on div "Experience Precision Tree & Land Solutions For Your Property Get A Free Estimat…" at bounding box center [786, 267] width 756 height 257
click at [1043, 162] on div "Experience Precision Tree & Land Solutions For Your Property Get A Free Estimat…" at bounding box center [786, 267] width 756 height 257
click at [1278, 338] on div "Experience Precision Tree & Land Solutions For Your Property Get A Free Estimat…" at bounding box center [786, 267] width 1425 height 257
click at [1192, 357] on div "Experience Precision Tree & Land Solutions For Your Property Get A Free Estimat…" at bounding box center [786, 267] width 1425 height 257
click at [1171, 456] on div "Achieve Pristine Landscapes with Precision We Offer Expert Tree Removal in and …" at bounding box center [786, 528] width 1425 height 265
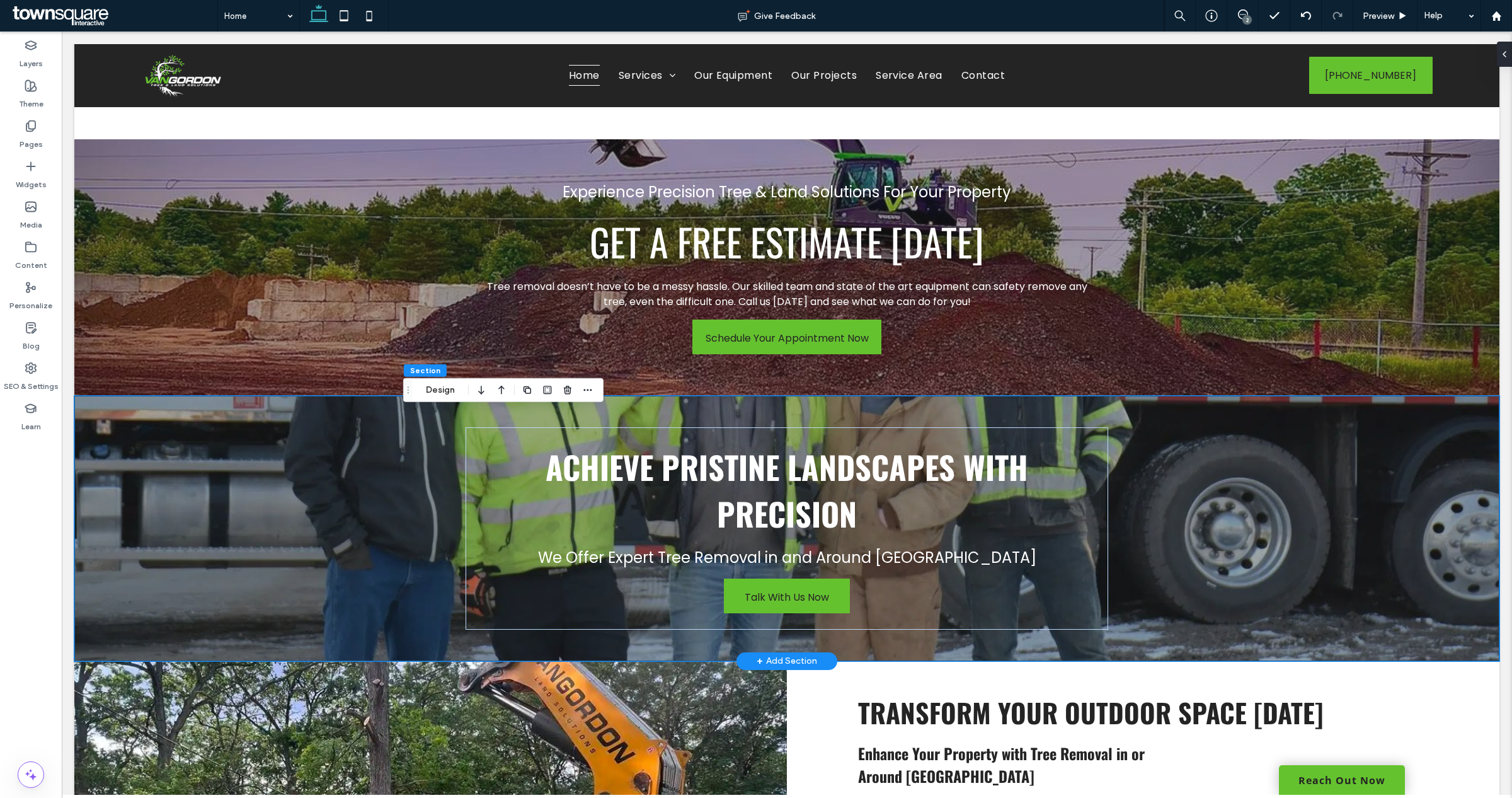
click at [303, 538] on div "Achieve Pristine Landscapes with Precision We Offer Expert Tree Removal in and …" at bounding box center [786, 528] width 1425 height 265
click at [279, 537] on div "Achieve Pristine Landscapes with Precision We Offer Expert Tree Removal in and …" at bounding box center [786, 528] width 1425 height 265
click at [1211, 489] on div "Achieve Pristine Landscapes with Precision We Offer Expert Tree Removal in and …" at bounding box center [786, 528] width 1425 height 265
click at [378, 438] on div "Achieve Pristine Landscapes with Precision We Offer Expert Tree Removal in and …" at bounding box center [786, 528] width 1425 height 265
click at [568, 391] on use "button" at bounding box center [567, 390] width 8 height 8
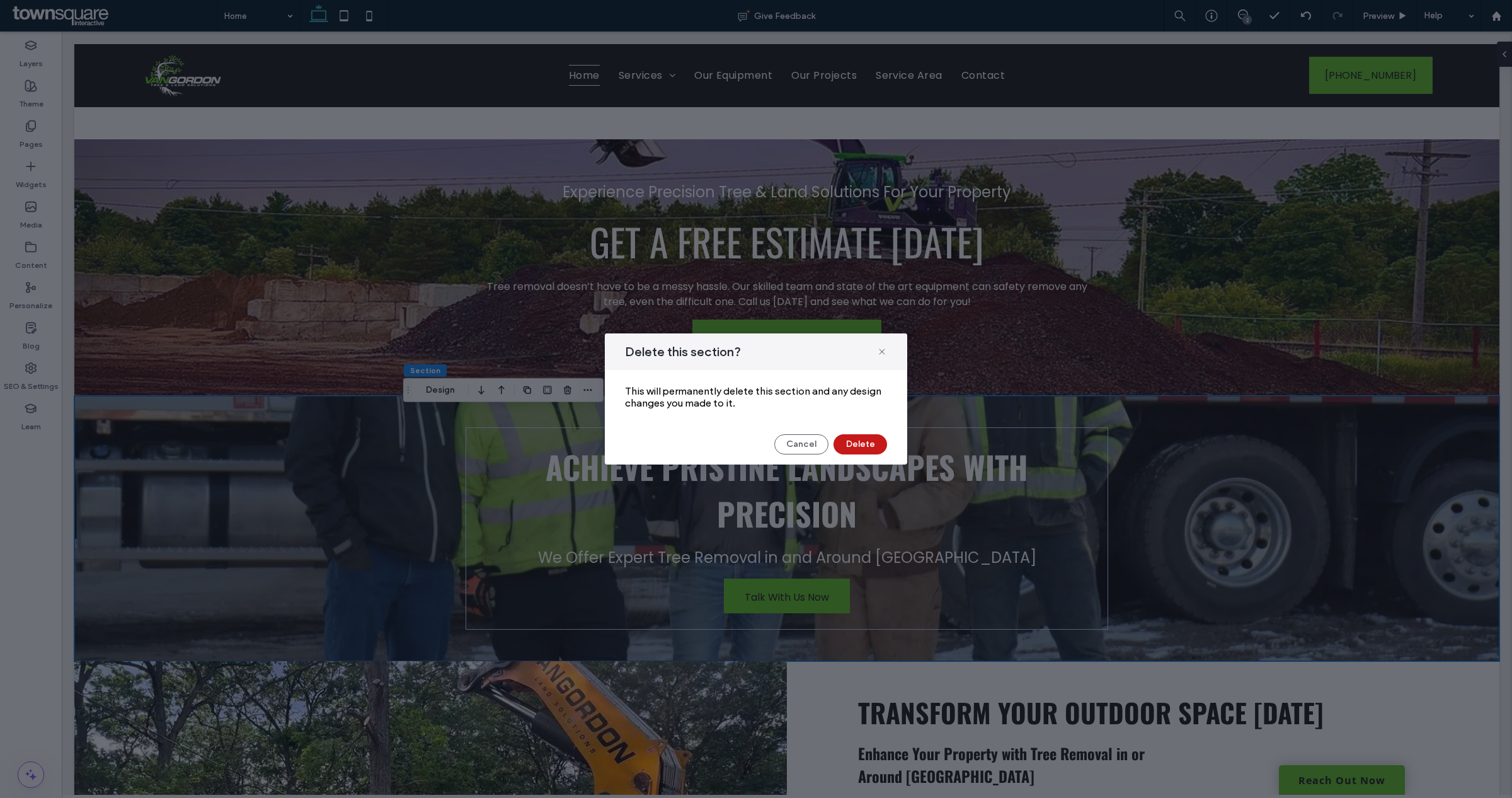
click at [855, 444] on button "Delete" at bounding box center [860, 444] width 53 height 20
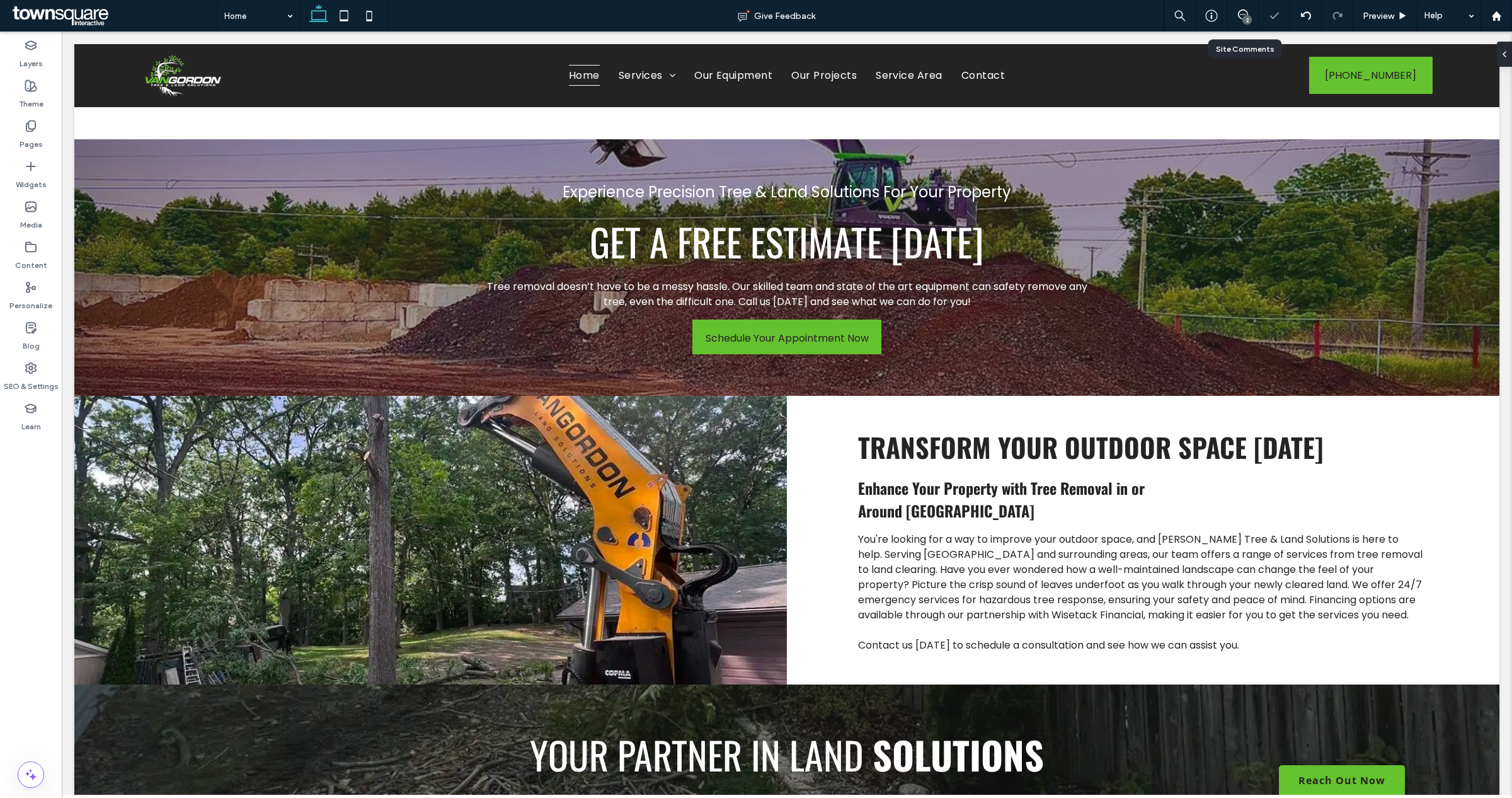
drag, startPoint x: 1239, startPoint y: 20, endPoint x: 1241, endPoint y: 42, distance: 22.1
click at [1239, 20] on div "2" at bounding box center [1243, 15] width 31 height 13
click at [1245, 20] on div "2" at bounding box center [1247, 20] width 10 height 10
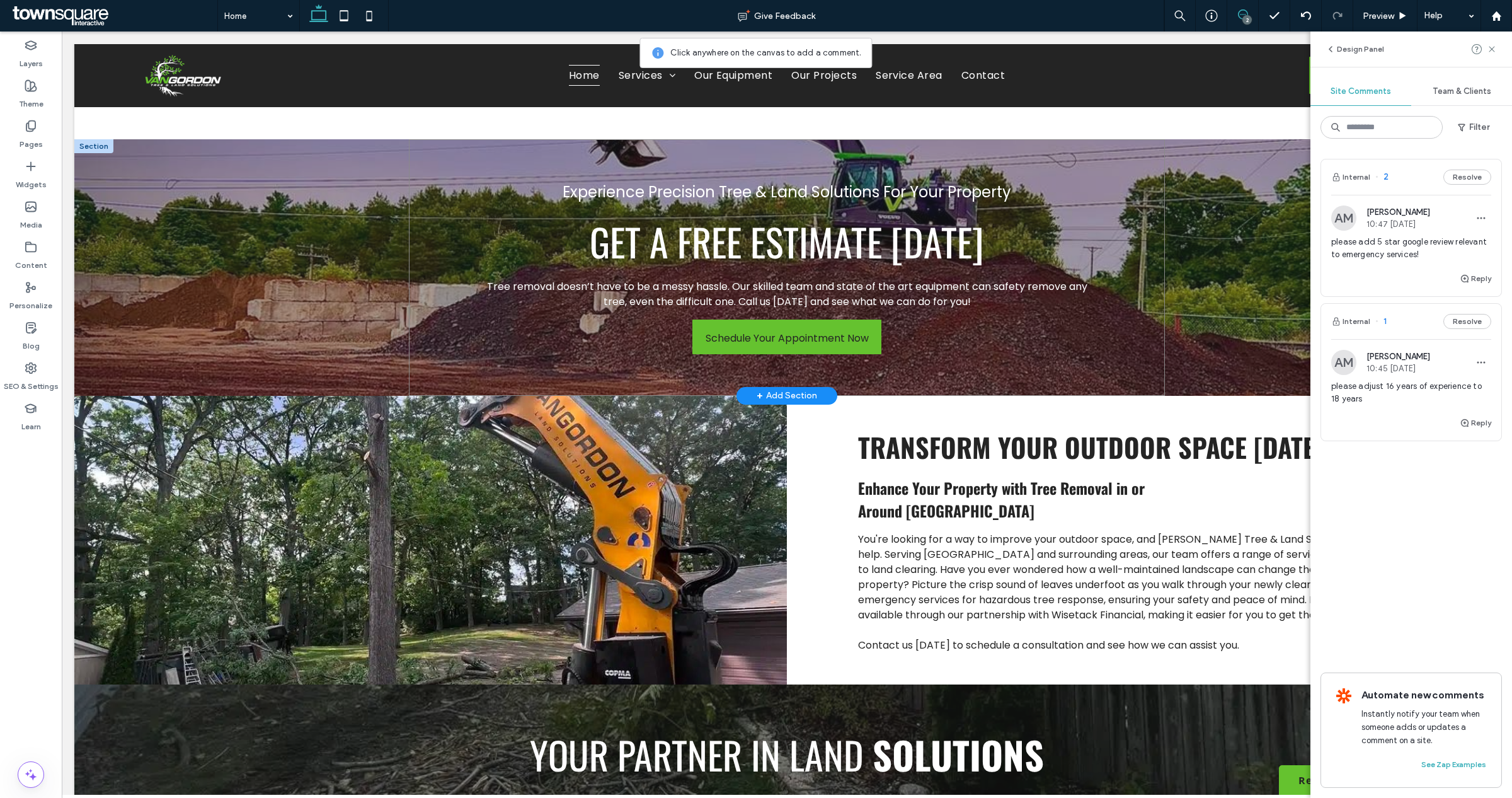
click at [1138, 265] on div "Experience Precision Tree & Land Solutions For Your Property Get A Free Estimat…" at bounding box center [786, 267] width 756 height 257
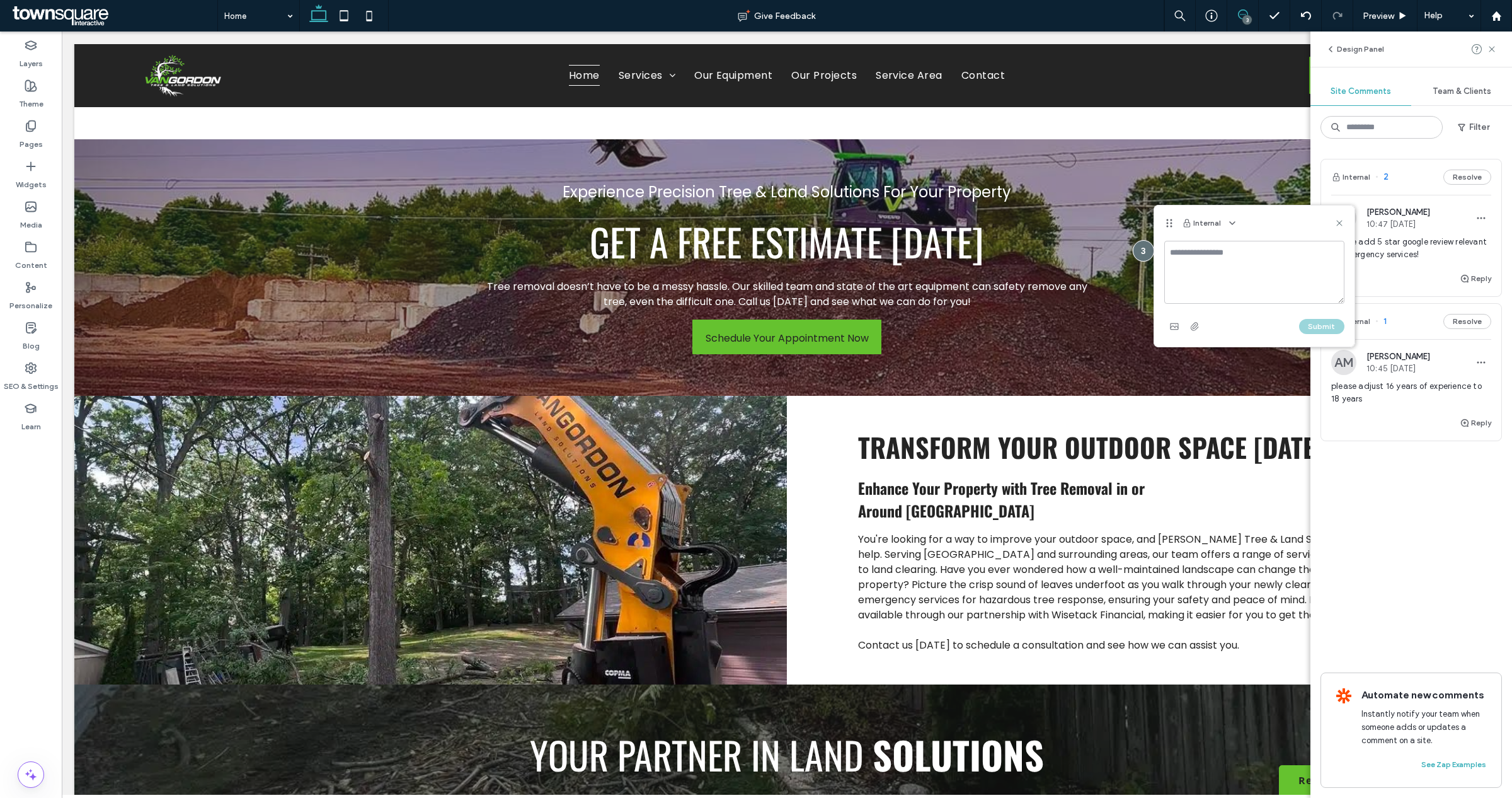
click at [1242, 264] on textarea at bounding box center [1253, 271] width 180 height 63
type textarea "*"
type textarea "**********"
click at [1195, 326] on icon "button" at bounding box center [1195, 326] width 10 height 10
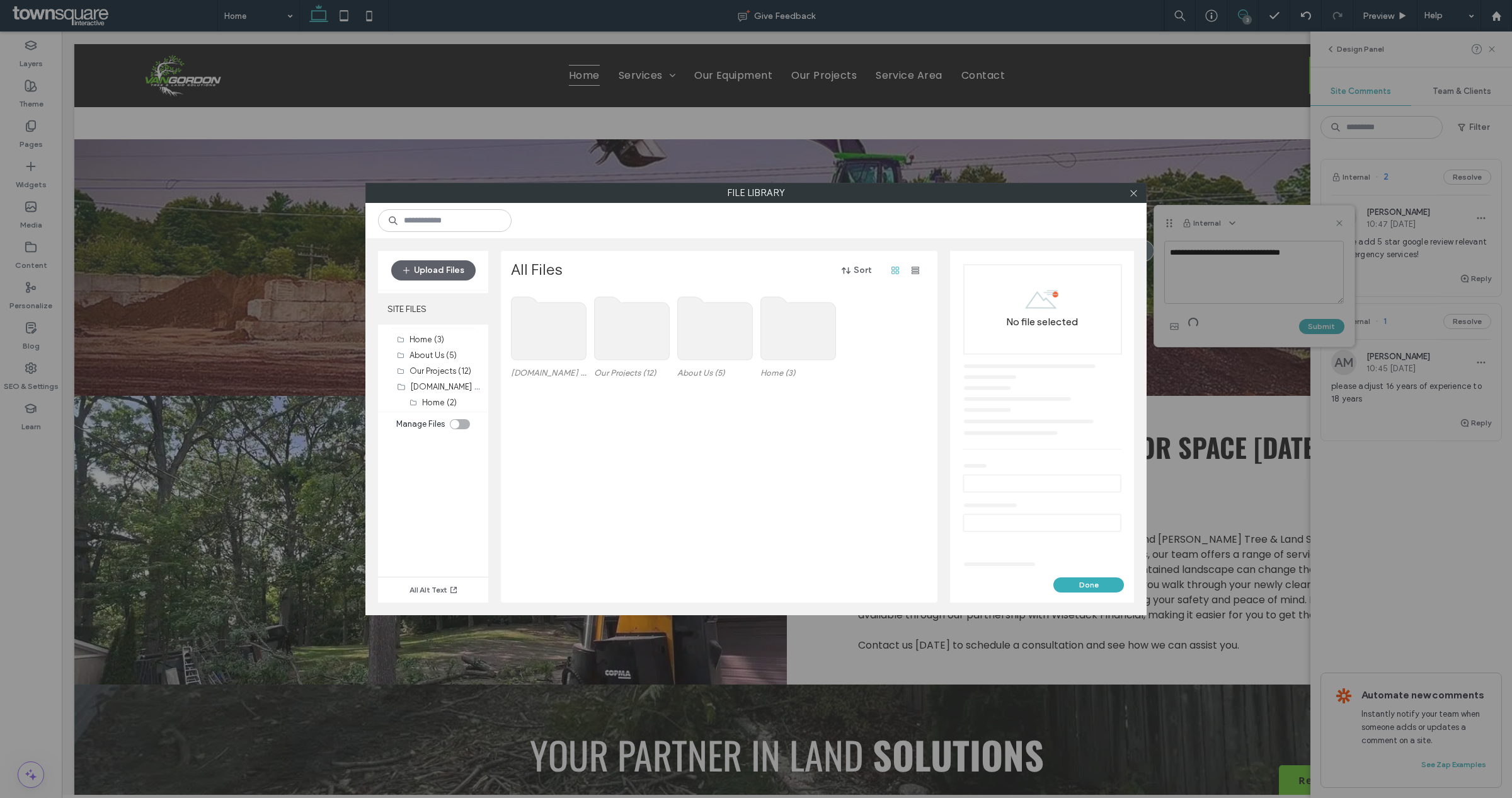
click at [438, 322] on label "SITE FILES" at bounding box center [433, 309] width 110 height 32
click at [439, 341] on label "Home (3)" at bounding box center [426, 340] width 35 height 10
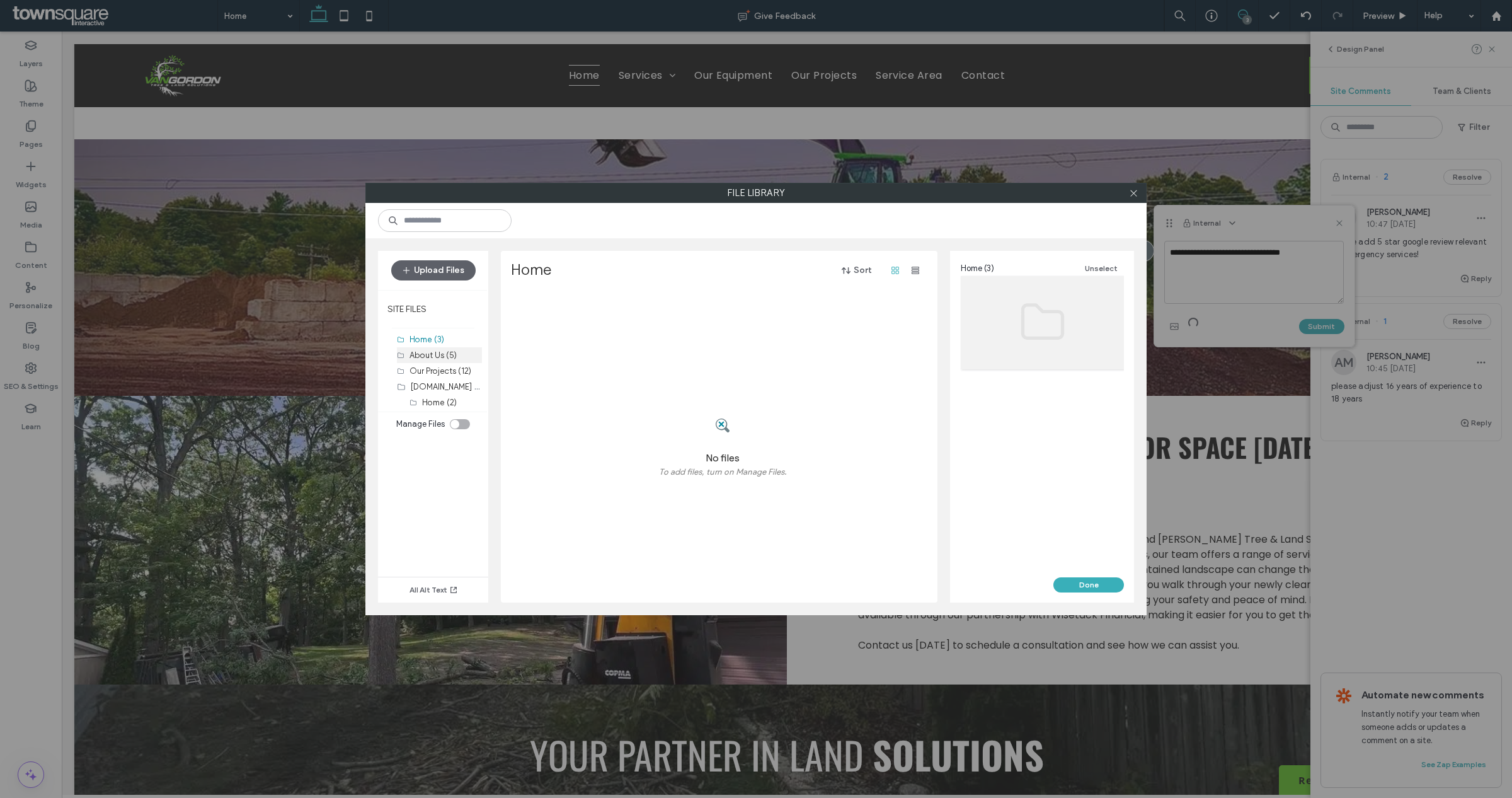
click at [445, 360] on div "About Us (5)" at bounding box center [445, 355] width 72 height 14
click at [445, 375] on label "Our Projects (12)" at bounding box center [440, 371] width 62 height 10
click at [445, 386] on label "[DOMAIN_NAME] (0)" at bounding box center [448, 386] width 74 height 12
click at [426, 401] on label "Home (2)" at bounding box center [439, 402] width 35 height 10
click at [428, 388] on label "[DOMAIN_NAME] (0)" at bounding box center [448, 386] width 74 height 12
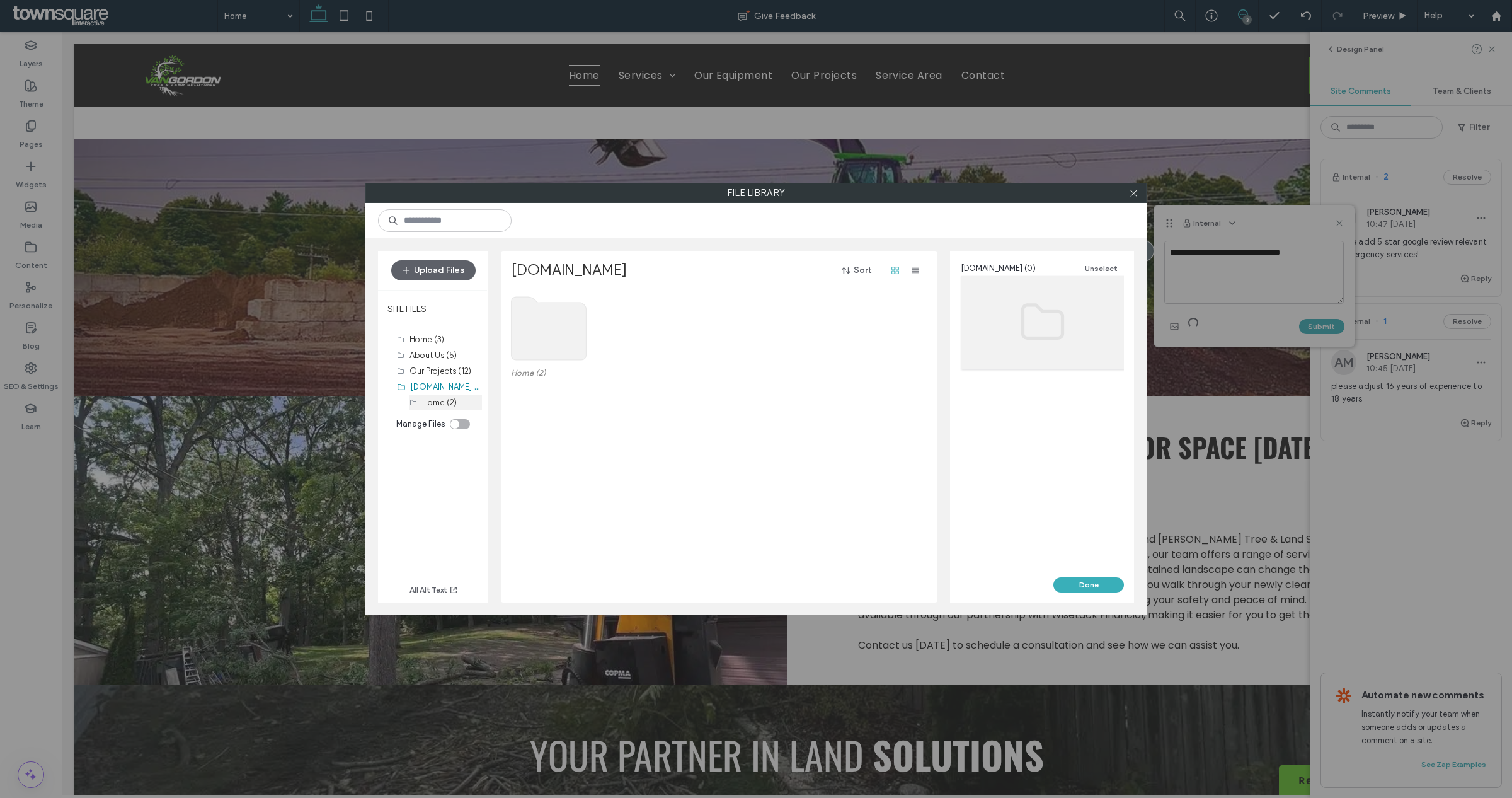
click at [430, 409] on div "Home (2)" at bounding box center [452, 402] width 60 height 15
click at [1060, 578] on button "Done" at bounding box center [1088, 585] width 70 height 15
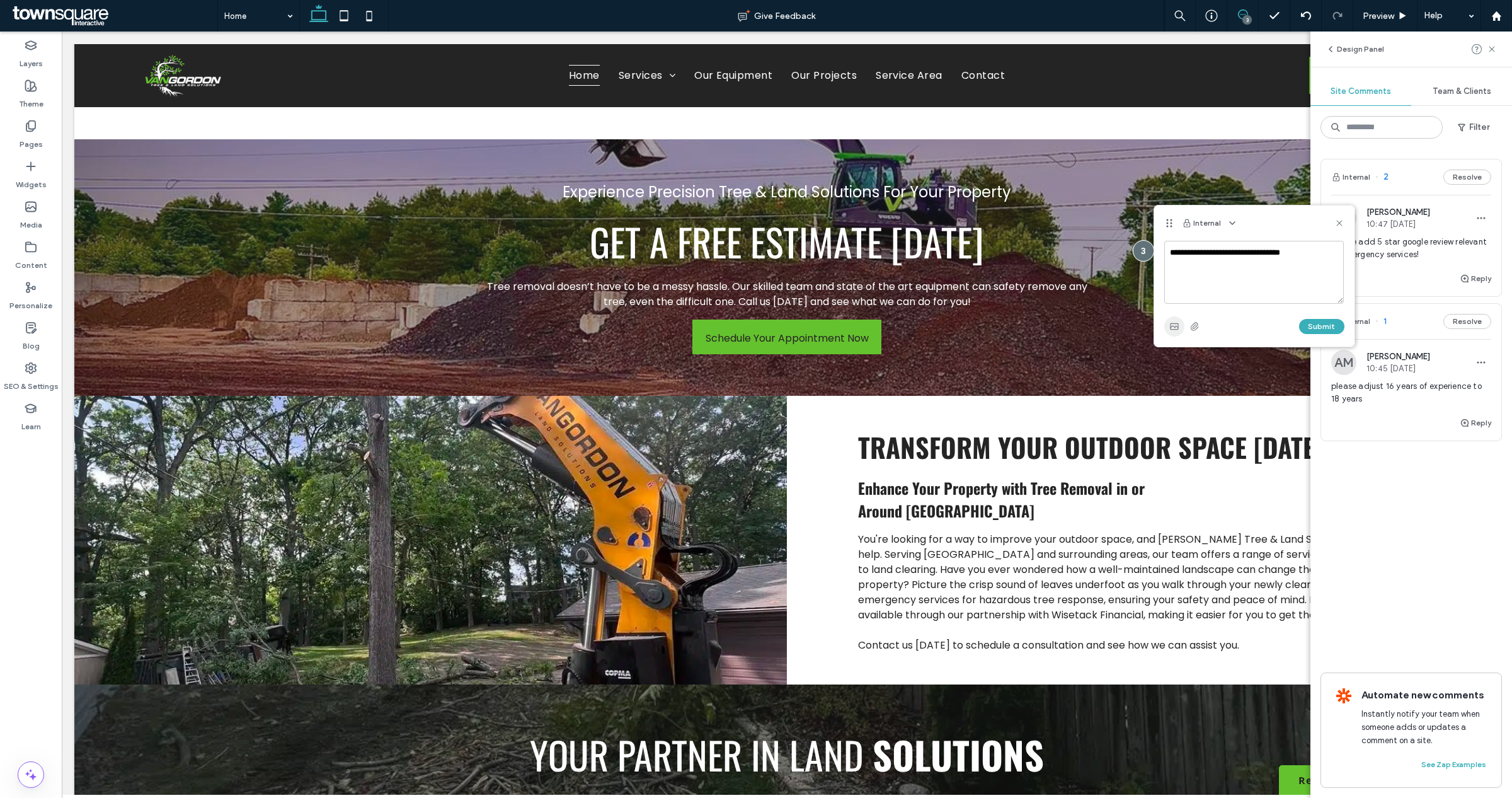
click at [1168, 329] on span "button" at bounding box center [1173, 326] width 20 height 20
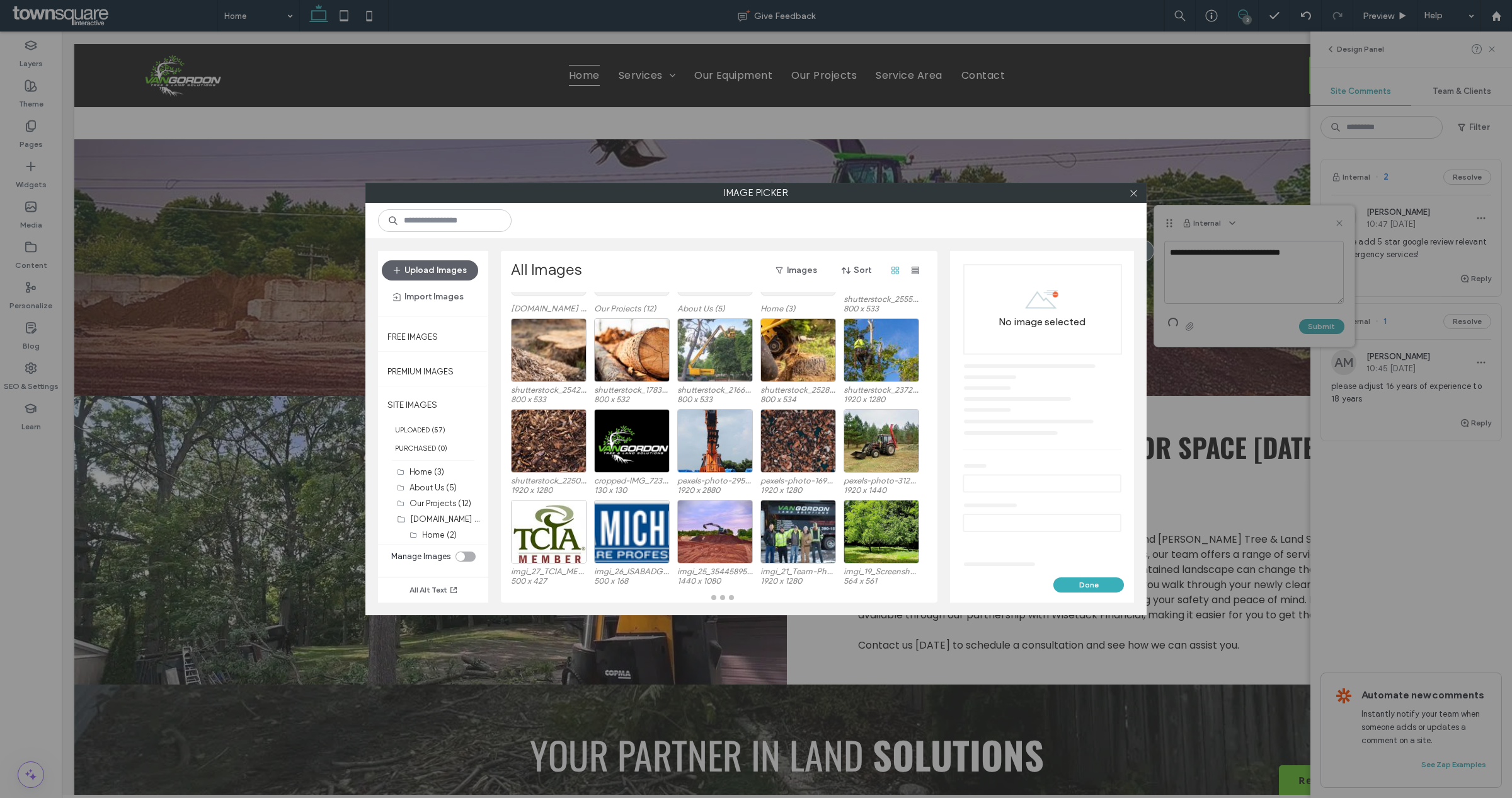
scroll to position [90, 0]
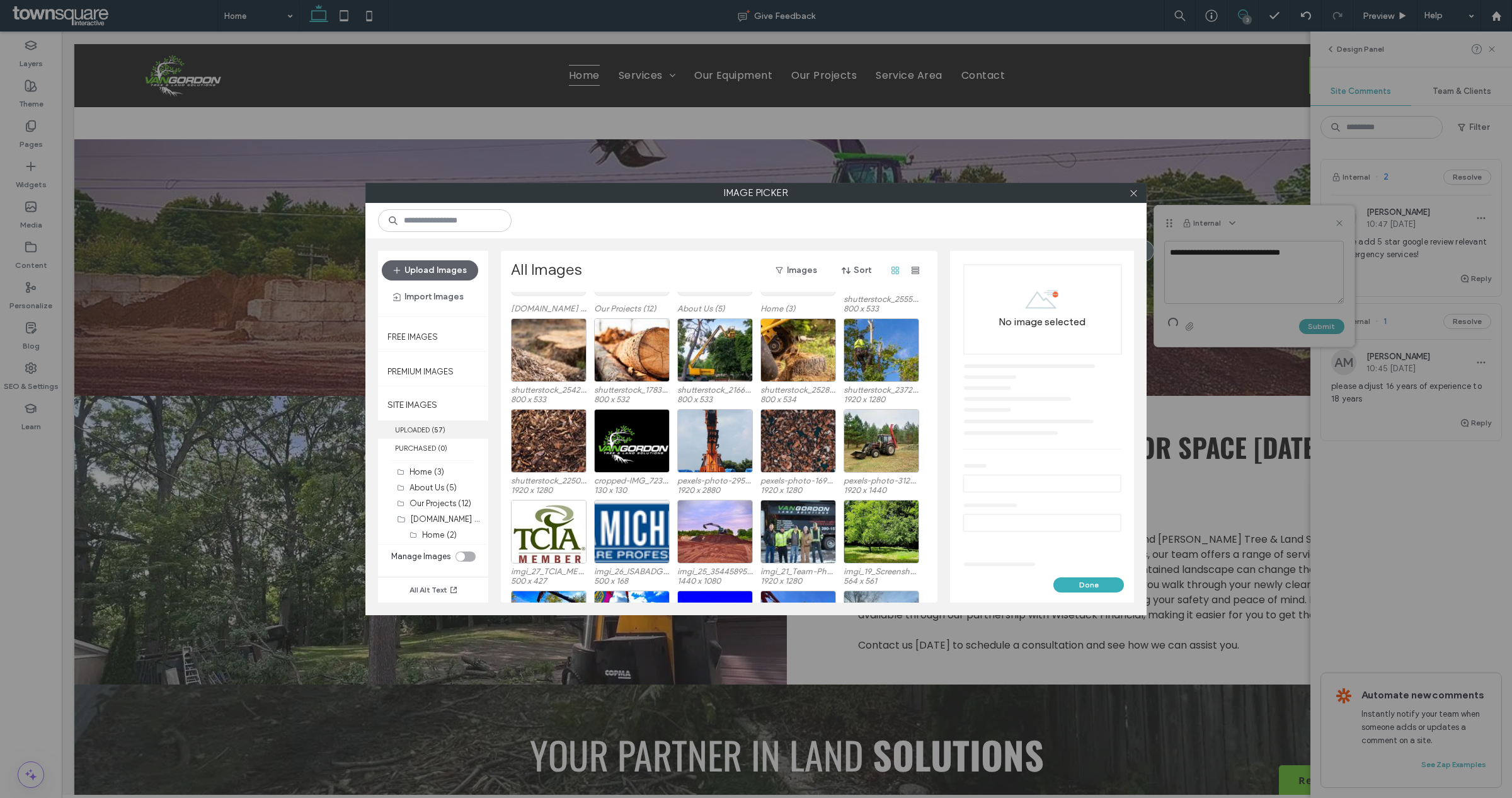
click at [431, 432] on label "UPLOADED ( 57 )" at bounding box center [433, 428] width 110 height 18
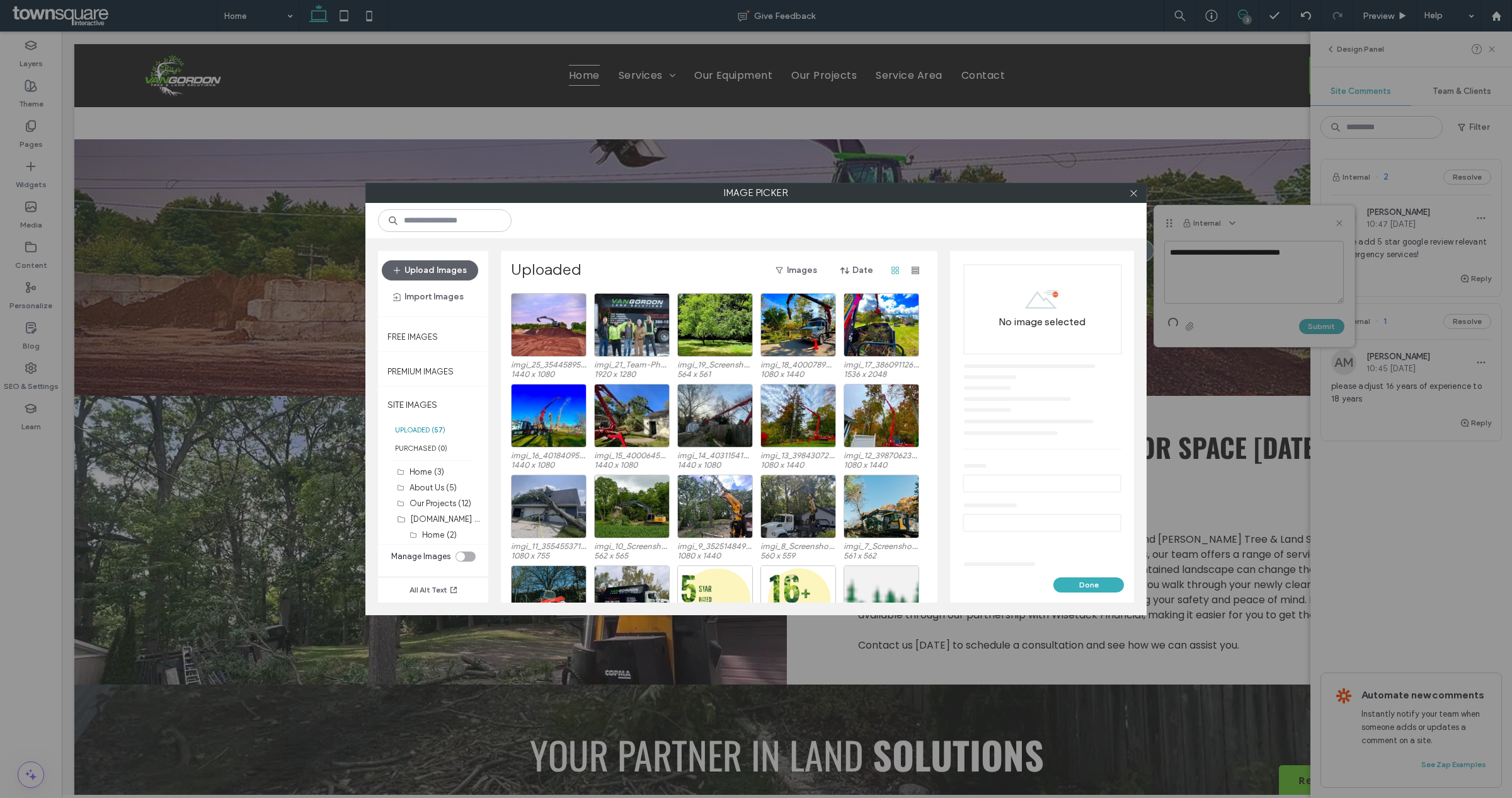
scroll to position [222, 0]
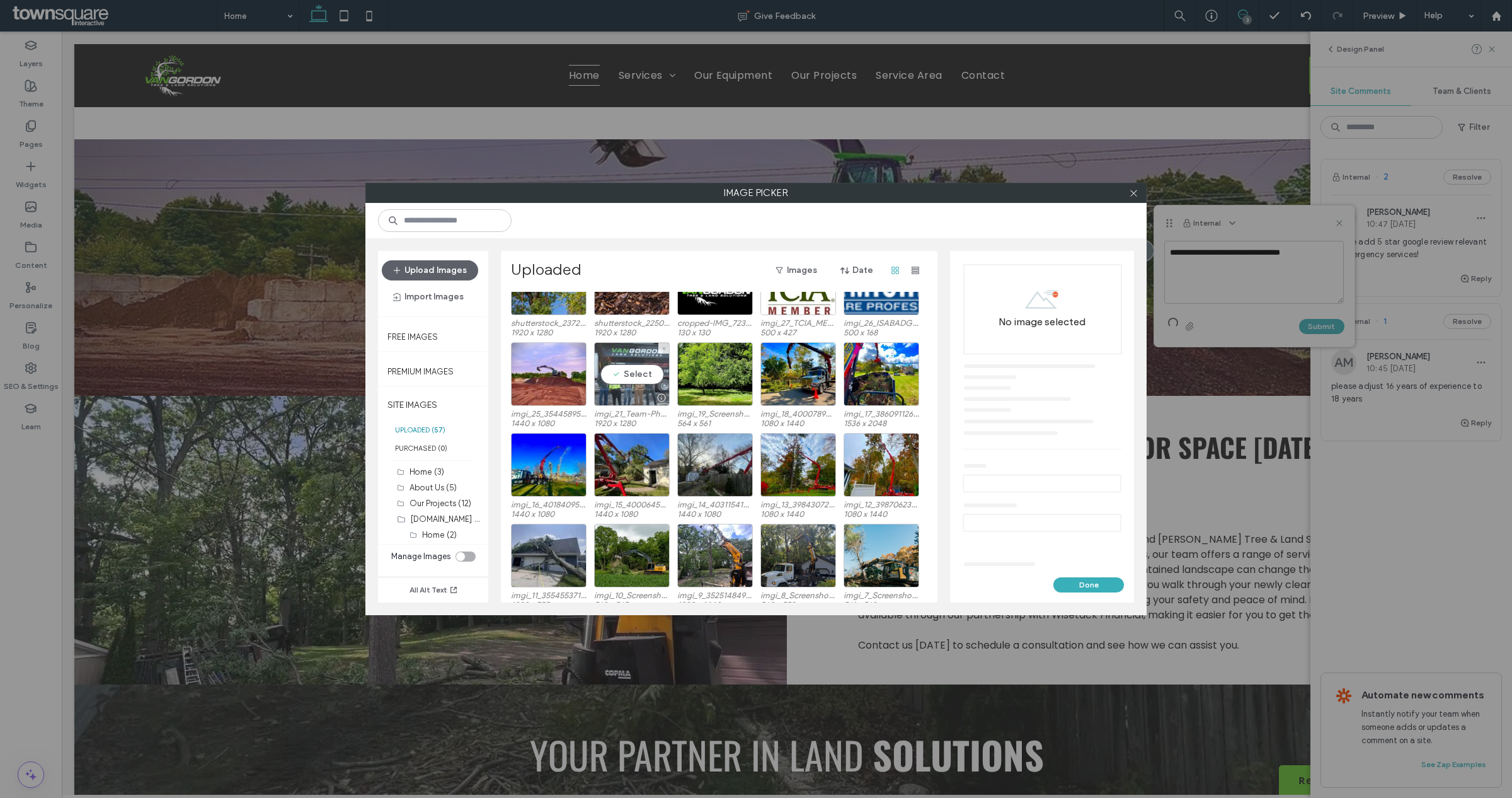
click at [633, 366] on div "Select" at bounding box center [632, 373] width 75 height 64
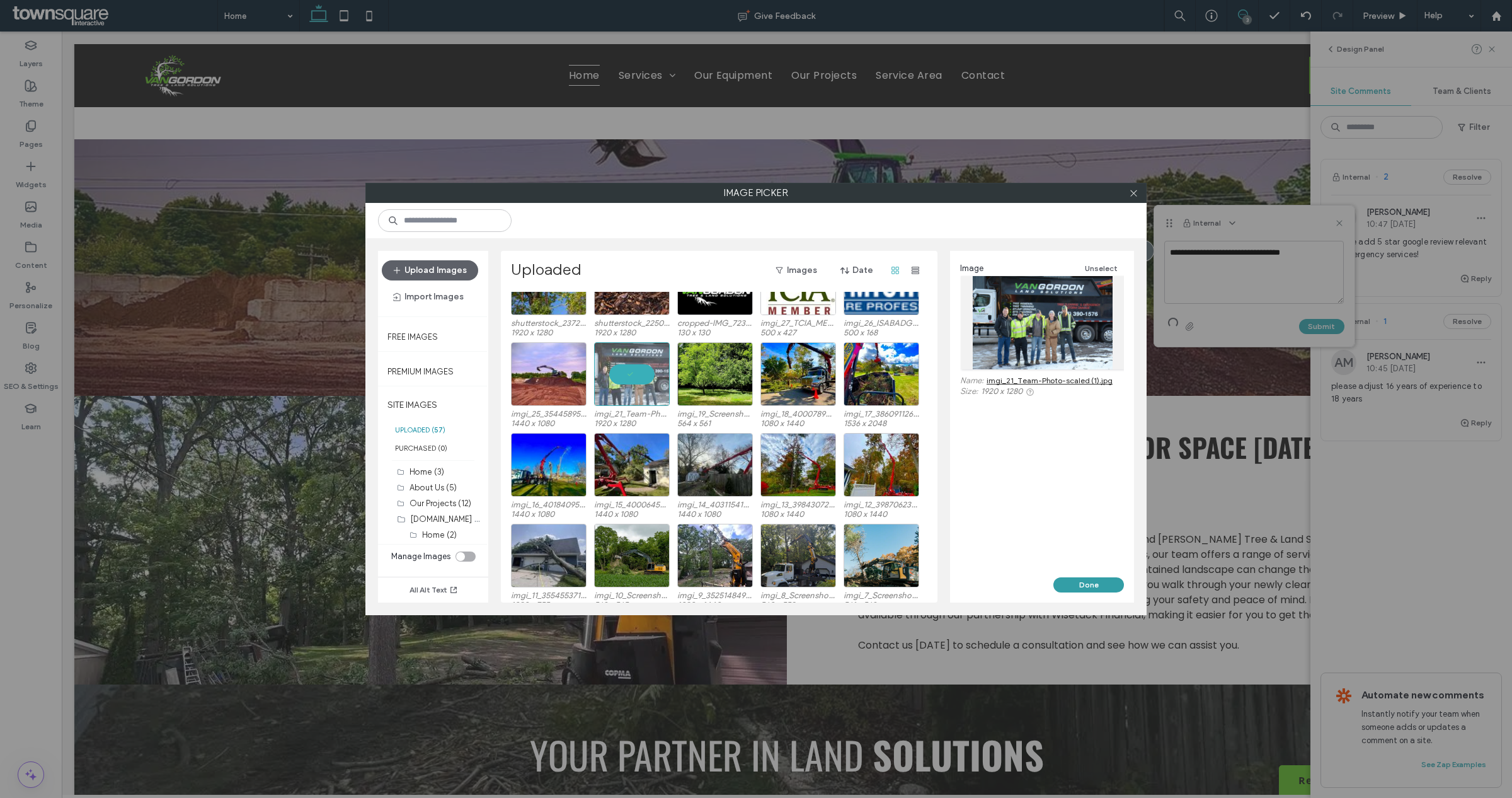
click at [1086, 582] on button "Done" at bounding box center [1088, 585] width 70 height 15
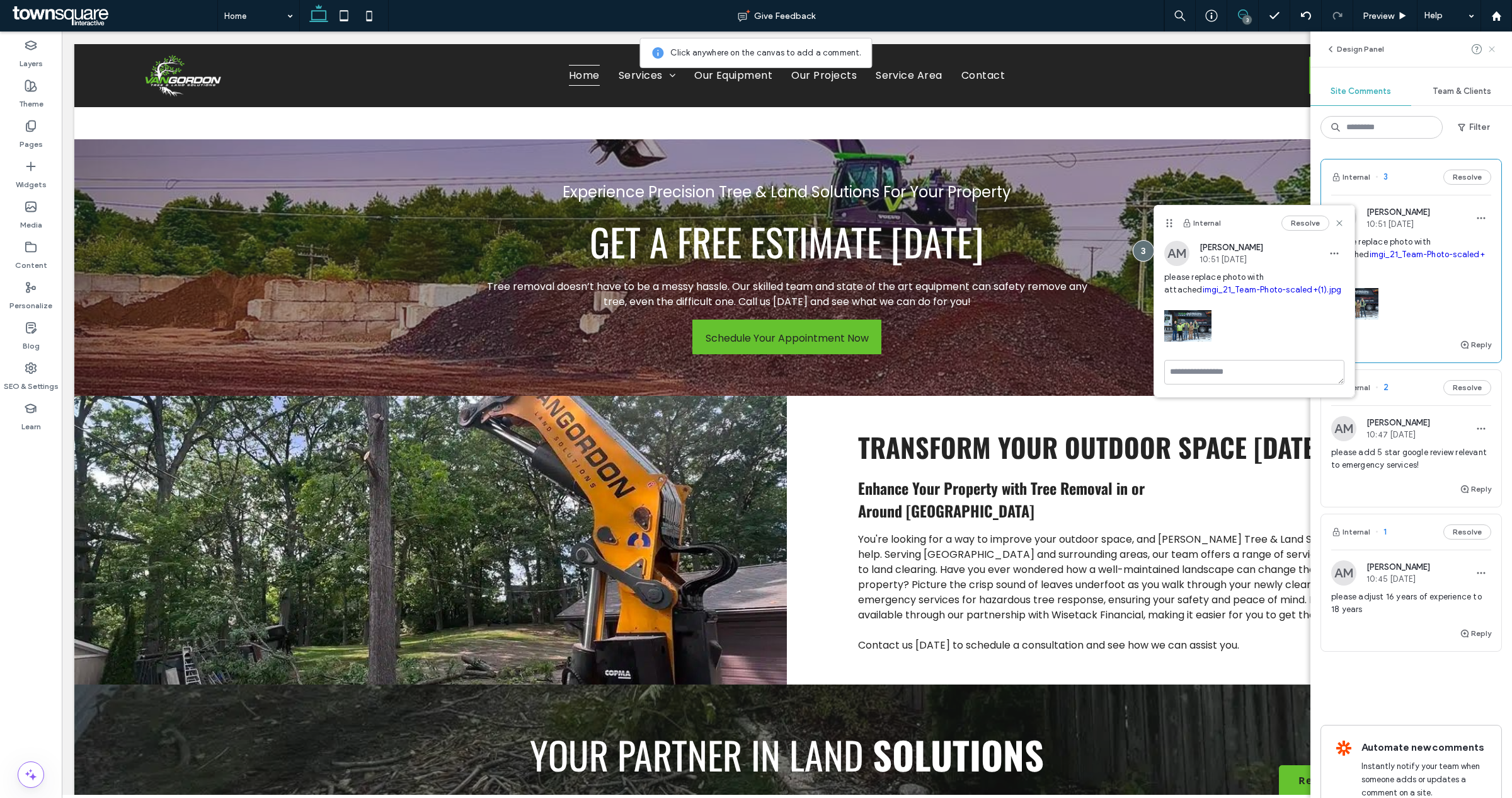
click at [1497, 51] on icon at bounding box center [1492, 49] width 10 height 10
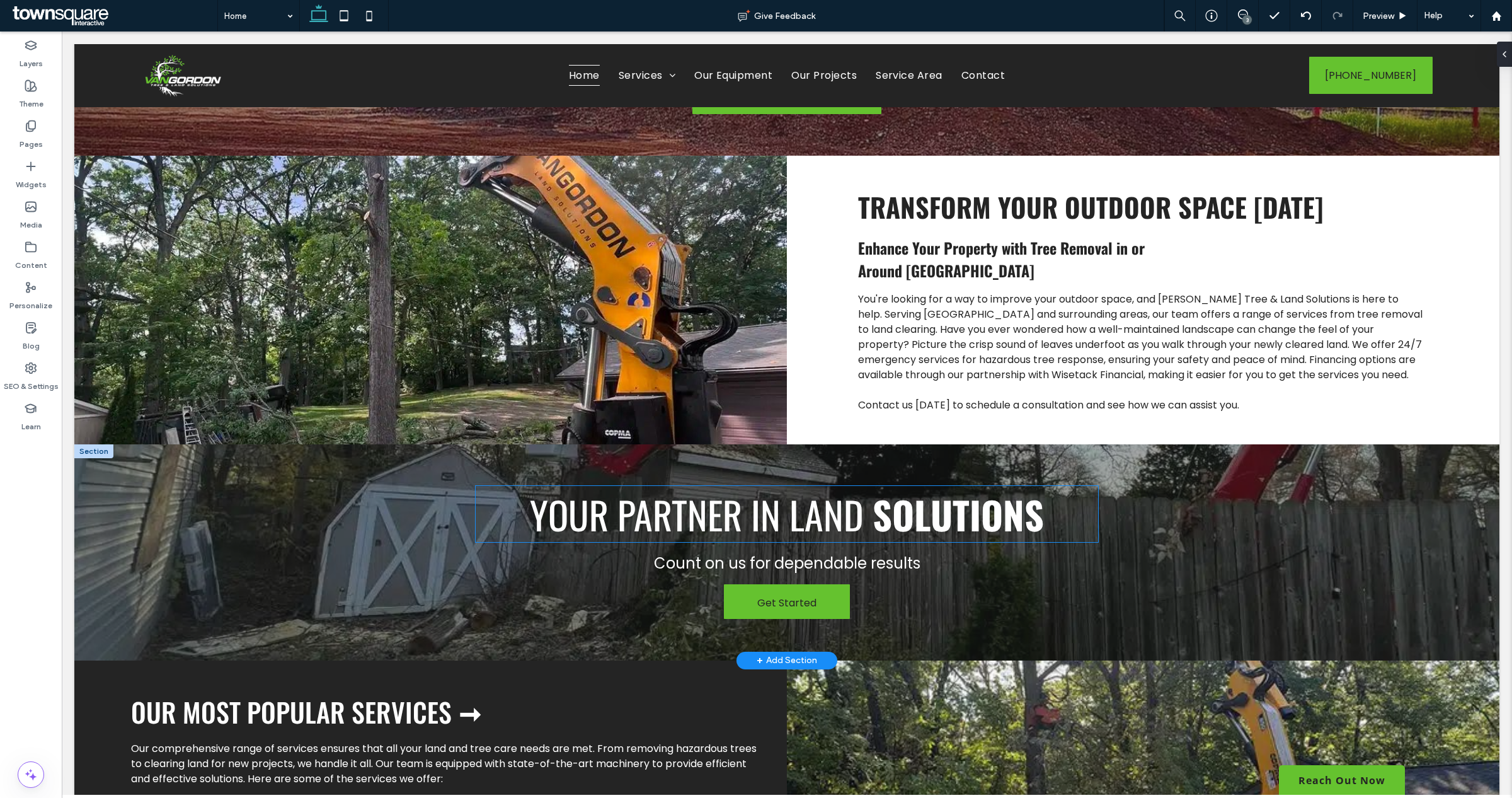
scroll to position [2519, 0]
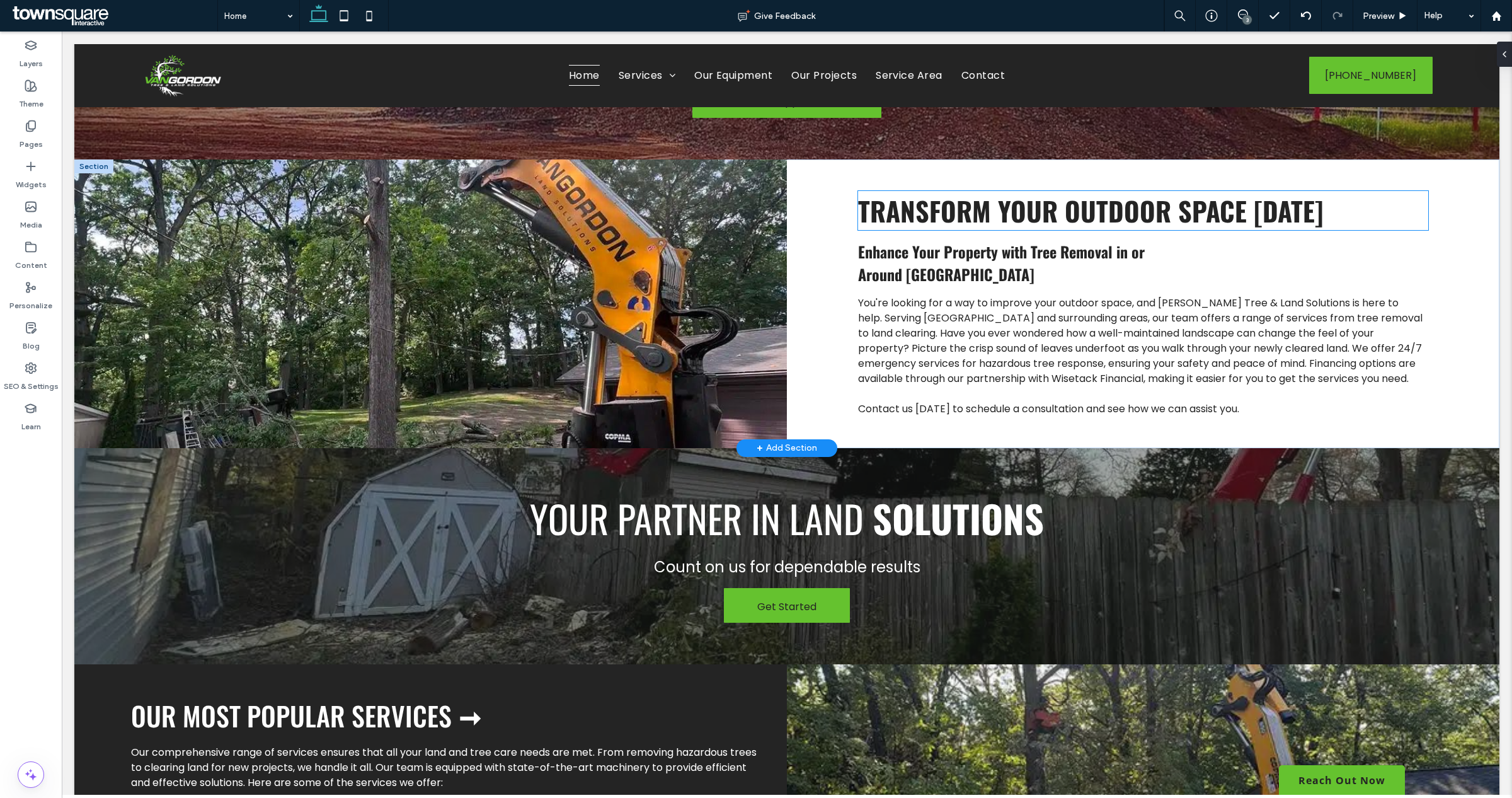
click at [1001, 225] on span "Transform Your Outdoor Space [DATE]" at bounding box center [1090, 210] width 465 height 39
click at [801, 224] on div "Enhance Your Property with Tree Removal in or Around [GEOGRAPHIC_DATA] Transfor…" at bounding box center [1142, 303] width 712 height 289
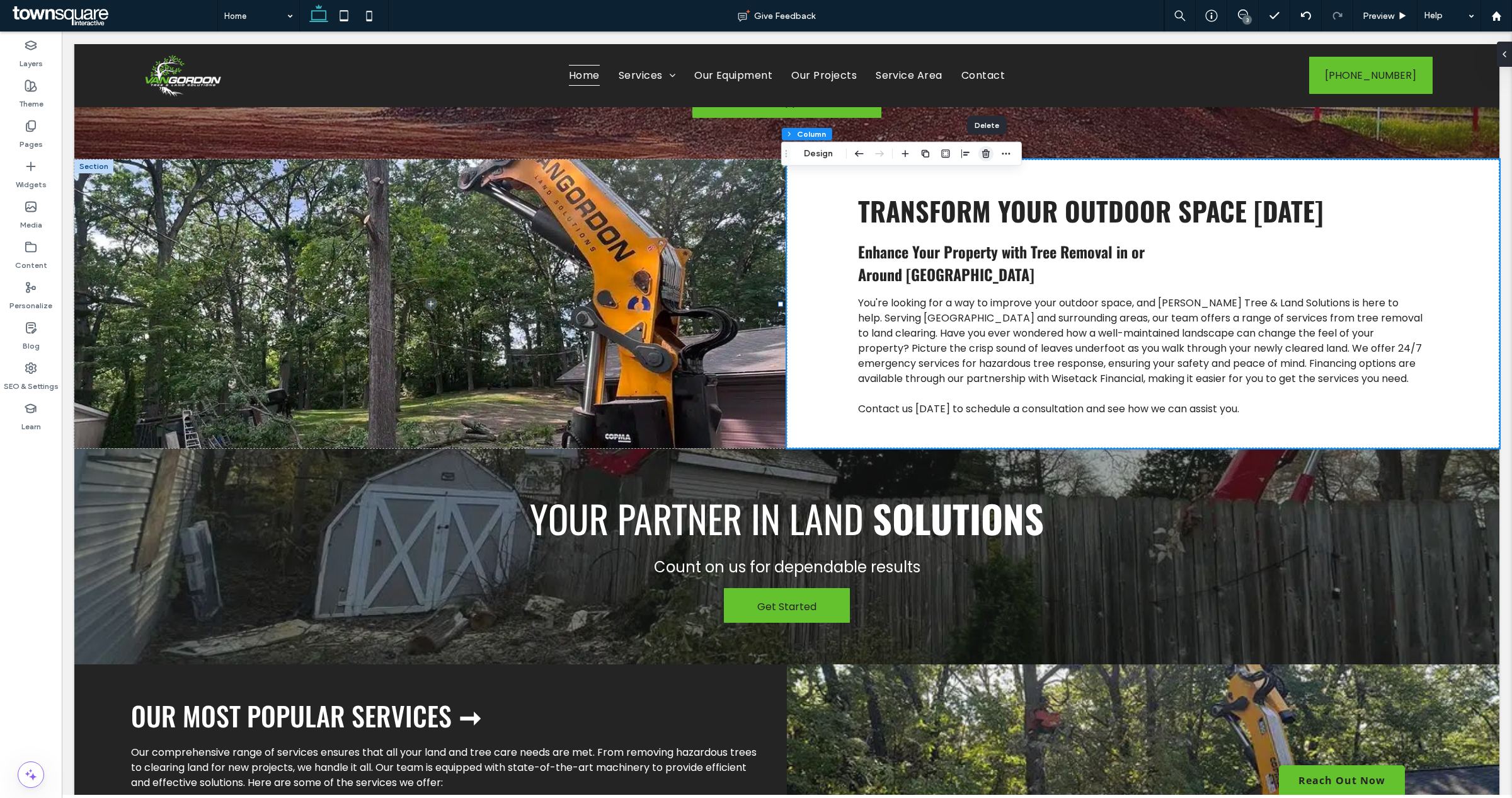
click at [984, 159] on span "button" at bounding box center [986, 153] width 15 height 15
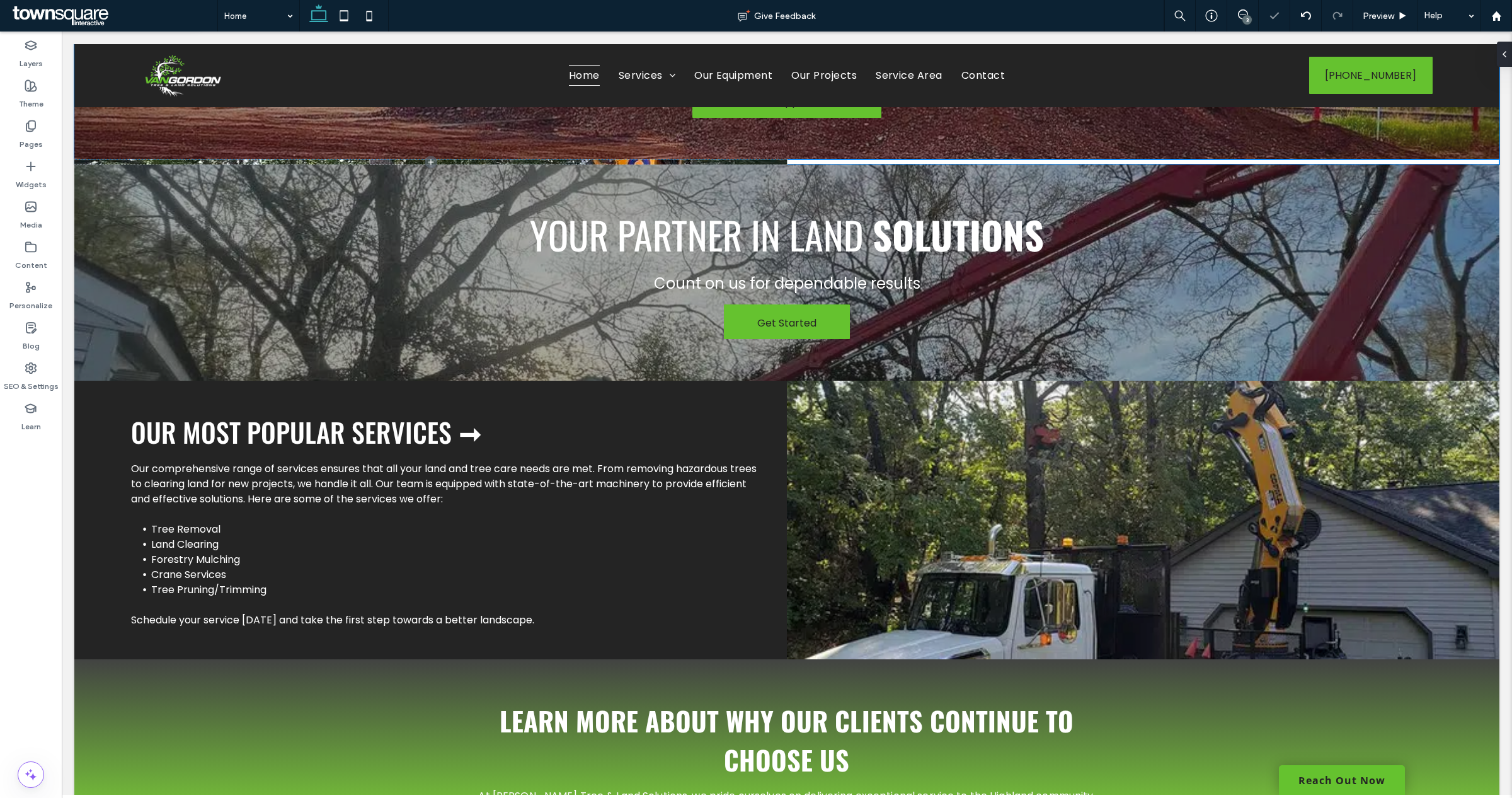
type input "***"
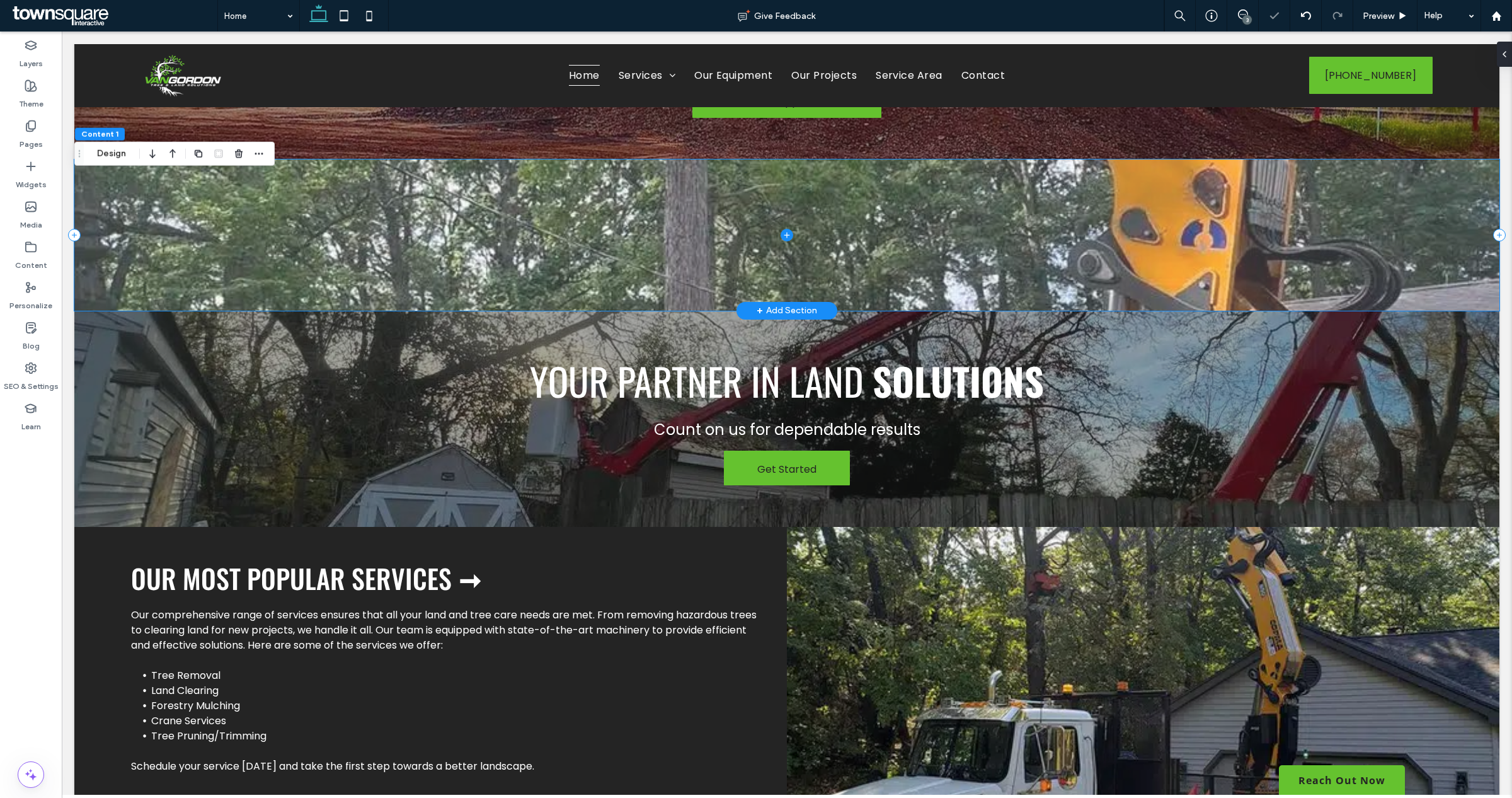
click at [646, 262] on span at bounding box center [786, 234] width 1425 height 151
click at [246, 205] on span at bounding box center [786, 234] width 1425 height 151
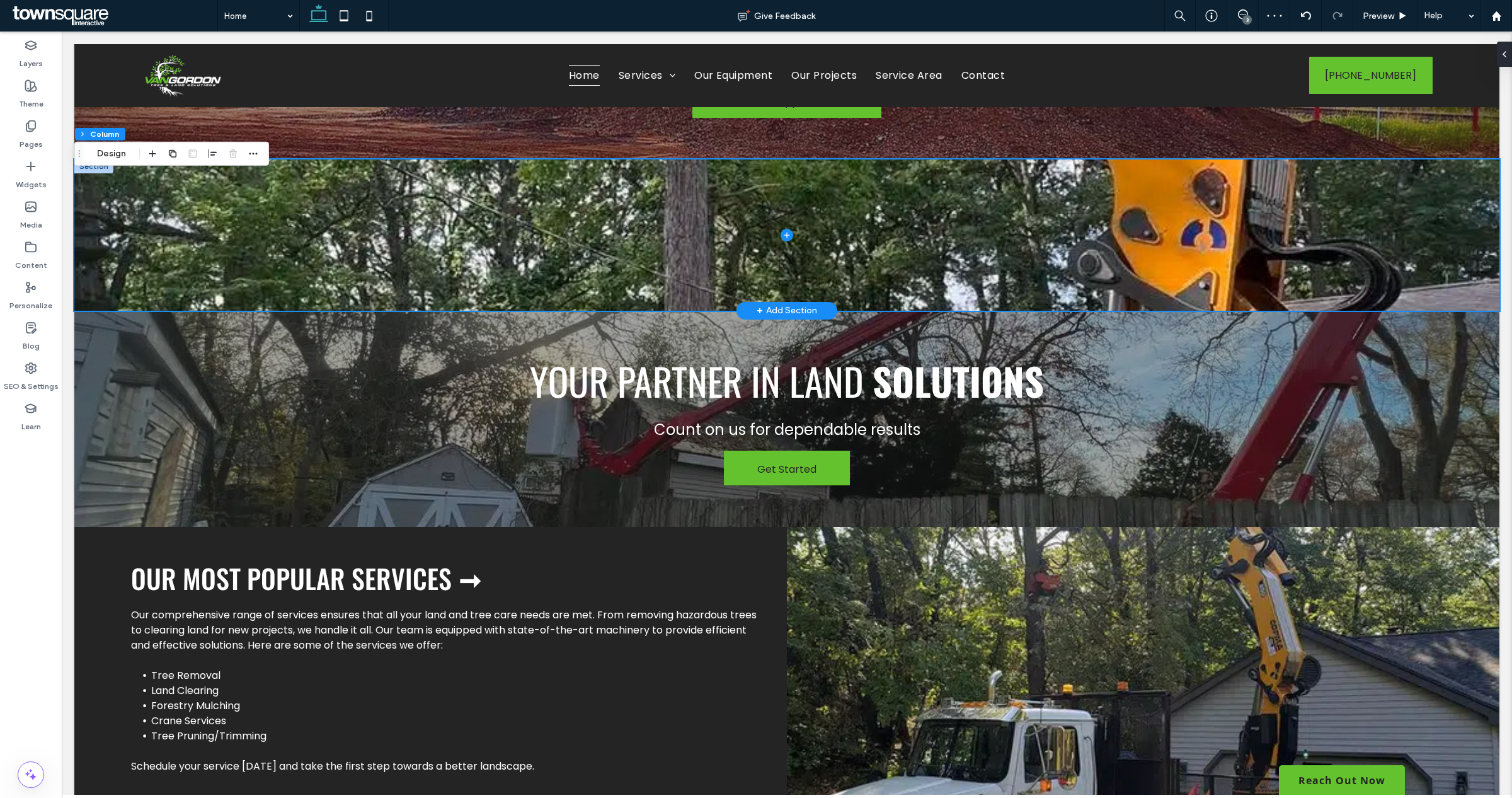
click at [87, 174] on div at bounding box center [94, 166] width 39 height 14
click at [236, 154] on icon "button" at bounding box center [238, 153] width 10 height 10
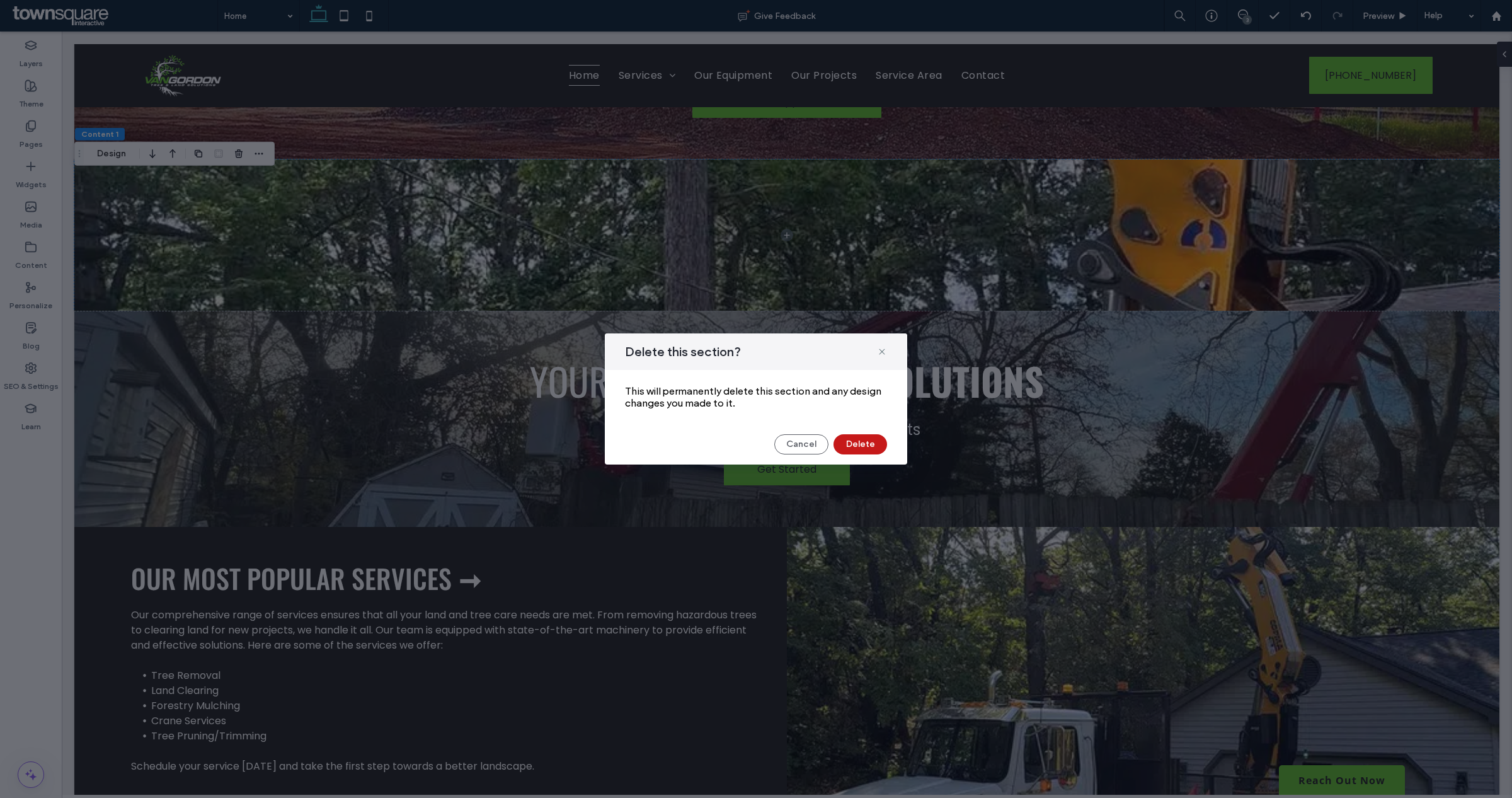
click at [852, 439] on button "Delete" at bounding box center [860, 444] width 53 height 20
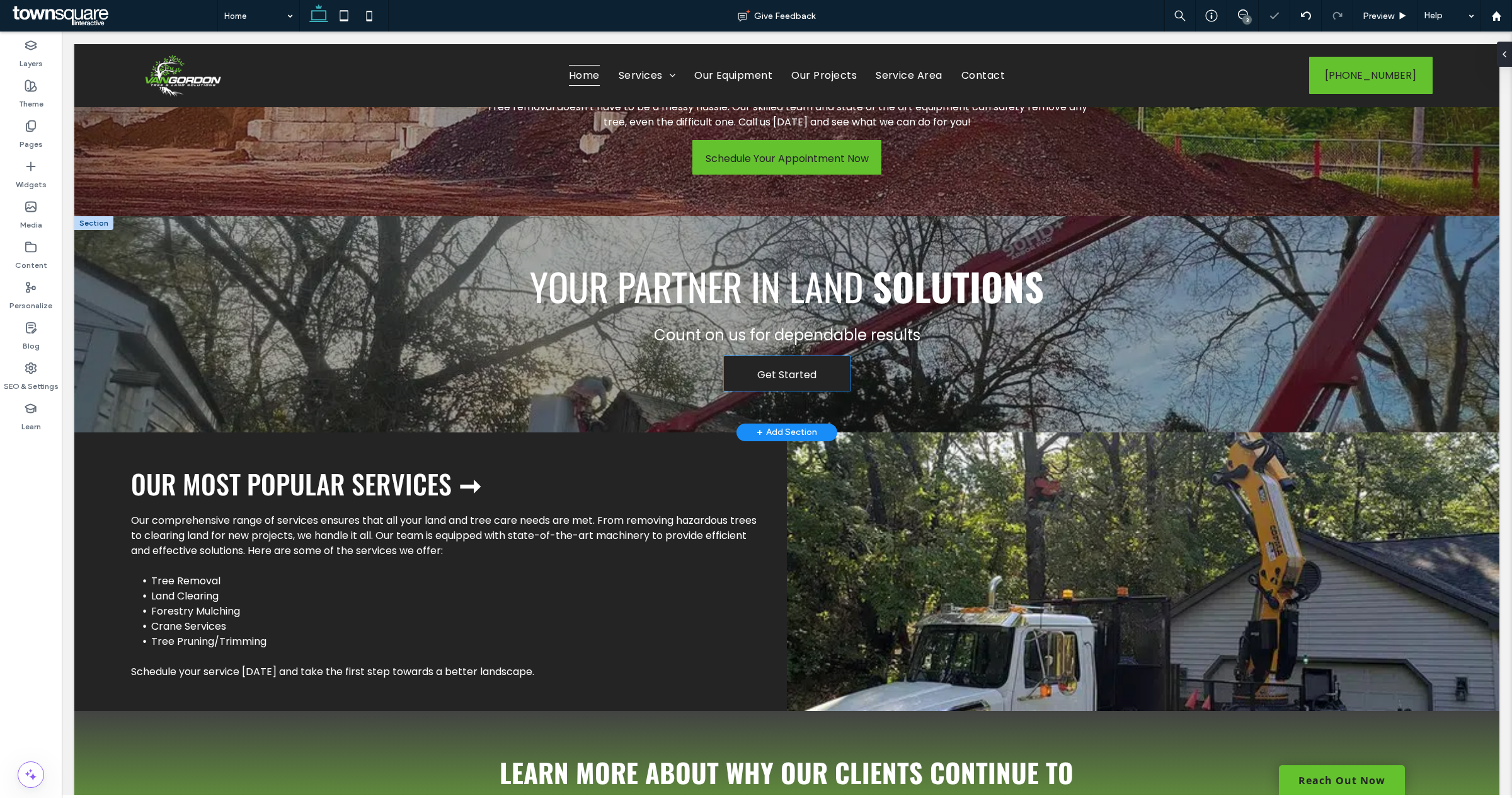
scroll to position [2441, 0]
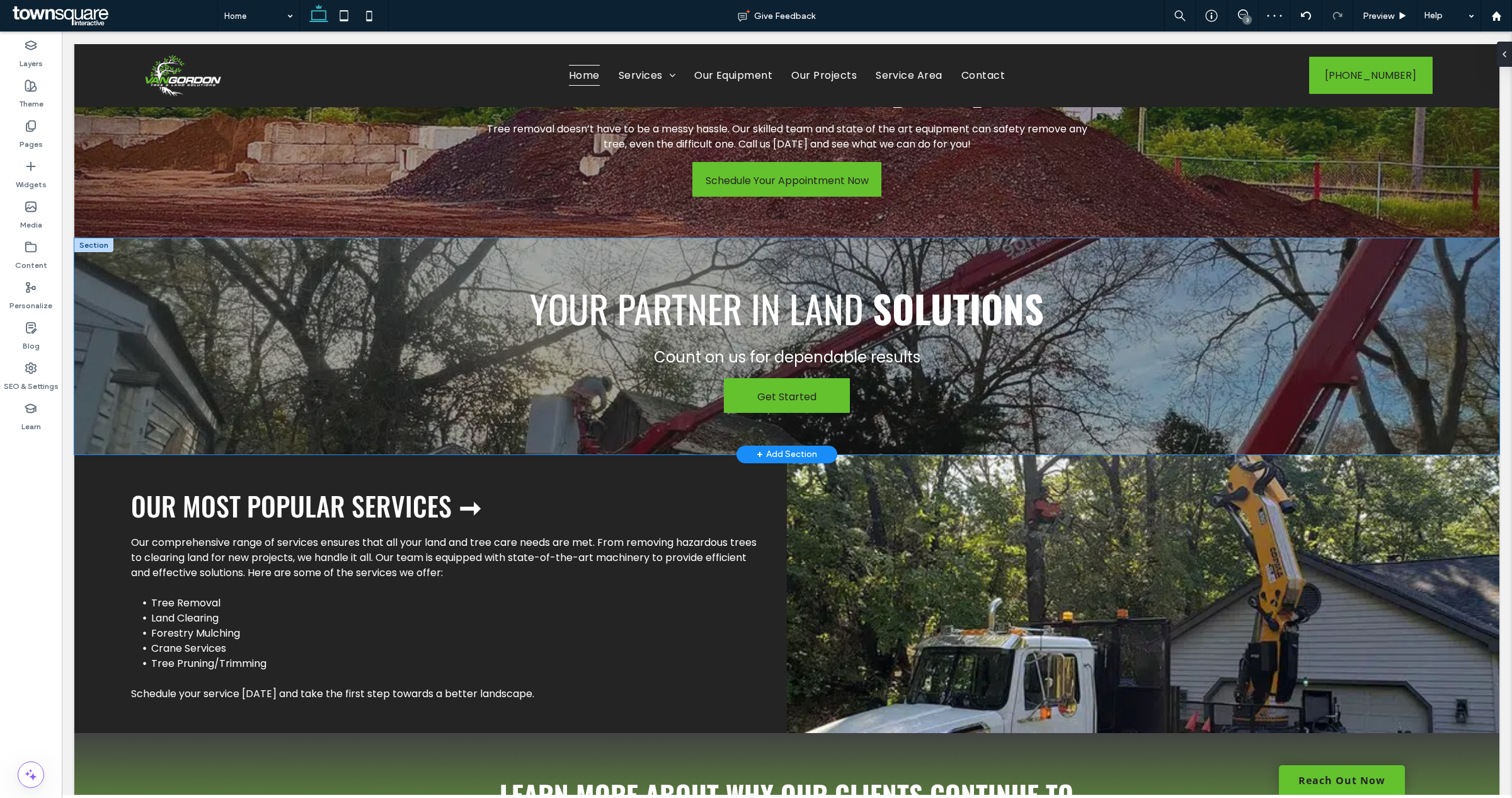
click at [1277, 361] on div "Your Partner in Land Solutions Count on us for dependable results Get Started" at bounding box center [786, 346] width 1425 height 216
click at [372, 291] on div "Your Partner in Land Solutions Count on us for dependable results Get Started" at bounding box center [786, 346] width 1425 height 216
click at [234, 337] on div "Your Partner in Land Solutions Count on us for dependable results Get Started" at bounding box center [786, 346] width 1425 height 216
click at [570, 236] on use "button" at bounding box center [567, 232] width 8 height 8
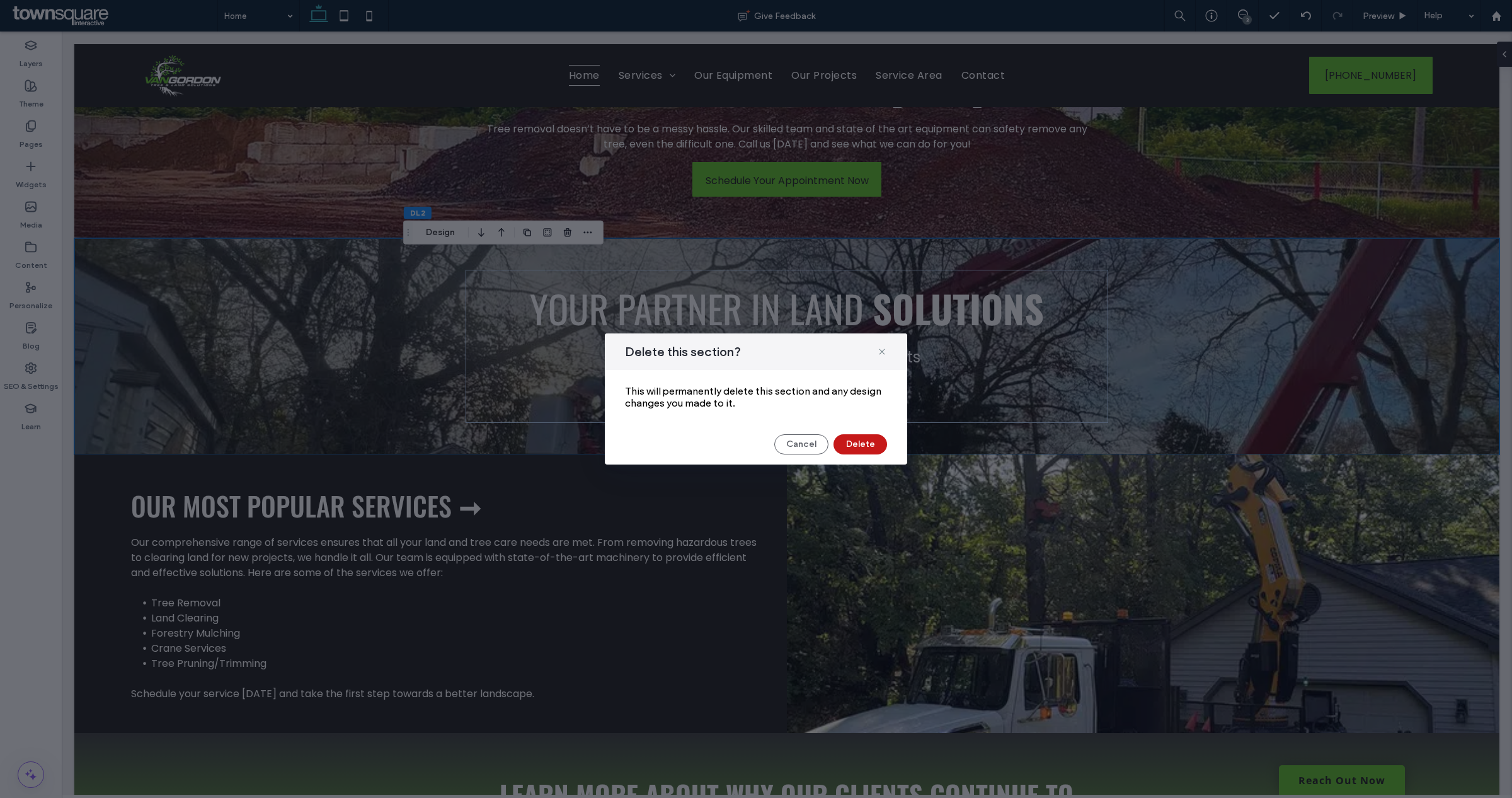
click at [851, 441] on button "Delete" at bounding box center [860, 444] width 53 height 20
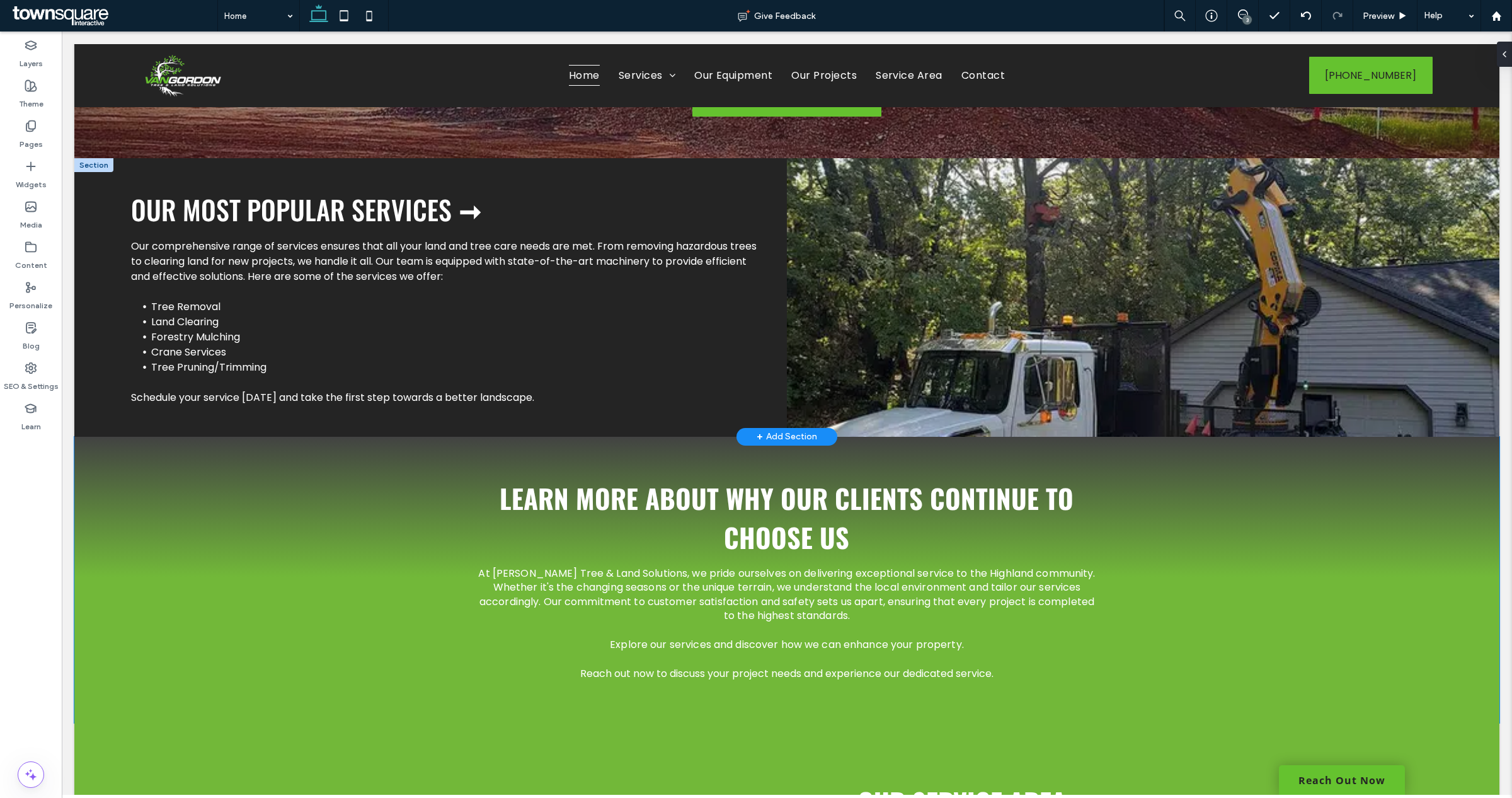
scroll to position [2599, 0]
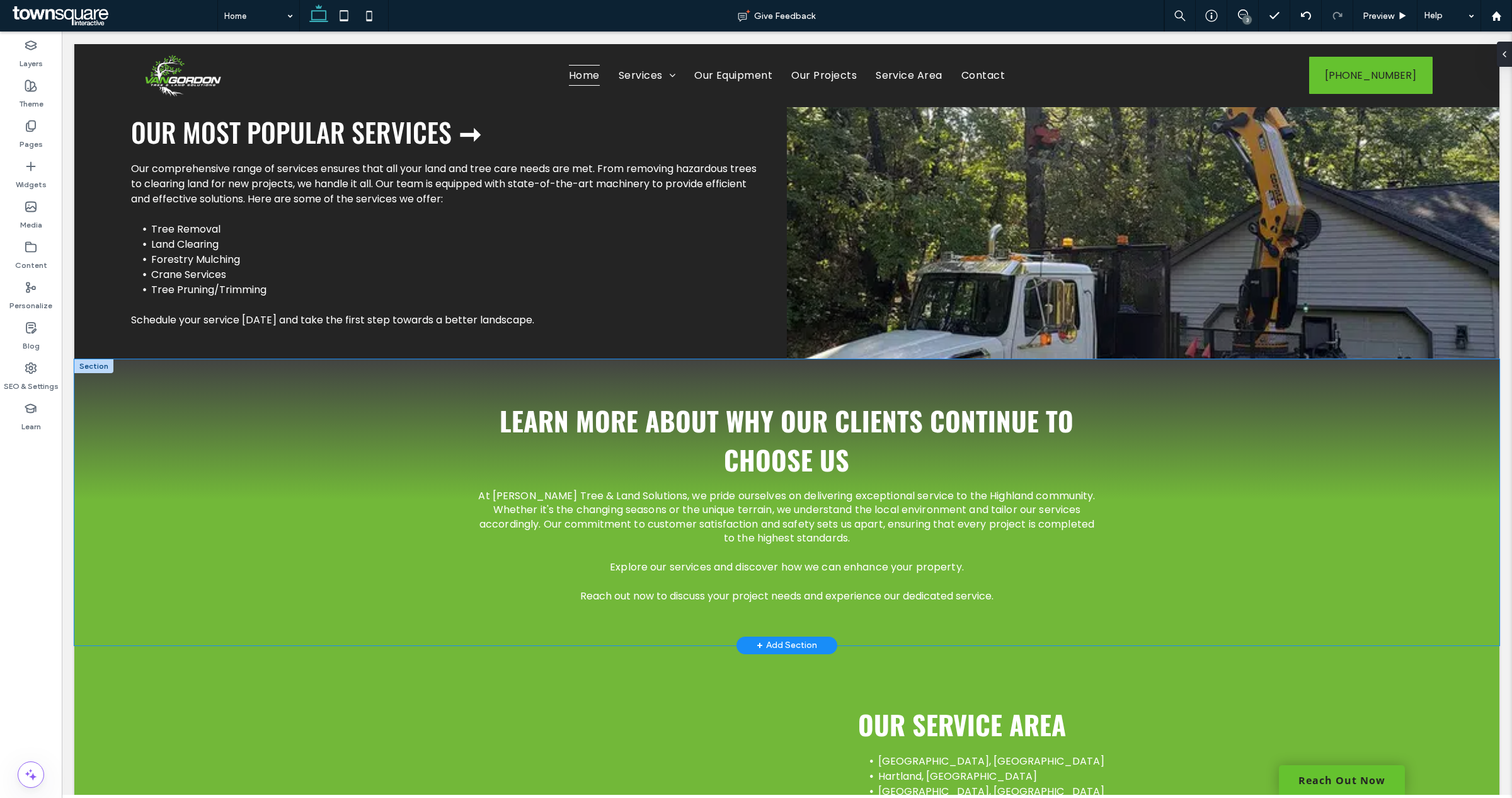
click at [372, 424] on div "Learn more about why our clients continue to choose us At [PERSON_NAME] Tree & …" at bounding box center [786, 502] width 1425 height 286
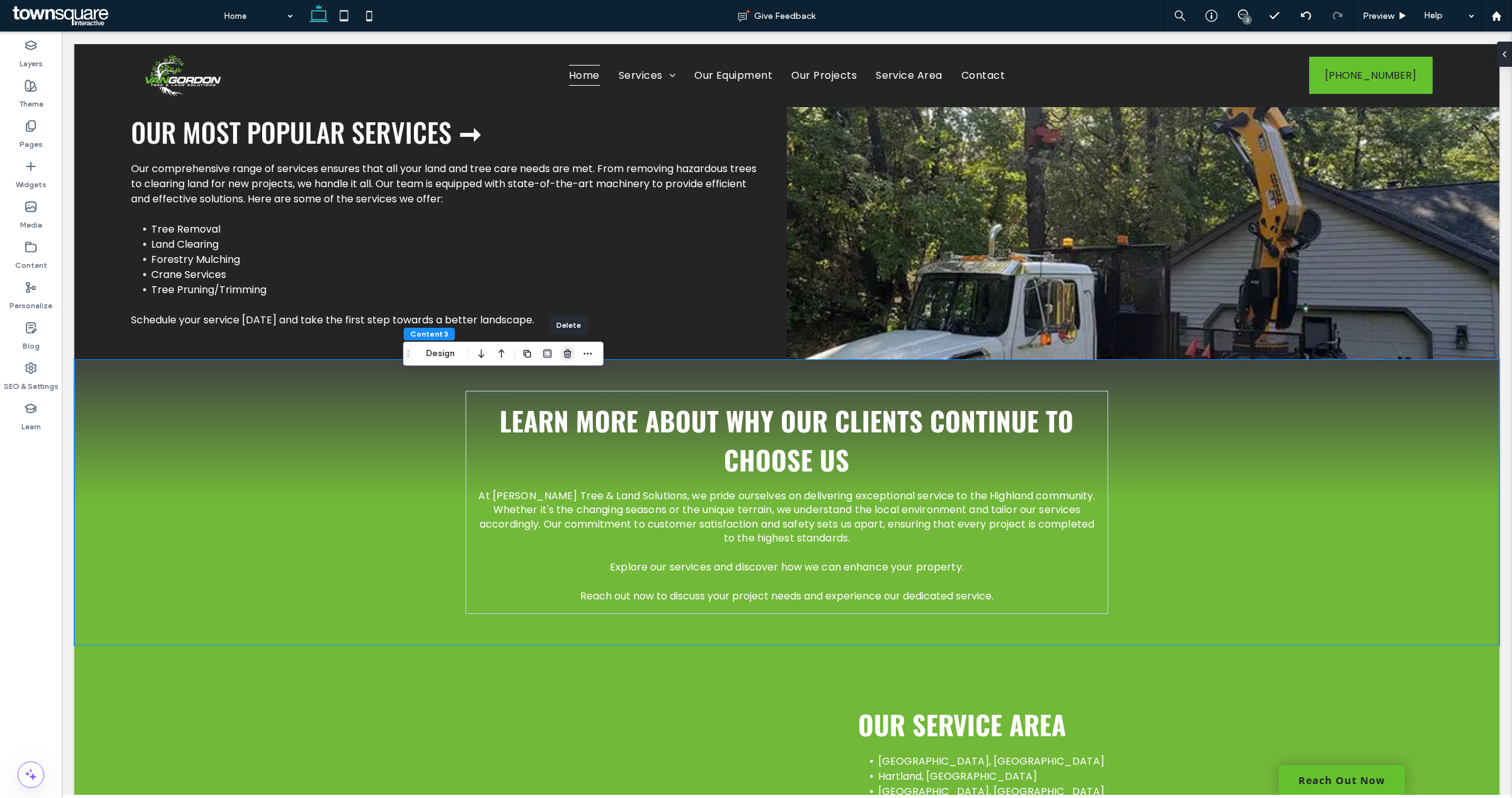
click at [570, 355] on use "button" at bounding box center [567, 353] width 8 height 8
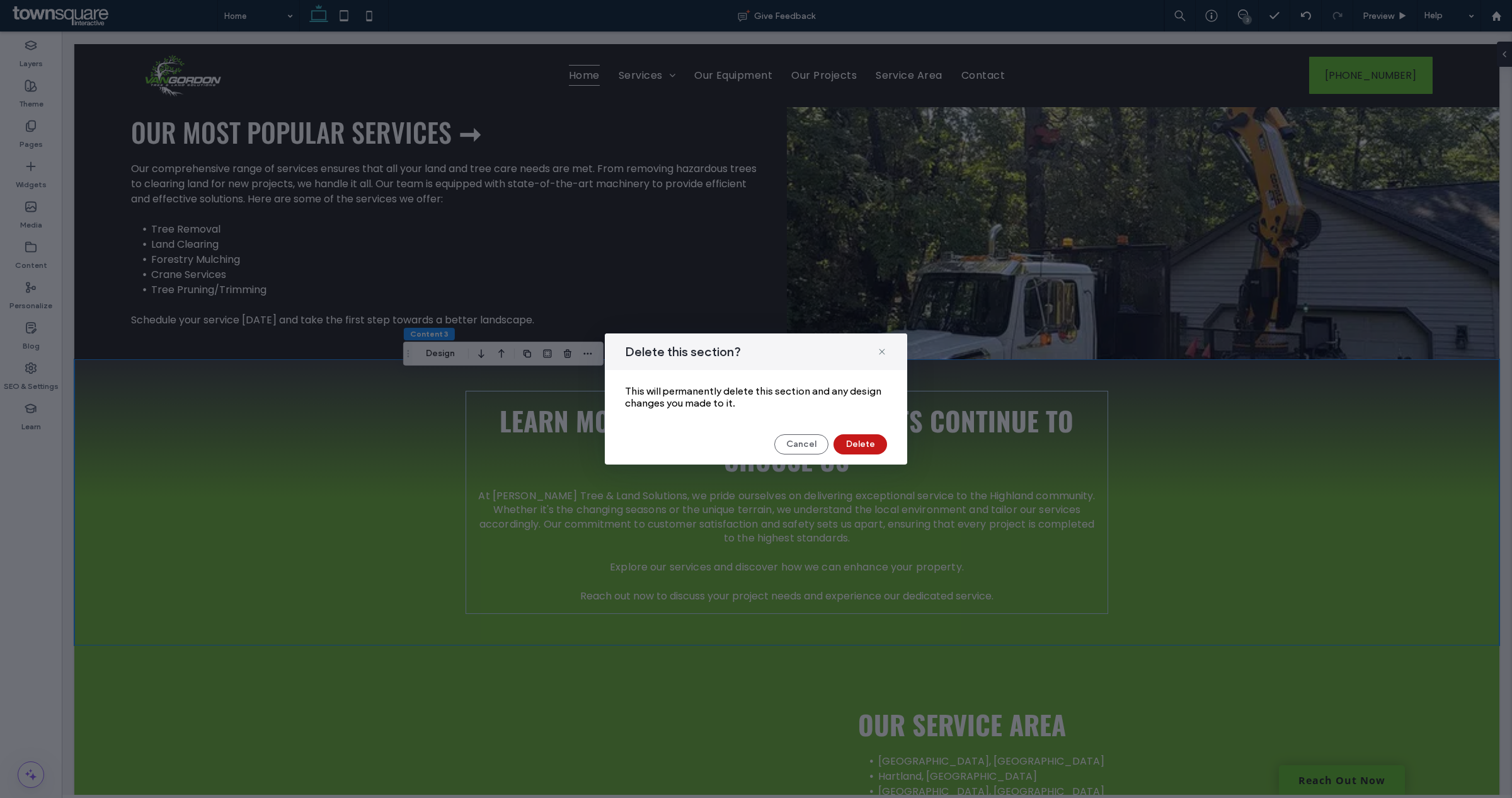
click at [858, 442] on button "Delete" at bounding box center [860, 444] width 53 height 20
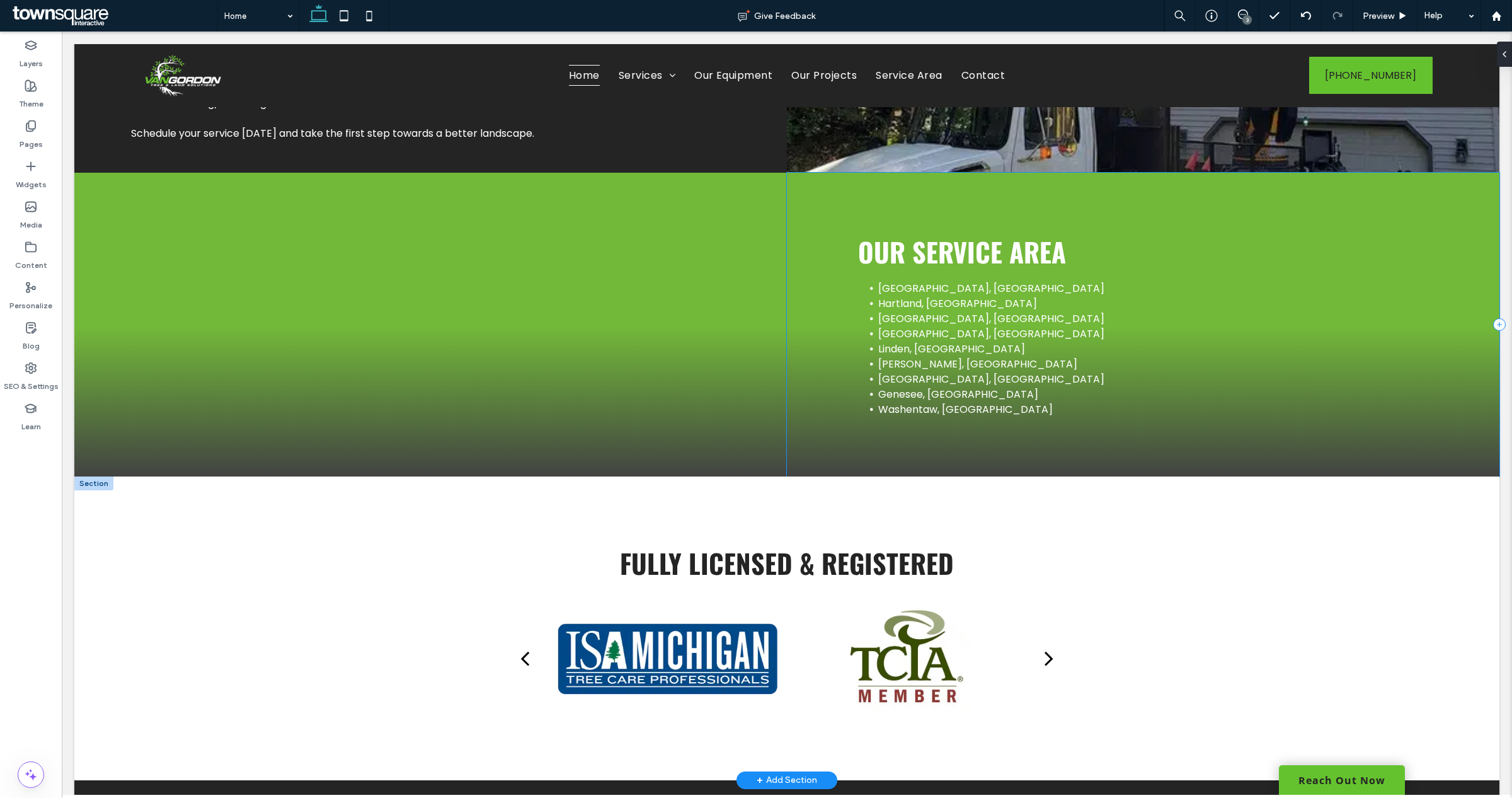
scroll to position [2648, 0]
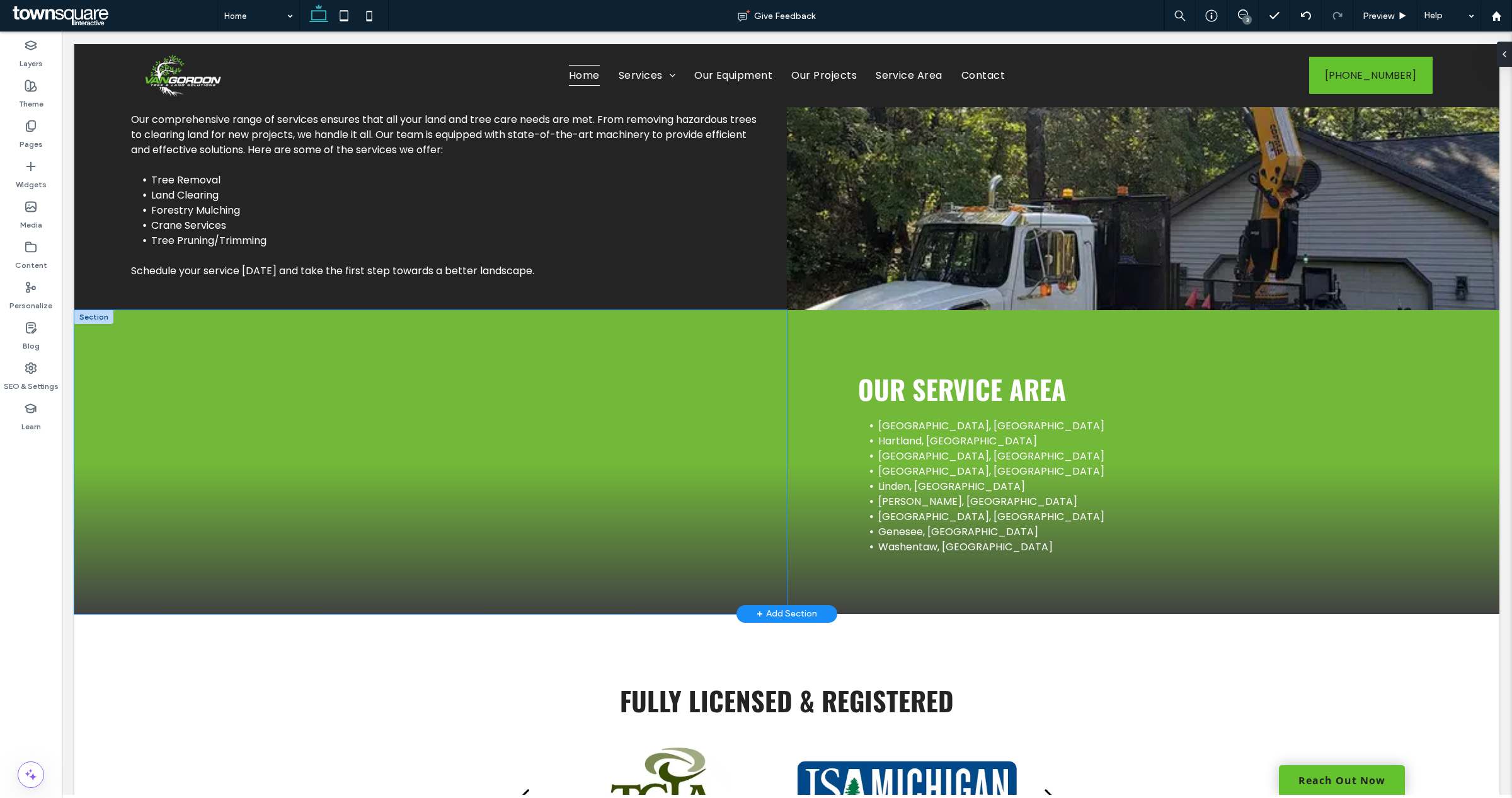
click at [372, 399] on div at bounding box center [430, 461] width 712 height 304
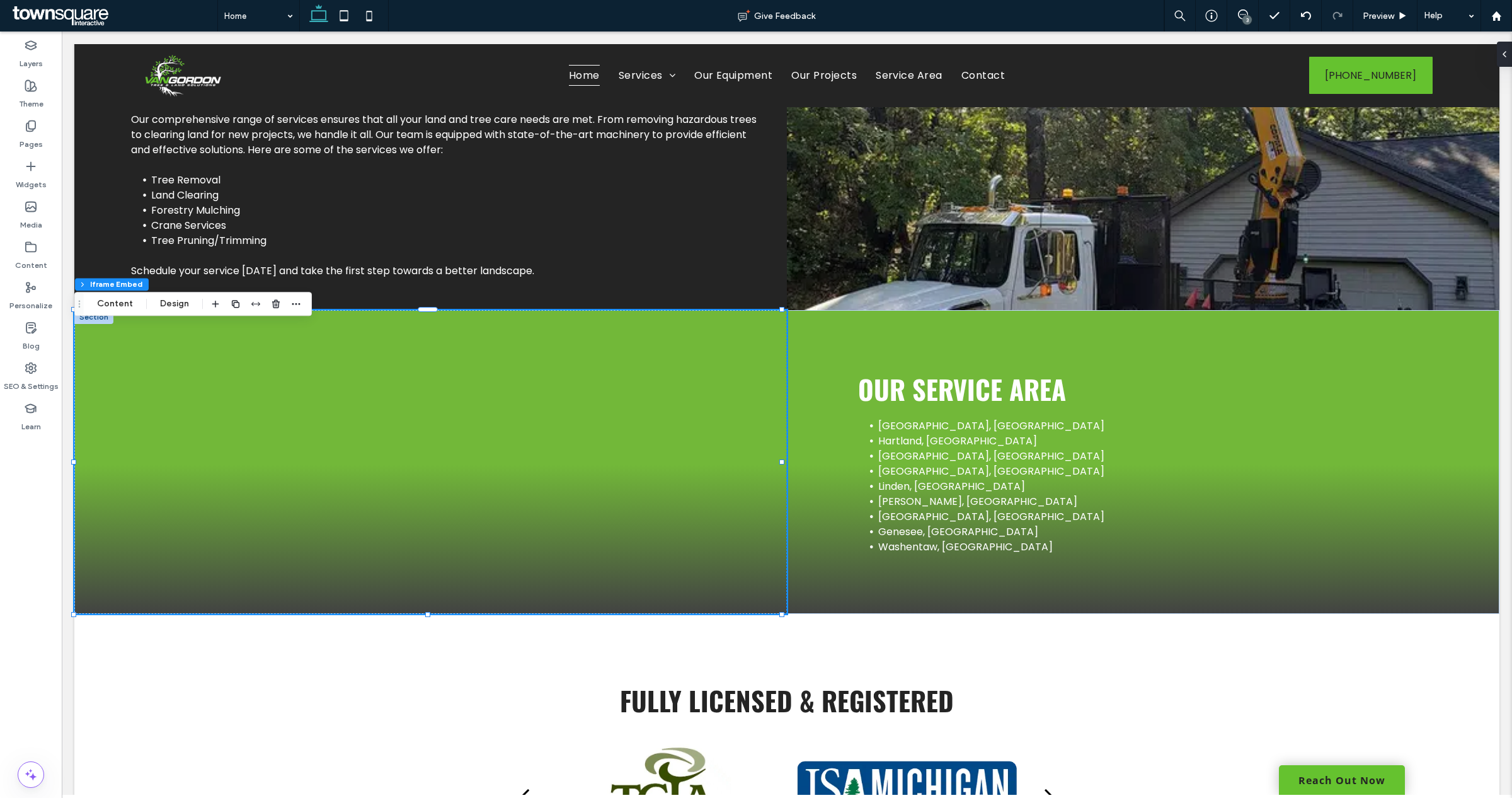
click at [1244, 5] on div "3" at bounding box center [1243, 15] width 32 height 32
click at [1239, 14] on icon at bounding box center [1243, 14] width 10 height 10
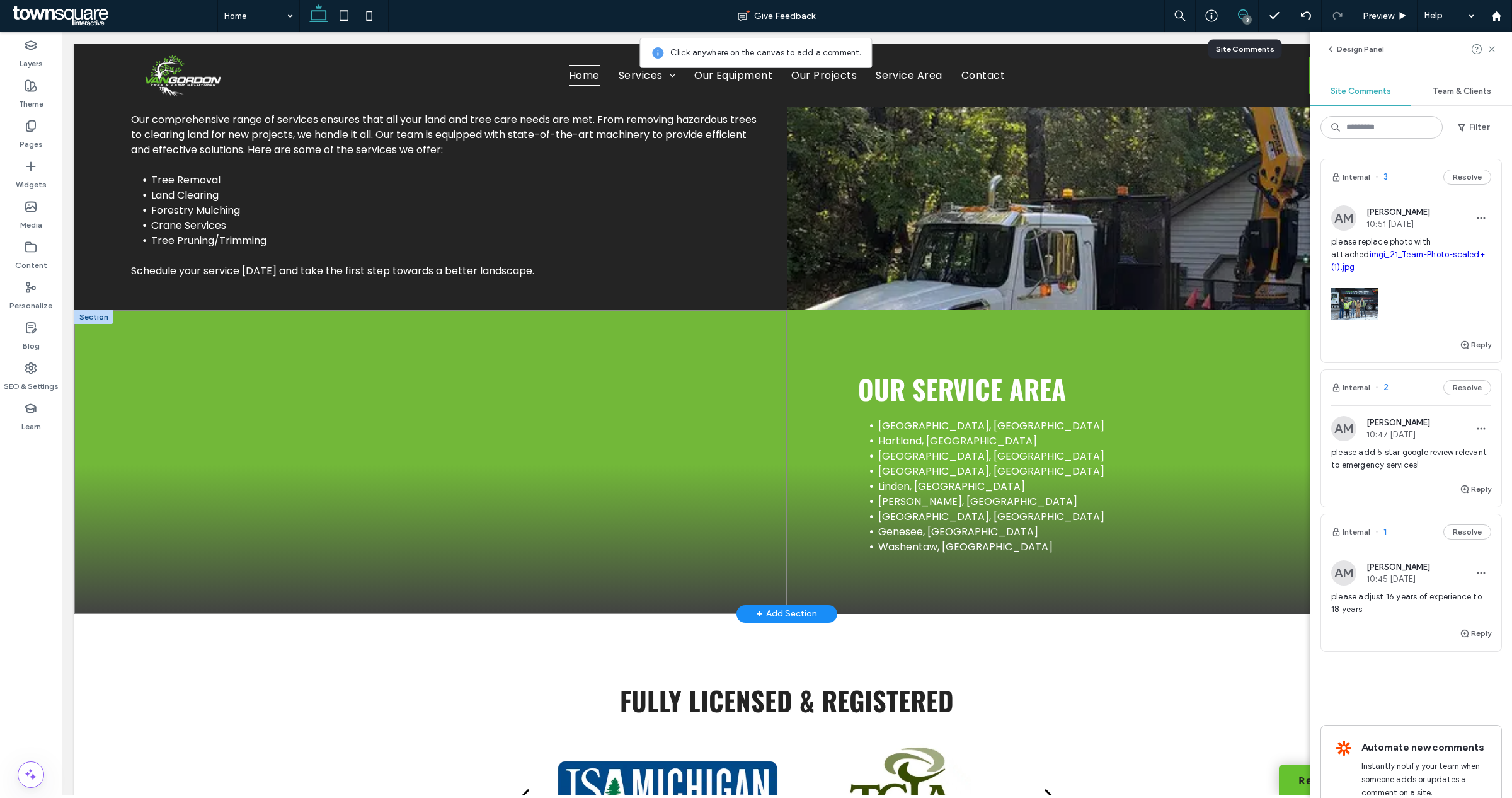
click at [378, 401] on div at bounding box center [430, 461] width 712 height 304
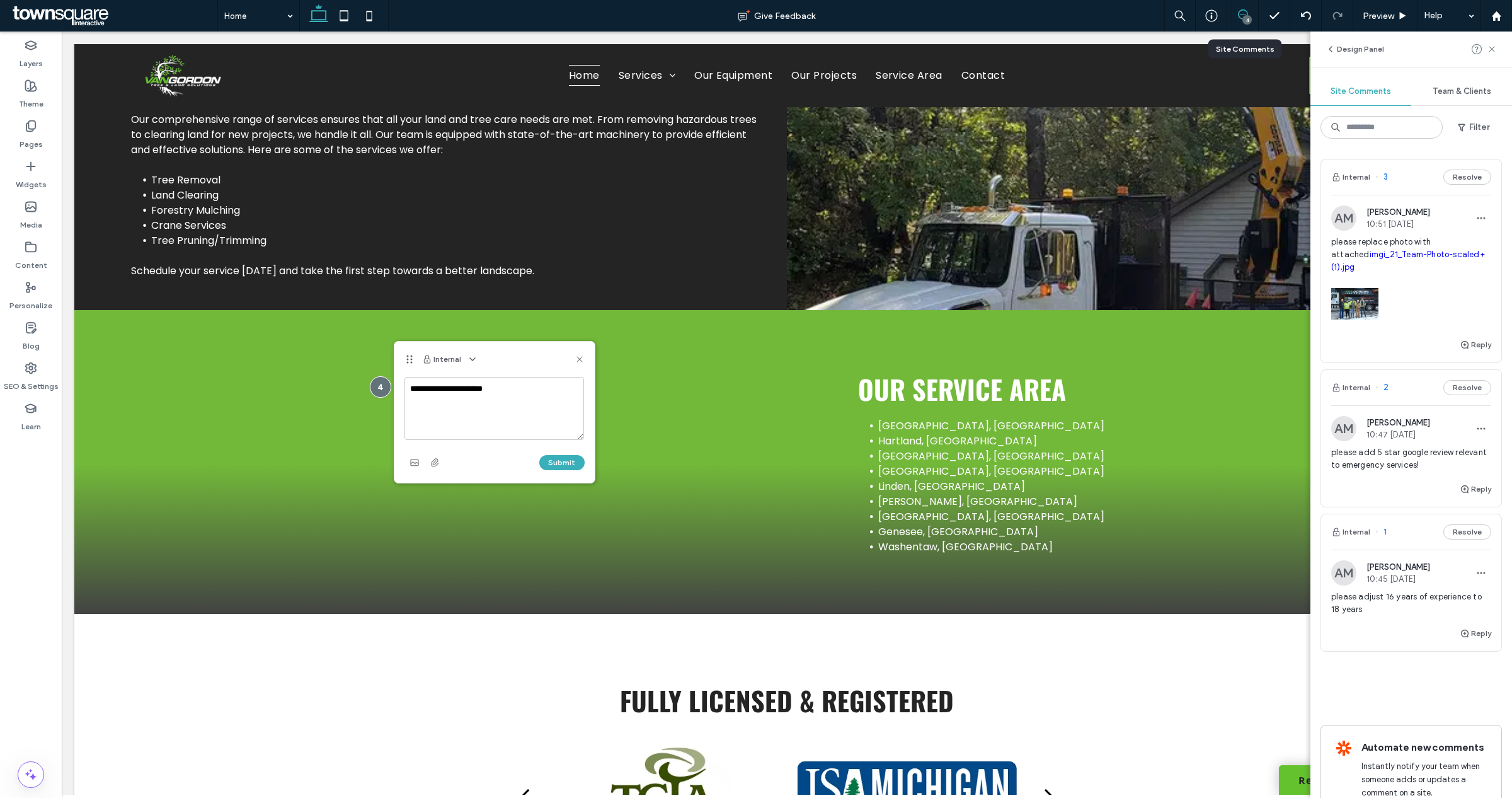
type textarea "**********"
click at [567, 453] on div "Submit" at bounding box center [494, 462] width 180 height 20
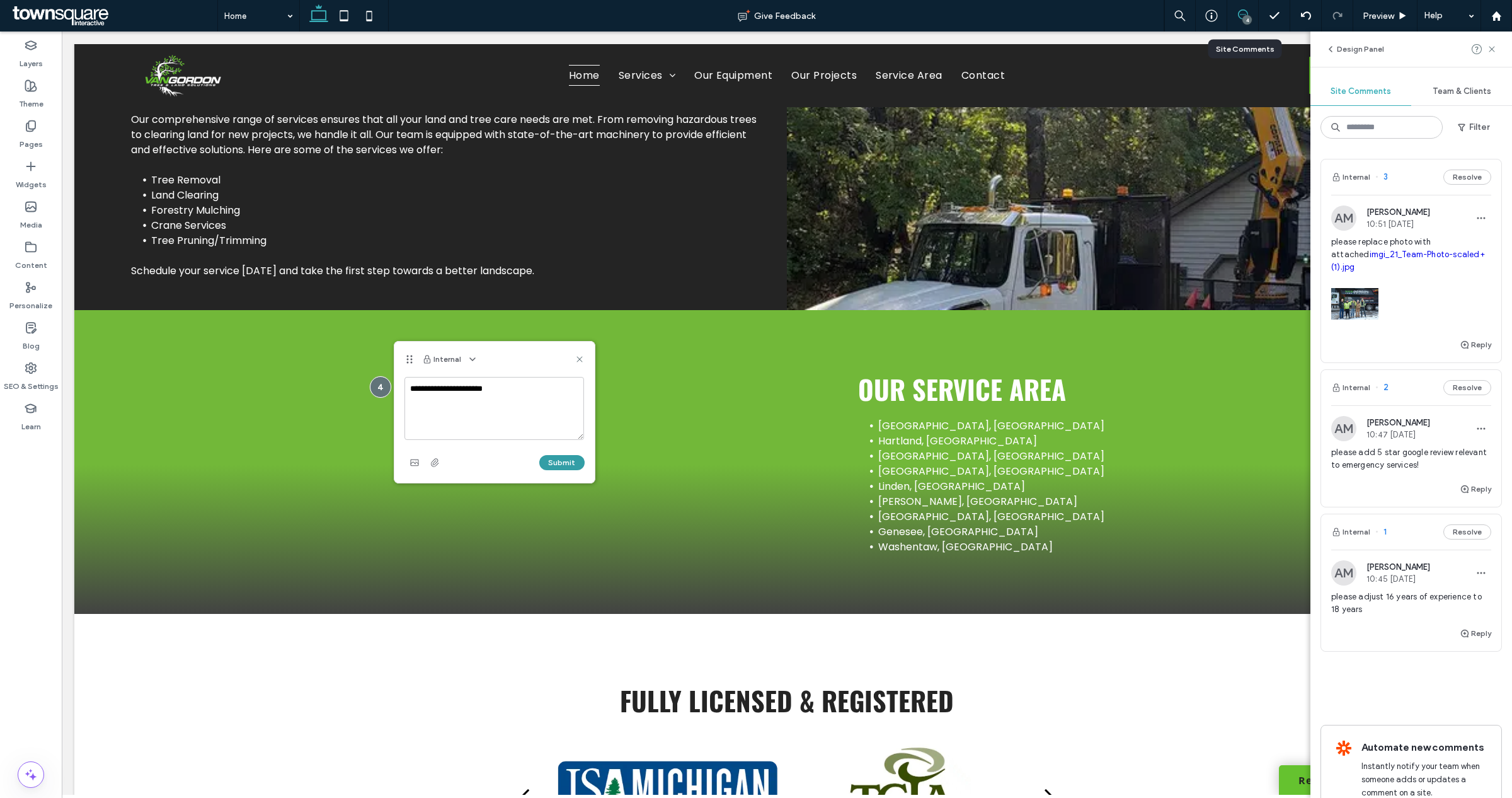
click at [571, 461] on button "Submit" at bounding box center [562, 462] width 45 height 15
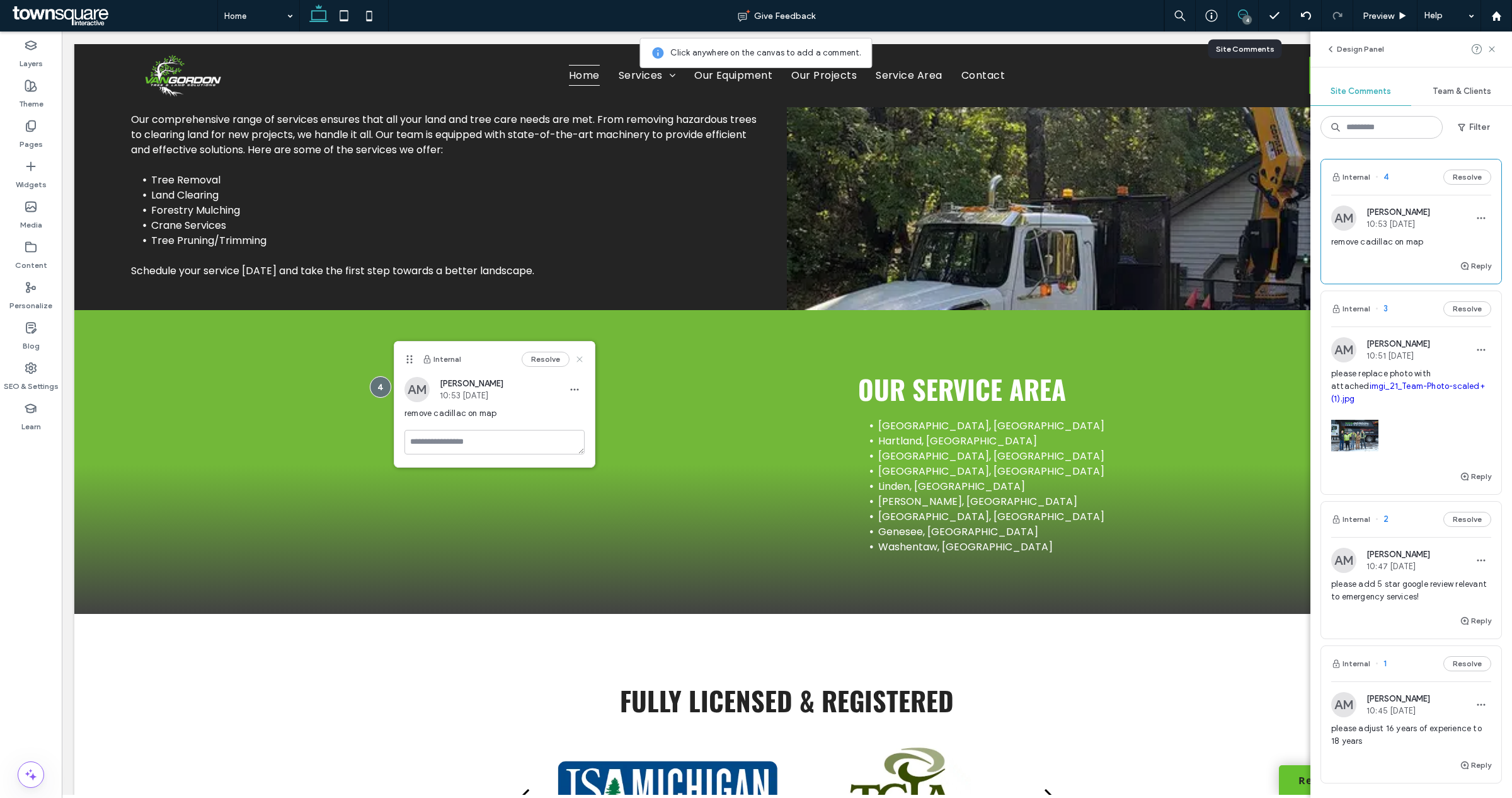
click at [580, 360] on use at bounding box center [579, 359] width 6 height 6
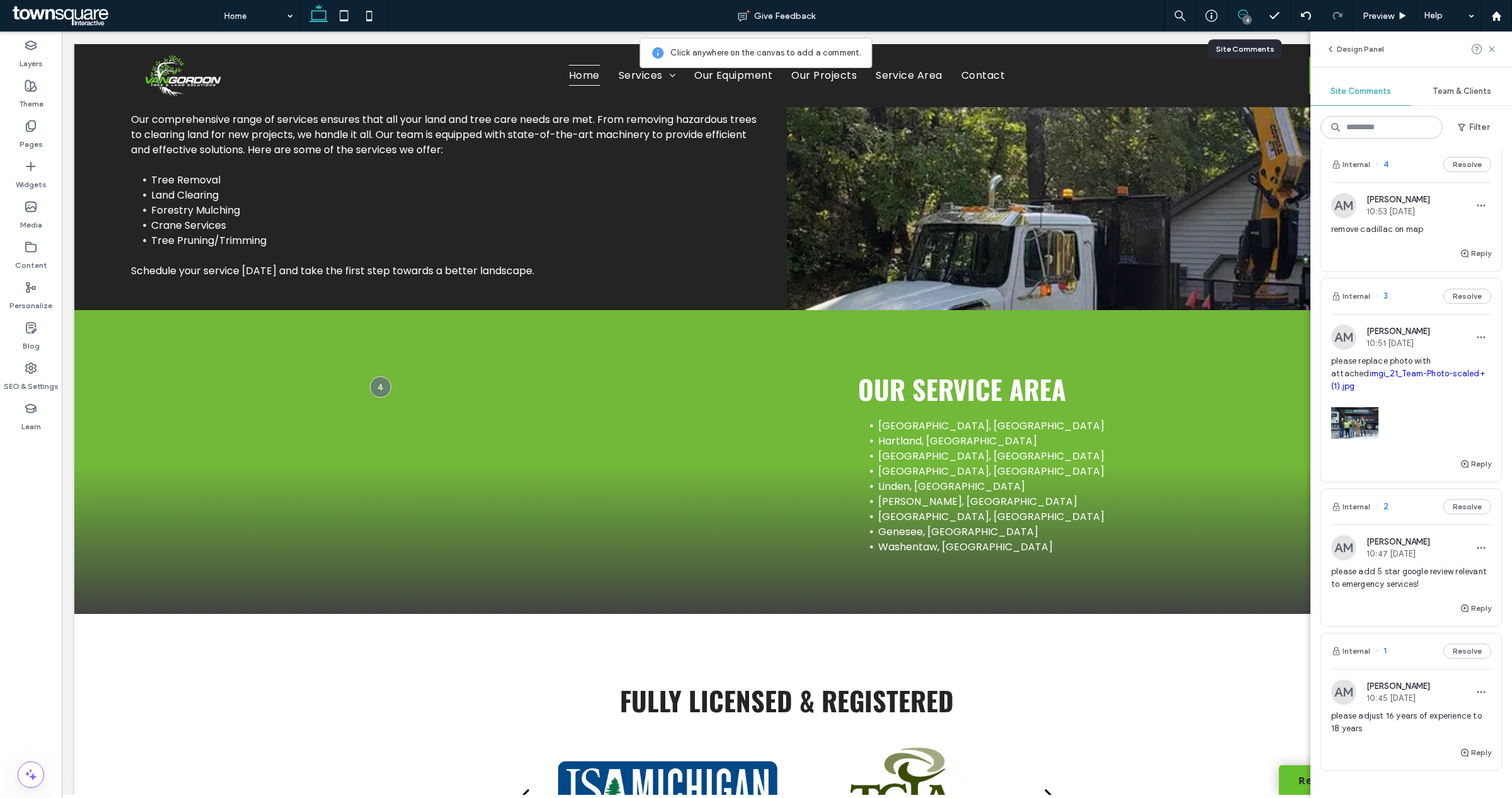
scroll to position [0, 0]
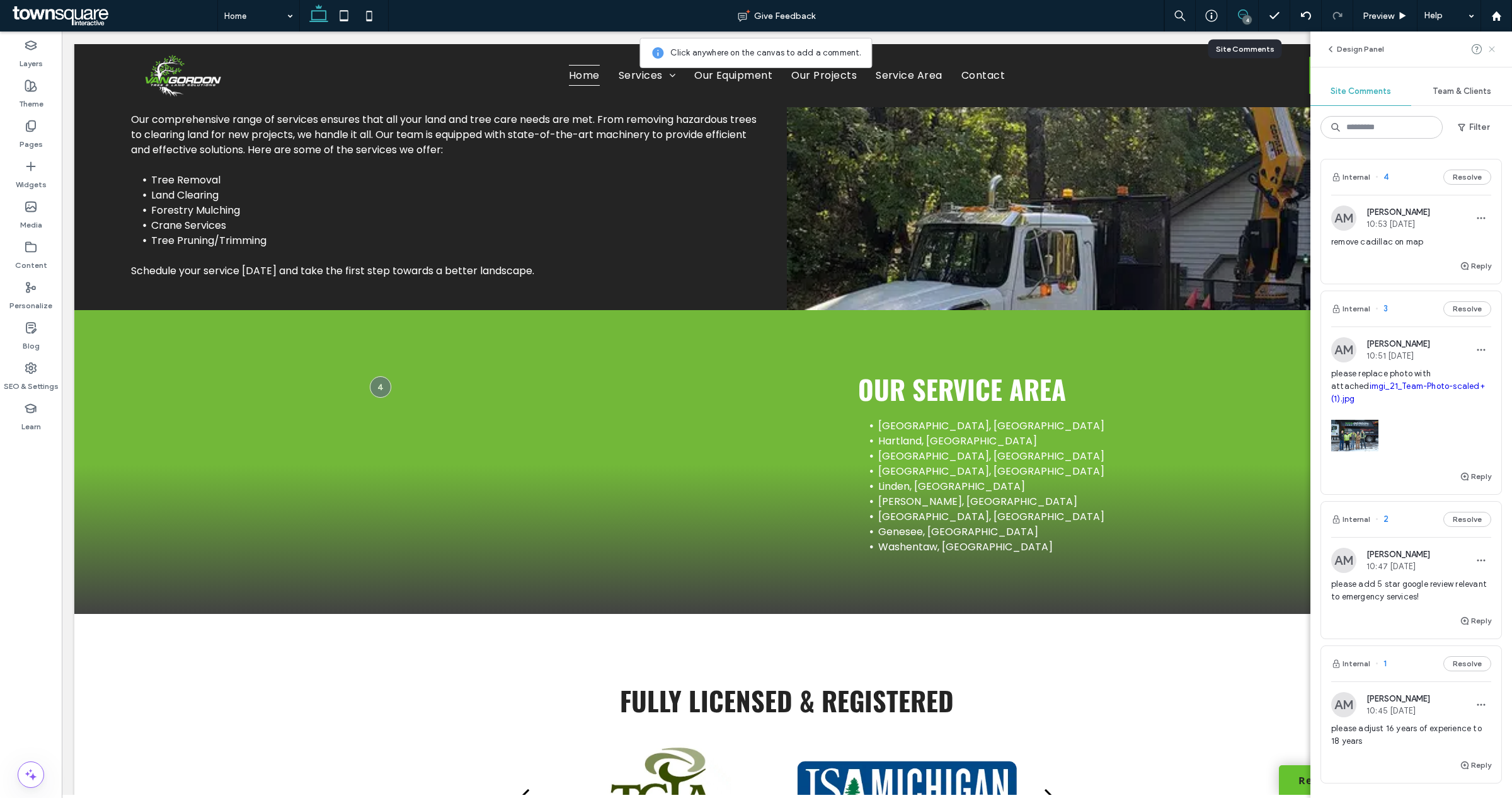
click at [1493, 45] on icon at bounding box center [1492, 49] width 10 height 10
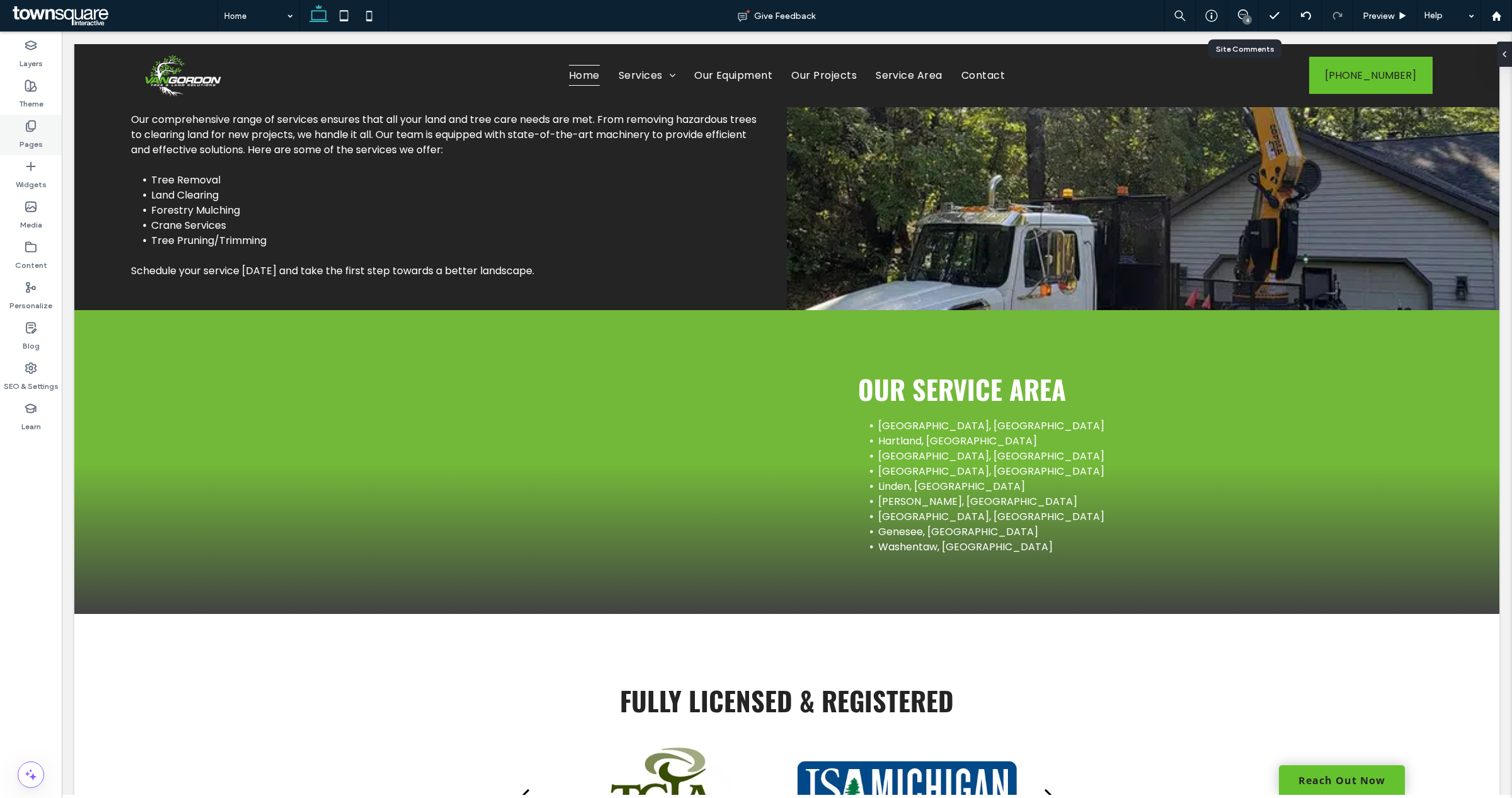
click at [26, 122] on icon at bounding box center [30, 125] width 13 height 13
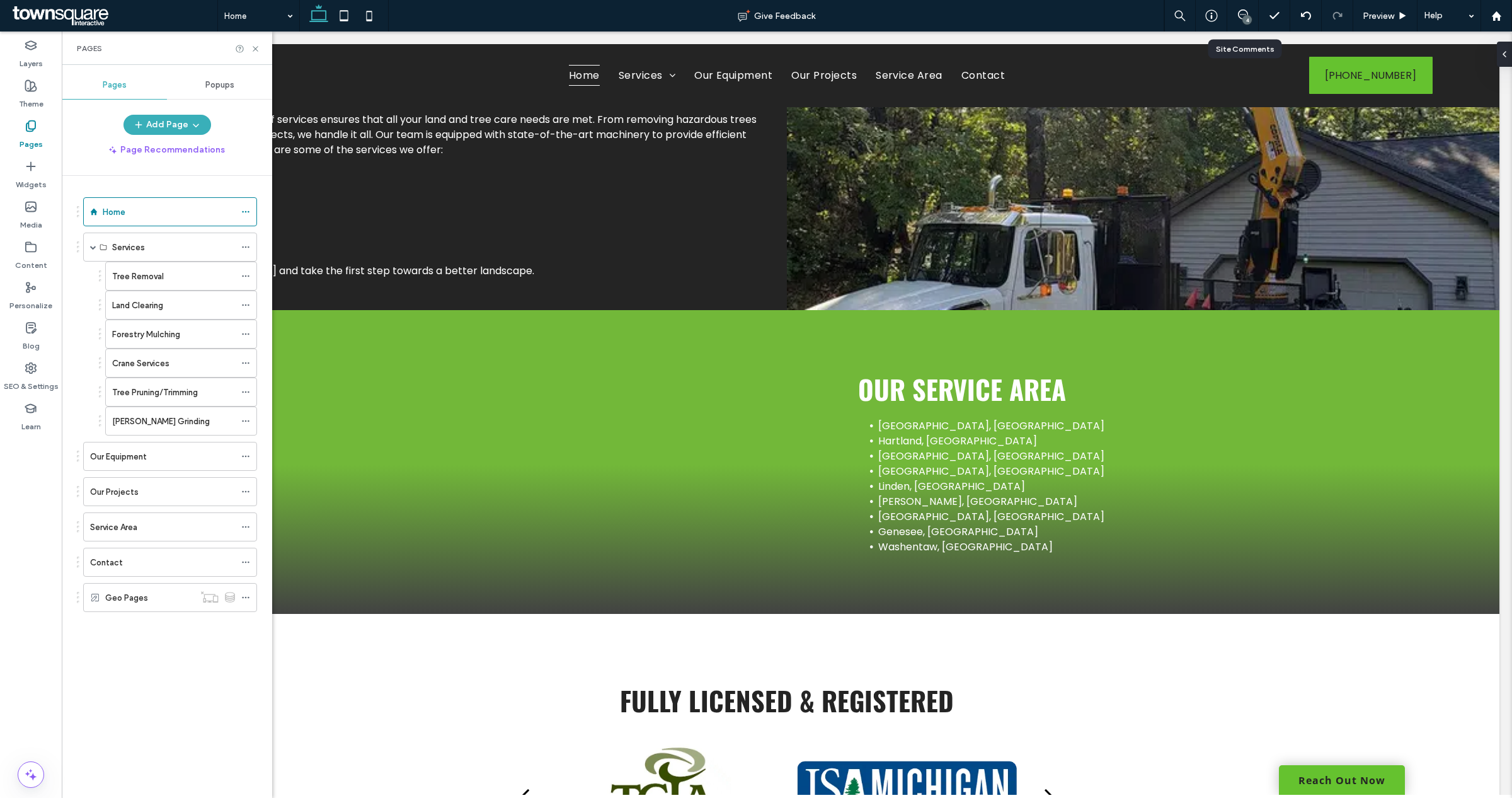
click at [26, 122] on icon at bounding box center [30, 125] width 13 height 13
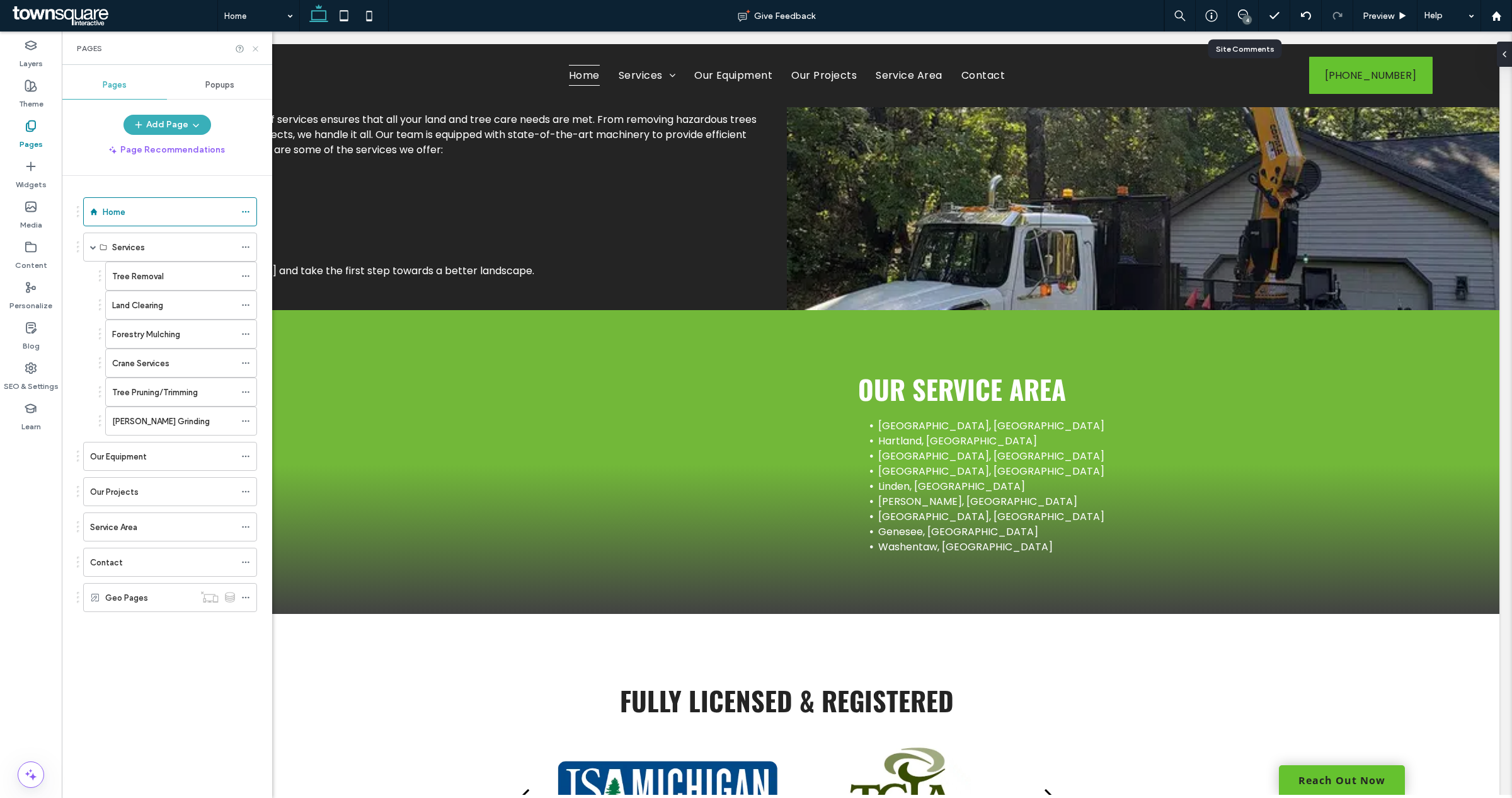
click at [254, 48] on icon at bounding box center [256, 49] width 10 height 10
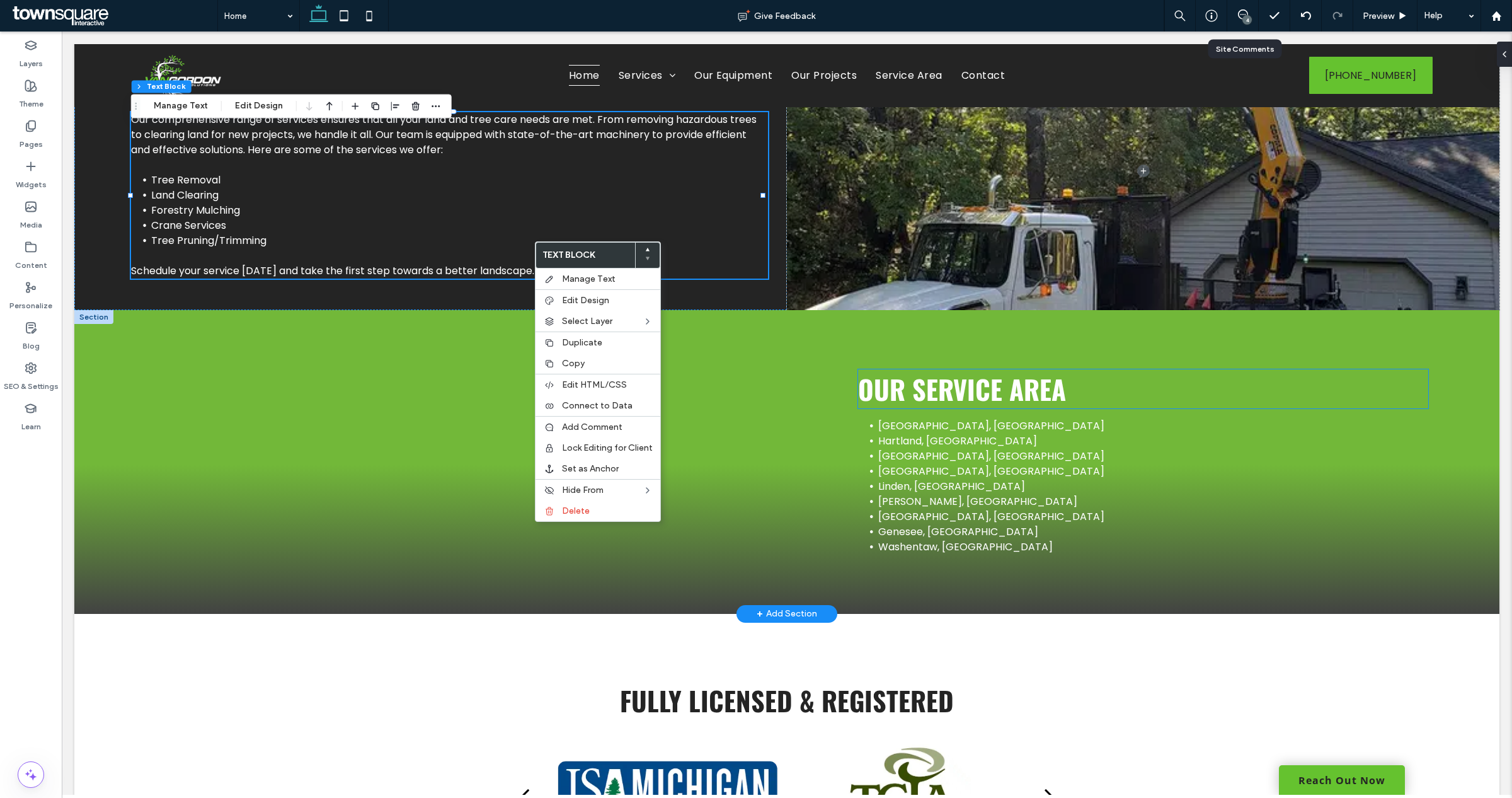
click at [1178, 426] on div "Our Service Area [GEOGRAPHIC_DATA], MI [GEOGRAPHIC_DATA], [GEOGRAPHIC_DATA] [GE…" at bounding box center [1142, 461] width 712 height 304
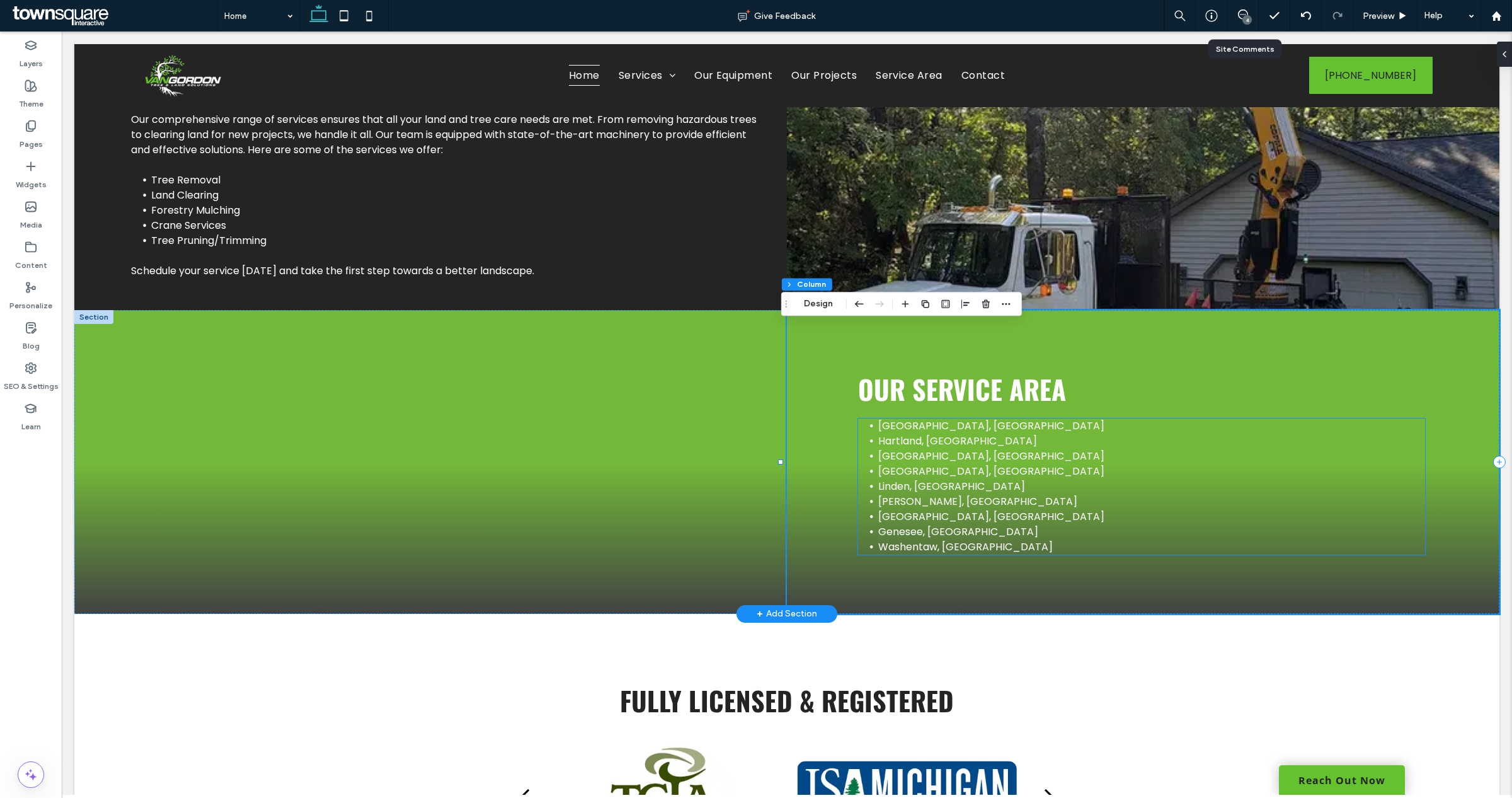
click at [1193, 463] on li "[GEOGRAPHIC_DATA], [GEOGRAPHIC_DATA]" at bounding box center [1151, 456] width 547 height 15
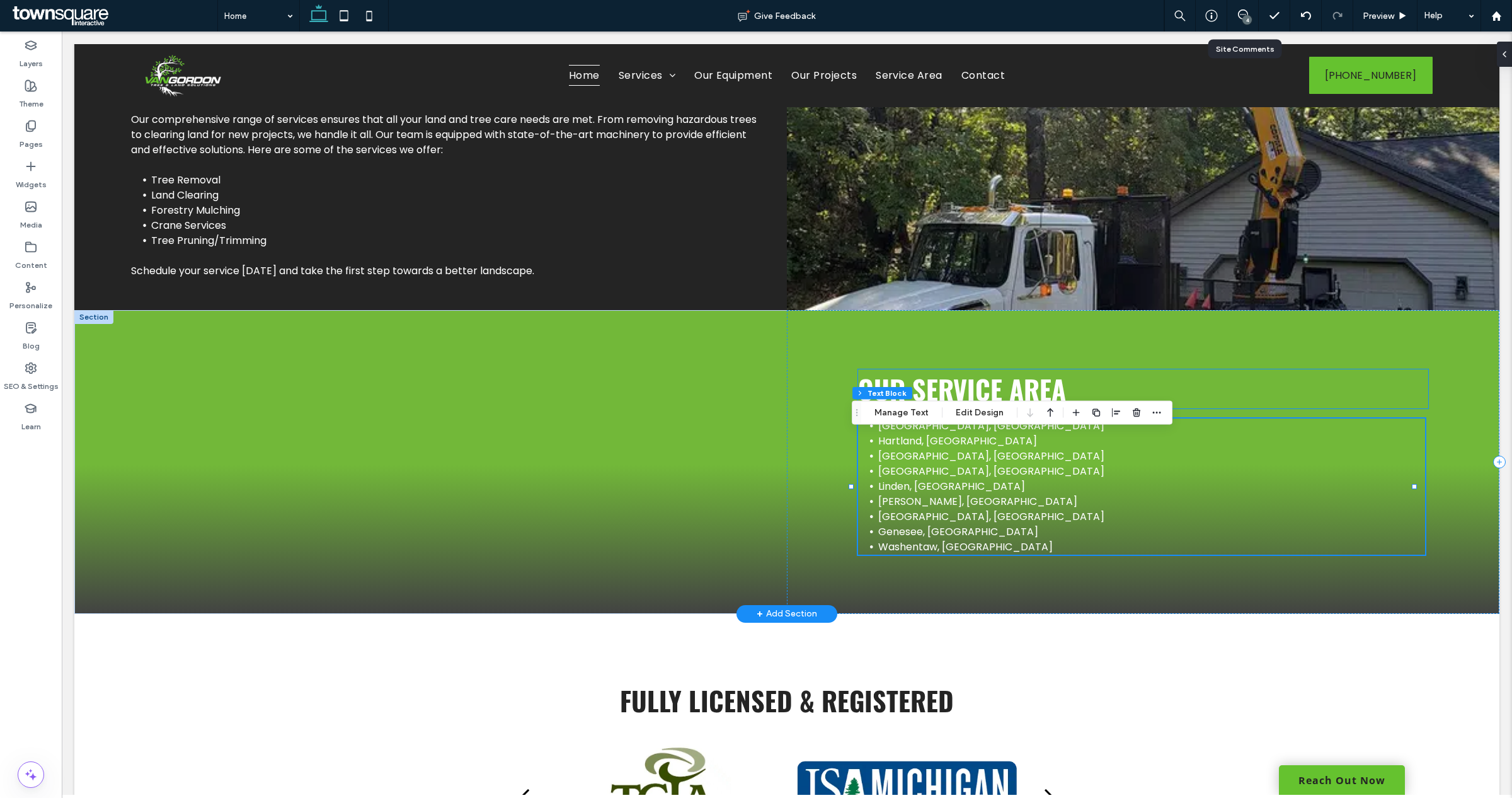
click at [1246, 399] on h3 "Our Service Area" at bounding box center [1142, 389] width 570 height 39
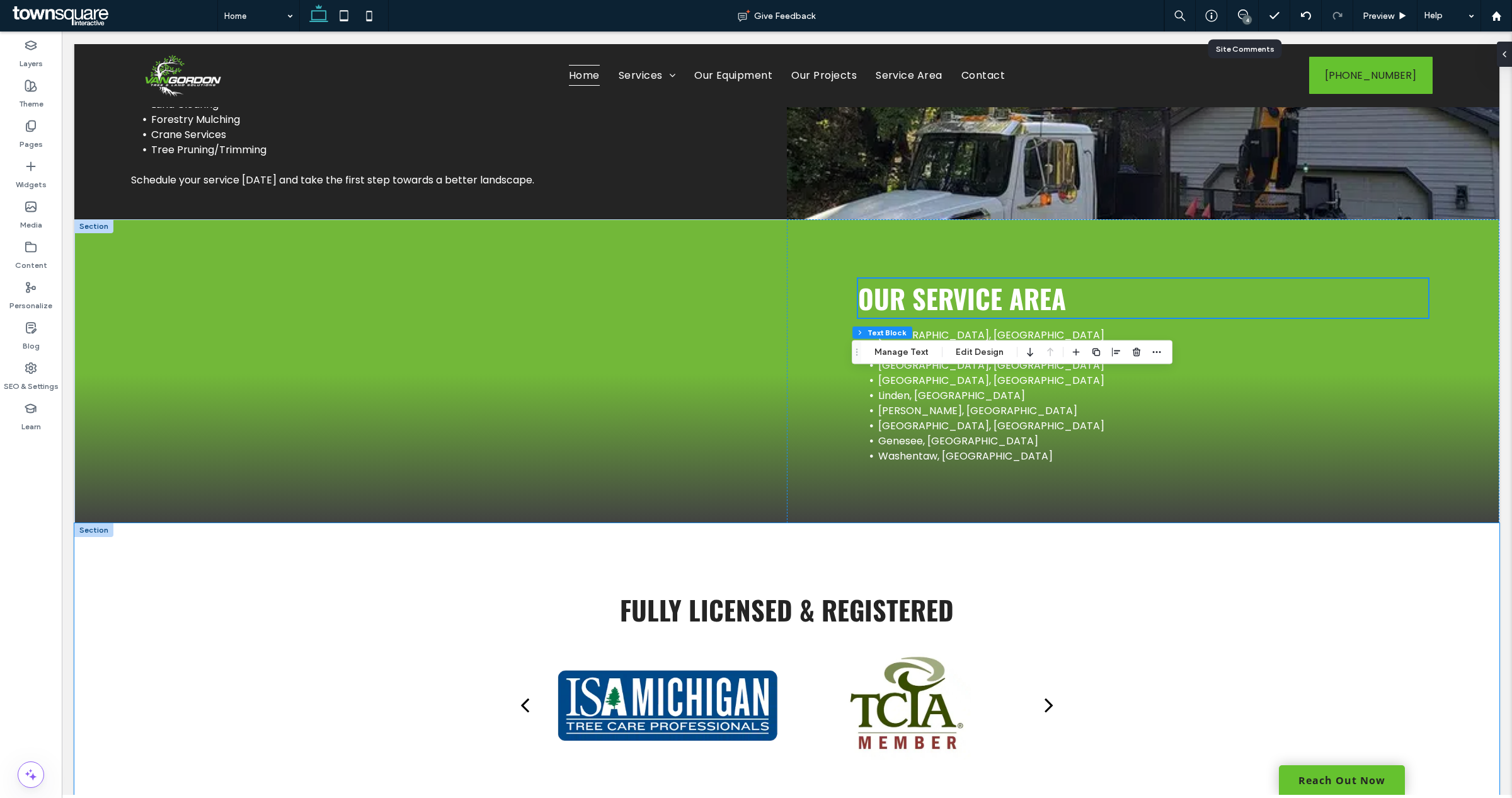
scroll to position [2884, 0]
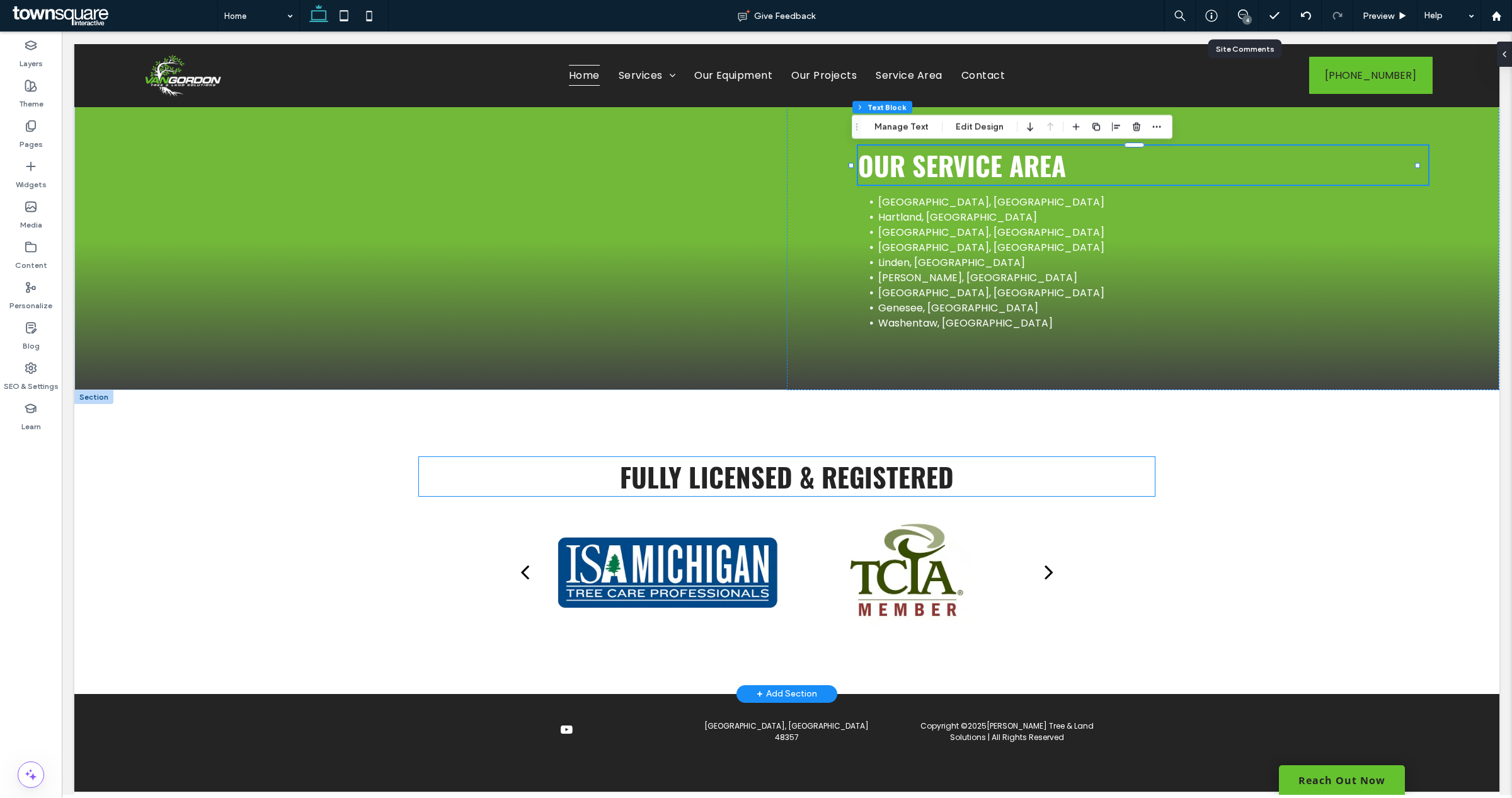
click at [978, 488] on h3 "Fully Licensed & Registered" at bounding box center [786, 476] width 736 height 39
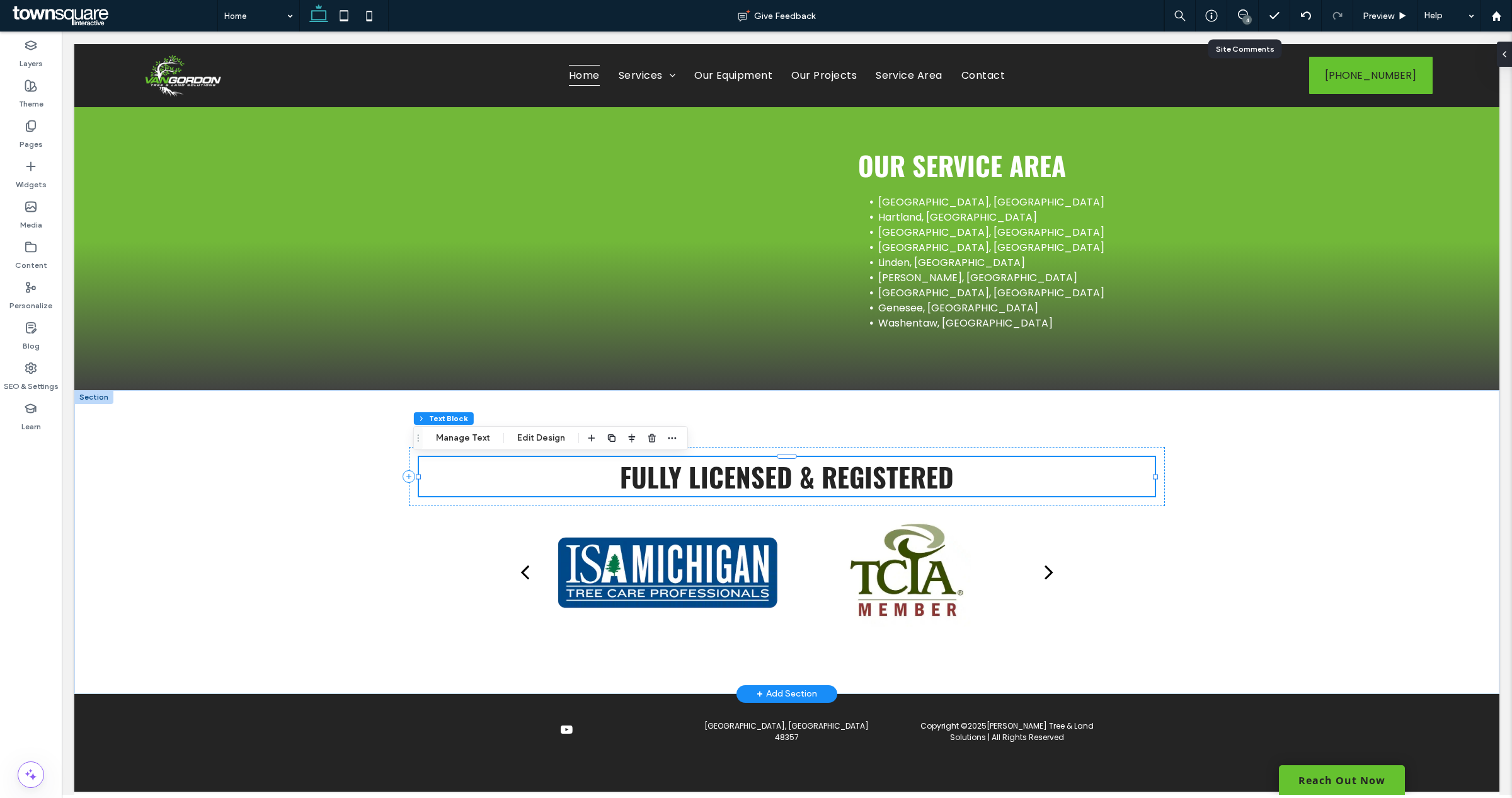
click at [978, 488] on div "Fully Licensed & Registered" at bounding box center [786, 476] width 736 height 39
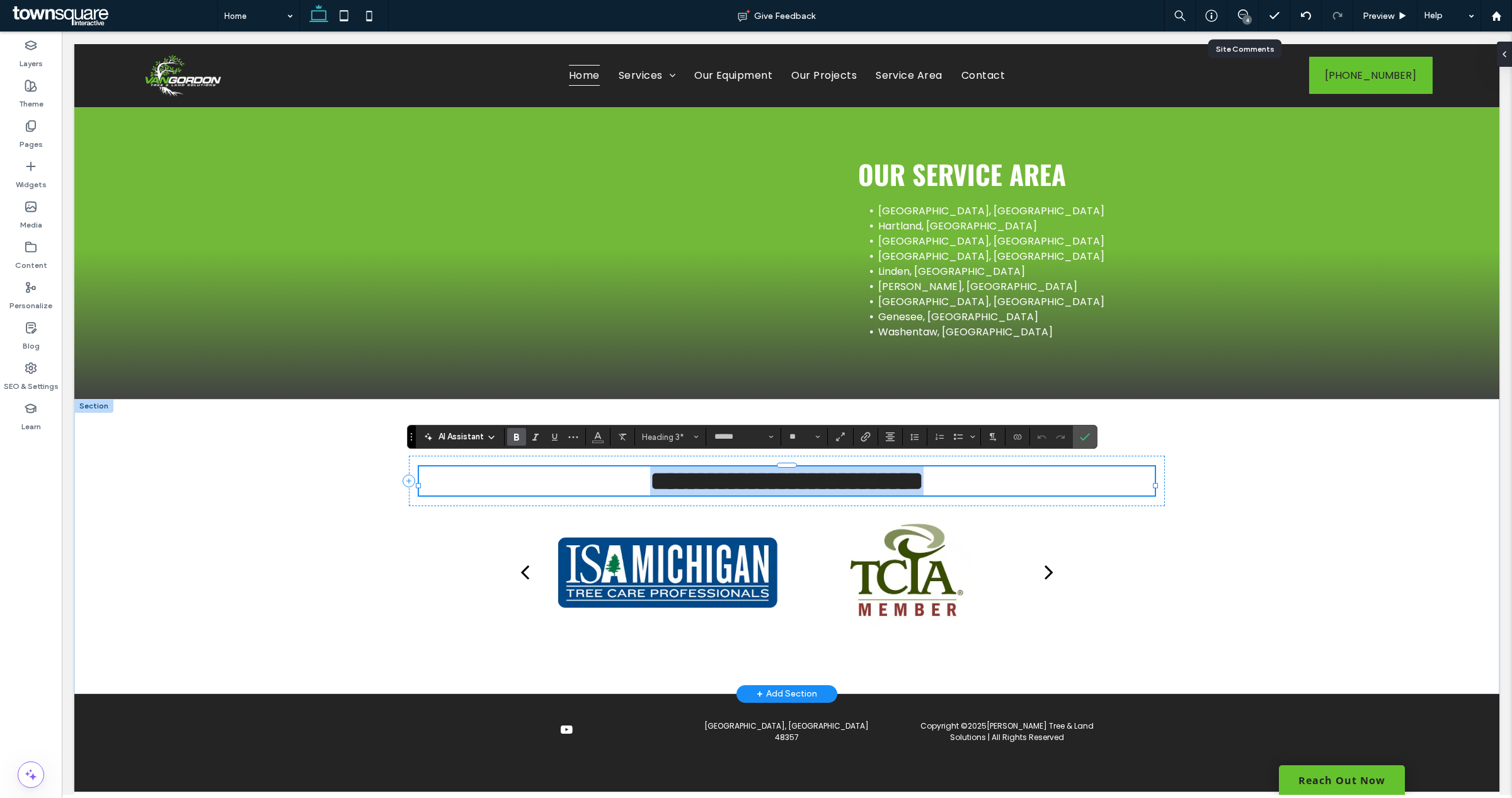
click at [971, 485] on h3 "**********" at bounding box center [786, 481] width 736 height 29
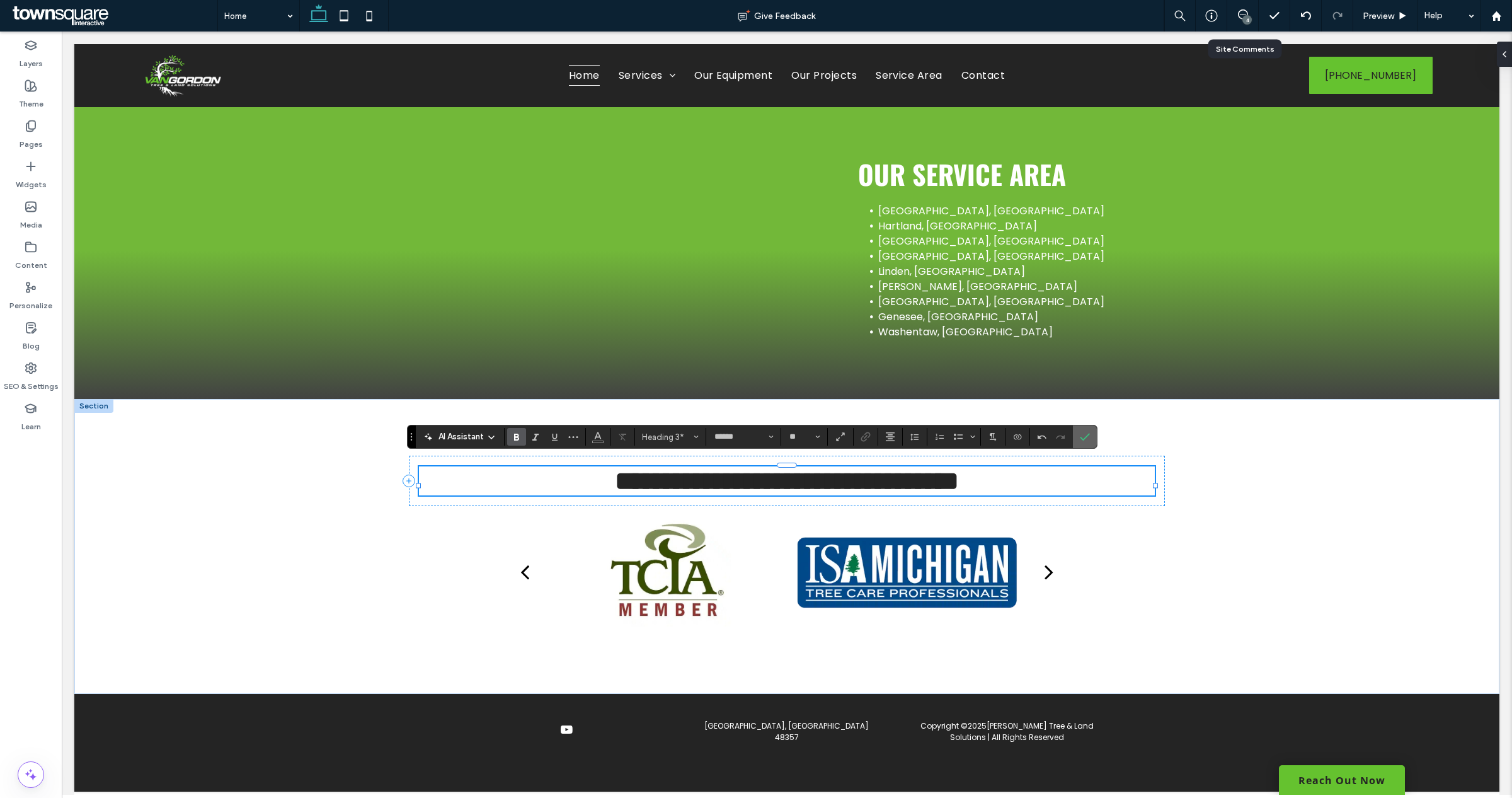
click at [1081, 438] on label "Confirm" at bounding box center [1085, 437] width 19 height 23
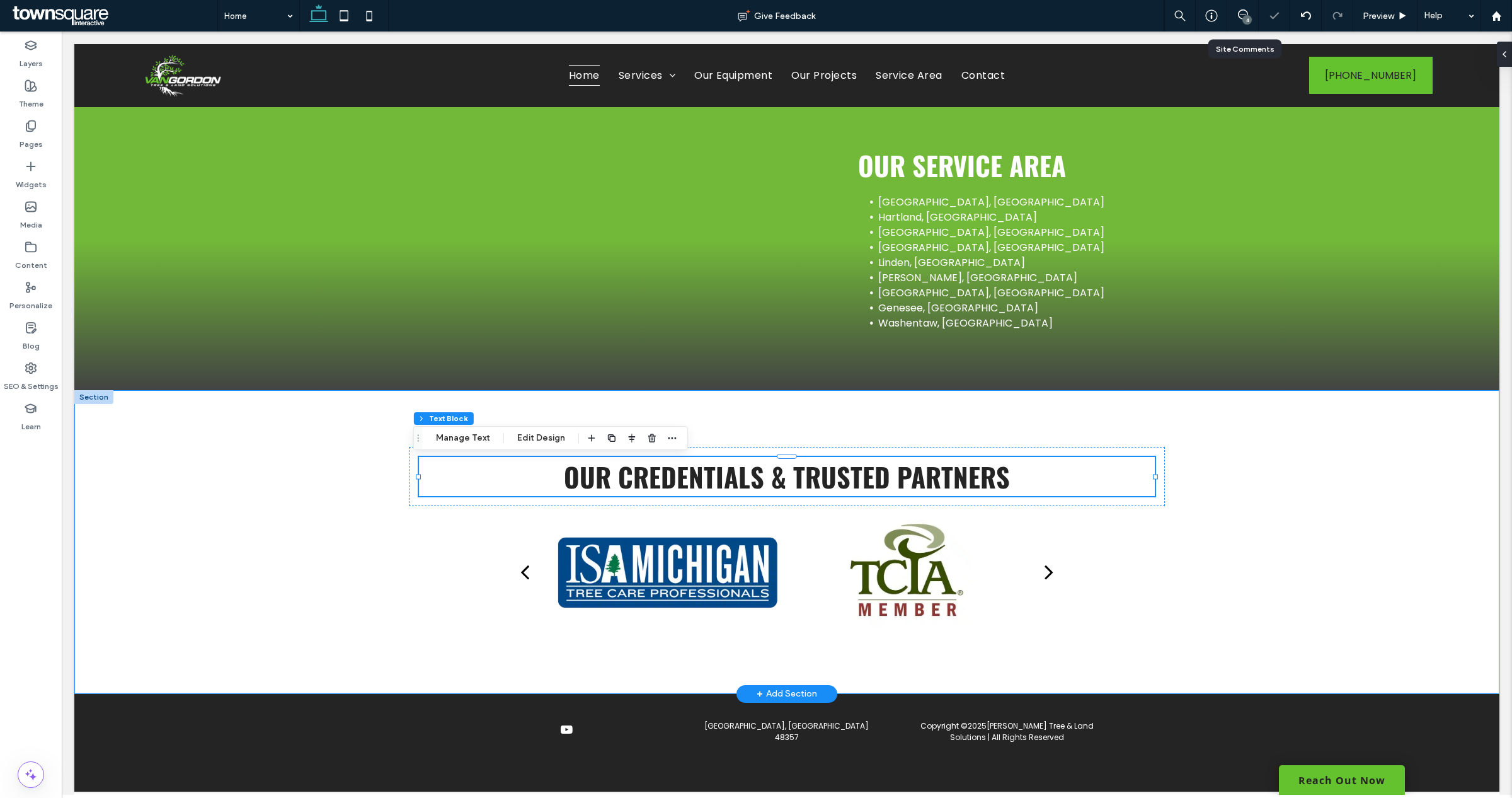
click at [1111, 405] on div "Our credentials & trusted partners a a a a" at bounding box center [786, 541] width 756 height 304
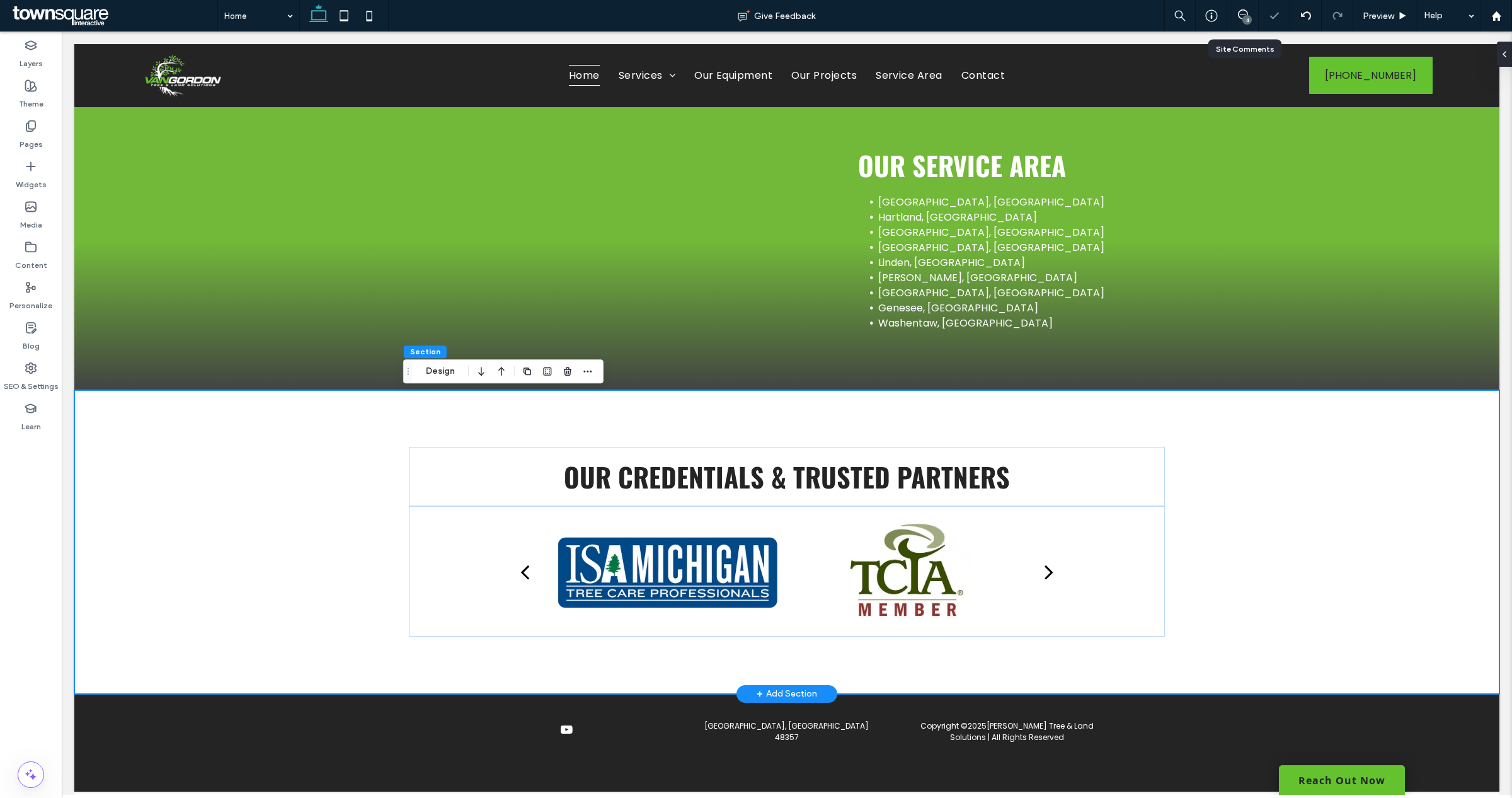
click at [1271, 501] on div "Our credentials & trusted partners a a a a" at bounding box center [786, 541] width 1425 height 304
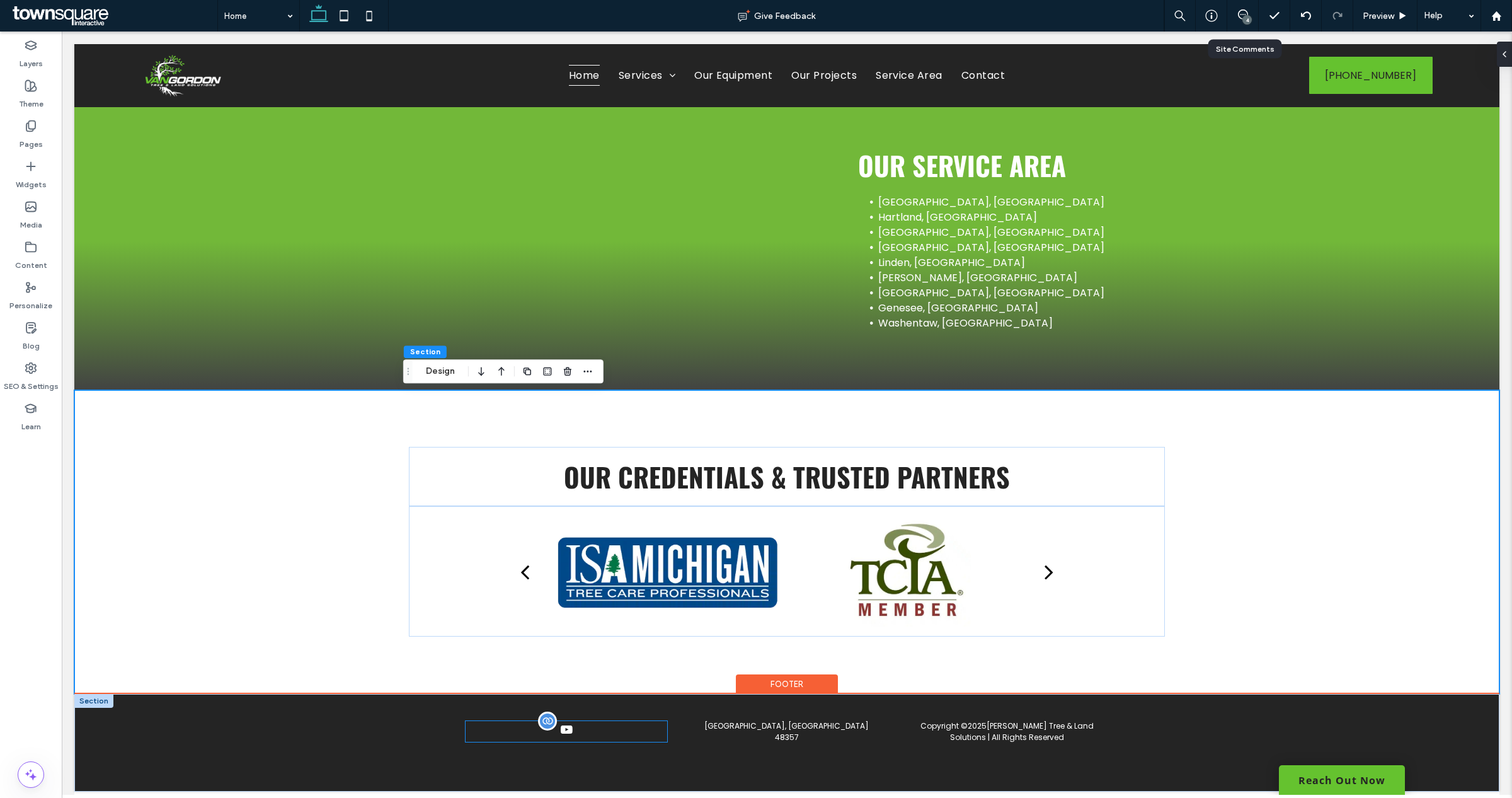
click at [561, 732] on div at bounding box center [565, 731] width 201 height 21
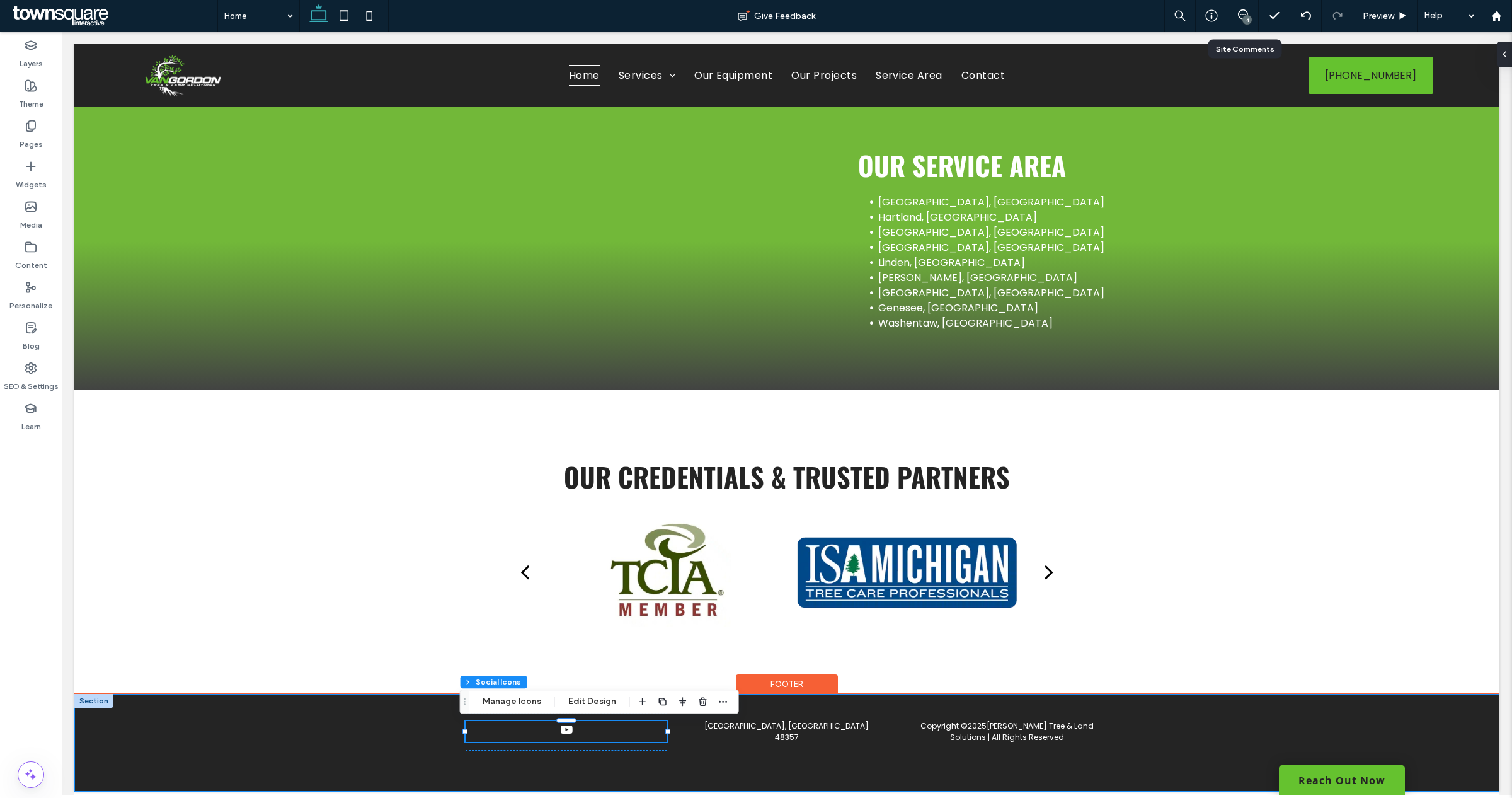
click at [698, 743] on div "[GEOGRAPHIC_DATA]" at bounding box center [786, 730] width 201 height 38
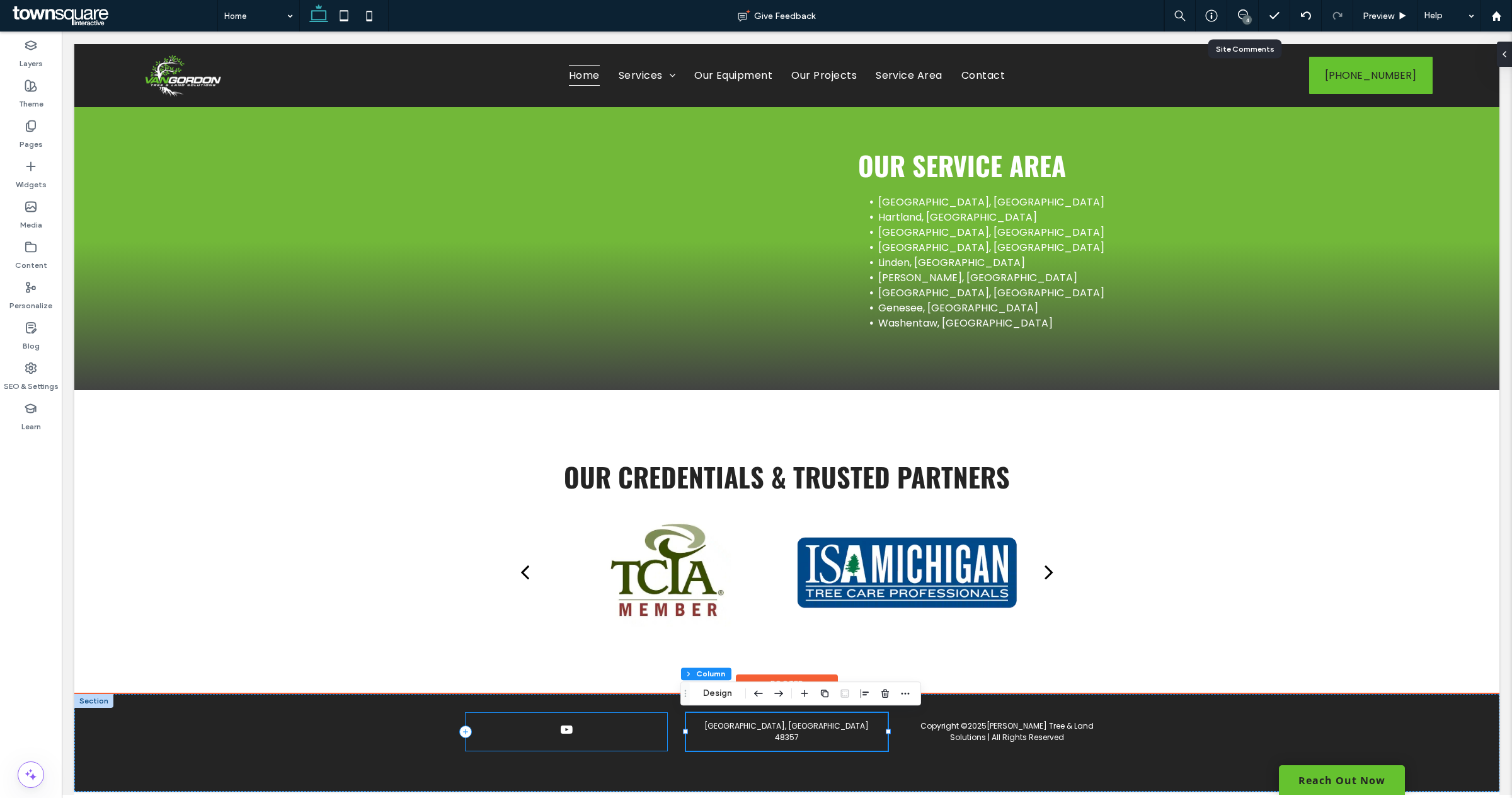
click at [618, 743] on div at bounding box center [565, 730] width 201 height 38
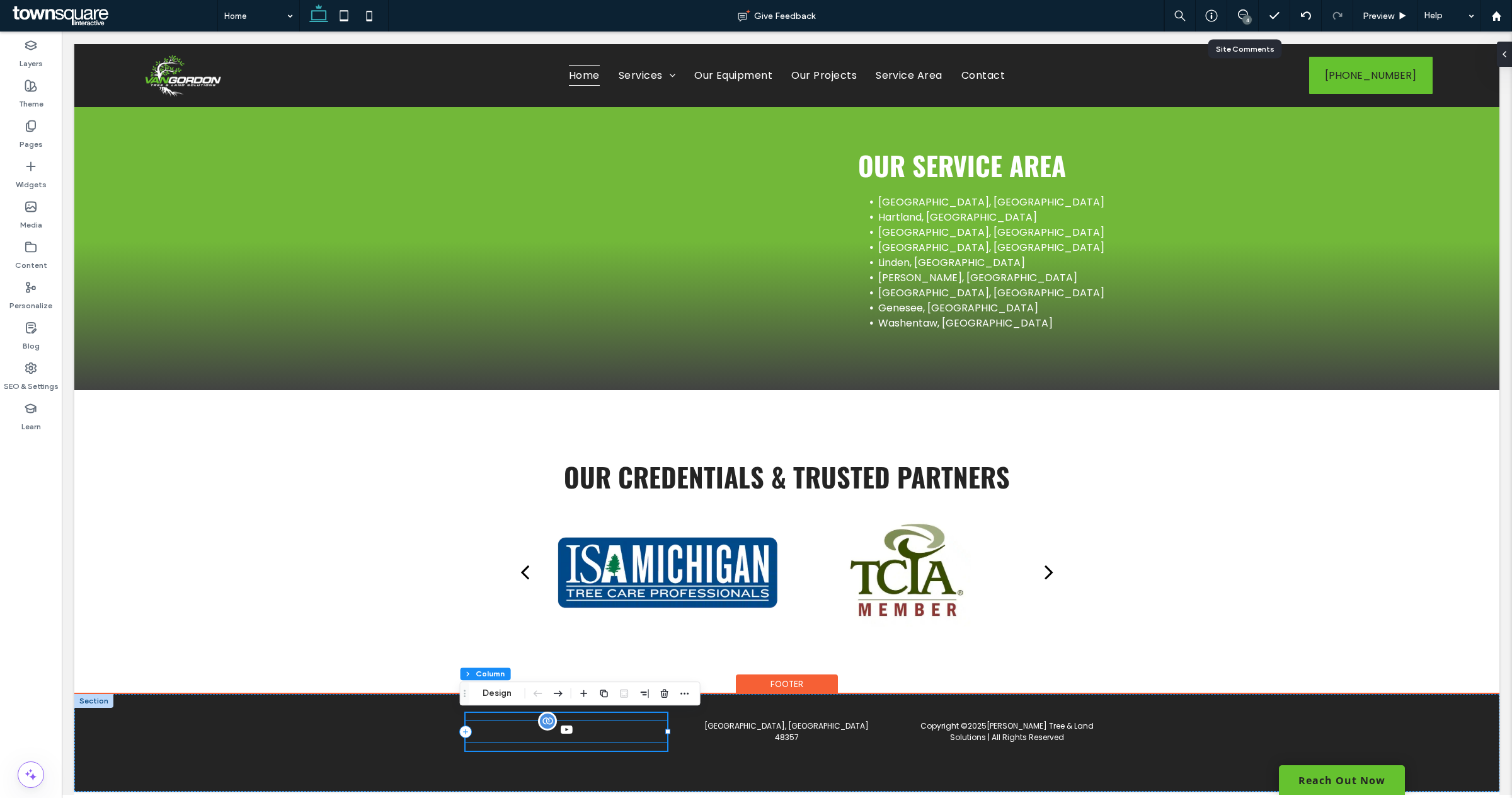
click at [562, 725] on div at bounding box center [565, 731] width 201 height 21
click at [564, 736] on span "youtube" at bounding box center [566, 729] width 17 height 17
type input "**"
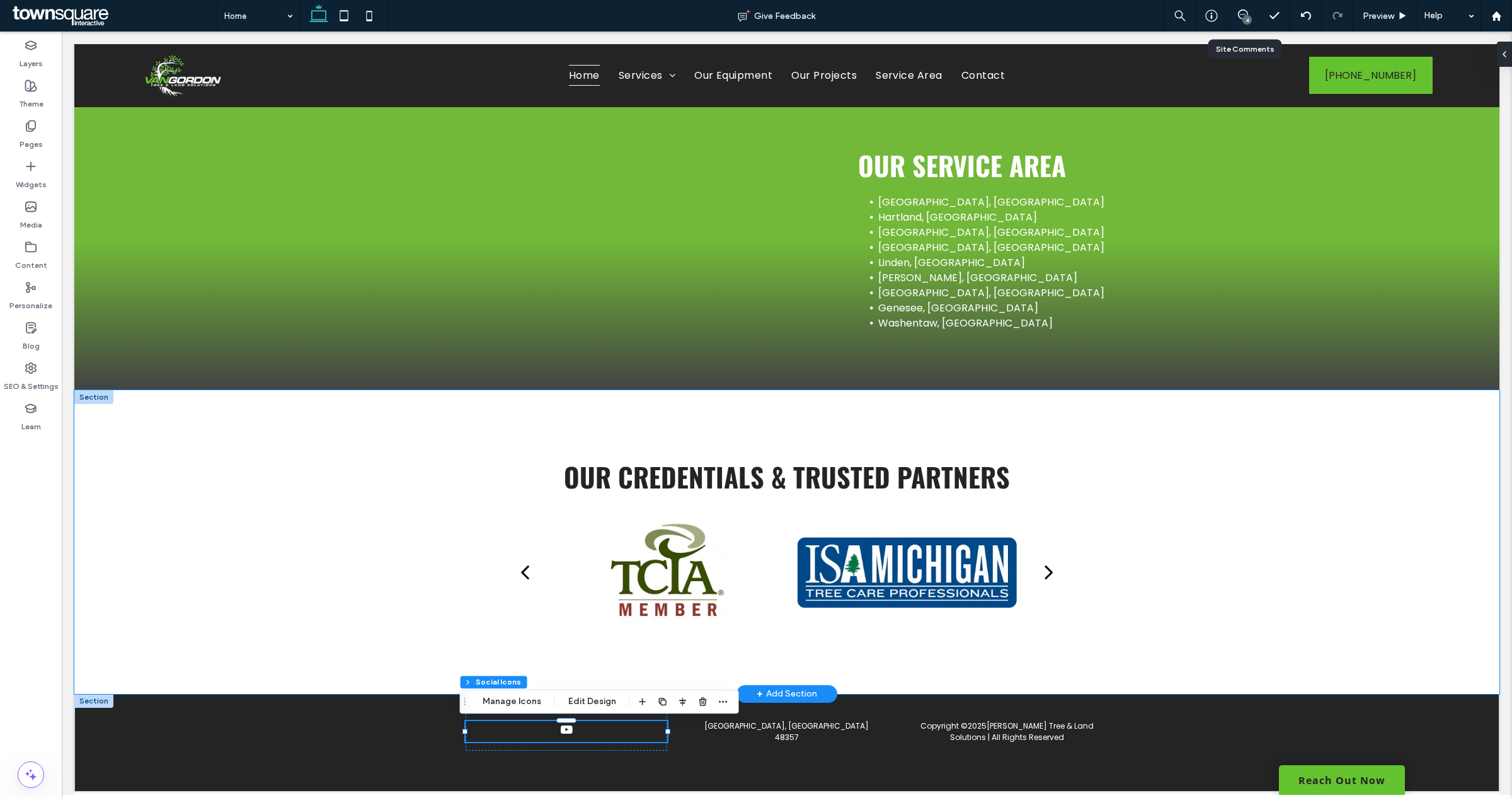
click at [304, 483] on div "Our credentials & trusted partners a a a a" at bounding box center [786, 541] width 1425 height 304
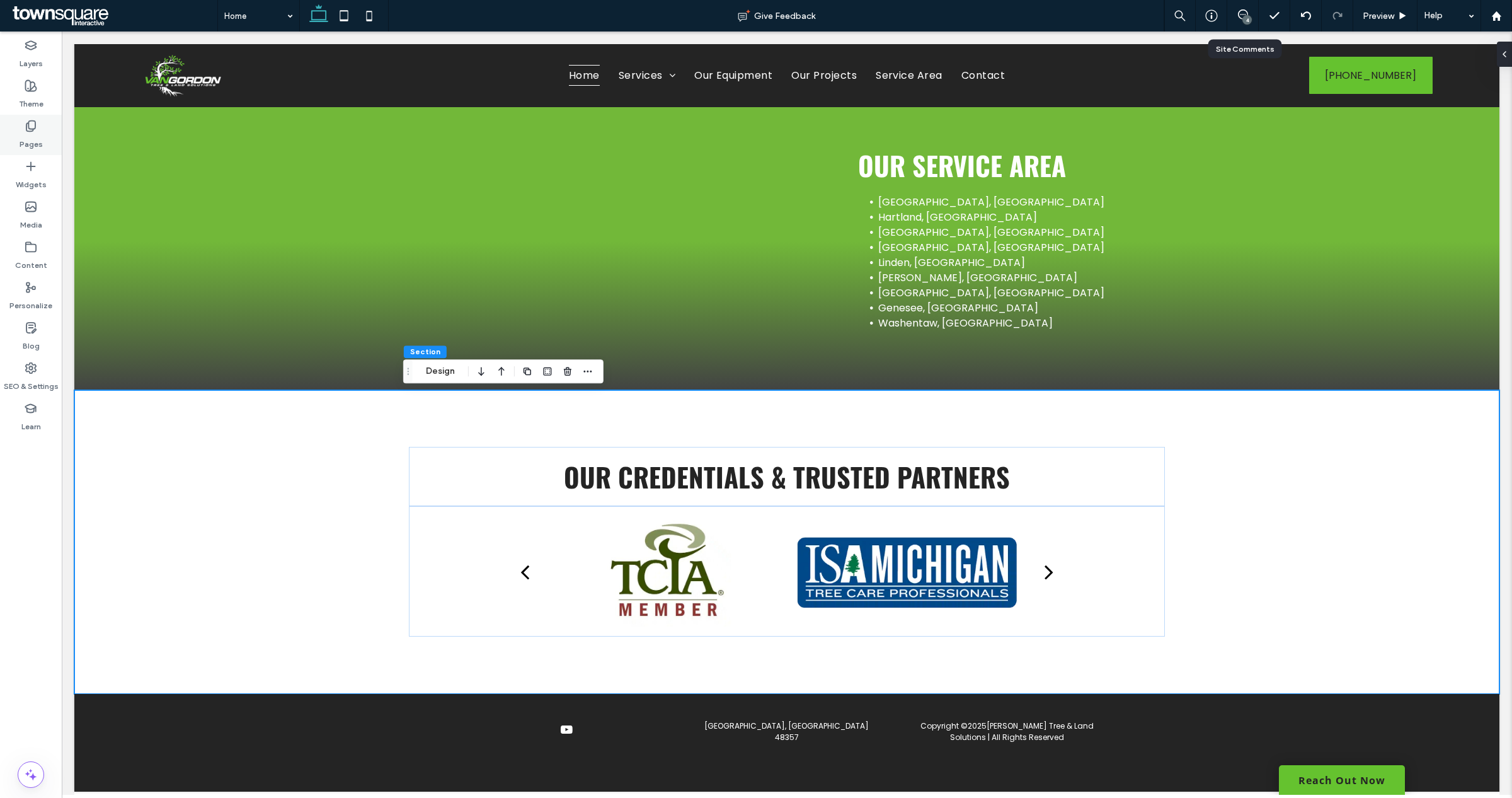
click at [26, 126] on use at bounding box center [30, 125] width 9 height 11
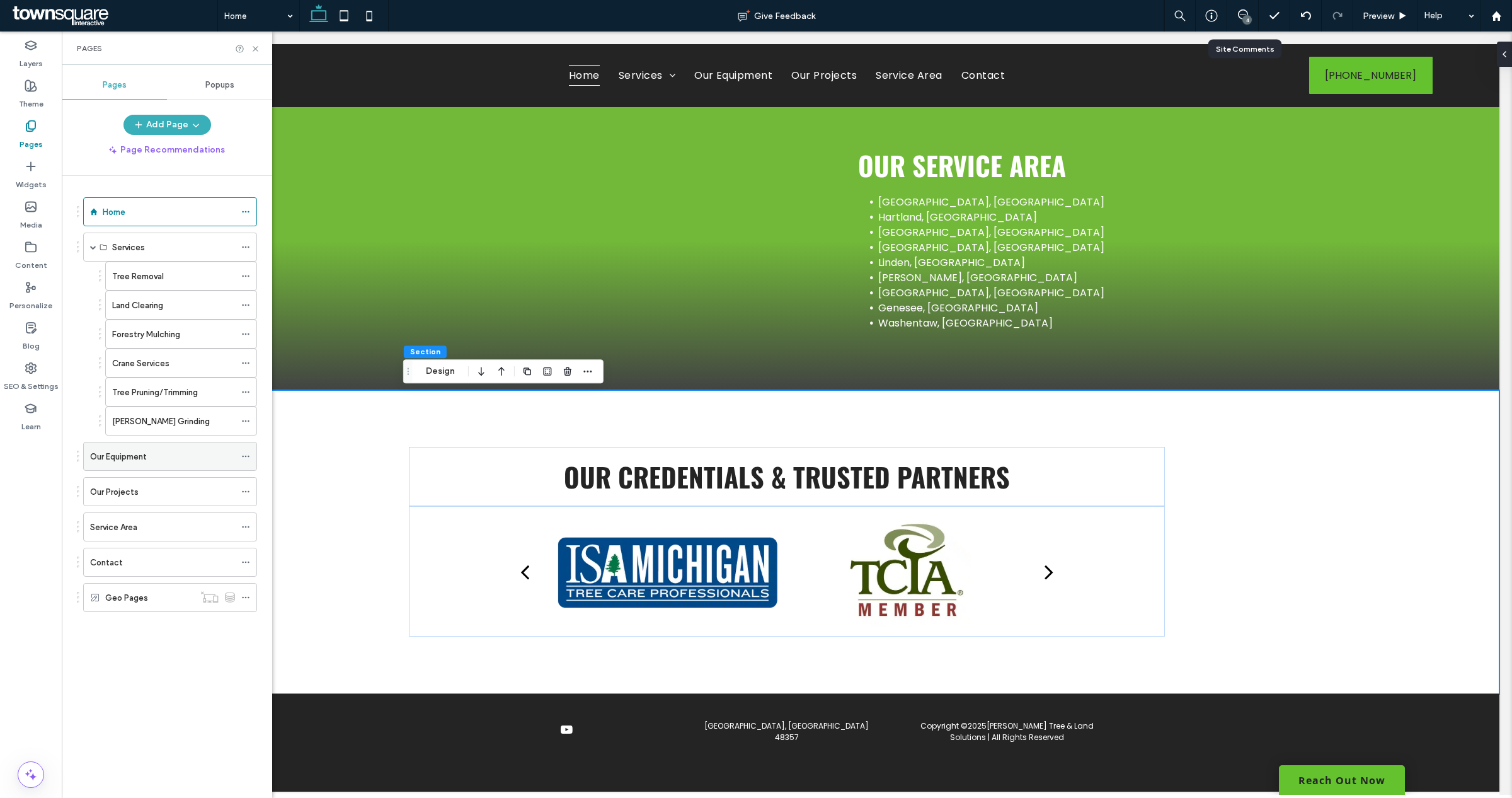
click at [152, 469] on div "Our Equipment" at bounding box center [162, 455] width 145 height 28
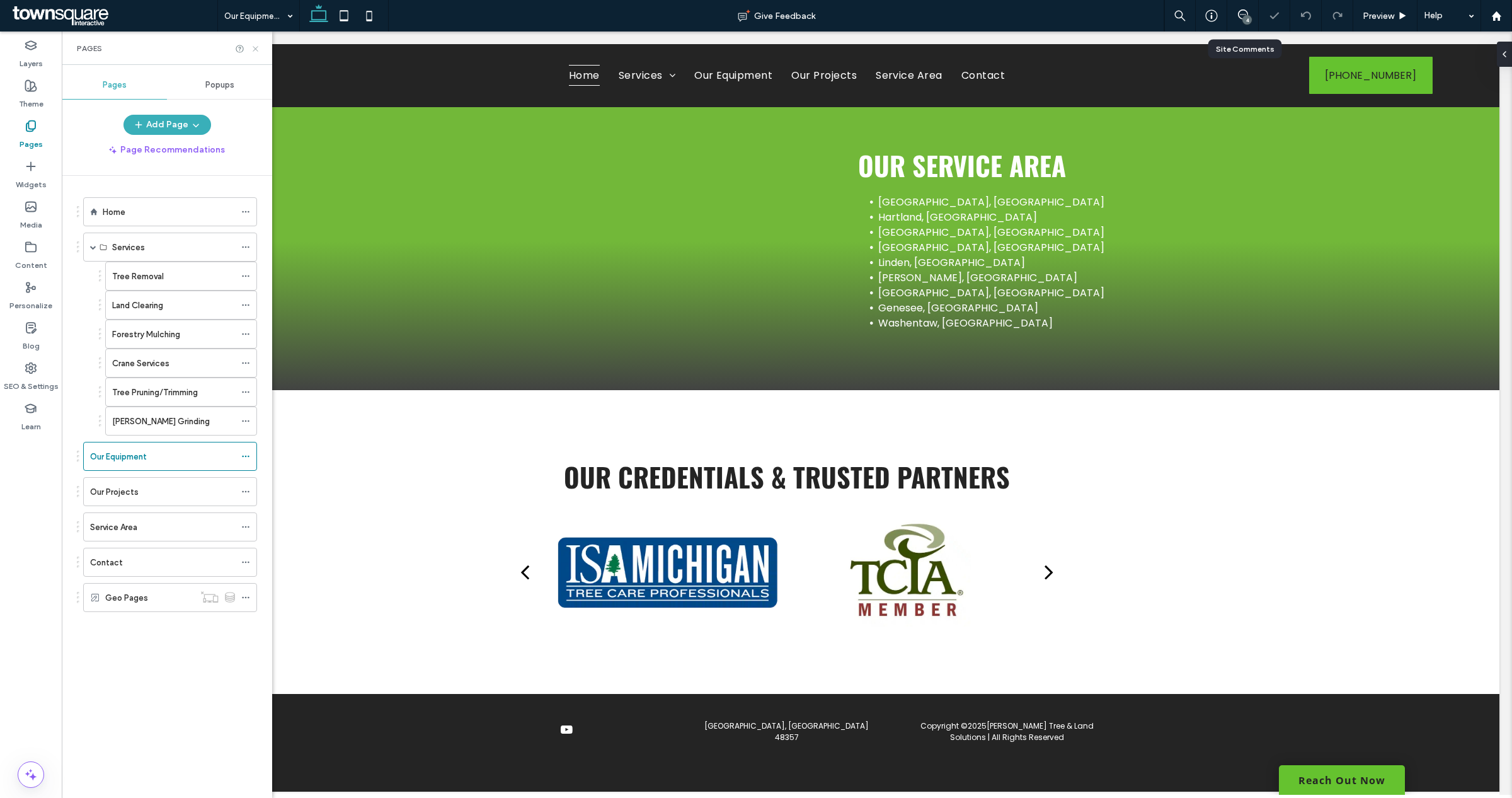
click at [257, 48] on icon at bounding box center [256, 49] width 10 height 10
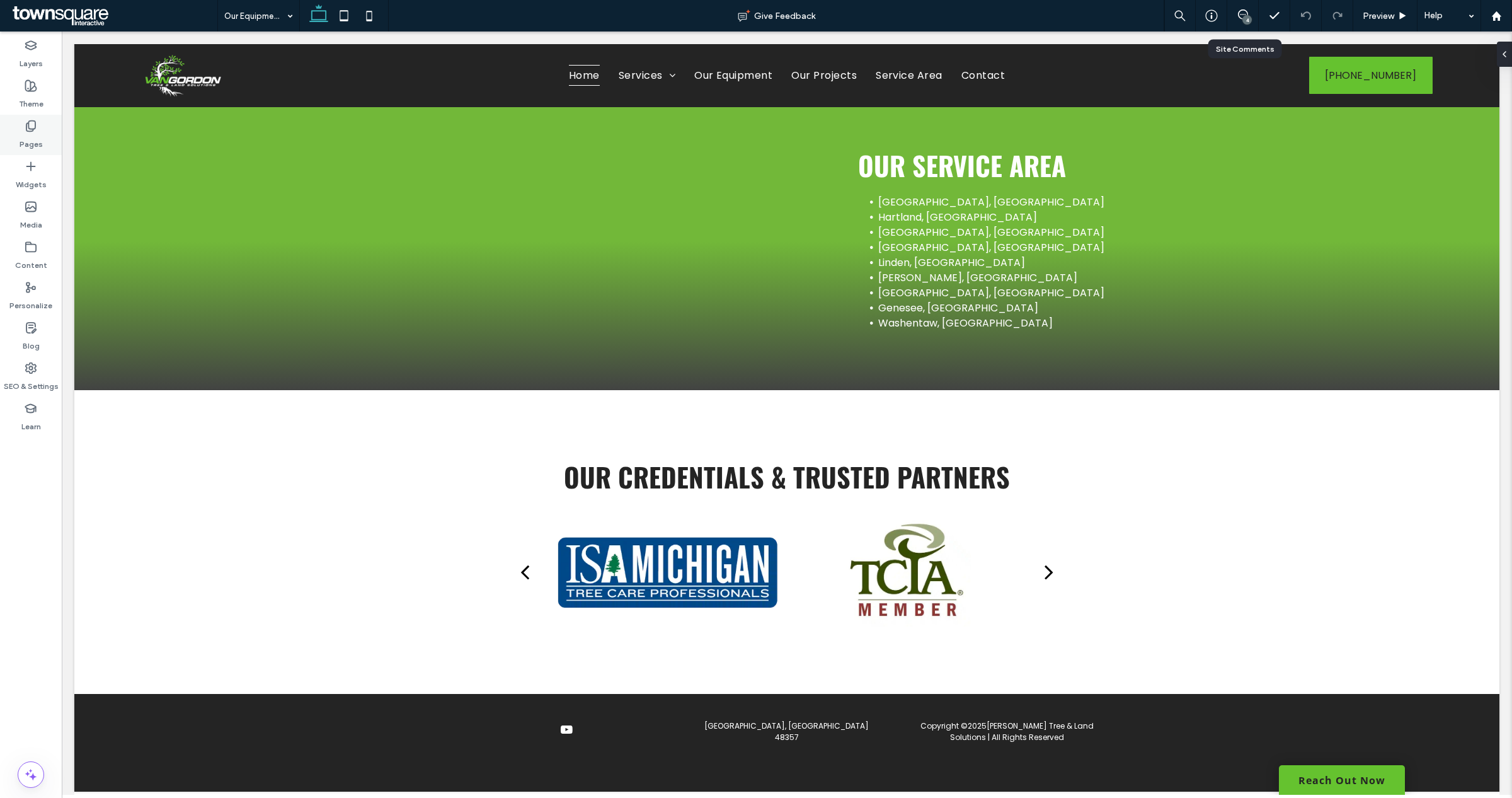
click at [35, 132] on label "Pages" at bounding box center [31, 141] width 23 height 17
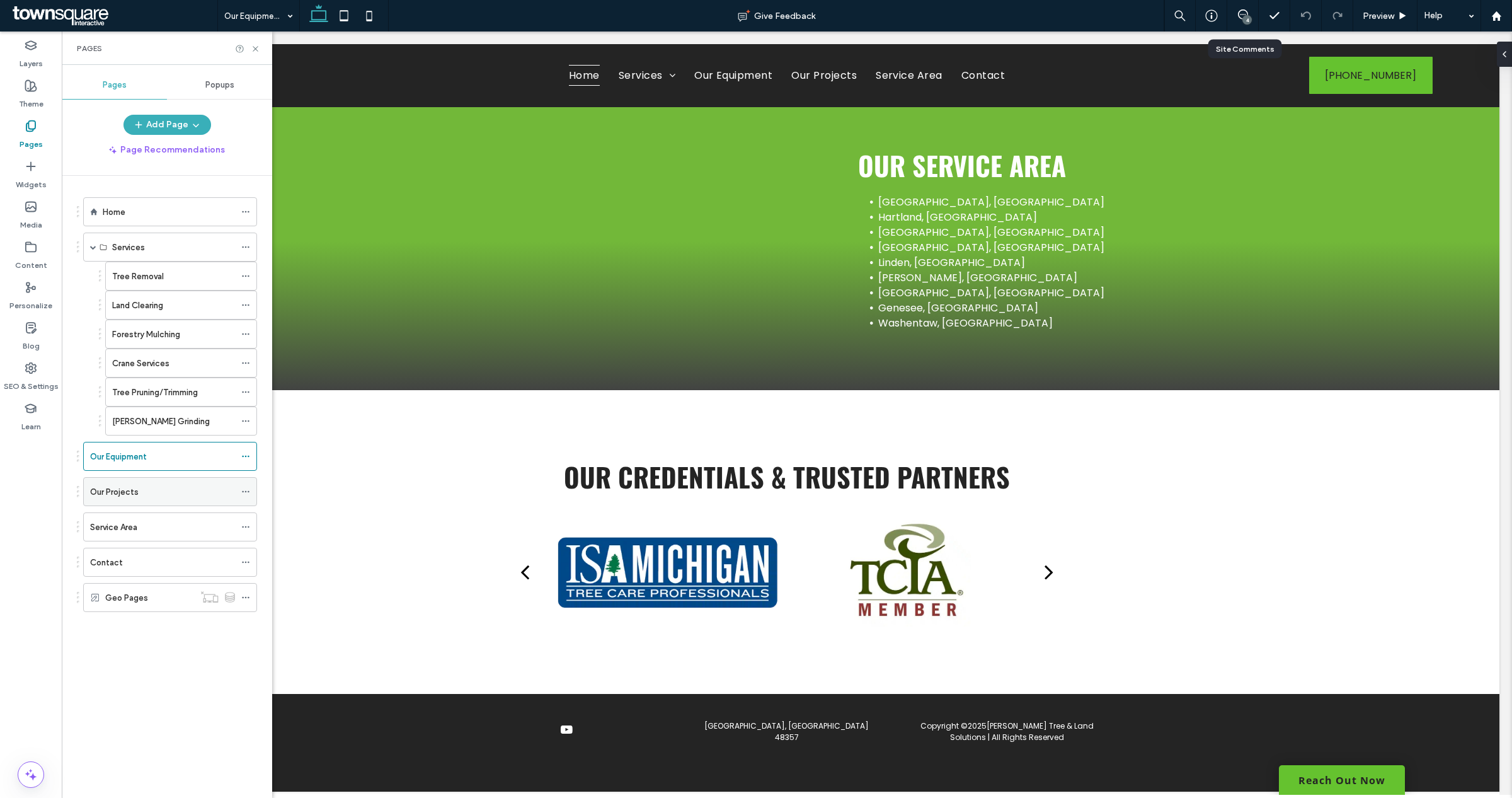
click at [171, 480] on div "Our Projects" at bounding box center [162, 491] width 145 height 28
click at [256, 49] on icon at bounding box center [256, 49] width 10 height 10
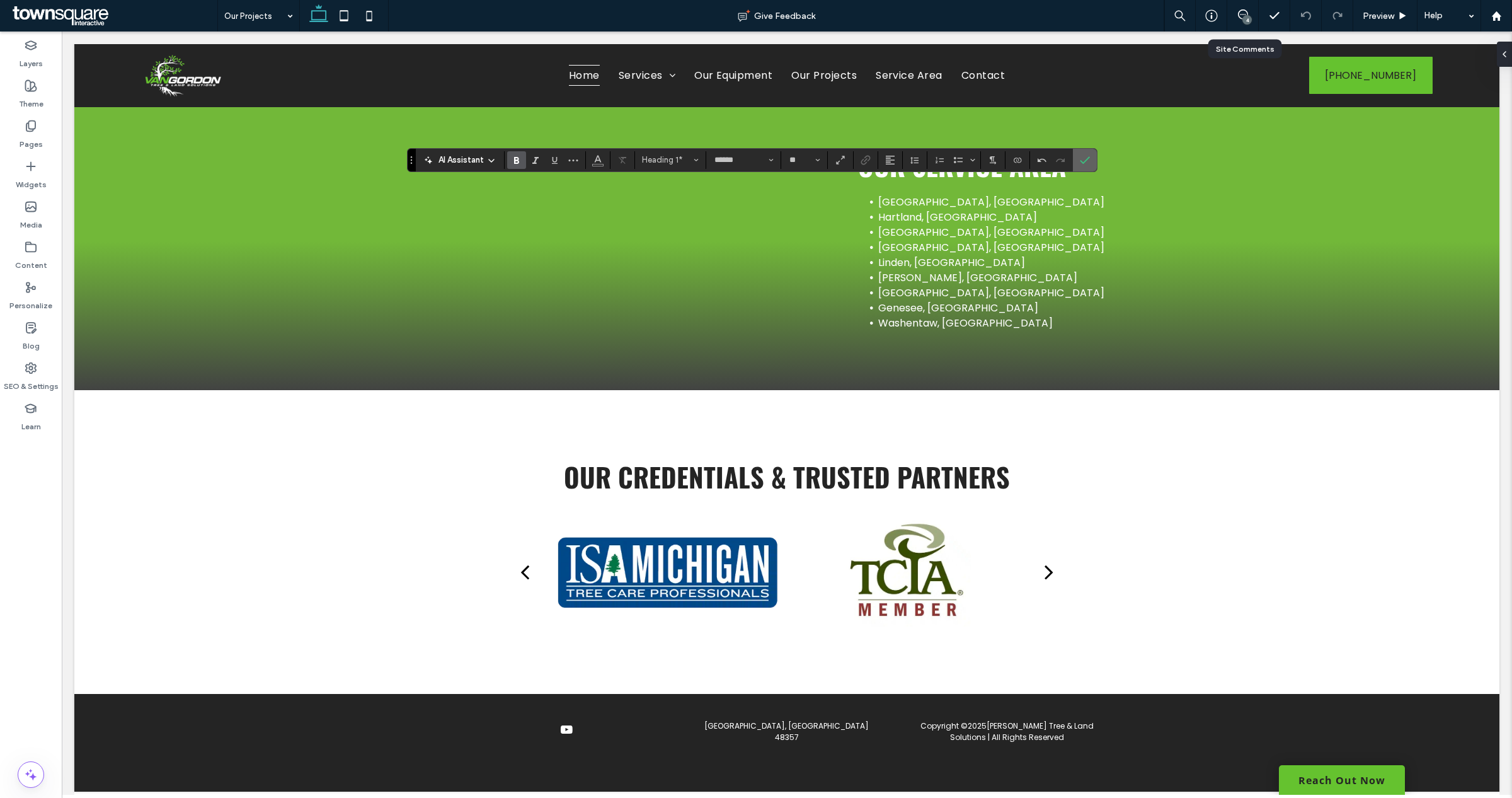
click at [1083, 168] on span "Confirm" at bounding box center [1083, 160] width 6 height 23
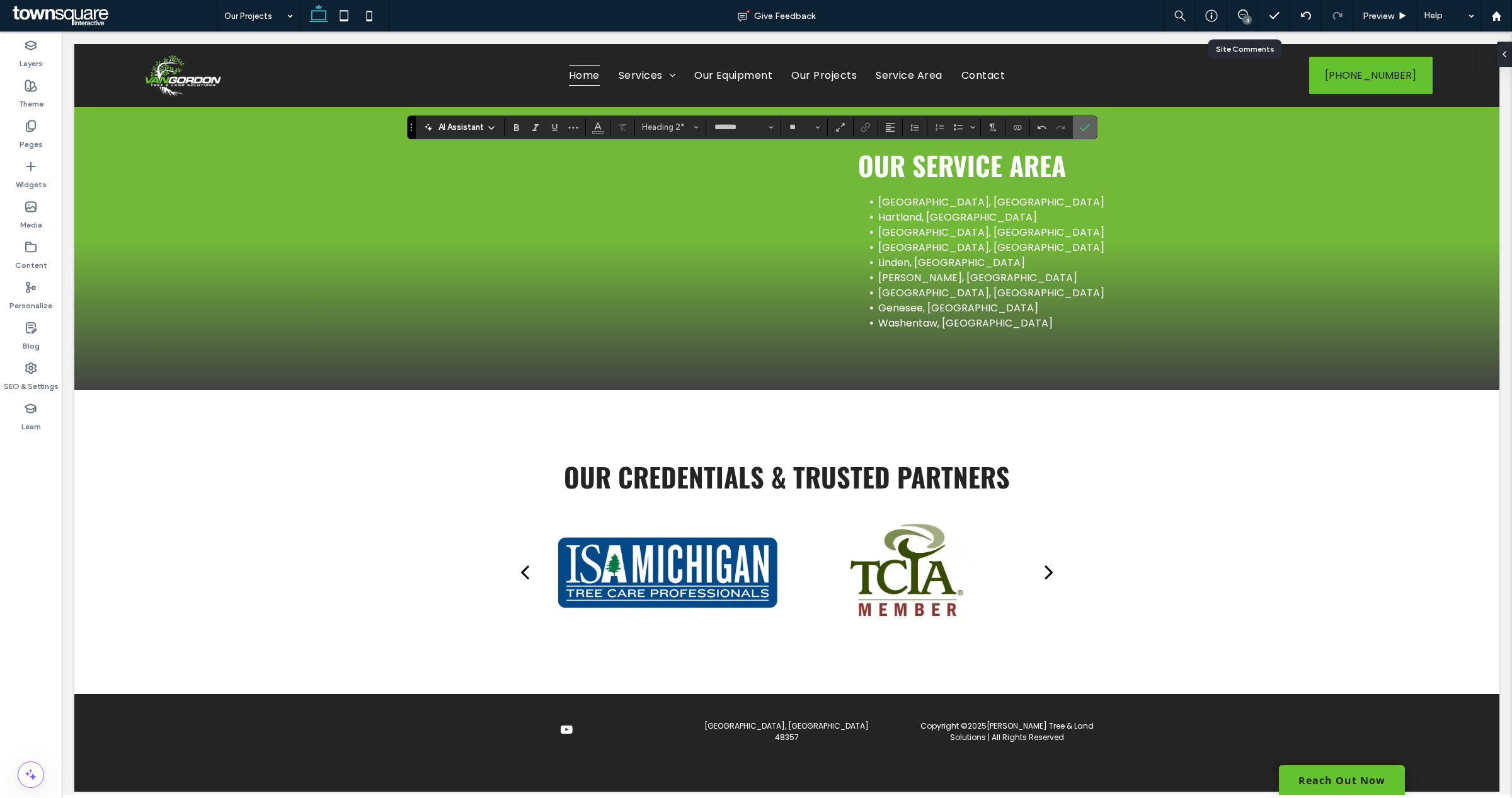
click at [1086, 133] on span "Confirm" at bounding box center [1083, 127] width 6 height 23
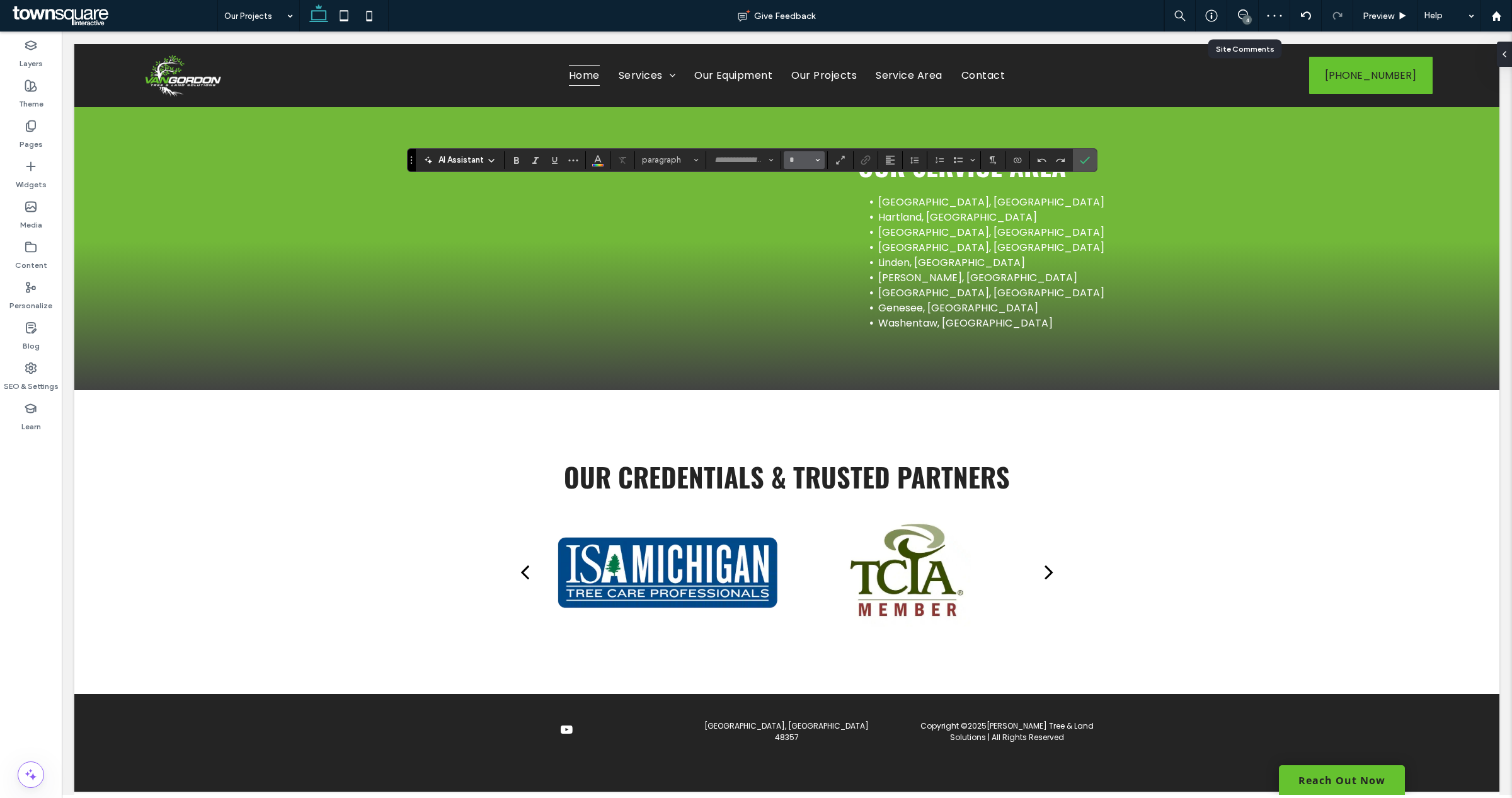
type input "******"
type input "**"
click at [1081, 165] on span "Confirm" at bounding box center [1083, 160] width 6 height 23
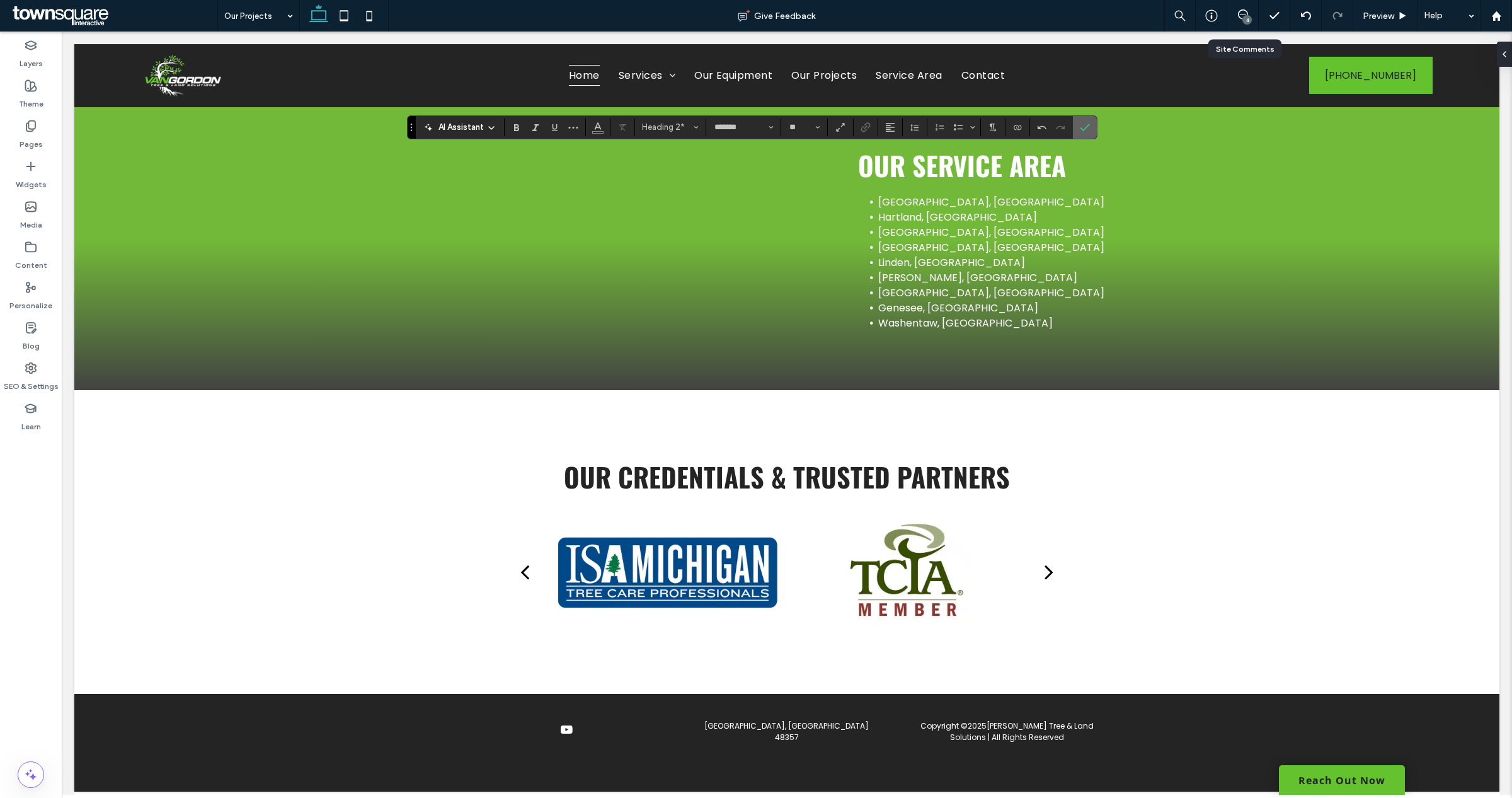
click at [1084, 131] on icon "Confirm" at bounding box center [1085, 127] width 10 height 10
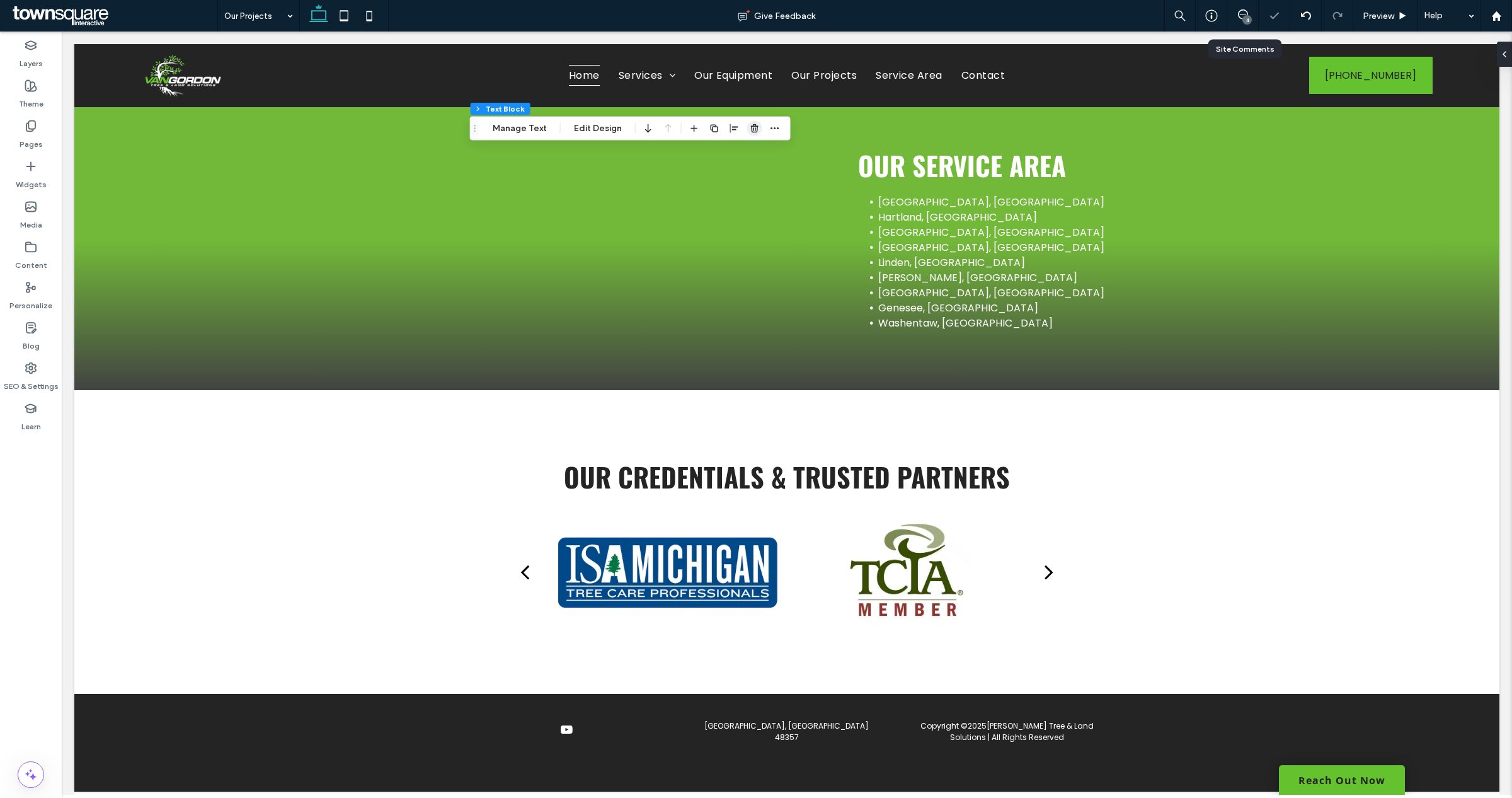
click at [751, 128] on use "button" at bounding box center [755, 128] width 8 height 8
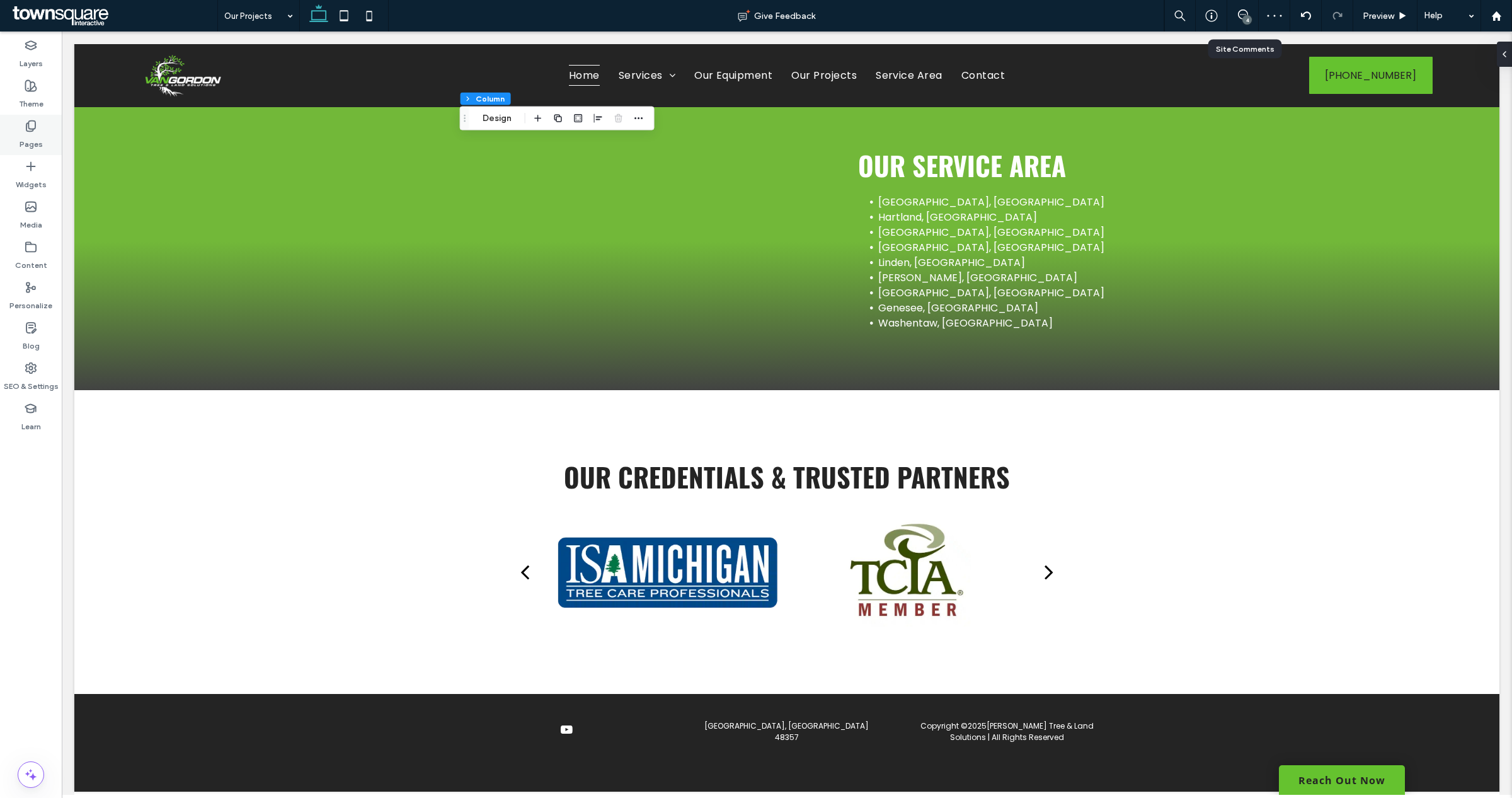
click at [38, 119] on div "Pages" at bounding box center [31, 135] width 62 height 41
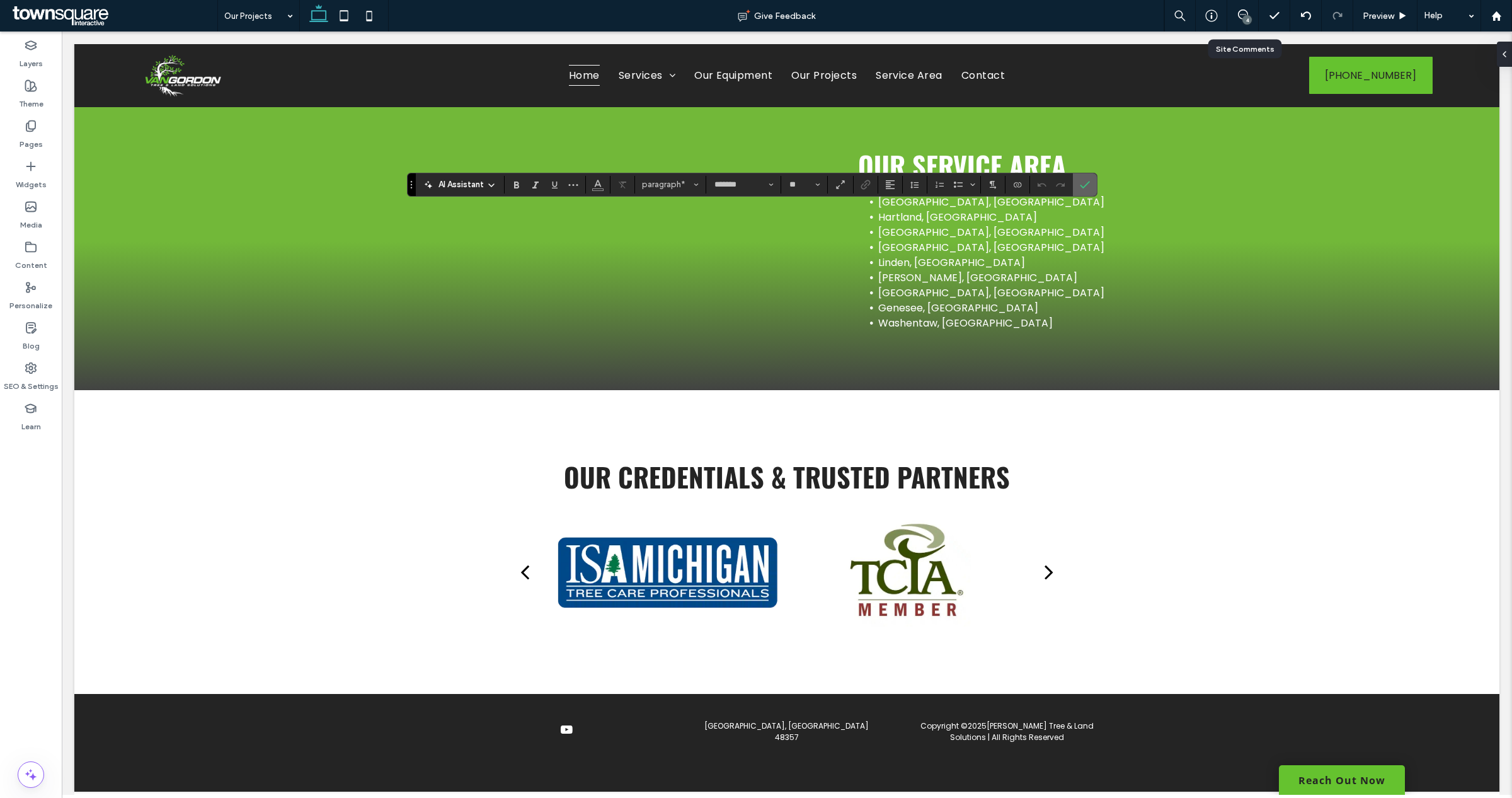
click at [1089, 187] on icon "Confirm" at bounding box center [1085, 184] width 10 height 10
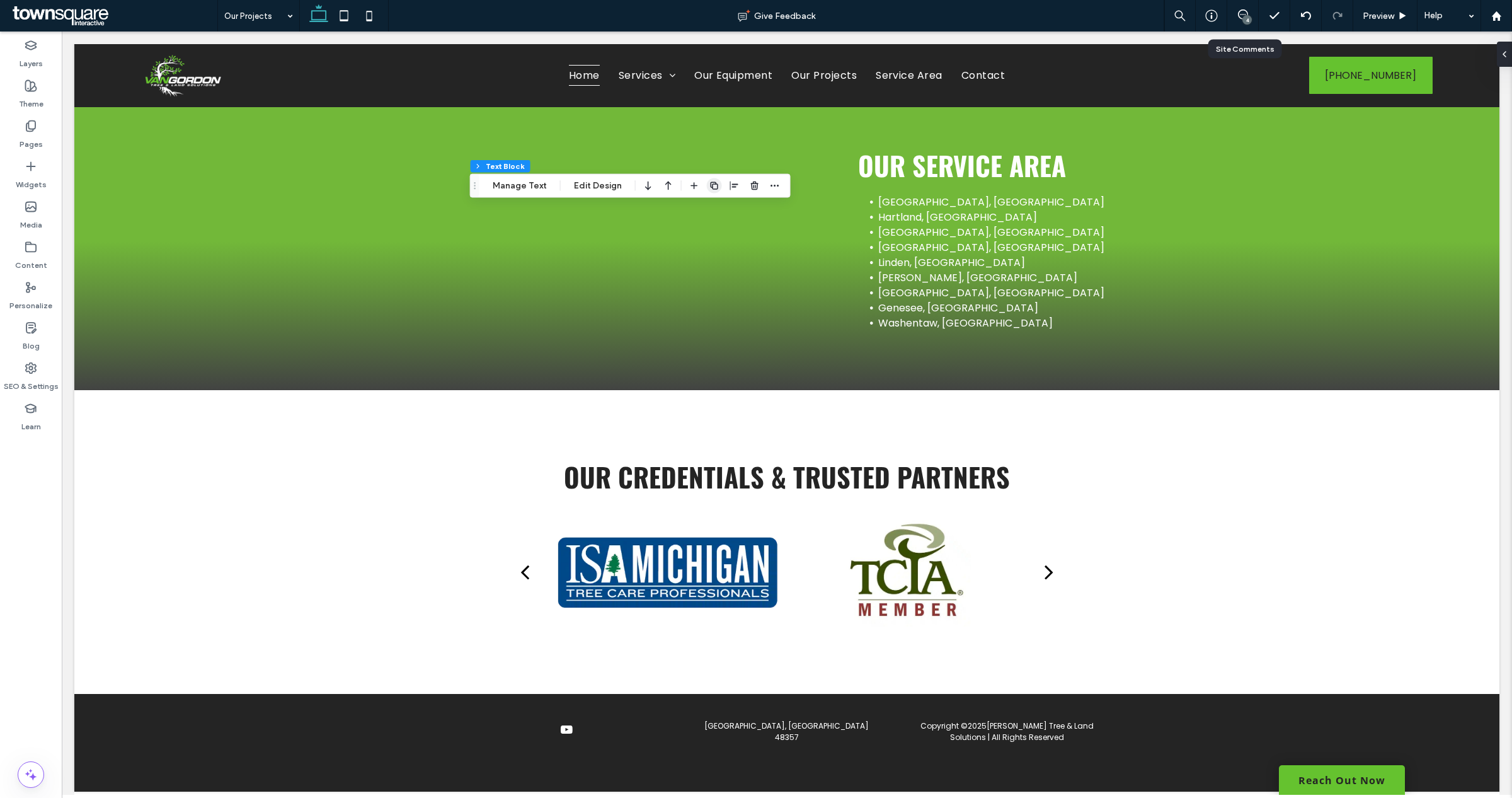
click at [709, 190] on icon "button" at bounding box center [714, 185] width 10 height 10
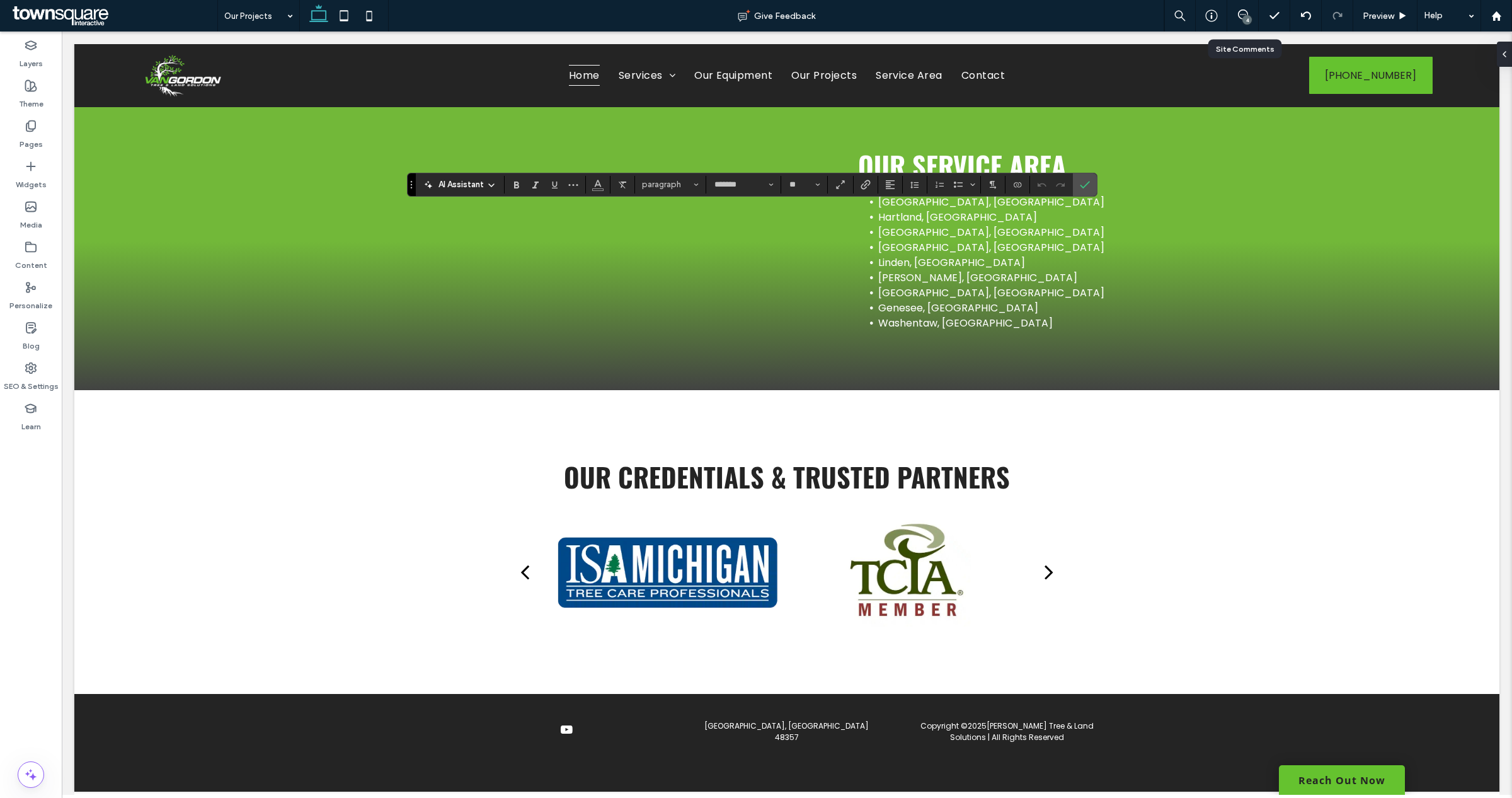
type input "**"
click at [1083, 178] on span "Confirm" at bounding box center [1083, 185] width 6 height 23
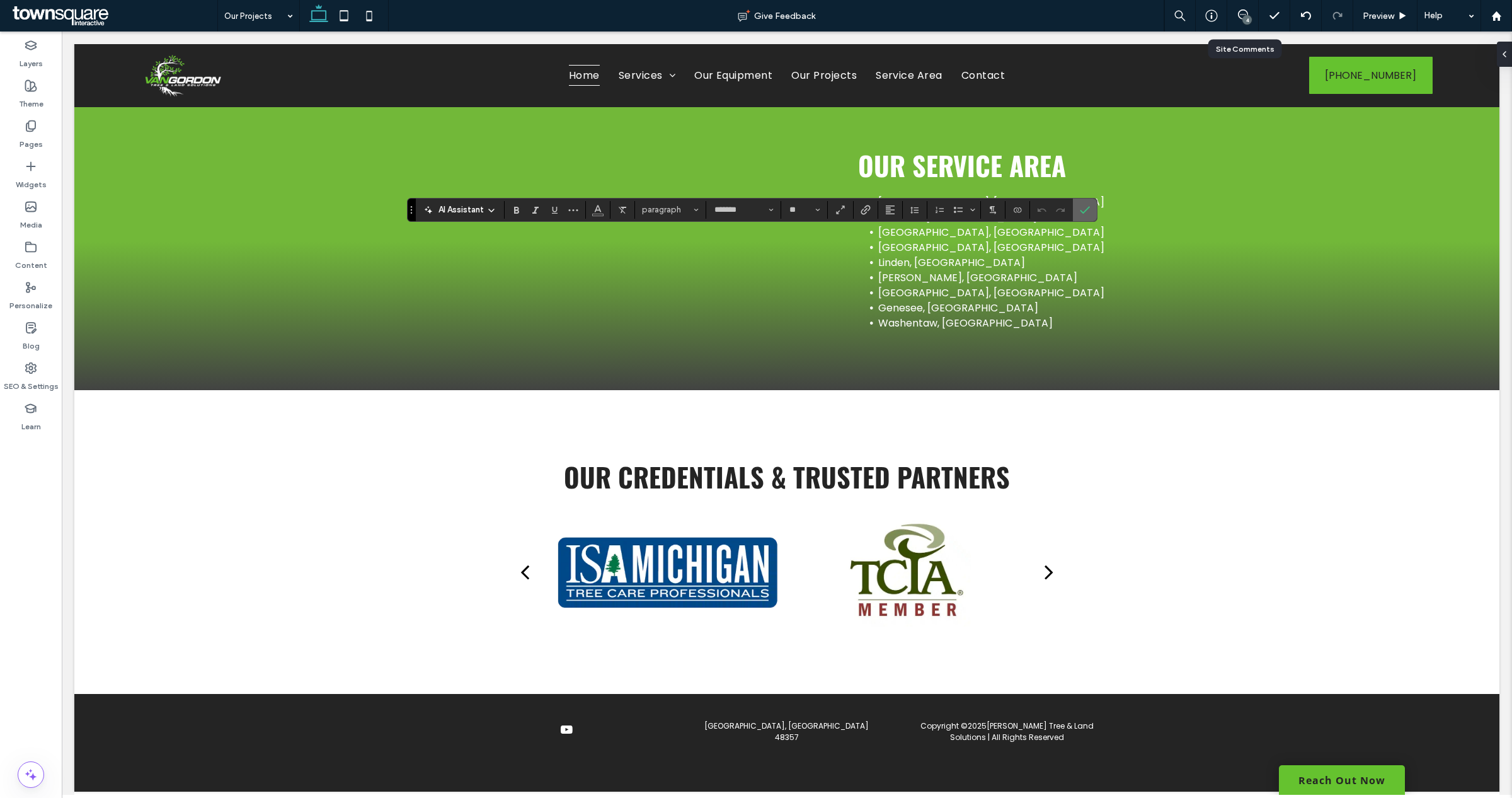
click at [1081, 215] on label "Confirm" at bounding box center [1085, 210] width 19 height 23
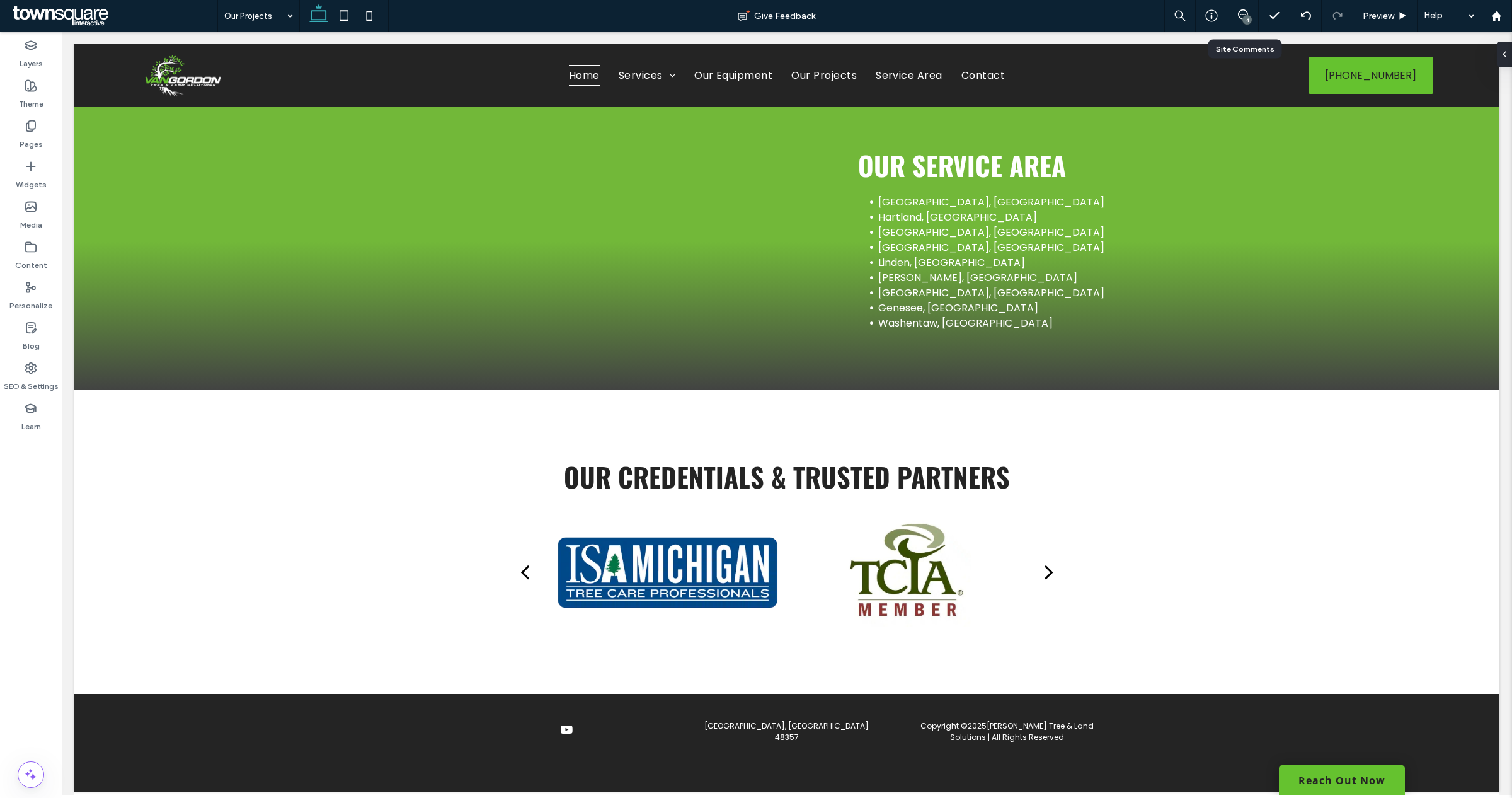
type input "*******"
type input "**"
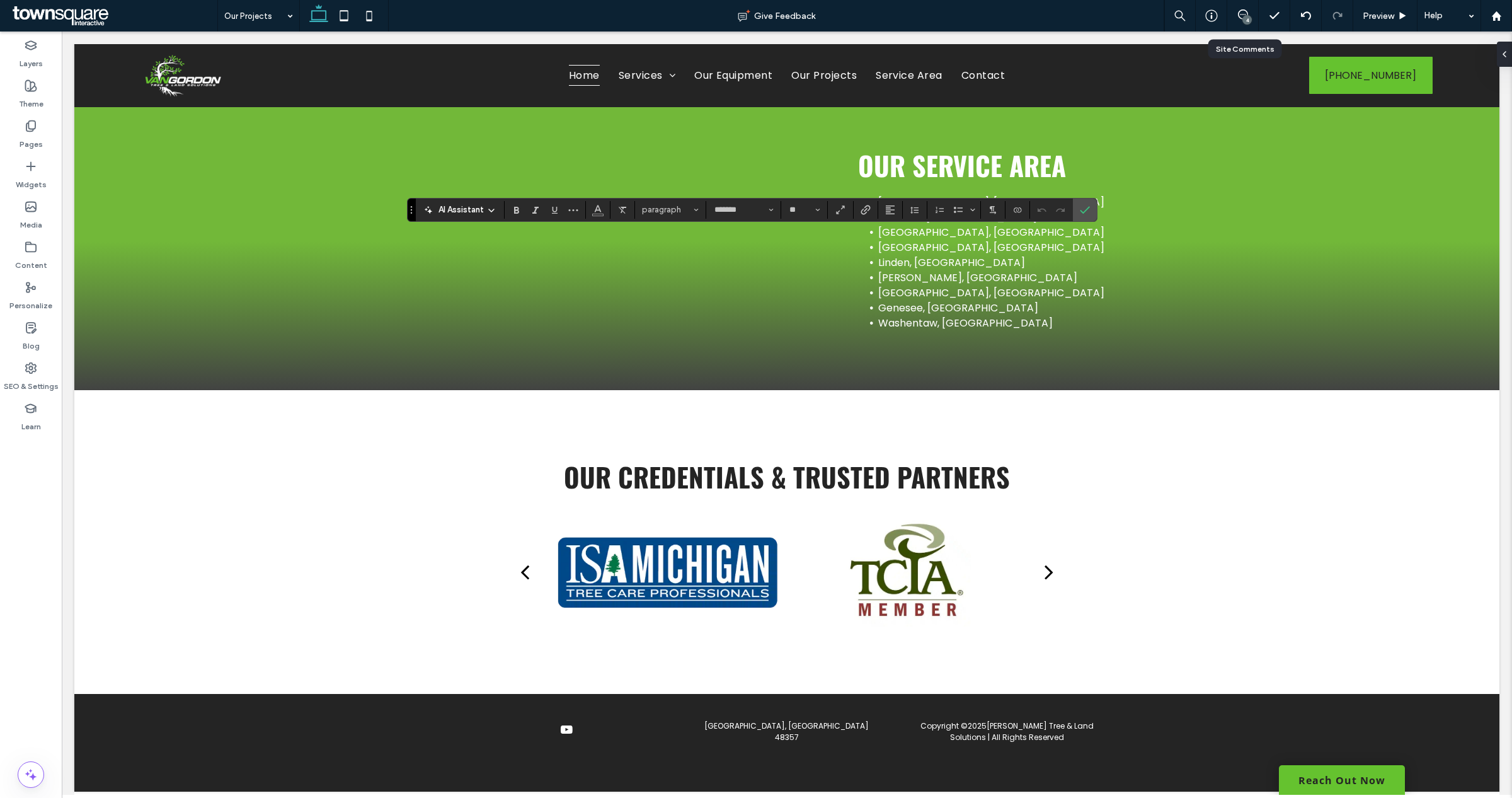
type input "**"
click at [1089, 212] on icon "Confirm" at bounding box center [1085, 209] width 10 height 10
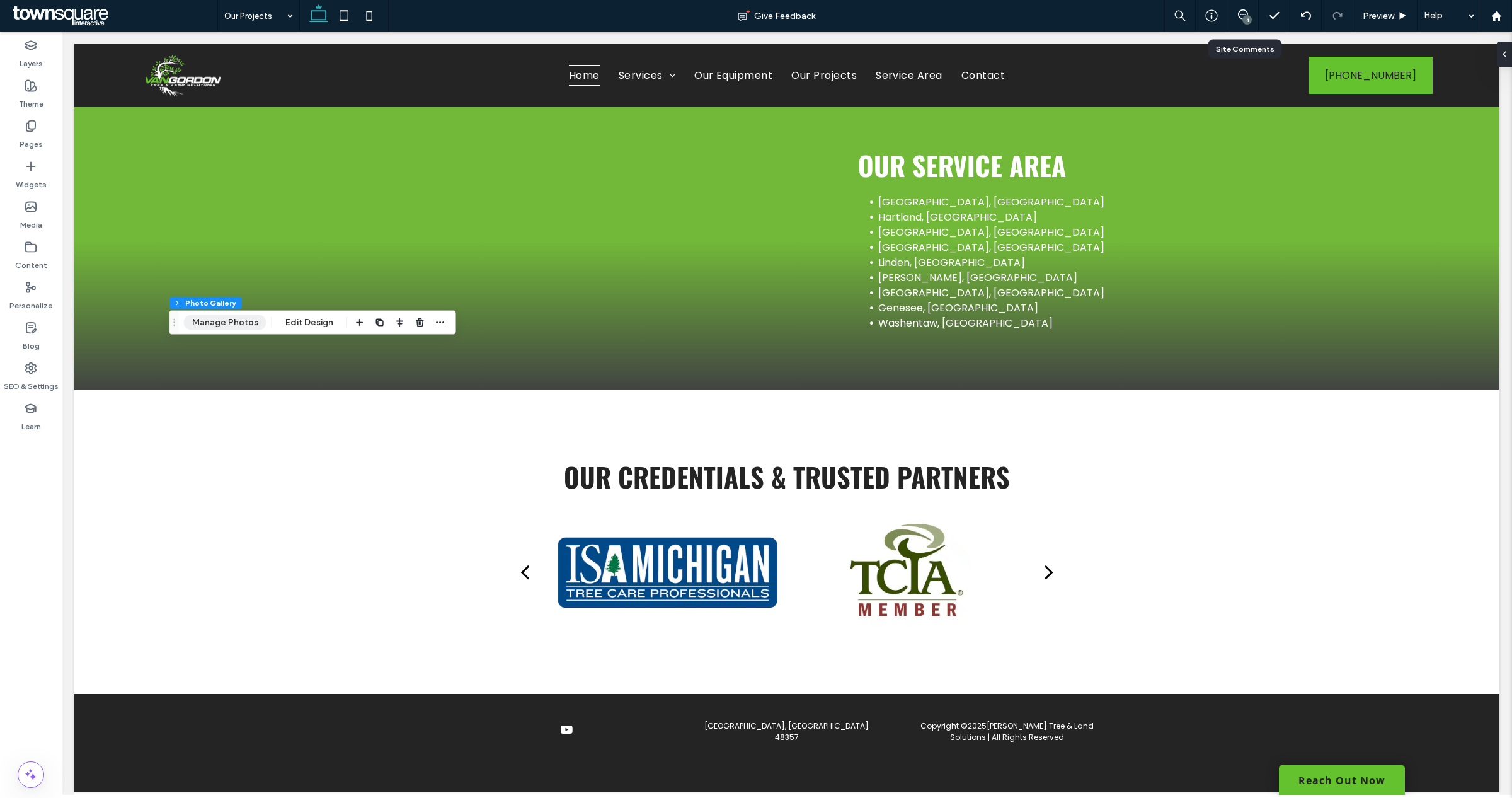
click at [244, 319] on button "Manage Photos" at bounding box center [226, 322] width 83 height 15
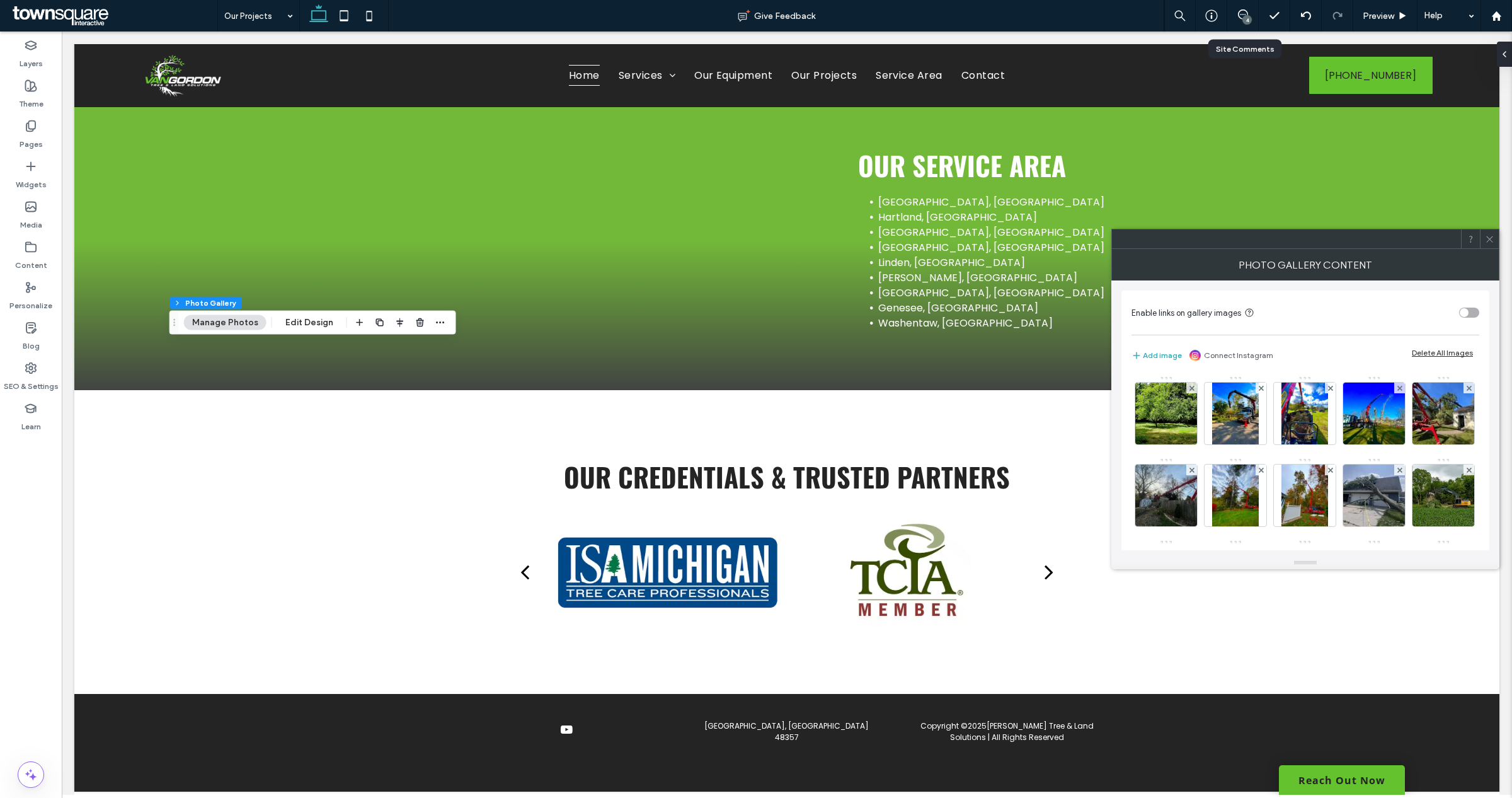
click at [1493, 242] on icon at bounding box center [1490, 239] width 10 height 10
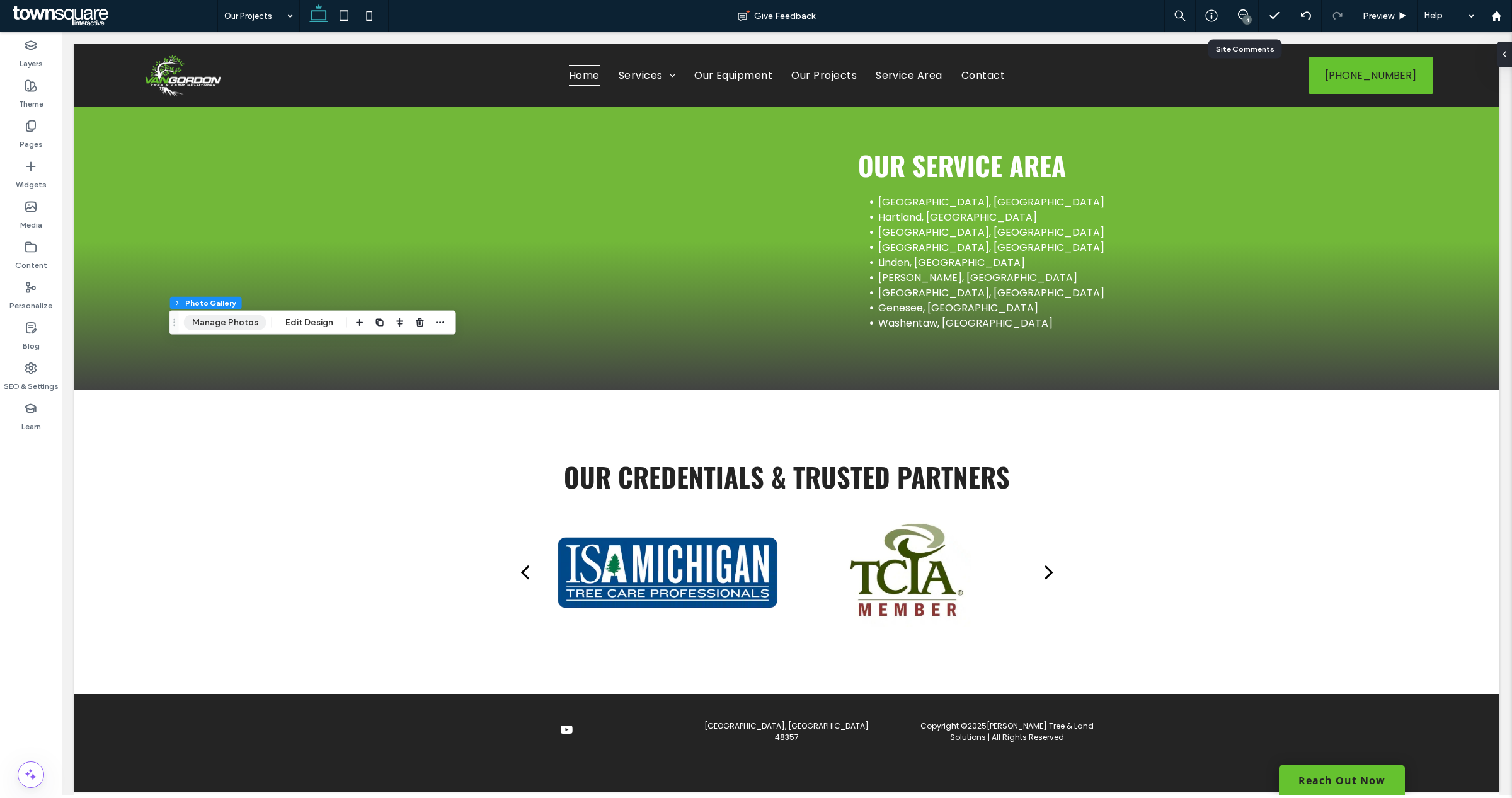
click at [236, 323] on button "Manage Photos" at bounding box center [226, 322] width 83 height 15
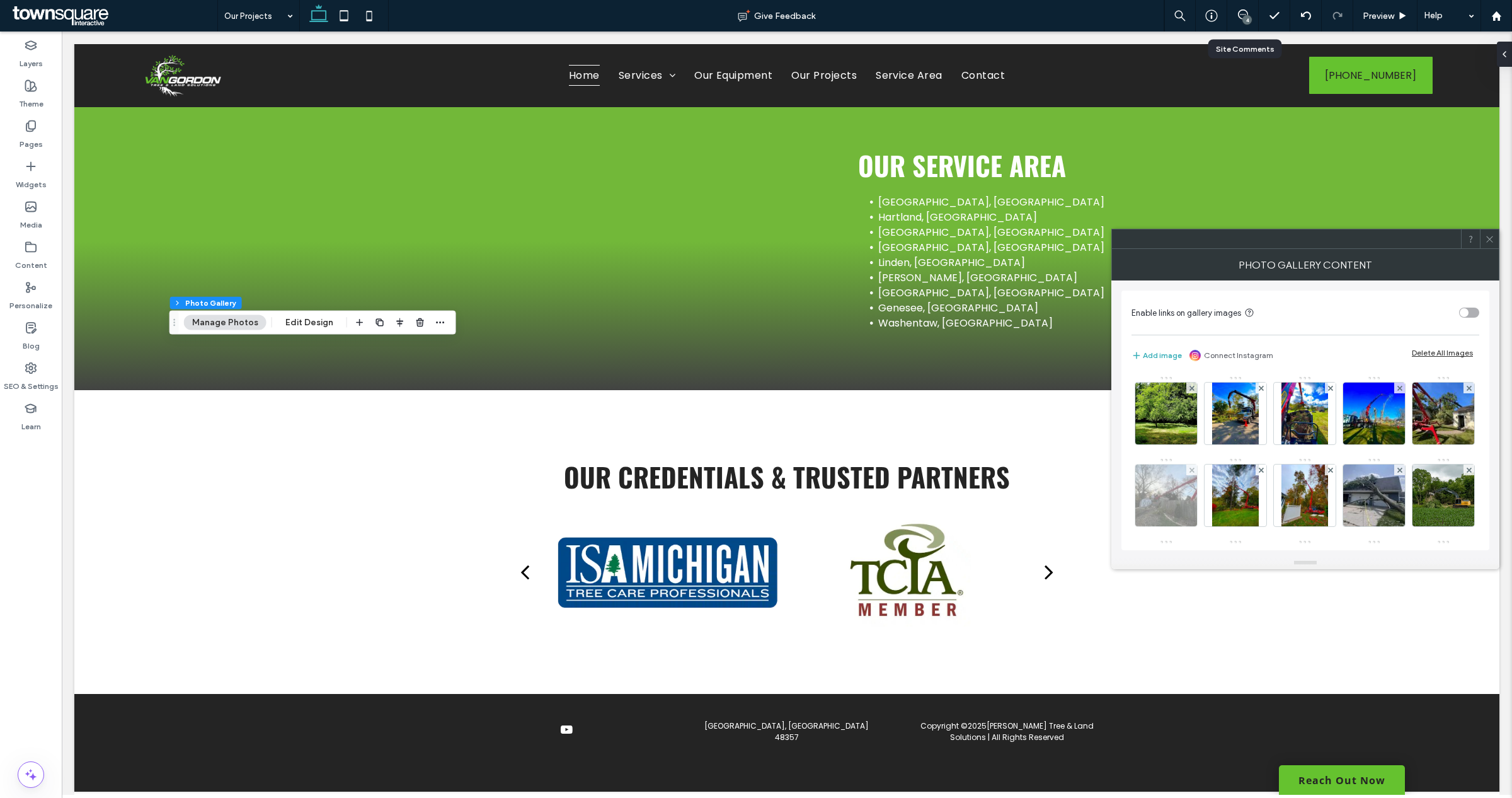
scroll to position [168, 0]
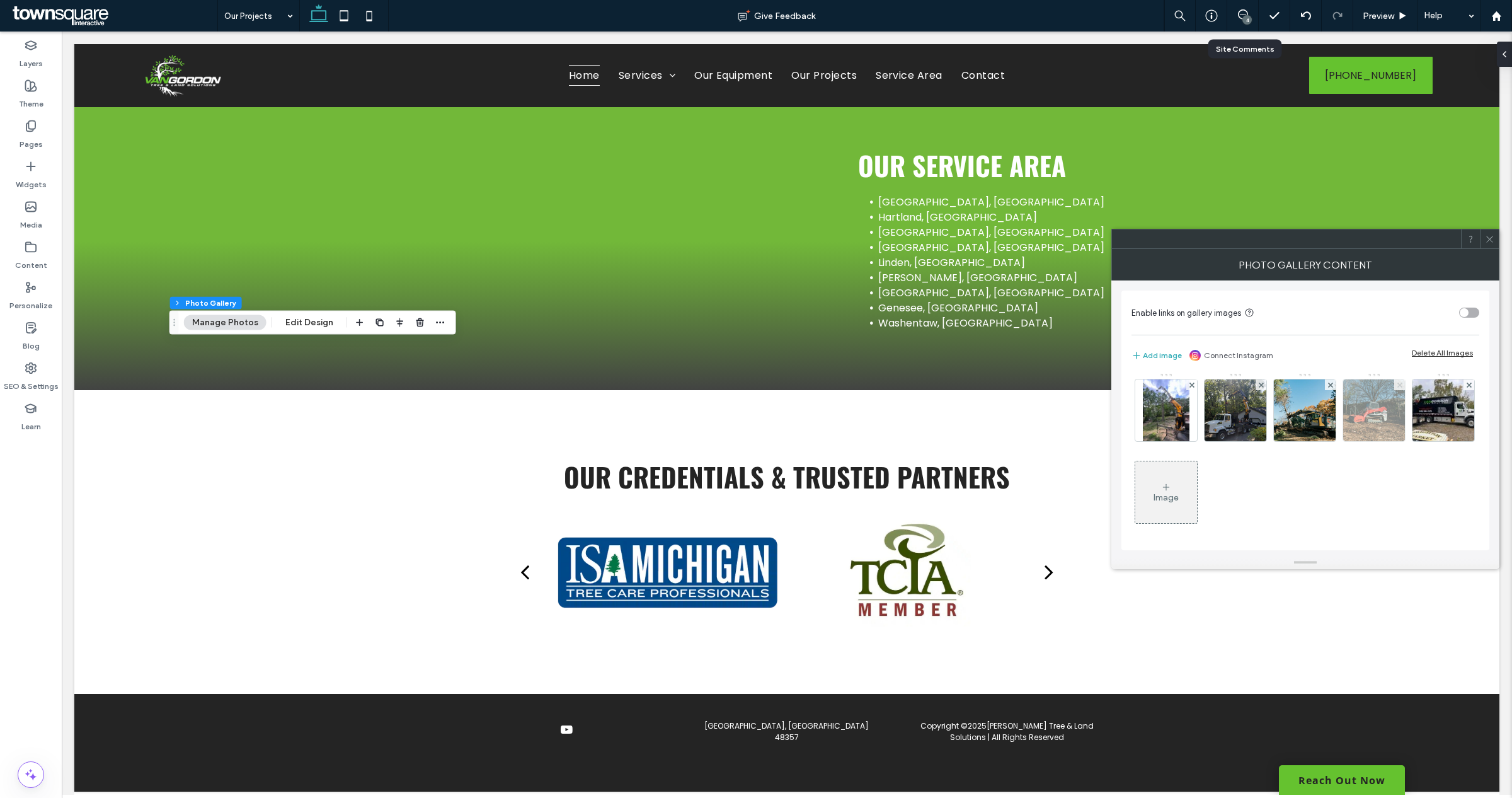
click at [1397, 388] on icon at bounding box center [1399, 384] width 5 height 5
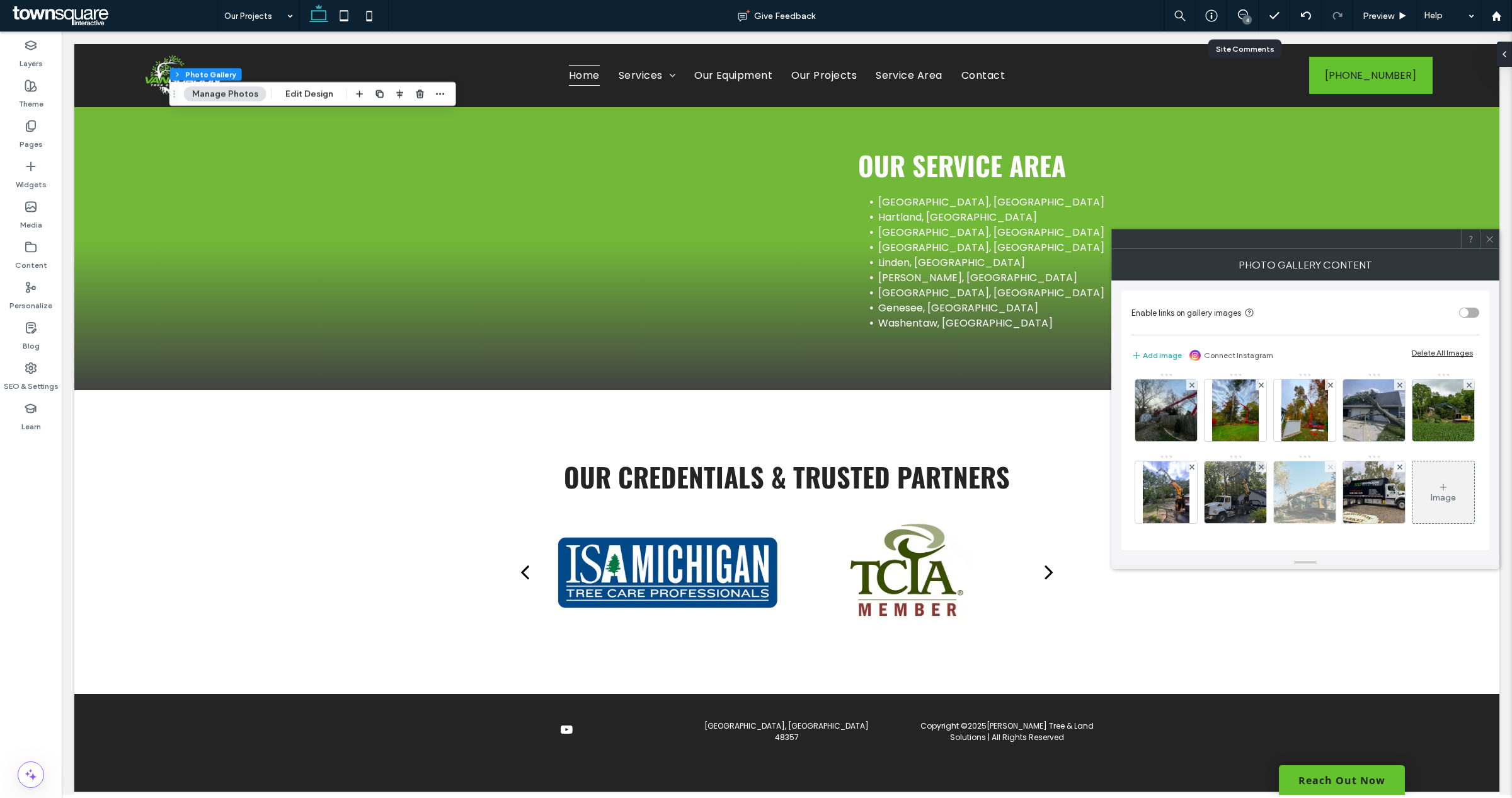
click at [1328, 466] on icon at bounding box center [1330, 466] width 5 height 5
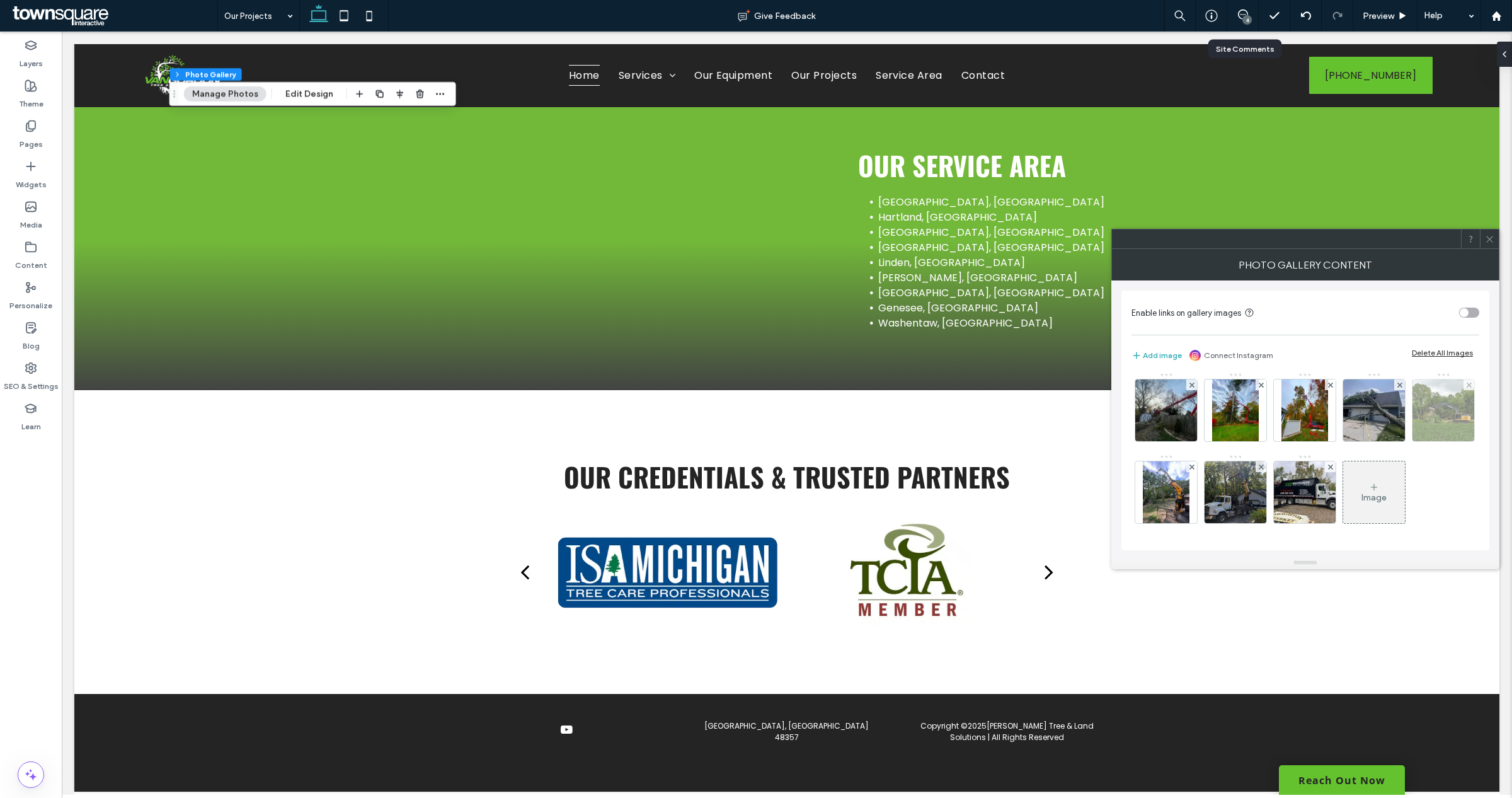
scroll to position [90, 0]
click at [1466, 387] on use at bounding box center [1468, 384] width 5 height 5
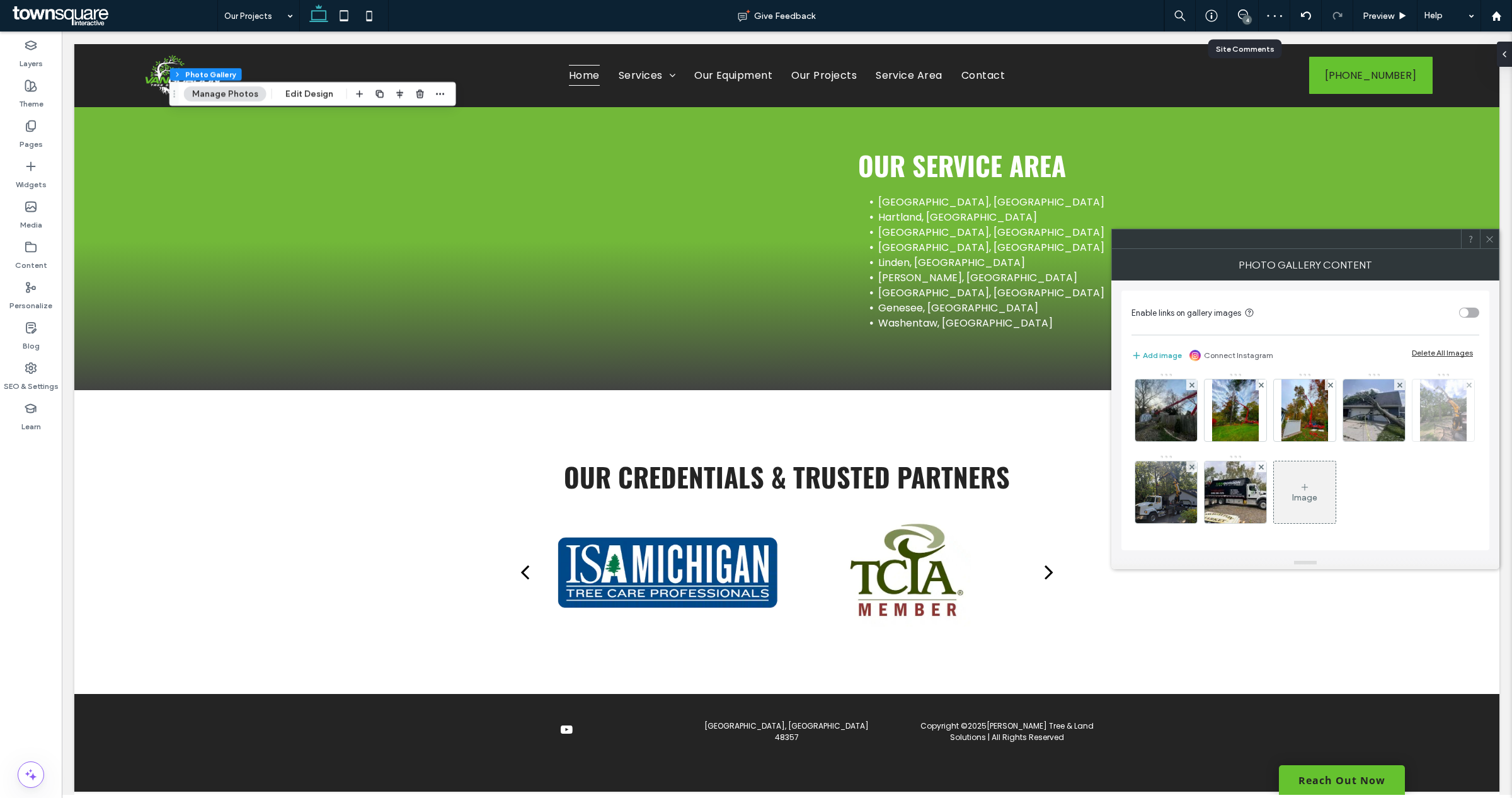
scroll to position [157, 0]
click at [1464, 390] on div at bounding box center [1469, 384] width 11 height 11
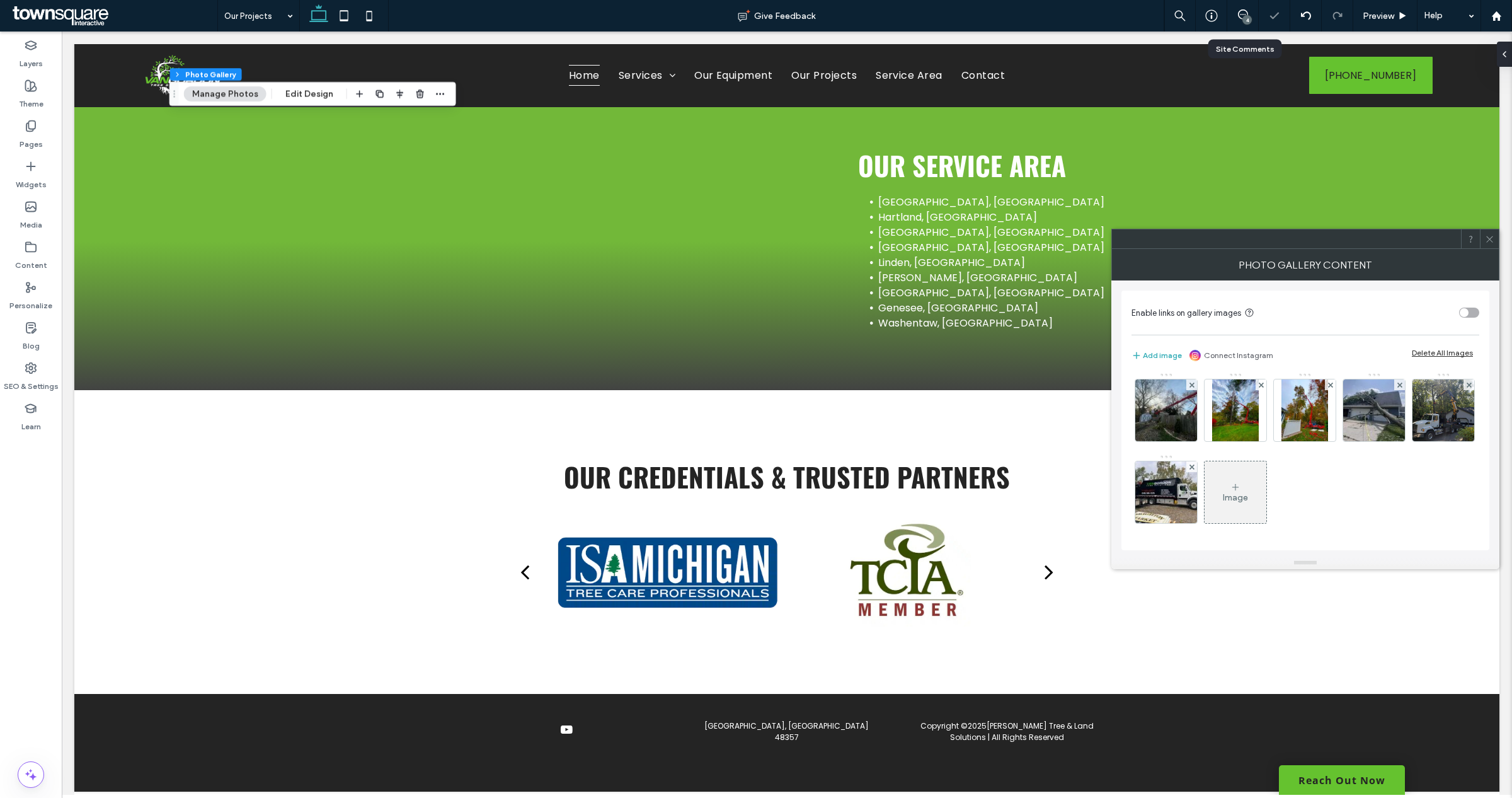
scroll to position [86, 0]
click at [1467, 388] on icon at bounding box center [1469, 384] width 5 height 5
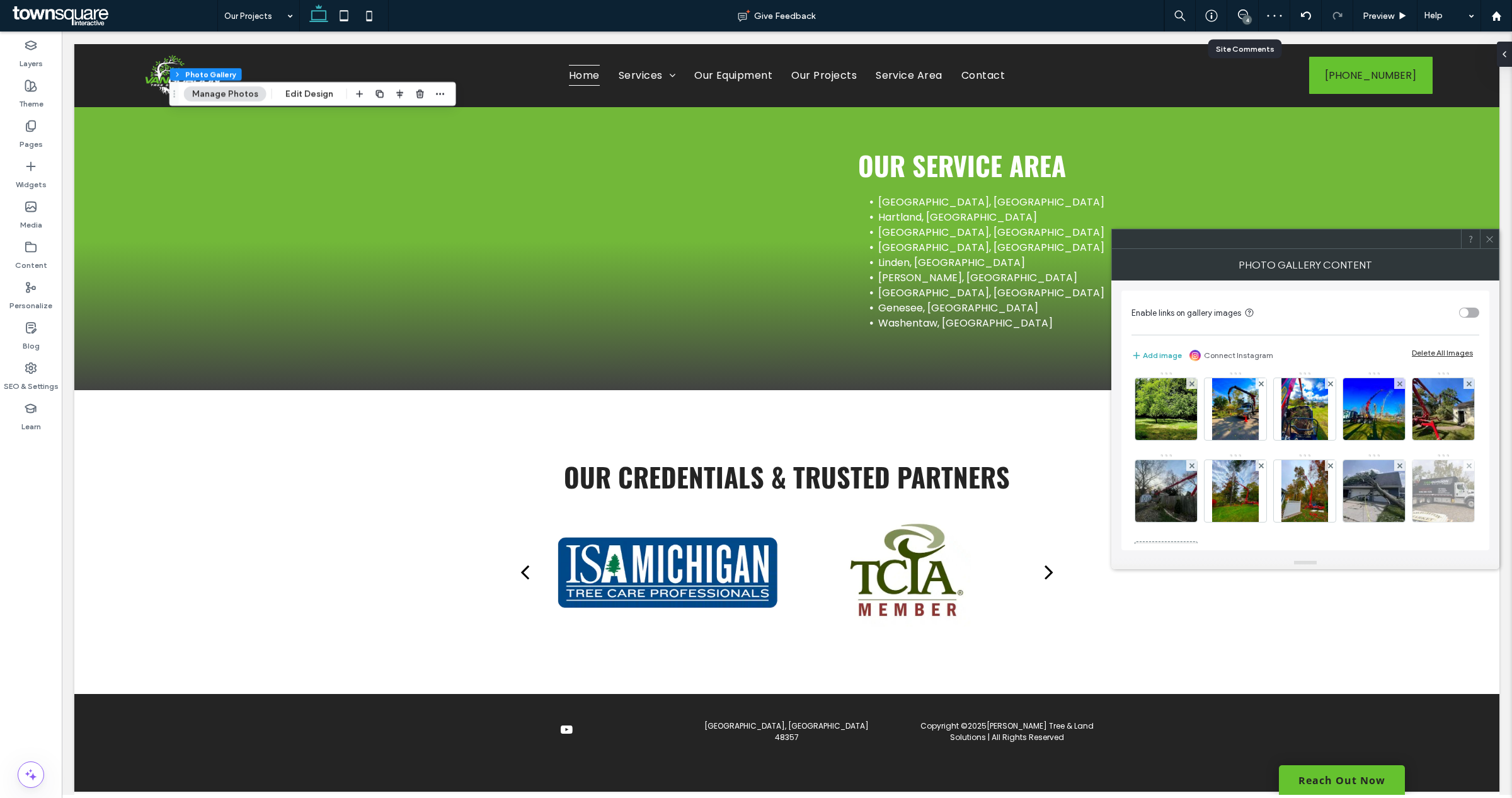
scroll to position [0, 0]
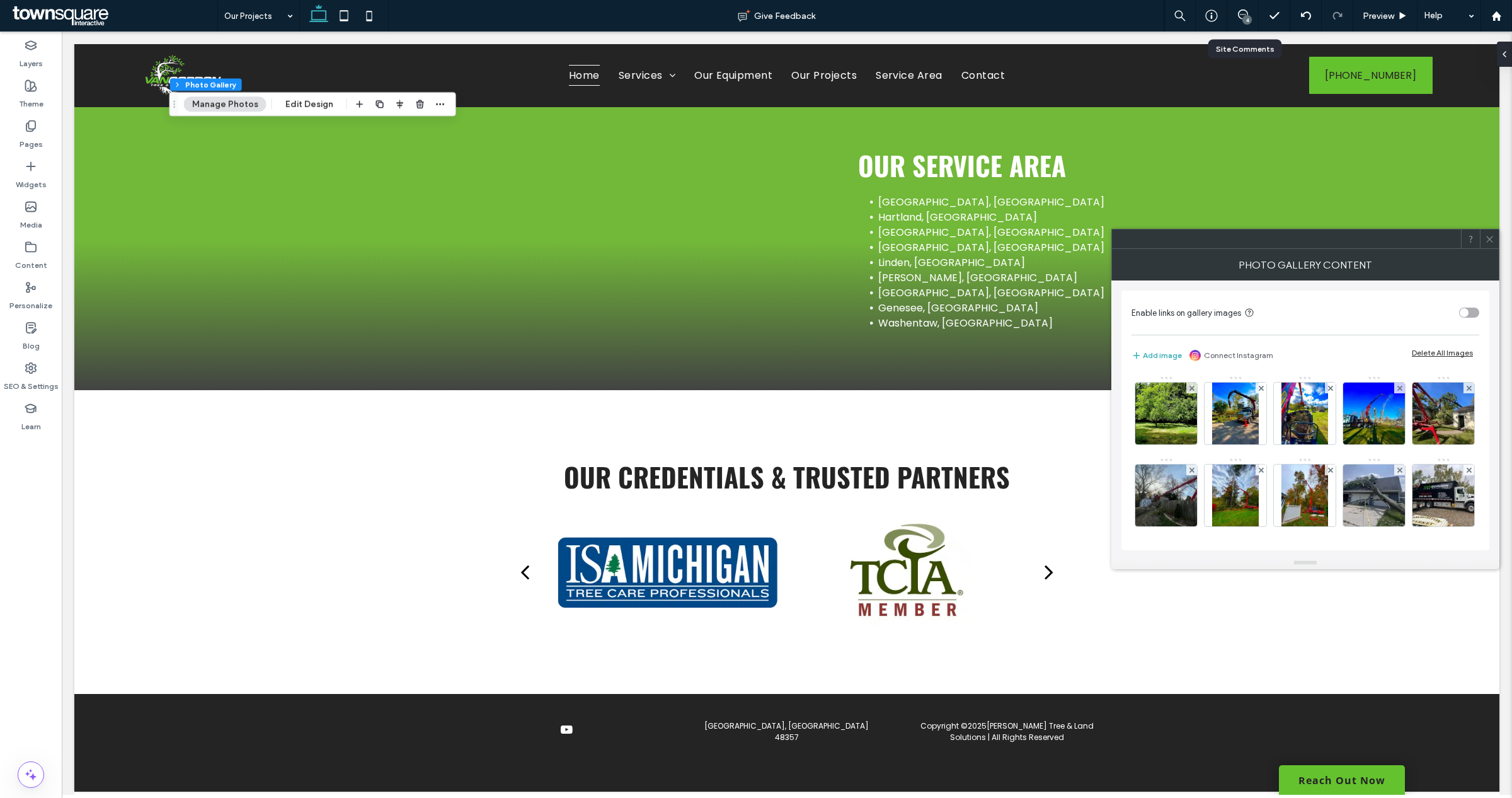
click at [1497, 234] on div at bounding box center [1490, 239] width 19 height 19
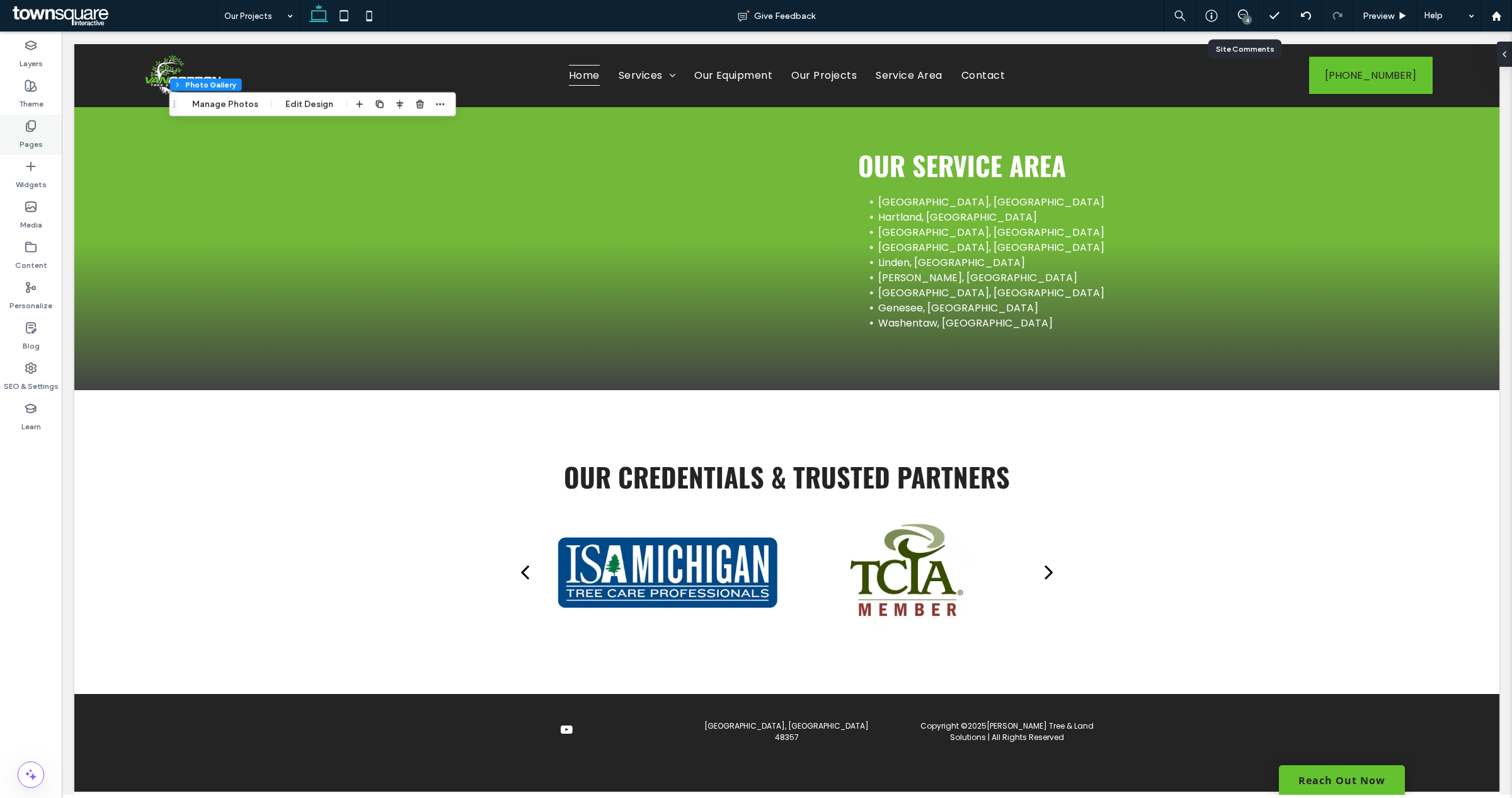
click at [24, 134] on label "Pages" at bounding box center [31, 141] width 23 height 17
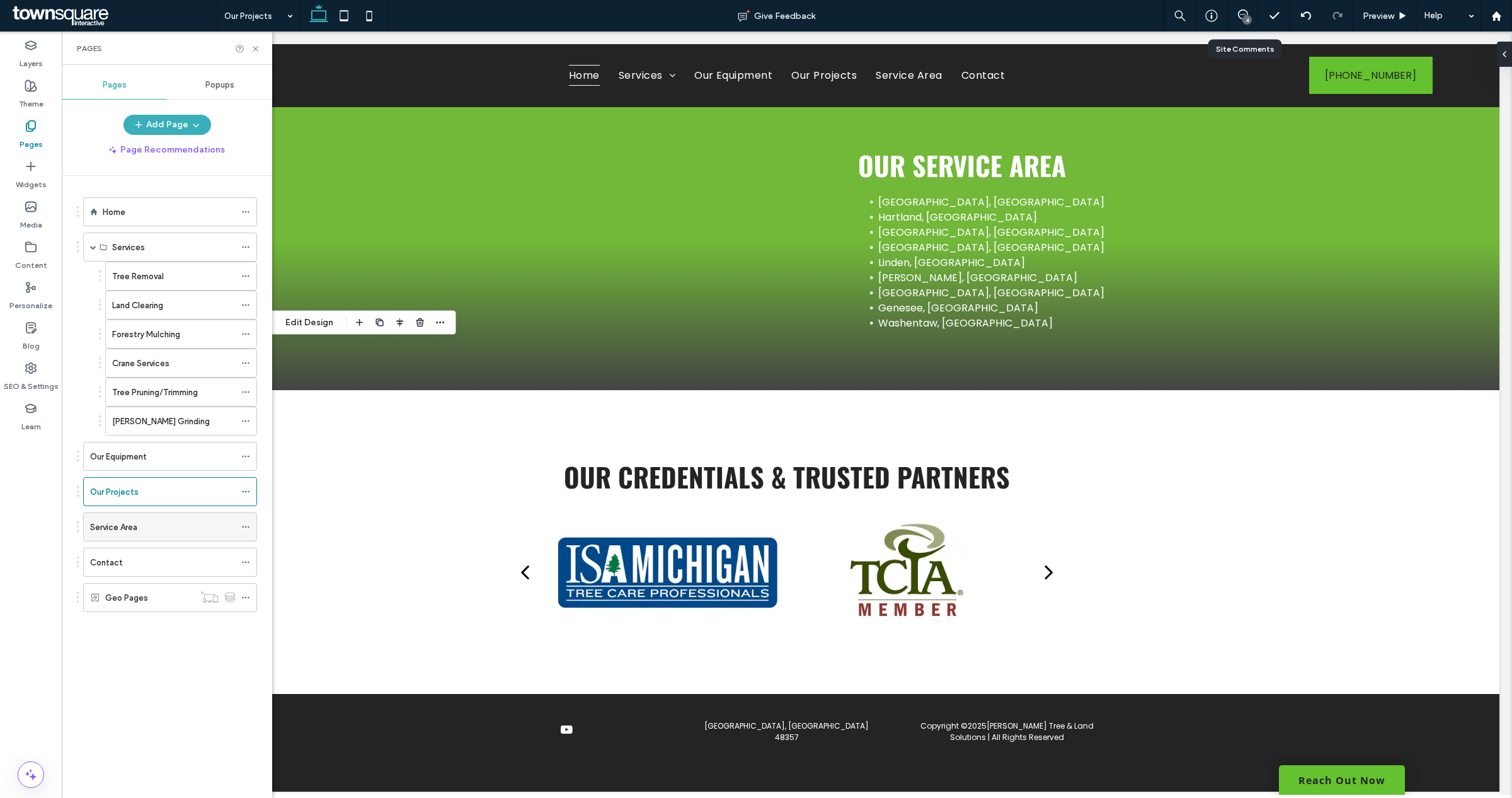
click at [135, 520] on div "Service Area" at bounding box center [162, 526] width 145 height 28
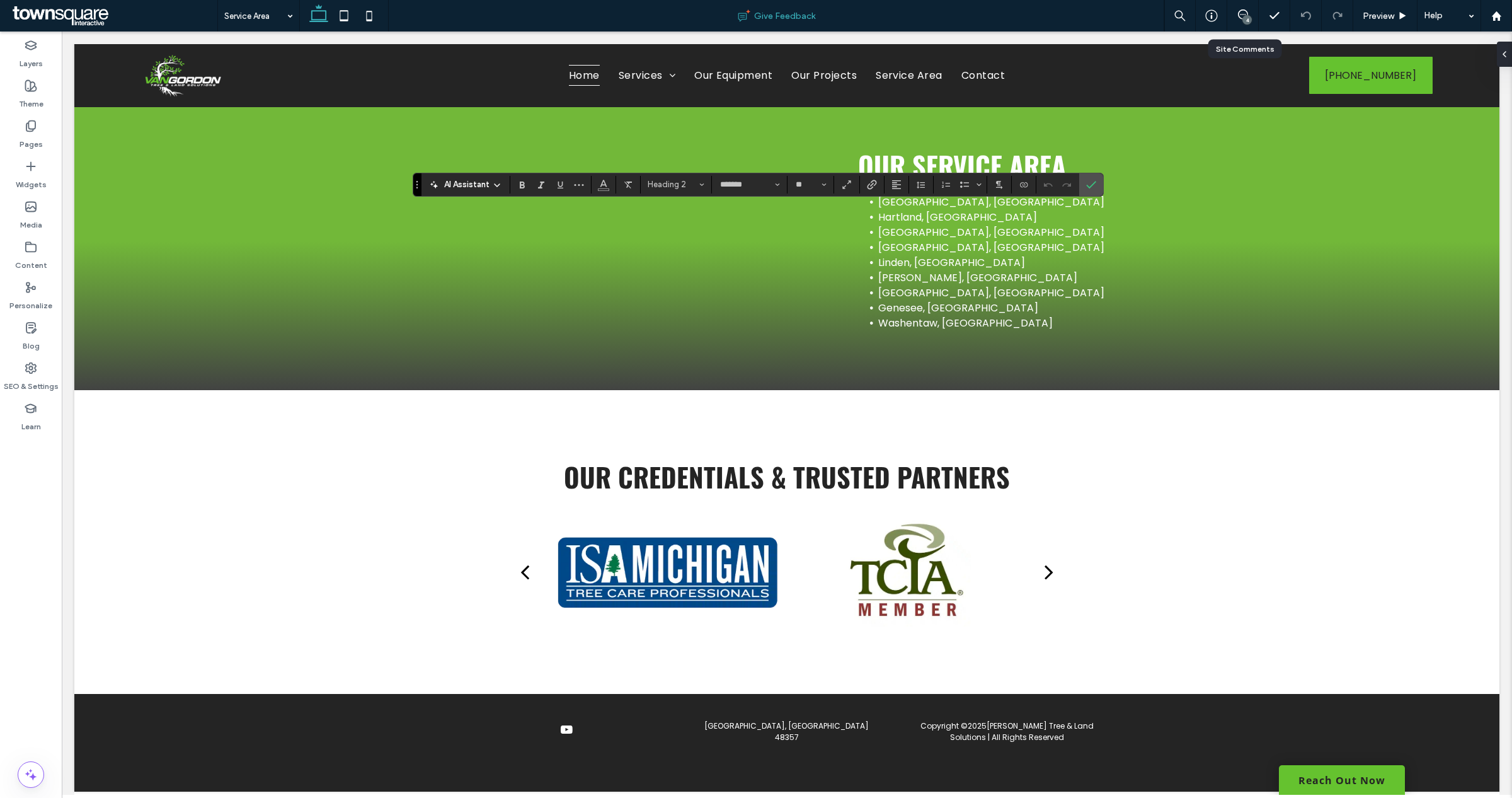
type input "**"
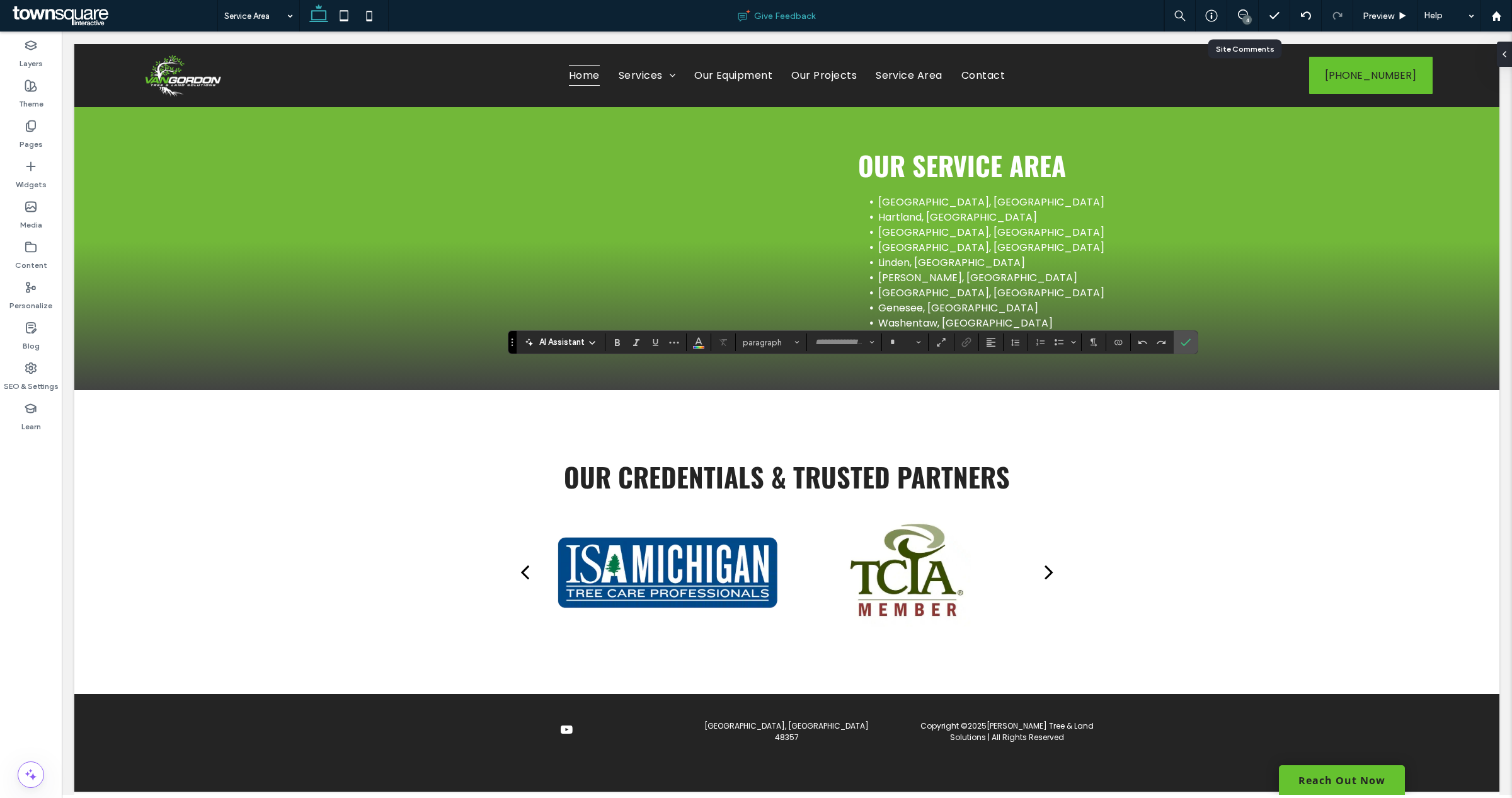
type input "*******"
type input "**"
click at [1193, 347] on label "Confirm" at bounding box center [1186, 343] width 19 height 23
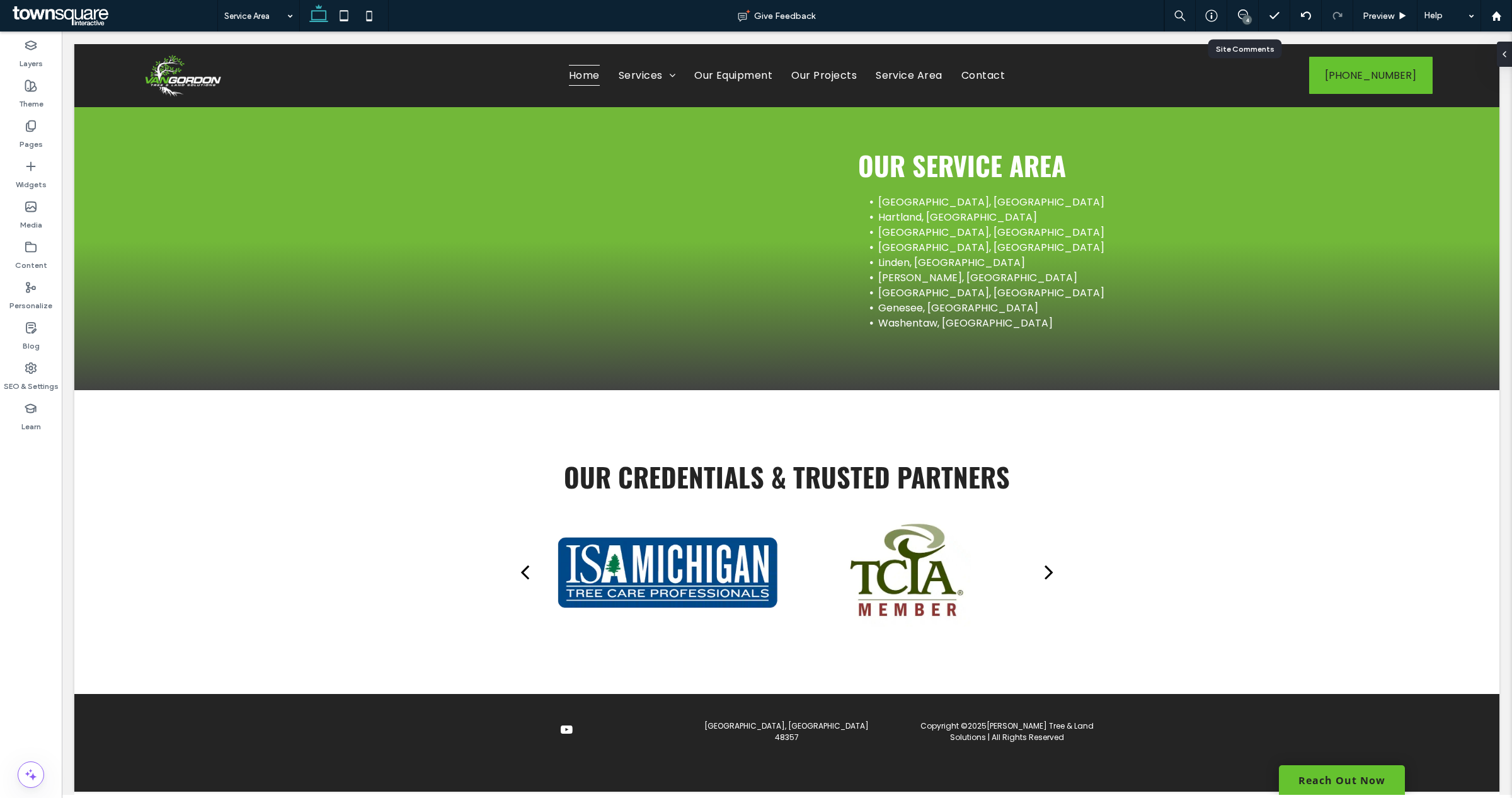
type input "*******"
type input "**"
type input "*******"
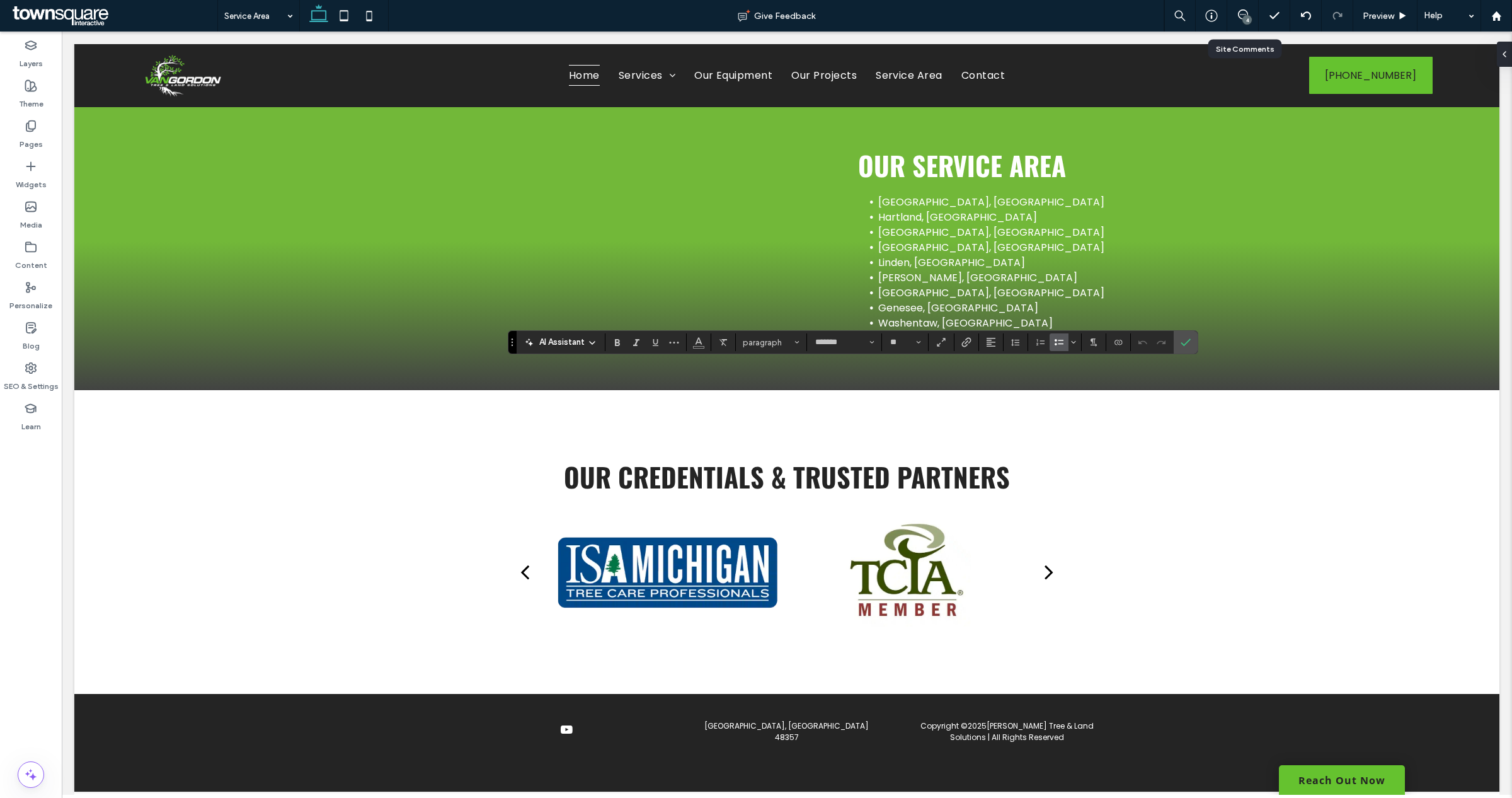
type input "**"
click at [1060, 339] on icon "Bulleted List" at bounding box center [1058, 342] width 10 height 10
type input "**"
type input "****"
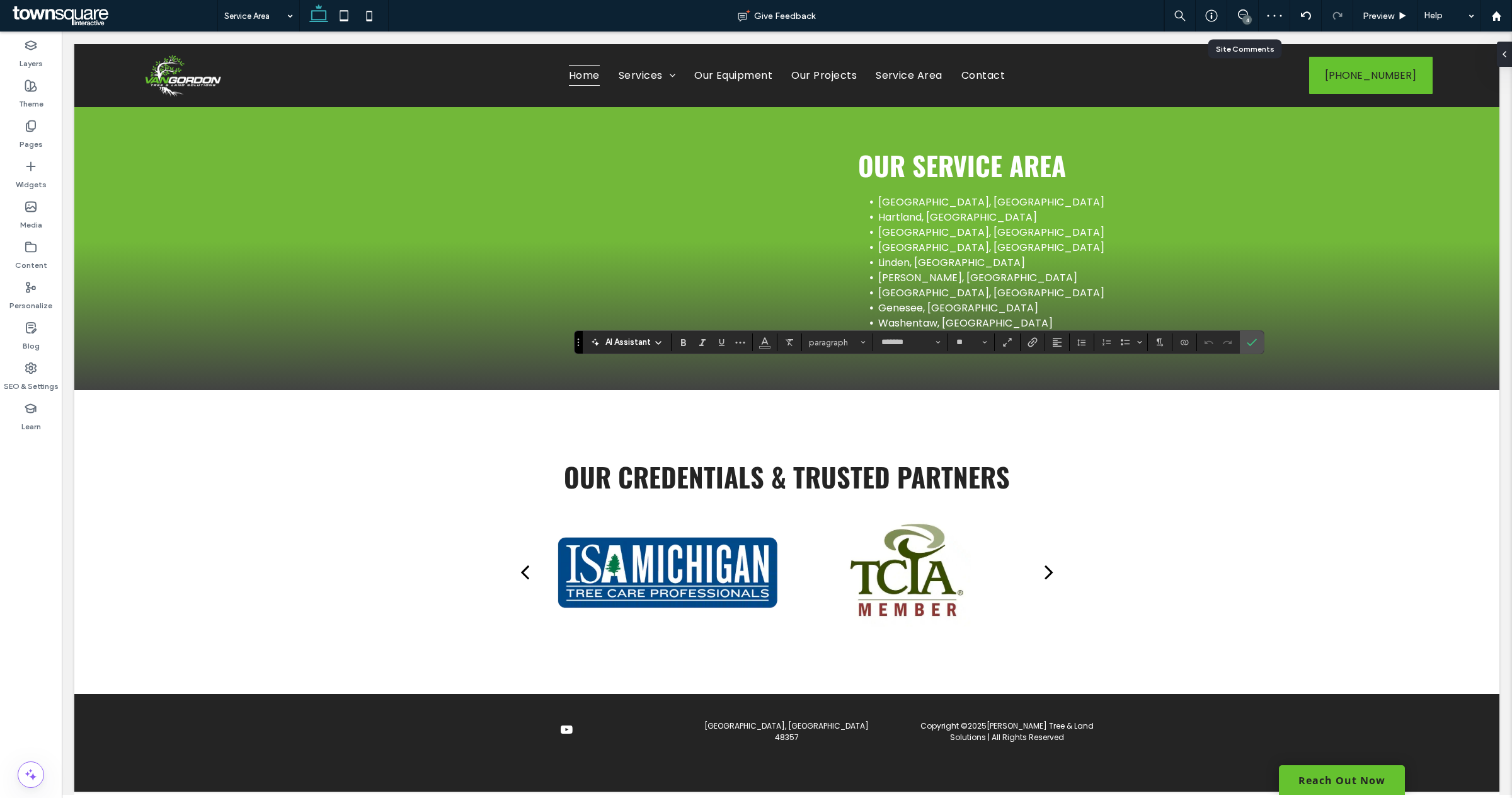
click at [909, 331] on div "AI Assistant paragraph ******* **" at bounding box center [920, 342] width 691 height 24
click at [909, 338] on input "*******" at bounding box center [906, 342] width 53 height 10
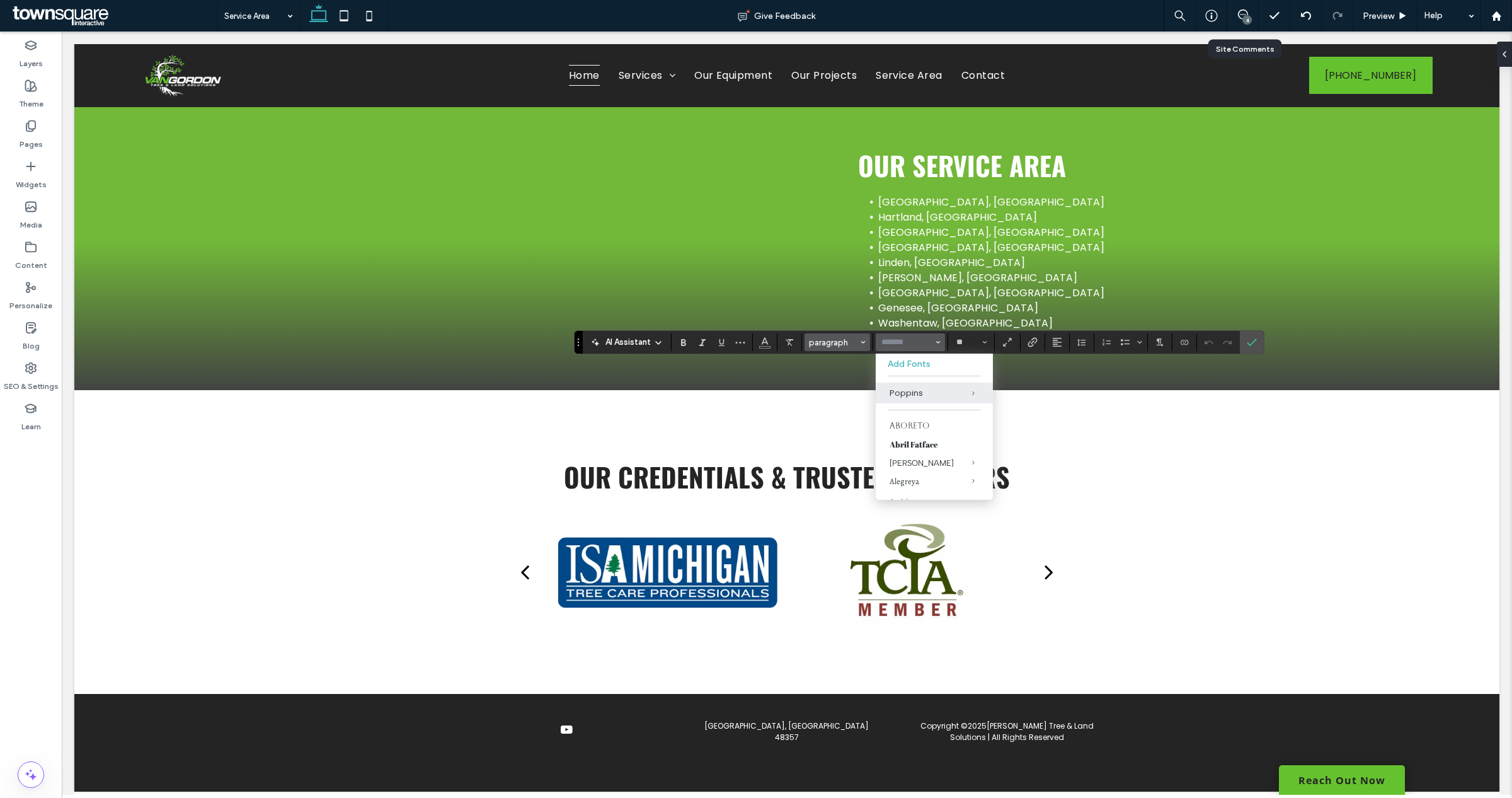
click at [846, 344] on span "paragraph" at bounding box center [833, 343] width 49 height 10
type input "*******"
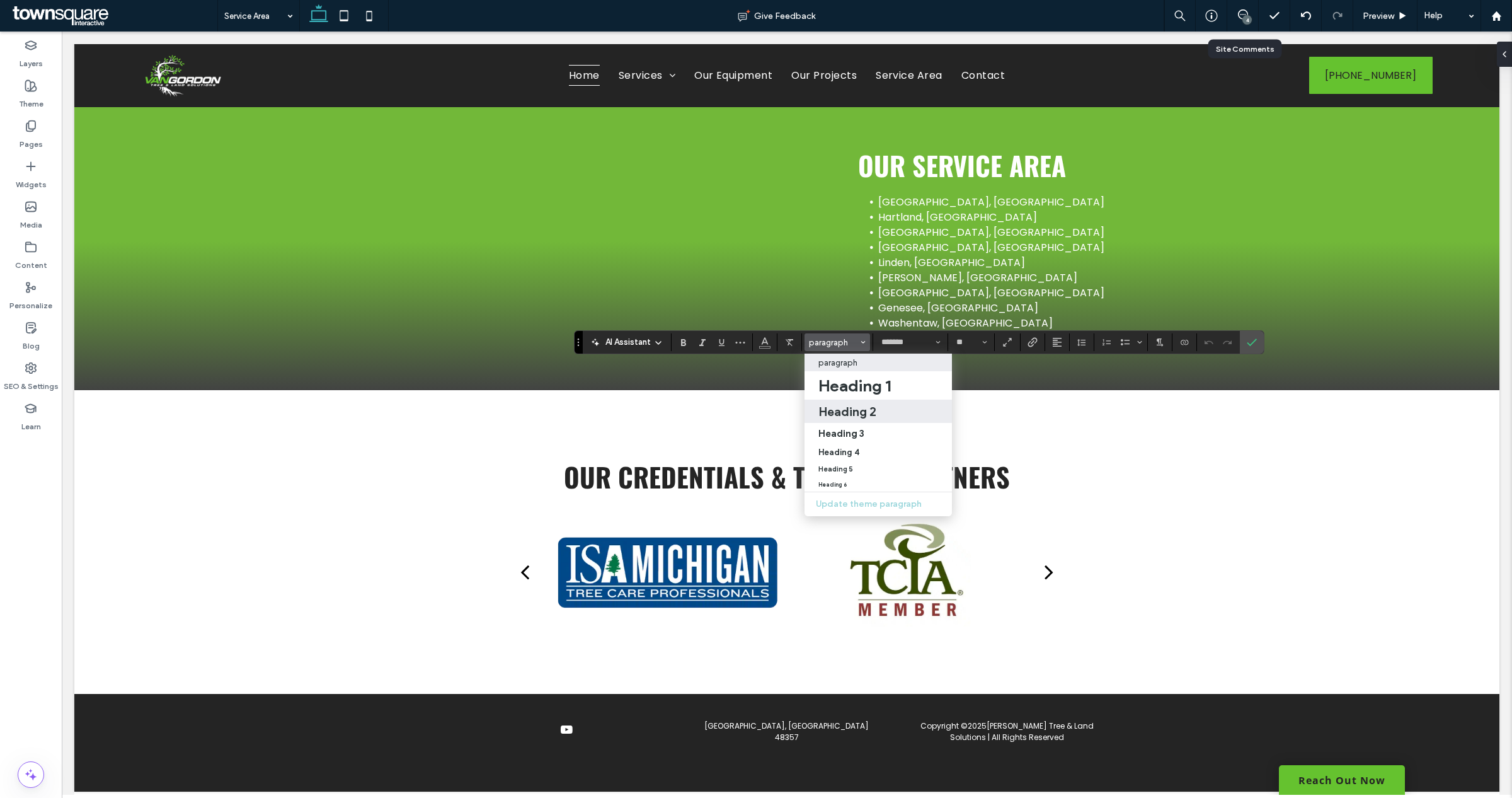
click at [855, 411] on h2 "Heading 2" at bounding box center [847, 411] width 58 height 15
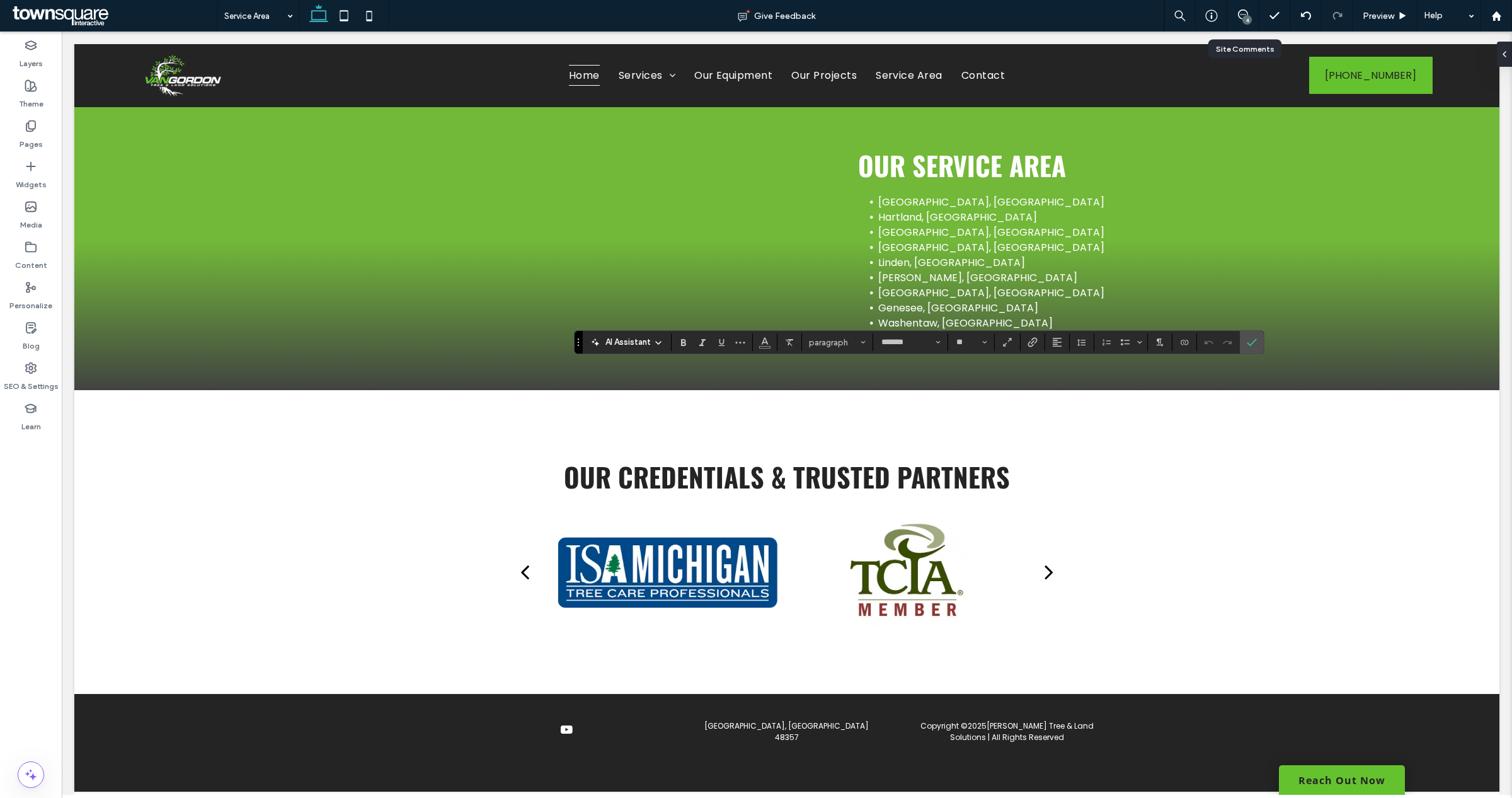
type input "**"
click at [866, 342] on button "Heading 2" at bounding box center [838, 342] width 66 height 17
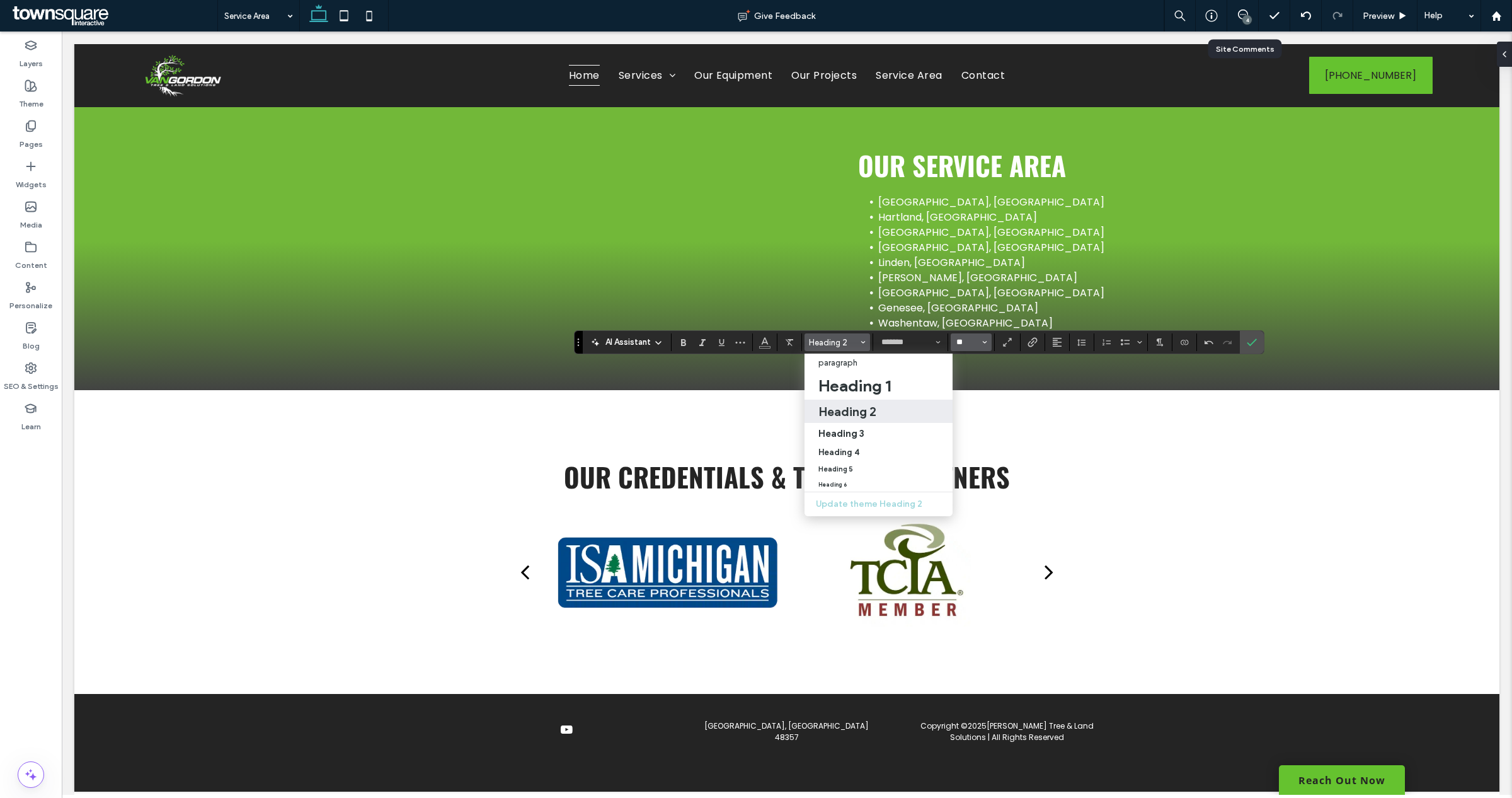
click at [974, 341] on input "**" at bounding box center [967, 342] width 24 height 10
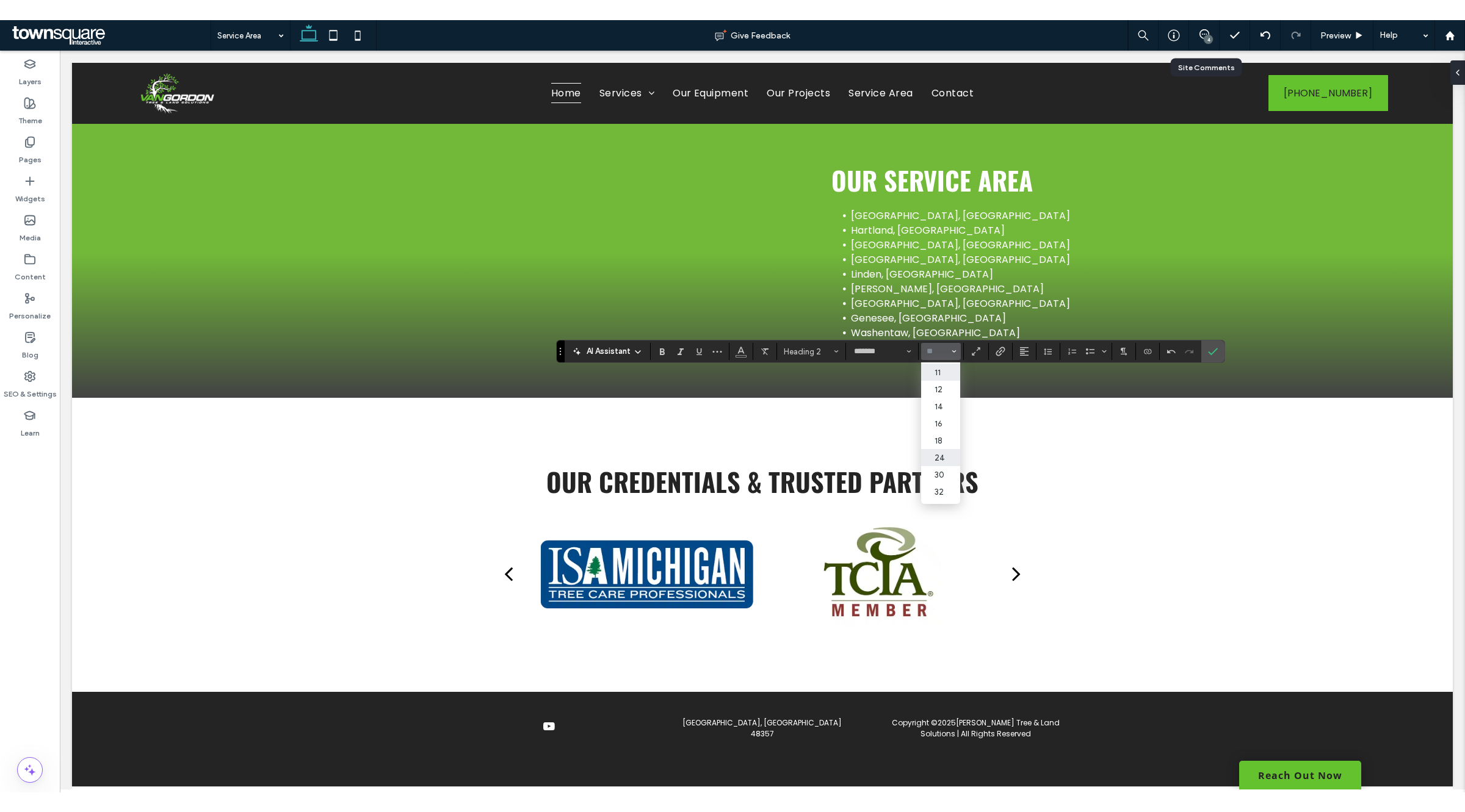
scroll to position [77, 0]
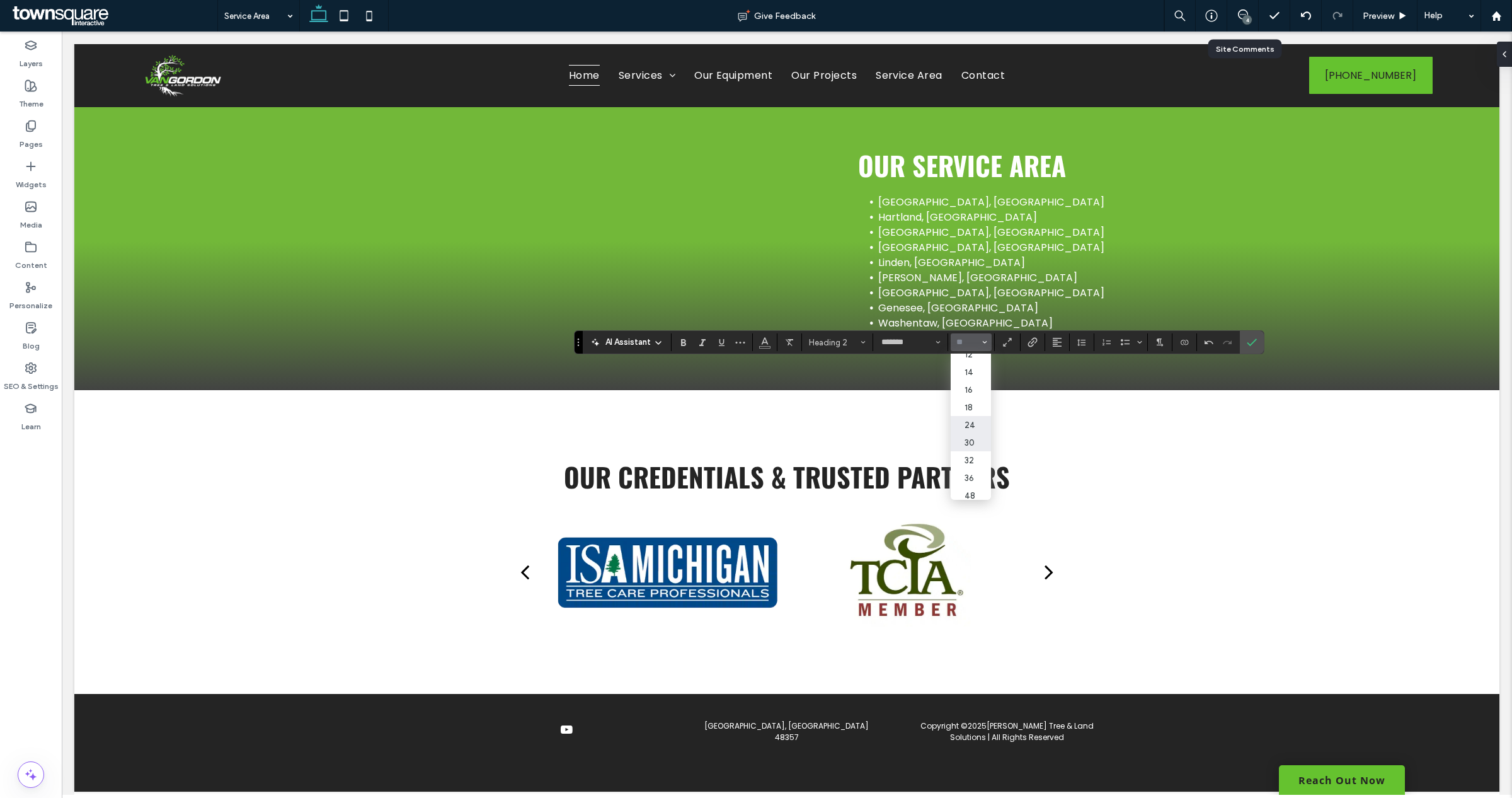
click at [976, 451] on label "30" at bounding box center [971, 442] width 41 height 17
type input "**"
type input "*******"
type input "**"
click at [26, 120] on icon at bounding box center [30, 125] width 13 height 13
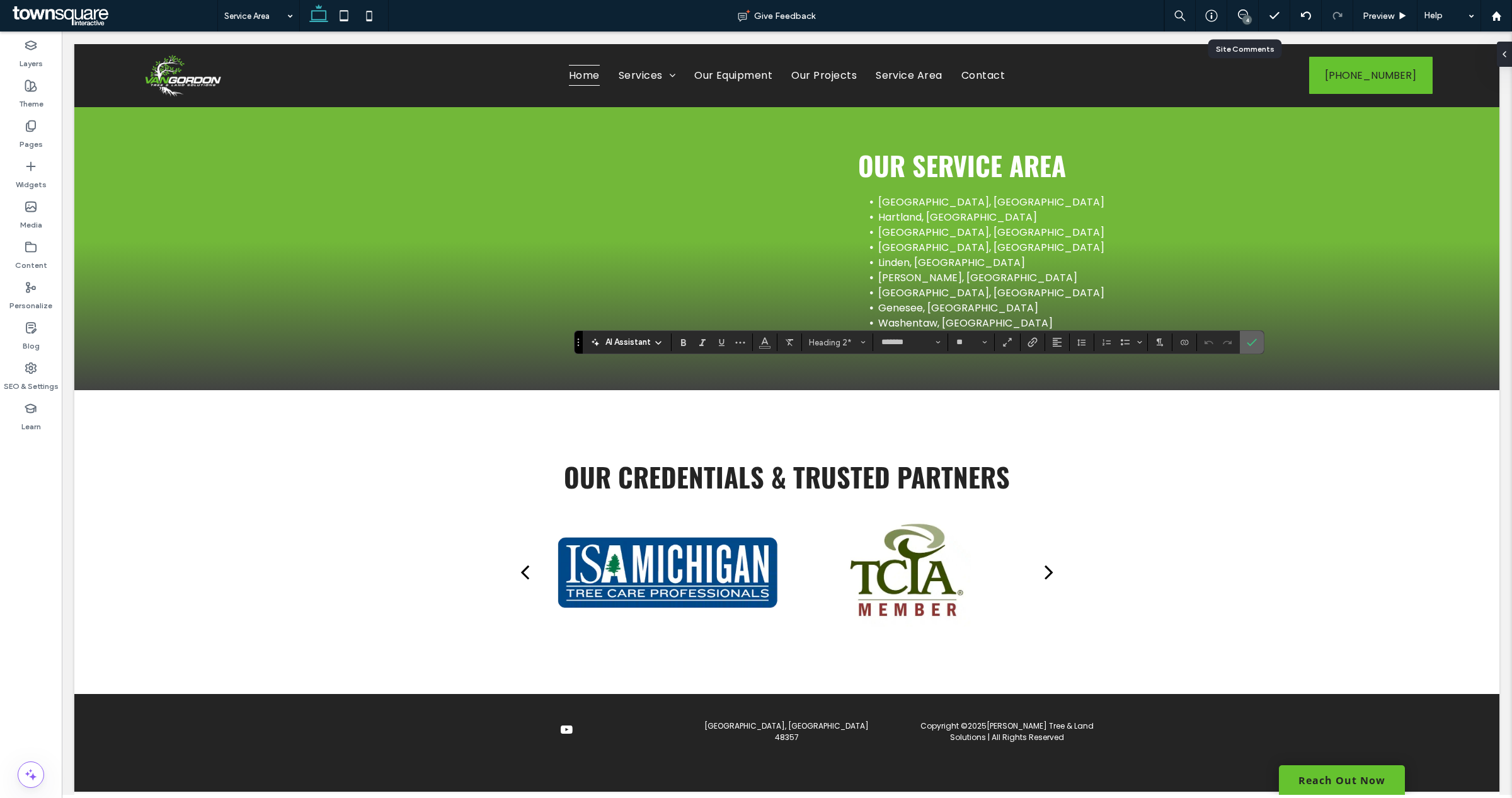
click at [1252, 346] on icon "Confirm" at bounding box center [1251, 342] width 10 height 10
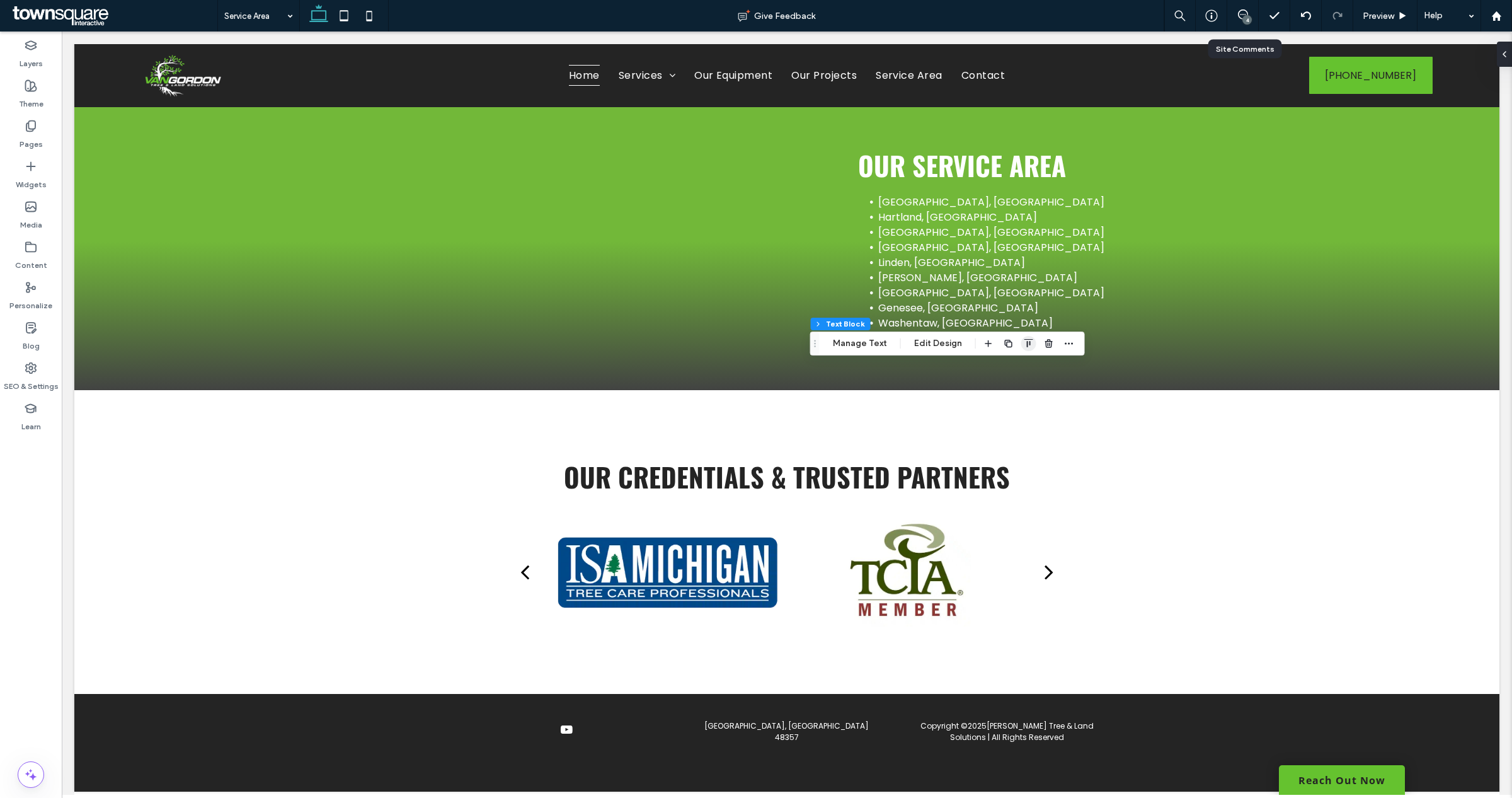
click at [1021, 344] on span "button" at bounding box center [1029, 344] width 15 height 15
click at [1028, 364] on icon "center" at bounding box center [1029, 368] width 10 height 10
click at [1056, 409] on div at bounding box center [1028, 409] width 96 height 23
click at [1064, 408] on icon "button" at bounding box center [1069, 408] width 10 height 10
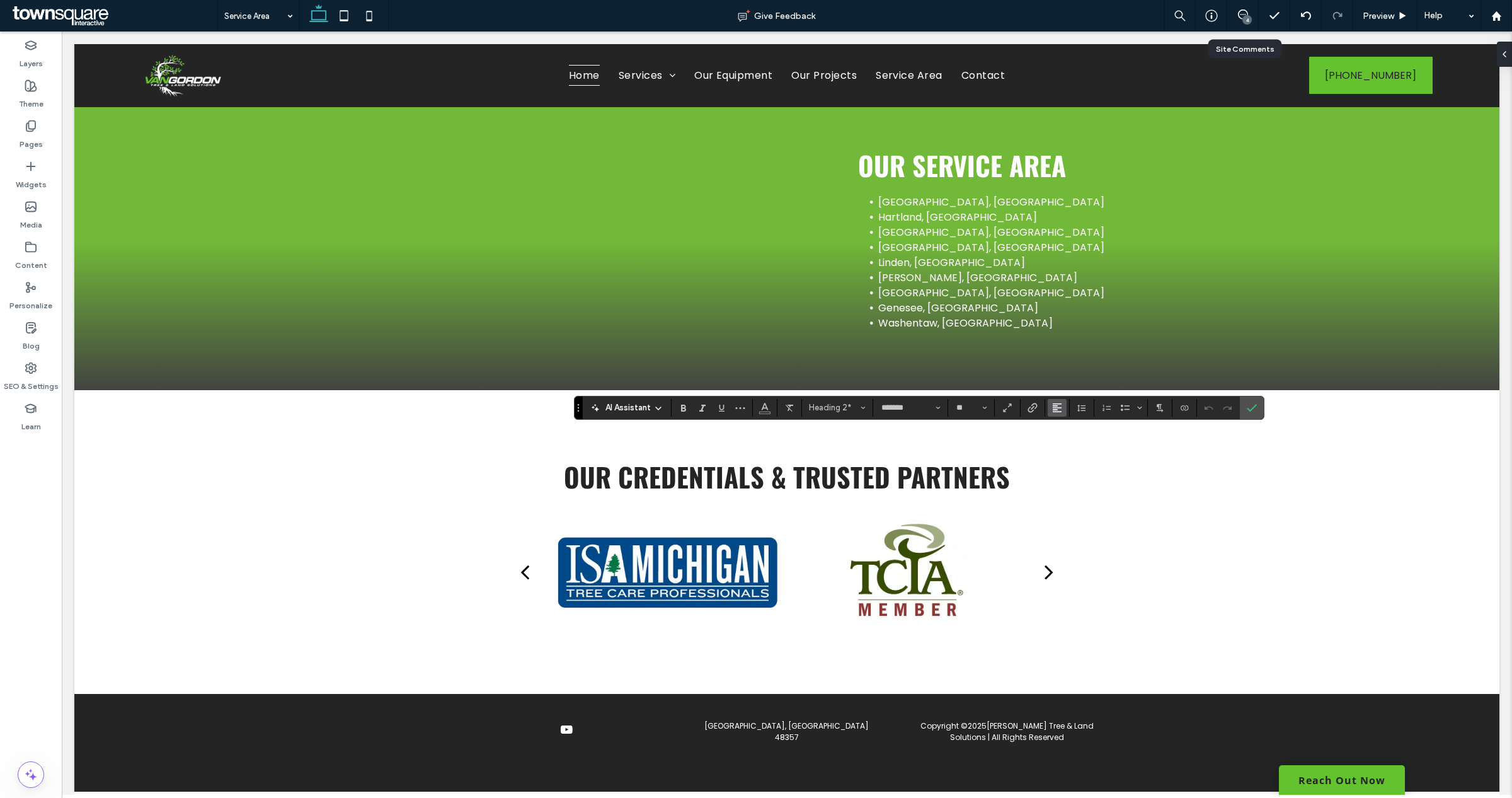
click at [1065, 408] on button "Alignment" at bounding box center [1058, 407] width 19 height 17
click at [1061, 442] on label "ui.textEditor.alignment.center" at bounding box center [1070, 446] width 44 height 18
click at [1254, 402] on icon "Confirm" at bounding box center [1251, 407] width 10 height 10
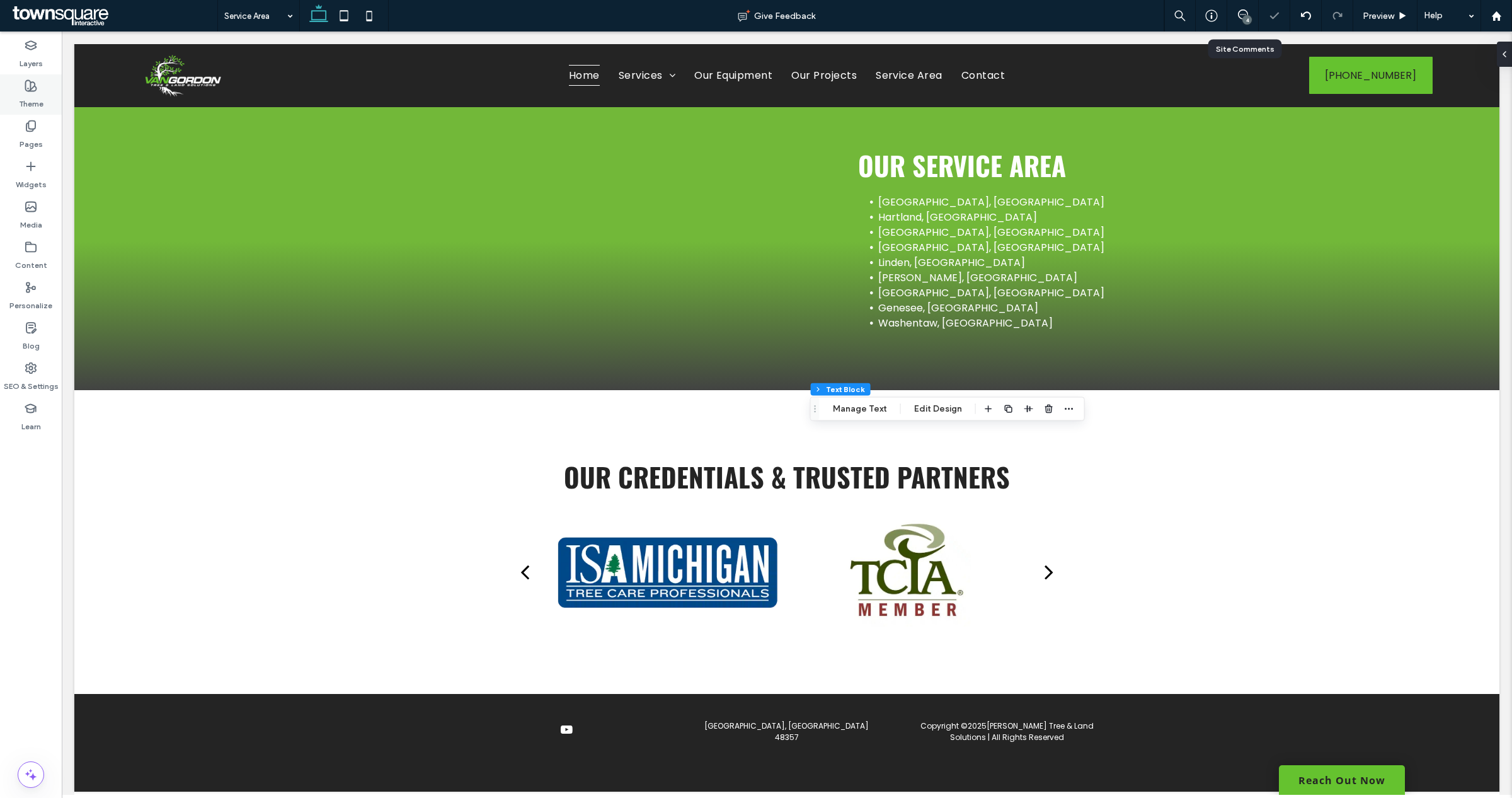
click at [37, 74] on div "Theme" at bounding box center [31, 95] width 62 height 41
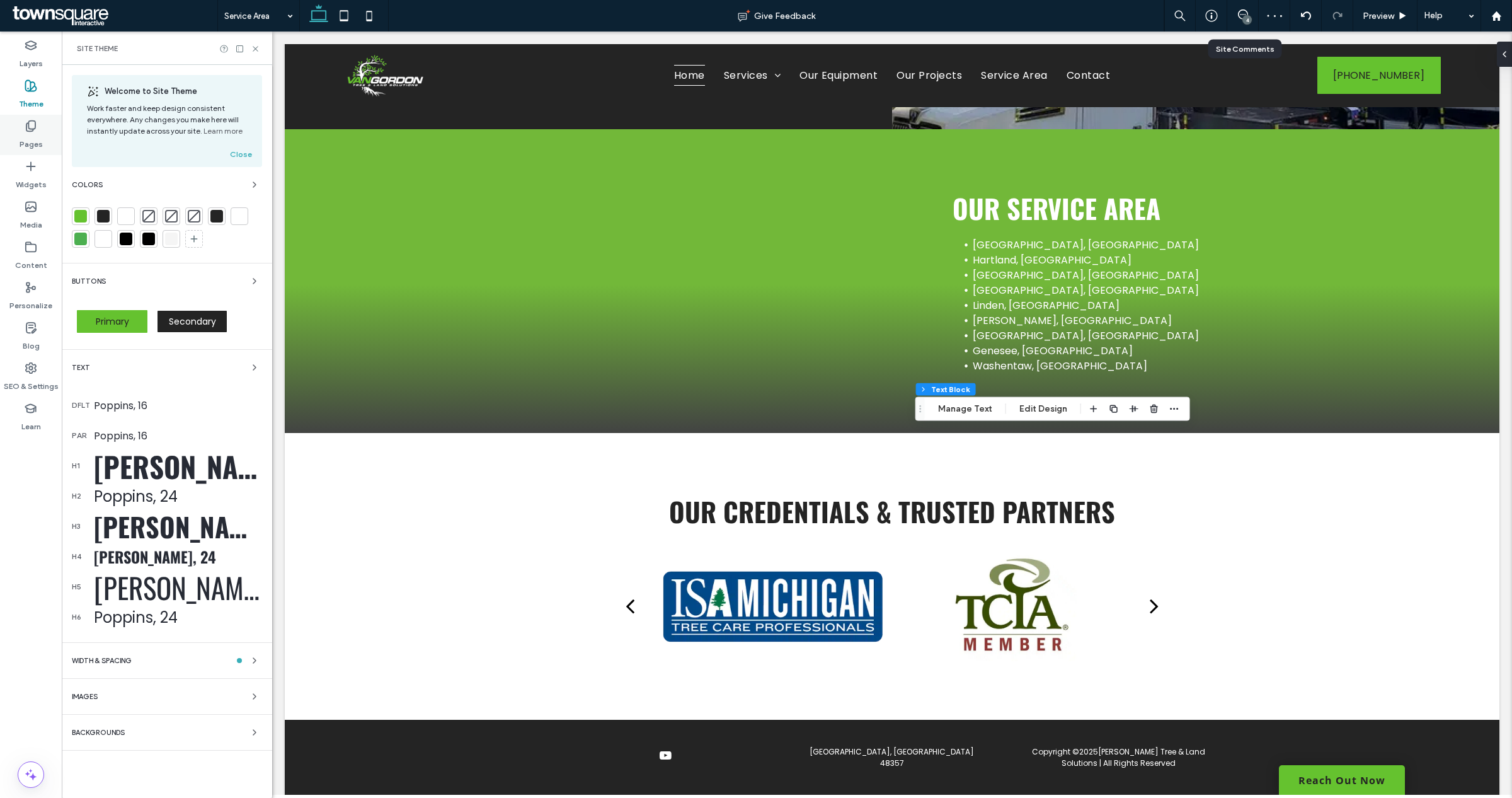
click at [42, 140] on div "Pages" at bounding box center [31, 135] width 62 height 41
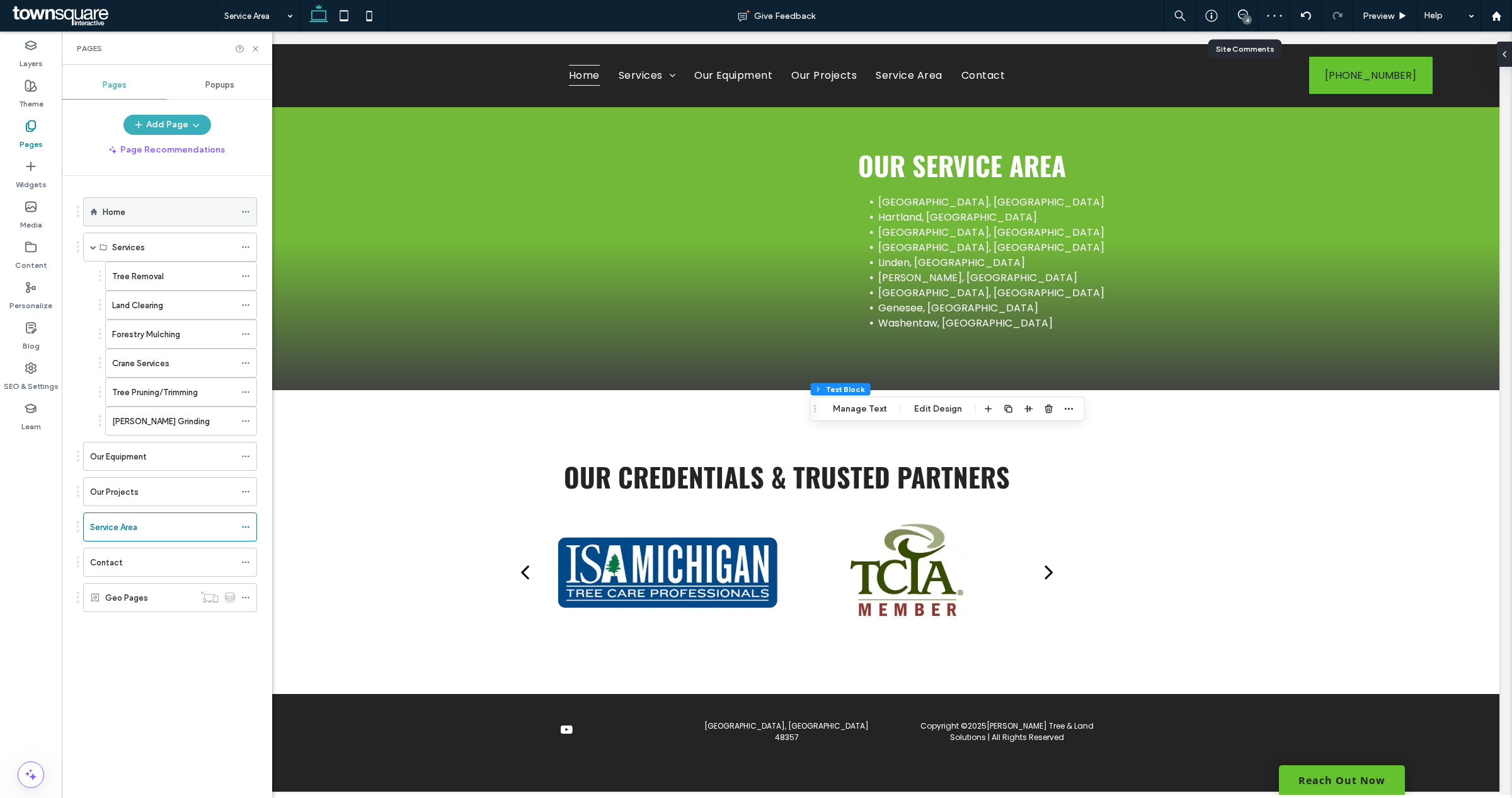
click at [150, 219] on div "Home" at bounding box center [168, 211] width 132 height 28
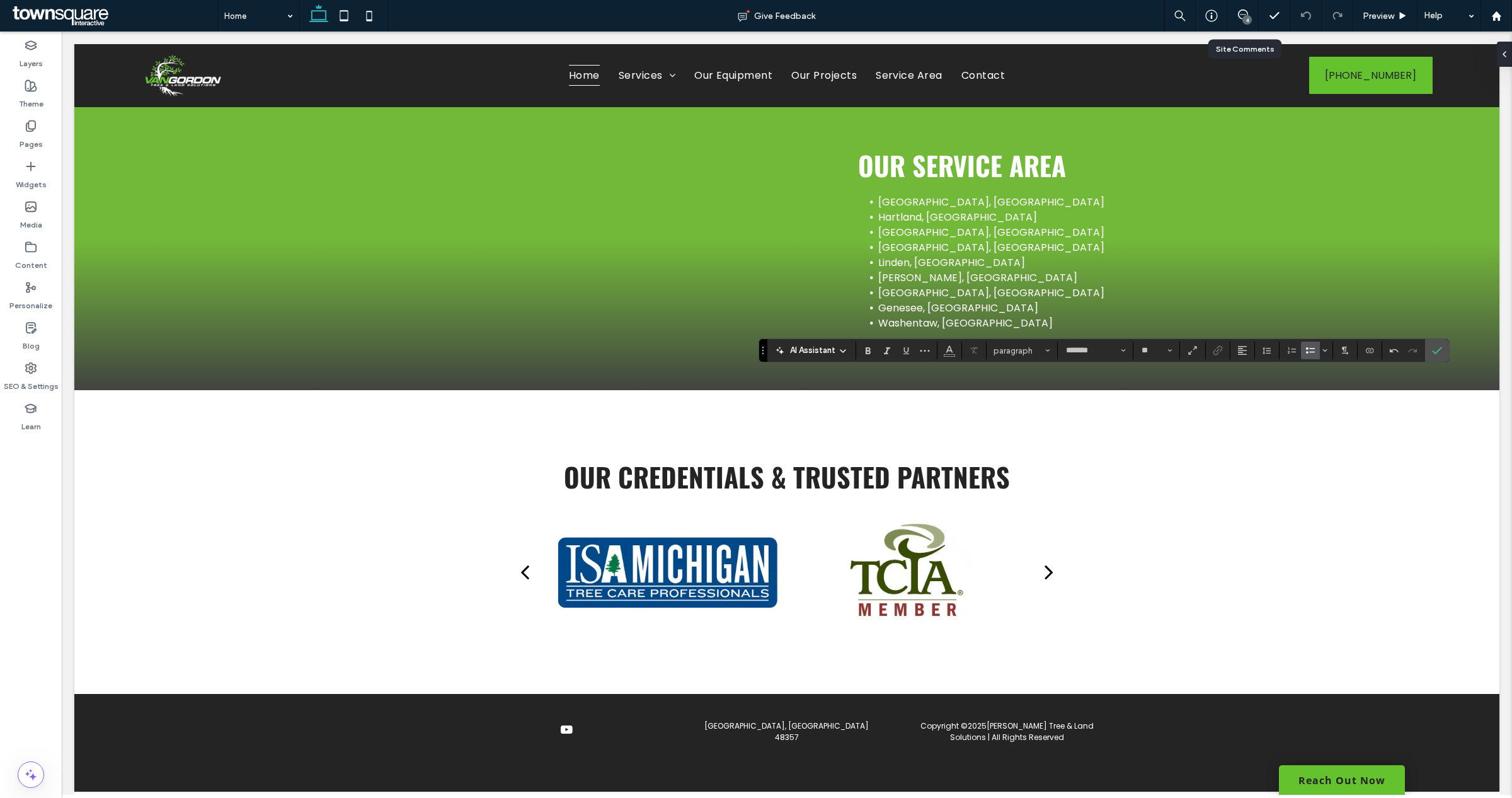
click at [1318, 346] on label "Bulleted List" at bounding box center [1310, 350] width 19 height 17
click at [937, 356] on section at bounding box center [948, 350] width 24 height 17
click at [945, 356] on span "Color" at bounding box center [949, 348] width 10 height 16
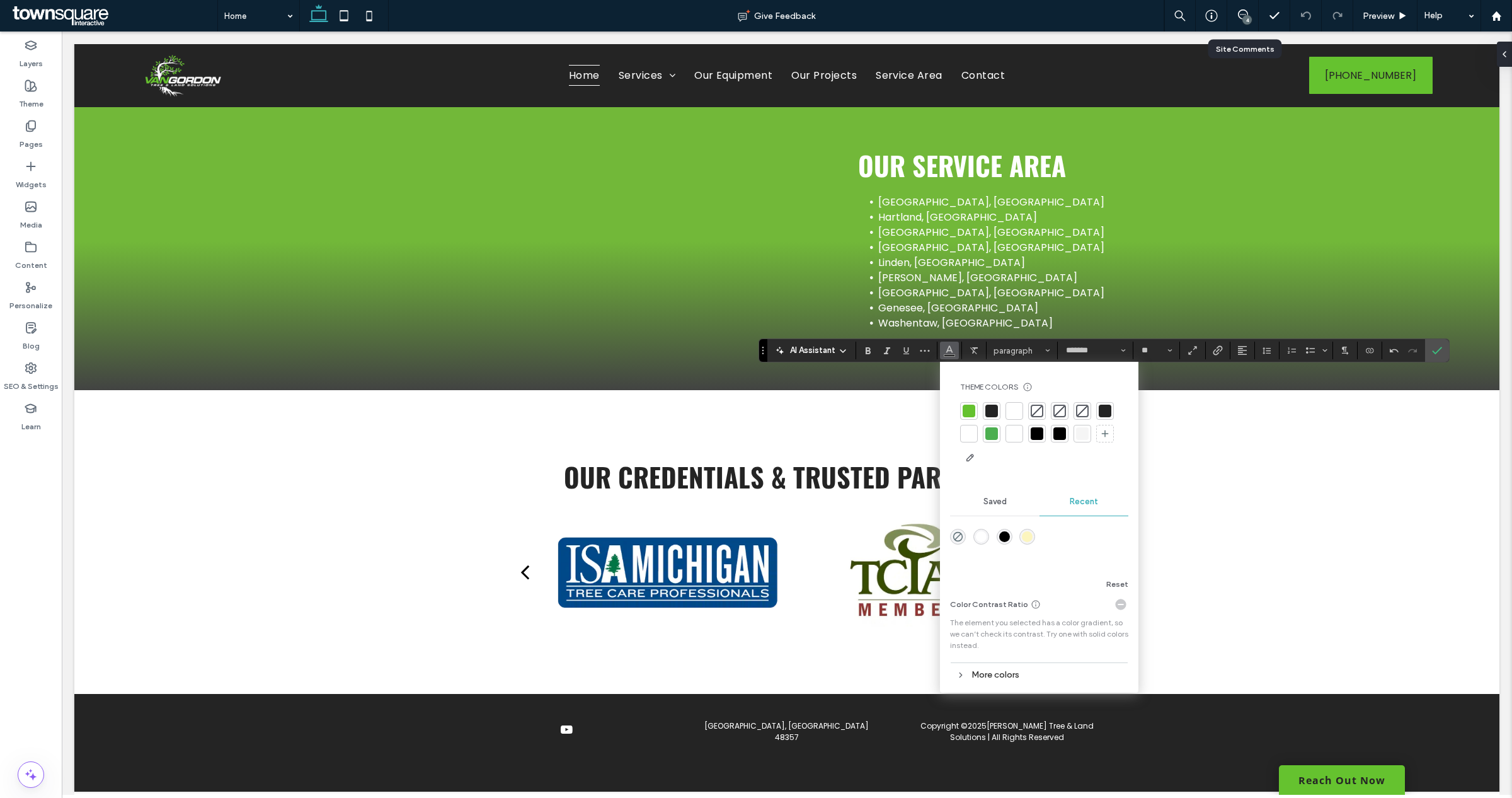
click at [971, 429] on div at bounding box center [969, 433] width 13 height 13
click at [1015, 349] on span "paragraph*" at bounding box center [1018, 350] width 49 height 10
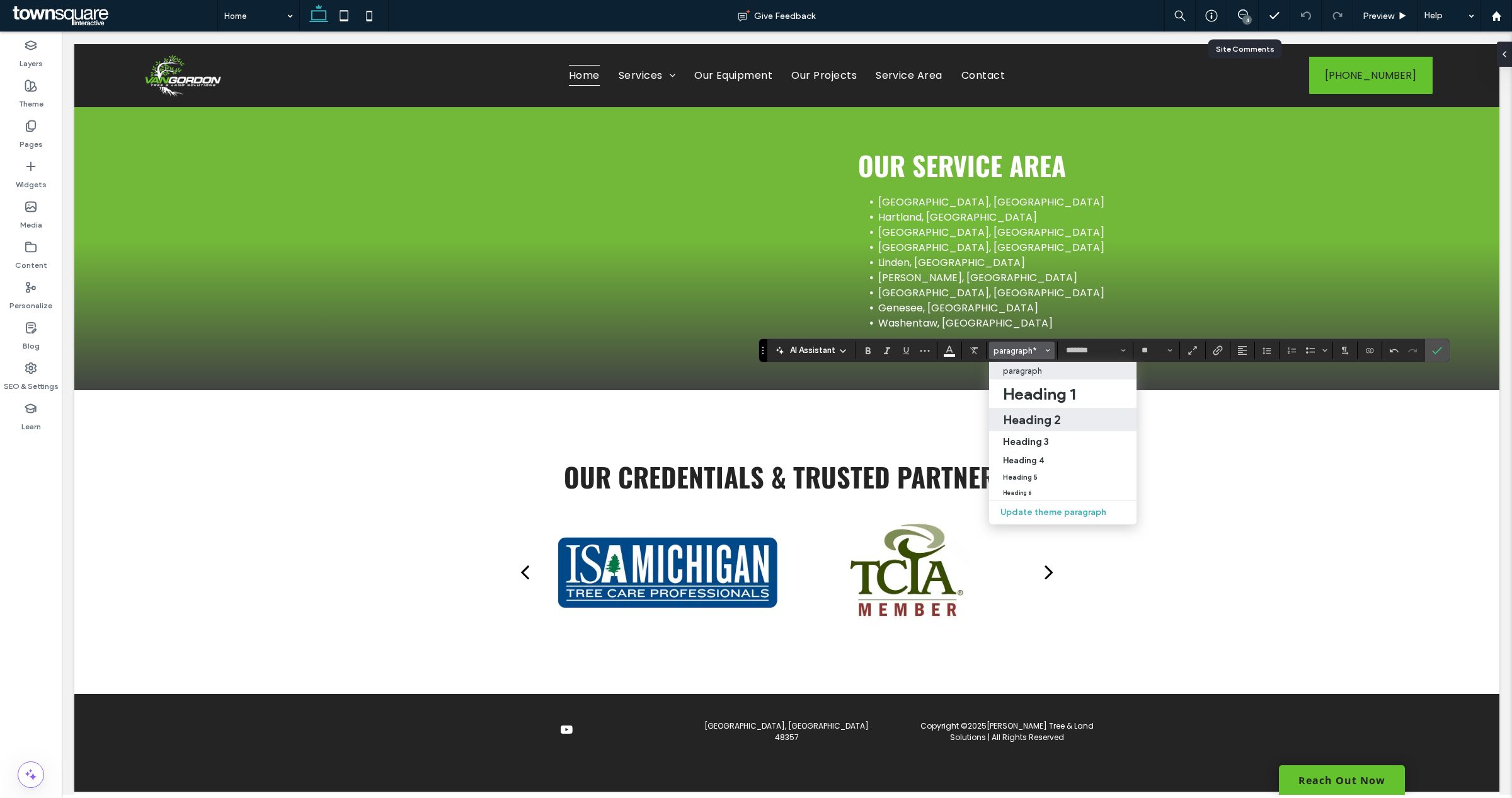
click at [1039, 417] on h2 "Heading 2" at bounding box center [1031, 420] width 58 height 15
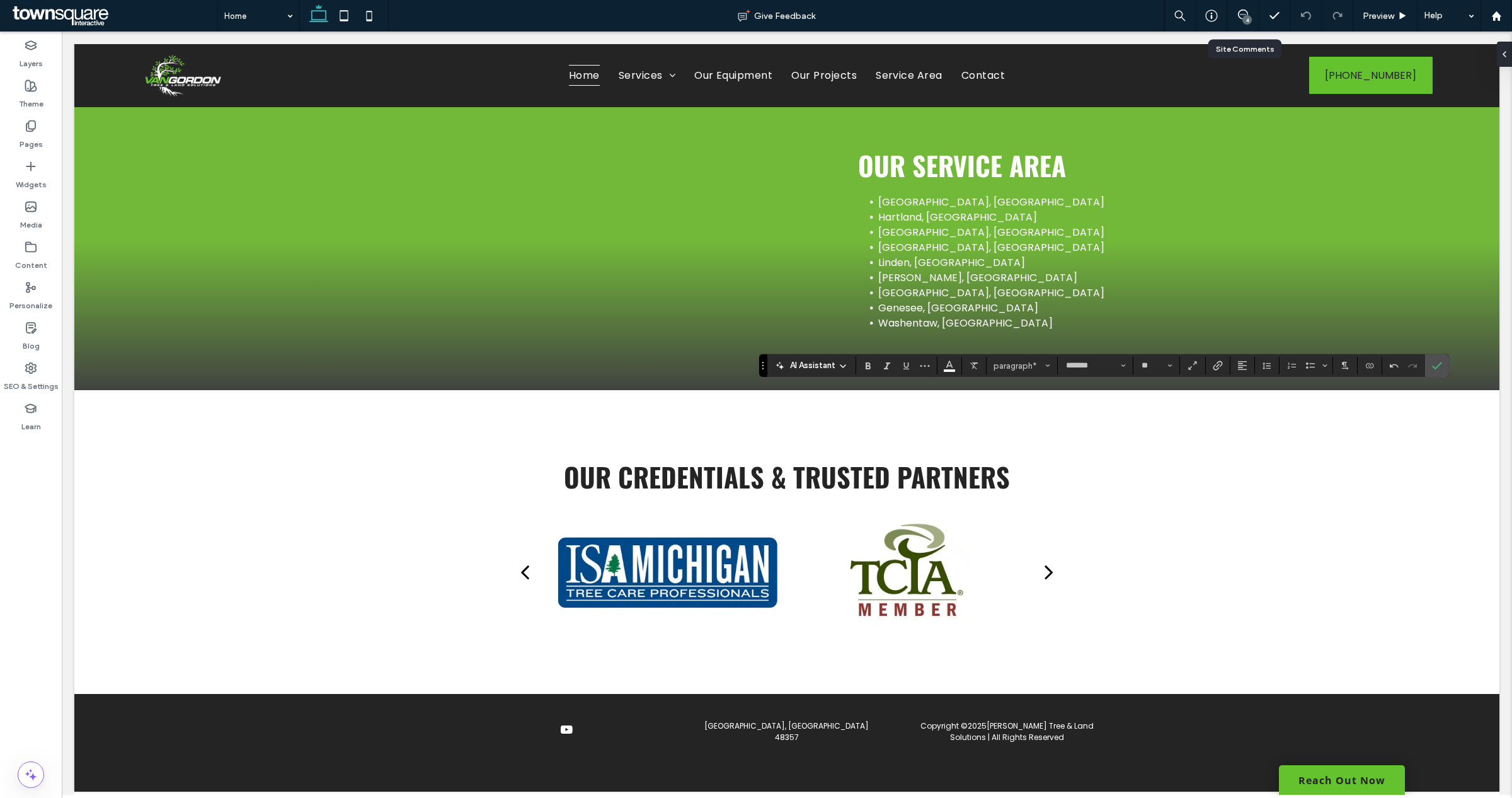
type input "**"
click at [1151, 371] on input "**" at bounding box center [1152, 365] width 24 height 10
type input "**"
click at [1249, 373] on button "Alignment" at bounding box center [1243, 371] width 19 height 17
click at [1256, 415] on label "ui.textEditor.alignment.center" at bounding box center [1255, 409] width 44 height 18
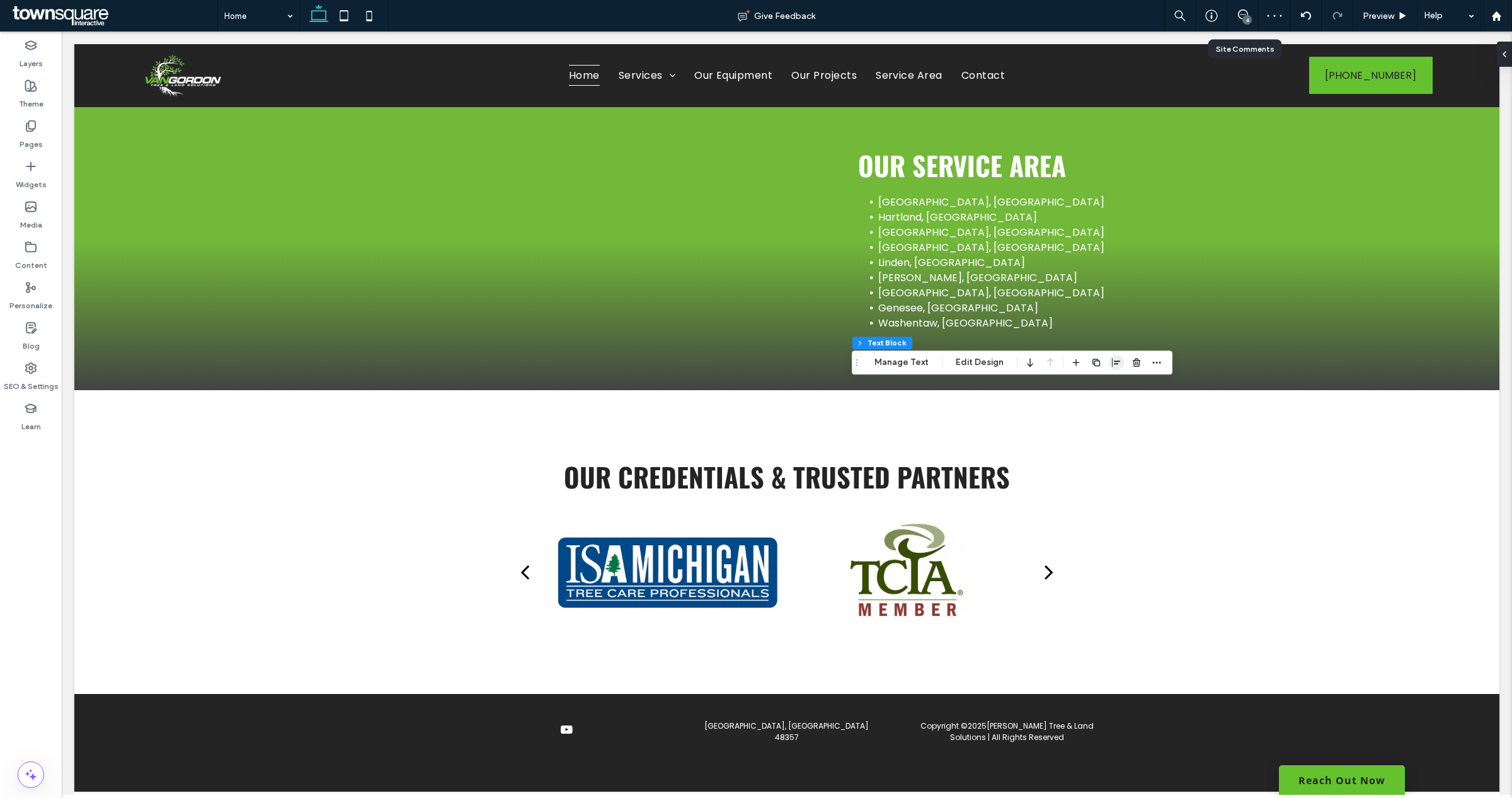
click at [1112, 364] on icon "button" at bounding box center [1116, 362] width 10 height 10
click at [1102, 391] on icon "center" at bounding box center [1104, 387] width 10 height 10
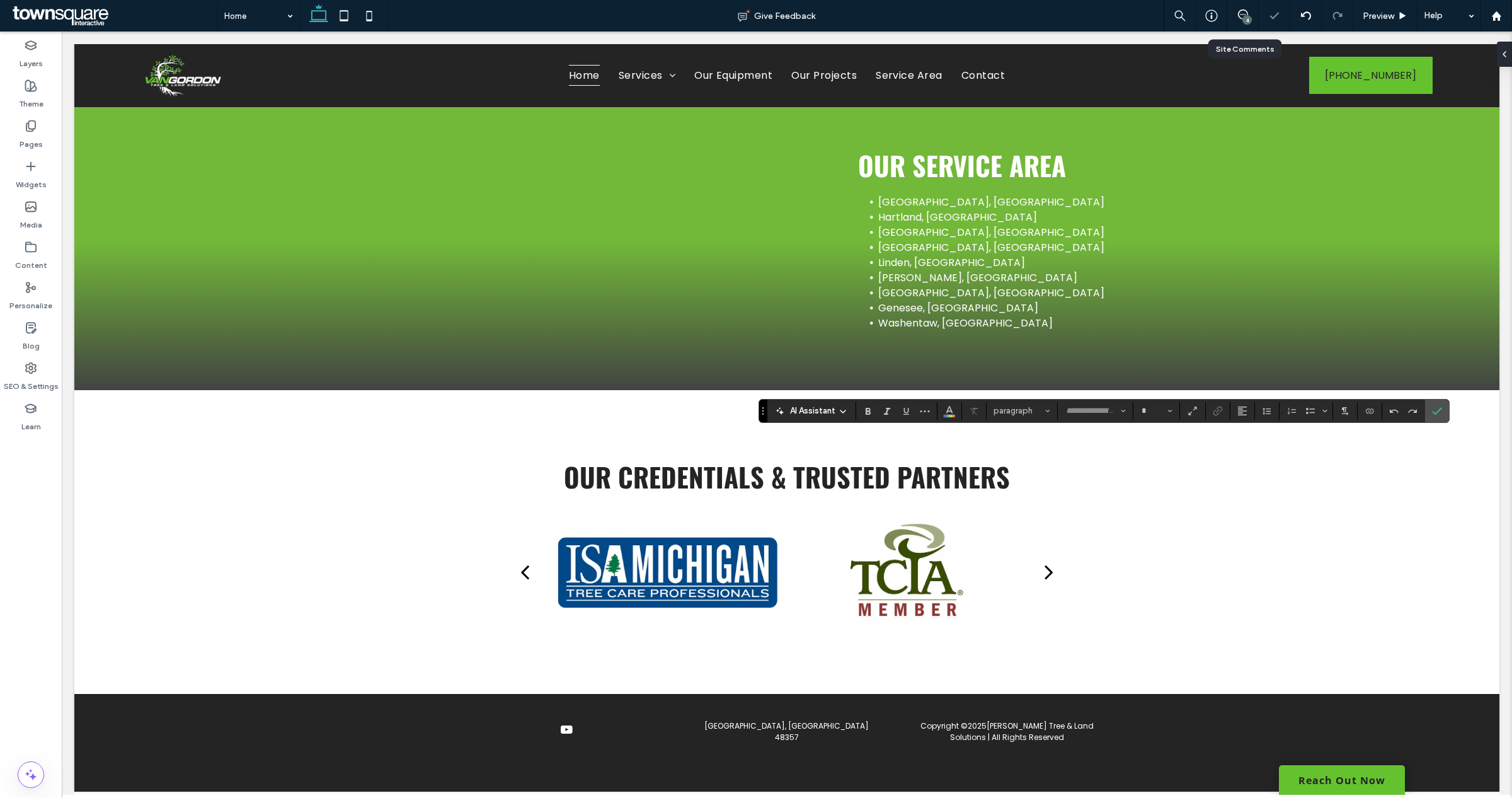
type input "*******"
type input "**"
click at [954, 413] on icon "Color" at bounding box center [949, 409] width 10 height 10
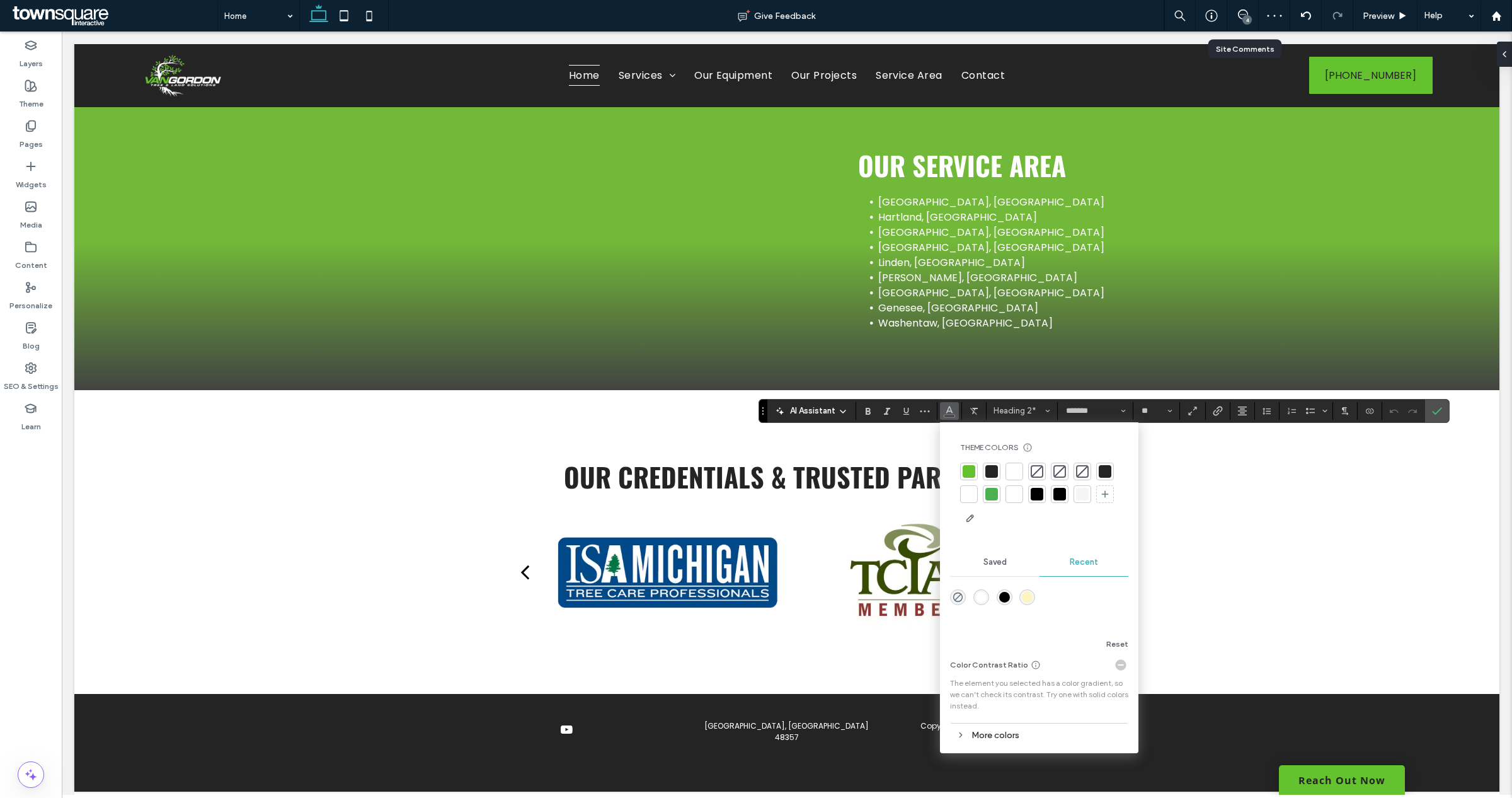
click at [1017, 496] on div at bounding box center [1014, 493] width 13 height 13
click at [1442, 410] on icon "Confirm" at bounding box center [1437, 410] width 10 height 10
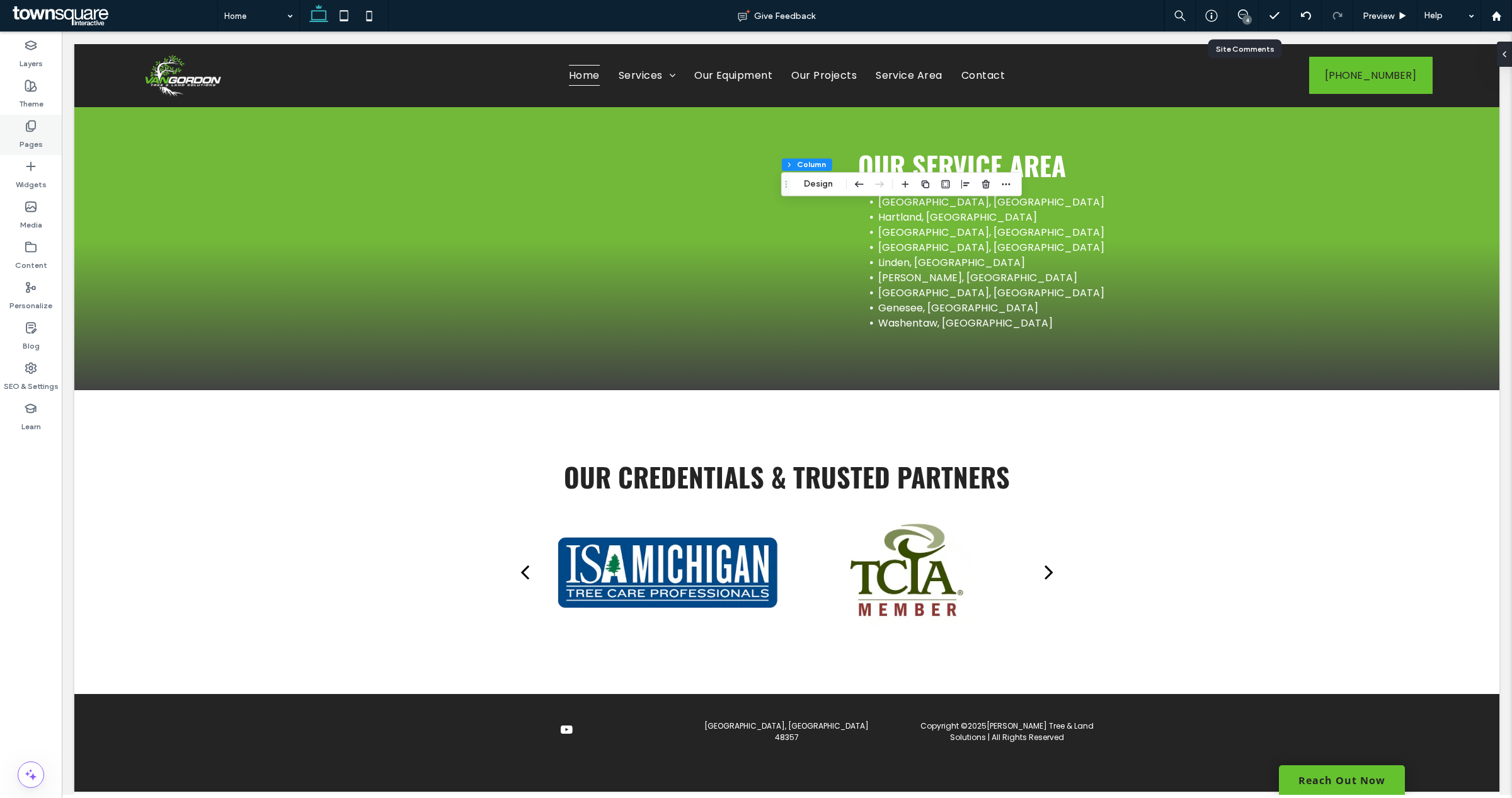
click at [14, 133] on div "Pages" at bounding box center [31, 135] width 62 height 41
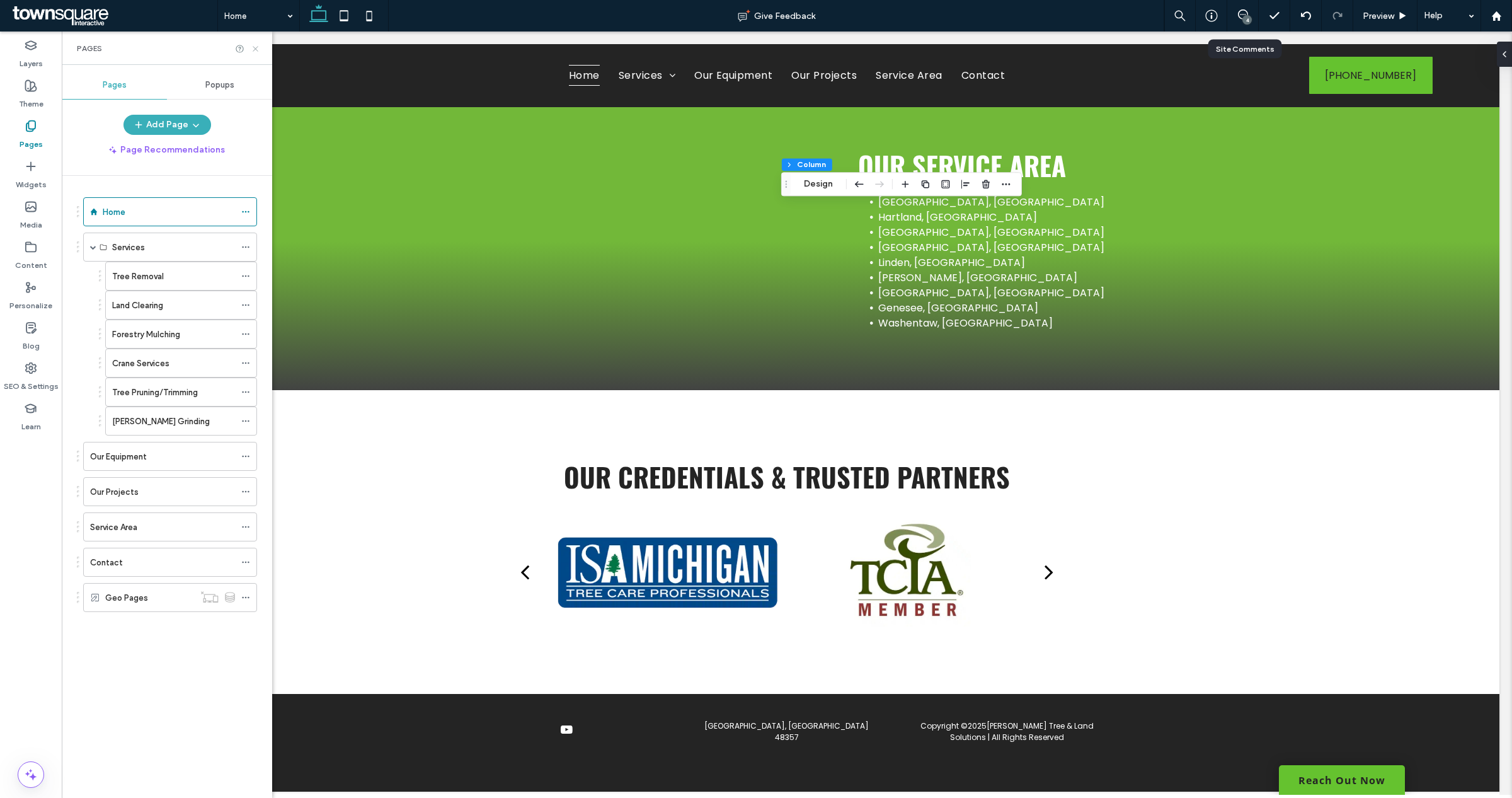
click at [253, 51] on icon at bounding box center [256, 49] width 10 height 10
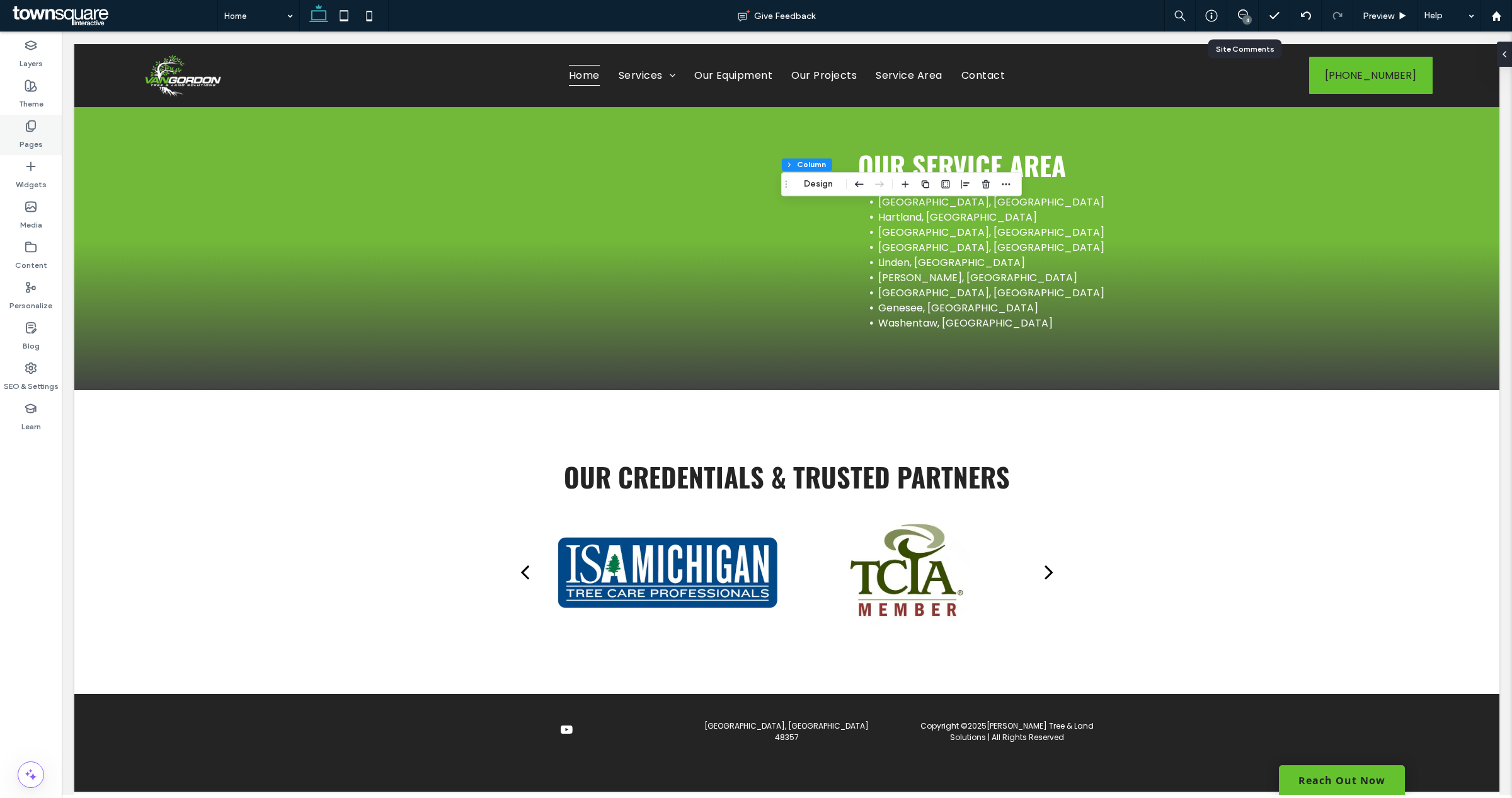
click at [46, 137] on div "Pages" at bounding box center [31, 135] width 62 height 41
